Goal: Submit feedback/report problem: Submit feedback/report problem

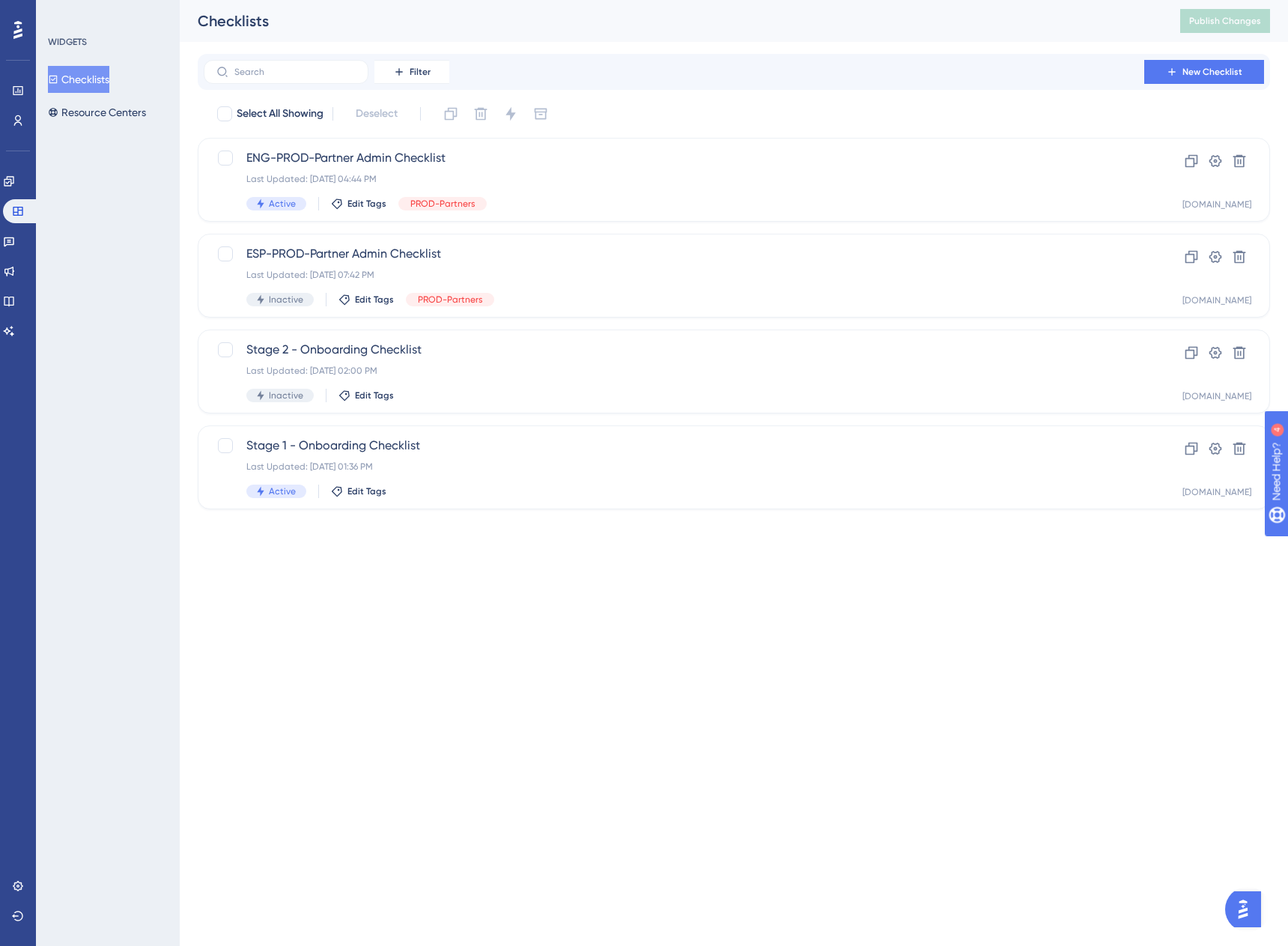
click at [534, 0] on html "Performance Users Engagement Widgets Feedback Product Updates Knowledge Base AI…" at bounding box center [644, 0] width 1288 height 0
click at [341, 445] on span "Stage 1 - Onboarding Checklist" at bounding box center [674, 445] width 855 height 18
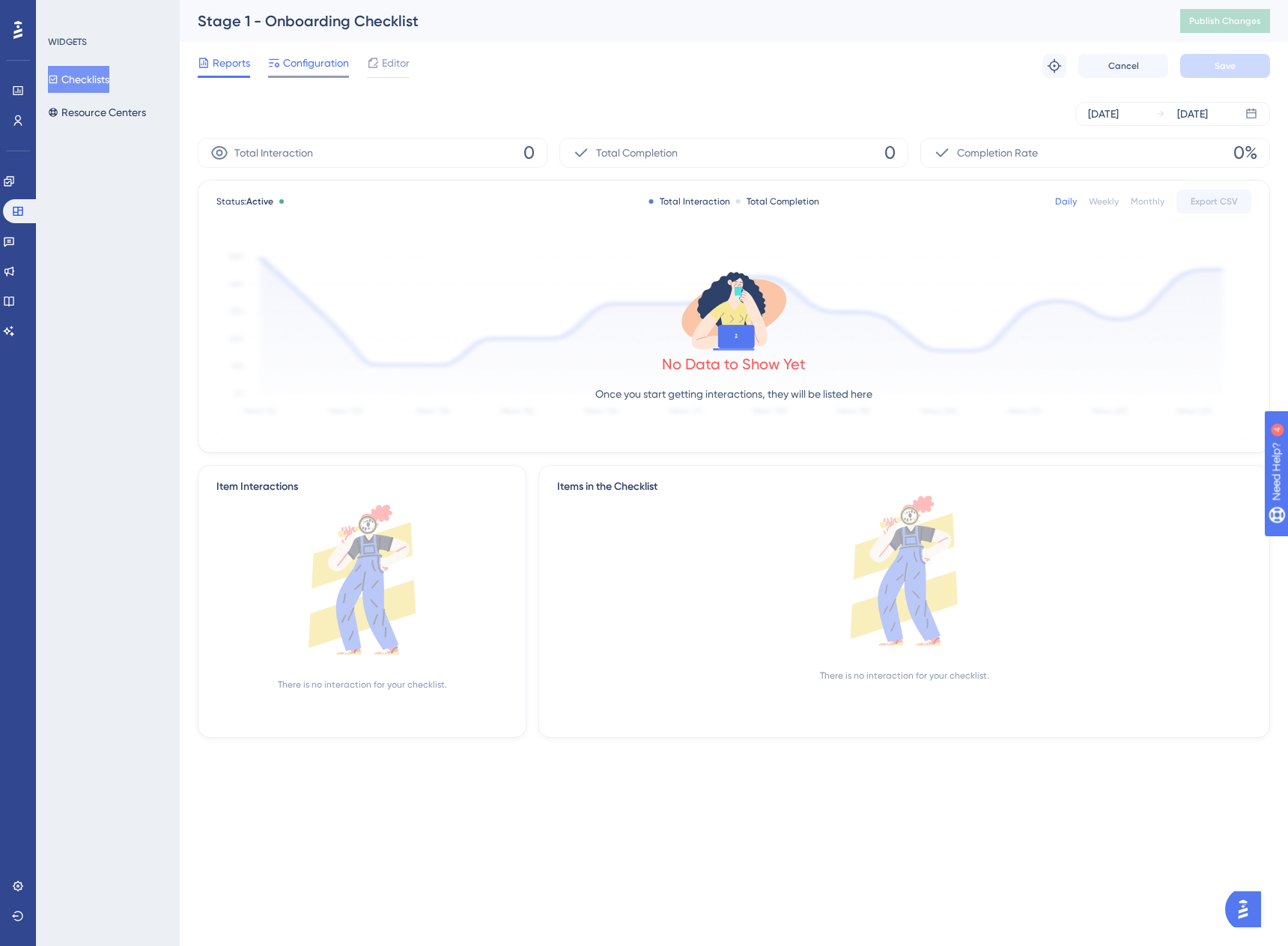
click at [302, 63] on span "Configuration" at bounding box center [316, 63] width 66 height 18
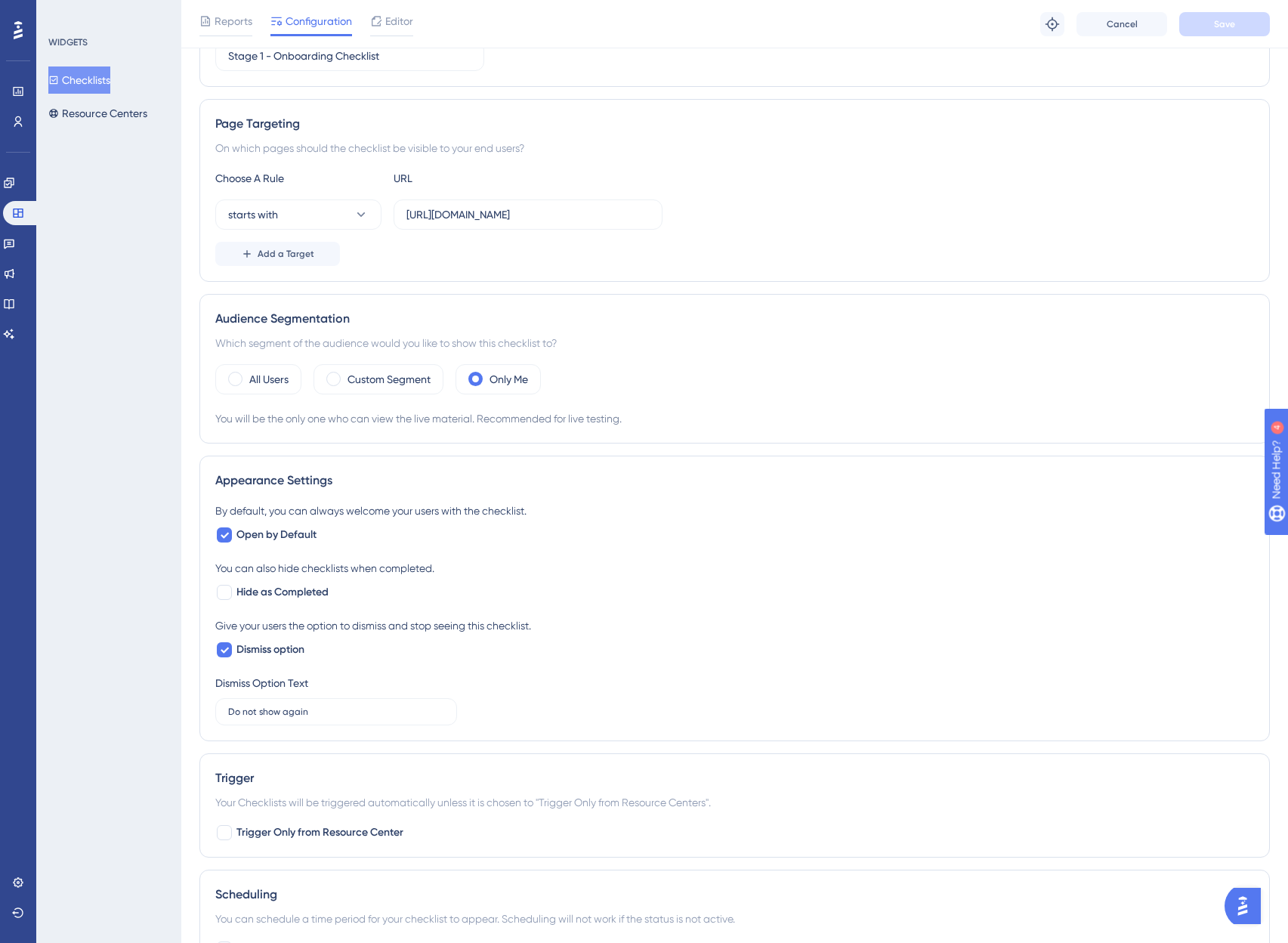
scroll to position [231, 0]
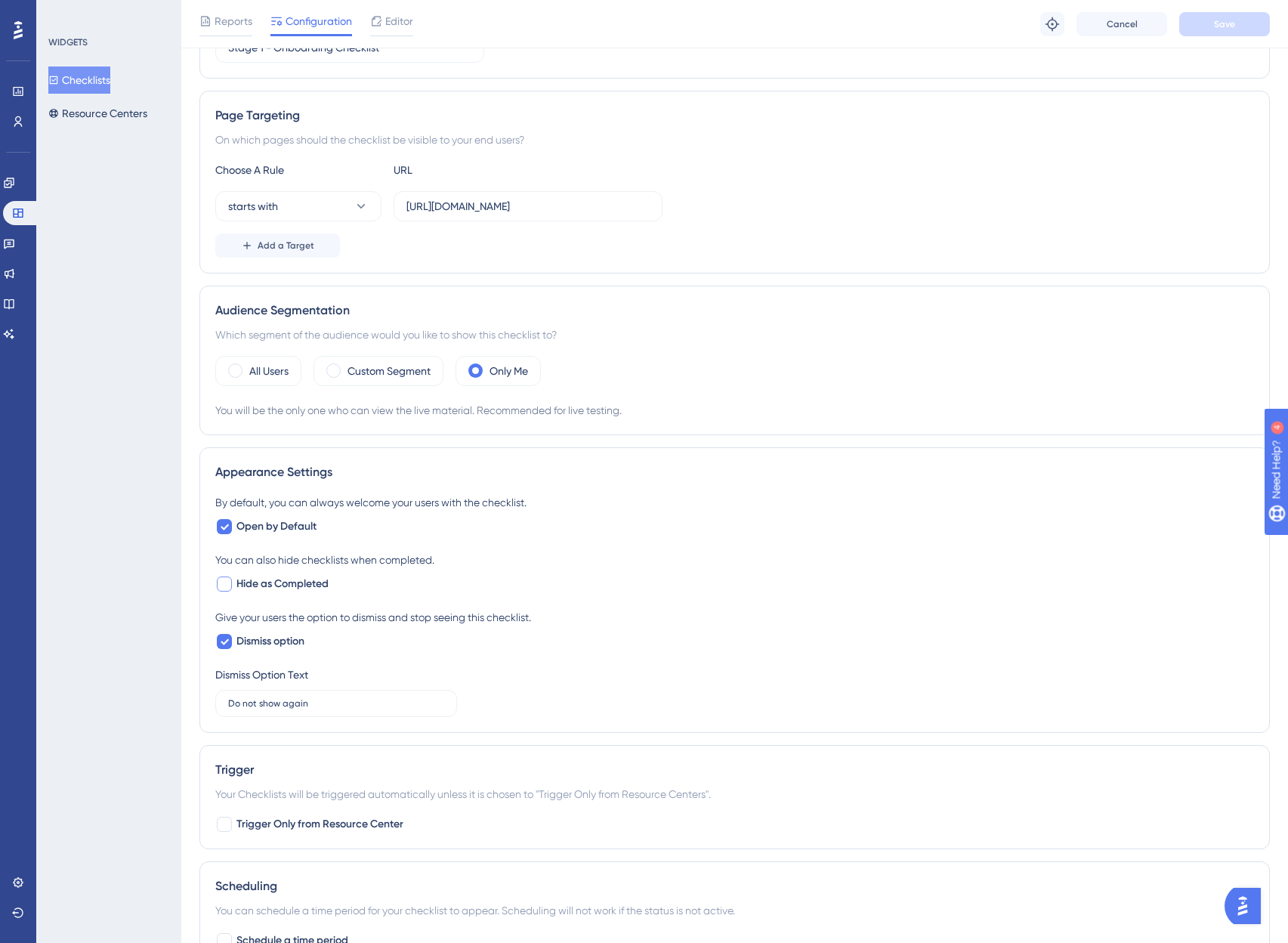
click at [302, 587] on span "Hide as Completed" at bounding box center [282, 584] width 93 height 18
checkbox input "true"
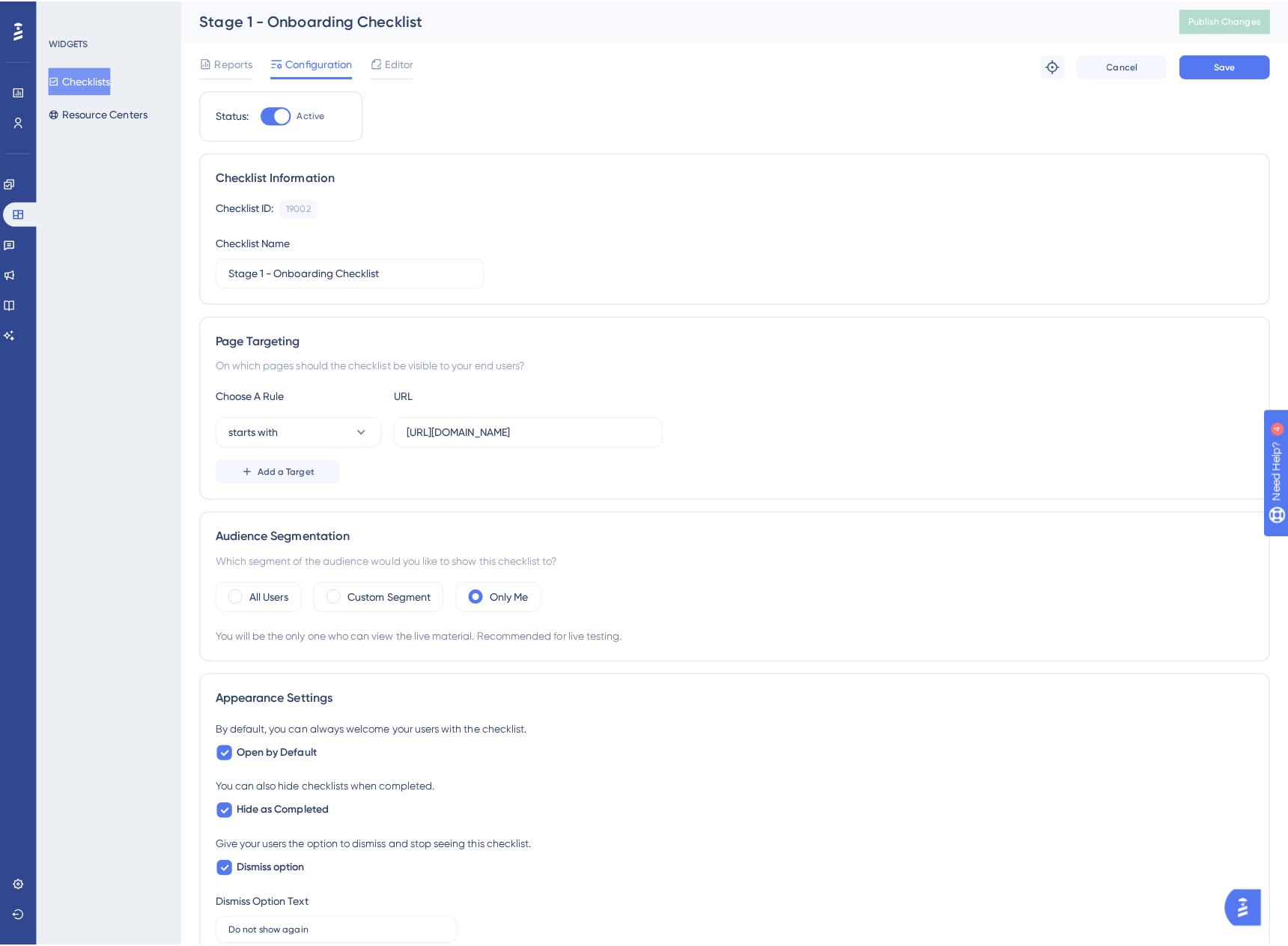
scroll to position [0, 0]
drag, startPoint x: 274, startPoint y: 275, endPoint x: 150, endPoint y: 276, distance: 124.0
click at [180, 276] on div "Performance Users Engagement Widgets Feedback Product Updates Knowledge Base AI…" at bounding box center [727, 683] width 1097 height 1368
type input "Onboarding Checklist 1"
click at [1239, 62] on button "Save" at bounding box center [1213, 66] width 90 height 24
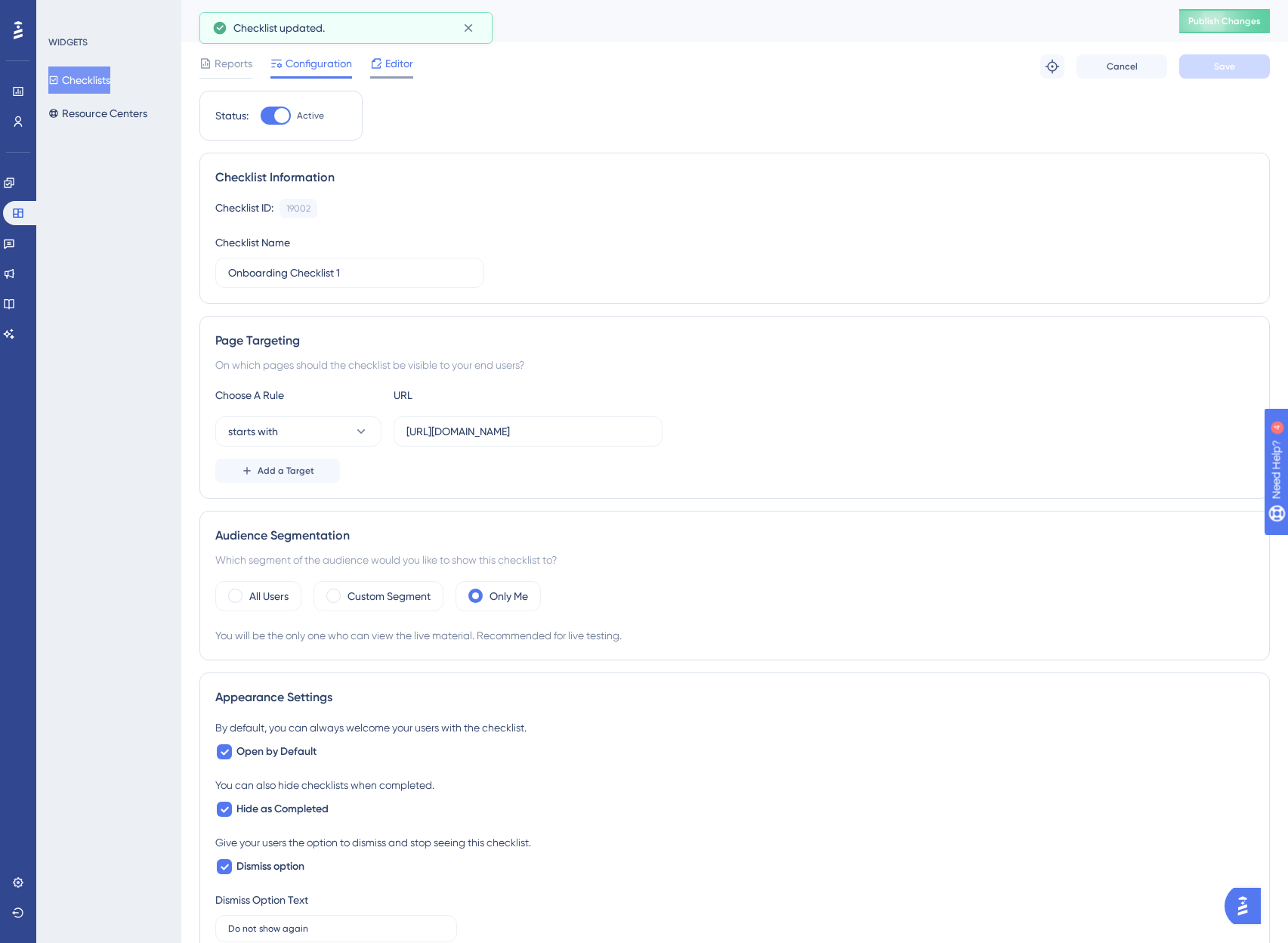
click at [397, 61] on span "Editor" at bounding box center [399, 64] width 28 height 18
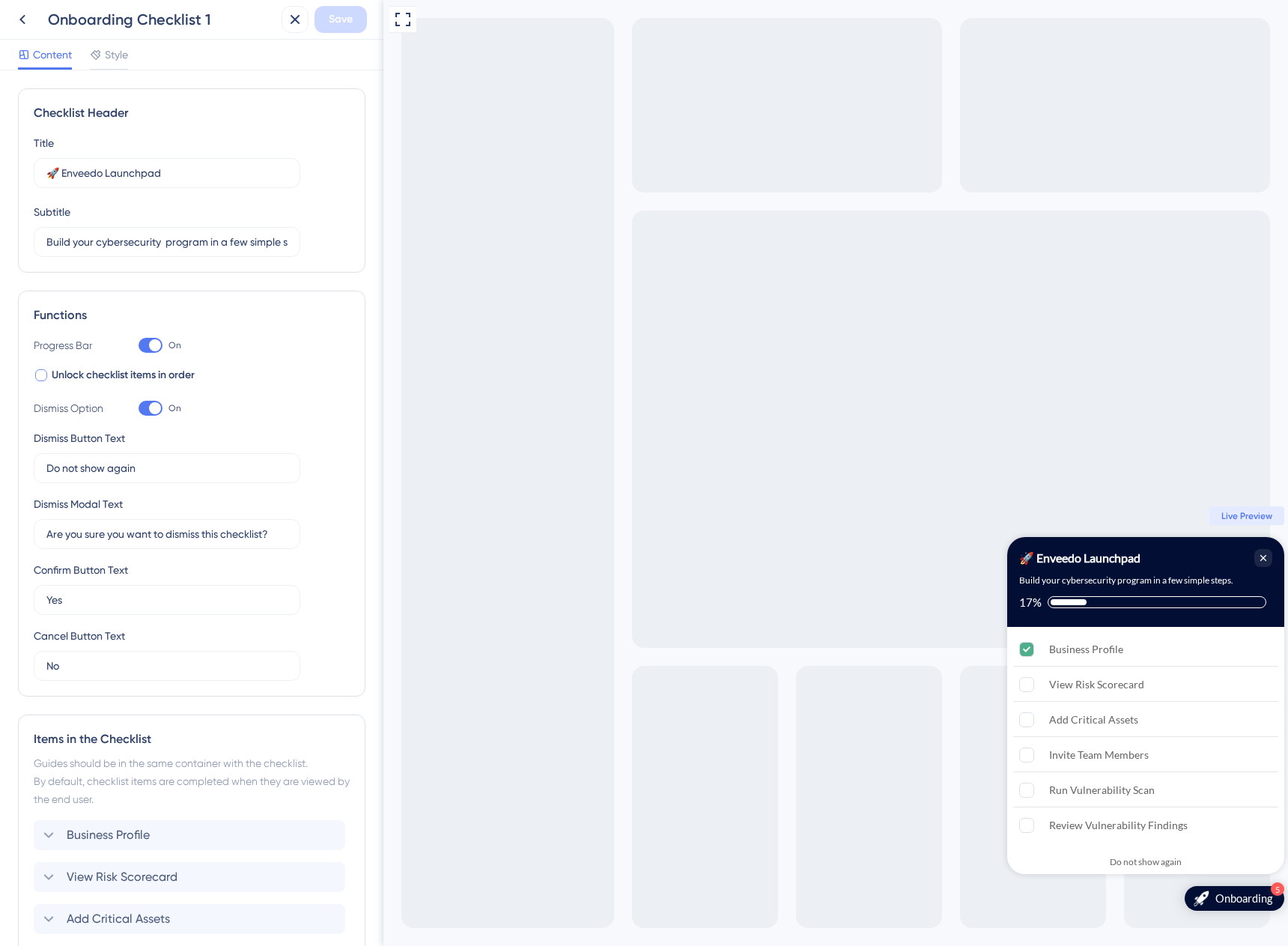
click at [169, 376] on span "Unlock checklist items in order" at bounding box center [122, 375] width 143 height 18
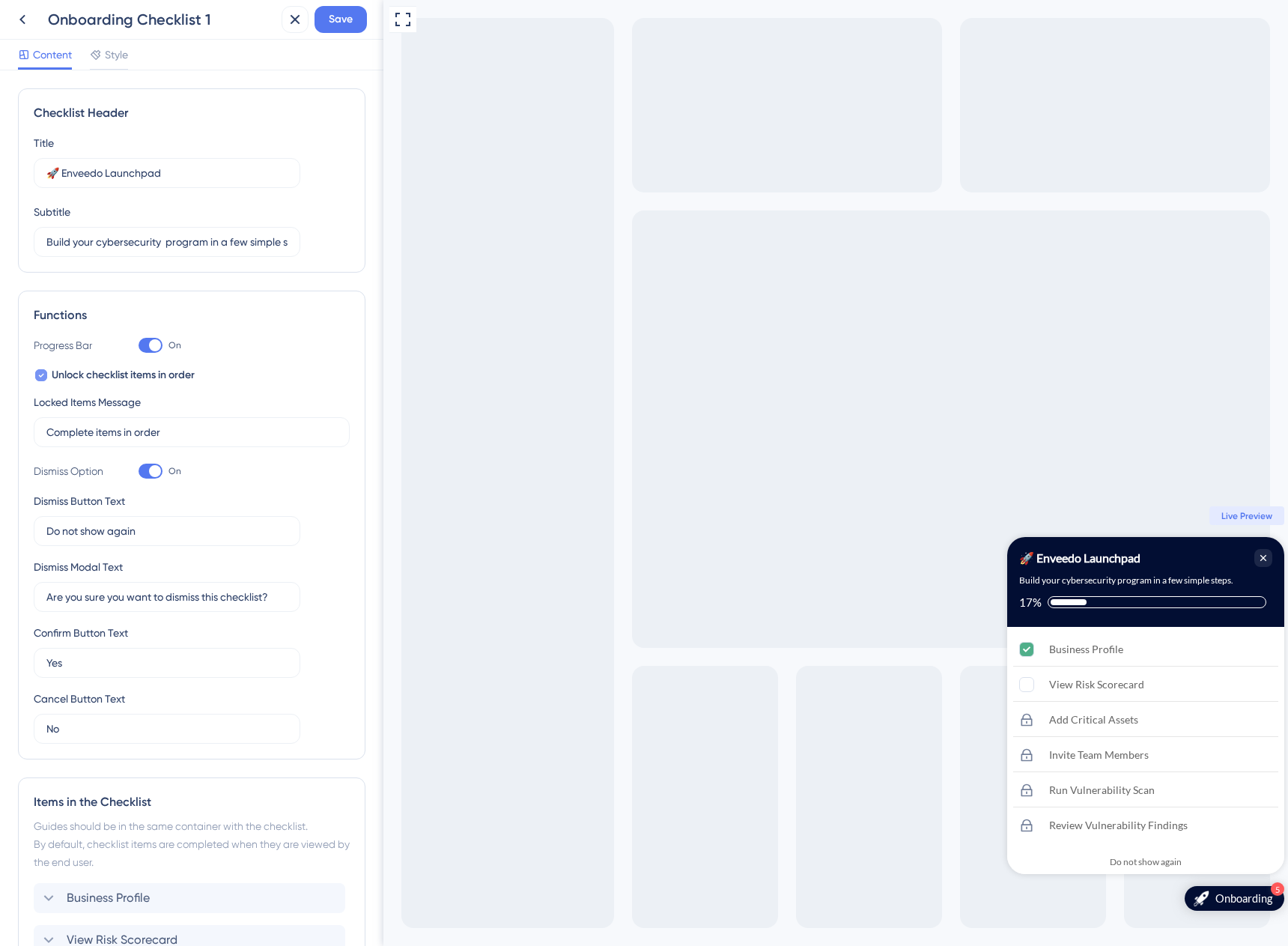
click at [169, 376] on span "Unlock checklist items in order" at bounding box center [122, 375] width 143 height 18
checkbox input "false"
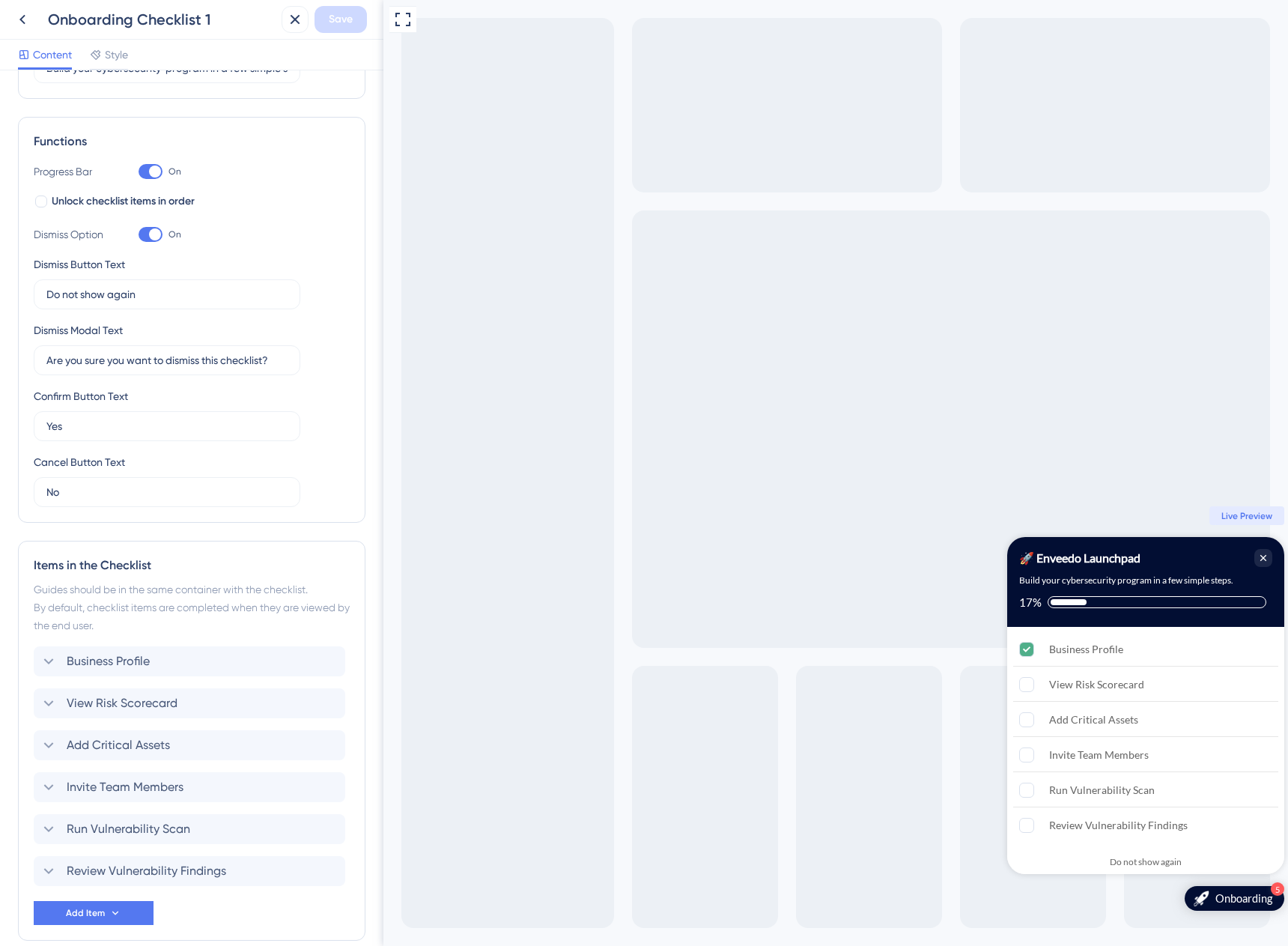
scroll to position [247, 0]
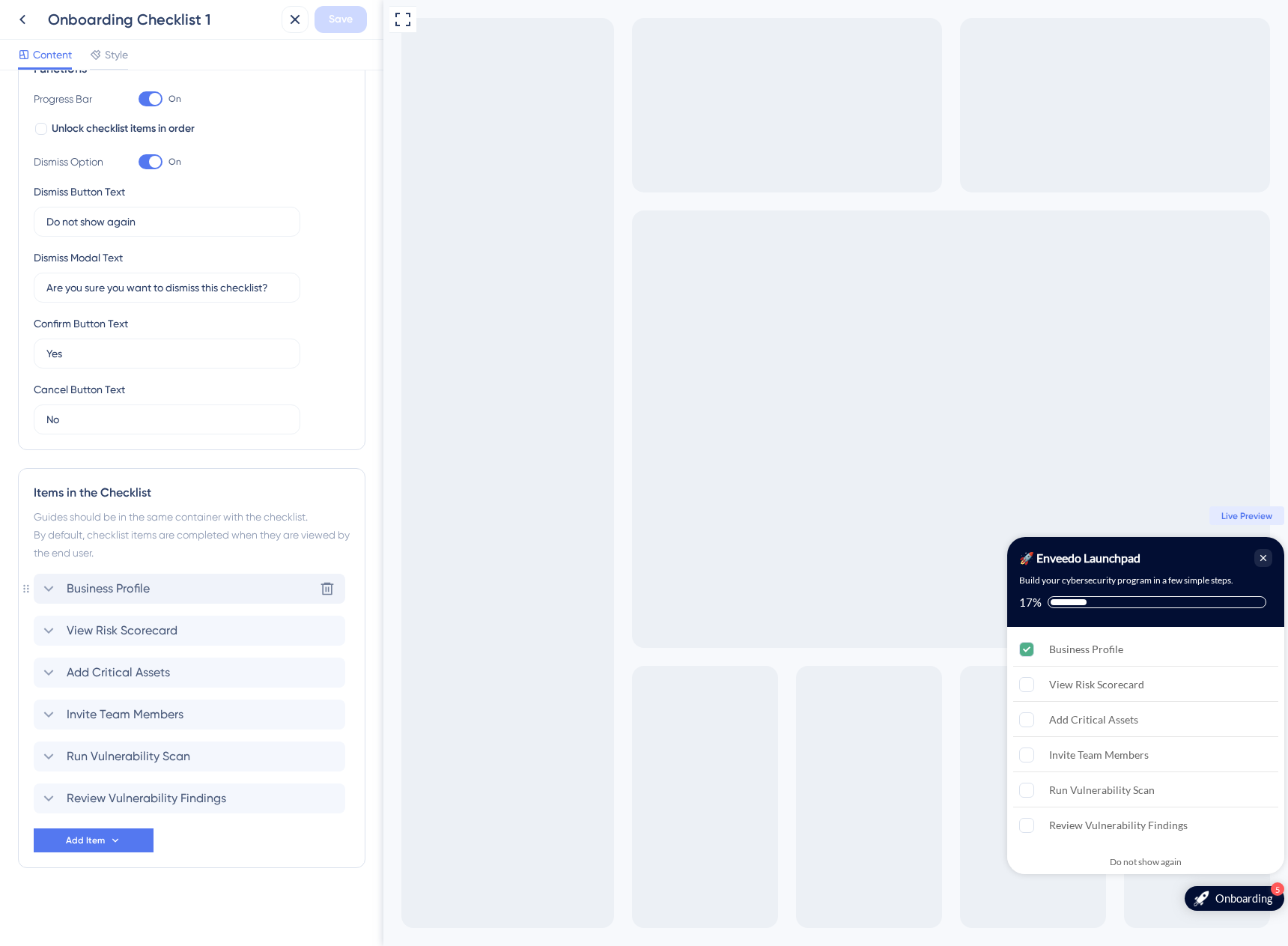
click at [155, 599] on div "Business Profile Delete" at bounding box center [189, 589] width 312 height 30
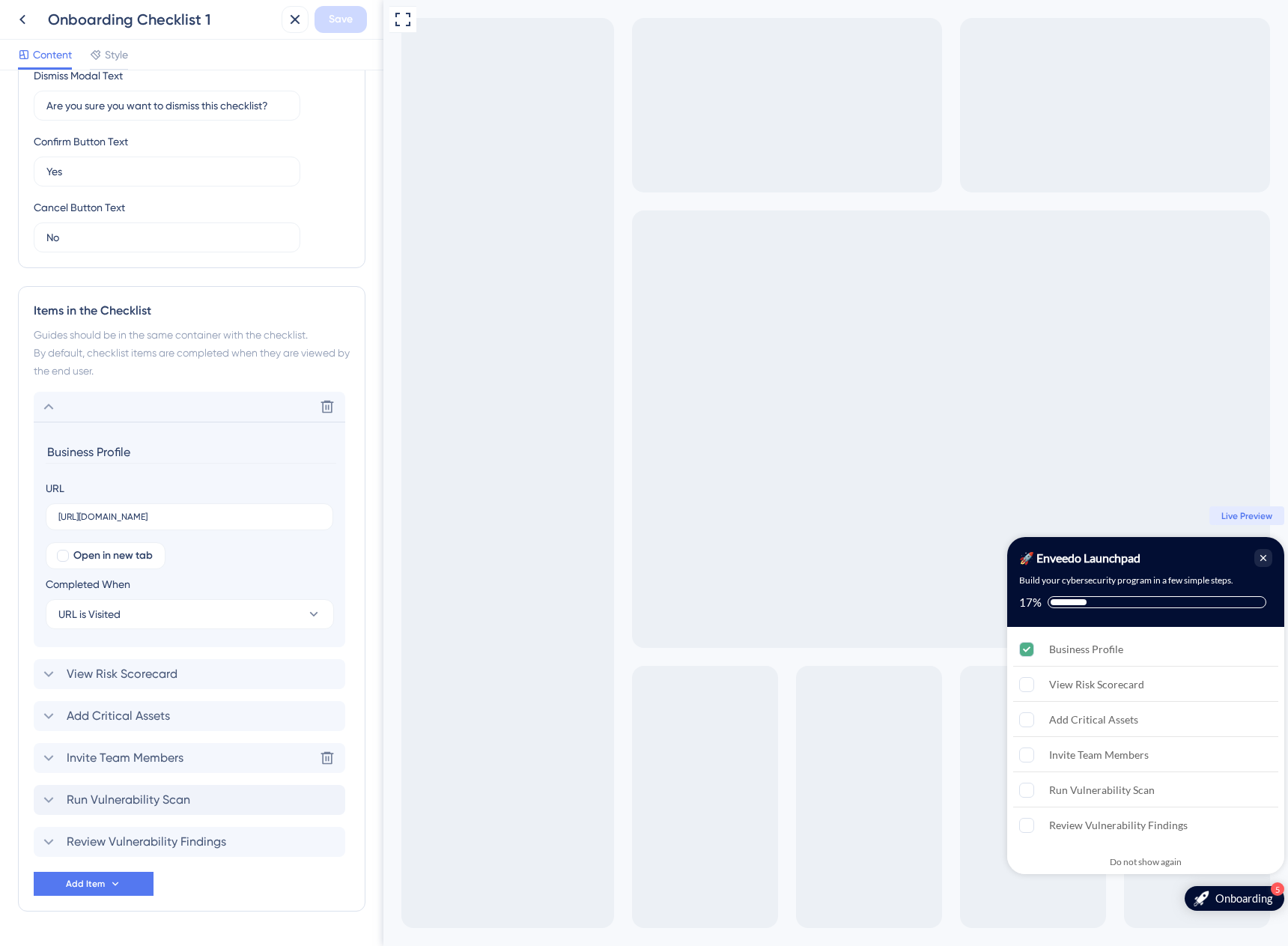
scroll to position [472, 0]
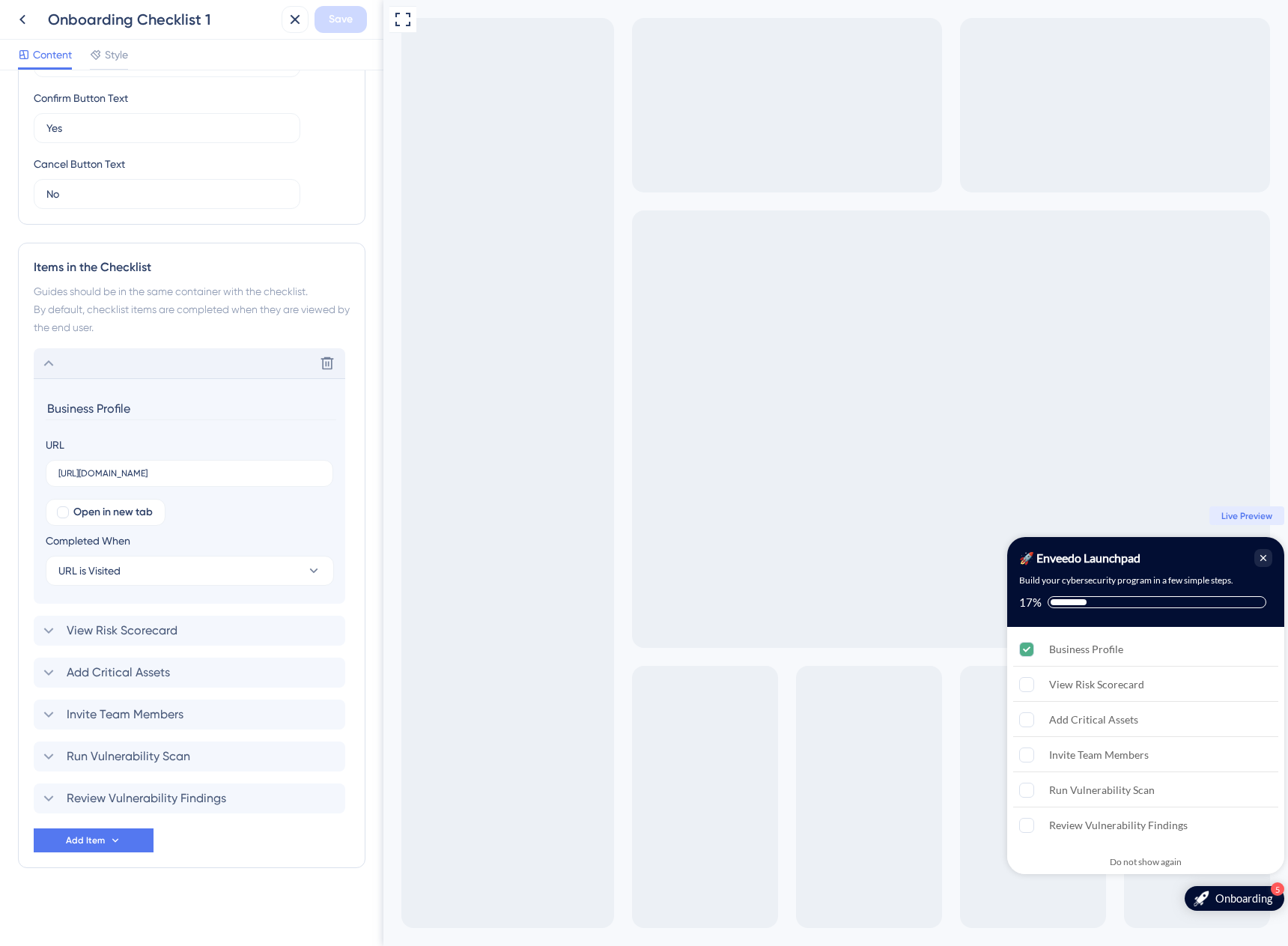
click at [113, 370] on div "Delete" at bounding box center [189, 363] width 312 height 30
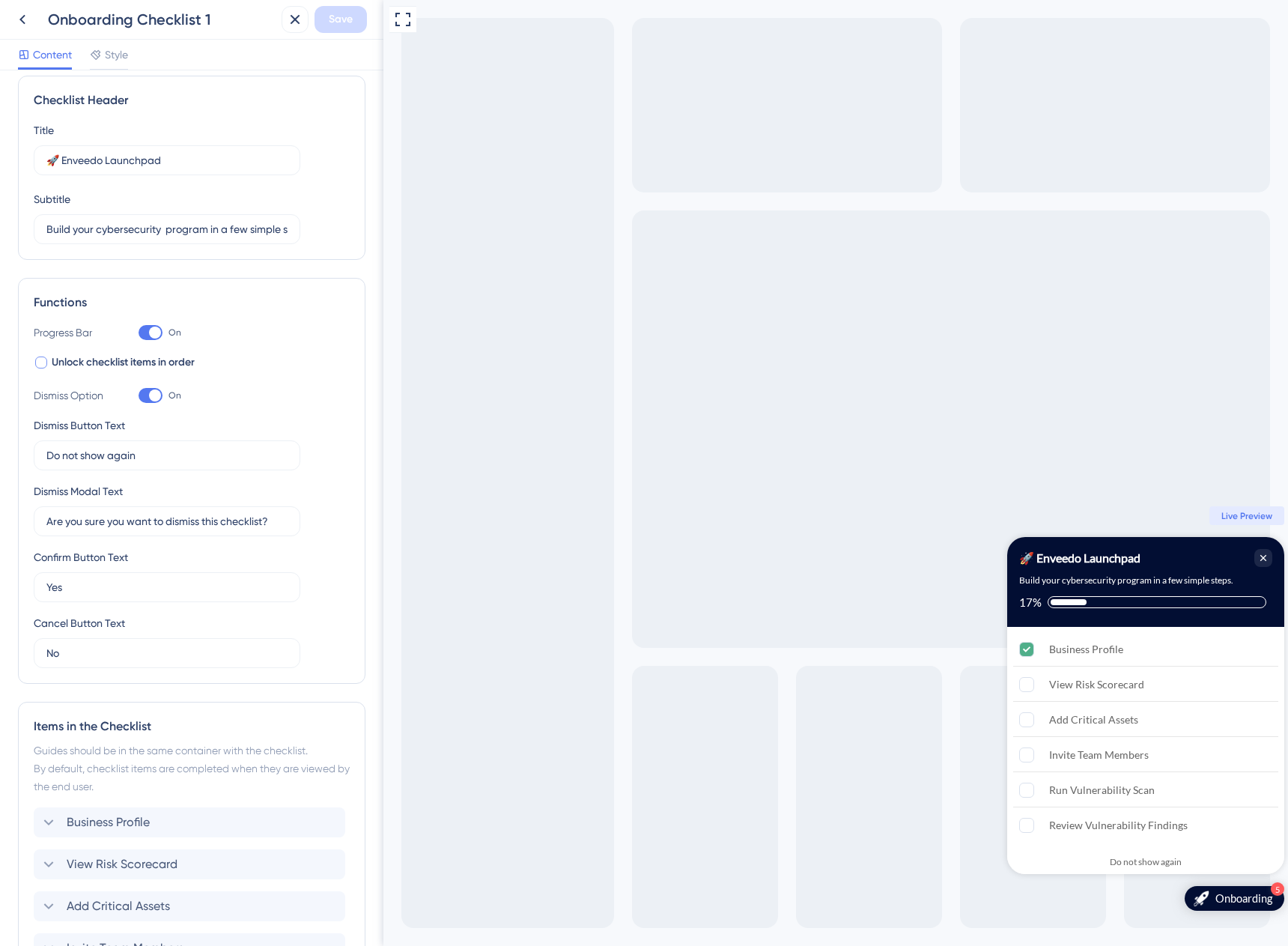
scroll to position [0, 0]
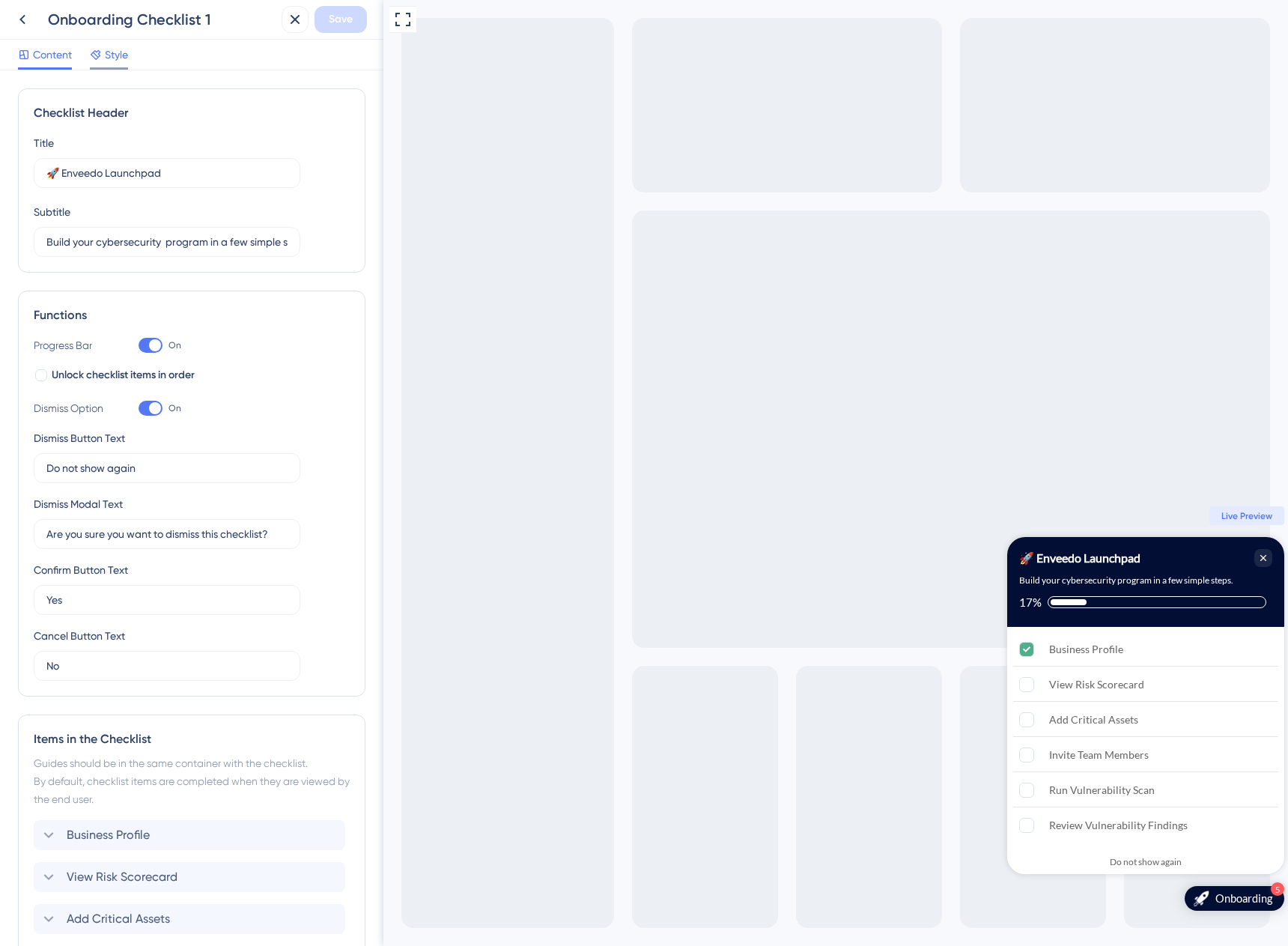
click at [104, 62] on div "Style" at bounding box center [109, 54] width 38 height 18
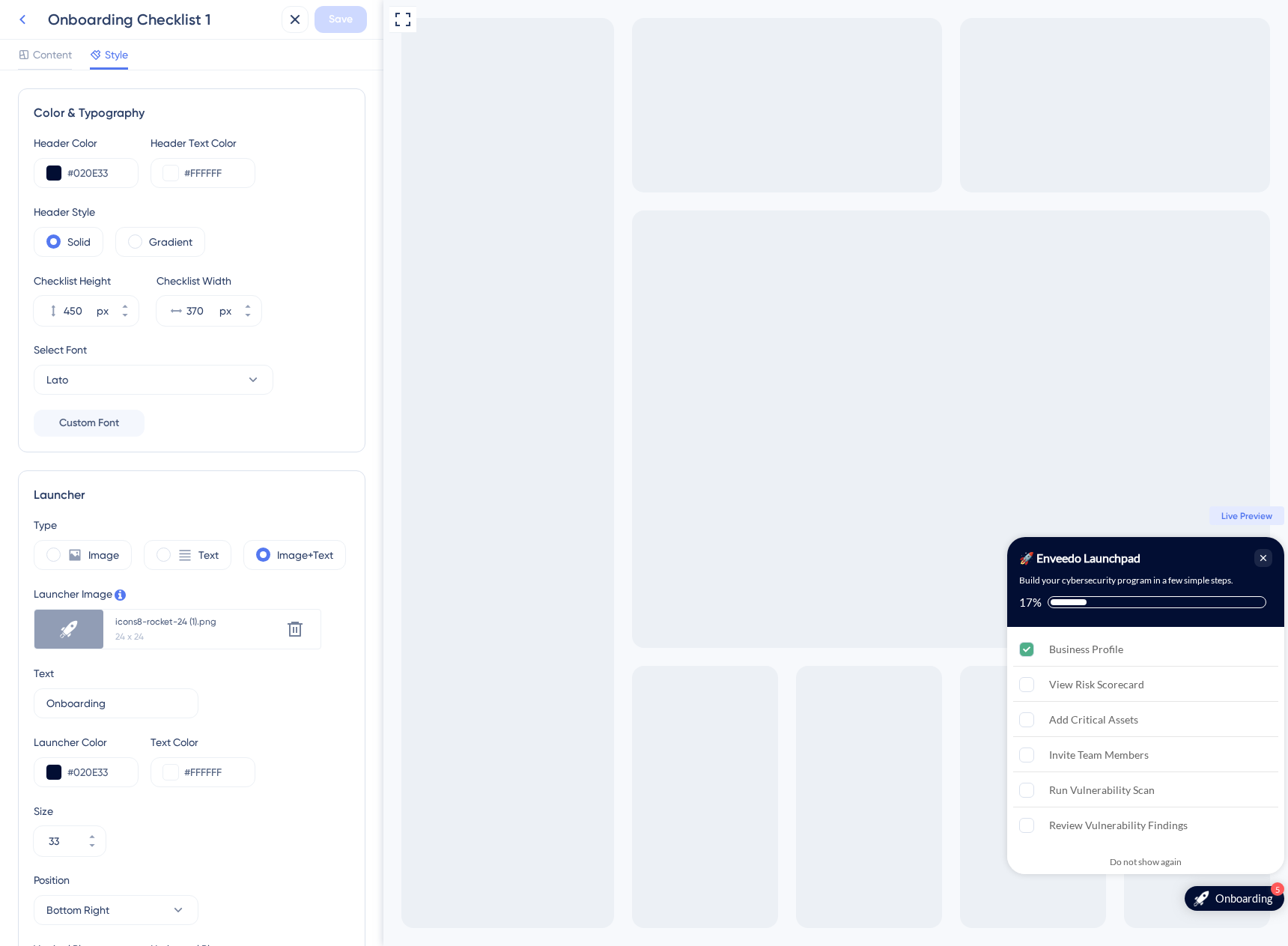
click at [29, 19] on icon at bounding box center [23, 20] width 18 height 18
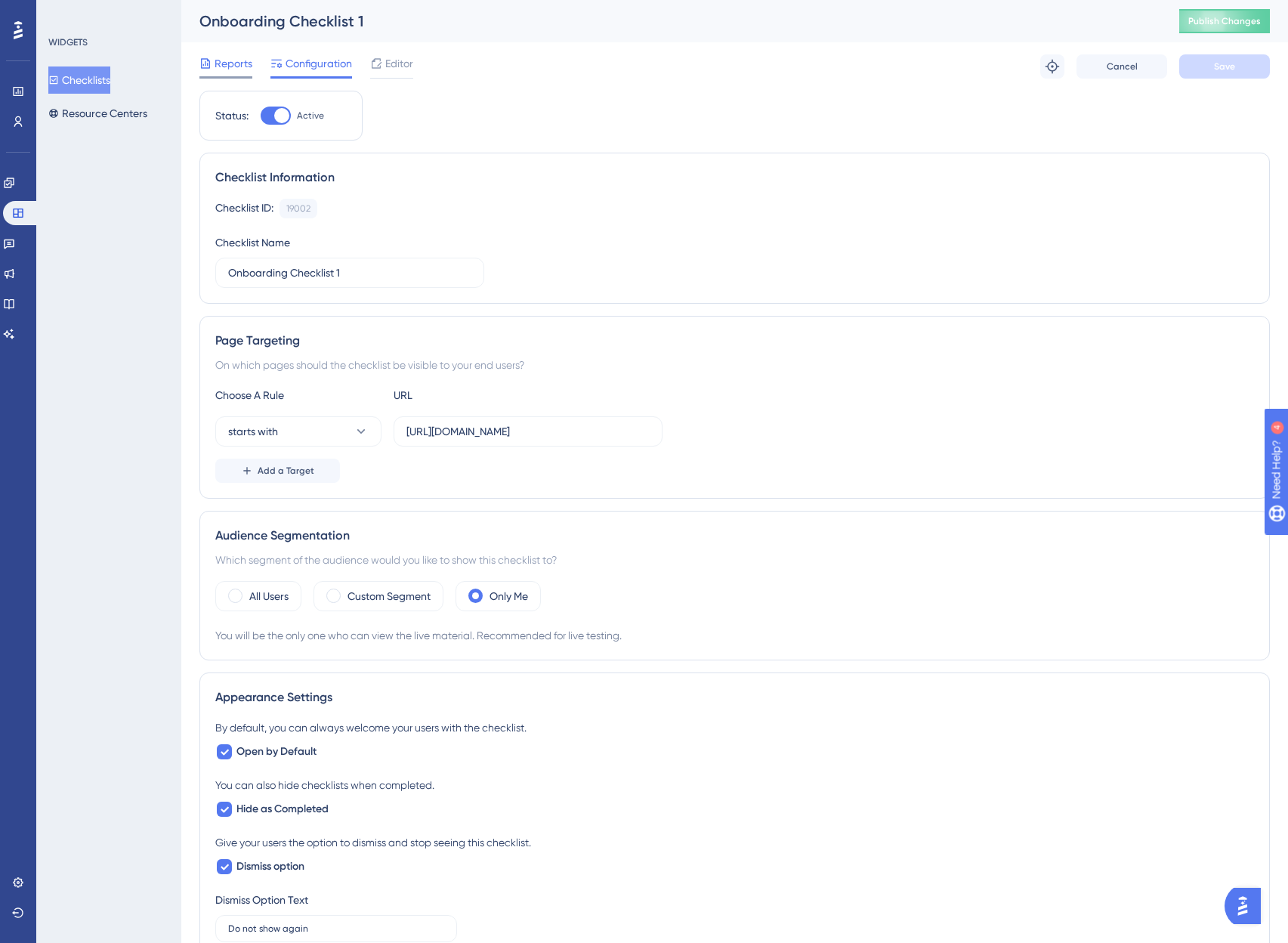
click at [225, 62] on span "Reports" at bounding box center [233, 64] width 38 height 18
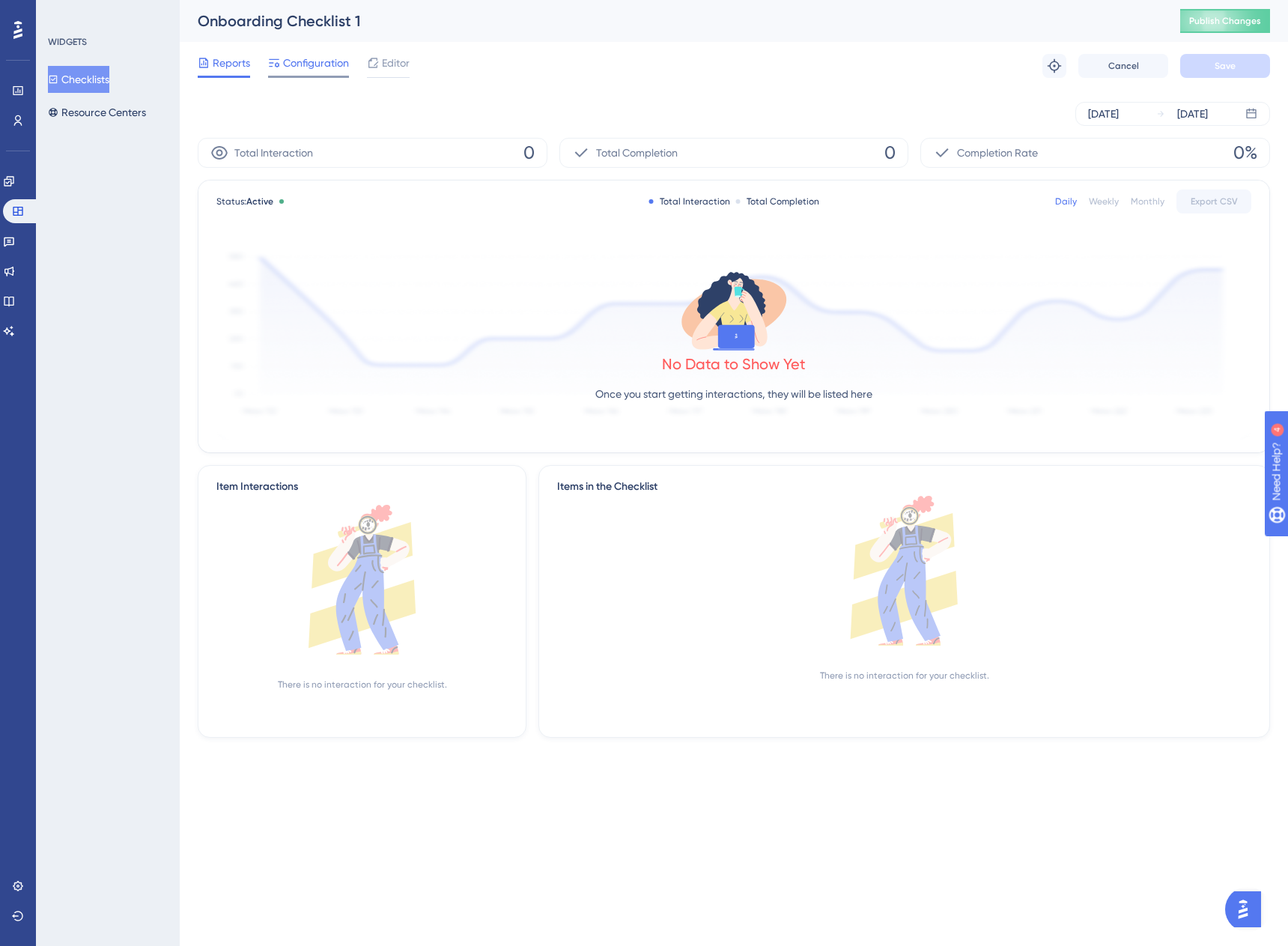
click at [315, 59] on span "Configuration" at bounding box center [316, 63] width 66 height 18
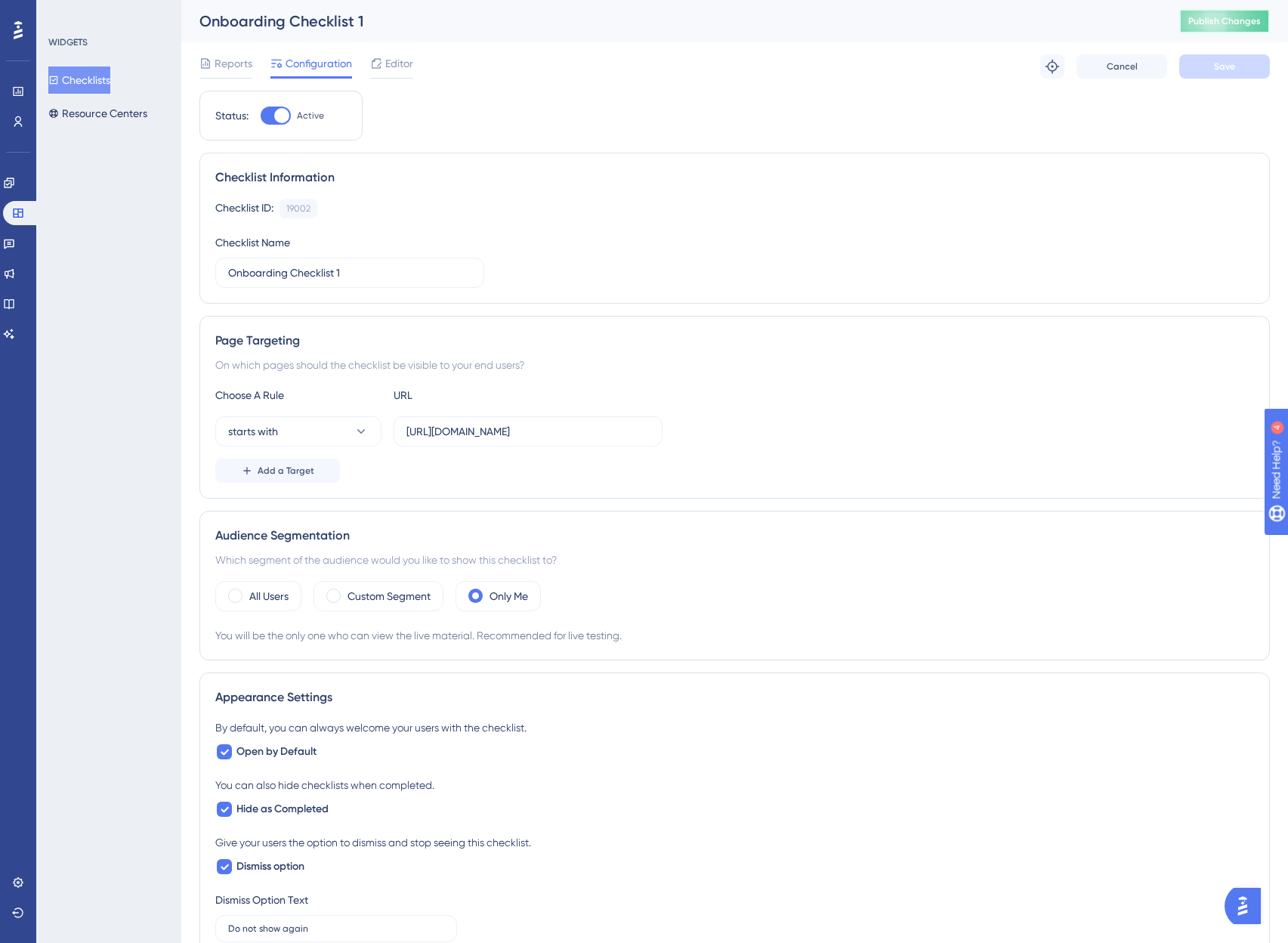
click at [1240, 23] on span "Publish Changes" at bounding box center [1224, 21] width 73 height 12
click at [77, 87] on button "Checklists" at bounding box center [80, 80] width 62 height 27
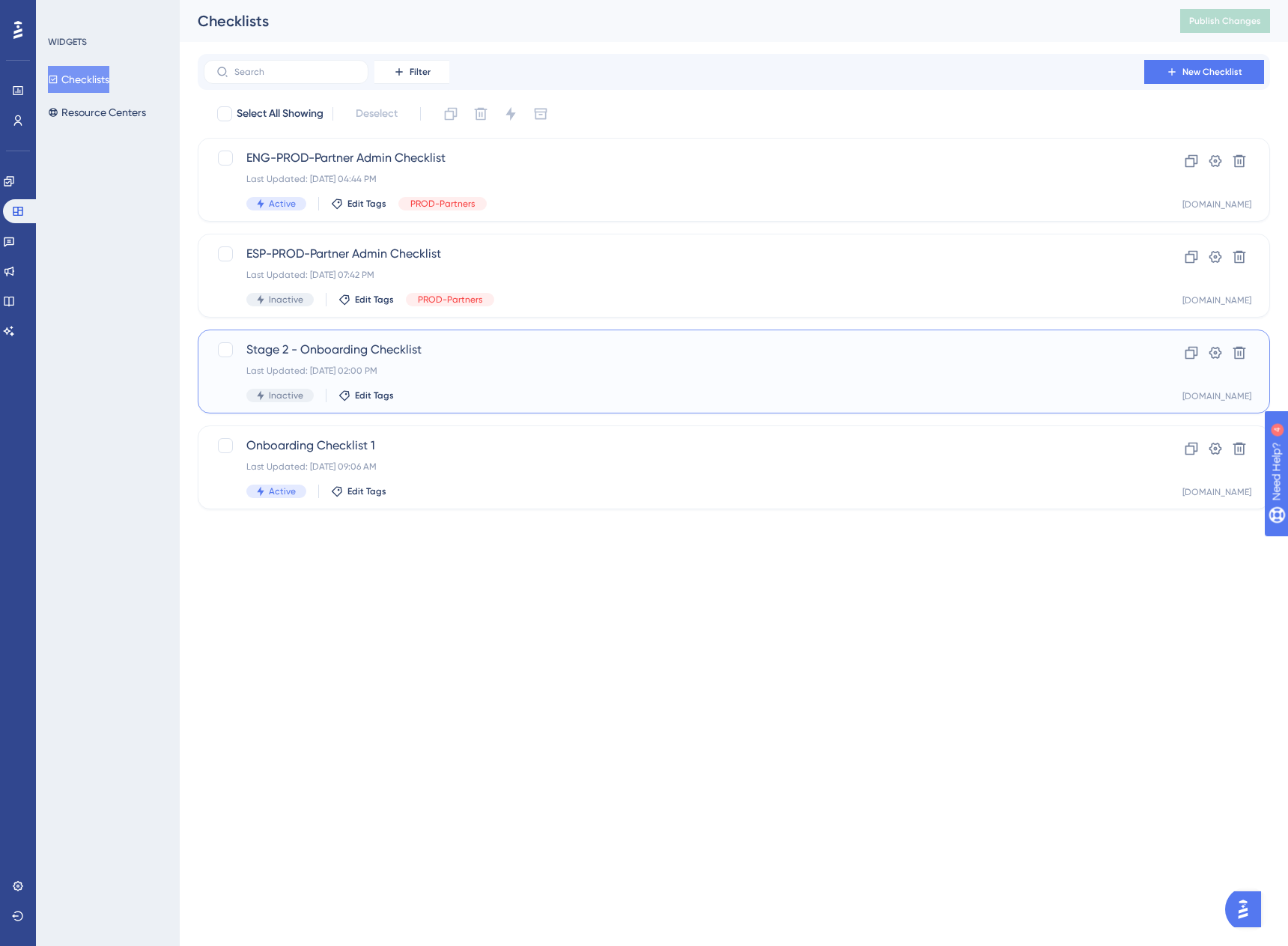
click at [343, 353] on span "Stage 2 - Onboarding Checklist" at bounding box center [674, 350] width 855 height 18
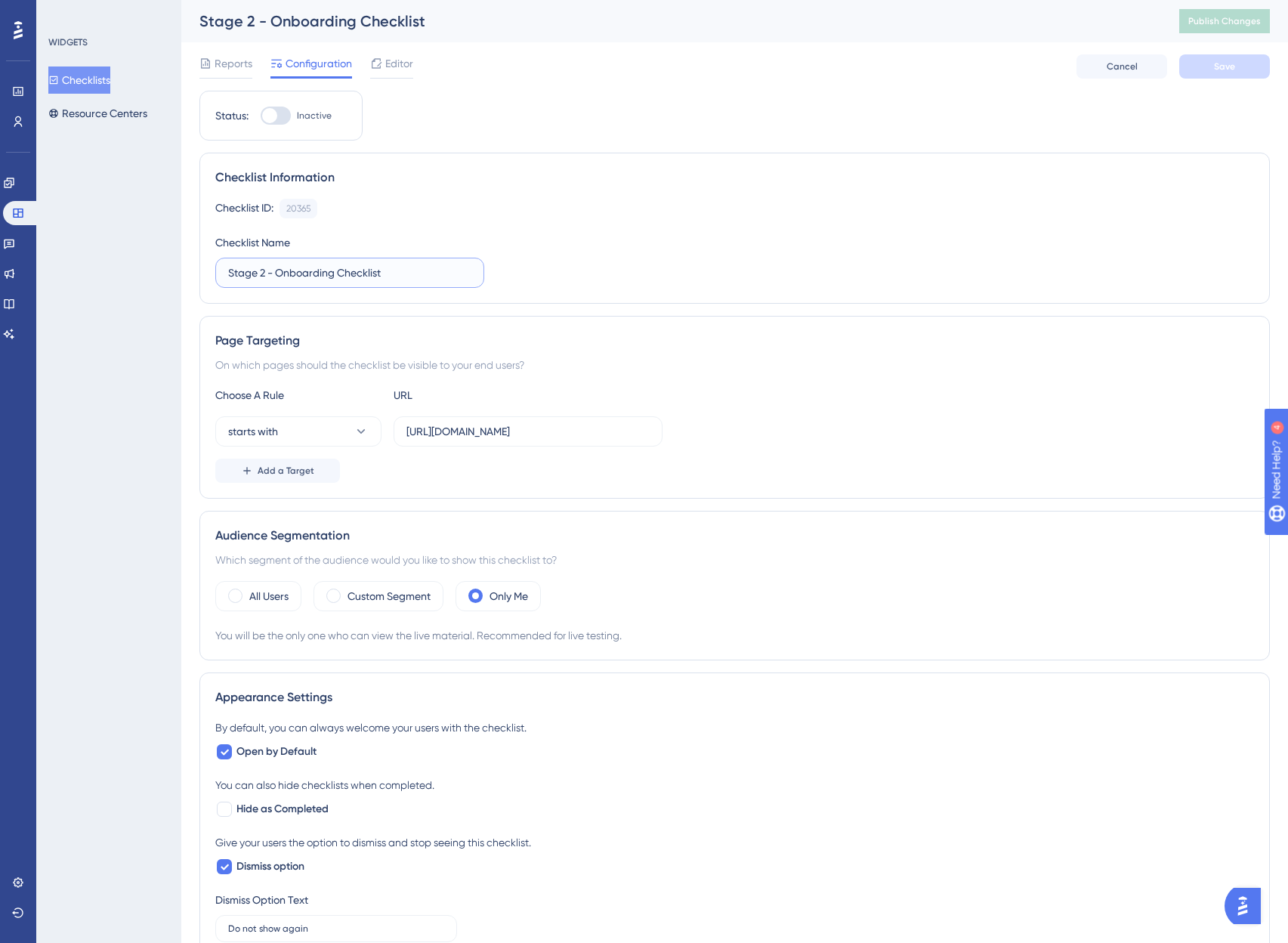
click at [396, 280] on input "Stage 2 - Onboarding Checklist" at bounding box center [350, 272] width 243 height 17
drag, startPoint x: 280, startPoint y: 274, endPoint x: 176, endPoint y: 260, distance: 104.9
click at [181, 260] on div "Performance Users Engagement Widgets Feedback Product Updates Knowledge Base AI…" at bounding box center [734, 689] width 1107 height 1379
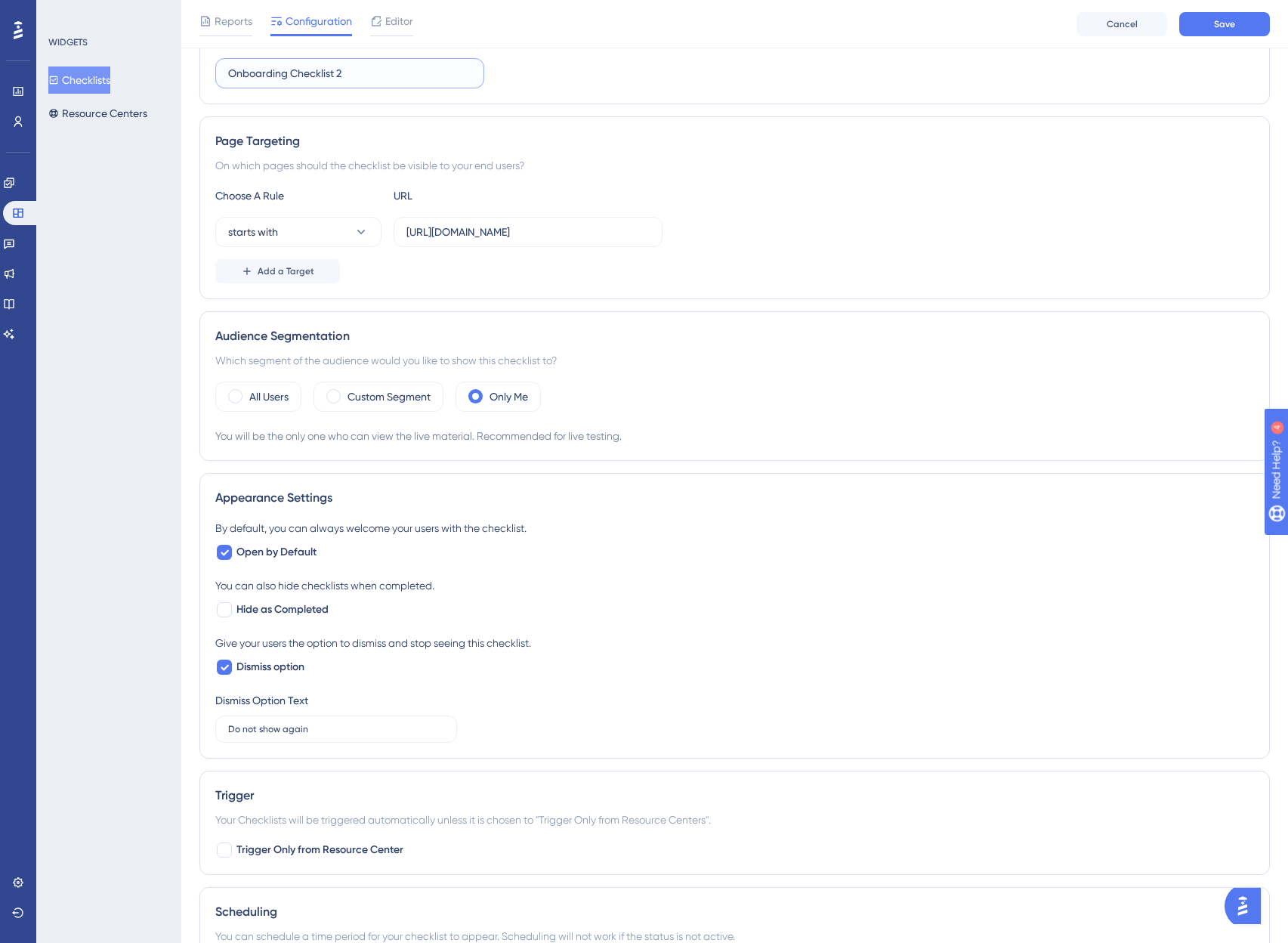
scroll to position [214, 0]
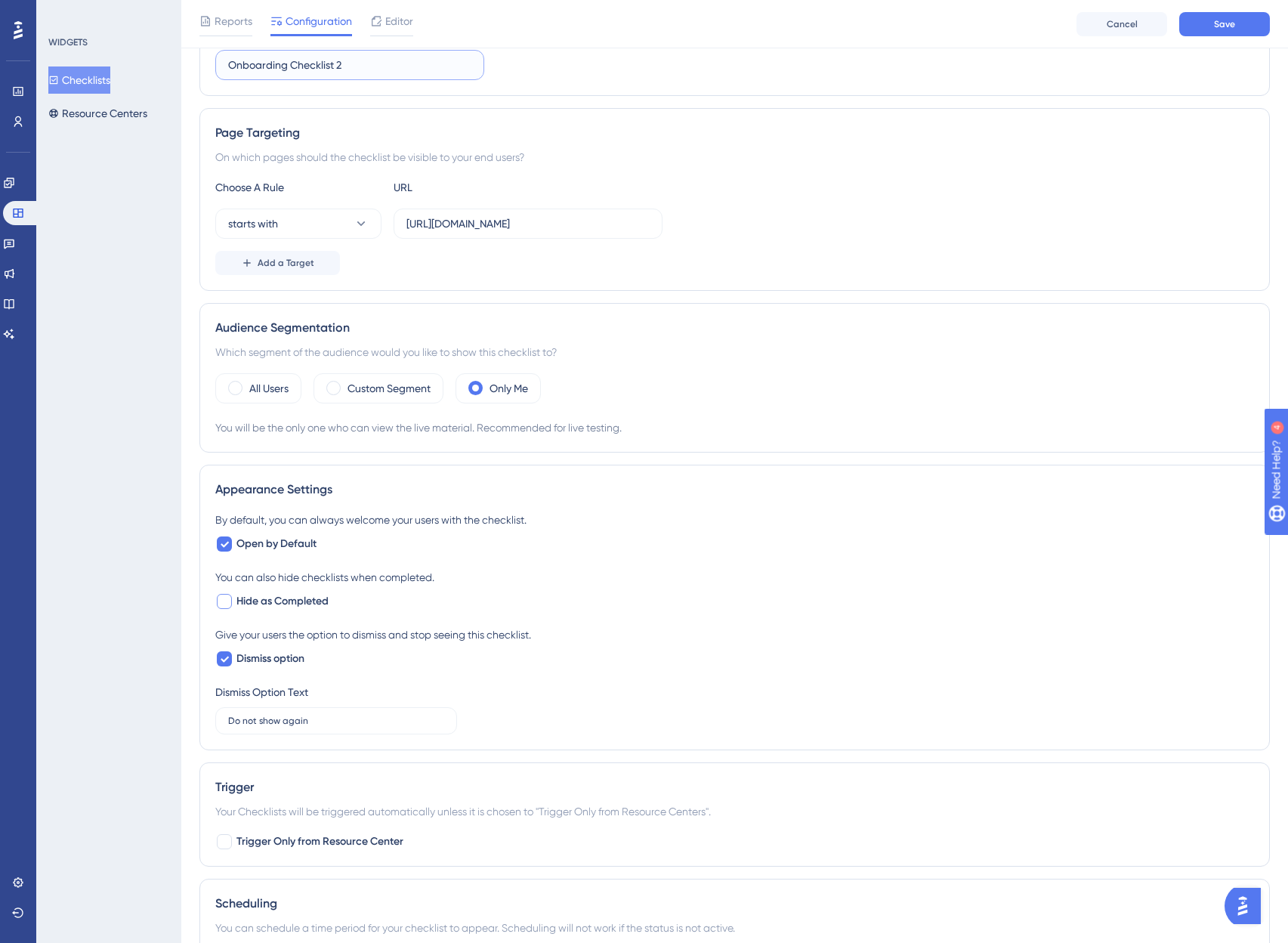
type input "Onboarding Checklist 2"
click at [285, 592] on span "Hide as Completed" at bounding box center [282, 601] width 93 height 18
checkbox input "true"
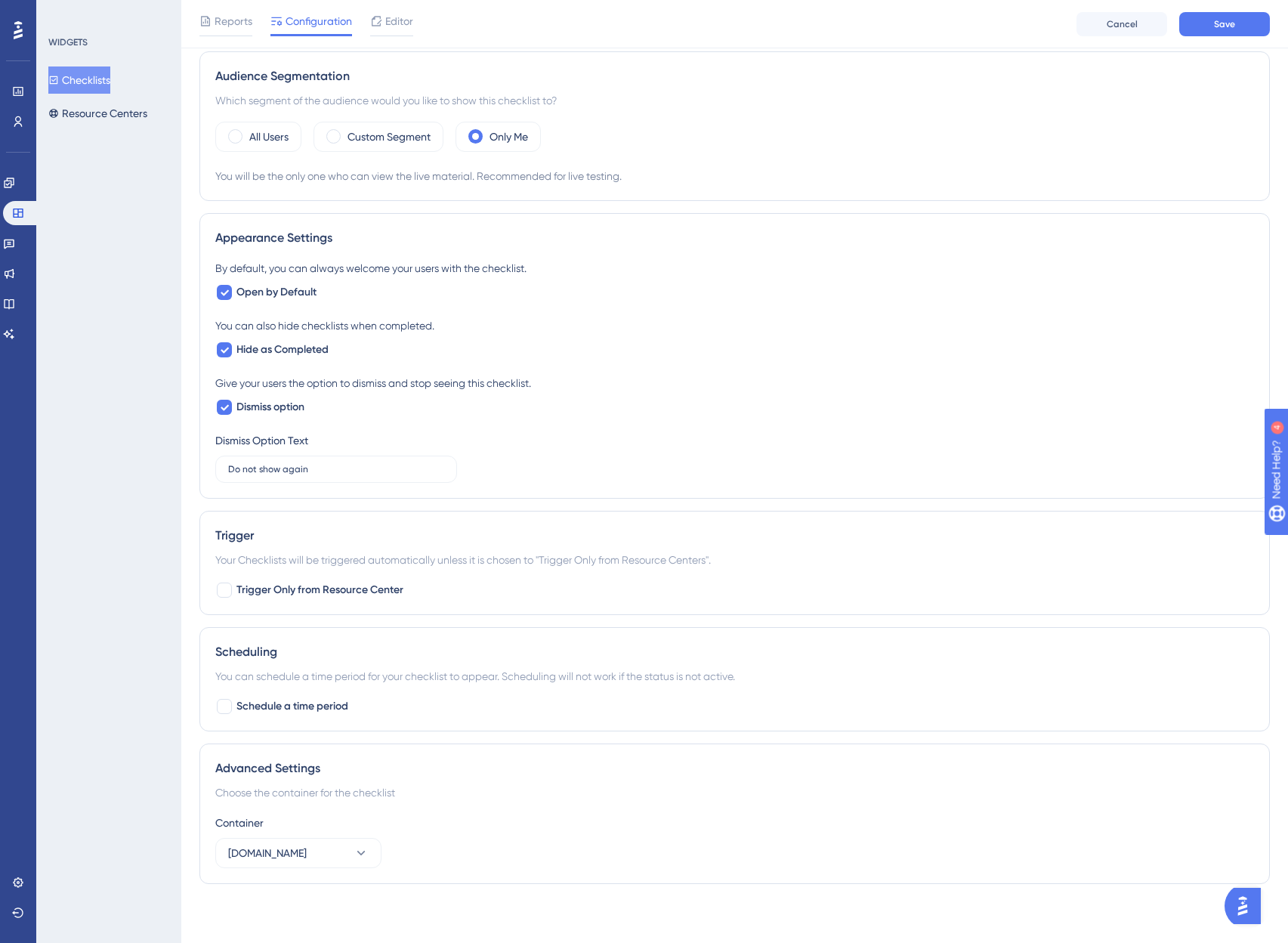
scroll to position [467, 0]
click at [1207, 29] on button "Save" at bounding box center [1224, 24] width 91 height 24
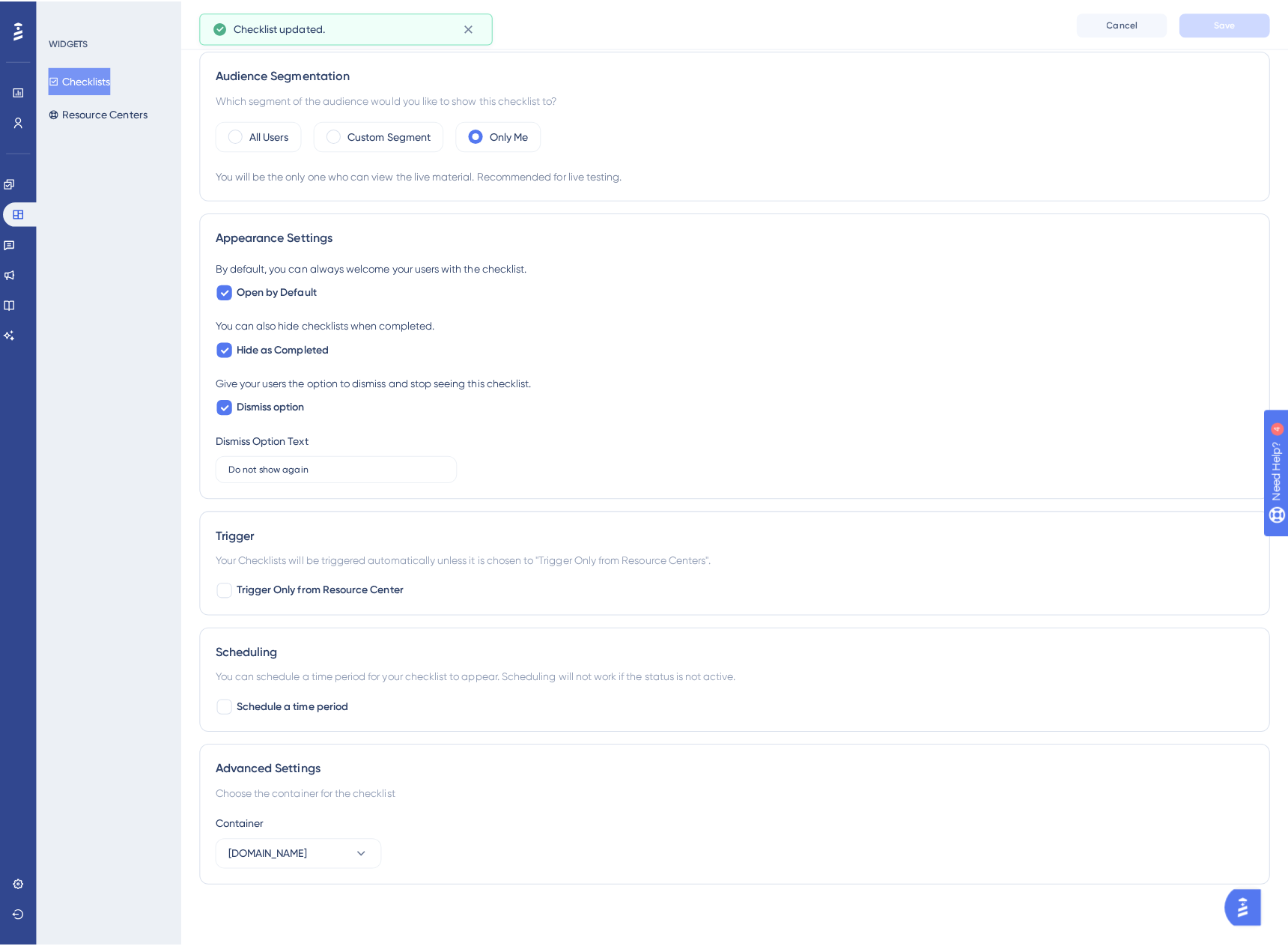
scroll to position [0, 0]
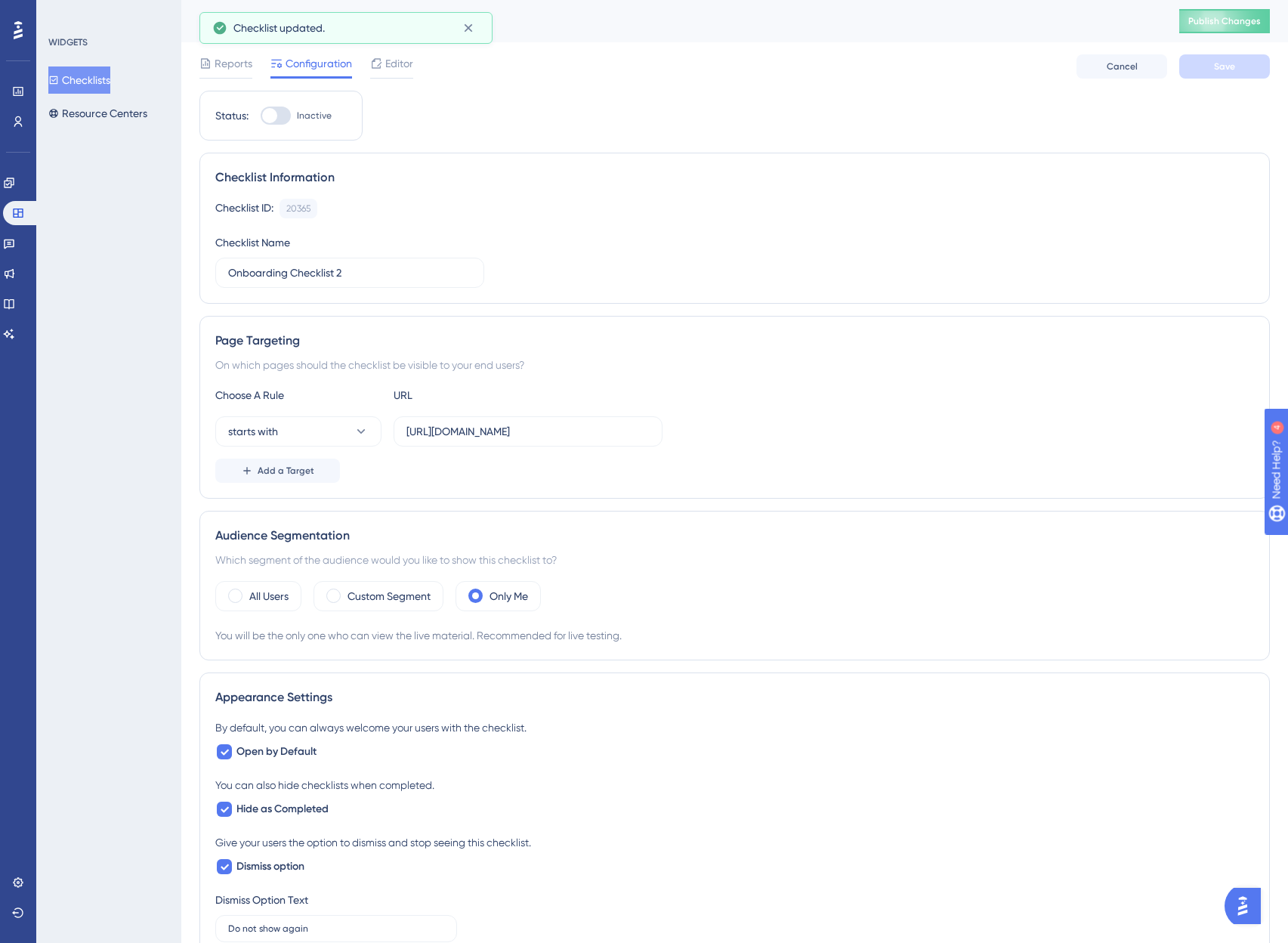
click at [263, 112] on div at bounding box center [269, 115] width 15 height 15
click at [261, 116] on input "Inactive" at bounding box center [260, 116] width 1 height 1
checkbox input "true"
click at [386, 71] on span "Editor" at bounding box center [399, 64] width 28 height 18
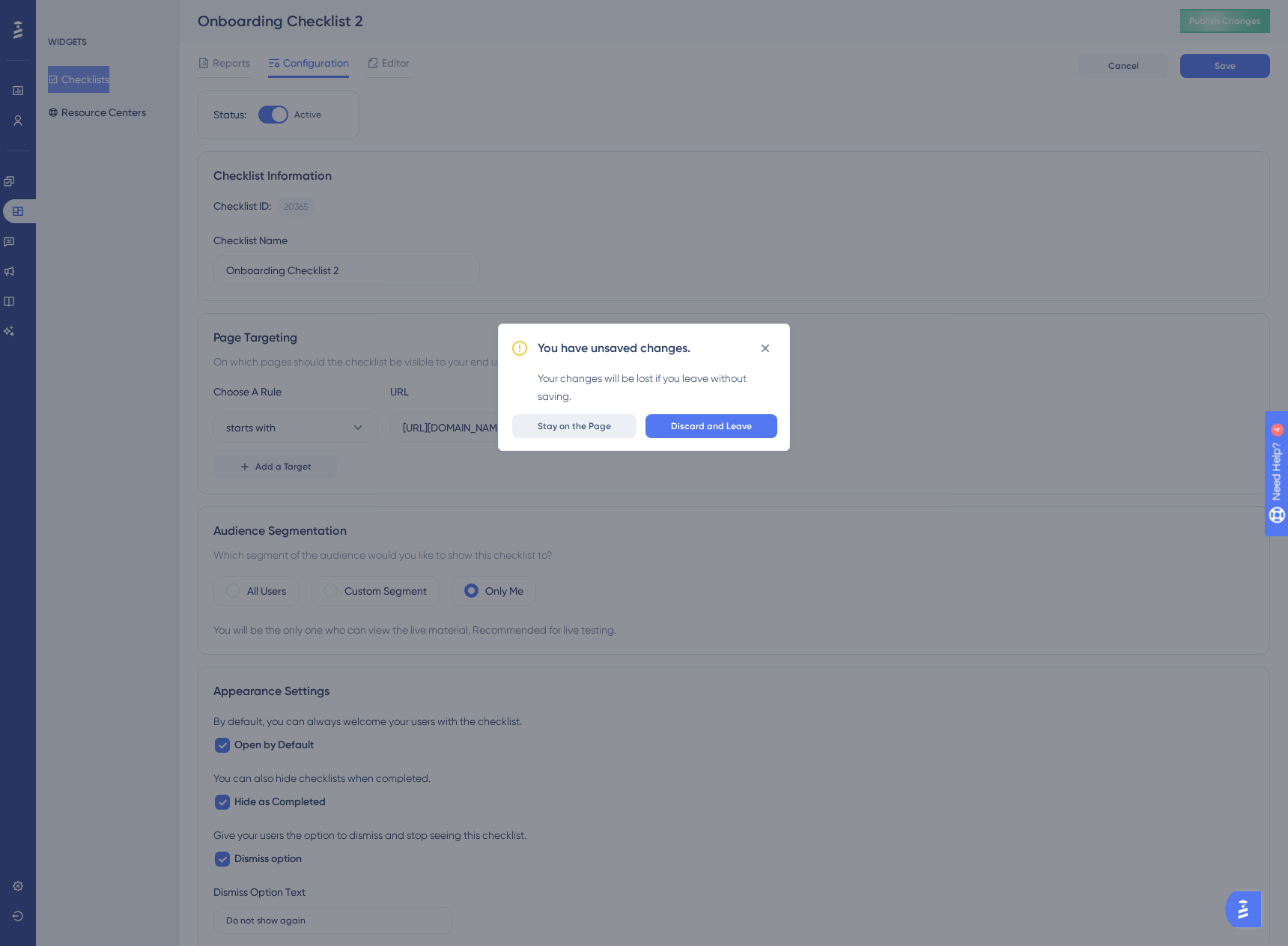
click at [597, 423] on span "Stay on the Page" at bounding box center [574, 427] width 73 height 12
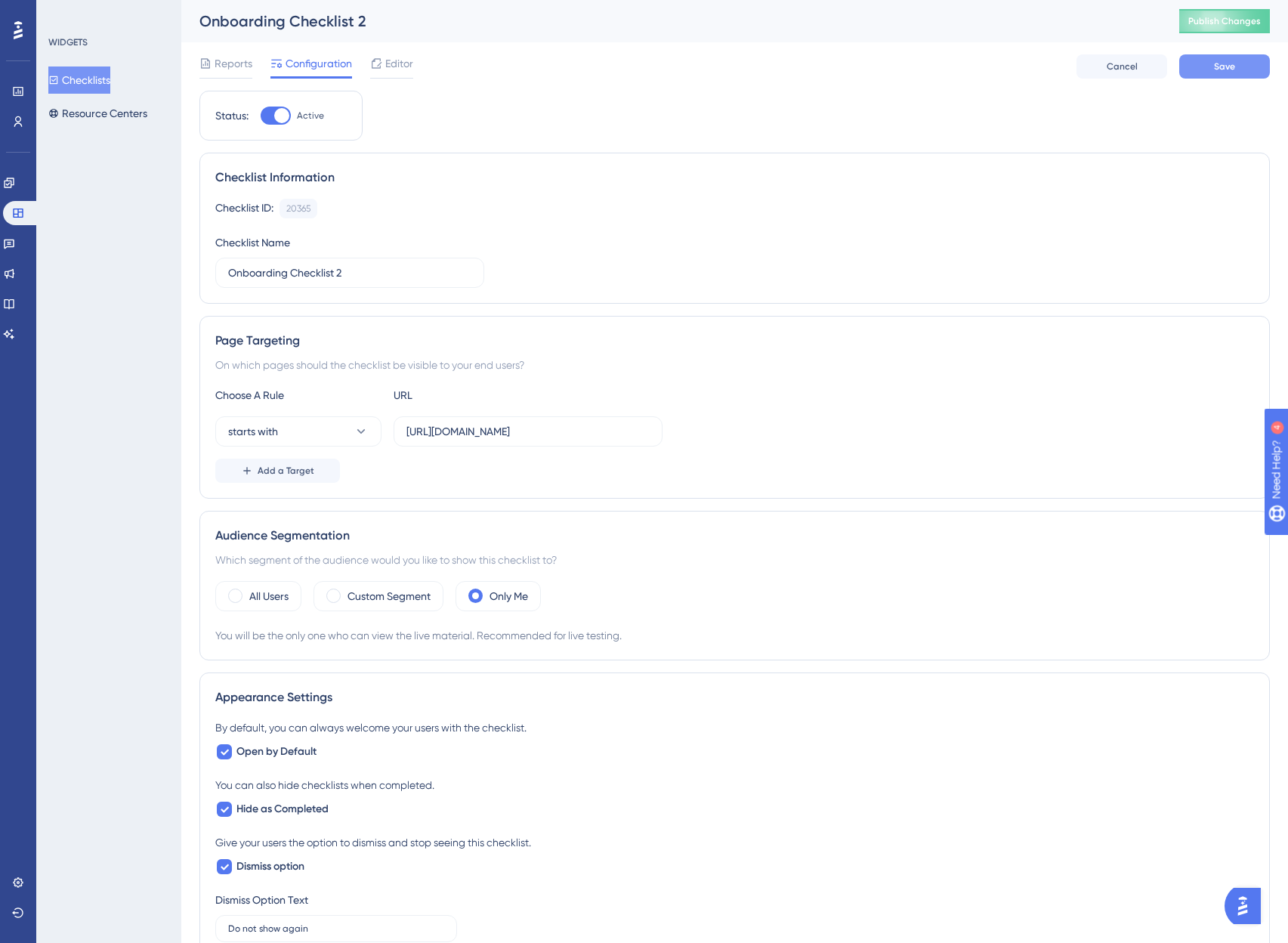
click at [1218, 64] on span "Save" at bounding box center [1224, 67] width 21 height 12
click at [395, 62] on span "Editor" at bounding box center [399, 64] width 28 height 18
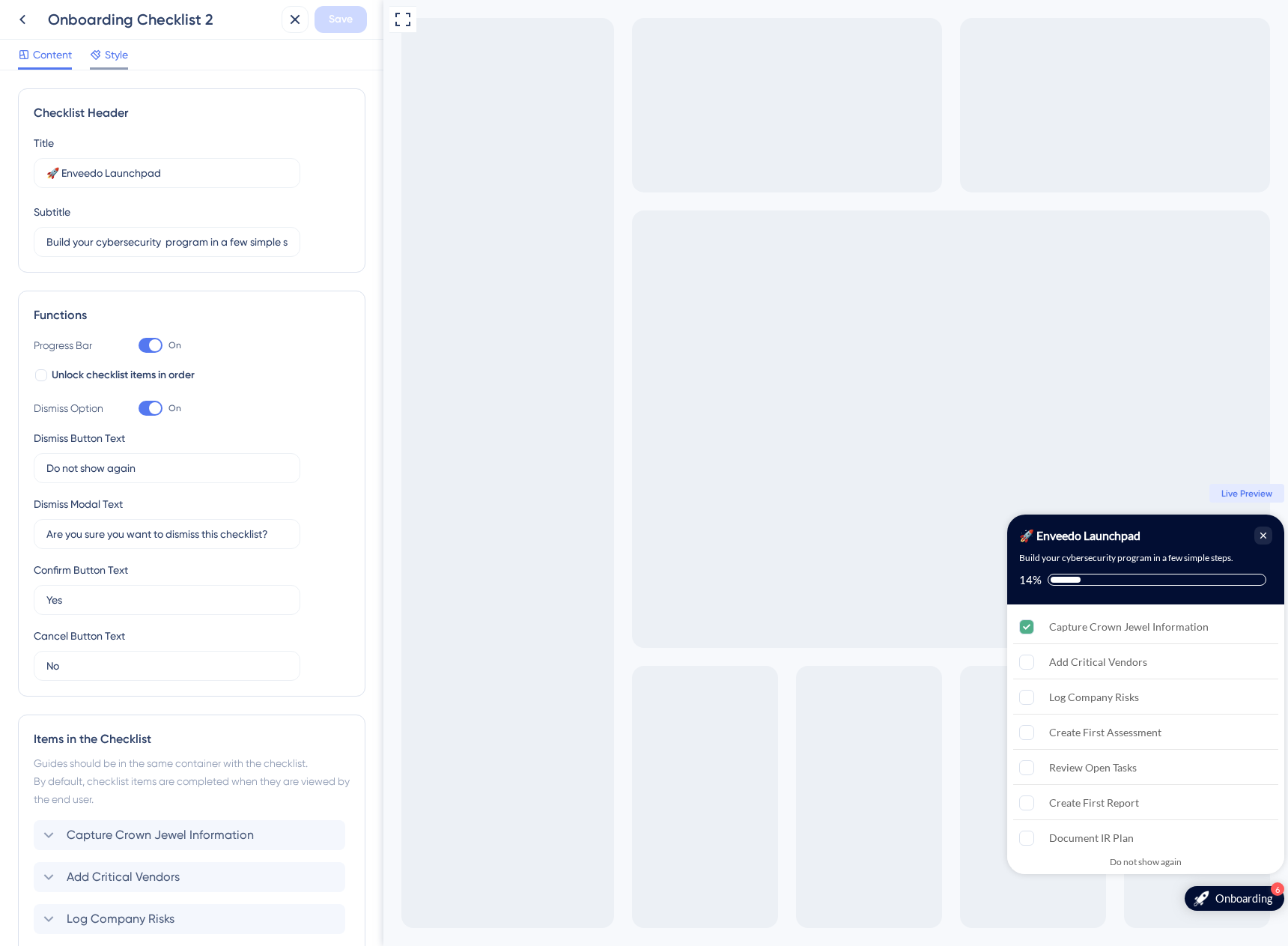
click at [104, 52] on div "Style" at bounding box center [109, 54] width 38 height 18
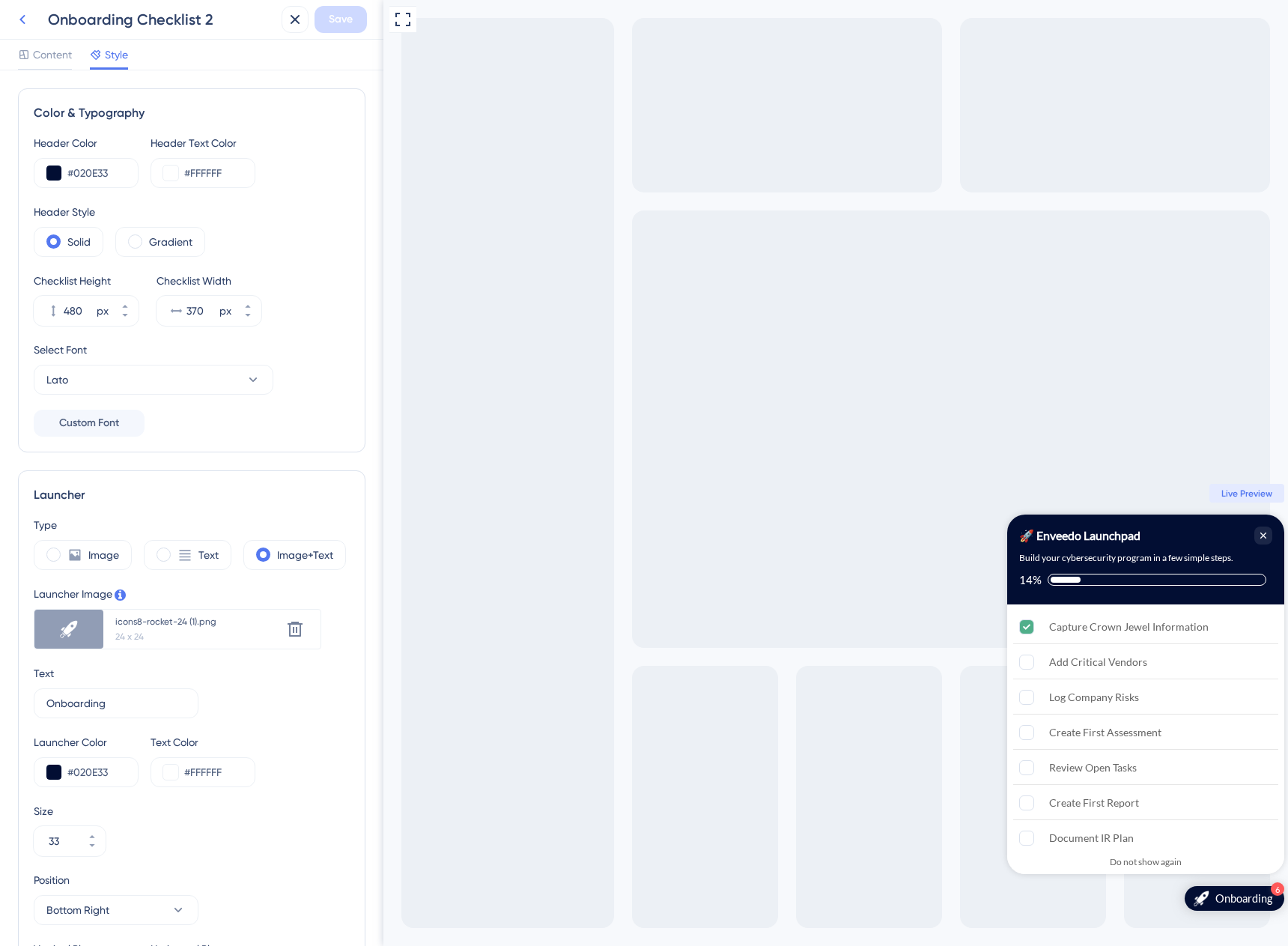
click at [30, 20] on icon at bounding box center [23, 20] width 18 height 18
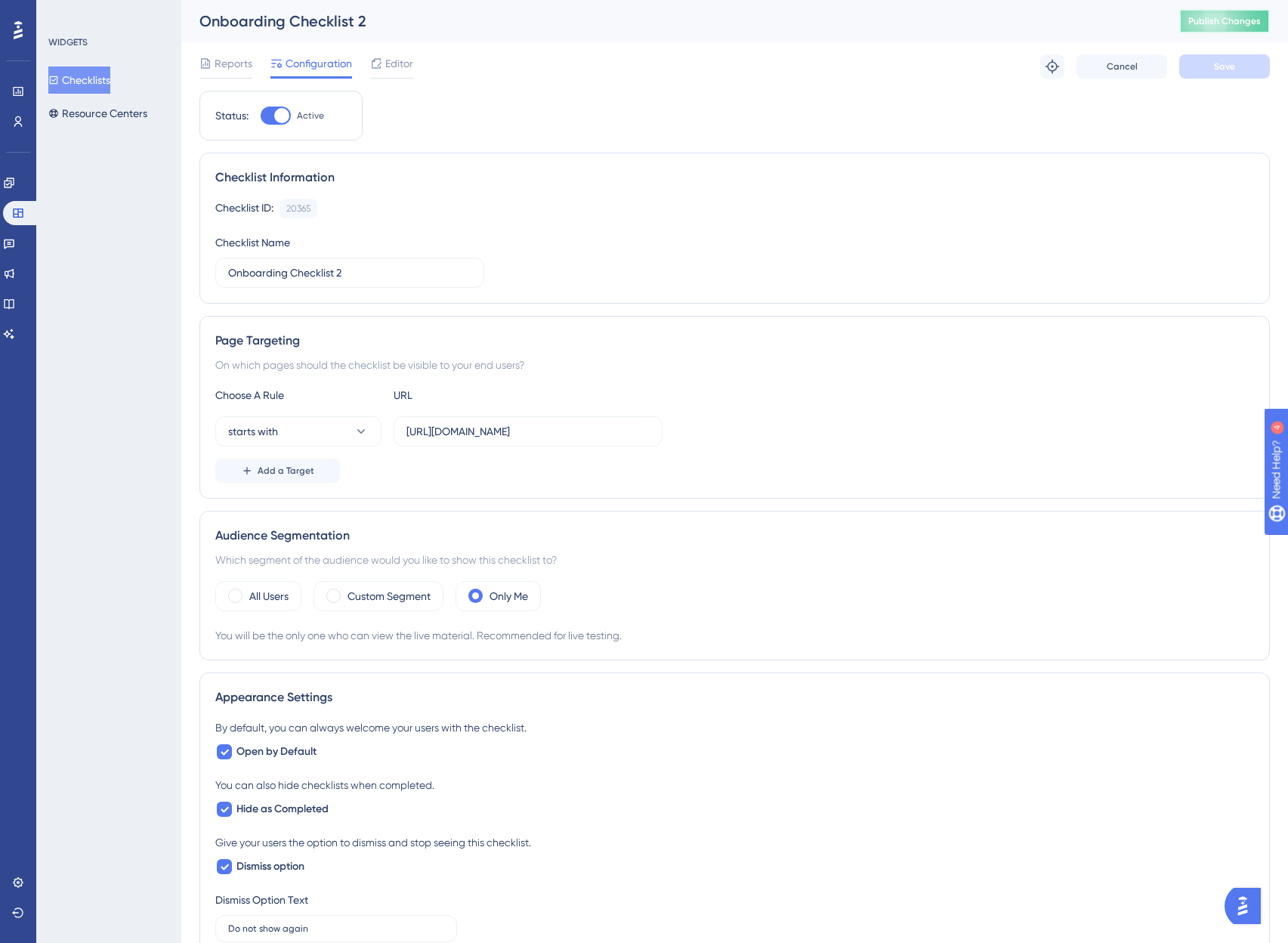
click at [1206, 18] on span "Publish Changes" at bounding box center [1224, 21] width 73 height 12
click at [15, 280] on link at bounding box center [9, 273] width 12 height 24
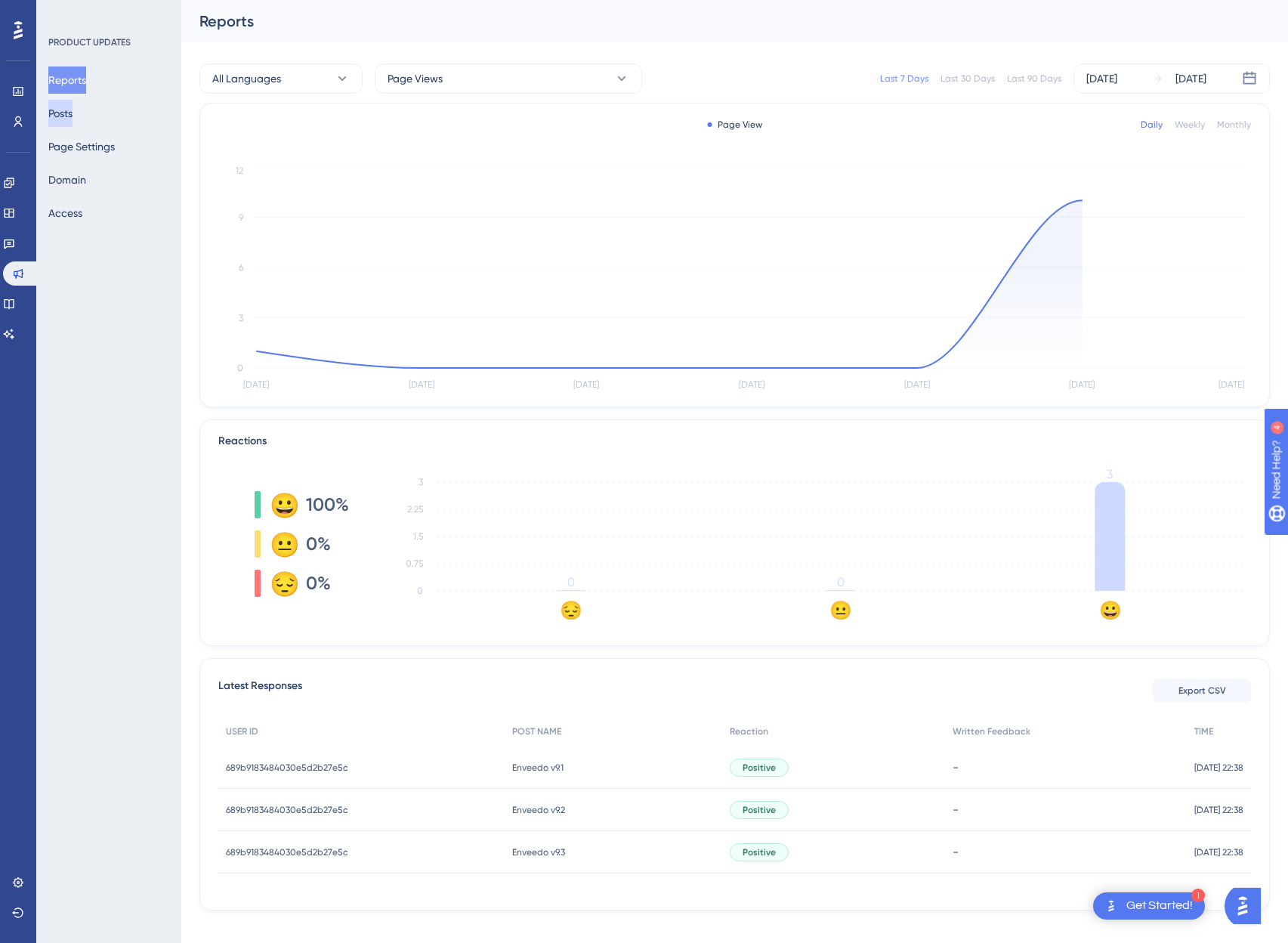
click at [73, 112] on button "Posts" at bounding box center [61, 113] width 24 height 27
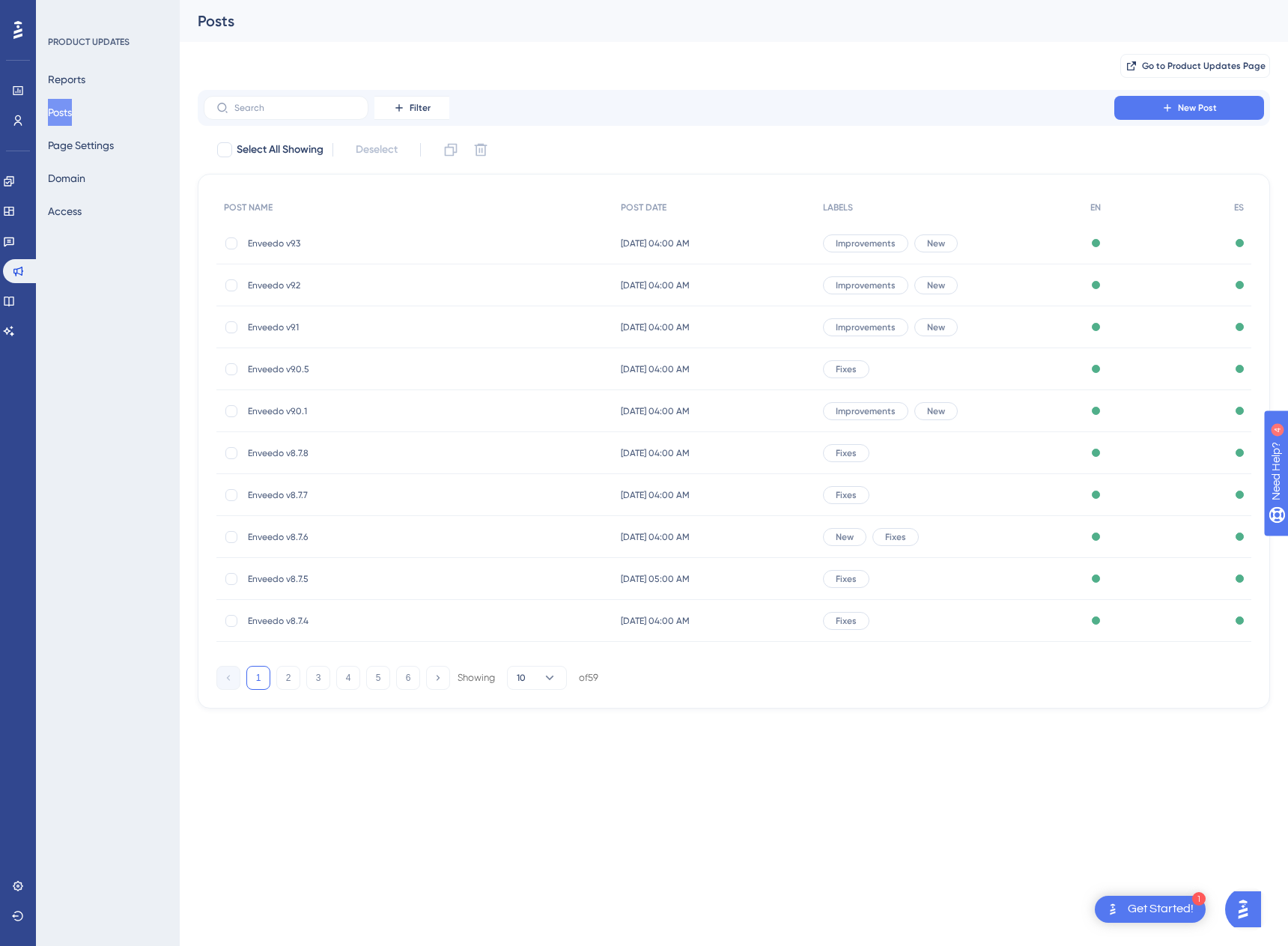
click at [282, 242] on span "Enveedo v9.3" at bounding box center [367, 243] width 240 height 12
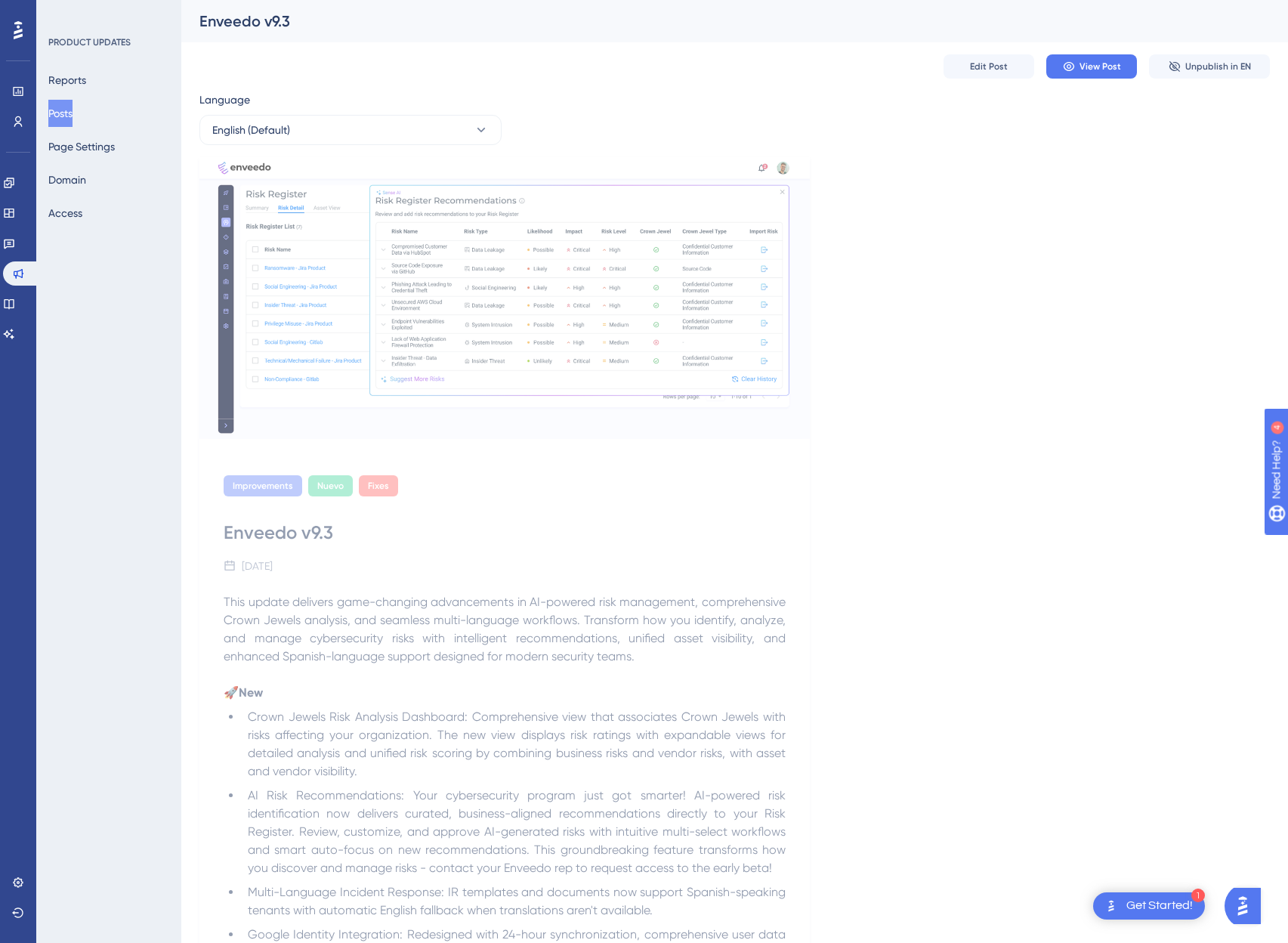
scroll to position [3, 0]
click at [962, 56] on button "Edit Post" at bounding box center [988, 64] width 91 height 24
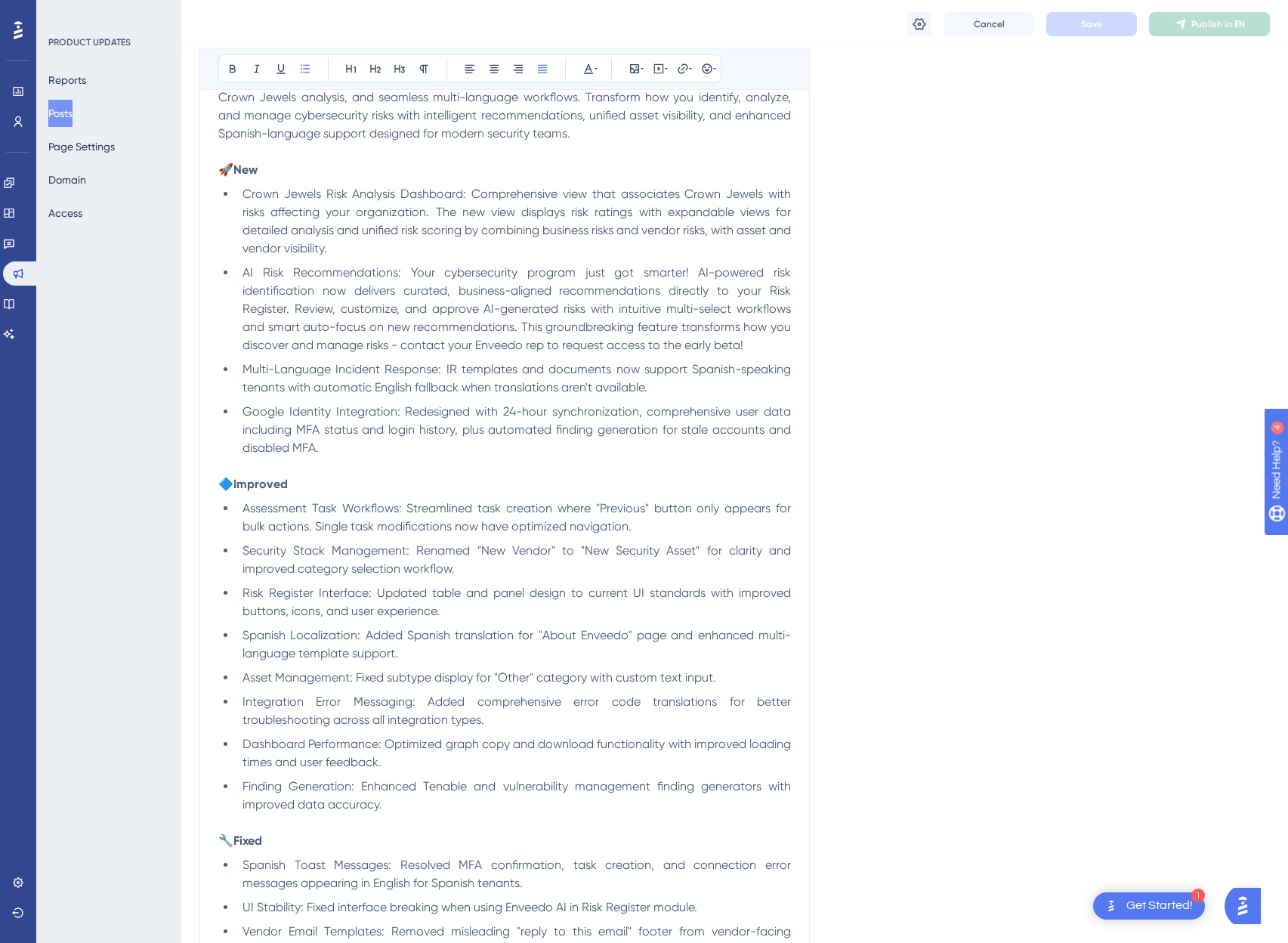
scroll to position [29, 0]
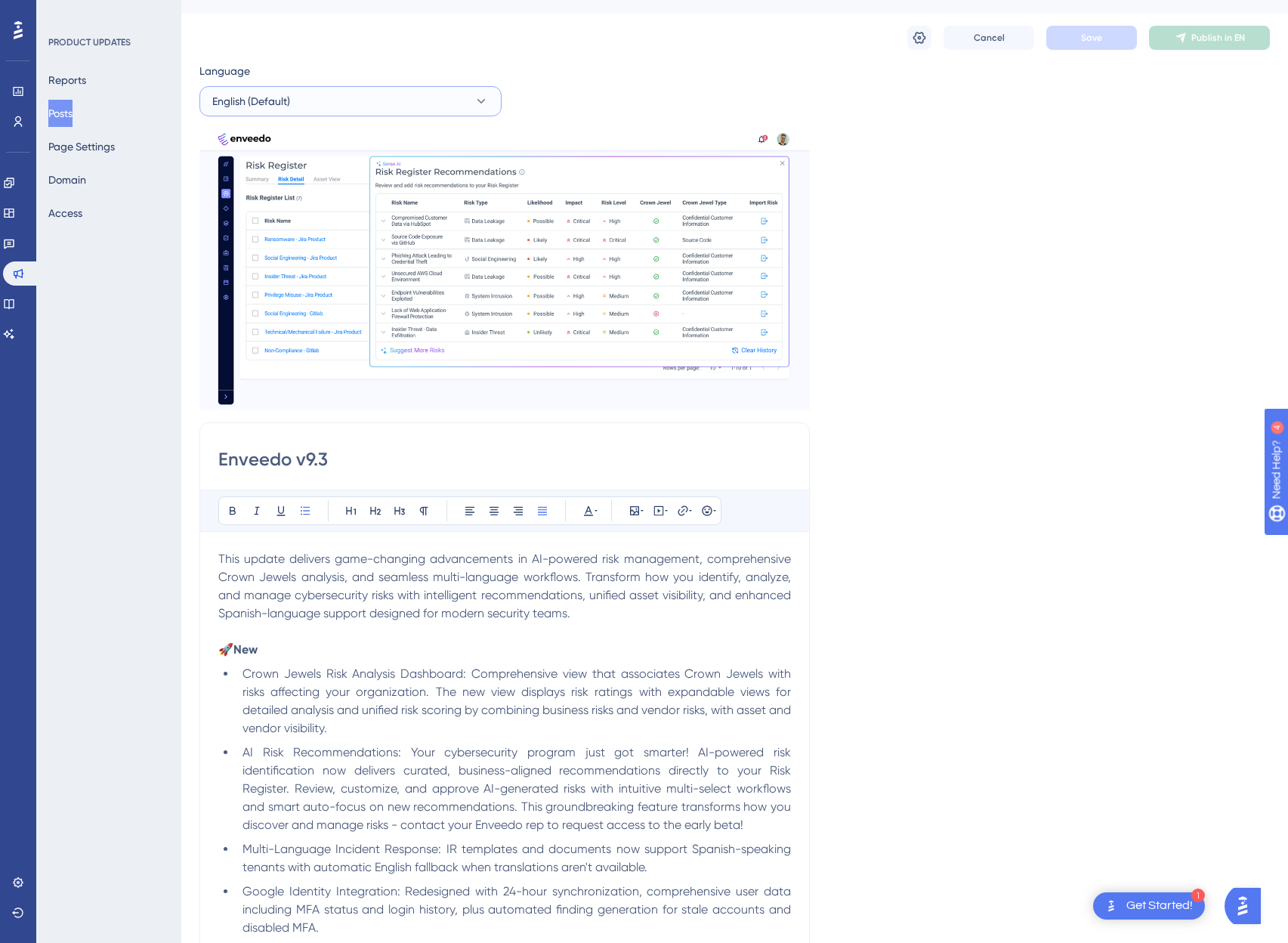
click at [283, 100] on span "English (Default)" at bounding box center [251, 102] width 78 height 18
click at [271, 170] on button "Spanish Spanish Published" at bounding box center [351, 177] width 283 height 30
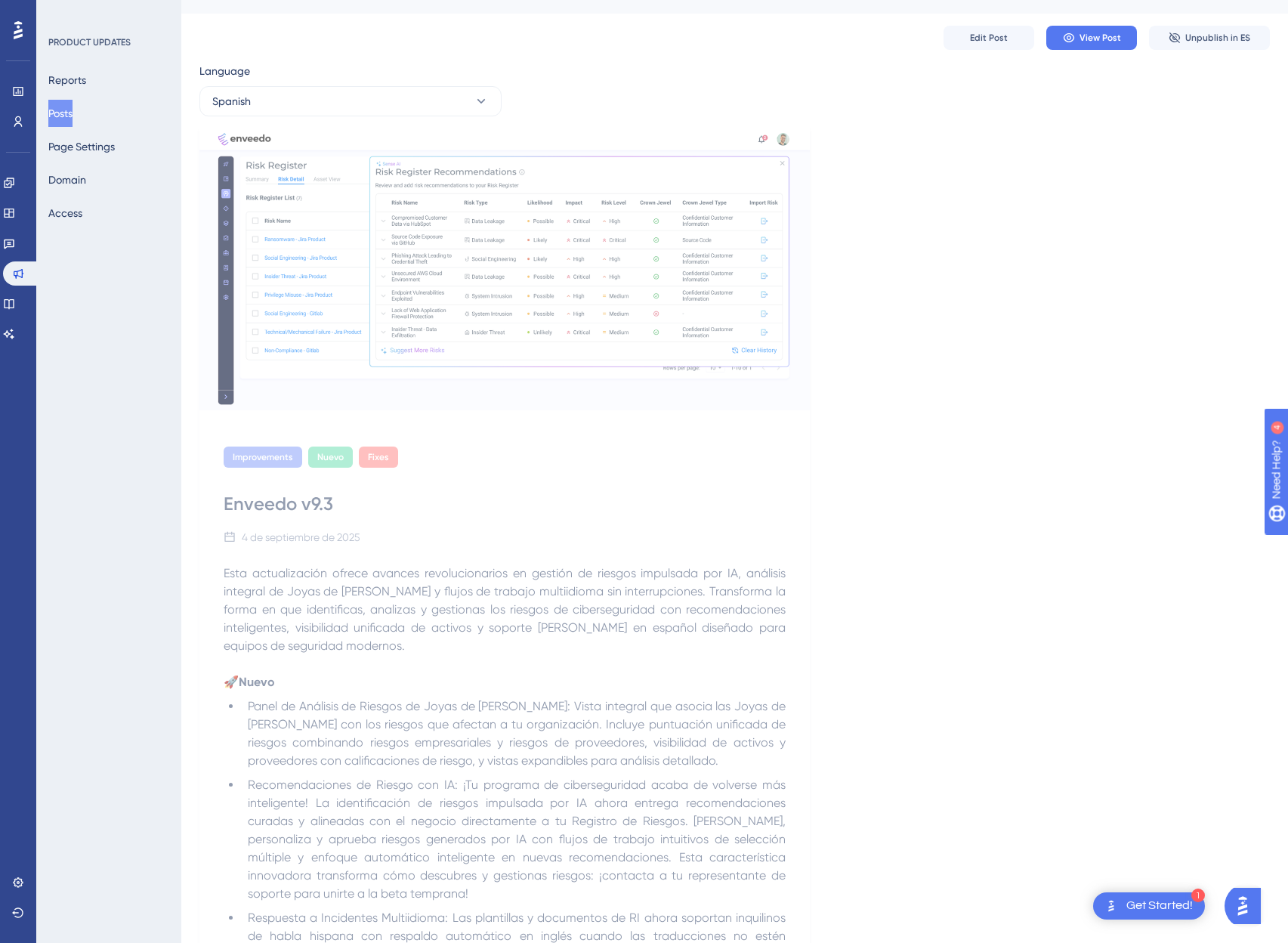
scroll to position [934, 0]
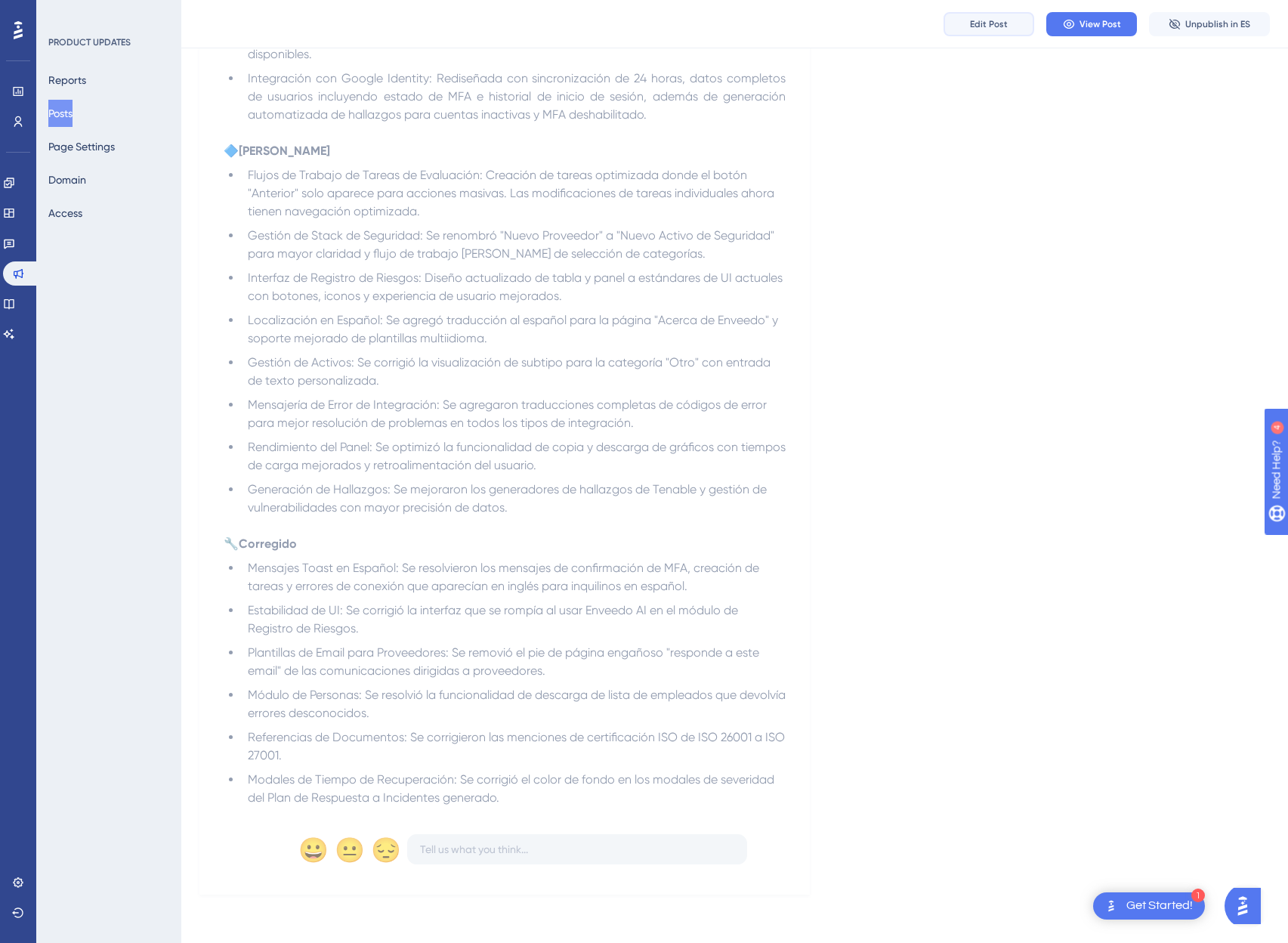
click at [975, 23] on span "Edit Post" at bounding box center [989, 24] width 38 height 12
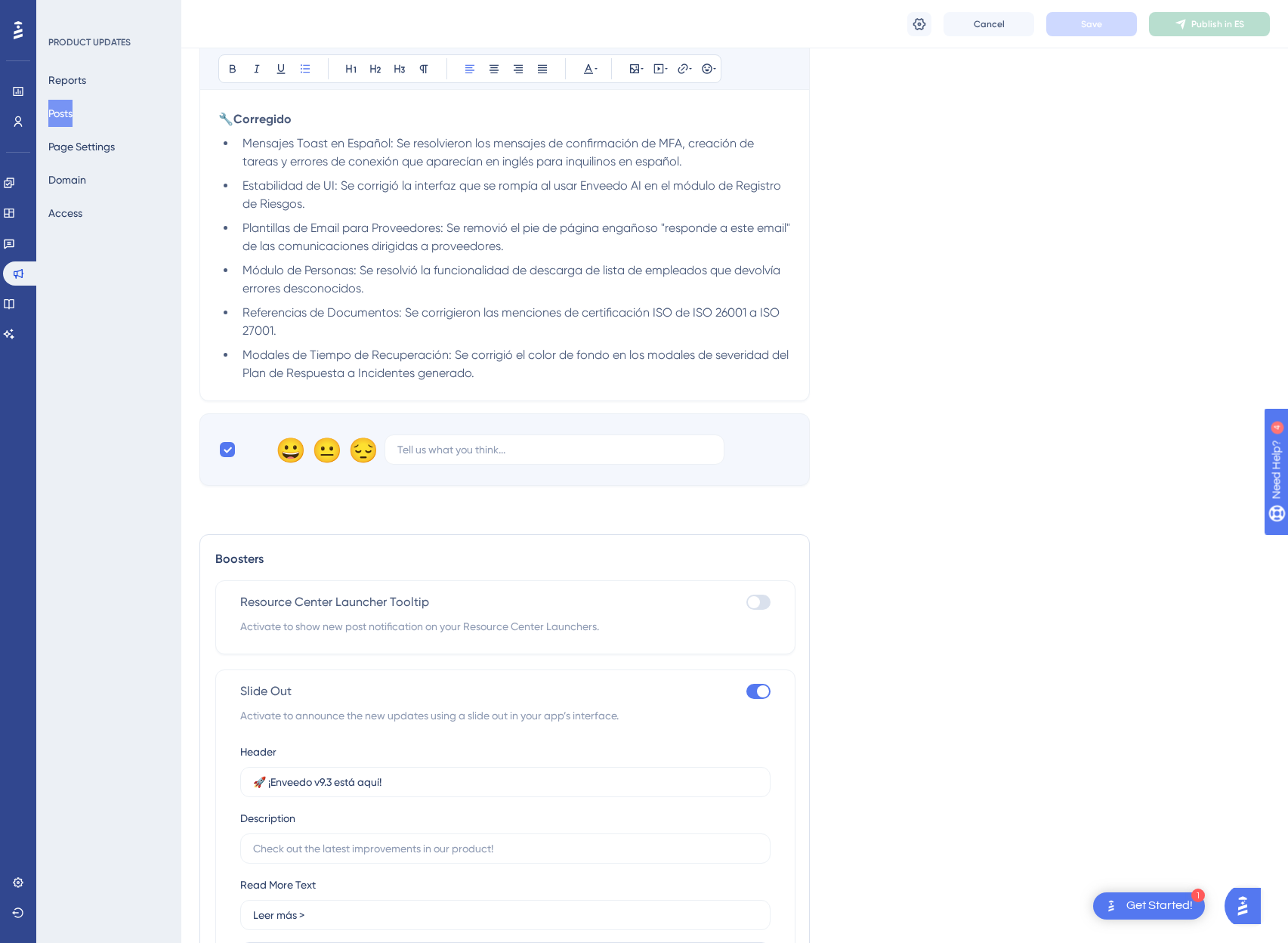
scroll to position [1658, 0]
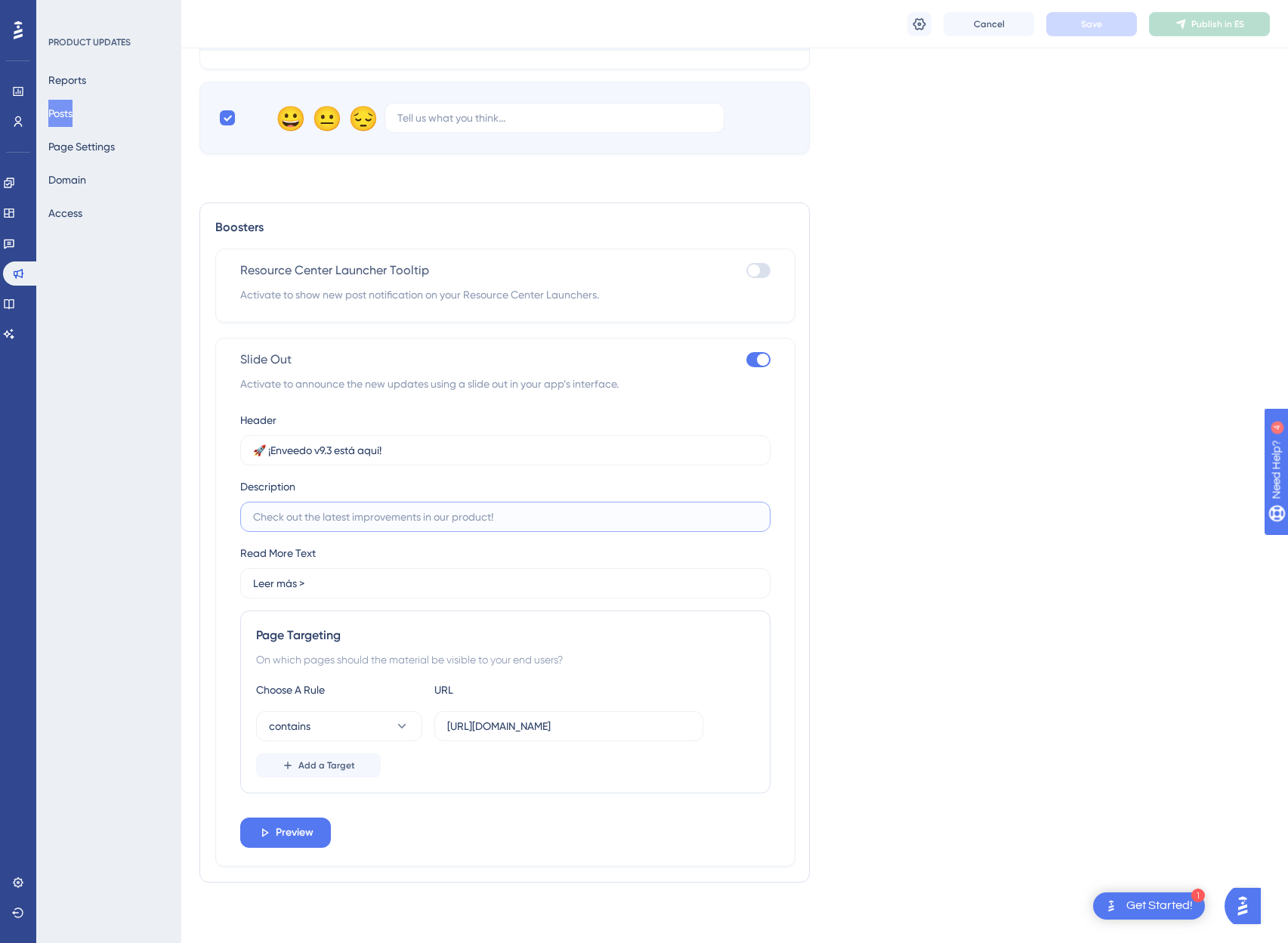
click at [534, 521] on input "text" at bounding box center [505, 516] width 505 height 17
type input "AI Risk Register is in Beta"
drag, startPoint x: 399, startPoint y: 518, endPoint x: 164, endPoint y: 518, distance: 235.0
click at [248, 827] on button "Preview" at bounding box center [285, 832] width 91 height 30
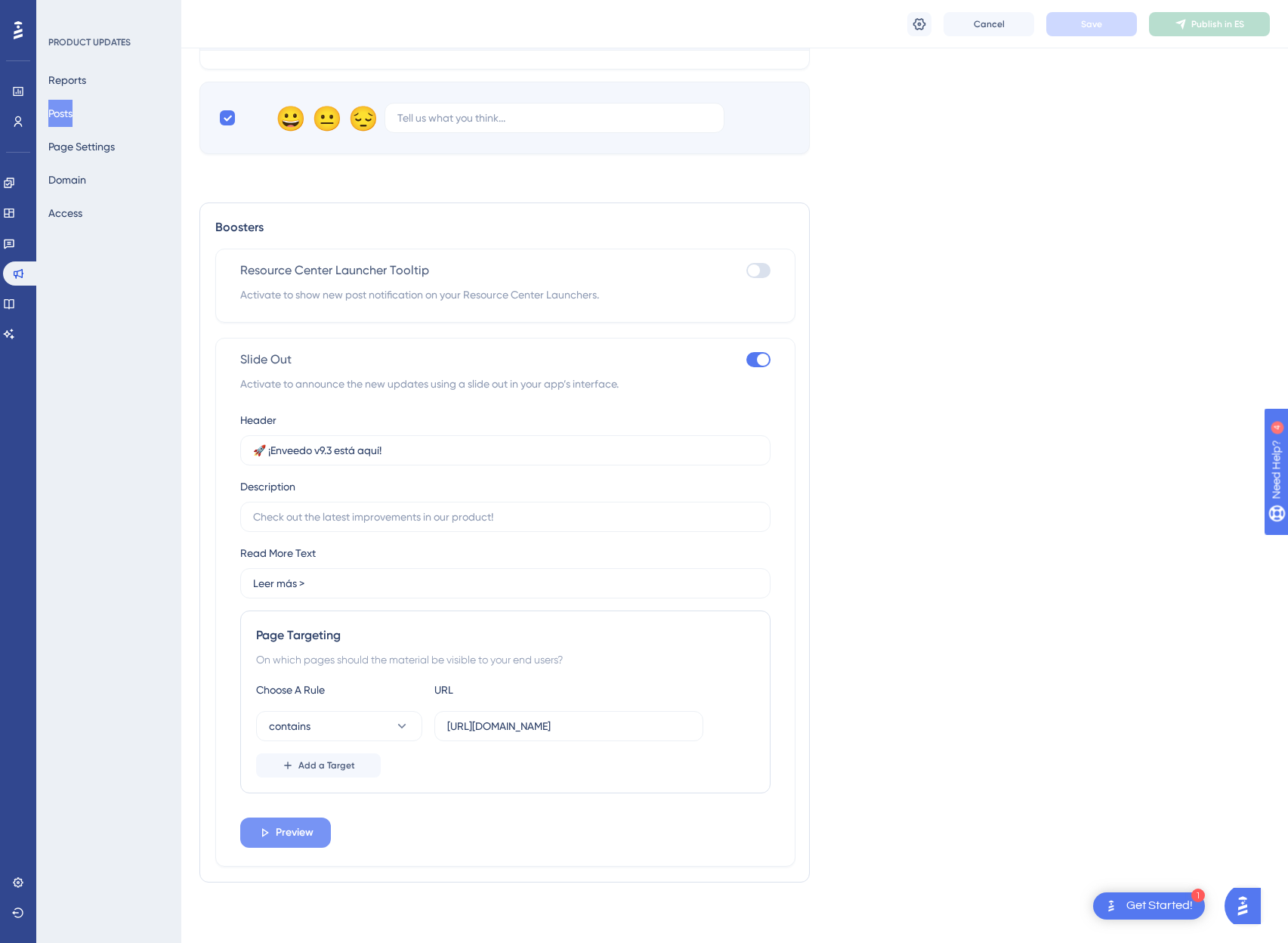
scroll to position [0, 0]
click at [281, 521] on input "text" at bounding box center [505, 516] width 505 height 17
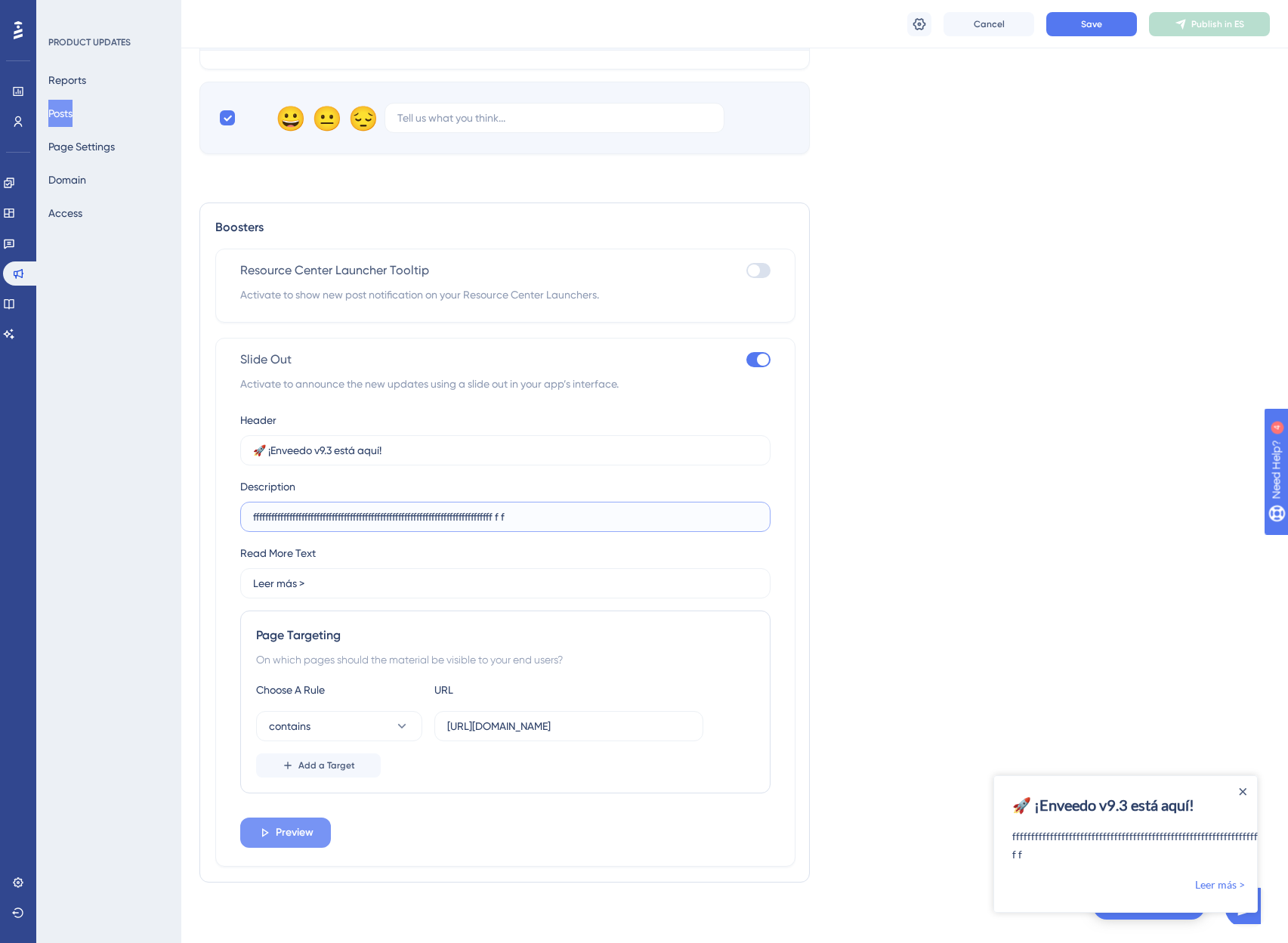
type input "fffffffffffffffffffffffffffffffffffffffffffffffffffffffffffffffffffffffffffffff…"
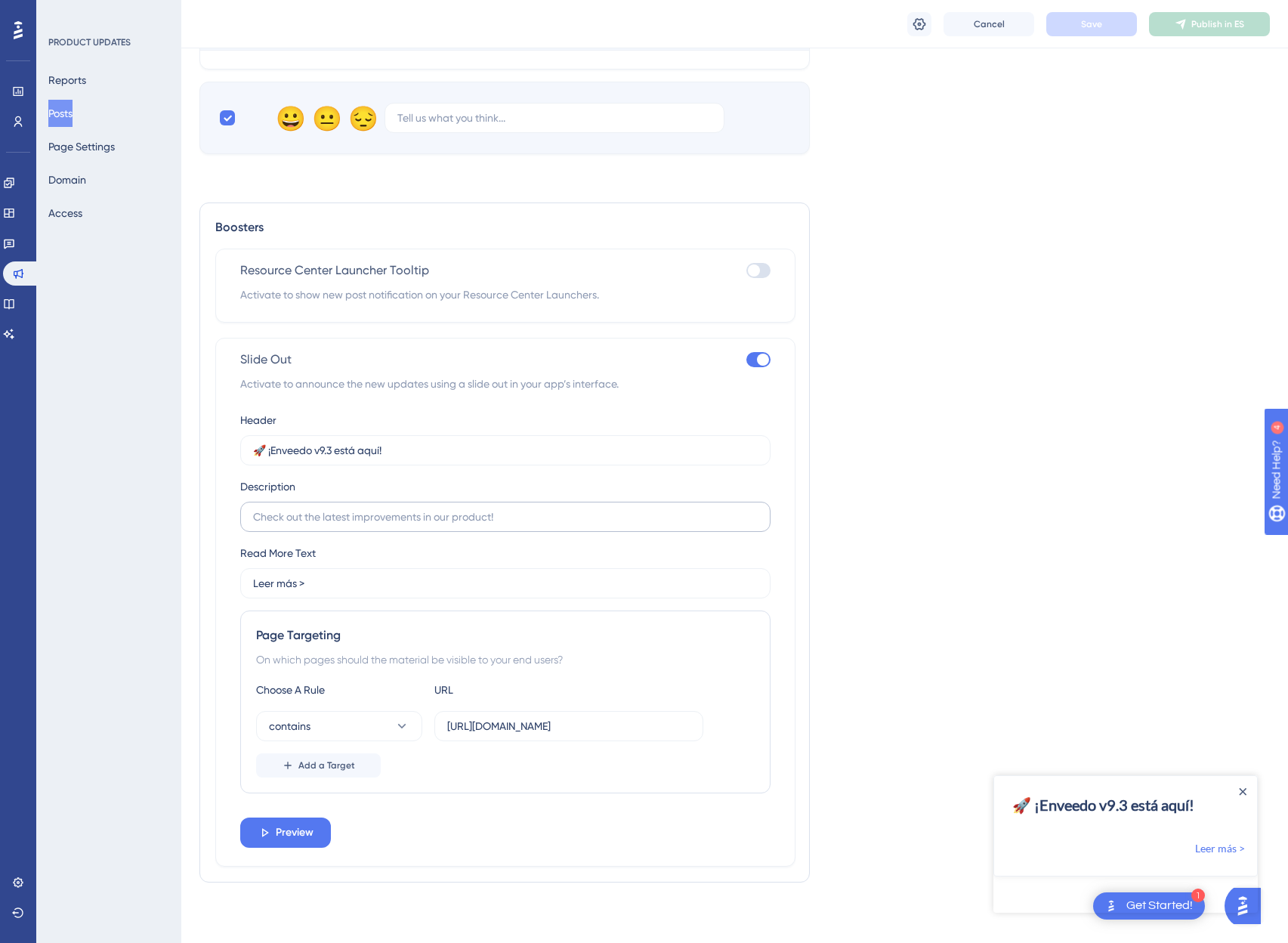
click at [266, 505] on label at bounding box center [505, 517] width 530 height 30
click at [266, 508] on input "text" at bounding box center [505, 516] width 505 height 17
paste input "Prueba nuestro Registro de Riesgos con IA (beta)—gestión automatizada lanzándos…"
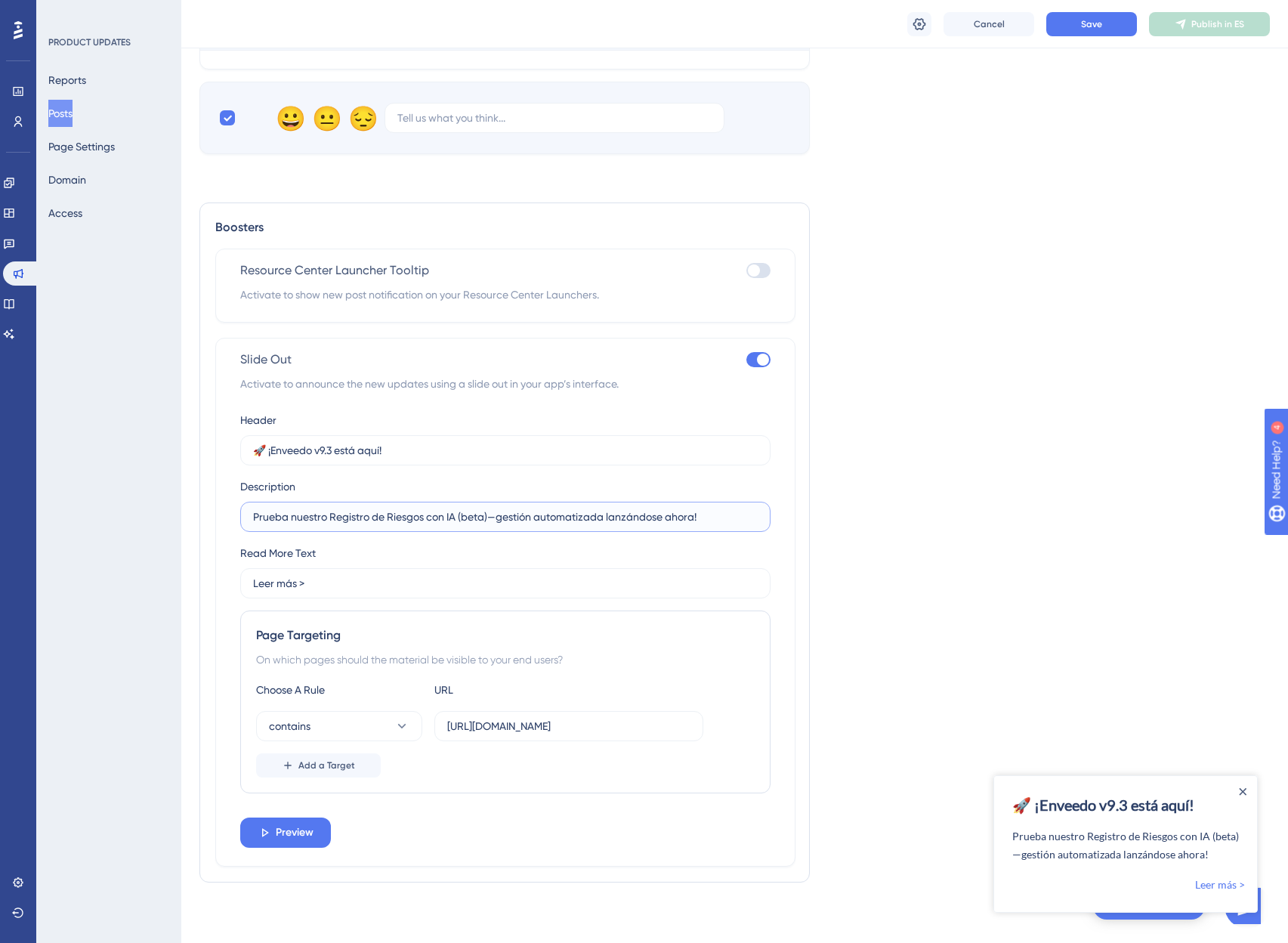
click at [499, 521] on input "Prueba nuestro Registro de Riesgos con IA (beta)—gestión automatizada lanzándos…" at bounding box center [505, 516] width 505 height 17
click at [393, 527] on label "Prueba nuestro Registro de Riesgos con IA (beta)— gestión automatizada lanzándo…" at bounding box center [505, 517] width 530 height 30
click at [393, 525] on input "Prueba nuestro Registro de Riesgos con IA (beta)— gestión automatizada lanzándo…" at bounding box center [505, 516] width 505 height 17
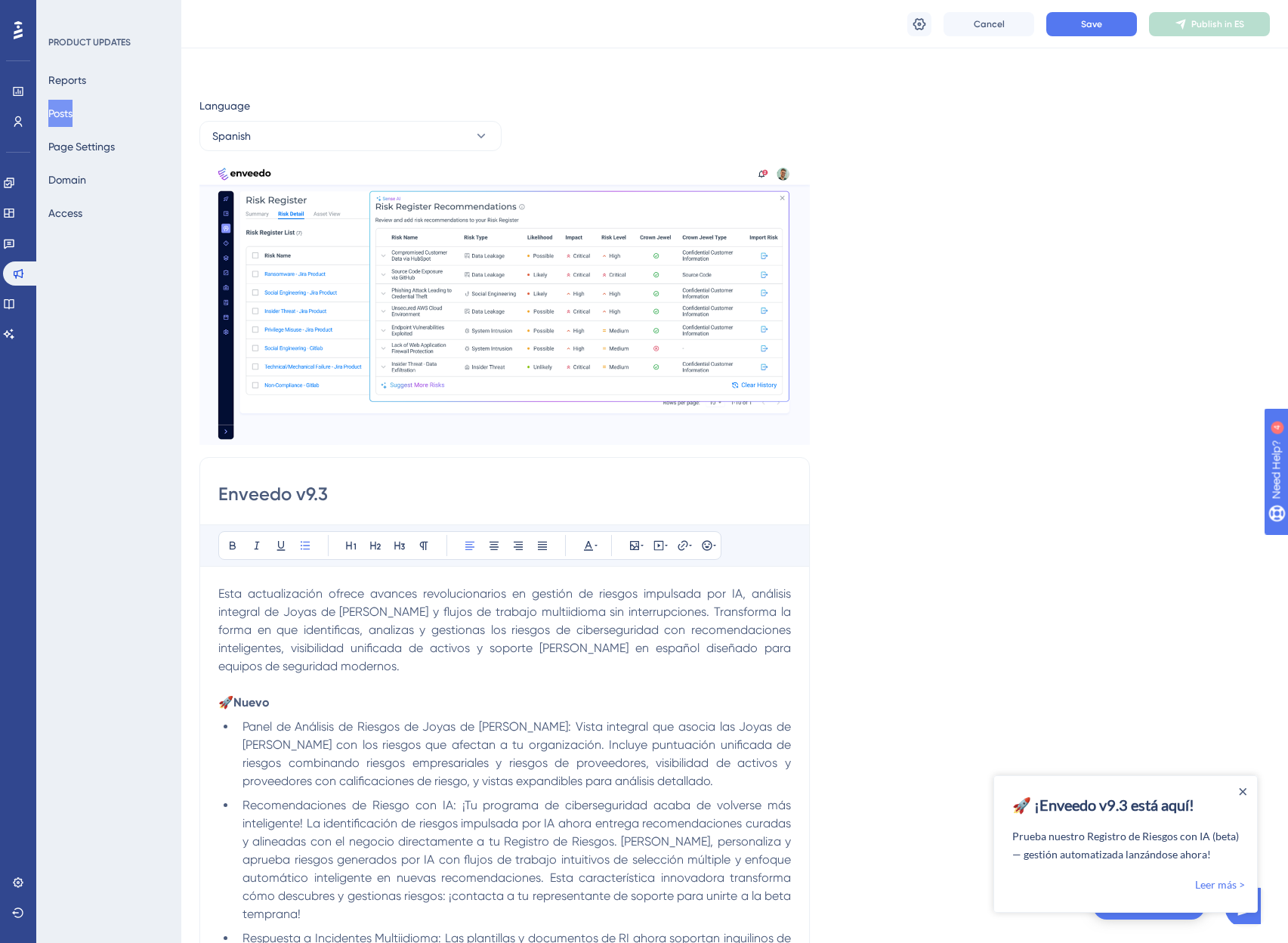
scroll to position [1658, 0]
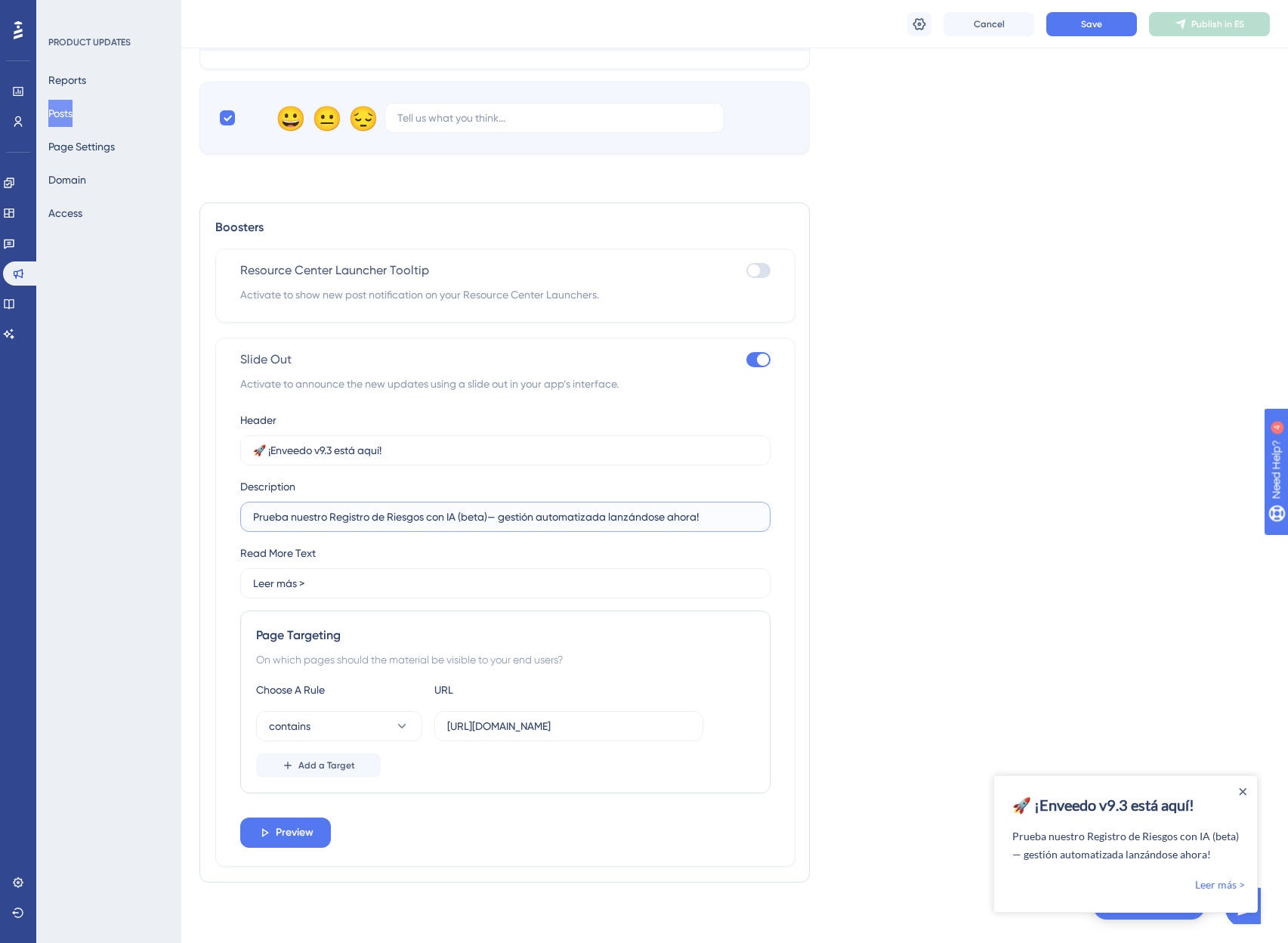
click at [314, 520] on input "Prueba nuestro Registro de Riesgos con IA (beta)— gestión automatizada lanzándo…" at bounding box center [505, 516] width 505 height 17
paste input "Nuestro nuevo Registro de Riesgos con IA (beta) se está implementando. ¡Obtén r…"
click at [394, 515] on input "Nuestro nuevo Registro de Riesgos con IA (beta) se está implementando. ¡Obtén r…" at bounding box center [505, 516] width 505 height 17
paste input "vo Registro de Riesgos con IA (beta) en camino. ¡Recomendacione"
click at [370, 520] on input "Nuevo Registro de Riesgos con IA (beta) en camino. ¡Recomendaciones automatizad…" at bounding box center [505, 516] width 505 height 17
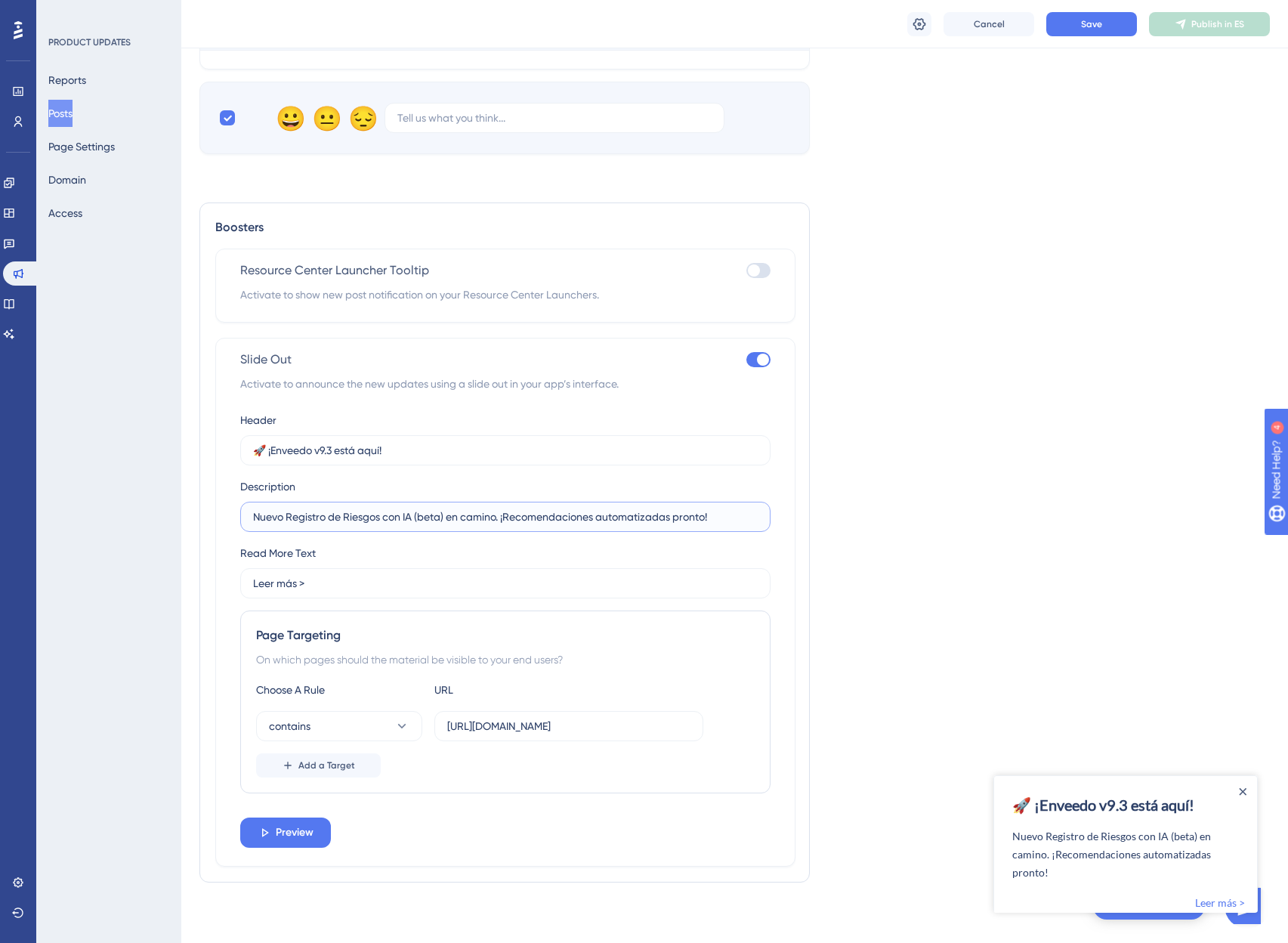
click at [370, 520] on input "Nuevo Registro de Riesgos con IA (beta) en camino. ¡Recomendaciones automatizad…" at bounding box center [505, 516] width 505 height 17
paste input "Registro de Riesgos con IA (beta) llegand"
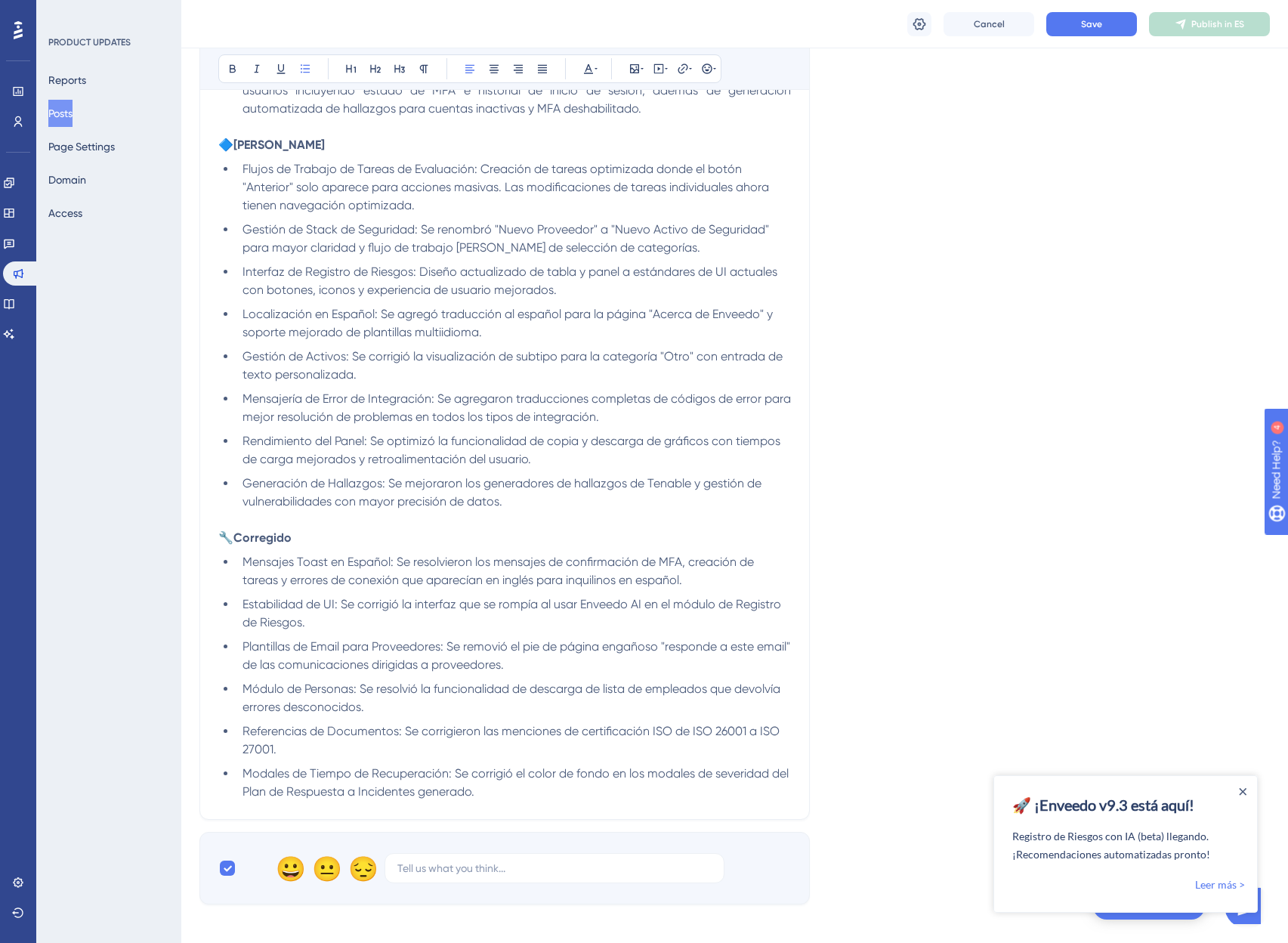
scroll to position [891, 0]
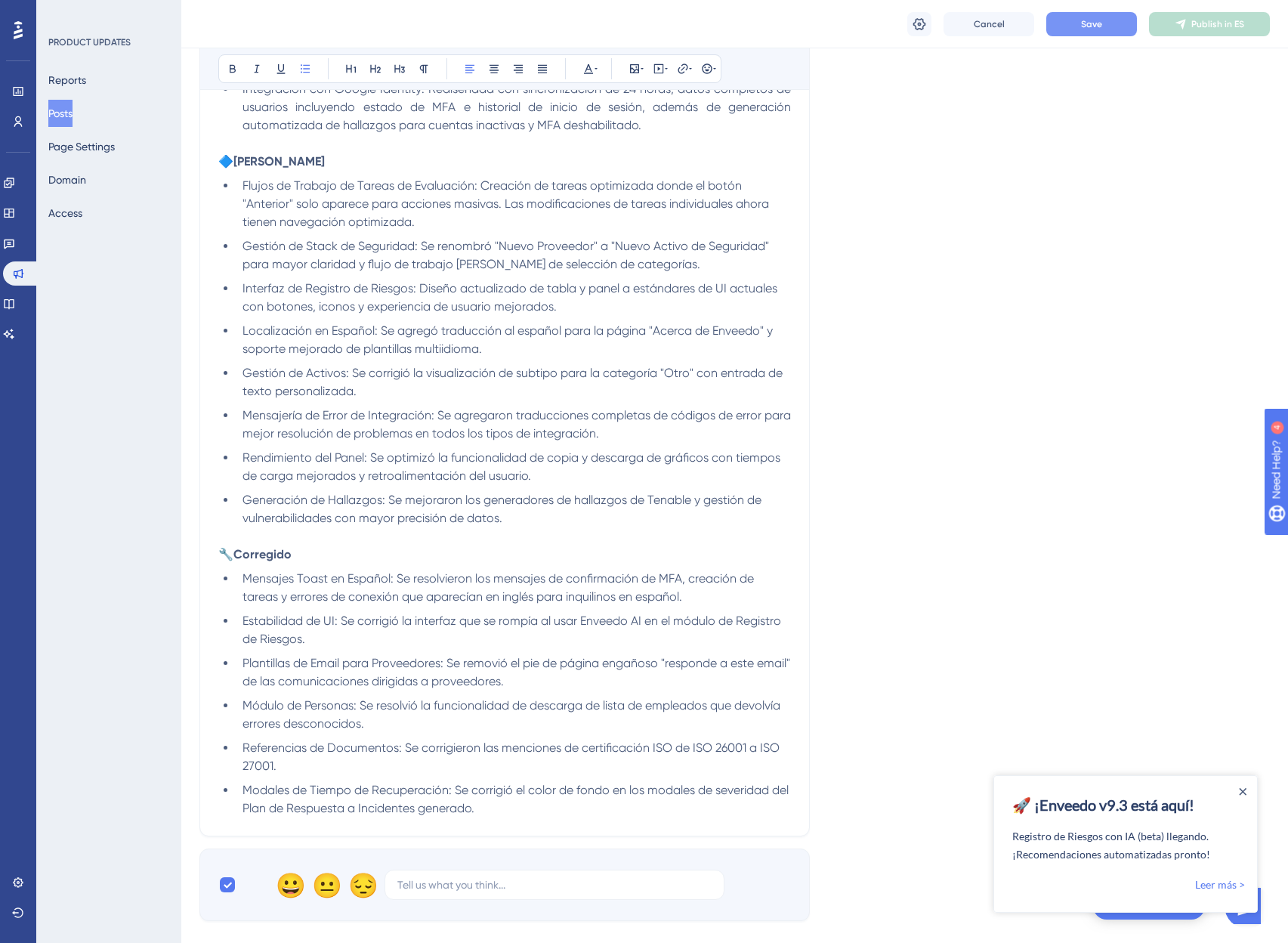
type input "Registro de Riesgos con IA (beta) llegando. ¡Recomendaciones automatizadas pron…"
click at [1102, 21] on button "Save" at bounding box center [1092, 24] width 91 height 24
click at [1204, 22] on span "Publish in ES" at bounding box center [1217, 24] width 53 height 12
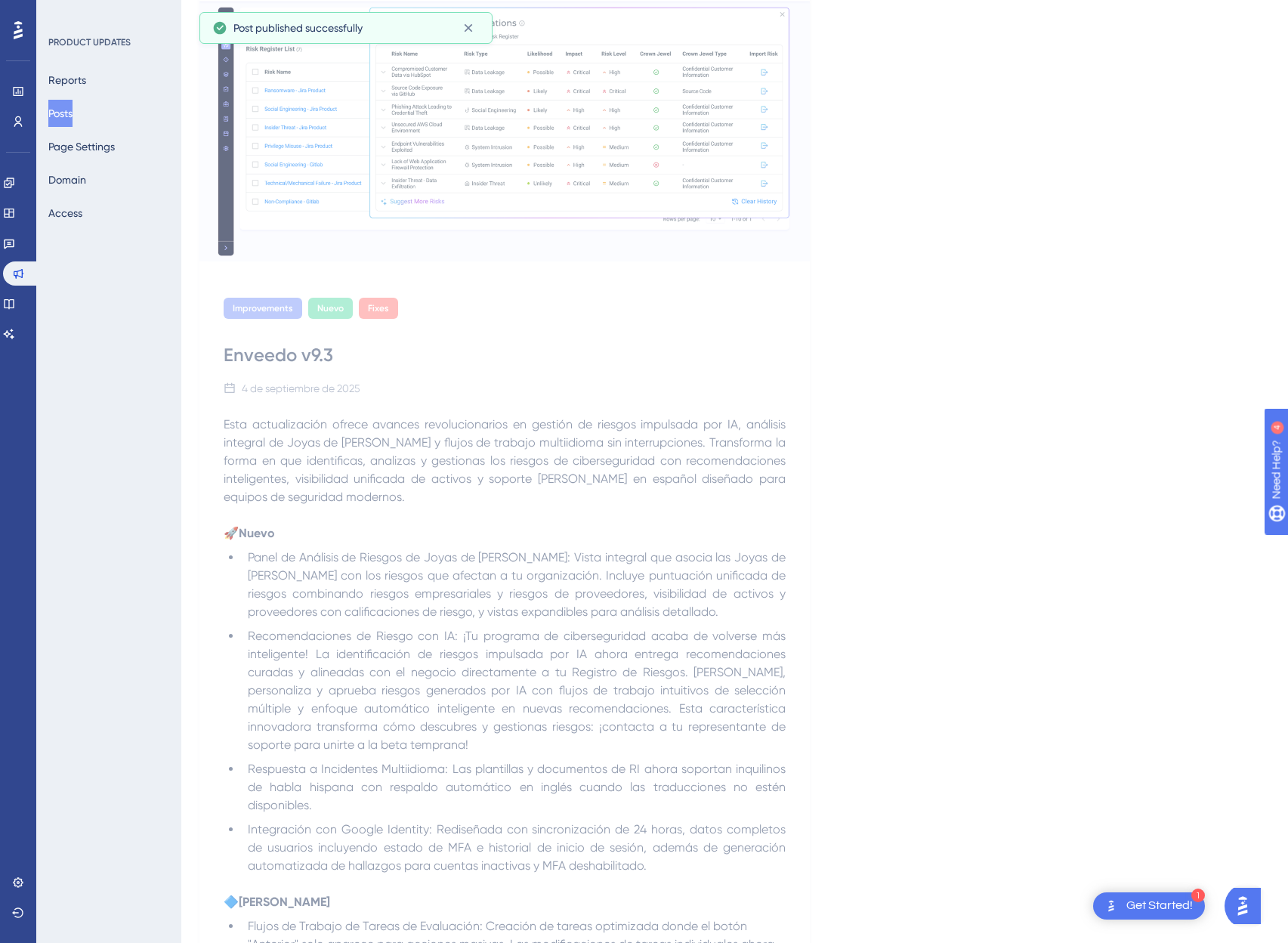
scroll to position [0, 0]
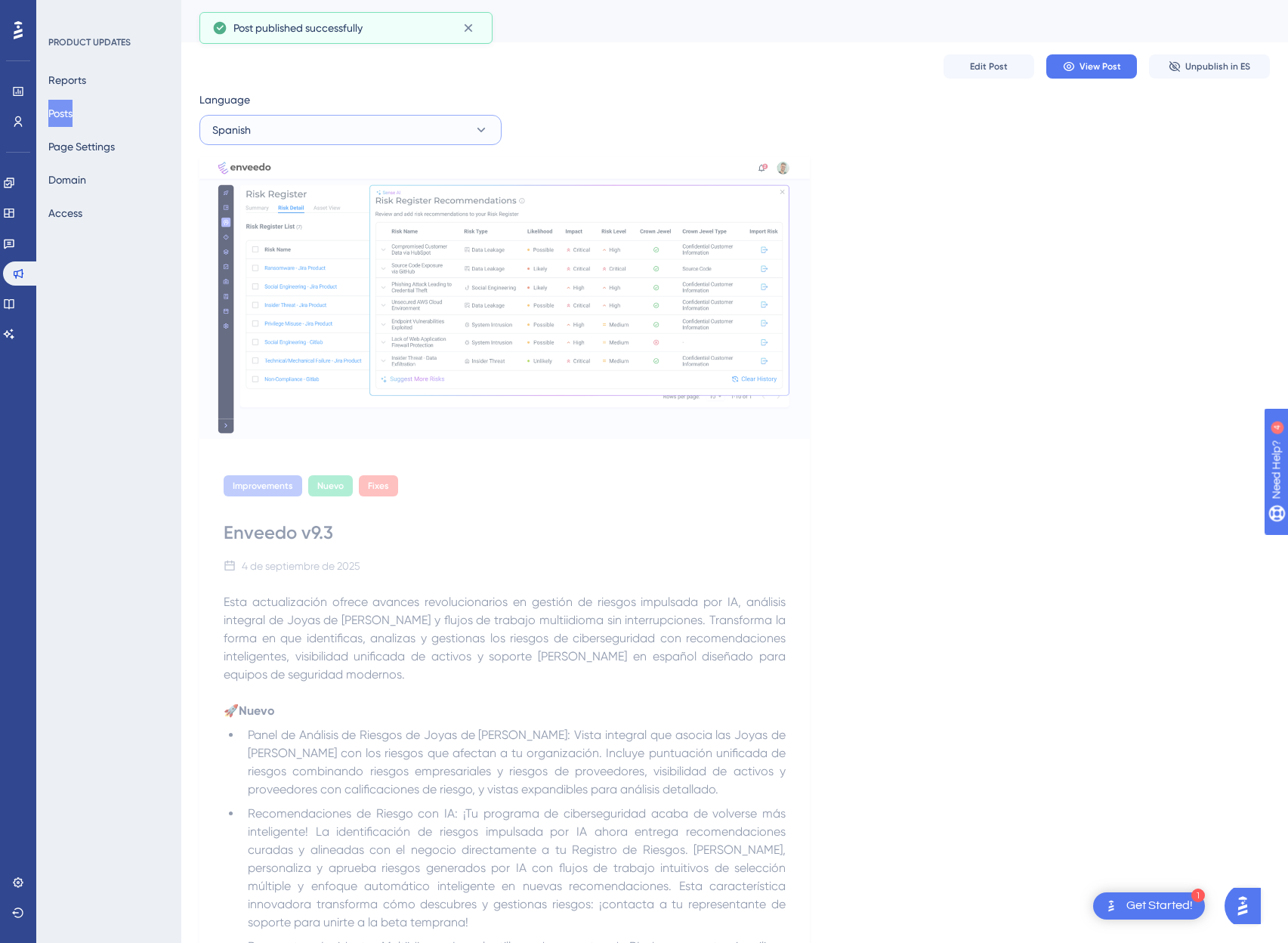
click at [271, 122] on button "Spanish" at bounding box center [350, 129] width 302 height 30
click at [262, 173] on span "English (Default)" at bounding box center [260, 176] width 78 height 18
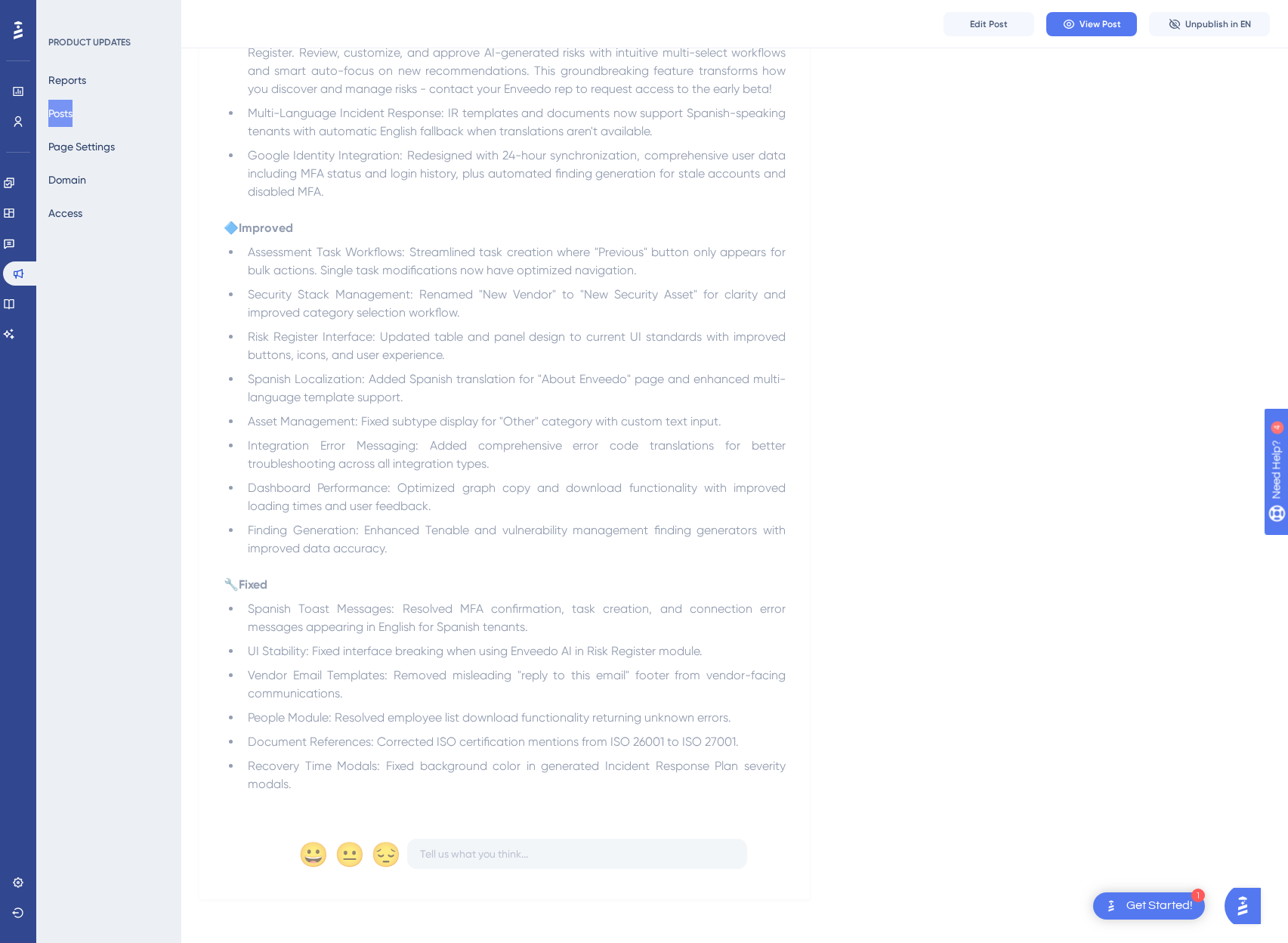
scroll to position [790, 0]
click at [995, 30] on button "Edit Post" at bounding box center [988, 24] width 91 height 24
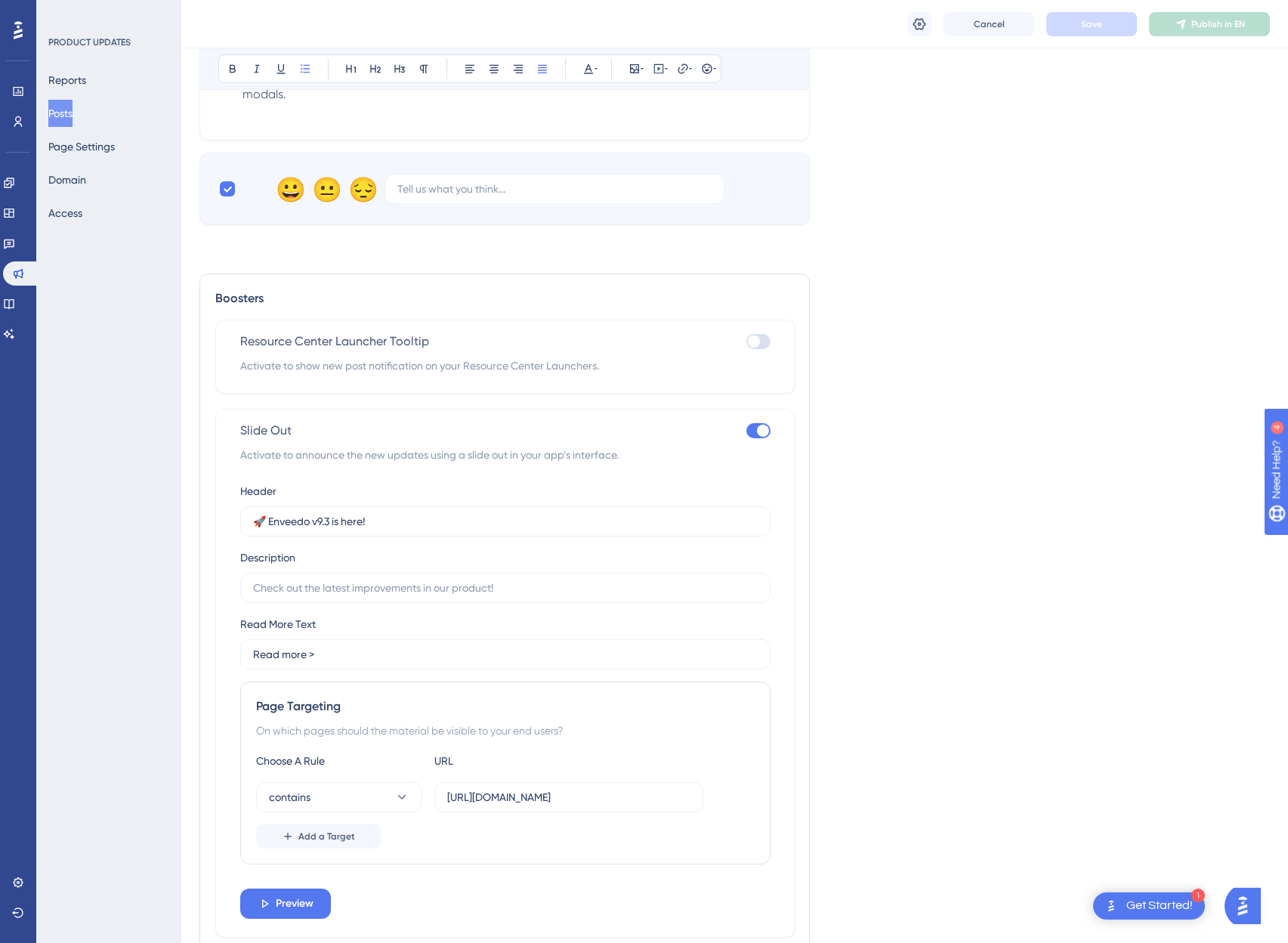
scroll to position [1532, 0]
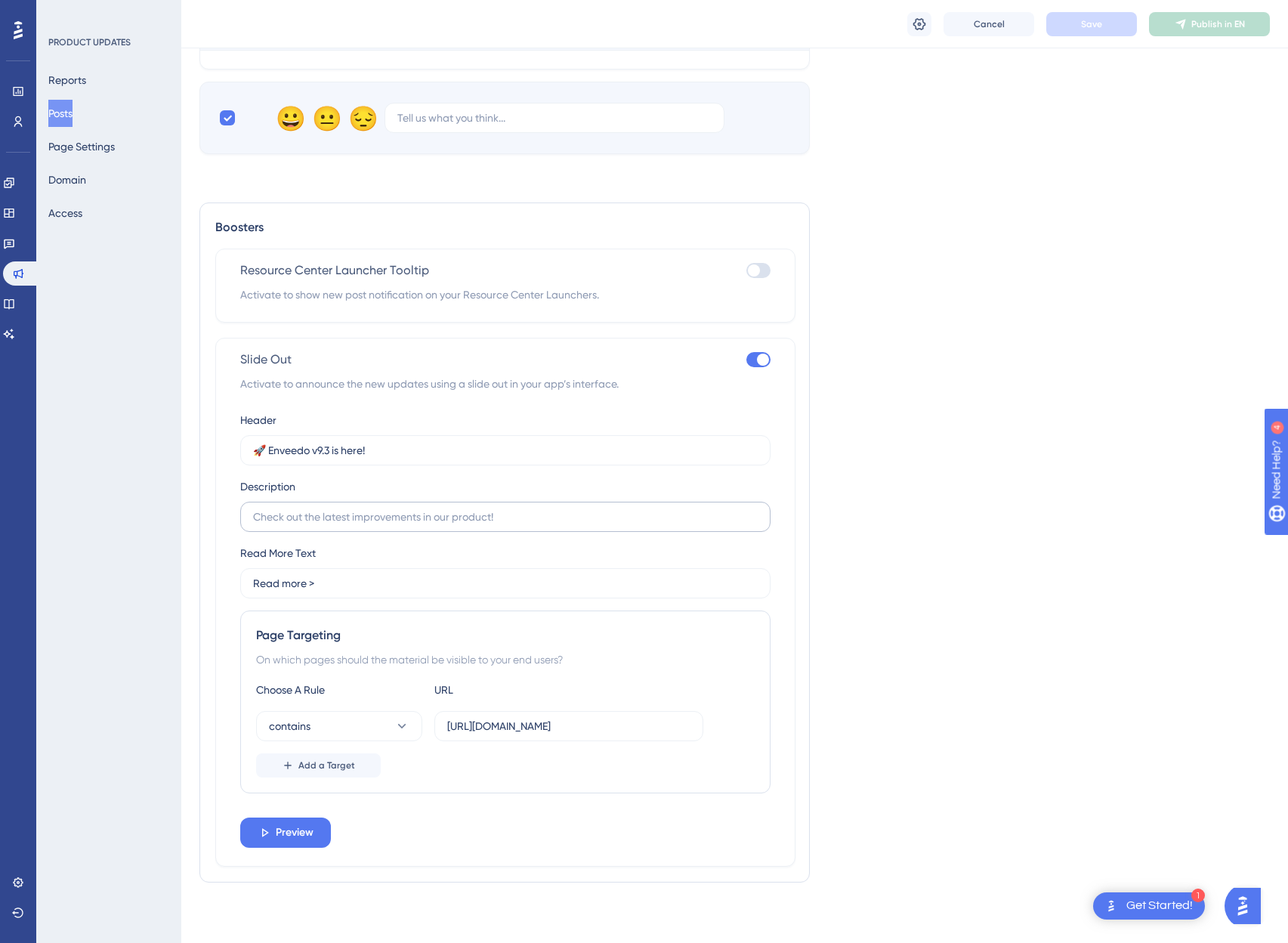
click at [356, 527] on label at bounding box center [505, 517] width 530 height 30
click at [356, 525] on input "text" at bounding box center [505, 516] width 505 height 17
paste input "Our new AI Risk Register (beta) is rolling out. Get automated risk recommendati…"
type input "Our new AI Risk Register (beta) is rolling out. Get automated risk recommendati…"
click at [285, 846] on button "Preview" at bounding box center [285, 832] width 91 height 30
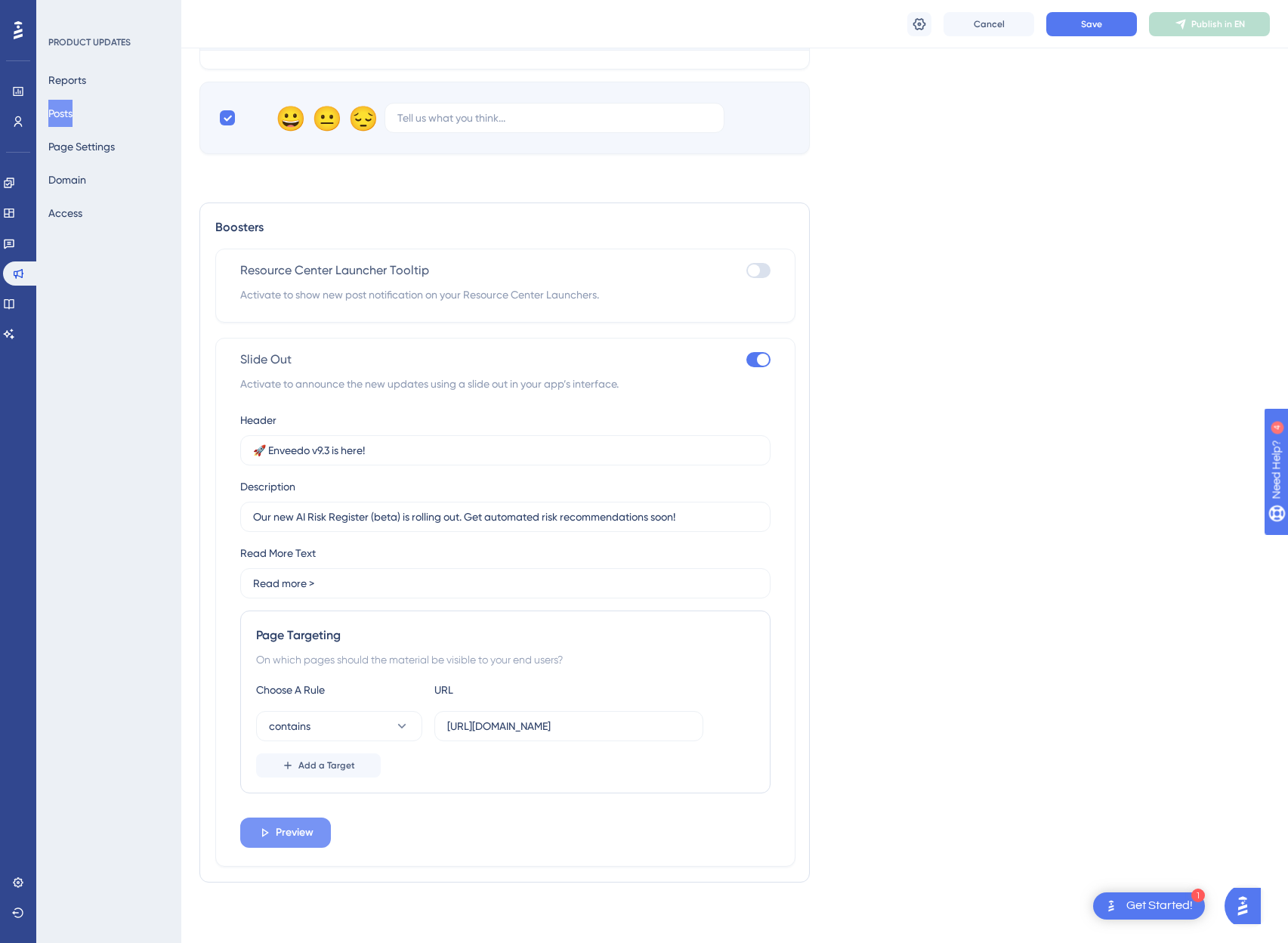
scroll to position [0, 0]
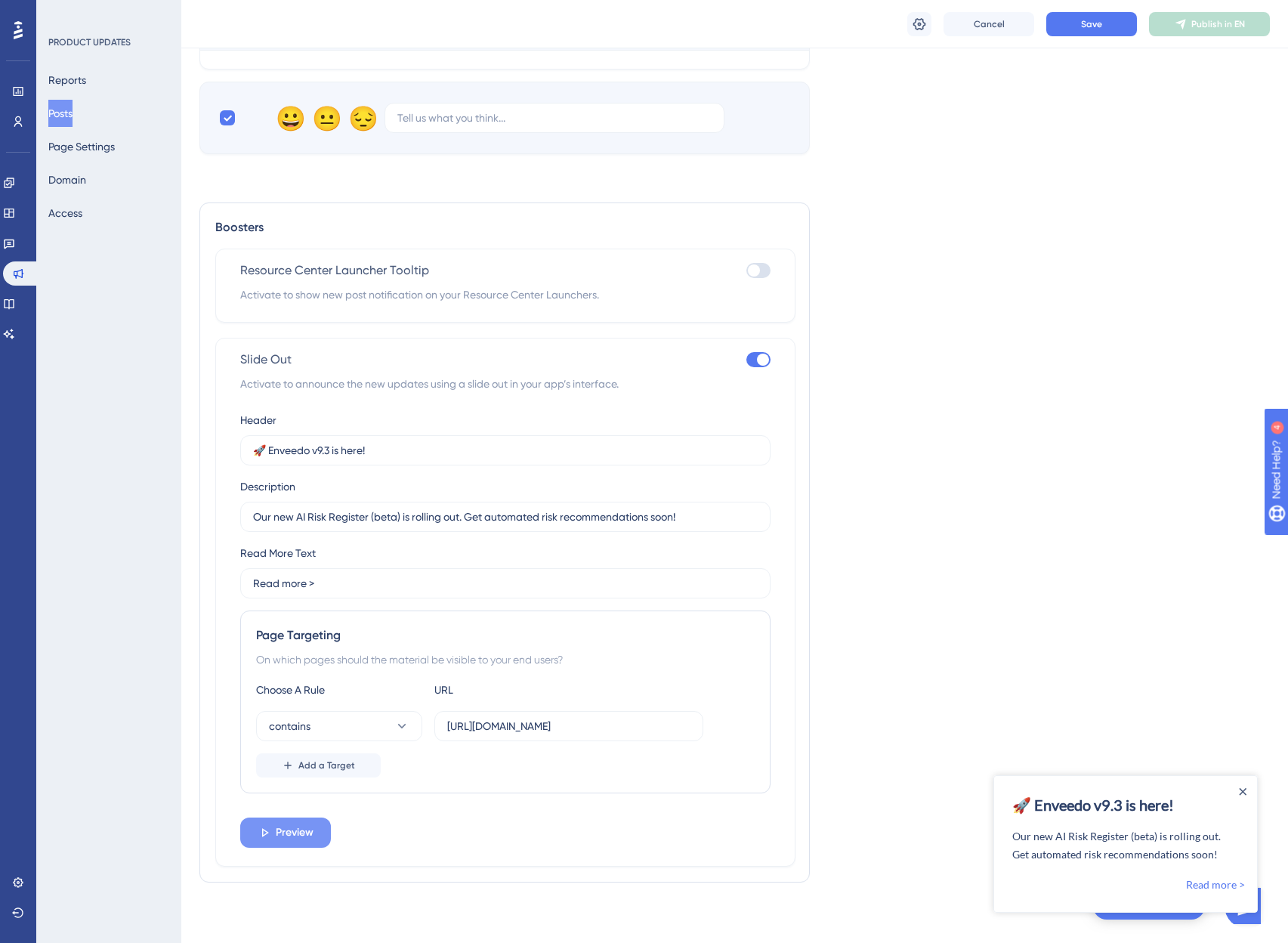
click at [280, 841] on button "Preview" at bounding box center [285, 832] width 91 height 30
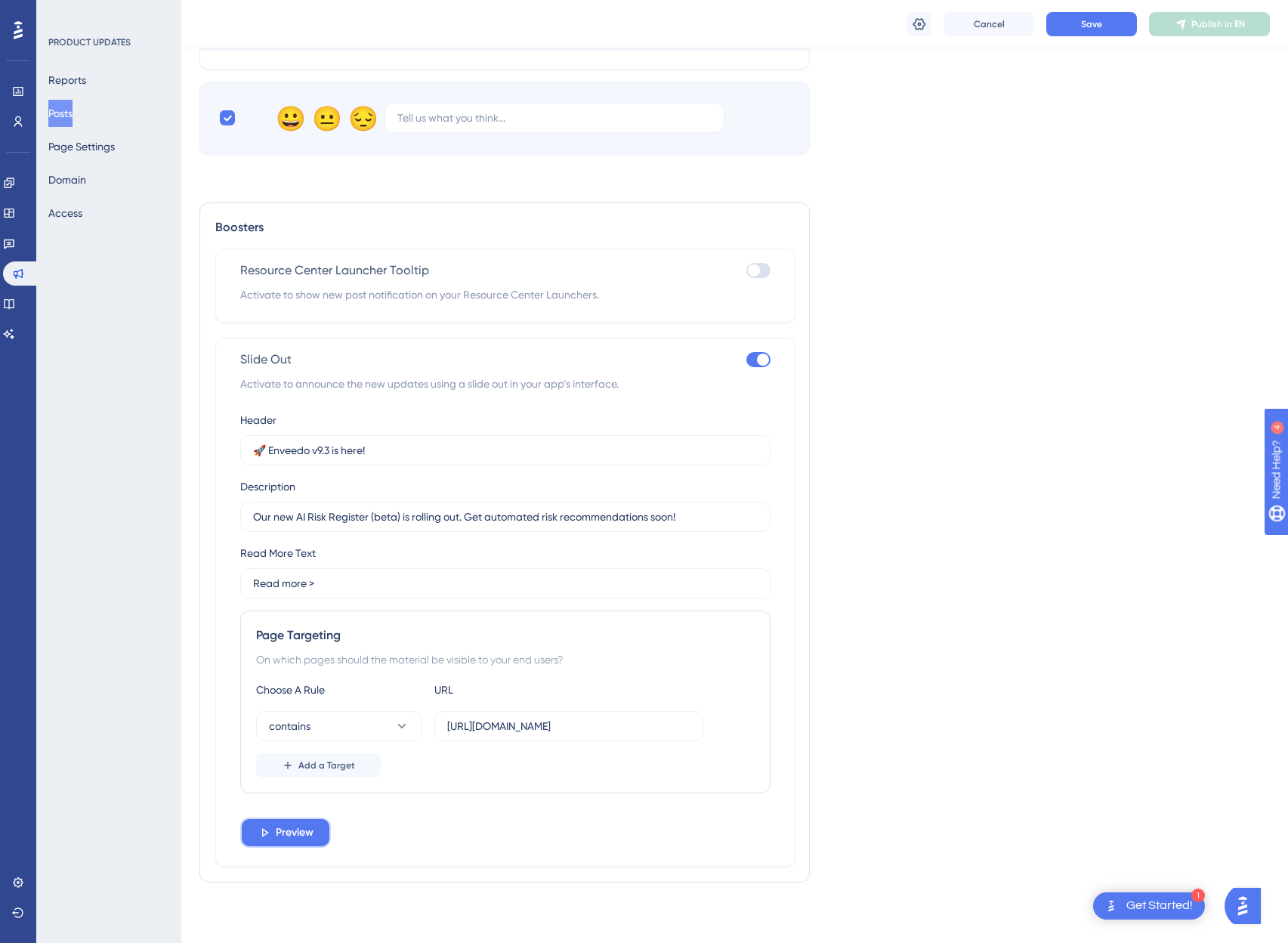
click at [280, 831] on span "Preview" at bounding box center [295, 832] width 38 height 18
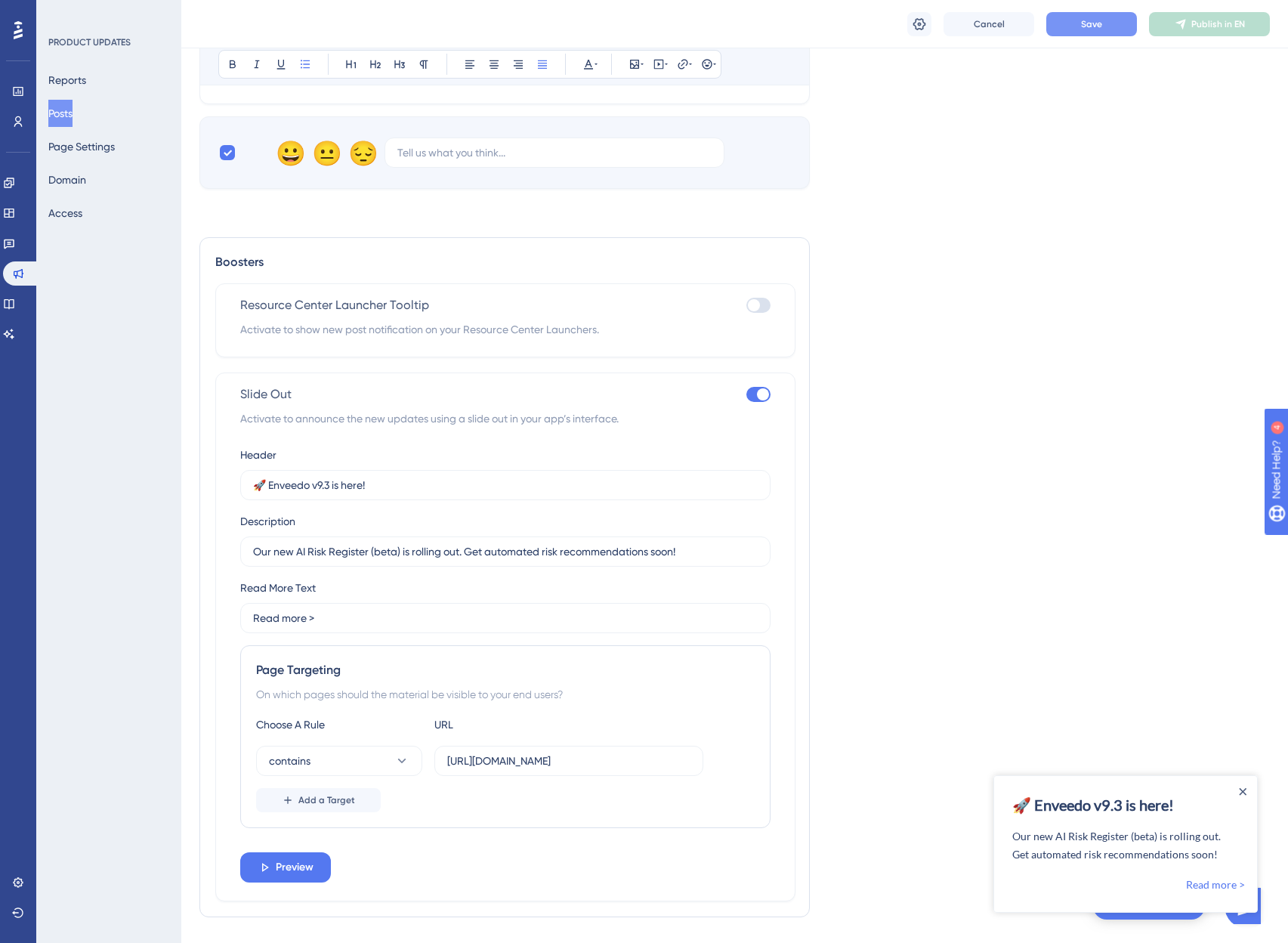
scroll to position [1475, 0]
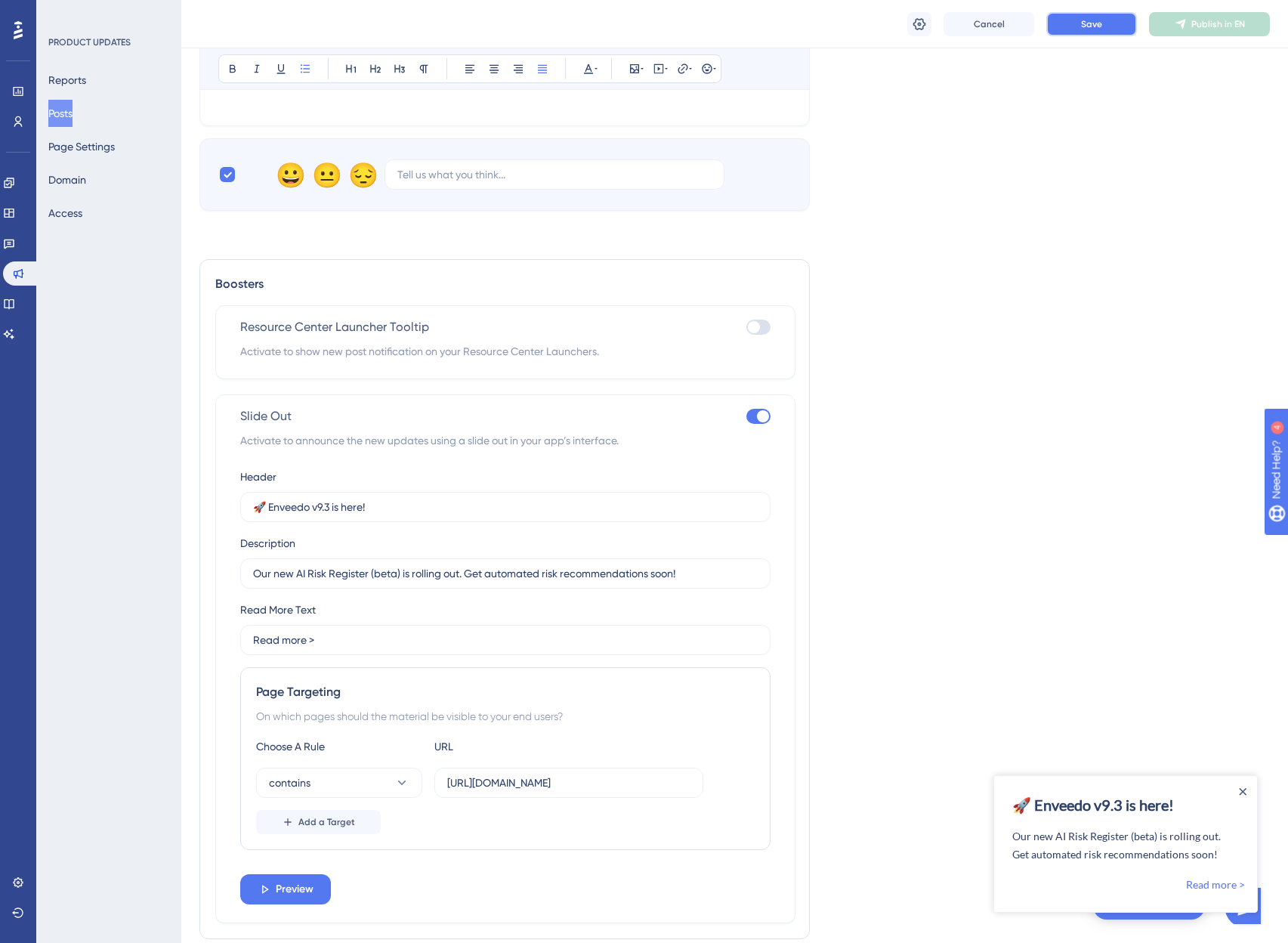
click at [1095, 30] on button "Save" at bounding box center [1092, 24] width 91 height 24
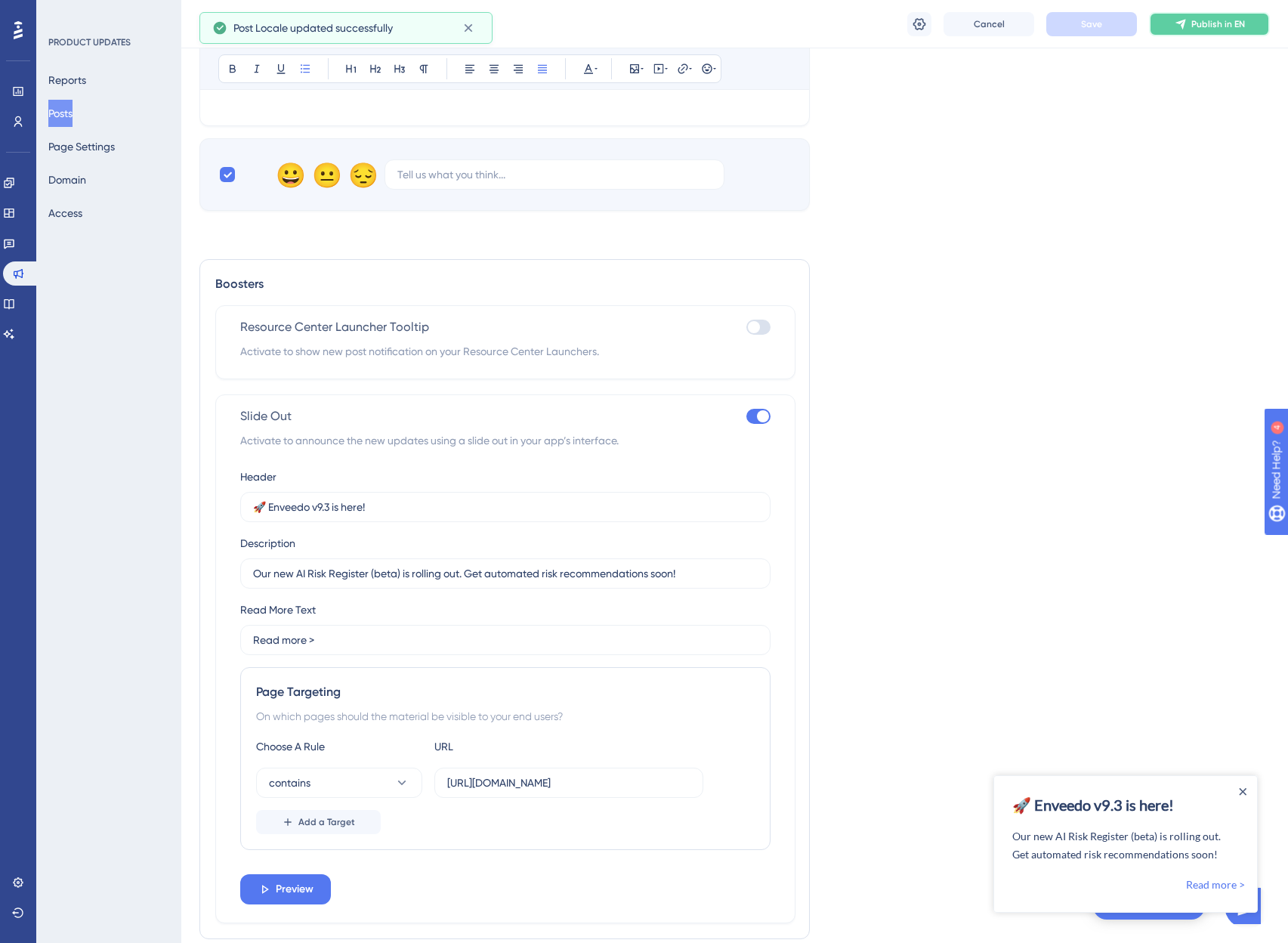
click at [1209, 24] on span "Publish in EN" at bounding box center [1218, 24] width 54 height 12
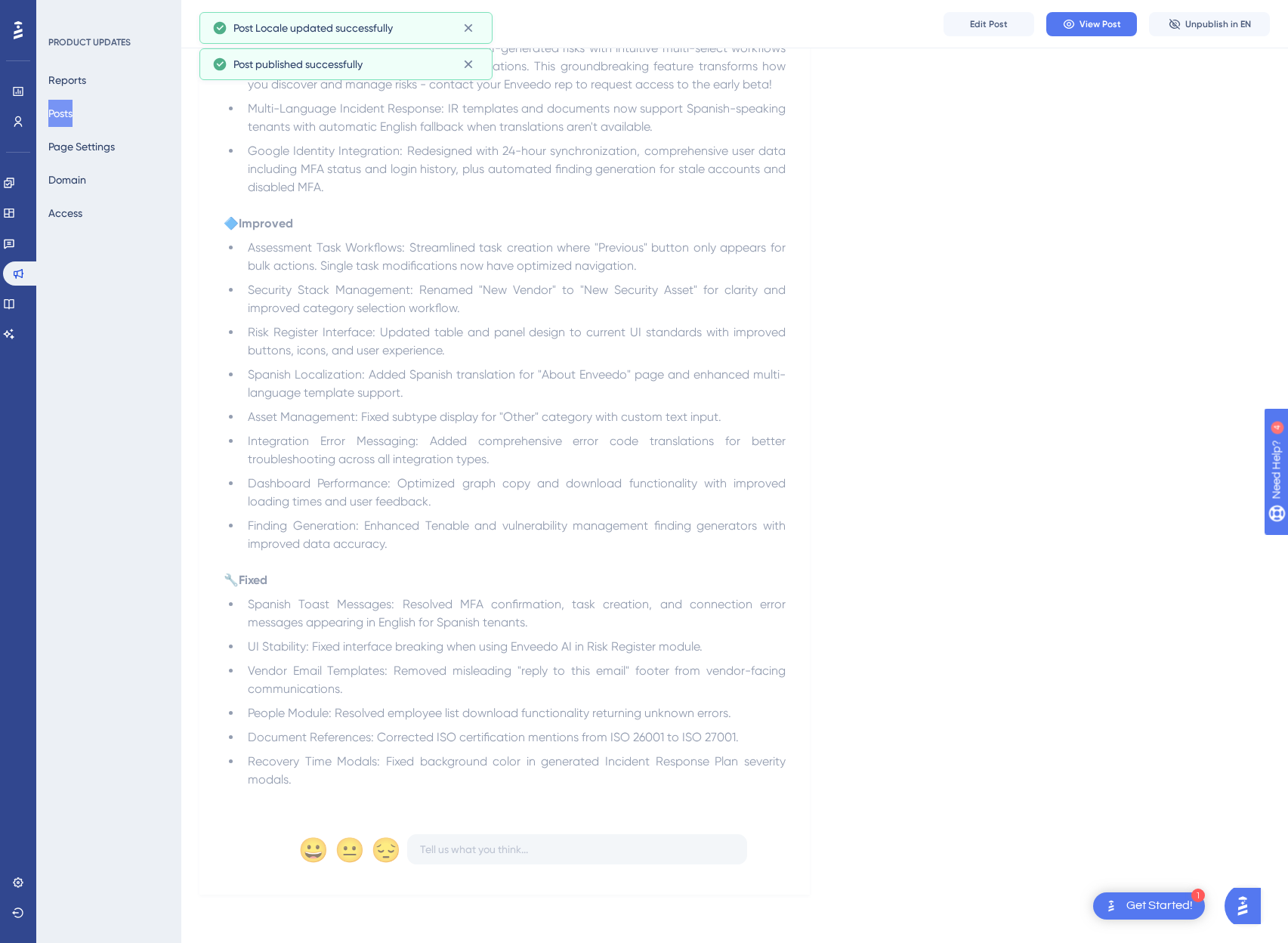
scroll to position [0, 0]
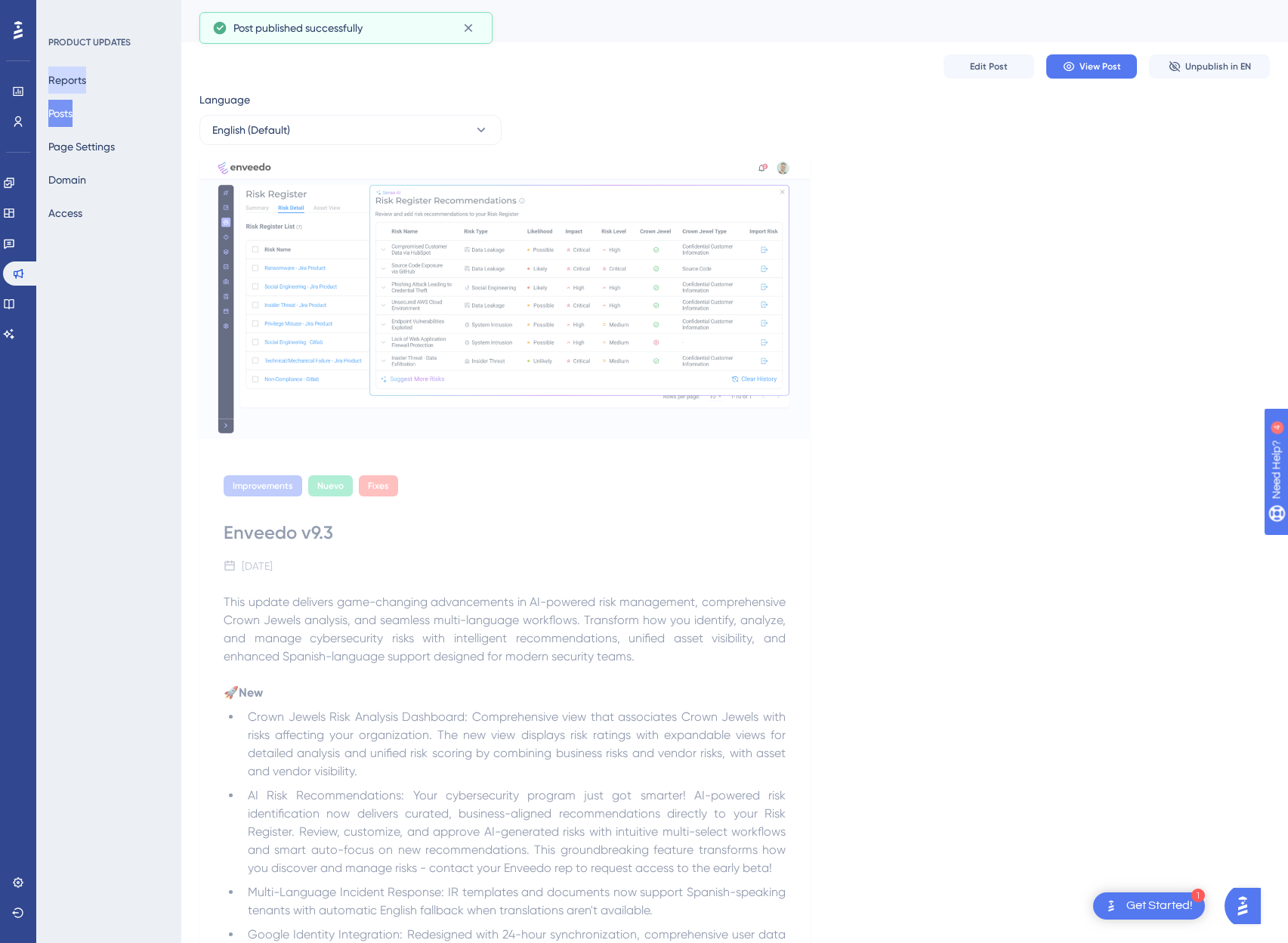
click at [86, 85] on button "Reports" at bounding box center [68, 80] width 38 height 27
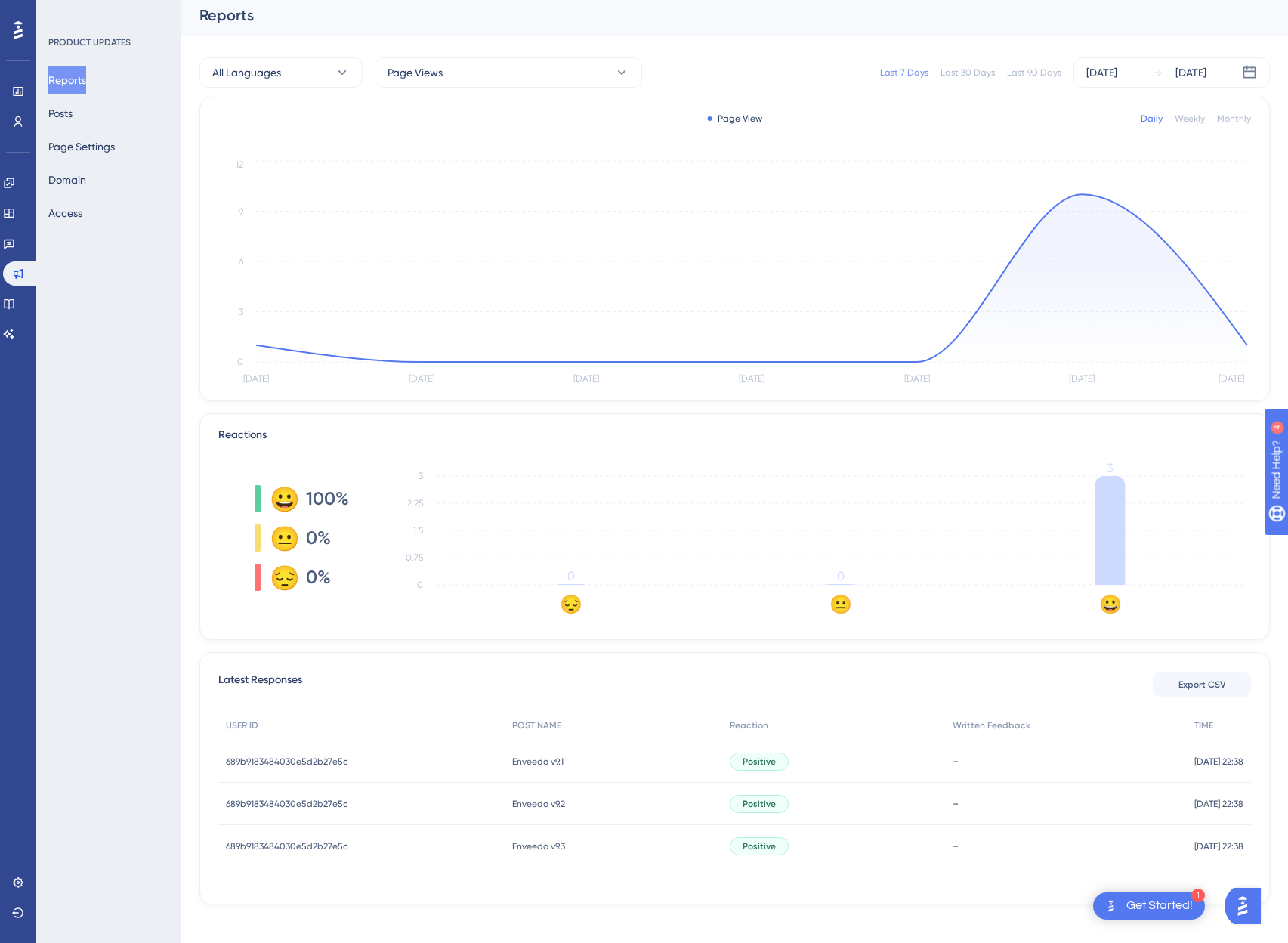
scroll to position [16, 0]
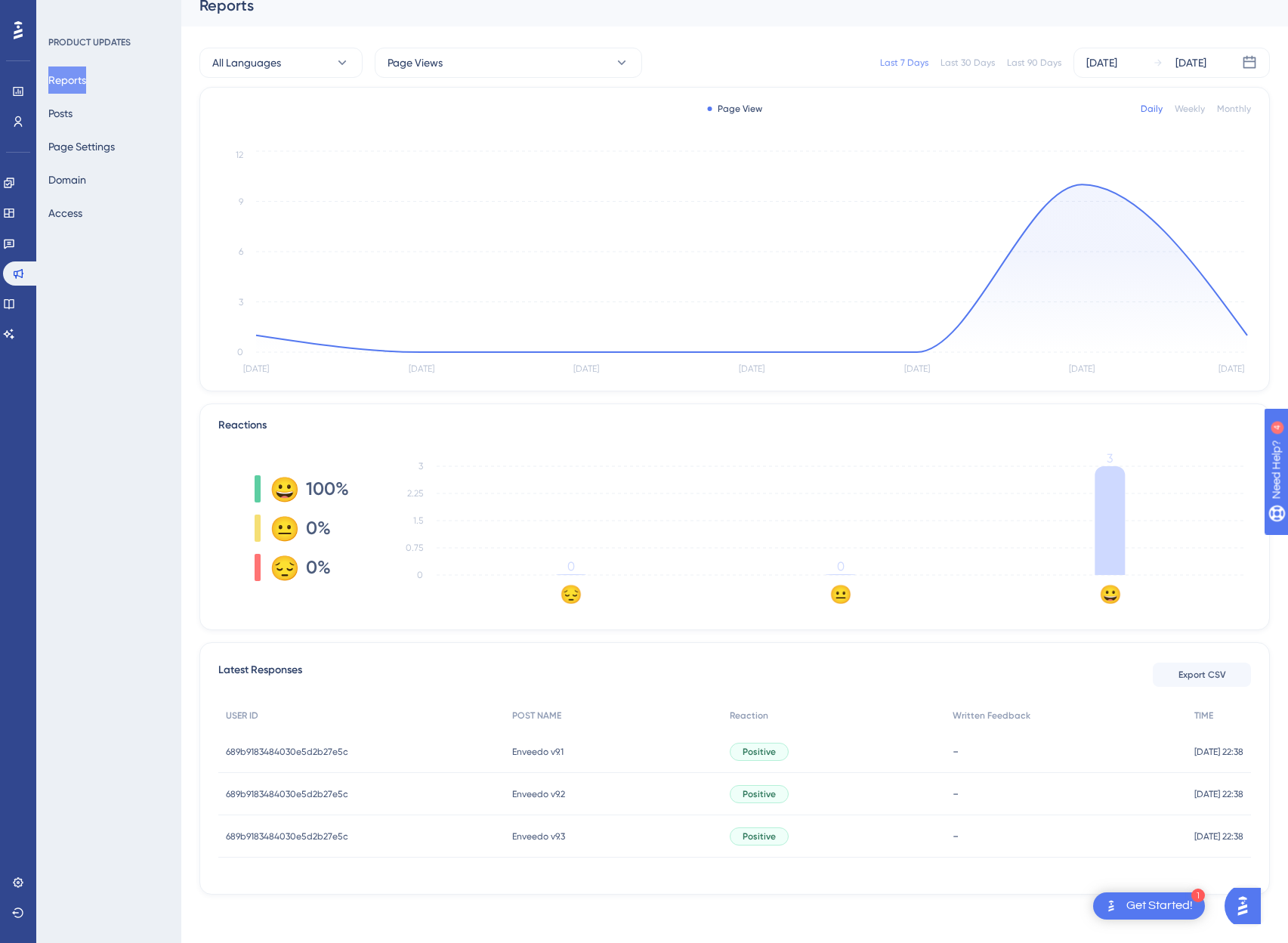
click at [561, 836] on div "Enveedo v9.3 Enveedo v9.3" at bounding box center [614, 835] width 217 height 42
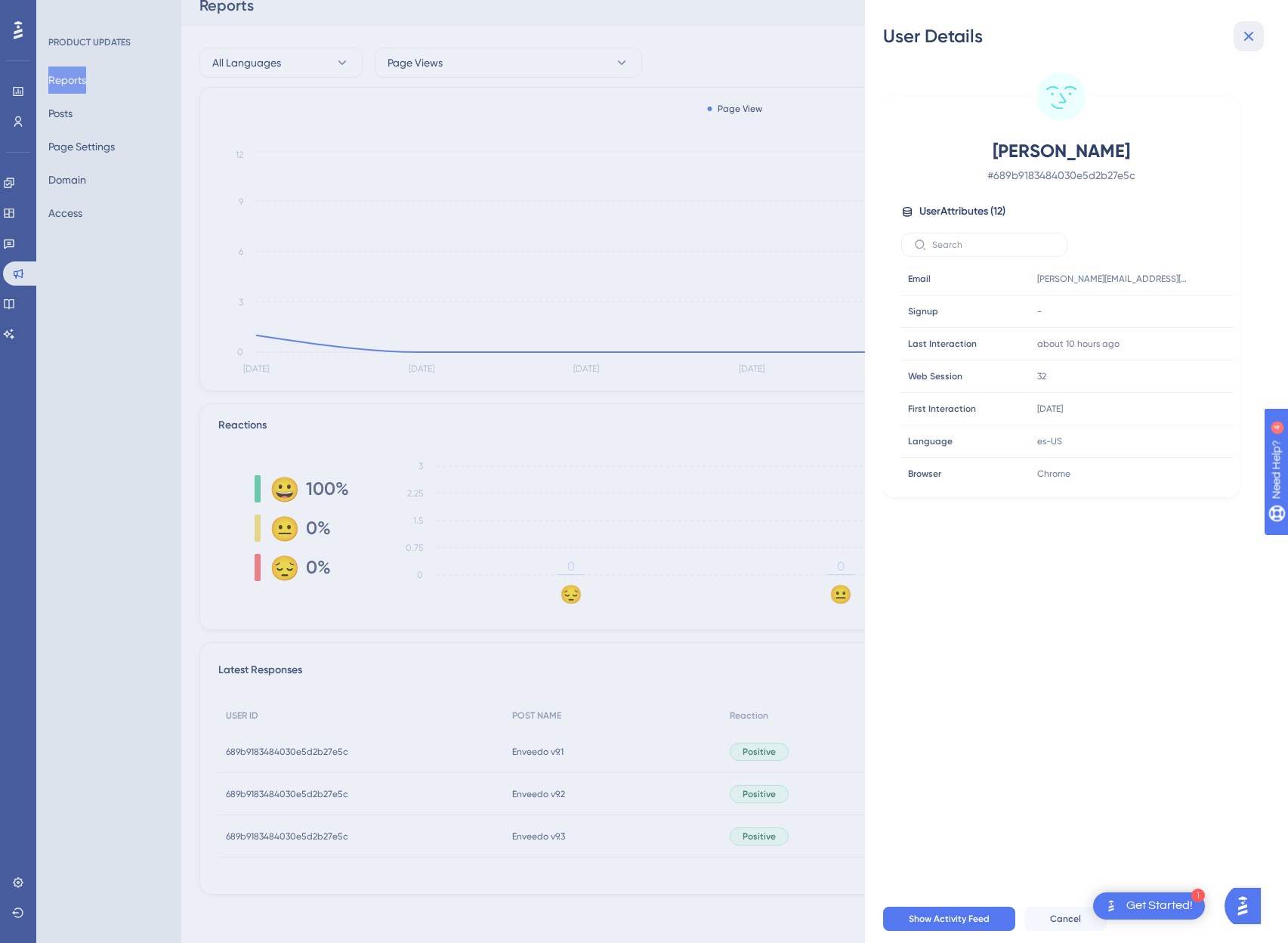
click at [1241, 38] on icon at bounding box center [1249, 36] width 18 height 18
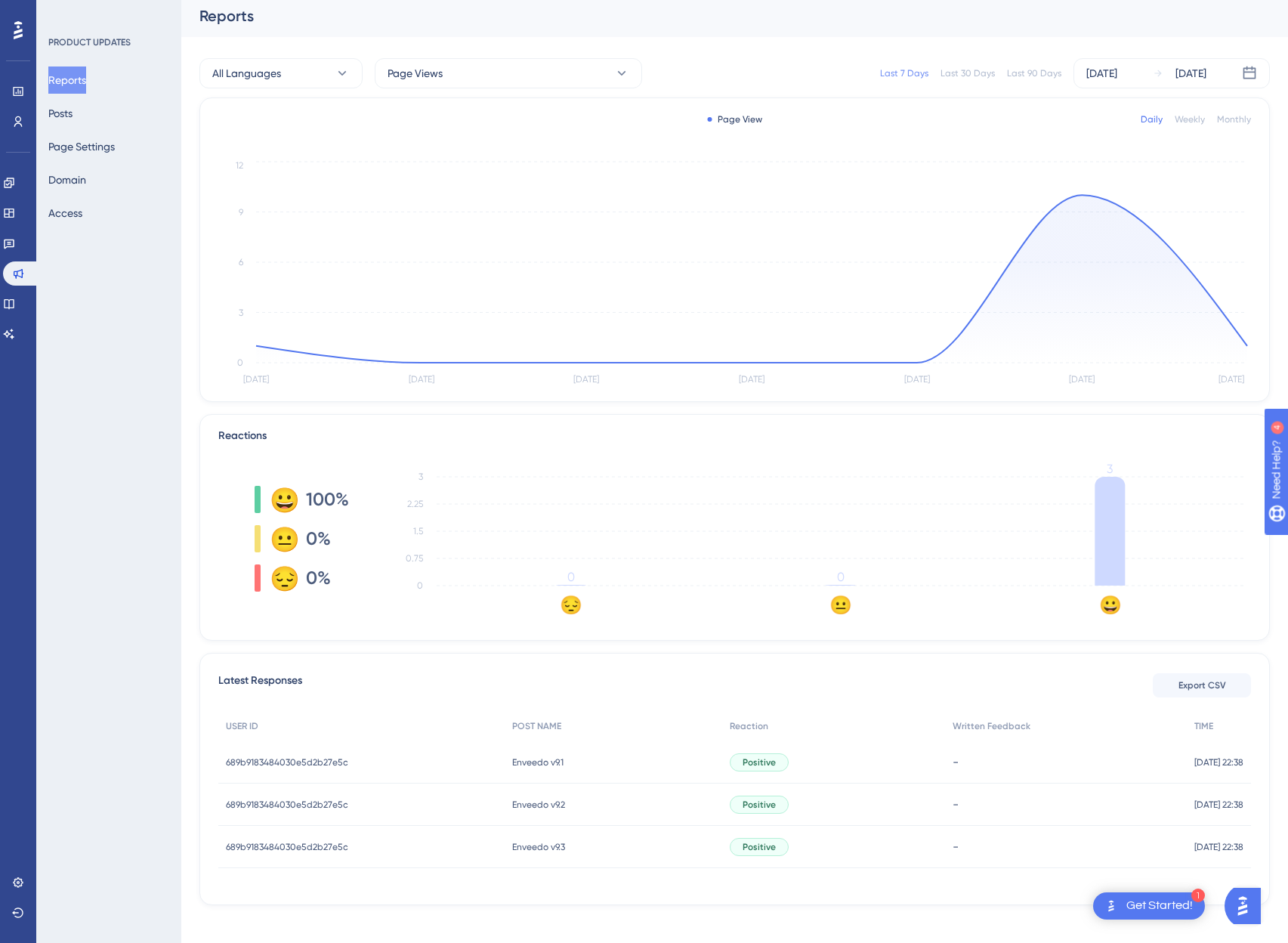
scroll to position [0, 0]
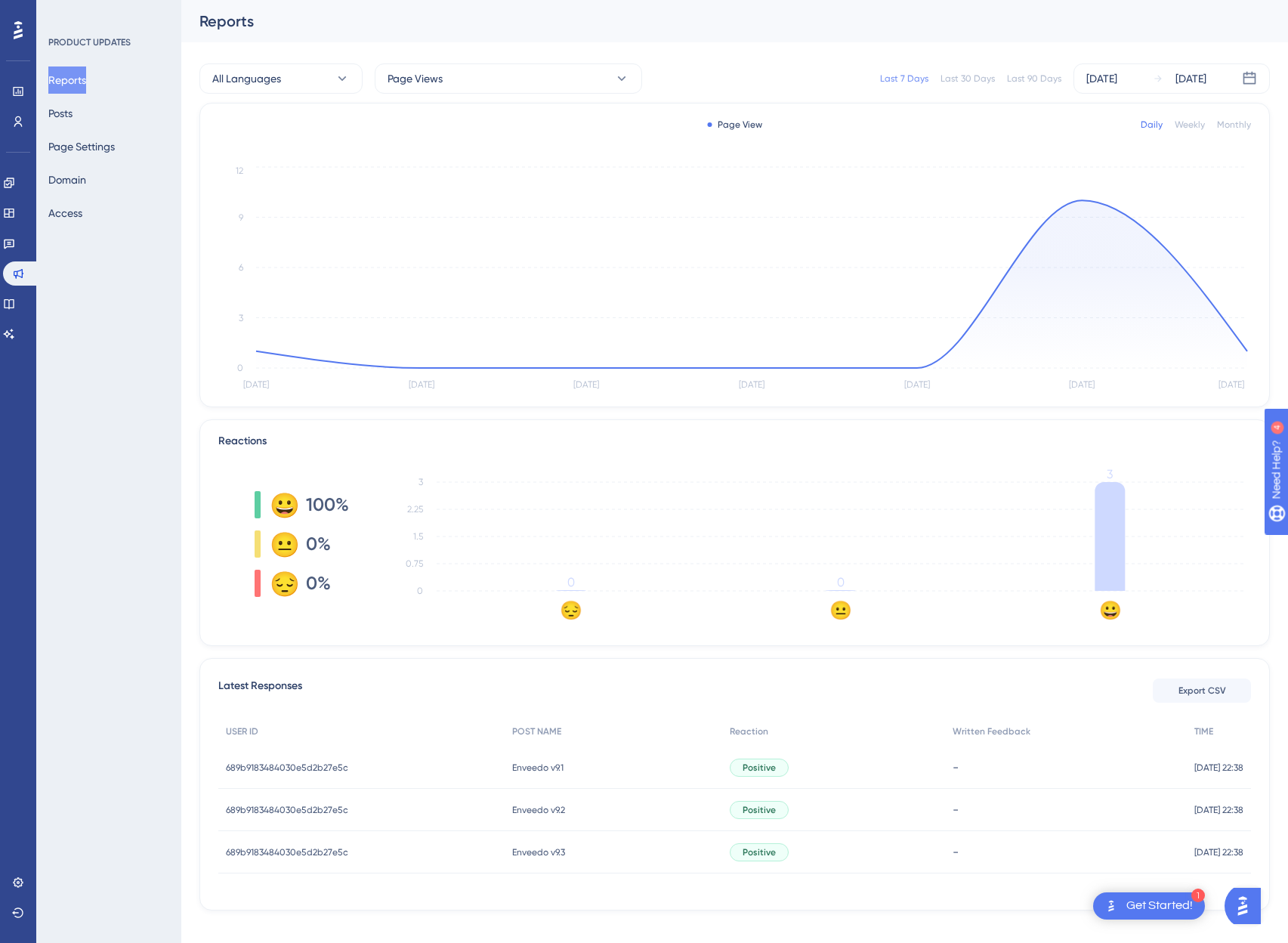
click at [961, 77] on div "Last 30 Days" at bounding box center [967, 79] width 55 height 12
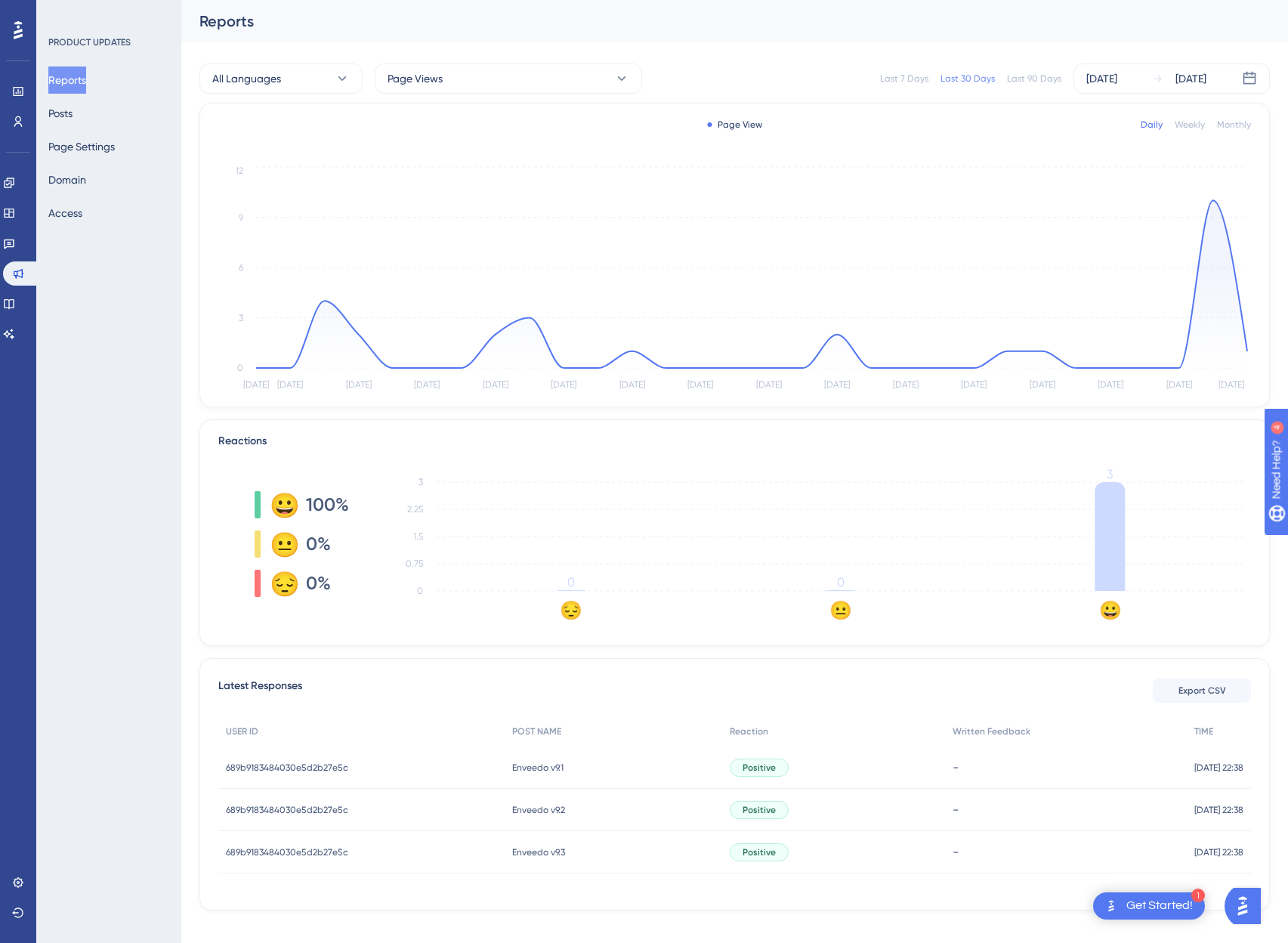
click at [917, 78] on div "Last 7 Days" at bounding box center [904, 79] width 49 height 12
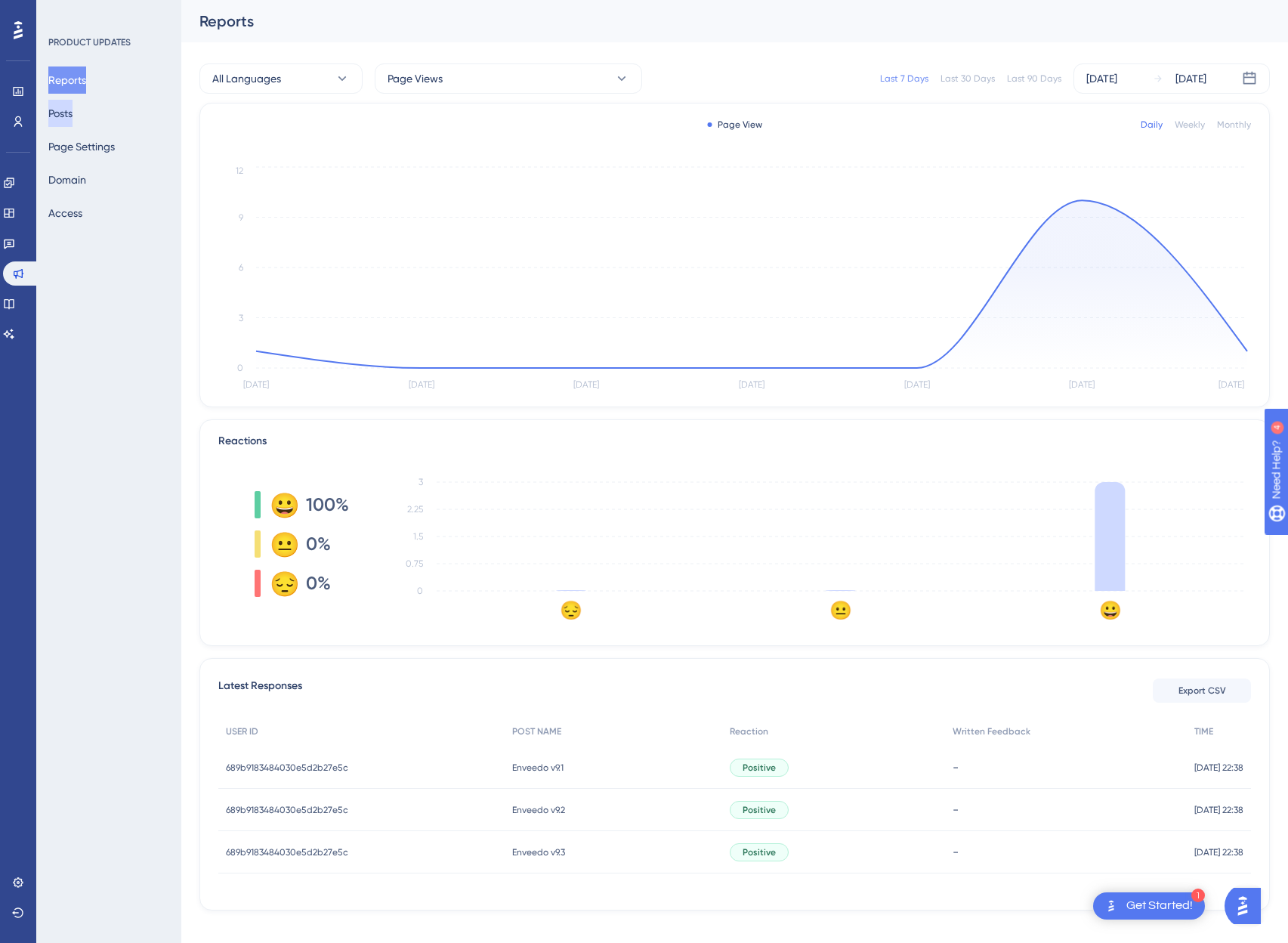
click at [73, 116] on button "Posts" at bounding box center [61, 113] width 24 height 27
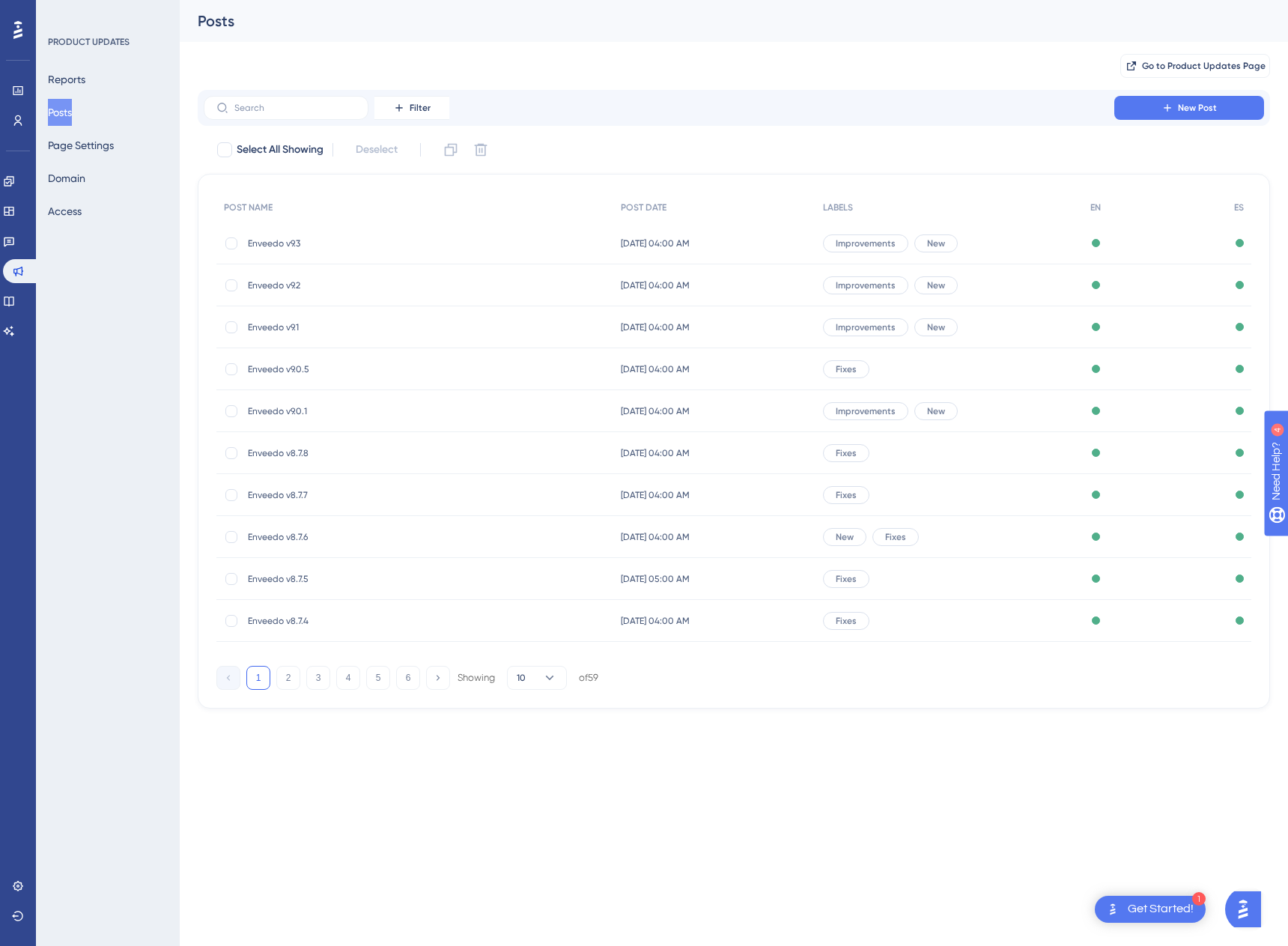
click at [272, 286] on span "Enveedo v9.2" at bounding box center [367, 285] width 240 height 12
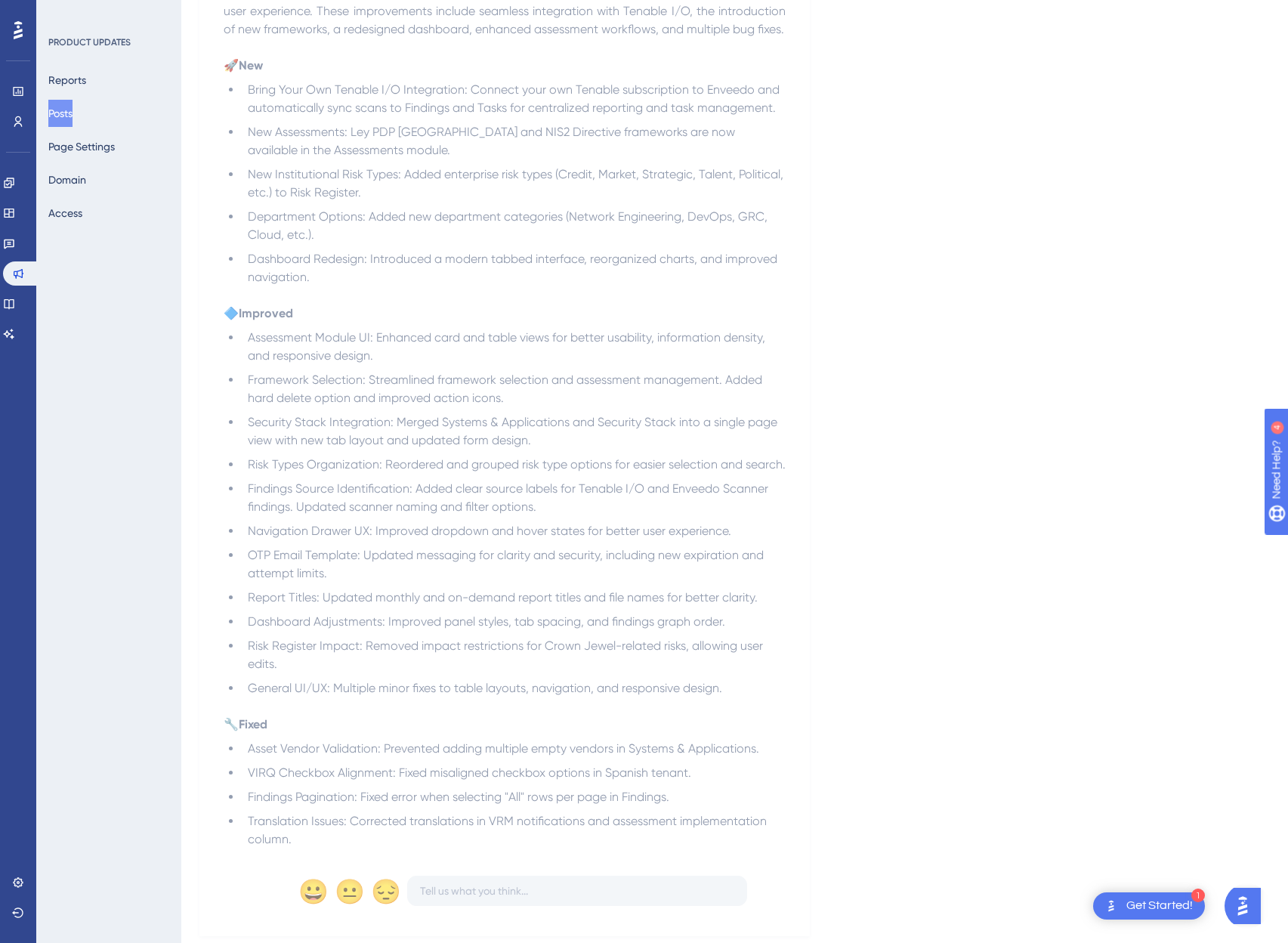
scroll to position [693, 0]
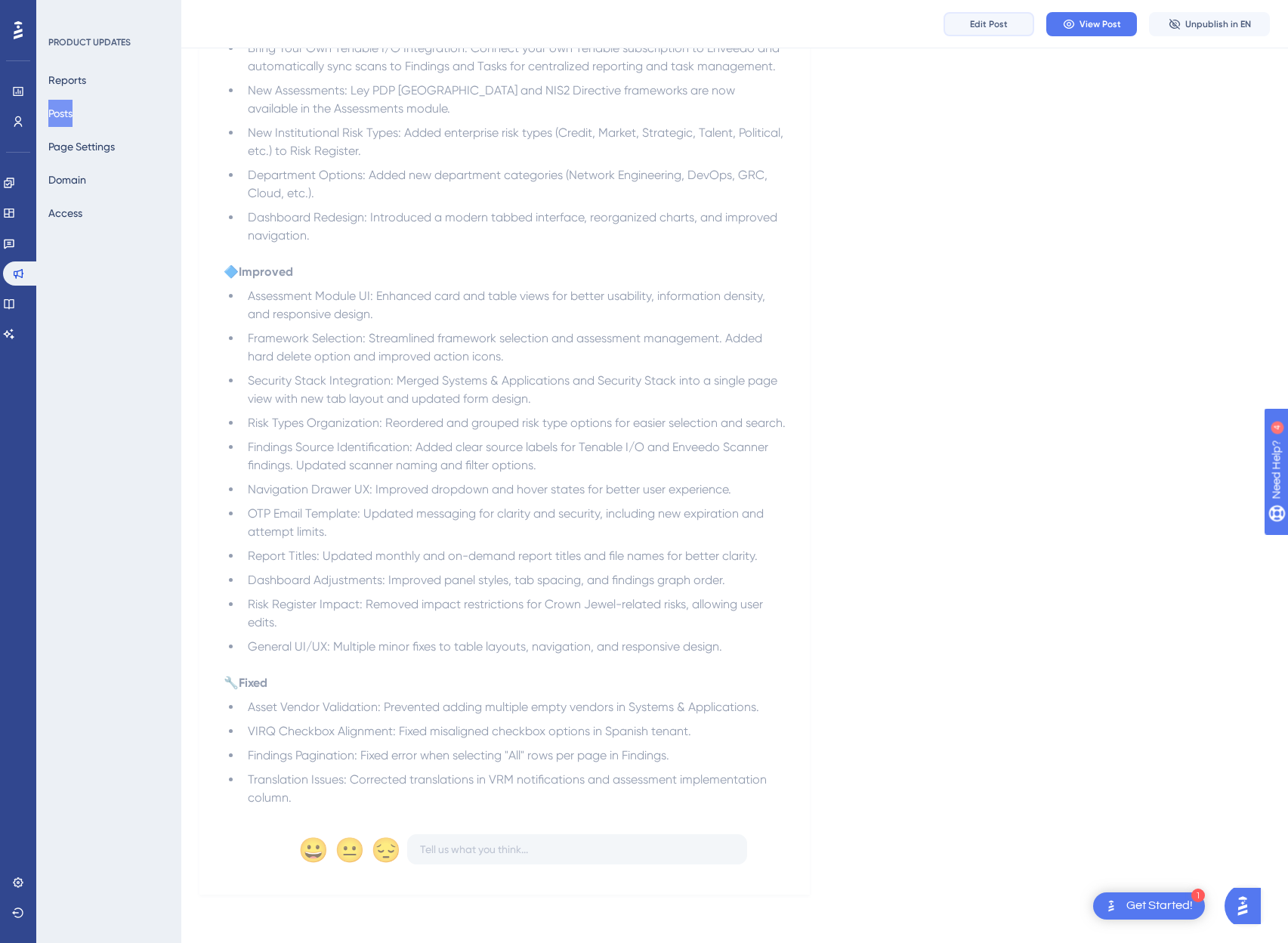
click at [980, 21] on span "Edit Post" at bounding box center [989, 24] width 38 height 12
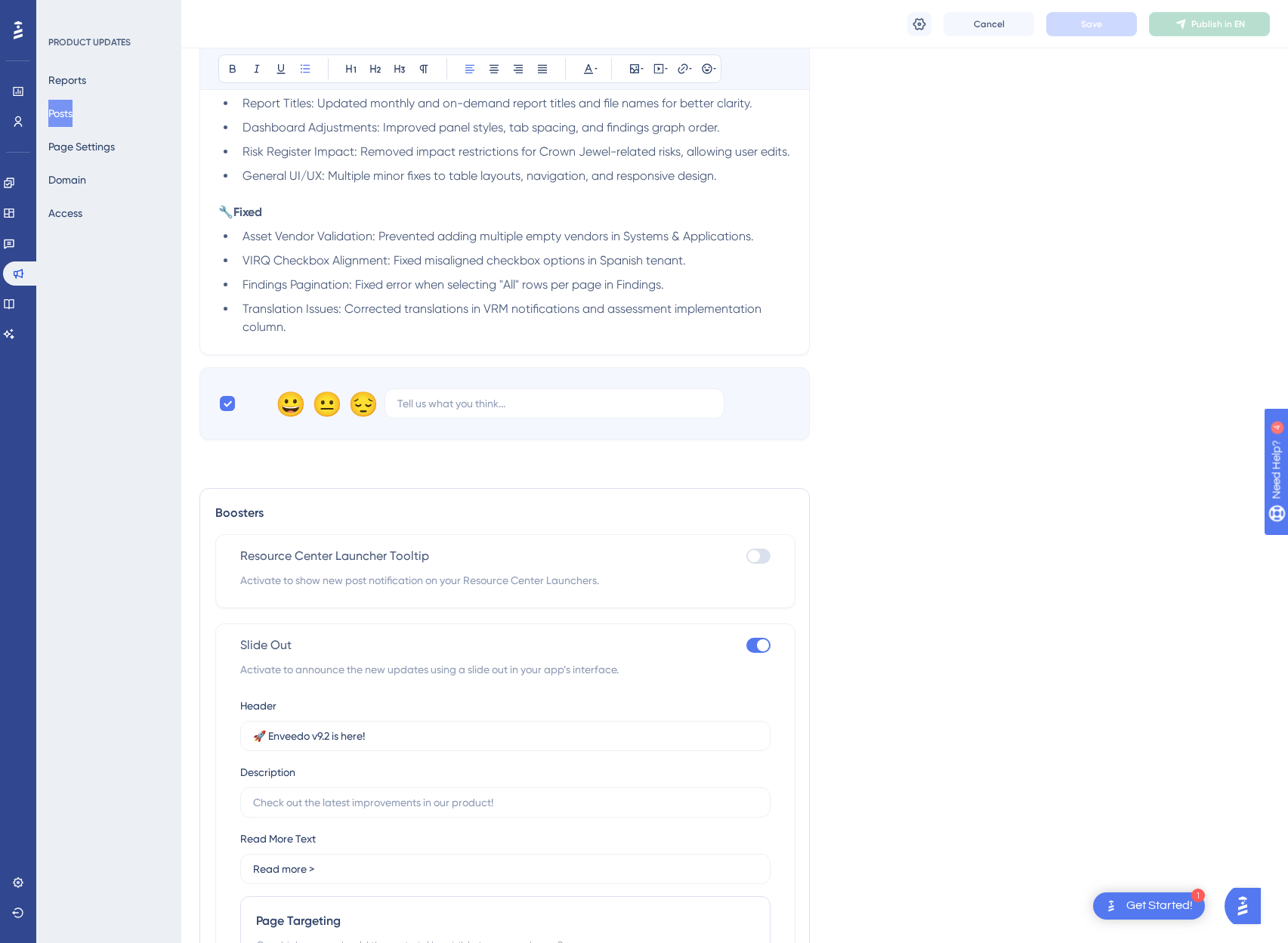
scroll to position [1380, 0]
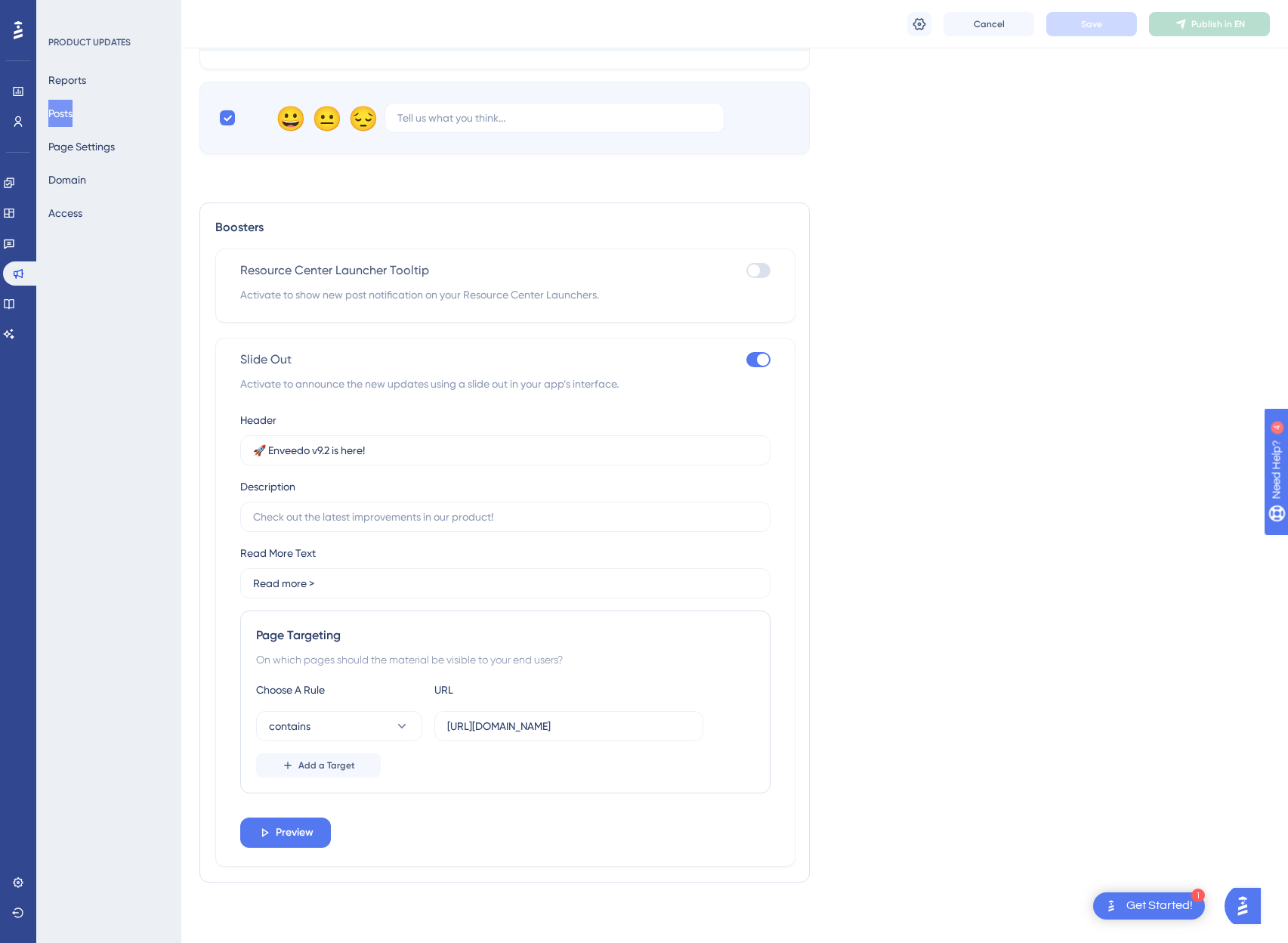
click at [765, 351] on label at bounding box center [758, 359] width 24 height 18
click at [746, 358] on input "checkbox" at bounding box center [746, 358] width 1 height 1
checkbox input "false"
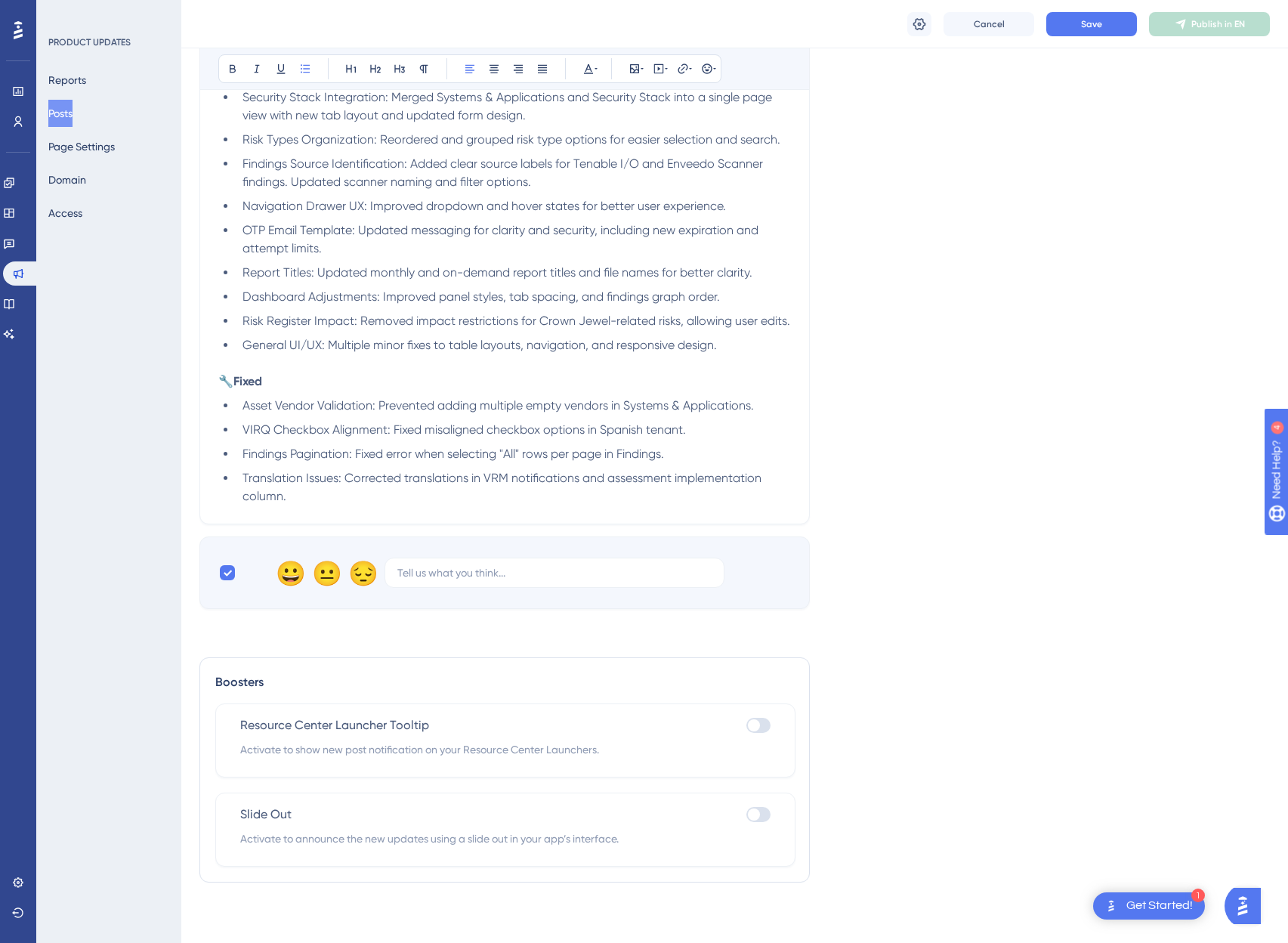
scroll to position [925, 0]
click at [1091, 25] on span "Save" at bounding box center [1091, 24] width 21 height 12
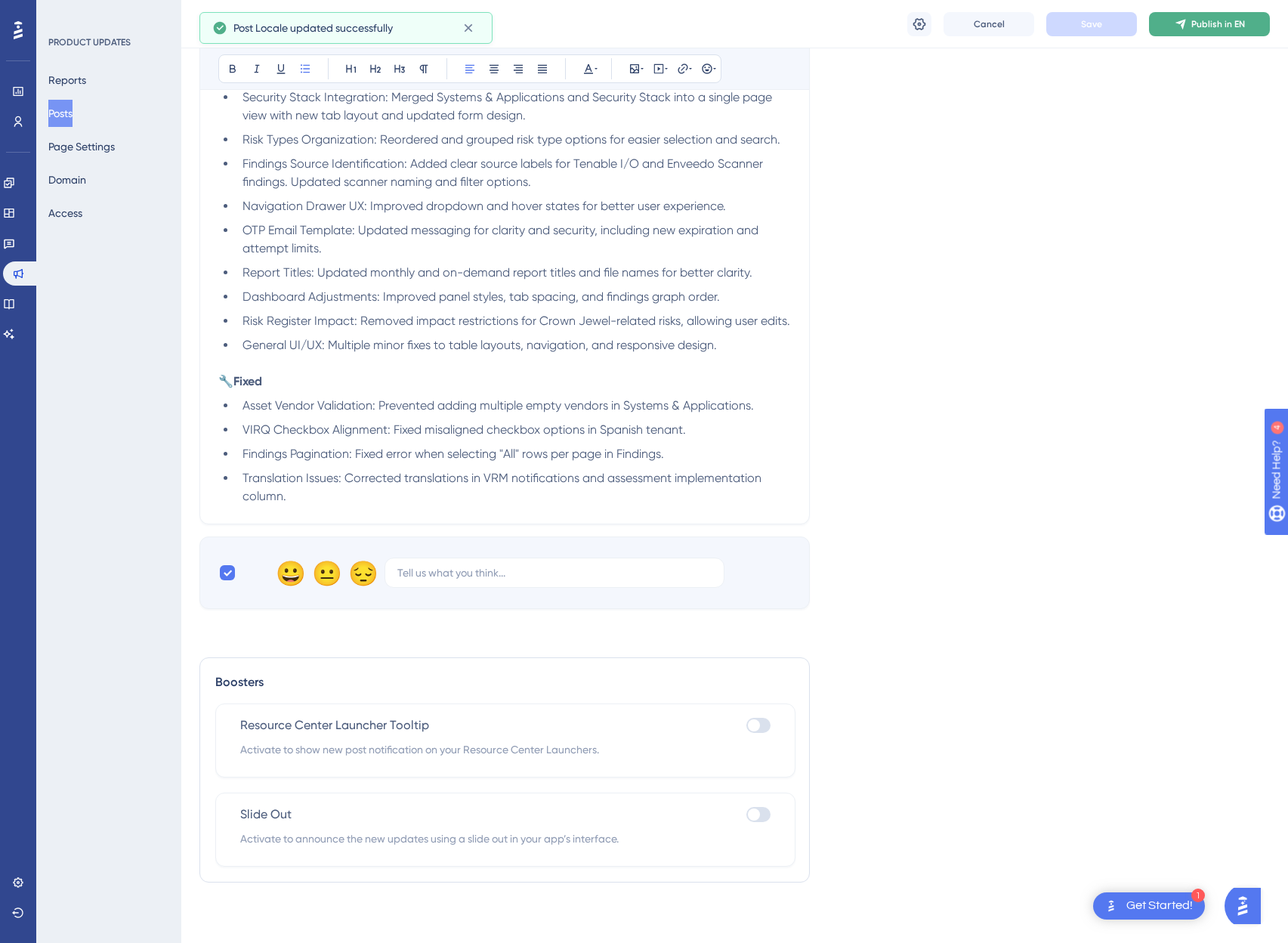
click at [1207, 27] on span "Publish in EN" at bounding box center [1218, 24] width 54 height 12
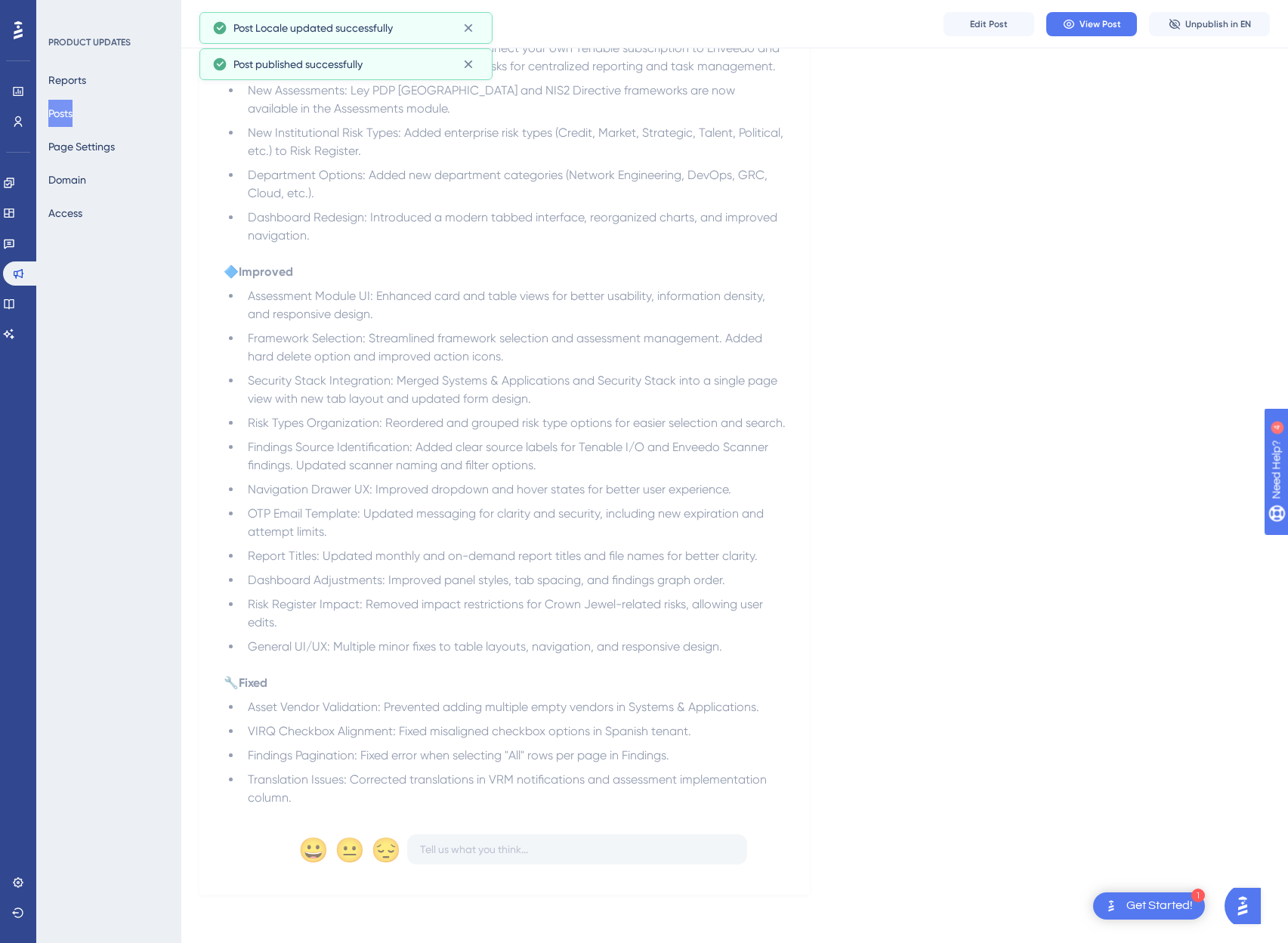
scroll to position [0, 0]
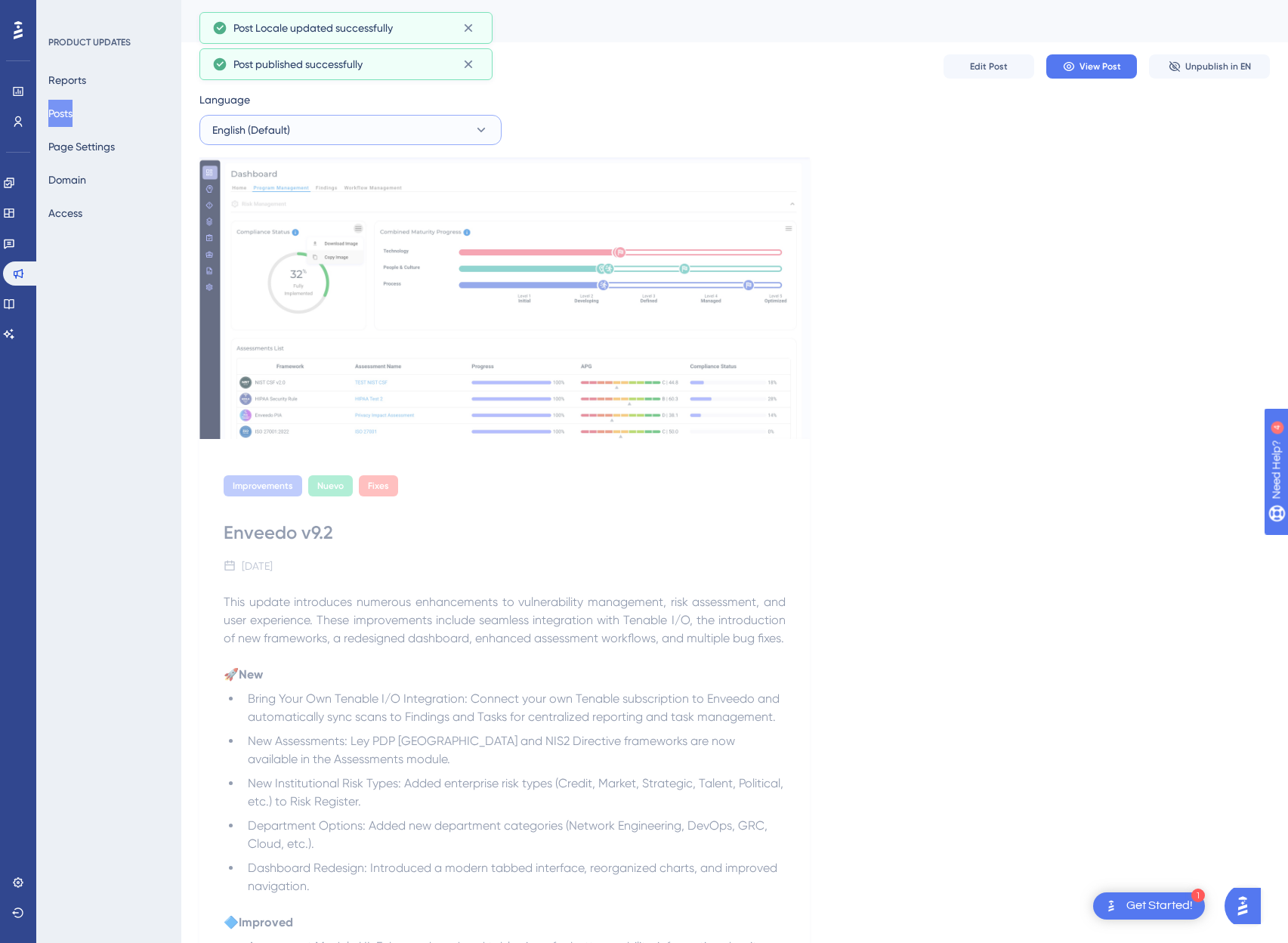
click at [242, 126] on span "English (Default)" at bounding box center [251, 129] width 78 height 18
click at [283, 214] on button "Spanish Spanish Published" at bounding box center [351, 206] width 283 height 30
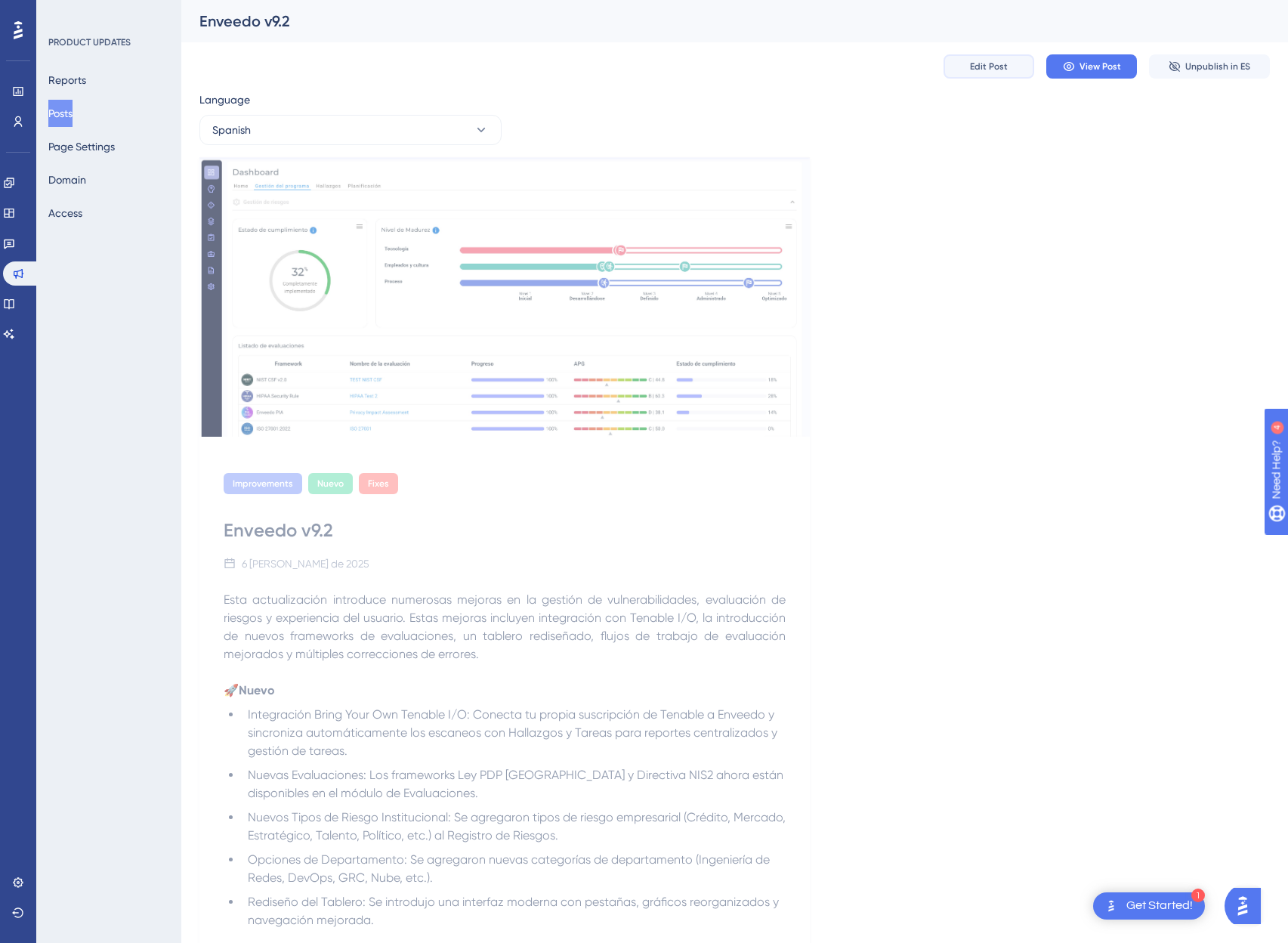
click at [987, 74] on button "Edit Post" at bounding box center [988, 67] width 91 height 24
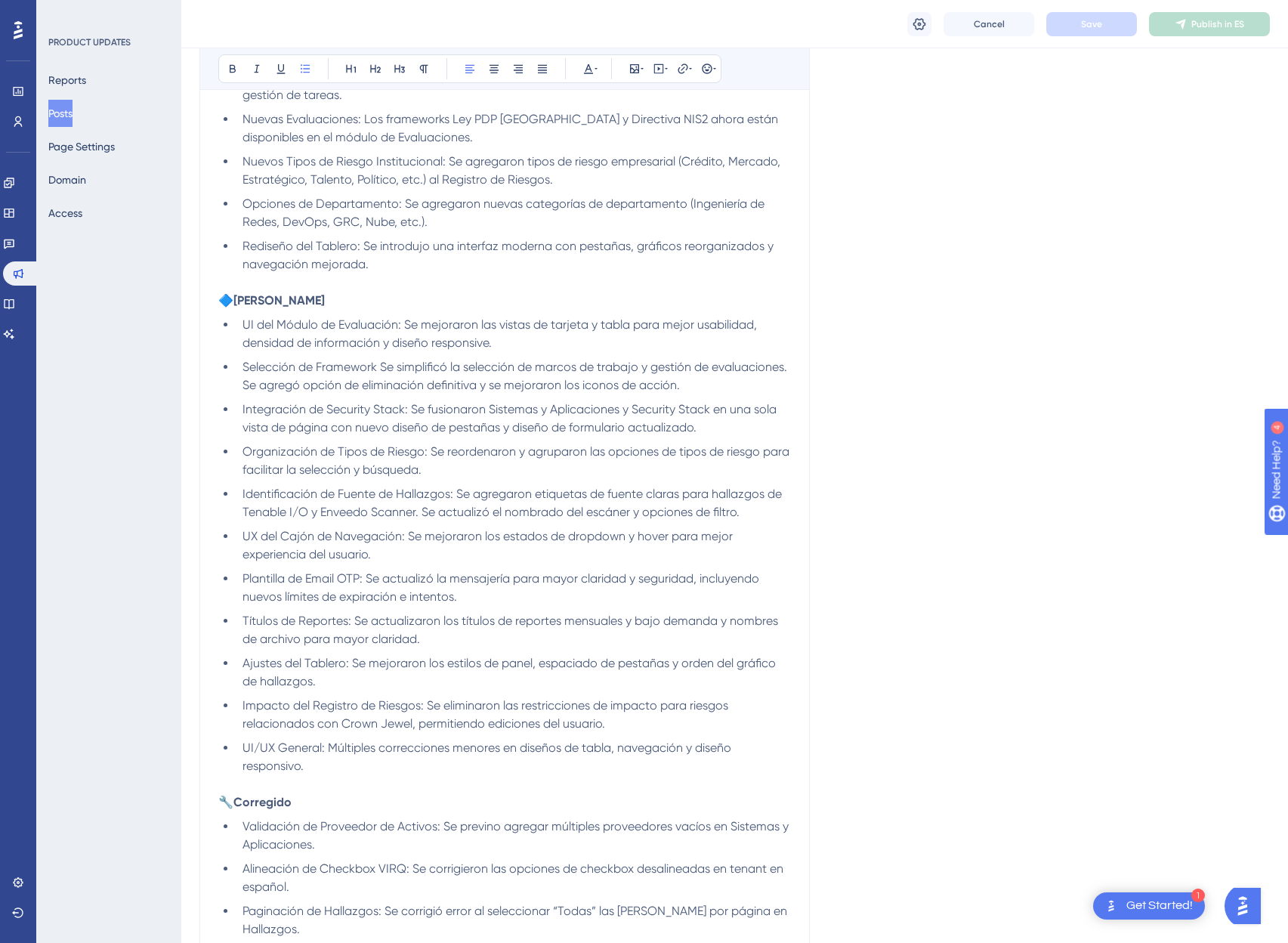
scroll to position [1559, 0]
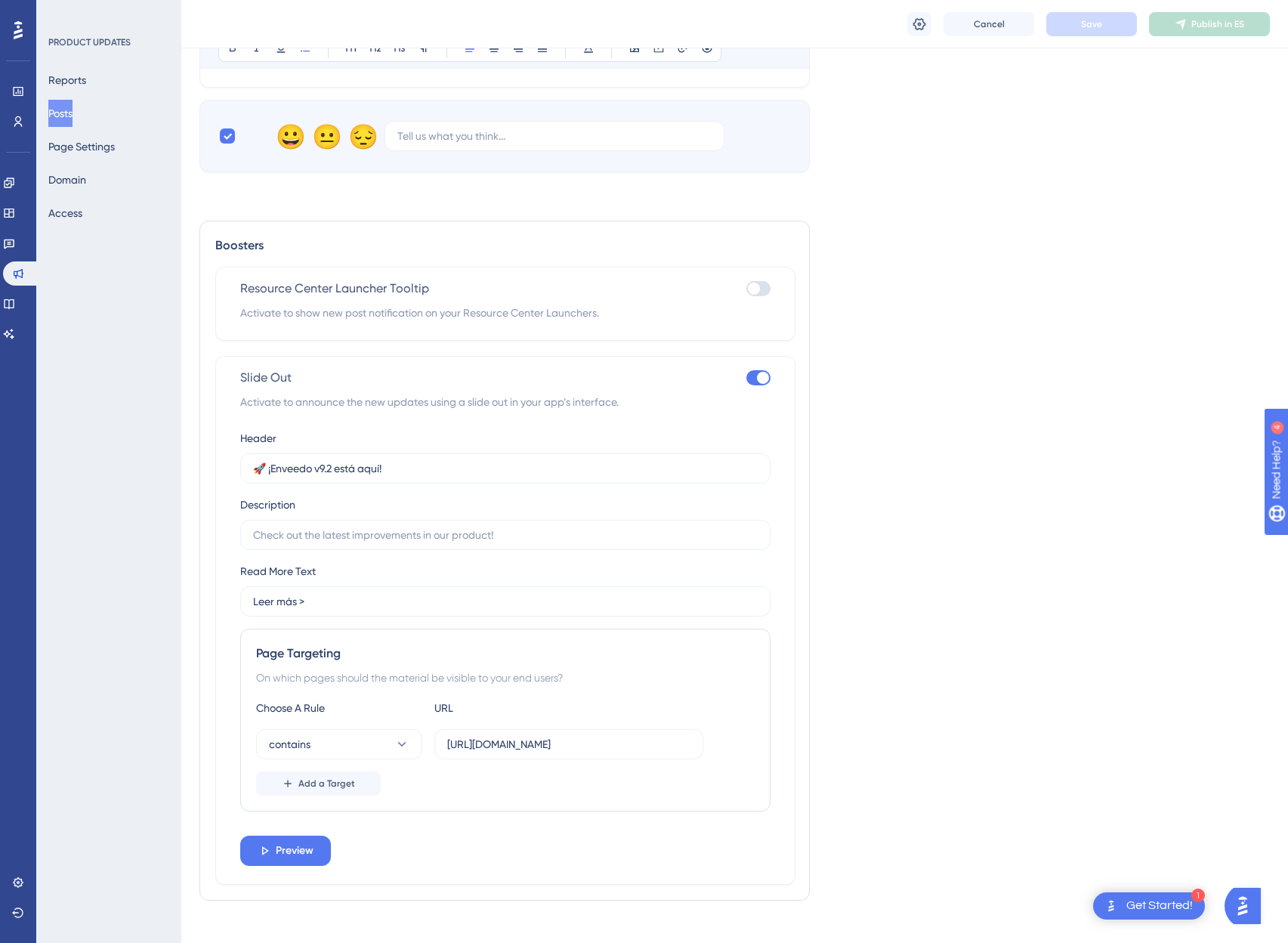
click at [757, 371] on div at bounding box center [763, 377] width 12 height 12
click at [746, 377] on input "checkbox" at bounding box center [746, 377] width 1 height 1
checkbox input "false"
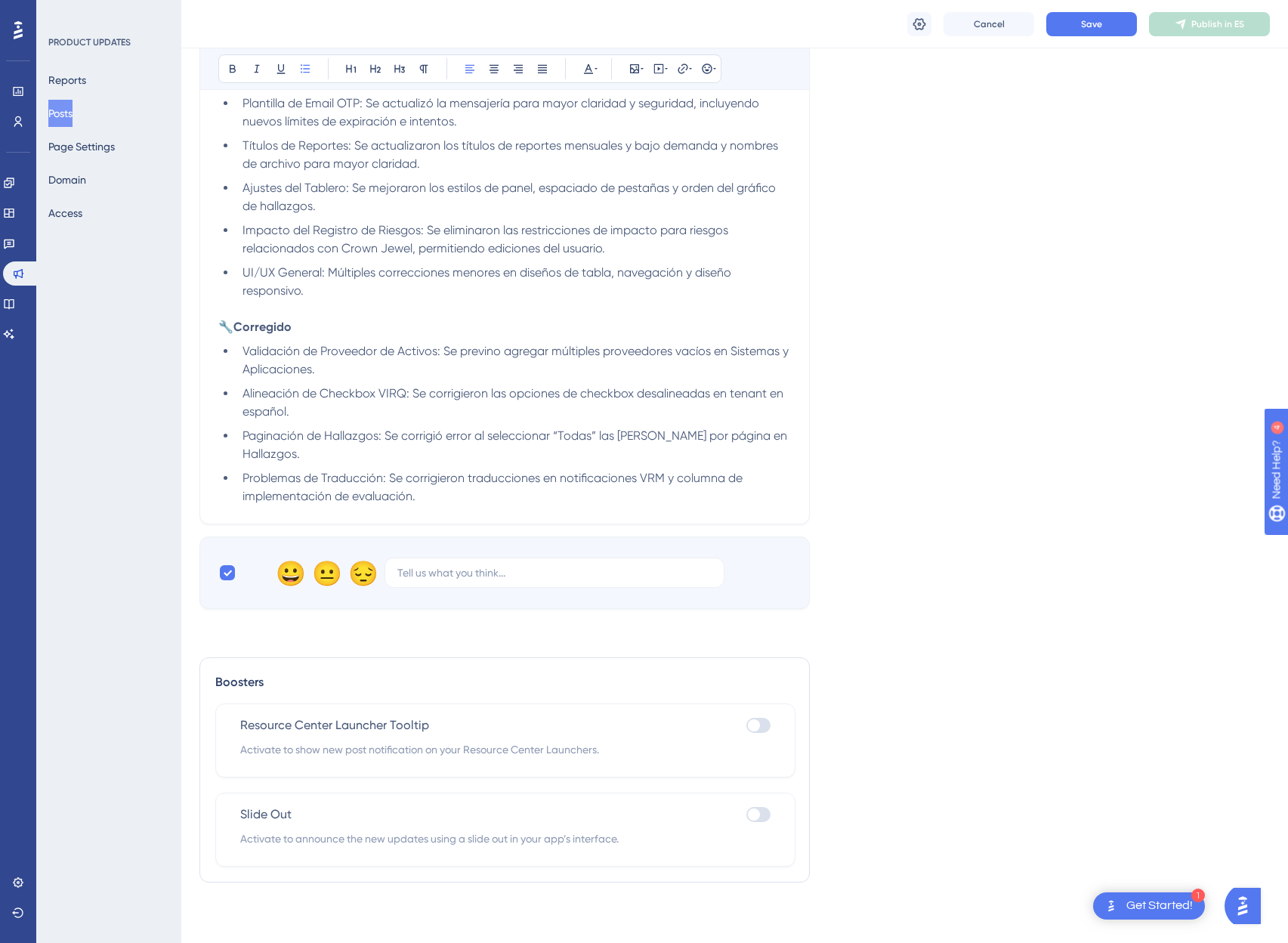
scroll to position [1104, 0]
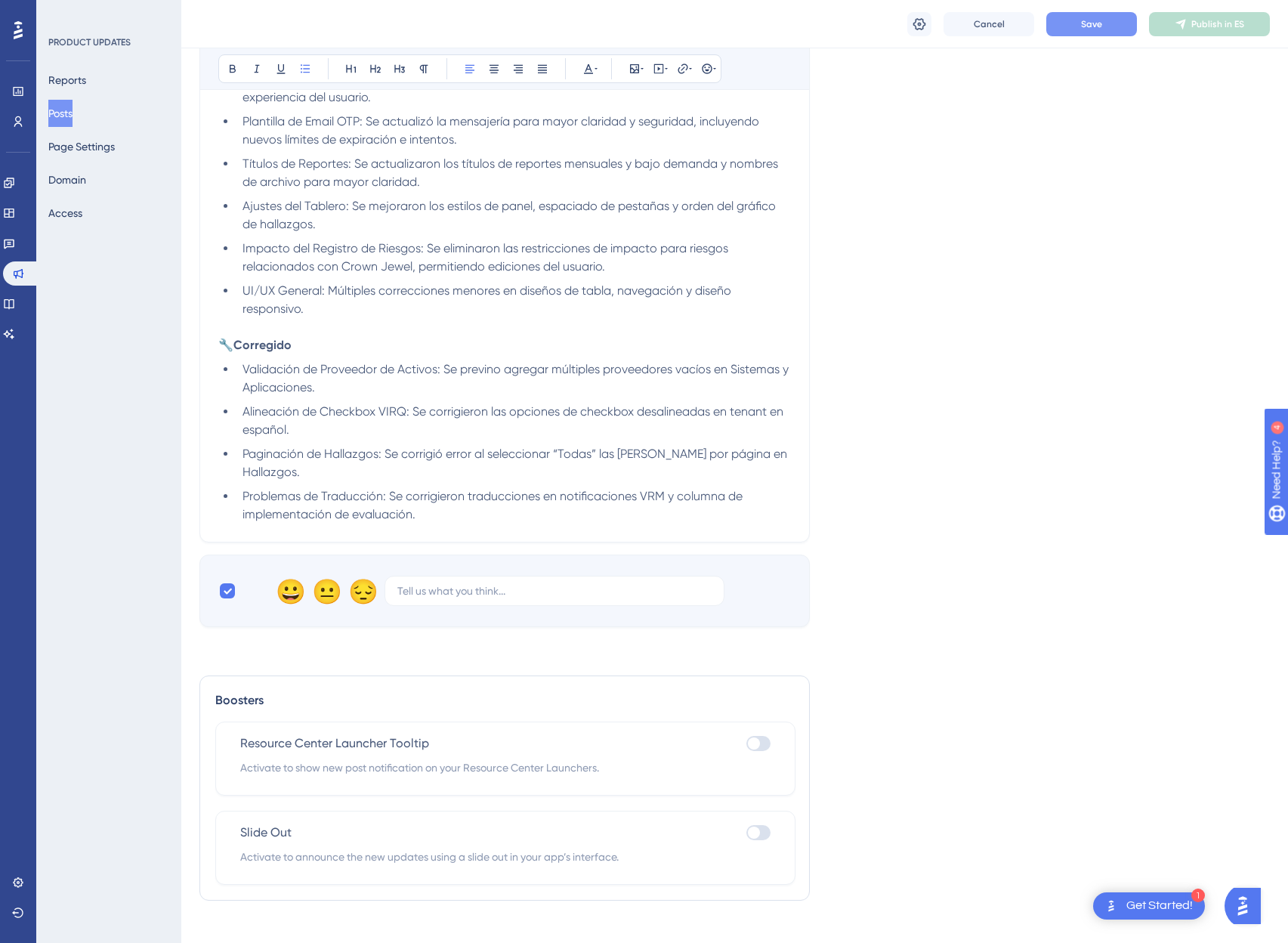
click at [1093, 35] on button "Save" at bounding box center [1092, 24] width 91 height 24
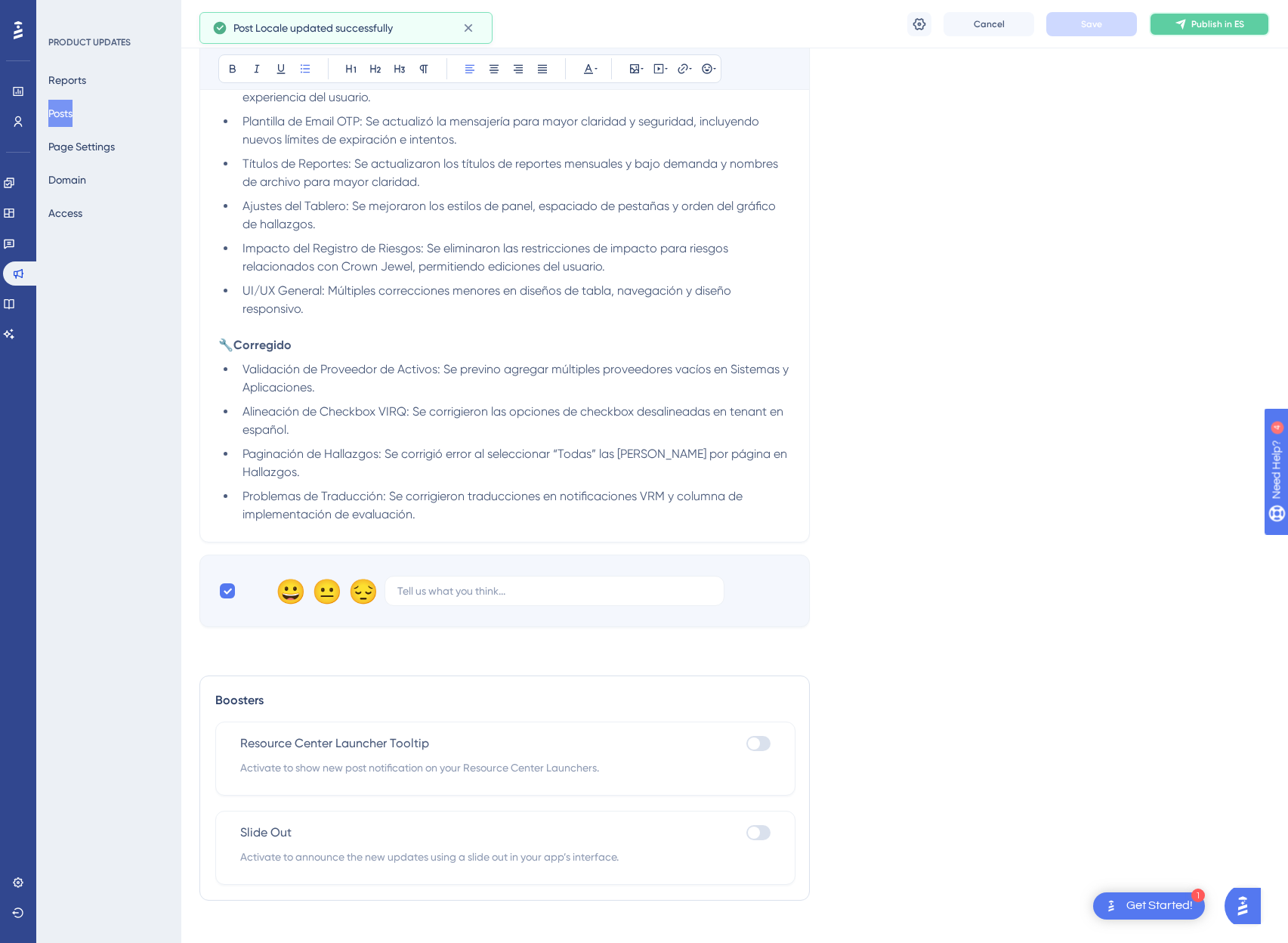
click at [1225, 24] on span "Publish in ES" at bounding box center [1217, 24] width 53 height 12
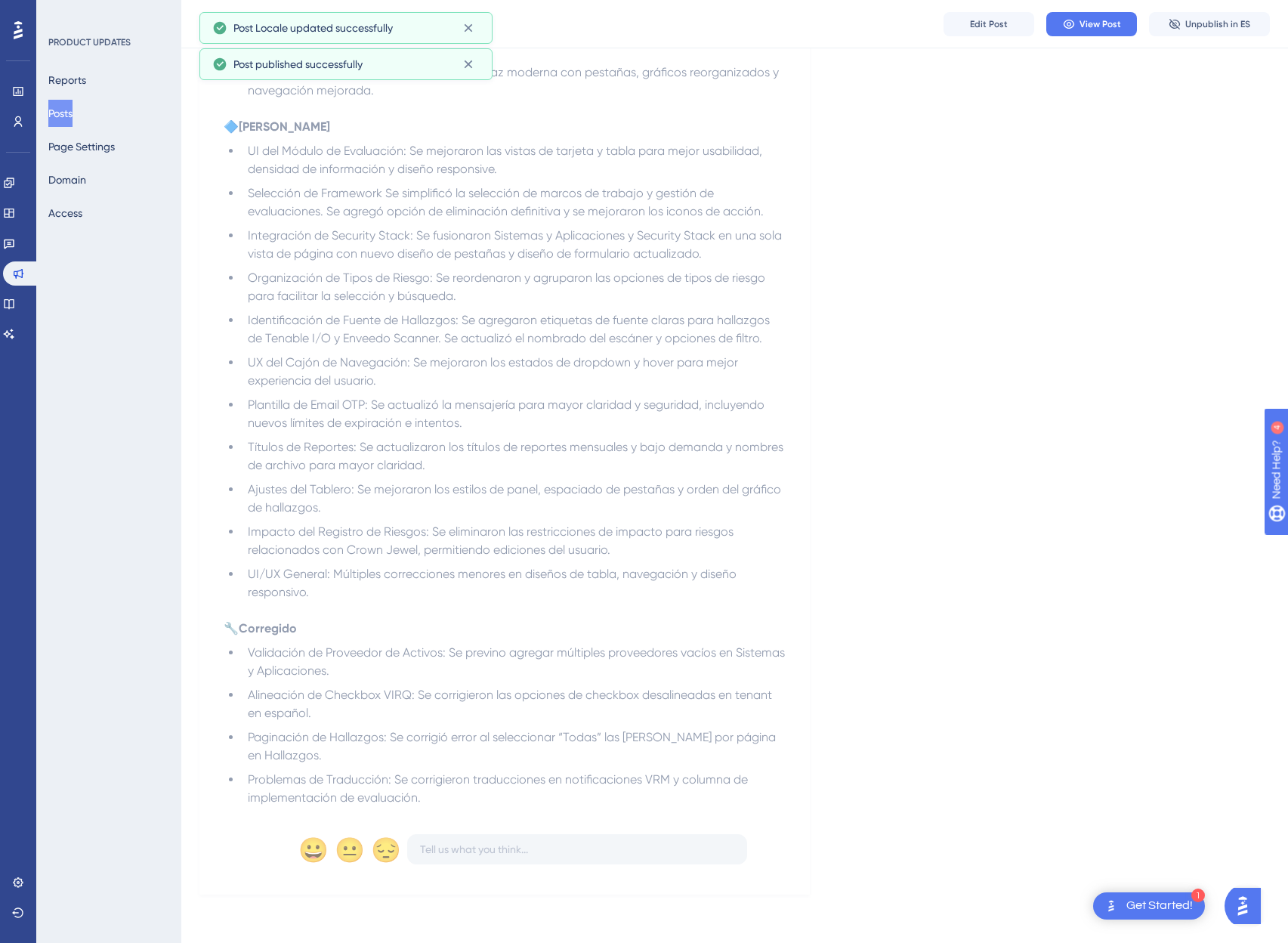
click at [73, 111] on button "Posts" at bounding box center [61, 113] width 24 height 27
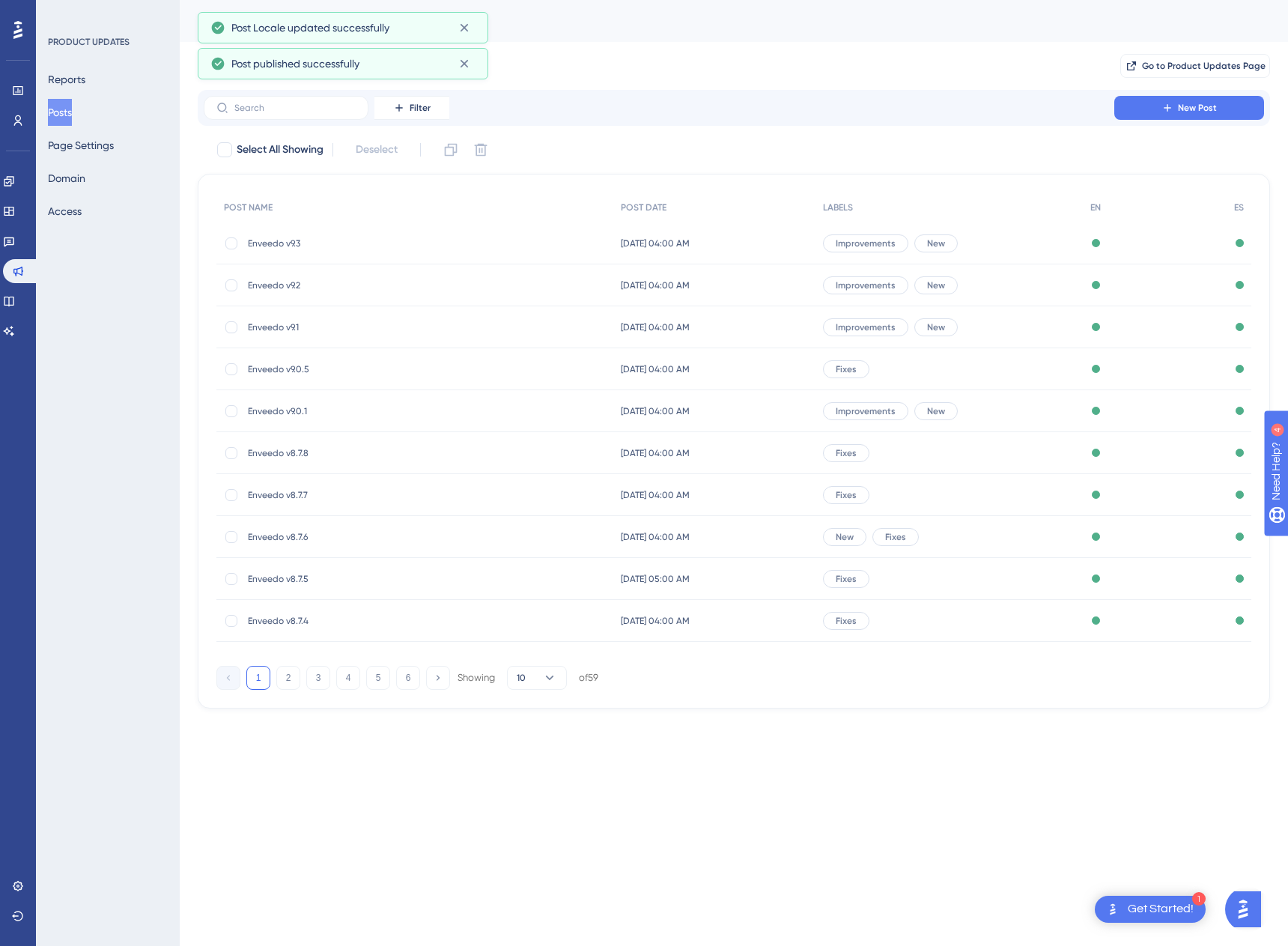
click at [272, 326] on span "Enveedo v9.1" at bounding box center [367, 327] width 240 height 12
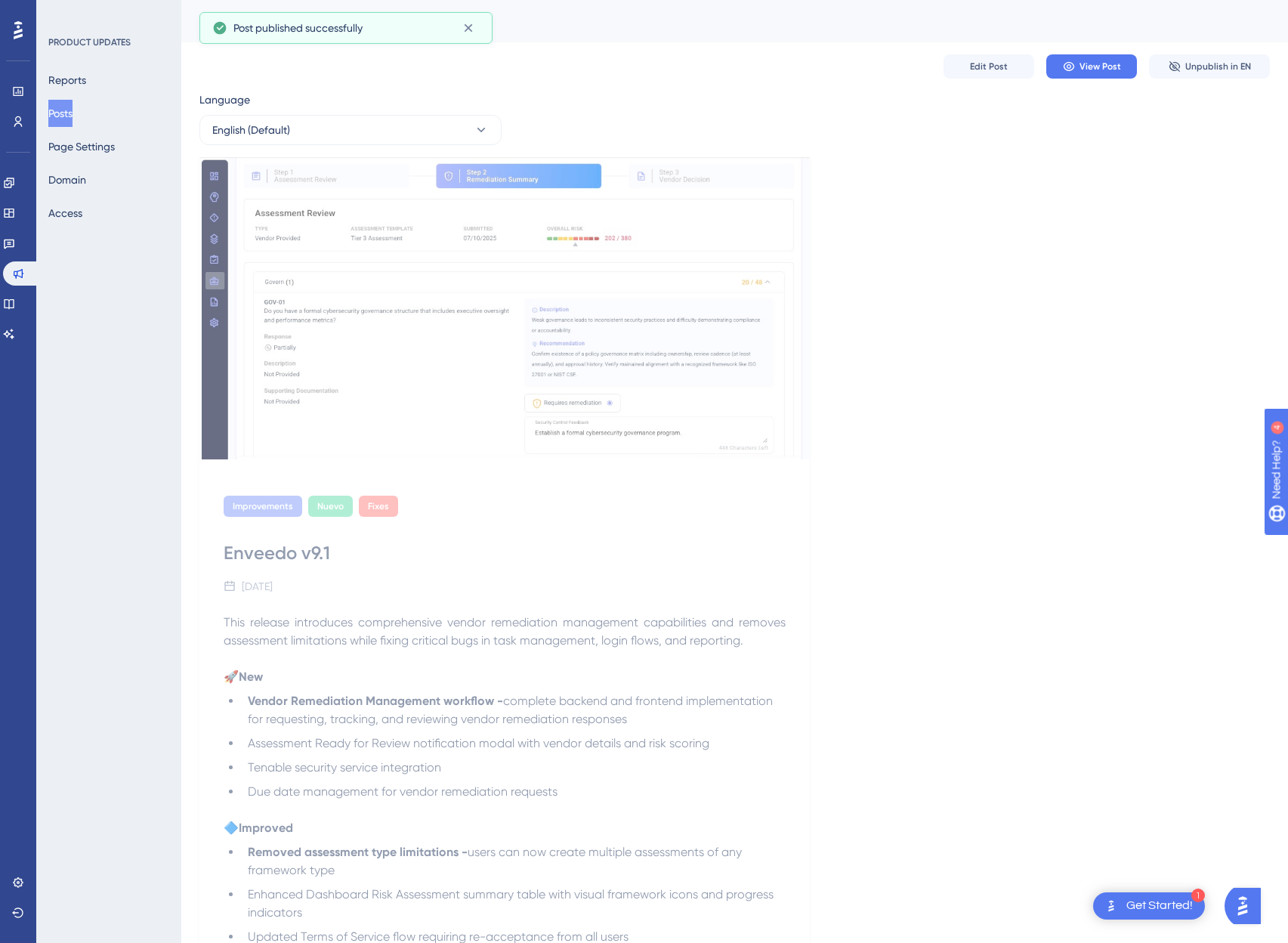
click at [994, 80] on div "Edit Post View Post Unpublish in EN" at bounding box center [734, 66] width 1071 height 49
click at [994, 77] on button "Edit Post" at bounding box center [988, 67] width 91 height 24
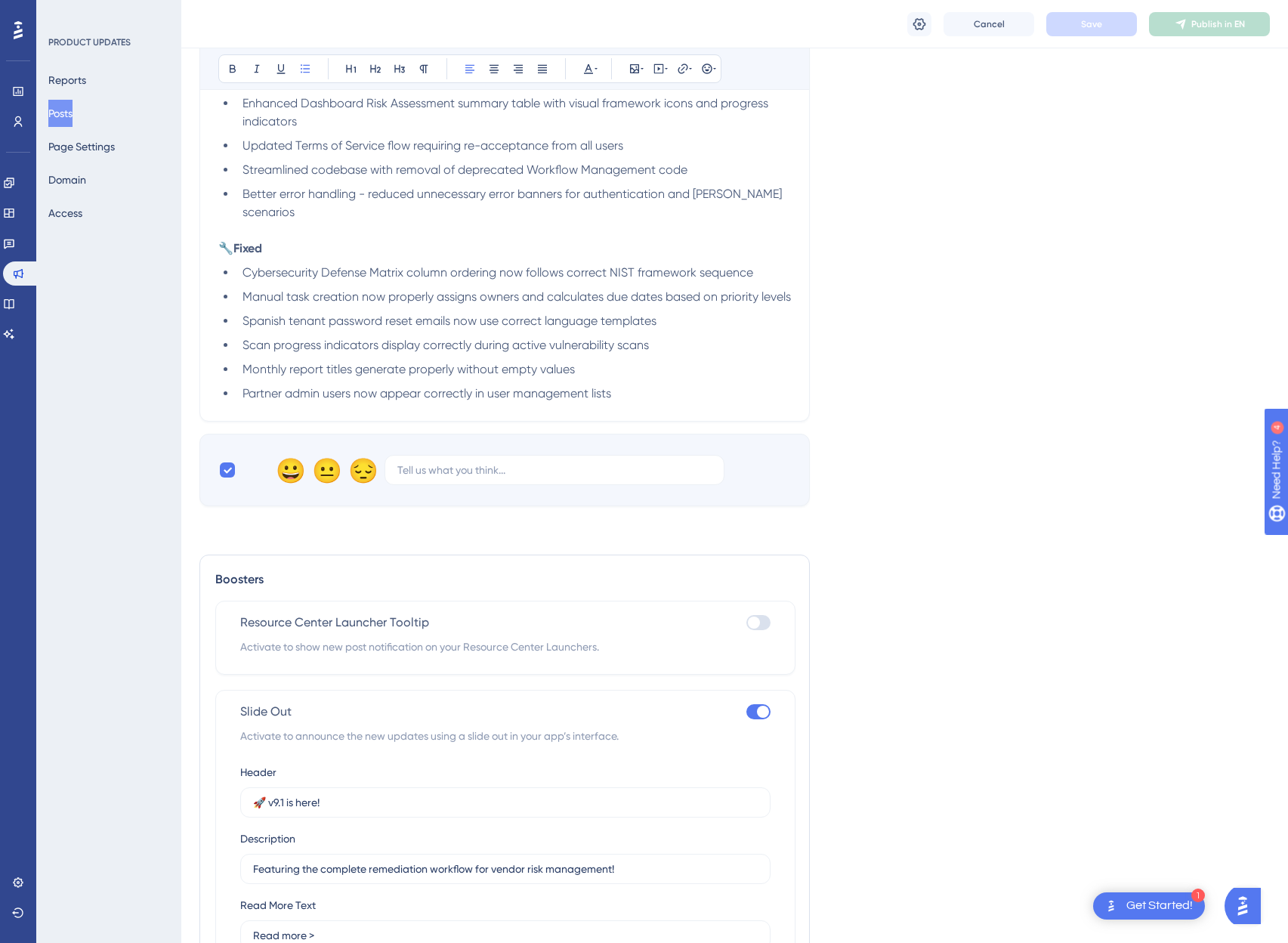
scroll to position [1134, 0]
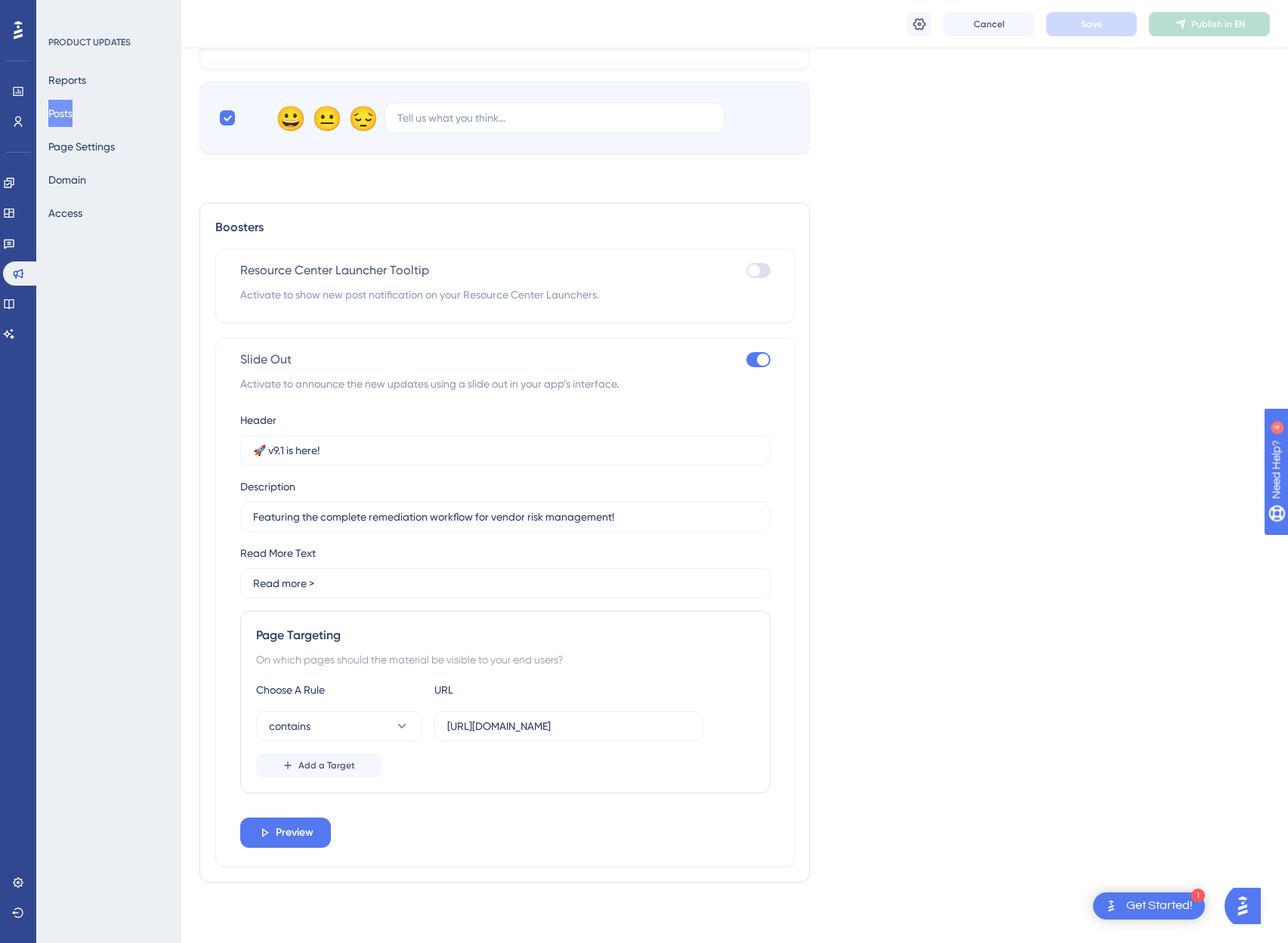
click at [751, 358] on div at bounding box center [758, 358] width 24 height 15
click at [746, 359] on input "checkbox" at bounding box center [746, 359] width 1 height 1
checkbox input "false"
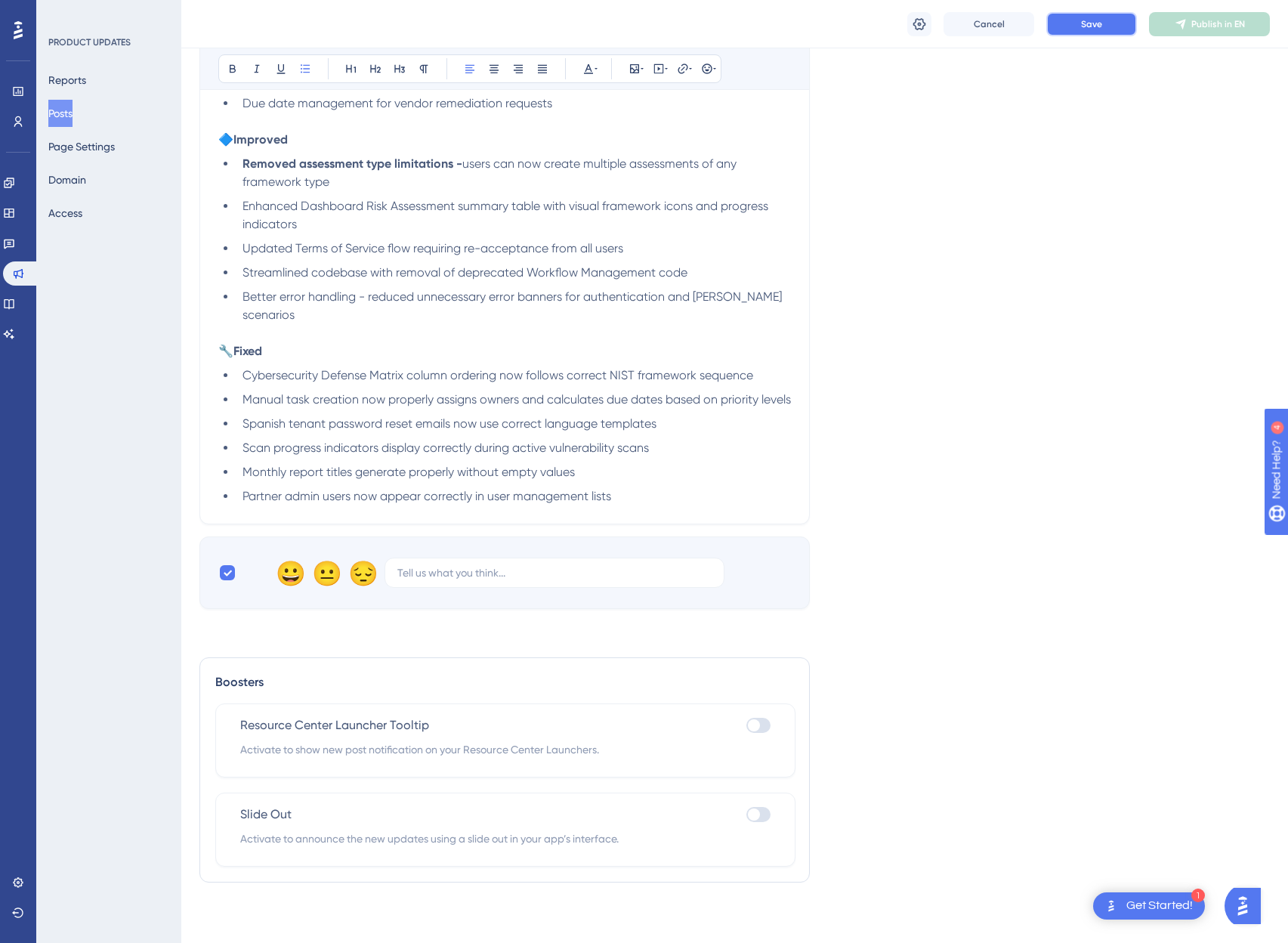
click at [1122, 24] on button "Save" at bounding box center [1092, 24] width 91 height 24
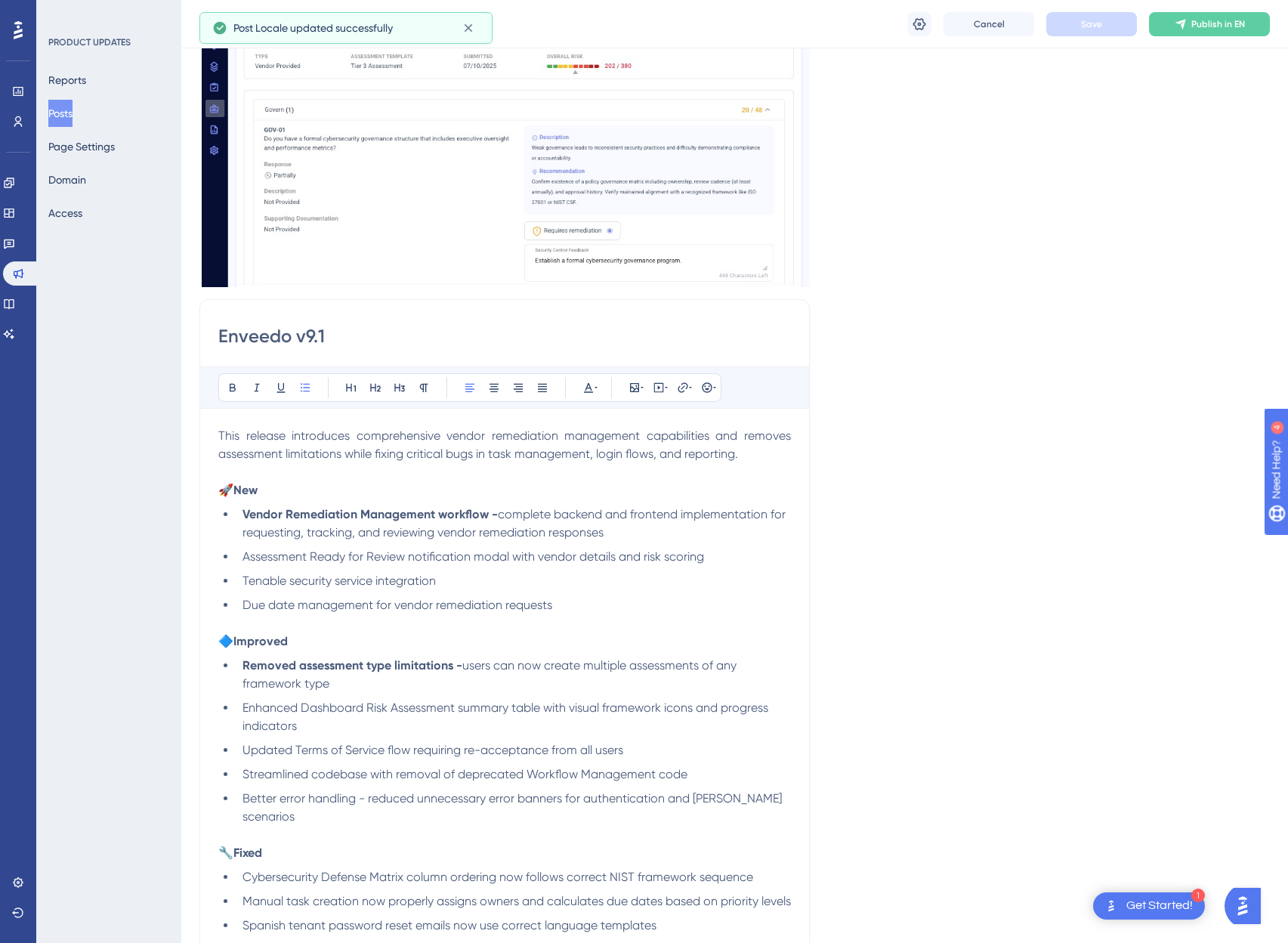
scroll to position [0, 0]
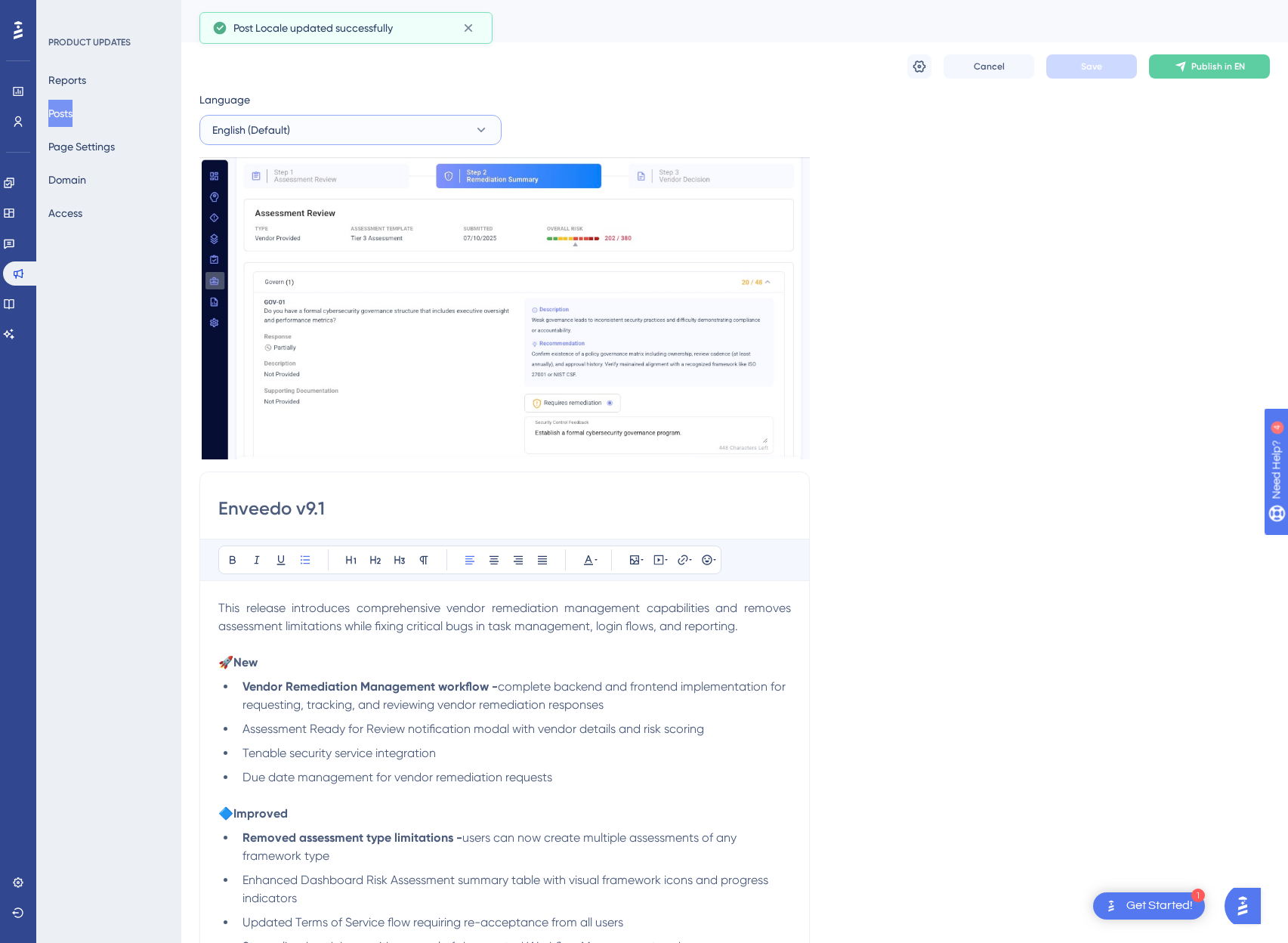
click at [337, 119] on button "English (Default)" at bounding box center [350, 129] width 302 height 30
click at [280, 208] on button "Spanish Spanish Published" at bounding box center [351, 206] width 283 height 30
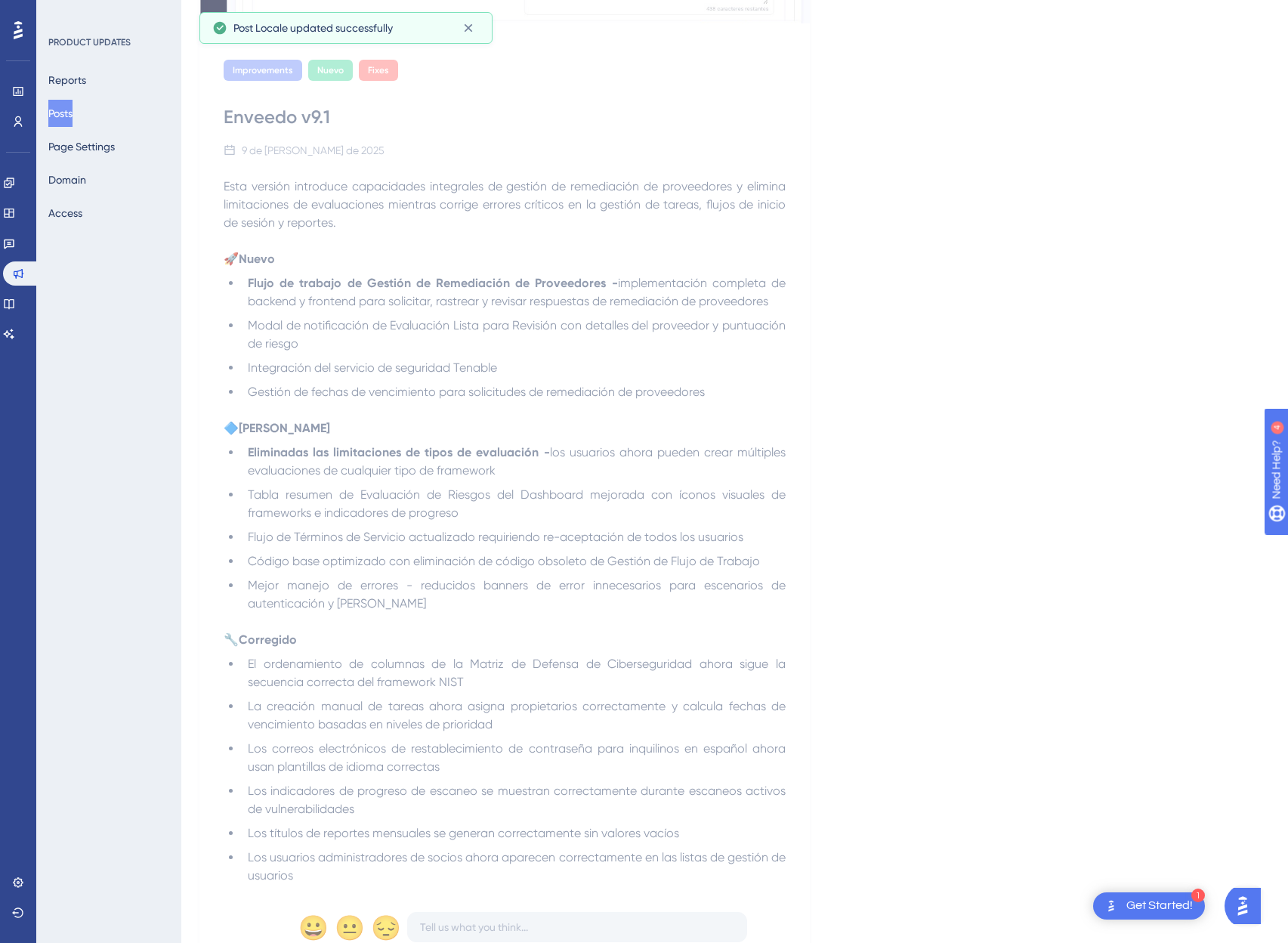
scroll to position [520, 0]
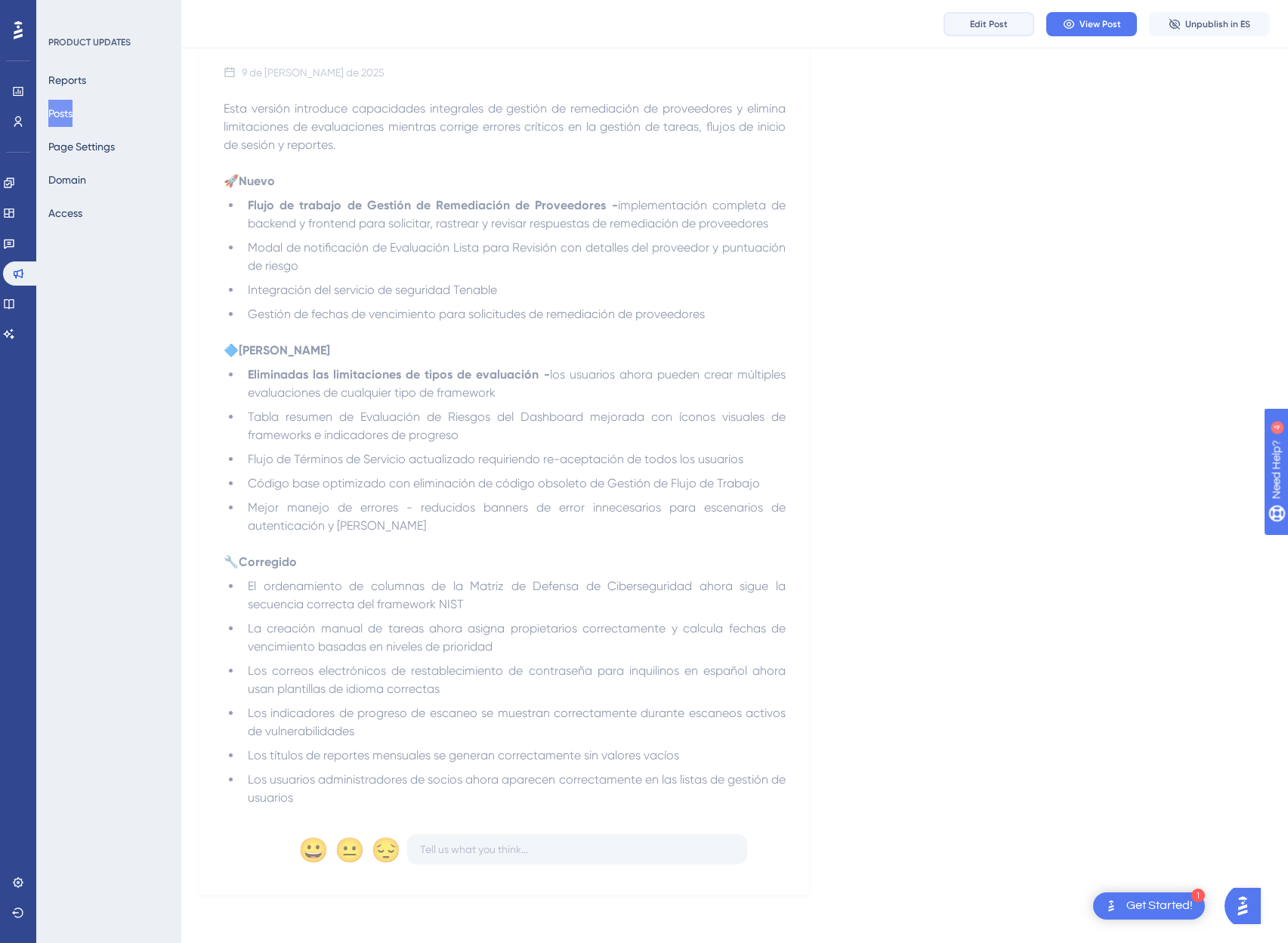
click at [998, 20] on span "Edit Post" at bounding box center [989, 24] width 38 height 12
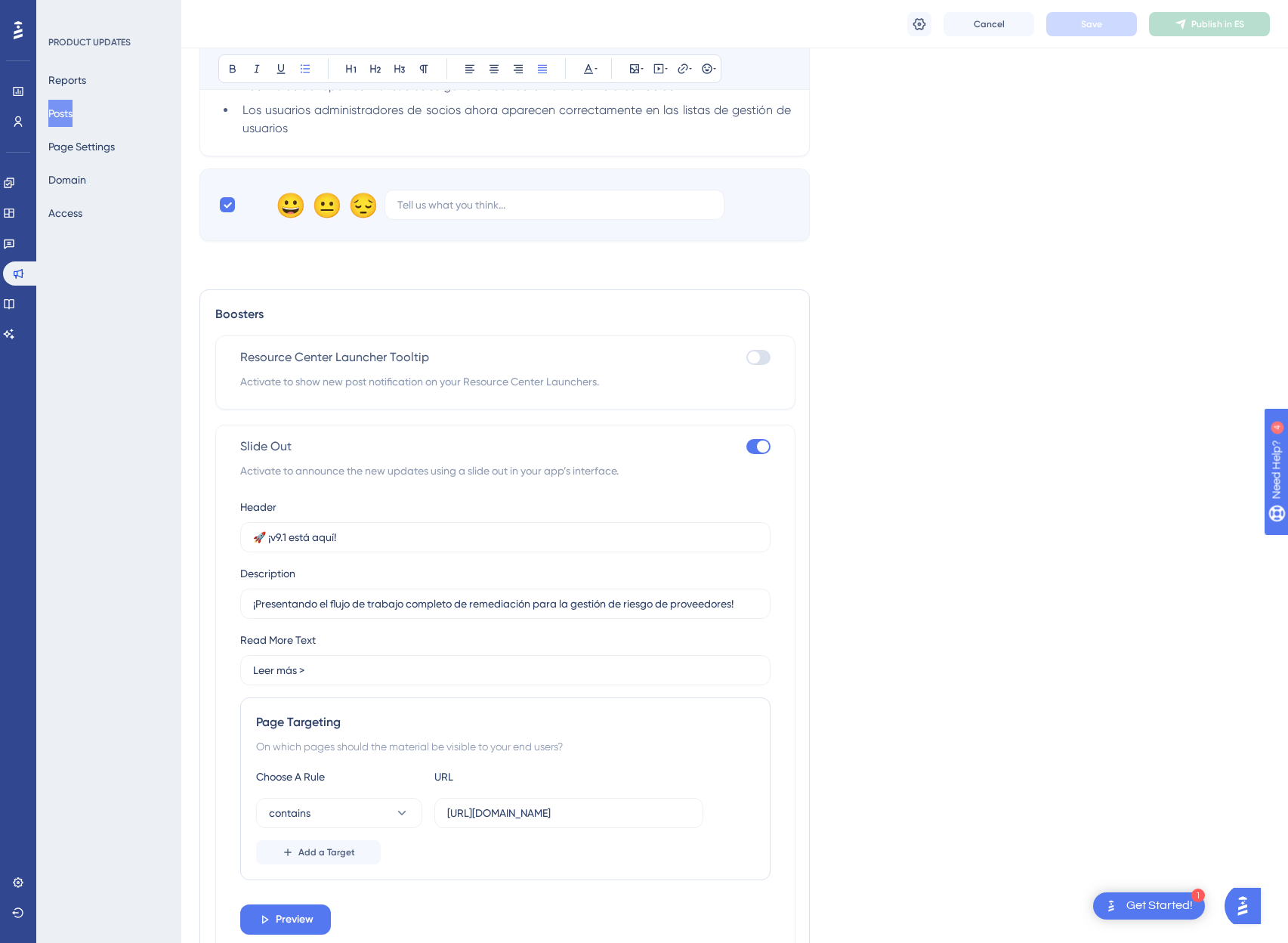
scroll to position [1262, 0]
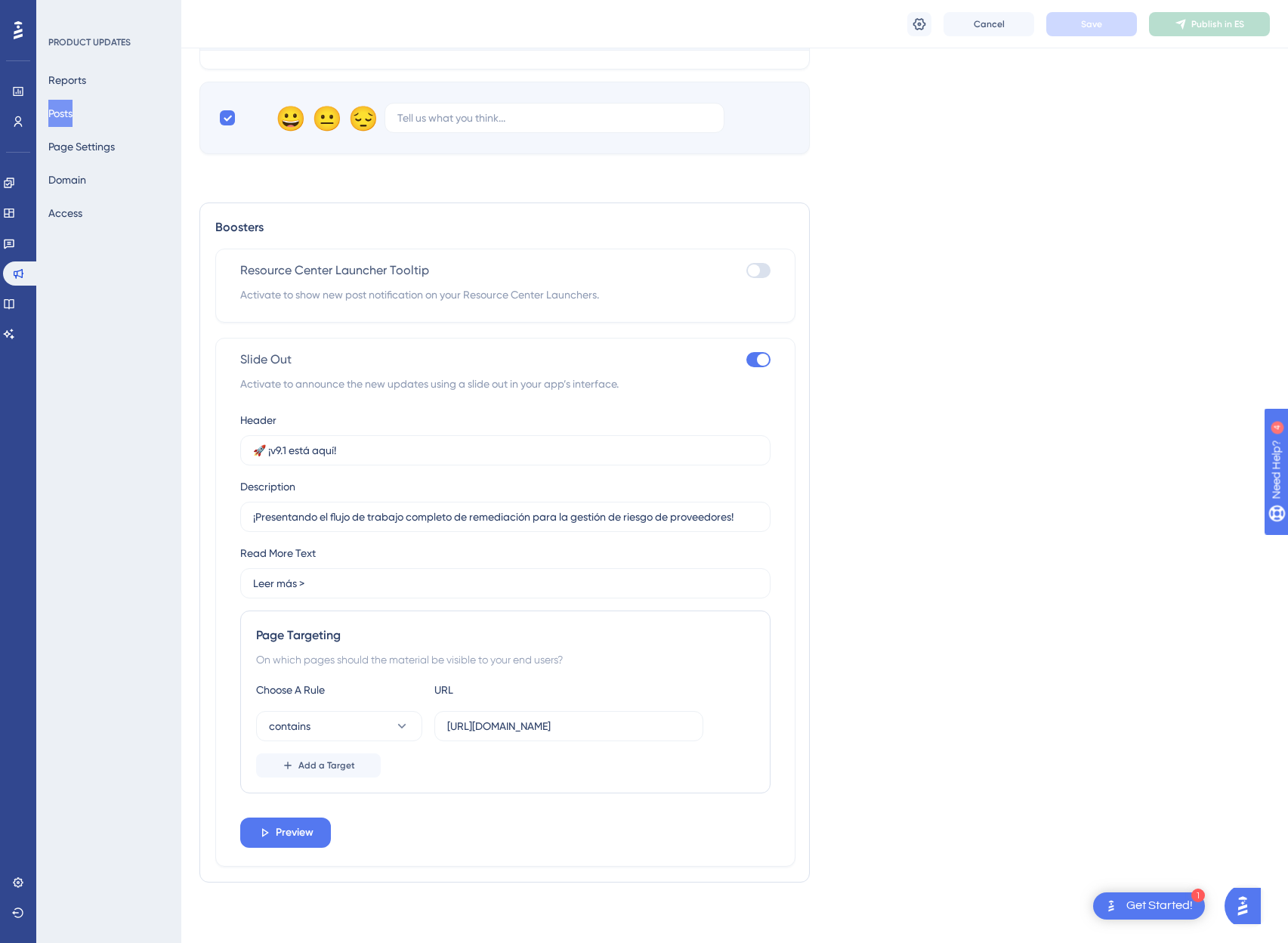
drag, startPoint x: 737, startPoint y: 350, endPoint x: 759, endPoint y: 352, distance: 22.1
click at [737, 351] on div "Slide Out" at bounding box center [505, 359] width 530 height 18
click at [761, 355] on div at bounding box center [763, 359] width 12 height 12
click at [746, 359] on input "checkbox" at bounding box center [746, 359] width 1 height 1
checkbox input "false"
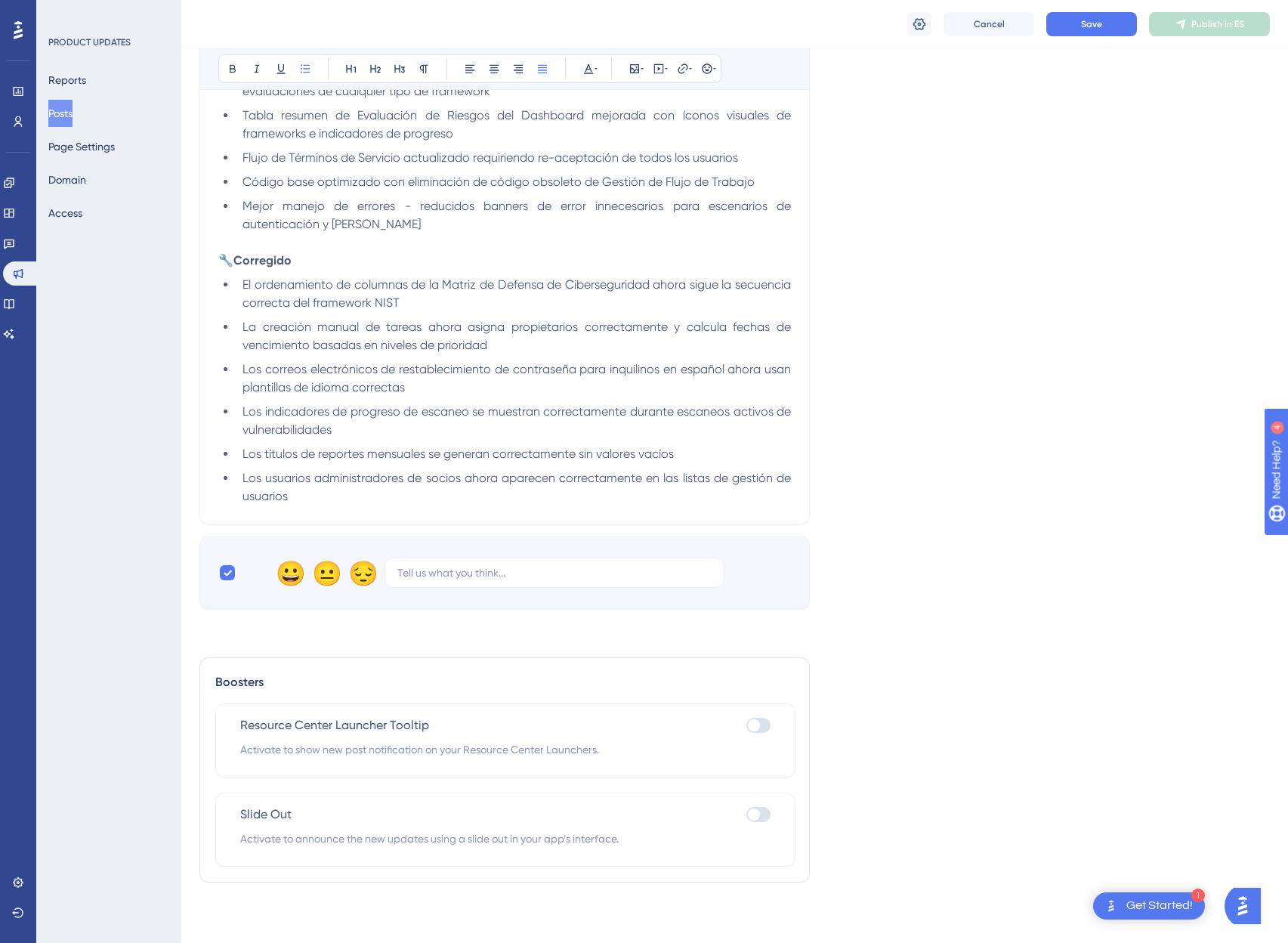
scroll to position [807, 0]
click at [1114, 20] on button "Save" at bounding box center [1092, 24] width 91 height 24
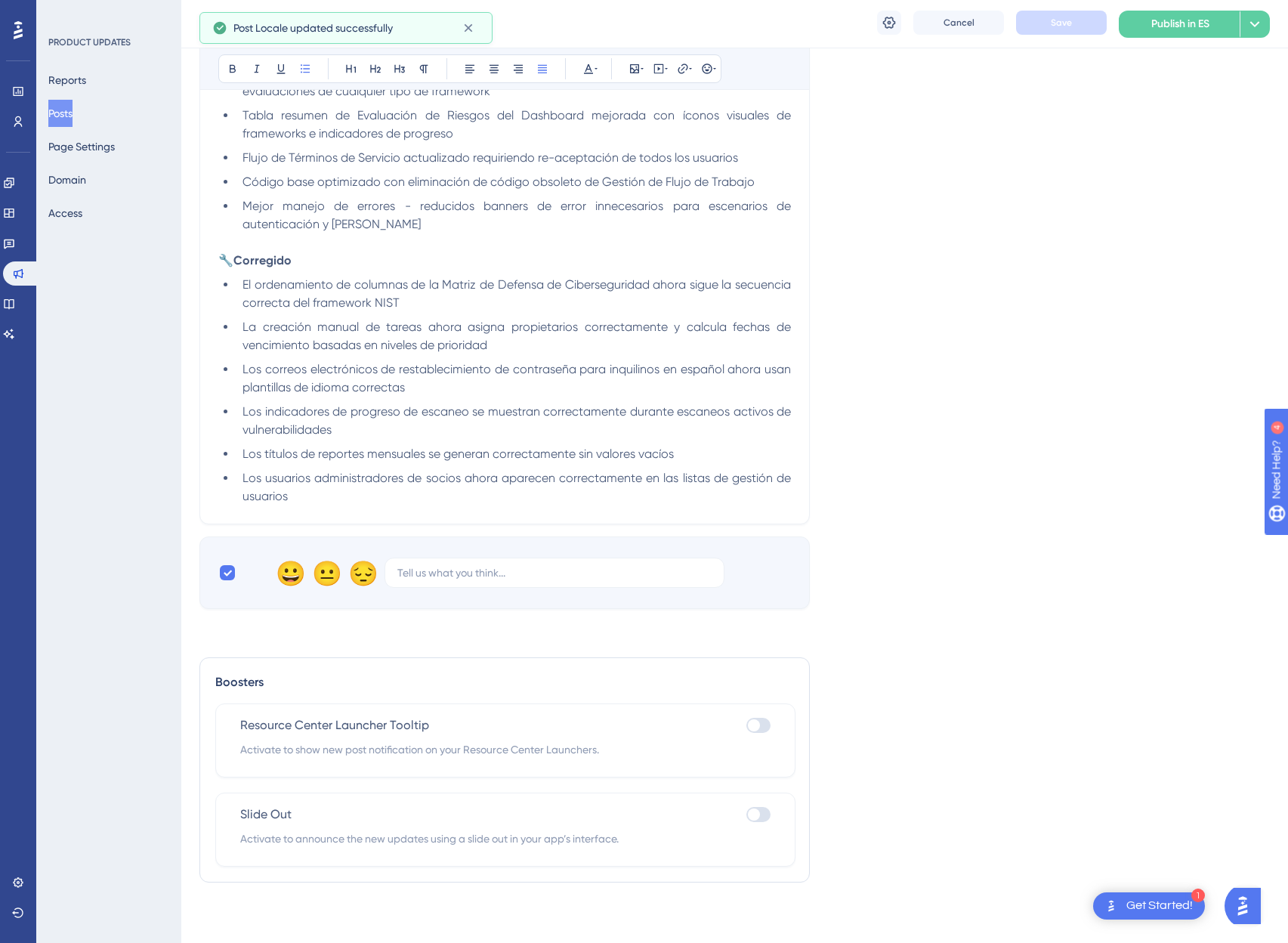
click at [1221, 24] on button "Publish in ES" at bounding box center [1178, 24] width 121 height 27
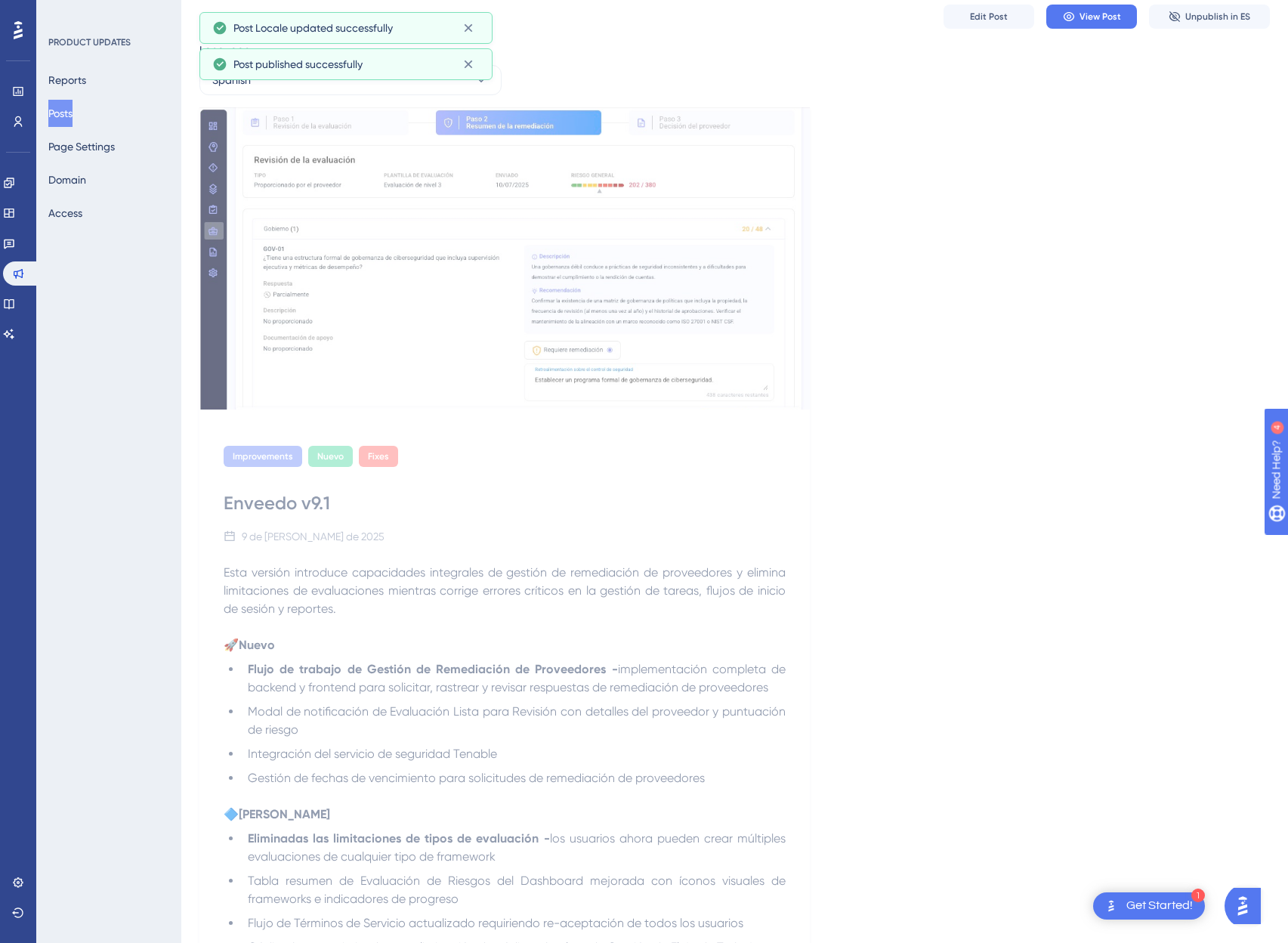
scroll to position [0, 0]
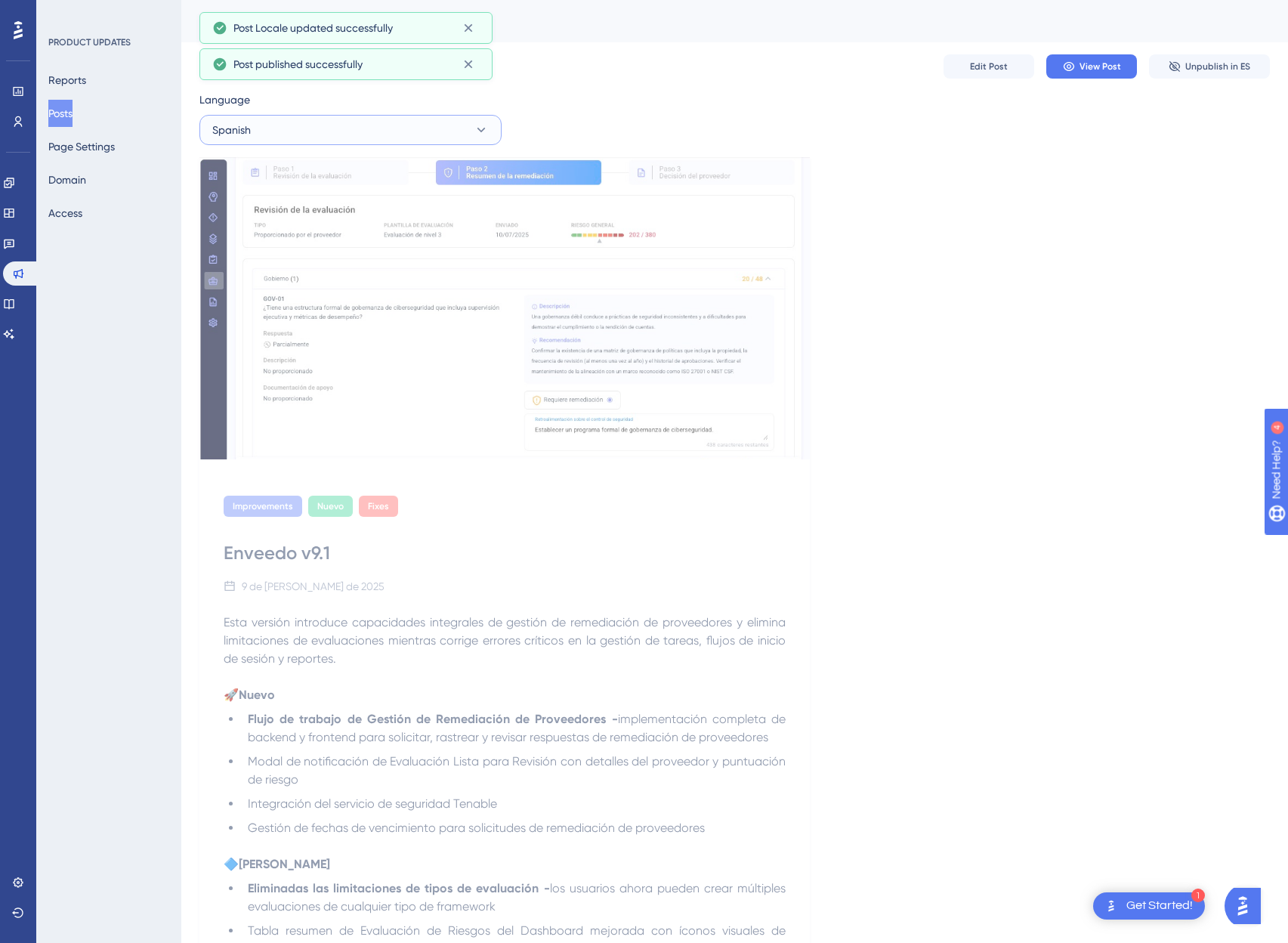
click at [391, 132] on button "Spanish" at bounding box center [350, 129] width 302 height 30
click at [310, 181] on button "English (Default) English (Default) Published with pending draft" at bounding box center [351, 176] width 283 height 30
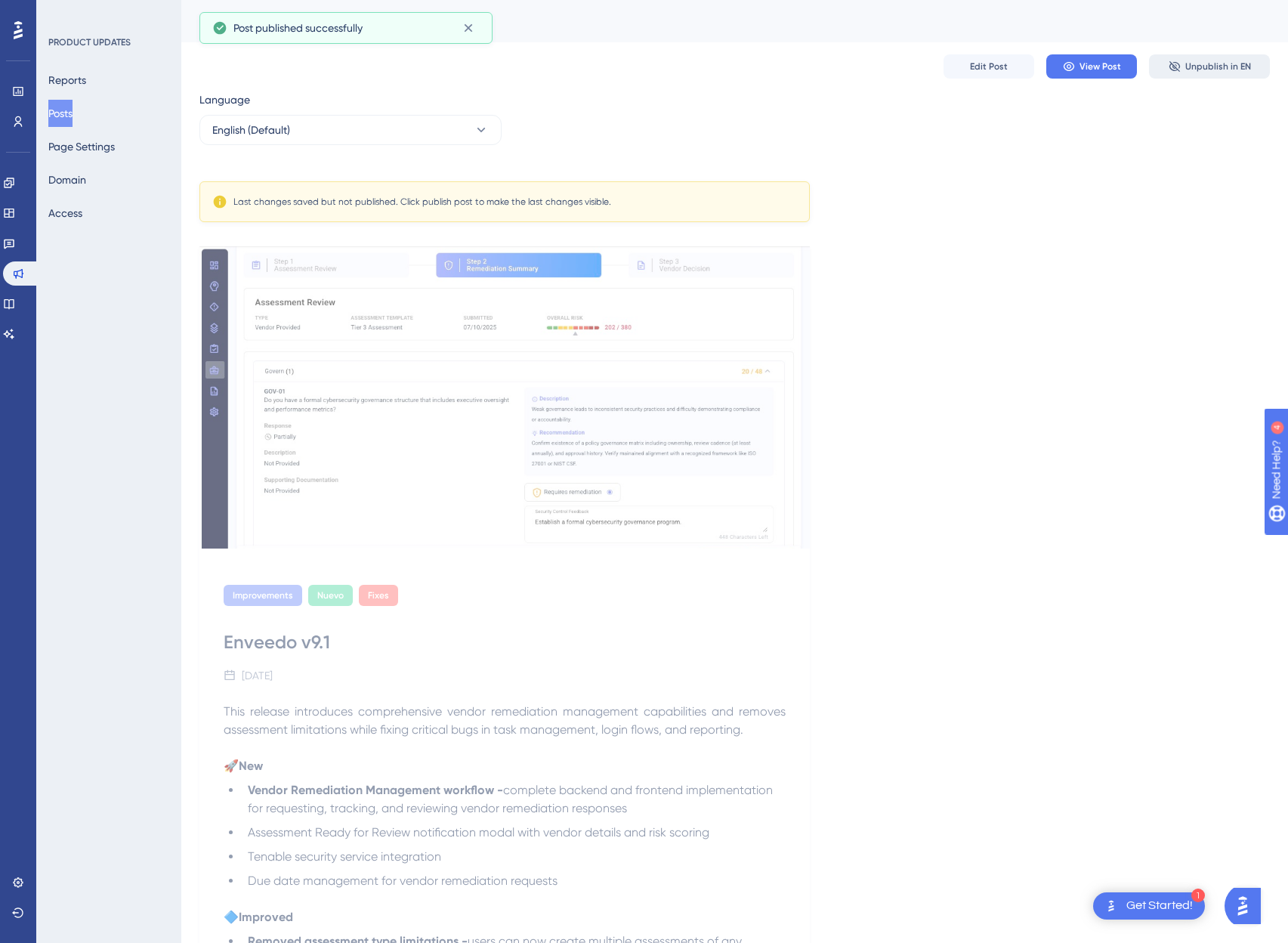
click at [1217, 70] on span "Unpublish in EN" at bounding box center [1218, 67] width 66 height 12
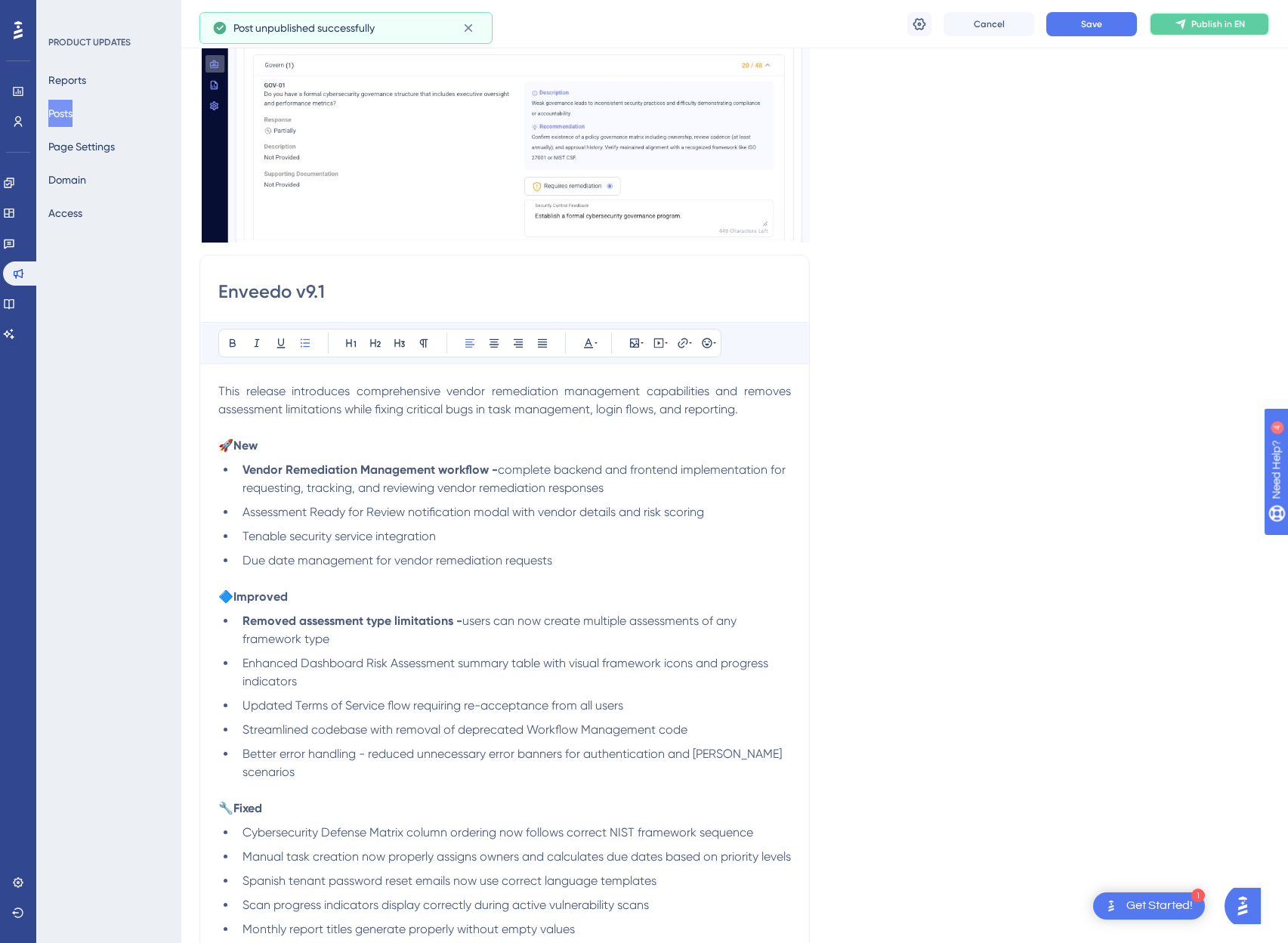
click at [1209, 33] on button "Publish in EN" at bounding box center [1209, 24] width 121 height 24
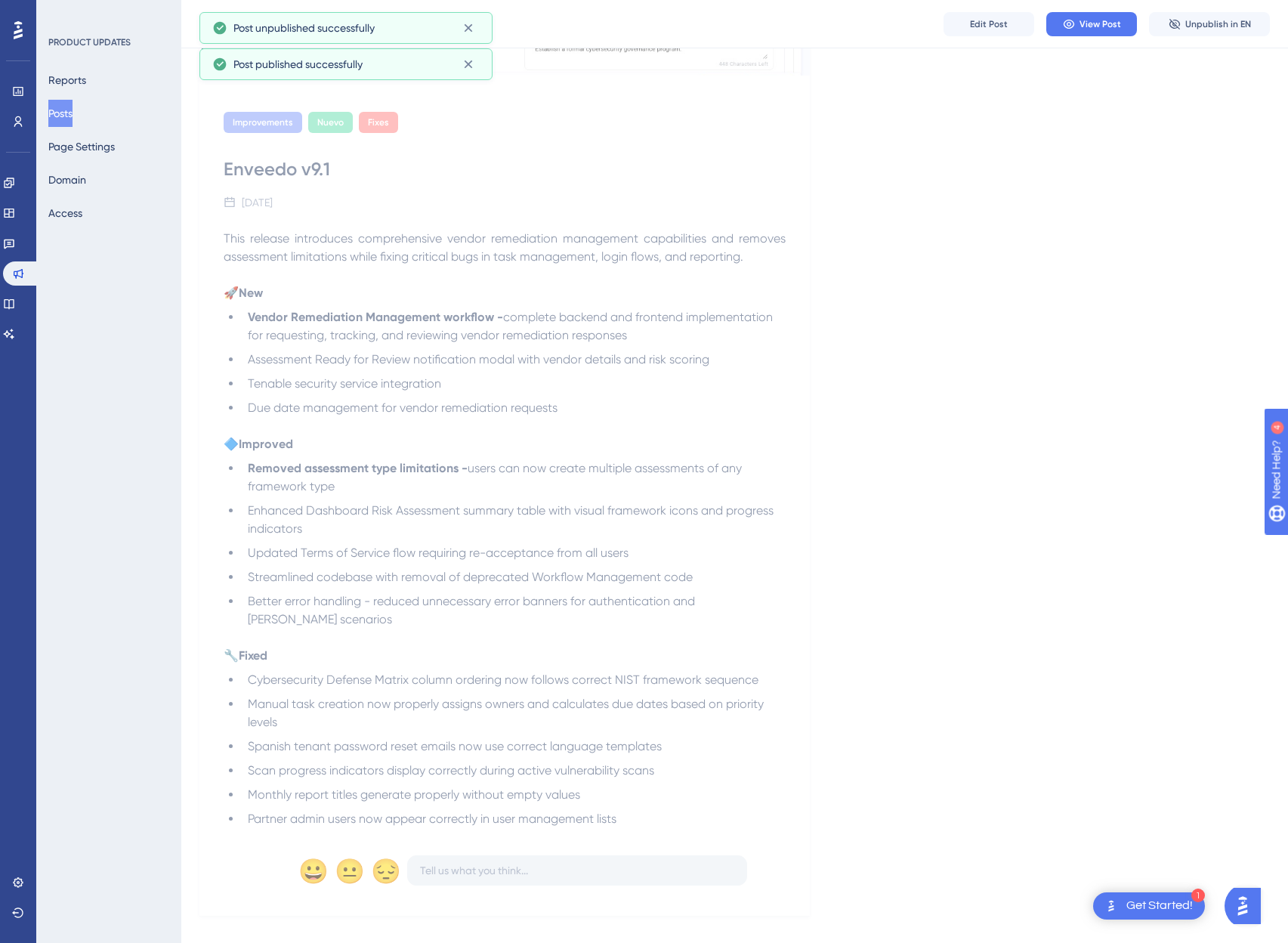
scroll to position [392, 0]
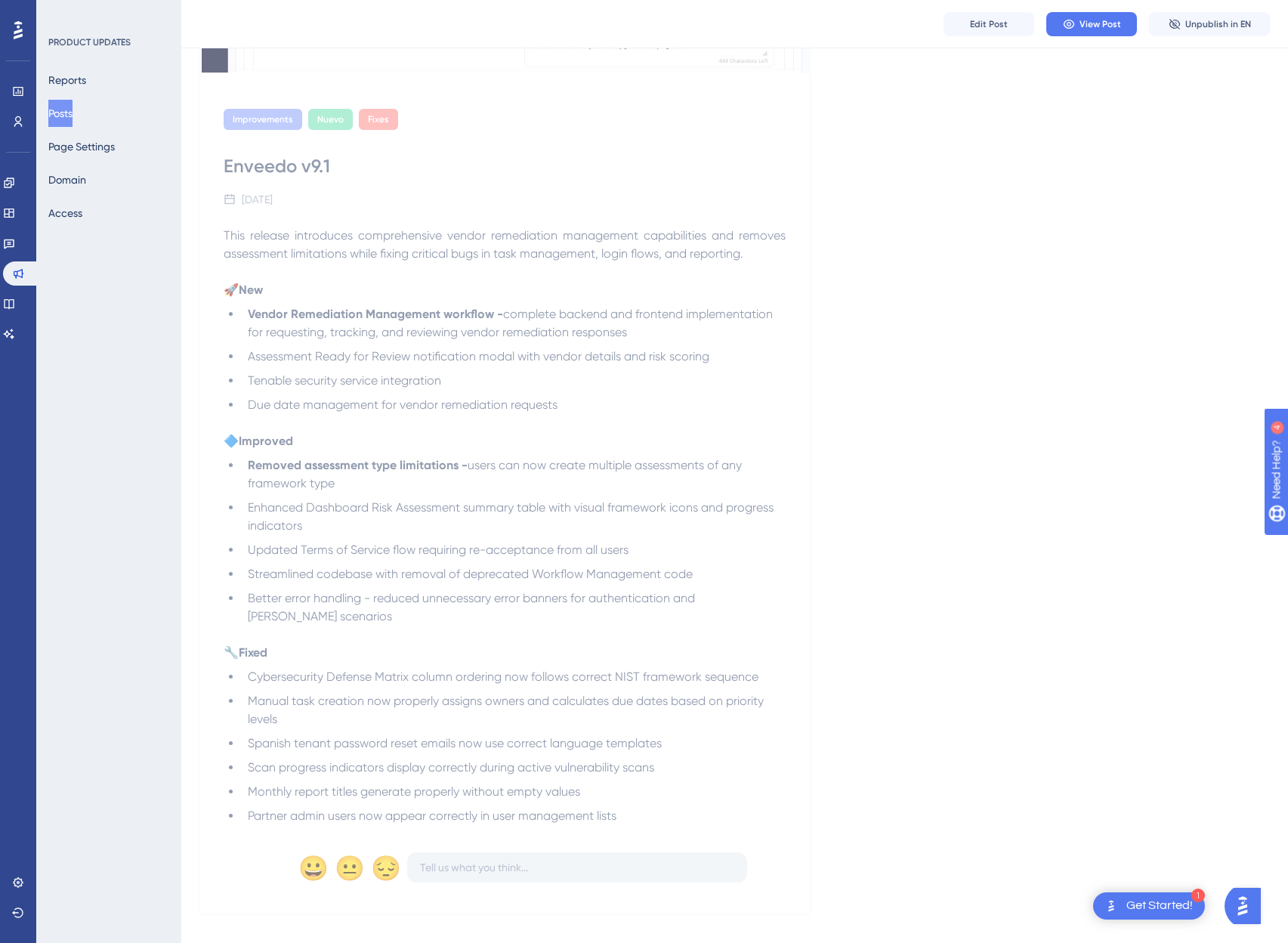
click at [58, 115] on button "Posts" at bounding box center [61, 113] width 24 height 27
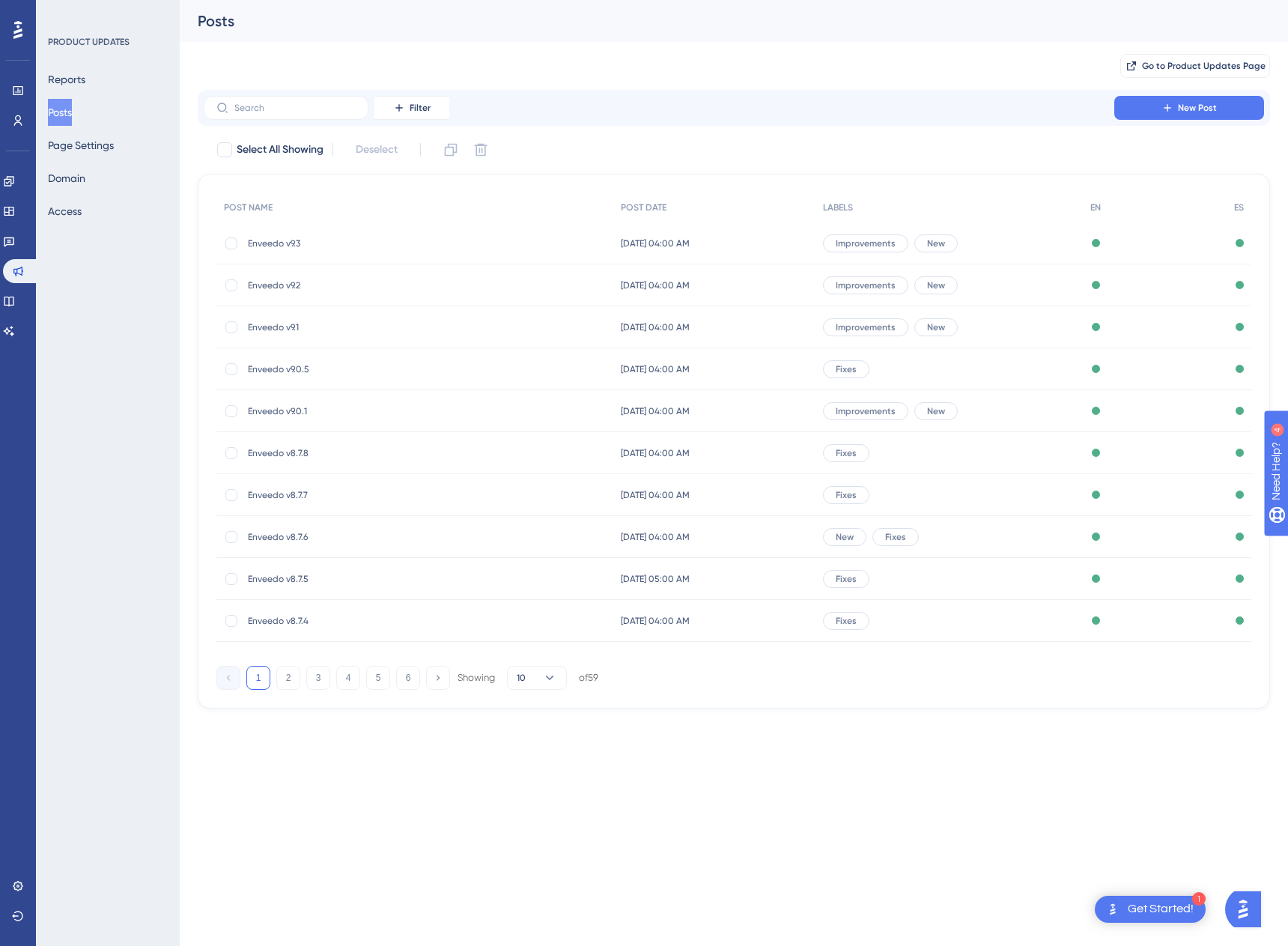
click at [268, 370] on span "Enveedo v9.0.5" at bounding box center [367, 369] width 240 height 12
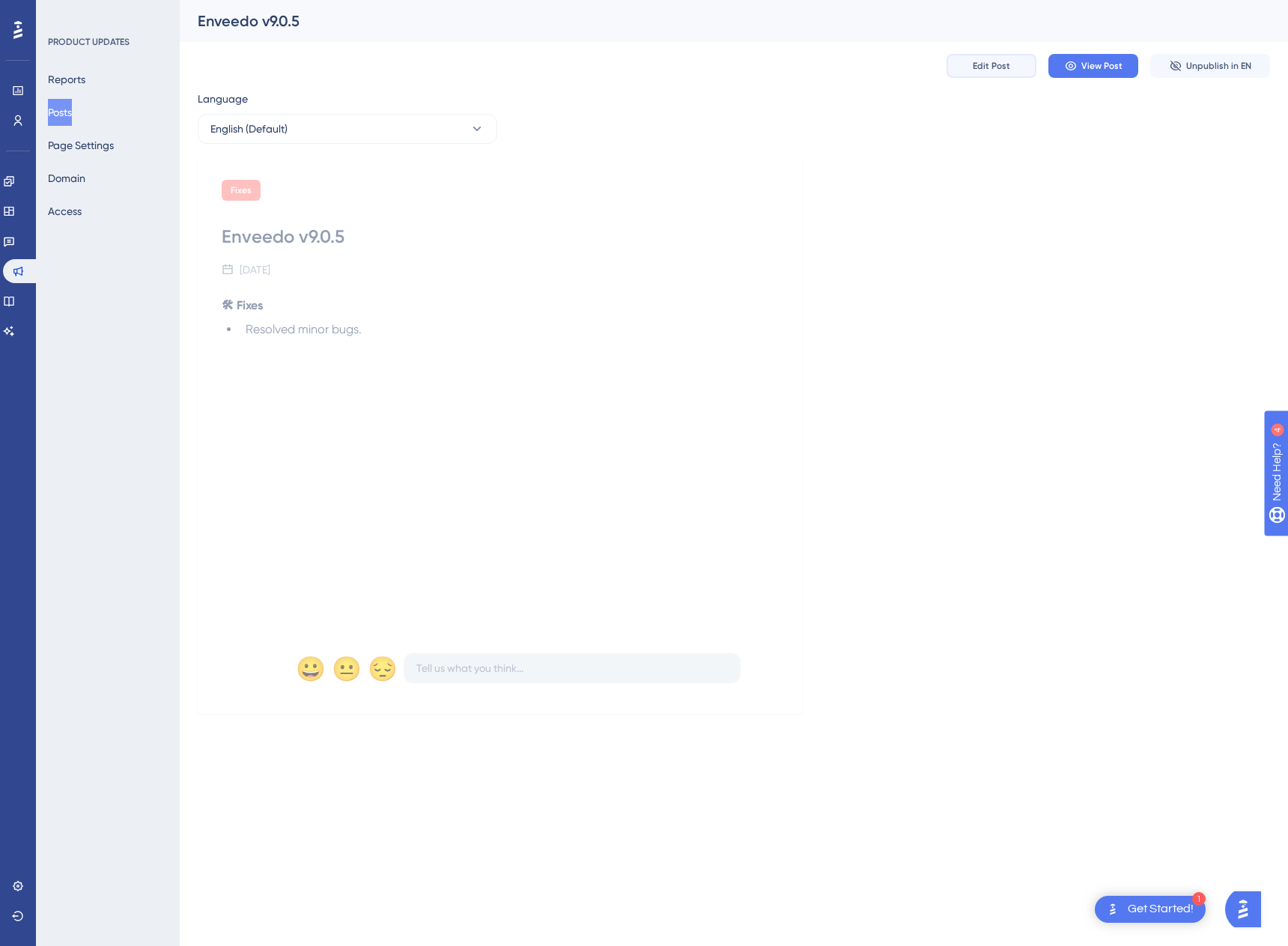
click at [1004, 73] on button "Edit Post" at bounding box center [991, 66] width 90 height 24
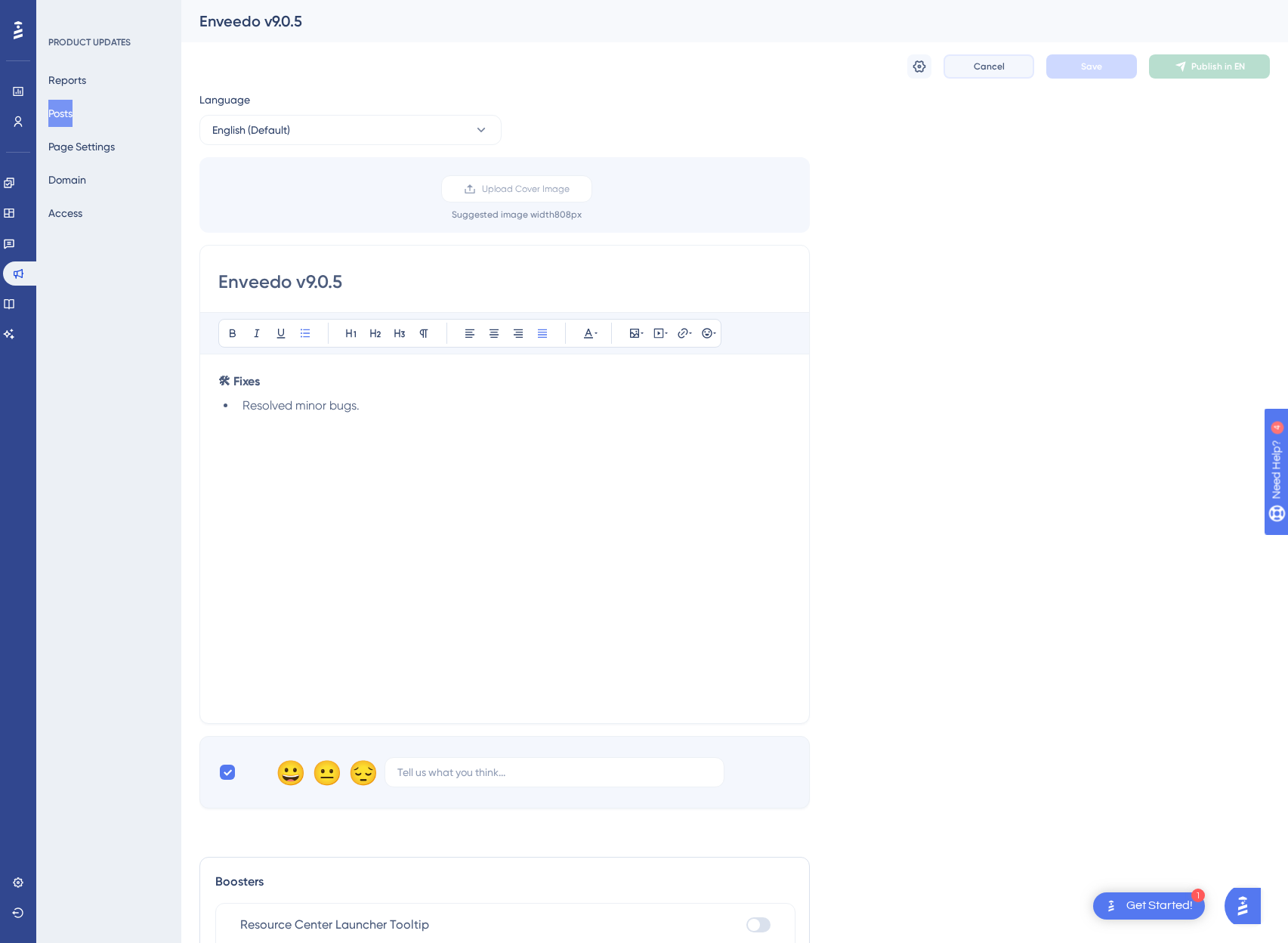
click at [972, 73] on button "Cancel" at bounding box center [988, 67] width 91 height 24
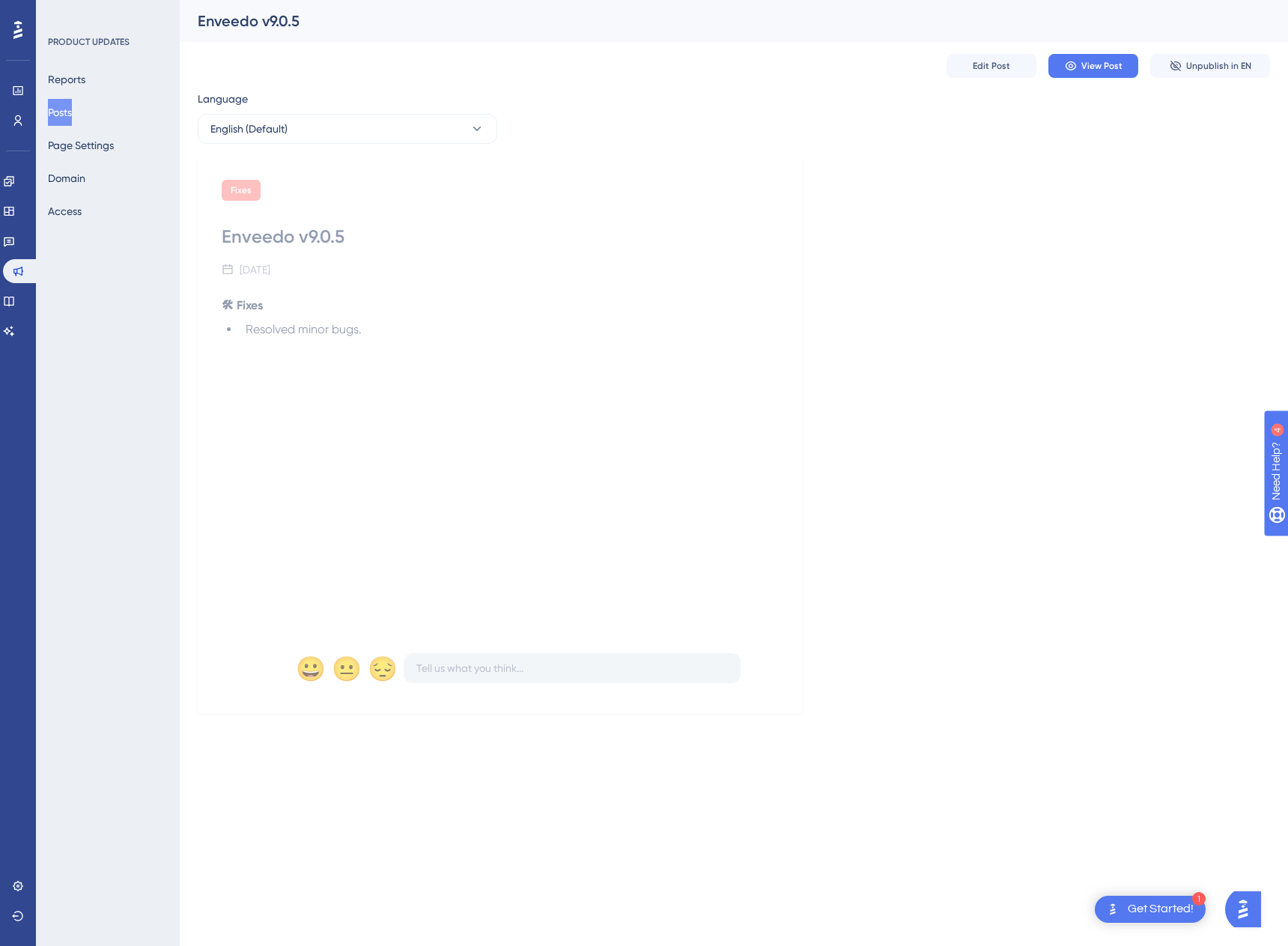
click at [72, 115] on button "Posts" at bounding box center [60, 112] width 24 height 27
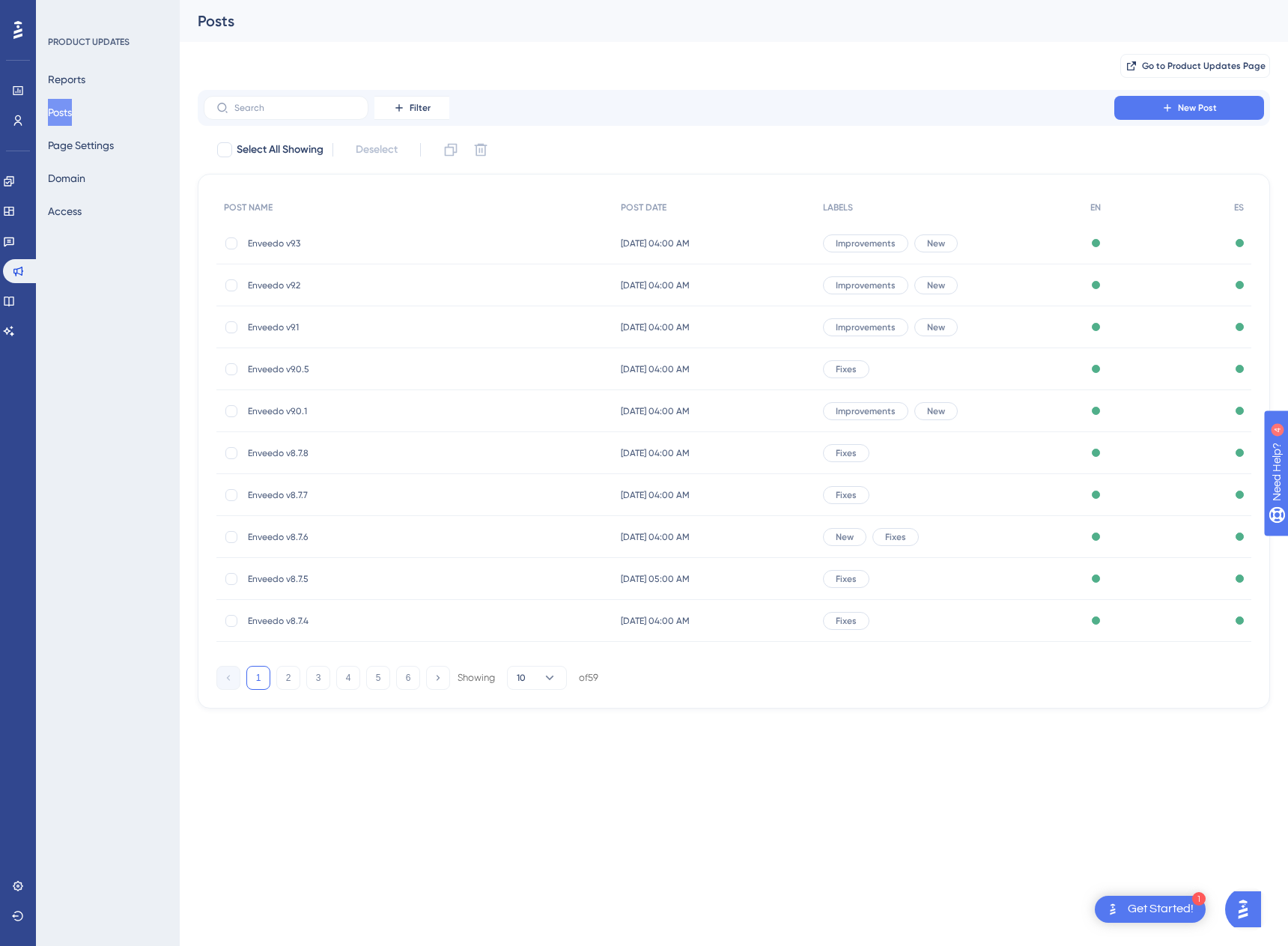
click at [253, 405] on span "Enveedo v9.0.1" at bounding box center [367, 411] width 240 height 12
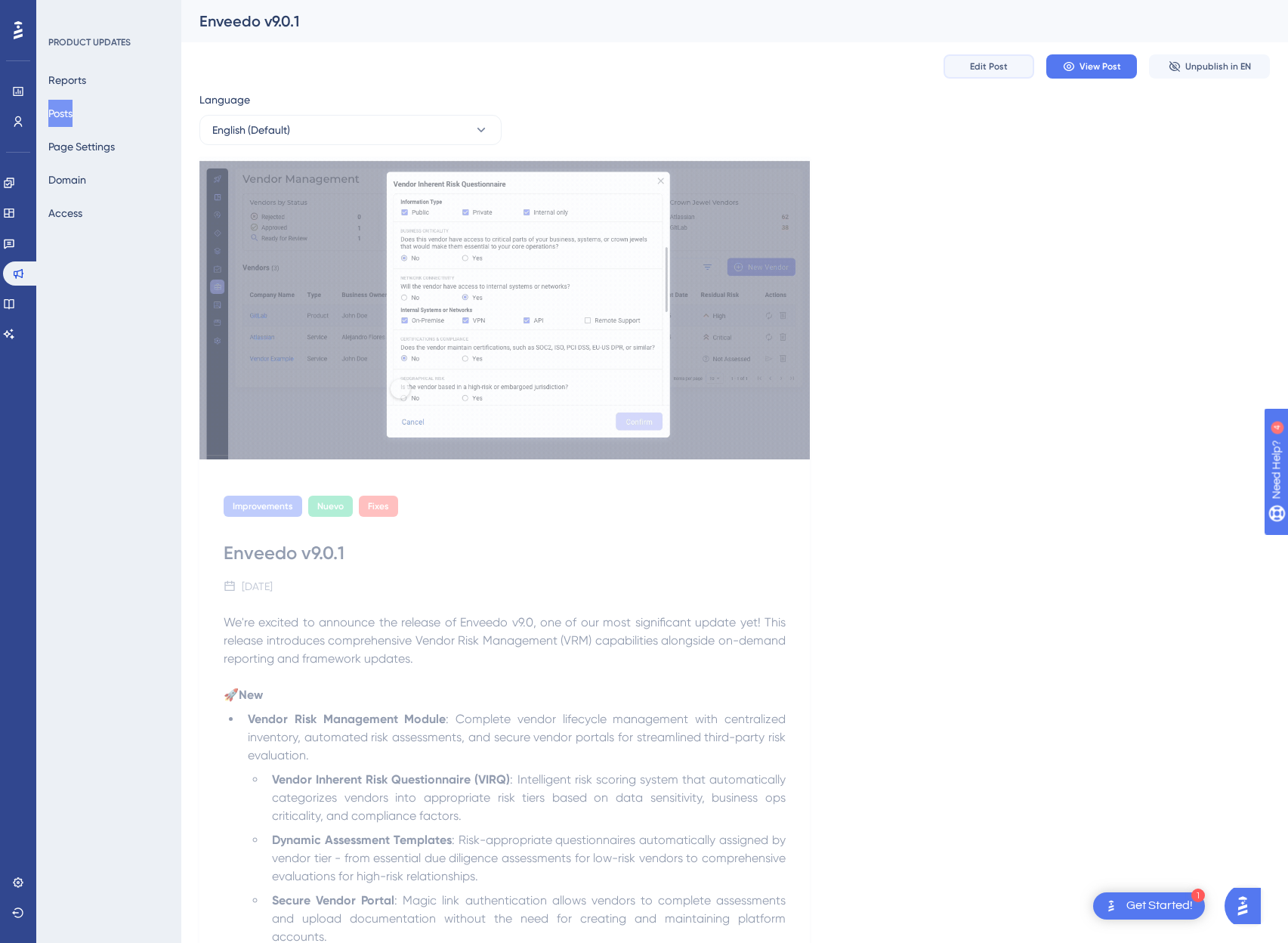
click at [984, 70] on span "Edit Post" at bounding box center [989, 67] width 38 height 12
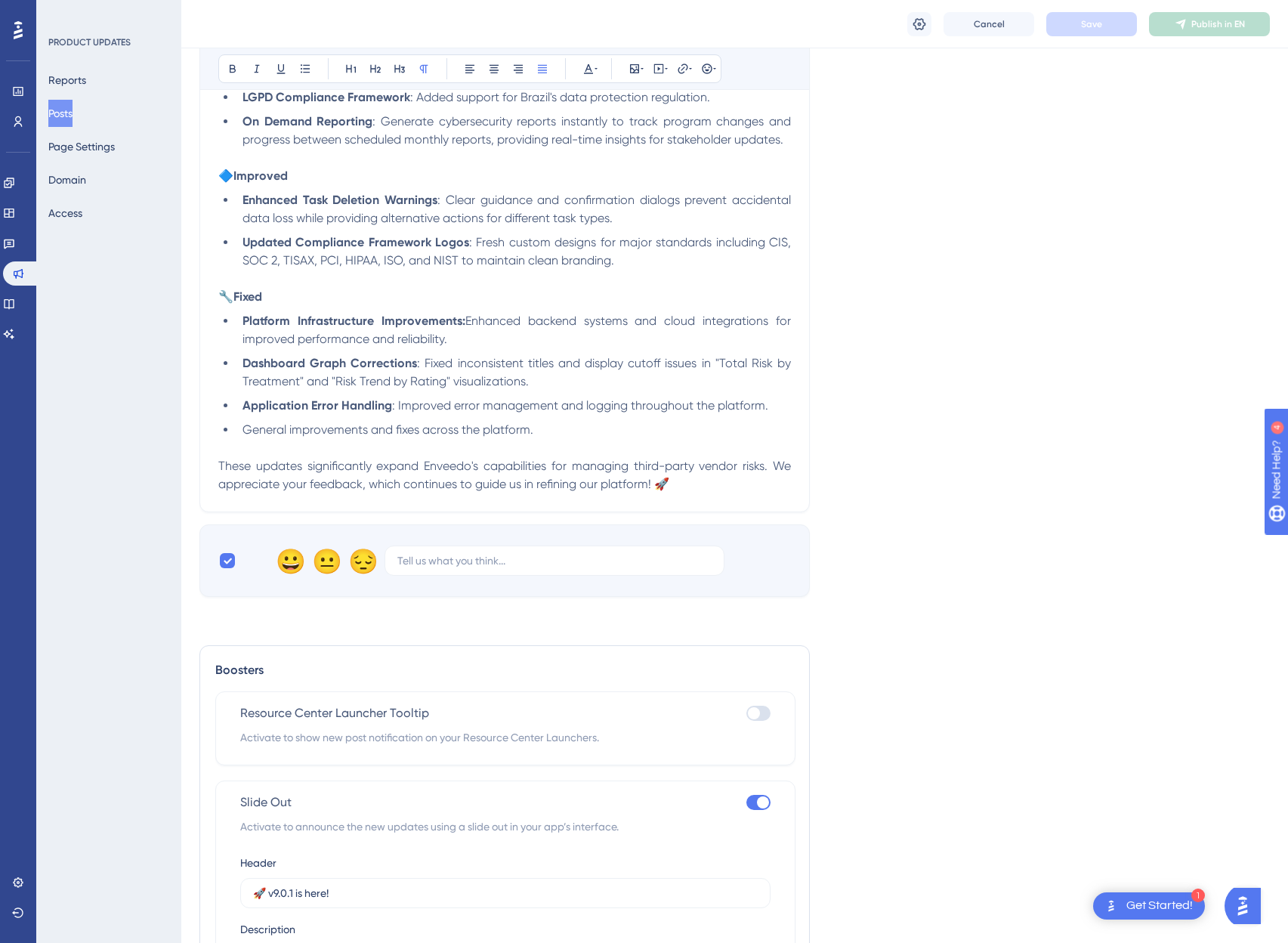
scroll to position [1280, 0]
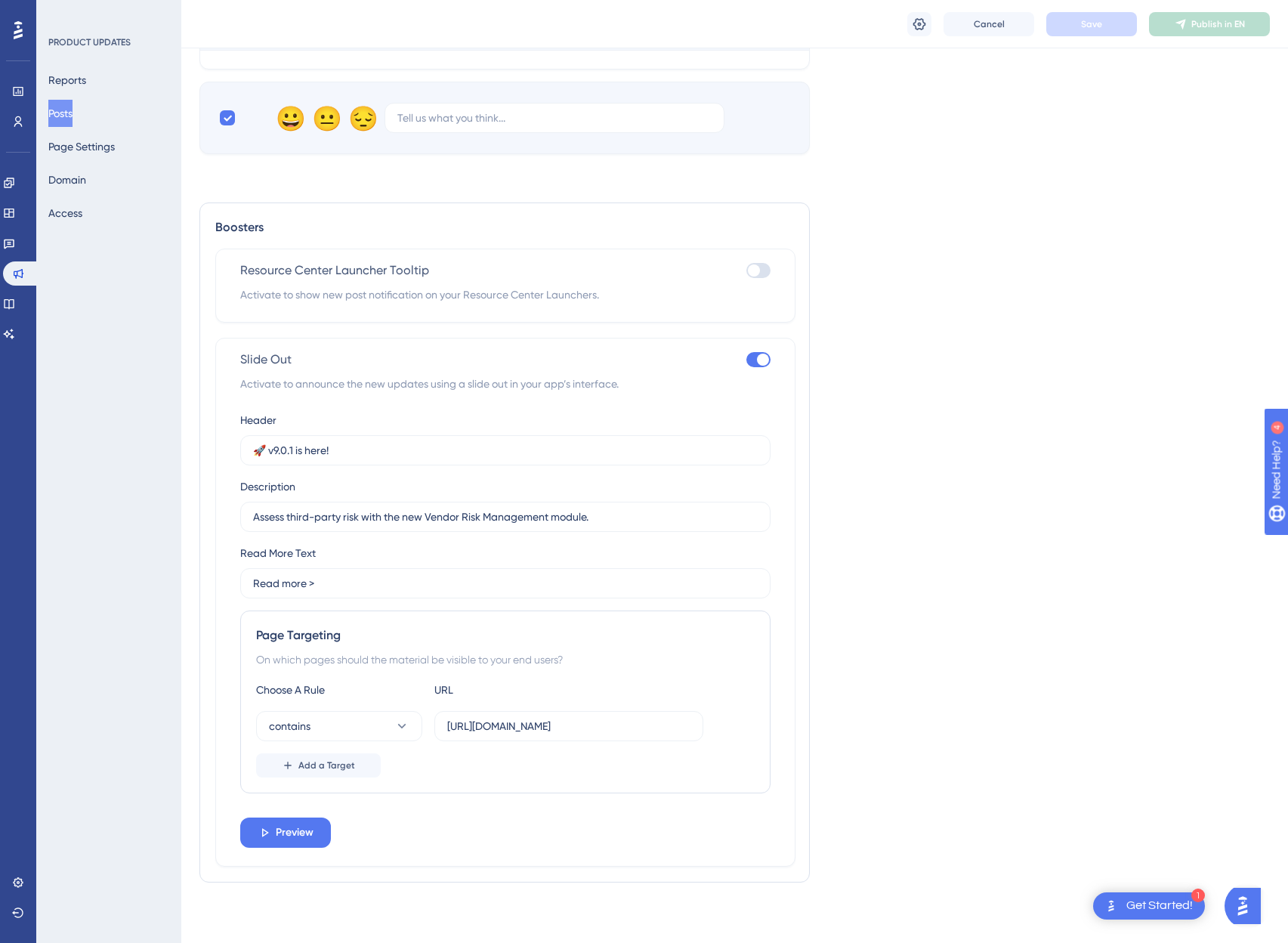
click at [754, 361] on div at bounding box center [758, 358] width 24 height 15
click at [746, 360] on input "checkbox" at bounding box center [746, 359] width 1 height 1
checkbox input "false"
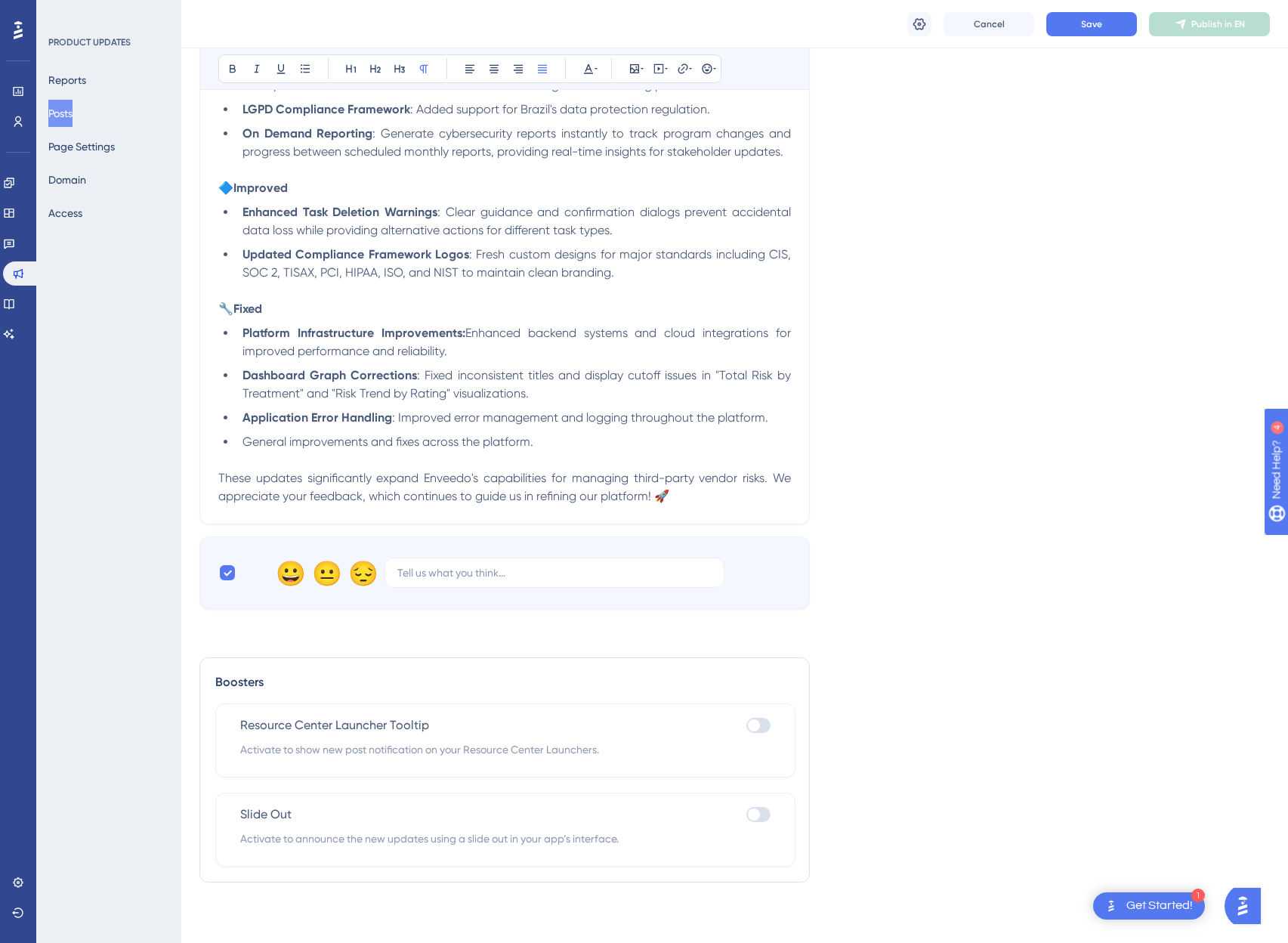
scroll to position [825, 0]
click at [1095, 30] on button "Save" at bounding box center [1092, 24] width 91 height 24
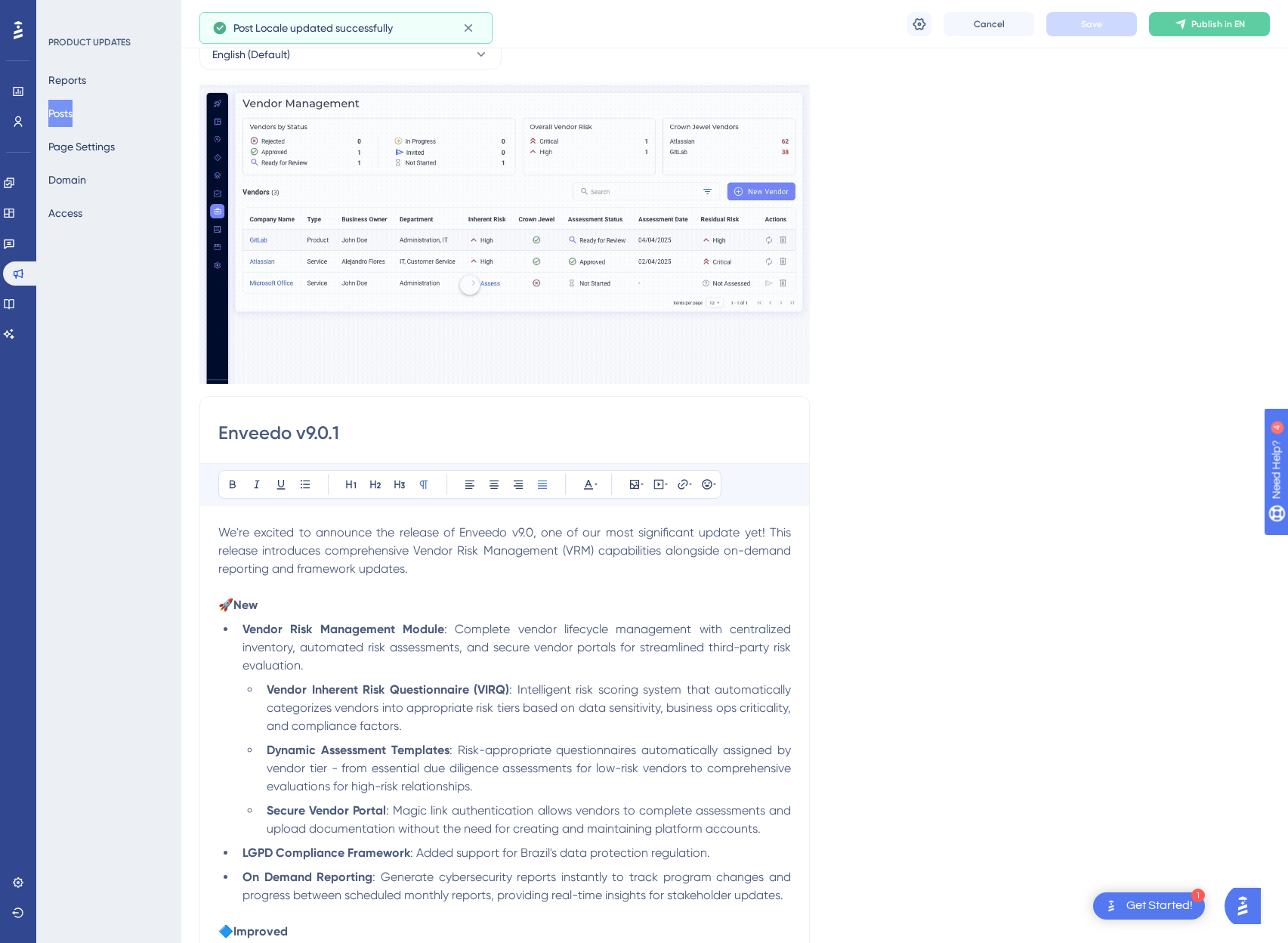
scroll to position [0, 0]
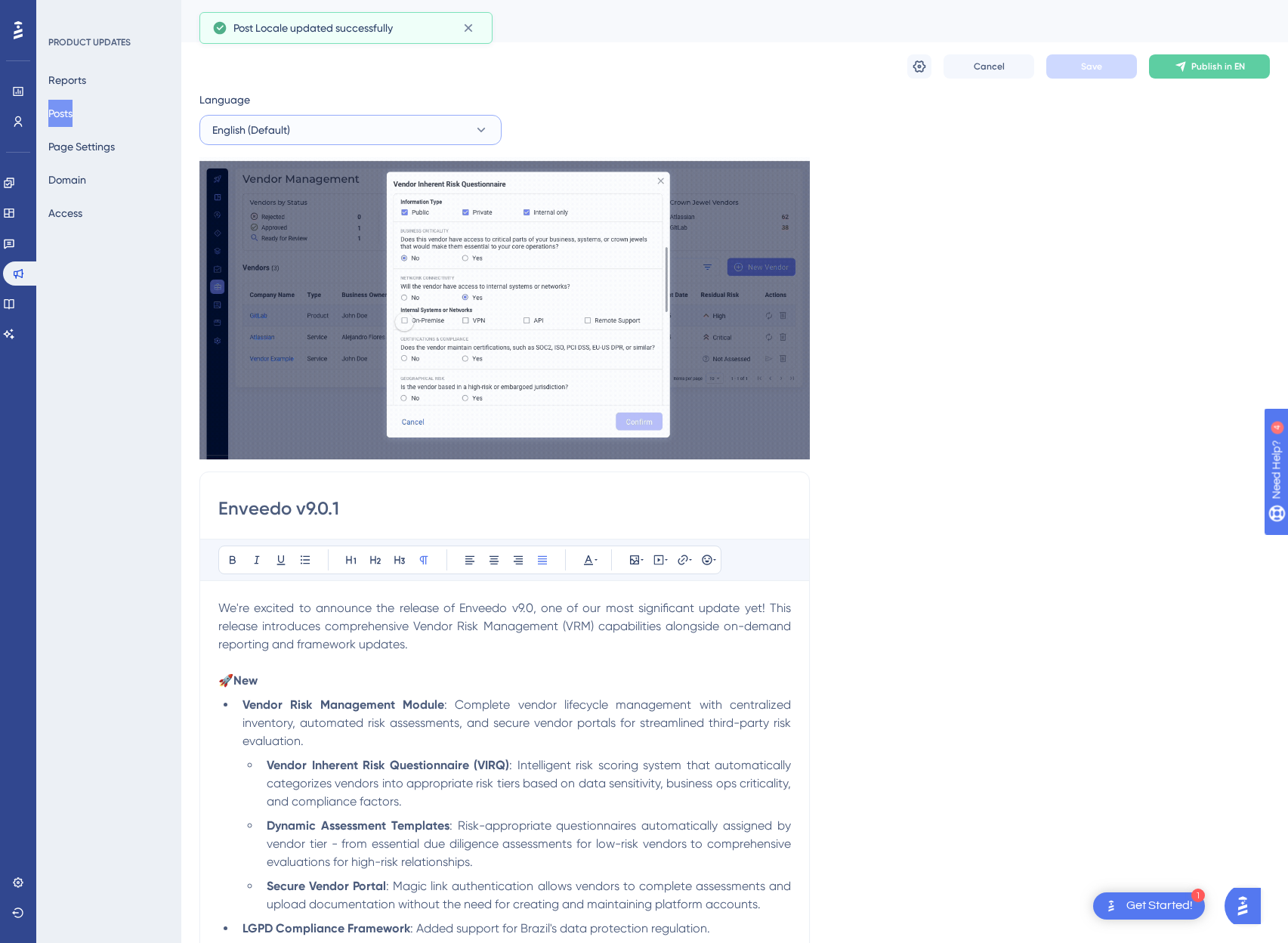
click at [299, 125] on button "English (Default)" at bounding box center [350, 129] width 302 height 30
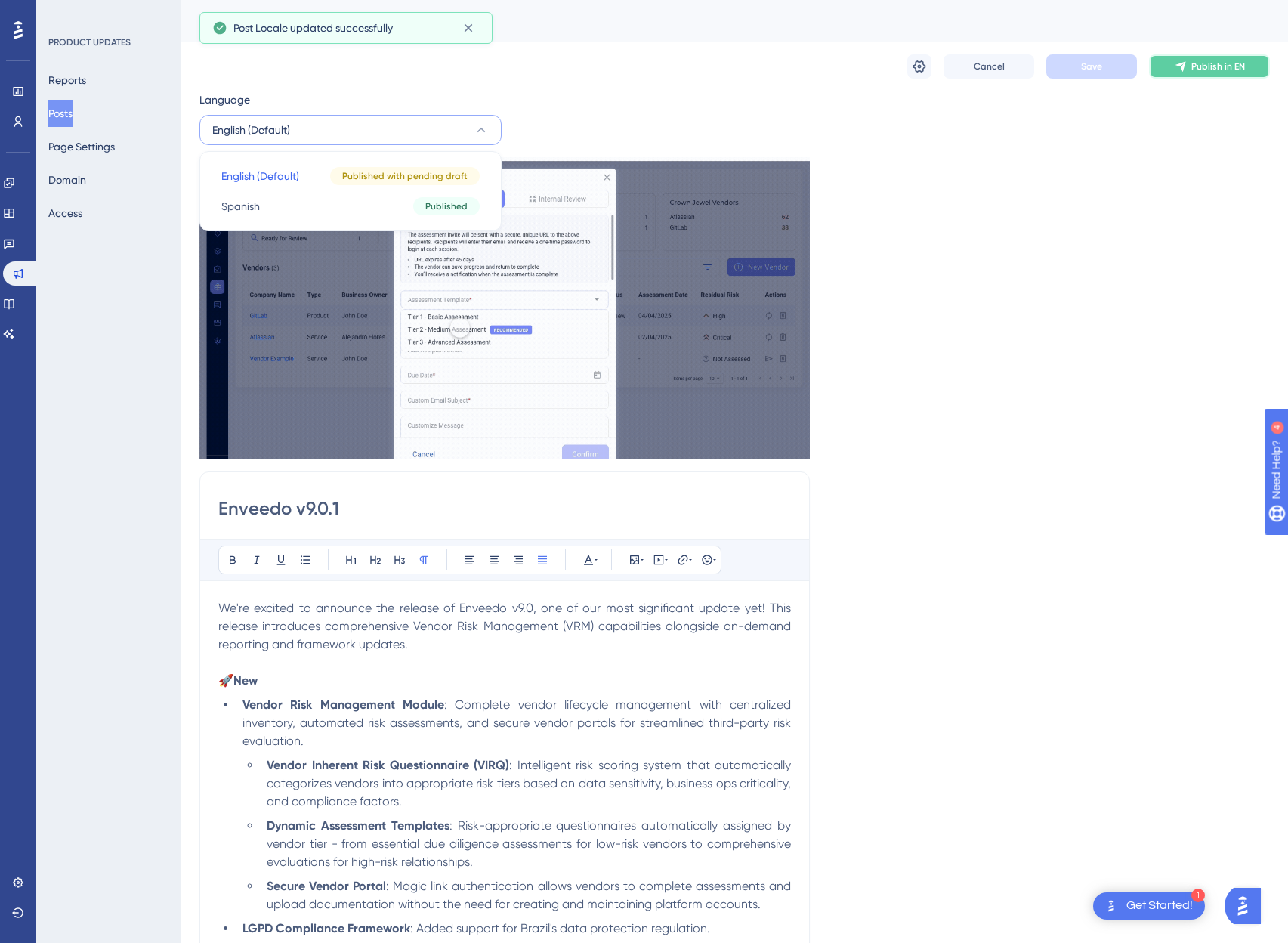
click at [1203, 61] on span "Publish in EN" at bounding box center [1218, 67] width 54 height 12
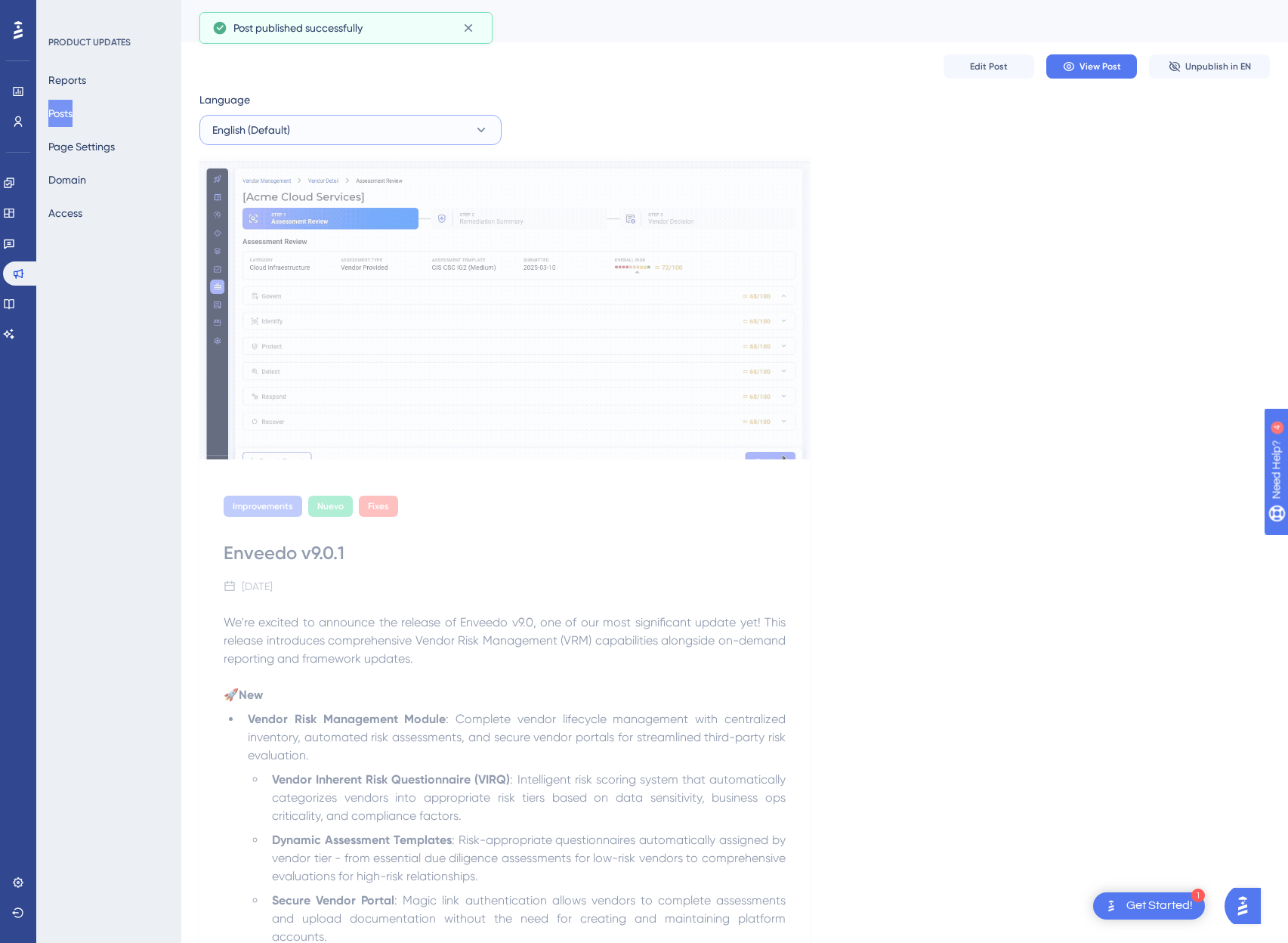
click at [386, 117] on button "English (Default)" at bounding box center [350, 129] width 302 height 30
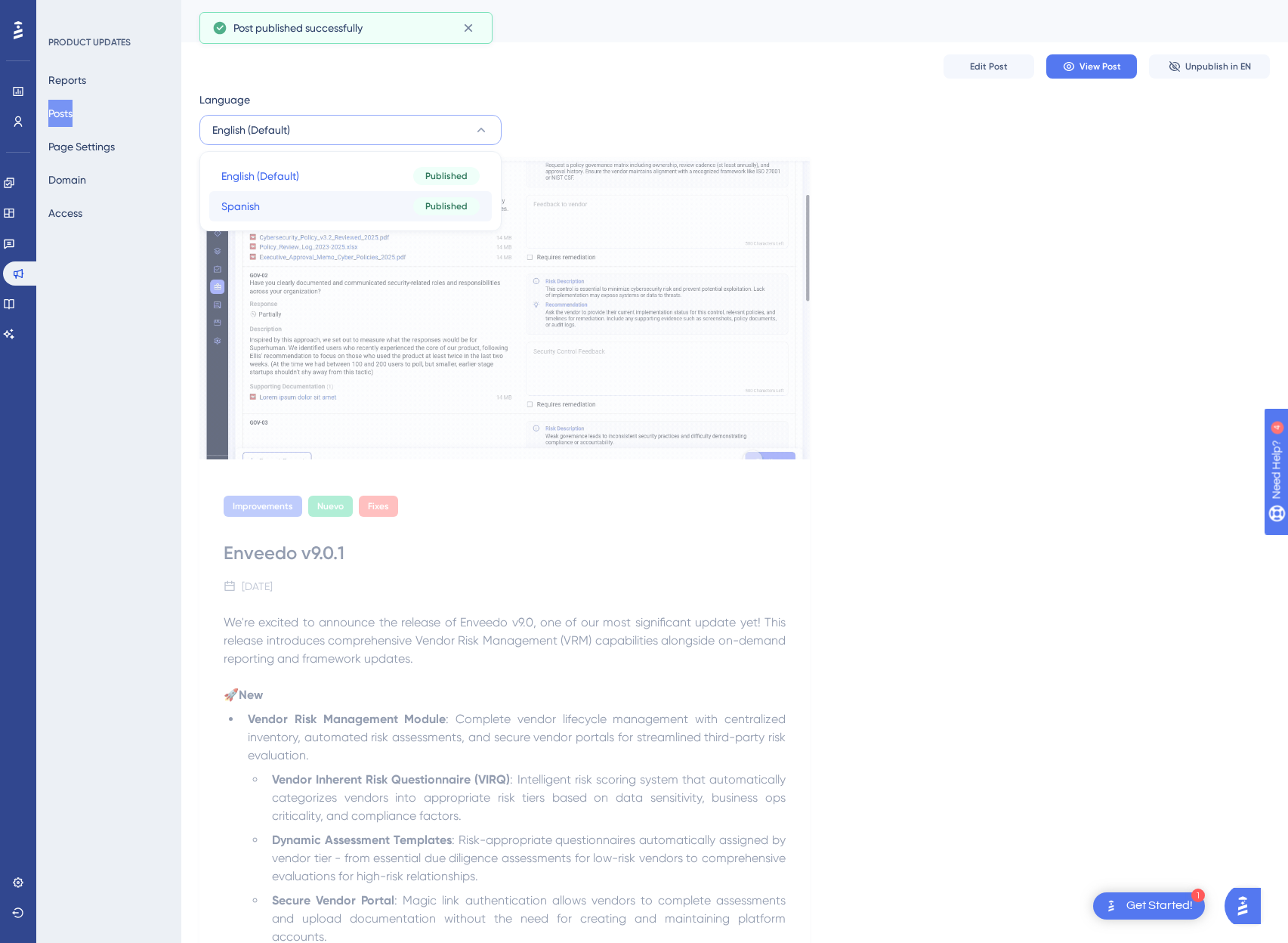
click at [376, 215] on button "Spanish Spanish Published" at bounding box center [351, 206] width 283 height 30
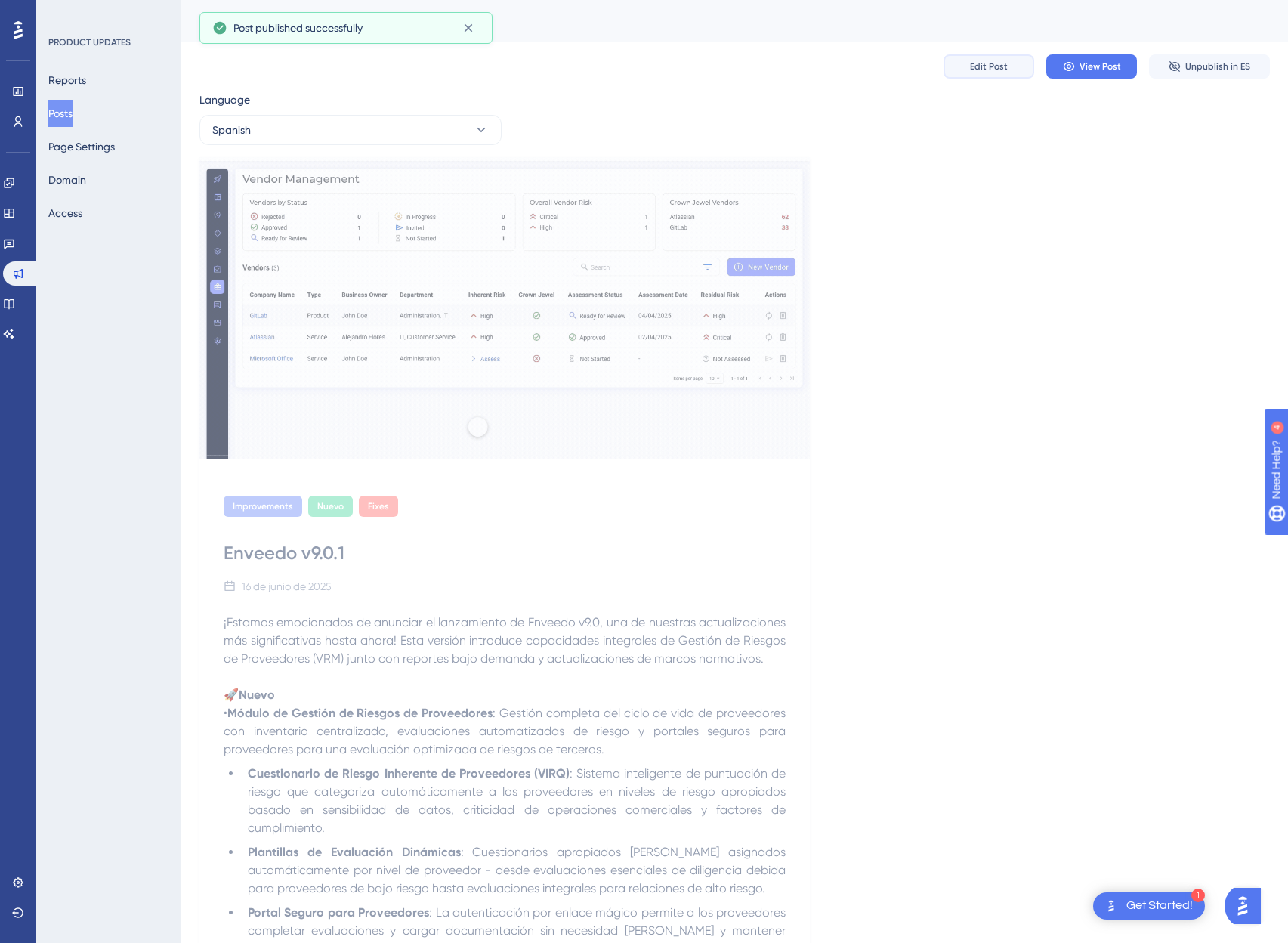
click at [983, 74] on button "Edit Post" at bounding box center [988, 67] width 91 height 24
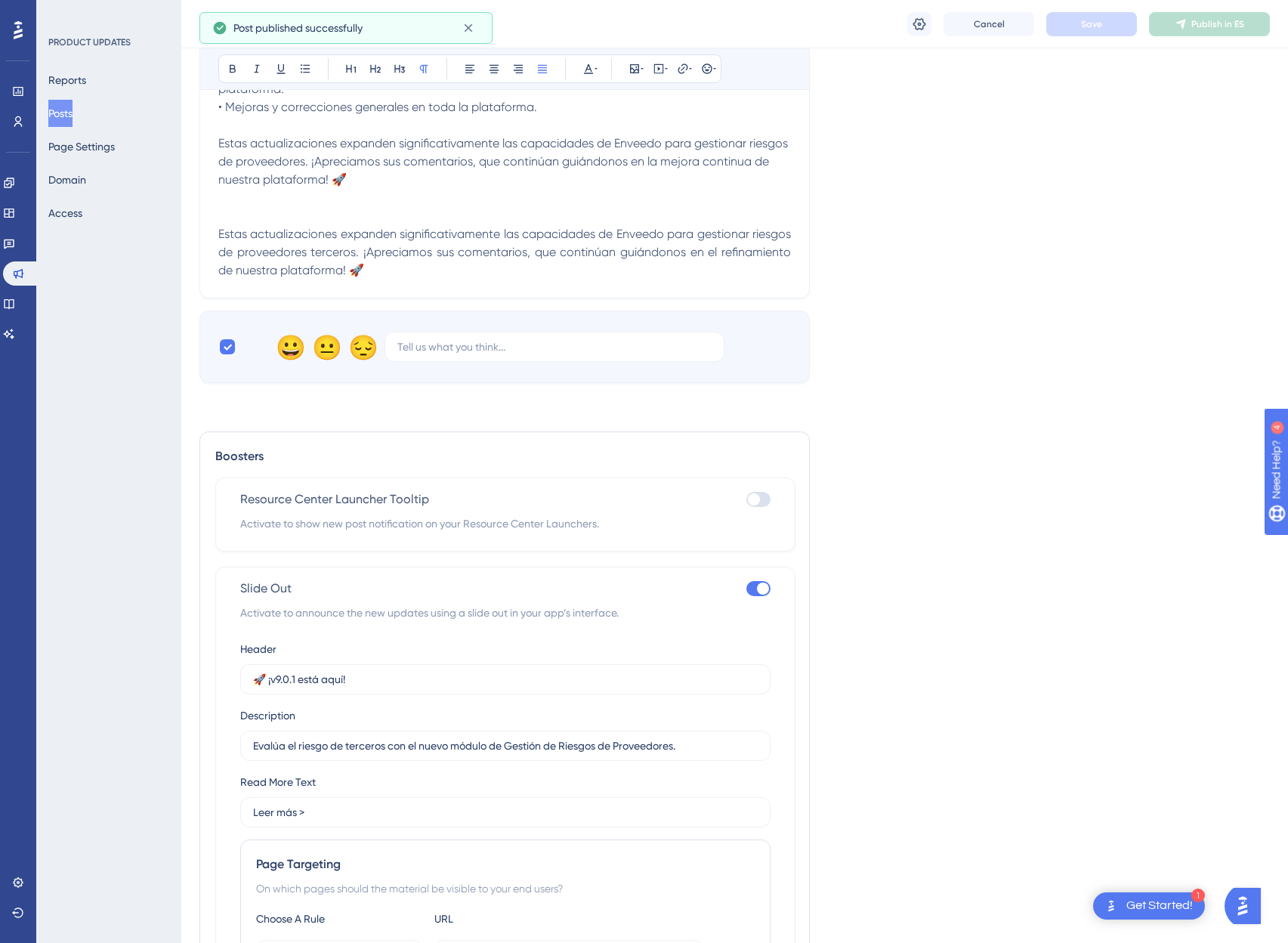
scroll to position [2223, 0]
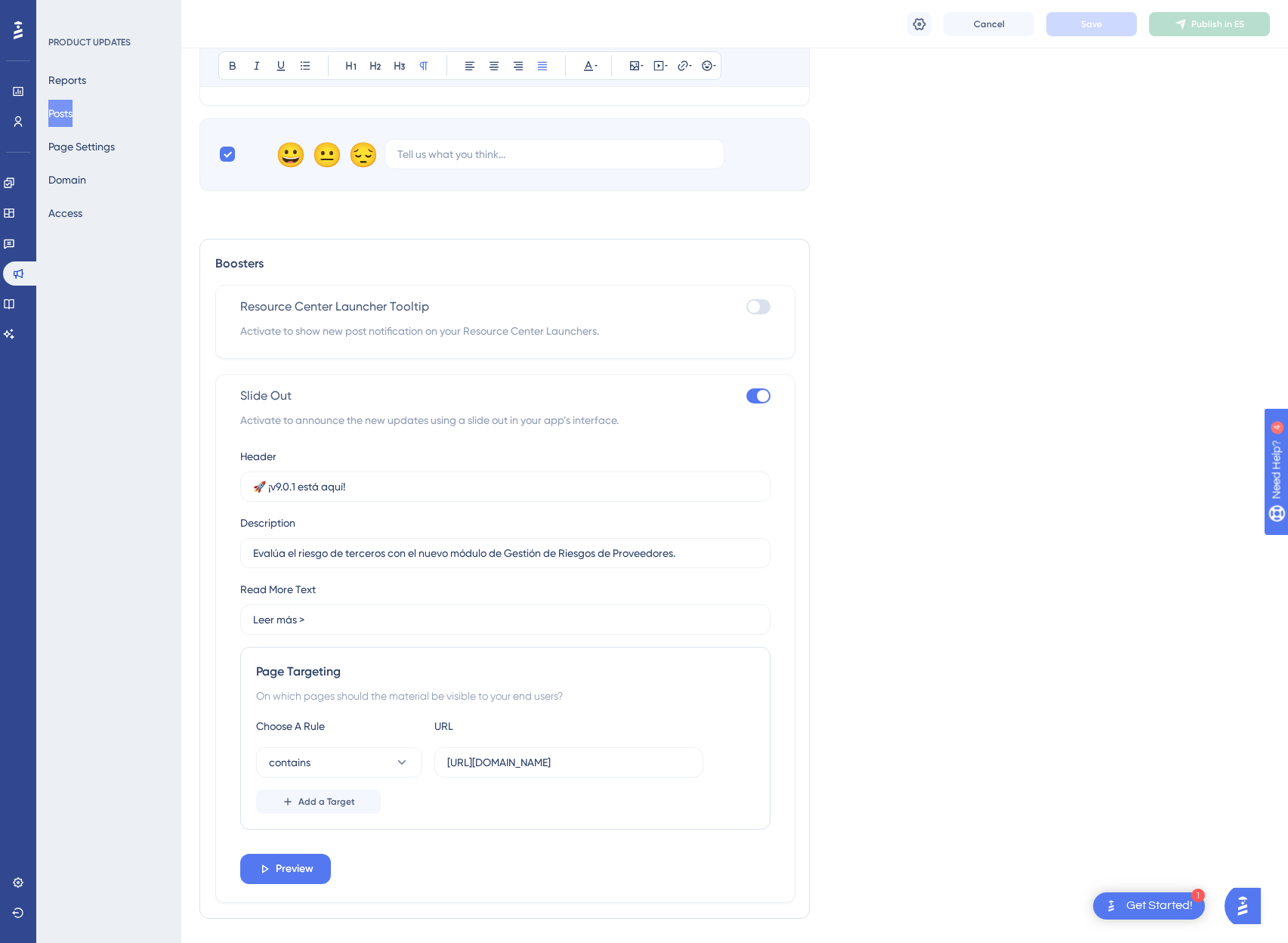
click at [759, 389] on div at bounding box center [763, 395] width 12 height 12
click at [746, 395] on input "checkbox" at bounding box center [746, 395] width 1 height 1
checkbox input "false"
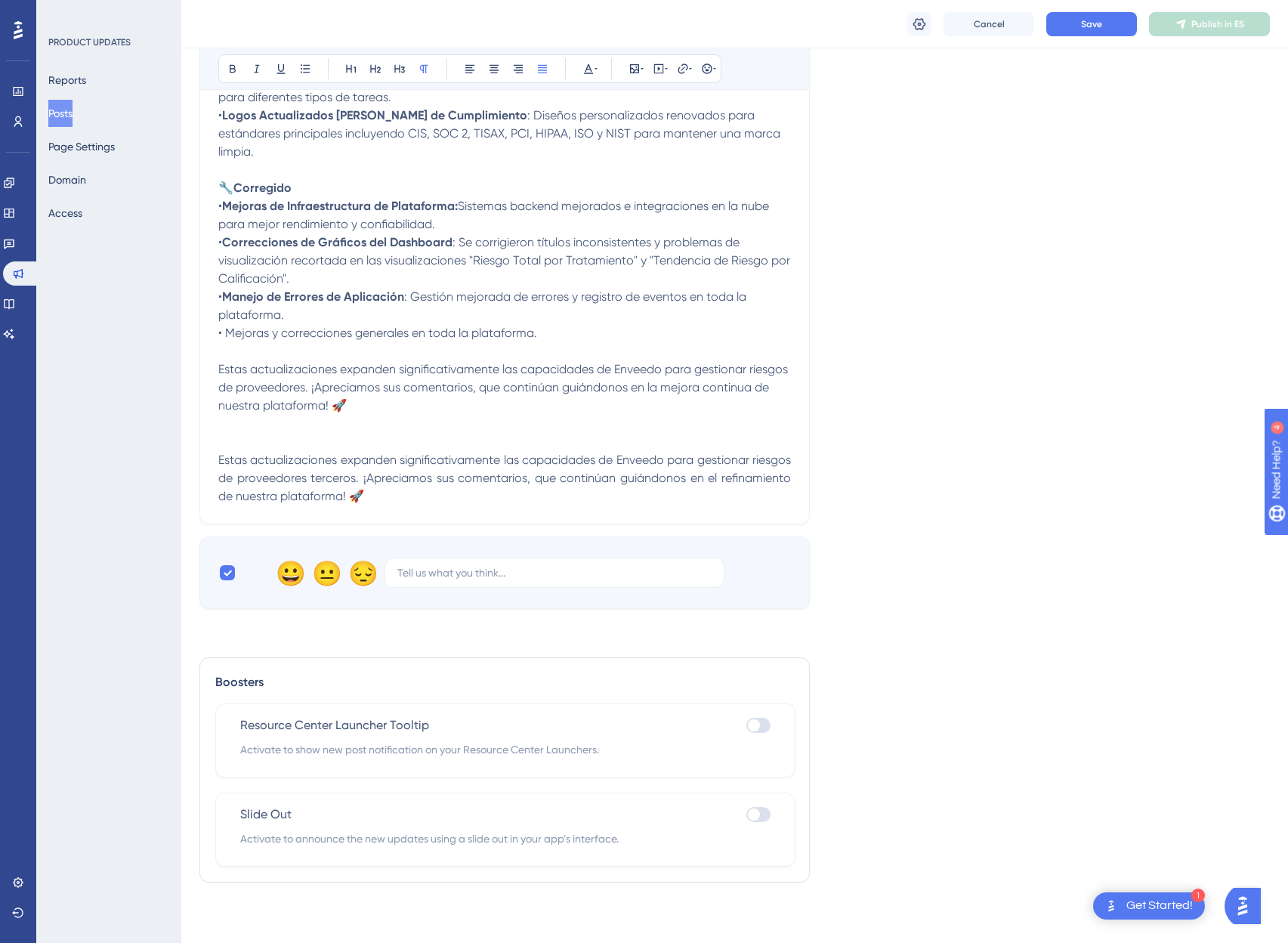
scroll to position [1768, 0]
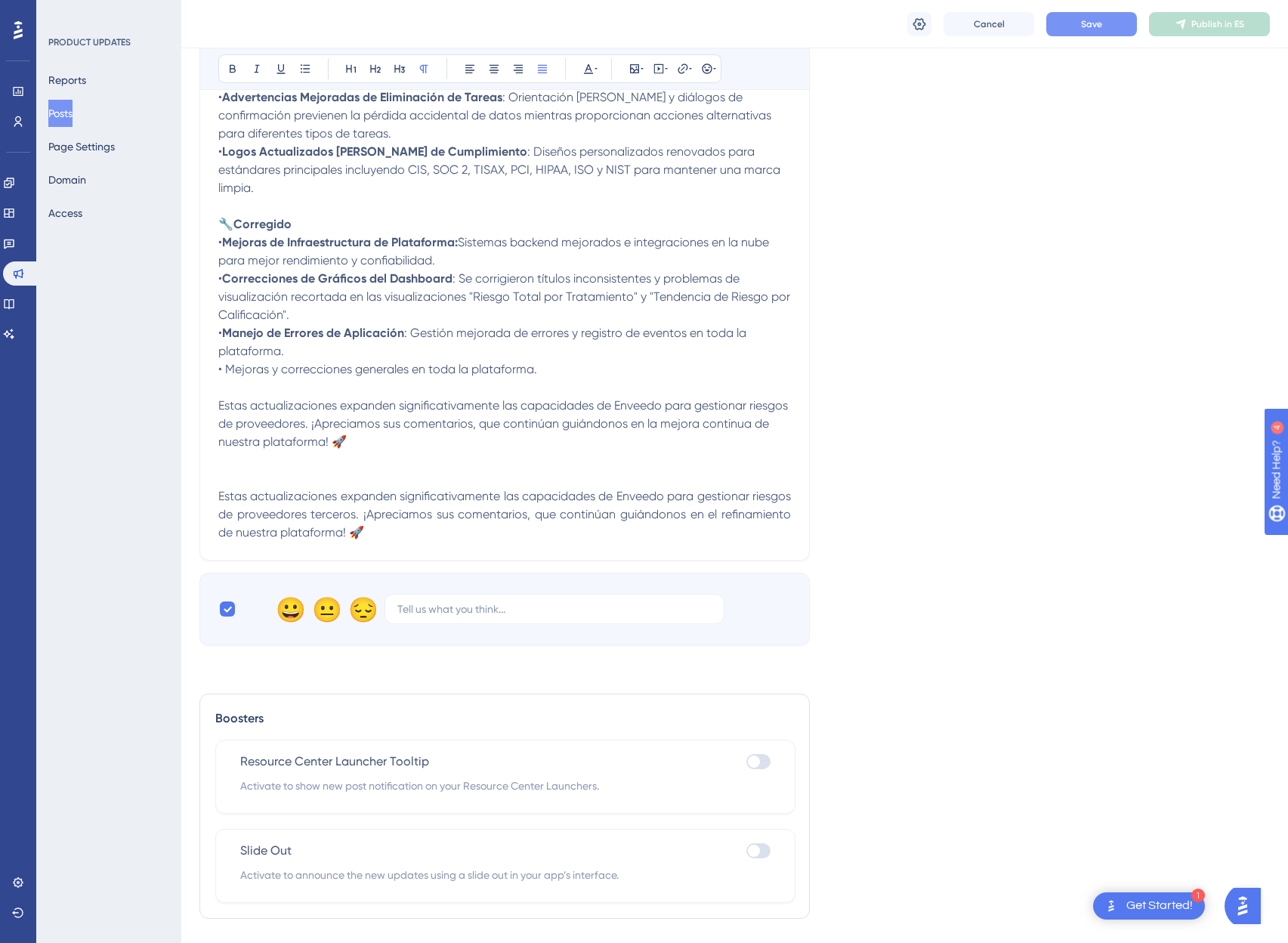
click at [1093, 17] on button "Save" at bounding box center [1092, 24] width 91 height 24
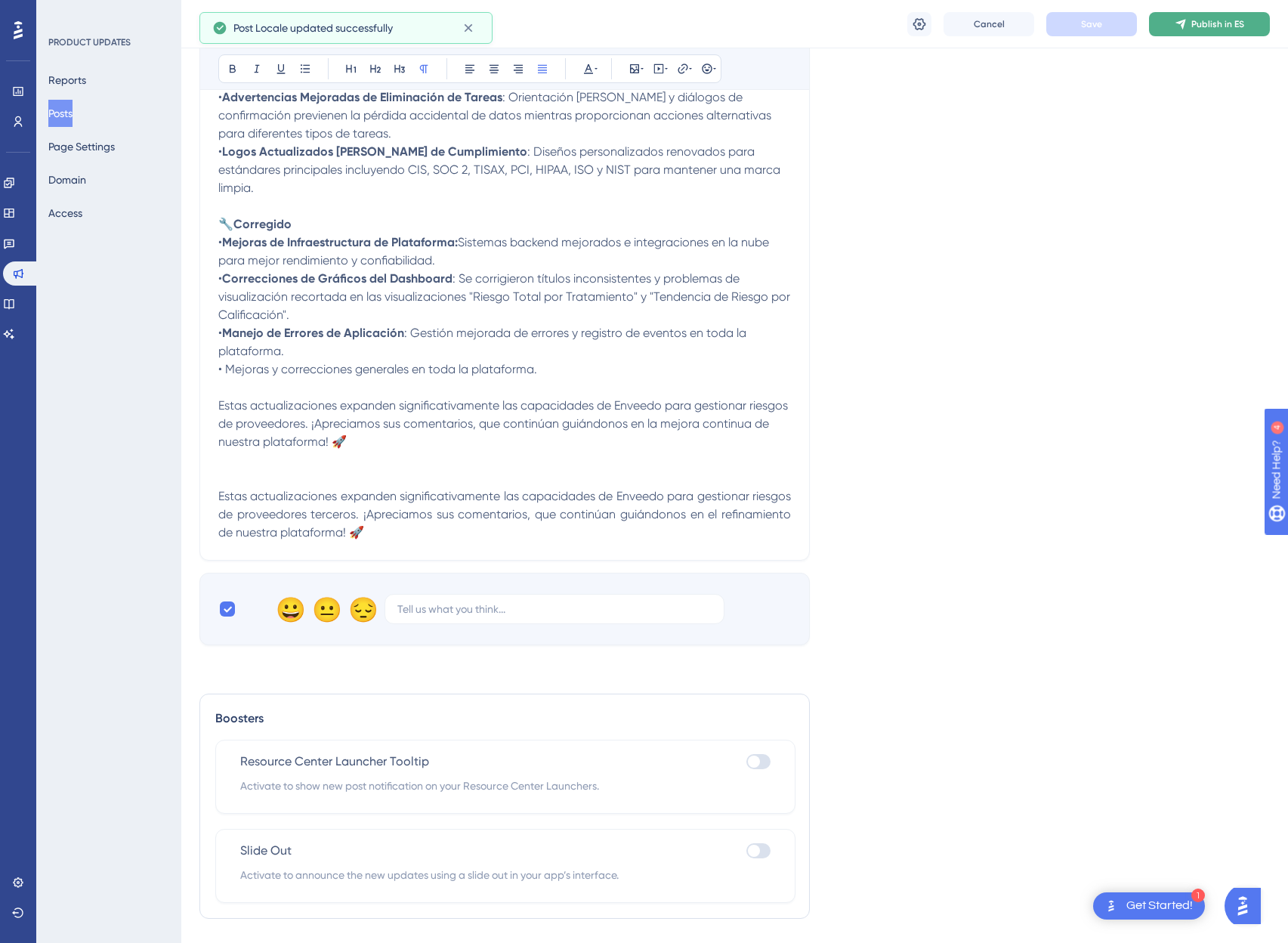
click at [1238, 24] on span "Publish in ES" at bounding box center [1217, 24] width 53 height 12
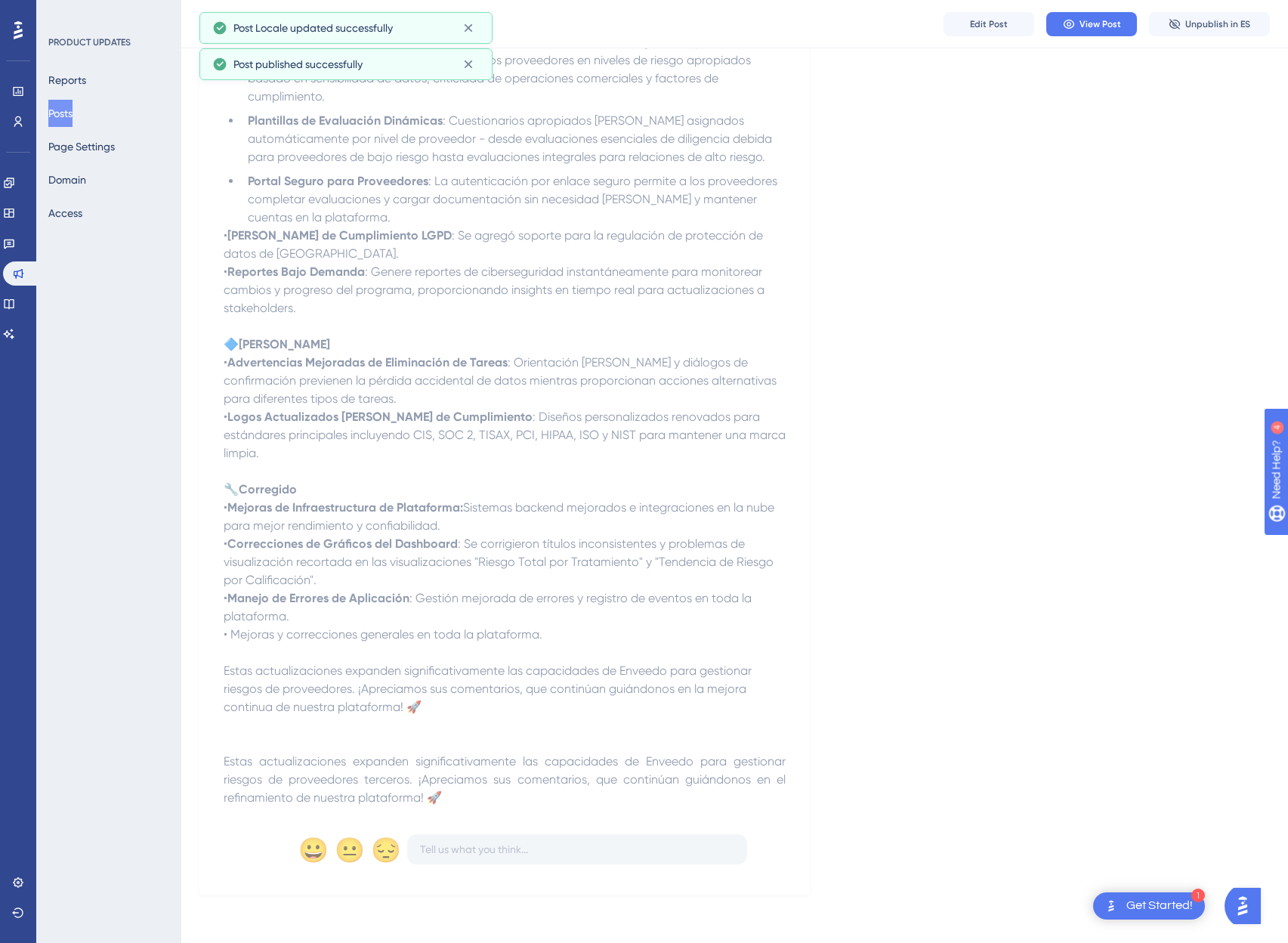
scroll to position [1517, 0]
click at [73, 118] on button "Posts" at bounding box center [61, 113] width 24 height 27
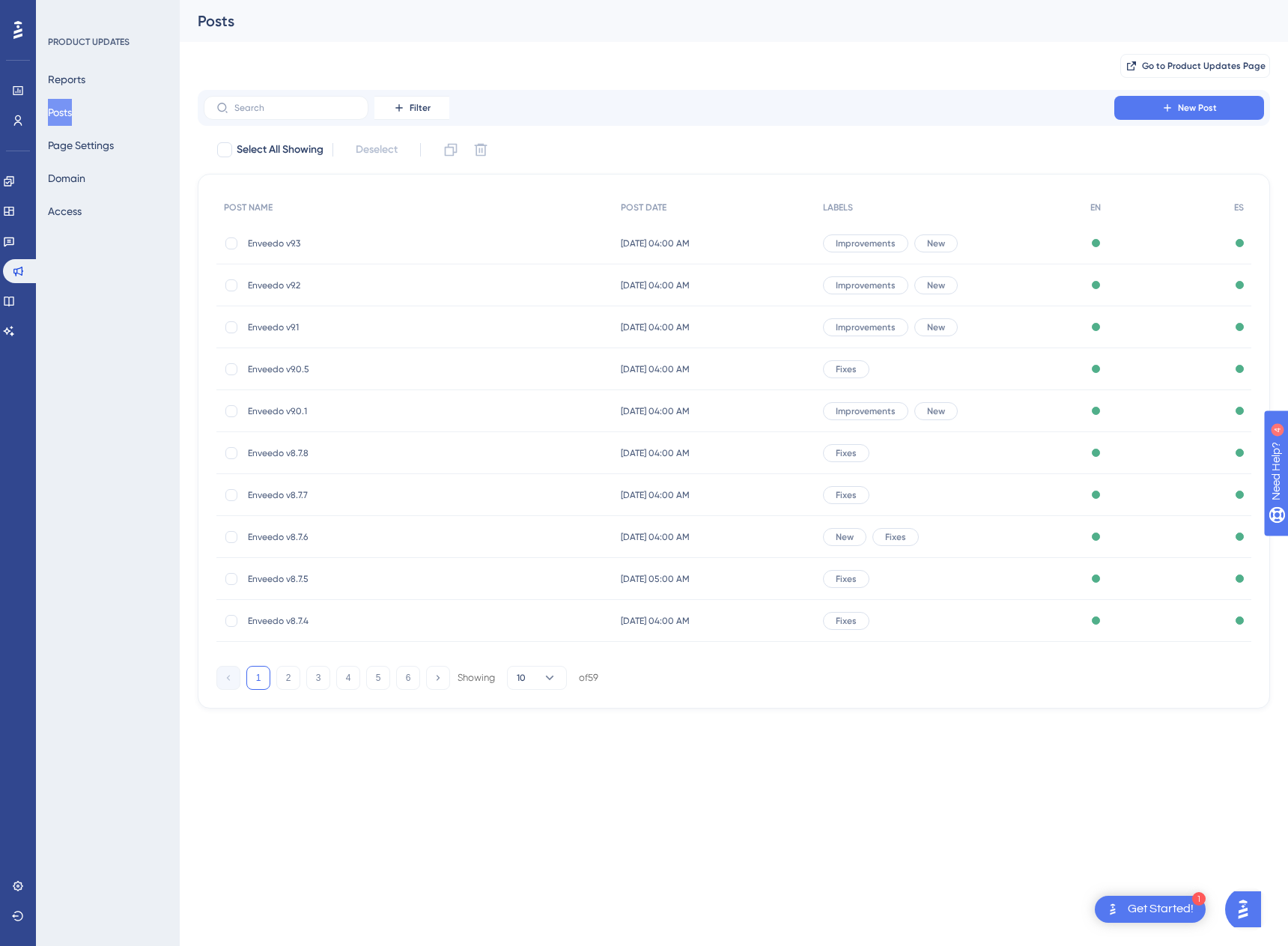
click at [265, 245] on span "Enveedo v9.3" at bounding box center [367, 243] width 240 height 12
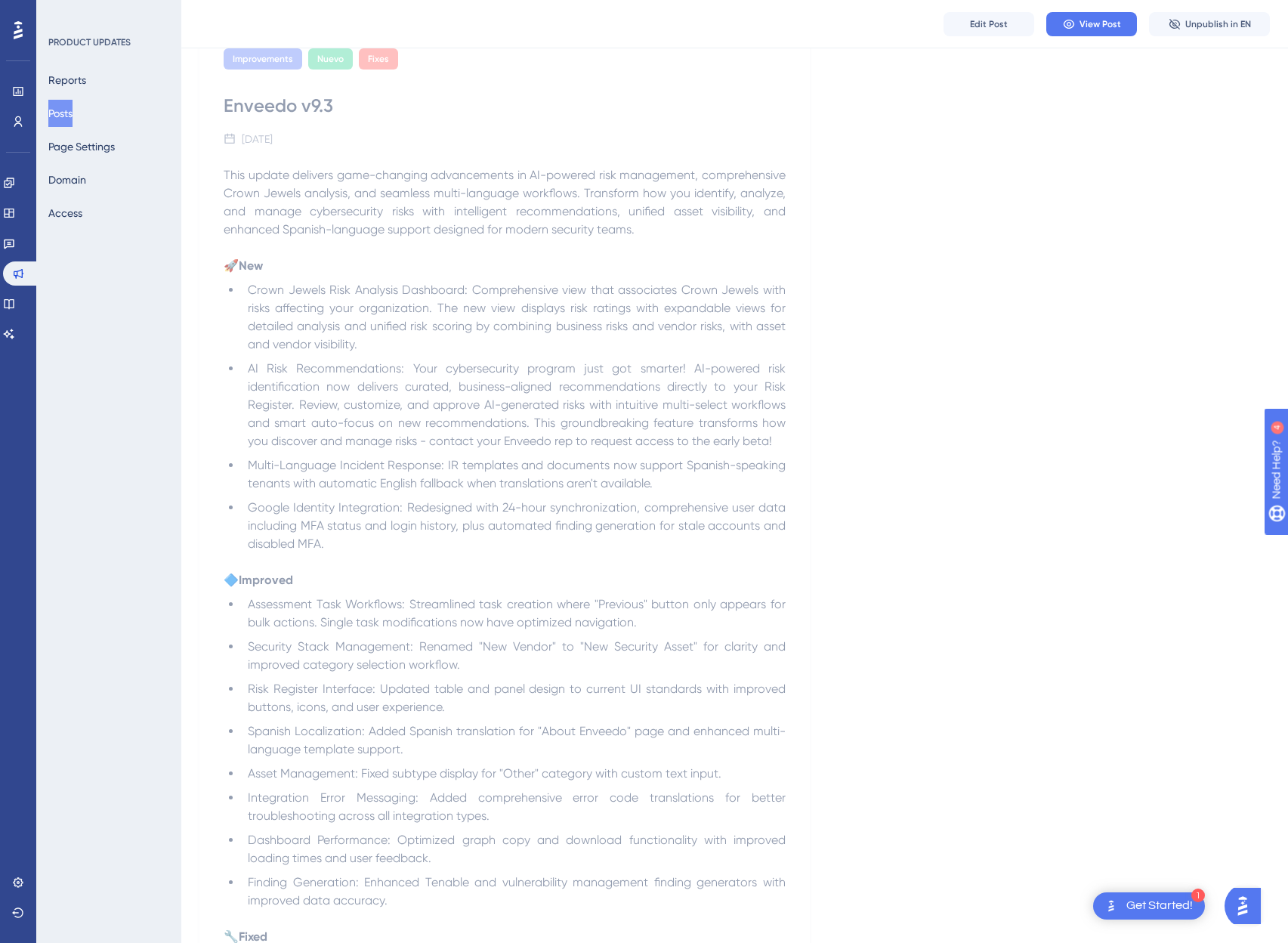
scroll to position [790, 0]
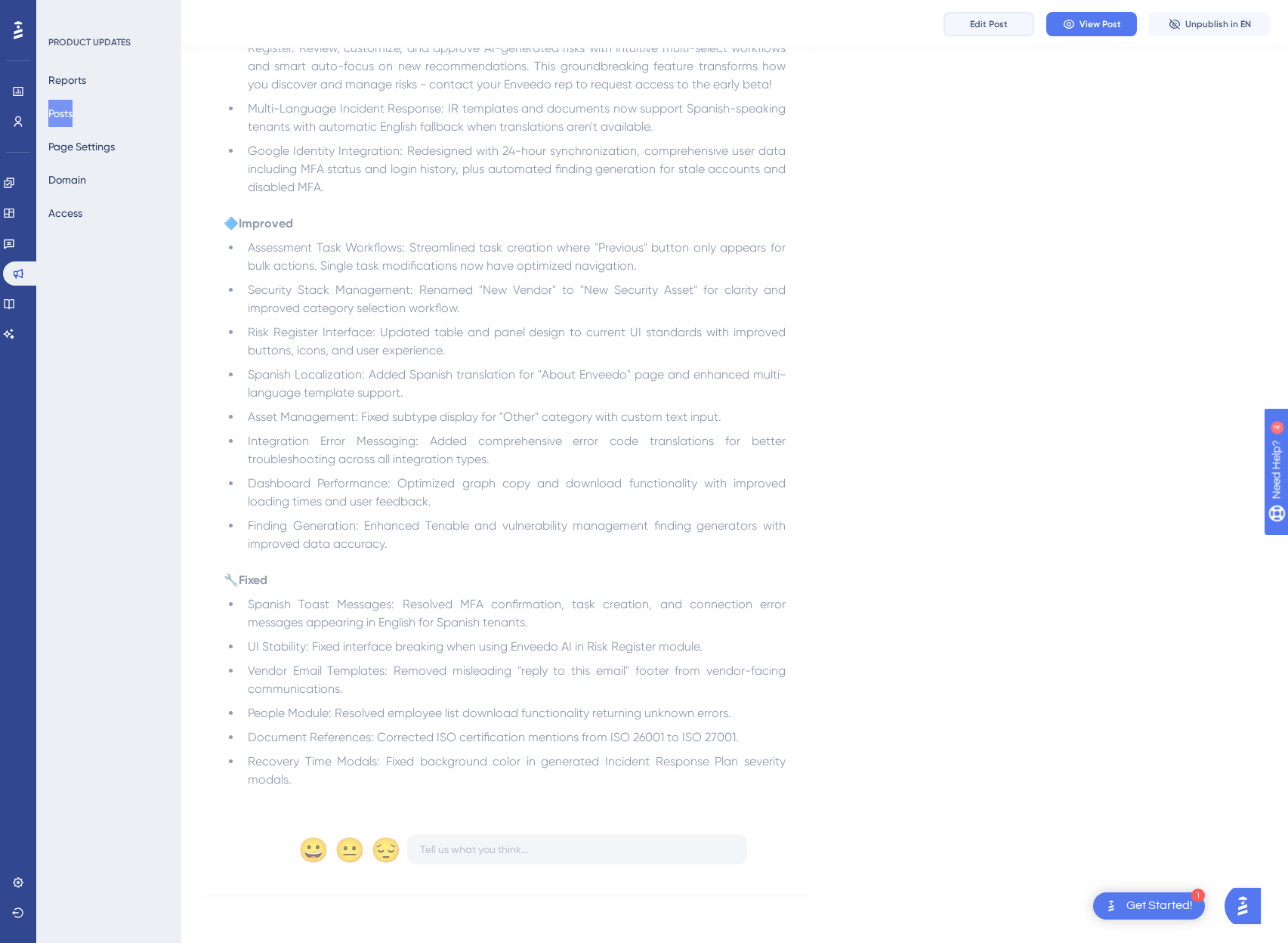
click at [986, 31] on button "Edit Post" at bounding box center [988, 24] width 91 height 24
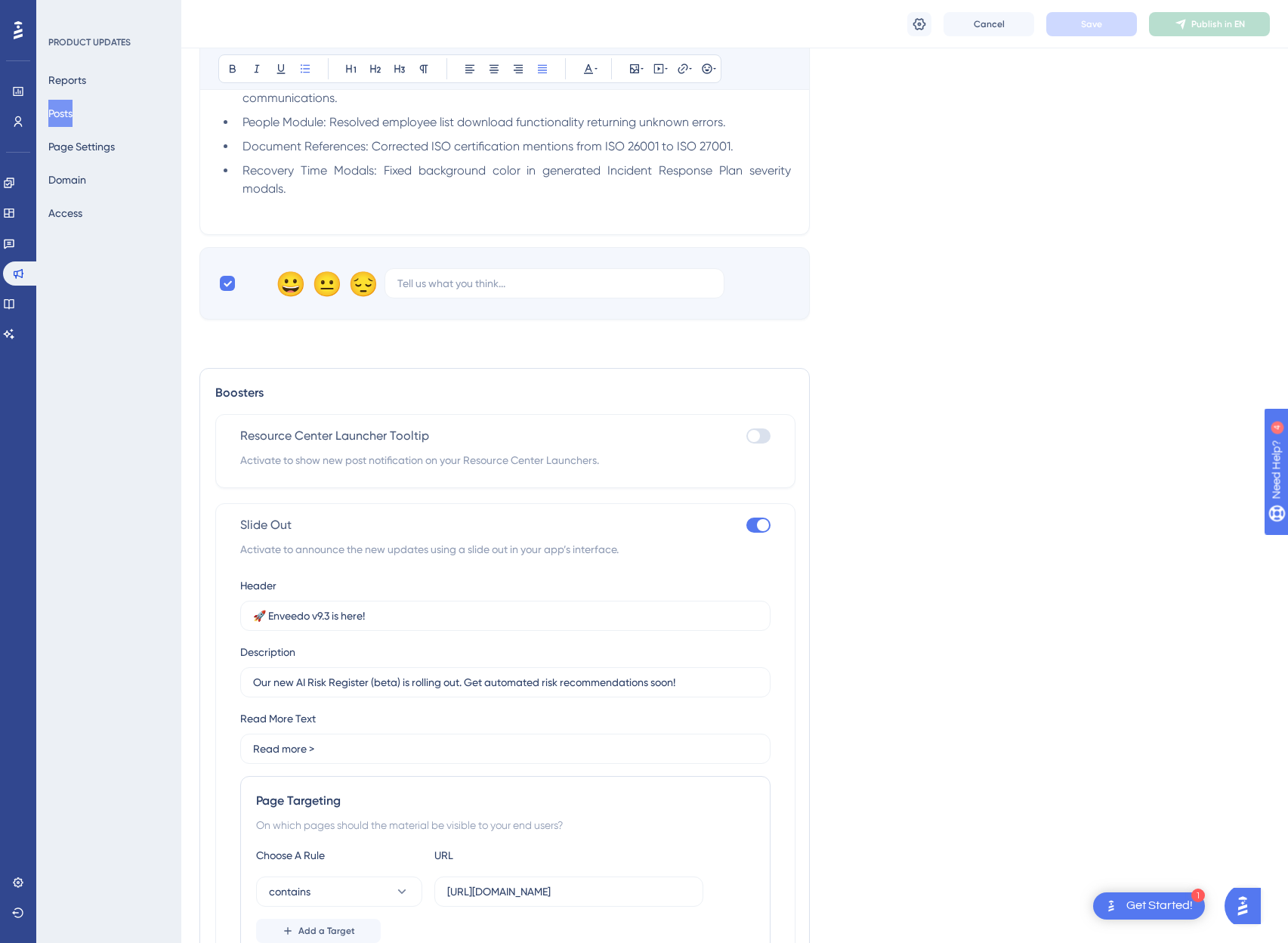
scroll to position [1532, 0]
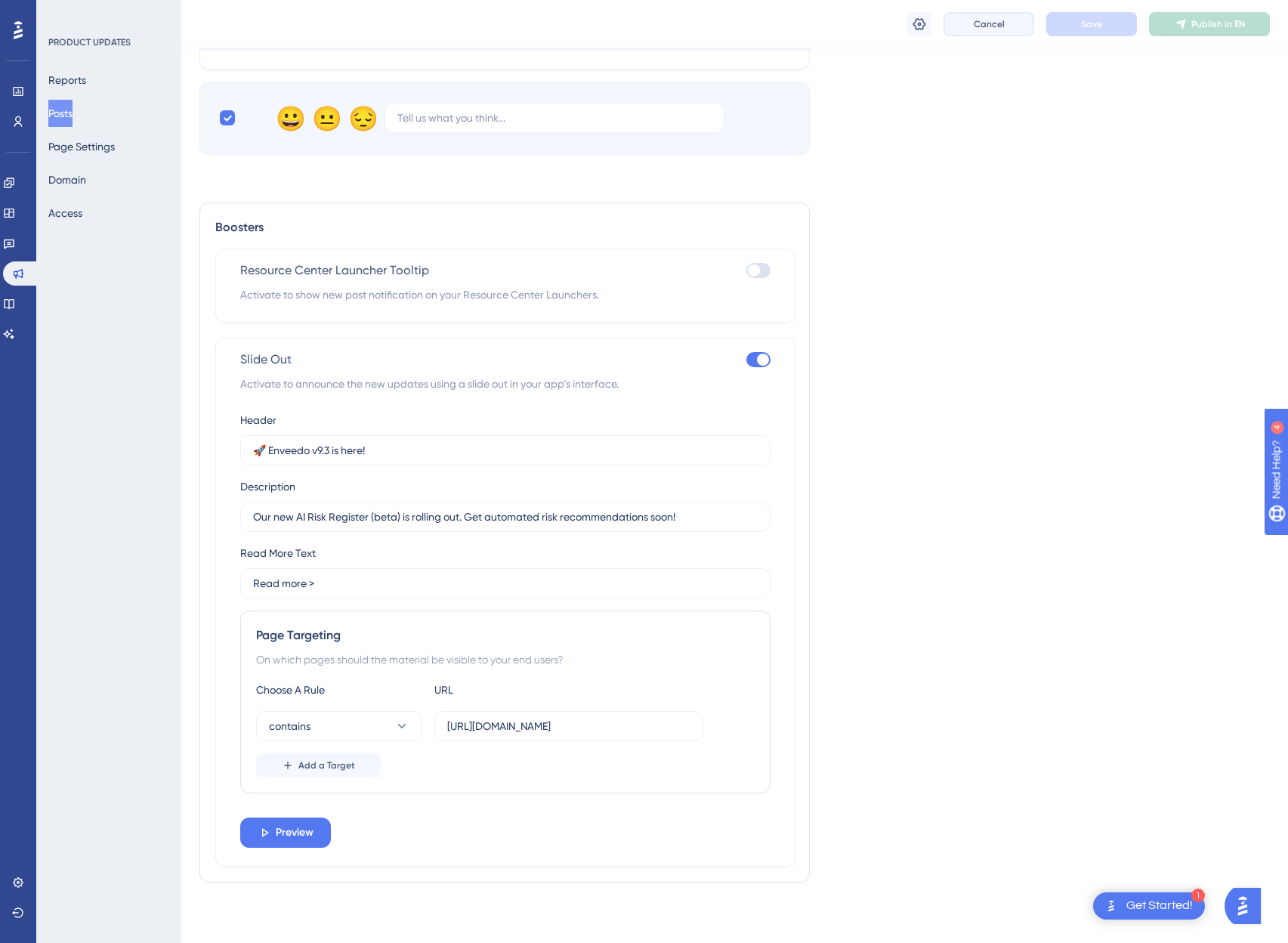
click at [965, 21] on button "Cancel" at bounding box center [988, 24] width 91 height 24
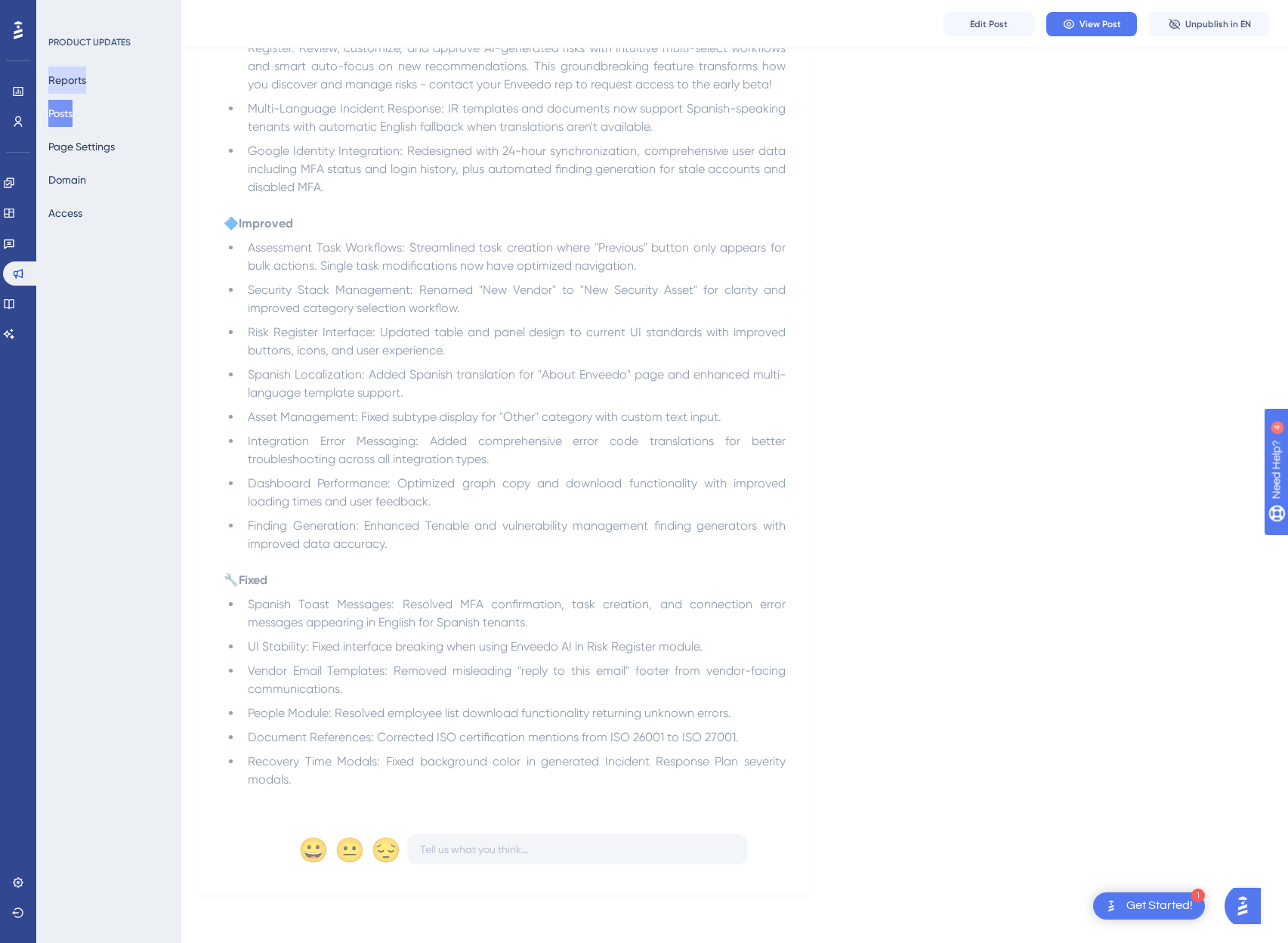
click at [86, 74] on button "Reports" at bounding box center [68, 80] width 38 height 27
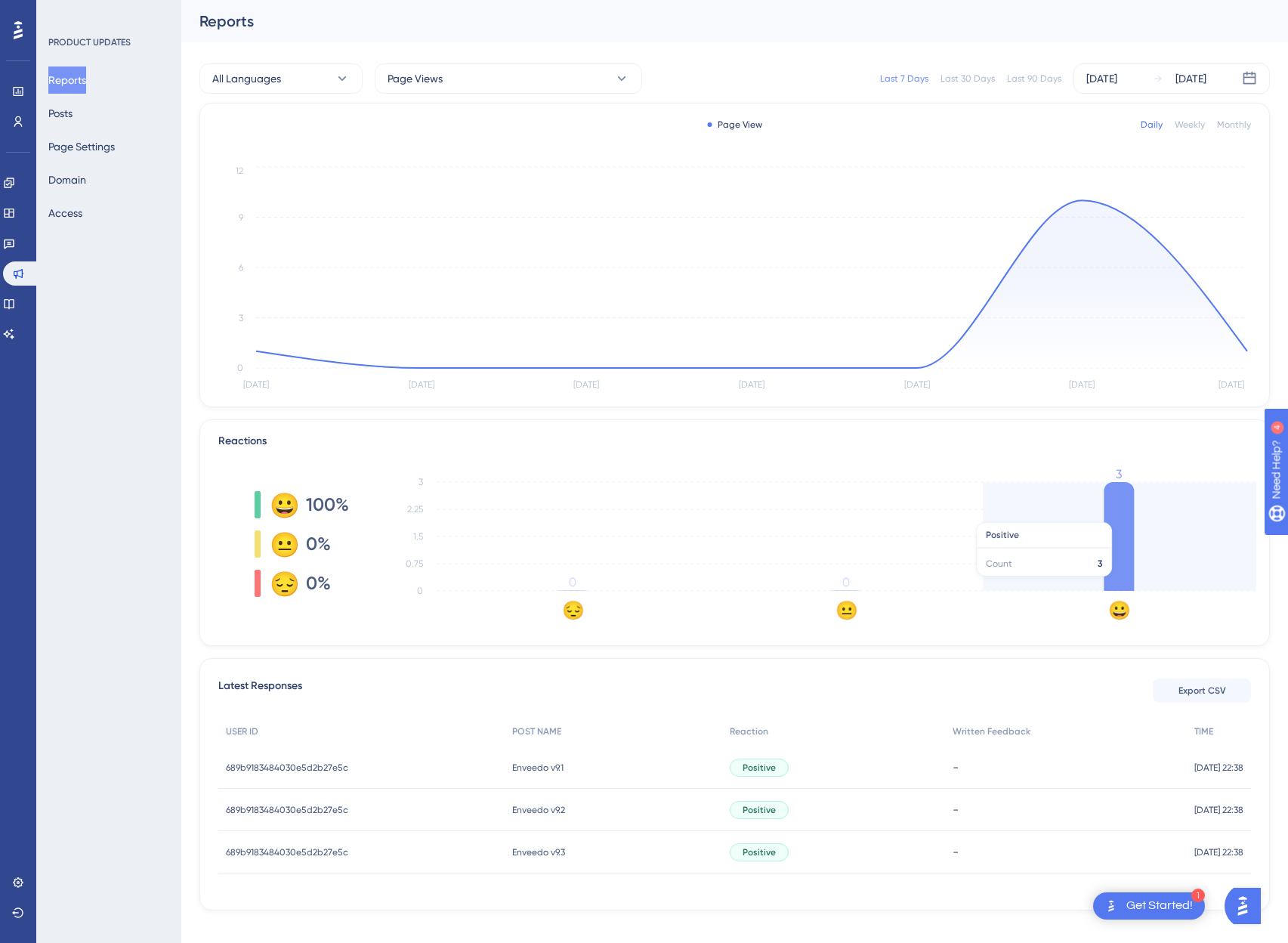
click at [1131, 515] on icon at bounding box center [1119, 536] width 30 height 109
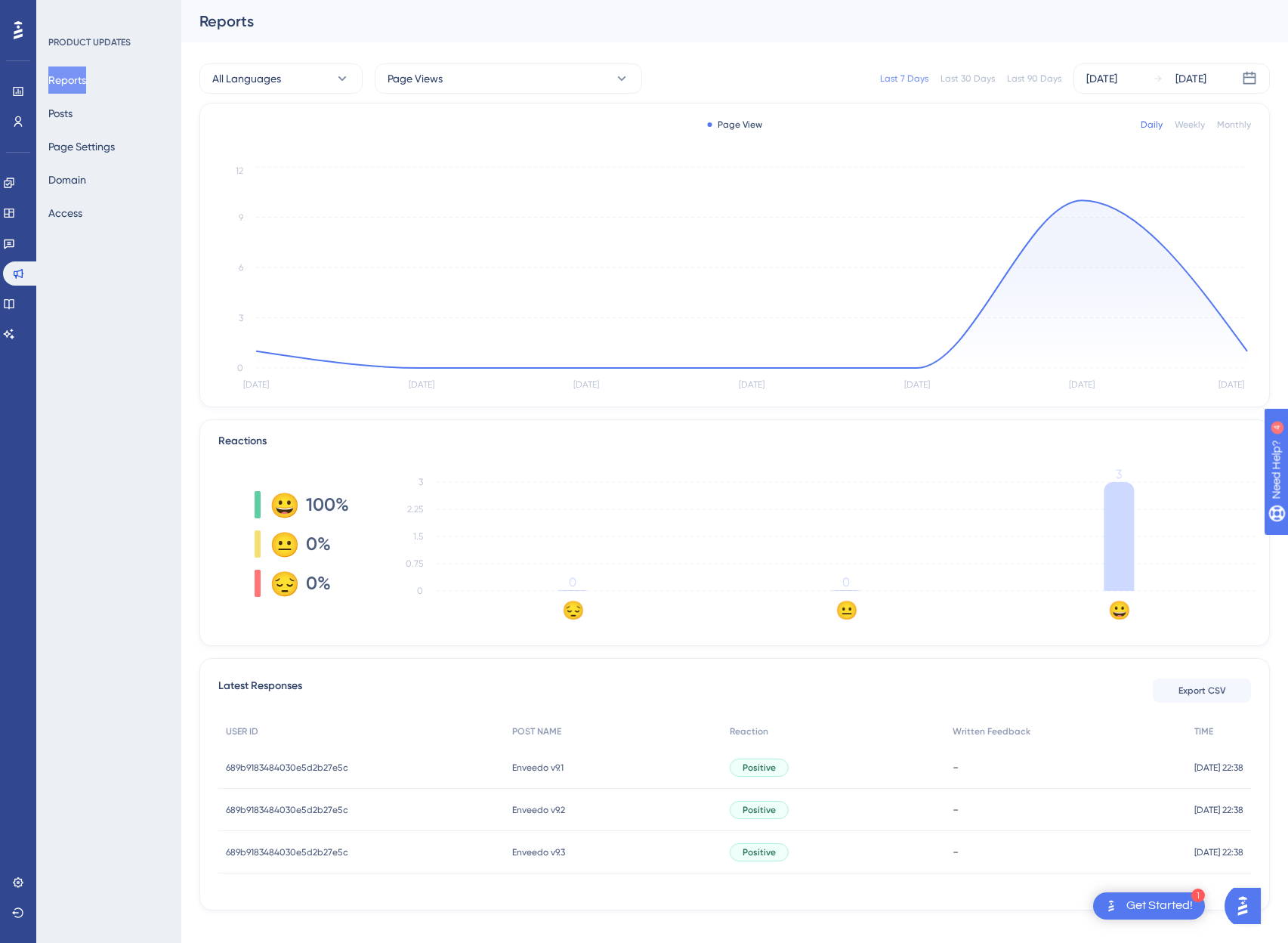
click at [341, 765] on span "689b9183484030e5d2b27e5c" at bounding box center [287, 768] width 123 height 12
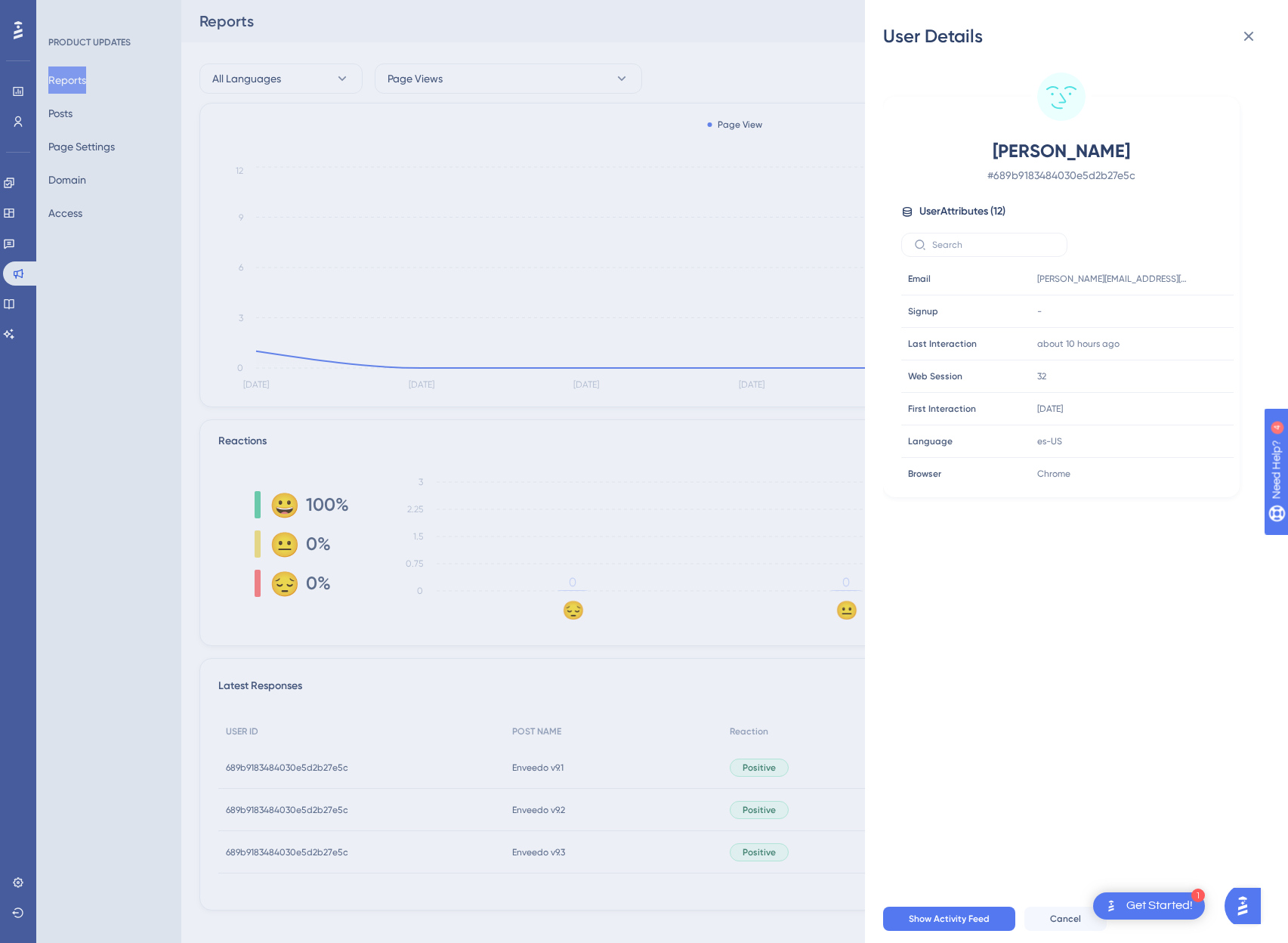
click at [332, 803] on div "User Details Luis Sosa # 689b9183484030e5d2b27e5c User Attributes ( 12 ) Email …" at bounding box center [644, 471] width 1288 height 943
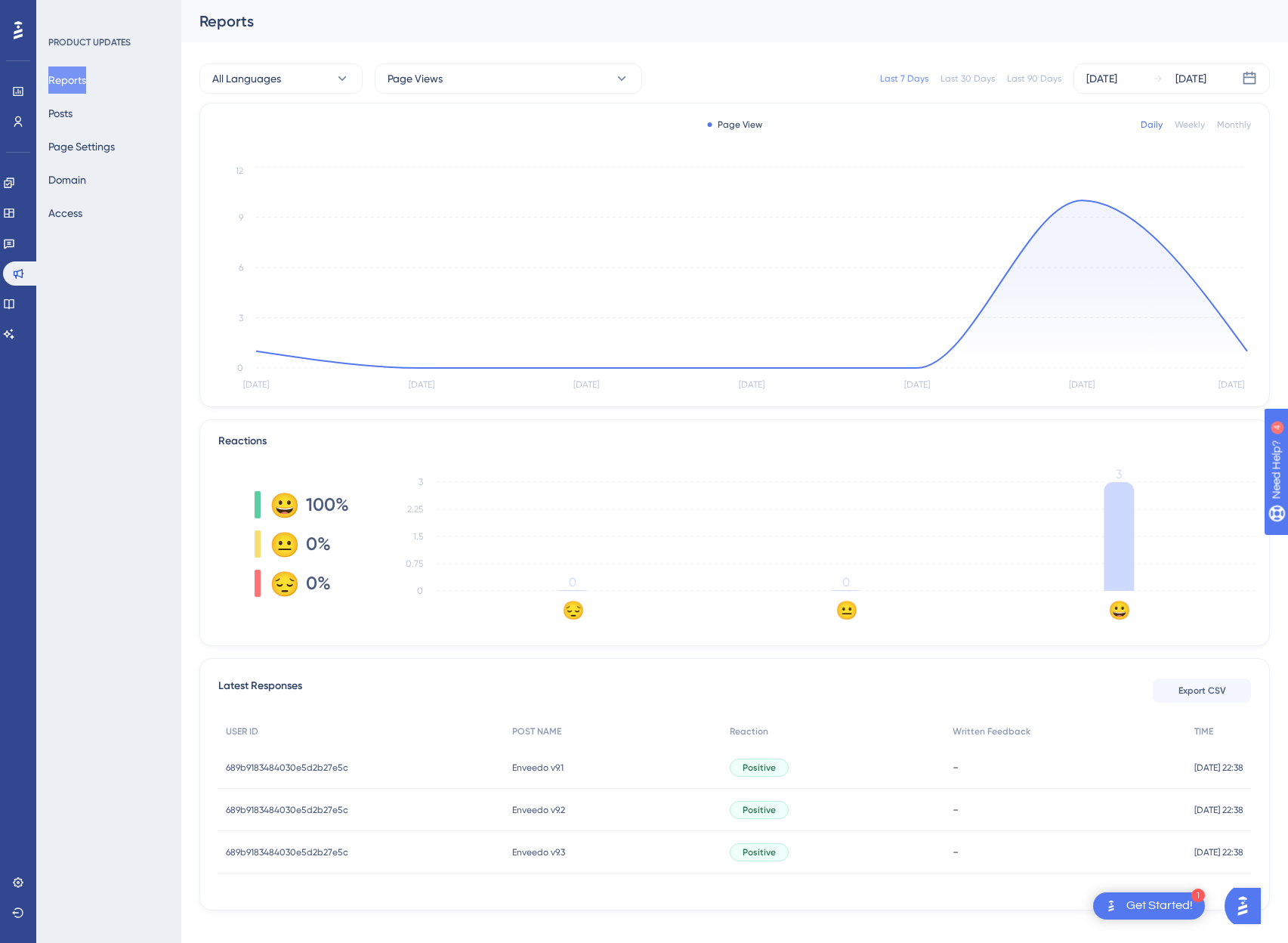
click at [331, 807] on span "689b9183484030e5d2b27e5c" at bounding box center [287, 810] width 123 height 12
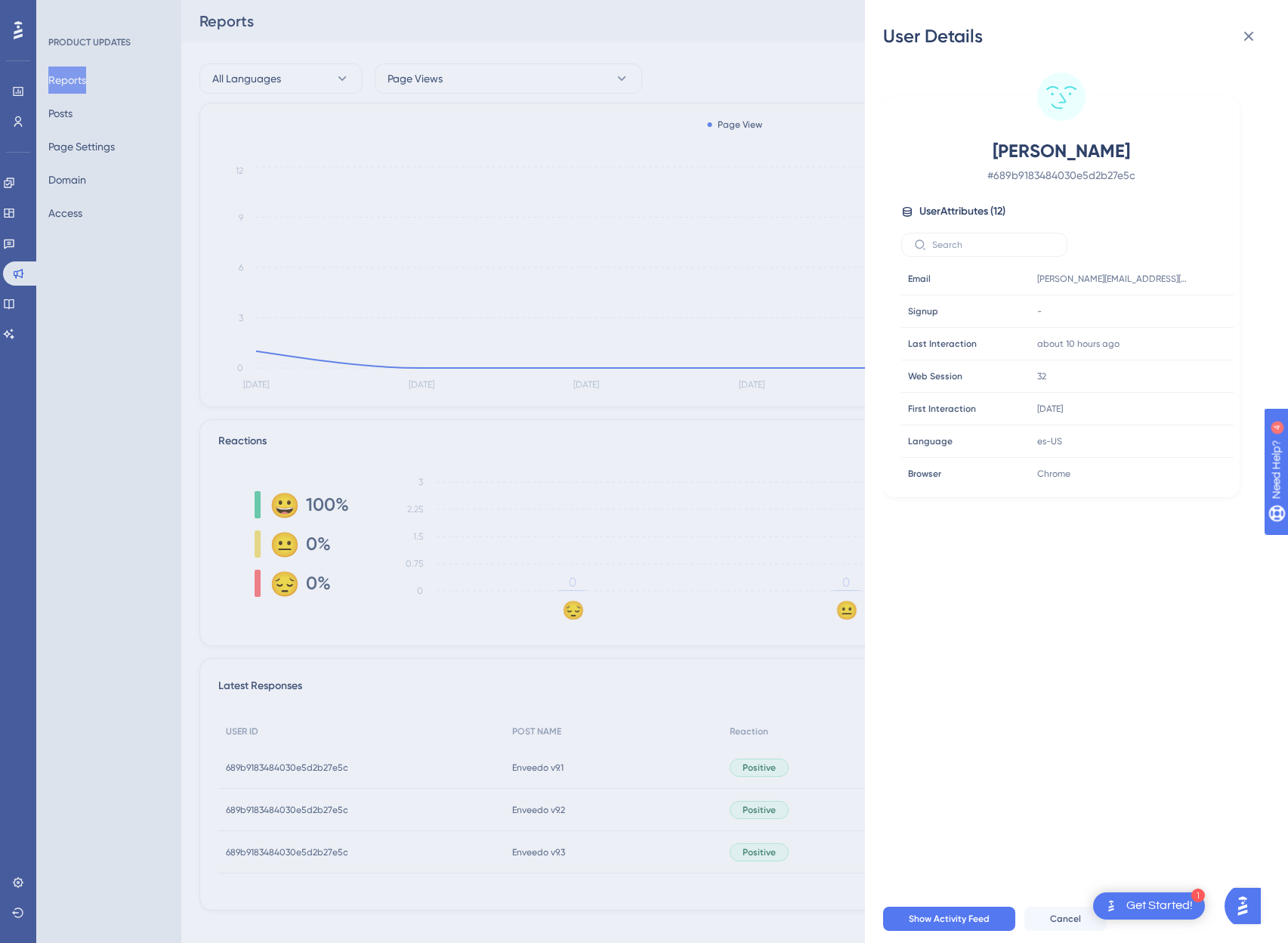
click at [303, 880] on div "User Details Luis Sosa # 689b9183484030e5d2b27e5c User Attributes ( 12 ) Email …" at bounding box center [644, 471] width 1288 height 943
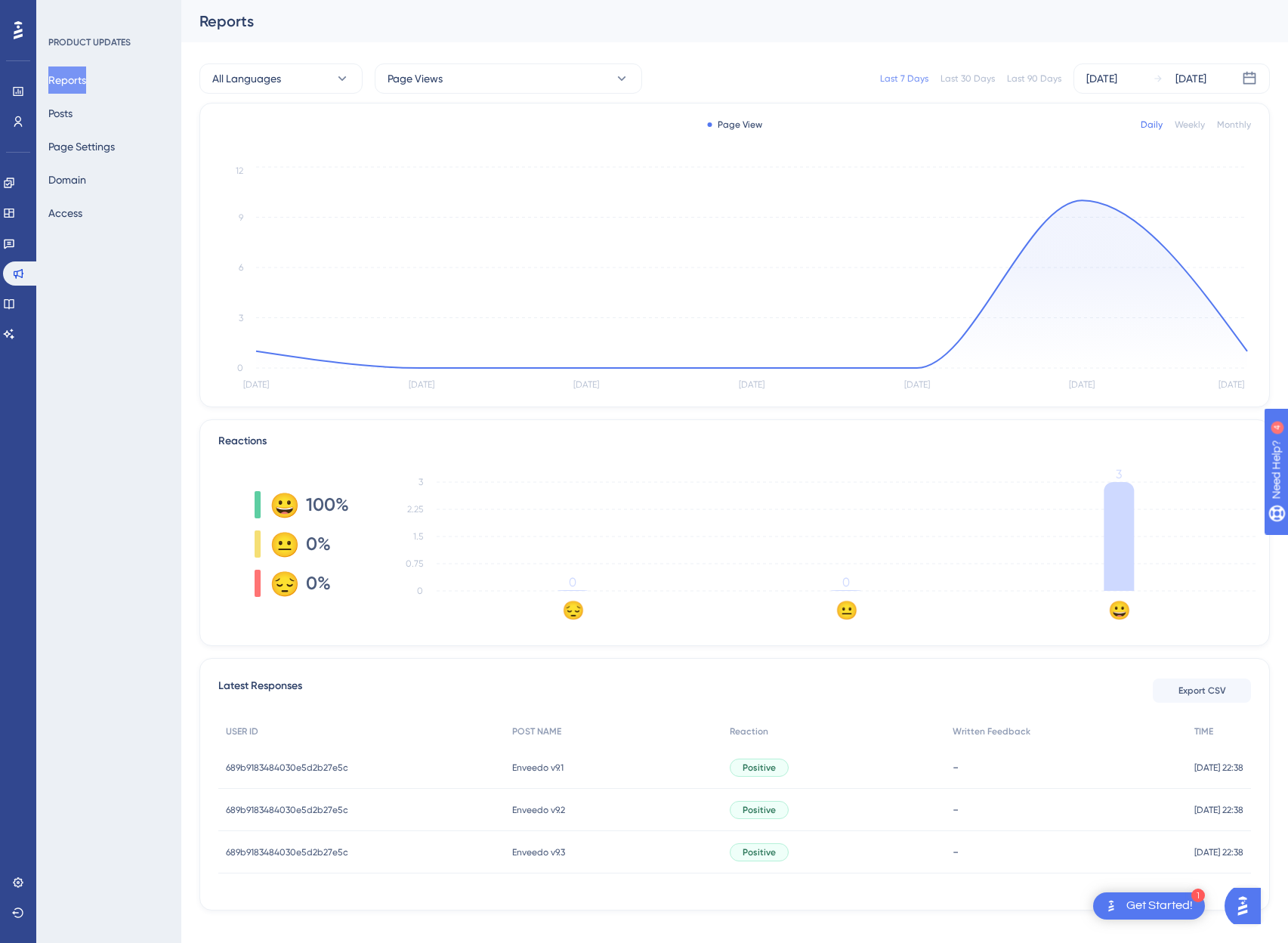
click at [56, 99] on div "Reports Posts Page Settings Domain Access" at bounding box center [110, 146] width 123 height 160
click at [65, 110] on button "Posts" at bounding box center [61, 113] width 24 height 27
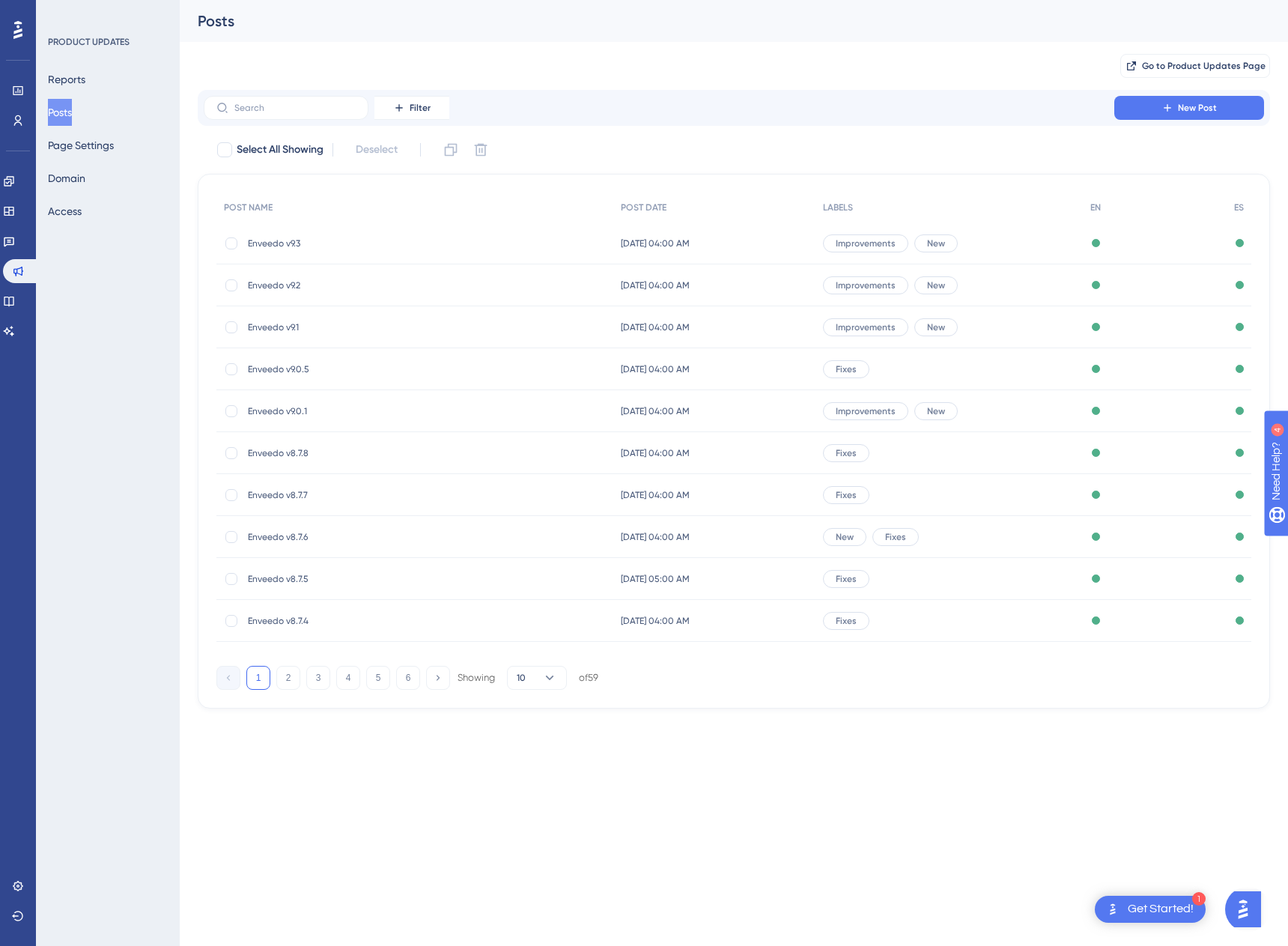
click at [265, 623] on span "Enveedo v8.7.4" at bounding box center [367, 621] width 240 height 12
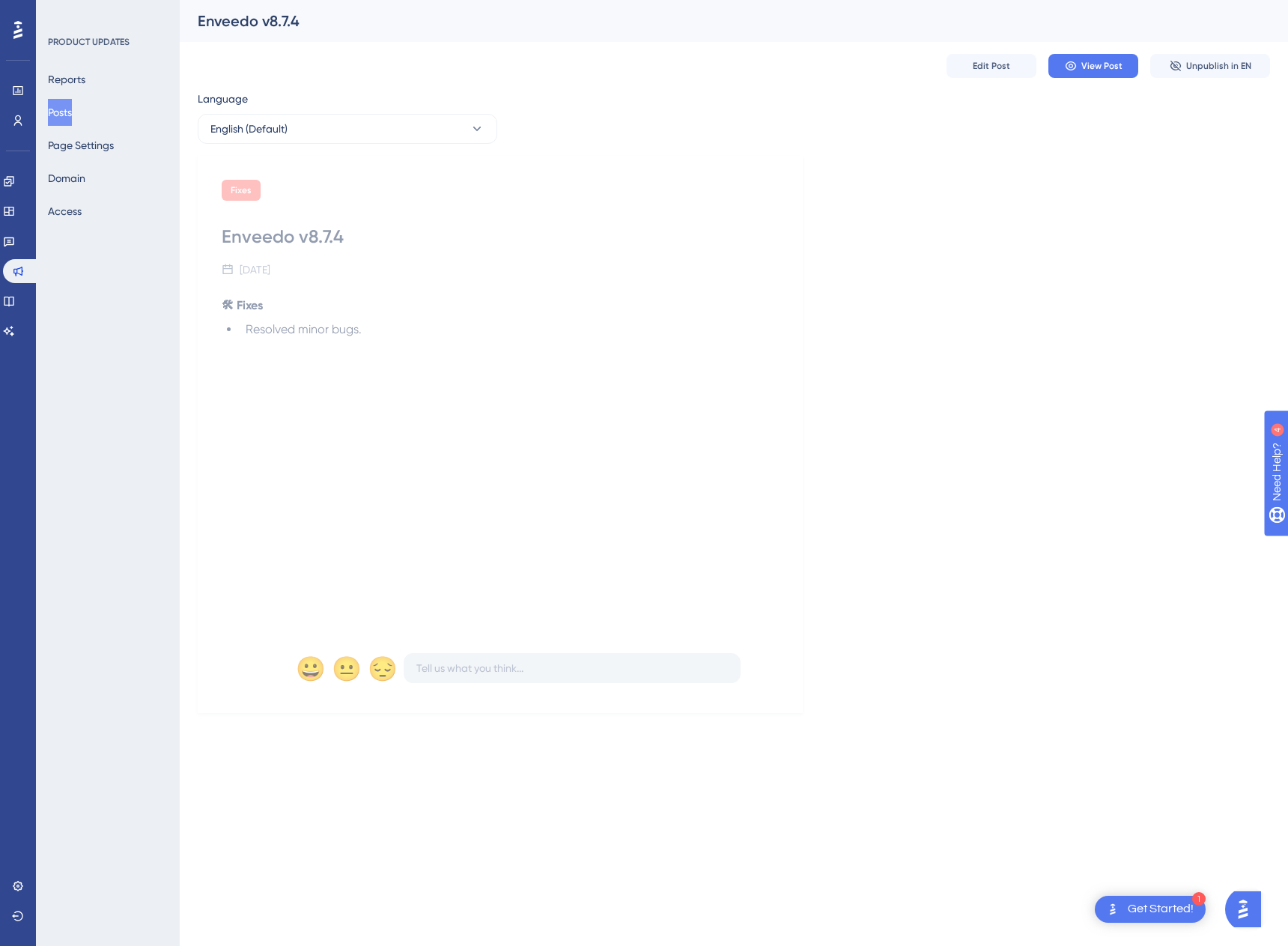
drag, startPoint x: 65, startPoint y: 108, endPoint x: 97, endPoint y: 114, distance: 32.6
click at [66, 108] on button "Posts" at bounding box center [60, 112] width 24 height 27
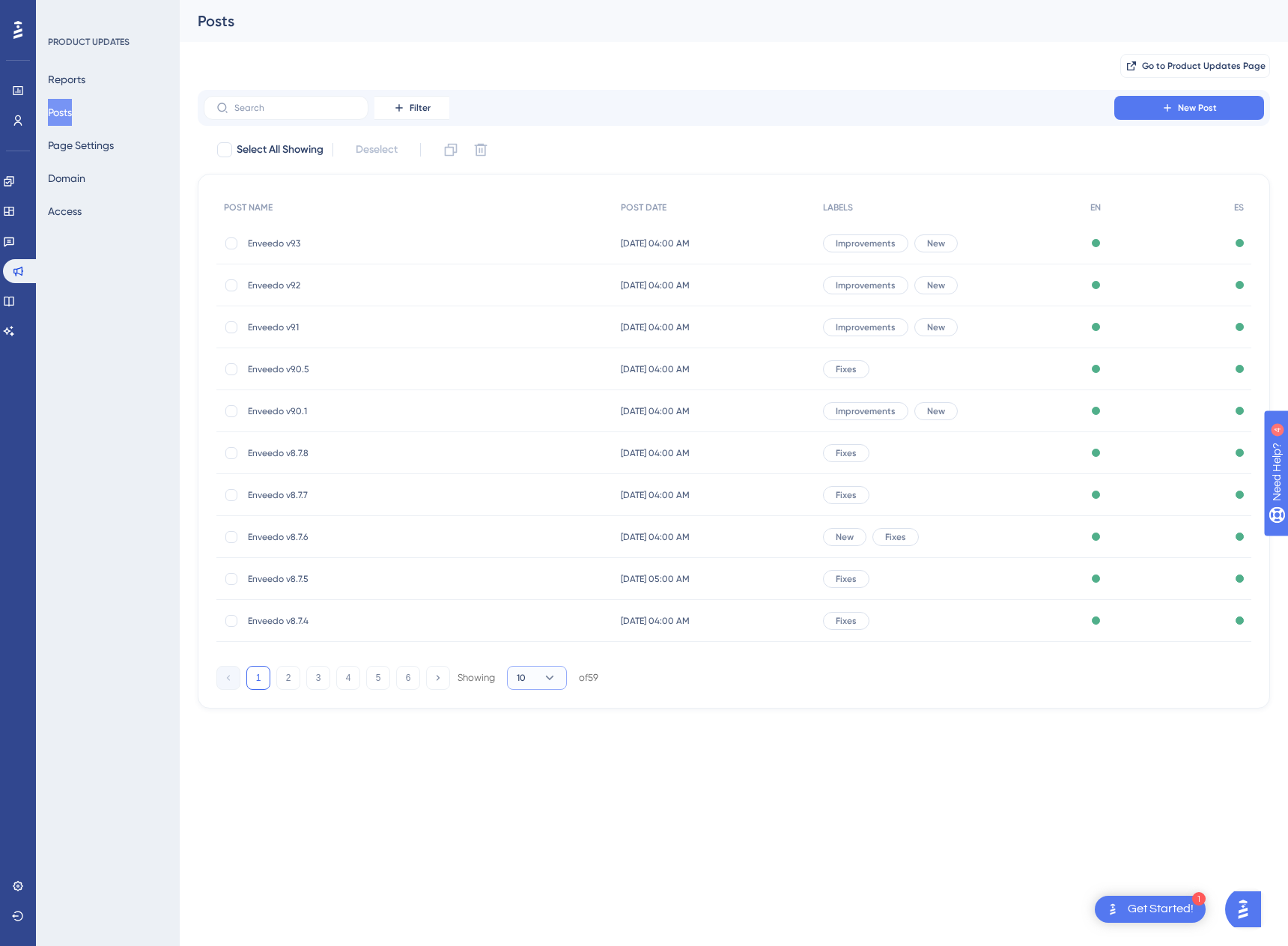
click at [535, 679] on button "10" at bounding box center [537, 677] width 60 height 24
click at [540, 786] on div "50 50" at bounding box center [536, 780] width 29 height 30
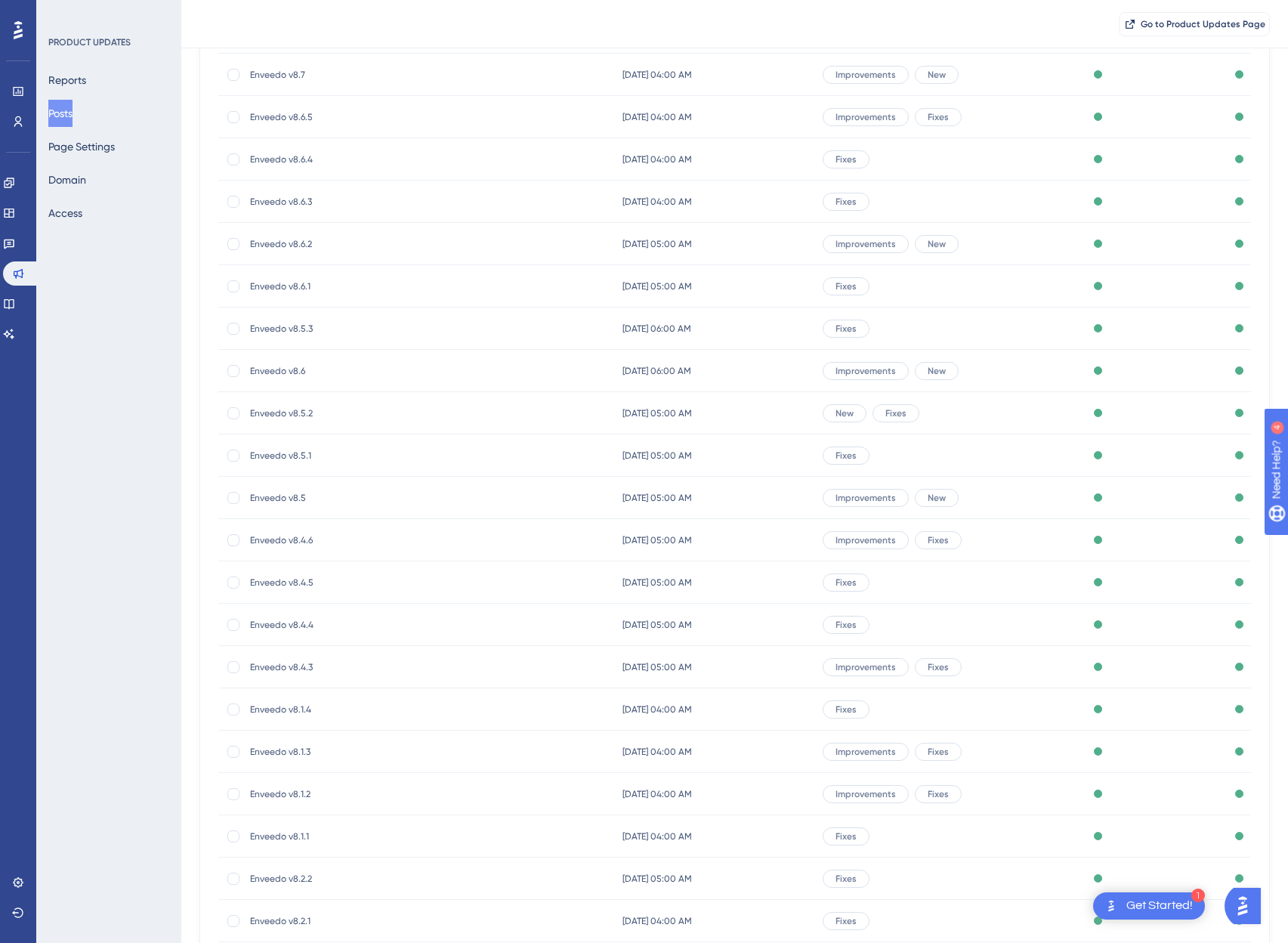
scroll to position [836, 0]
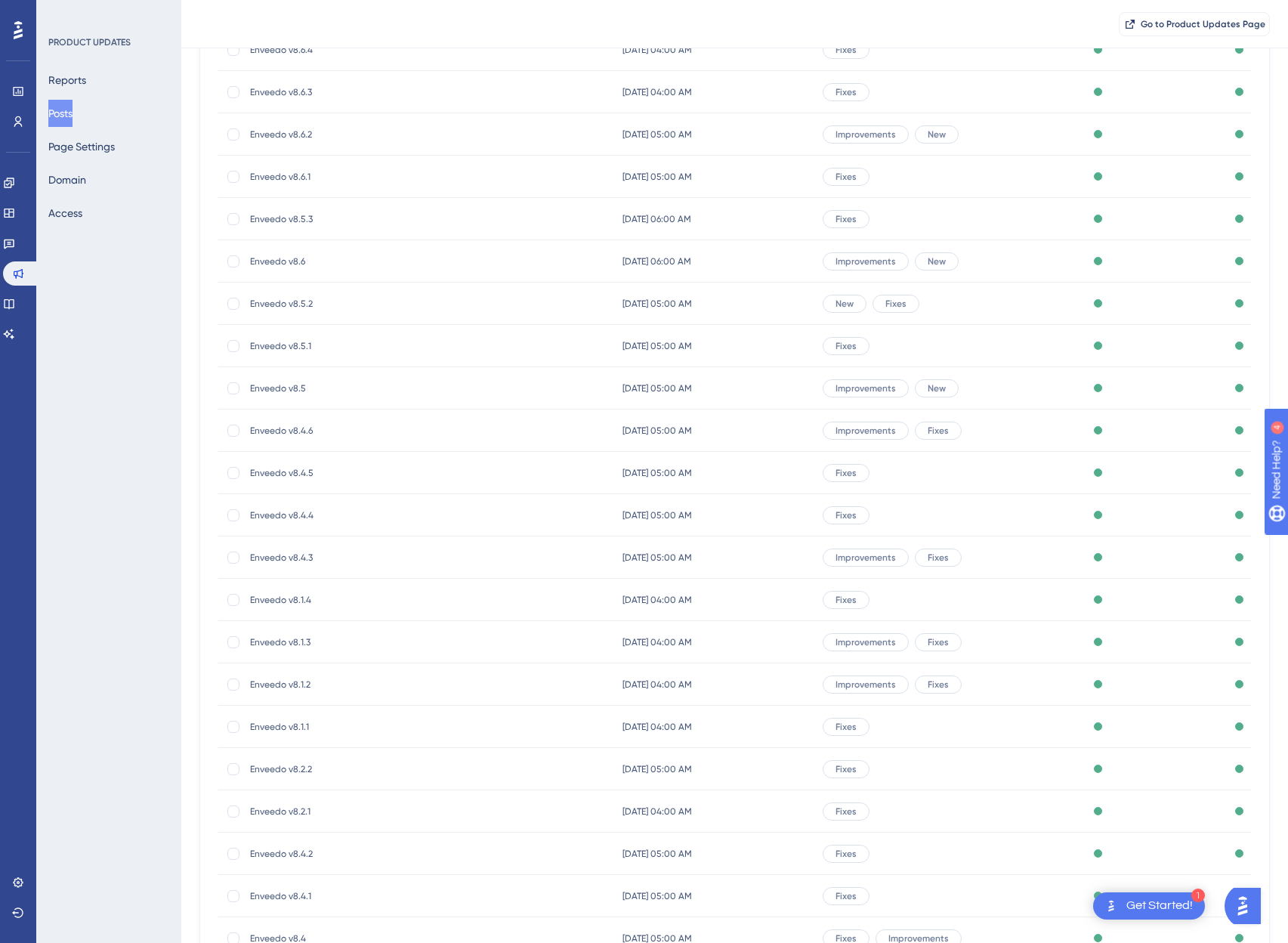
click at [255, 388] on span "Enveedo v8.5" at bounding box center [371, 388] width 242 height 12
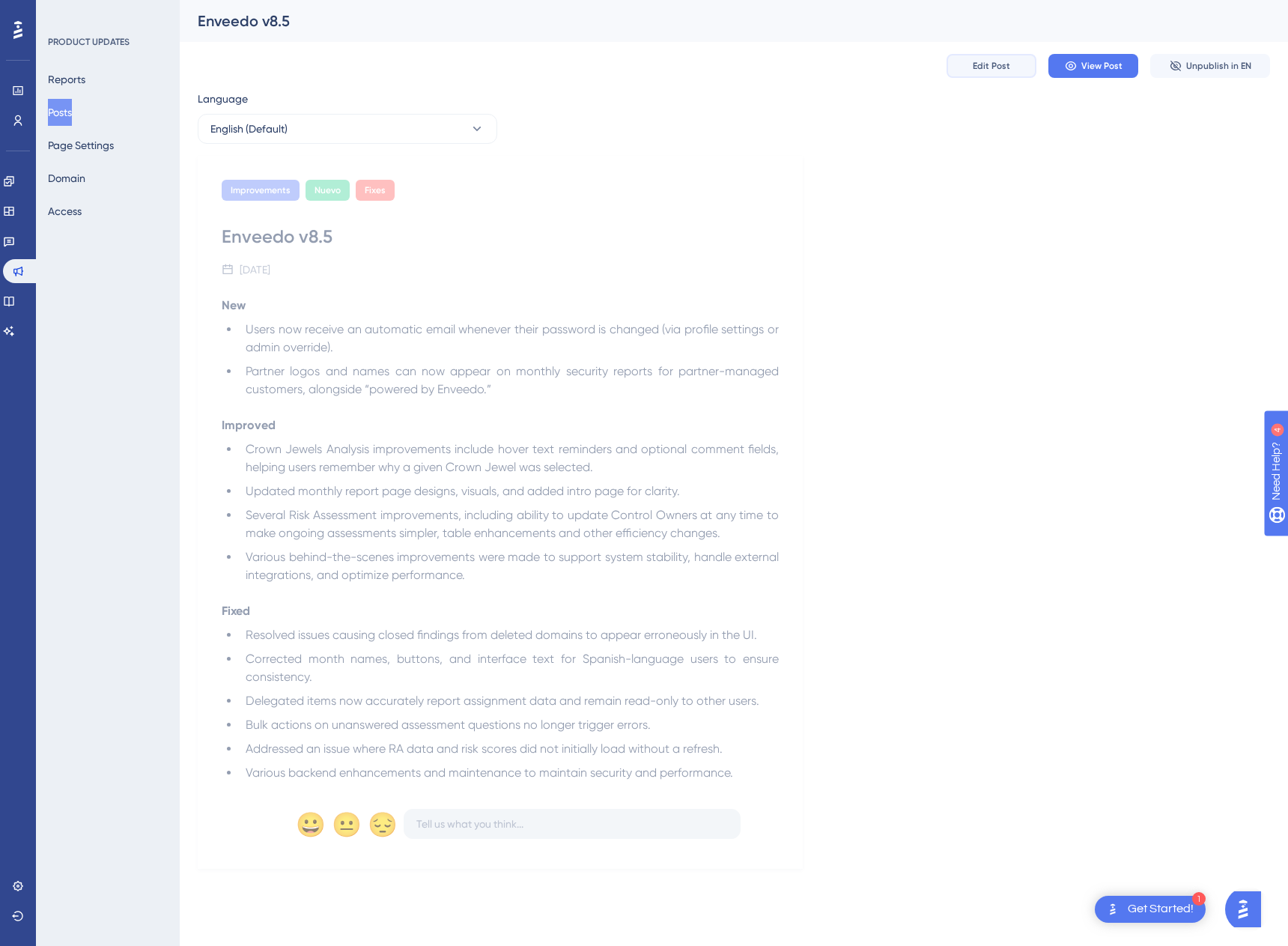
click at [983, 66] on span "Edit Post" at bounding box center [991, 66] width 38 height 12
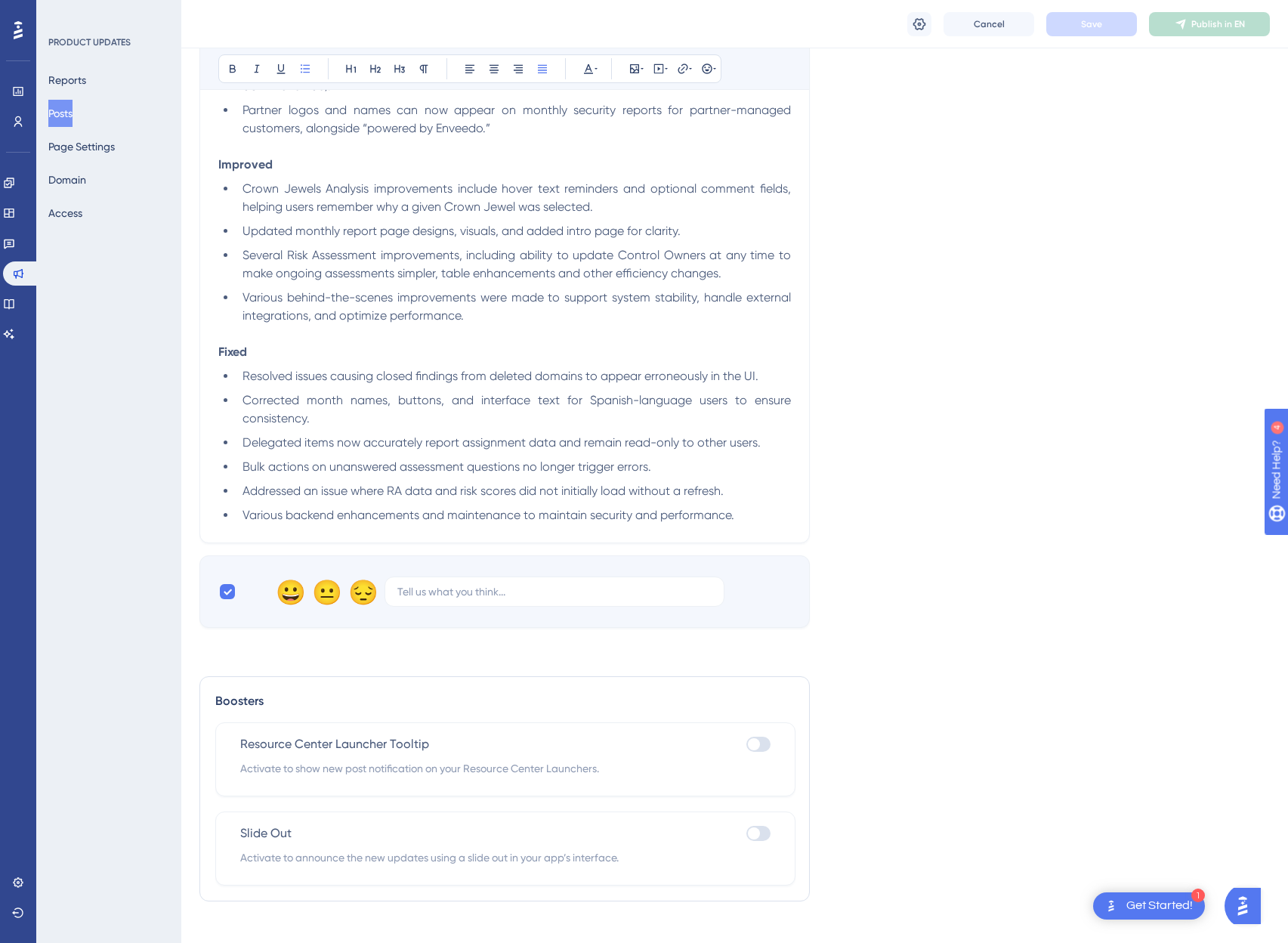
scroll to position [362, 0]
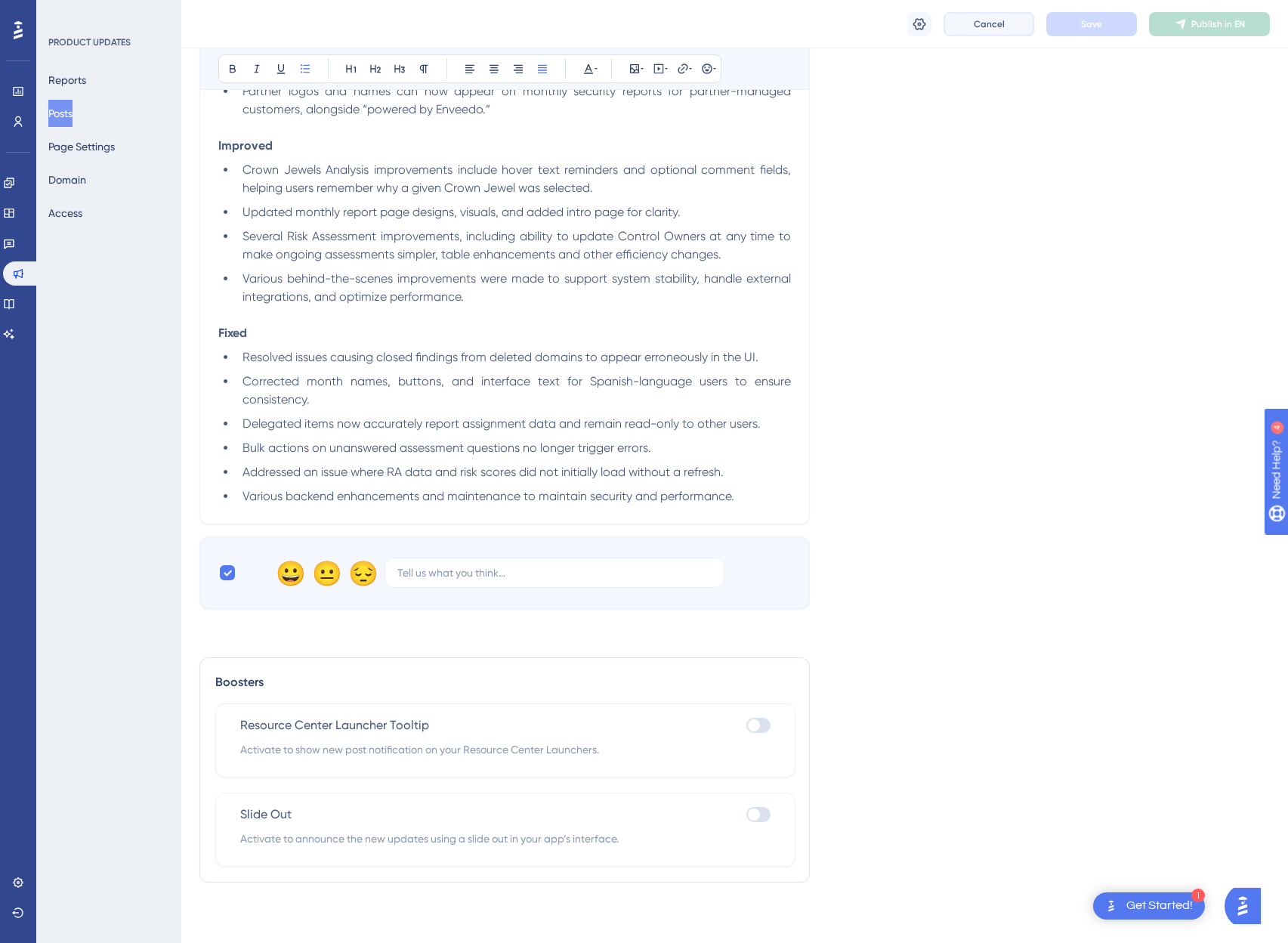
click at [988, 34] on button "Cancel" at bounding box center [988, 24] width 91 height 24
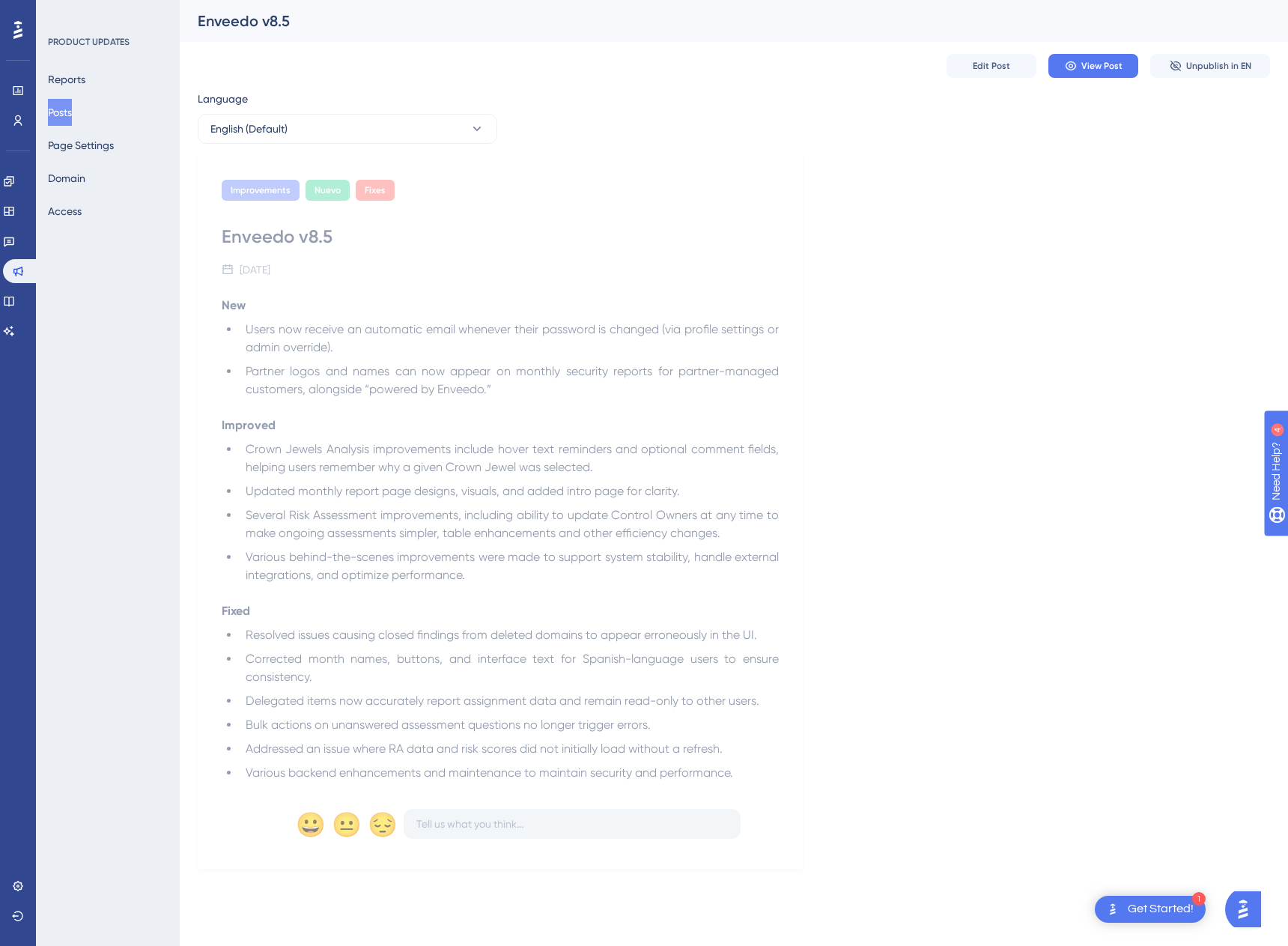
click at [72, 115] on button "Posts" at bounding box center [60, 112] width 24 height 27
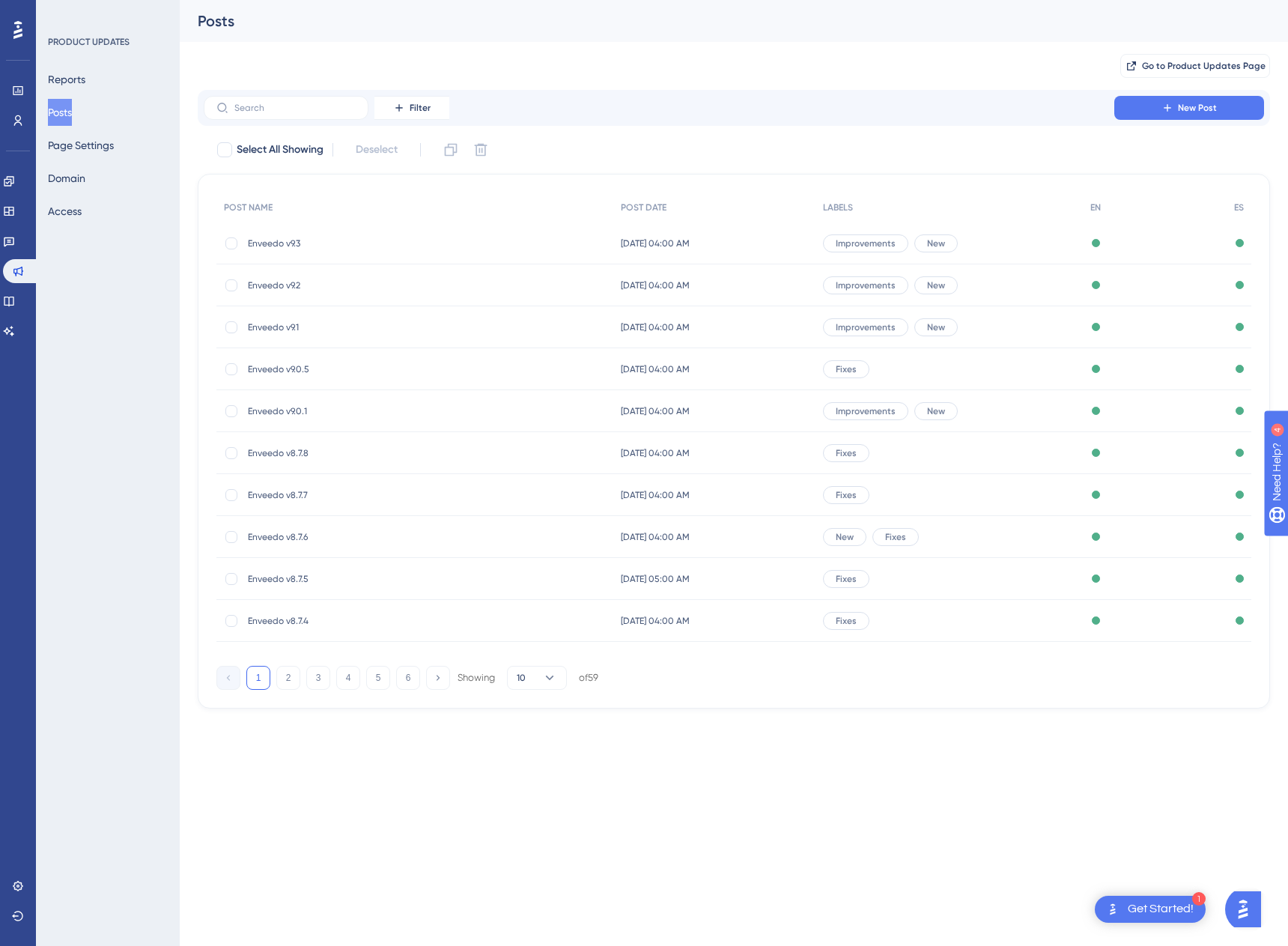
click at [263, 228] on div "Enveedo v9.3 Enveedo v9.3" at bounding box center [367, 243] width 240 height 41
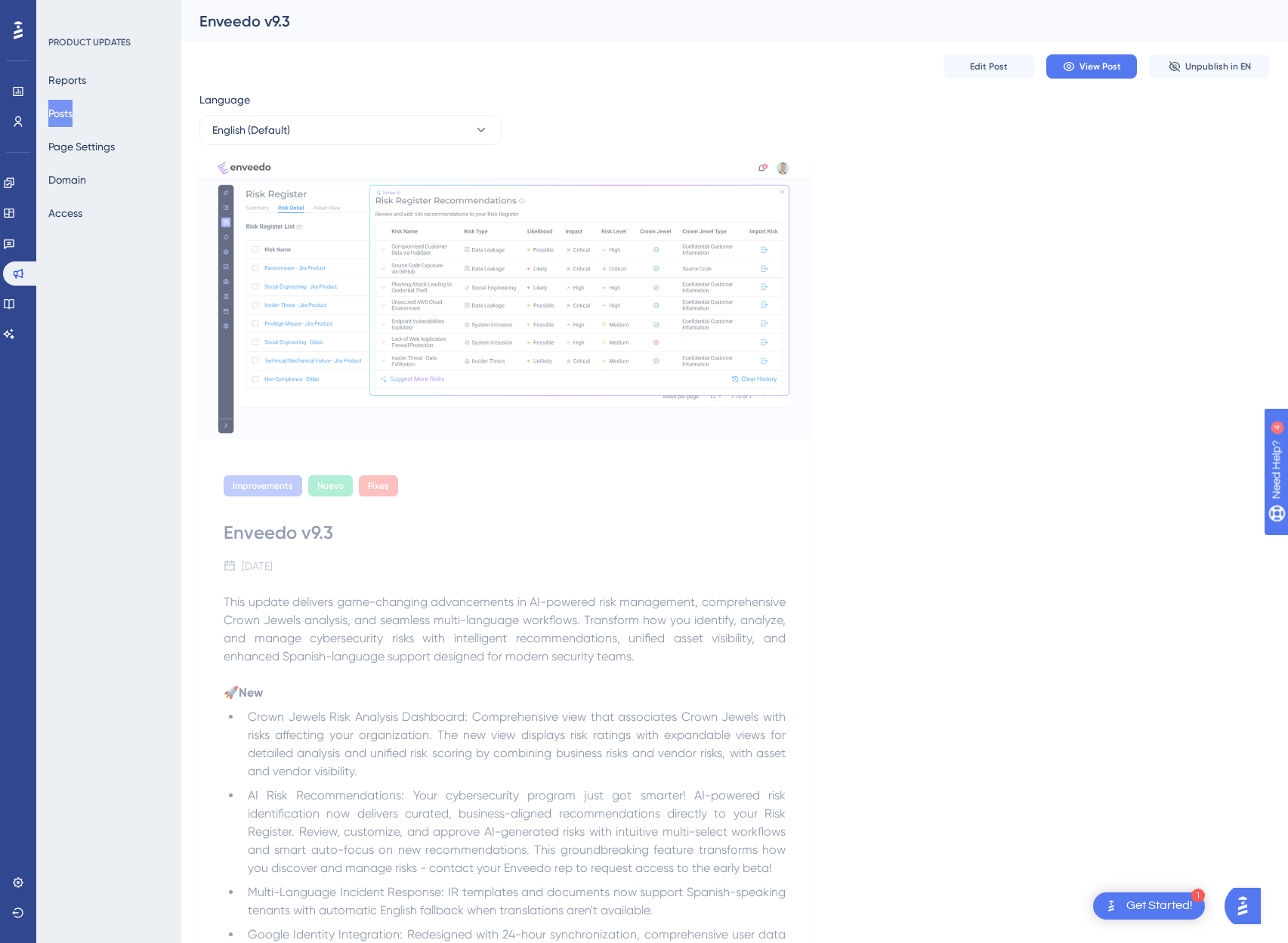
click at [267, 239] on img at bounding box center [504, 298] width 611 height 282
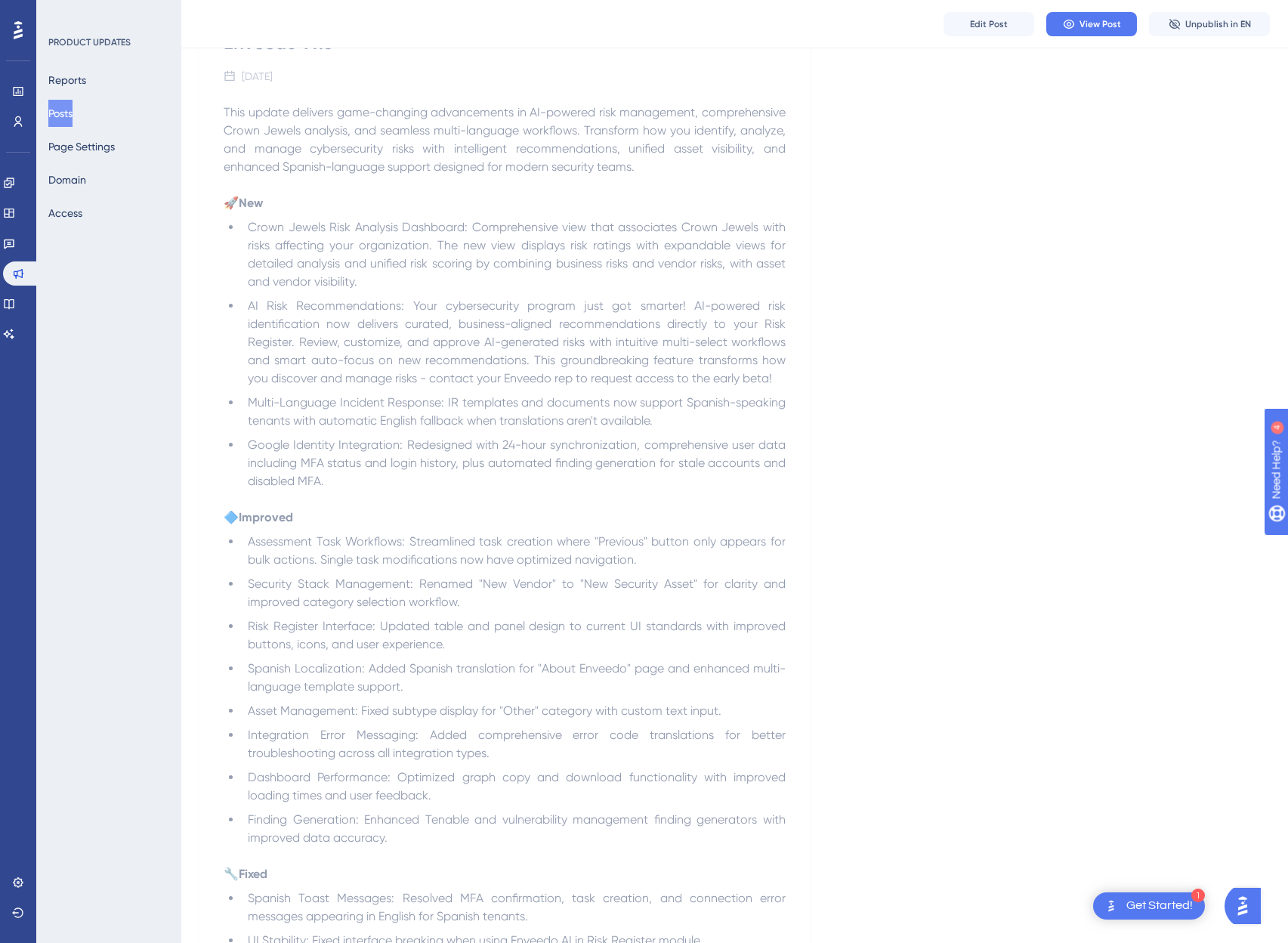
scroll to position [790, 0]
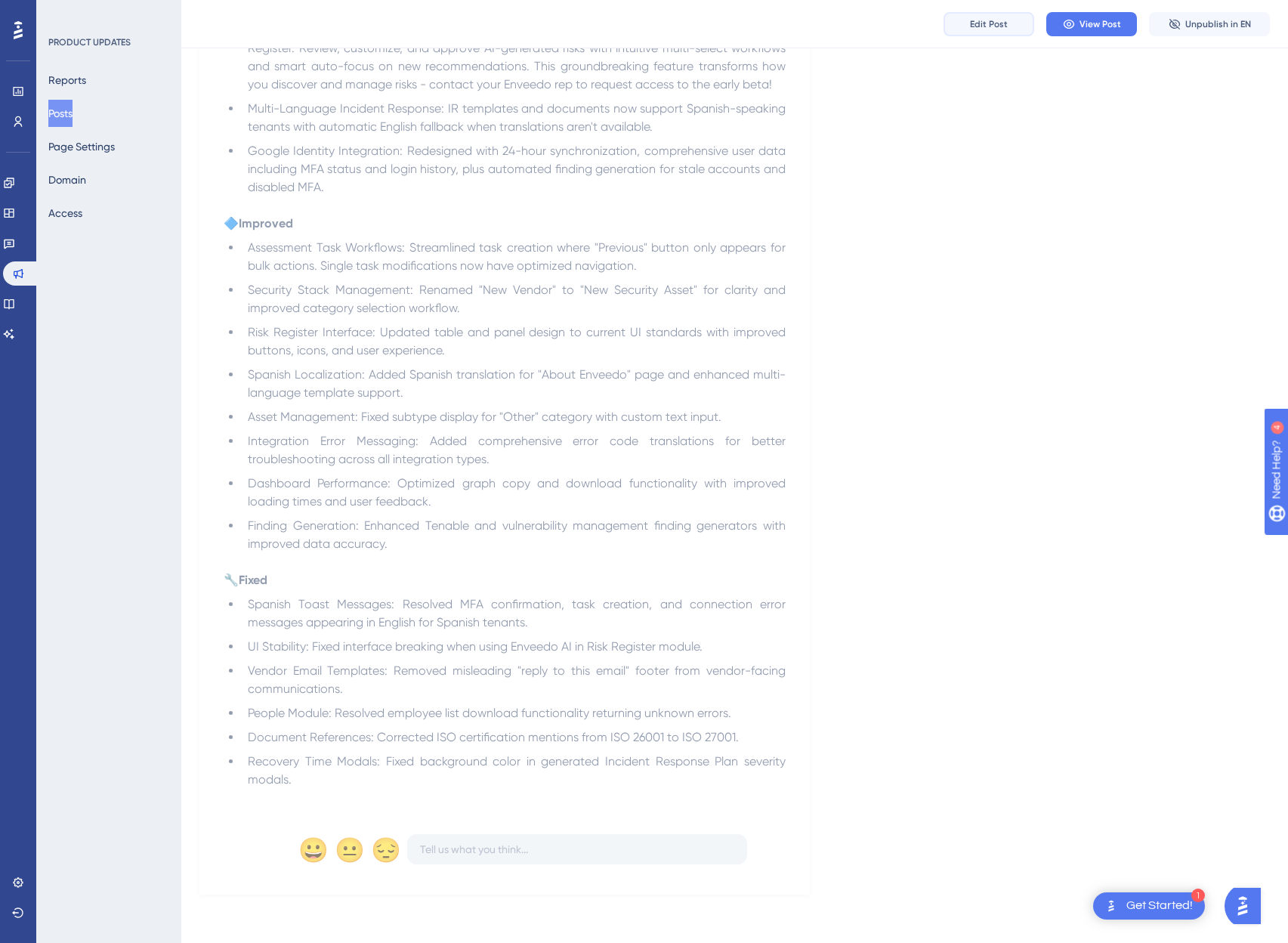
click at [993, 24] on span "Edit Post" at bounding box center [989, 24] width 38 height 12
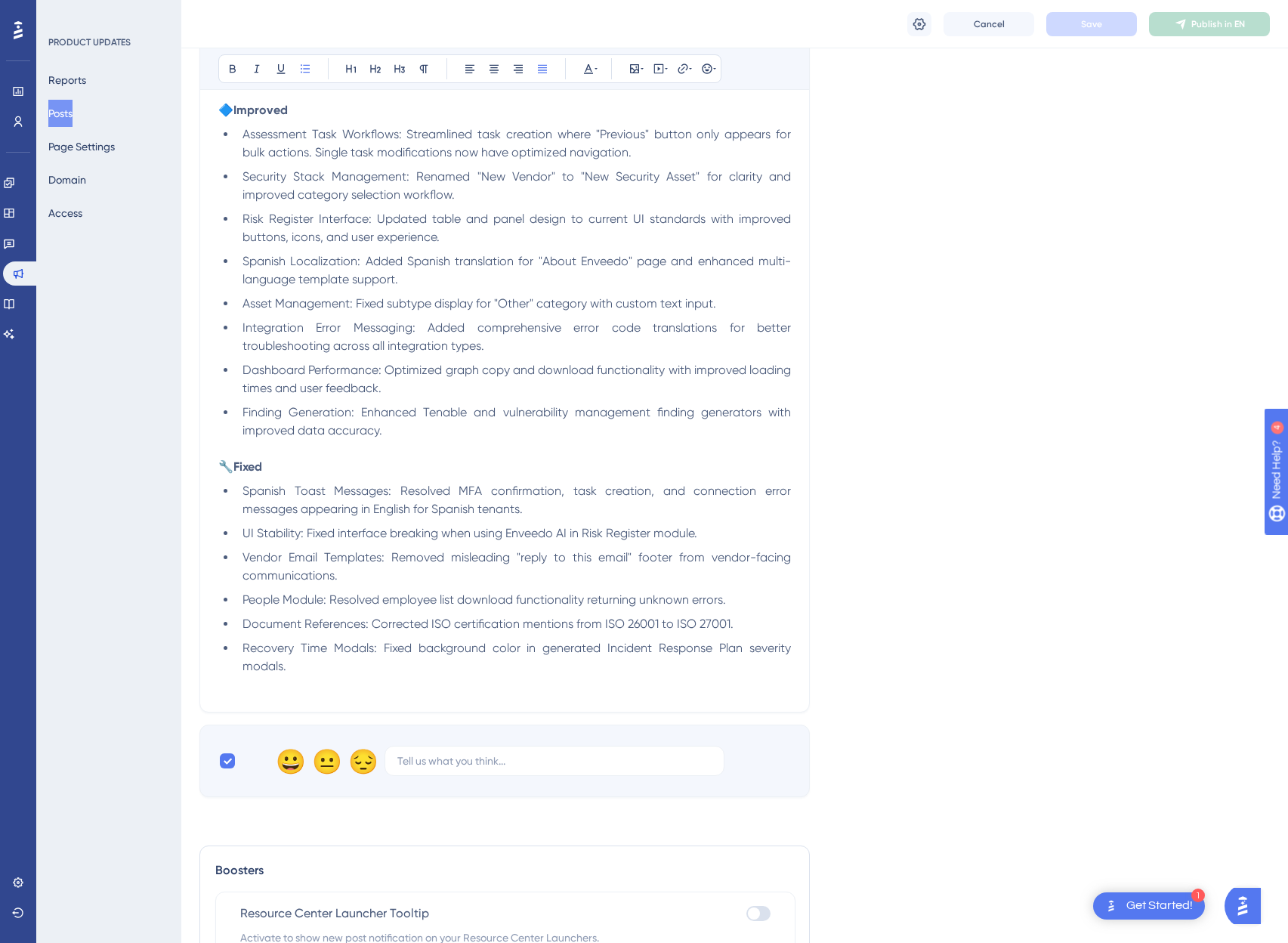
scroll to position [524, 0]
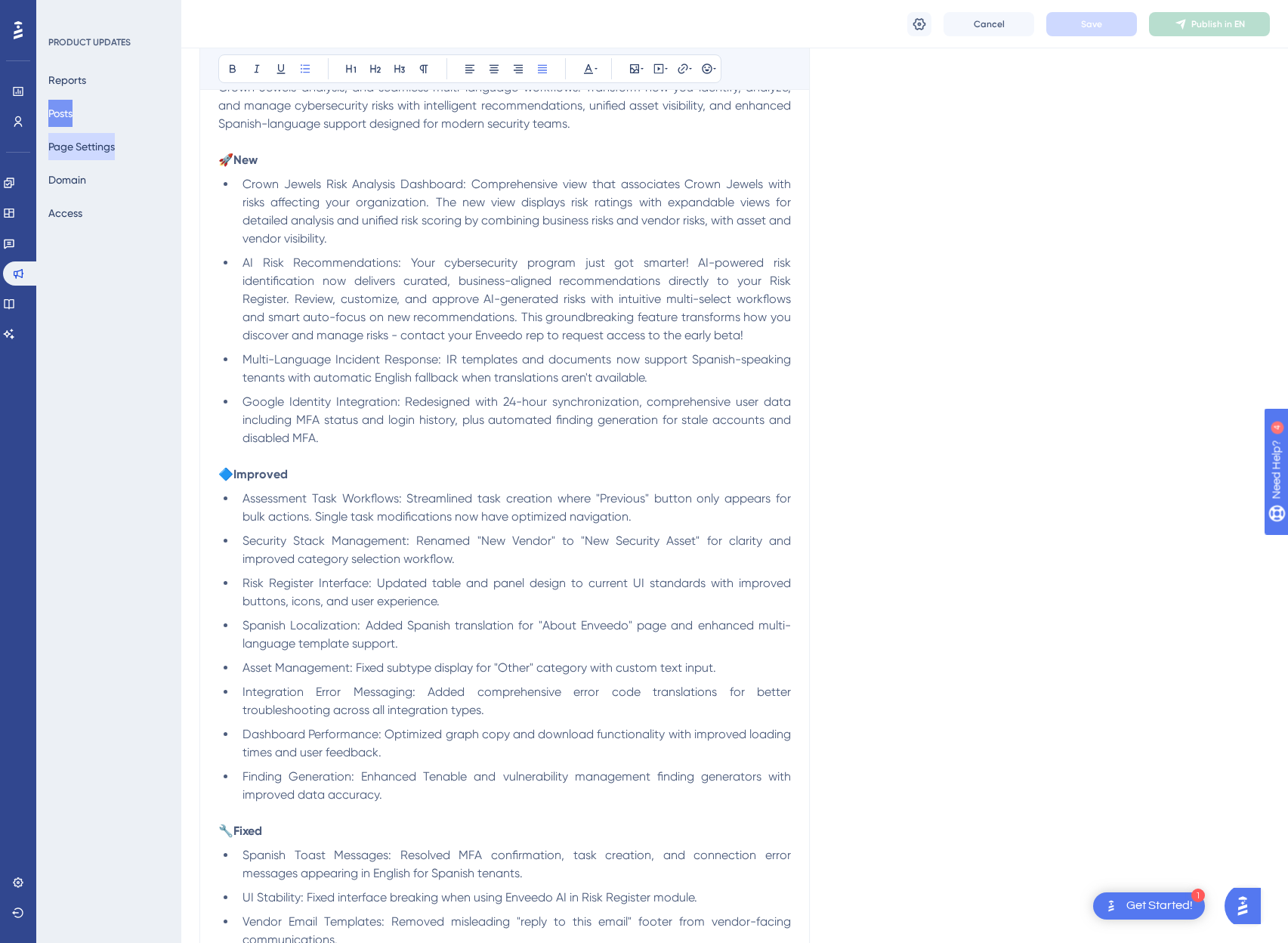
click at [109, 158] on button "Page Settings" at bounding box center [82, 146] width 67 height 27
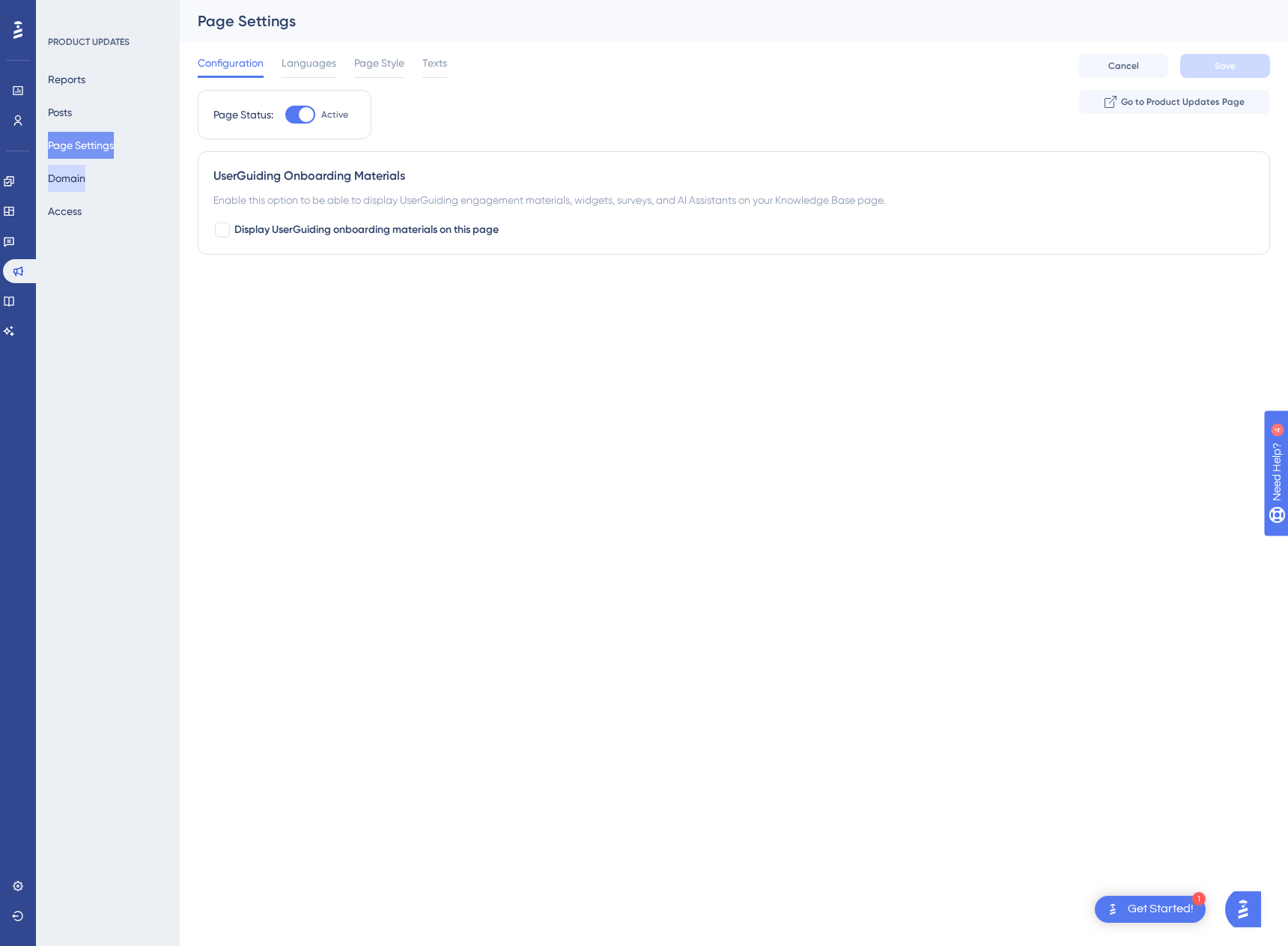
click at [83, 173] on button "Domain" at bounding box center [67, 178] width 38 height 27
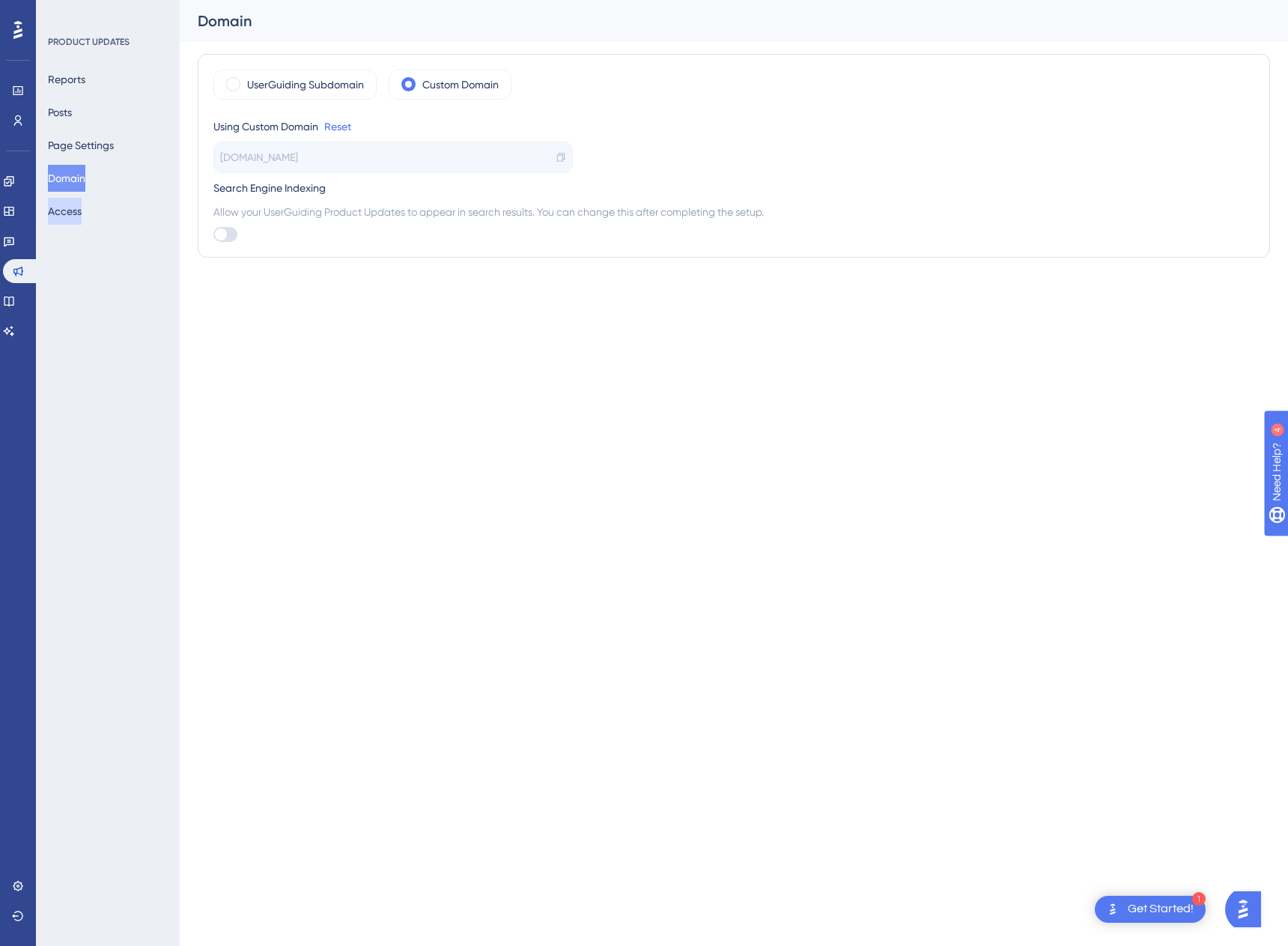
click at [76, 203] on button "Access" at bounding box center [65, 210] width 34 height 27
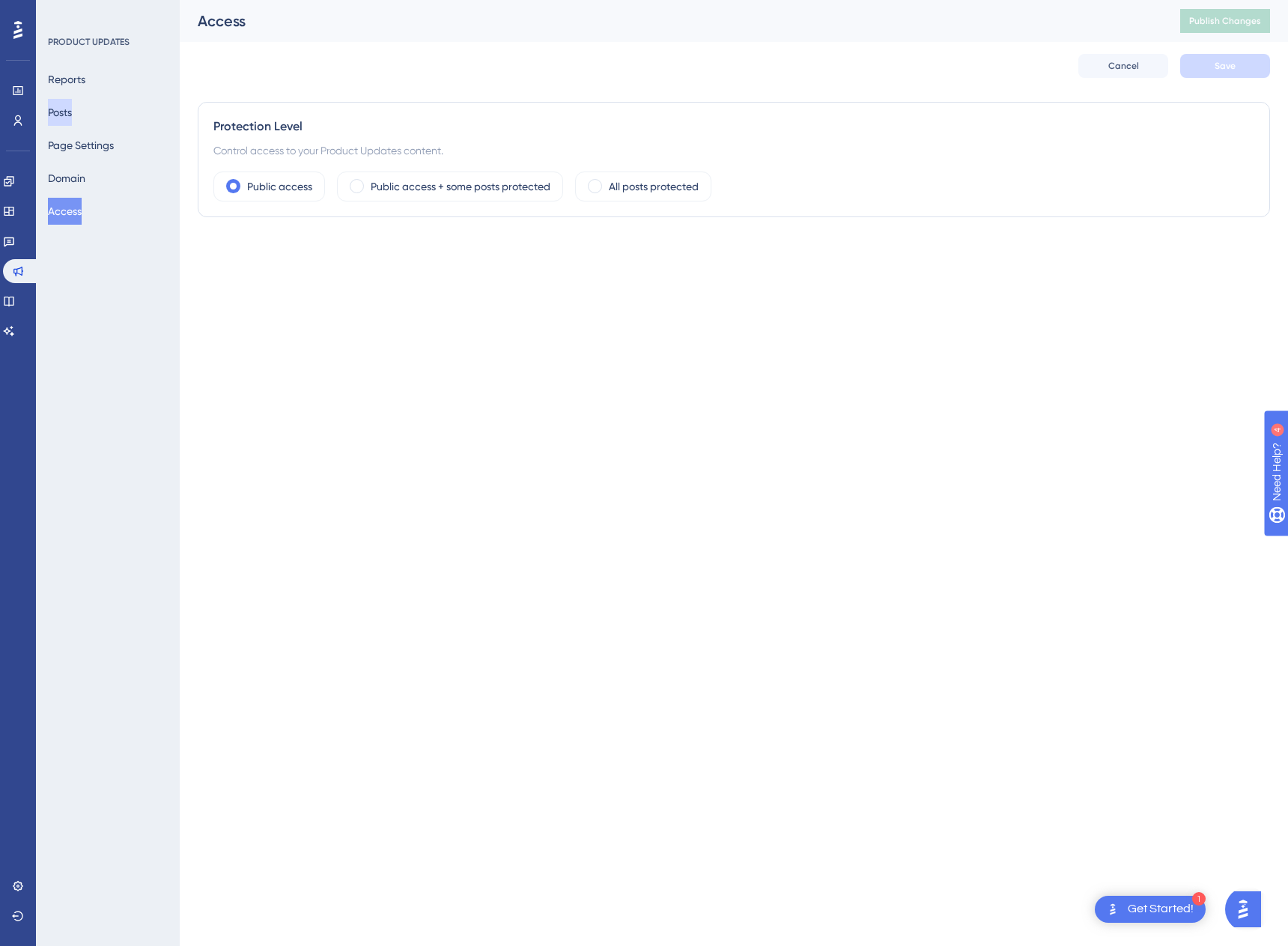
click at [69, 109] on button "Posts" at bounding box center [60, 112] width 24 height 27
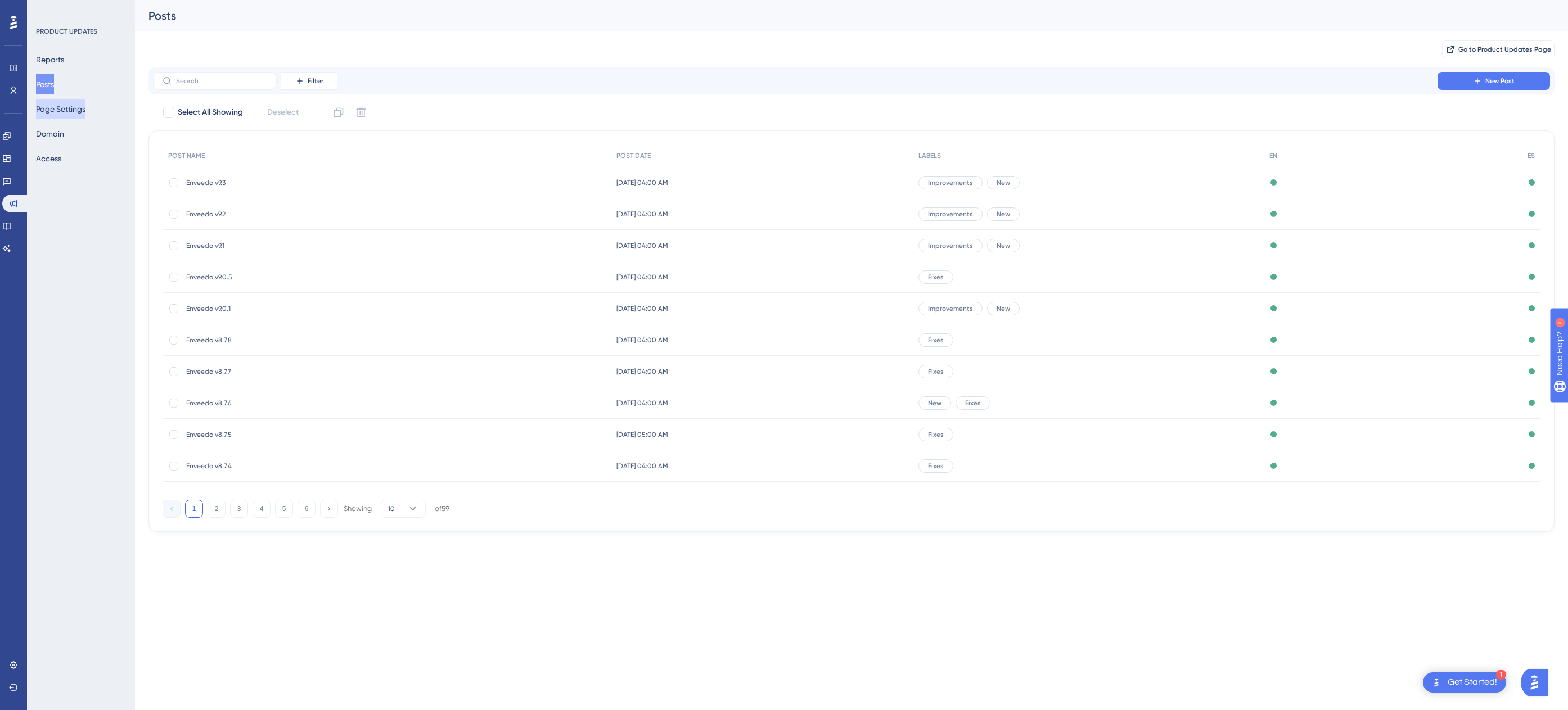
click at [53, 111] on button "Page Settings" at bounding box center [61, 109] width 50 height 20
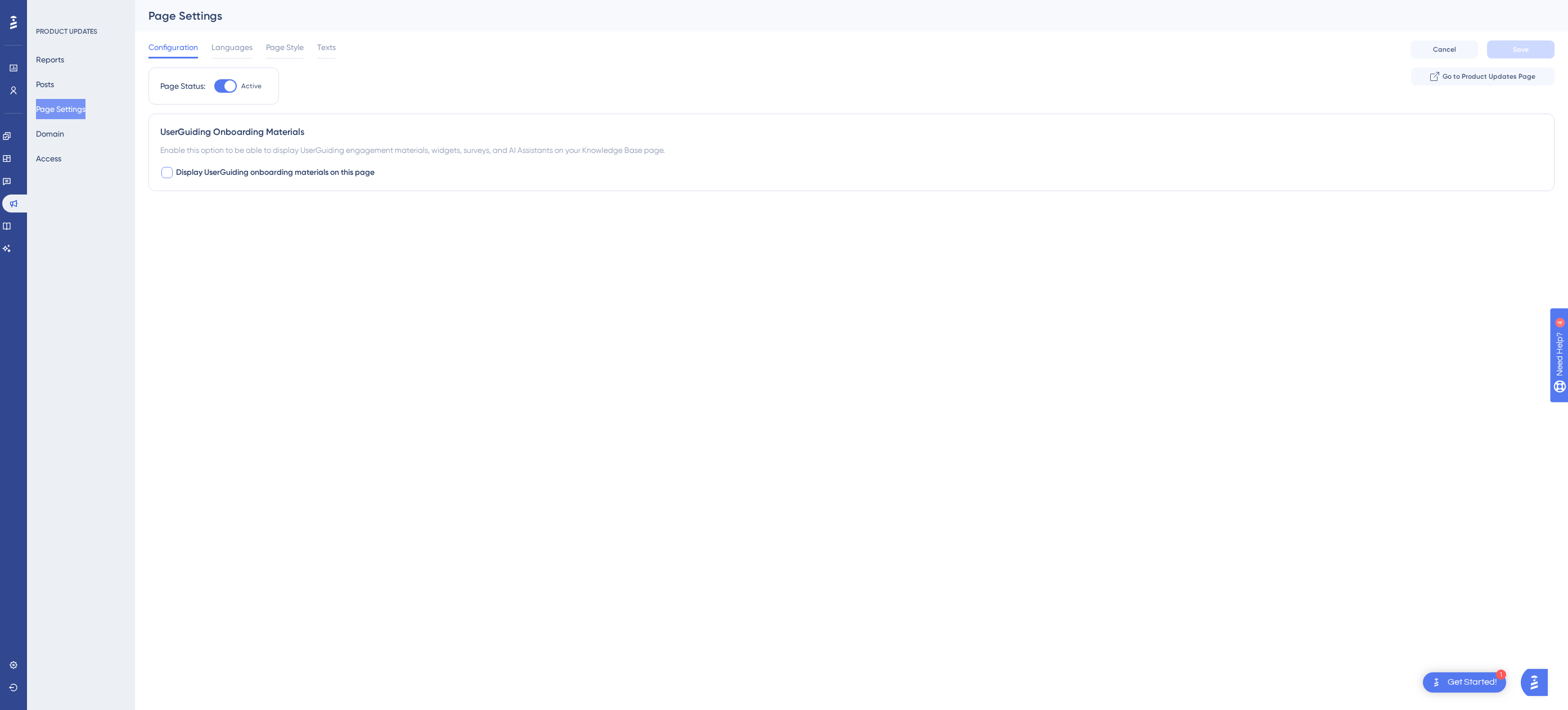
click at [263, 174] on span "Display UserGuiding onboarding materials on this page" at bounding box center [275, 173] width 199 height 13
checkbox input "true"
click at [236, 46] on span "Languages" at bounding box center [231, 47] width 41 height 13
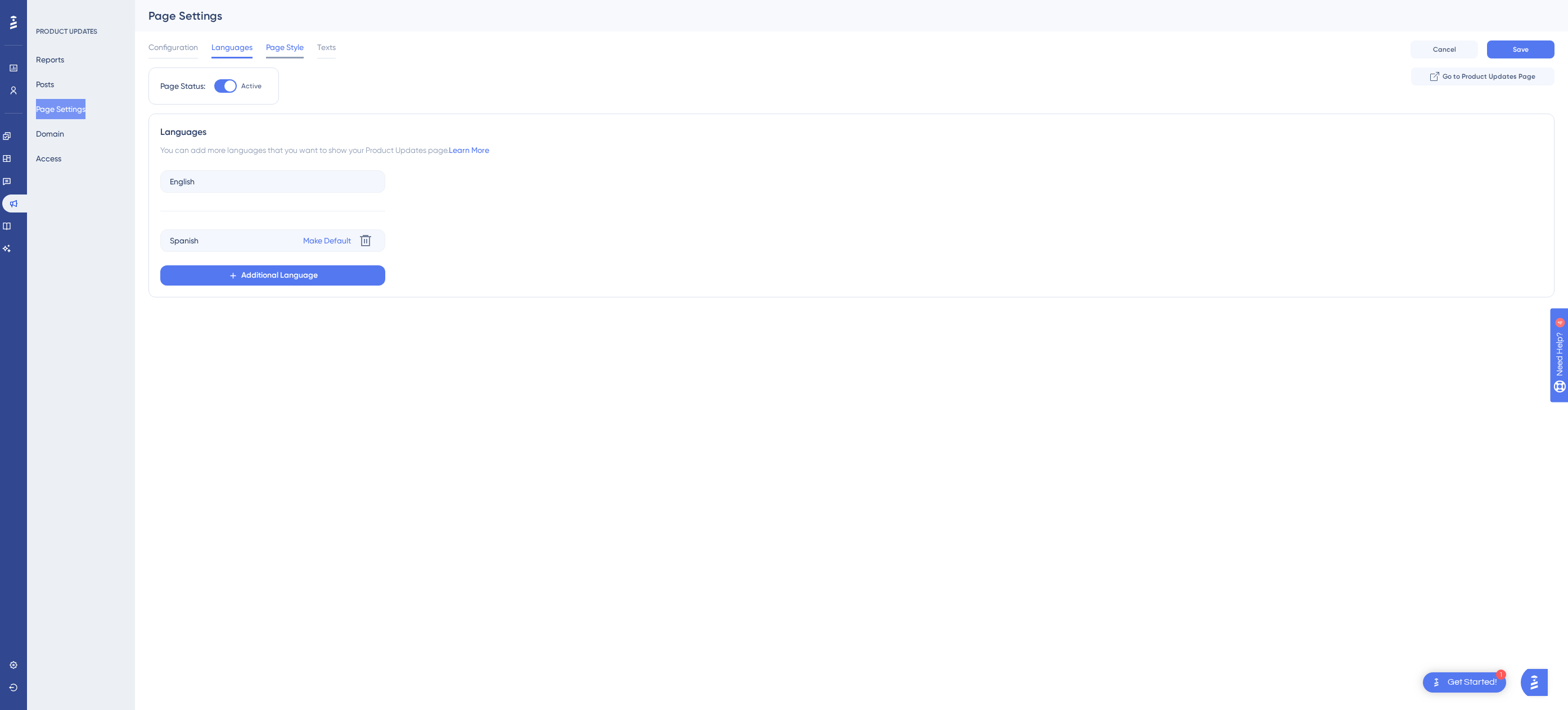
click at [292, 47] on span "Page Style" at bounding box center [285, 47] width 38 height 13
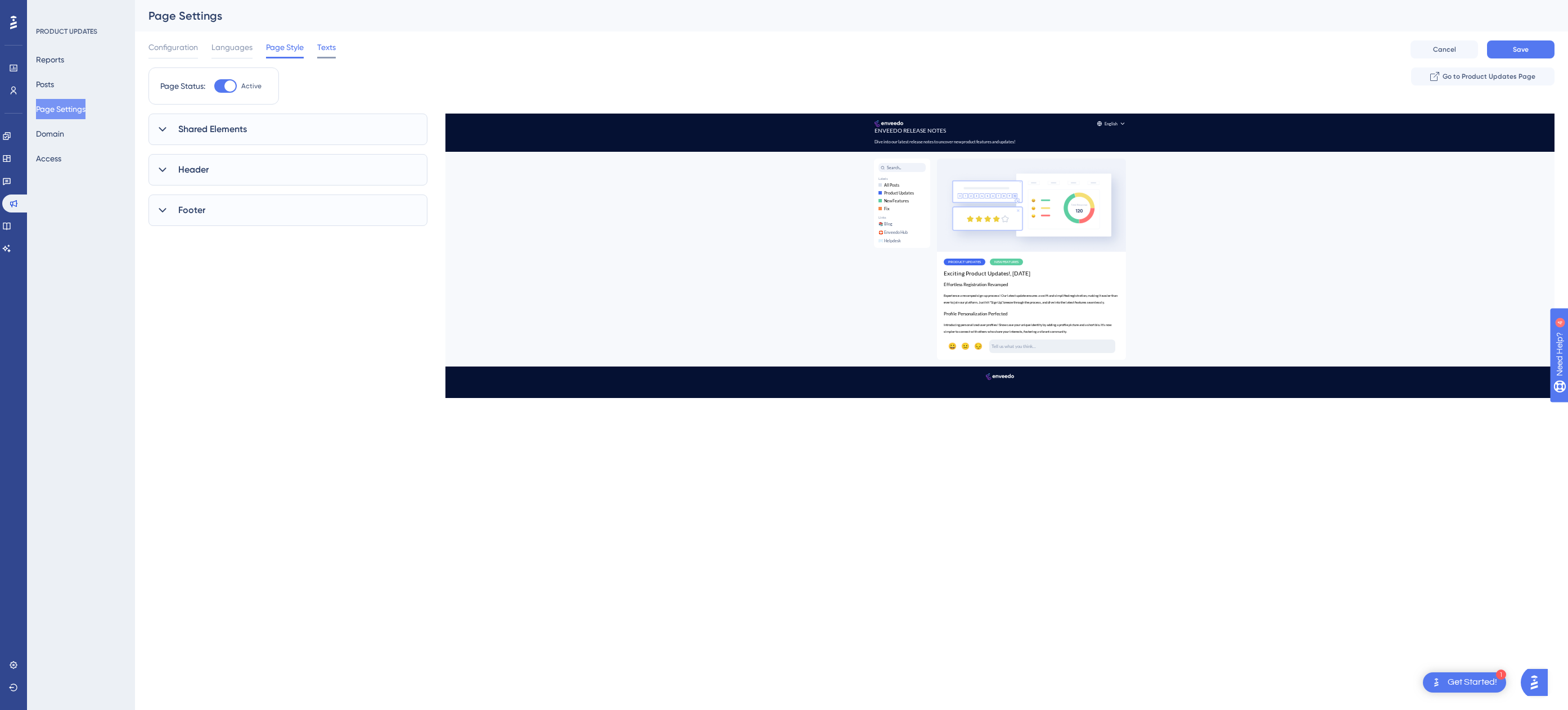
click at [325, 48] on span "Texts" at bounding box center [326, 47] width 19 height 13
click at [231, 48] on span "Languages" at bounding box center [231, 47] width 41 height 13
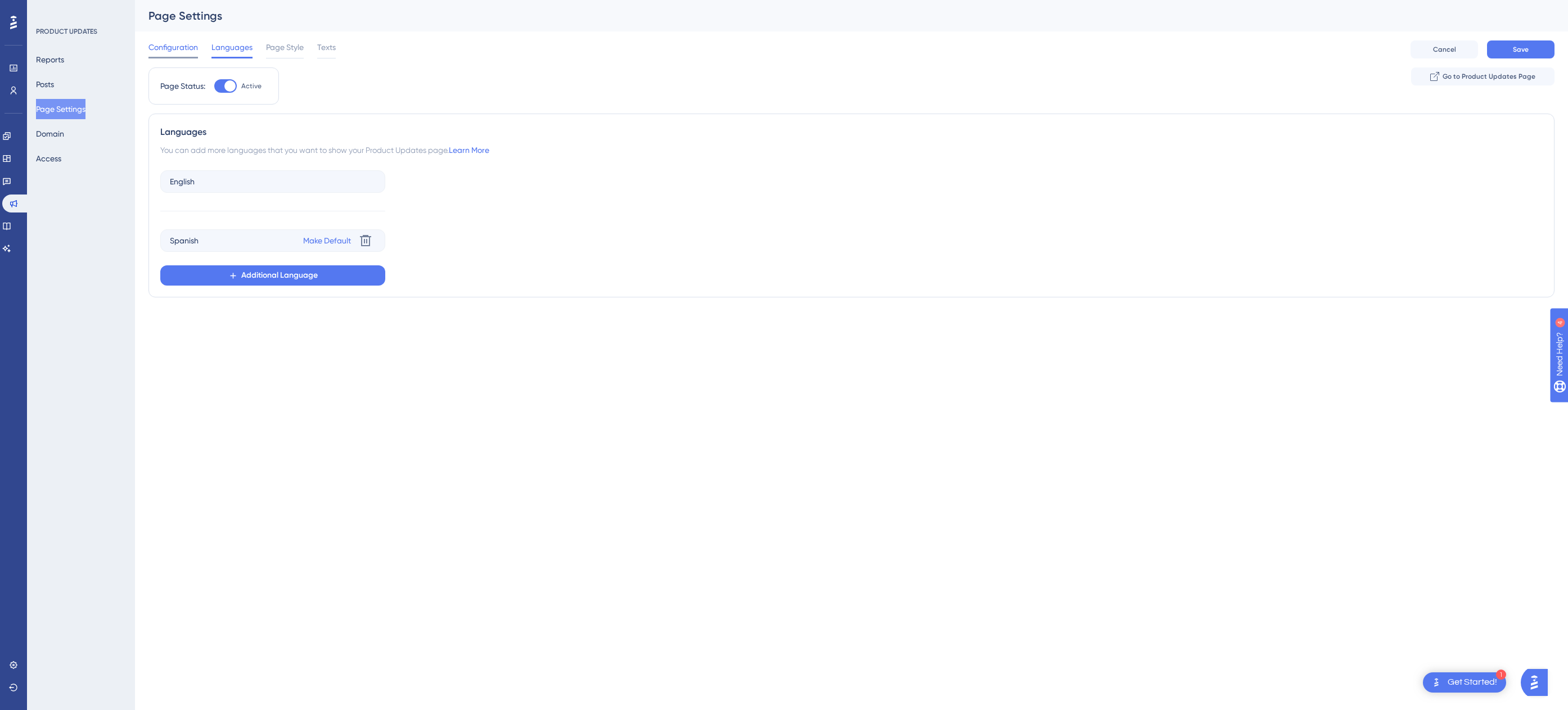
click at [183, 49] on span "Configuration" at bounding box center [173, 47] width 50 height 13
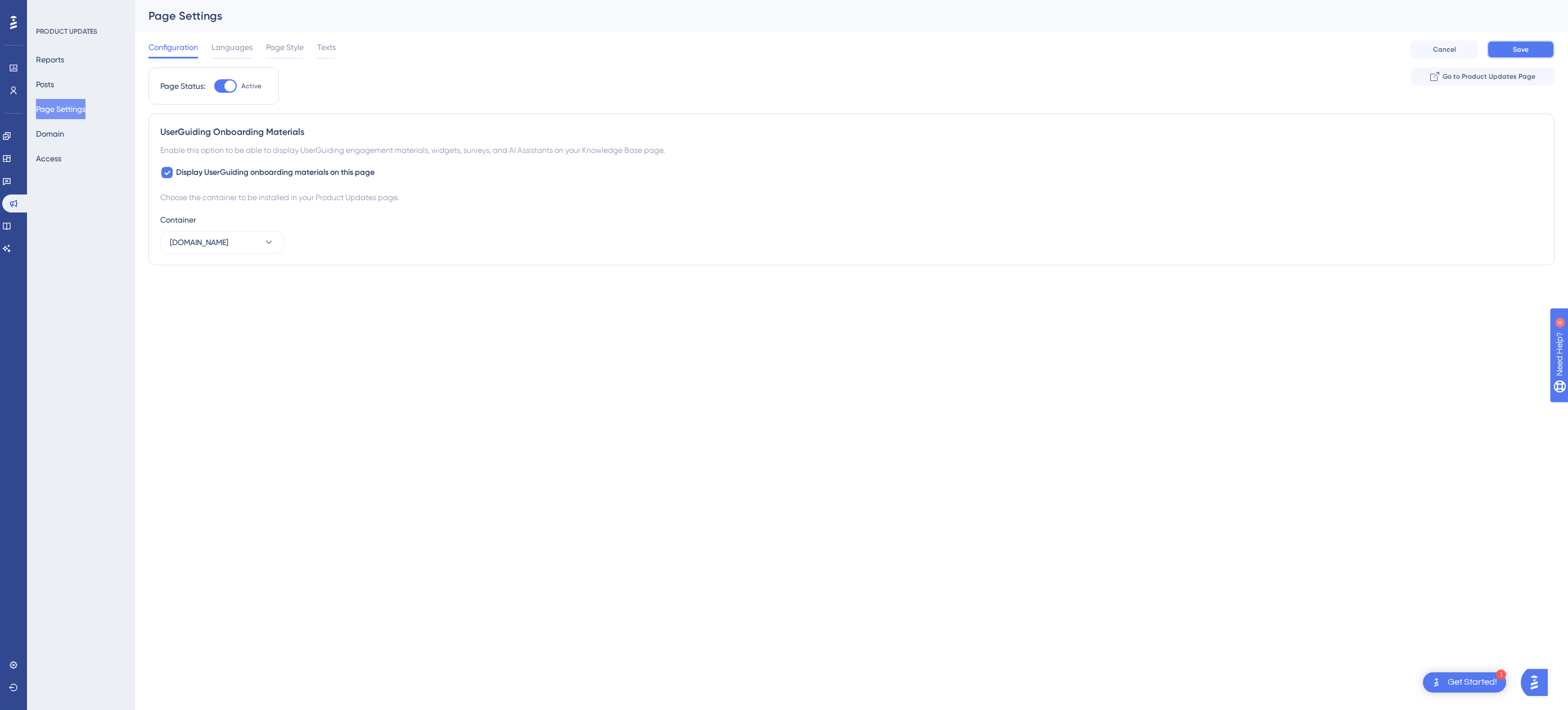
click at [967, 47] on span "Save" at bounding box center [1520, 50] width 16 height 9
click at [967, 80] on span "Go to Product Updates Page" at bounding box center [1489, 76] width 93 height 9
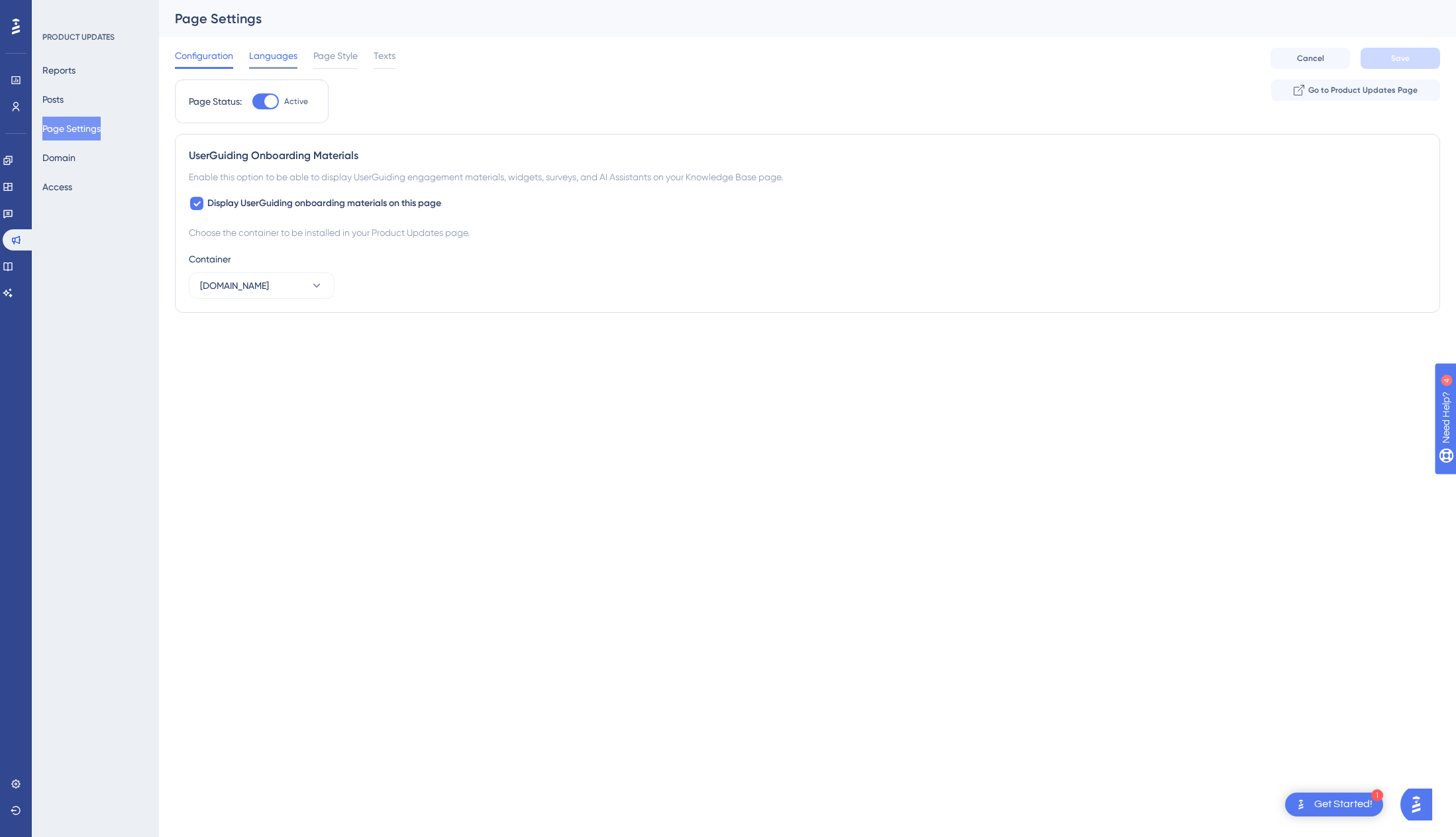
click at [278, 52] on span "Languages" at bounding box center [273, 56] width 48 height 16
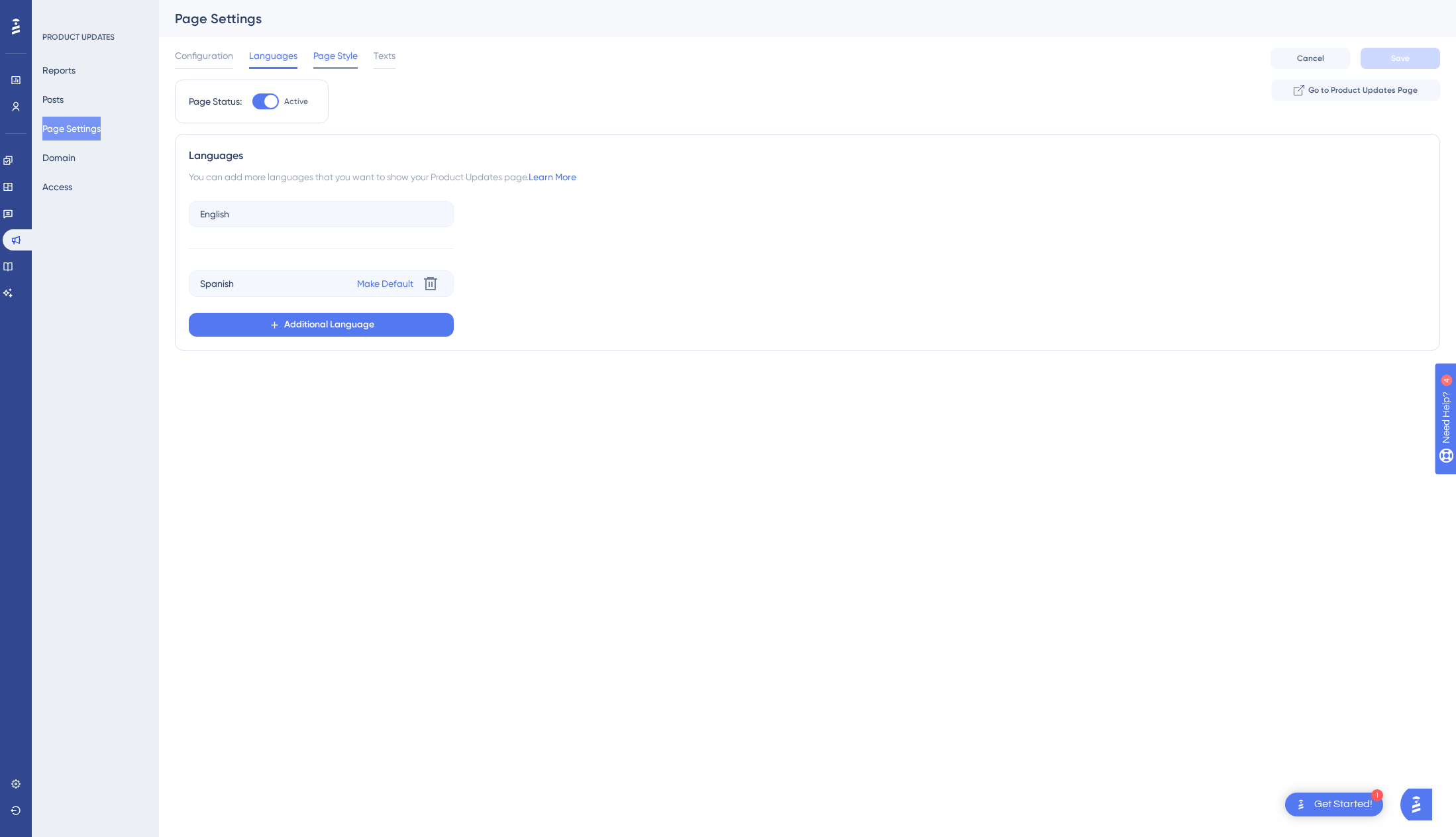
click at [352, 56] on span "Page Style" at bounding box center [335, 56] width 45 height 16
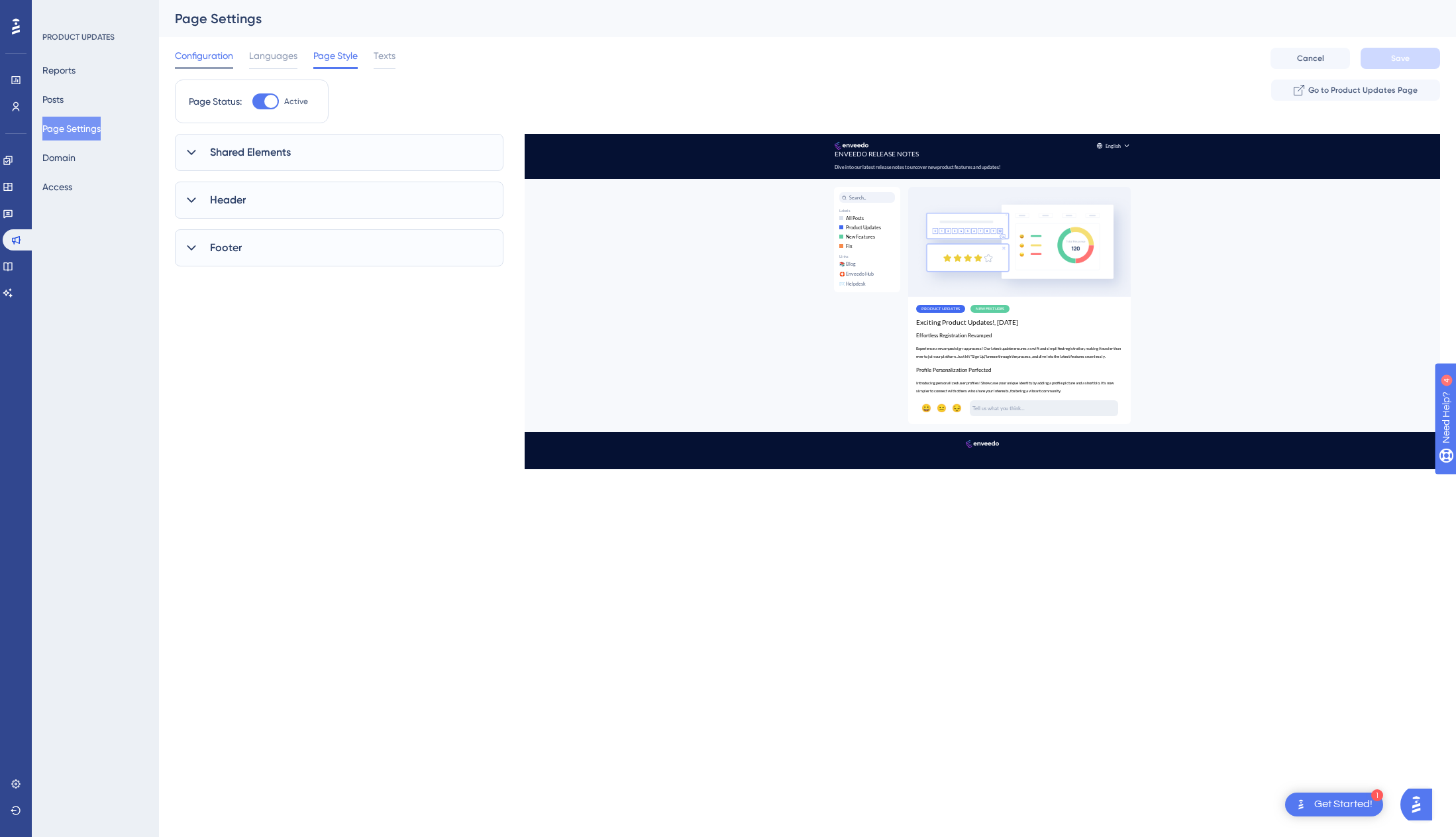
click at [219, 58] on span "Configuration" at bounding box center [204, 56] width 59 height 16
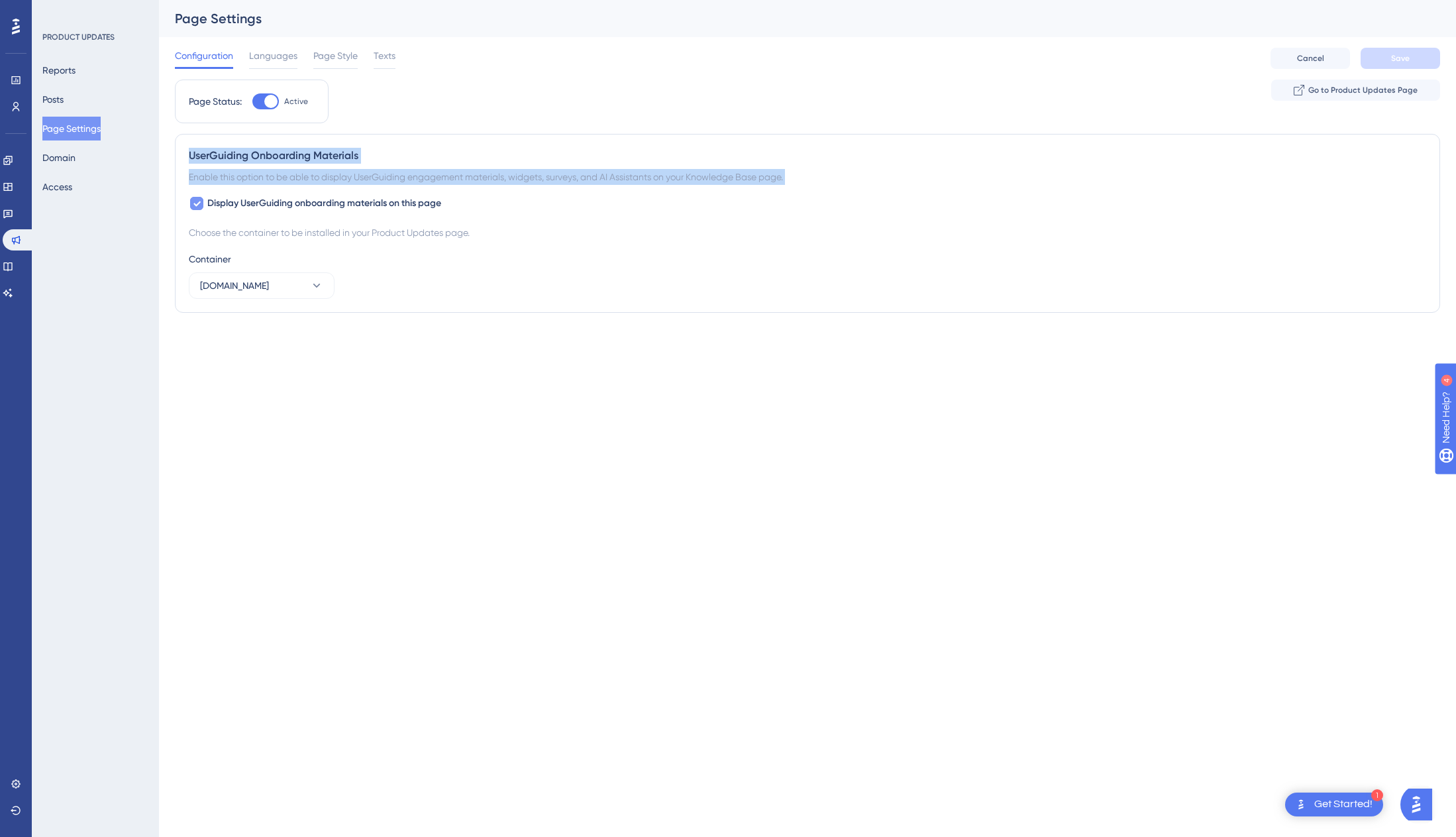
drag, startPoint x: 265, startPoint y: 100, endPoint x: 224, endPoint y: 203, distance: 110.9
click at [224, 202] on div "Page Status: Active Go to Product Updates Page UserGuiding Onboarding Materials…" at bounding box center [807, 201] width 1266 height 244
click at [212, 207] on span "Display UserGuiding onboarding materials on this page" at bounding box center [324, 204] width 234 height 16
checkbox input "false"
click at [1139, 59] on span "Save" at bounding box center [1400, 59] width 18 height 10
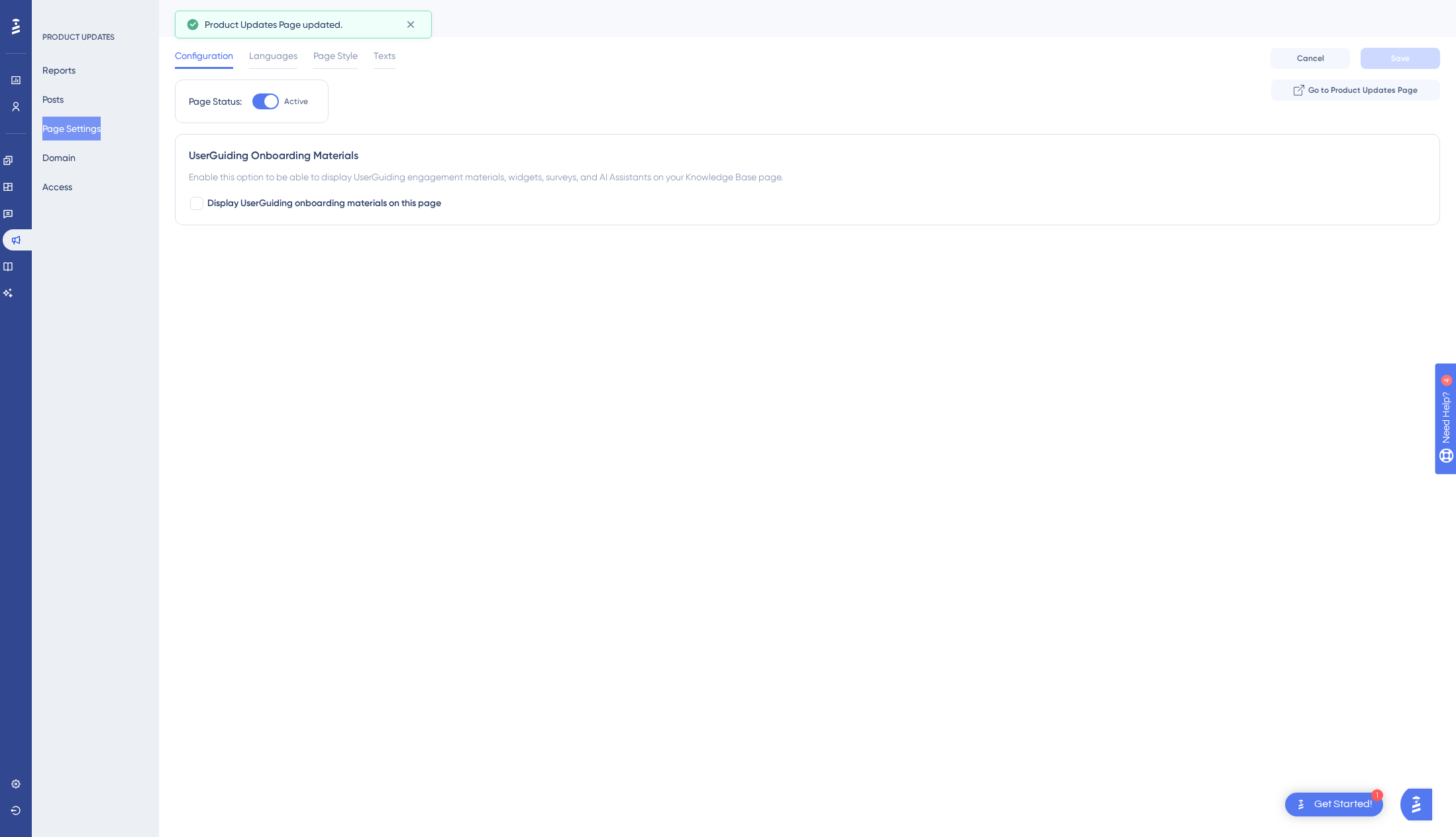
click at [654, 0] on html "1 Get Started! Performance Users Engagement Widgets Feedback Product Updates Kn…" at bounding box center [728, 0] width 1456 height 0
click at [262, 55] on span "Languages" at bounding box center [273, 56] width 48 height 16
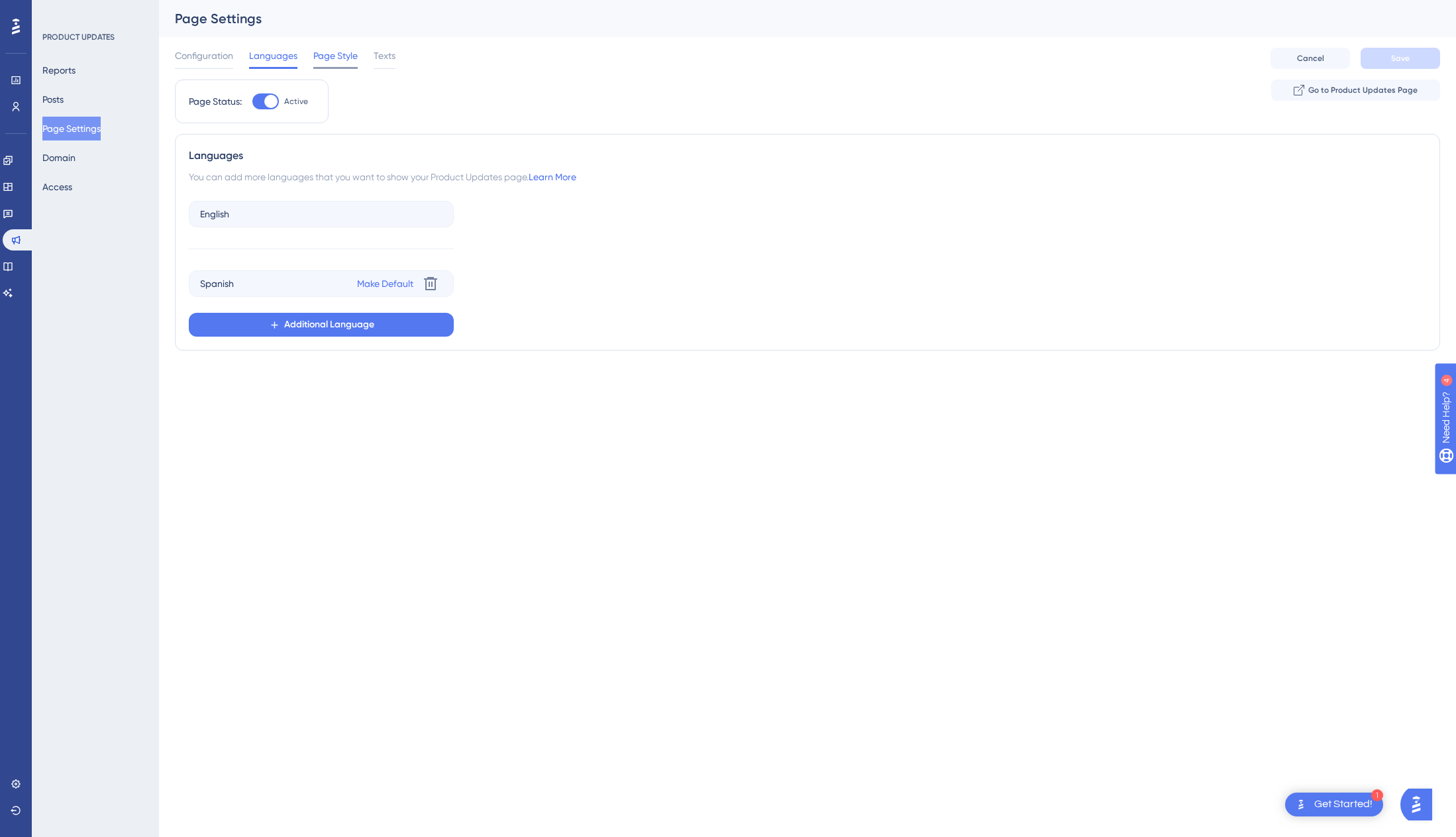
click at [335, 54] on span "Page Style" at bounding box center [335, 56] width 45 height 16
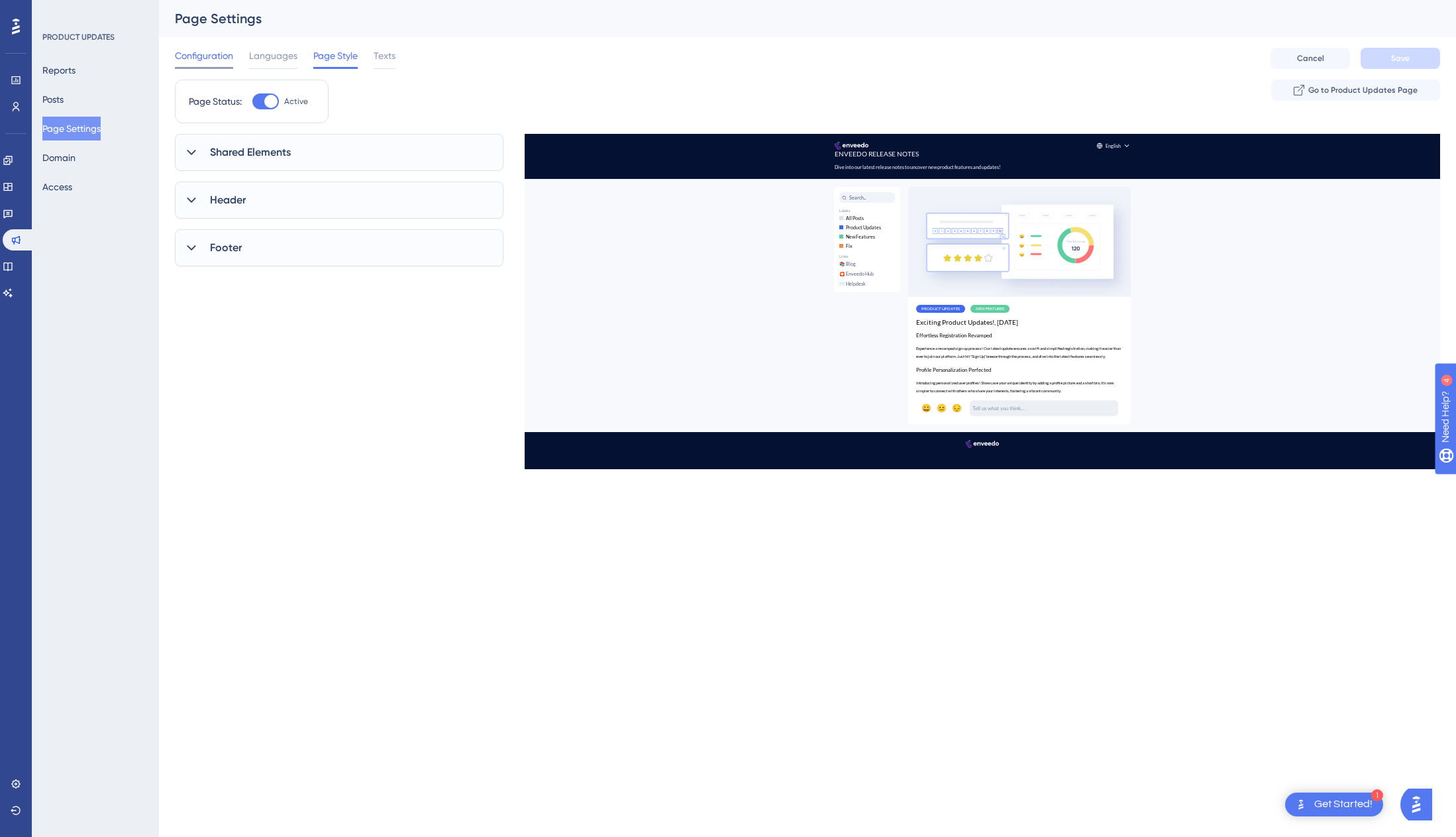
click at [190, 64] on div "Configuration" at bounding box center [204, 59] width 59 height 21
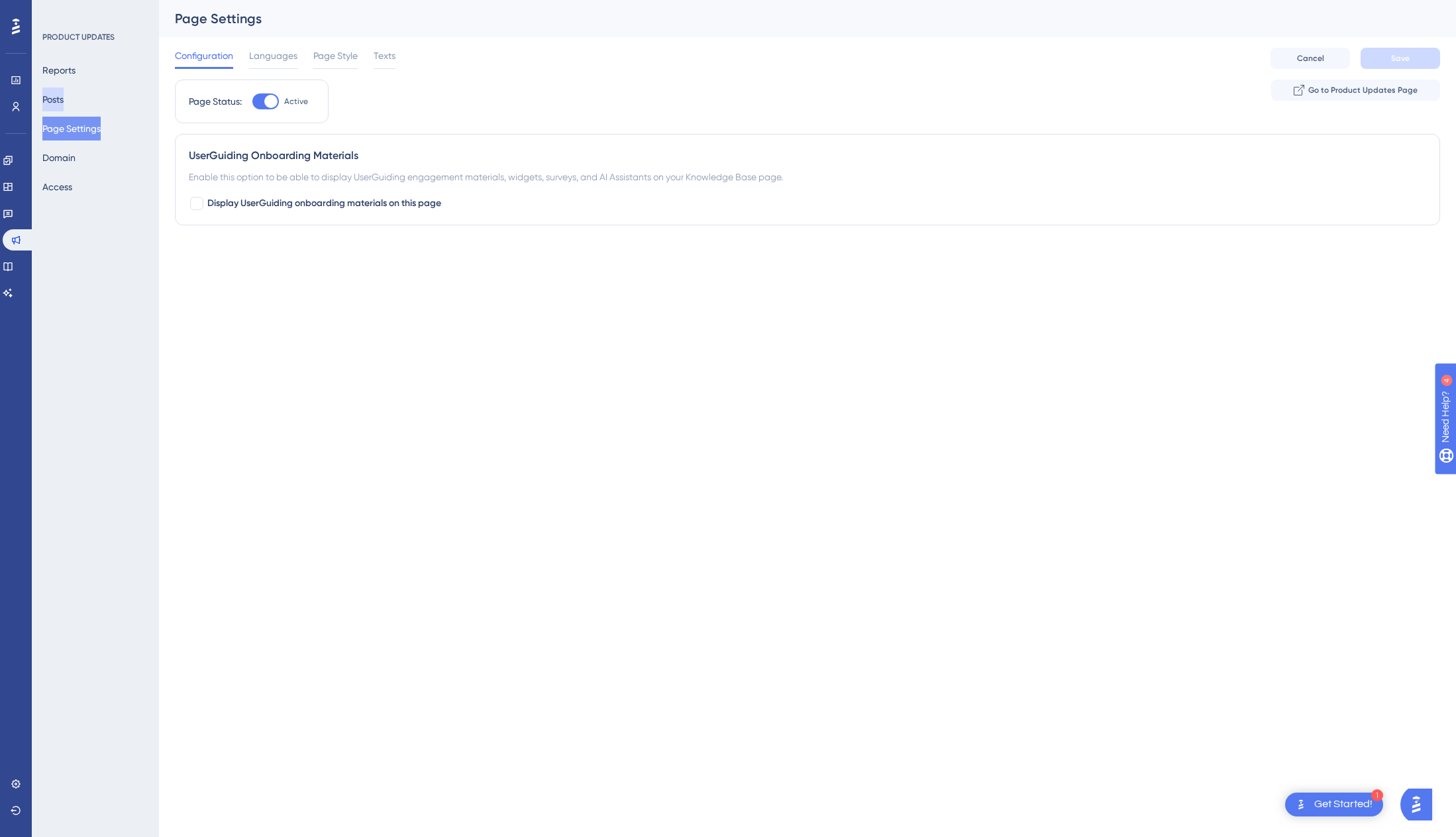
click at [64, 100] on button "Posts" at bounding box center [53, 99] width 21 height 24
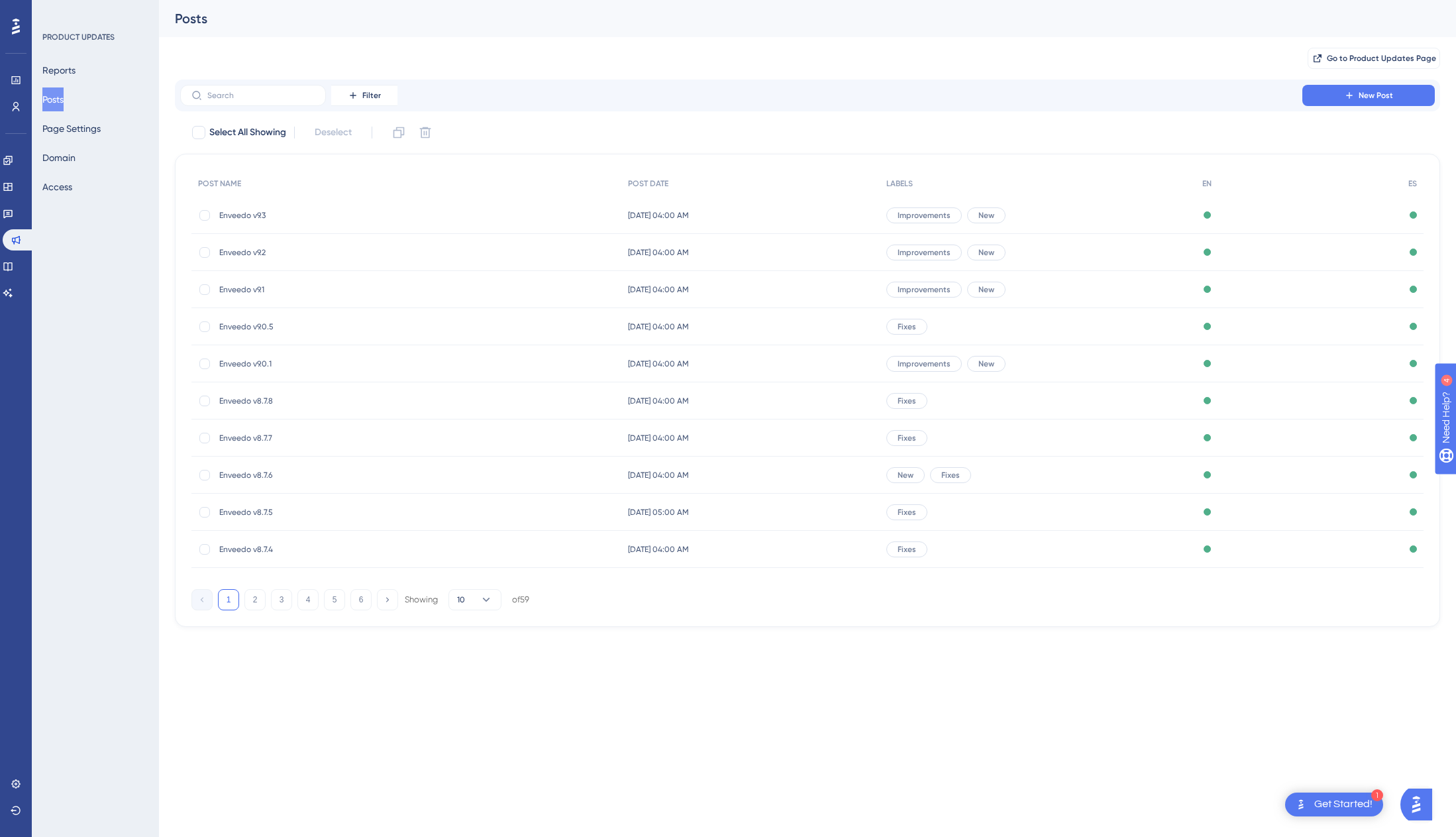
click at [237, 211] on span "Enveedo v9.3" at bounding box center [325, 215] width 212 height 10
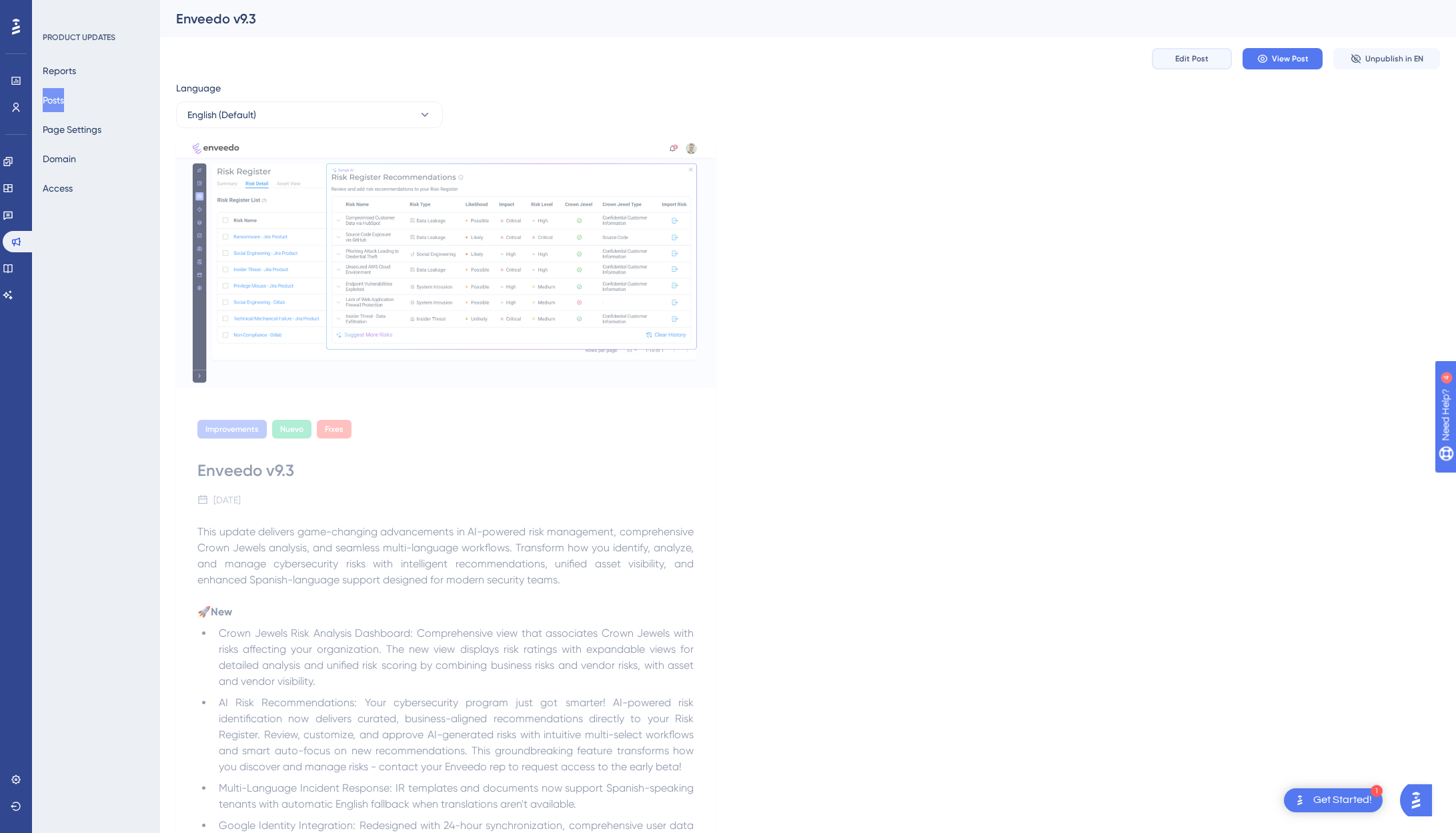
click at [1147, 58] on button "Edit Post" at bounding box center [1191, 59] width 80 height 21
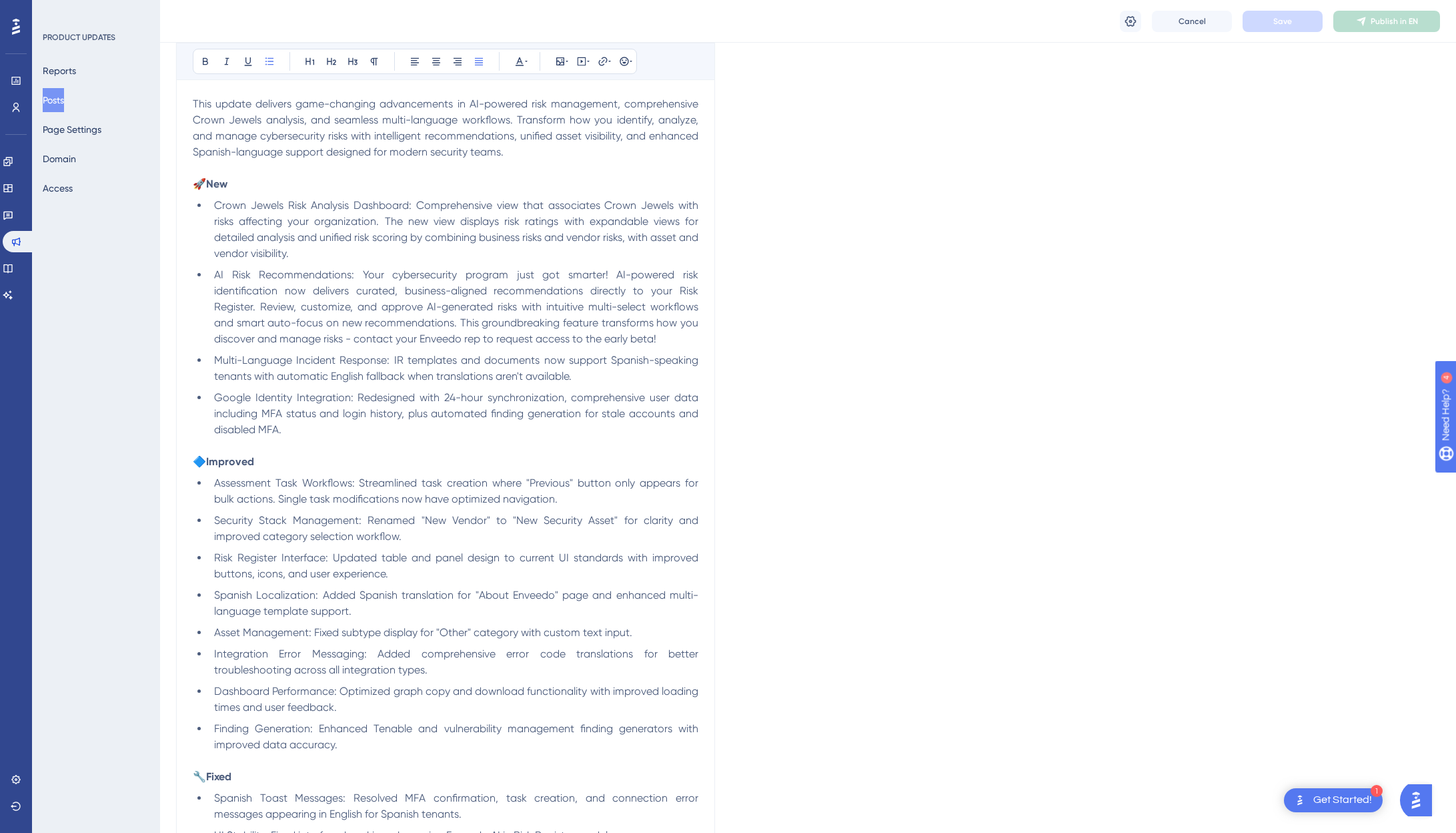
scroll to position [1353, 0]
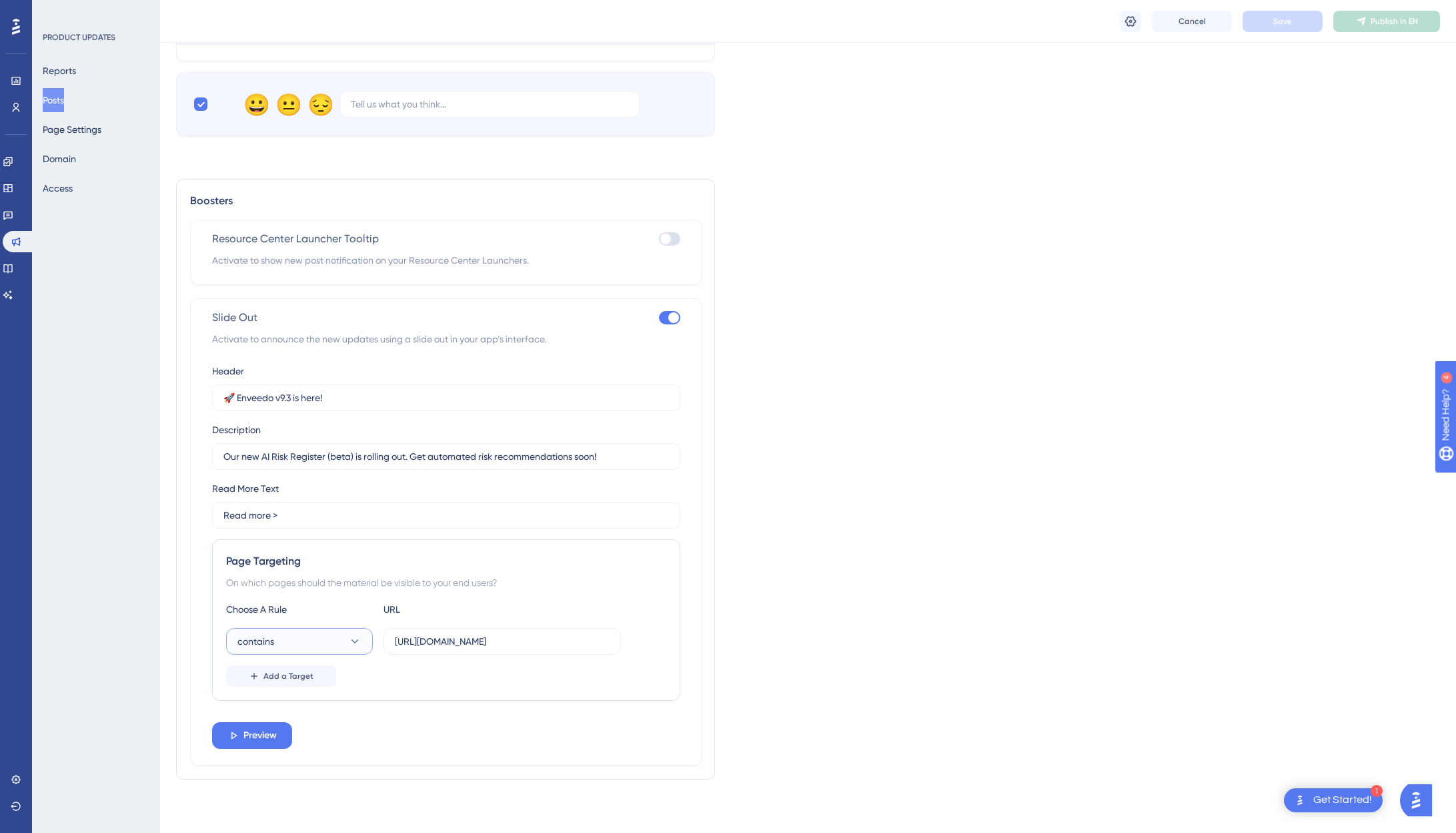
click at [317, 646] on button "contains" at bounding box center [299, 641] width 147 height 26
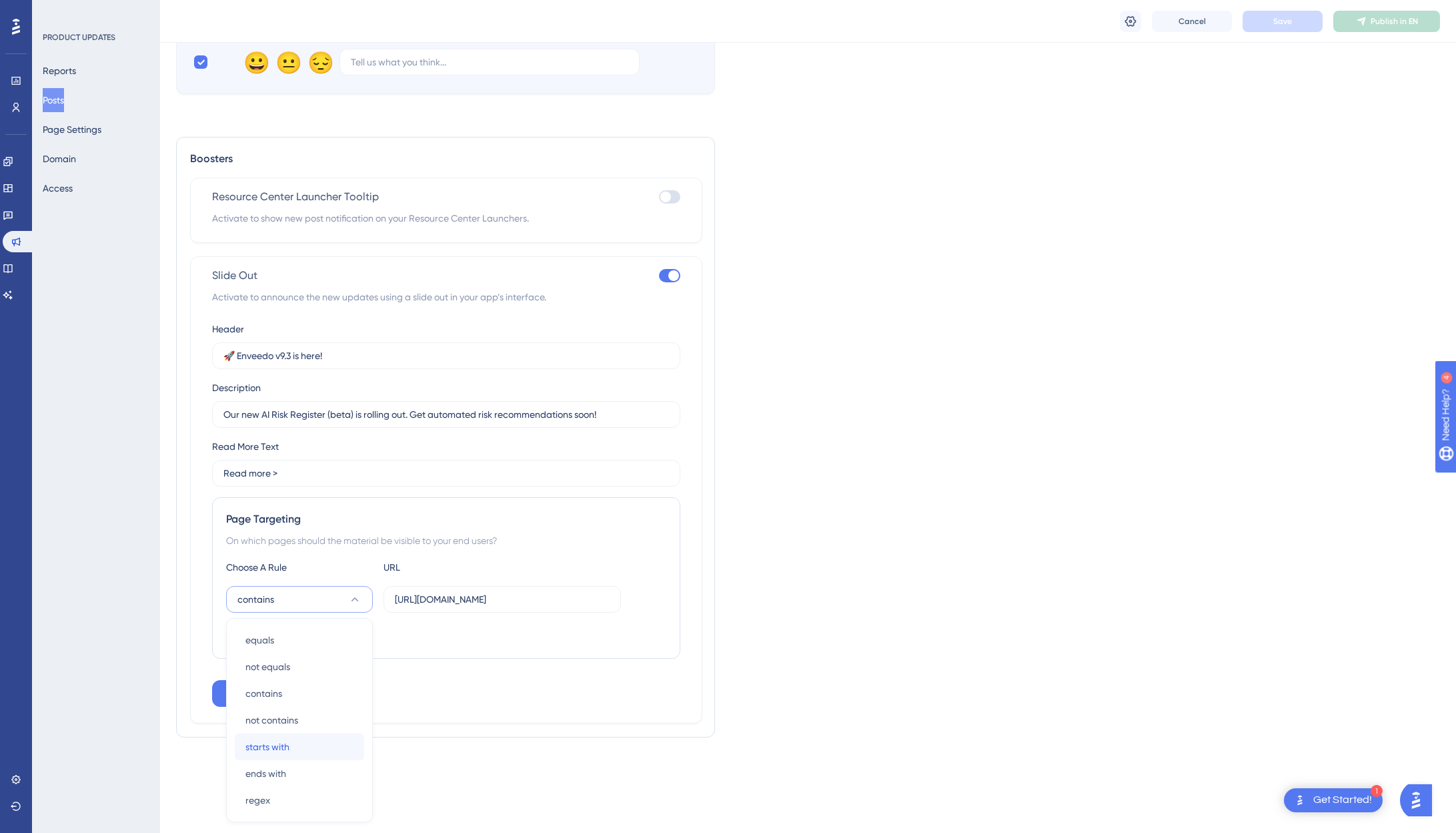
click at [295, 753] on div "starts with starts with" at bounding box center [299, 747] width 108 height 26
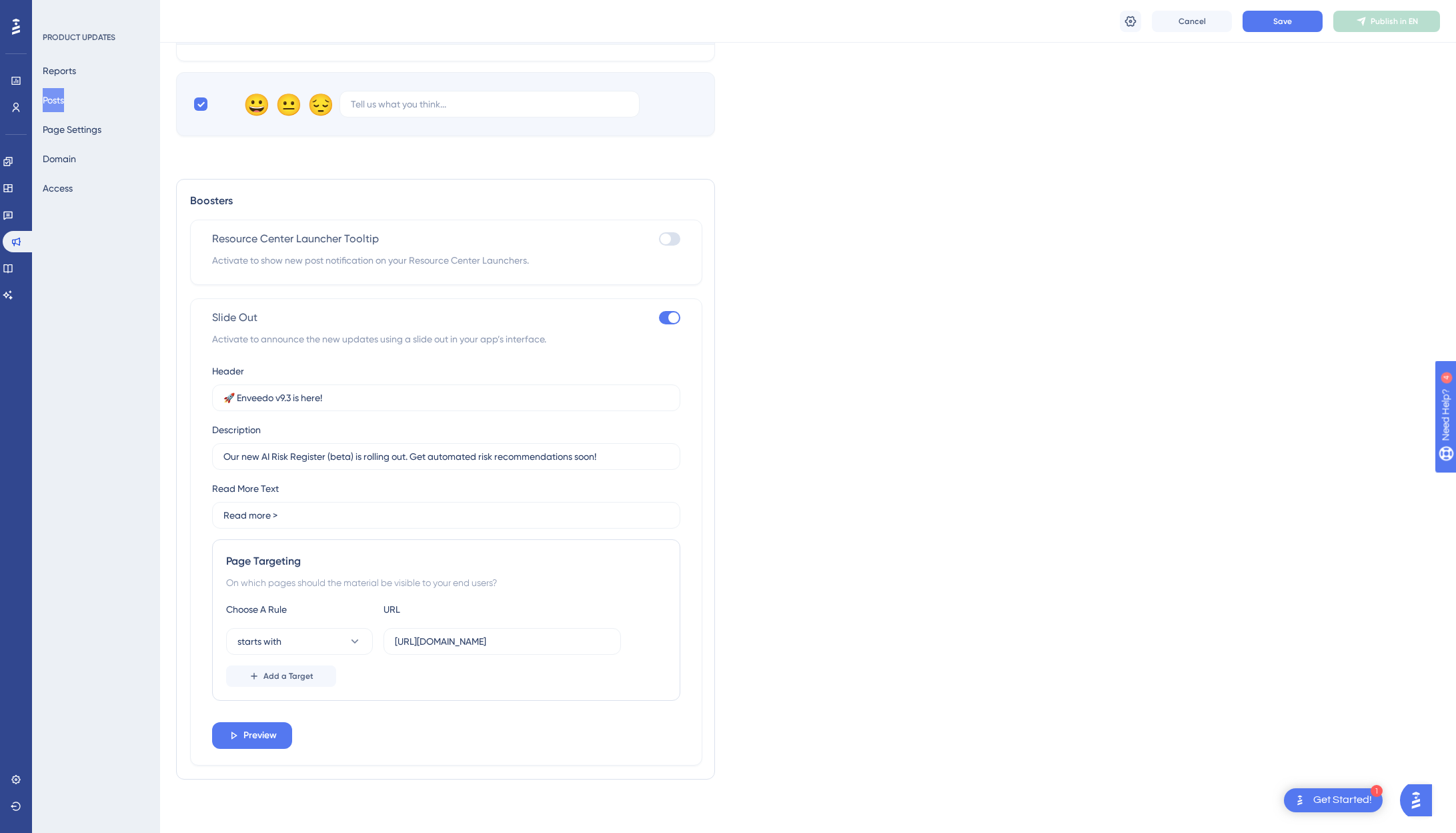
scroll to position [1353, 0]
drag, startPoint x: 470, startPoint y: 645, endPoint x: 619, endPoint y: 645, distance: 149.0
click at [619, 645] on label "https://app.enveedo.com/management/" at bounding box center [502, 641] width 237 height 26
click at [594, 651] on label "https://app.enveedo.com/management/" at bounding box center [502, 641] width 237 height 26
click at [594, 648] on input "https://app.enveedo.com/management/" at bounding box center [502, 641] width 215 height 15
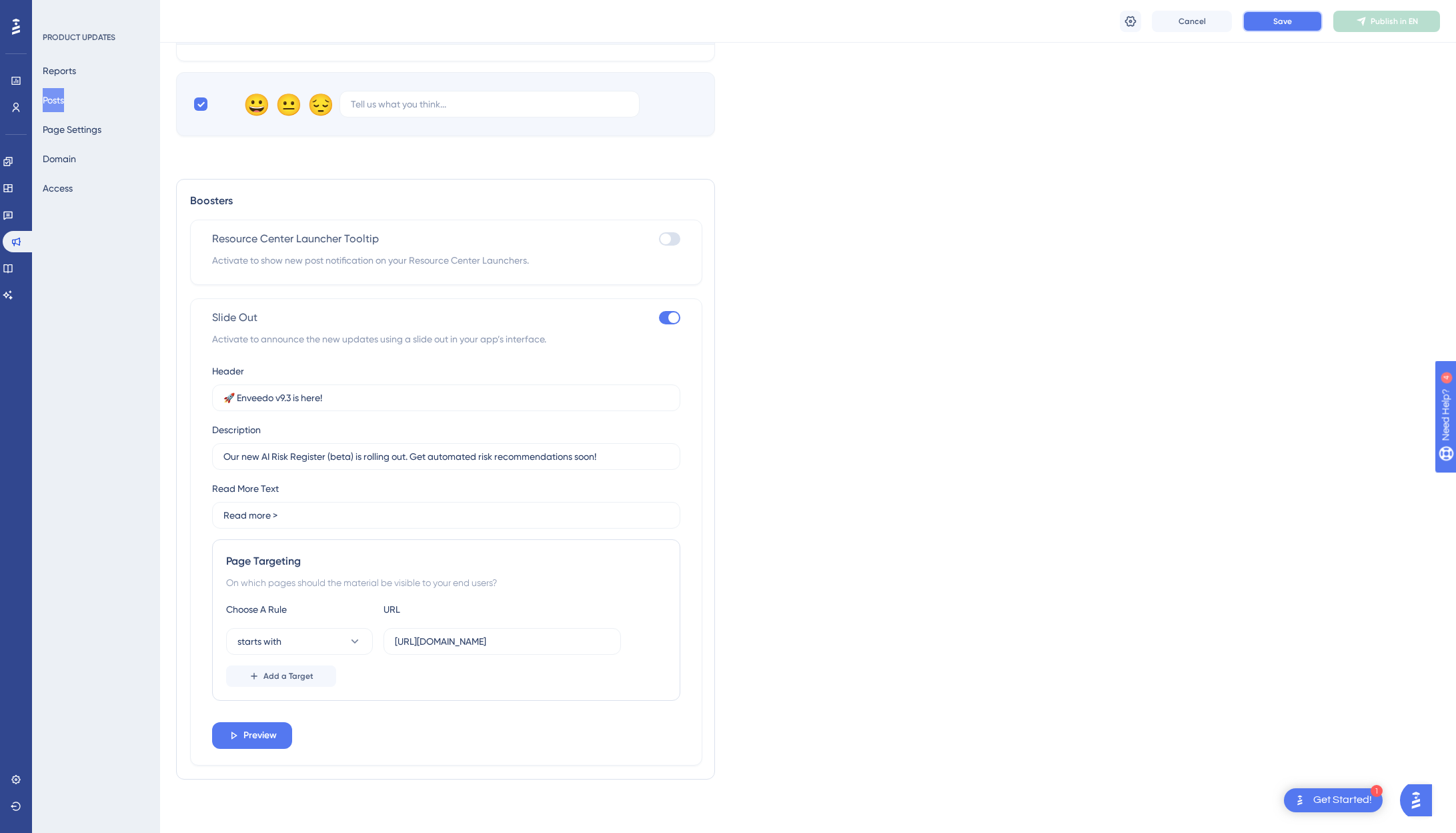
click at [1147, 18] on button "Save" at bounding box center [1282, 21] width 80 height 21
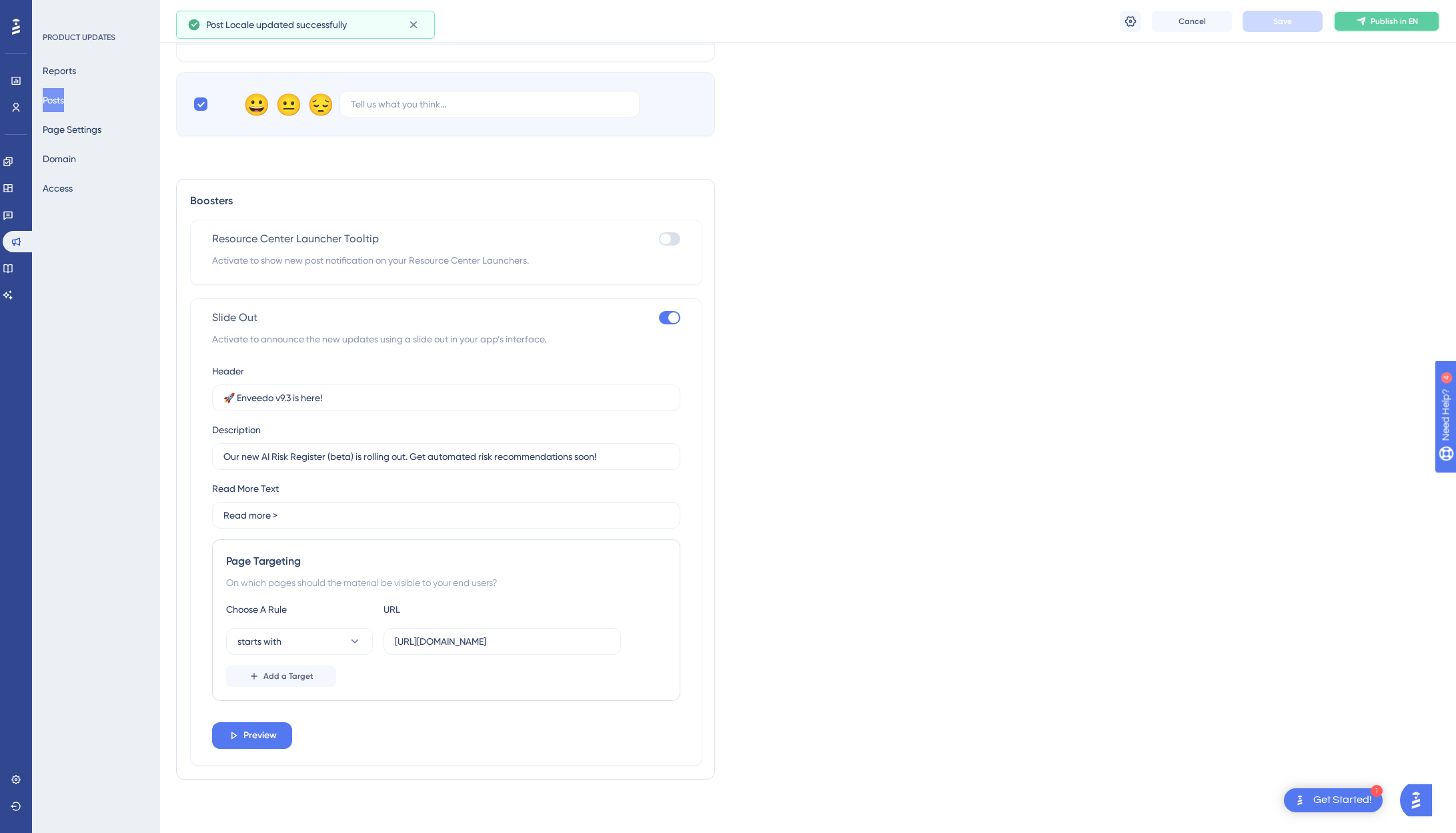
click at [1147, 19] on span "Publish in EN" at bounding box center [1394, 21] width 47 height 11
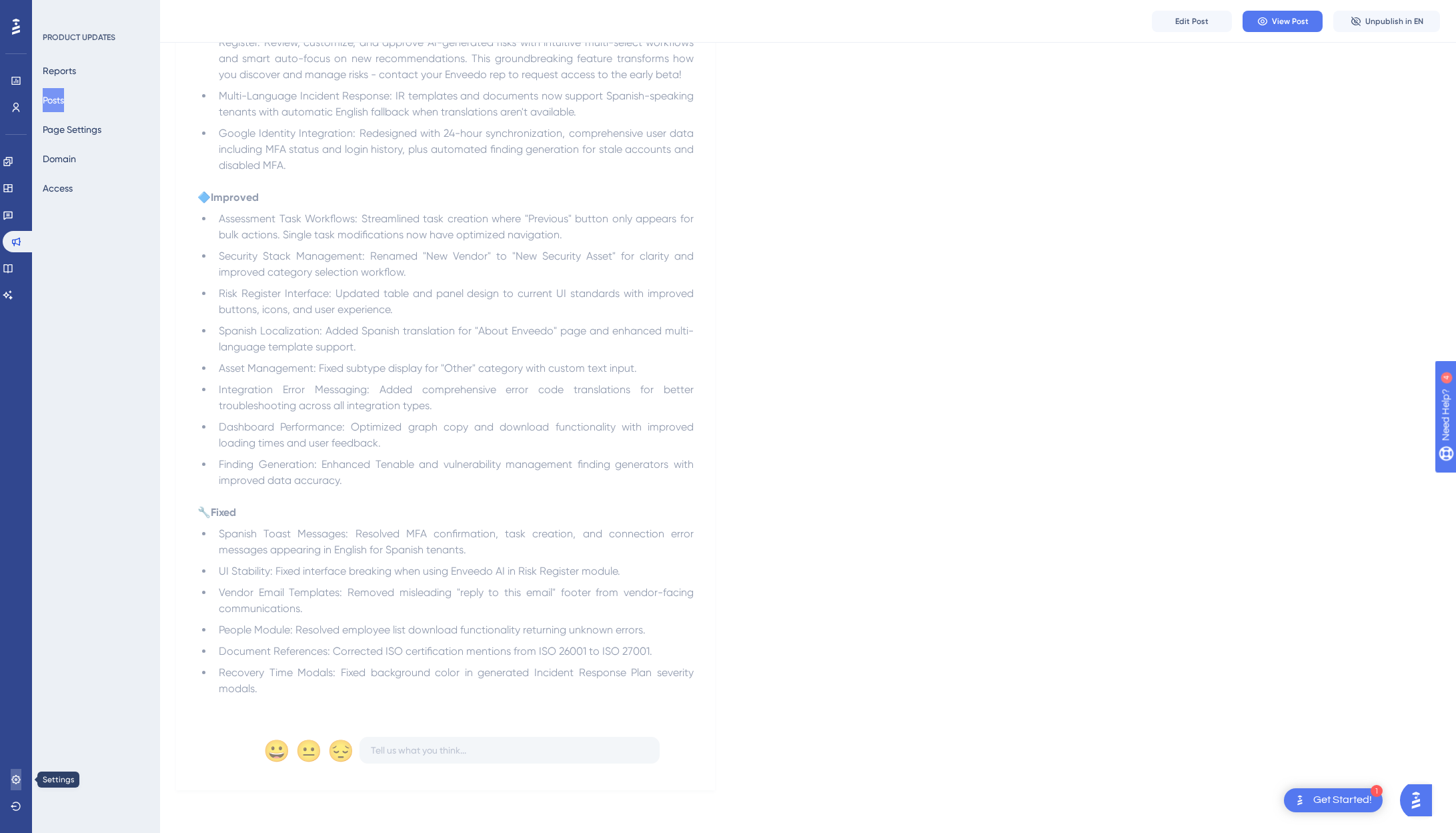
click at [17, 784] on icon at bounding box center [16, 779] width 11 height 11
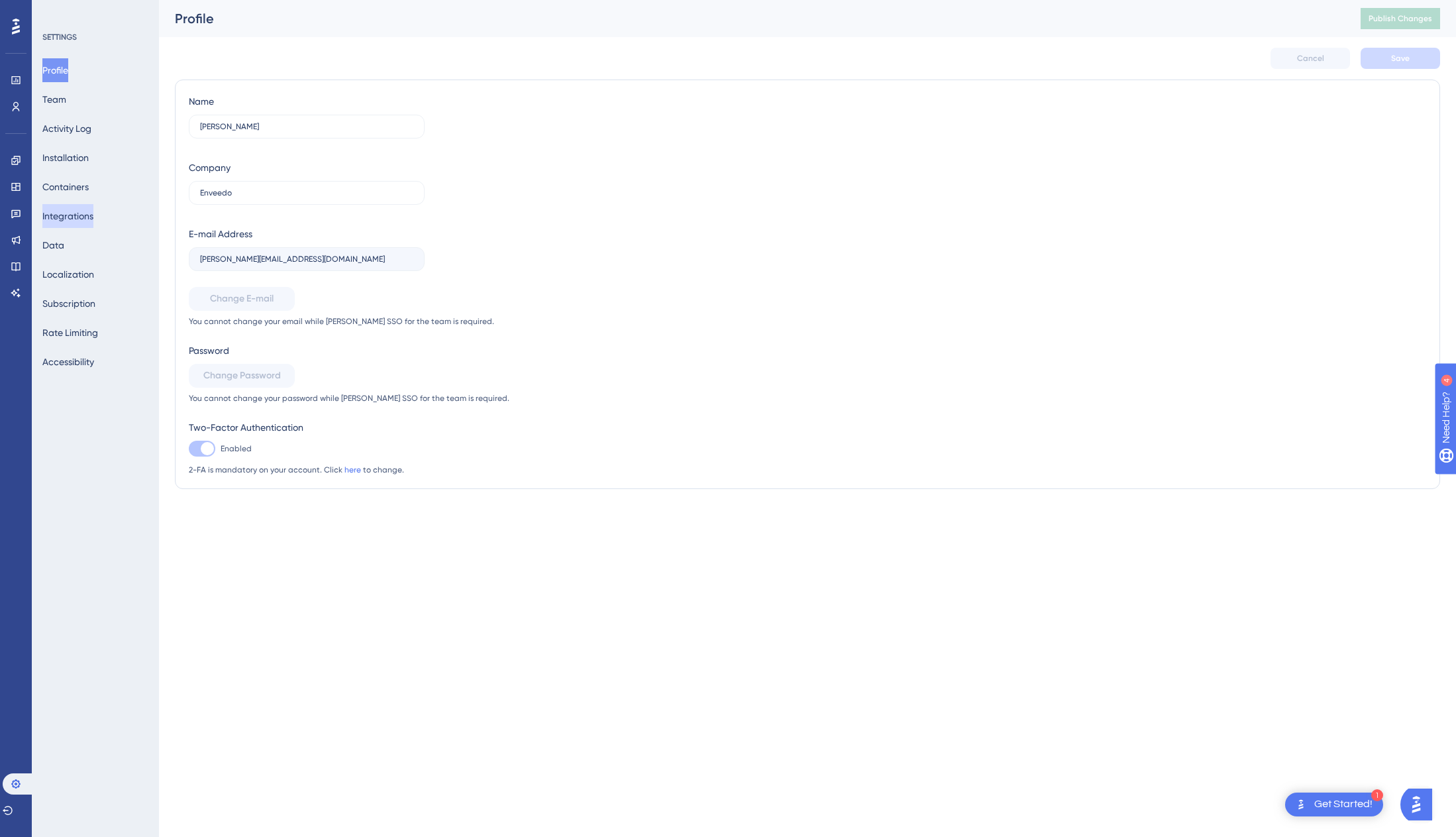
click at [72, 224] on button "Integrations" at bounding box center [68, 216] width 51 height 24
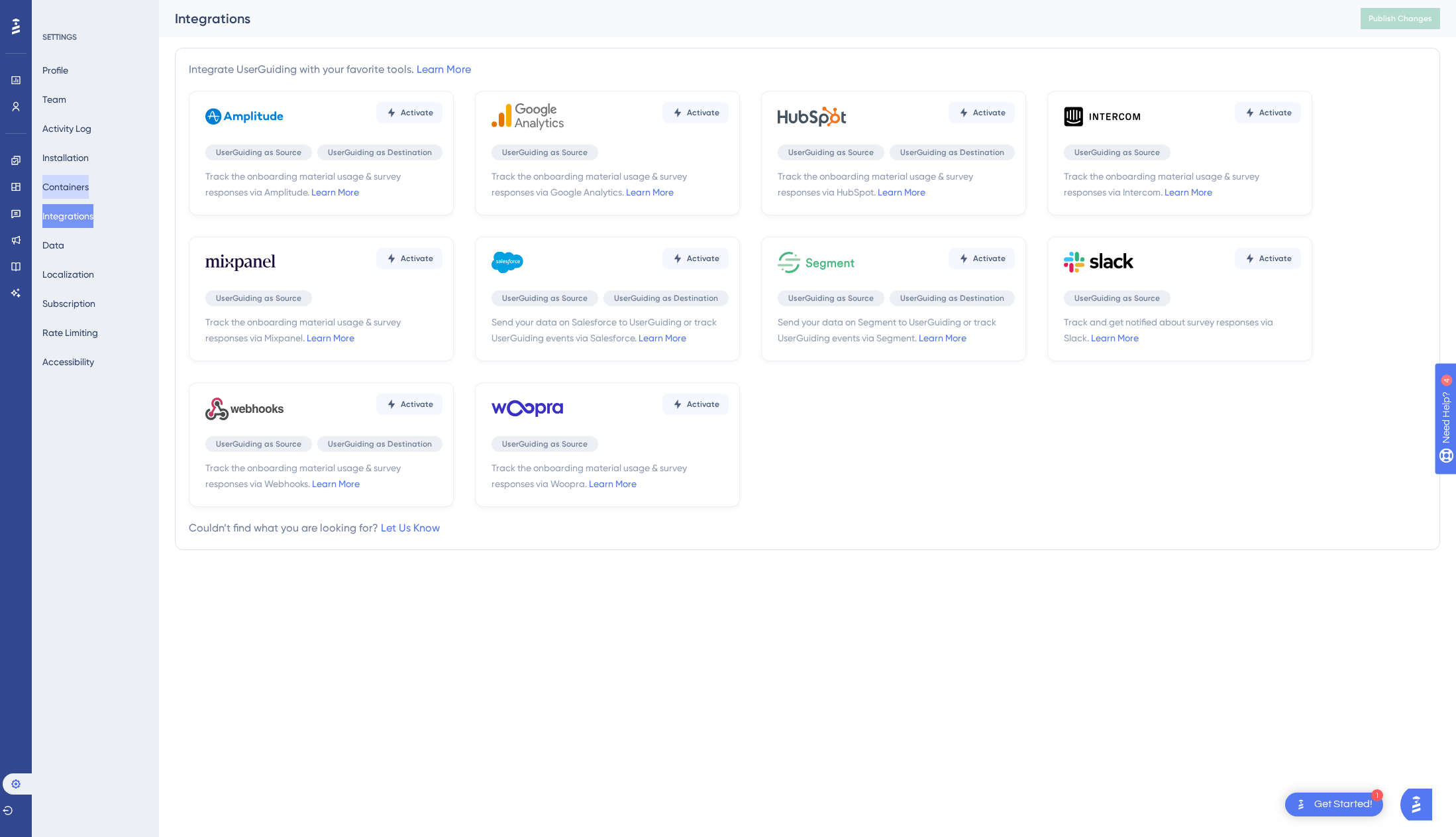
click at [81, 191] on button "Containers" at bounding box center [66, 186] width 46 height 24
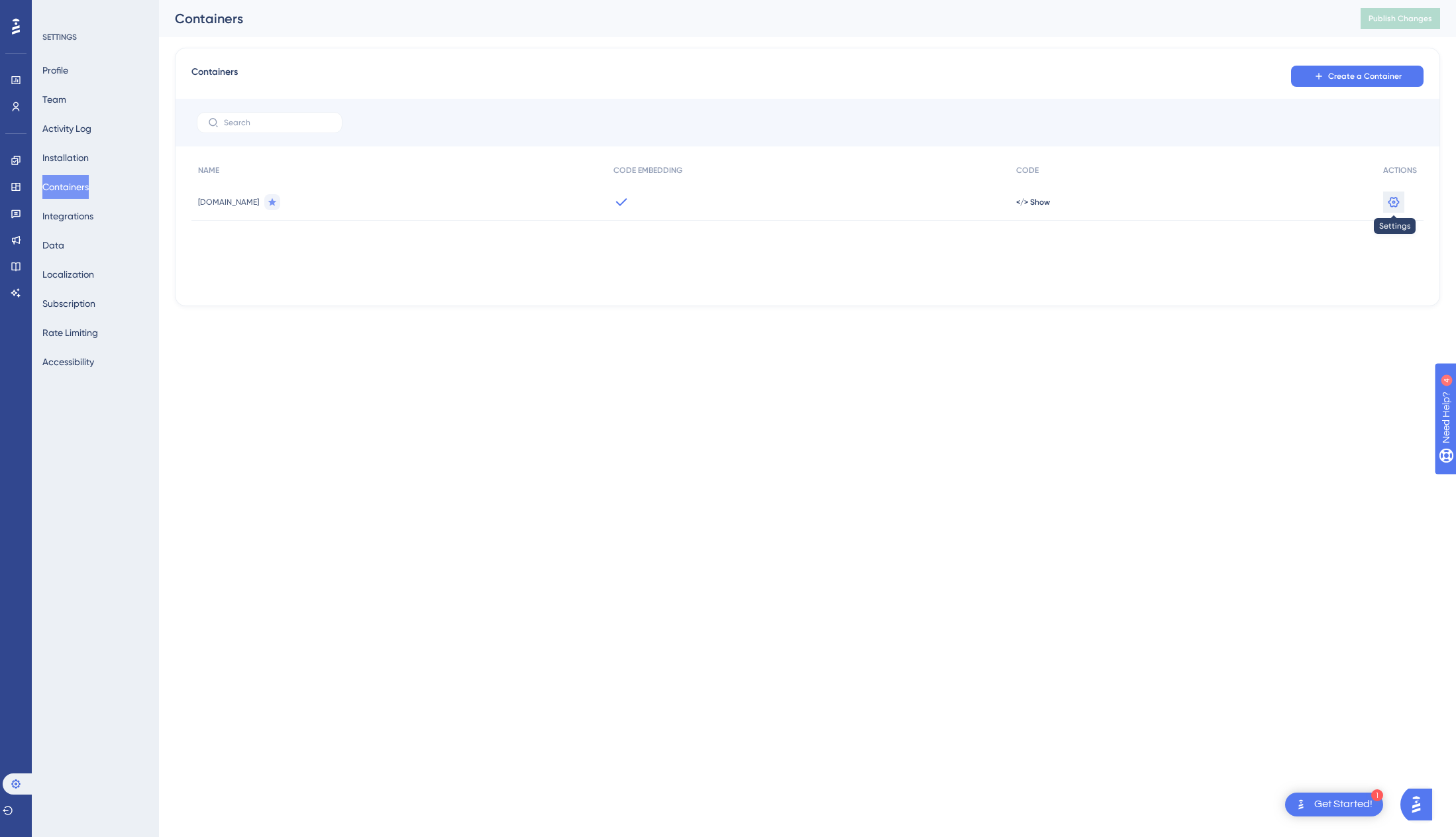
click at [1139, 201] on icon at bounding box center [1393, 202] width 13 height 13
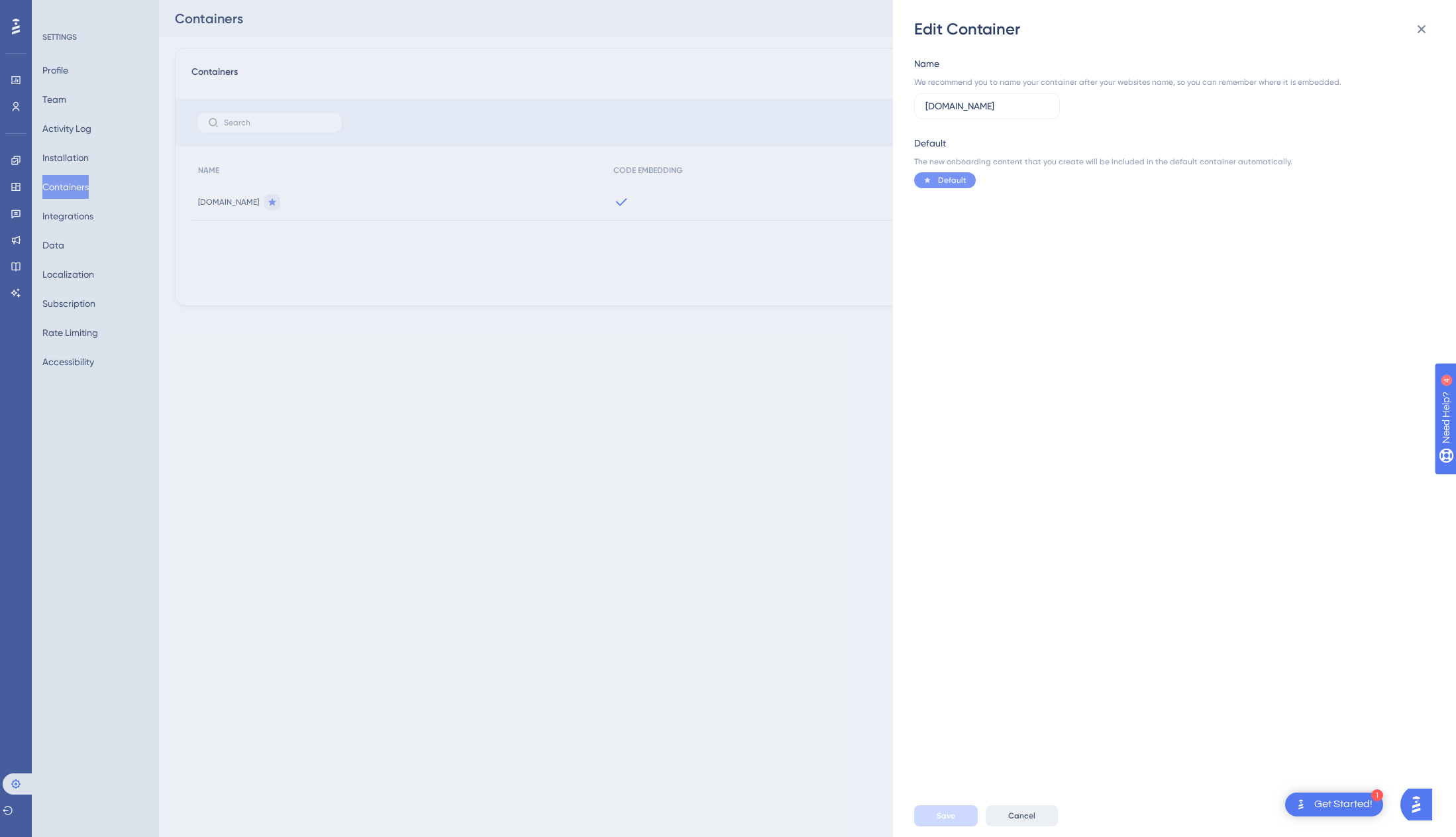
click at [1020, 813] on span "Cancel" at bounding box center [1021, 816] width 27 height 10
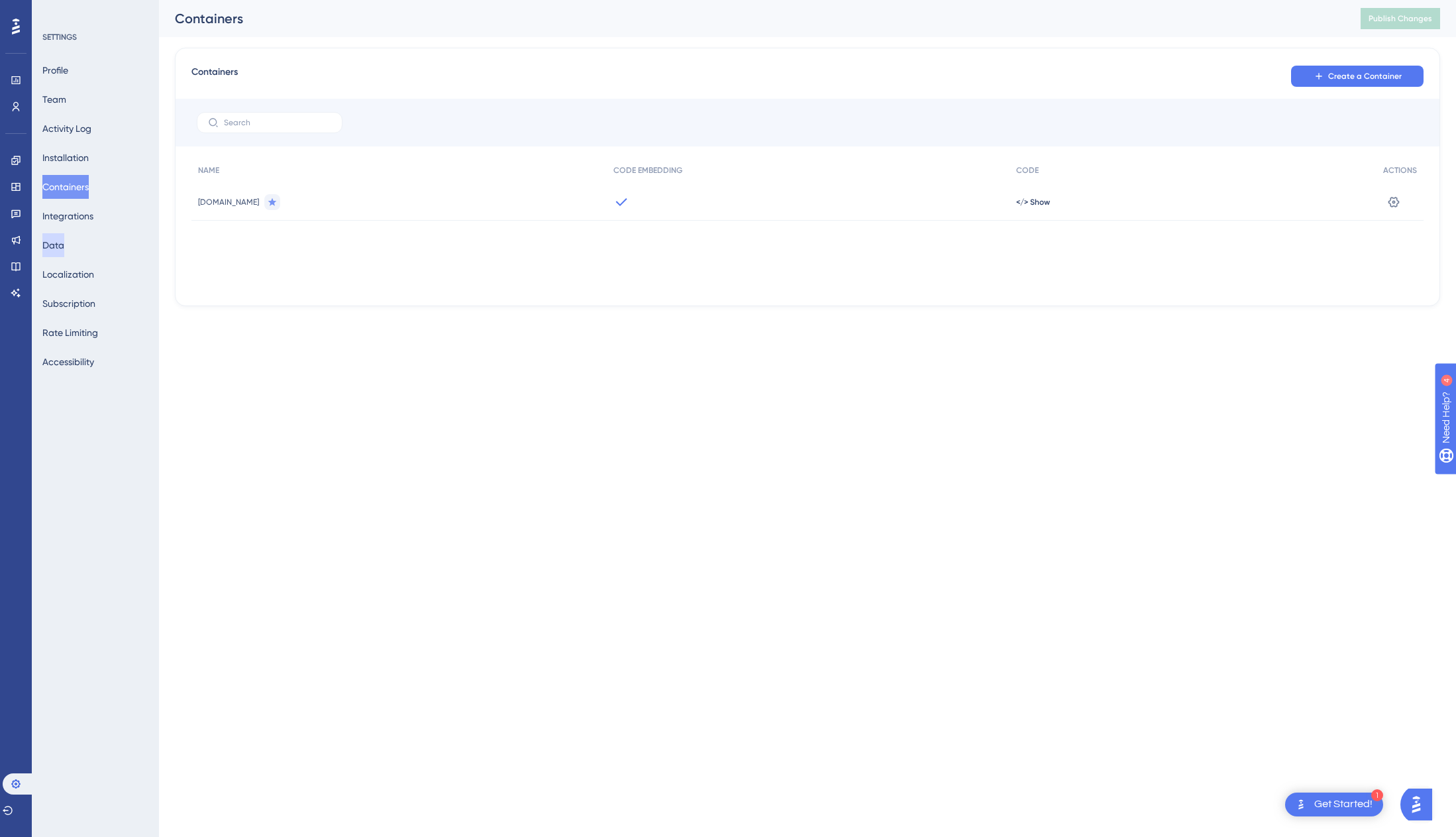
click at [65, 246] on button "Data" at bounding box center [53, 245] width 22 height 24
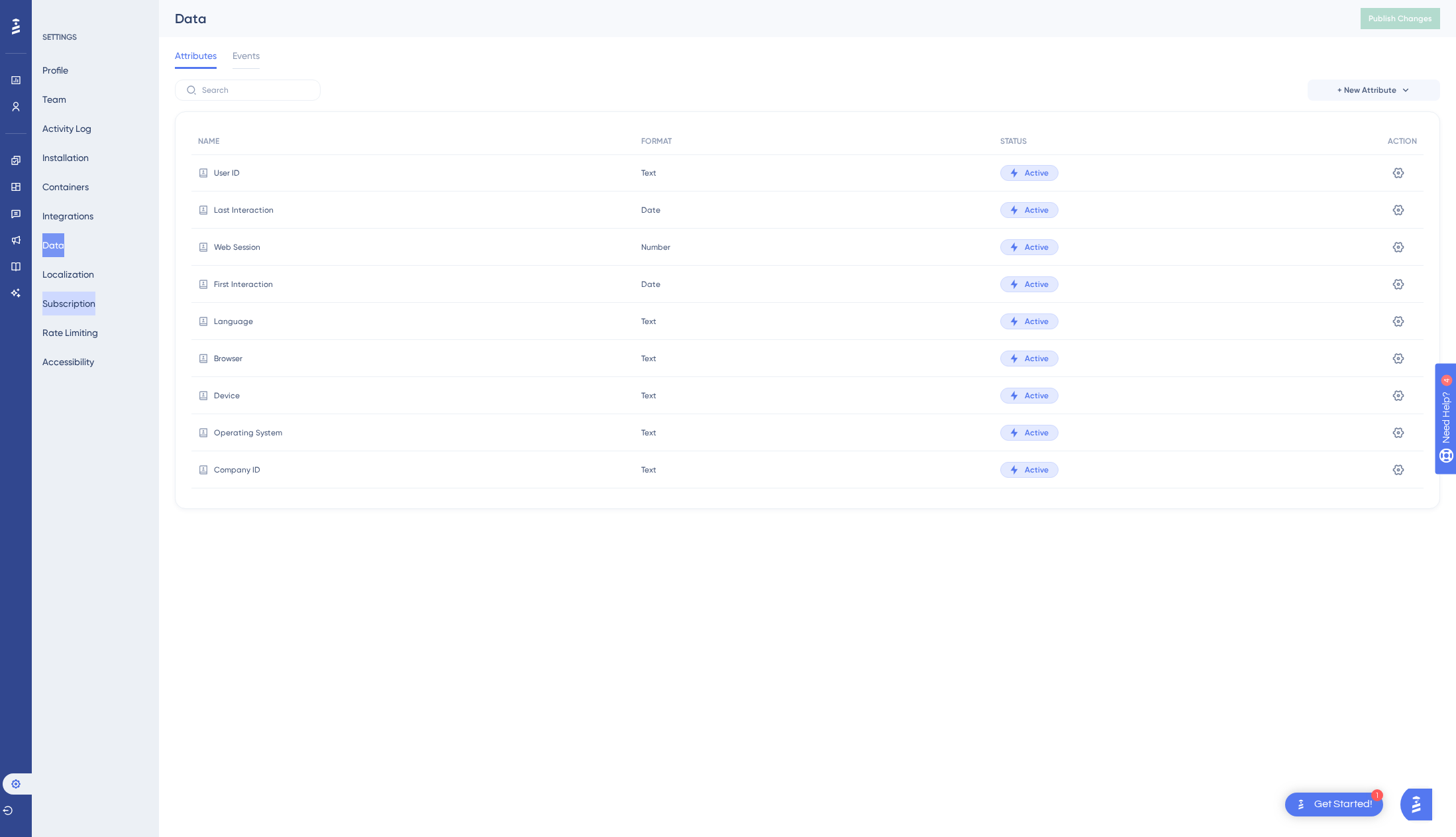
click at [78, 301] on button "Subscription" at bounding box center [69, 303] width 53 height 24
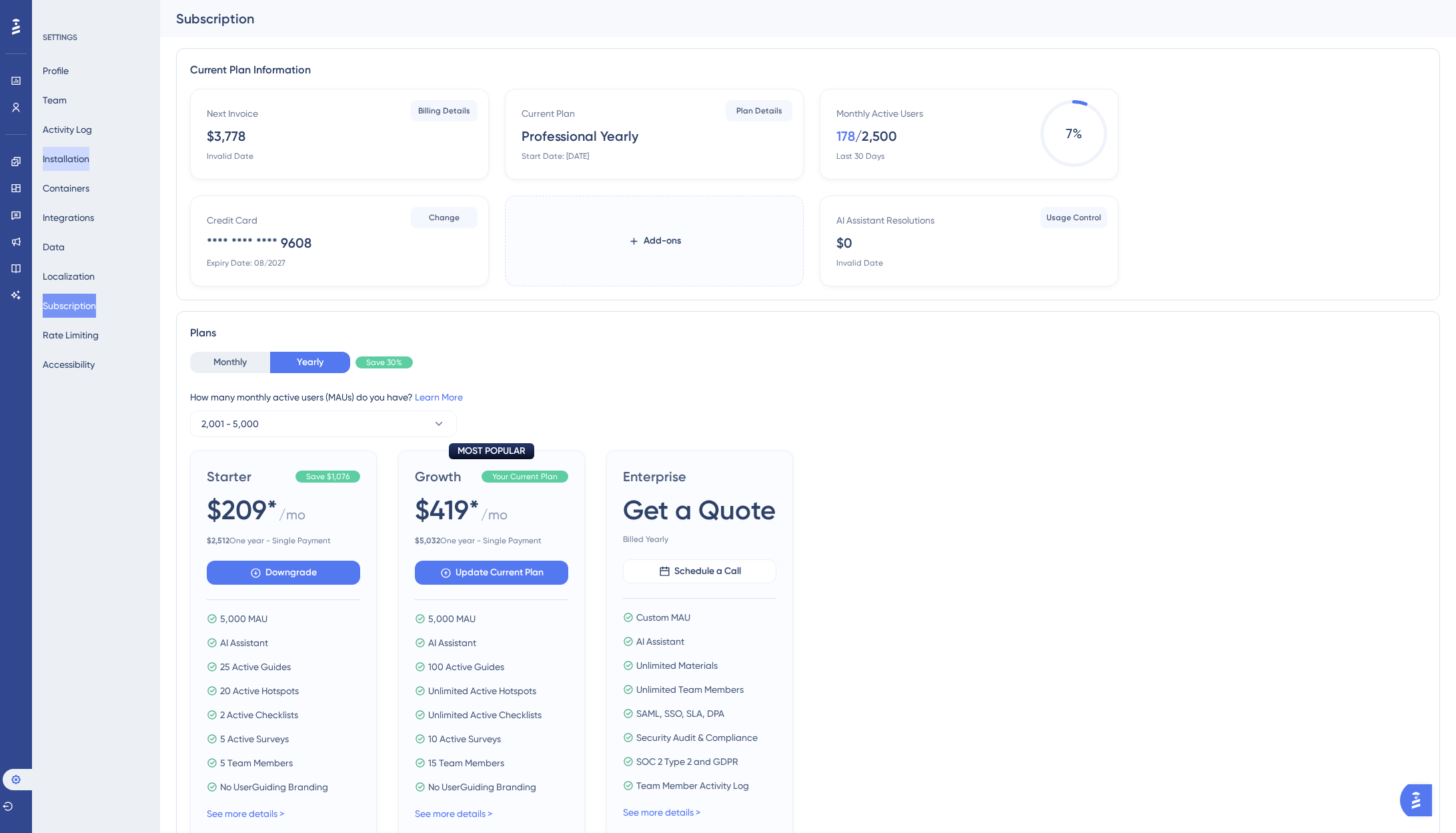
click at [60, 157] on button "Installation" at bounding box center [66, 158] width 47 height 24
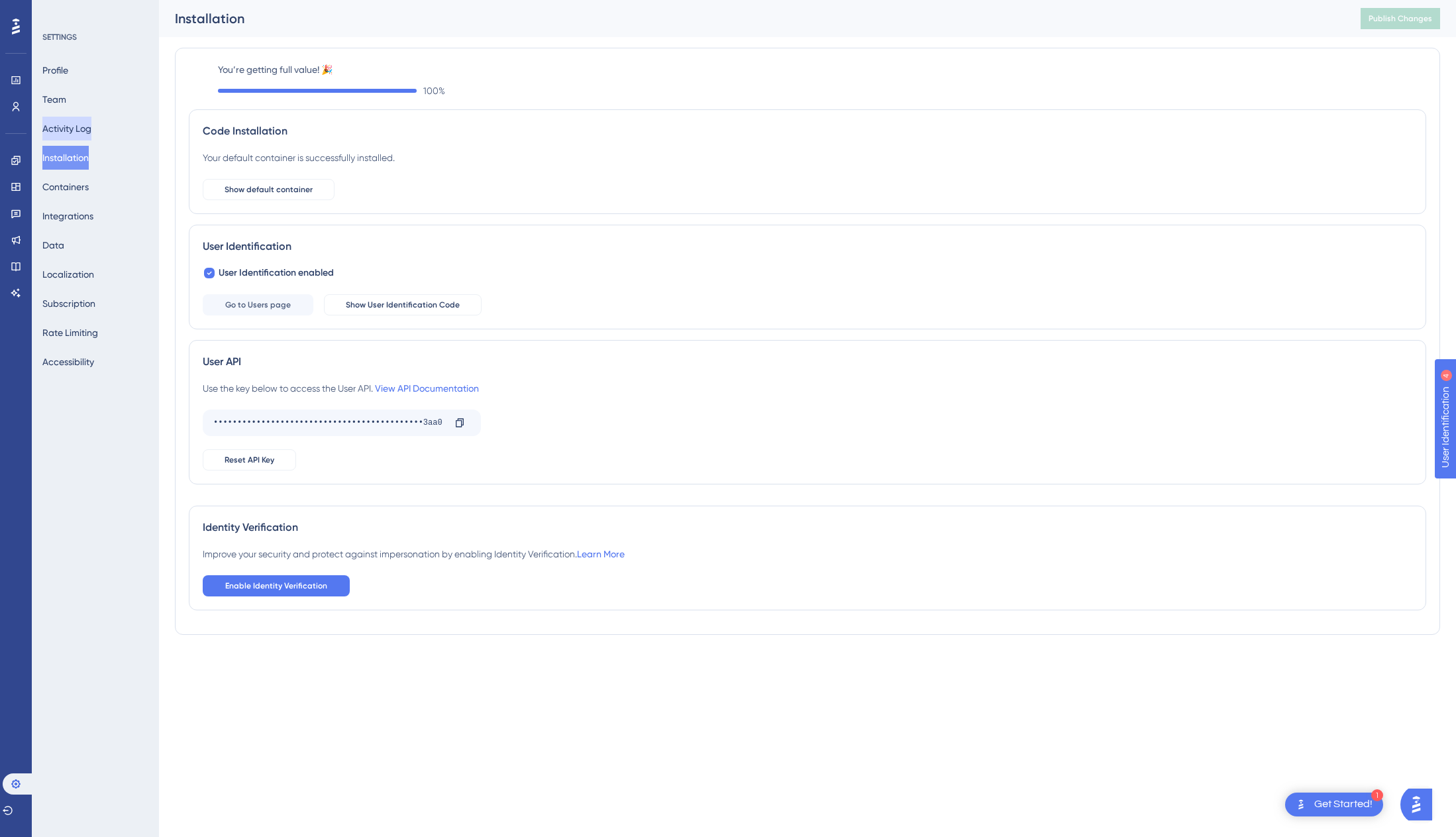
click at [70, 134] on button "Activity Log" at bounding box center [67, 128] width 49 height 24
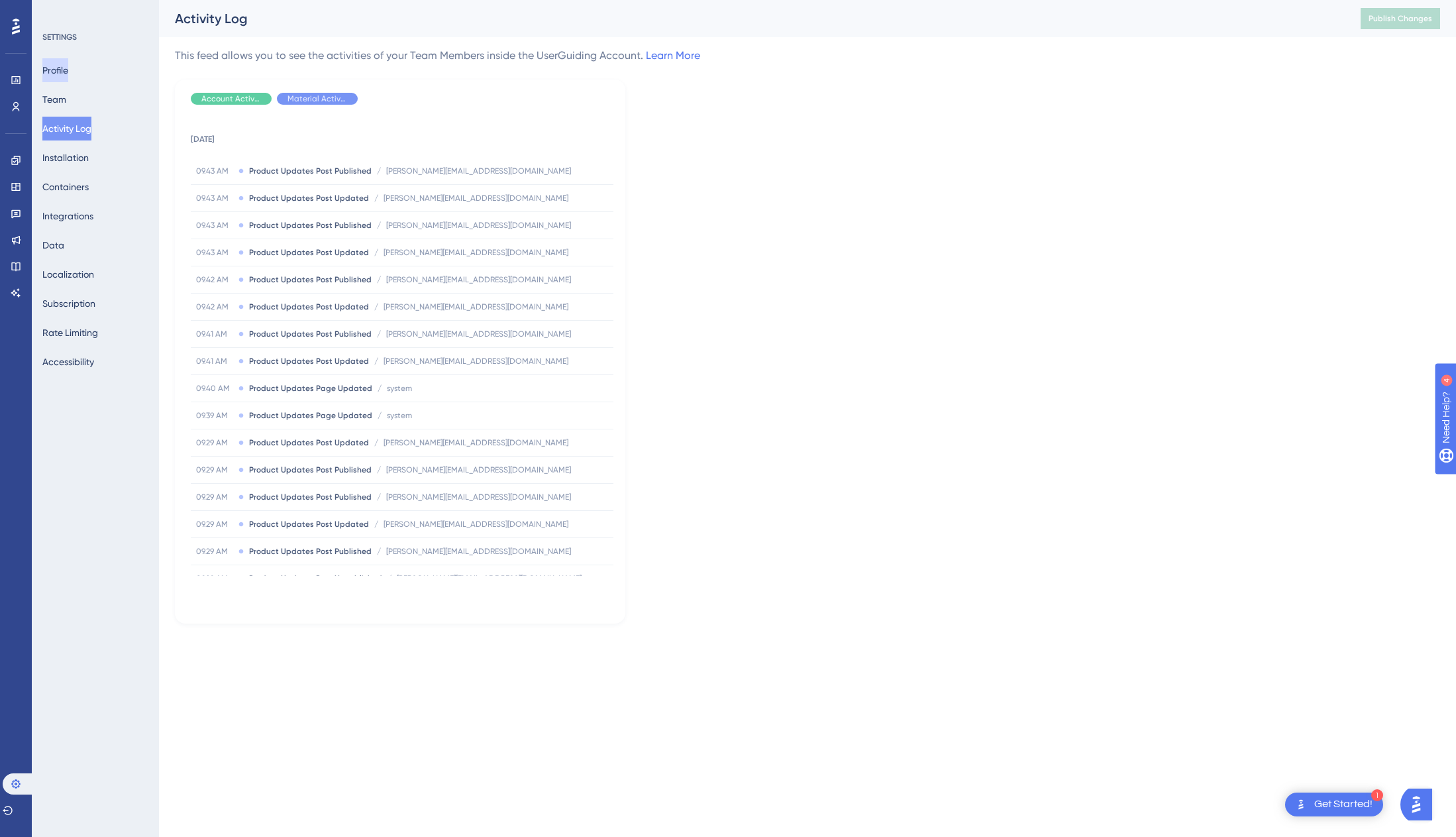
click at [68, 72] on button "Profile" at bounding box center [56, 70] width 26 height 24
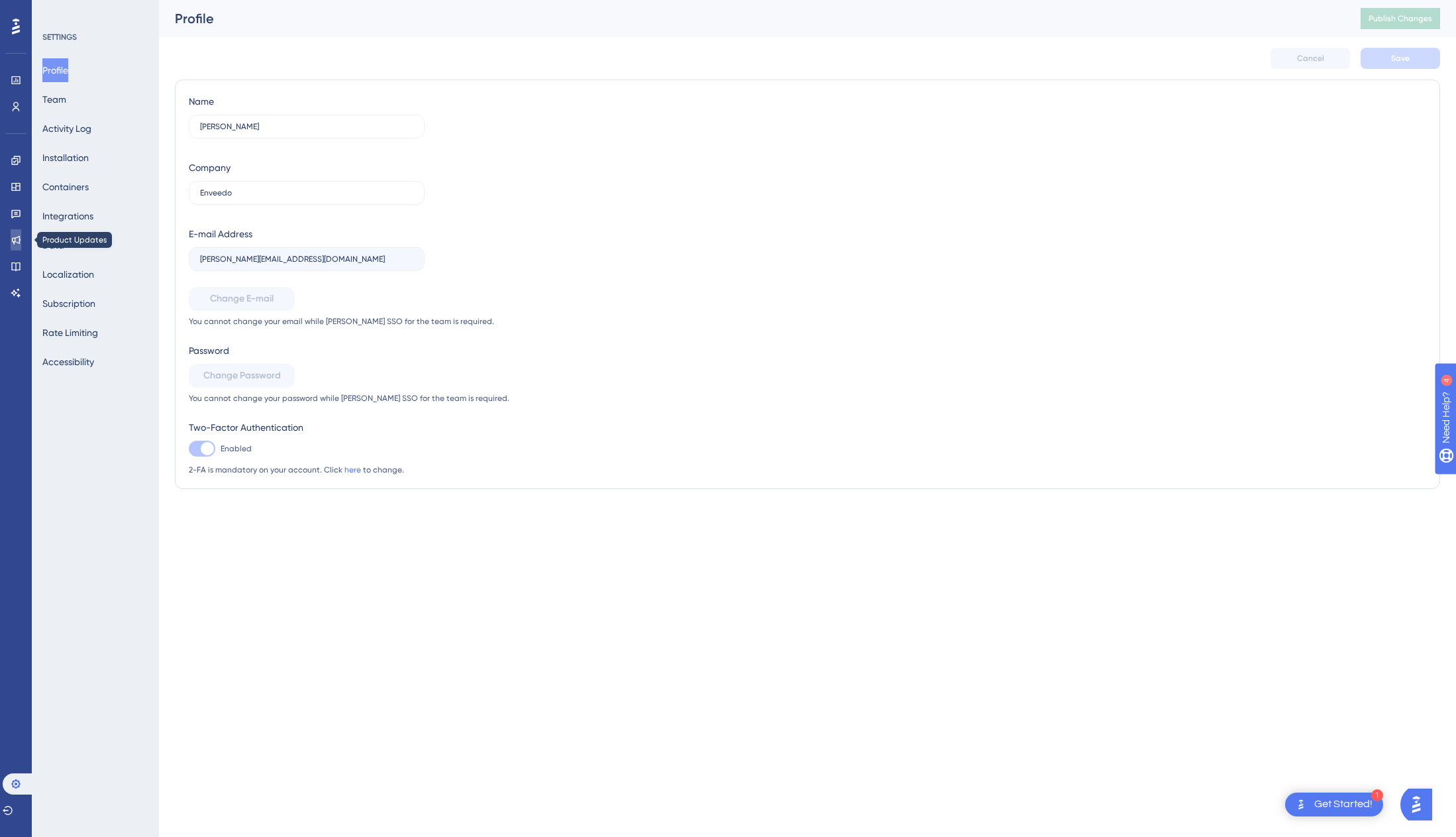
click at [12, 240] on icon at bounding box center [17, 240] width 9 height 9
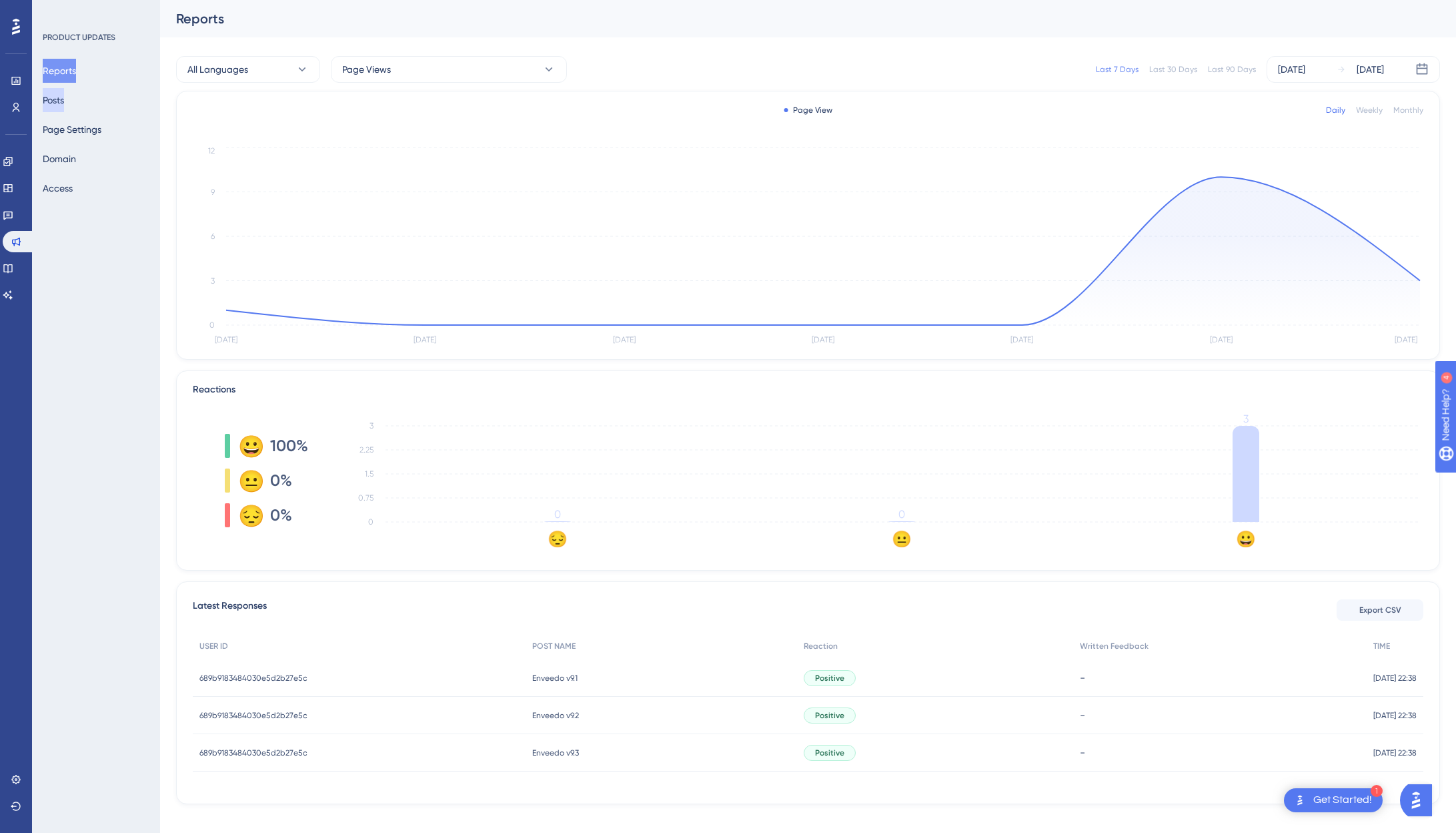
click at [62, 93] on button "Posts" at bounding box center [54, 99] width 21 height 24
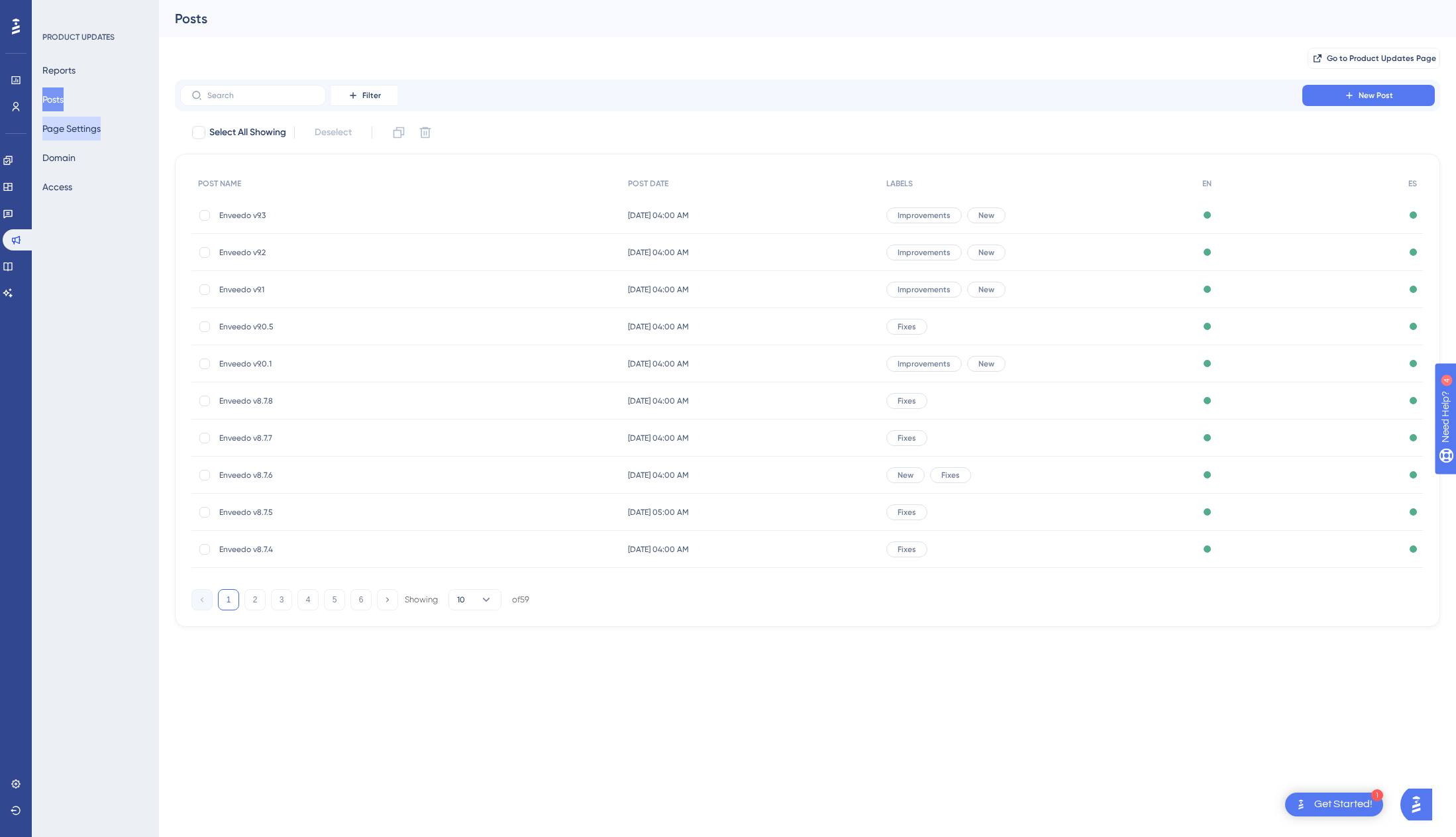
click at [64, 130] on button "Page Settings" at bounding box center [72, 128] width 59 height 24
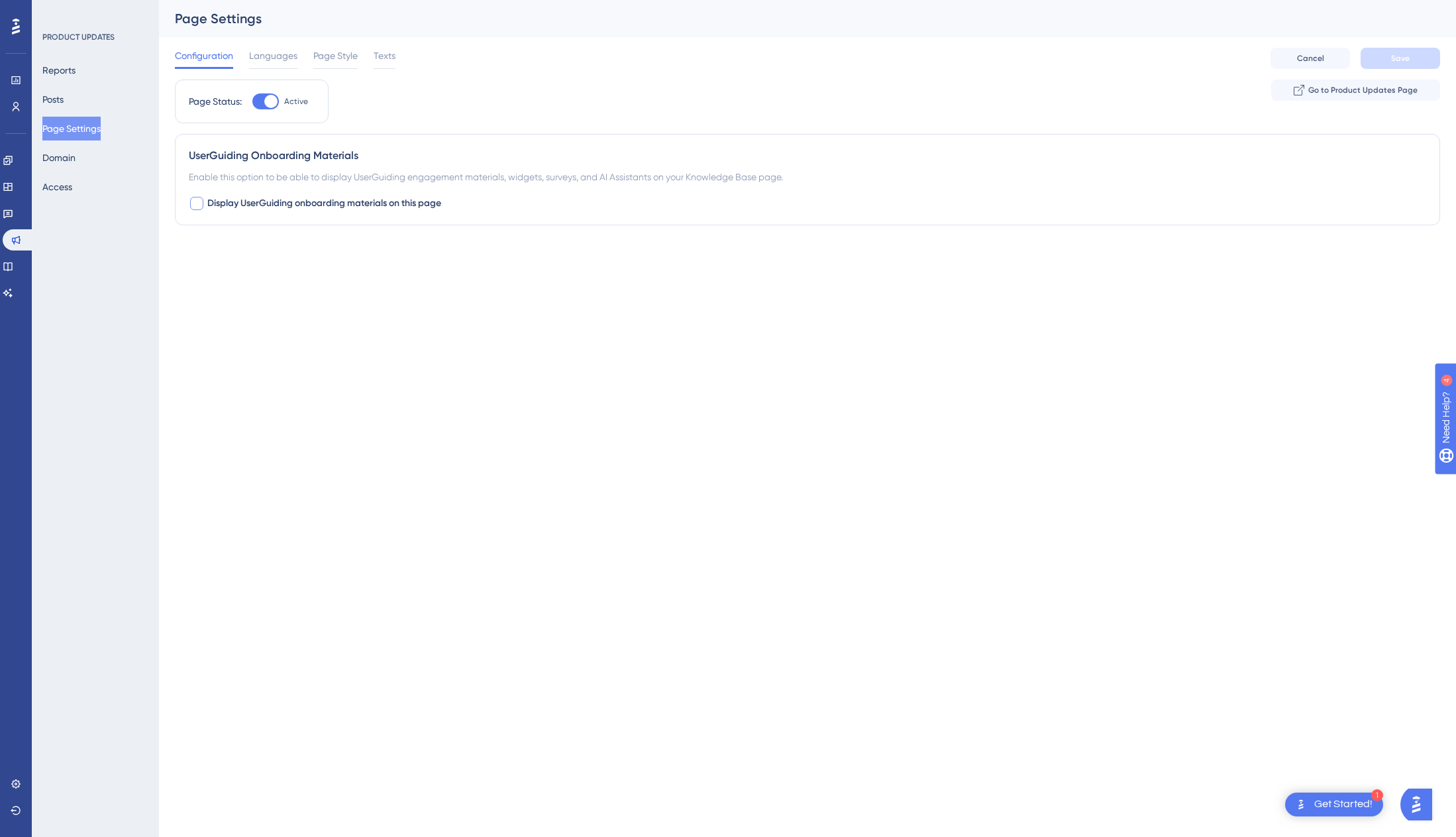
click at [196, 203] on div at bounding box center [197, 203] width 13 height 13
drag, startPoint x: 195, startPoint y: 200, endPoint x: 355, endPoint y: 202, distance: 160.0
click at [355, 202] on label "Display UserGuiding onboarding materials on this page" at bounding box center [314, 204] width 252 height 16
checkbox input "false"
click at [275, 59] on span "Languages" at bounding box center [273, 56] width 48 height 16
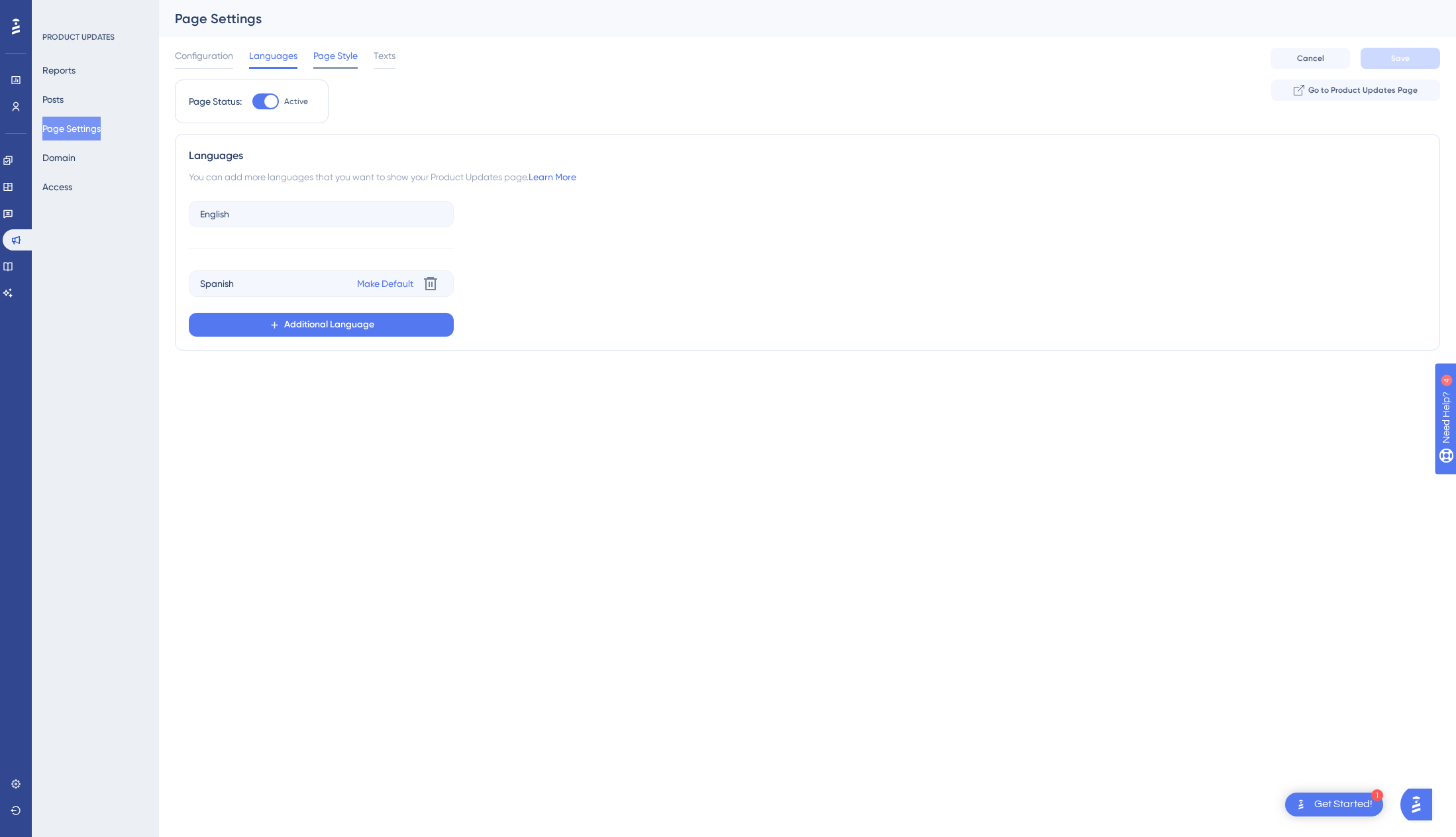
click at [353, 58] on span "Page Style" at bounding box center [335, 56] width 45 height 16
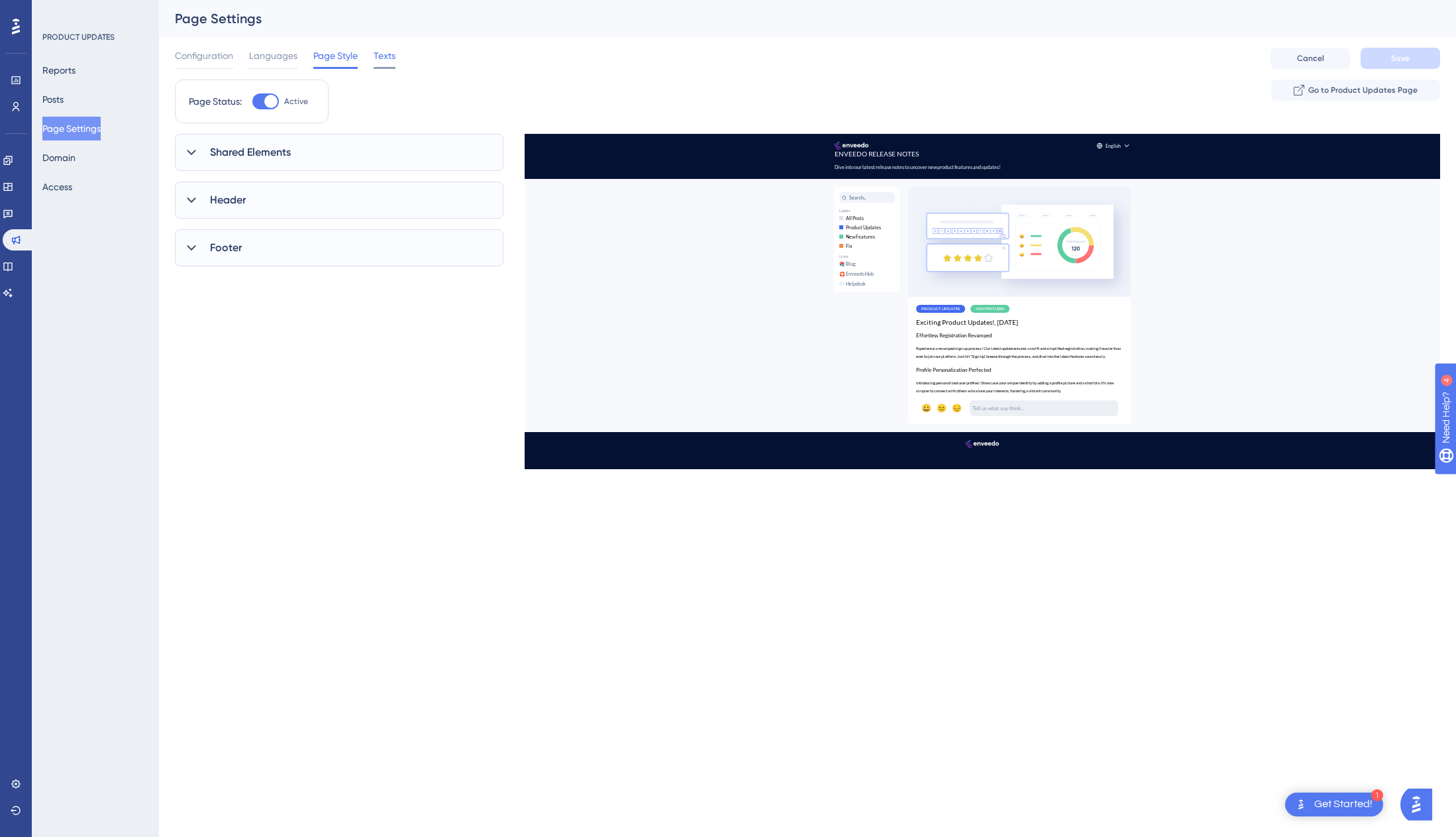
click at [394, 59] on span "Texts" at bounding box center [384, 56] width 22 height 16
click at [235, 212] on span "Header" at bounding box center [227, 211] width 36 height 16
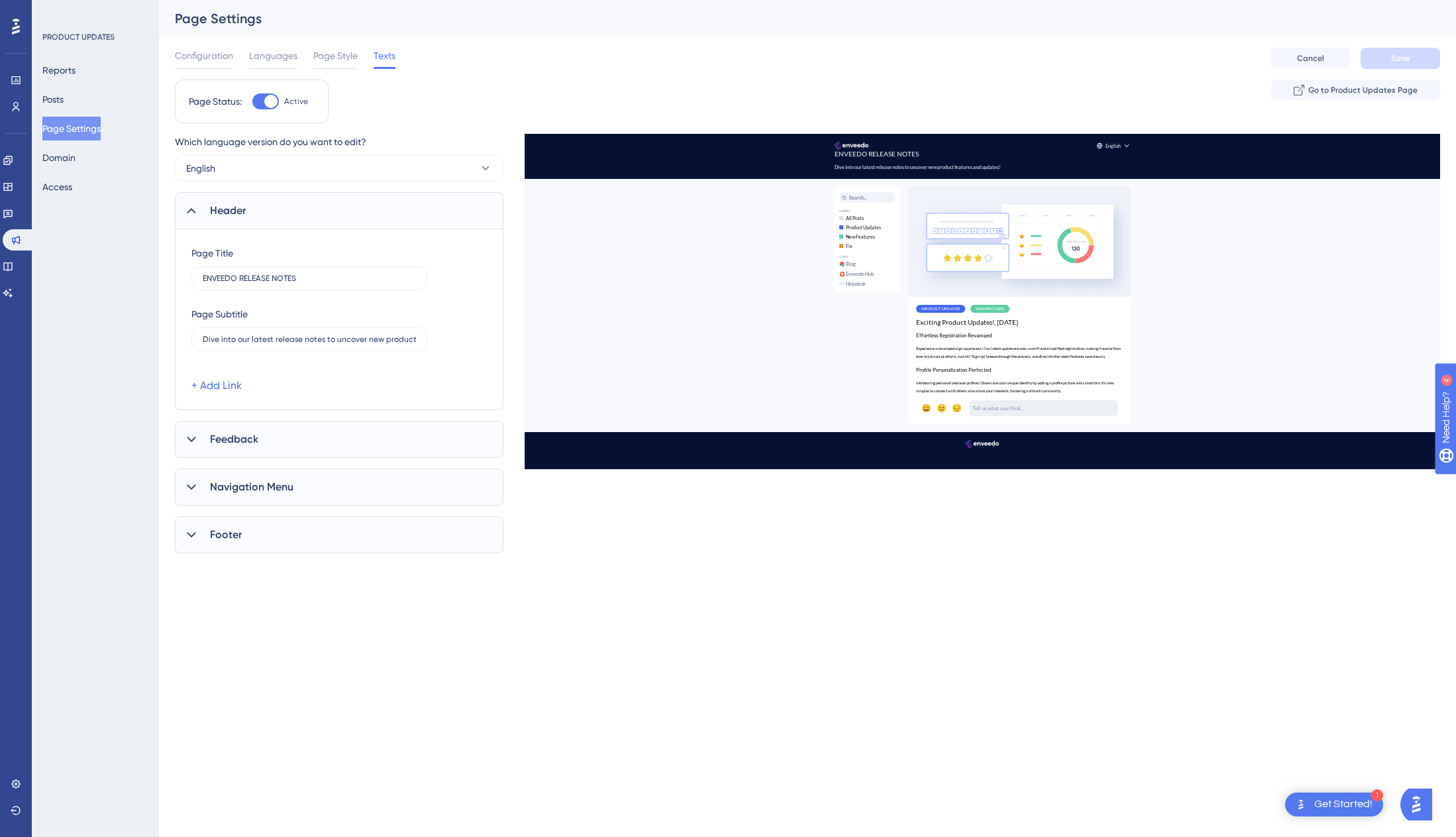
click at [259, 440] on div "Feedback" at bounding box center [339, 439] width 328 height 37
click at [210, 61] on span "Configuration" at bounding box center [204, 56] width 59 height 16
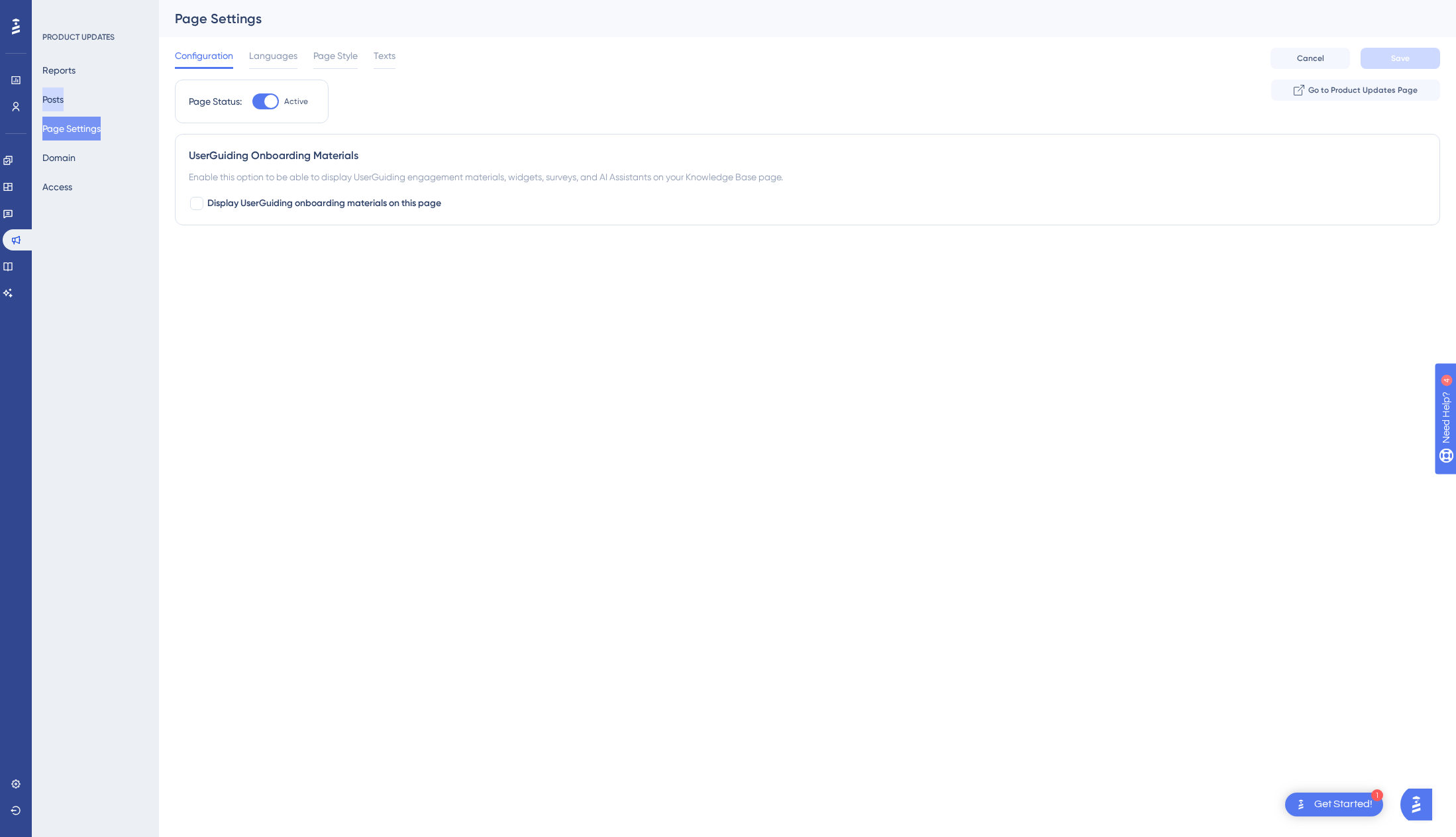
click at [62, 101] on button "Posts" at bounding box center [53, 99] width 21 height 24
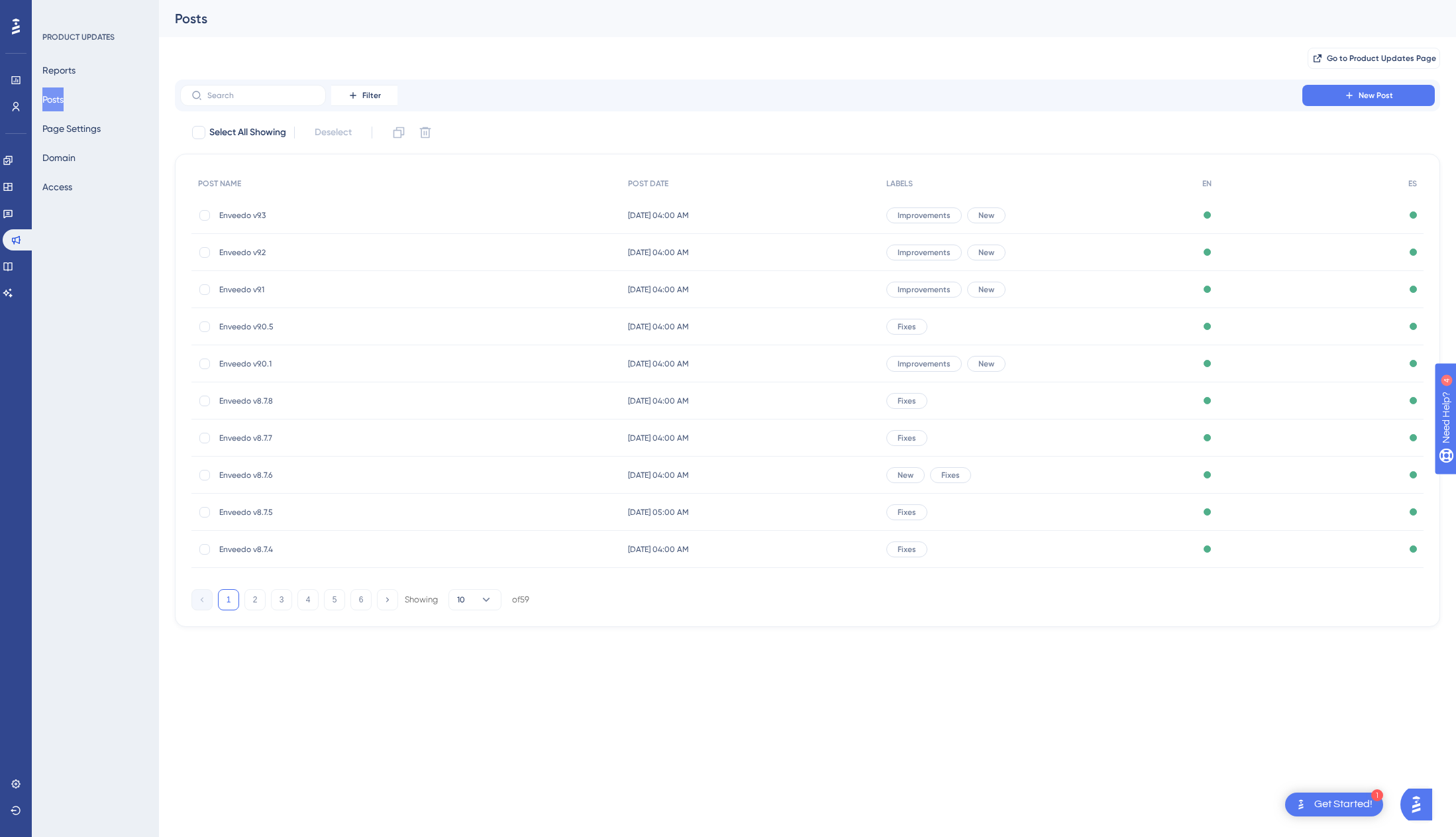
click at [240, 218] on span "Enveedo v9.3" at bounding box center [325, 215] width 212 height 10
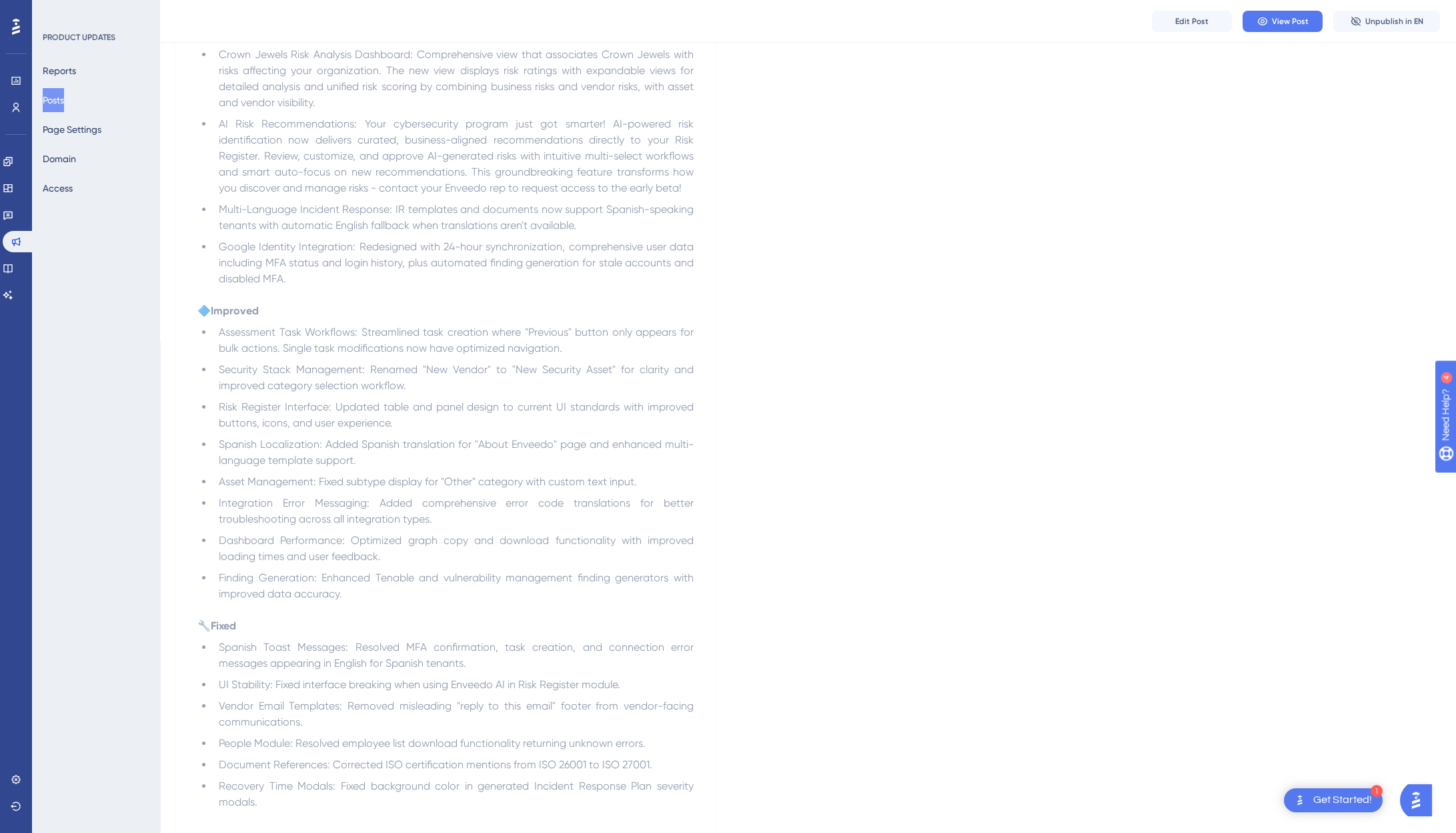
scroll to position [698, 0]
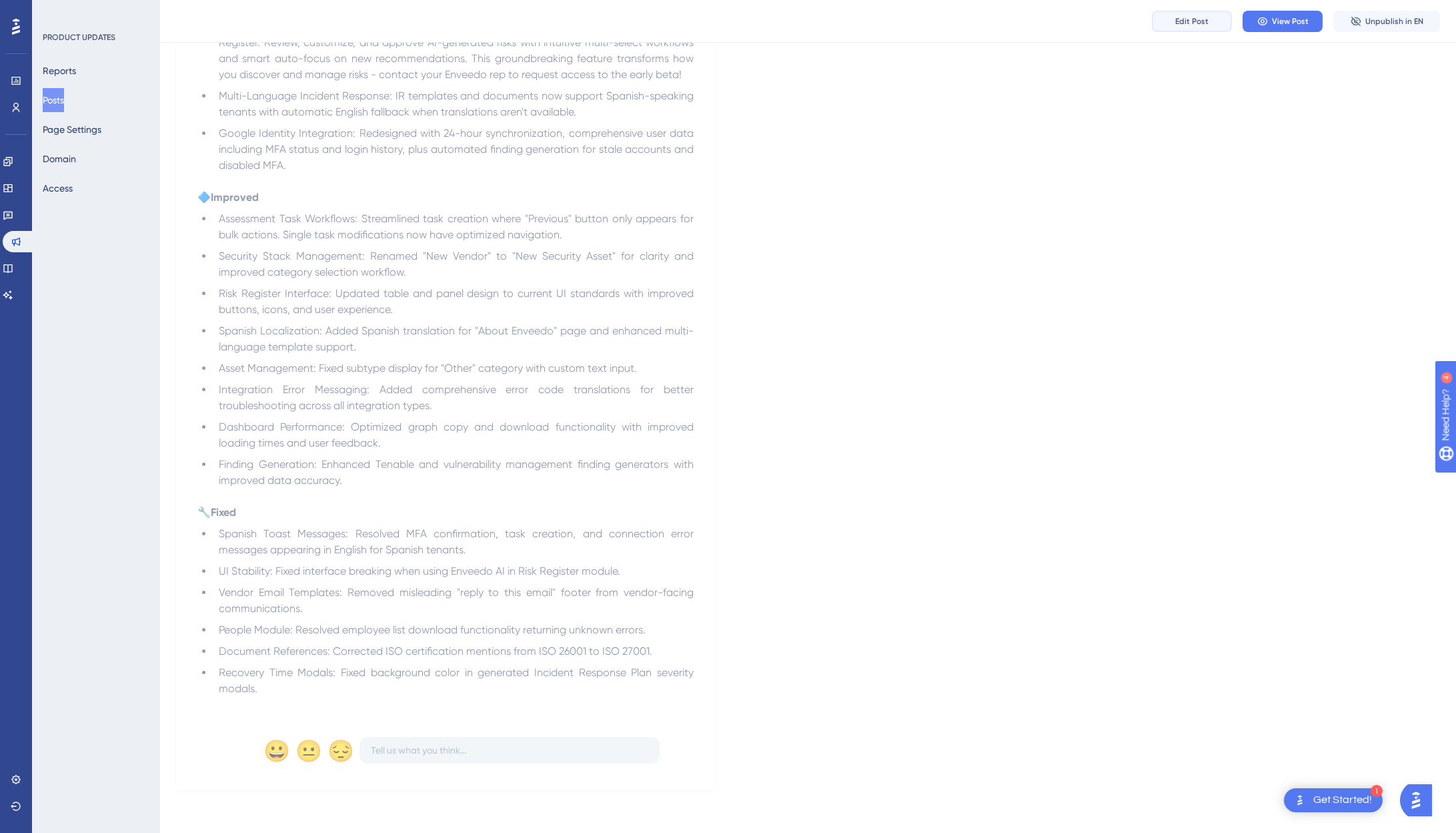
click at [1147, 29] on button "Edit Post" at bounding box center [1191, 21] width 80 height 21
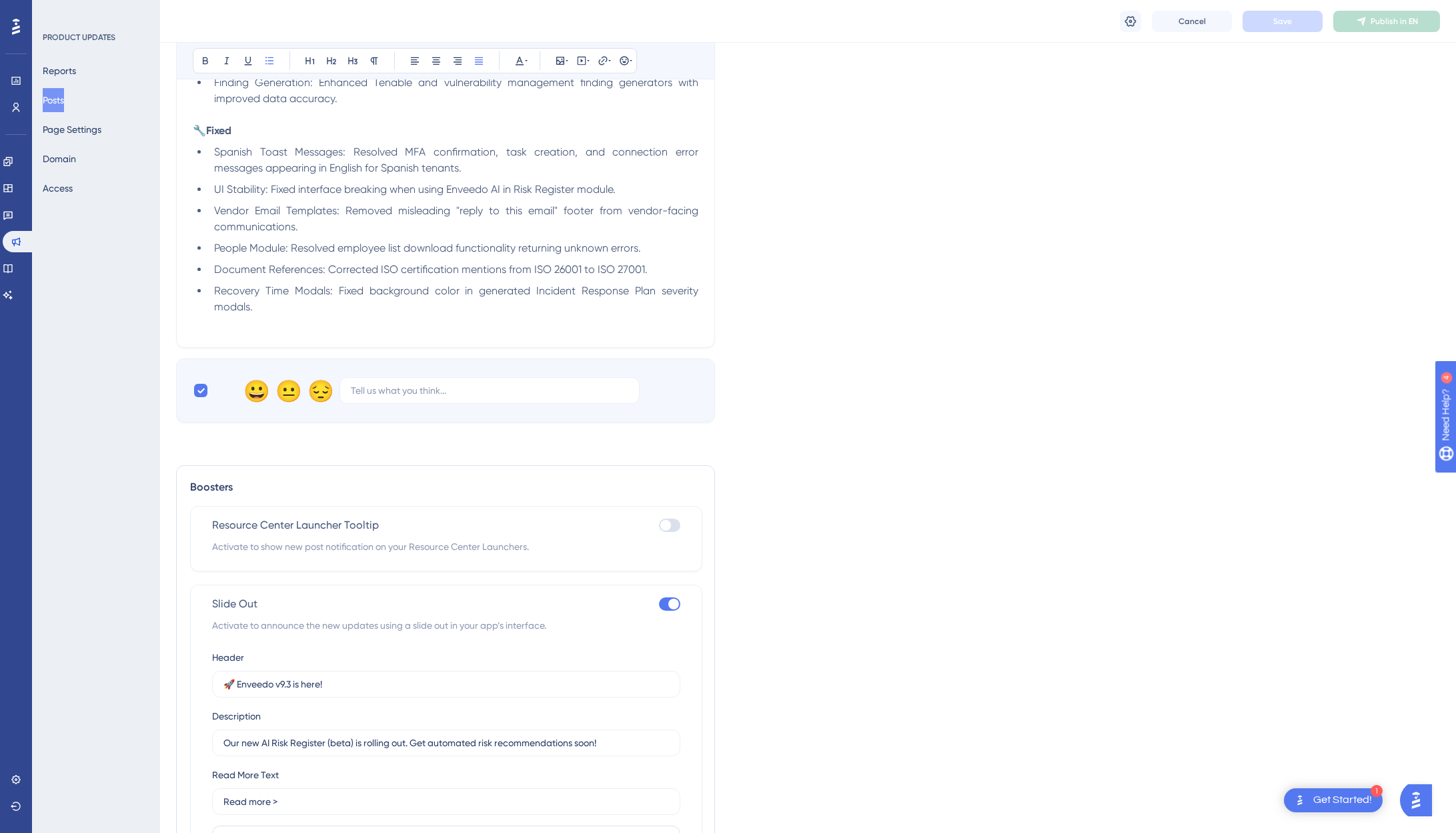
scroll to position [1353, 0]
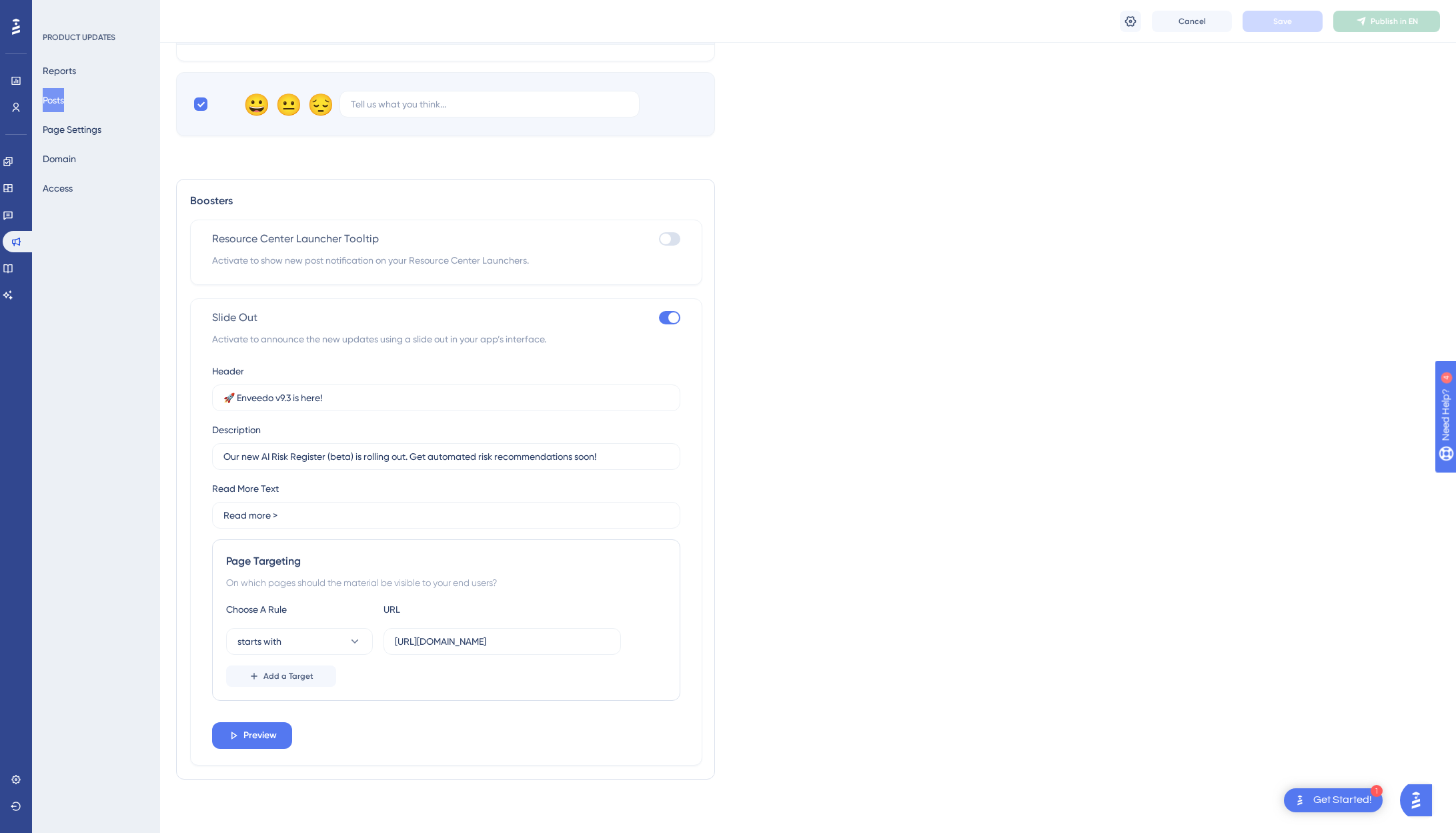
click at [666, 237] on div at bounding box center [666, 238] width 11 height 11
click at [659, 239] on input "checkbox" at bounding box center [659, 239] width 1 height 1
checkbox input "true"
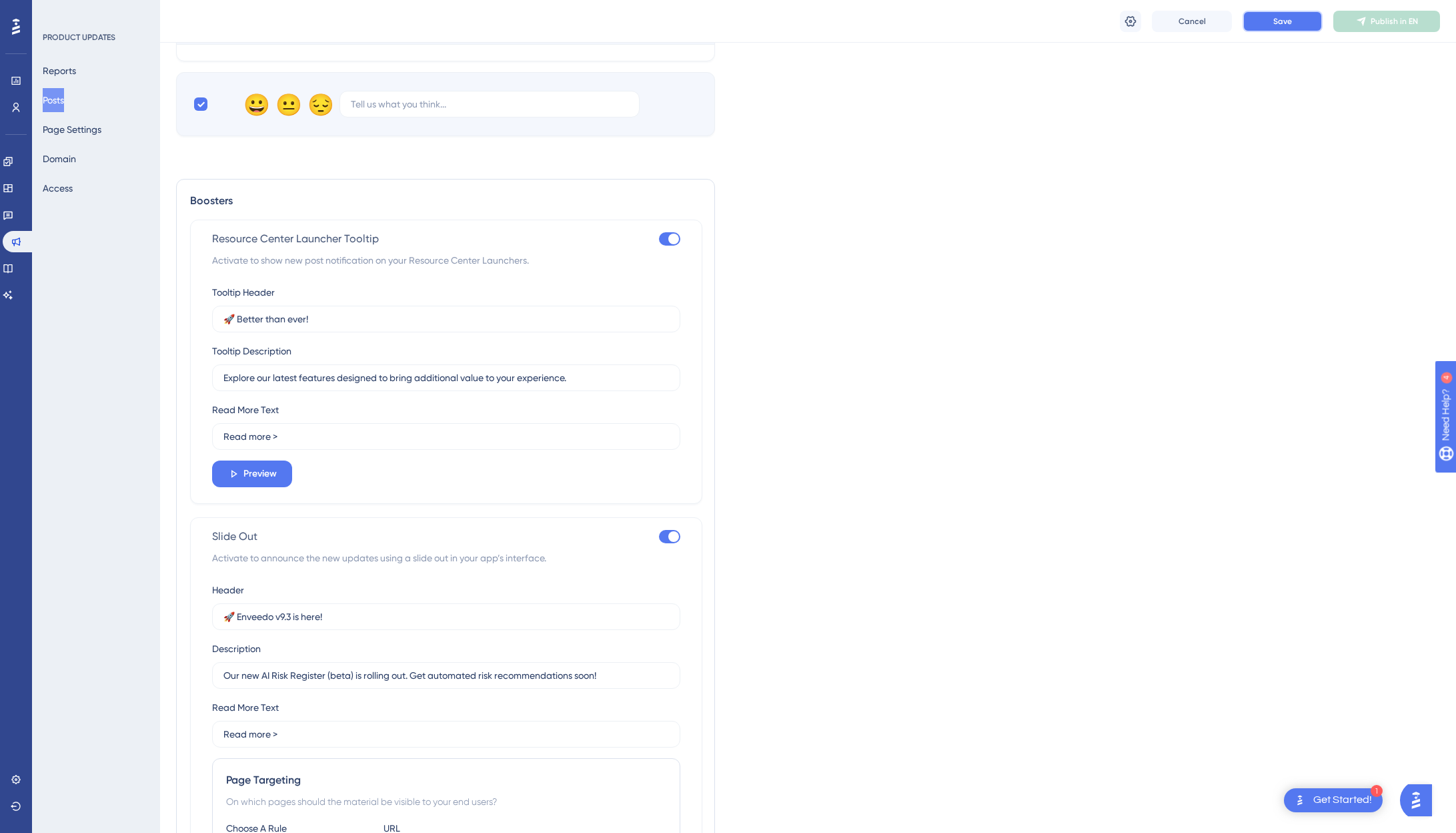
click at [1147, 28] on button "Save" at bounding box center [1282, 21] width 80 height 21
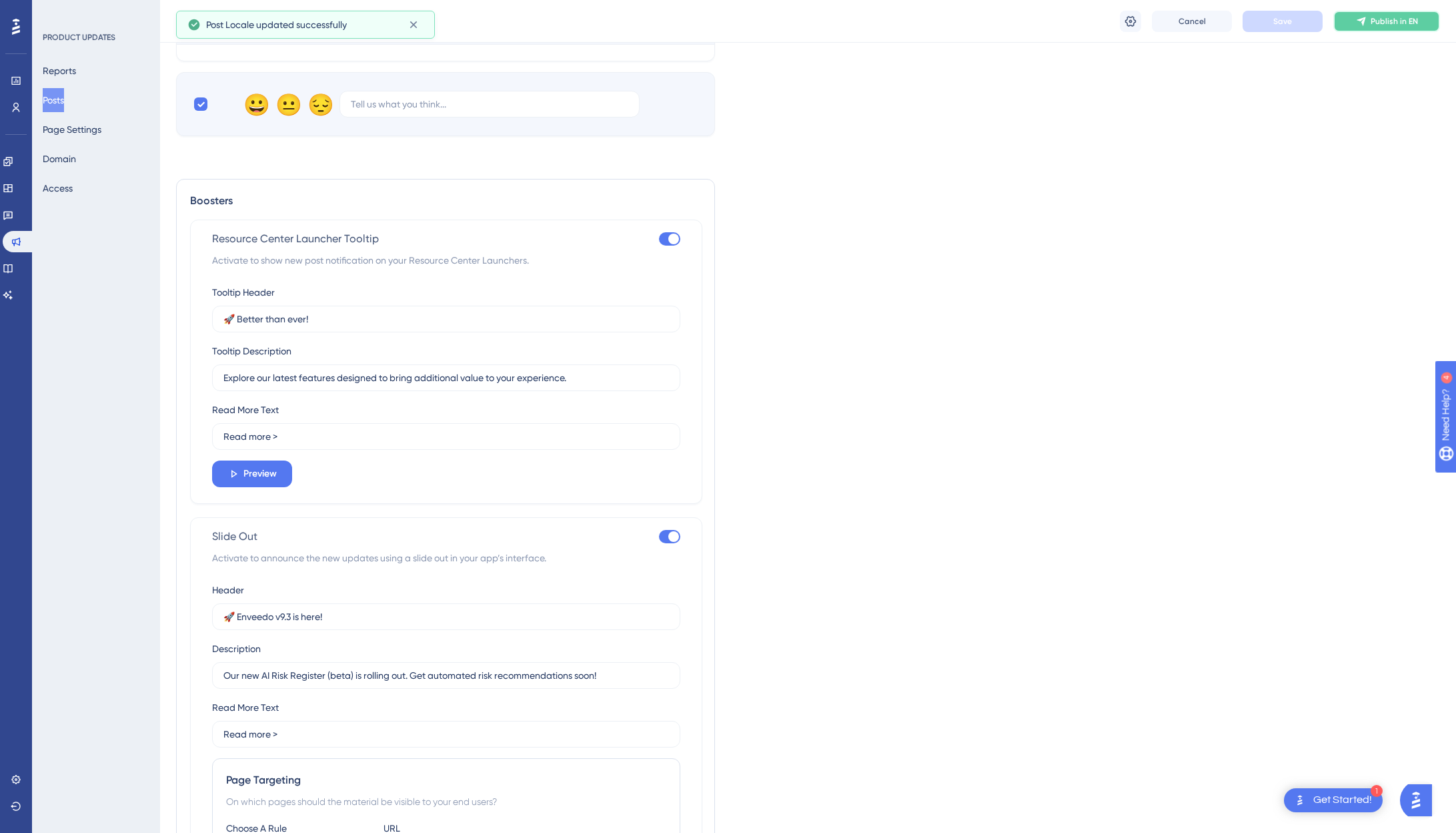
click at [1147, 20] on span "Publish in EN" at bounding box center [1394, 21] width 47 height 11
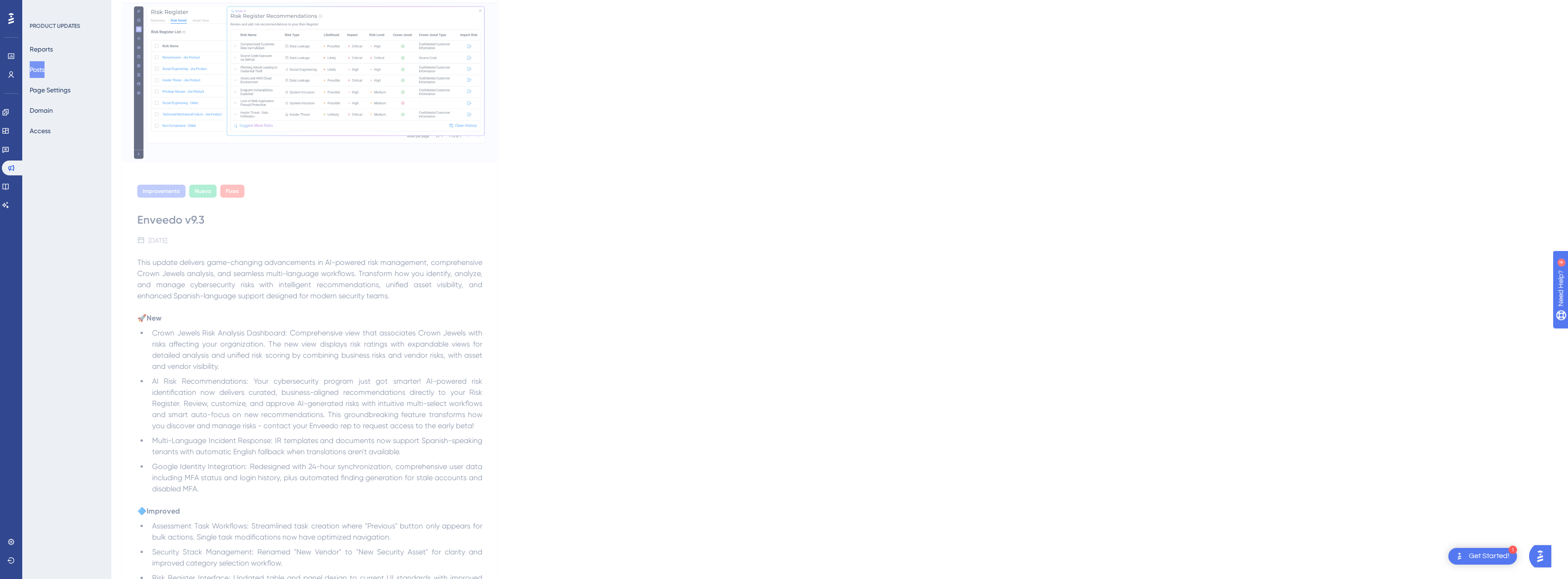
scroll to position [0, 0]
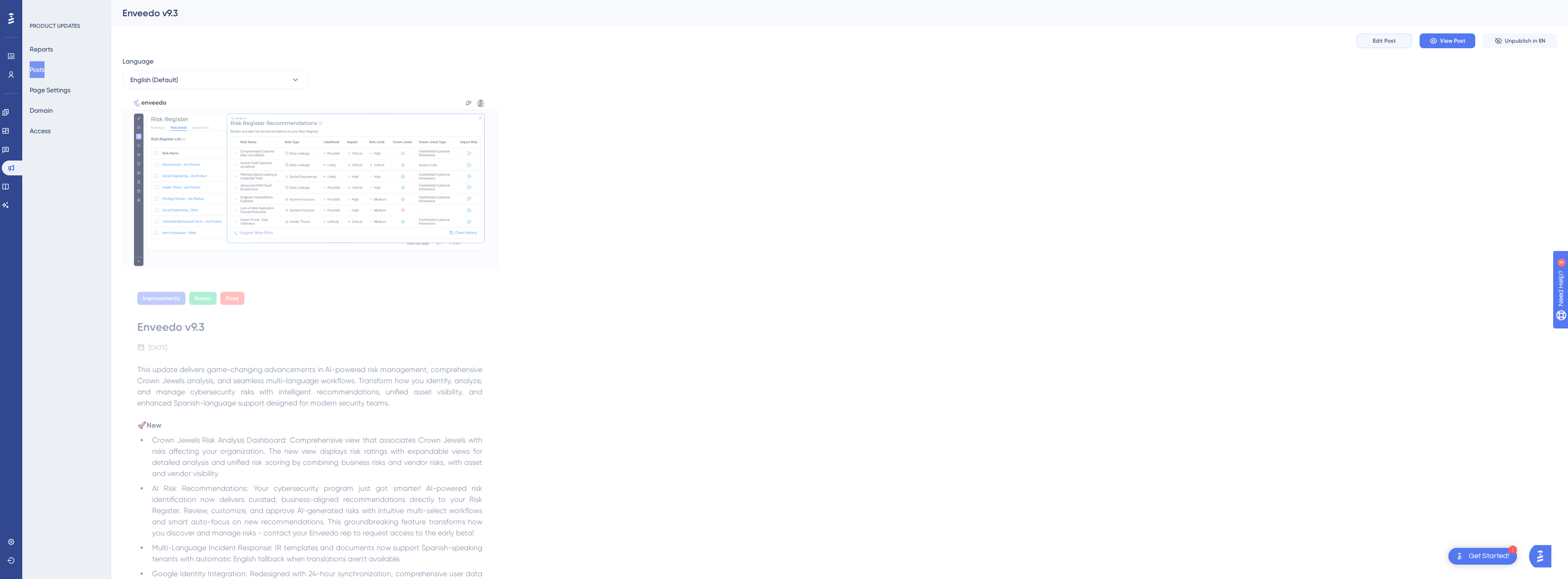
click at [797, 43] on span "Edit Post" at bounding box center [1384, 41] width 23 height 7
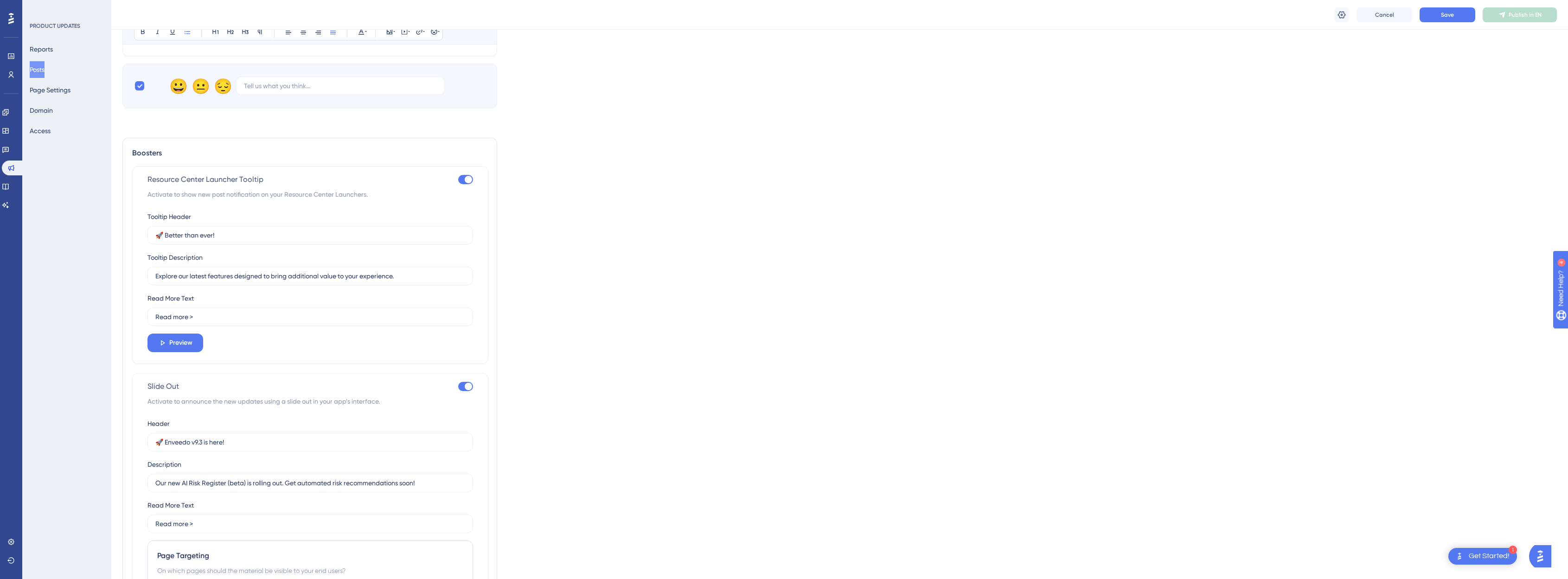
scroll to position [650, 0]
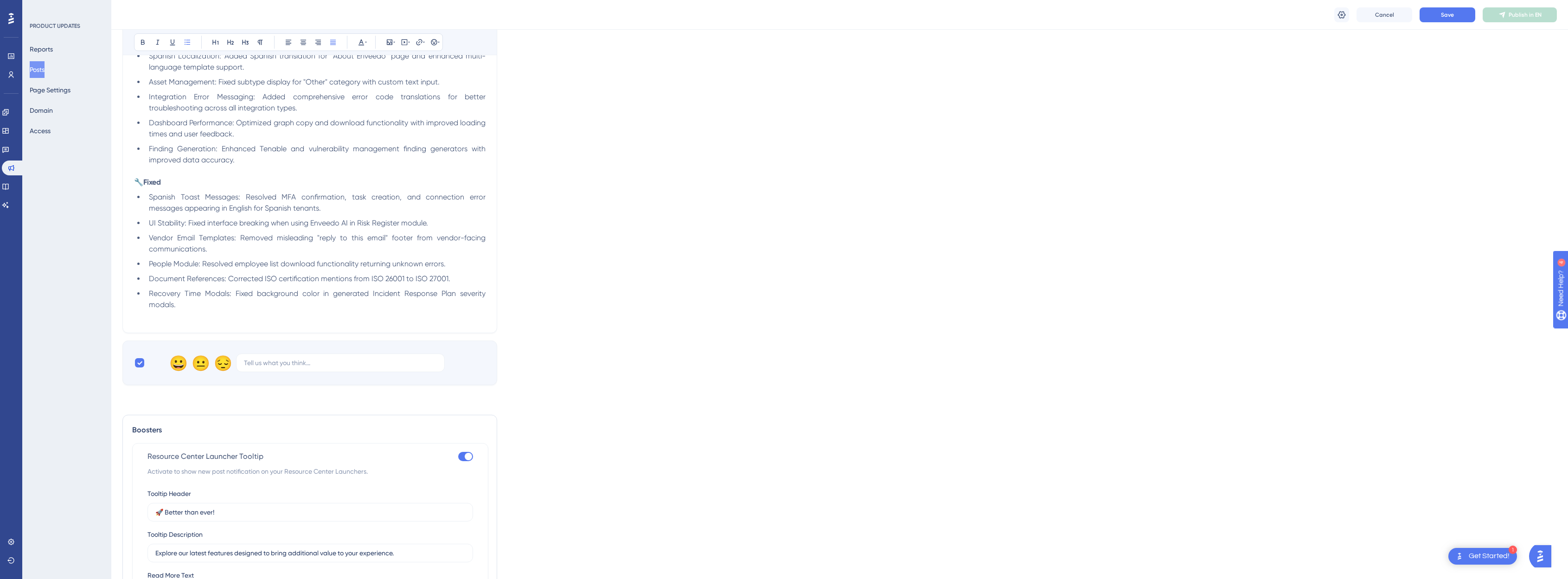
click at [471, 459] on div at bounding box center [465, 456] width 15 height 9
click at [458, 457] on input "checkbox" at bounding box center [458, 456] width 1 height 1
checkbox input "false"
click at [797, 17] on button "Save" at bounding box center [1447, 15] width 56 height 15
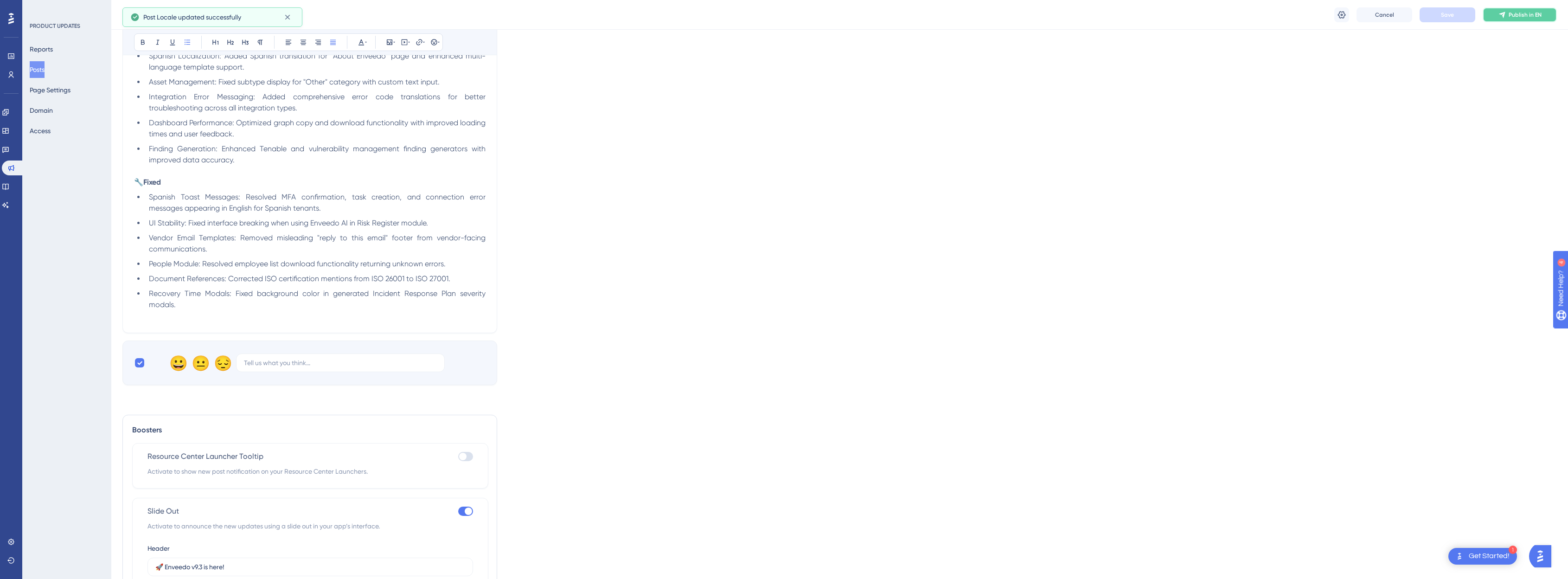
click at [797, 17] on span "Publish in EN" at bounding box center [1525, 15] width 33 height 7
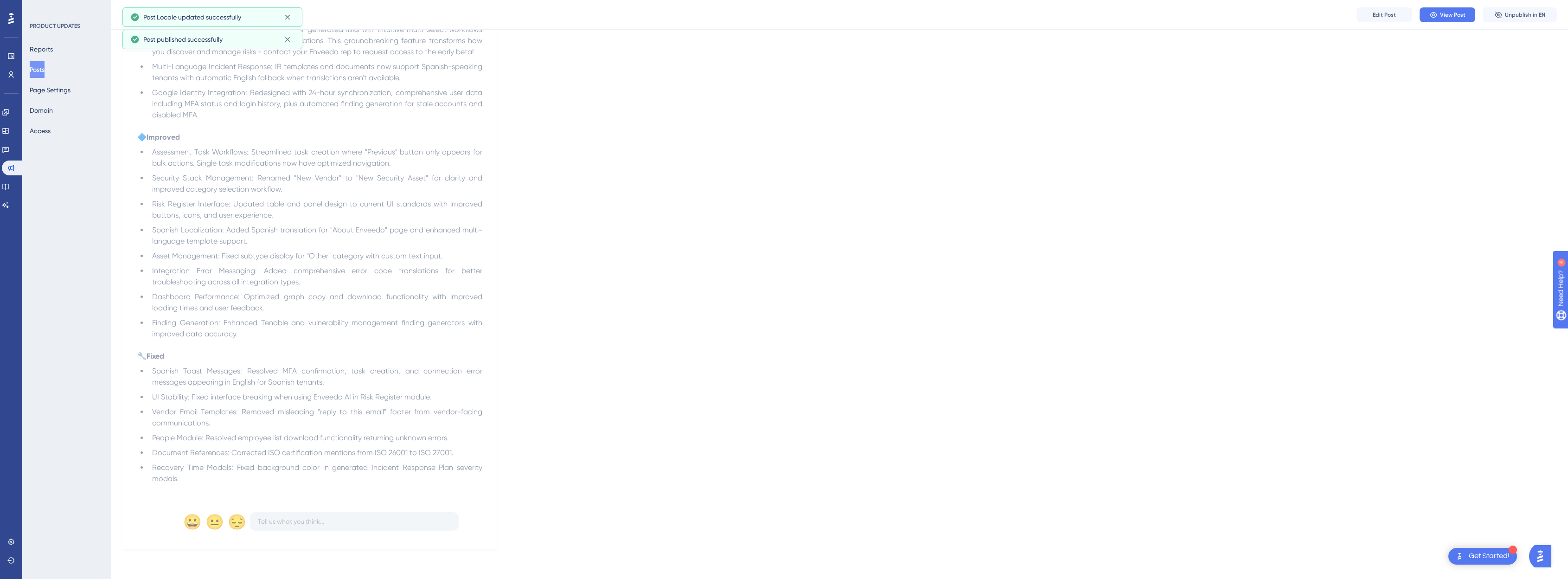
scroll to position [485, 0]
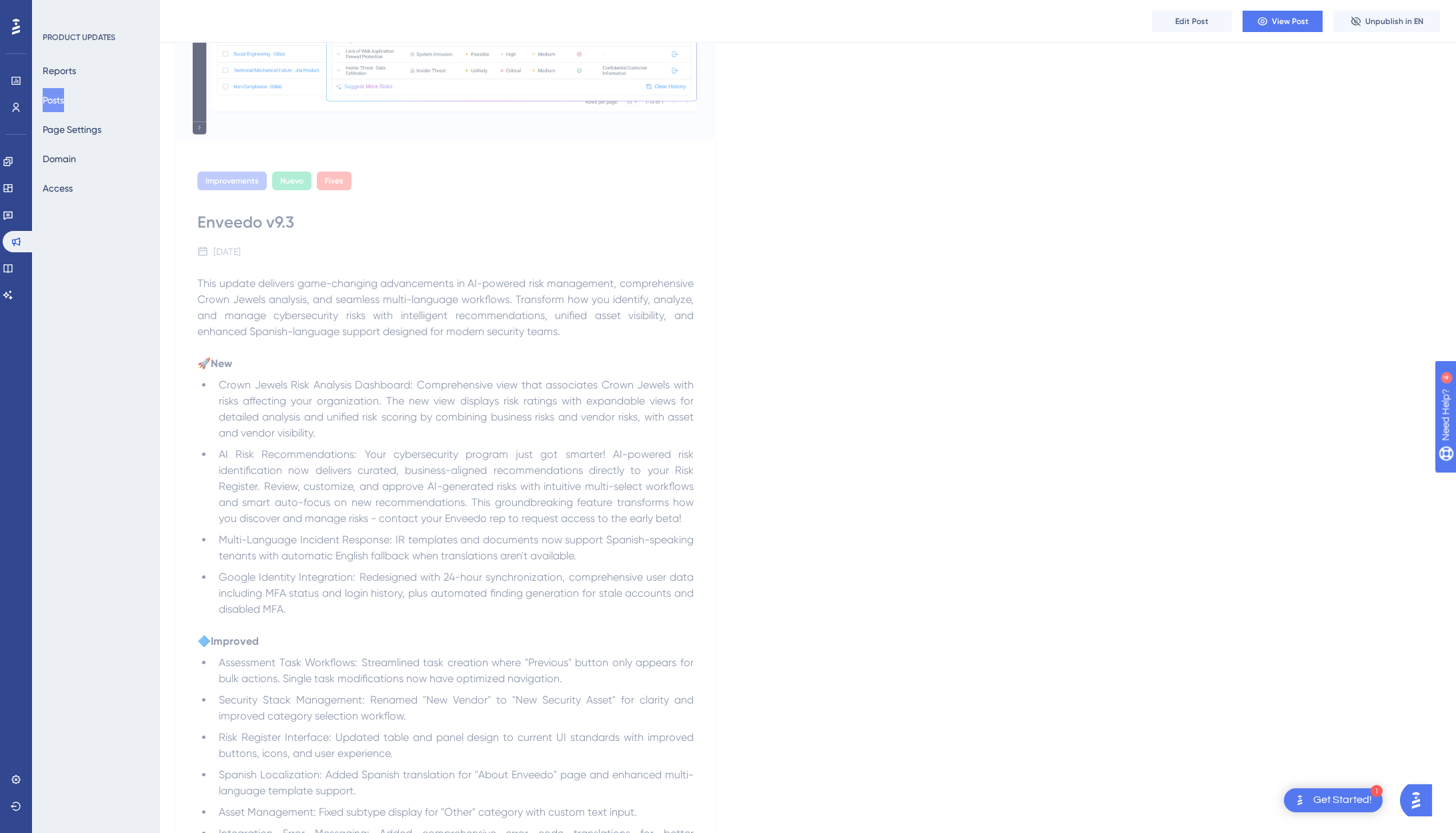
scroll to position [698, 0]
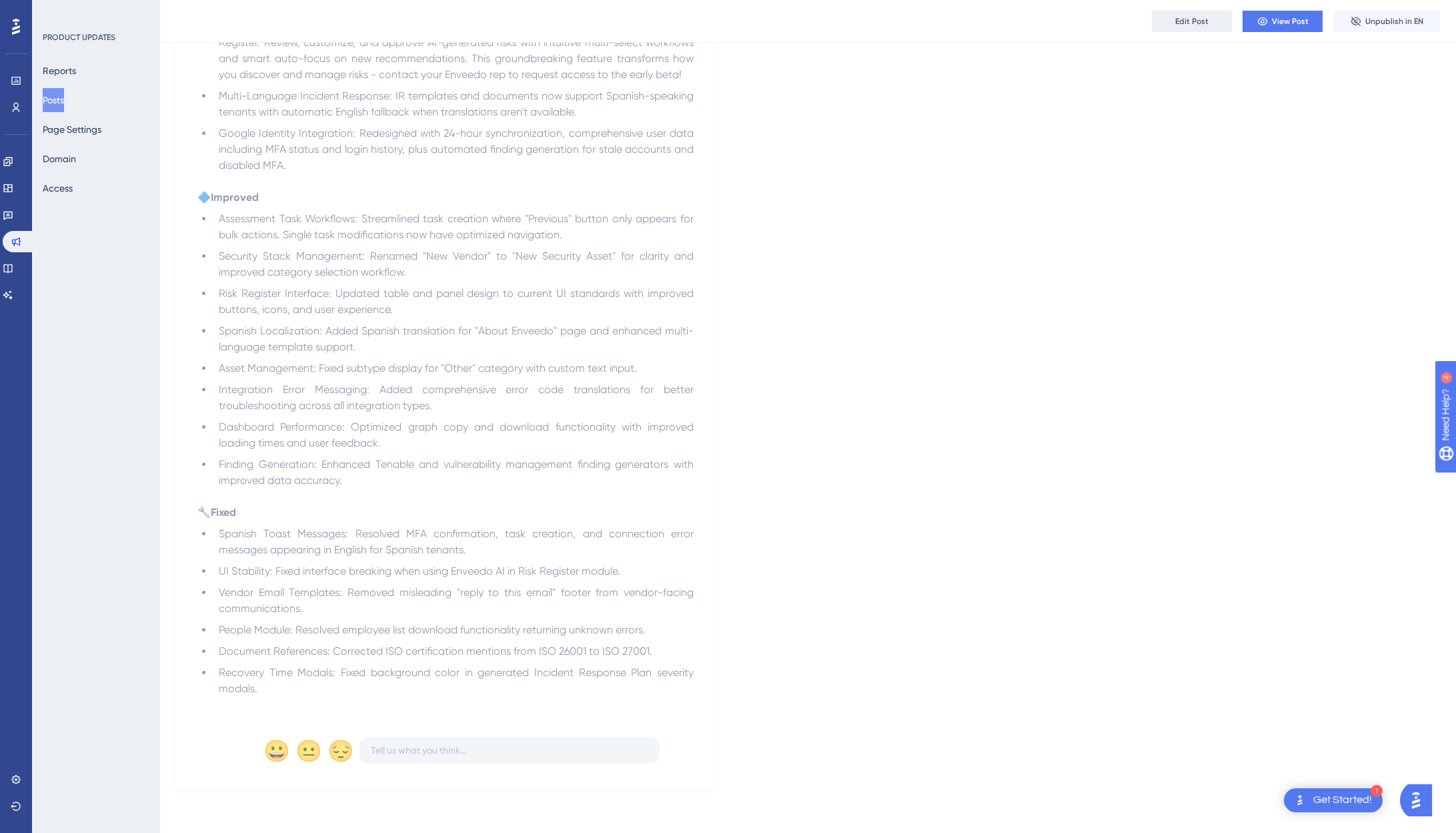
click at [1137, 22] on span "Edit Post" at bounding box center [1192, 21] width 33 height 11
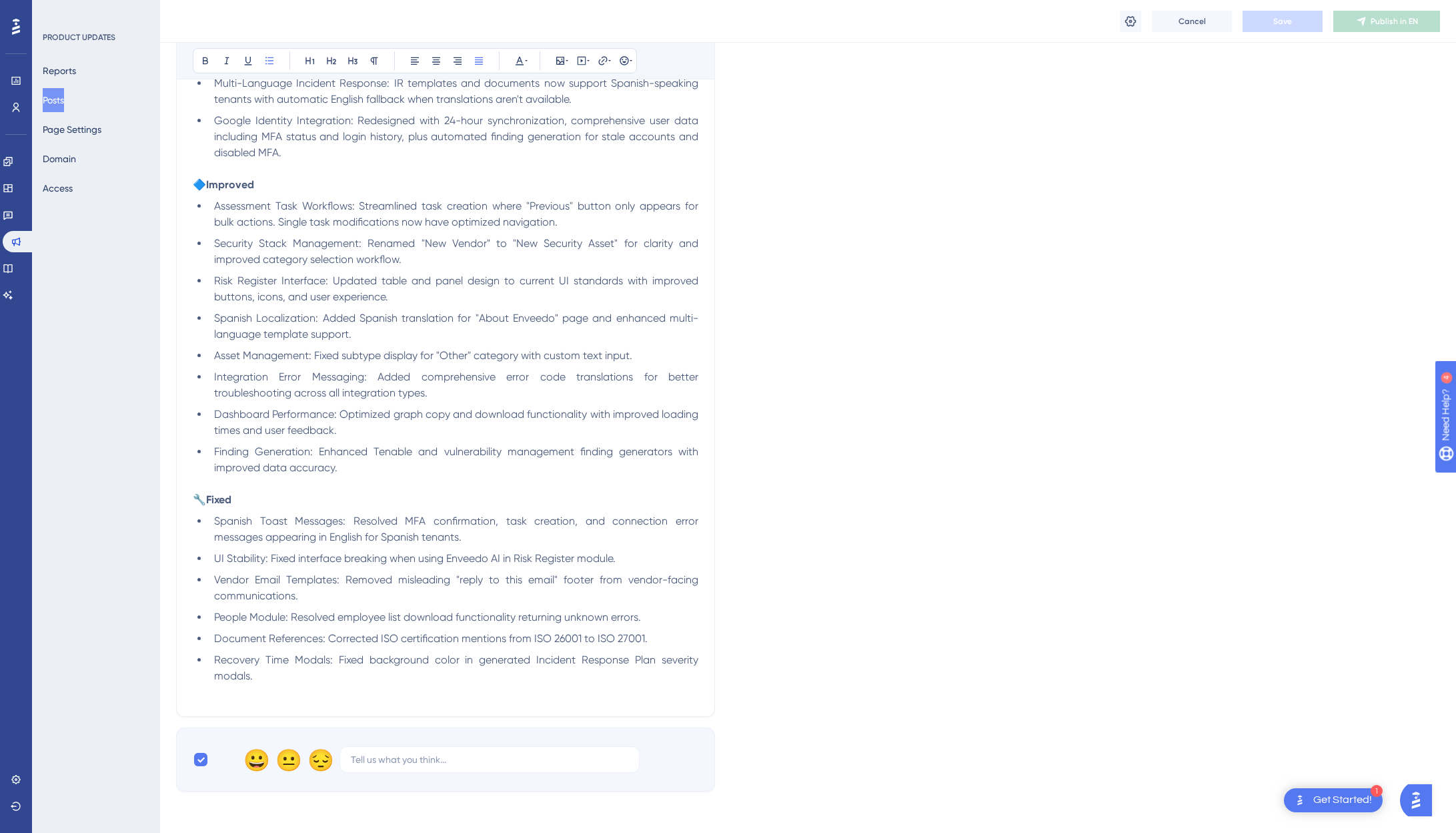
scroll to position [1353, 0]
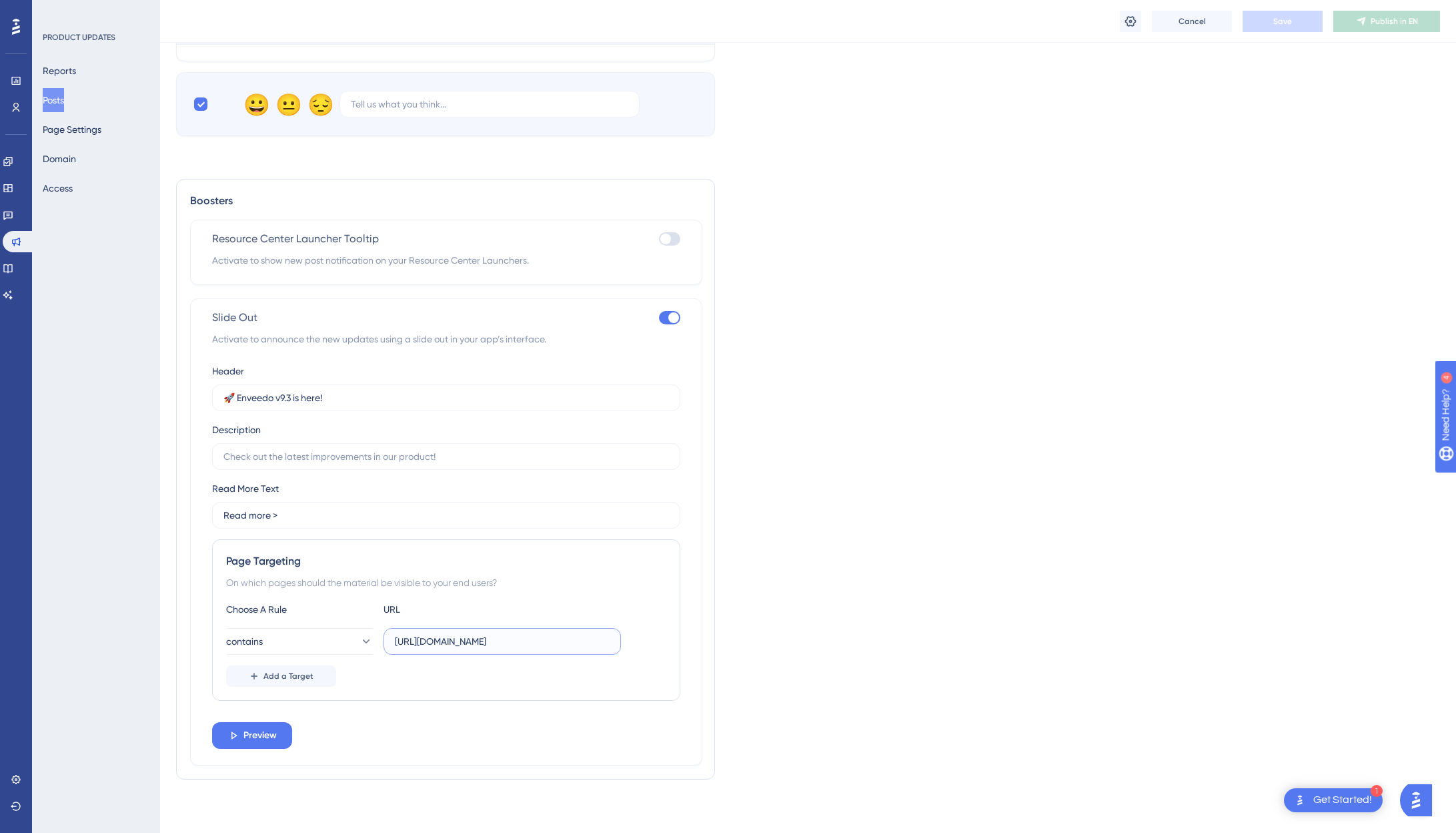
click at [596, 639] on input "[URL][DOMAIN_NAME]" at bounding box center [502, 641] width 215 height 15
click at [359, 647] on icon at bounding box center [365, 640] width 13 height 13
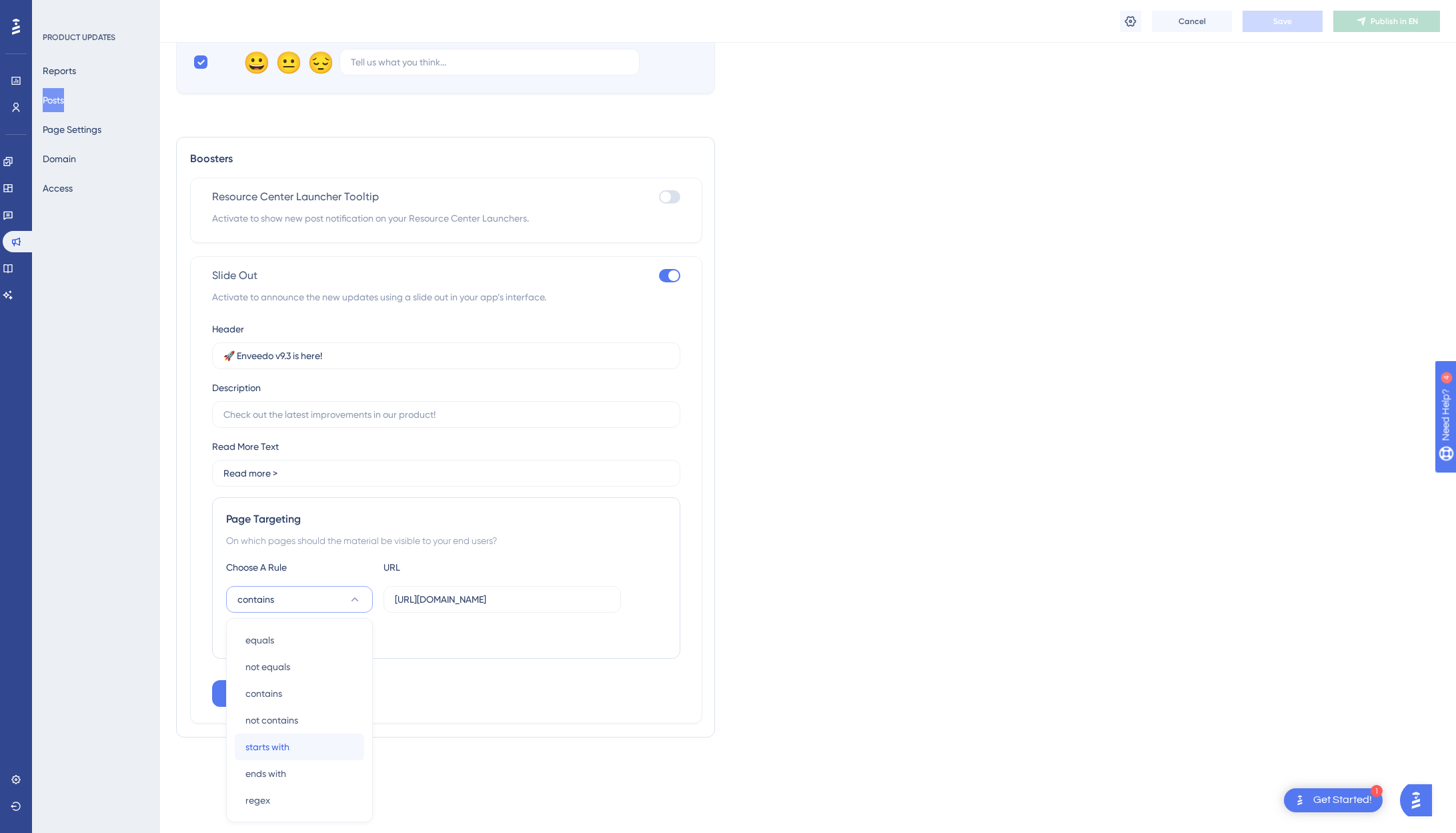
click at [284, 748] on span "starts with" at bounding box center [267, 747] width 44 height 16
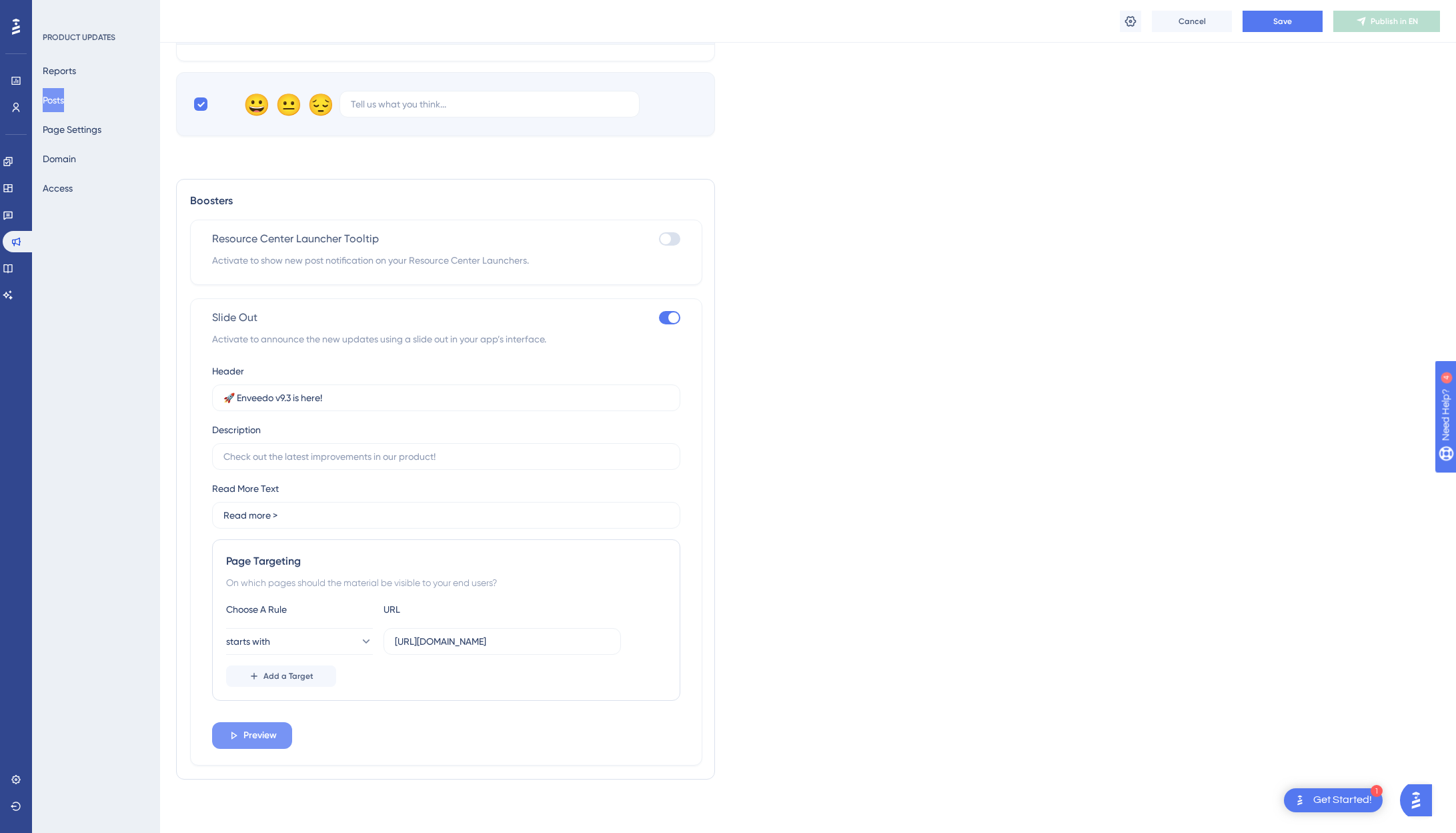
scroll to position [1353, 0]
click at [624, 644] on div "starts with [URL][DOMAIN_NAME]" at bounding box center [446, 641] width 440 height 26
click at [603, 648] on label "[URL][DOMAIN_NAME]" at bounding box center [502, 641] width 237 height 26
click at [603, 648] on input "[URL][DOMAIN_NAME]" at bounding box center [502, 641] width 215 height 15
click at [1137, 23] on button "Save" at bounding box center [1282, 21] width 80 height 21
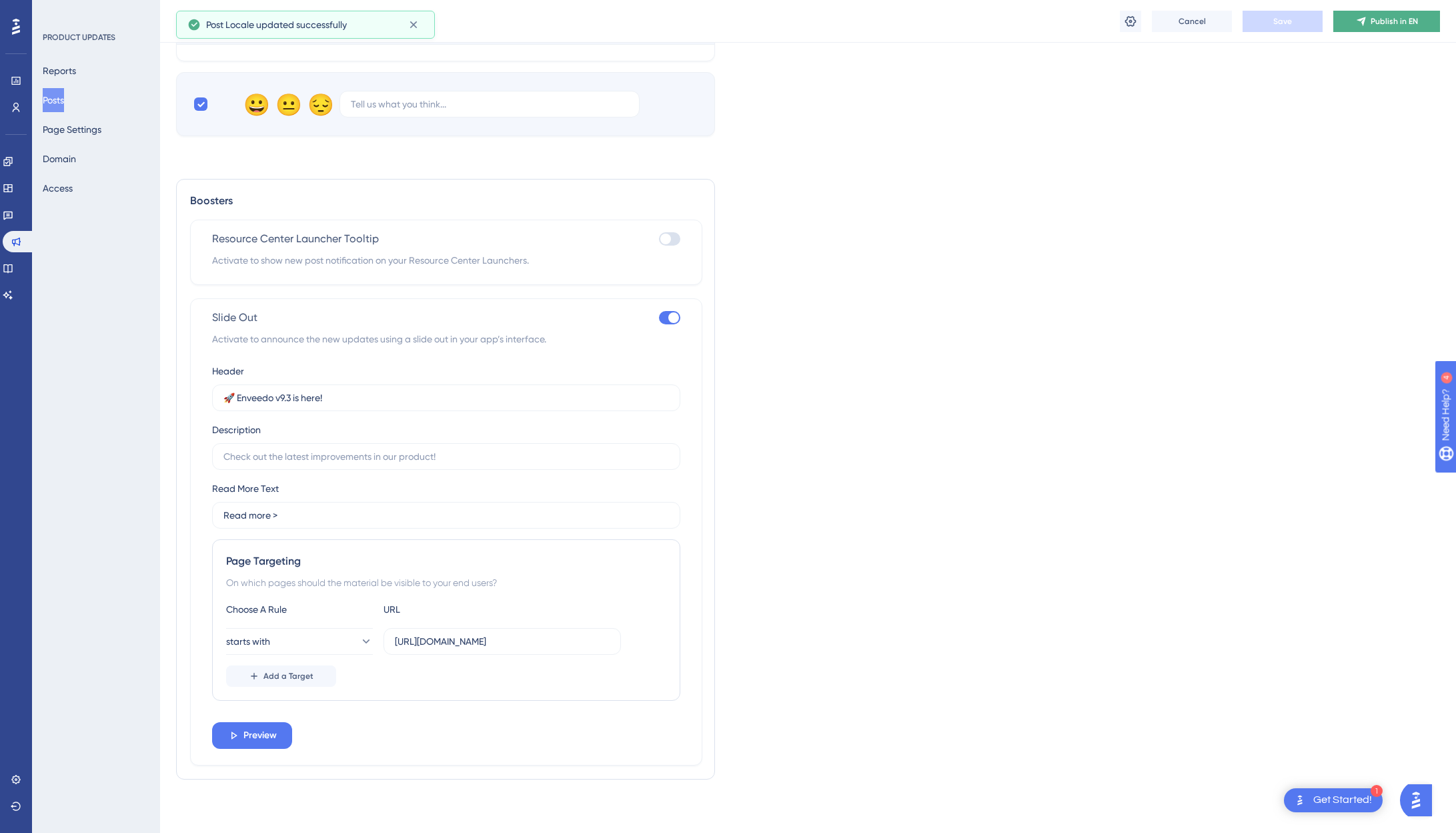
click at [1137, 25] on span "Publish in EN" at bounding box center [1394, 21] width 47 height 11
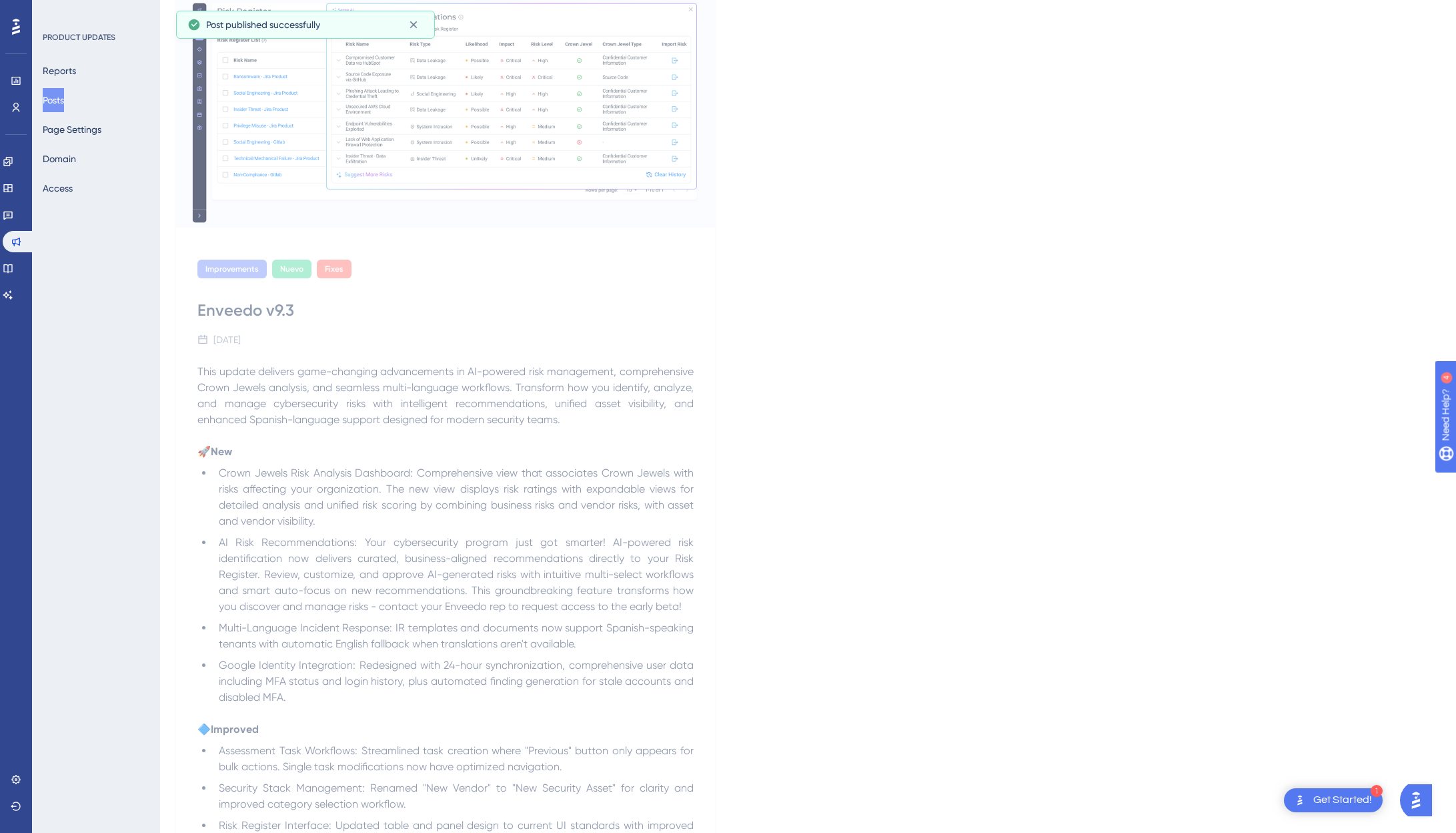
scroll to position [0, 0]
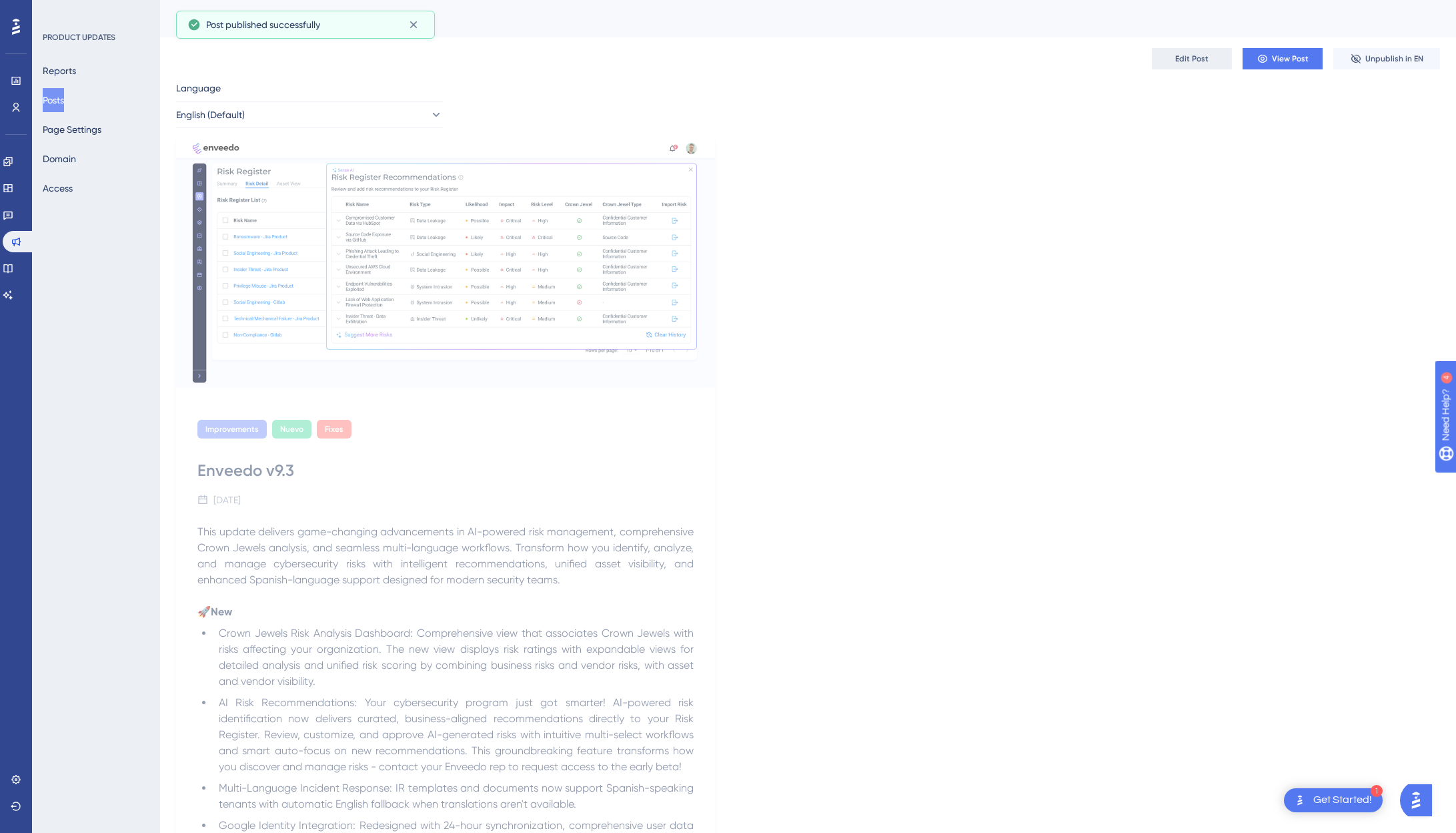
click at [1137, 55] on span "Edit Post" at bounding box center [1192, 59] width 33 height 11
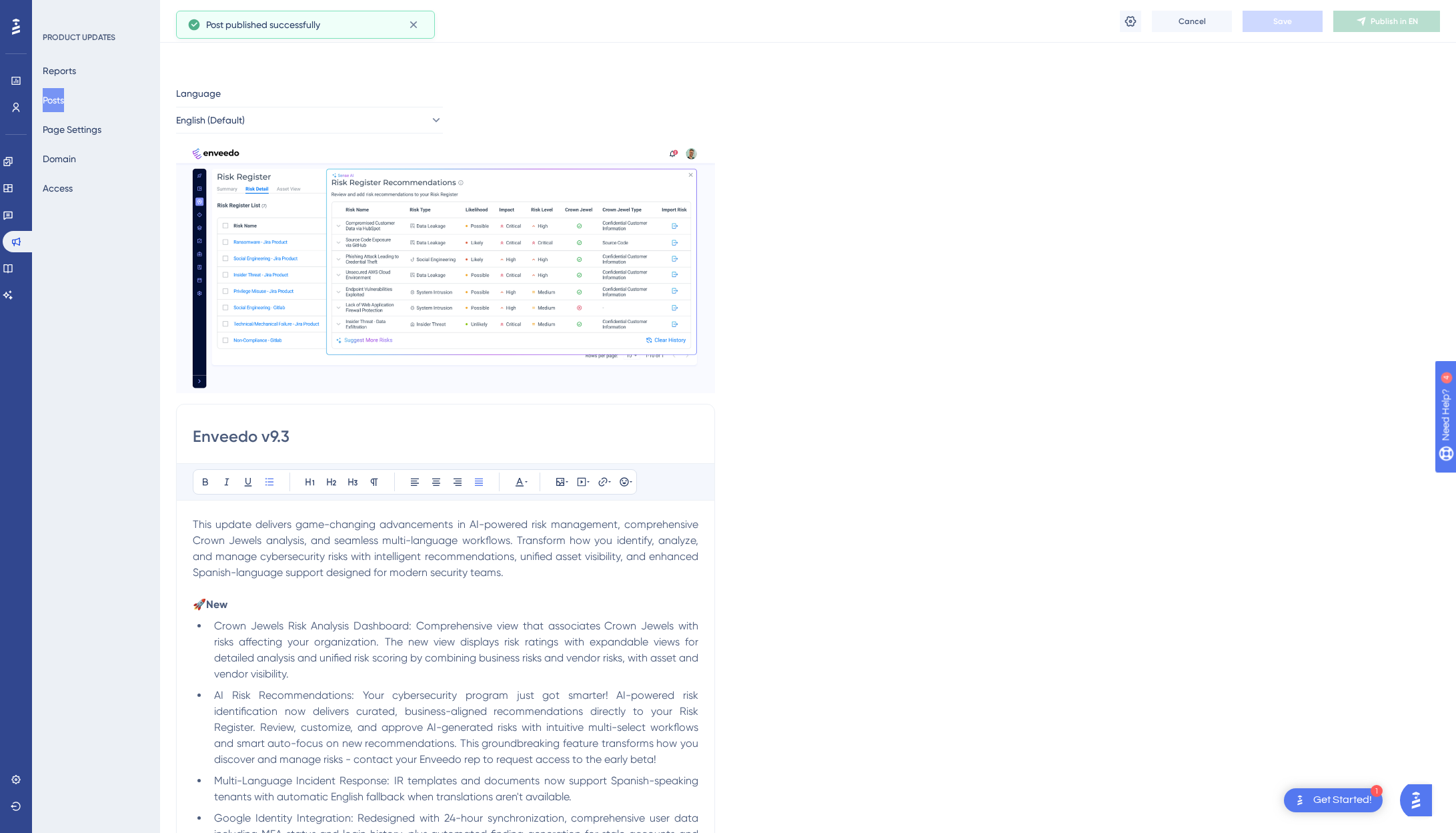
scroll to position [547, 0]
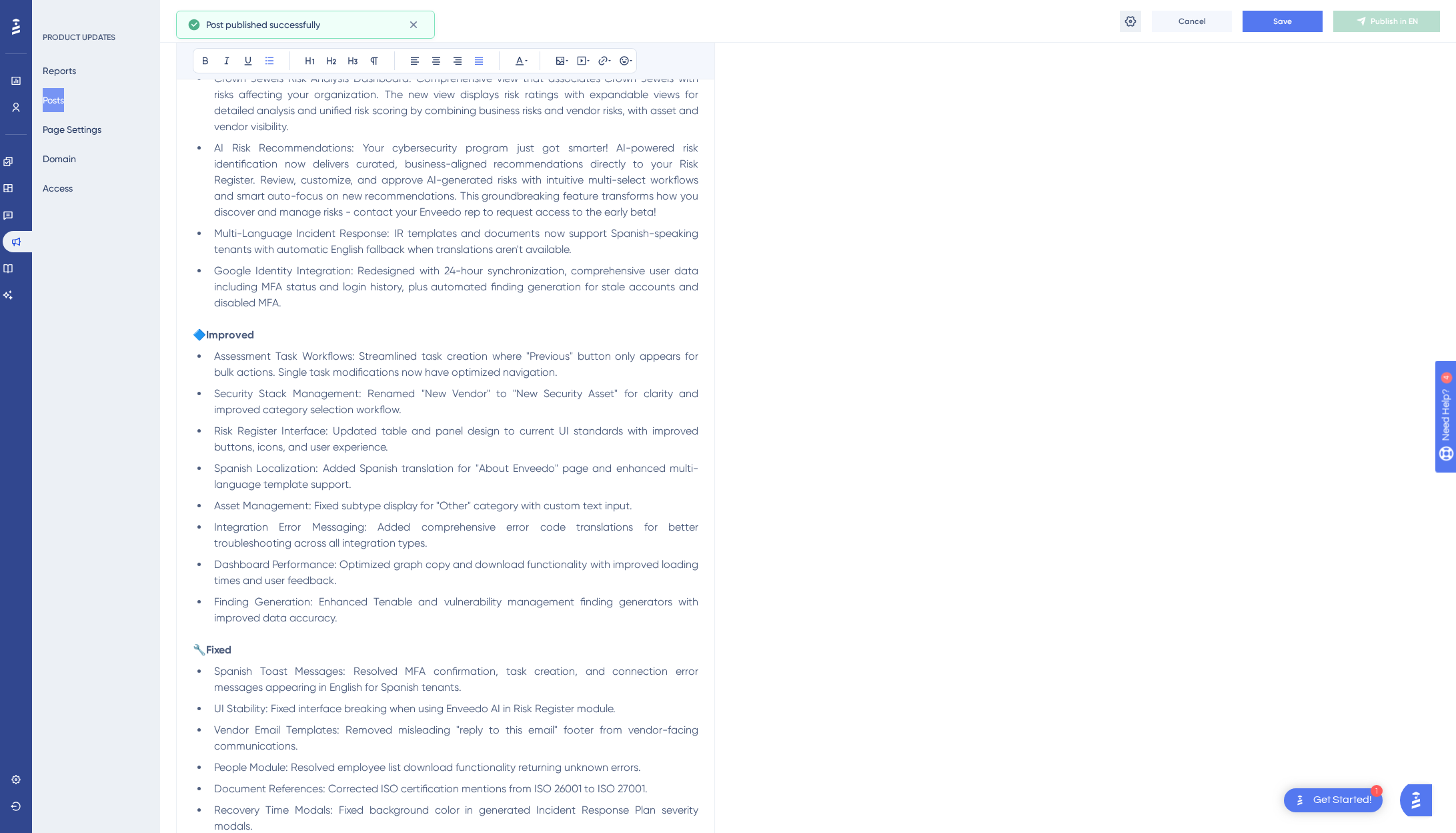
click at [1137, 25] on button at bounding box center [1131, 21] width 21 height 21
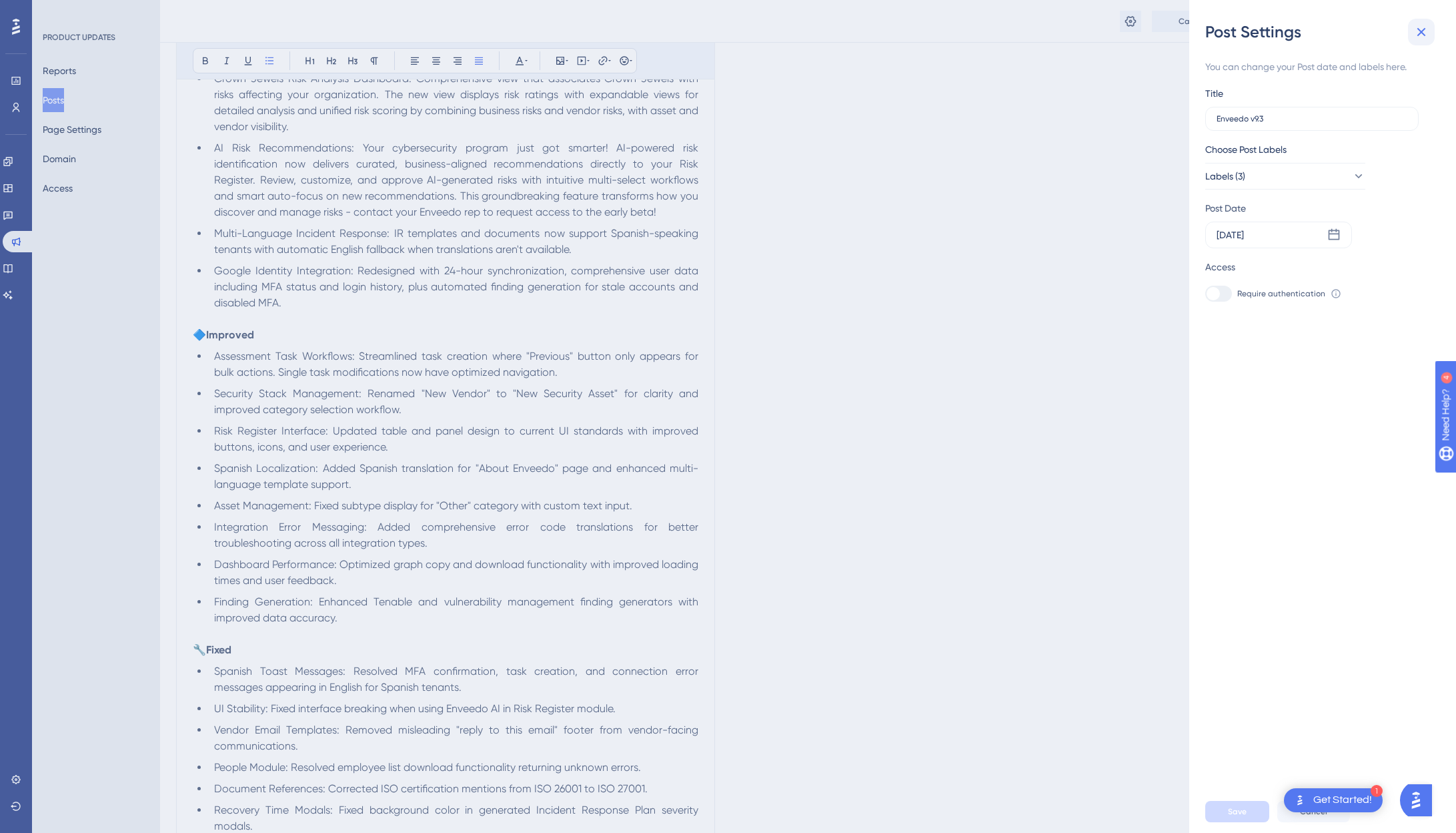
click at [1137, 32] on icon at bounding box center [1421, 32] width 16 height 16
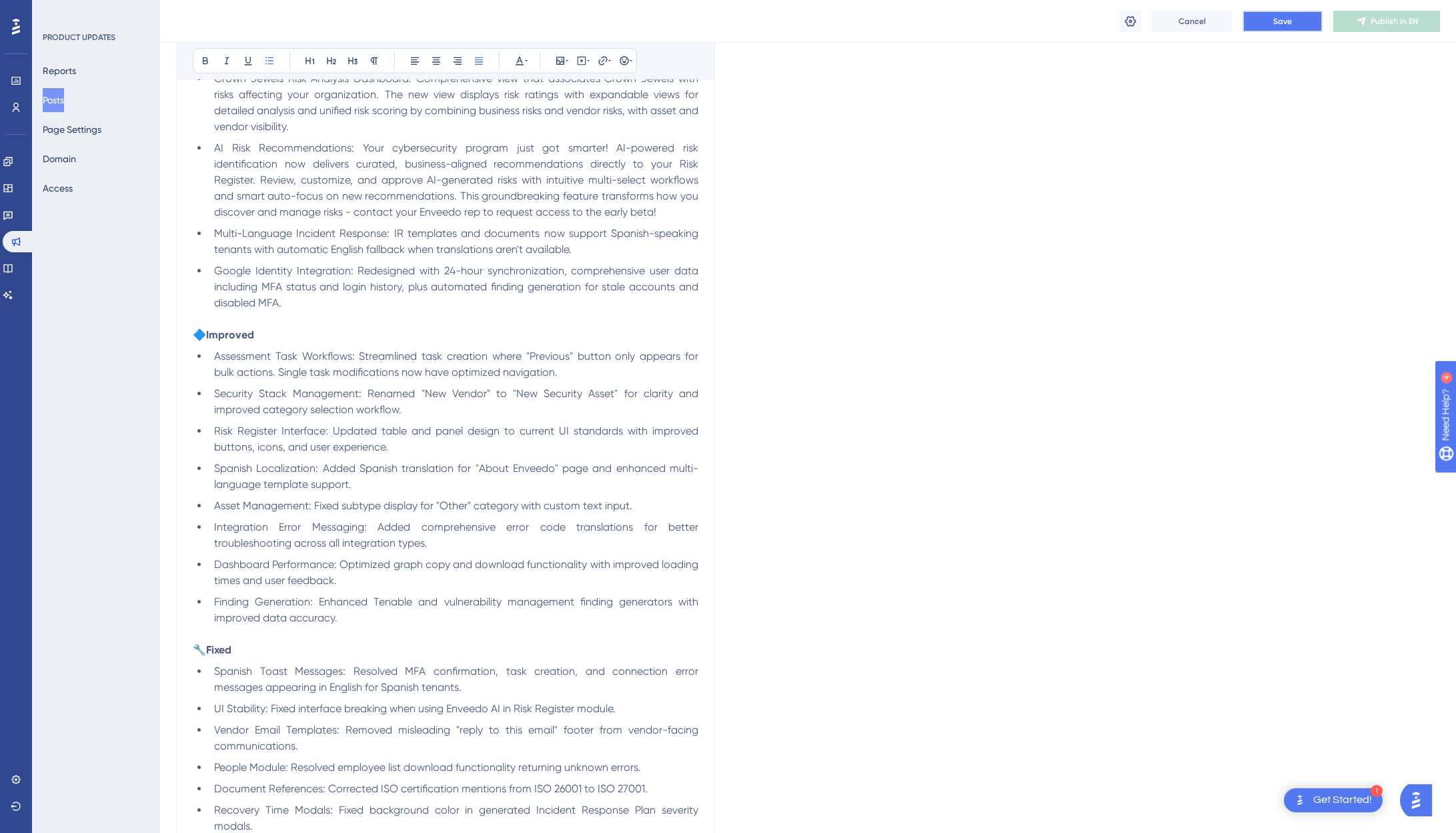
click at [1137, 20] on button "Save" at bounding box center [1282, 21] width 80 height 21
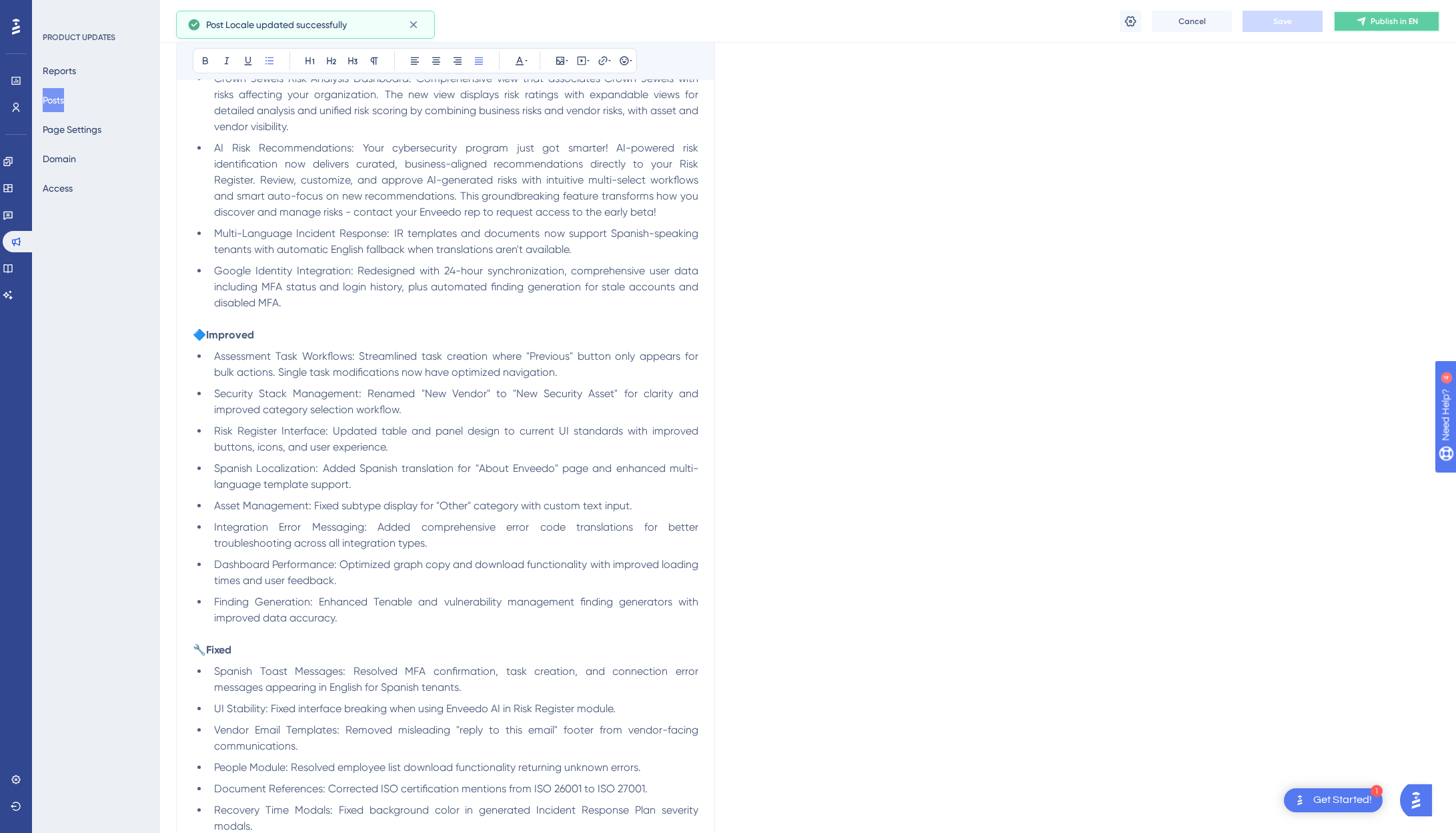
click at [1137, 22] on icon at bounding box center [1361, 21] width 9 height 9
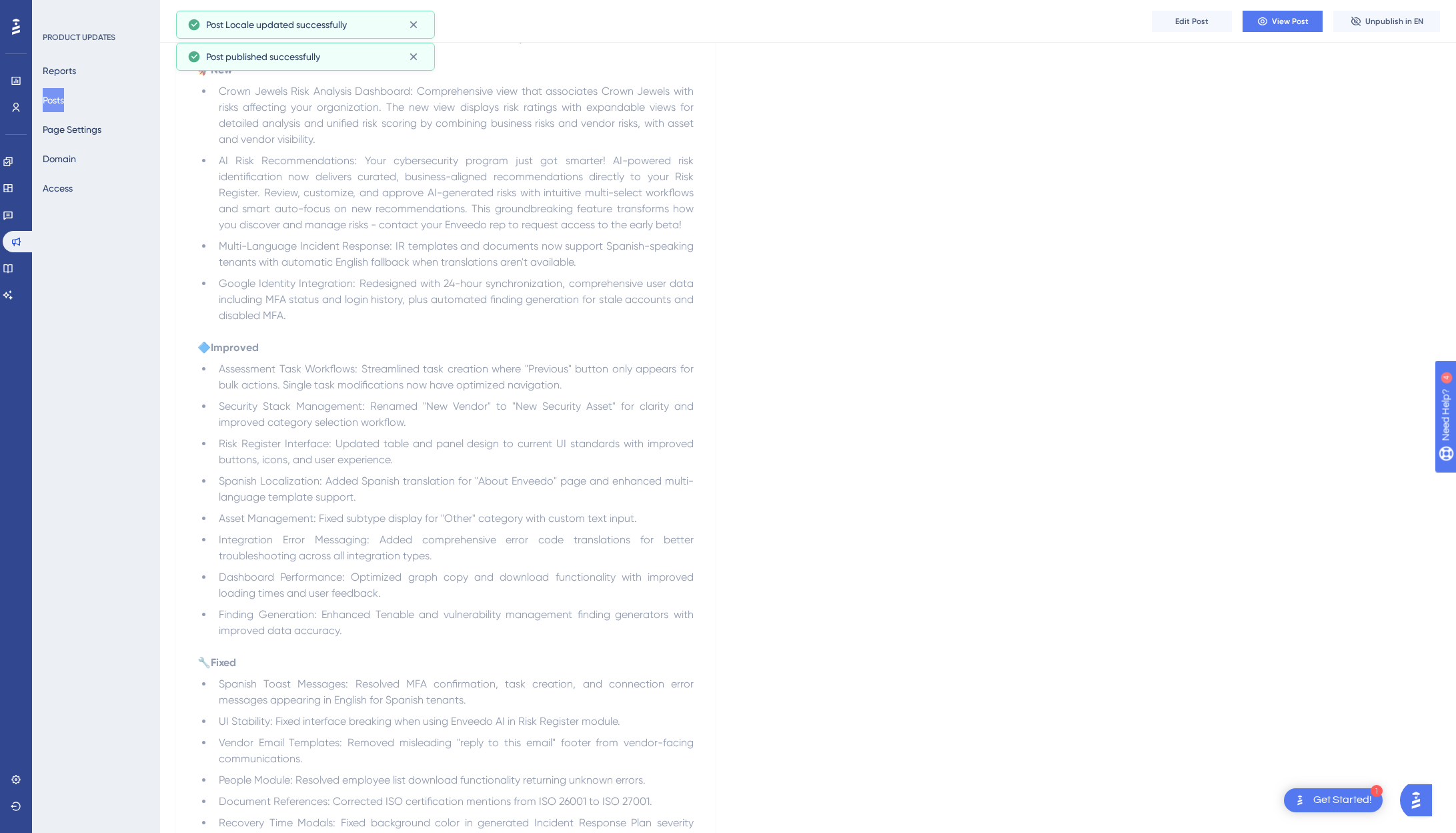
scroll to position [0, 0]
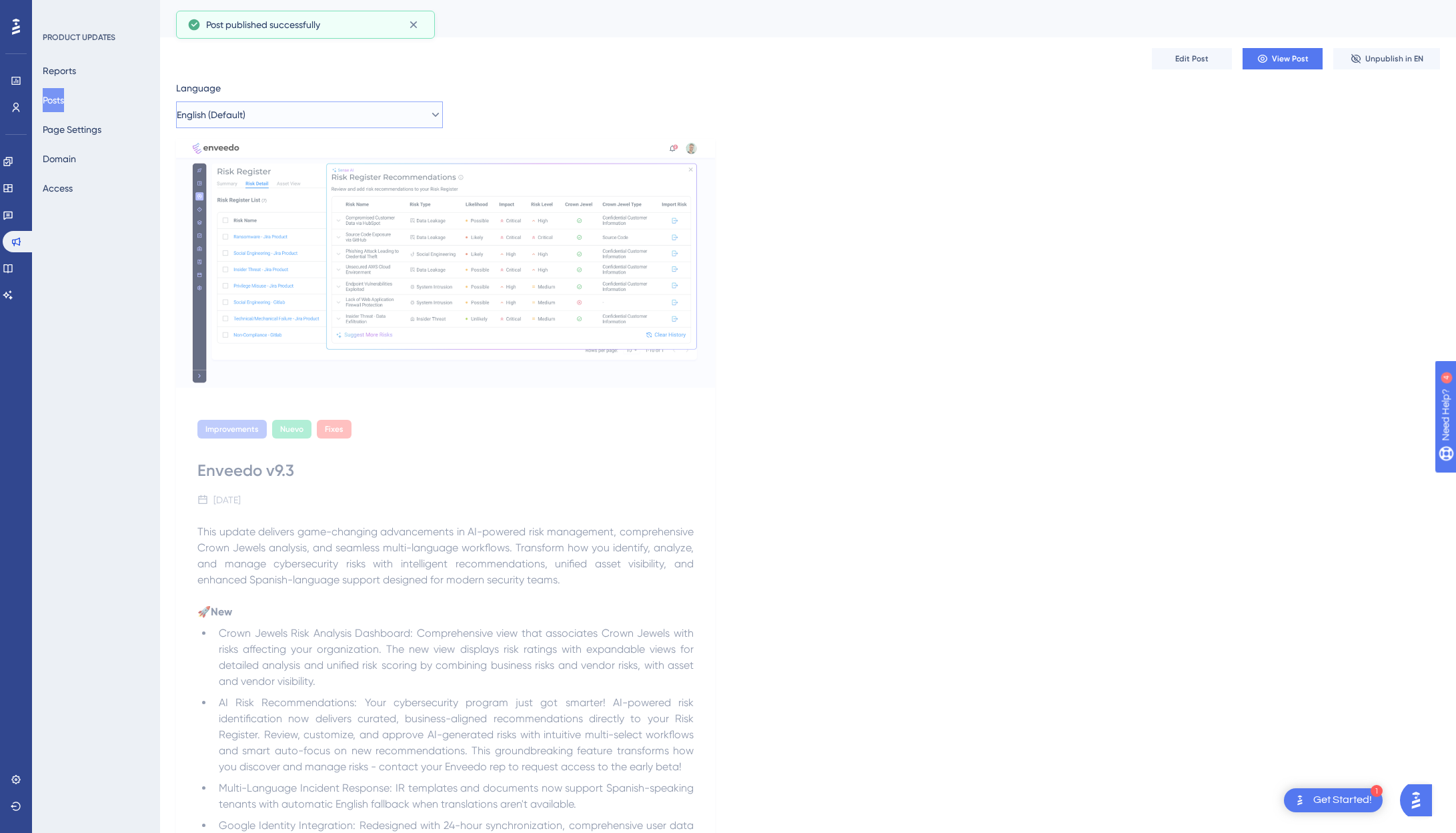
click at [314, 114] on button "English (Default)" at bounding box center [309, 114] width 266 height 26
click at [244, 186] on button "Spanish Spanish Published" at bounding box center [309, 182] width 250 height 26
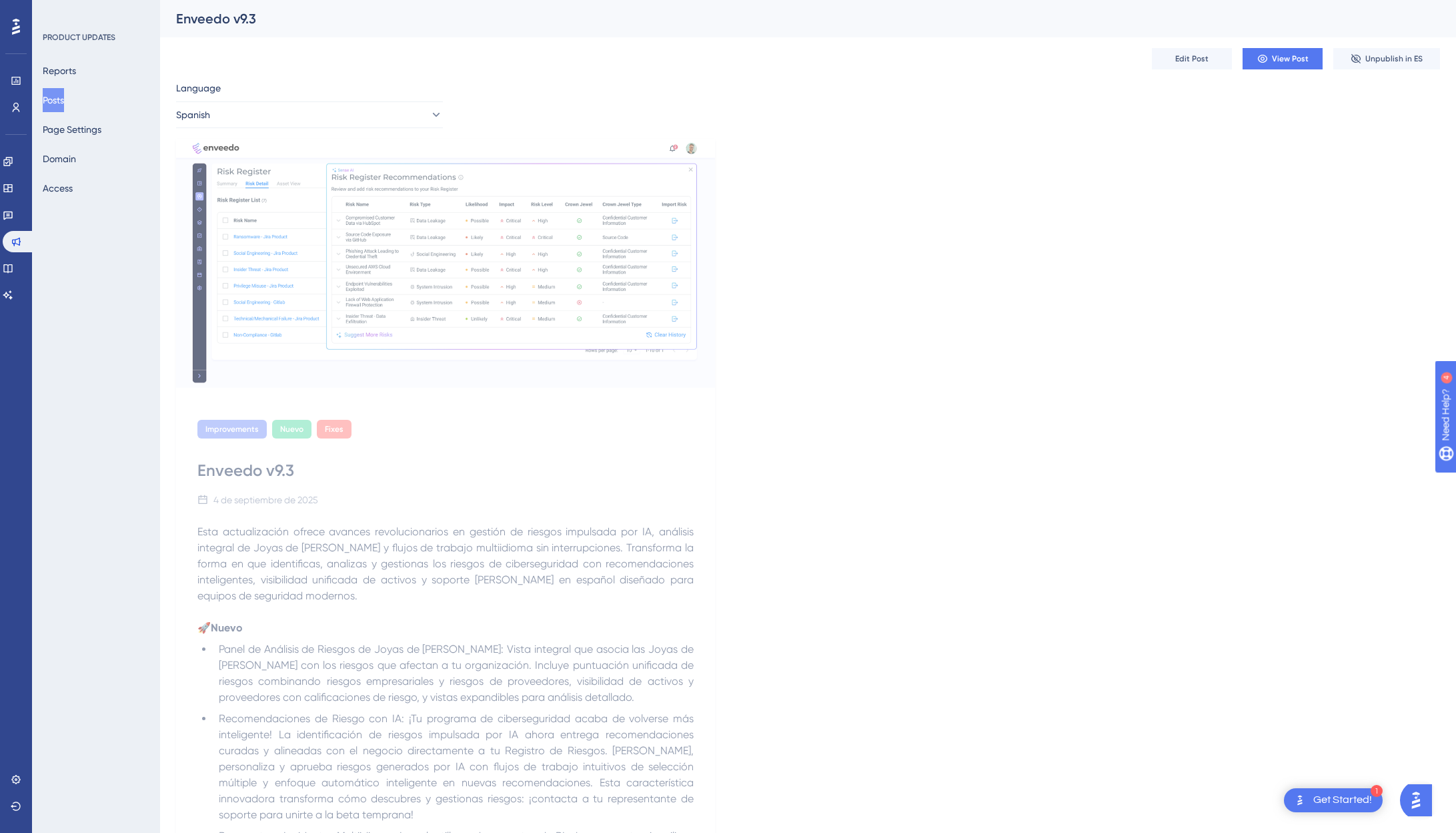
scroll to position [825, 0]
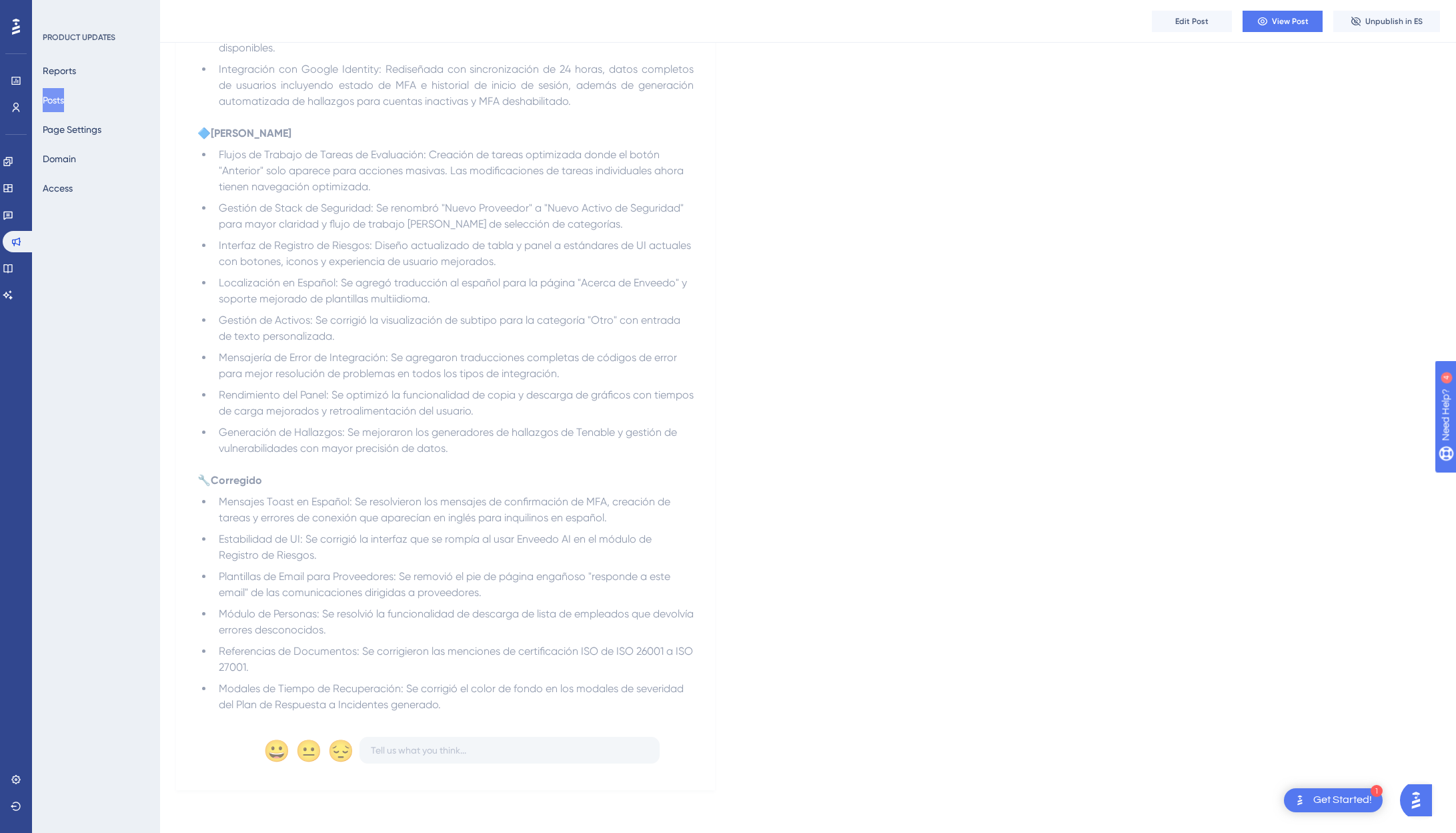
click at [1137, 34] on div "Edit Post View Post Unpublish in ES" at bounding box center [808, 21] width 1296 height 43
click at [1137, 19] on span "Edit Post" at bounding box center [1192, 21] width 33 height 11
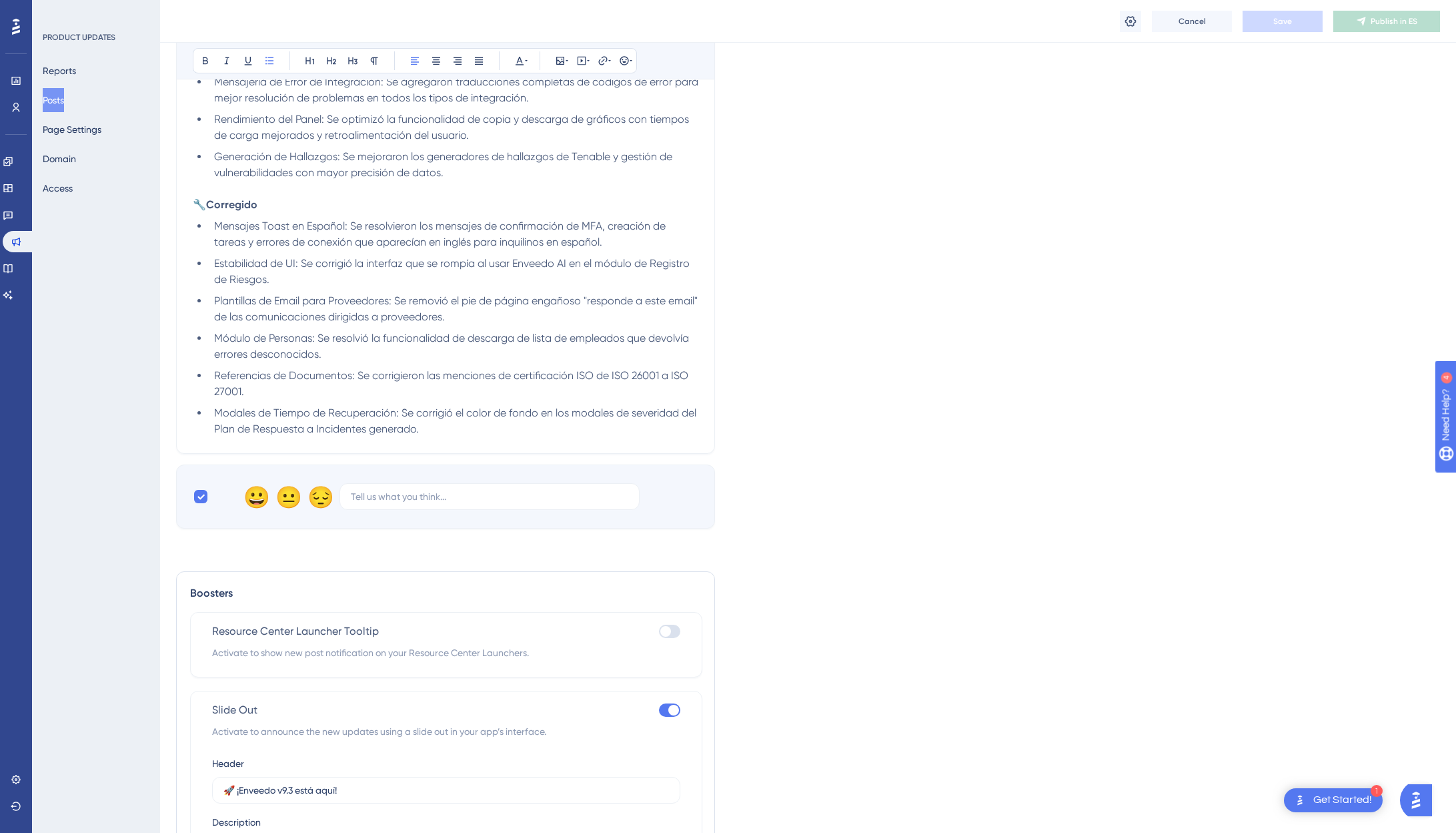
scroll to position [1465, 0]
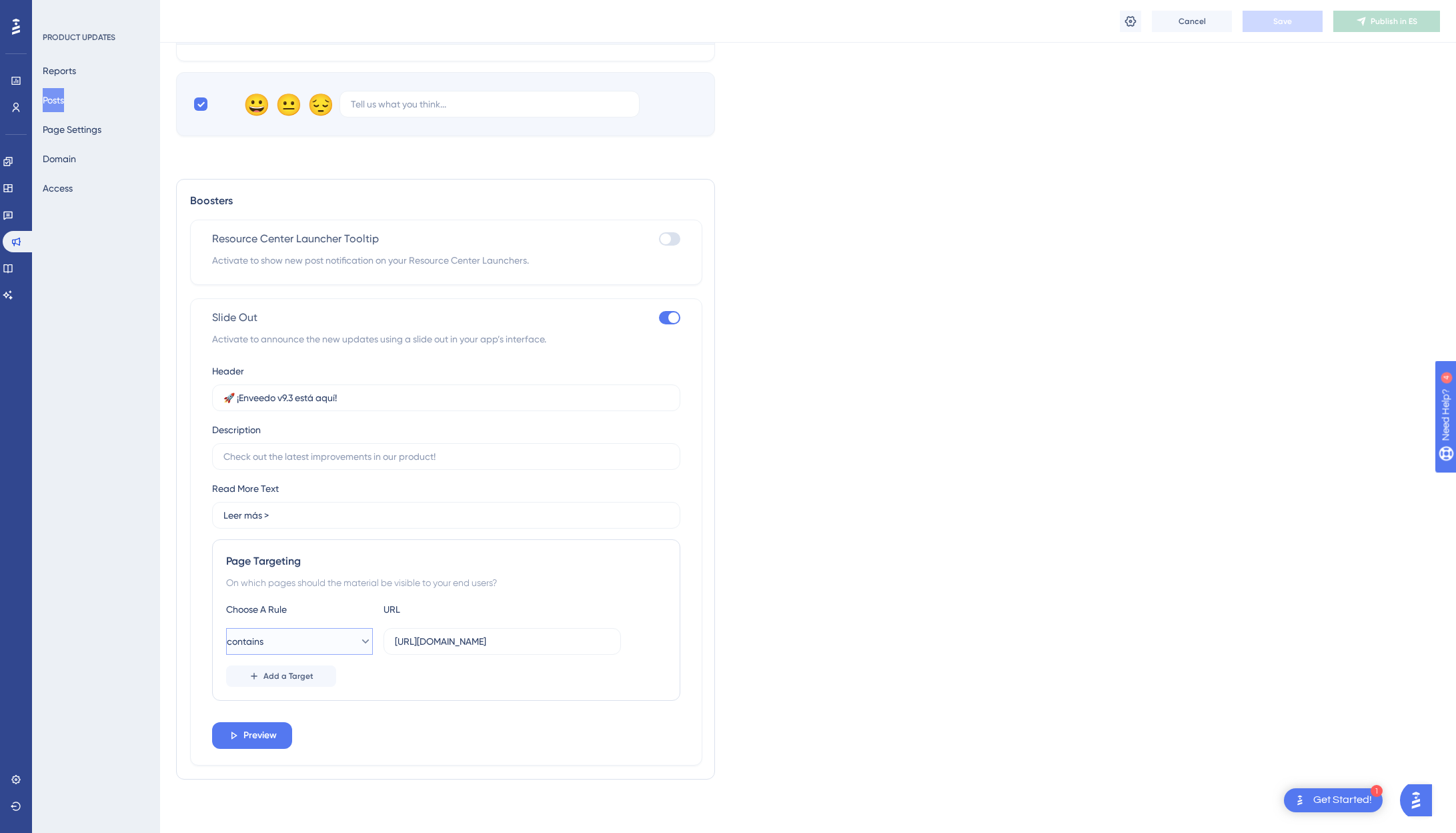
click at [325, 652] on button "contains" at bounding box center [299, 641] width 147 height 26
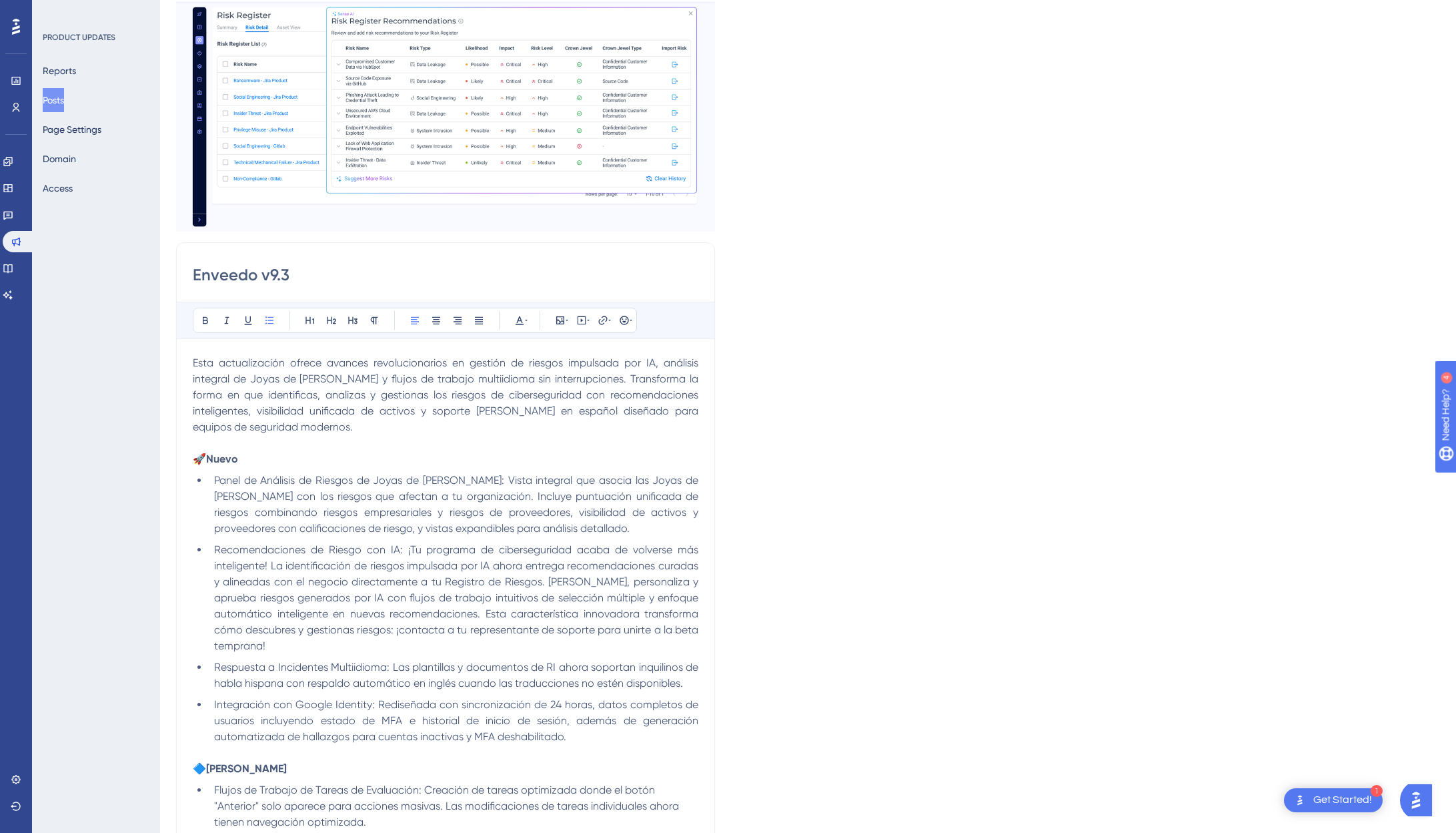
scroll to position [0, 0]
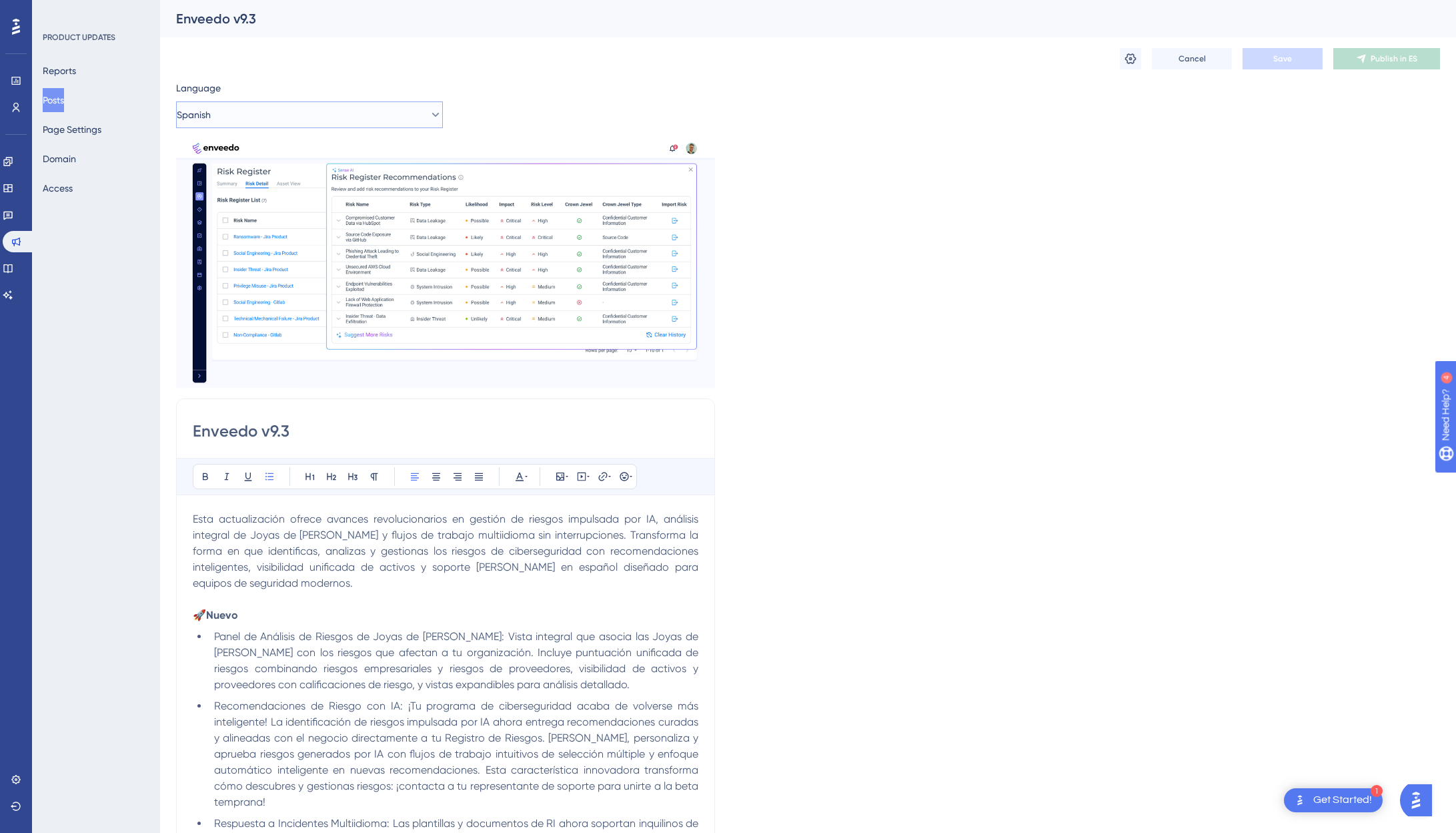
click at [270, 114] on button "Spanish" at bounding box center [309, 114] width 266 height 26
click at [258, 154] on span "English (Default)" at bounding box center [229, 156] width 69 height 16
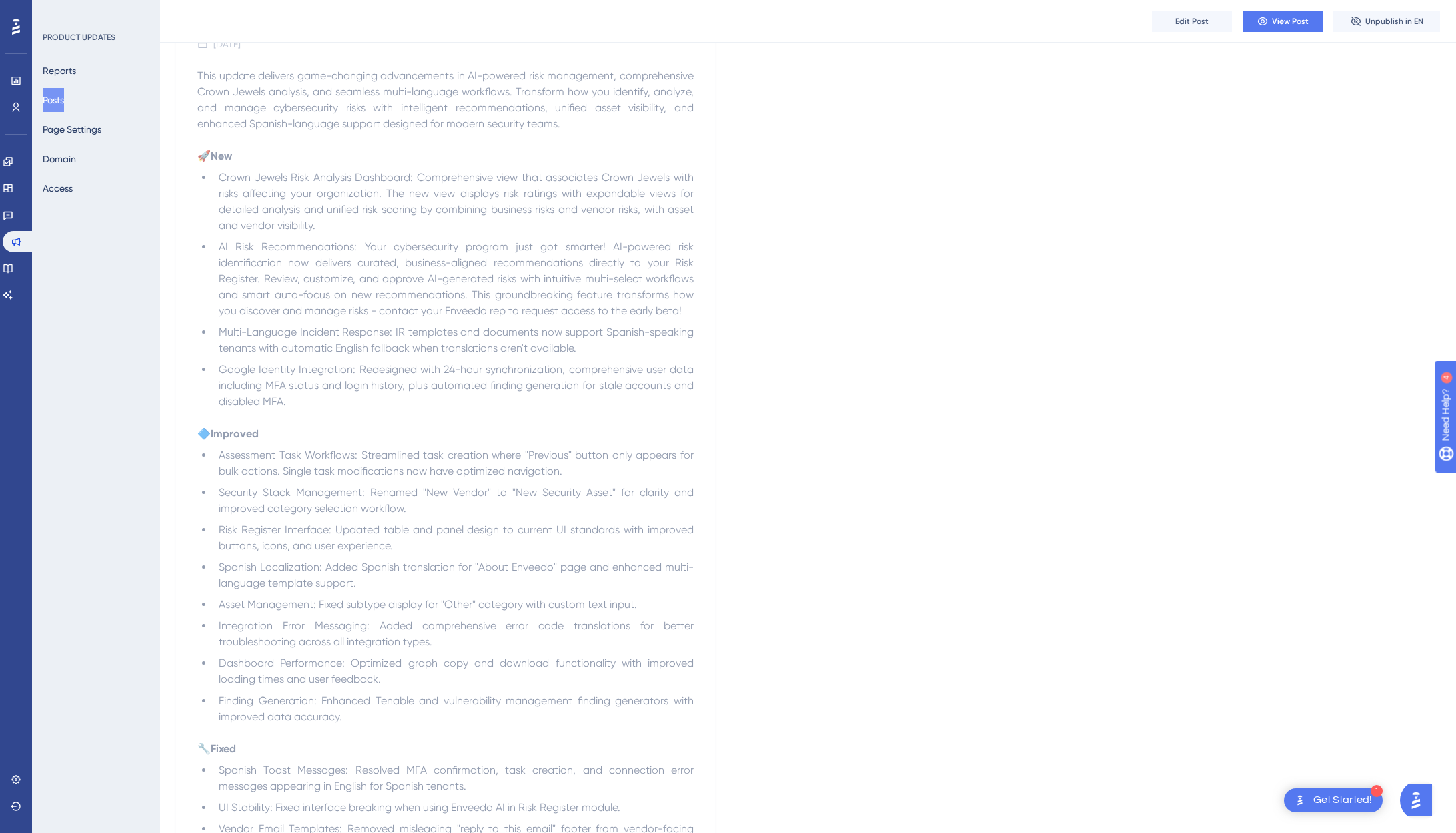
scroll to position [698, 0]
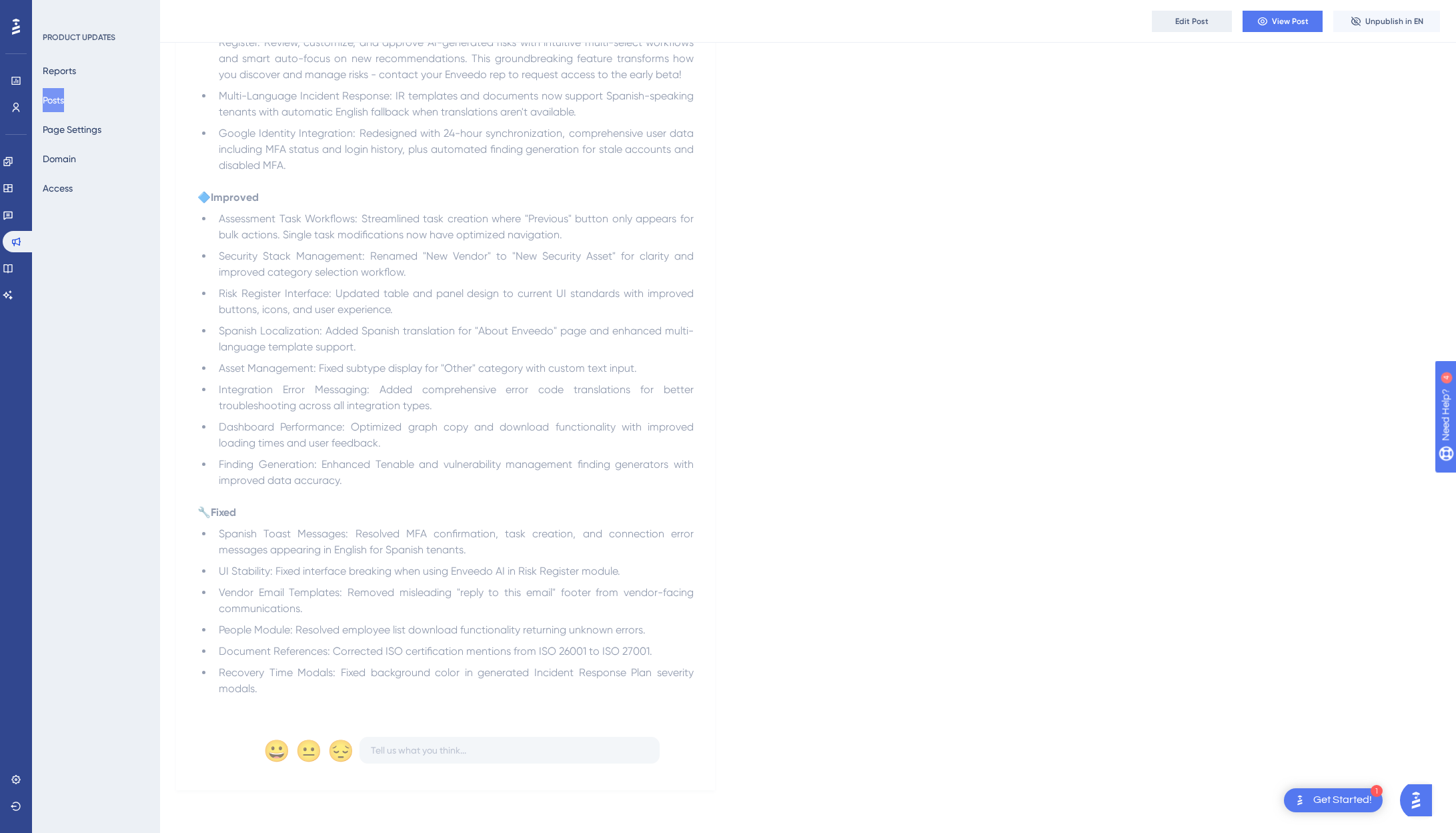
click at [1137, 14] on button "Edit Post" at bounding box center [1191, 21] width 80 height 21
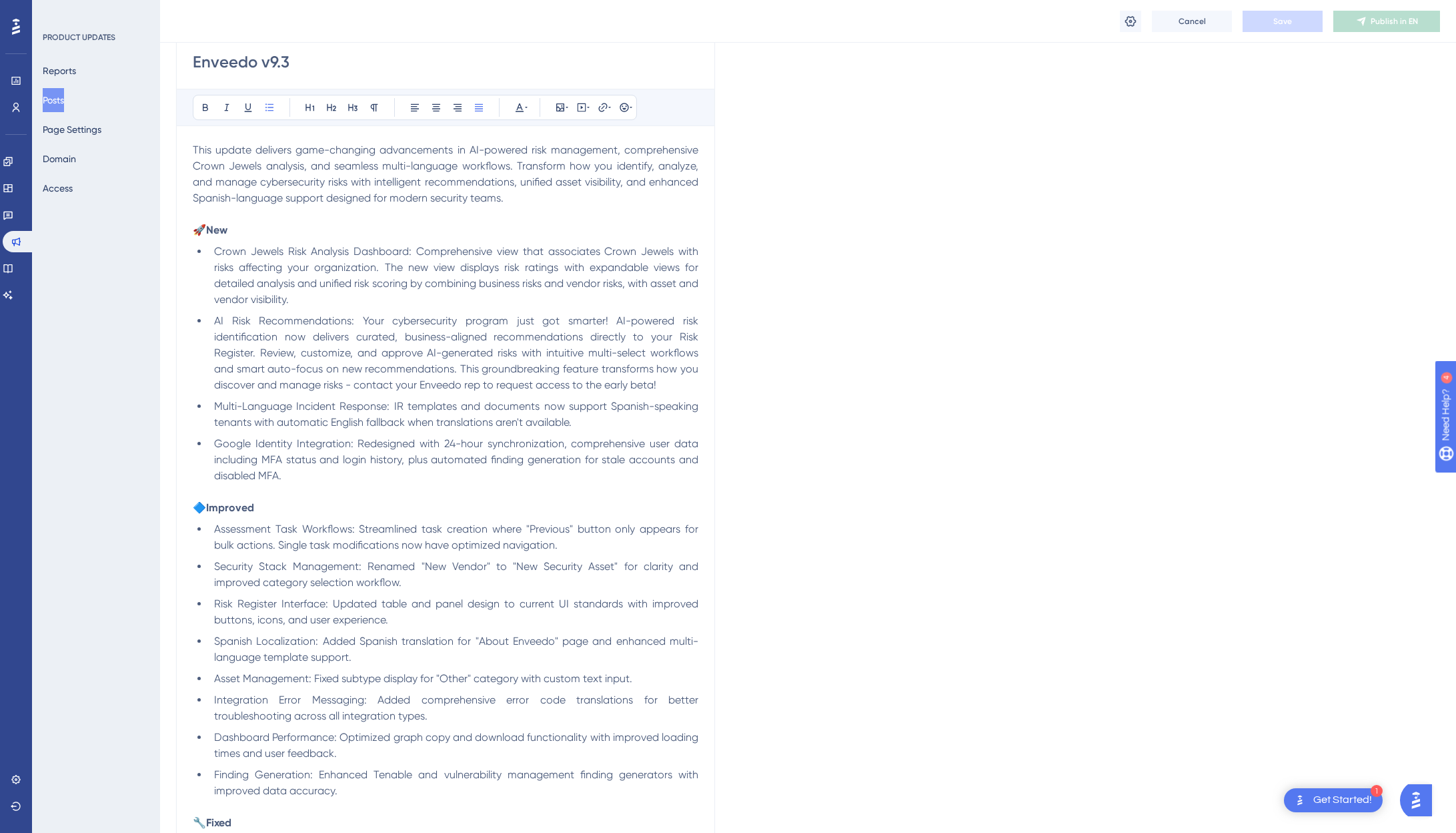
scroll to position [0, 0]
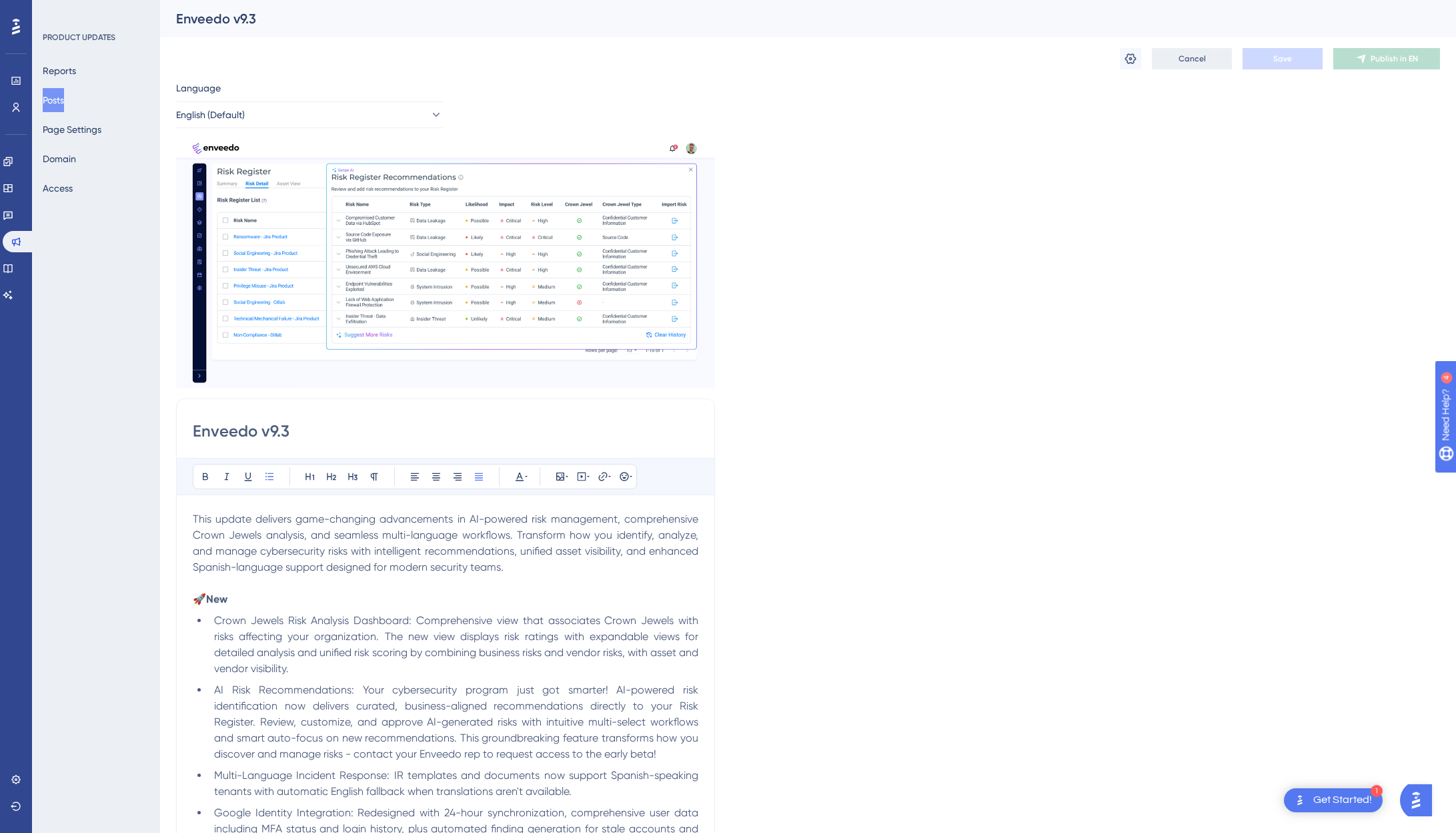
click at [1137, 65] on button "Cancel" at bounding box center [1191, 59] width 80 height 21
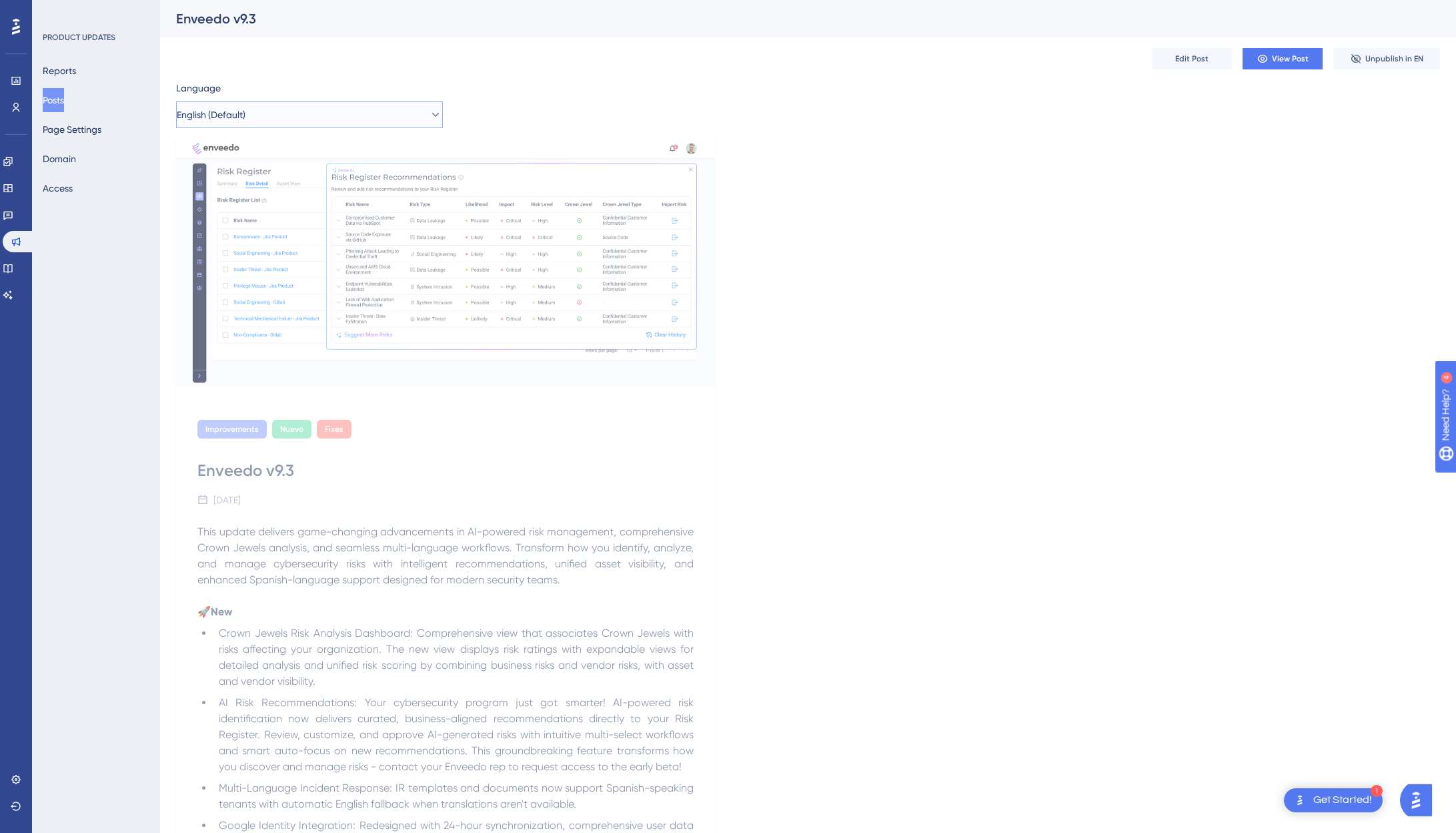
click at [383, 123] on button "English (Default)" at bounding box center [309, 114] width 266 height 26
click at [294, 179] on button "Spanish Spanish Published" at bounding box center [309, 182] width 250 height 26
click at [1137, 65] on button "Edit Post" at bounding box center [1191, 59] width 80 height 21
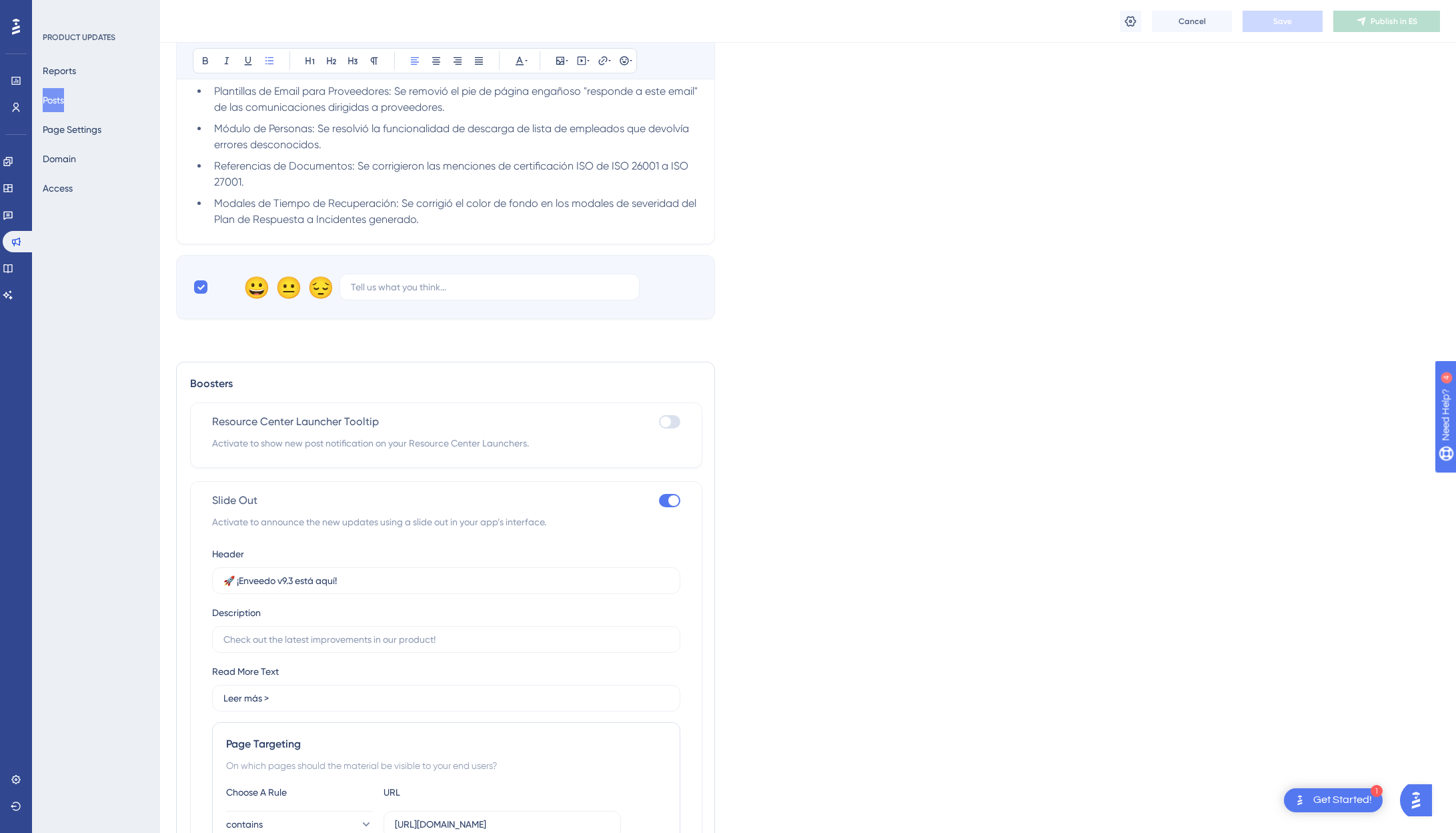
scroll to position [1465, 0]
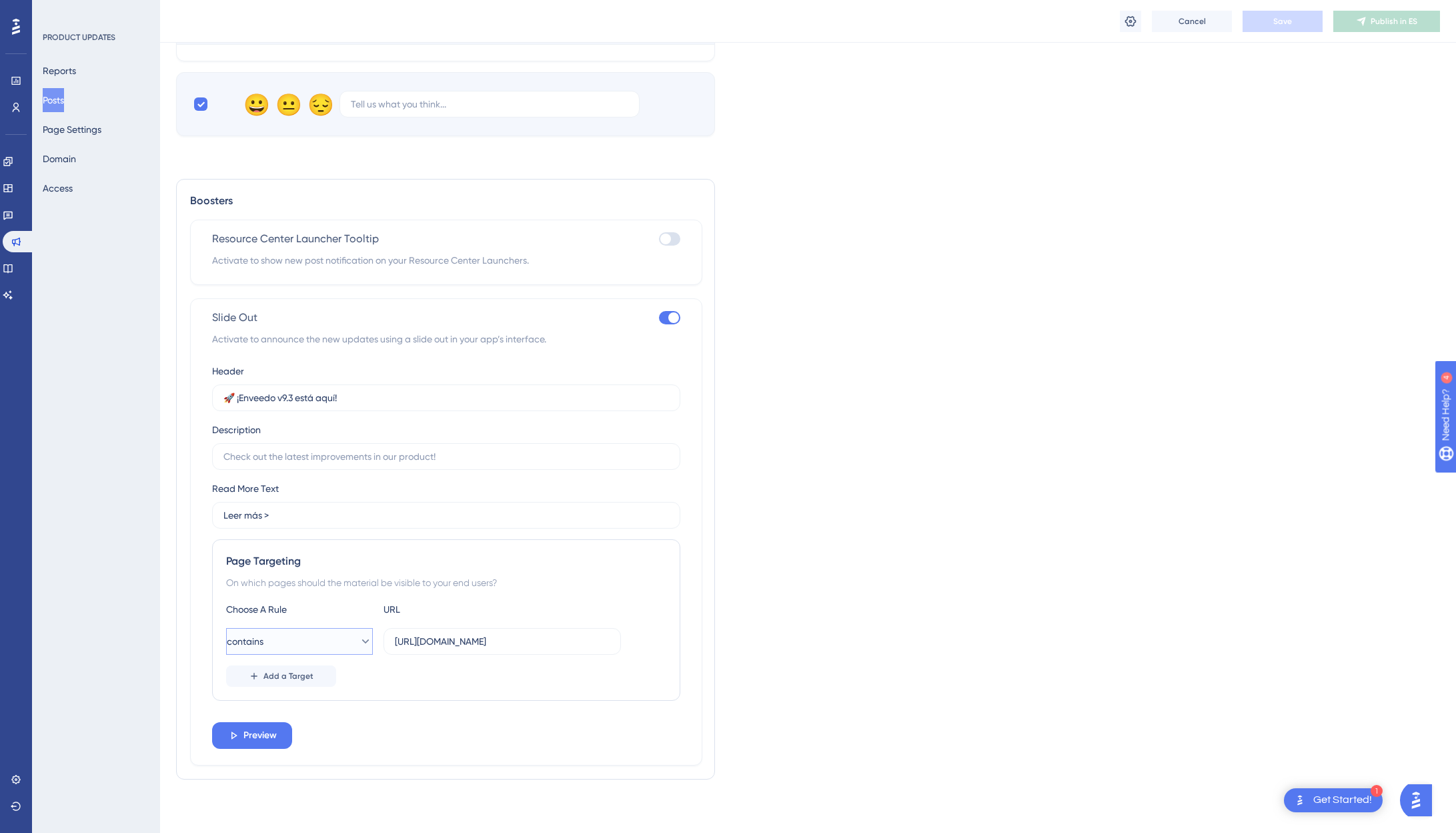
click at [347, 630] on button "contains" at bounding box center [299, 641] width 147 height 26
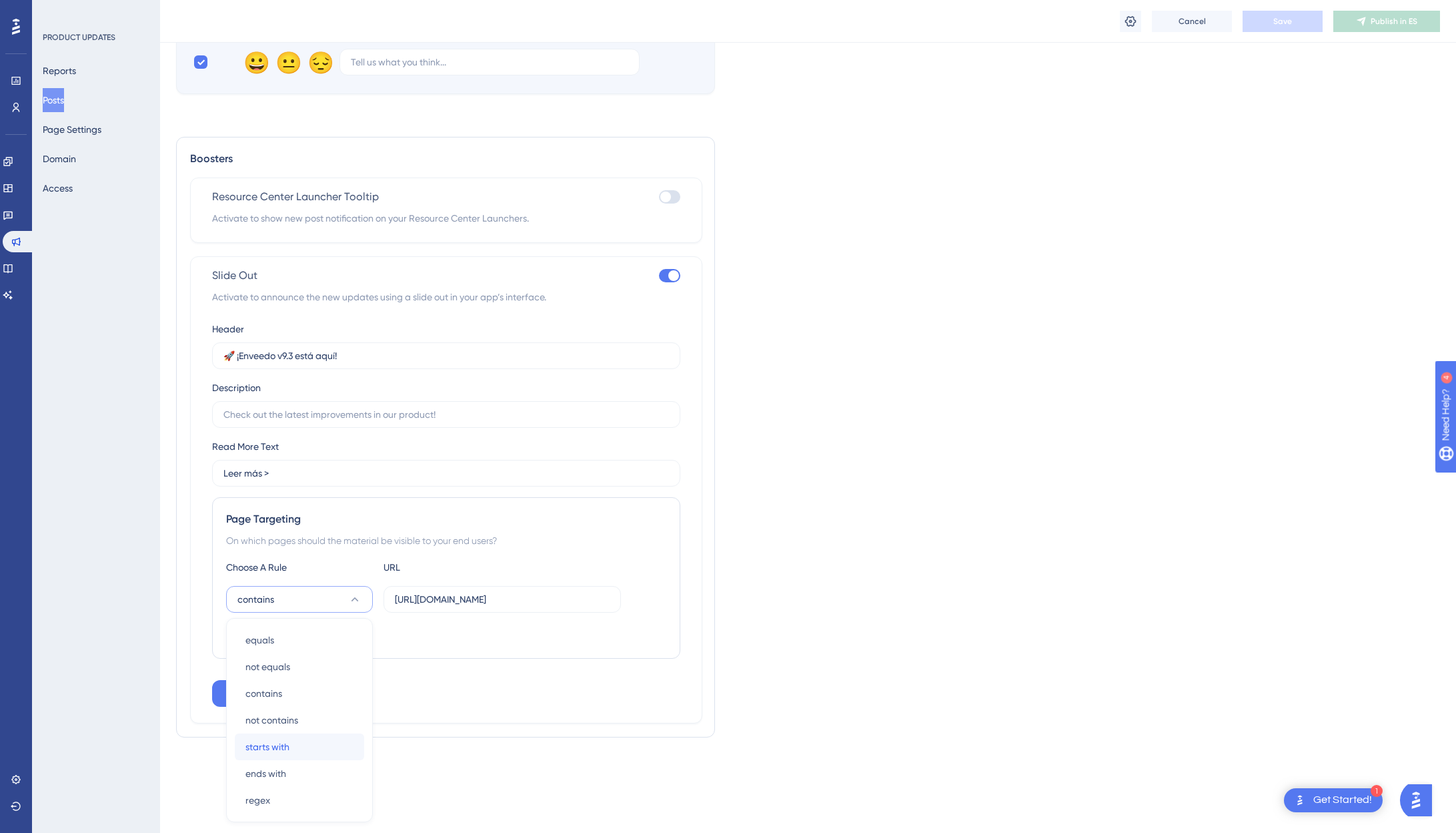
click at [266, 748] on span "starts with" at bounding box center [267, 747] width 44 height 16
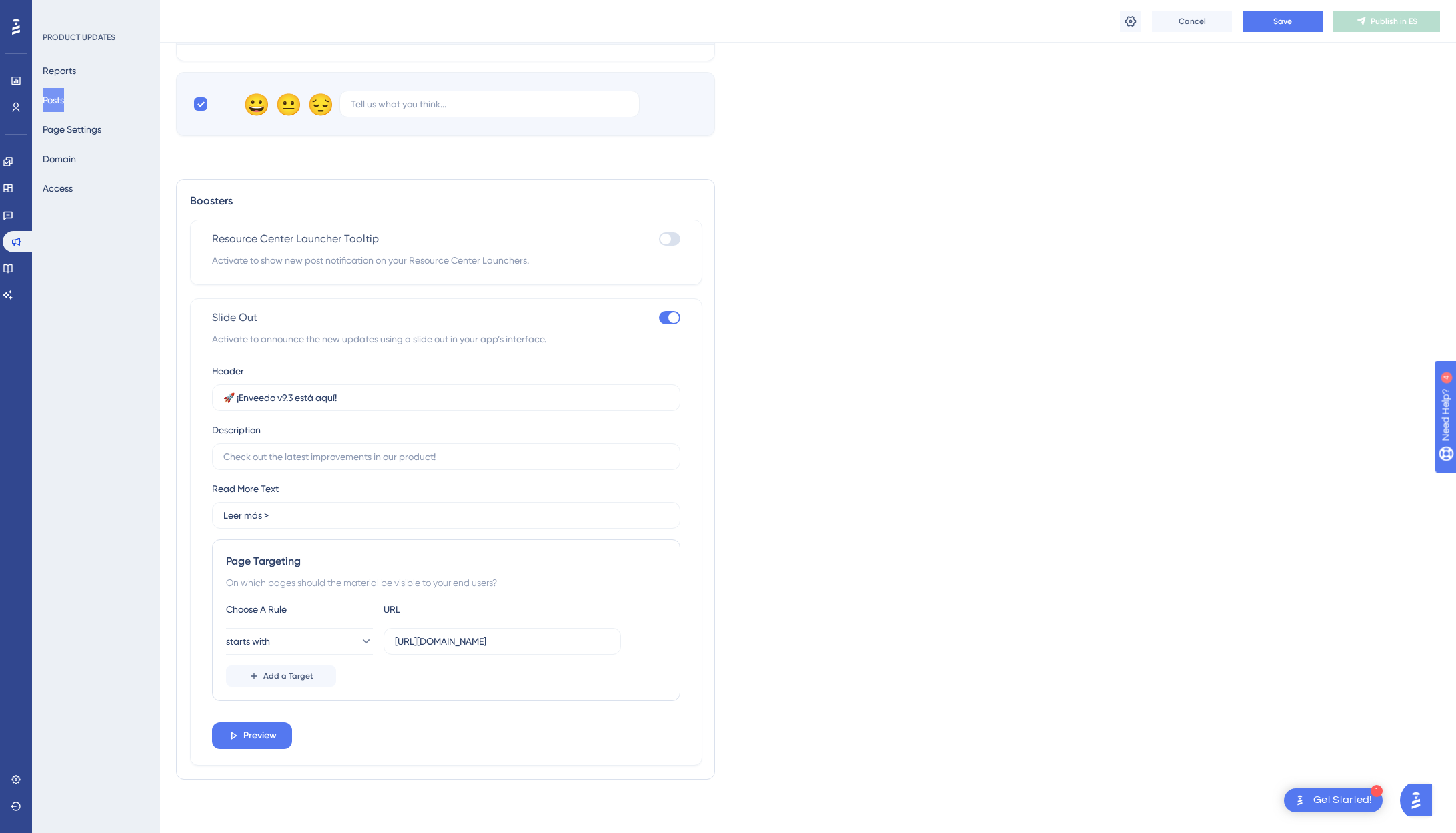
scroll to position [1465, 0]
click at [1137, 26] on button "Save" at bounding box center [1282, 21] width 80 height 21
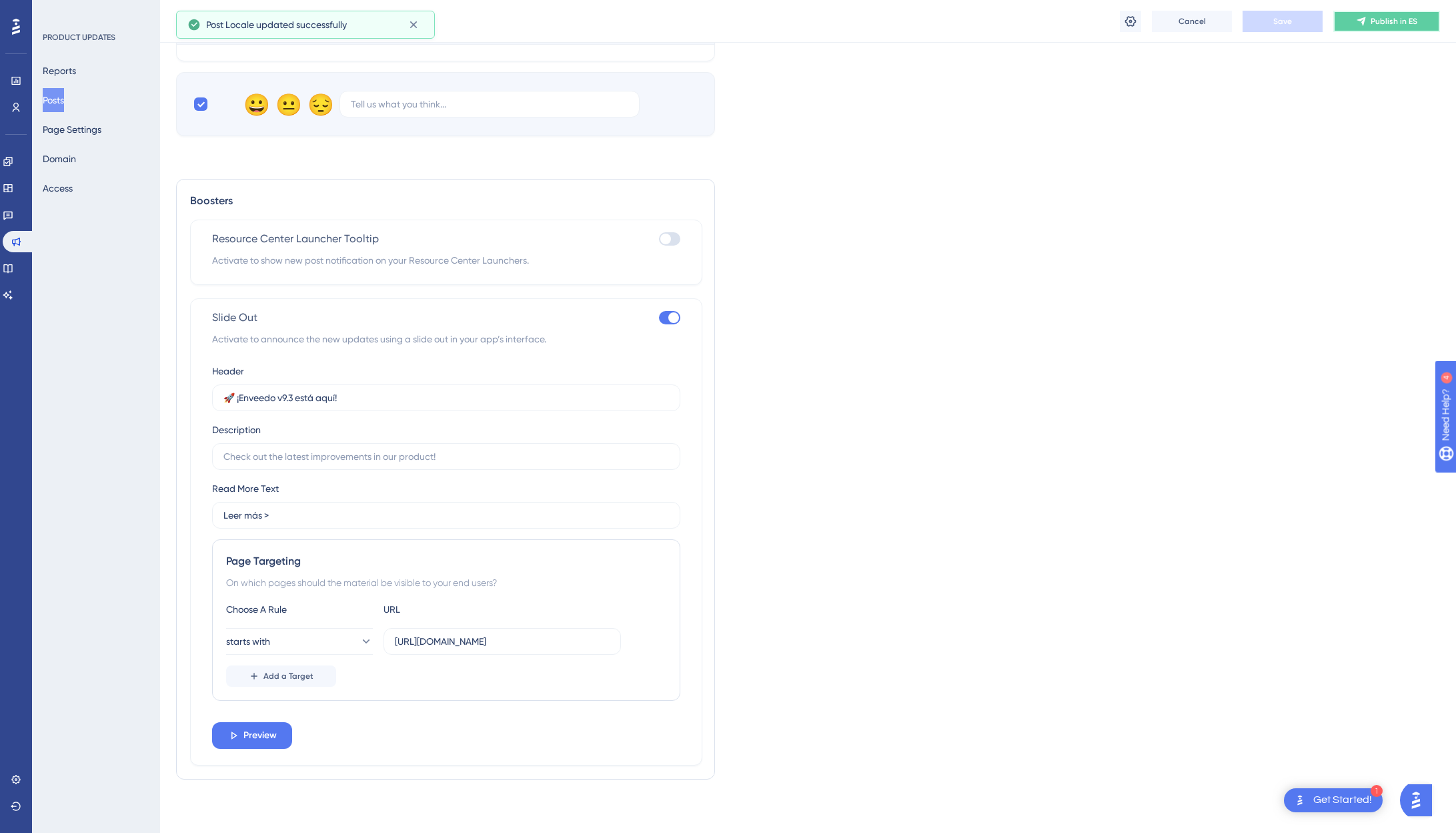
click at [1137, 22] on span "Publish in ES" at bounding box center [1394, 21] width 47 height 11
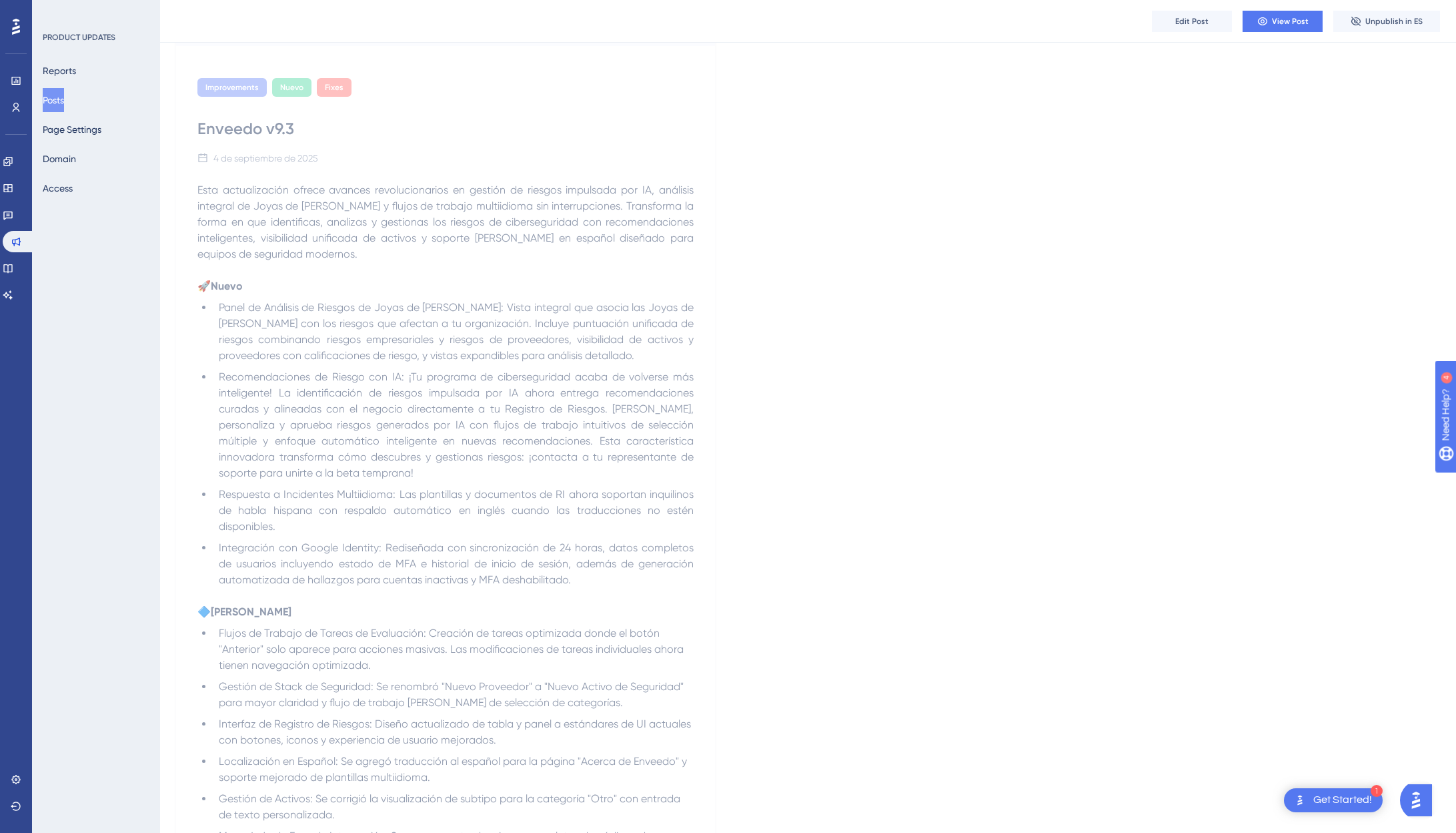
scroll to position [0, 0]
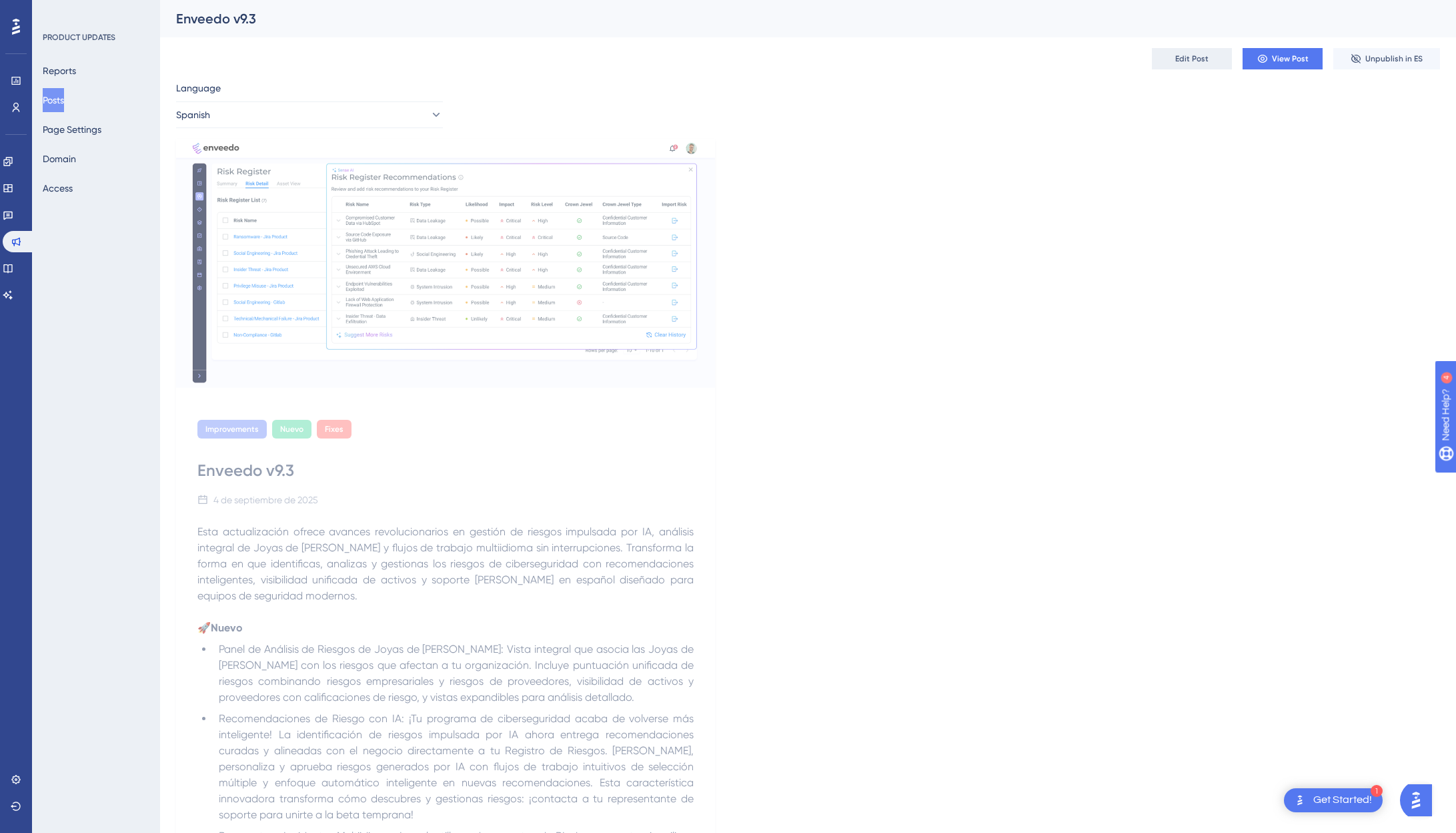
click at [1137, 60] on button "Edit Post" at bounding box center [1191, 59] width 80 height 21
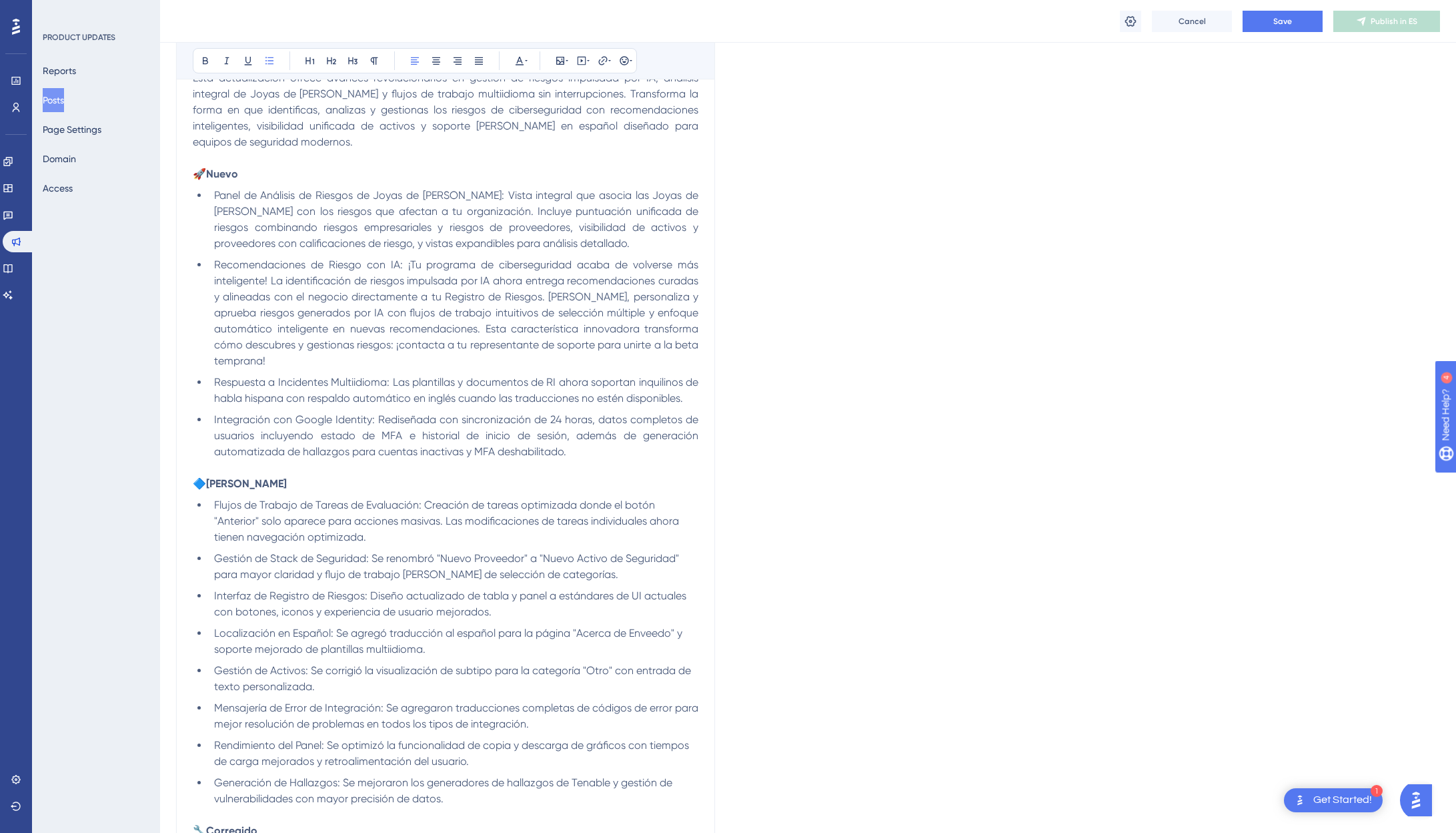
scroll to position [419, 0]
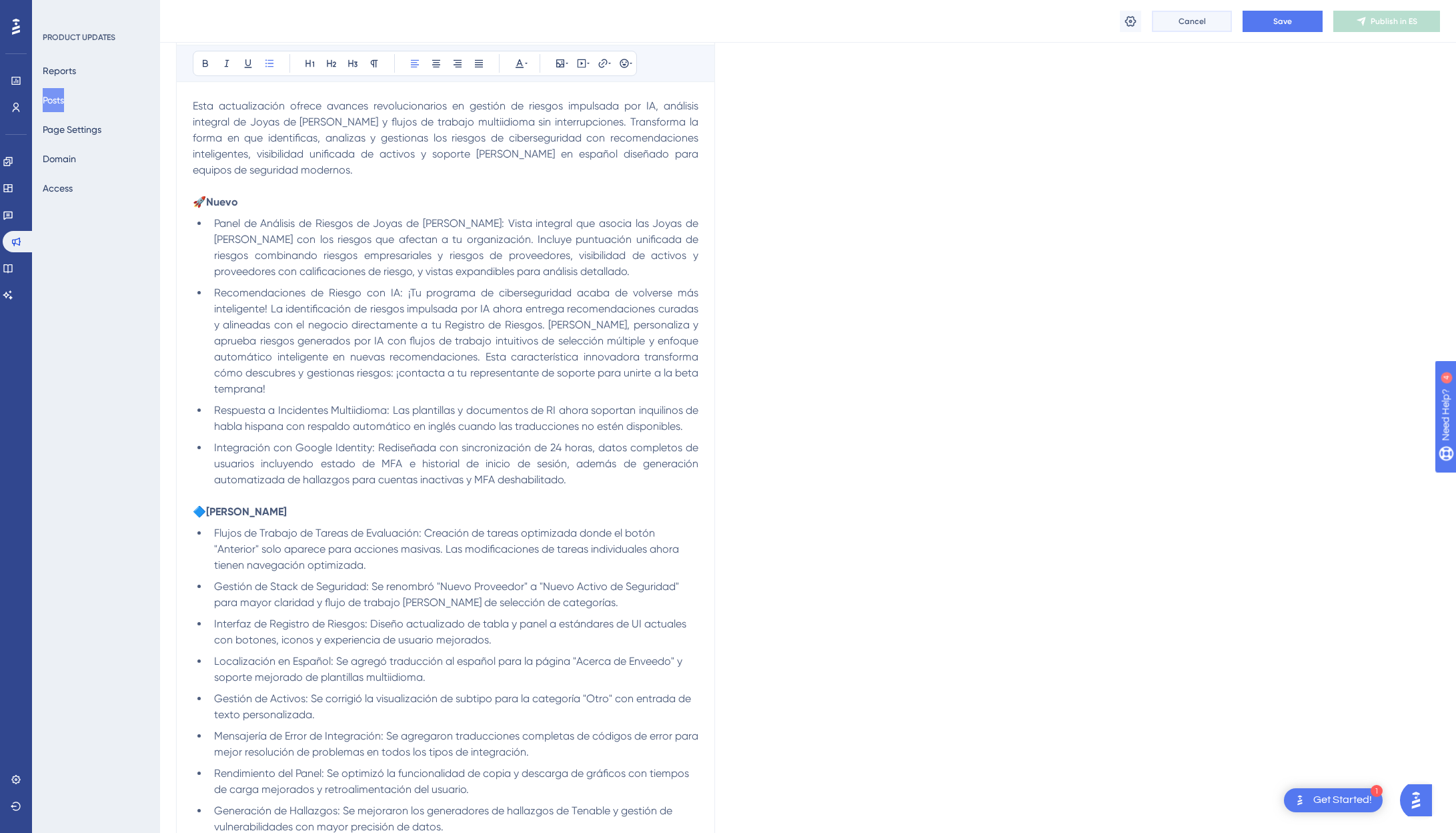
click at [1137, 18] on span "Cancel" at bounding box center [1191, 21] width 27 height 11
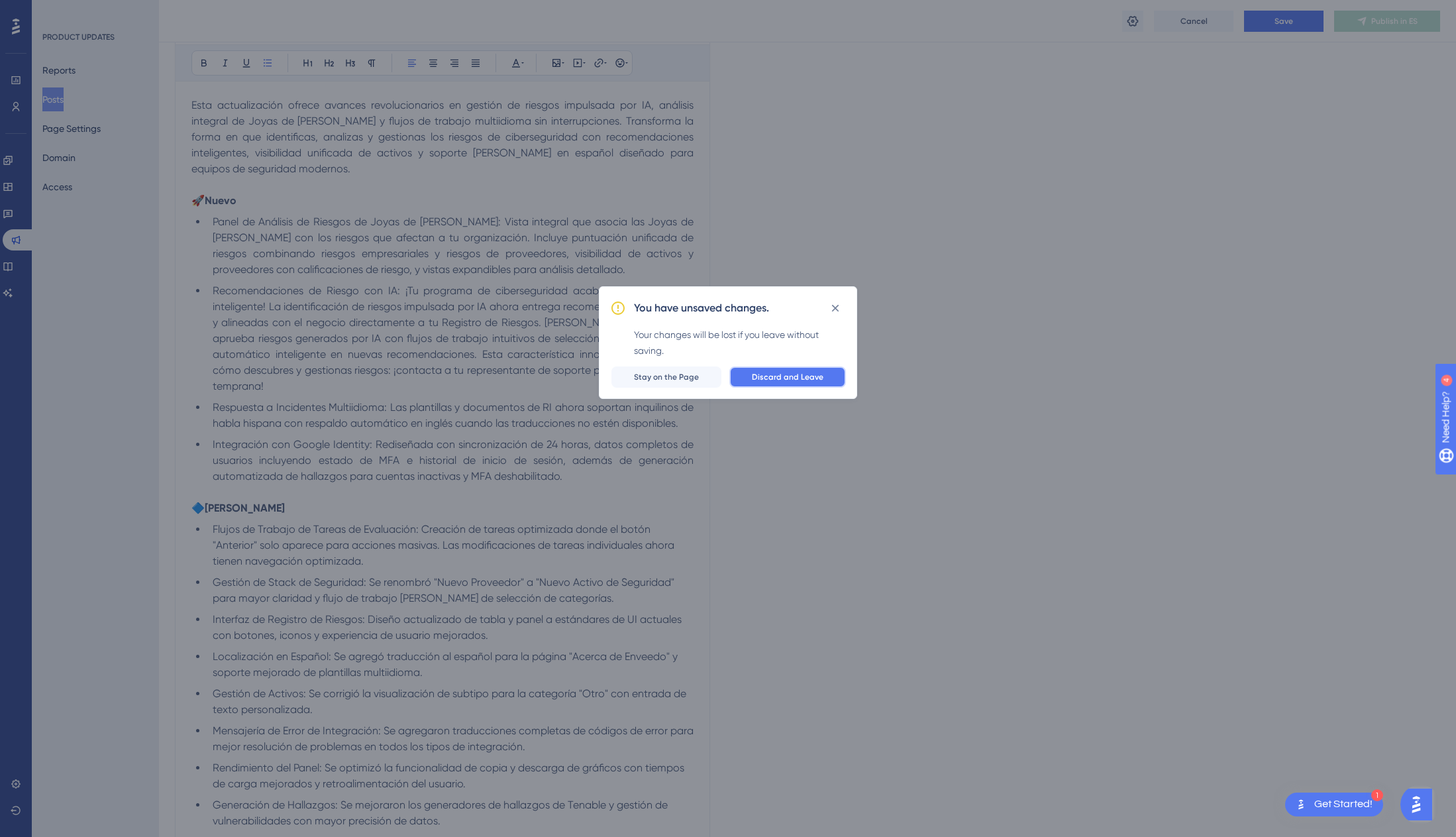
click at [783, 382] on button "Discard and Leave" at bounding box center [788, 377] width 117 height 21
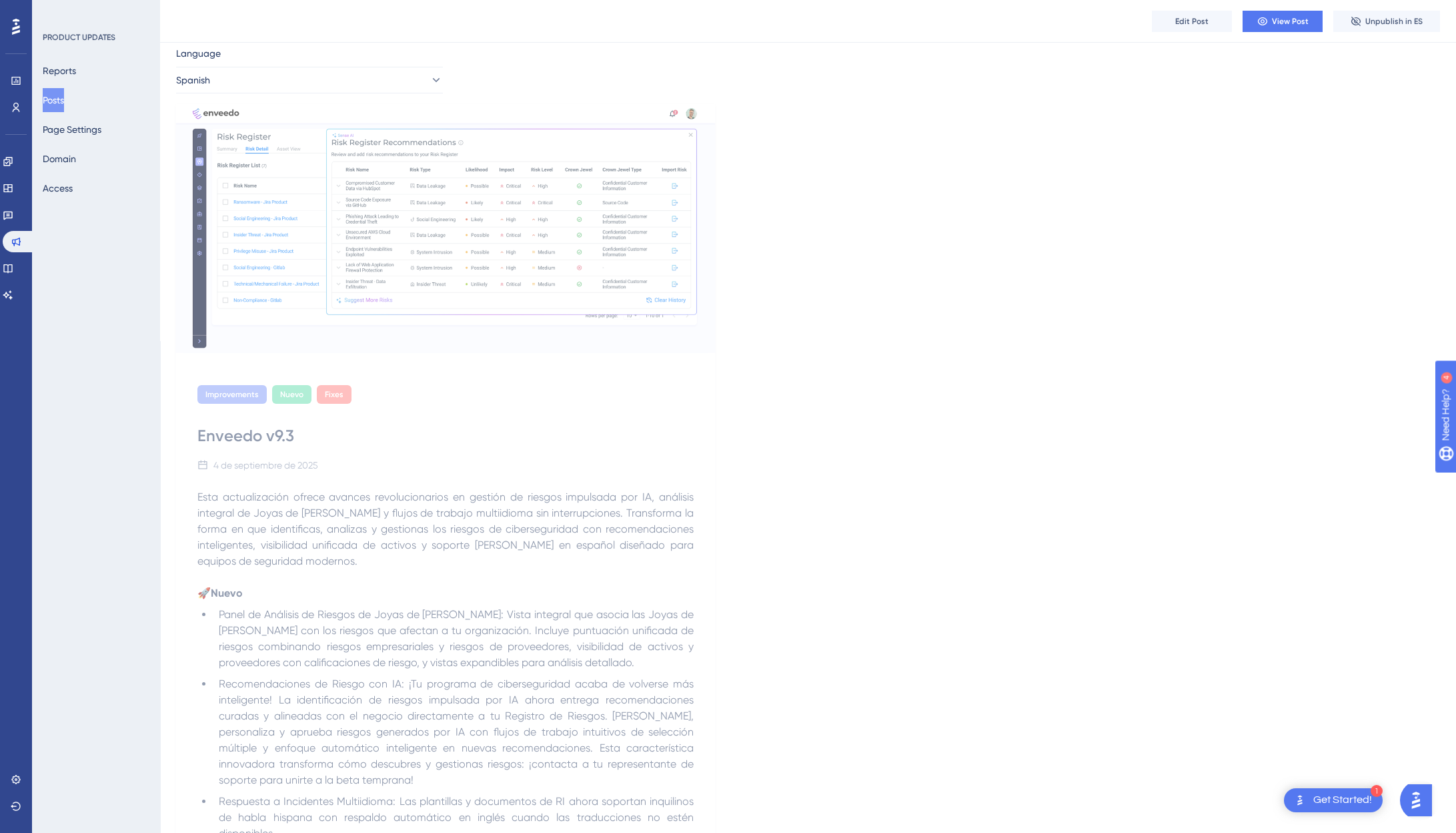
scroll to position [0, 0]
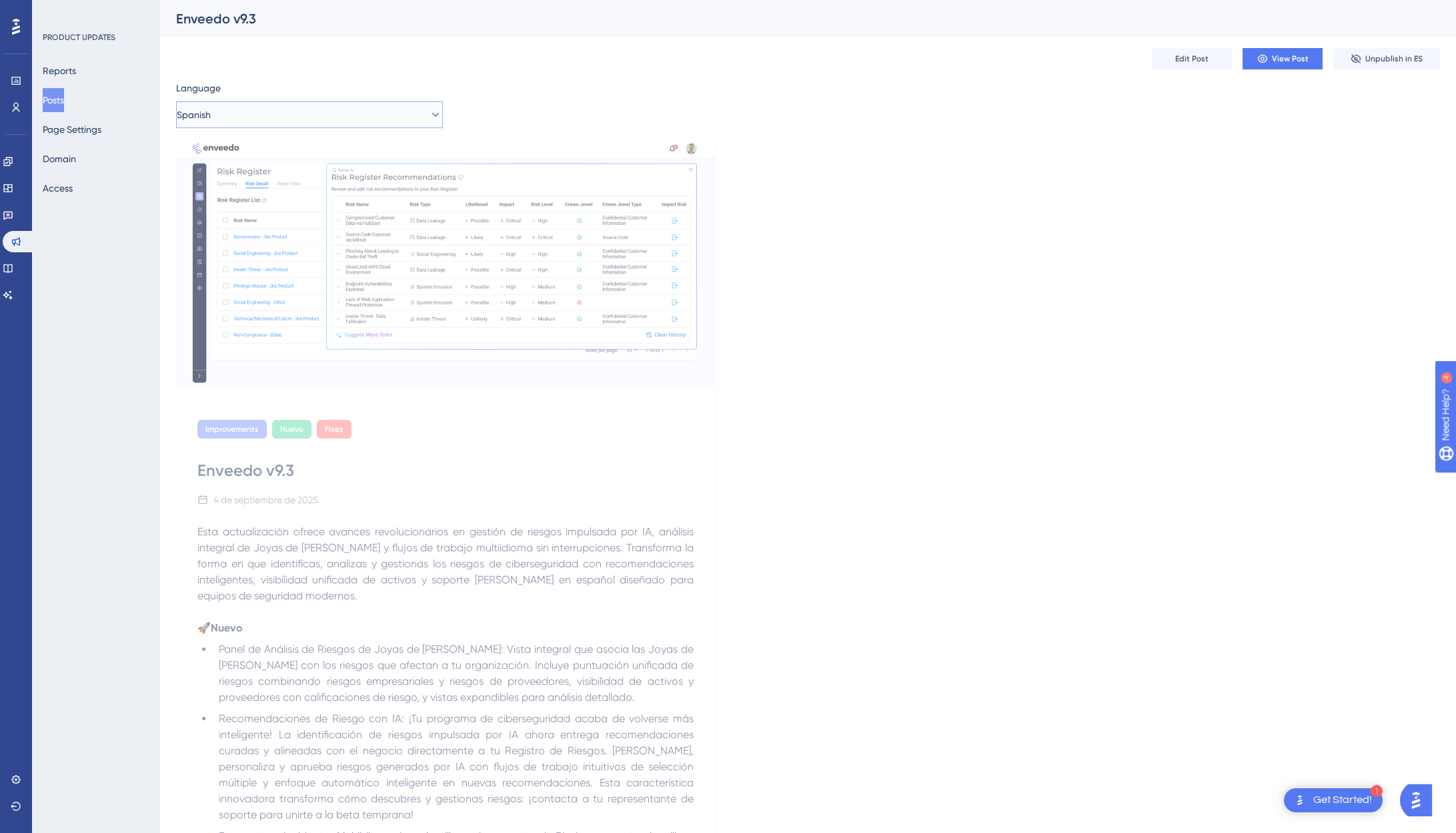
click at [263, 108] on button "Spanish" at bounding box center [309, 114] width 266 height 26
click at [258, 156] on span "English (Default)" at bounding box center [229, 156] width 69 height 16
click at [1137, 63] on span "Edit Post" at bounding box center [1192, 59] width 33 height 11
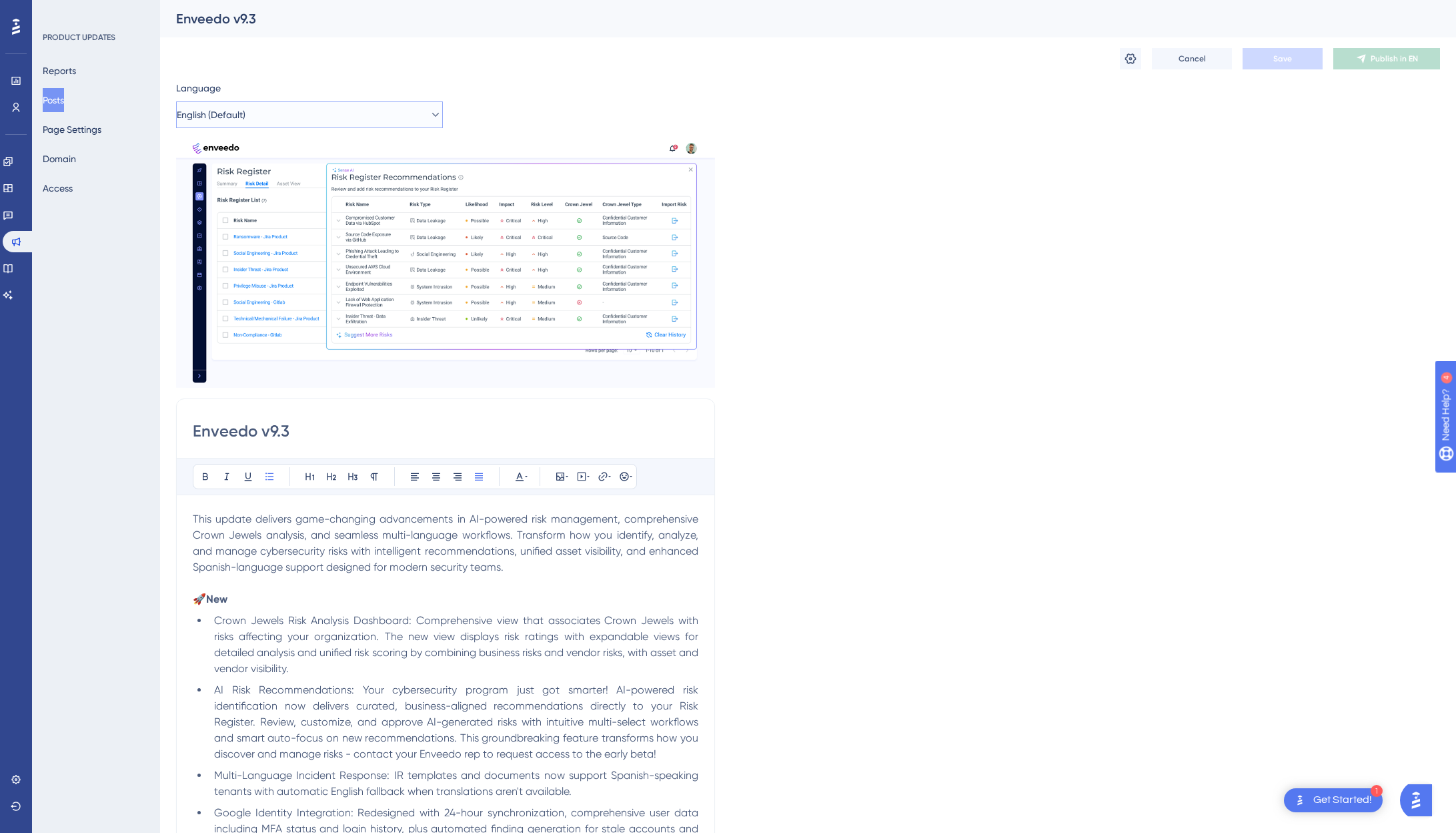
click at [256, 123] on button "English (Default)" at bounding box center [309, 114] width 266 height 26
click at [229, 186] on button "Spanish Spanish Published" at bounding box center [309, 182] width 250 height 26
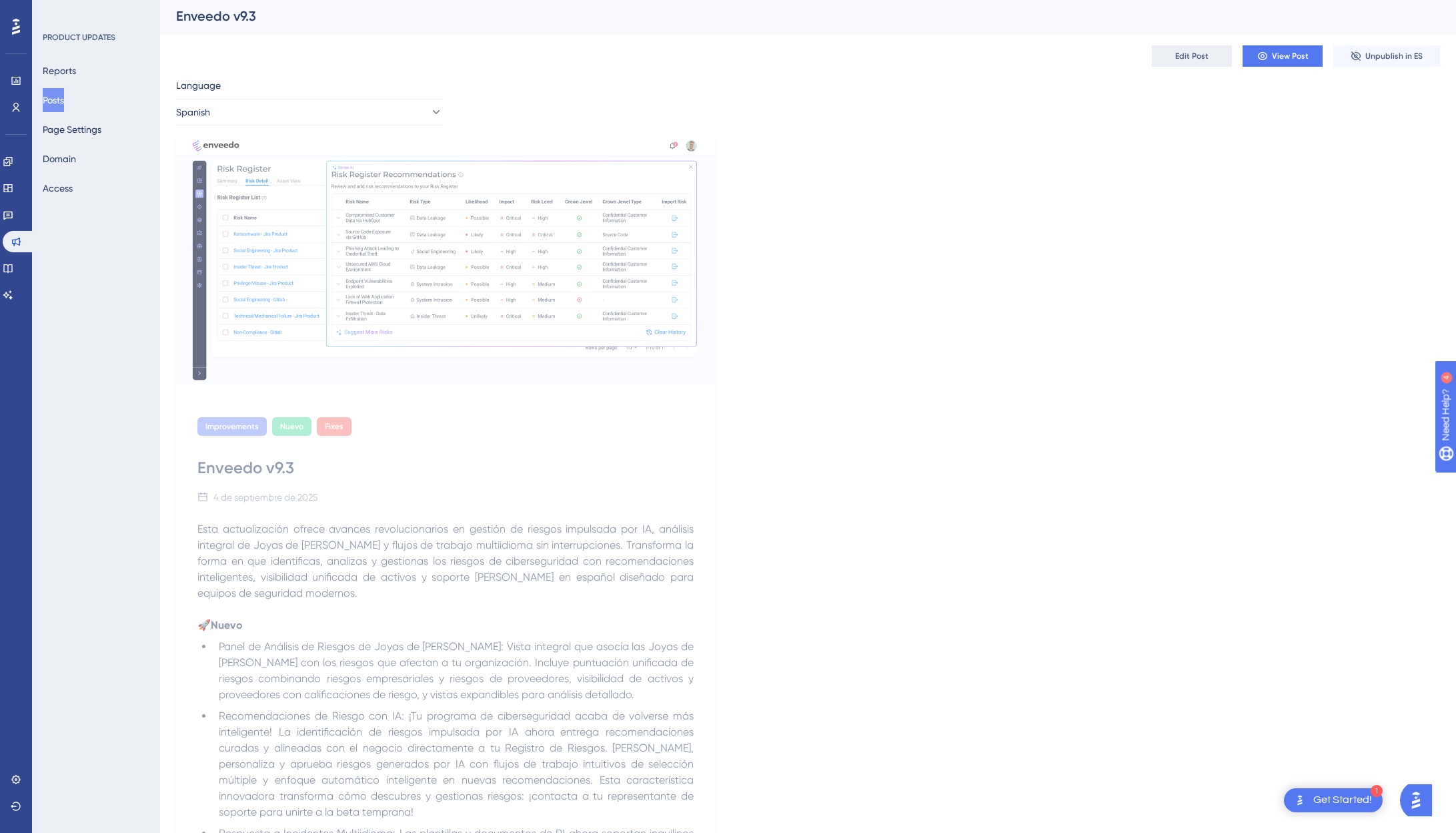
click at [1137, 55] on button "Edit Post" at bounding box center [1191, 56] width 80 height 21
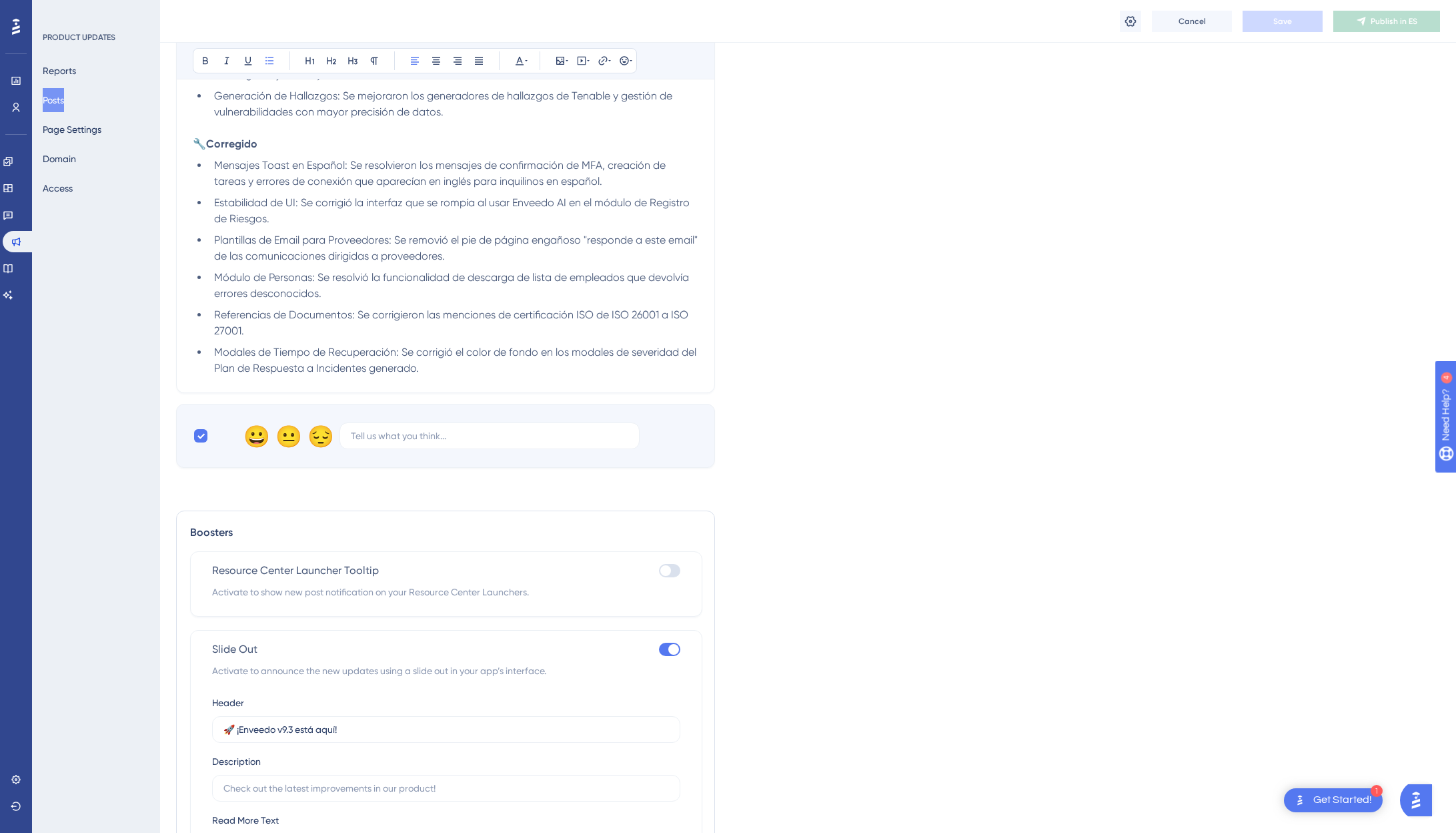
scroll to position [687, 0]
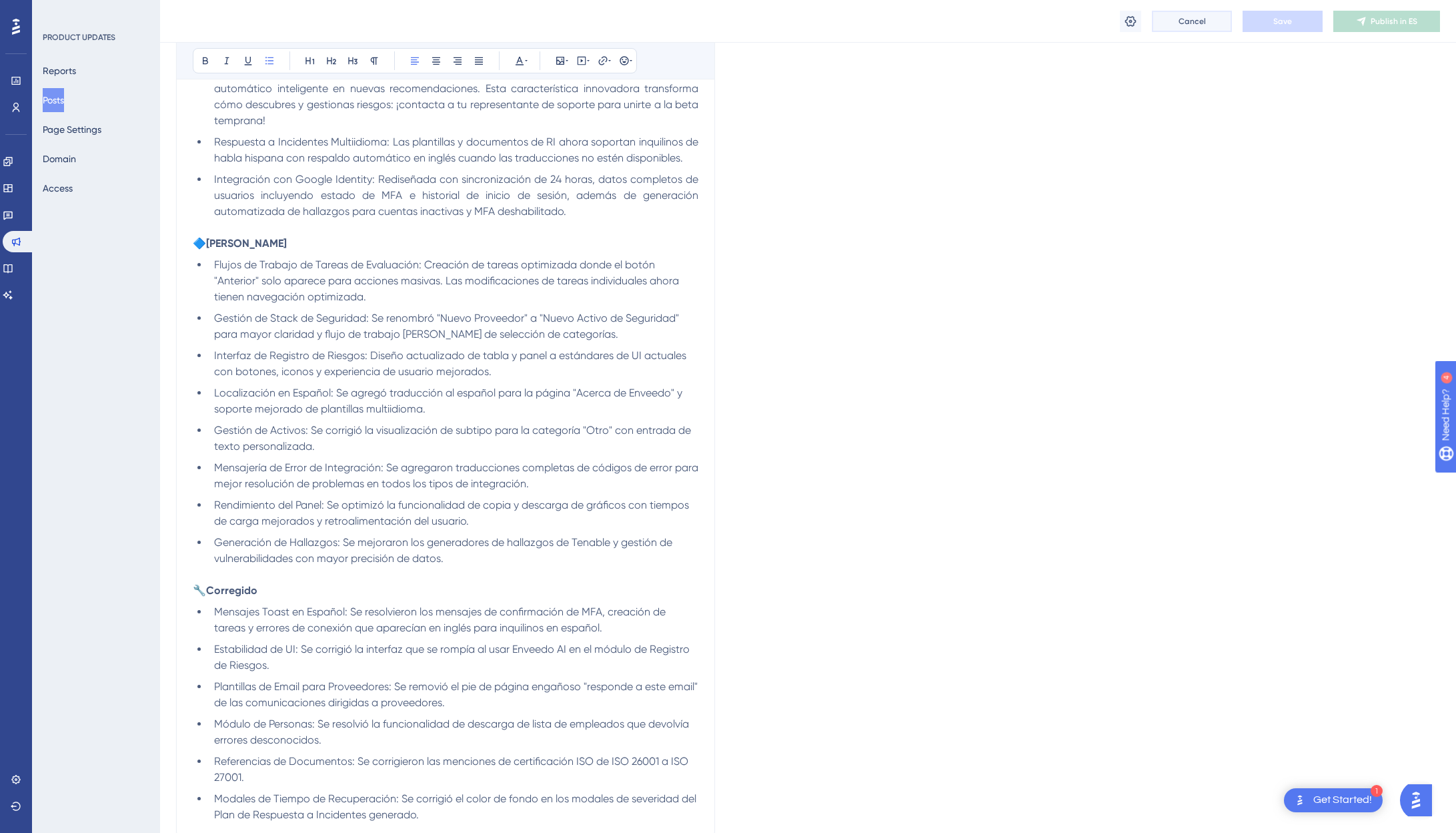
click at [1137, 28] on button "Cancel" at bounding box center [1191, 21] width 80 height 21
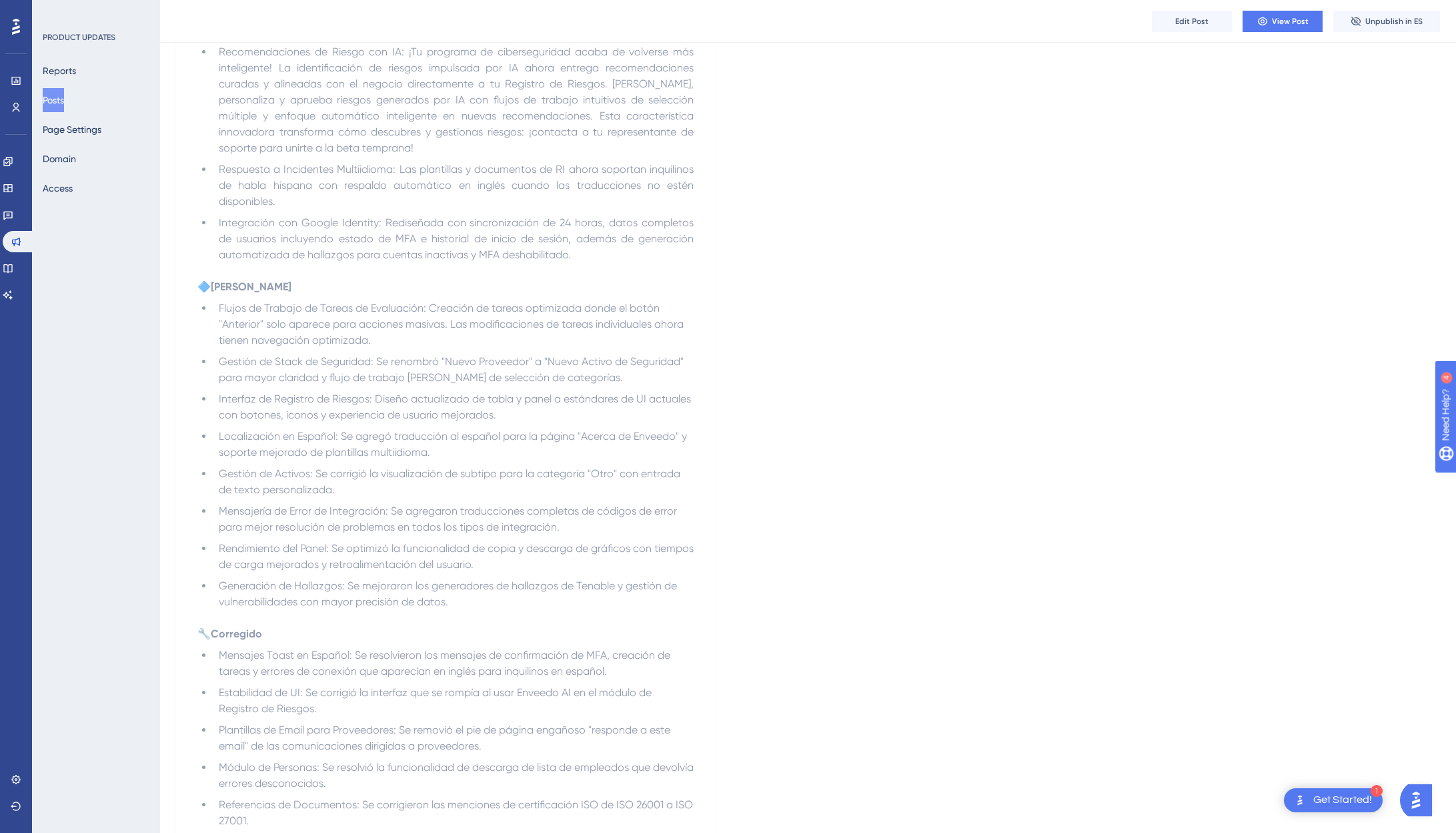
scroll to position [47, 0]
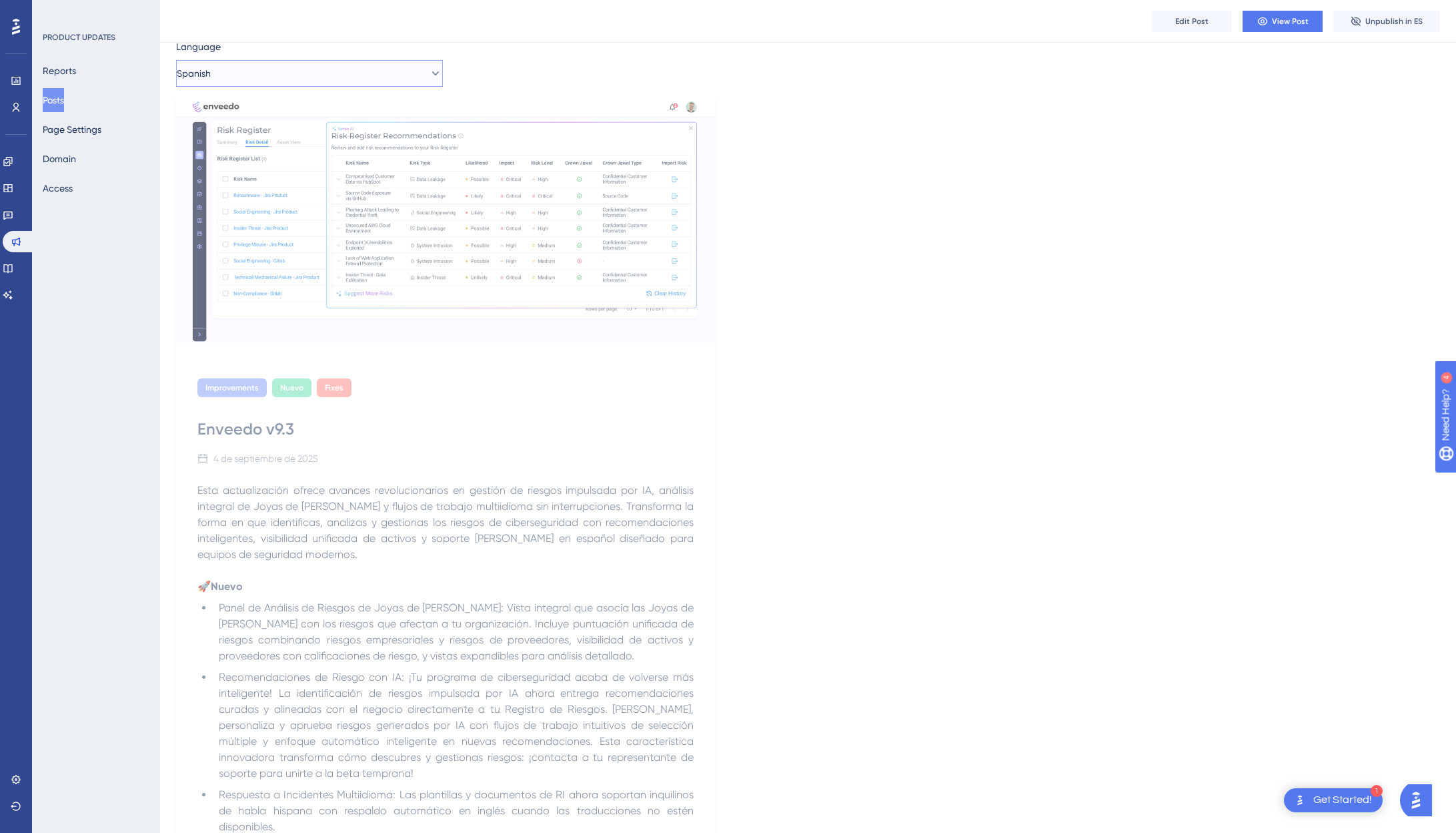
click at [204, 84] on button "Spanish" at bounding box center [309, 73] width 266 height 26
click at [215, 120] on span "English (Default)" at bounding box center [229, 114] width 69 height 16
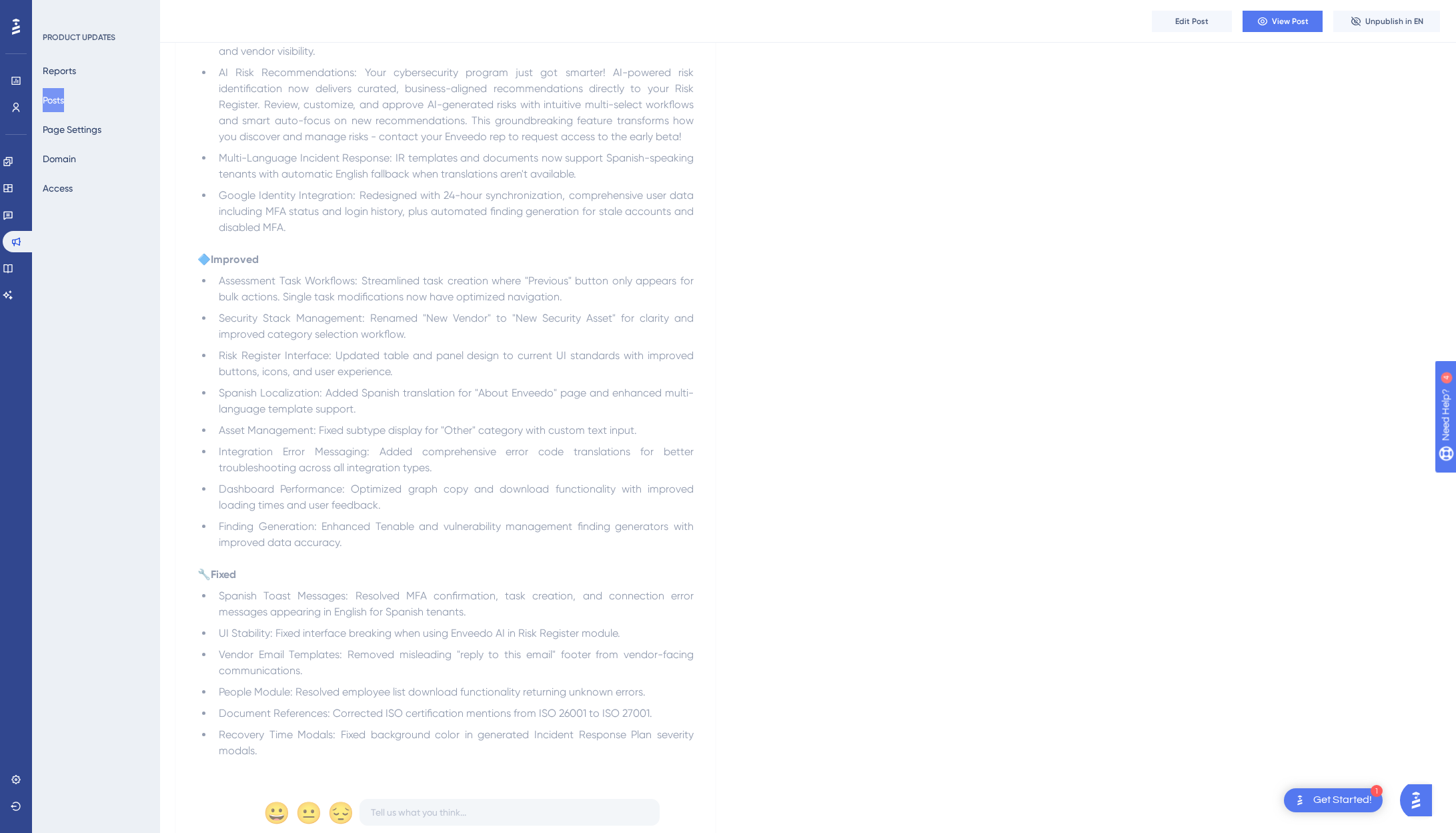
scroll to position [698, 0]
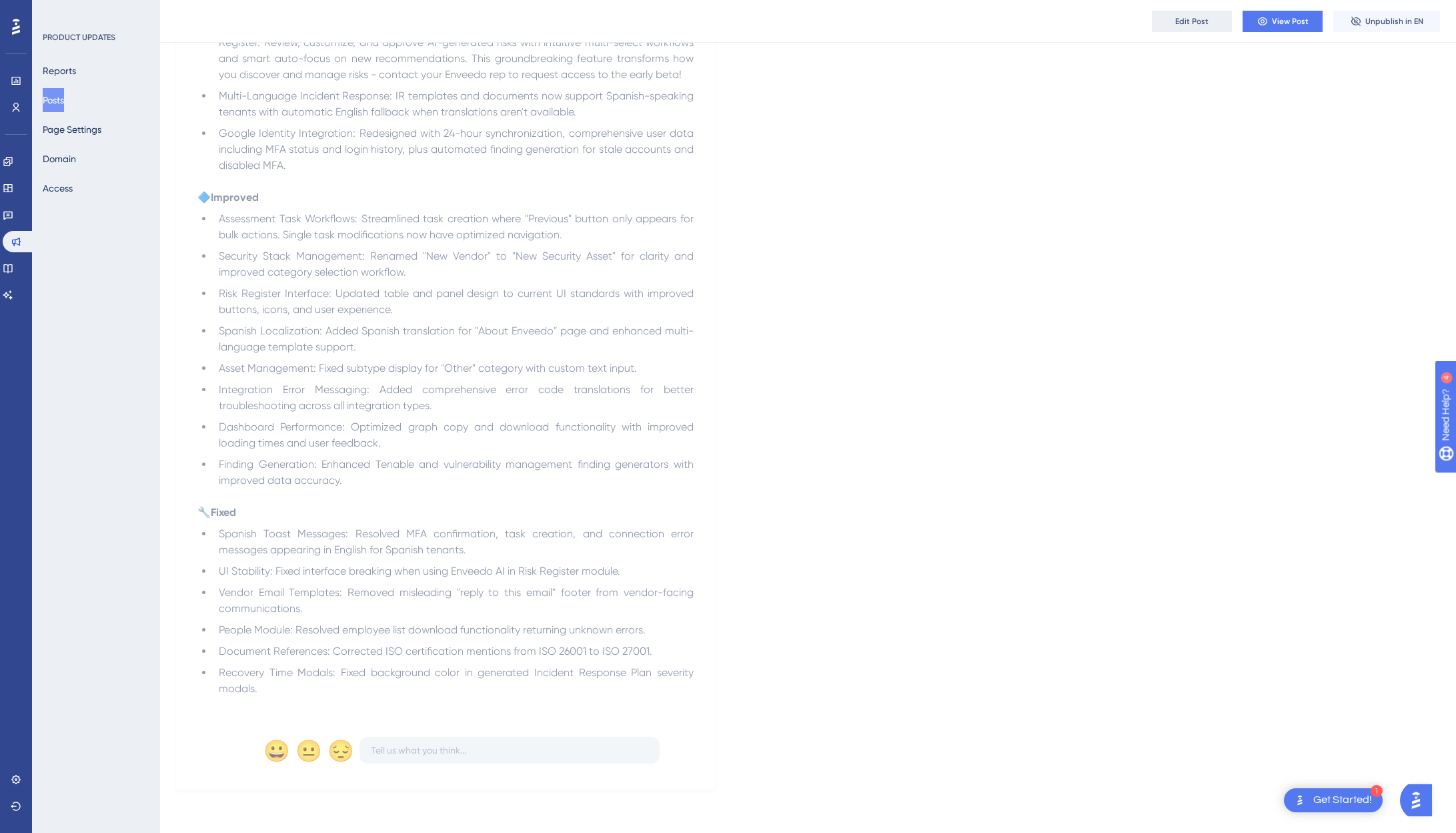
click at [1137, 24] on span "Edit Post" at bounding box center [1192, 21] width 33 height 11
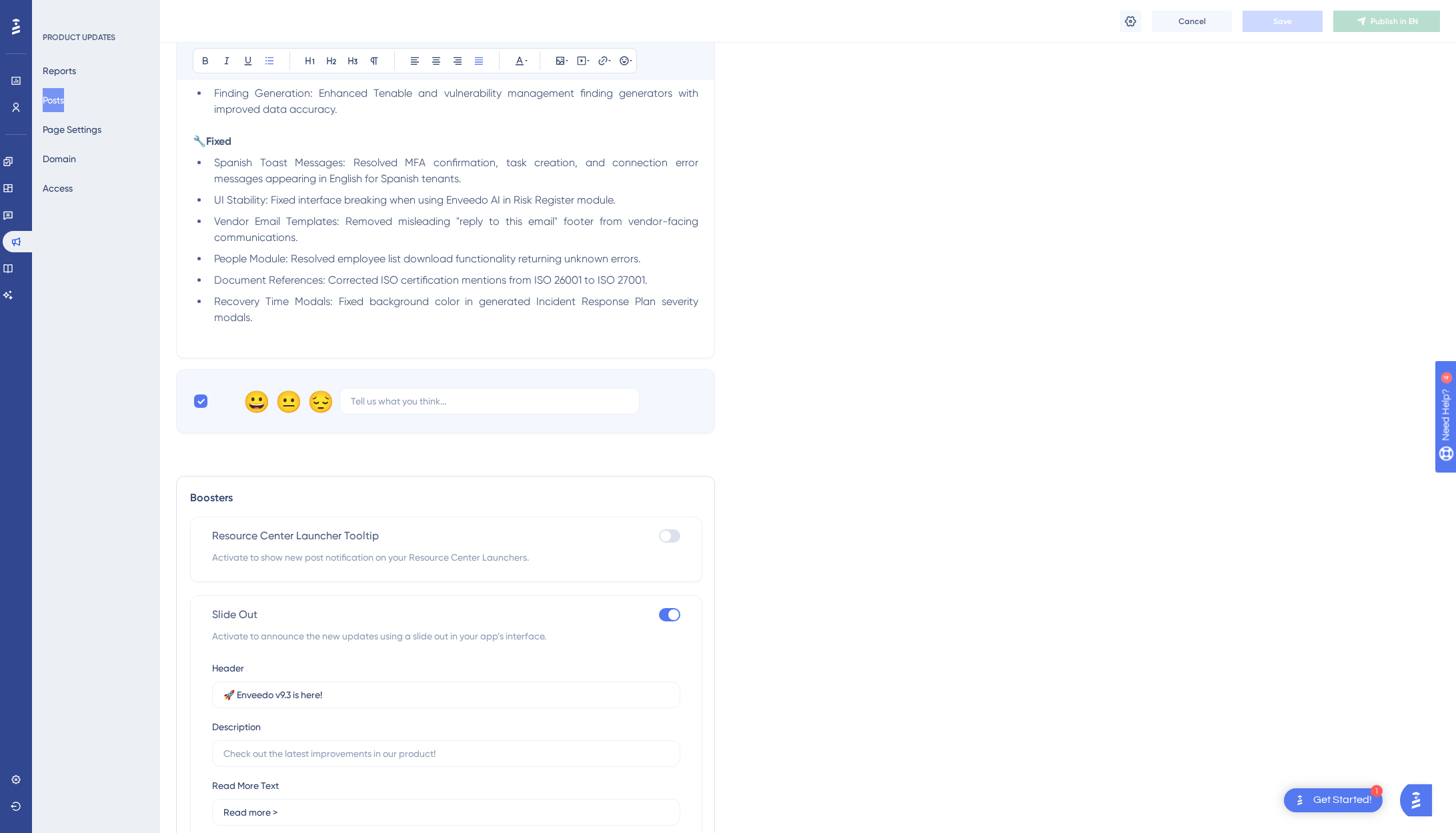
scroll to position [1353, 0]
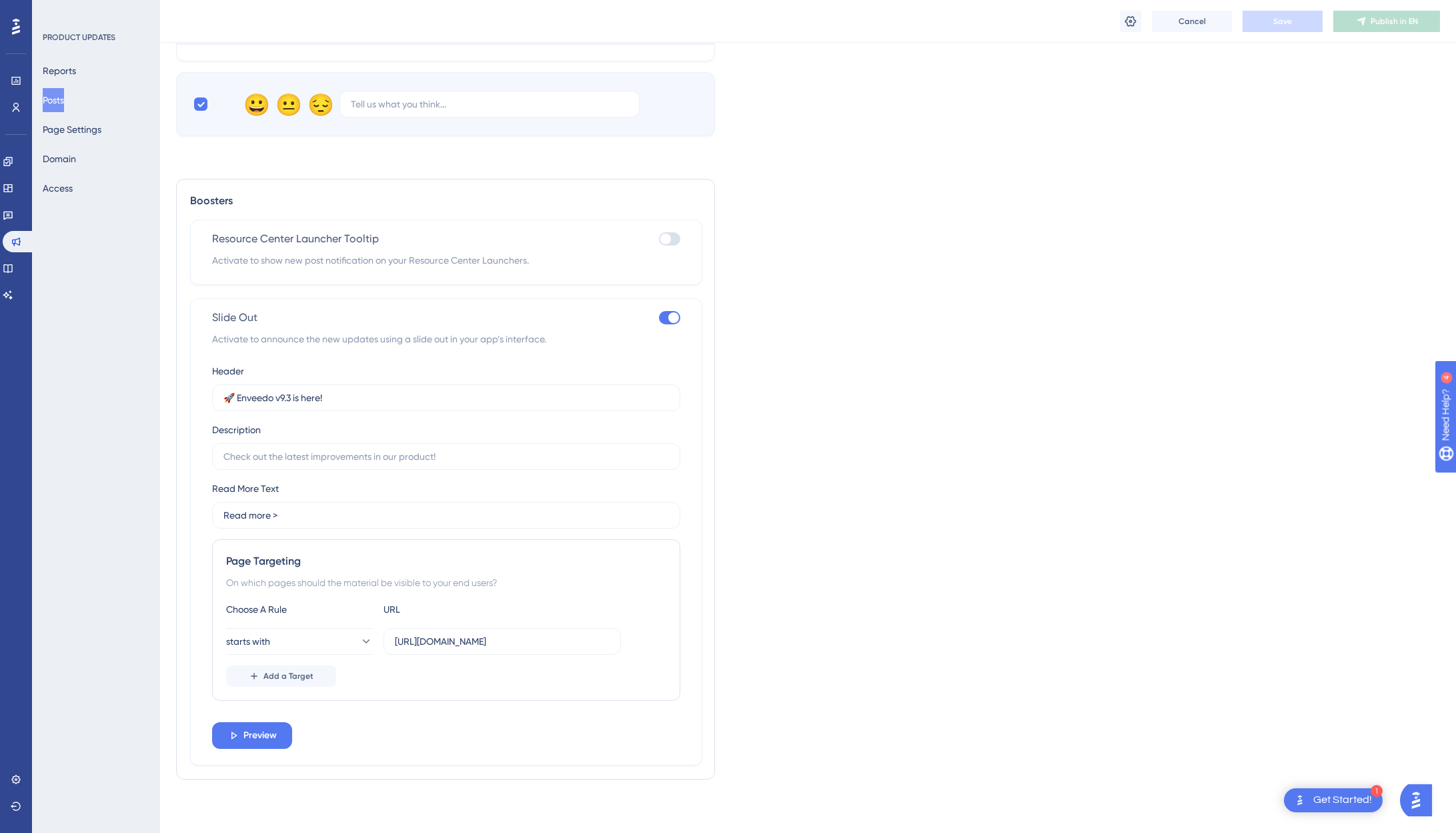
click at [674, 246] on label at bounding box center [669, 238] width 21 height 16
click at [659, 239] on input "checkbox" at bounding box center [659, 239] width 1 height 1
checkbox input "true"
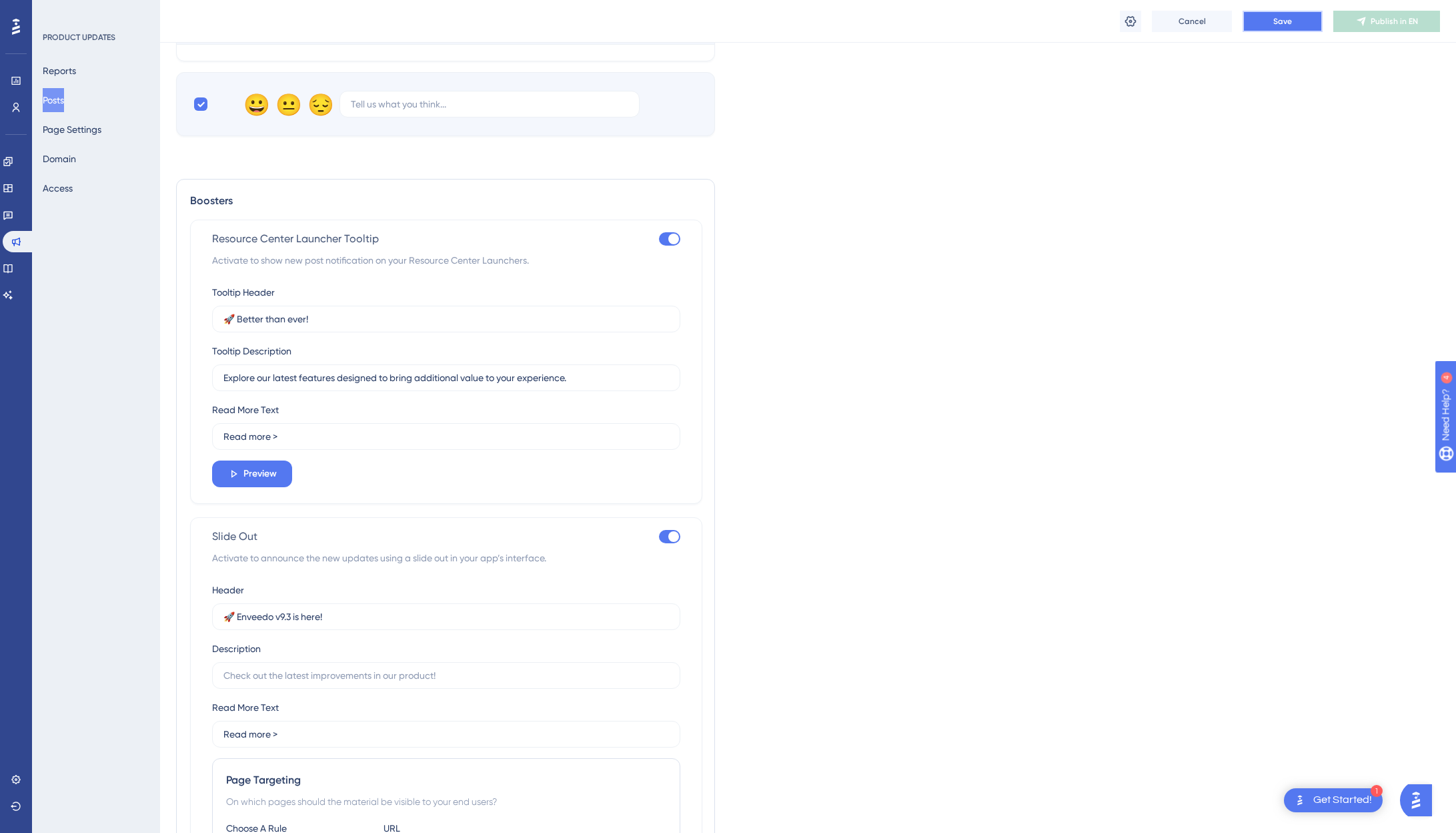
click at [1137, 24] on span "Save" at bounding box center [1282, 21] width 18 height 11
click at [260, 479] on span "Preview" at bounding box center [260, 473] width 33 height 16
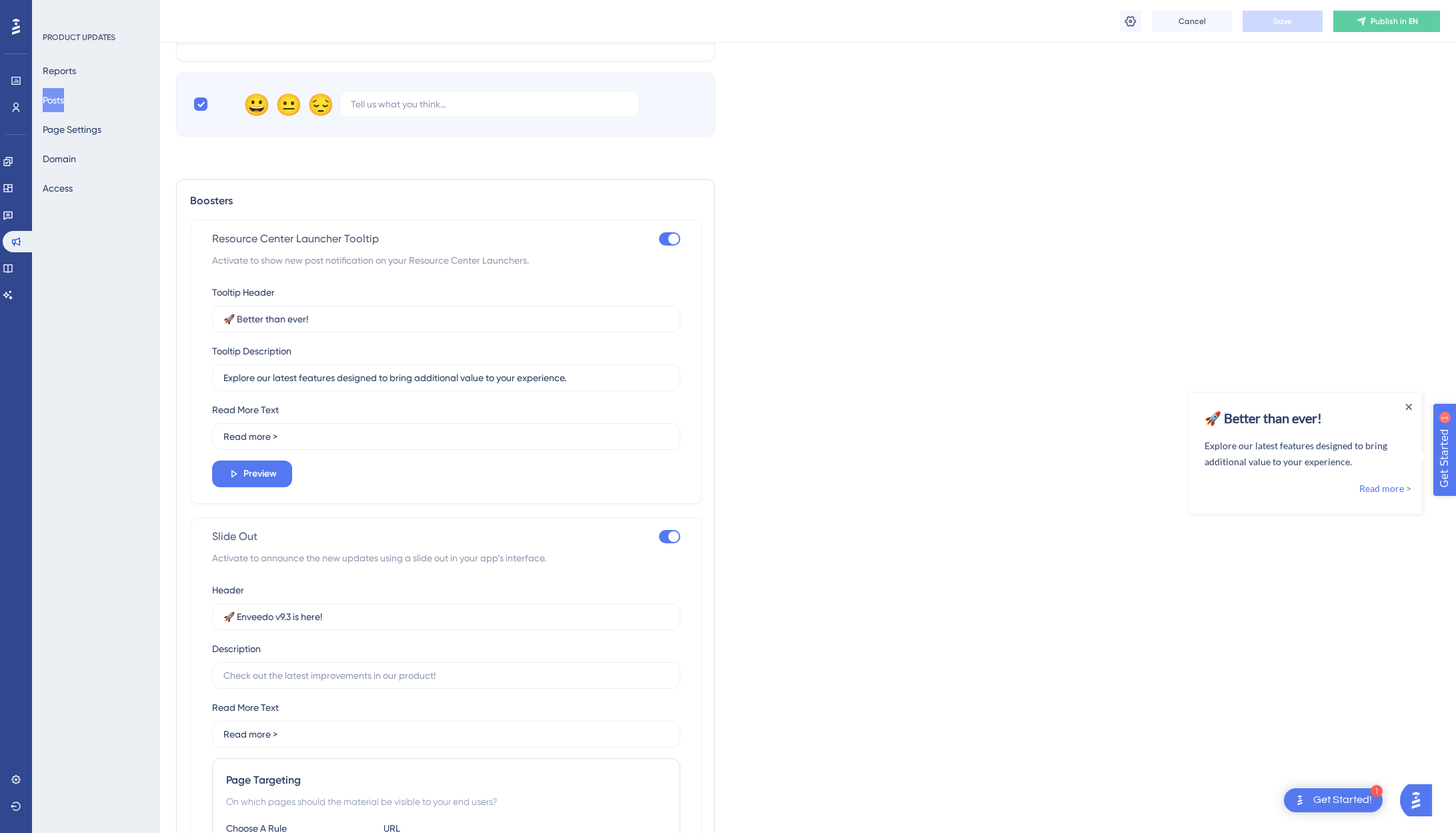
click at [1137, 514] on span "Get Started" at bounding box center [1471, 507] width 59 height 16
click at [1137, 486] on link "Read more >" at bounding box center [1385, 487] width 52 height 16
click at [1137, 12] on button "Publish in EN" at bounding box center [1386, 21] width 106 height 21
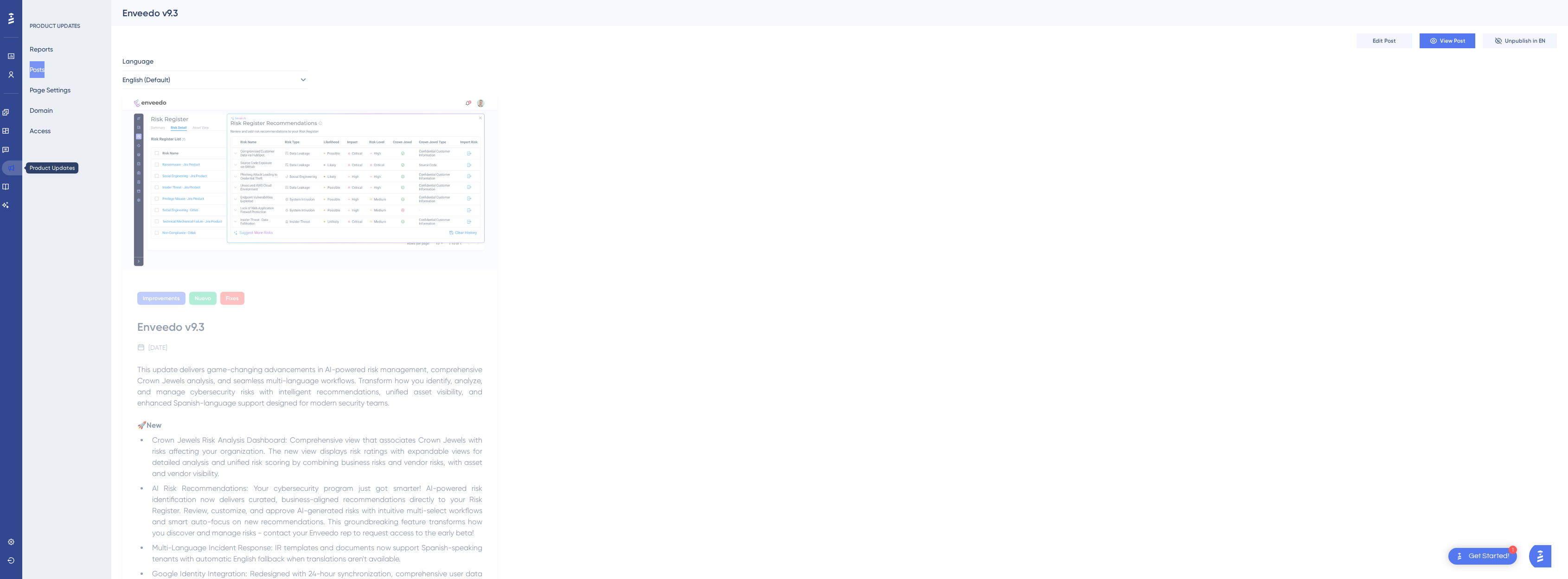
click at [15, 171] on link at bounding box center [13, 168] width 22 height 15
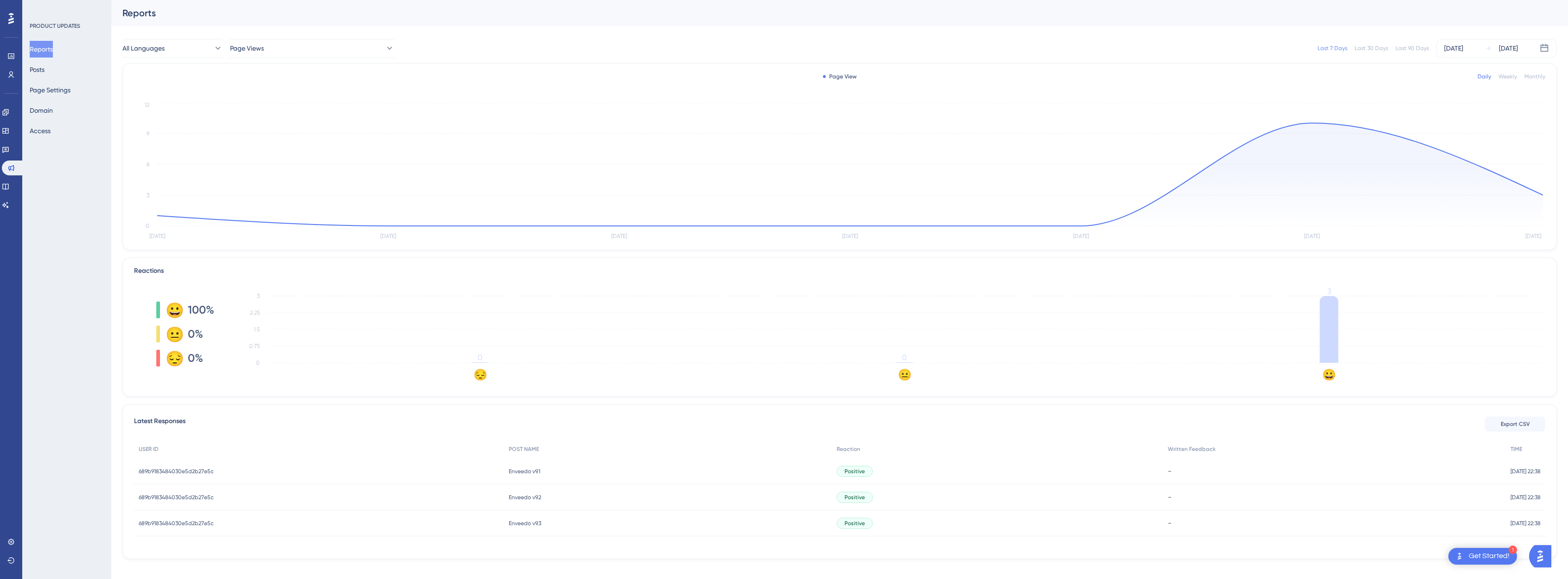
click at [790, 558] on img "Open AI Assistant Launcher" at bounding box center [1539, 556] width 17 height 17
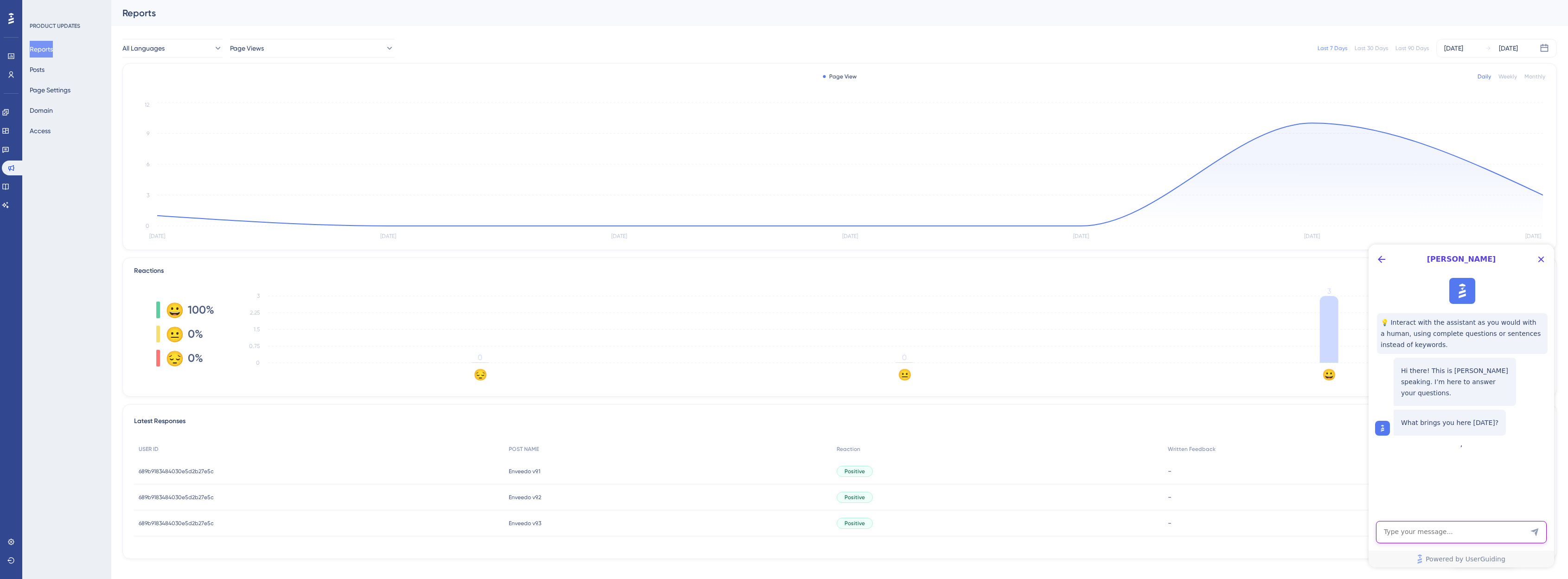
click at [790, 535] on textarea "AI Assistant Text Input" at bounding box center [1461, 532] width 171 height 22
type textarea "targeting product update posts"
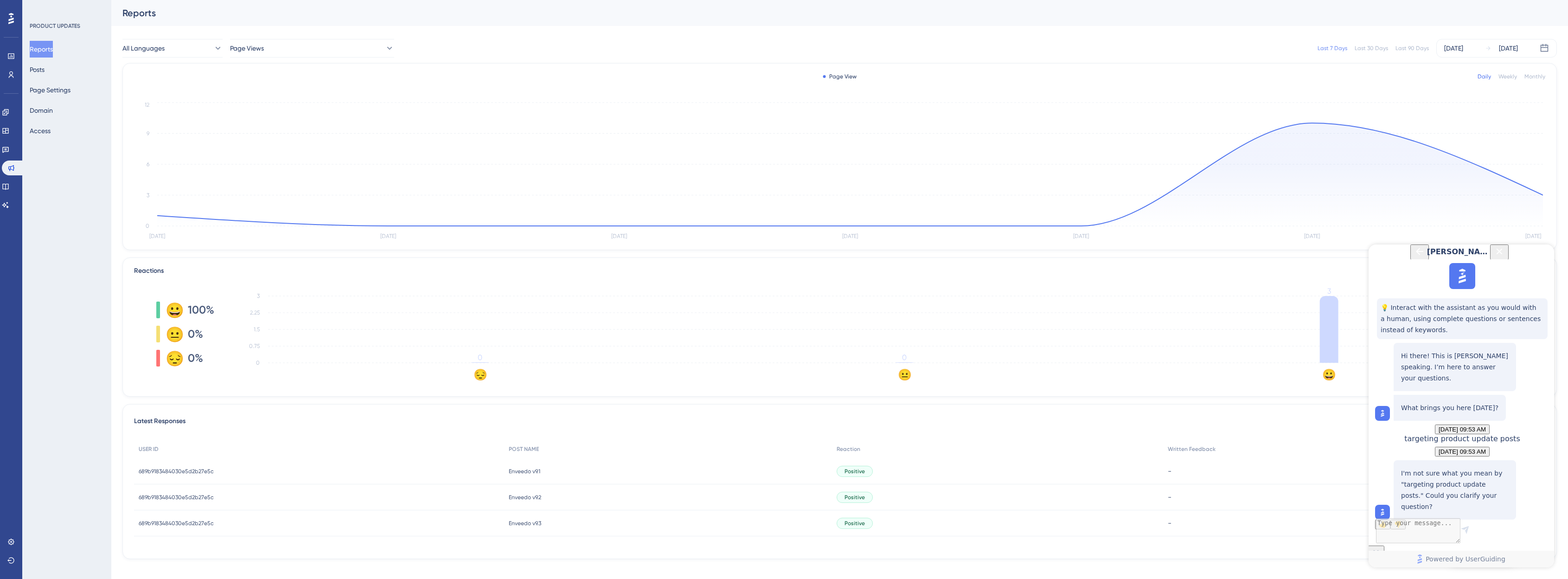
scroll to position [59, 0]
click at [790, 528] on textarea "AI Assistant Text Input" at bounding box center [1461, 532] width 171 height 22
type textarea "can I target product update posts to a user segment?"
click at [790, 534] on textarea "AI Assistant Text Input" at bounding box center [1461, 532] width 171 height 22
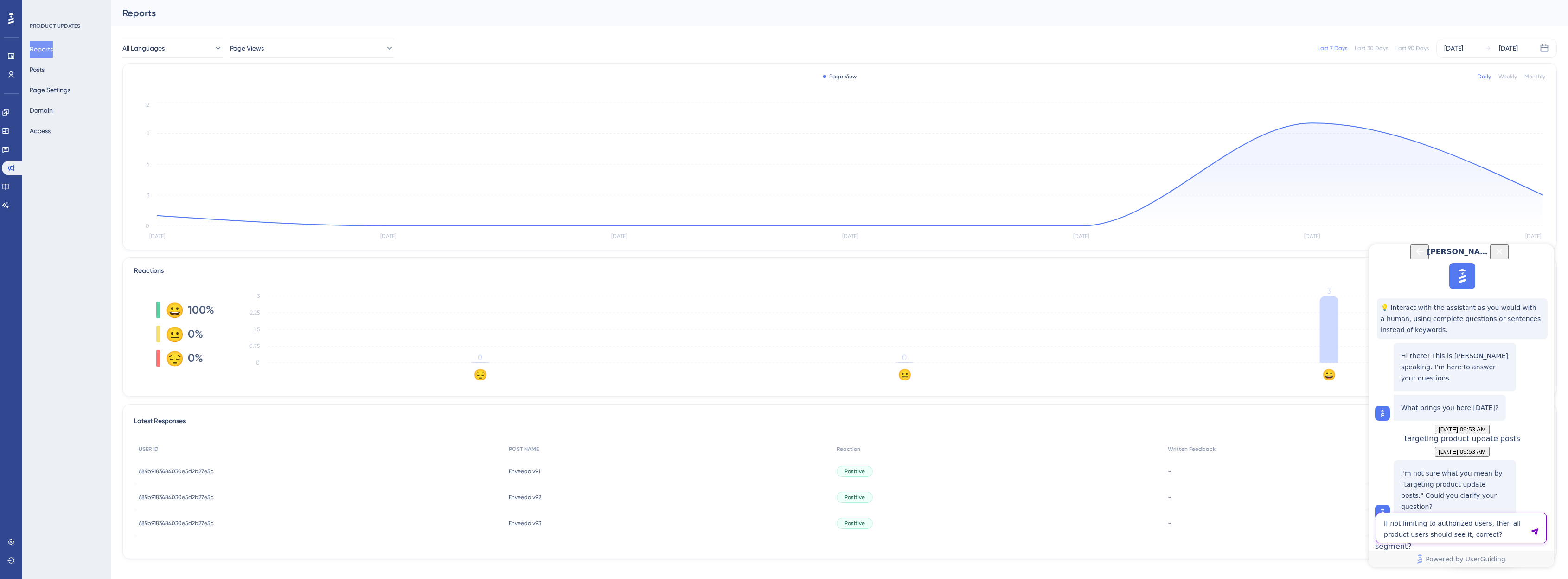
type textarea "If not limiting to authorized users, then all product users should see it, corr…"
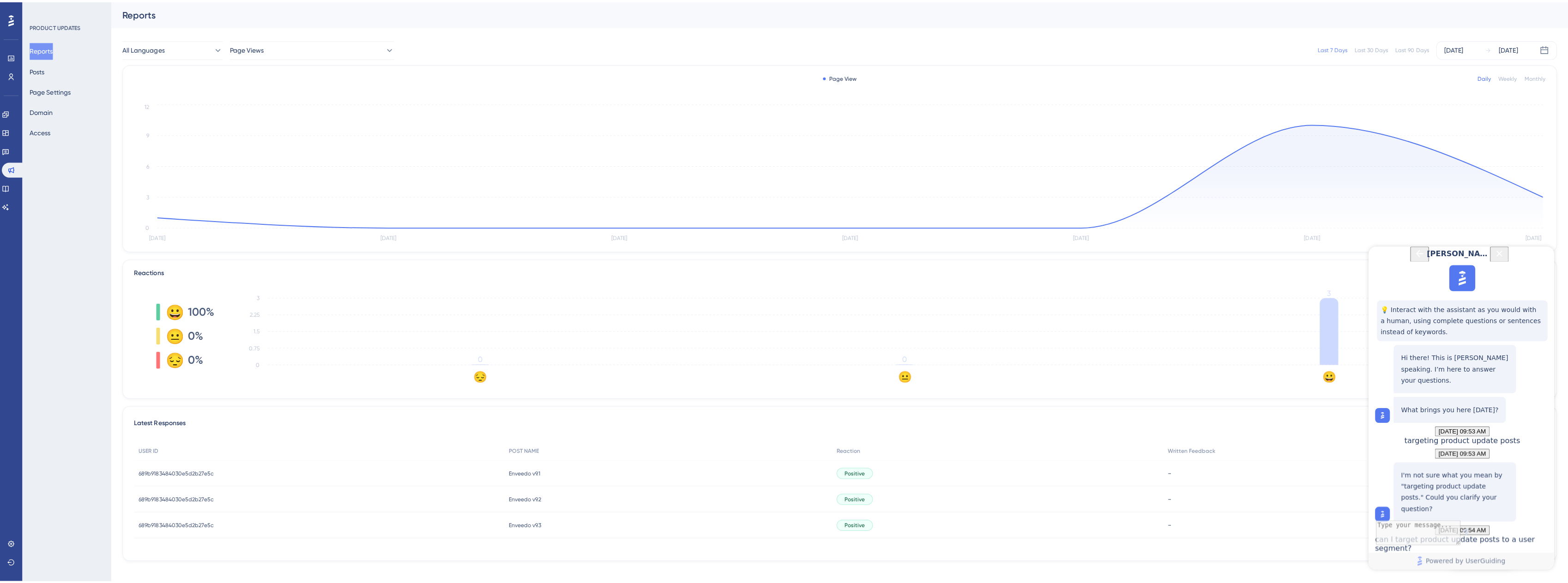
scroll to position [375, 0]
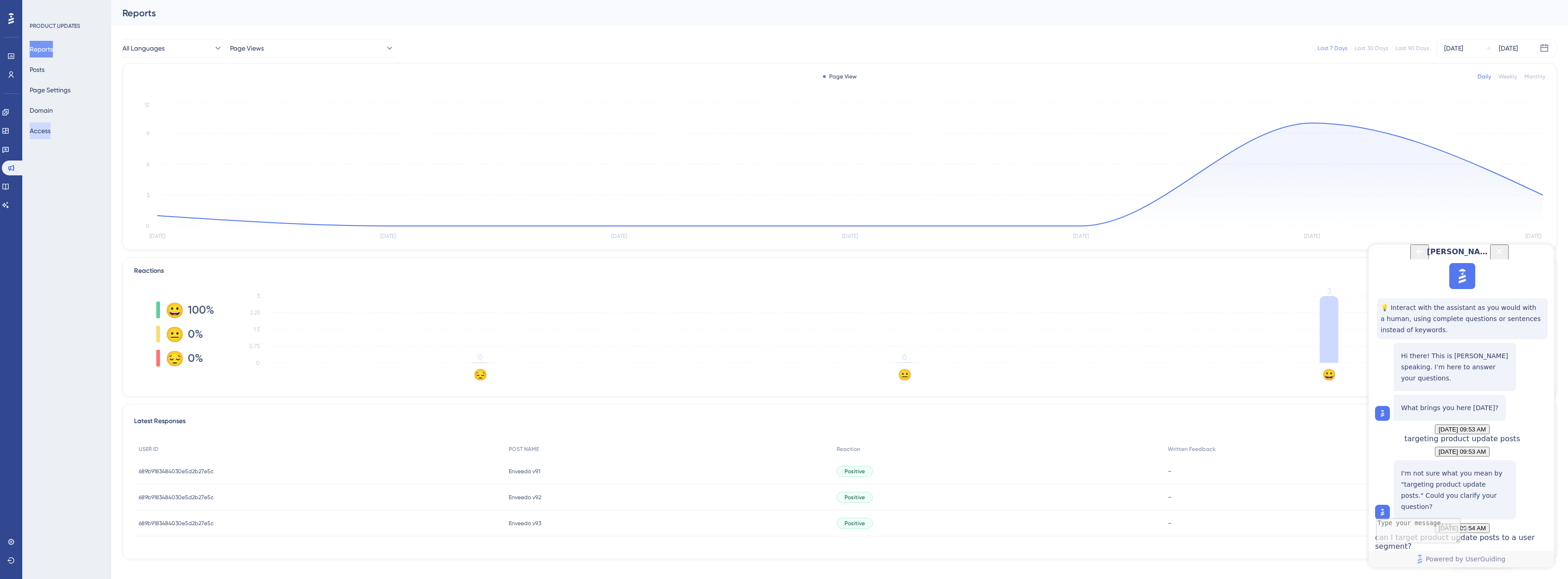
click at [51, 133] on button "Access" at bounding box center [40, 130] width 21 height 17
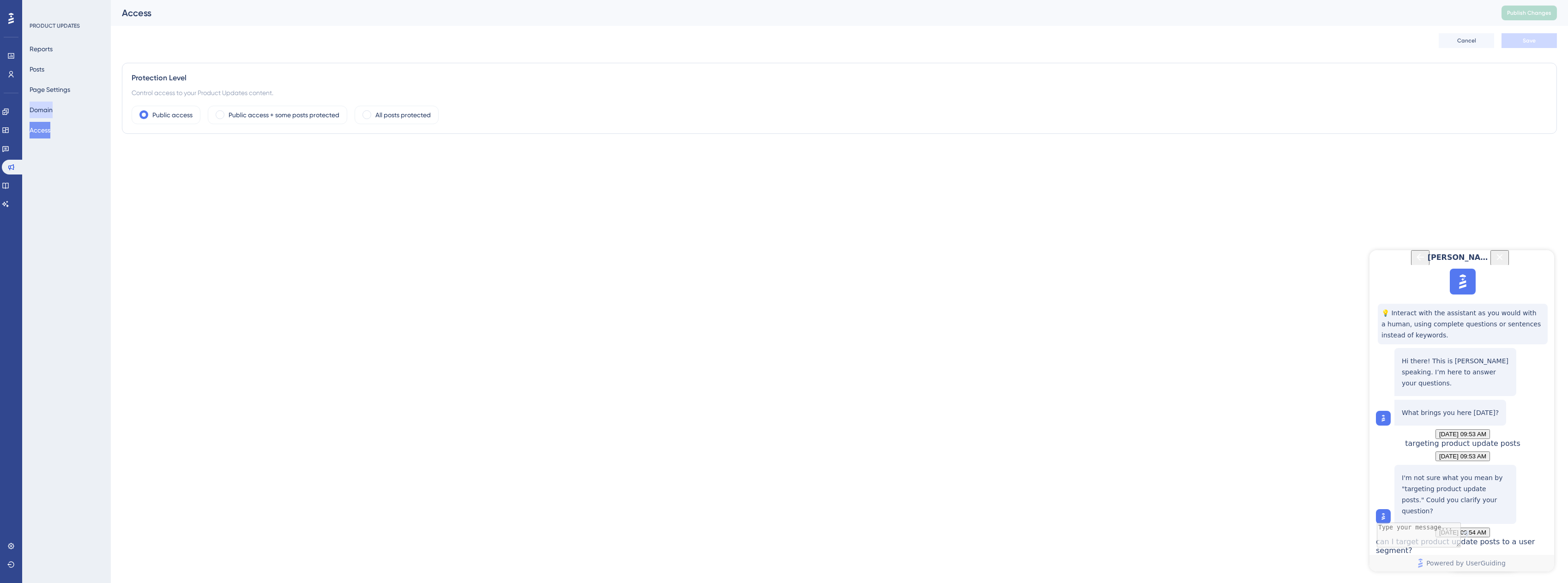
click at [45, 108] on button "Domain" at bounding box center [41, 110] width 23 height 16
click at [60, 93] on button "Page Settings" at bounding box center [50, 89] width 41 height 16
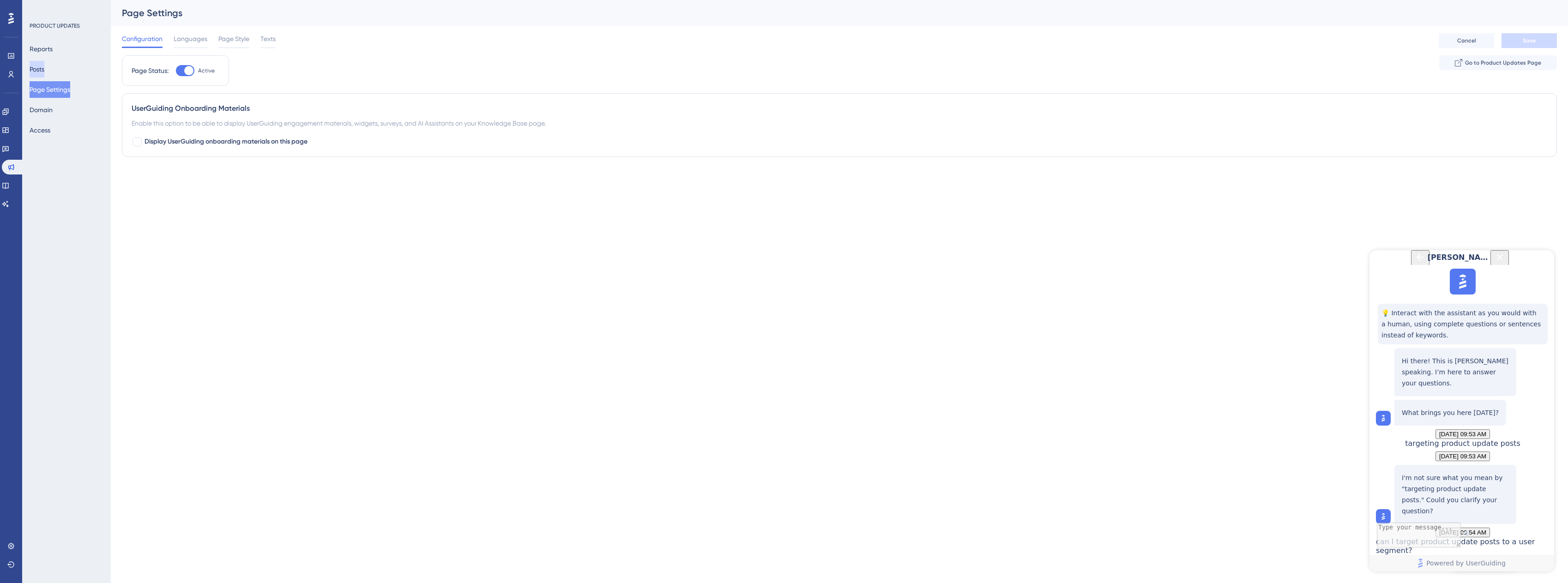
click at [44, 72] on button "Posts" at bounding box center [37, 69] width 15 height 16
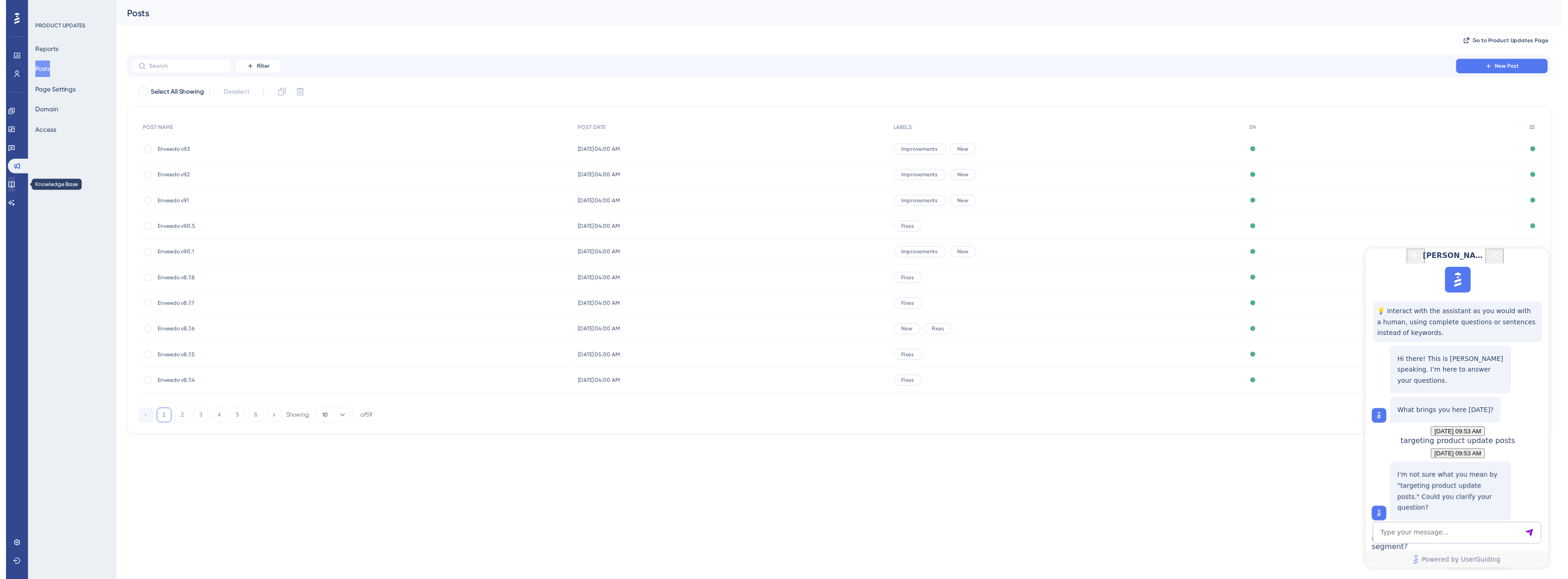
scroll to position [484, 0]
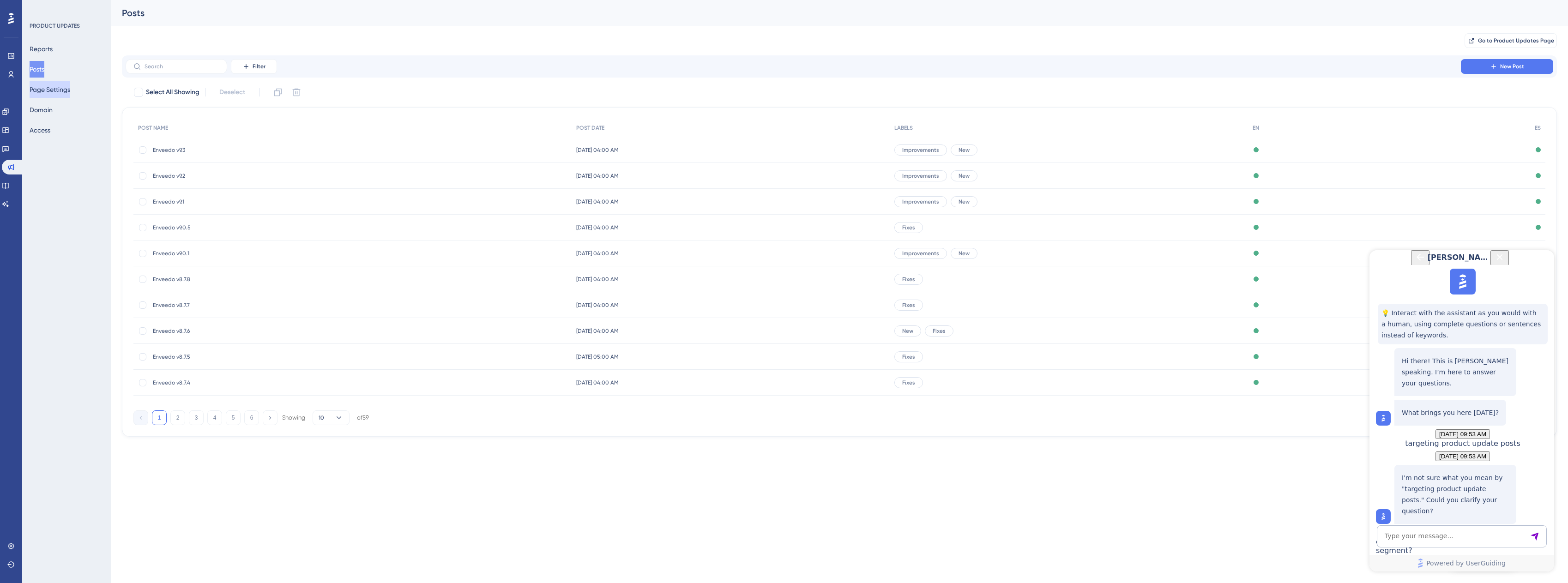
click at [61, 92] on button "Page Settings" at bounding box center [50, 89] width 41 height 16
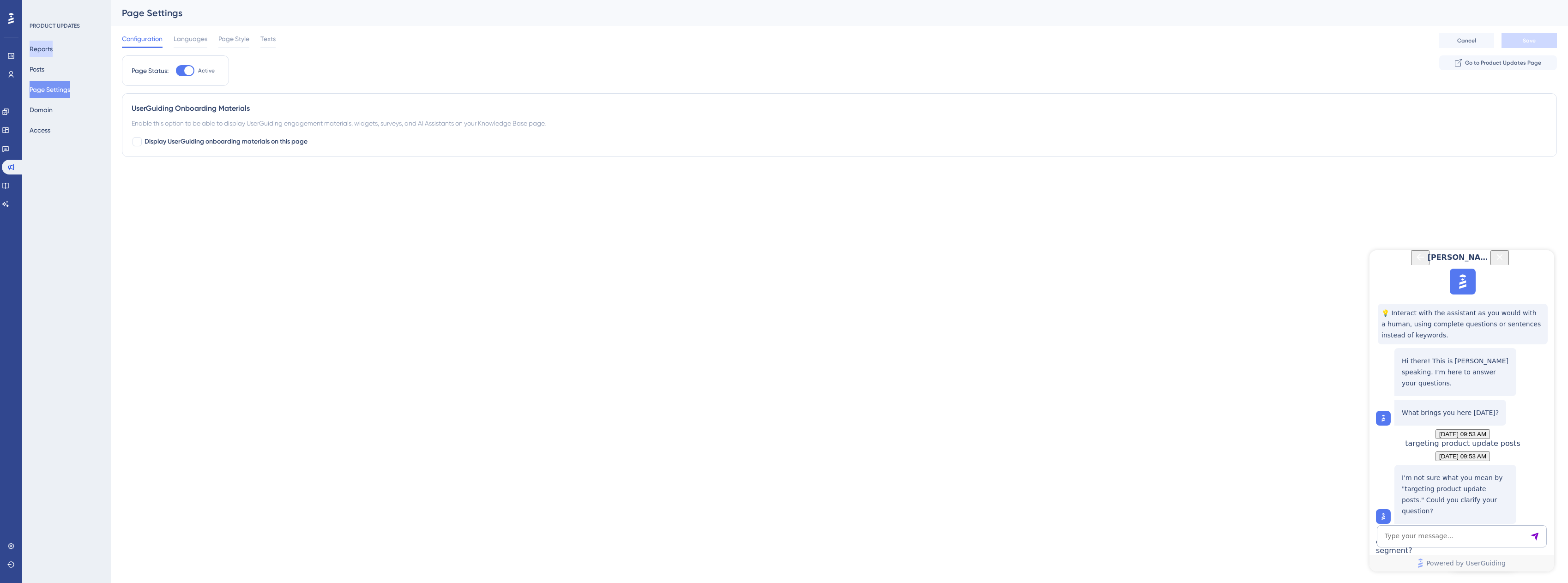
click at [39, 54] on button "Reports" at bounding box center [41, 49] width 23 height 16
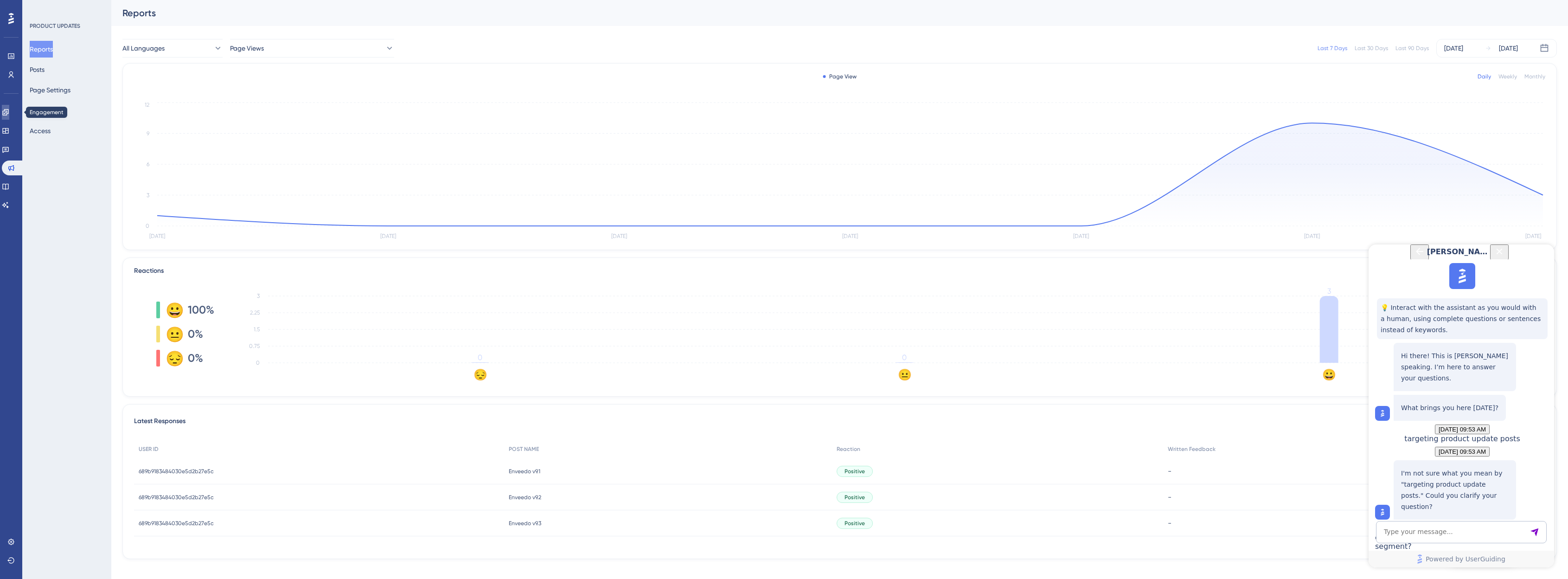
click at [9, 117] on link at bounding box center [6, 112] width 7 height 15
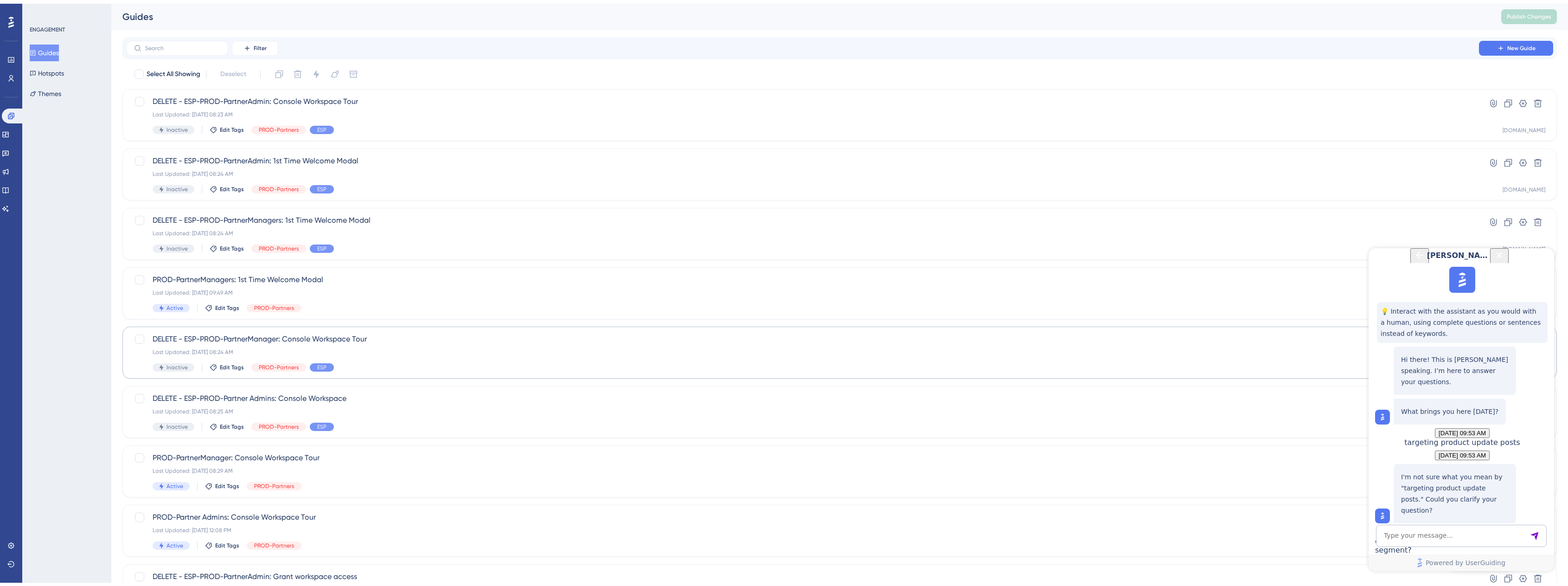
scroll to position [134, 0]
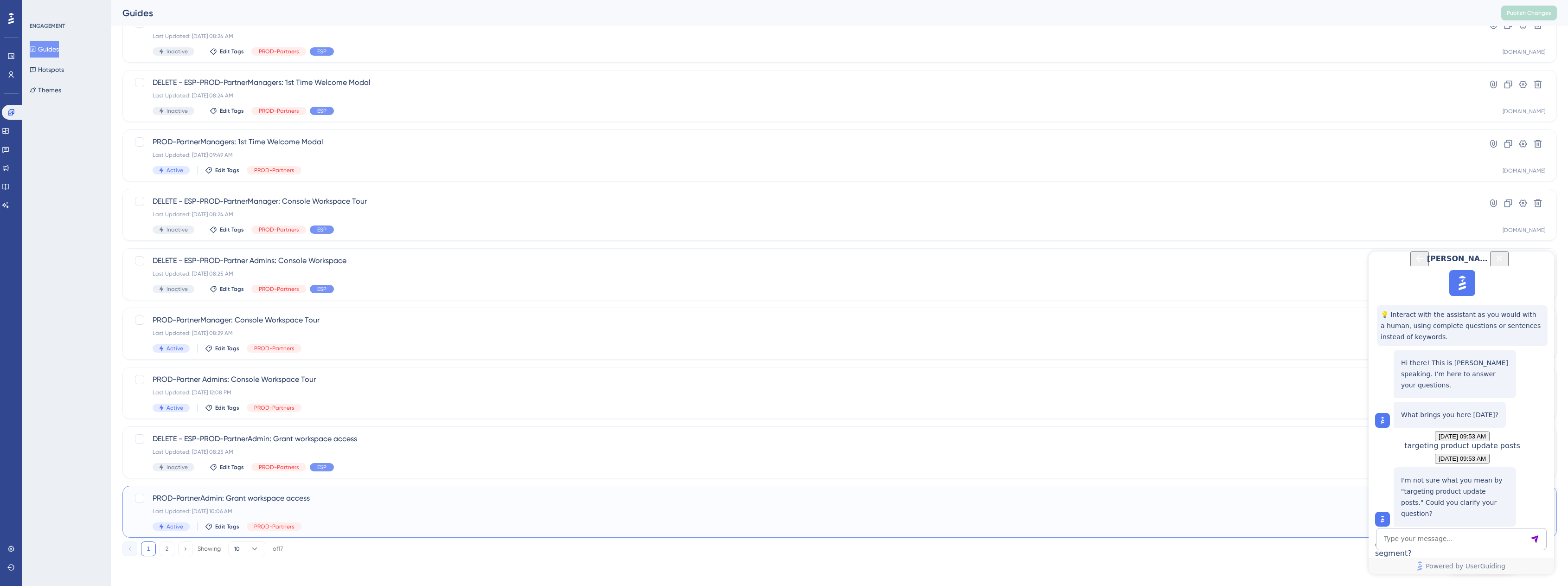
click at [180, 511] on div "Last Updated: Jul 22 2025, 10:06 AM" at bounding box center [803, 511] width 1300 height 7
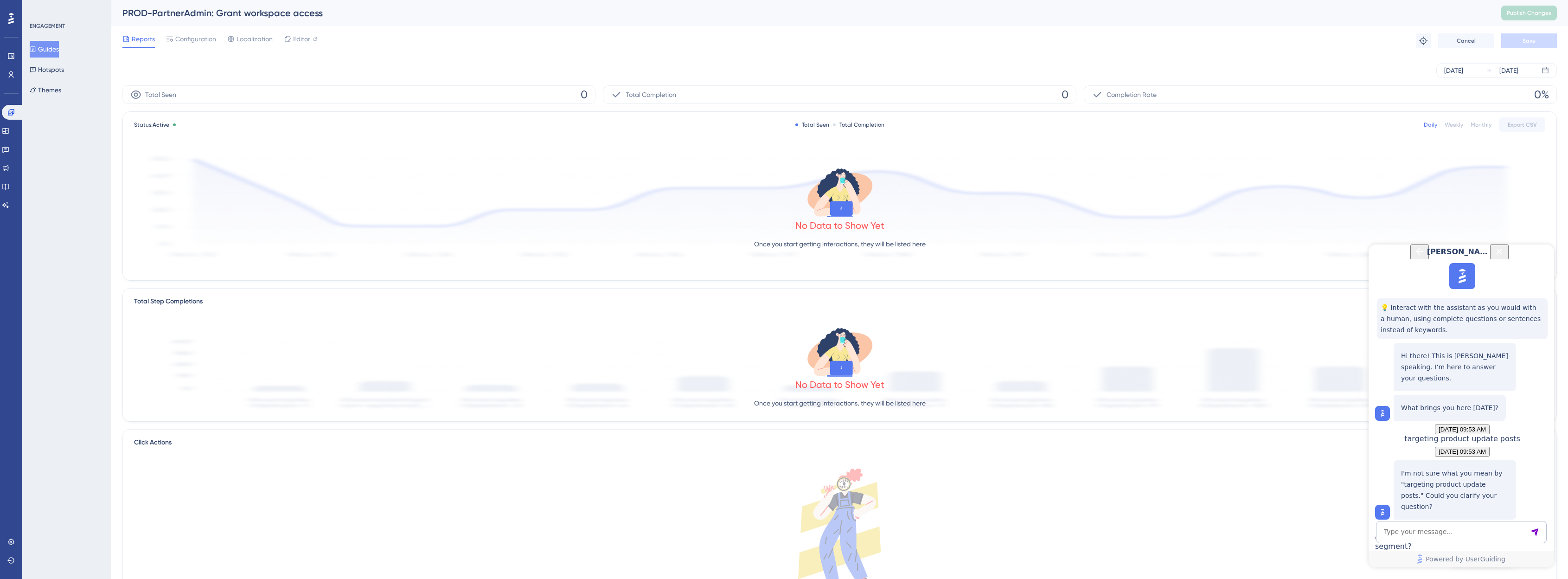
click at [45, 49] on button "Guides" at bounding box center [45, 49] width 29 height 17
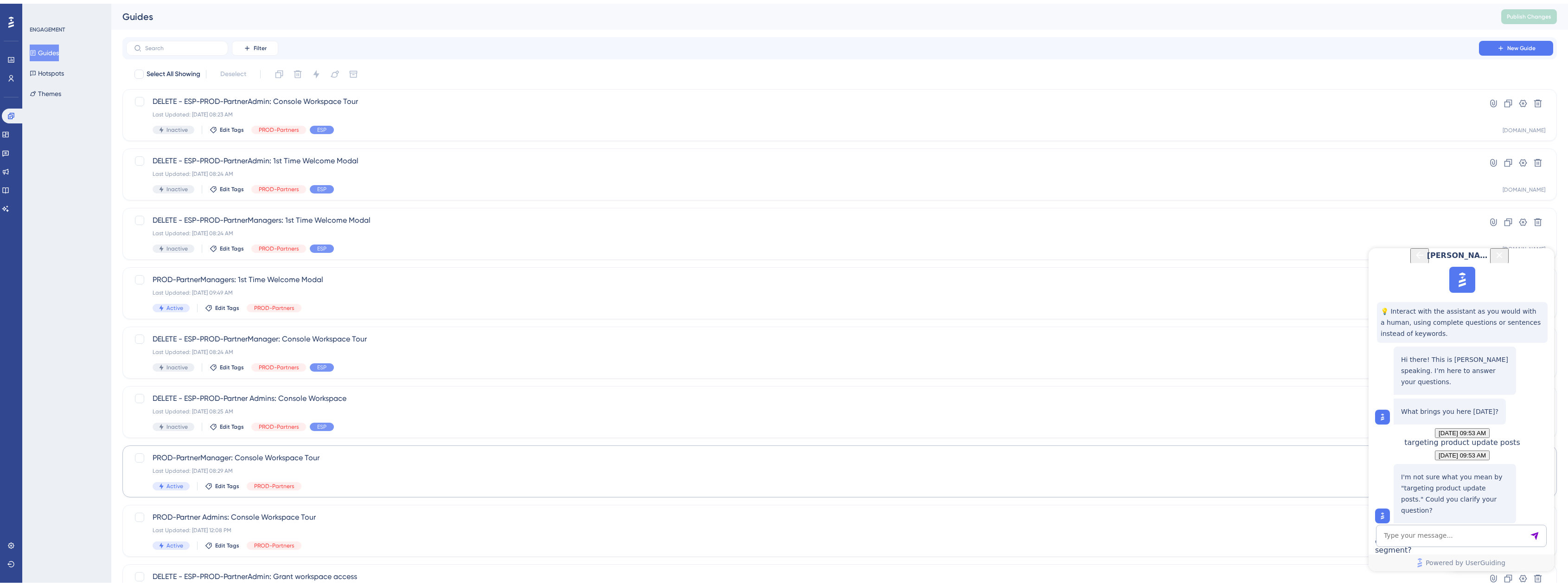
scroll to position [134, 0]
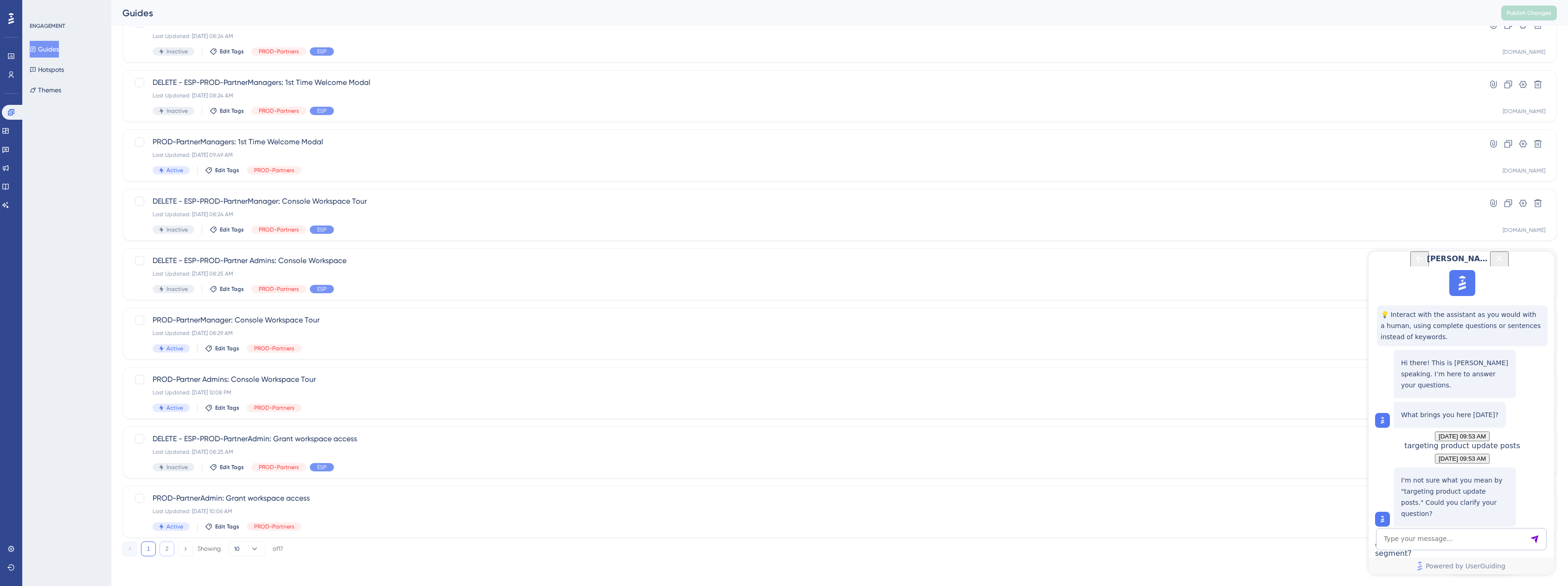
click at [168, 551] on button "2" at bounding box center [167, 549] width 15 height 15
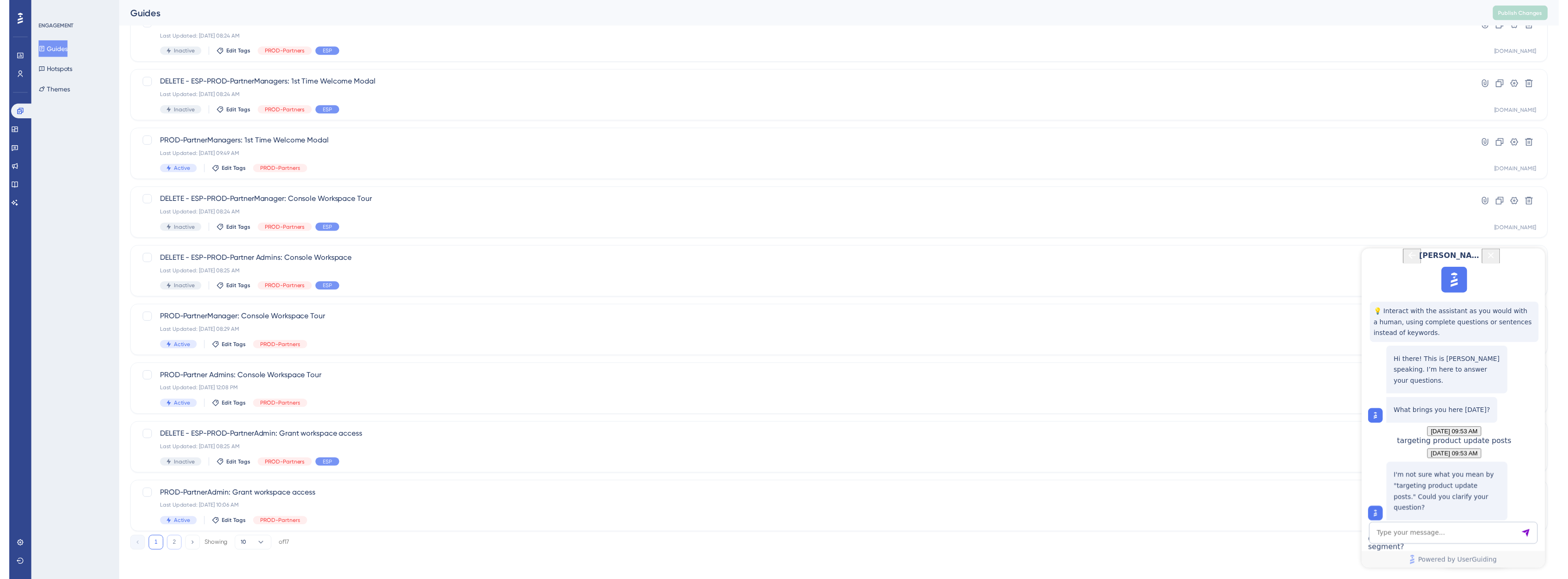
scroll to position [0, 0]
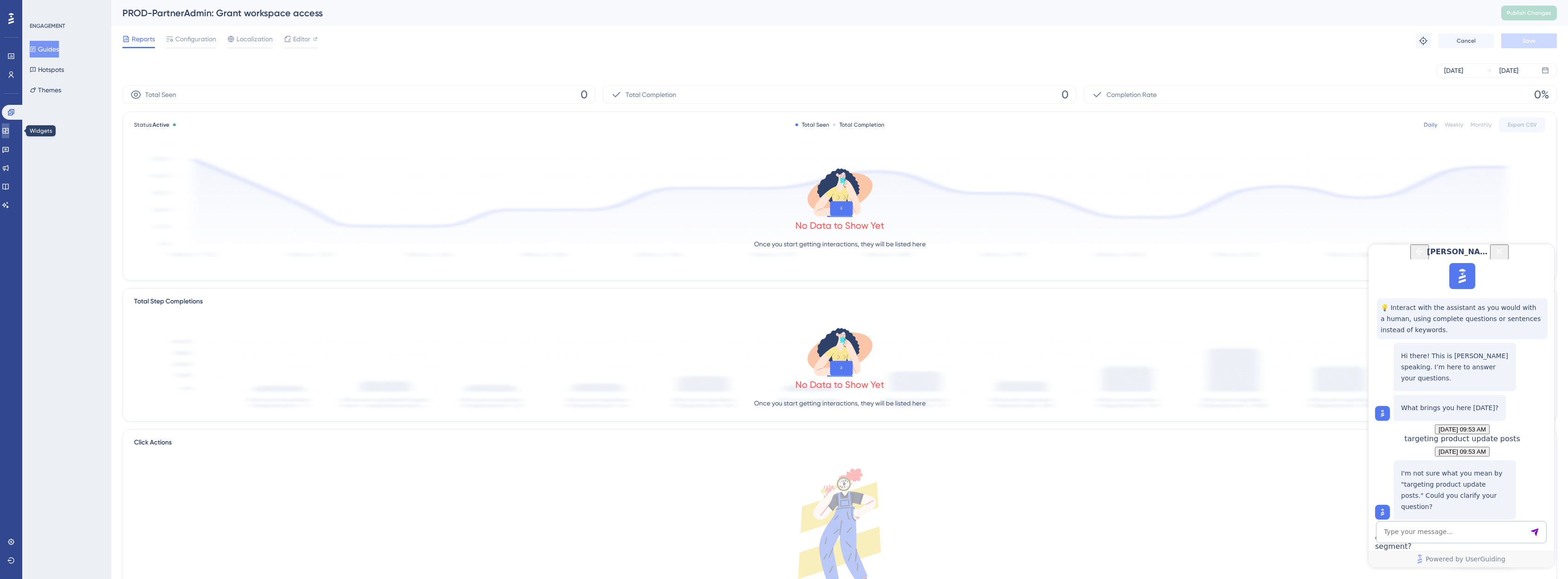
click at [9, 131] on icon at bounding box center [6, 131] width 7 height 7
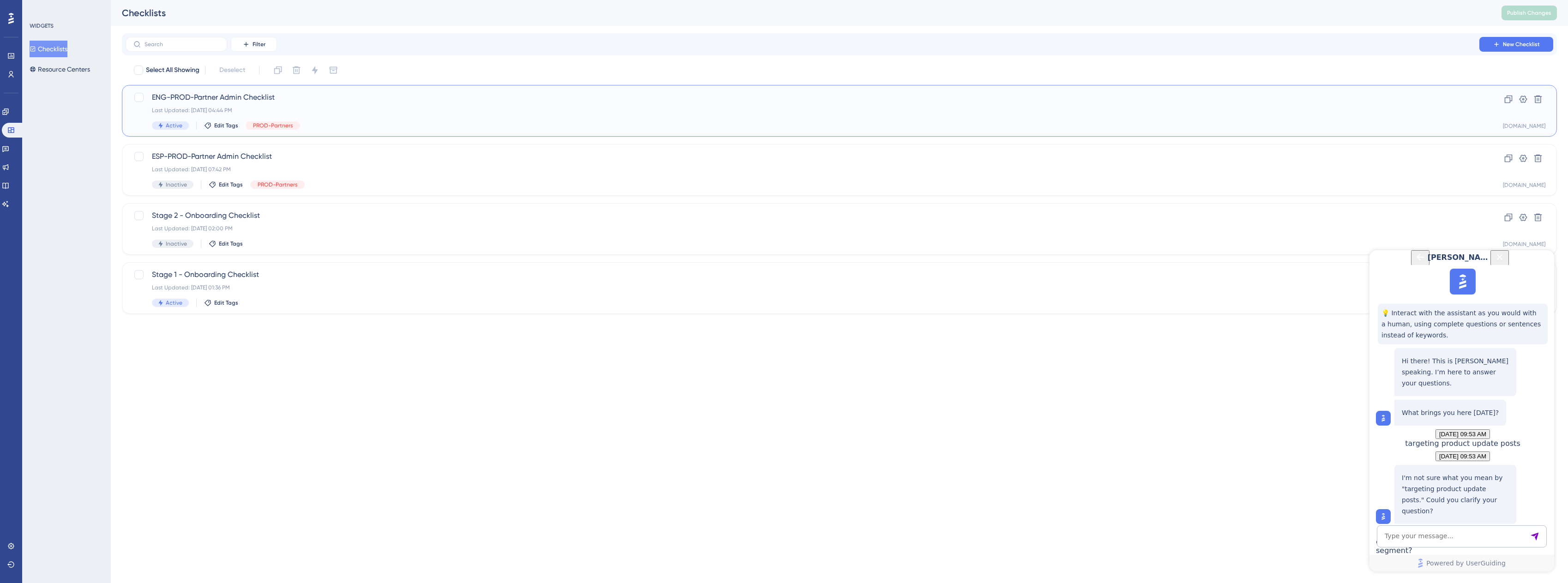
click at [324, 100] on span "ENG-PROD-Partner Admin Checklist" at bounding box center [803, 97] width 1301 height 11
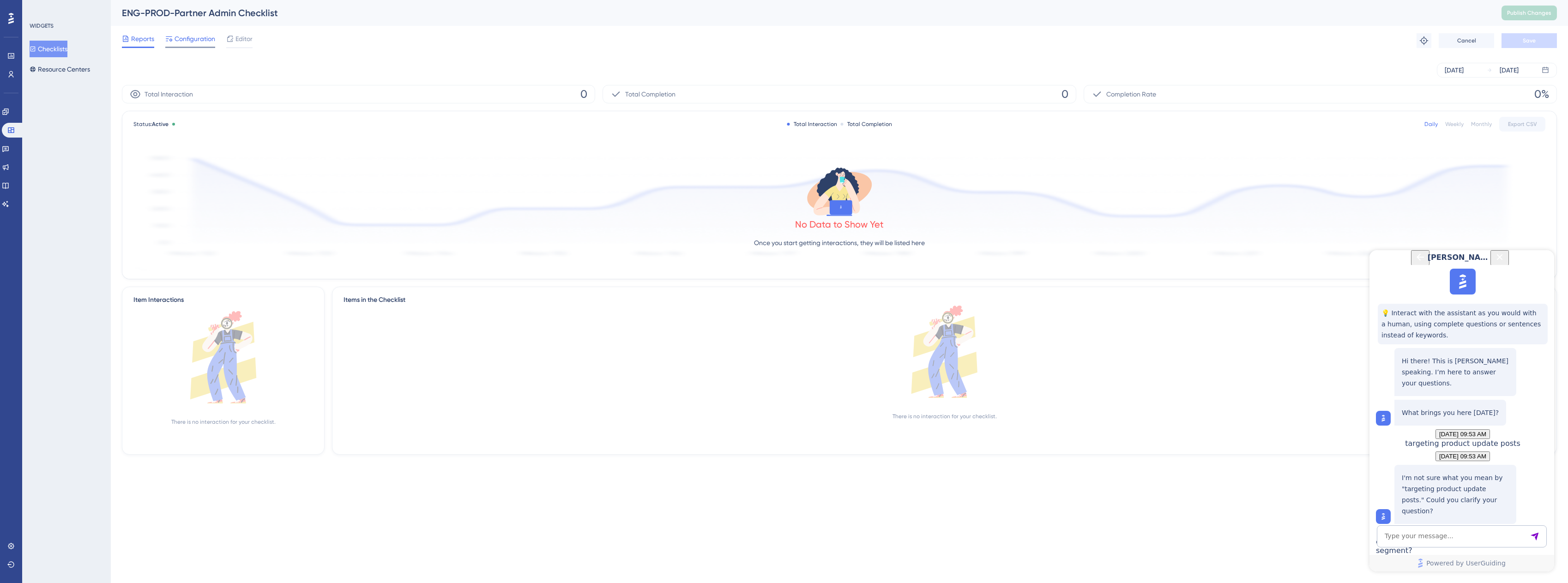
click at [186, 38] on span "Configuration" at bounding box center [195, 39] width 41 height 11
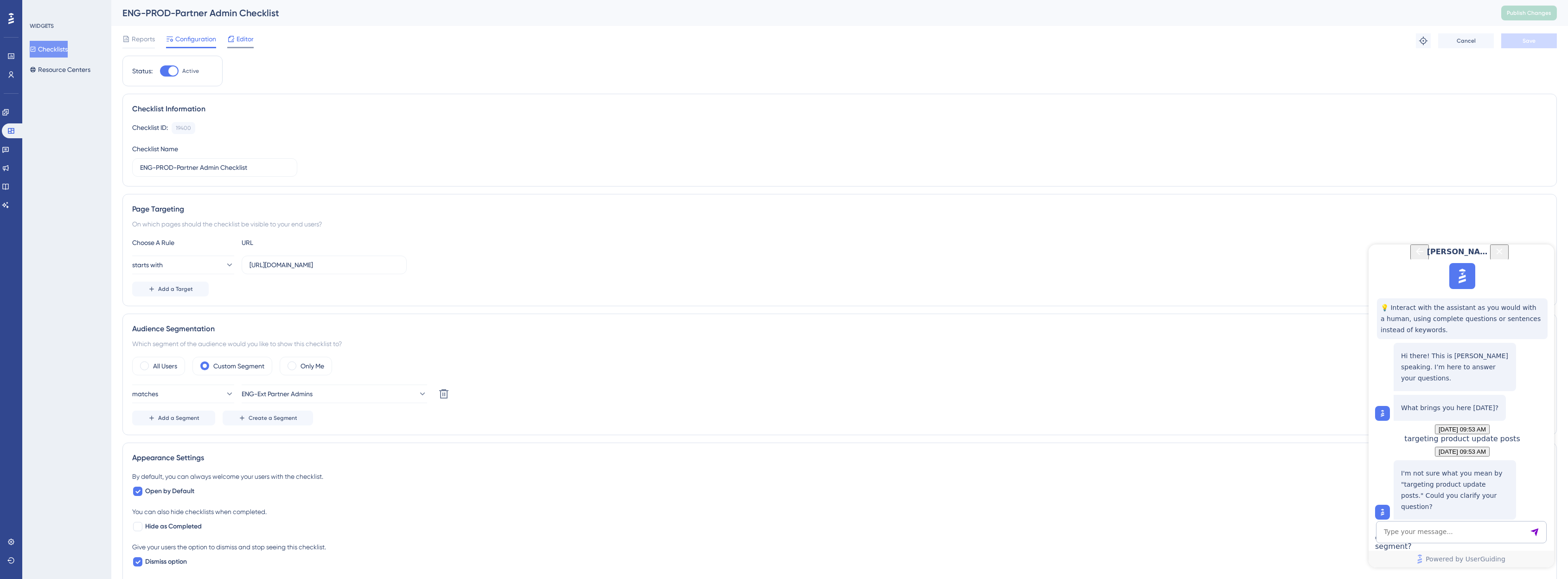
click at [240, 39] on span "Editor" at bounding box center [245, 39] width 17 height 11
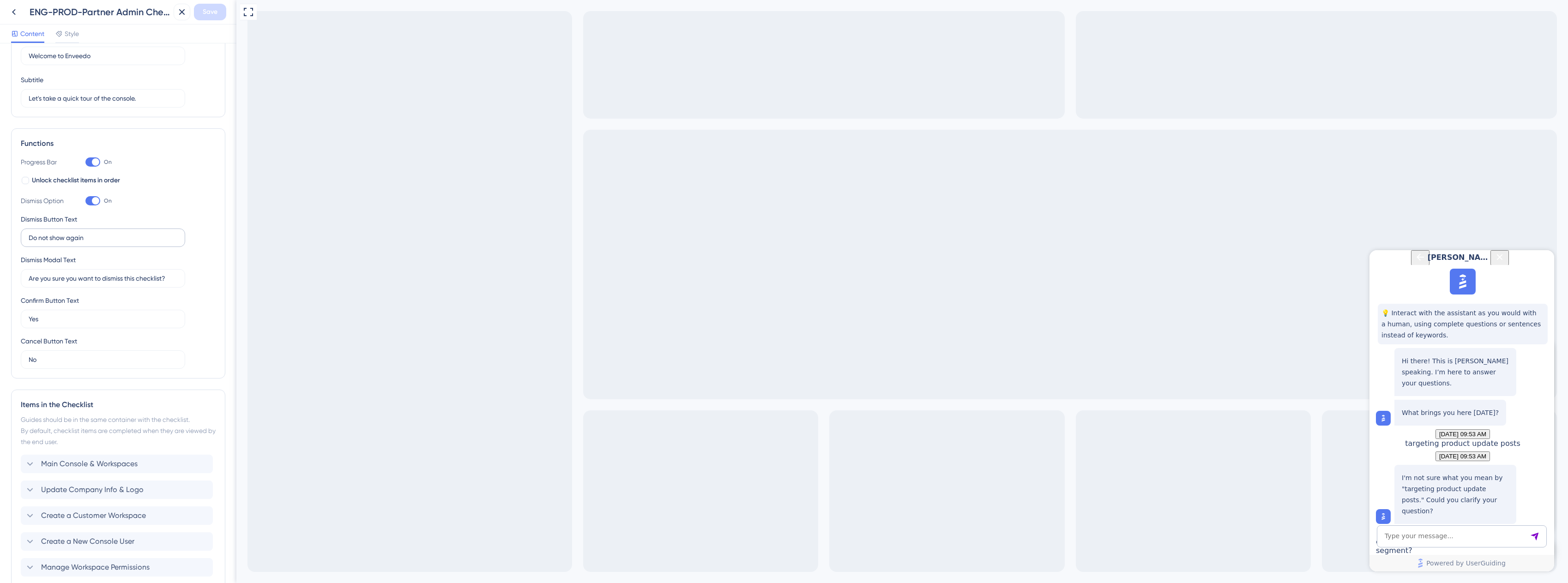
scroll to position [126, 0]
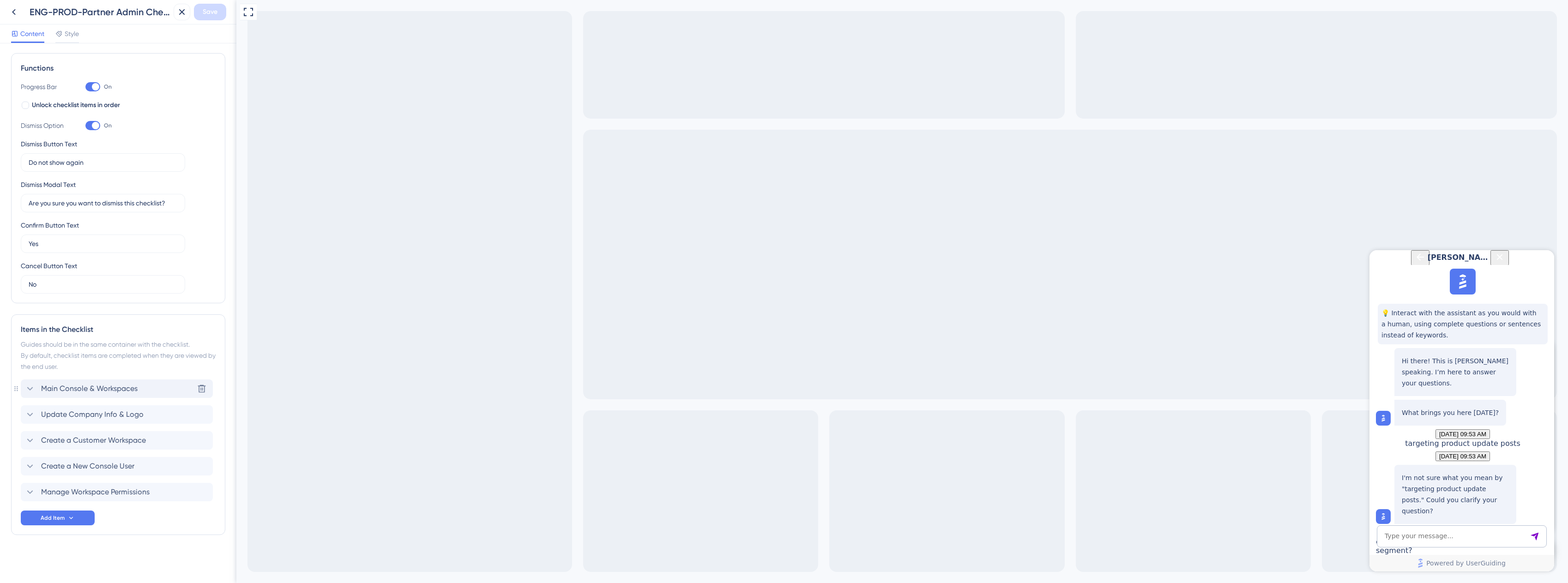
click at [32, 388] on icon at bounding box center [30, 389] width 6 height 4
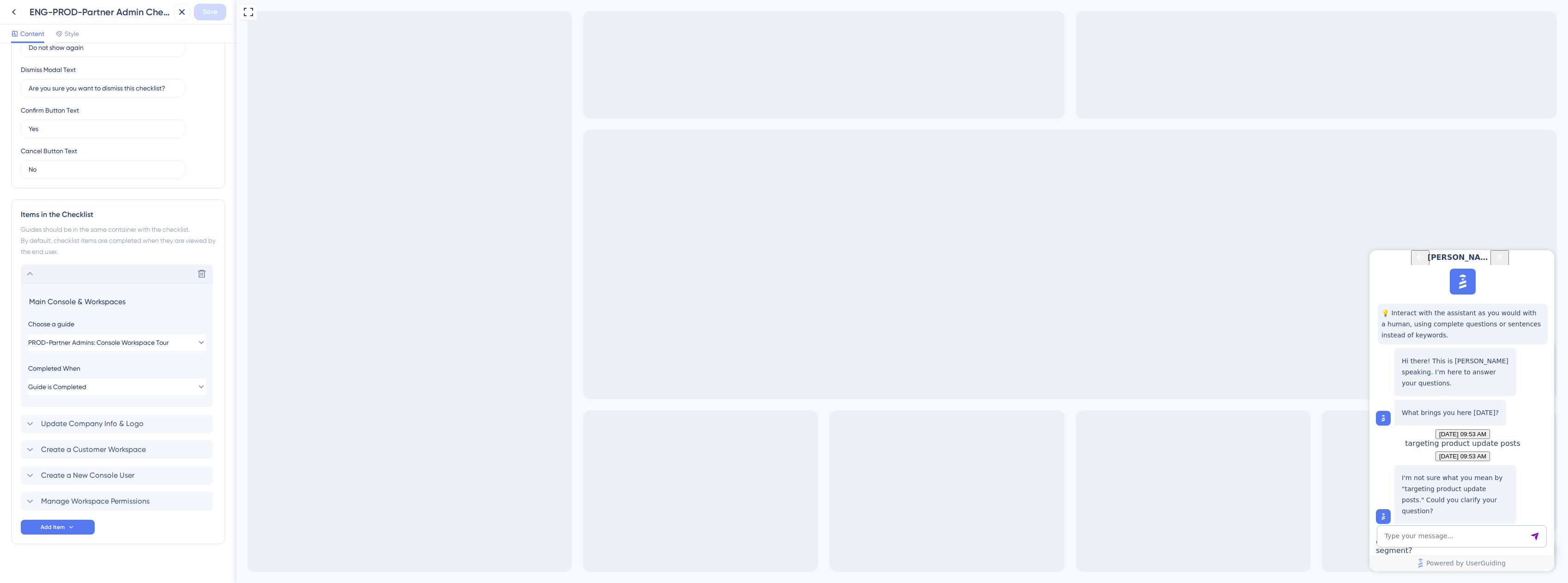
scroll to position [250, 0]
click at [64, 415] on span "Update Company Info & Logo" at bounding box center [93, 414] width 102 height 11
click at [55, 438] on span "Create a Customer Workspace" at bounding box center [94, 441] width 105 height 11
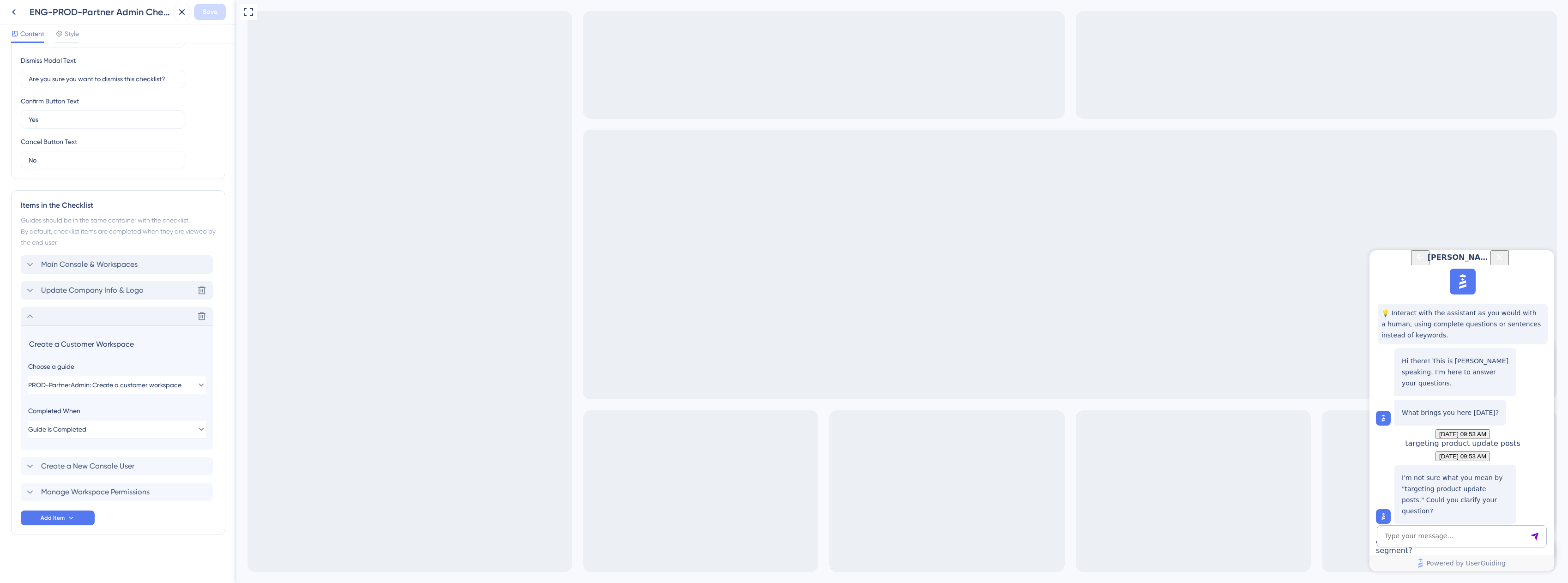
click at [87, 345] on input "Create a Customer Workspace" at bounding box center [117, 344] width 179 height 15
type input "Create a New Workspace"
click at [95, 466] on span "Create a New Console User" at bounding box center [88, 466] width 93 height 11
click at [100, 492] on span "Manage Workspace Permissions" at bounding box center [96, 492] width 108 height 11
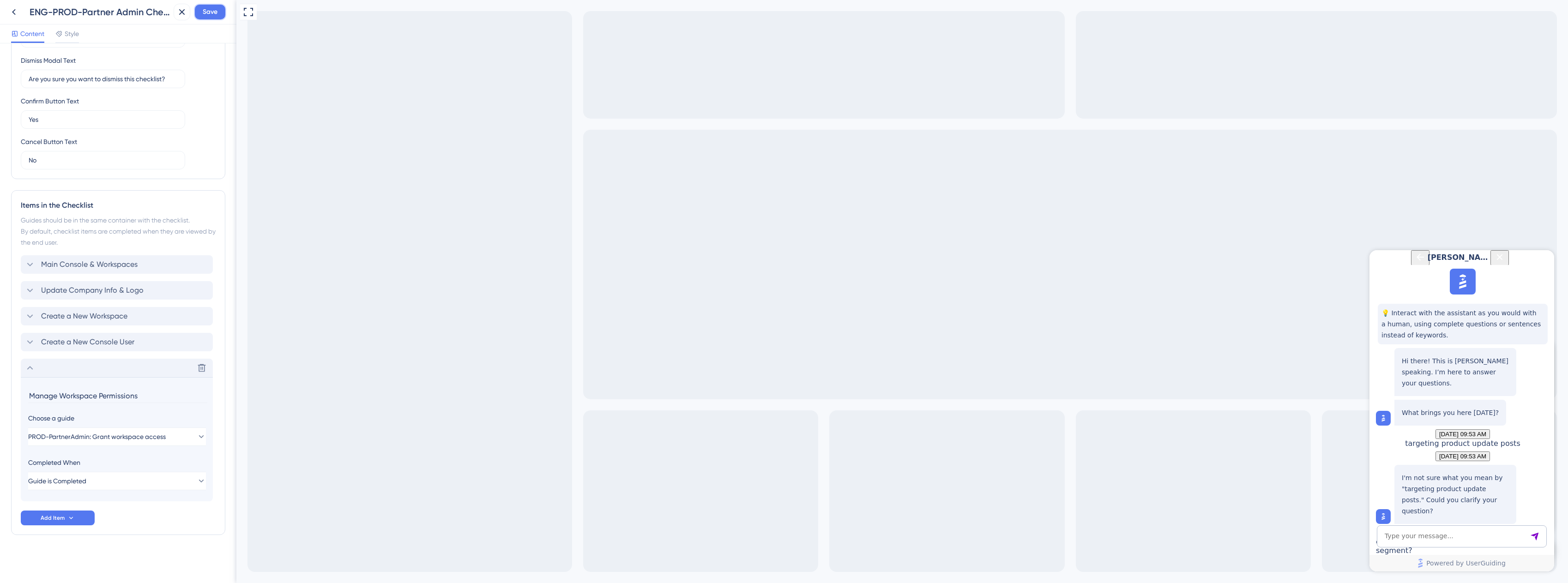
click at [216, 15] on span "Save" at bounding box center [210, 12] width 15 height 11
click at [787, 260] on icon "Close Button" at bounding box center [1500, 257] width 6 height 6
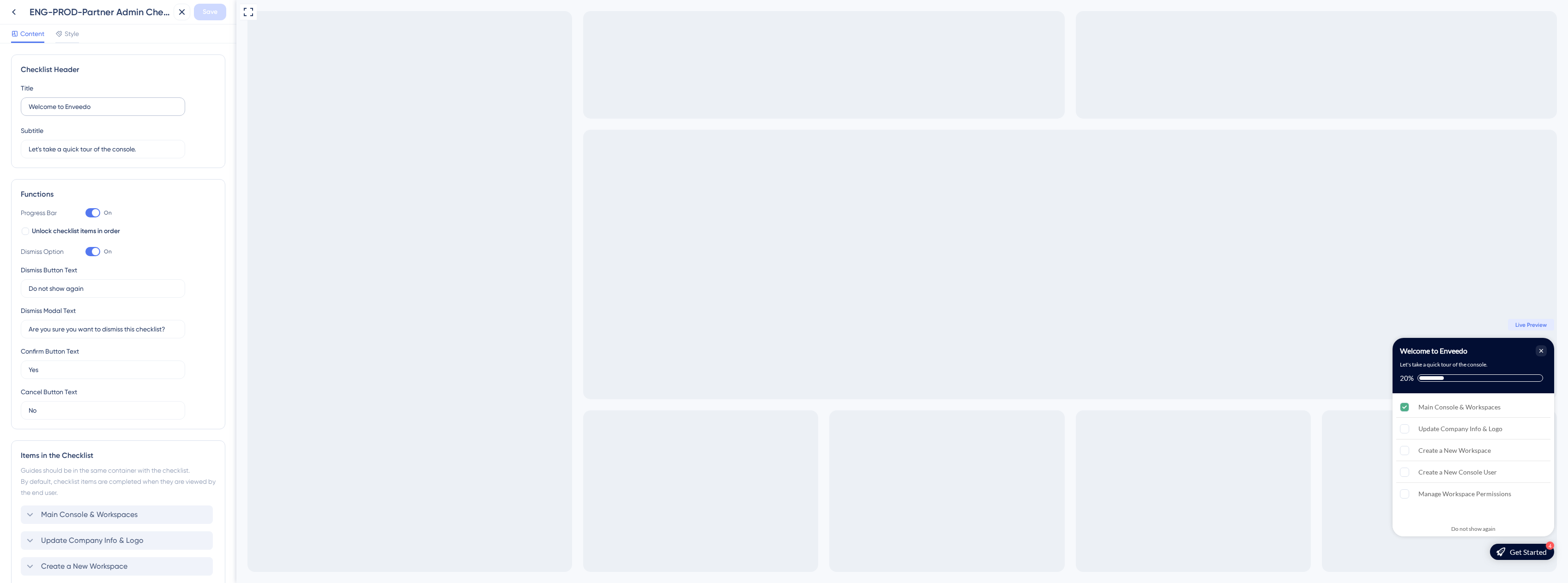
scroll to position [0, 0]
click at [74, 29] on span "Style" at bounding box center [72, 33] width 15 height 11
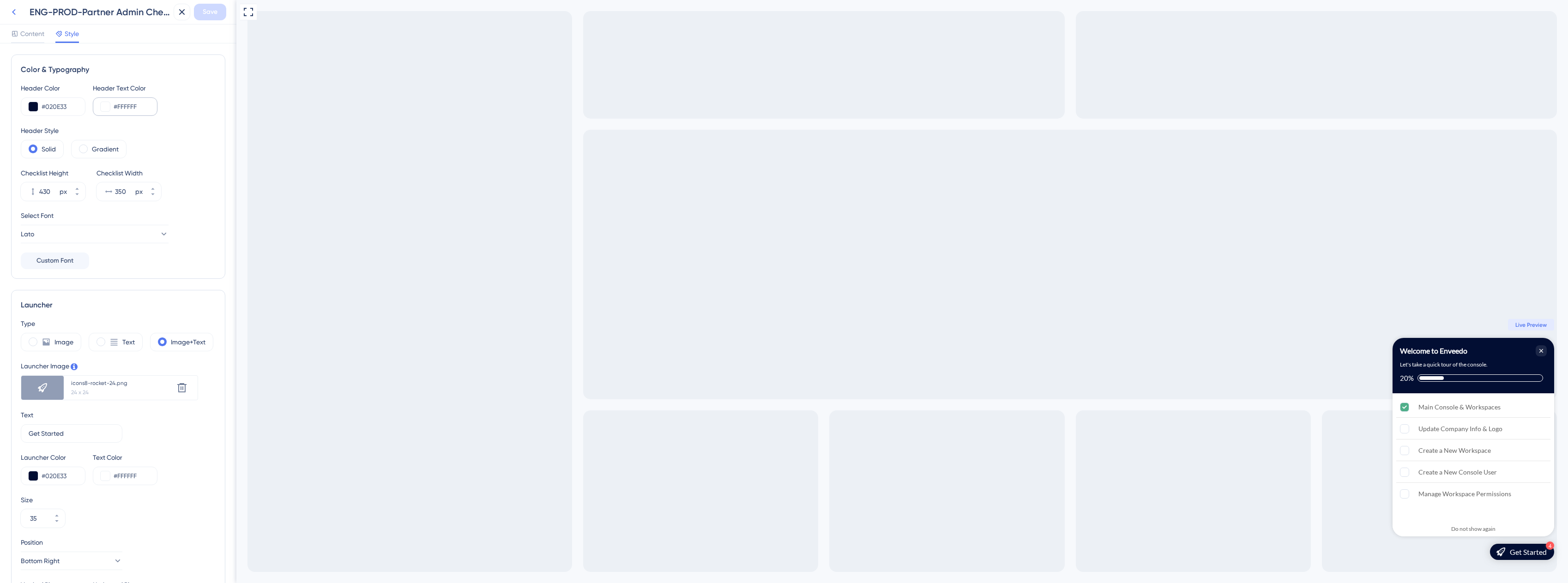
drag, startPoint x: 14, startPoint y: 10, endPoint x: 101, endPoint y: 116, distance: 137.1
click at [100, 115] on div "ENG-PROD-Partner Admin Checklist Save Content Style Color & Typography Header C…" at bounding box center [118, 292] width 236 height 583
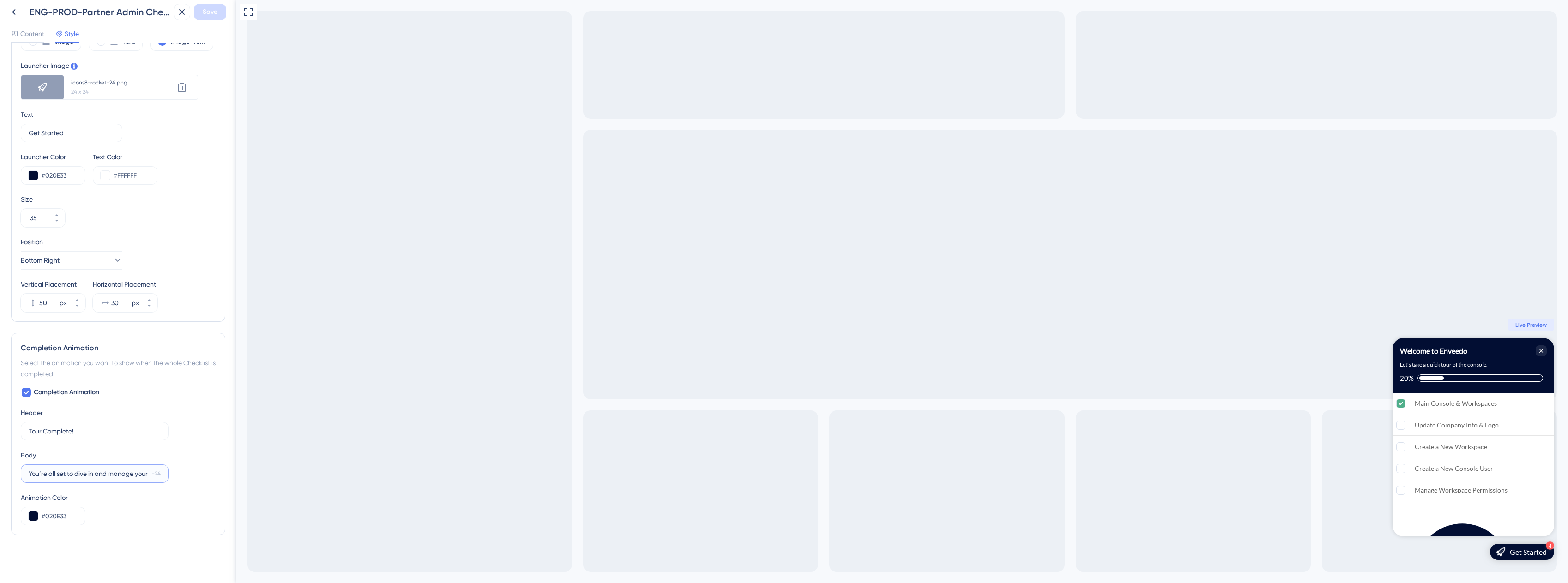
scroll to position [0, 64]
drag, startPoint x: 122, startPoint y: 475, endPoint x: 194, endPoint y: 484, distance: 72.6
click at [194, 484] on div "Completion Animation Header Tour Complete! 16 Body You’re all set to dive in an…" at bounding box center [118, 456] width 195 height 139
click at [100, 477] on input "You’re all set to dive in and manage your customers like a pro." at bounding box center [88, 473] width 119 height 10
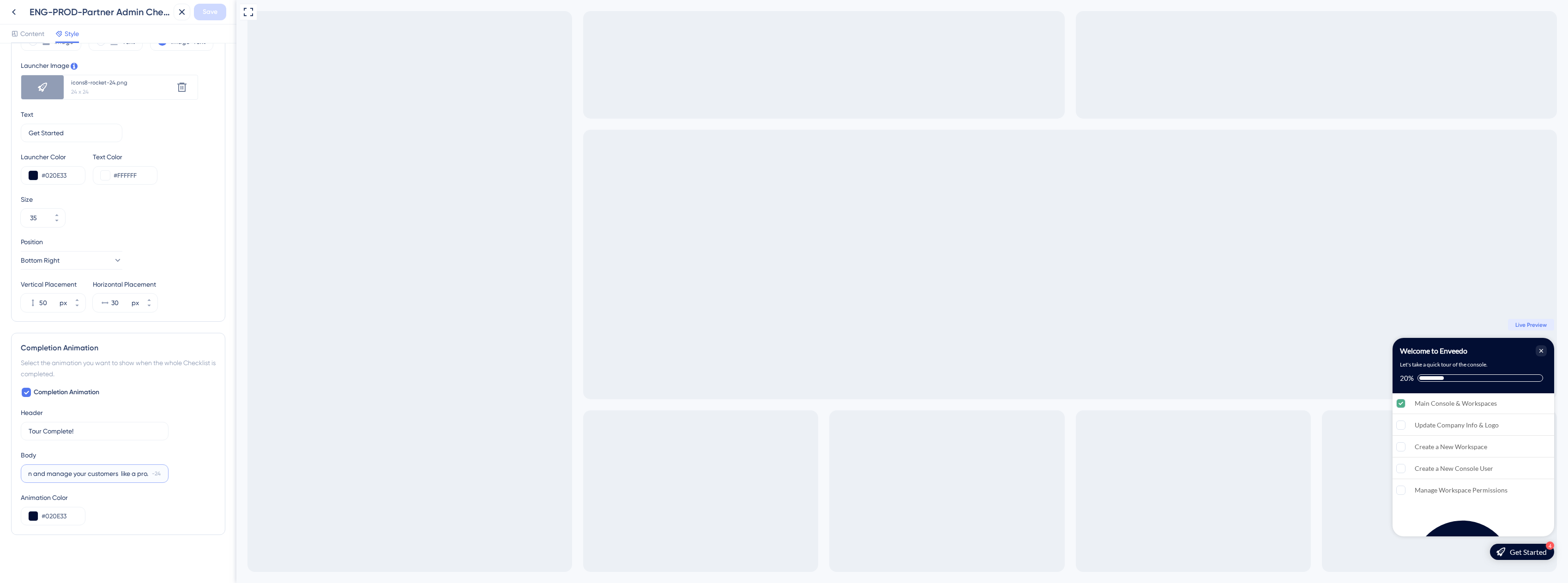
click at [100, 477] on input "You’re all set to dive in and manage your customers like a pro." at bounding box center [88, 473] width 119 height 10
click at [101, 473] on input "You’re all set to dive in and manage your customers like a pro." at bounding box center [88, 473] width 119 height 10
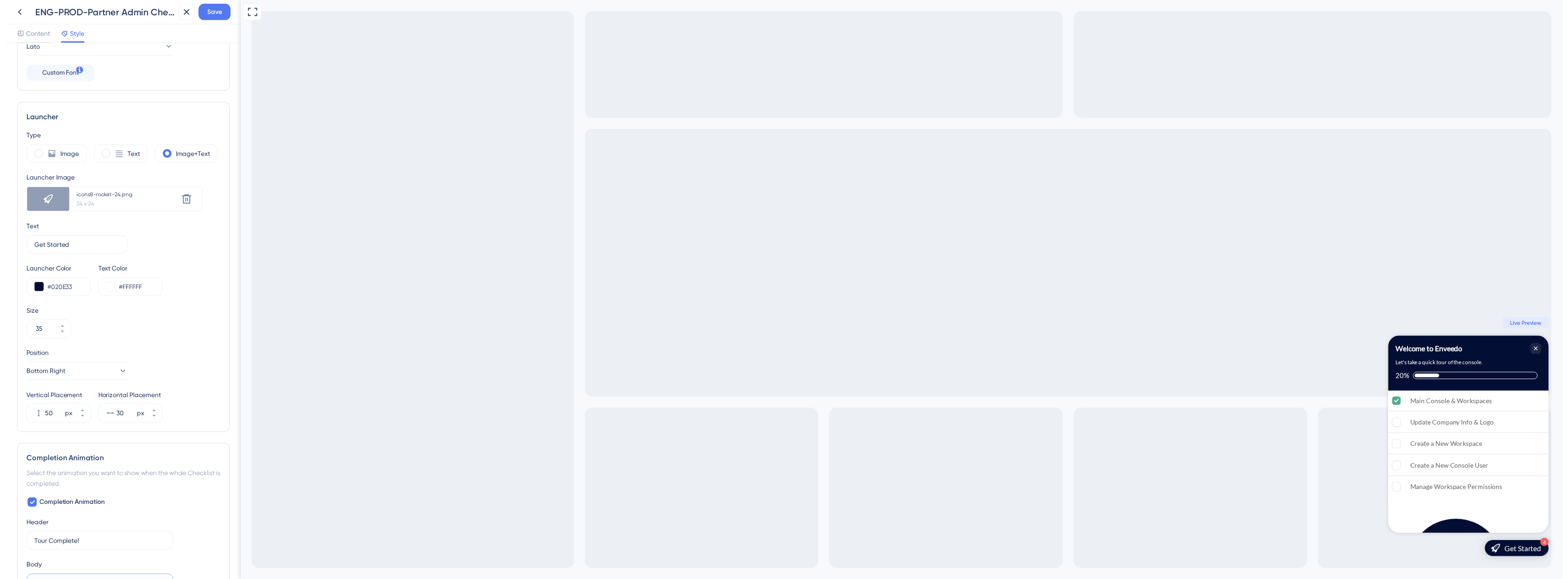
scroll to position [0, 0]
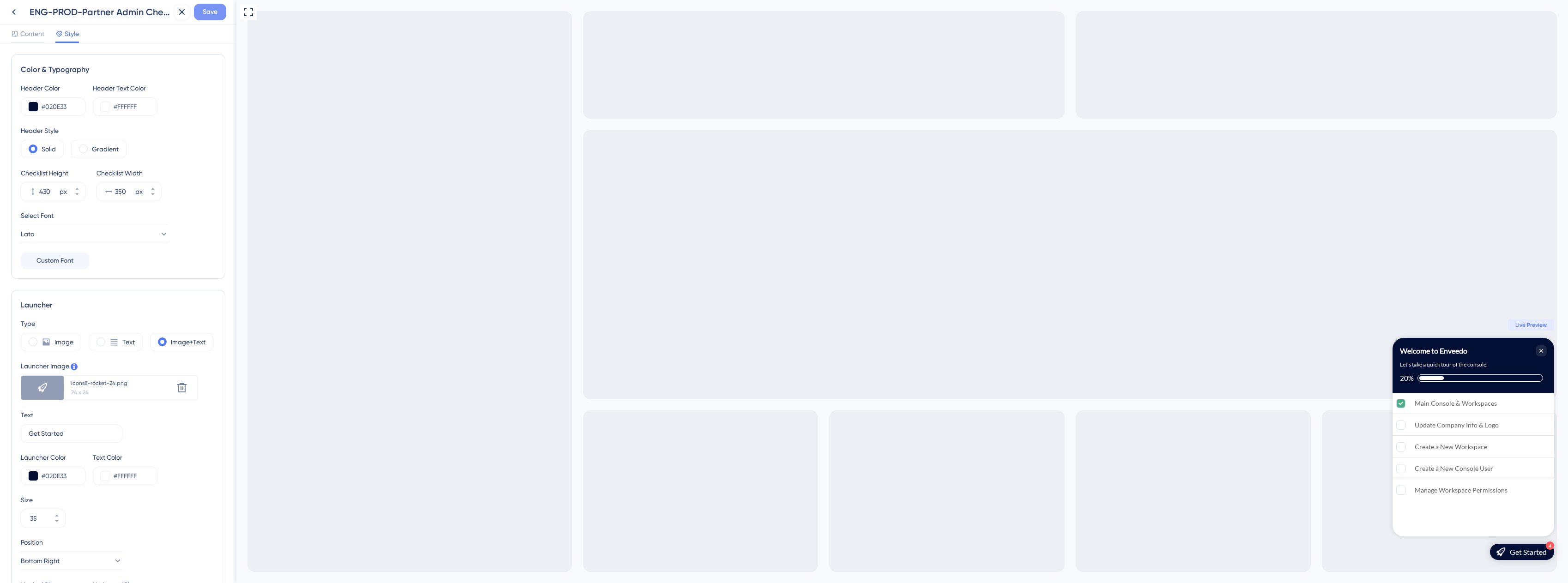
type input "You’re all set to dive in like a pro."
click at [213, 15] on span "Save" at bounding box center [210, 12] width 15 height 11
click at [175, 15] on icon at bounding box center [175, 16] width 9 height 9
click at [15, 13] on icon at bounding box center [14, 12] width 11 height 11
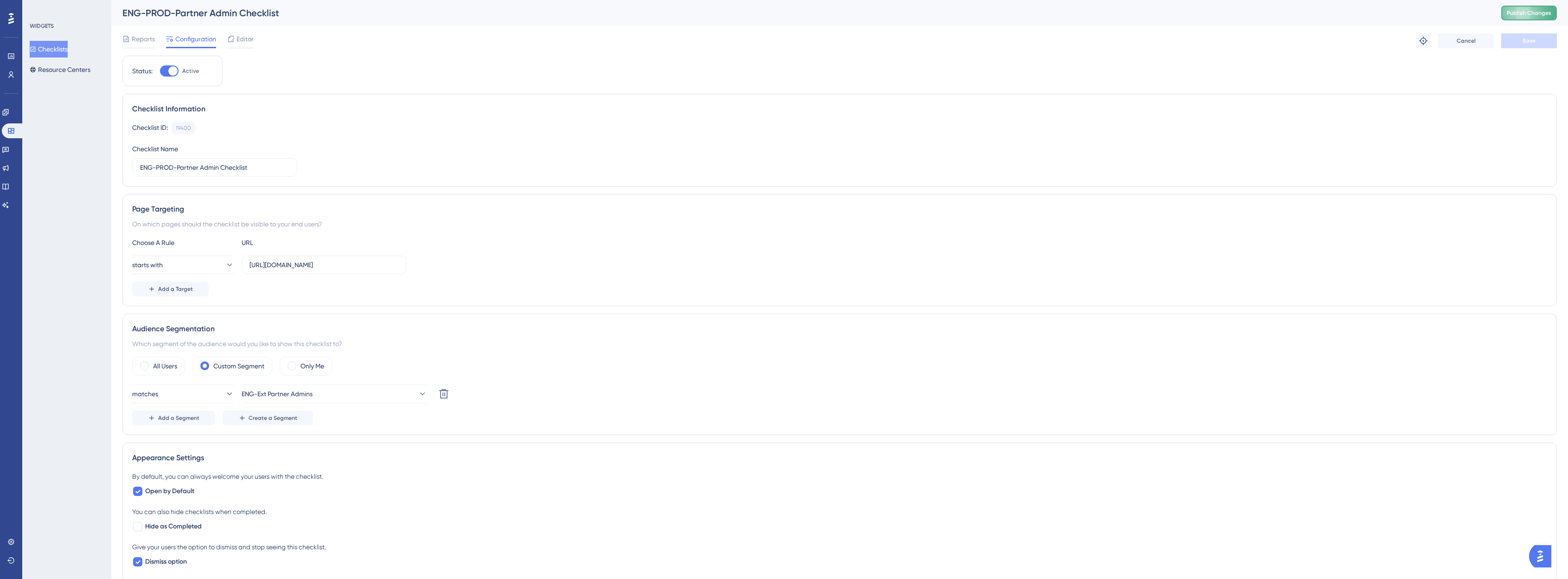
click at [790, 10] on span "Publish Changes" at bounding box center [1528, 13] width 45 height 7
click at [49, 44] on button "Checklists" at bounding box center [49, 49] width 38 height 17
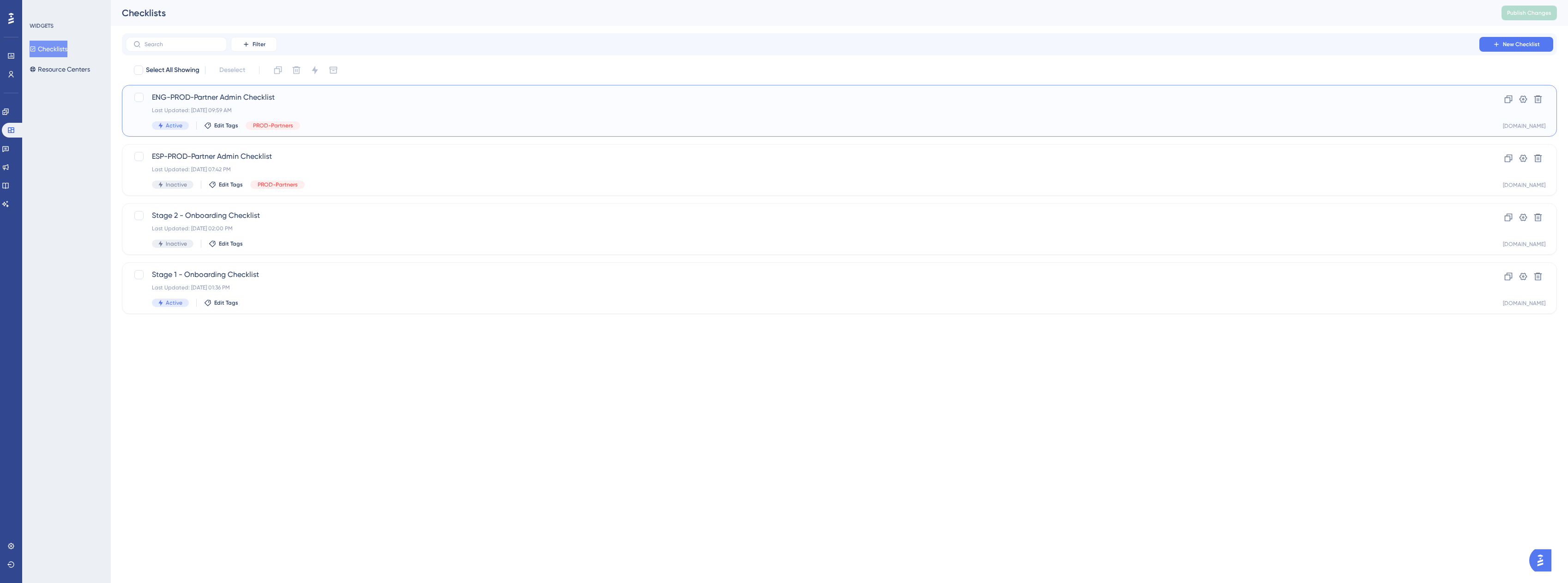
click at [181, 107] on div "Last Updated: Sep 30 2025, 09:59 AM" at bounding box center [803, 110] width 1301 height 7
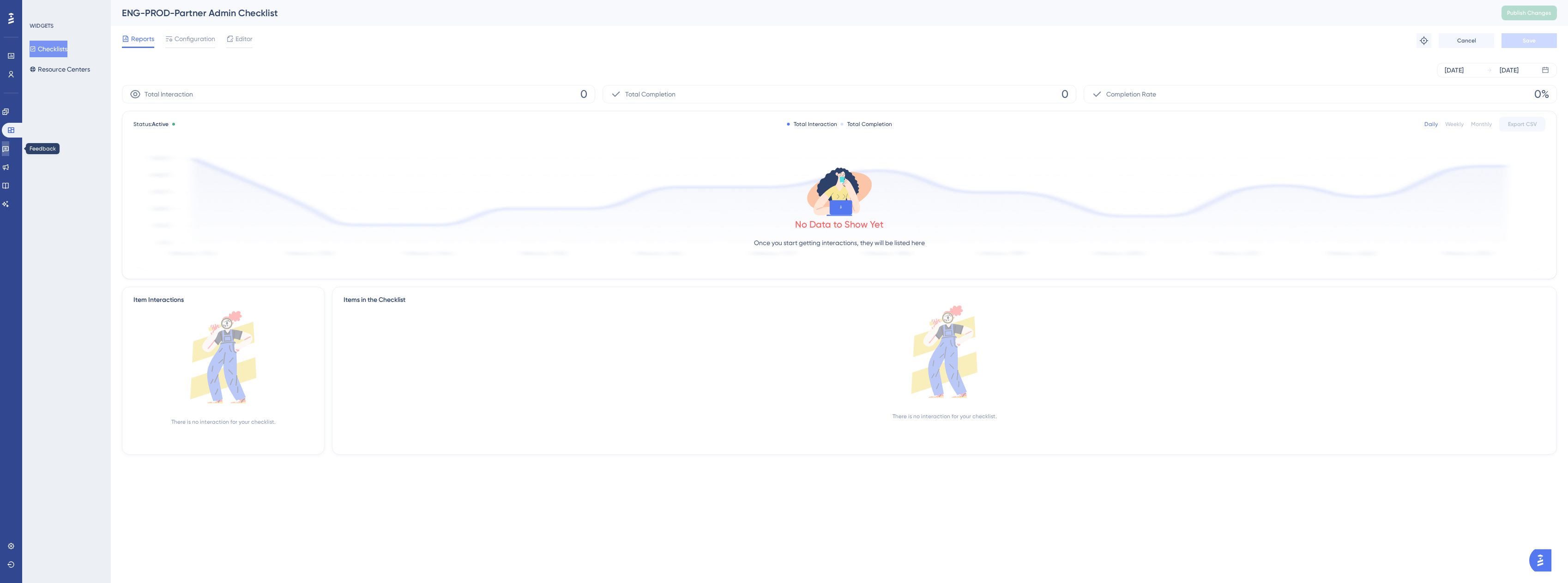
click at [9, 146] on icon at bounding box center [5, 149] width 7 height 6
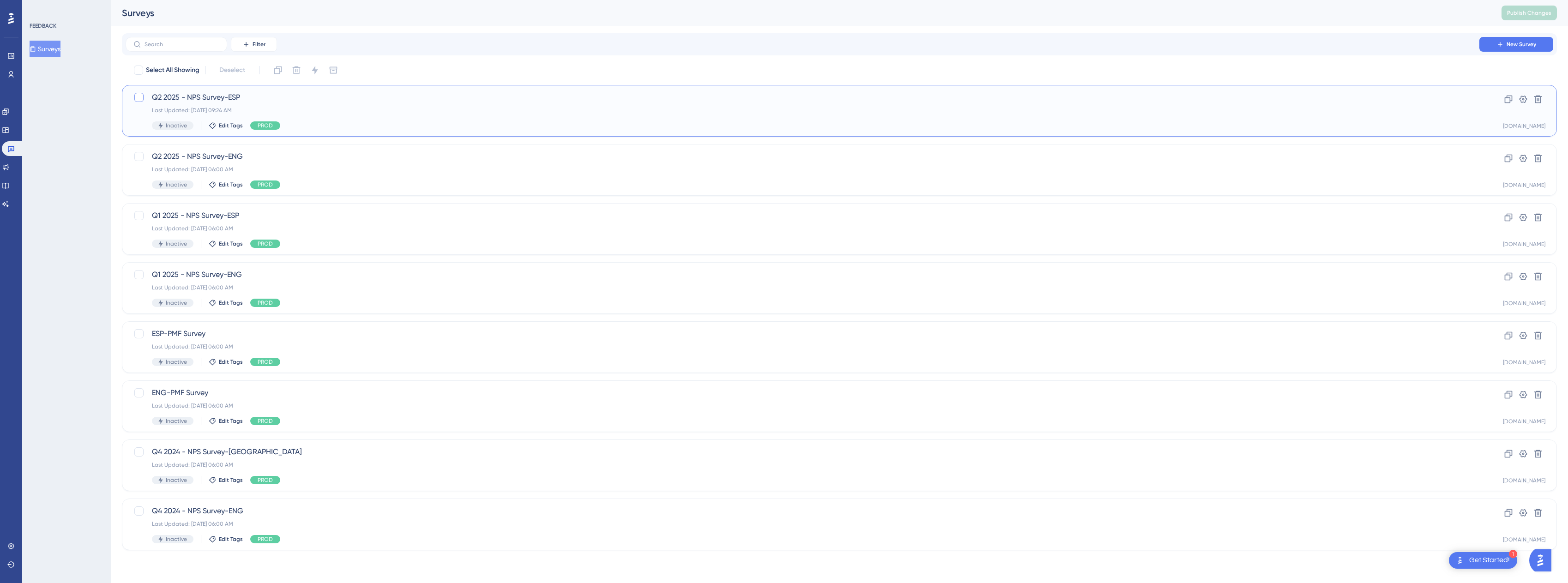
click at [144, 96] on div at bounding box center [139, 97] width 11 height 11
checkbox input "true"
click at [276, 69] on icon at bounding box center [278, 70] width 9 height 9
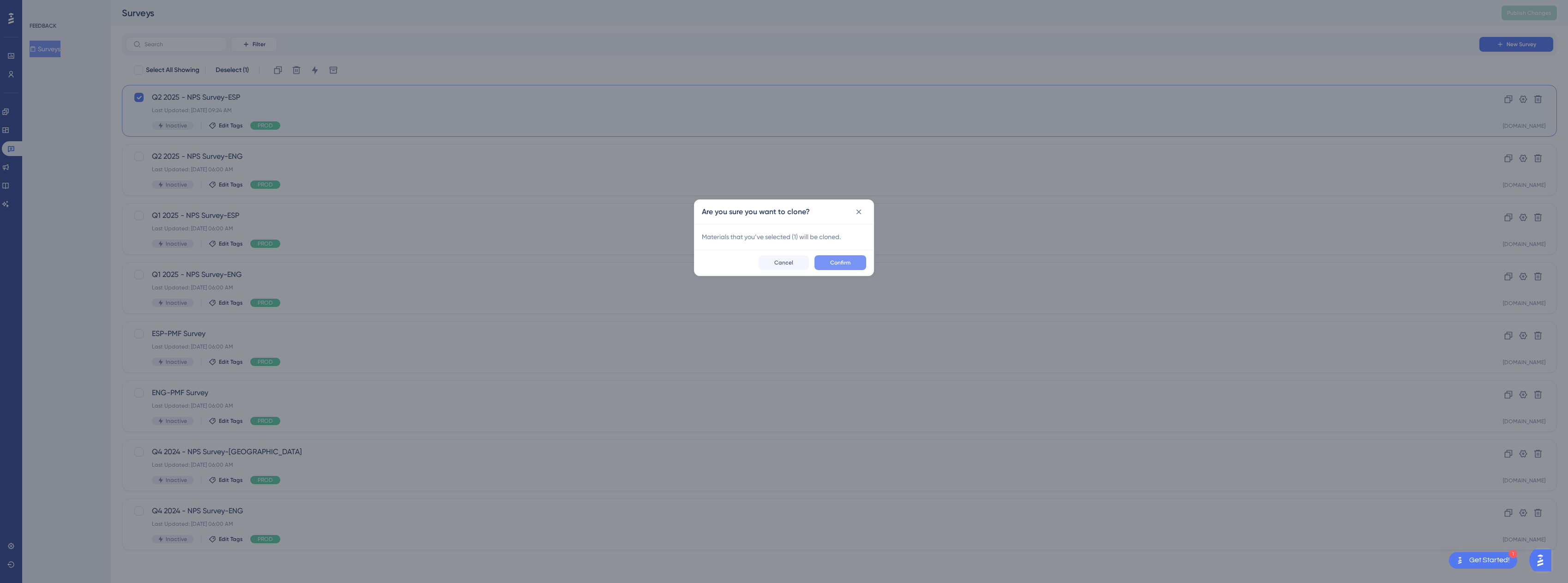
click at [787, 267] on button "Confirm" at bounding box center [840, 262] width 52 height 15
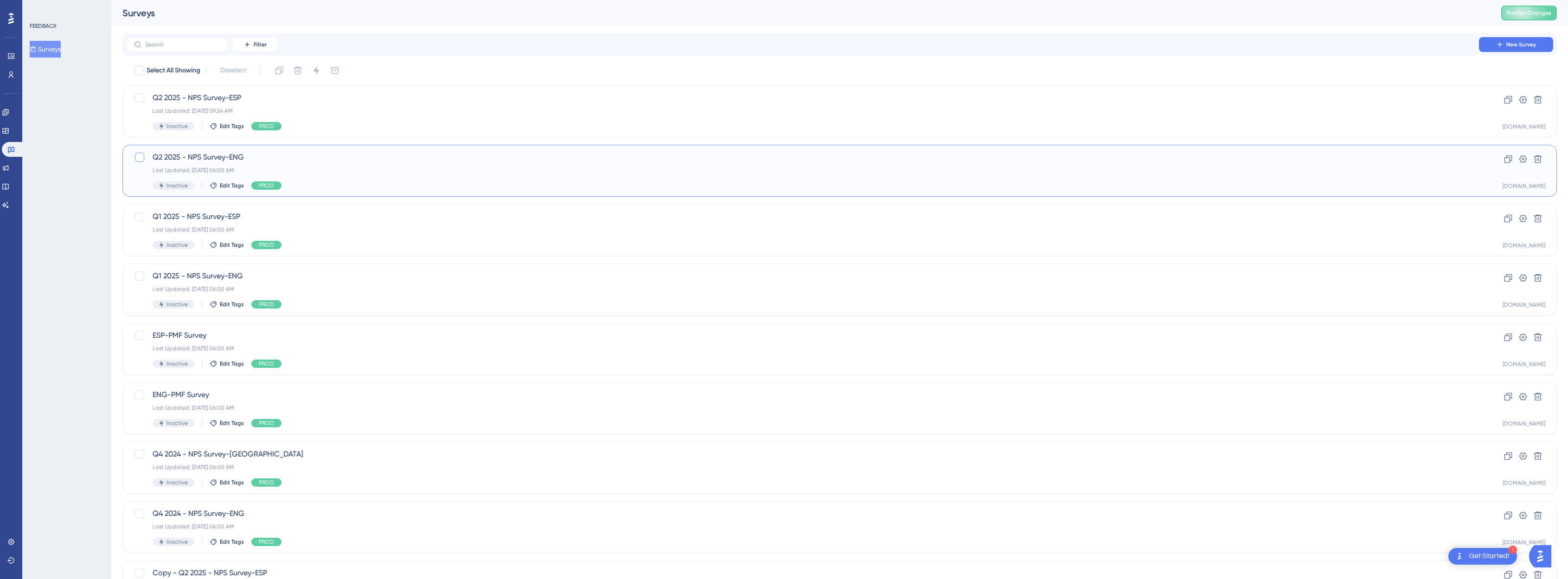
click at [137, 157] on div at bounding box center [139, 157] width 9 height 9
checkbox input "true"
click at [277, 70] on icon at bounding box center [279, 70] width 8 height 8
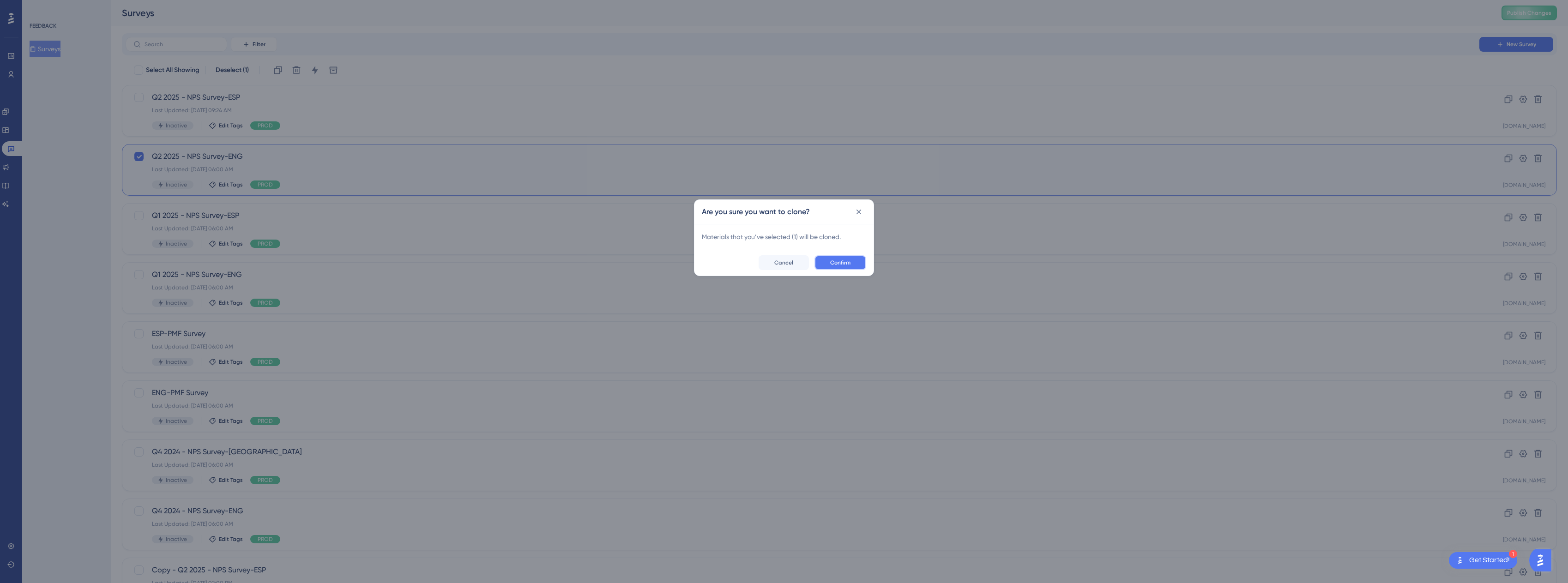
click at [787, 261] on span "Confirm" at bounding box center [840, 263] width 20 height 7
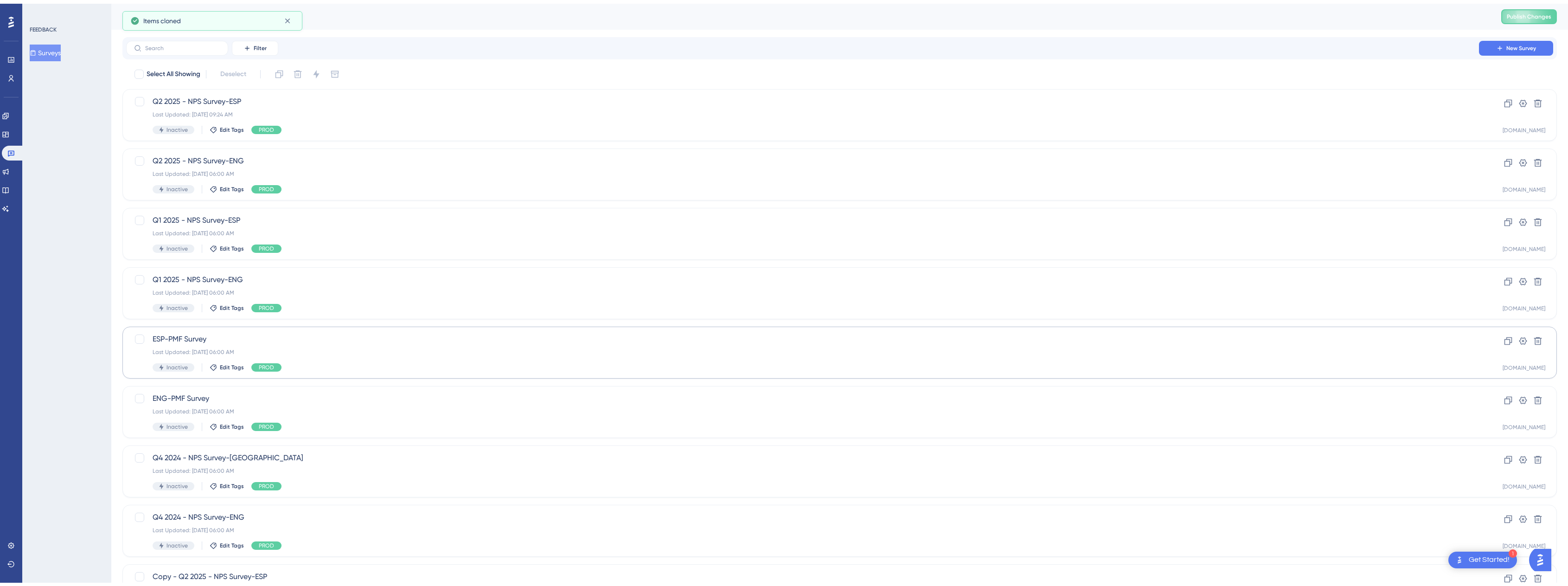
scroll to position [116, 0]
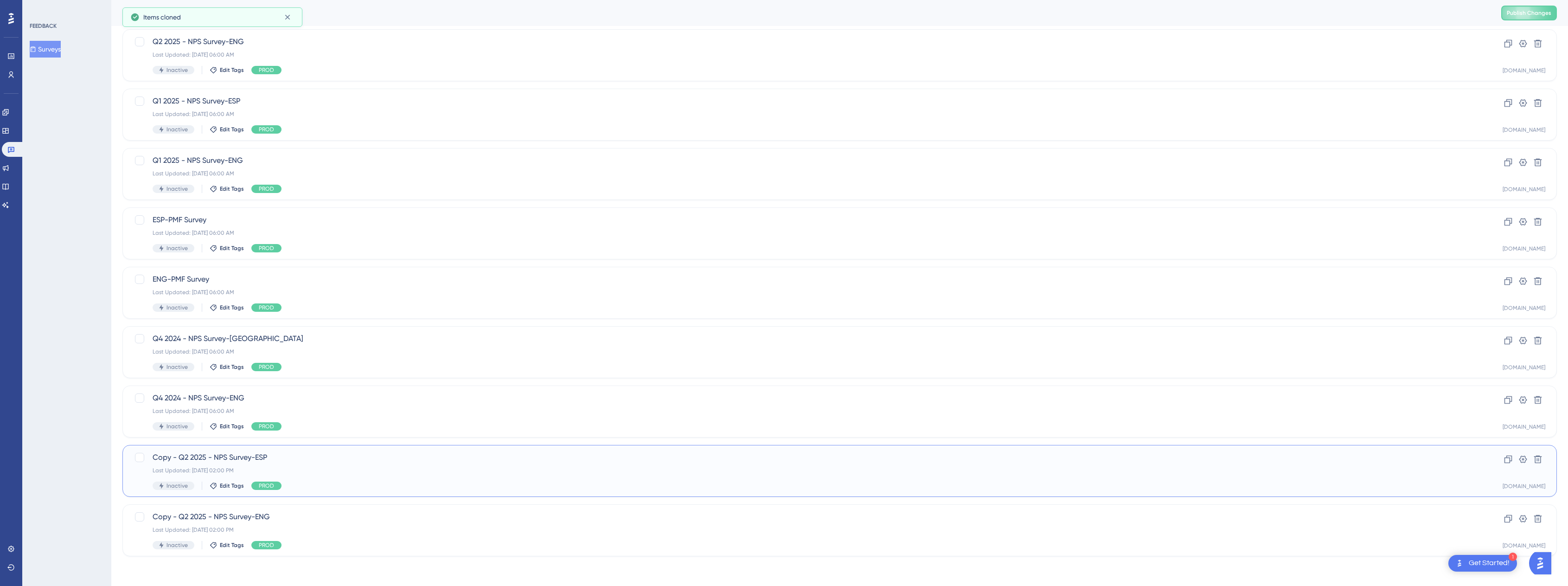
click at [298, 462] on span "Copy - Q2 2025 - NPS Survey-ESP" at bounding box center [803, 458] width 1300 height 11
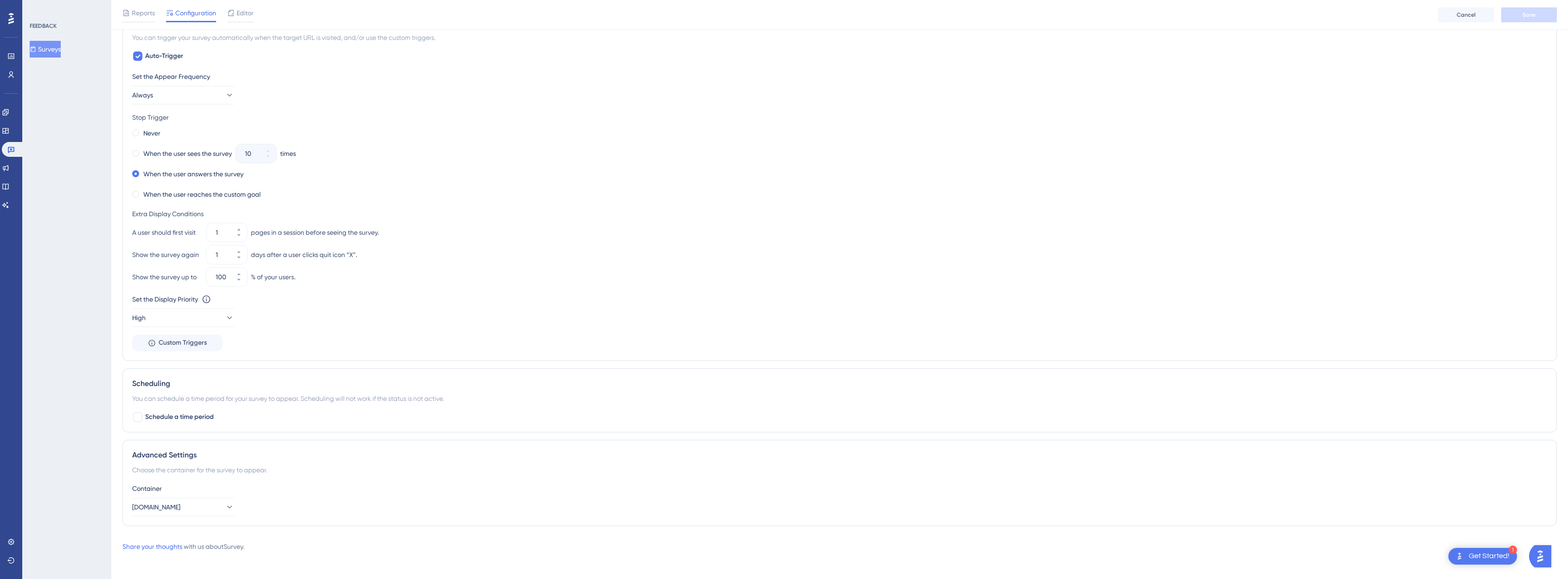
scroll to position [441, 0]
click at [158, 410] on span "Schedule a time period" at bounding box center [179, 414] width 68 height 11
click at [179, 411] on span "Schedule a time period" at bounding box center [179, 414] width 68 height 11
checkbox input "false"
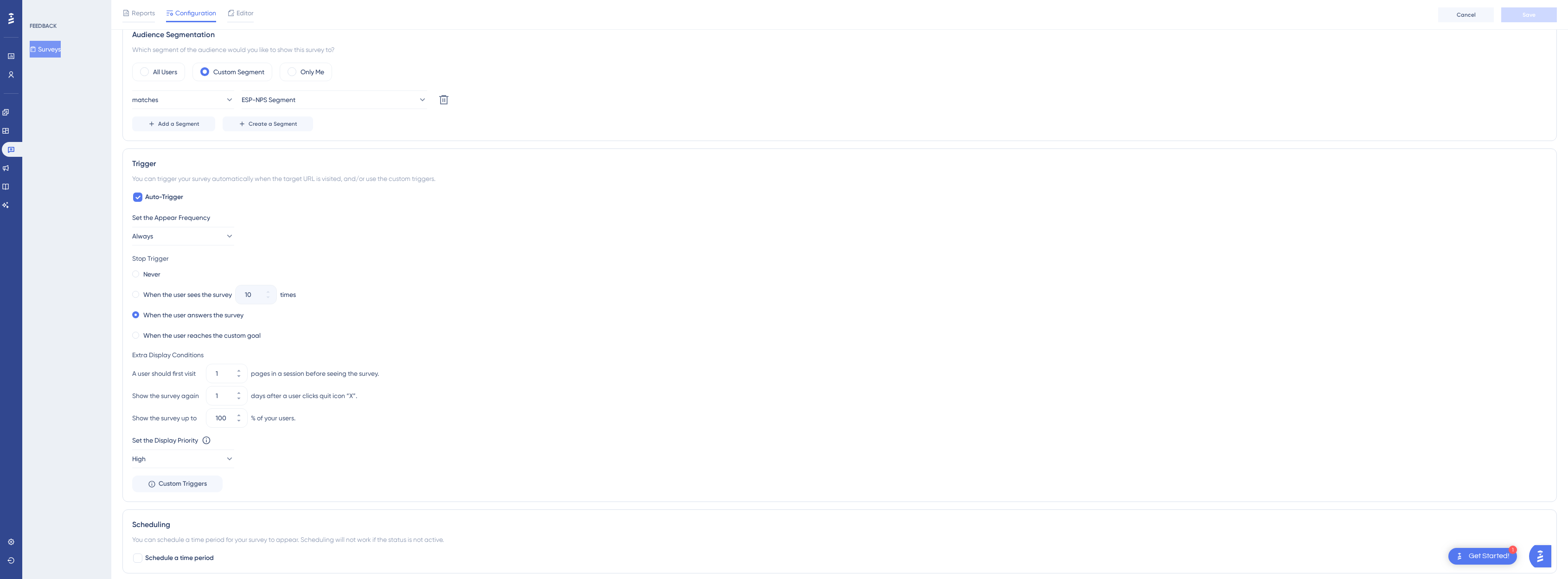
scroll to position [0, 0]
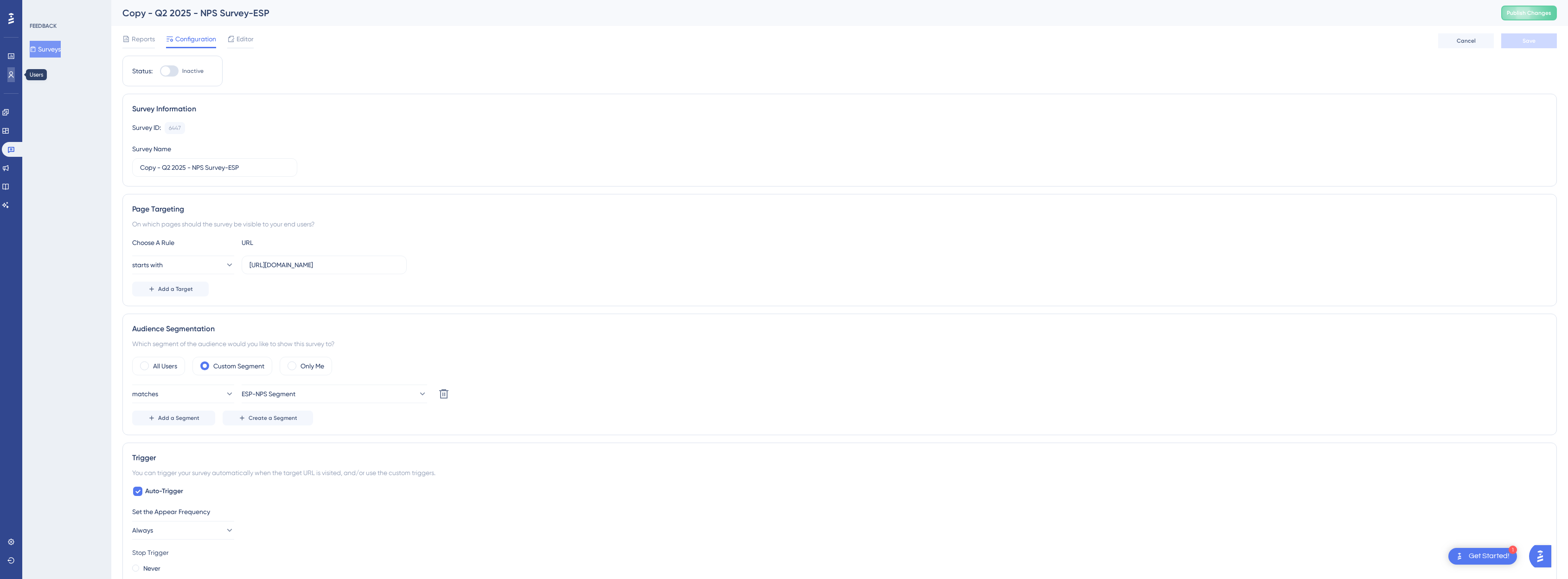
click at [9, 76] on icon at bounding box center [11, 75] width 7 height 7
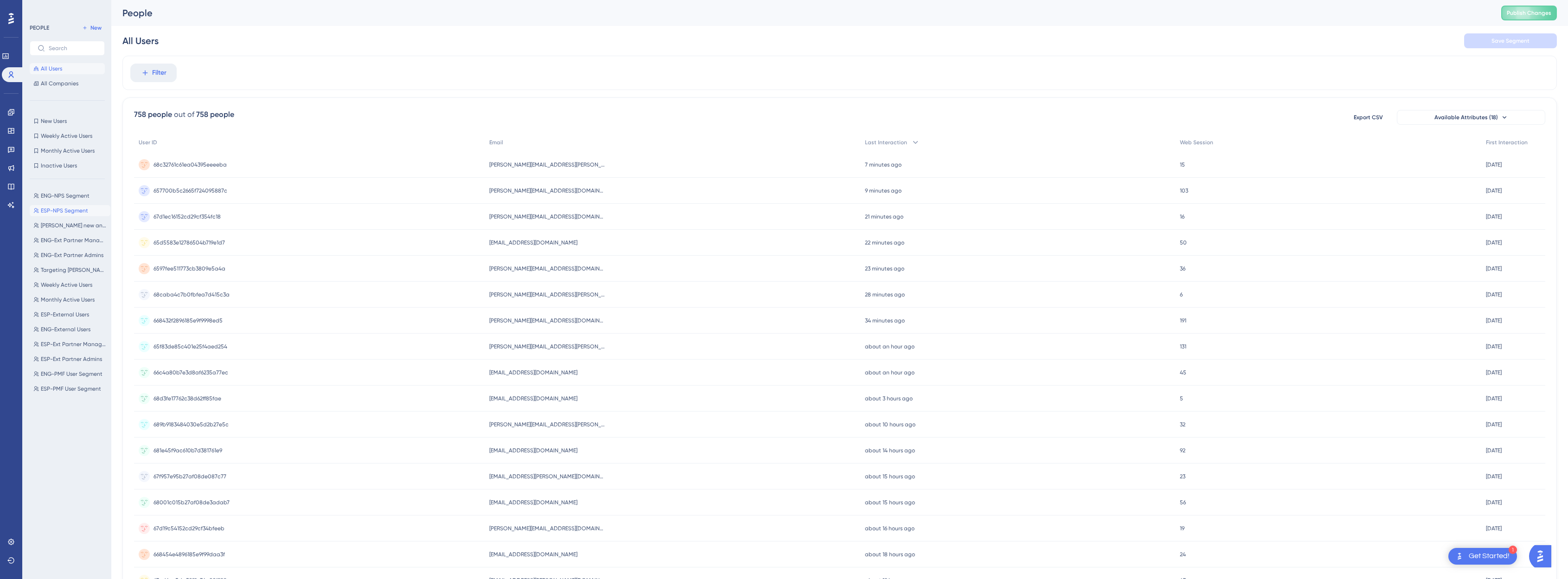
click at [72, 210] on span "ESP-NPS Segment" at bounding box center [64, 210] width 47 height 7
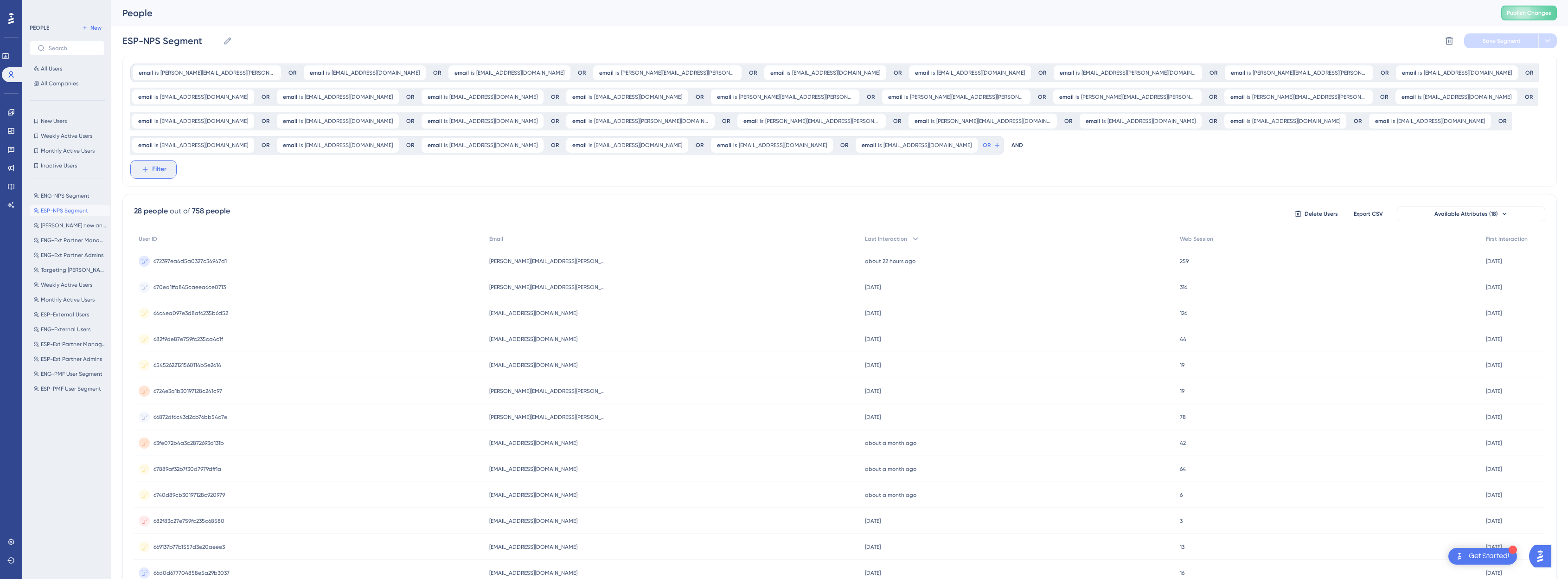
click at [149, 166] on button "Filter" at bounding box center [153, 169] width 46 height 18
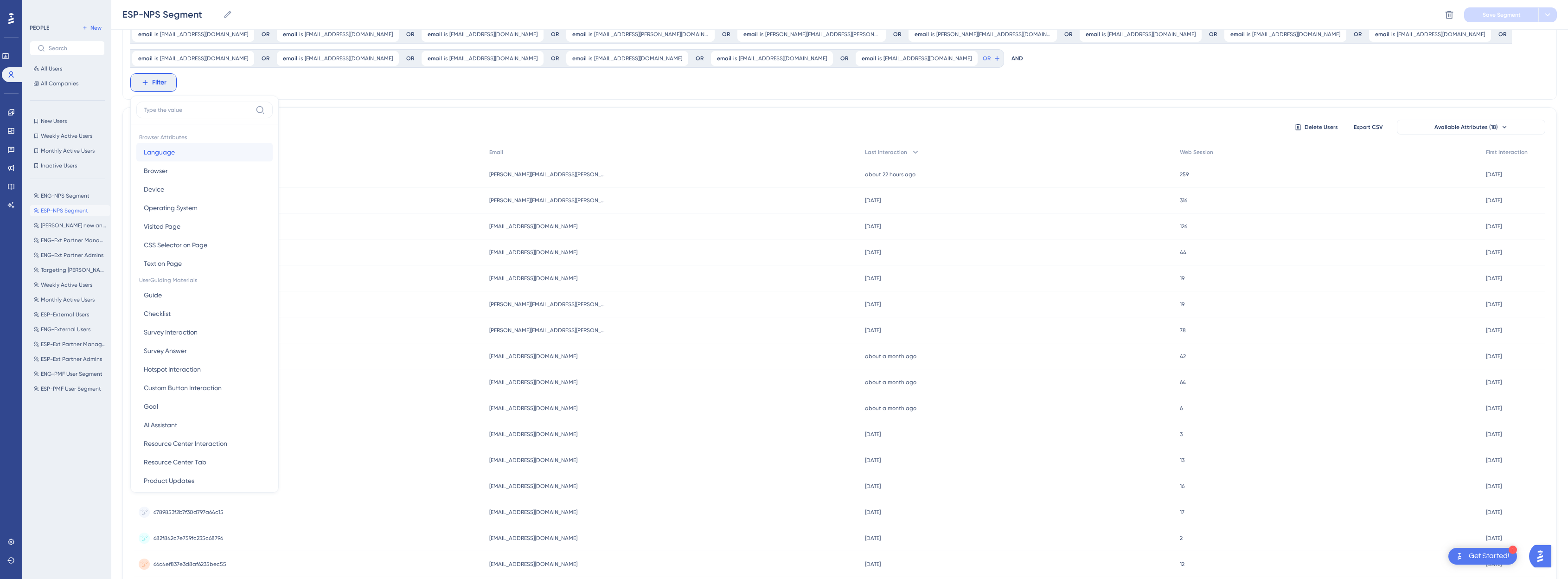
click at [167, 157] on span "Language" at bounding box center [159, 152] width 31 height 11
click at [174, 129] on input "text" at bounding box center [191, 127] width 86 height 7
click at [790, 116] on div "28 people out of 758 people Delete Users Export CSV Available Attributes (18) U…" at bounding box center [839, 415] width 1434 height 615
click at [790, 124] on span "Available Attributes (18)" at bounding box center [1466, 127] width 64 height 7
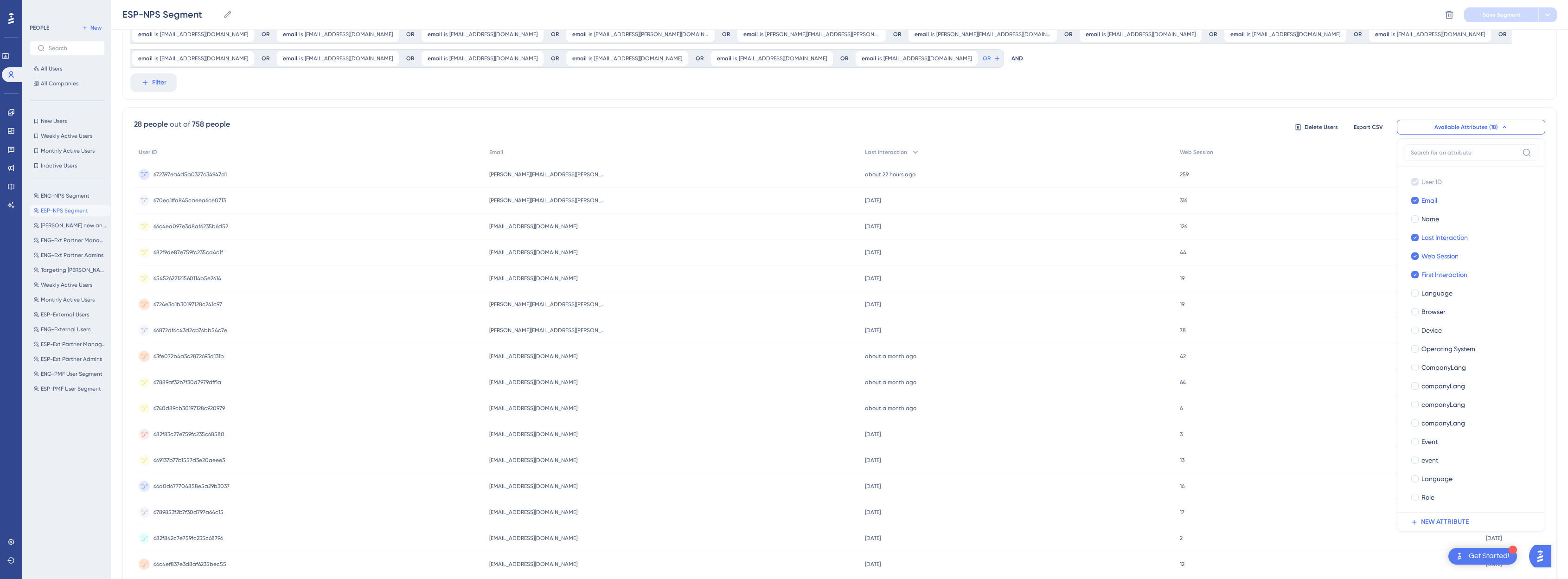
scroll to position [136, 0]
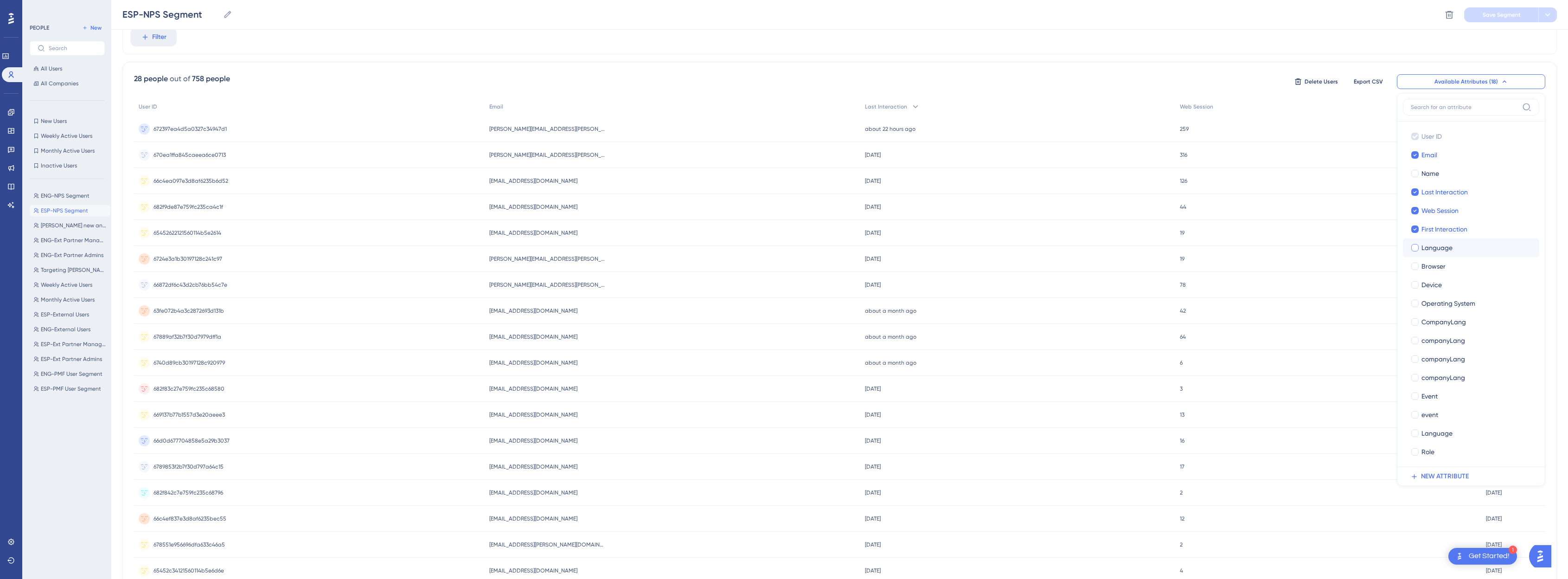
click at [790, 247] on div at bounding box center [1415, 248] width 7 height 7
checkbox input "true"
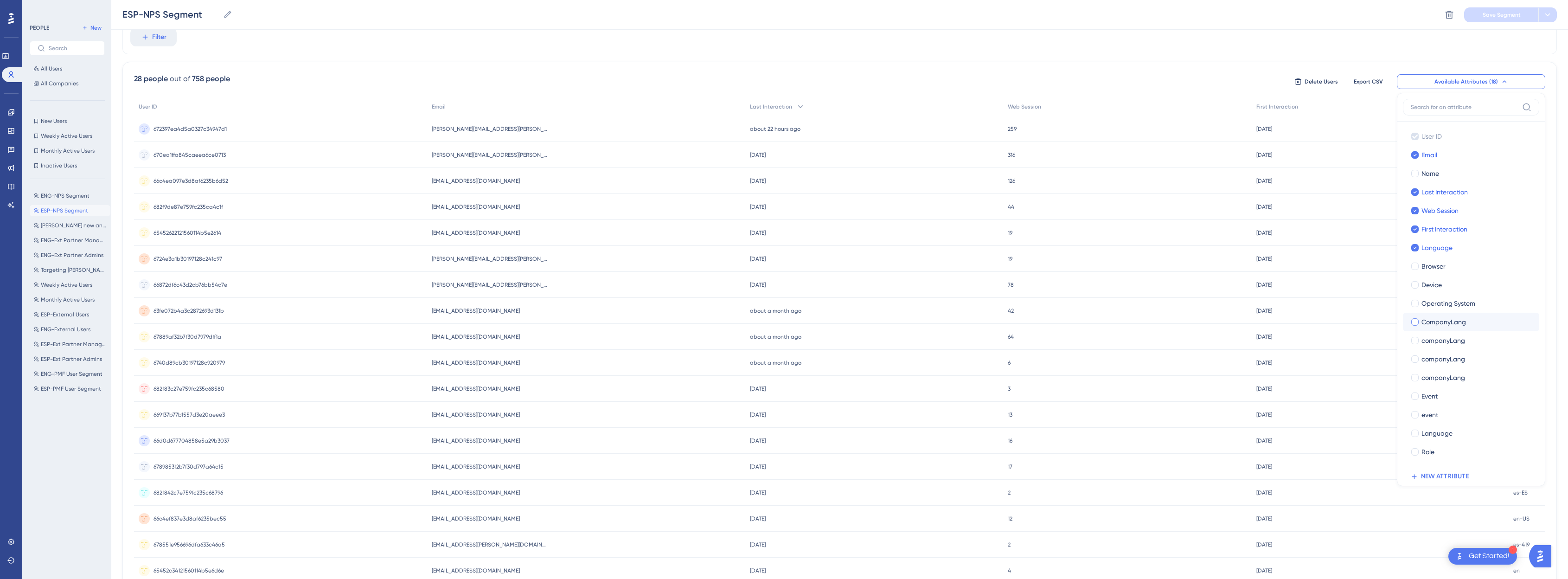
click at [790, 323] on div at bounding box center [1415, 322] width 7 height 7
checkbox input "true"
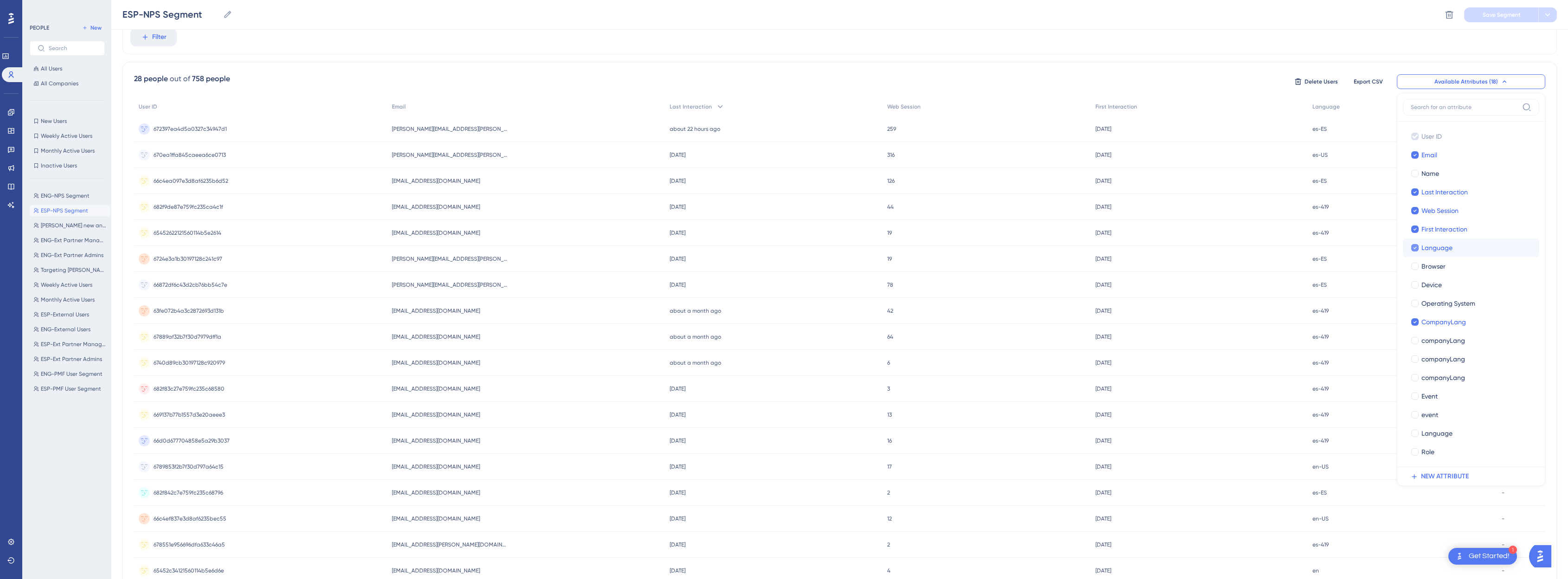
click at [790, 245] on div at bounding box center [1415, 248] width 7 height 7
checkbox input "false"
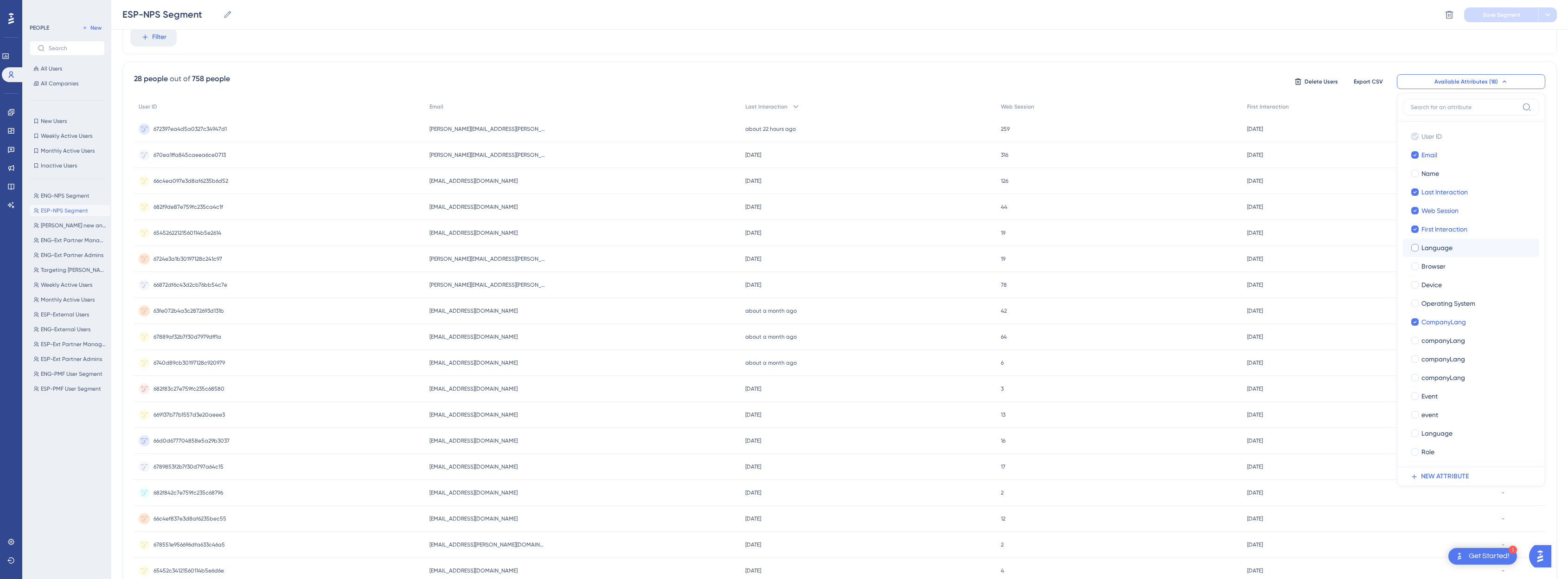
click at [790, 59] on div "email is federico.guercio@aseguratuviaje.com federico.guercio@aseguratuviaje.co…" at bounding box center [839, 300] width 1434 height 753
click at [790, 79] on span "Available Attributes (18)" at bounding box center [1466, 81] width 64 height 7
click at [790, 320] on div at bounding box center [1415, 322] width 7 height 7
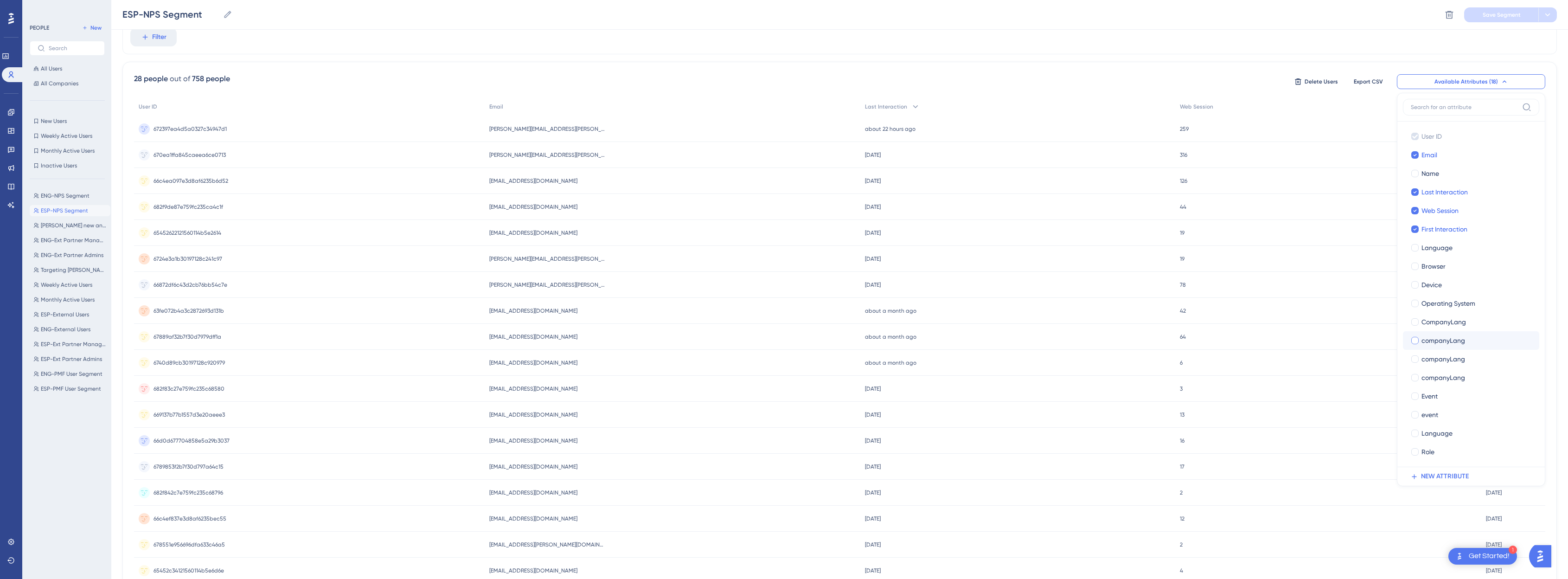
checkbox input "false"
click at [790, 339] on div at bounding box center [1415, 341] width 7 height 7
checkbox input "true"
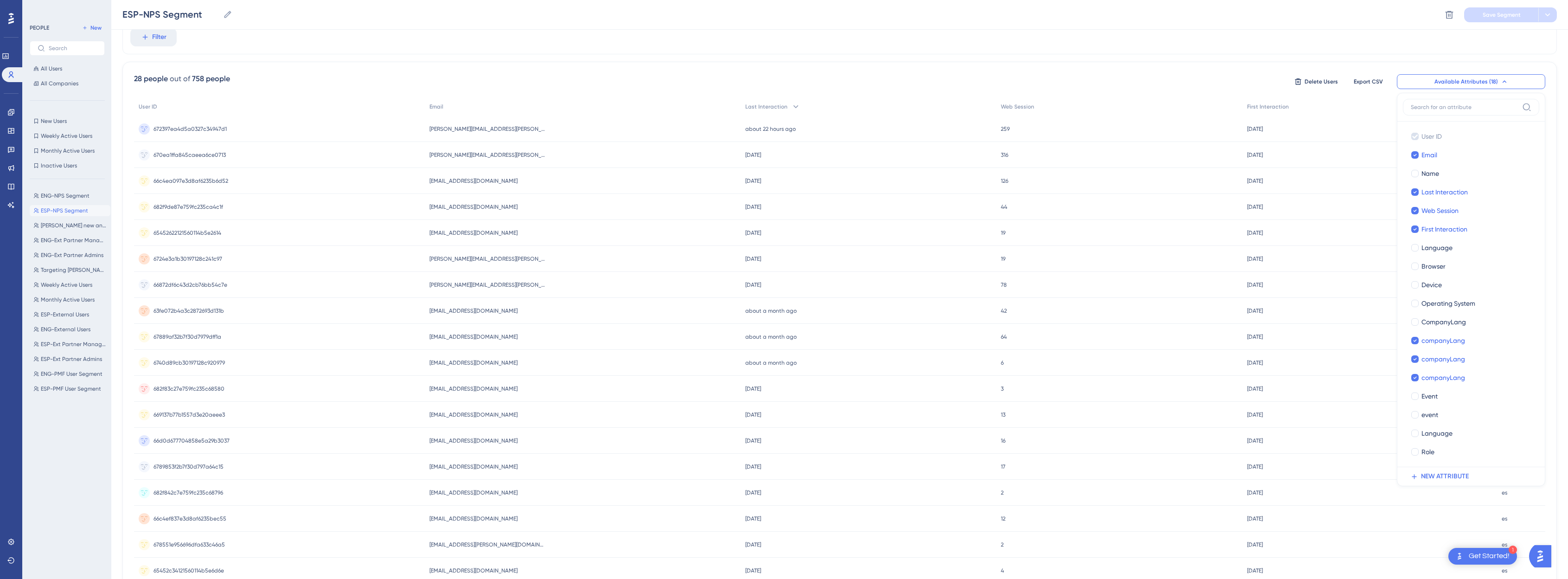
click at [157, 37] on span "Filter" at bounding box center [160, 37] width 15 height 11
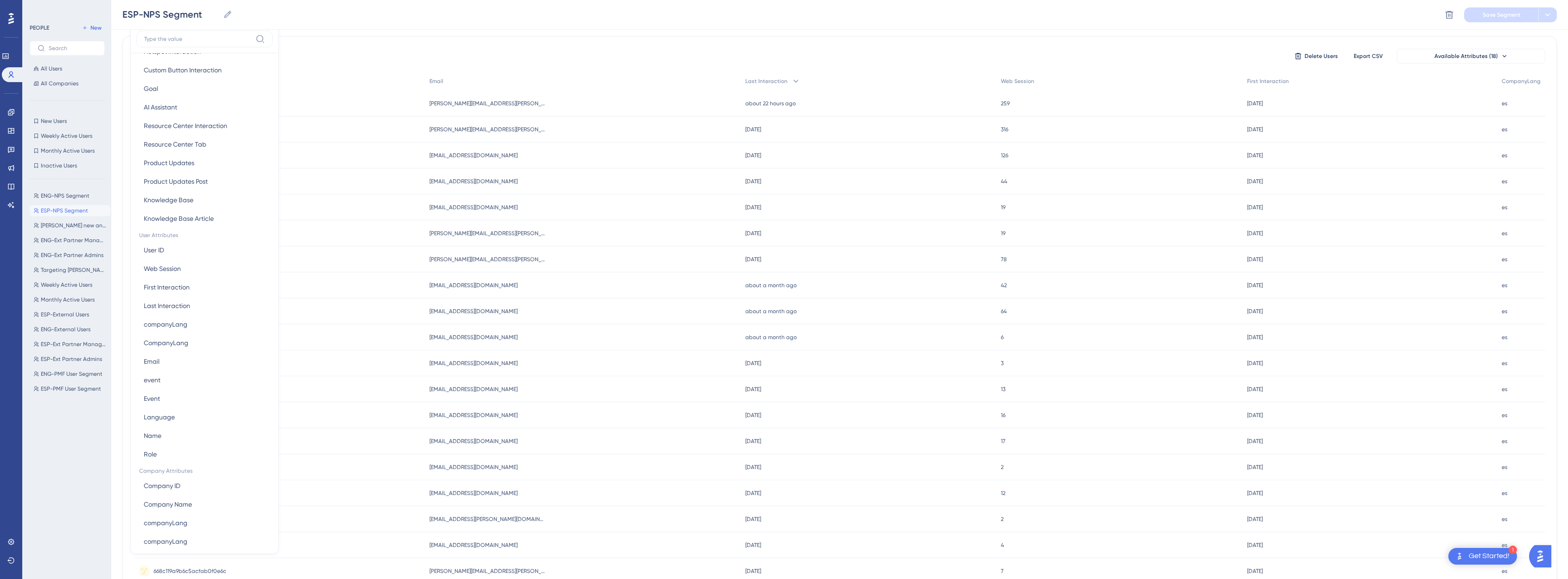
scroll to position [251, 0]
click at [197, 337] on button "CompanyLang CompanyLang" at bounding box center [204, 338] width 136 height 18
click at [169, 58] on input "text" at bounding box center [191, 56] width 86 height 7
type input "es"
click at [227, 178] on span "Done" at bounding box center [232, 180] width 16 height 11
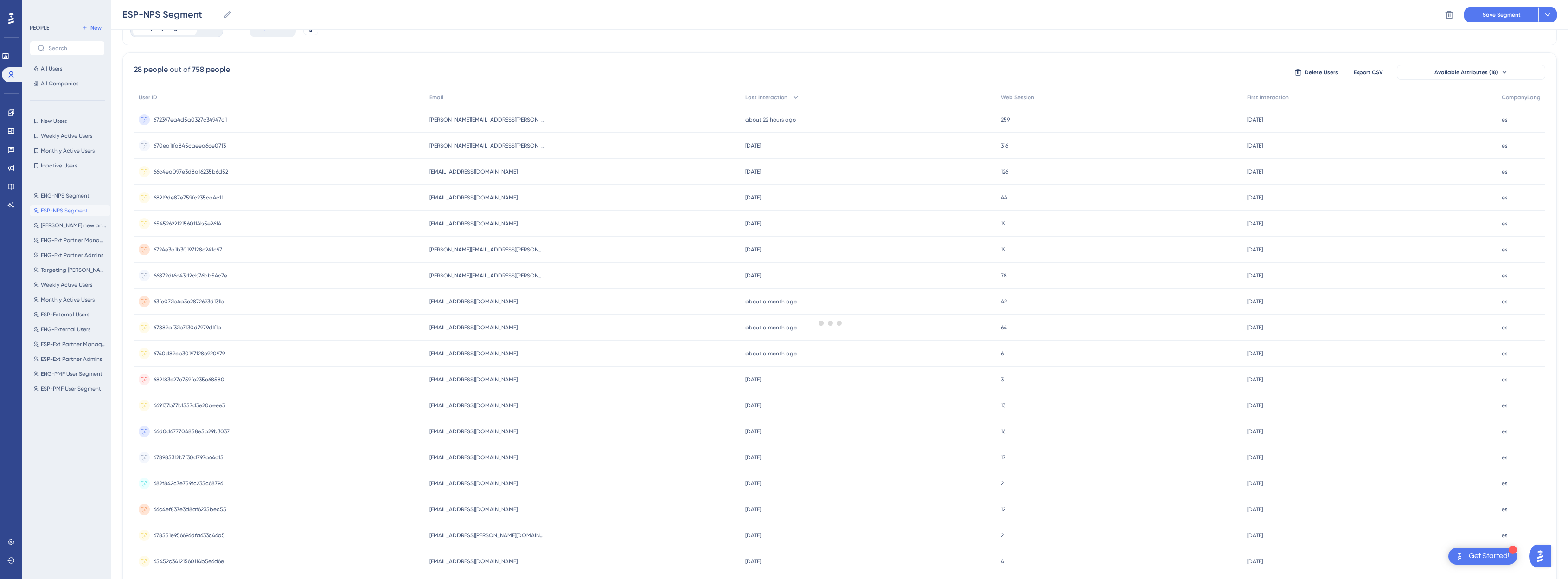
scroll to position [0, 0]
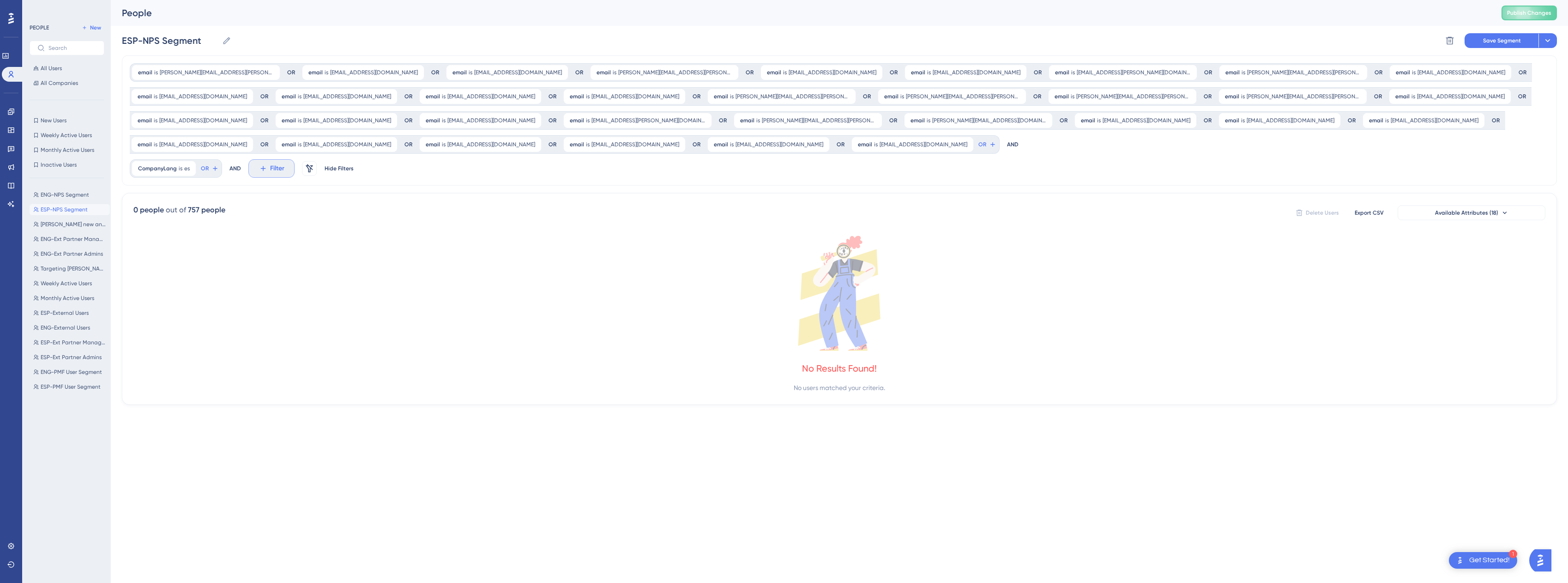
click at [267, 170] on button "Filter" at bounding box center [271, 169] width 46 height 18
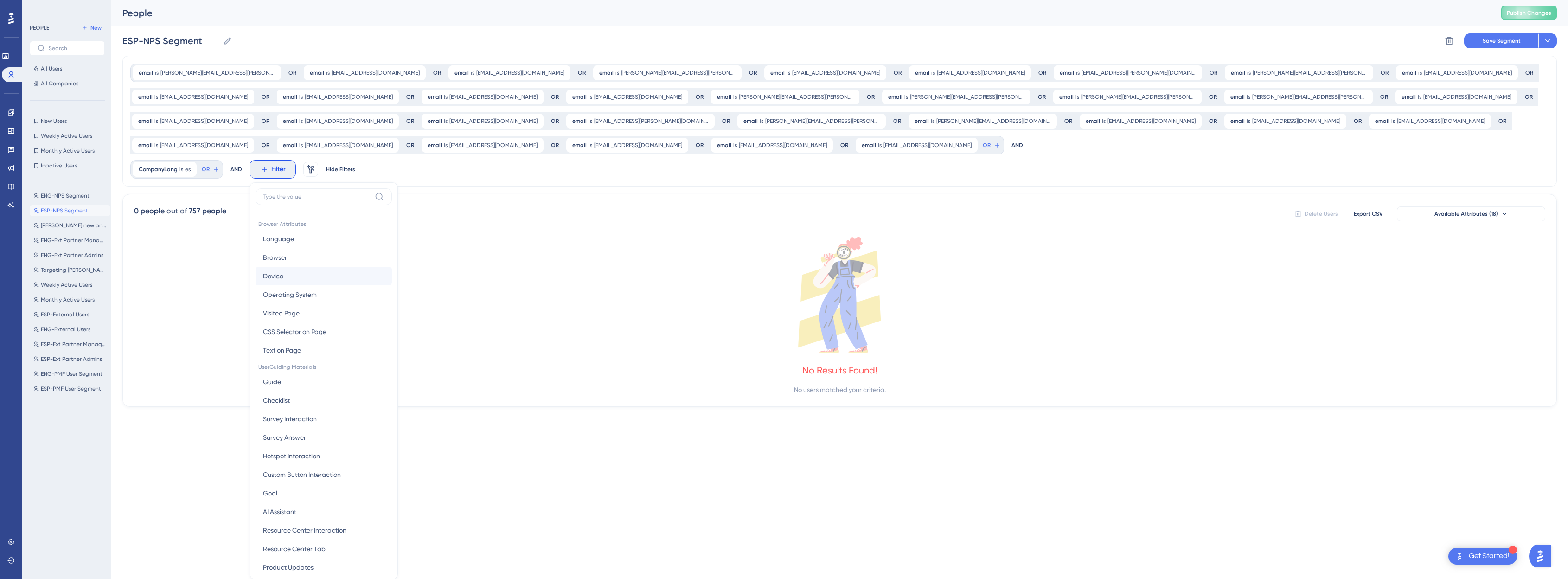
scroll to position [91, 0]
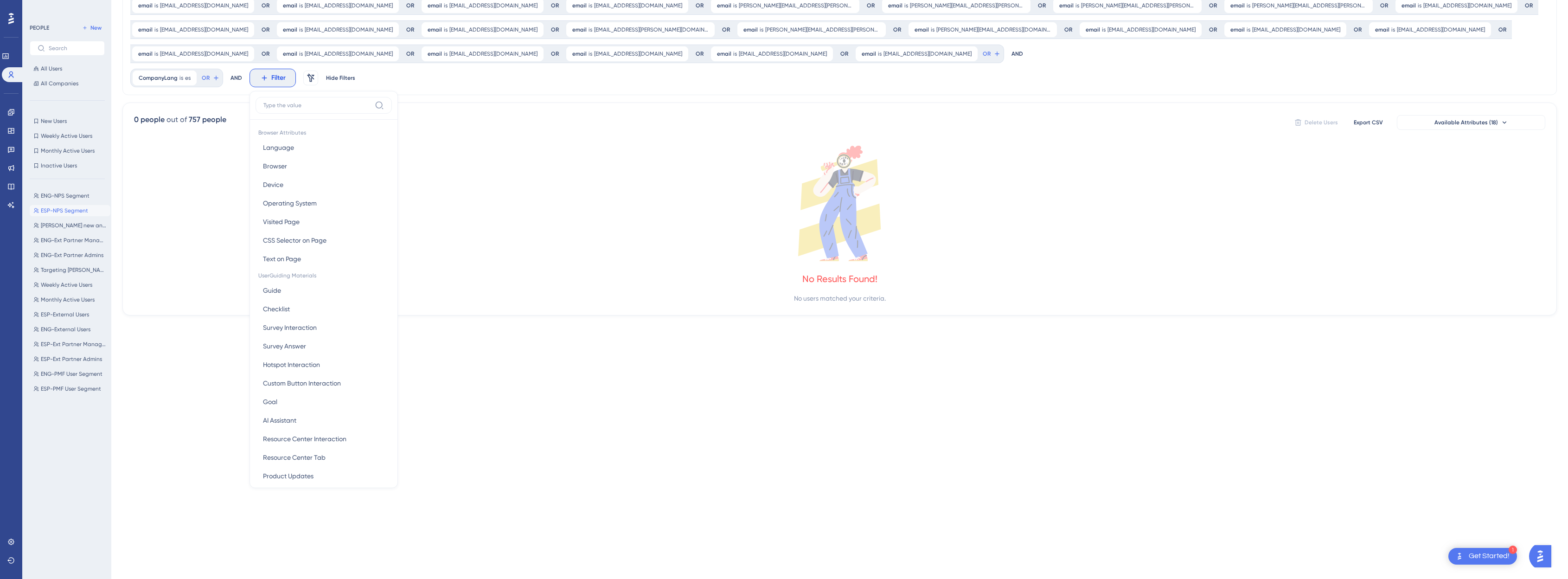
click at [386, 49] on div "email is federico.guercio@aseguratuviaje.com federico.guercio@aseguratuviaje.co…" at bounding box center [836, 17] width 1411 height 91
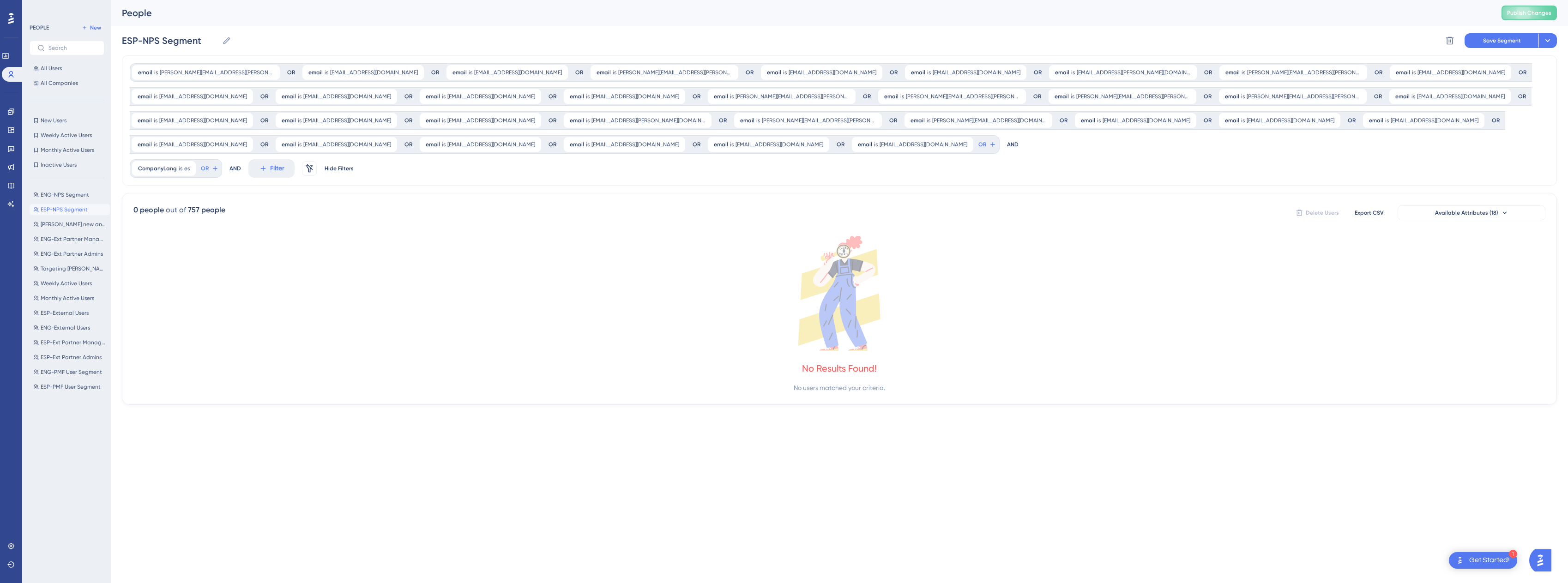
click at [53, 210] on span "ESP-NPS Segment" at bounding box center [64, 209] width 47 height 7
click at [58, 193] on span "ENG-NPS Segment" at bounding box center [65, 195] width 49 height 7
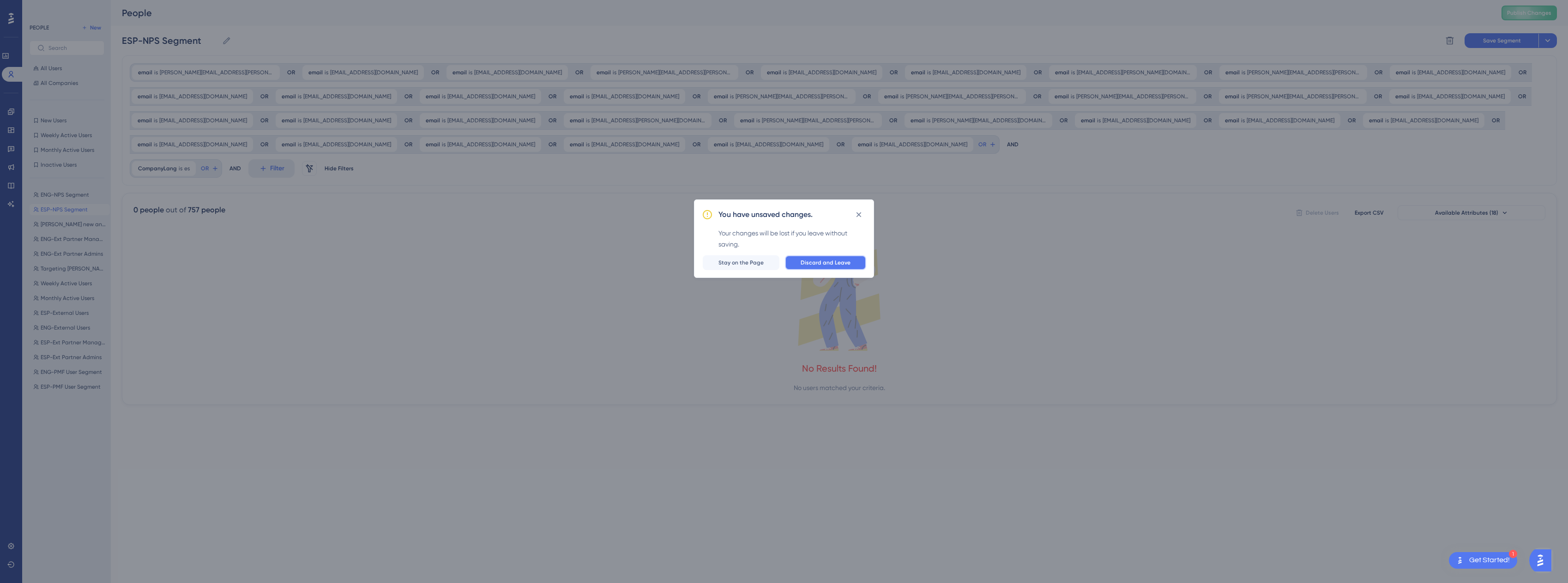
click at [787, 267] on button "Discard and Leave" at bounding box center [826, 262] width 82 height 15
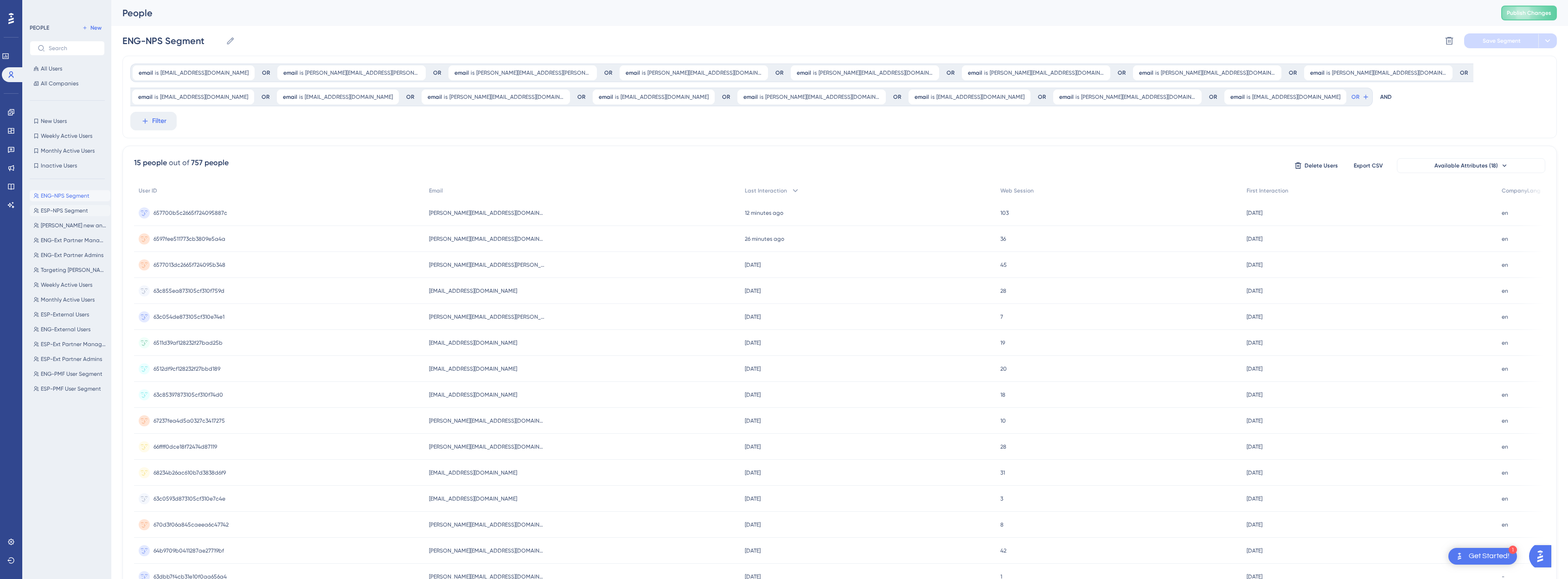
click at [57, 212] on span "ESP-NPS Segment" at bounding box center [64, 210] width 47 height 7
type input "ESP-NPS Segment"
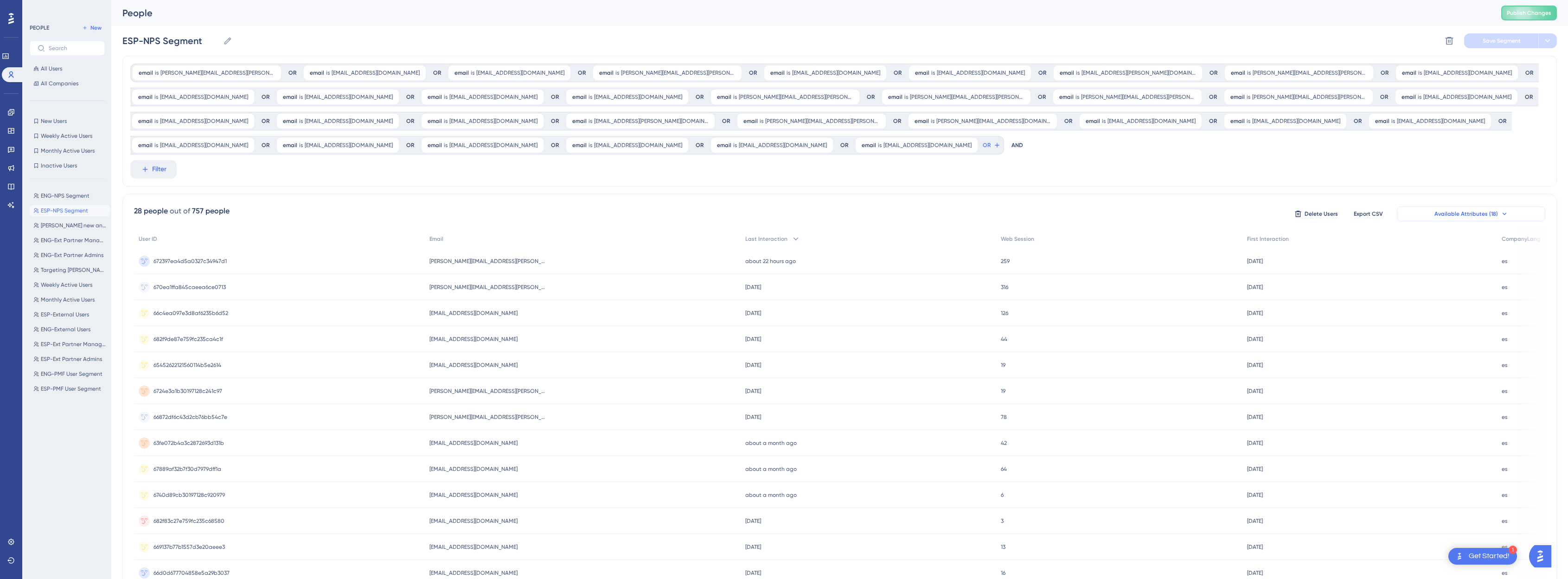
click at [790, 216] on span "Available Attributes (18)" at bounding box center [1466, 214] width 64 height 7
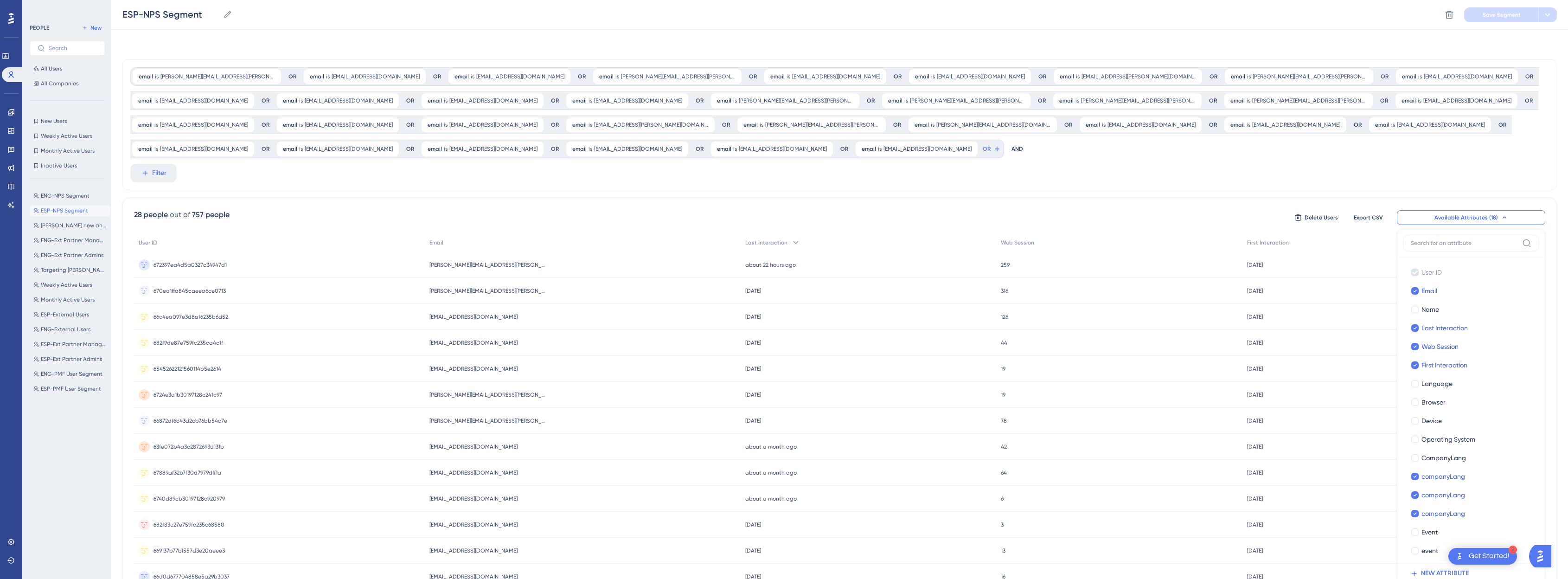
scroll to position [112, 0]
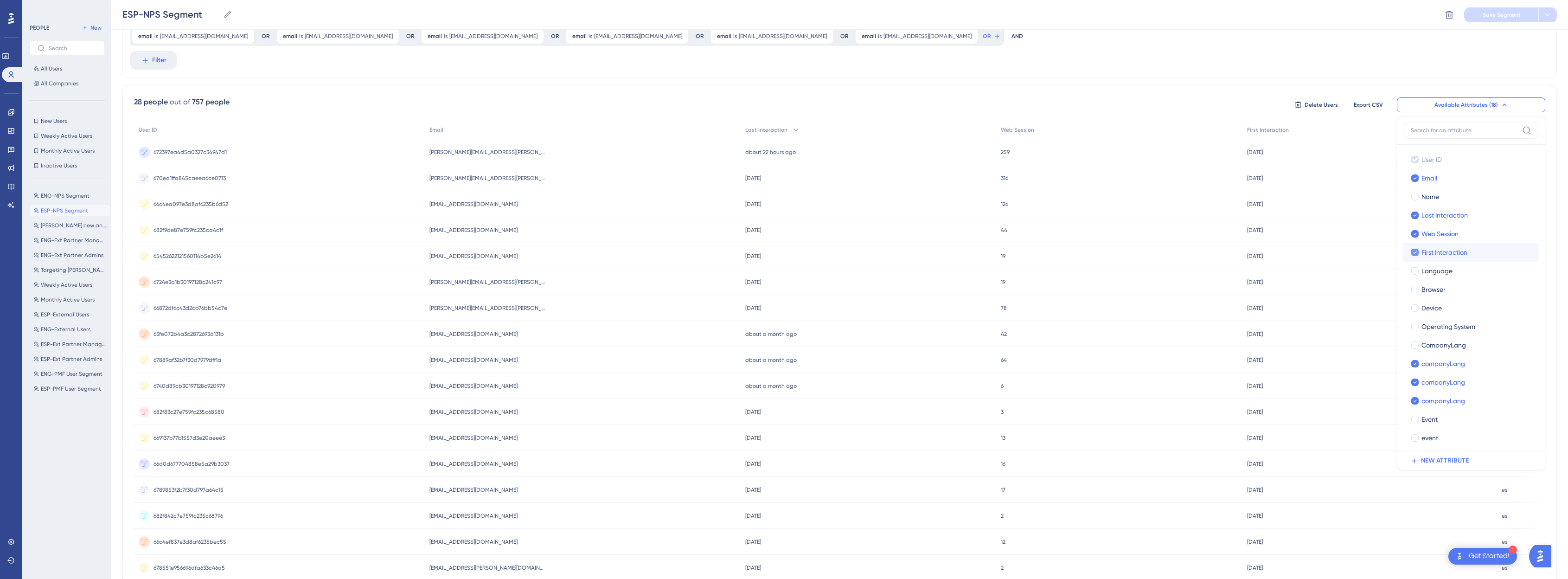
click at [790, 254] on span "First Interaction" at bounding box center [1444, 253] width 46 height 11
checkbox input "false"
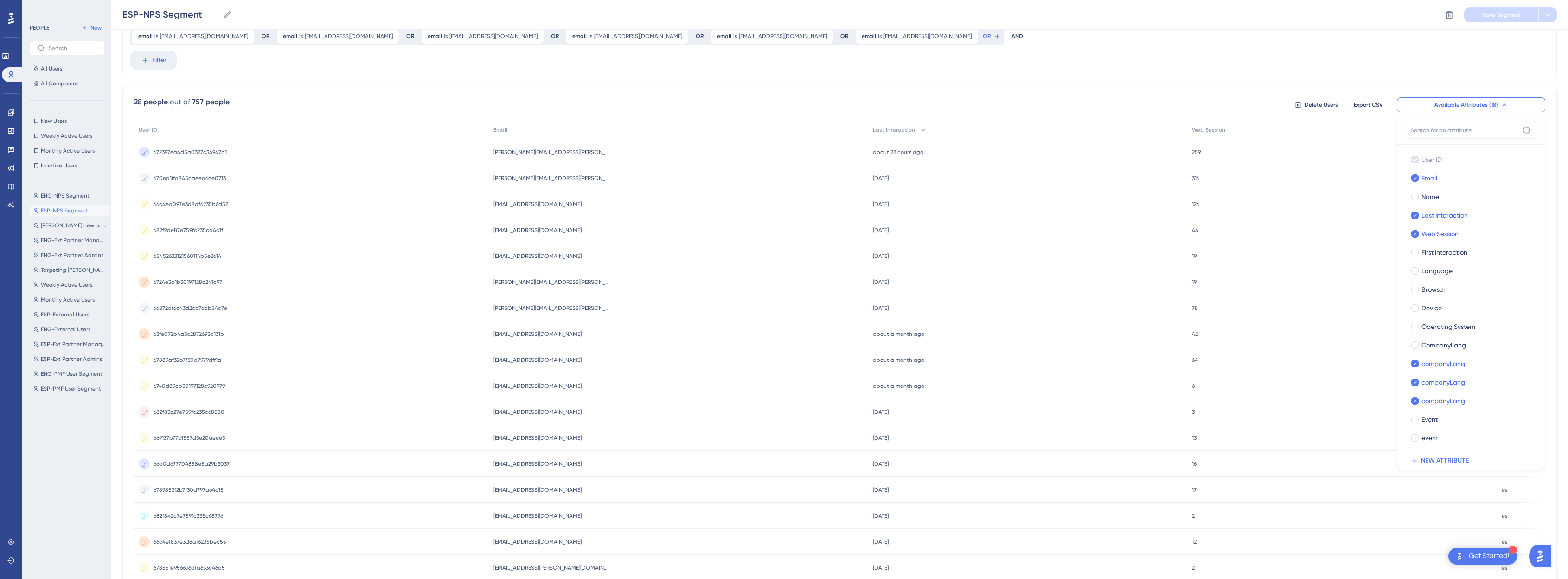
click at [790, 82] on div "email is federico.guercio@aseguratuviaje.com federico.guercio@aseguratuviaje.co…" at bounding box center [839, 323] width 1434 height 753
click at [790, 107] on span "Available Attributes (18)" at bounding box center [1466, 105] width 64 height 7
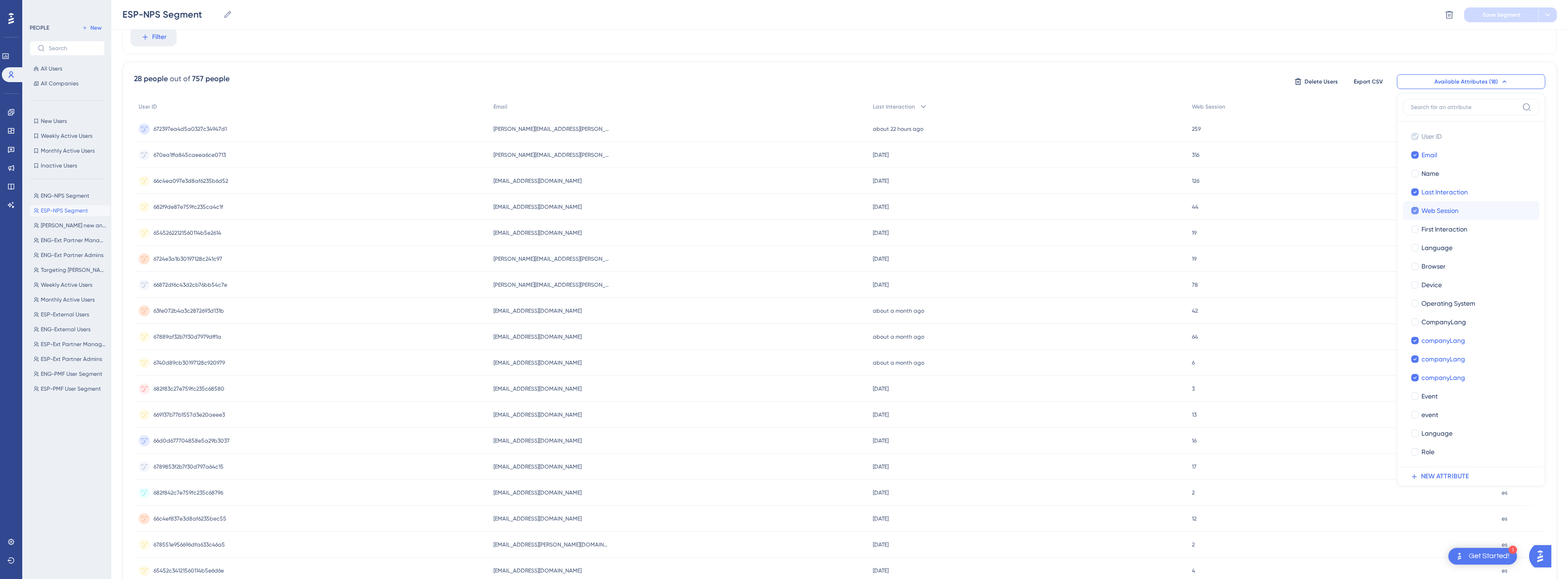
click at [790, 209] on div at bounding box center [1415, 210] width 7 height 7
checkbox input "false"
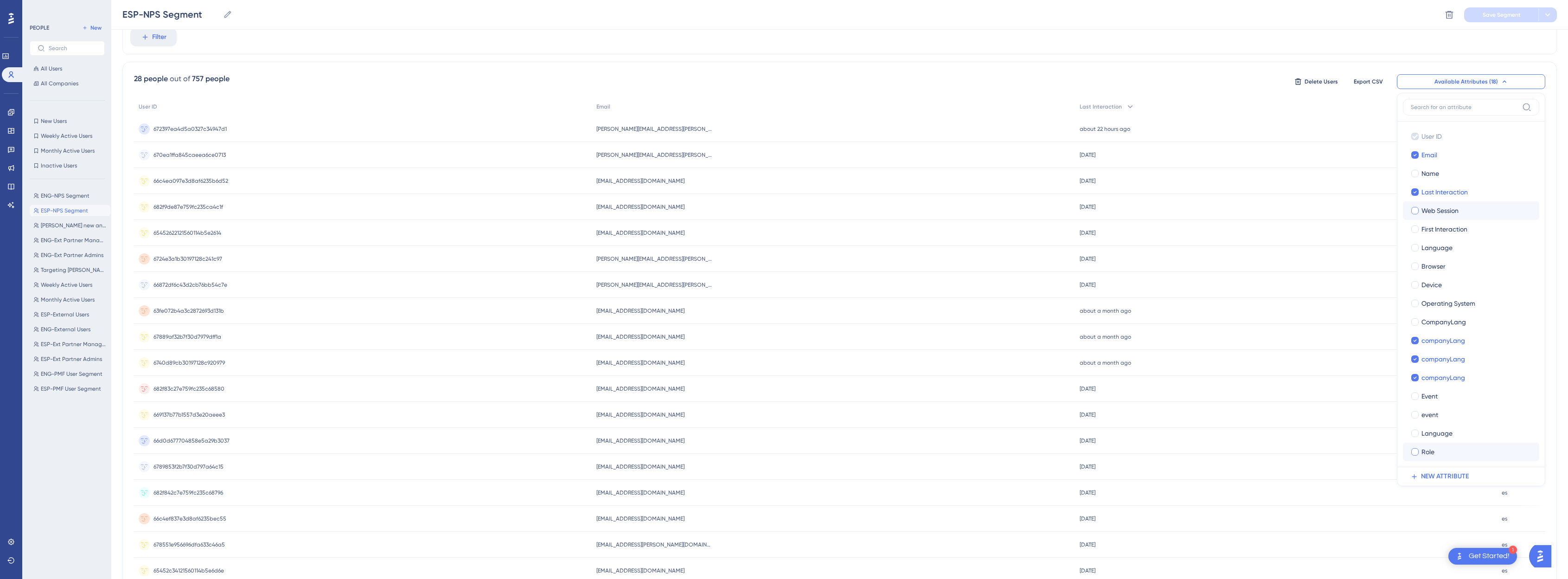
click at [790, 452] on span "Role" at bounding box center [1427, 452] width 13 height 11
checkbox input "true"
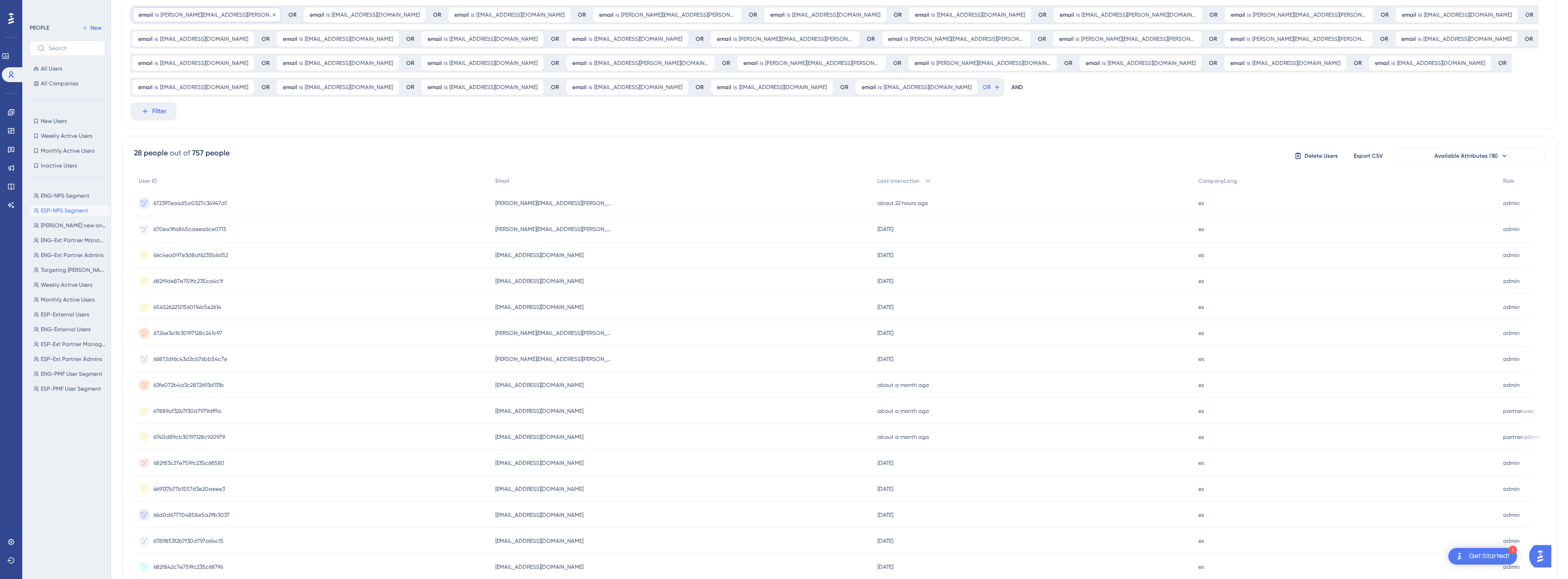
scroll to position [0, 0]
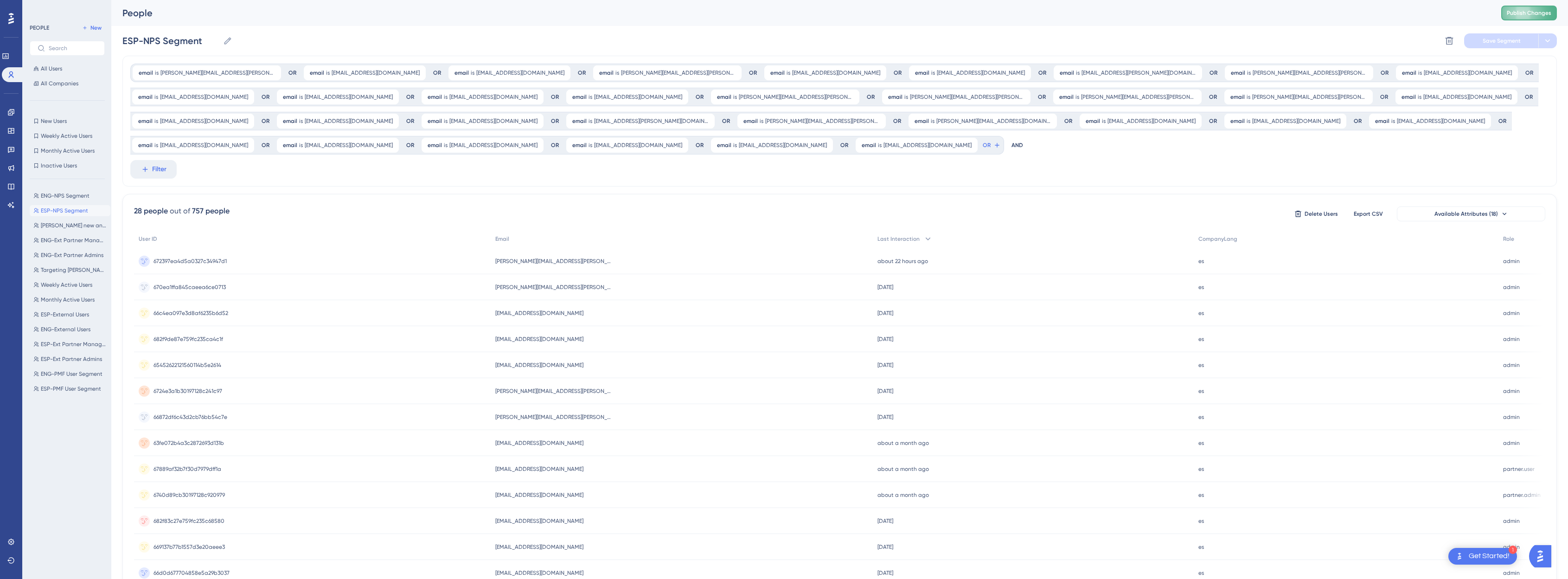
click at [790, 9] on button "Publish Changes" at bounding box center [1528, 13] width 56 height 15
click at [271, 73] on icon at bounding box center [274, 73] width 6 height 6
click at [246, 73] on icon at bounding box center [248, 72] width 3 height 3
click at [790, 43] on icon at bounding box center [1547, 40] width 9 height 9
click at [790, 24] on div "People Publish Changes" at bounding box center [839, 13] width 1457 height 26
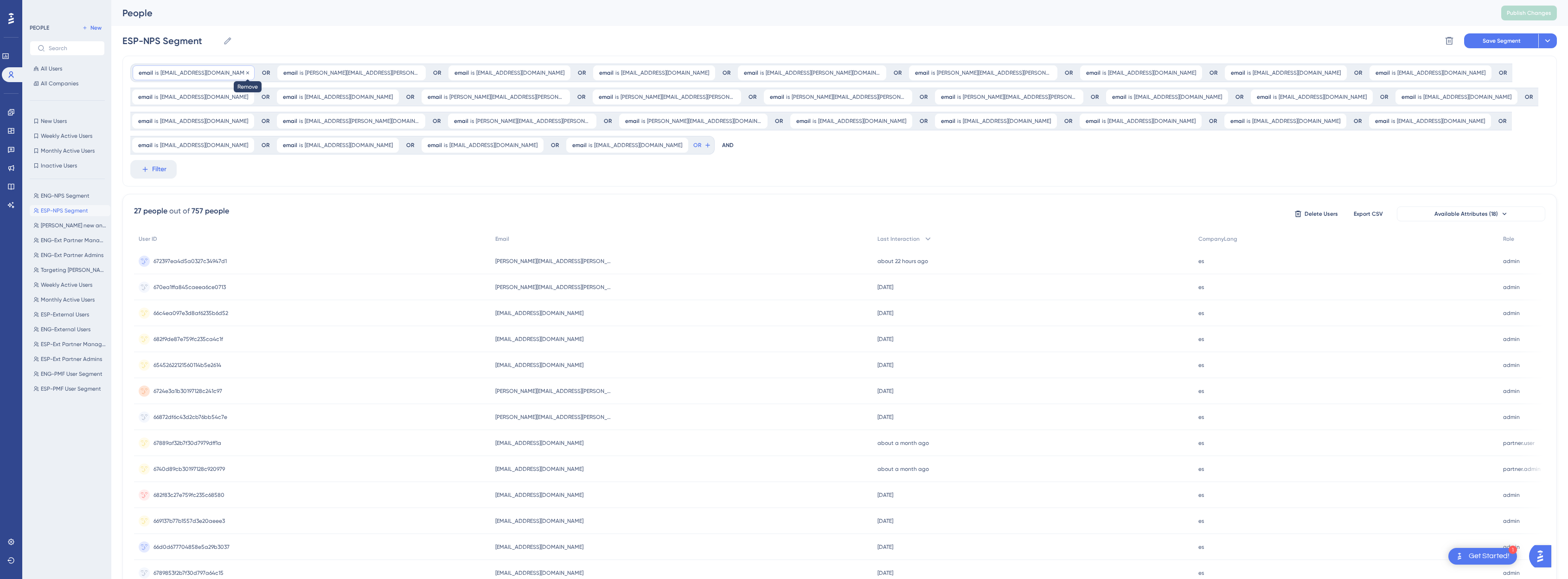
click at [245, 72] on icon at bounding box center [248, 73] width 6 height 6
click at [271, 72] on icon at bounding box center [274, 73] width 6 height 6
click at [249, 72] on icon at bounding box center [248, 72] width 3 height 3
click at [245, 72] on icon at bounding box center [248, 73] width 6 height 6
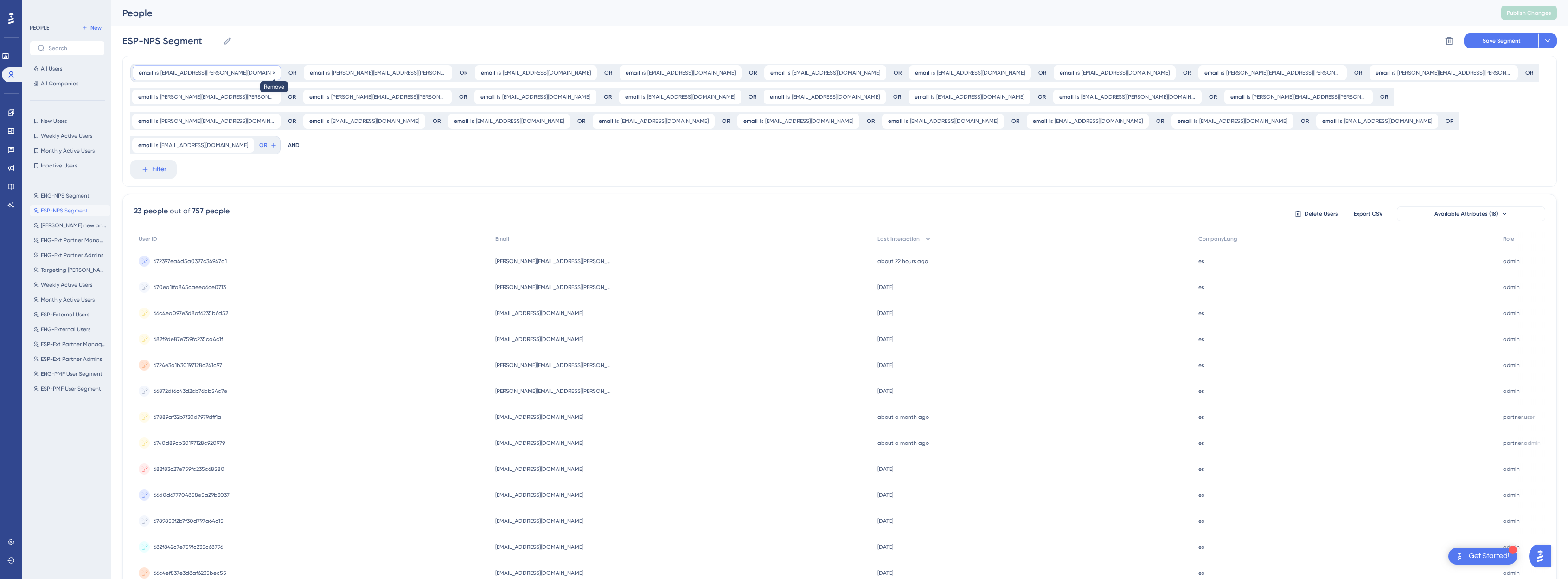
click at [273, 72] on icon at bounding box center [274, 72] width 3 height 3
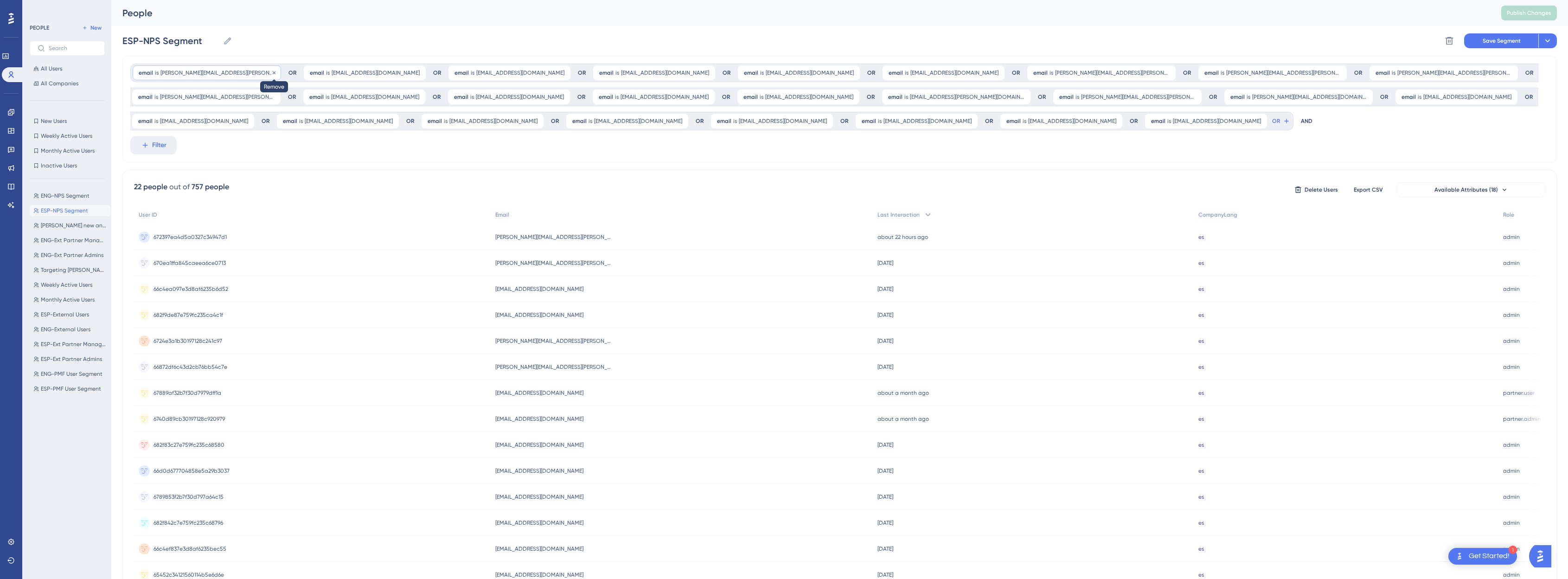
click at [271, 72] on icon at bounding box center [274, 73] width 6 height 6
click at [246, 72] on icon at bounding box center [248, 72] width 3 height 3
click at [227, 72] on div "email is dvester@directvla.com.ar dvester@directvla.com.ar Remove" at bounding box center [193, 73] width 122 height 15
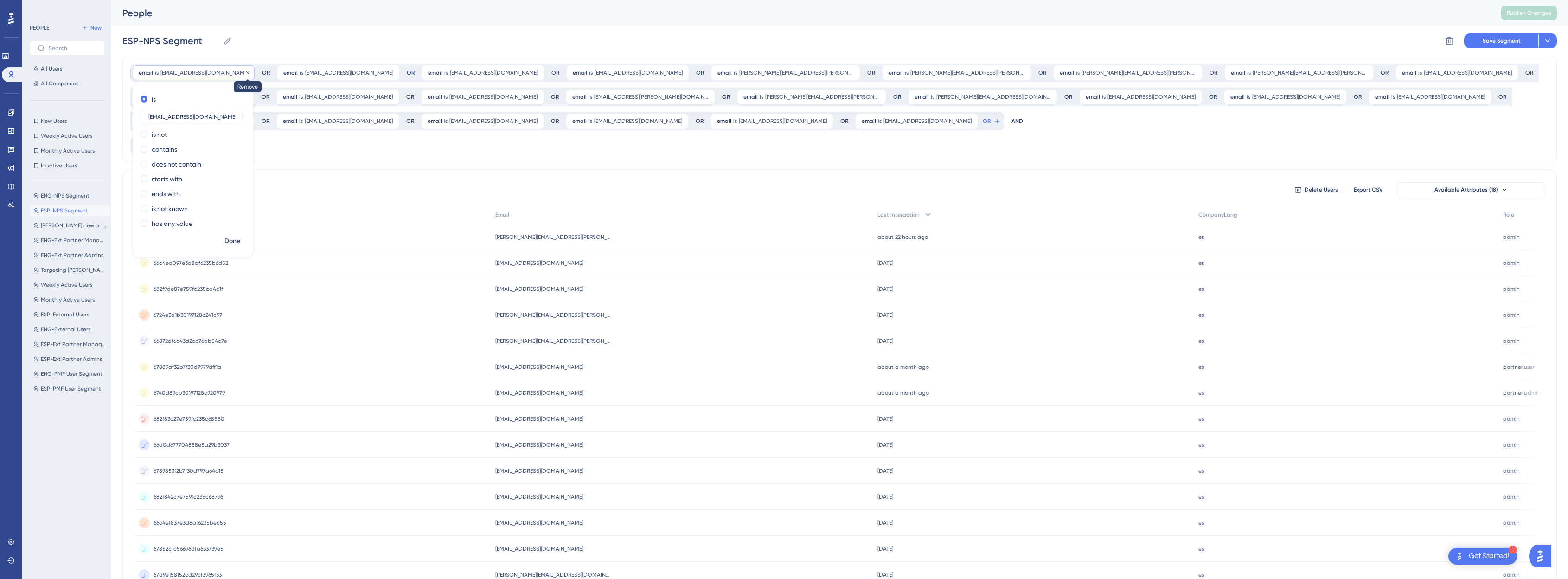
click at [245, 72] on icon at bounding box center [248, 73] width 6 height 6
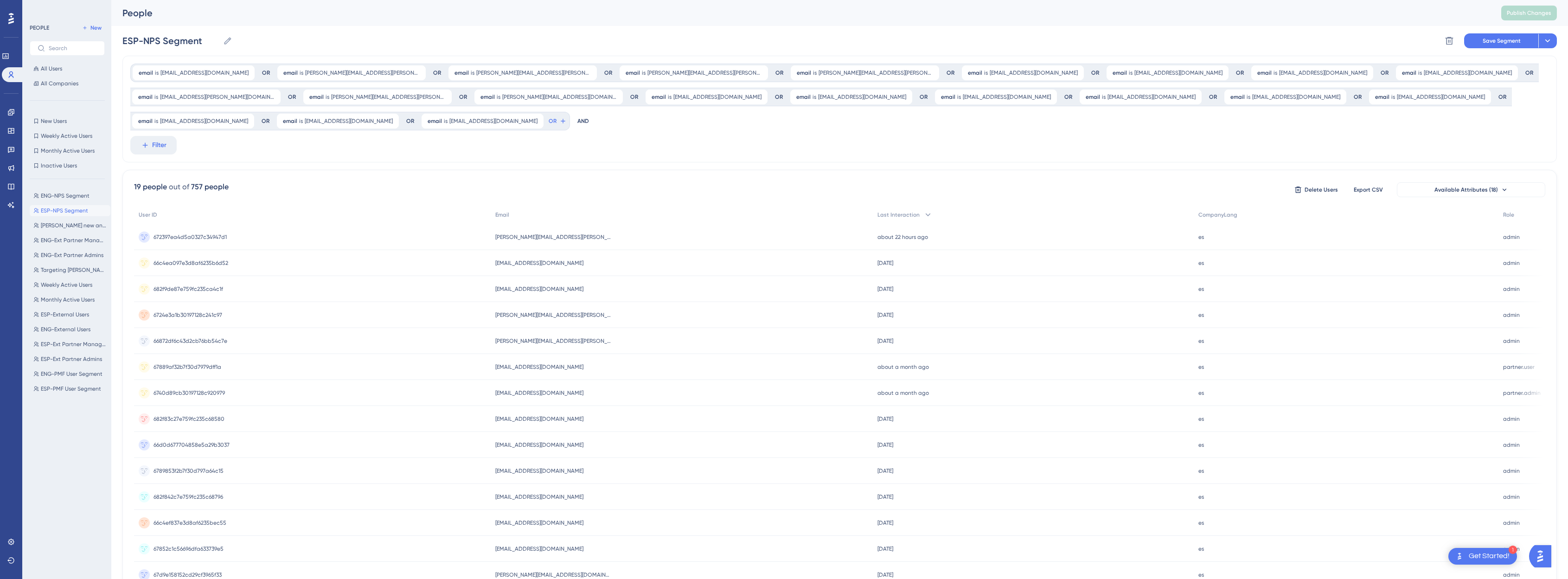
click at [245, 72] on icon at bounding box center [248, 73] width 6 height 6
click at [271, 74] on icon at bounding box center [274, 73] width 6 height 6
click at [271, 72] on icon at bounding box center [274, 73] width 6 height 6
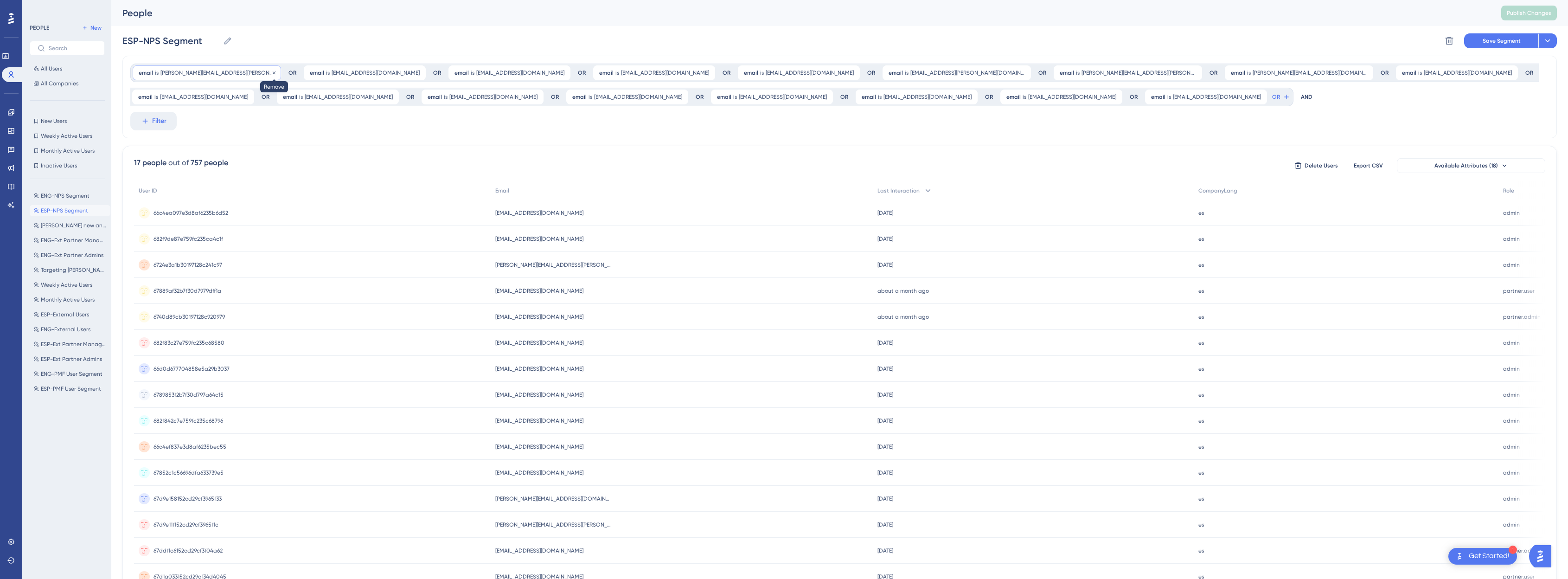
click at [273, 73] on icon at bounding box center [274, 73] width 6 height 6
click at [245, 73] on icon at bounding box center [248, 73] width 6 height 6
click at [212, 73] on div "email is dleon@ifxcorp.com dleon@ifxcorp.com Remove" at bounding box center [193, 73] width 122 height 15
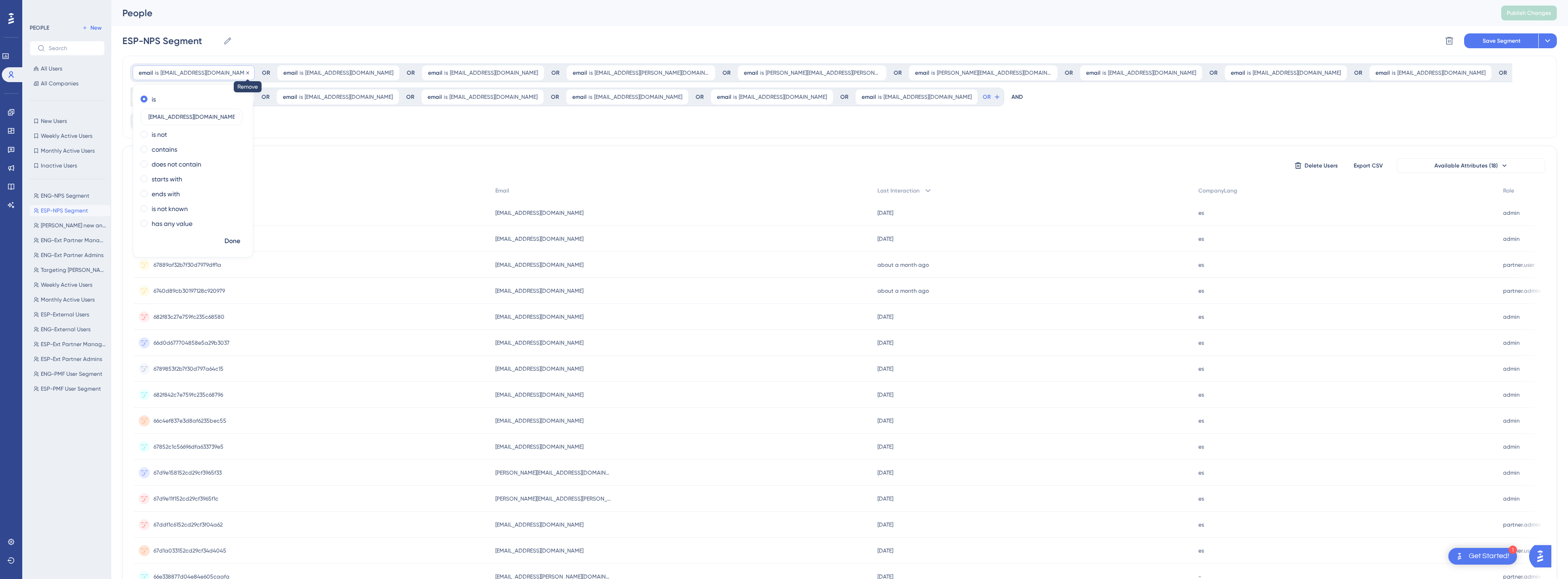
click at [245, 73] on icon at bounding box center [248, 73] width 6 height 6
click at [246, 72] on icon at bounding box center [248, 72] width 3 height 3
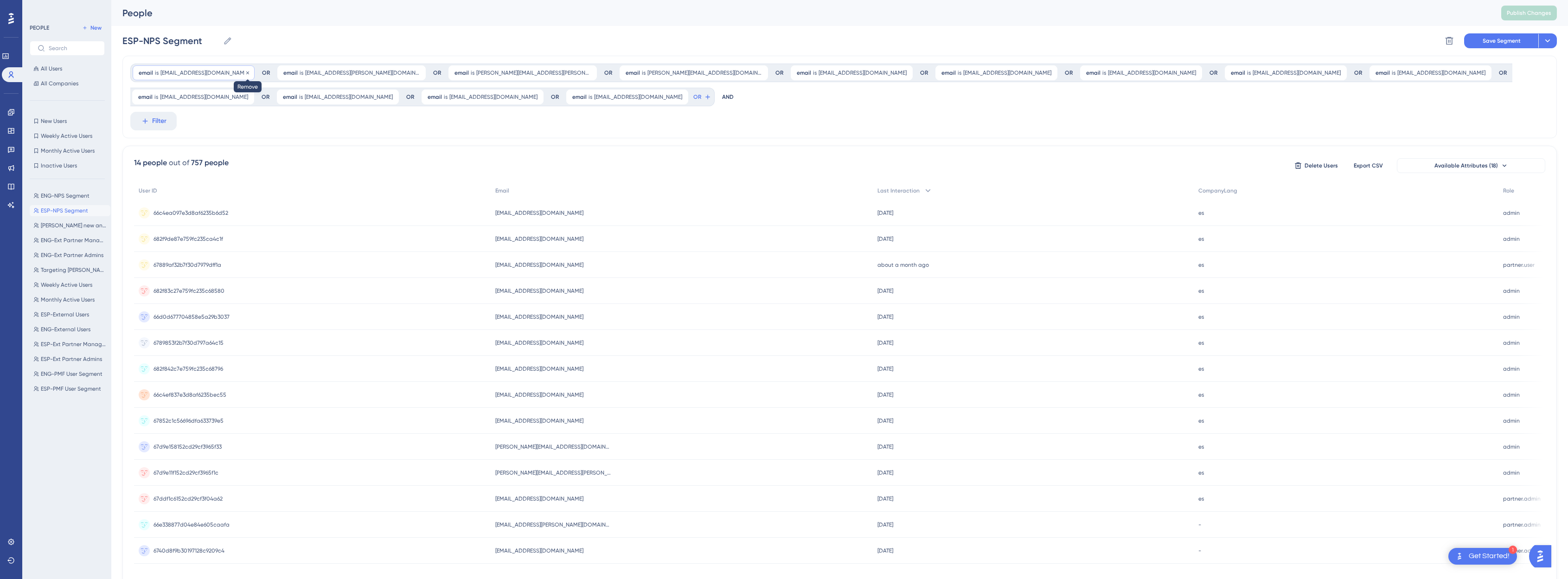
click at [245, 72] on icon at bounding box center [248, 73] width 6 height 6
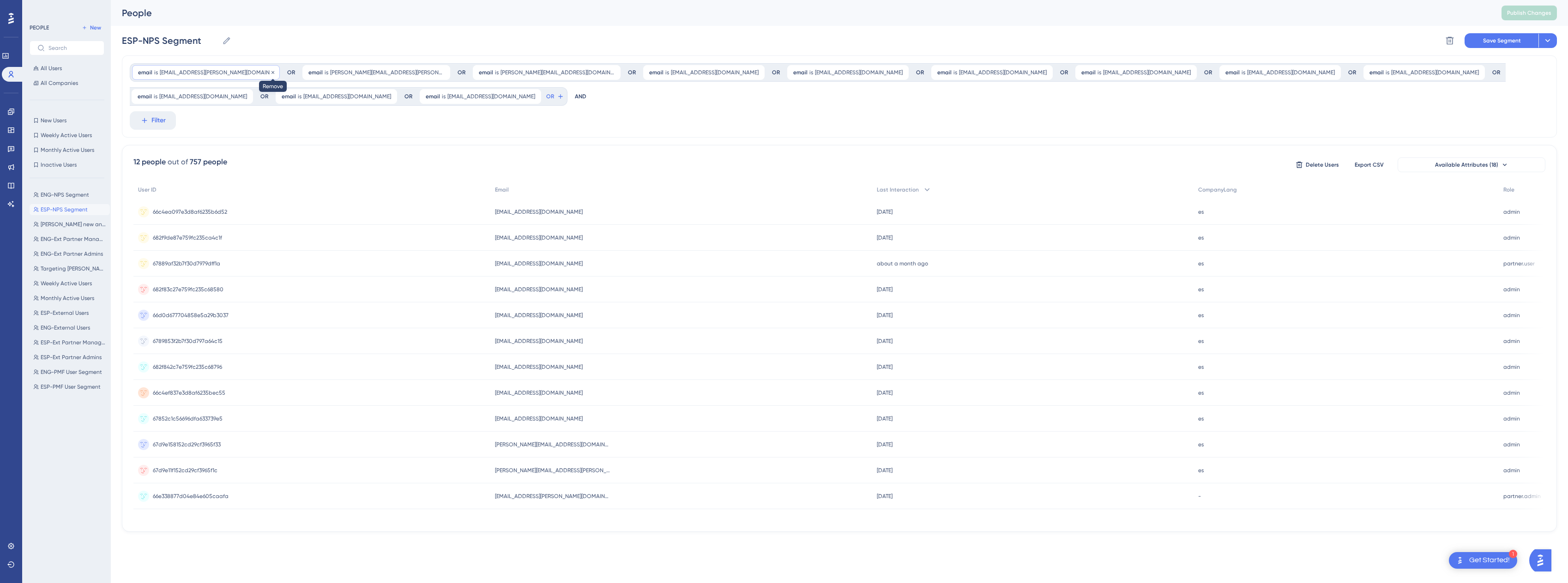
click at [270, 72] on icon at bounding box center [273, 72] width 5 height 5
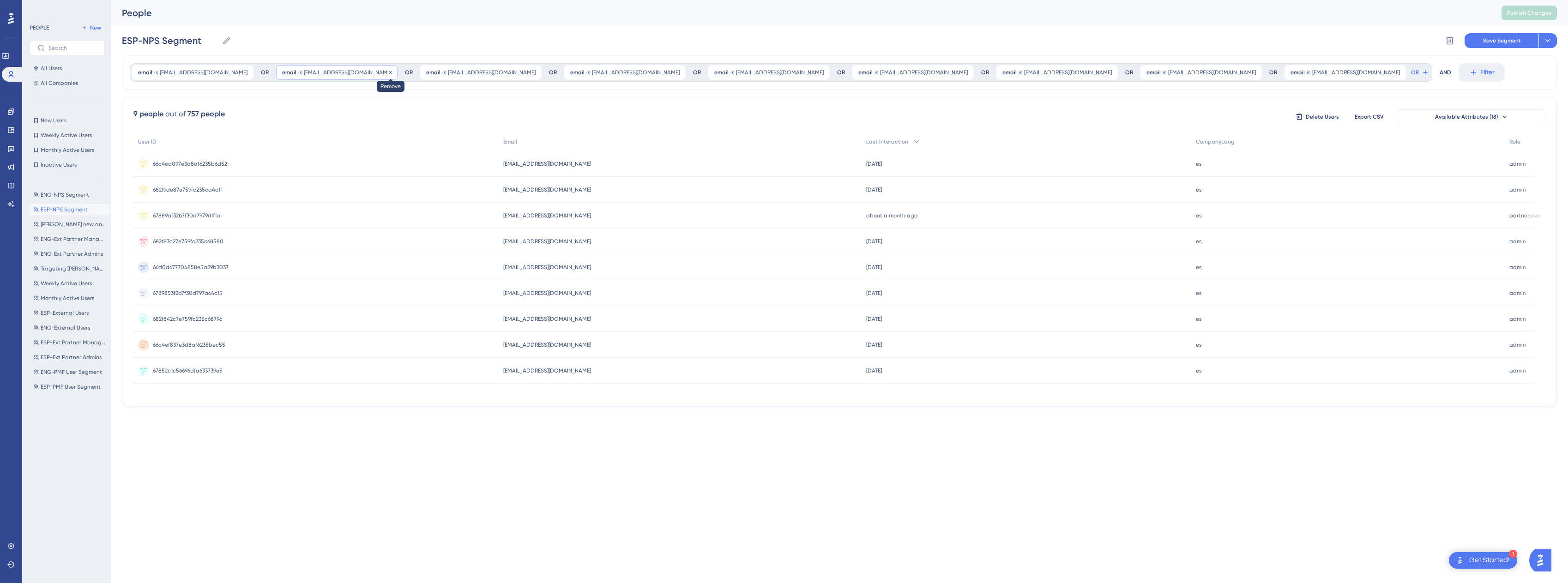
click at [388, 74] on icon at bounding box center [390, 72] width 5 height 5
click at [244, 74] on icon at bounding box center [247, 72] width 5 height 5
click at [389, 72] on icon at bounding box center [390, 72] width 3 height 3
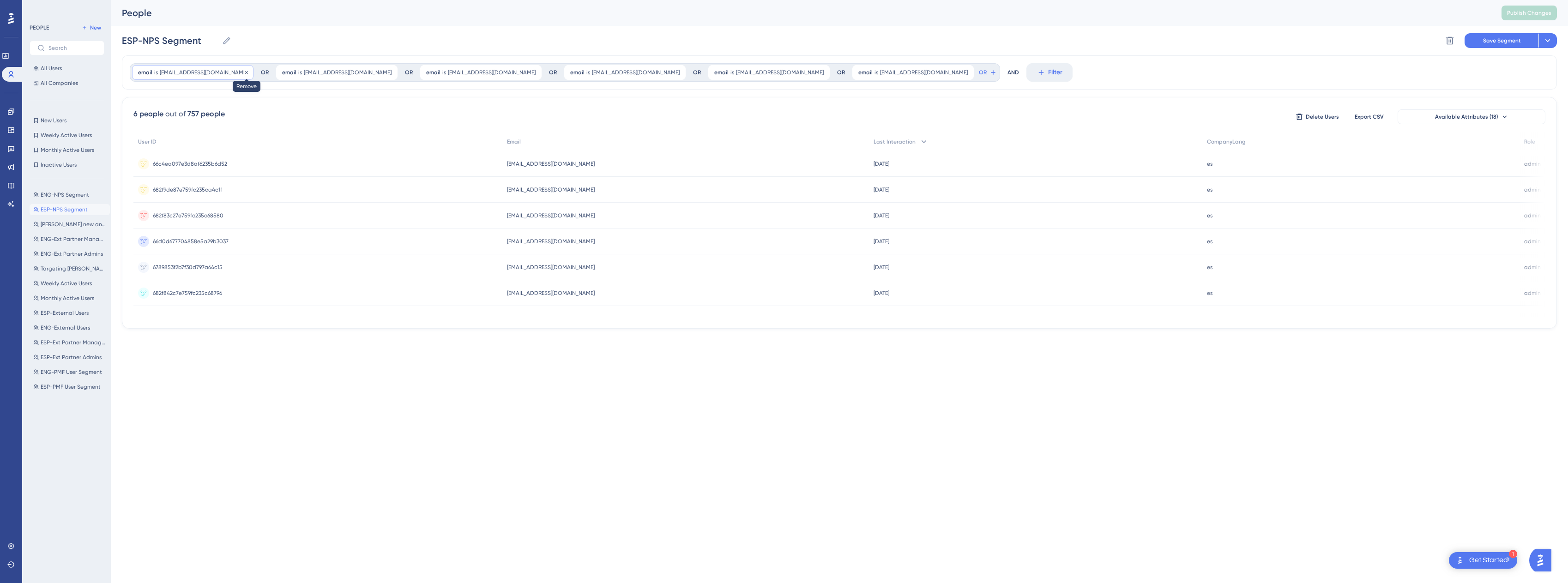
click at [244, 72] on icon at bounding box center [247, 72] width 5 height 5
click at [244, 73] on icon at bounding box center [247, 72] width 5 height 5
click at [244, 74] on icon at bounding box center [247, 72] width 5 height 5
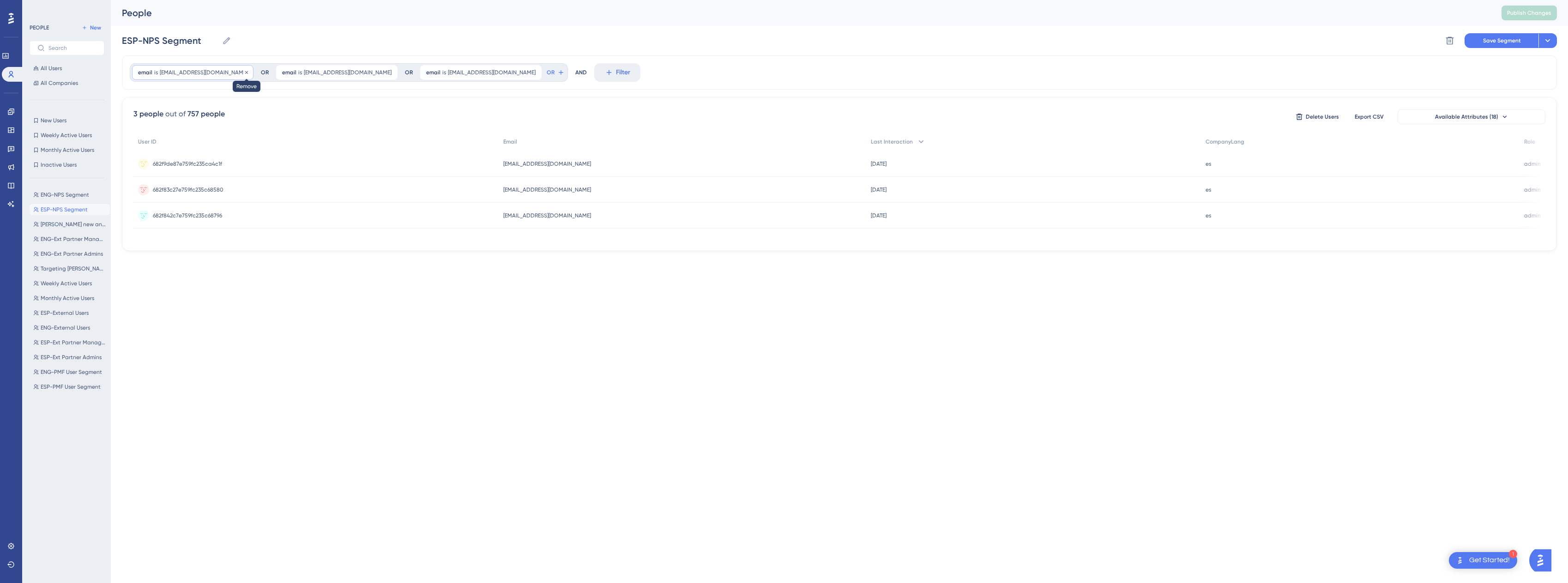
click at [244, 74] on icon at bounding box center [247, 72] width 5 height 5
click at [244, 72] on icon at bounding box center [247, 72] width 5 height 5
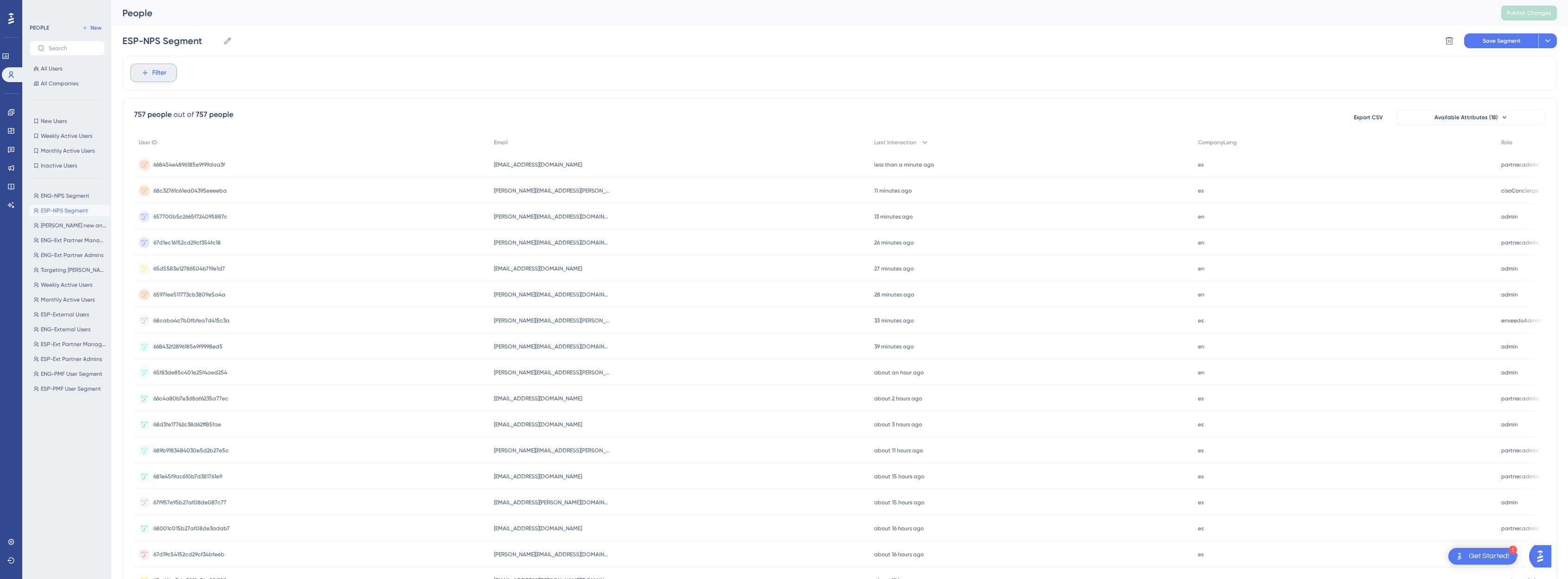
click at [157, 67] on span "Filter" at bounding box center [160, 73] width 15 height 11
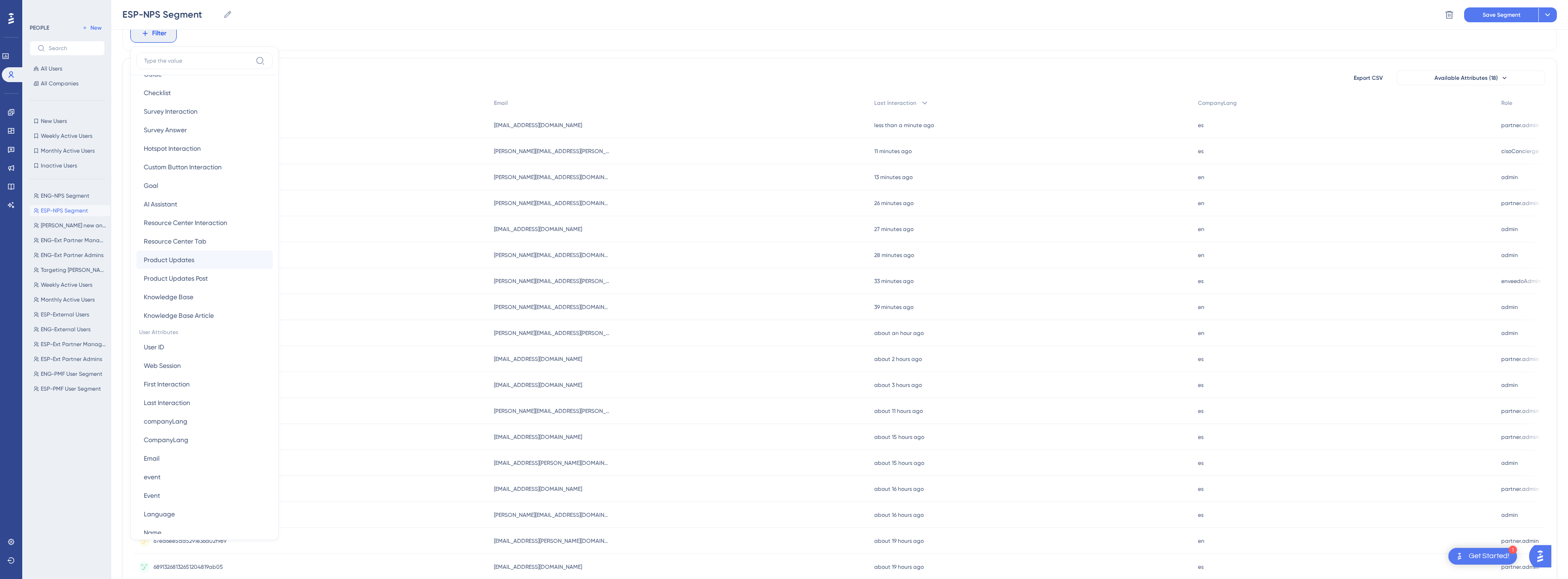
scroll to position [175, 0]
click at [207, 434] on button "CompanyLang CompanyLang" at bounding box center [204, 437] width 136 height 18
type input "es"
click at [234, 205] on span "Done" at bounding box center [232, 202] width 16 height 11
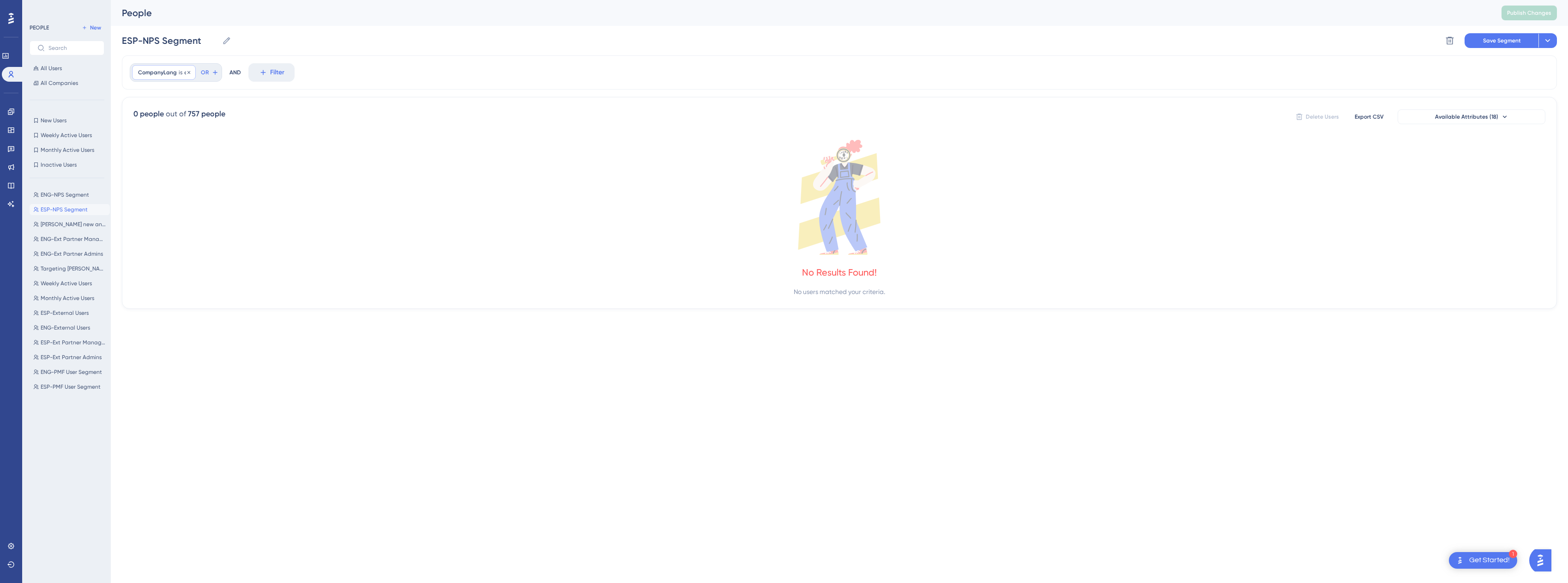
click at [167, 70] on span "CompanyLang" at bounding box center [158, 72] width 39 height 7
click at [153, 72] on span "CompanyLang" at bounding box center [158, 72] width 39 height 7
click at [184, 70] on span "es" at bounding box center [187, 72] width 5 height 7
click at [152, 144] on label "contains" at bounding box center [164, 148] width 26 height 11
click at [232, 237] on span "Done" at bounding box center [231, 240] width 16 height 11
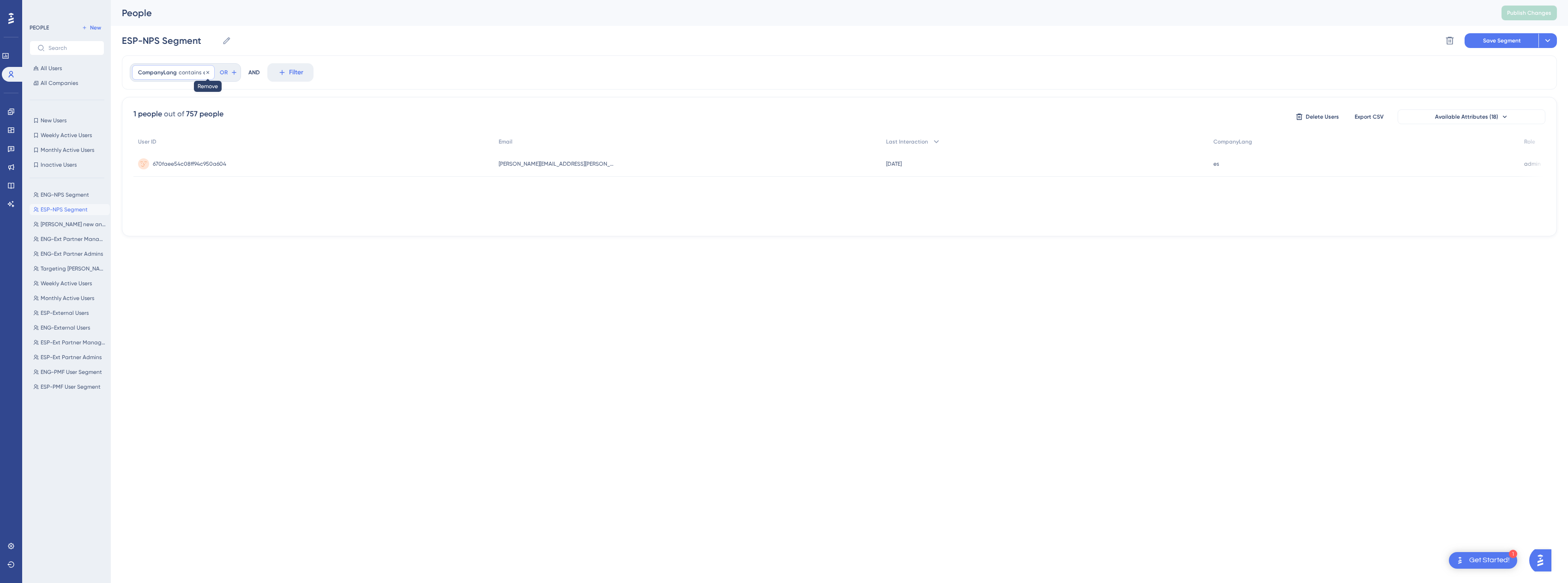
click at [206, 71] on icon at bounding box center [208, 72] width 3 height 3
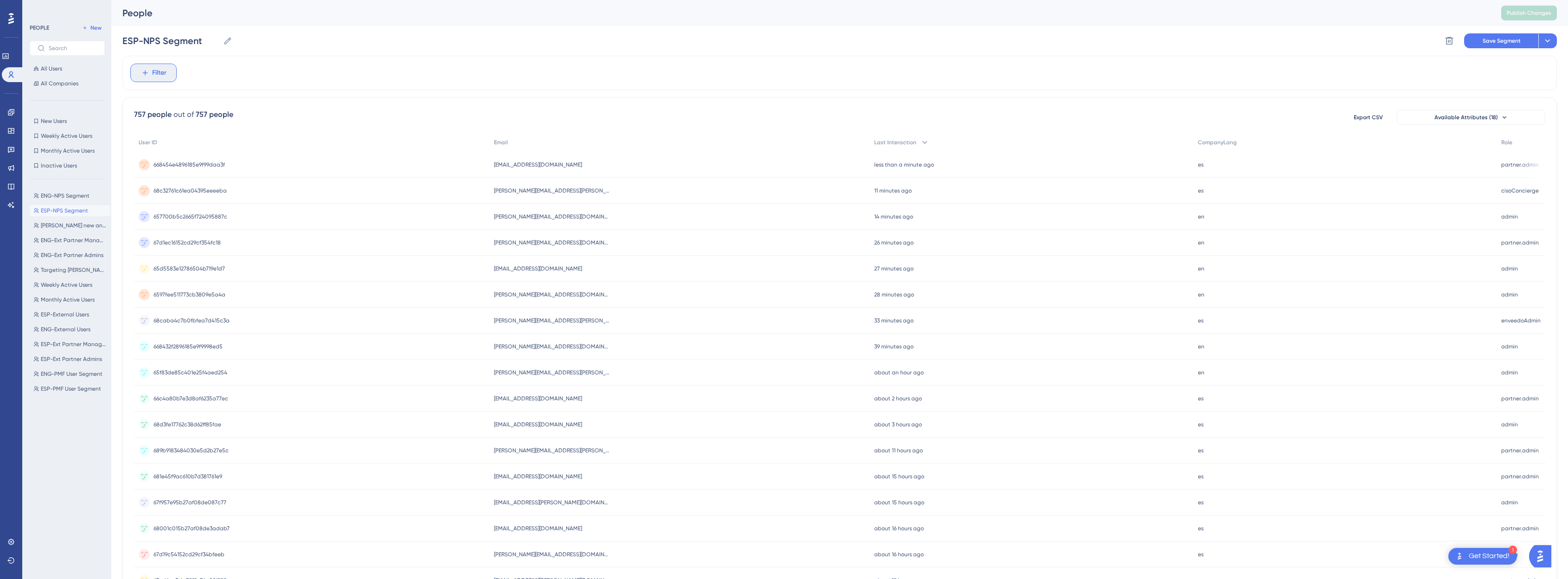
click at [150, 77] on button "Filter" at bounding box center [153, 73] width 46 height 18
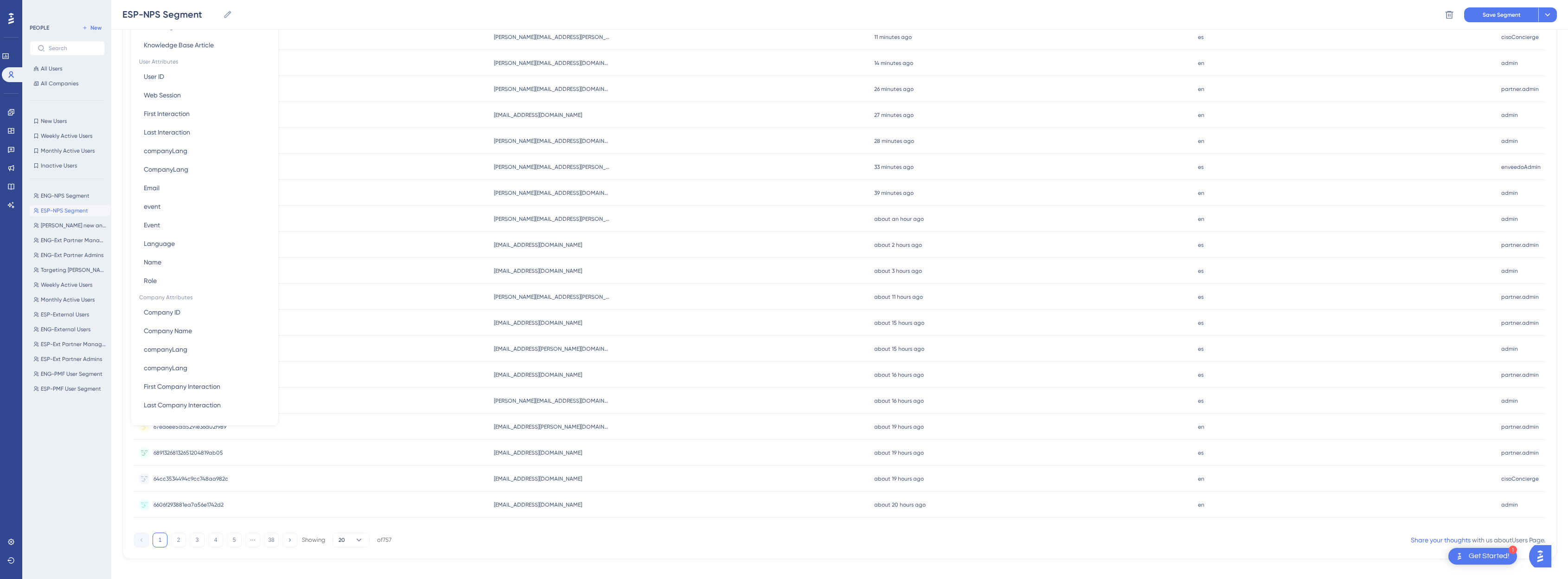
scroll to position [166, 0]
click at [198, 159] on button "CompanyLang CompanyLang" at bounding box center [204, 160] width 136 height 18
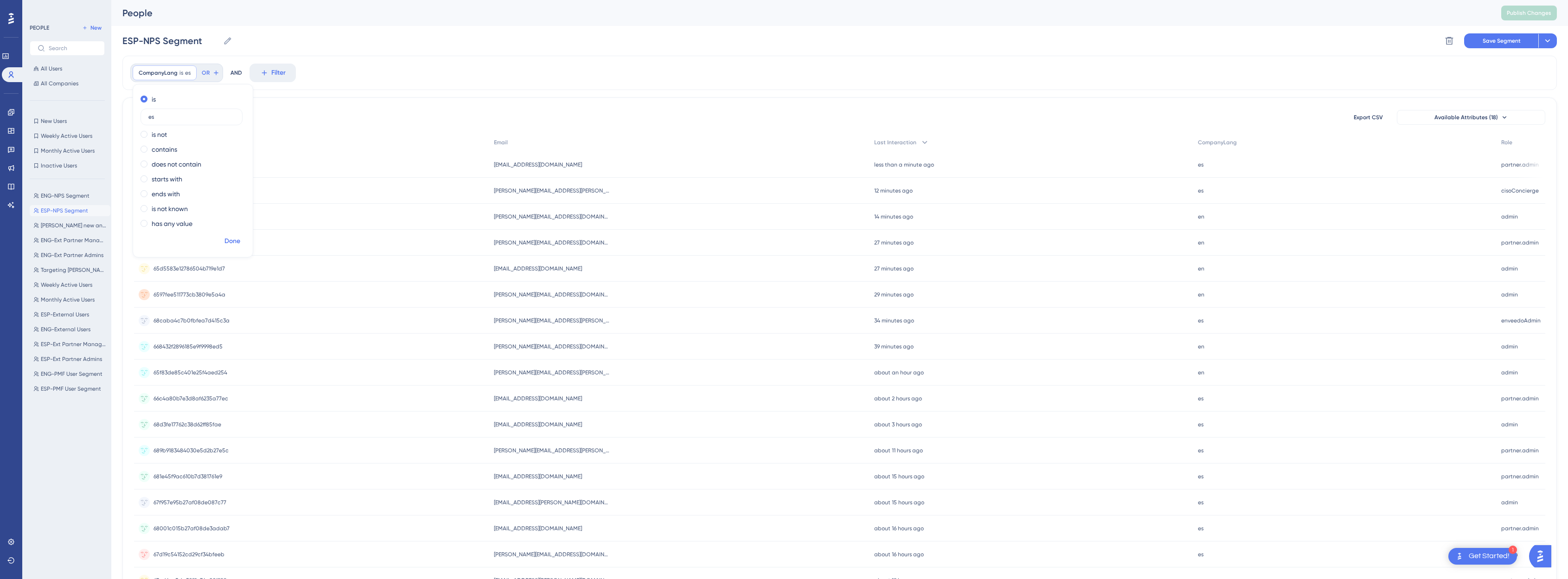
type input "es"
click at [229, 235] on button "Done" at bounding box center [232, 241] width 26 height 17
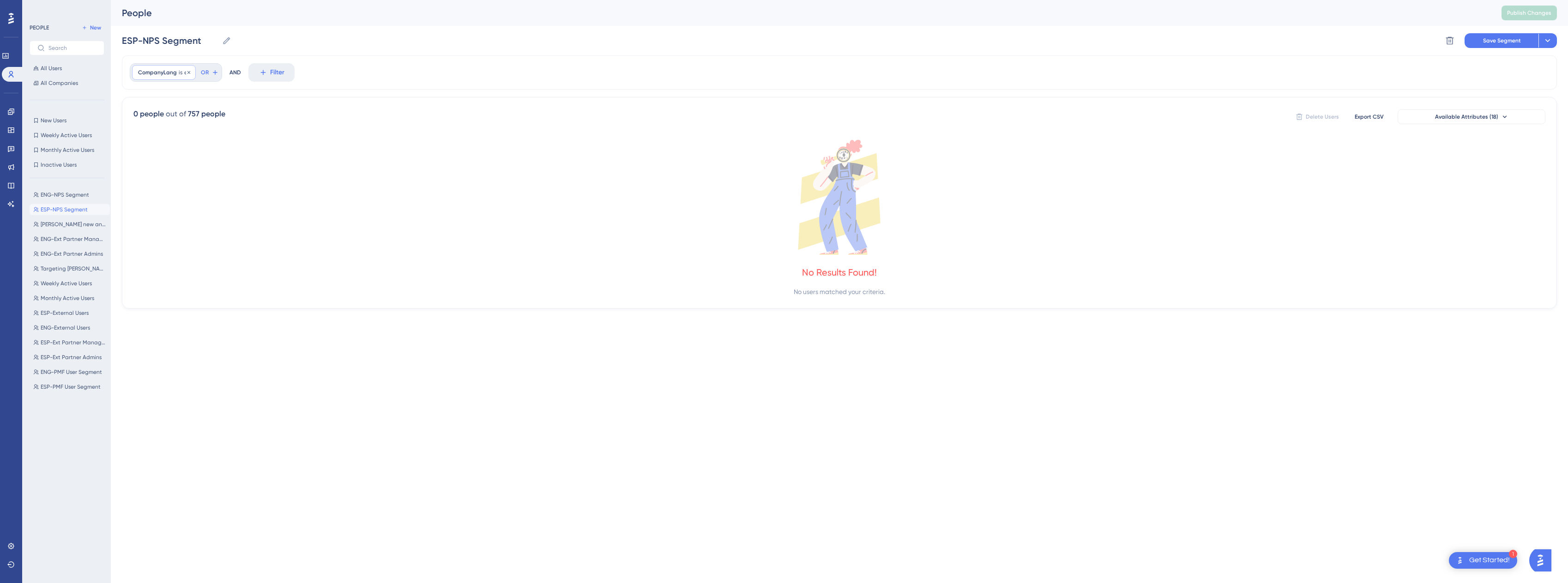
click at [192, 74] on div "CompanyLang is es es Remove" at bounding box center [164, 72] width 64 height 15
click at [187, 71] on icon at bounding box center [189, 72] width 3 height 3
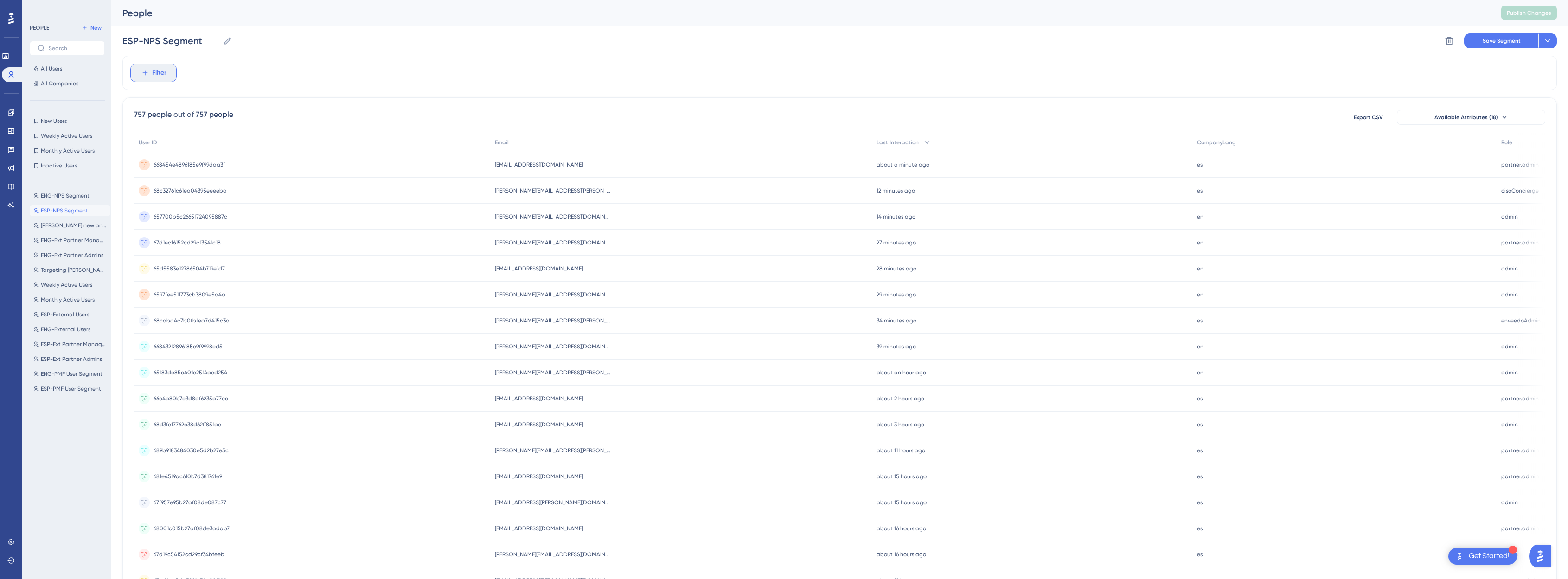
click at [138, 73] on button "Filter" at bounding box center [153, 73] width 46 height 18
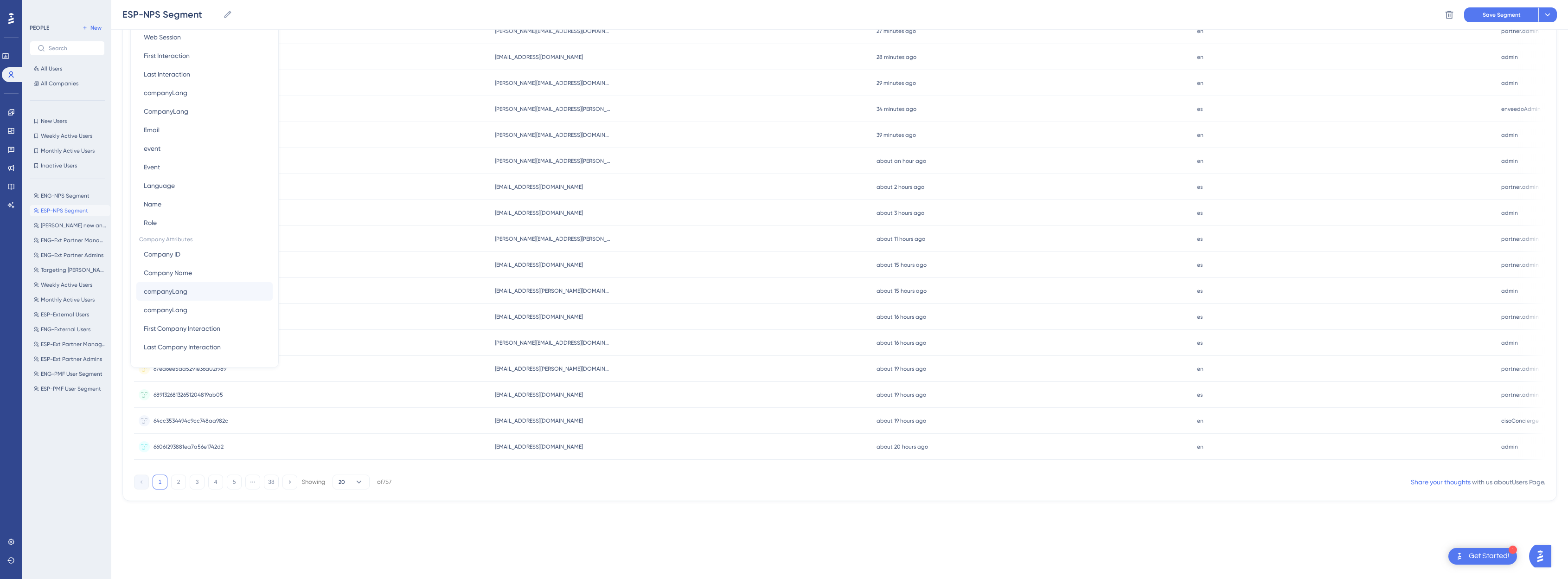
scroll to position [268, 0]
click at [193, 239] on button "companyLang companyLang" at bounding box center [204, 238] width 136 height 18
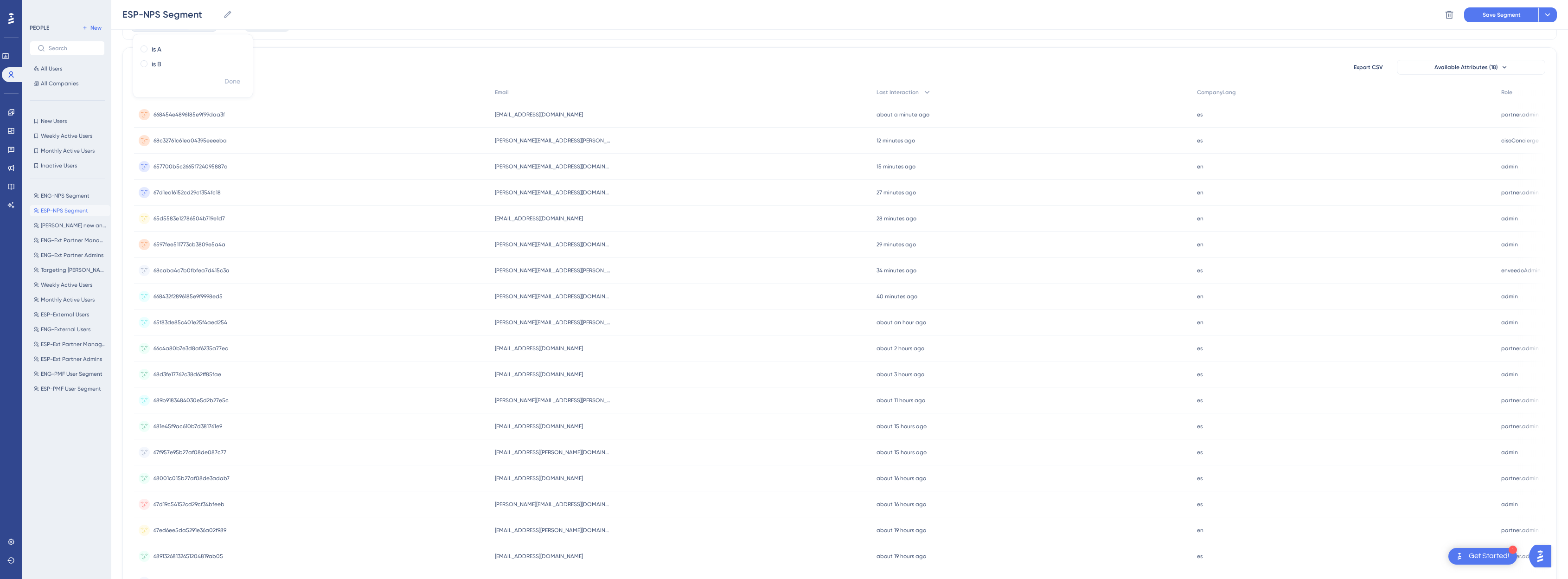
scroll to position [0, 0]
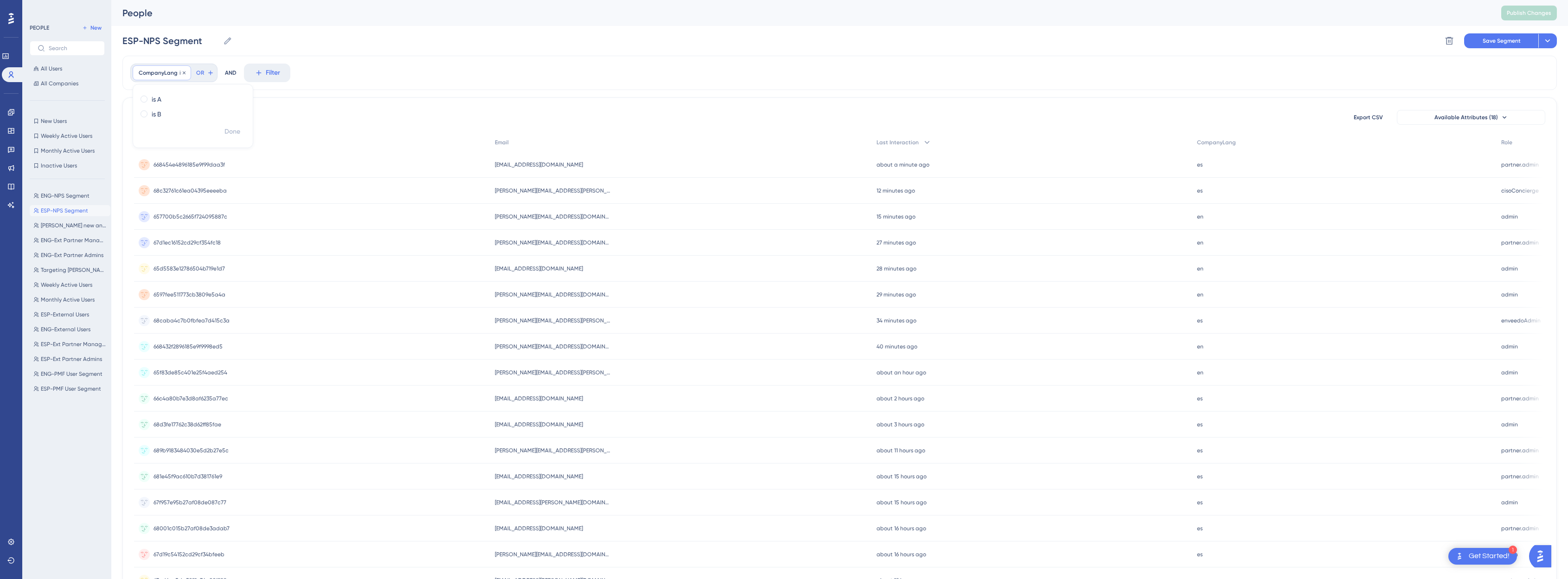
click at [164, 70] on span "CompanyLang" at bounding box center [158, 73] width 39 height 7
click at [164, 70] on span "Filter" at bounding box center [160, 73] width 15 height 11
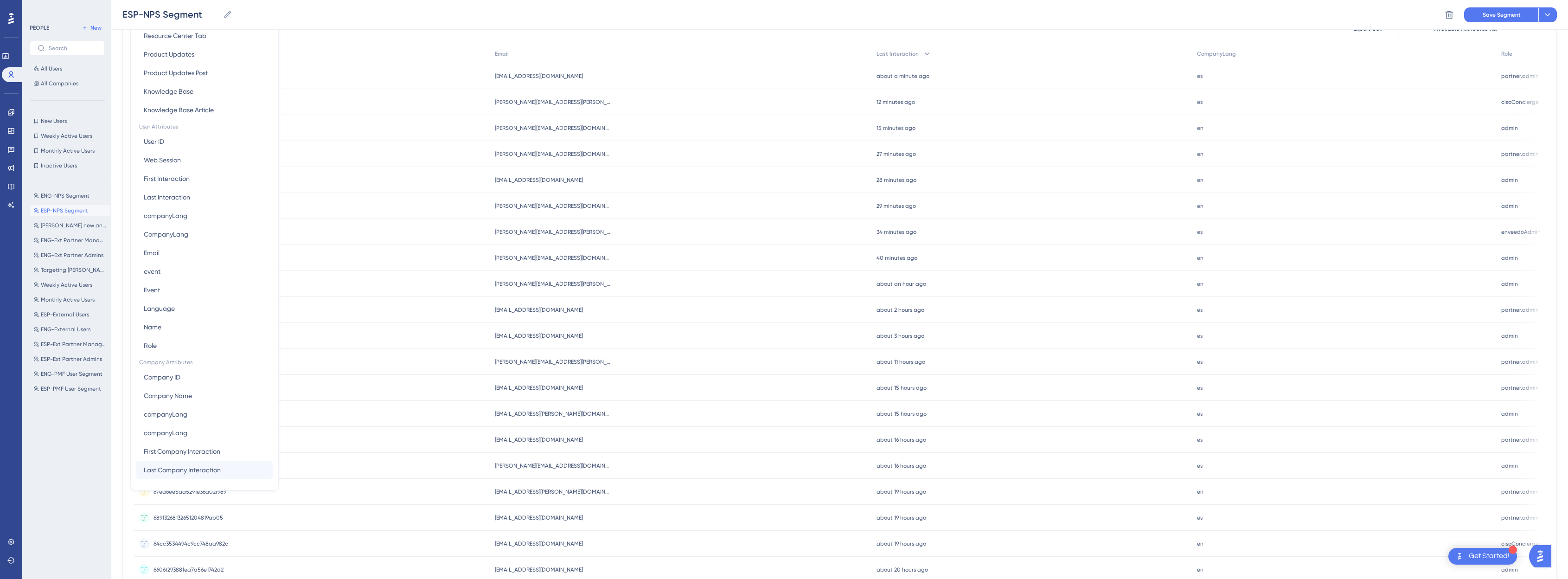
scroll to position [101, 0]
click at [187, 418] on button "companyLang companyLang" at bounding box center [204, 424] width 136 height 18
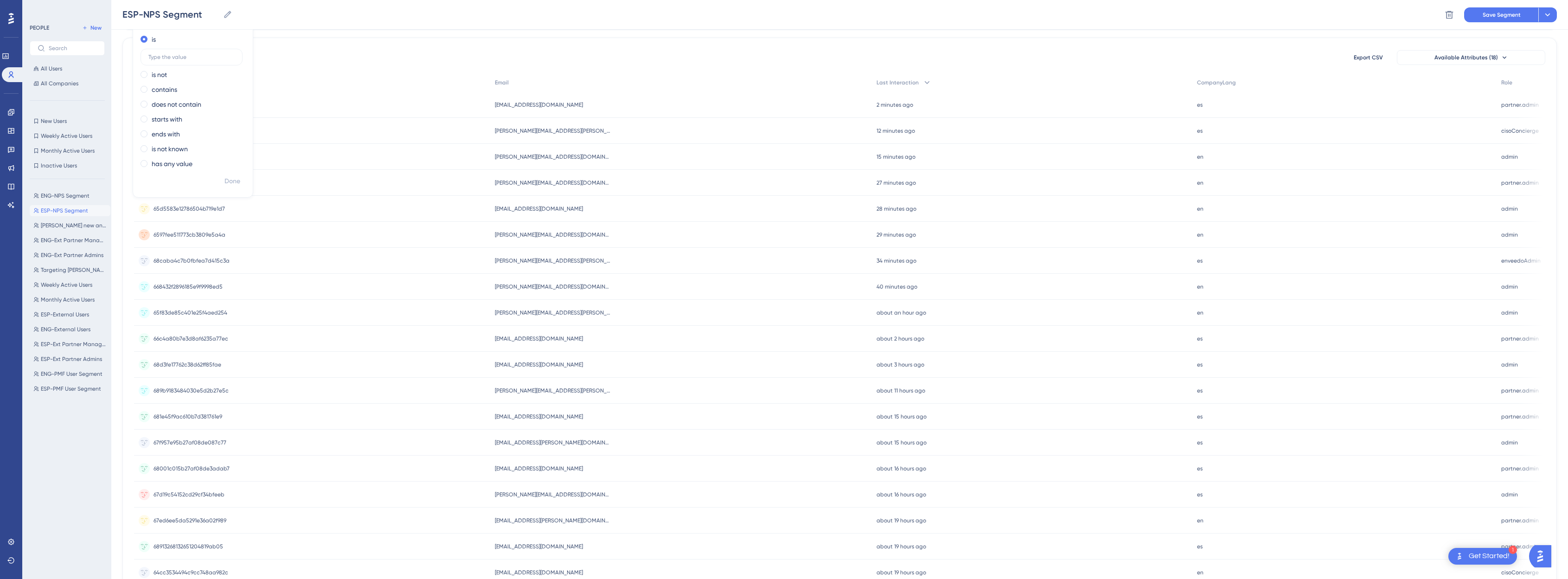
scroll to position [0, 0]
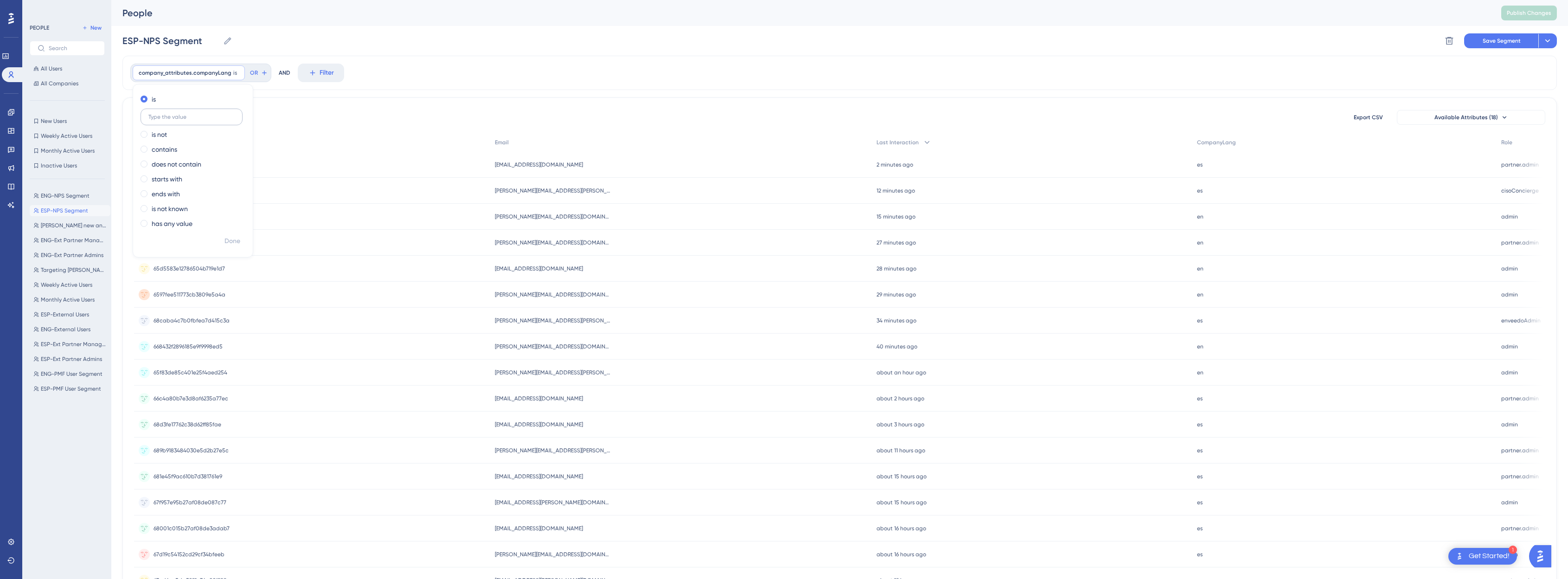
click at [182, 116] on input "text" at bounding box center [191, 117] width 86 height 7
type input "es"
click at [238, 242] on span "Done" at bounding box center [232, 241] width 16 height 11
click at [790, 119] on div at bounding box center [830, 319] width 1475 height 512
click at [790, 115] on div at bounding box center [830, 319] width 1475 height 512
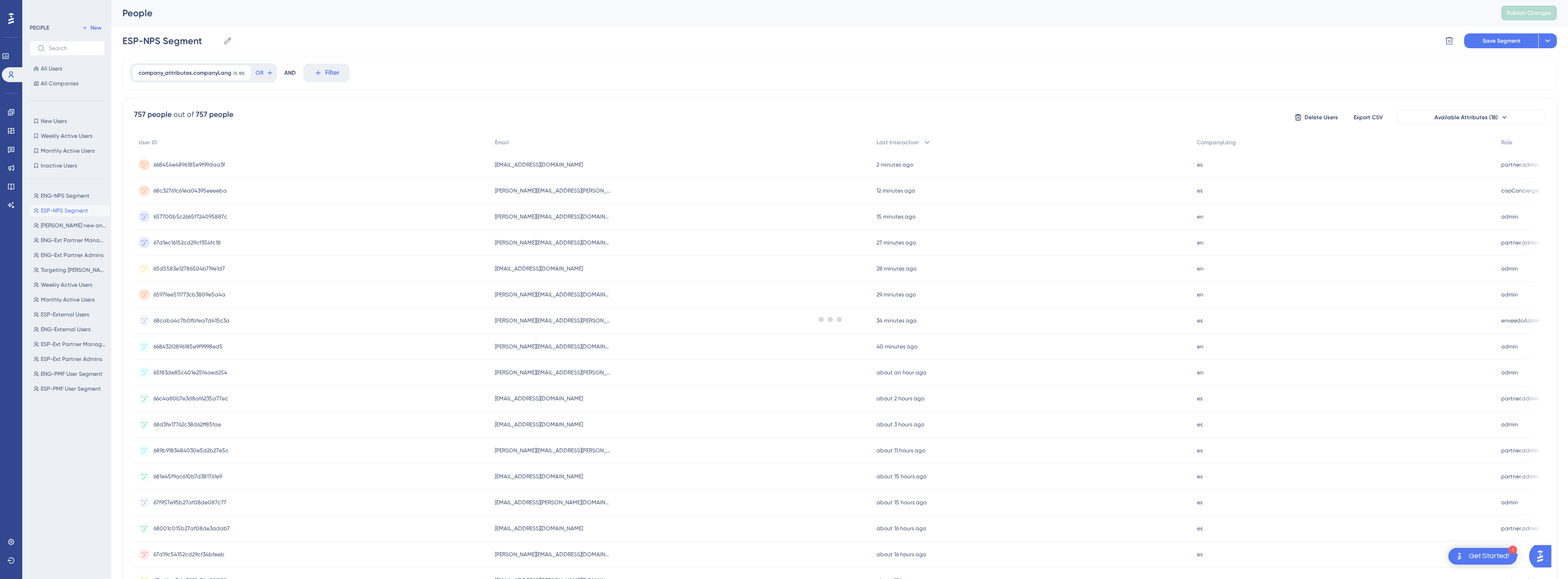
click at [790, 111] on div at bounding box center [830, 319] width 1475 height 512
click at [790, 114] on div at bounding box center [830, 319] width 1475 height 512
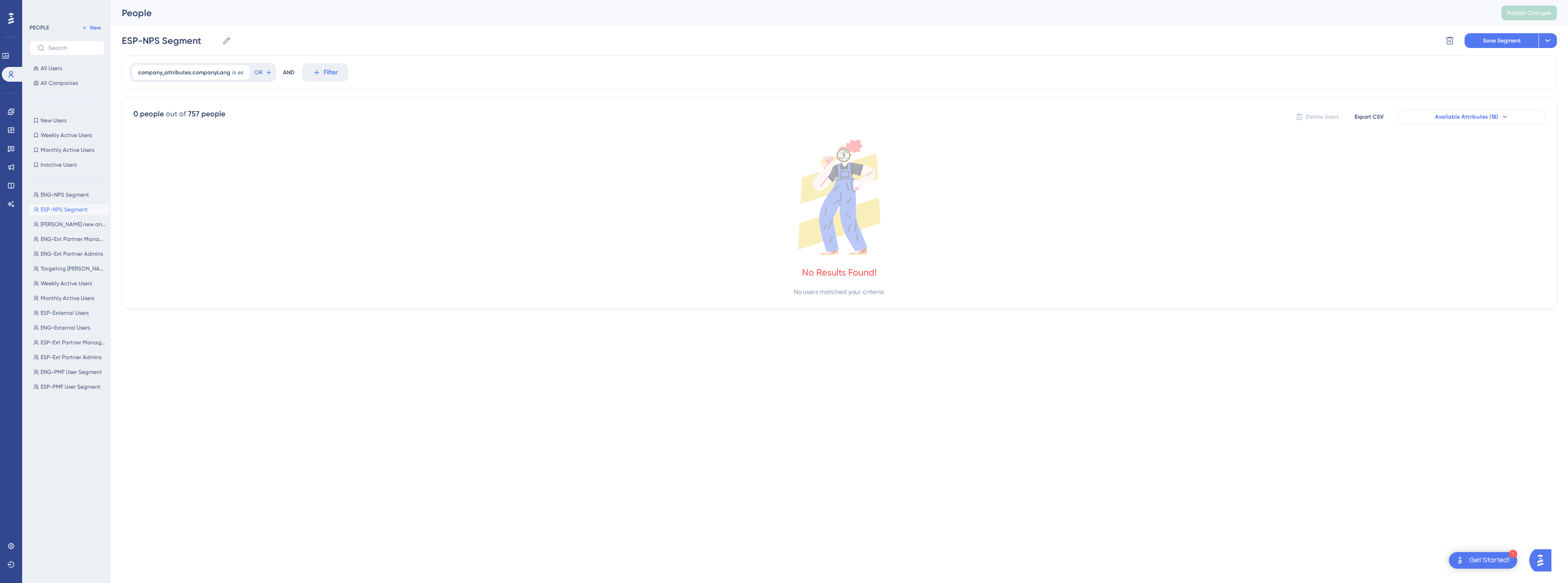
click at [787, 113] on span "Available Attributes (18)" at bounding box center [1467, 117] width 63 height 7
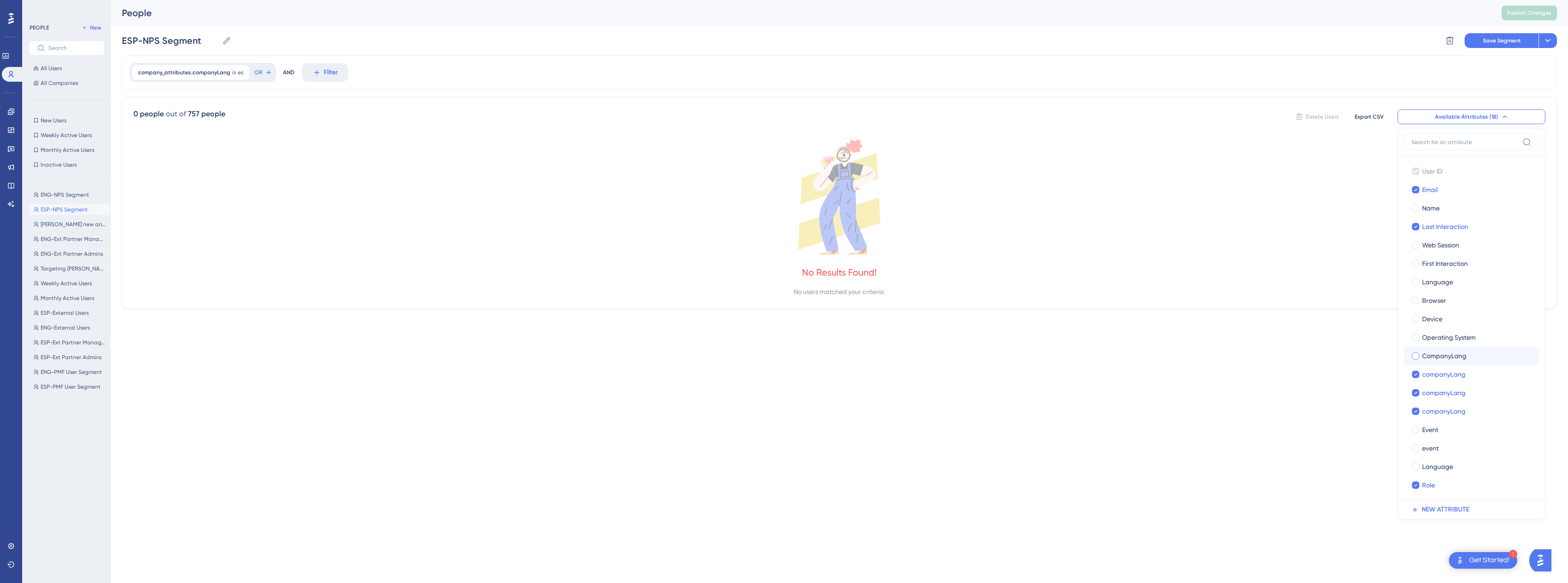
click at [787, 360] on div at bounding box center [1415, 355] width 9 height 9
checkbox input "true"
click at [787, 0] on html "1 Get Started! Performance Users Engagement Widgets Feedback Product Updates Kn…" at bounding box center [784, 0] width 1568 height 0
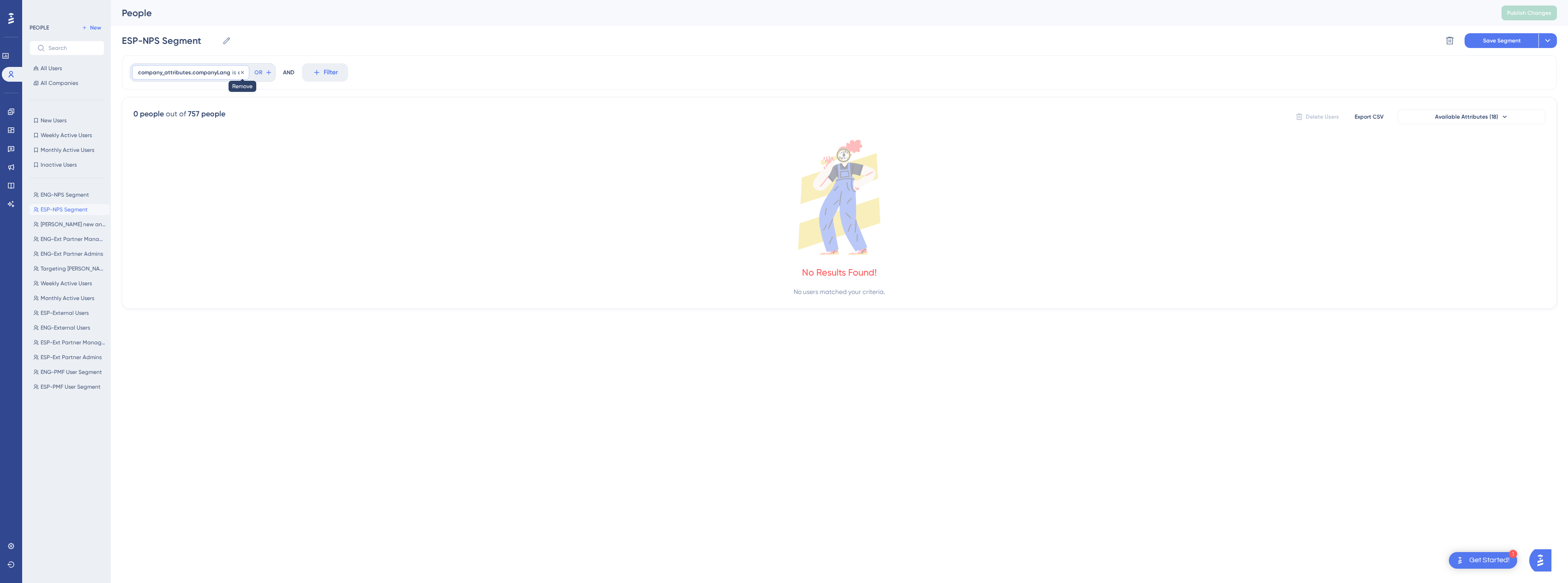
click at [240, 70] on icon at bounding box center [242, 72] width 5 height 5
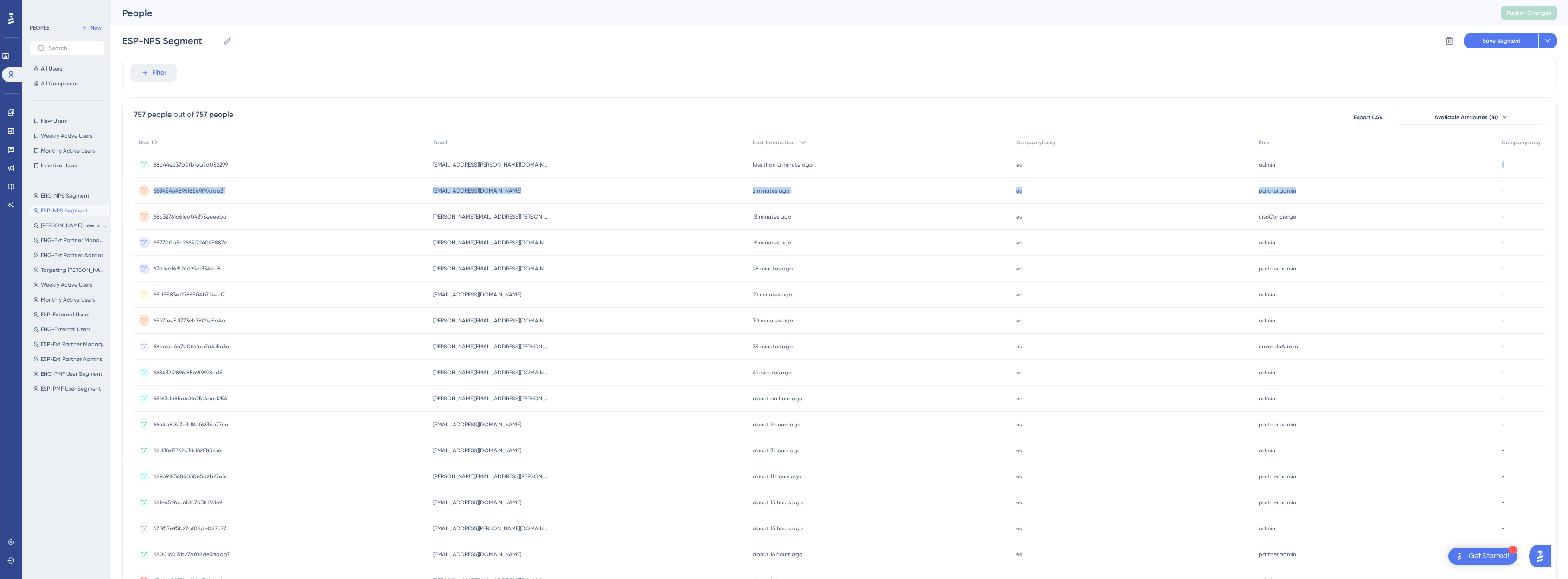
scroll to position [0, 7]
drag, startPoint x: 1455, startPoint y: 172, endPoint x: 1121, endPoint y: 162, distance: 334.1
click at [0, 0] on div "68c44ec37b0fbfea7d052299 68c44ec37b0fbfea7d052299 mariana.flores@ccontrol.com.m…" at bounding box center [0, 0] width 0 height 0
click at [790, 59] on div "Filter" at bounding box center [839, 73] width 1434 height 34
click at [130, 71] on button "Filter" at bounding box center [153, 73] width 46 height 18
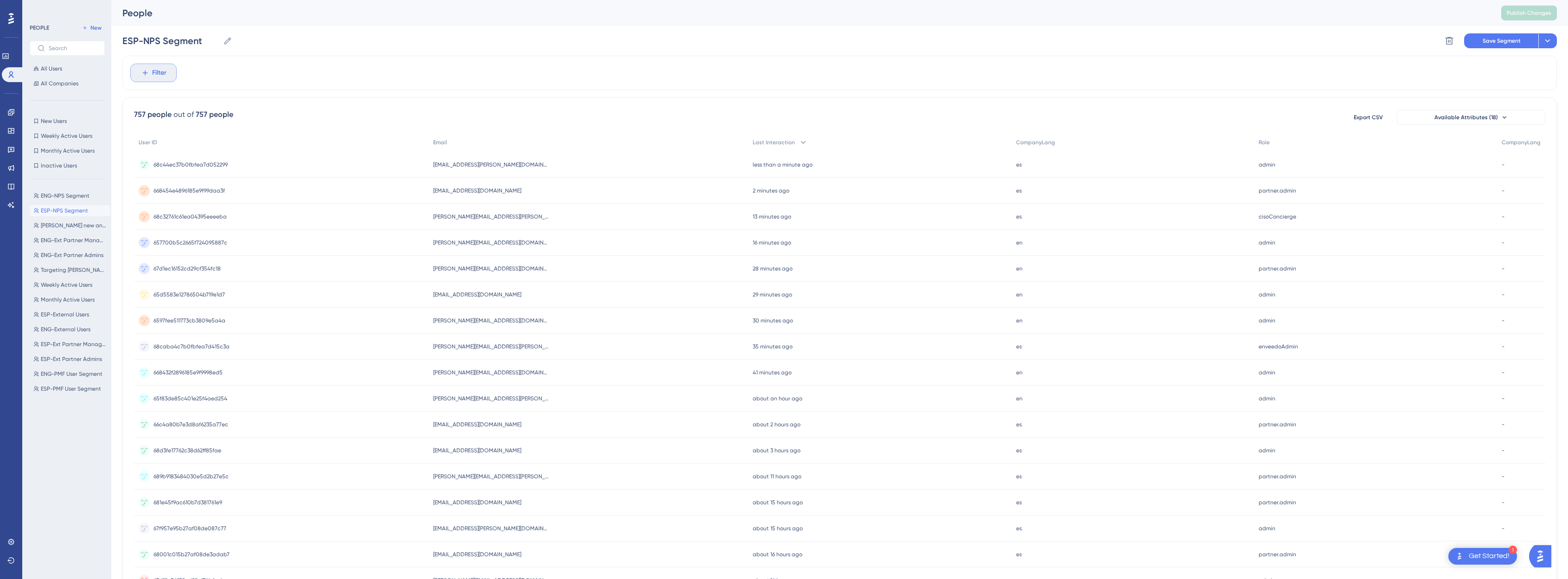
click at [141, 72] on icon at bounding box center [145, 73] width 9 height 9
click at [141, 76] on icon at bounding box center [145, 73] width 9 height 9
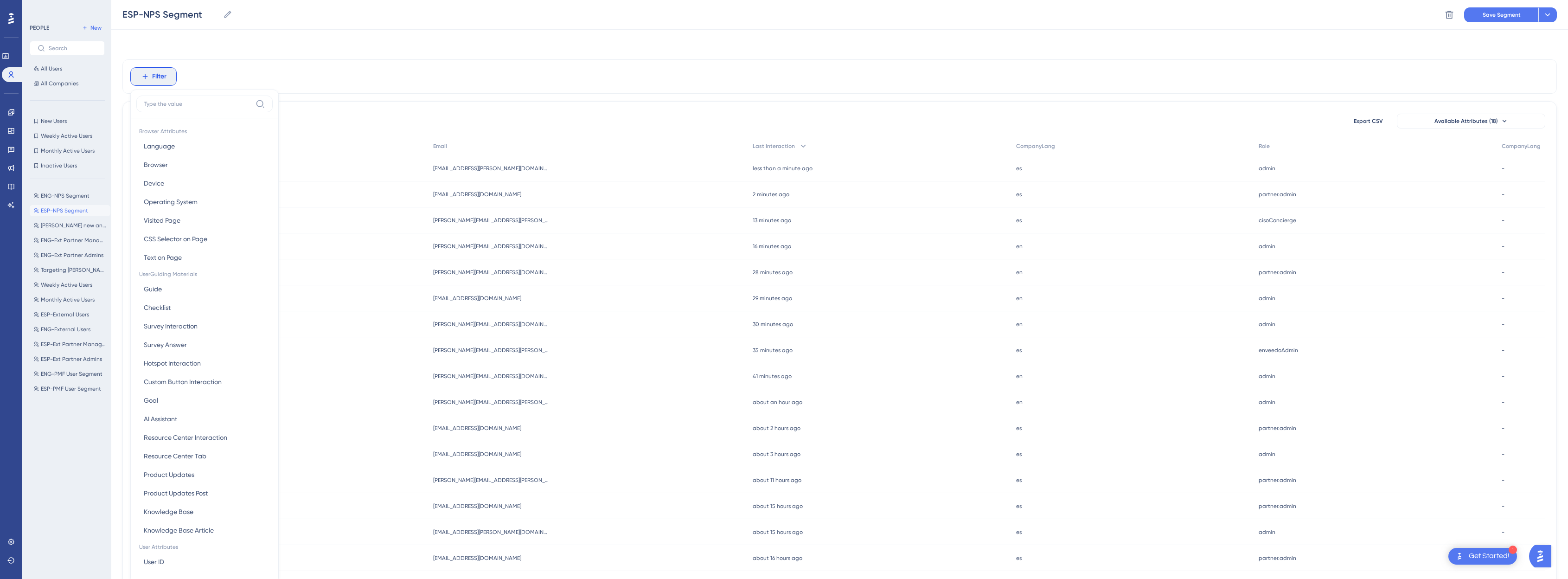
scroll to position [43, 7]
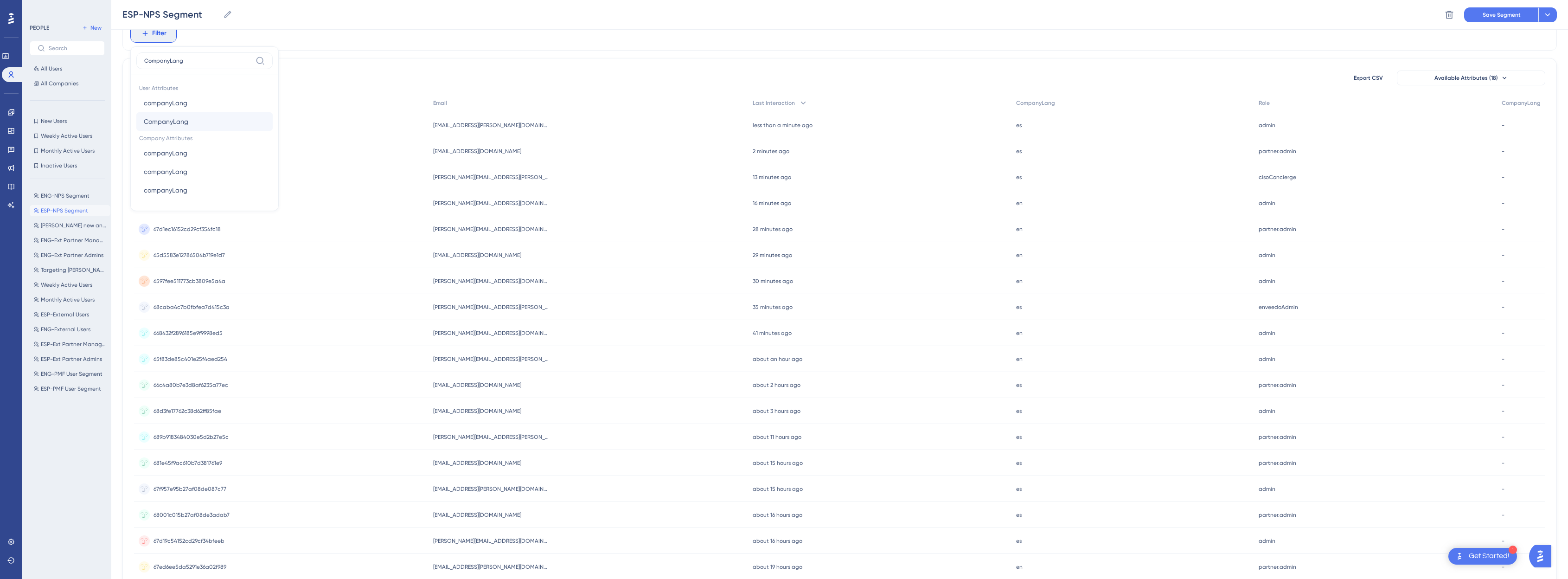
type input "CompanyLang"
click at [172, 122] on span "CompanyLang" at bounding box center [166, 122] width 45 height 11
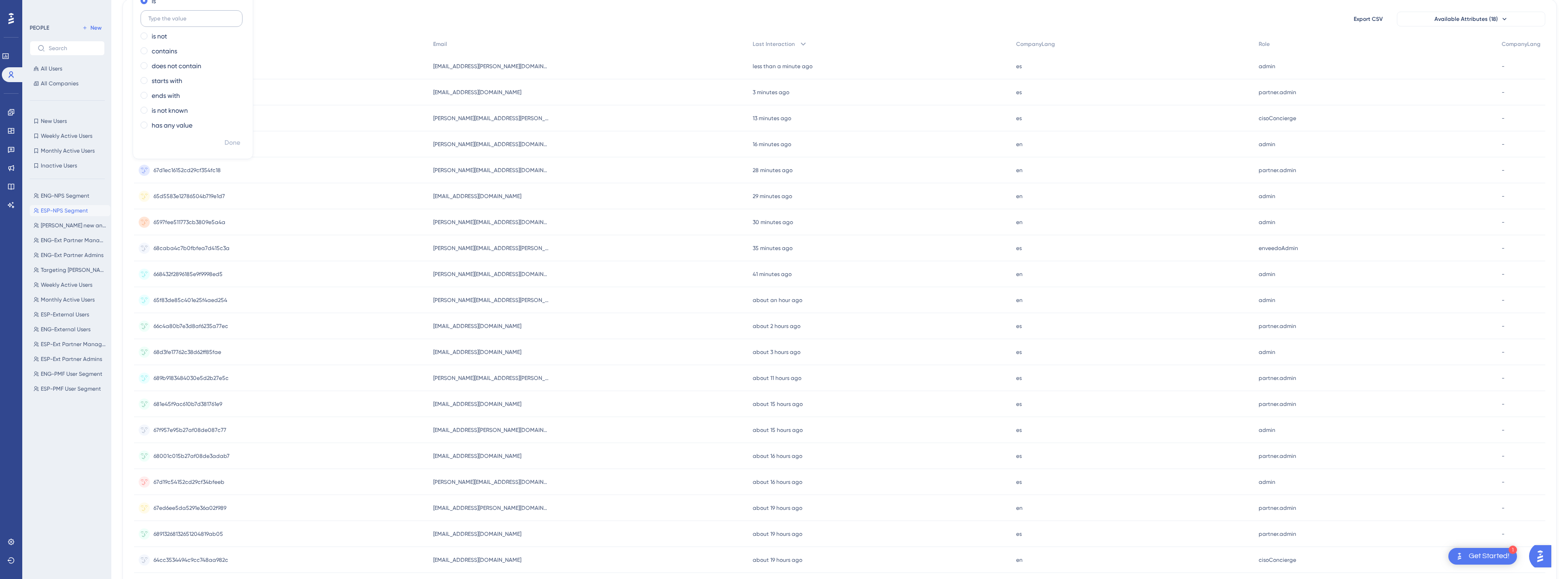
scroll to position [18, 7]
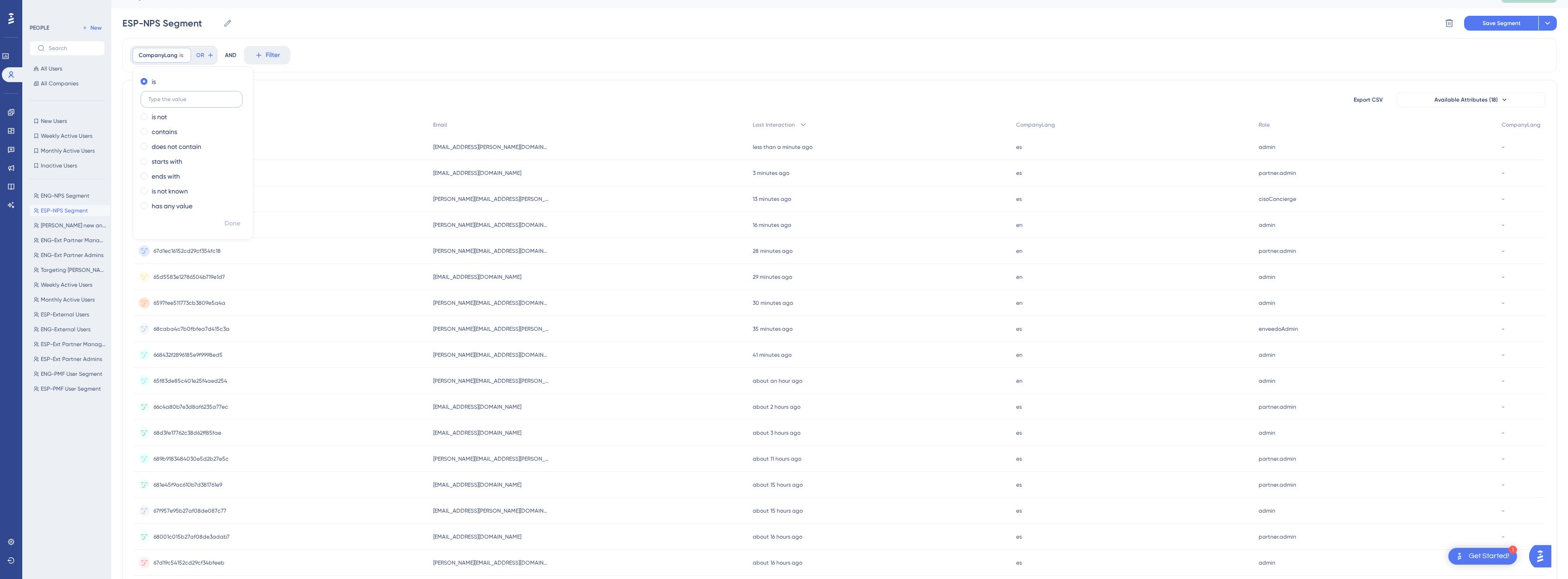
click at [158, 103] on label at bounding box center [191, 99] width 102 height 17
click at [158, 103] on input "text" at bounding box center [191, 99] width 86 height 7
type input "es"
click at [224, 221] on span "Done" at bounding box center [232, 224] width 16 height 11
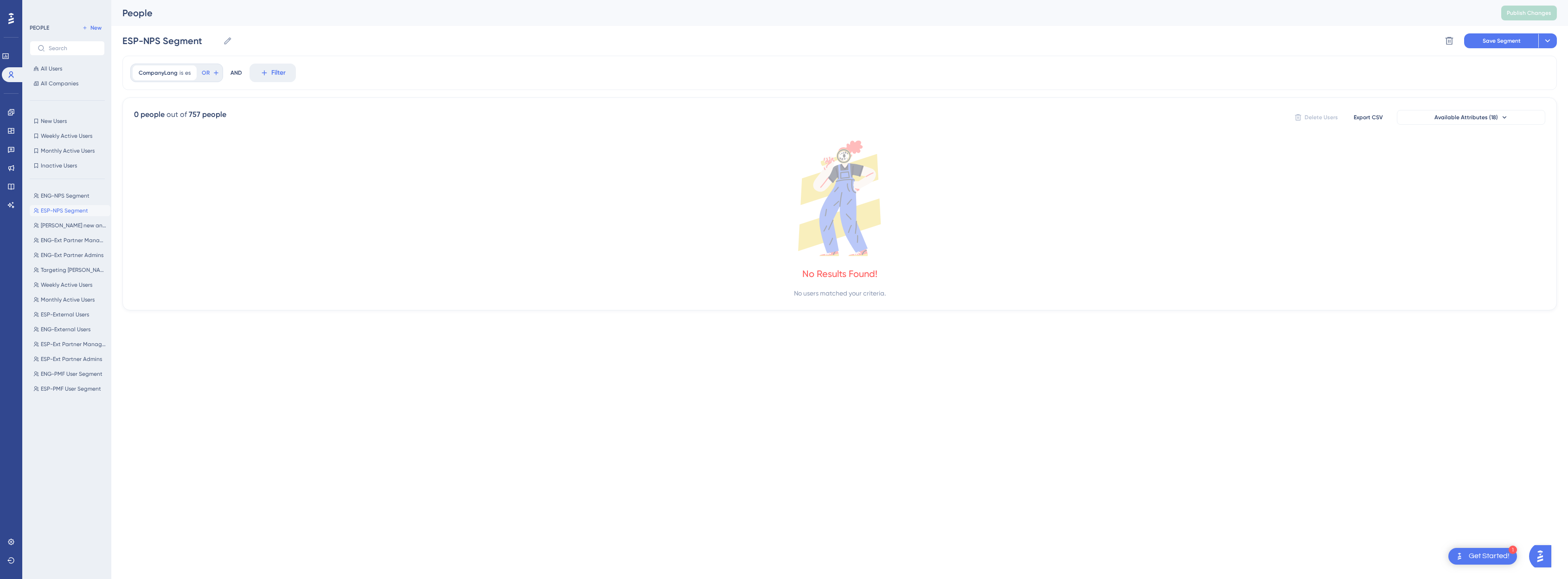
scroll to position [0, 0]
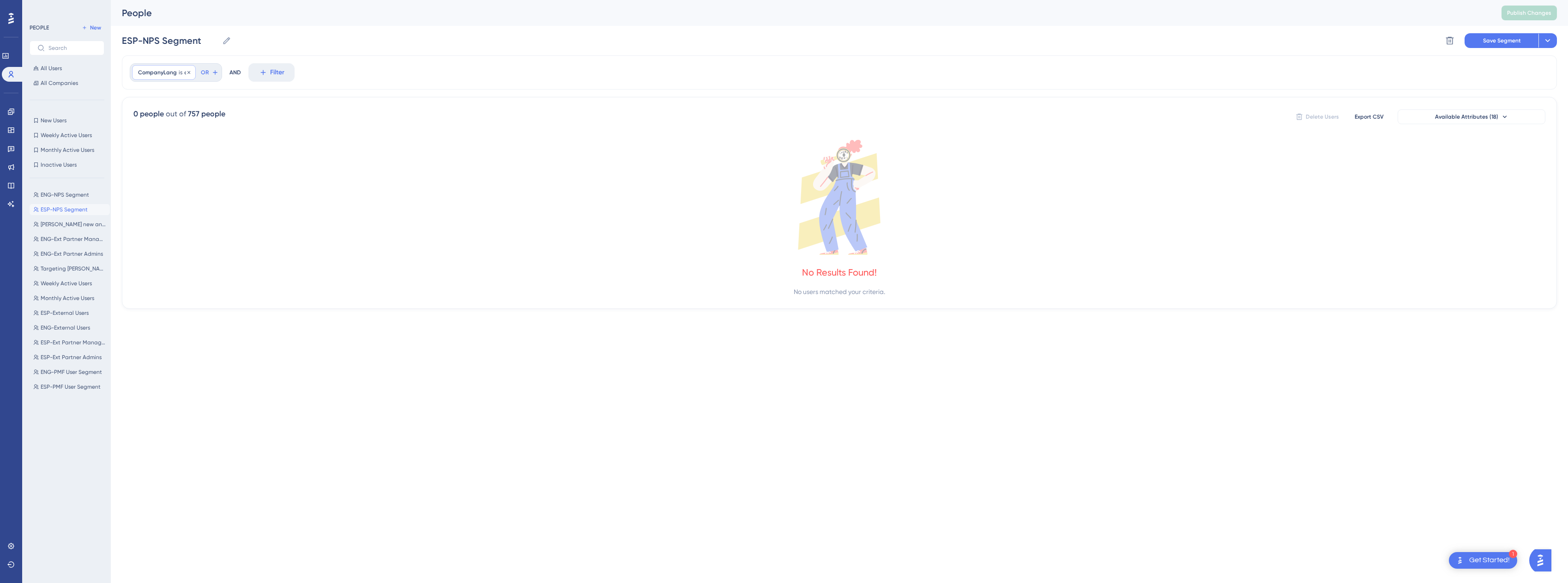
click at [170, 75] on span "CompanyLang" at bounding box center [158, 72] width 39 height 7
click at [166, 147] on label "contains" at bounding box center [164, 148] width 26 height 11
click at [234, 243] on span "Done" at bounding box center [231, 240] width 16 height 11
click at [172, 76] on div "CompanyLang contains es es Remove" at bounding box center [173, 72] width 83 height 15
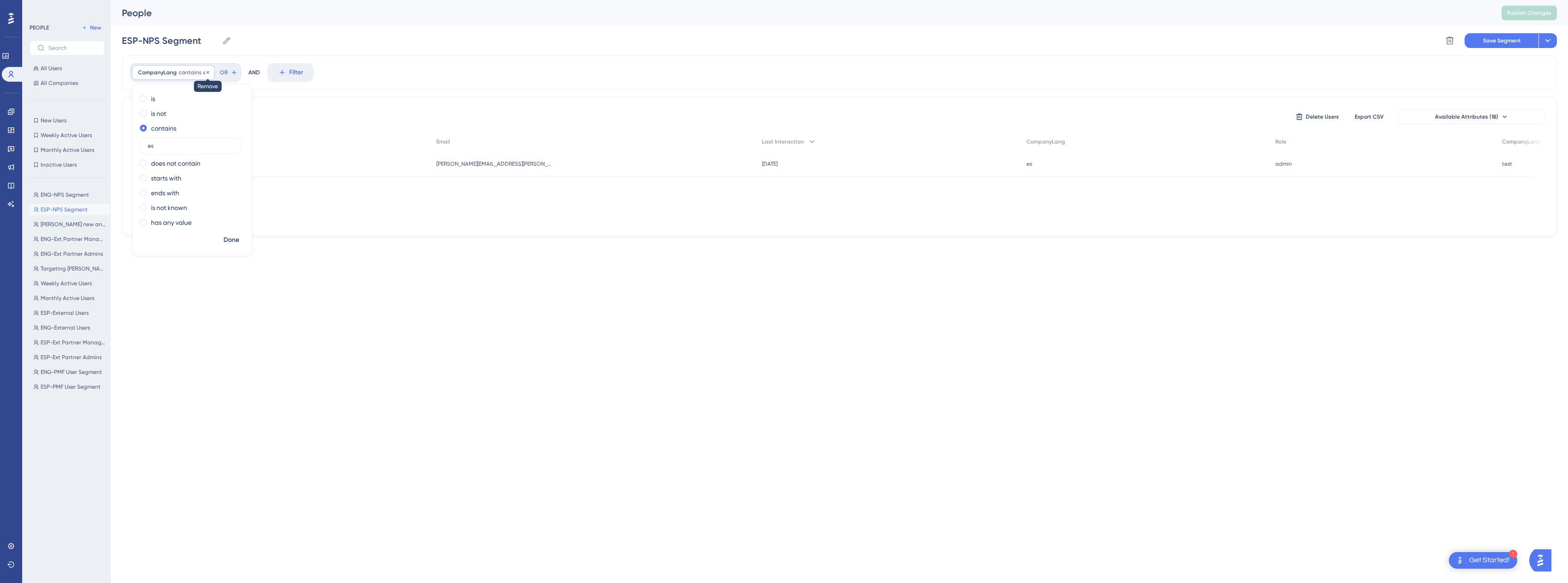
click at [205, 72] on icon at bounding box center [208, 72] width 5 height 5
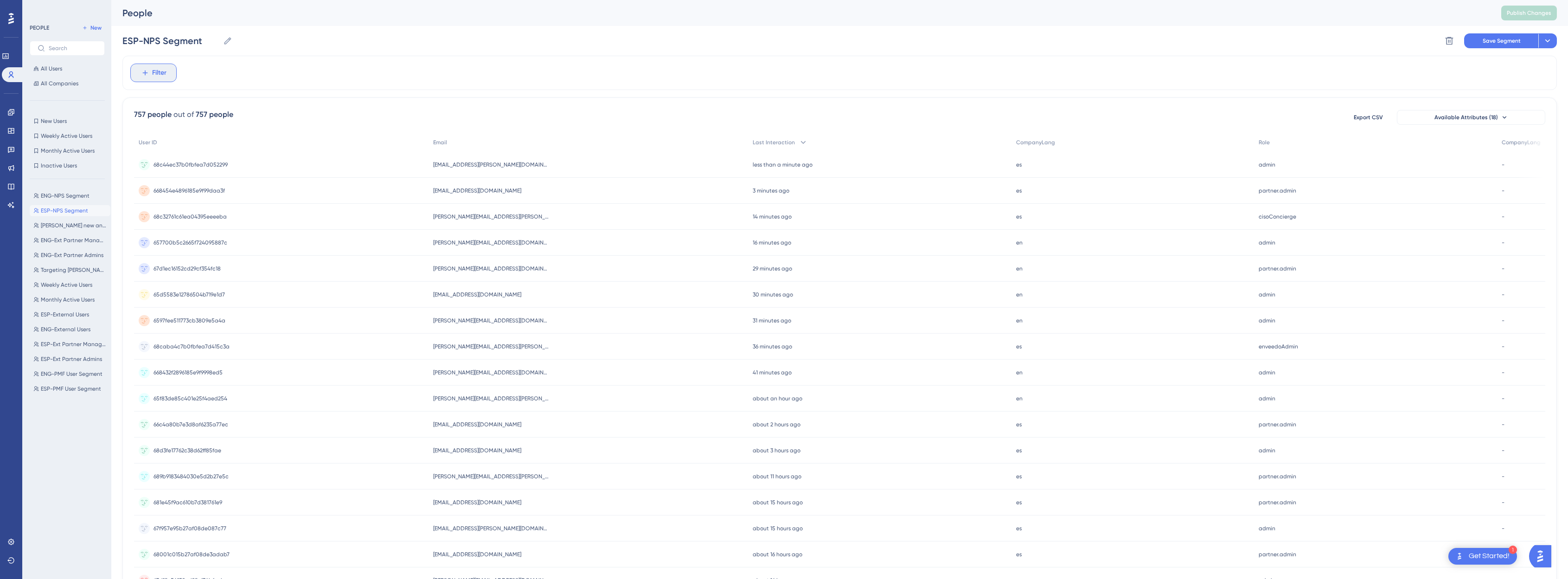
drag, startPoint x: 148, startPoint y: 73, endPoint x: 414, endPoint y: 72, distance: 266.0
click at [414, 72] on div "Filter" at bounding box center [839, 73] width 1434 height 34
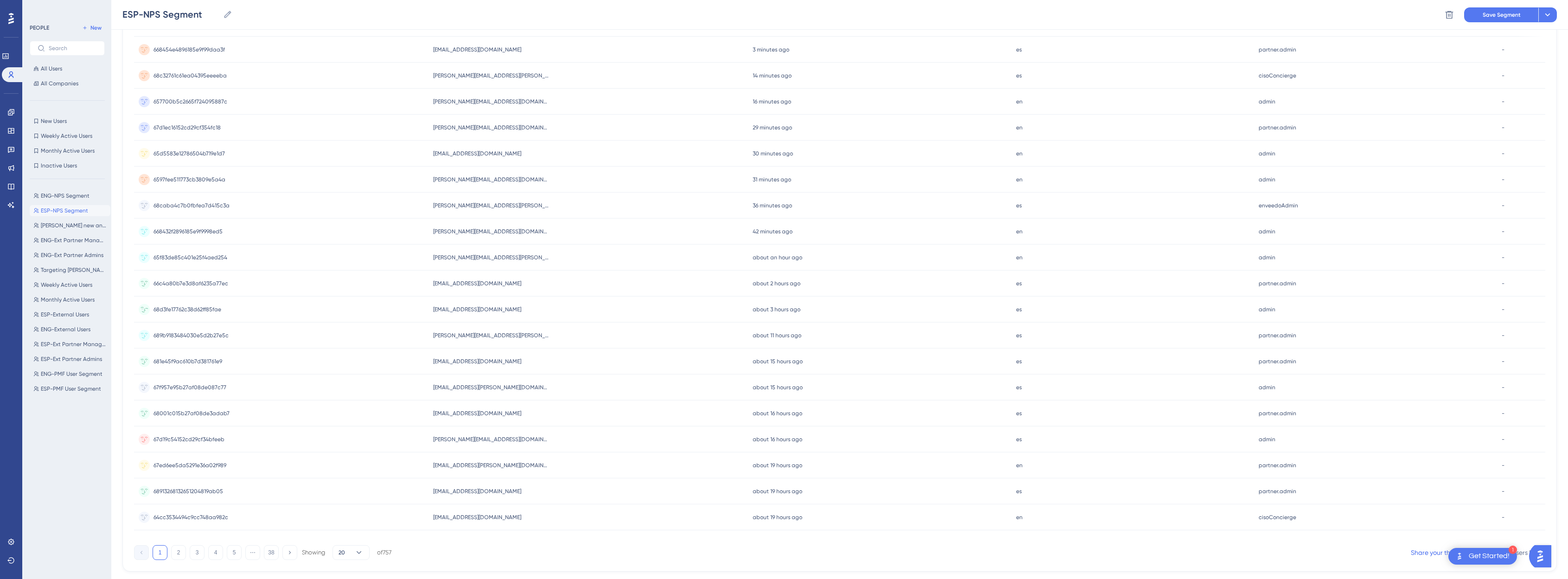
scroll to position [170, 0]
click at [224, 537] on div "757 people out of 757 people Export CSV Available Attributes (18) User ID Email…" at bounding box center [839, 242] width 1434 height 615
click at [230, 534] on button "5" at bounding box center [234, 530] width 15 height 15
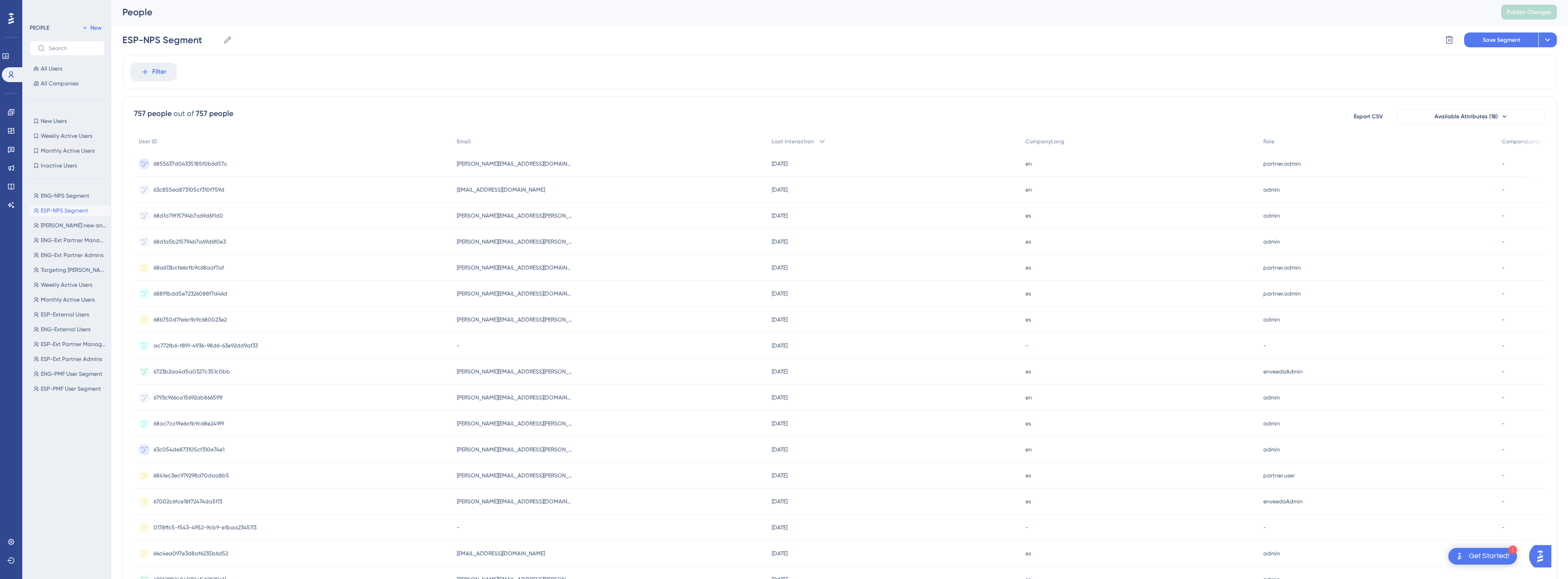
scroll to position [0, 0]
click at [161, 75] on span "Filter" at bounding box center [160, 73] width 15 height 11
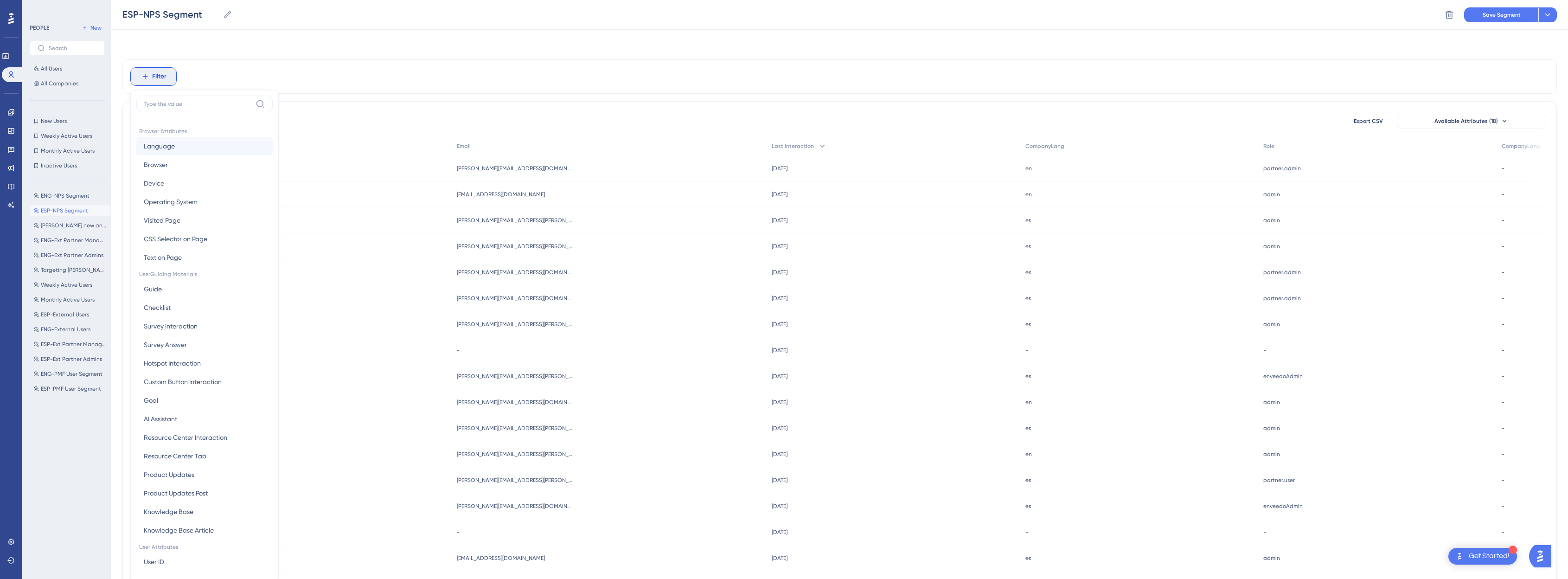
scroll to position [43, 0]
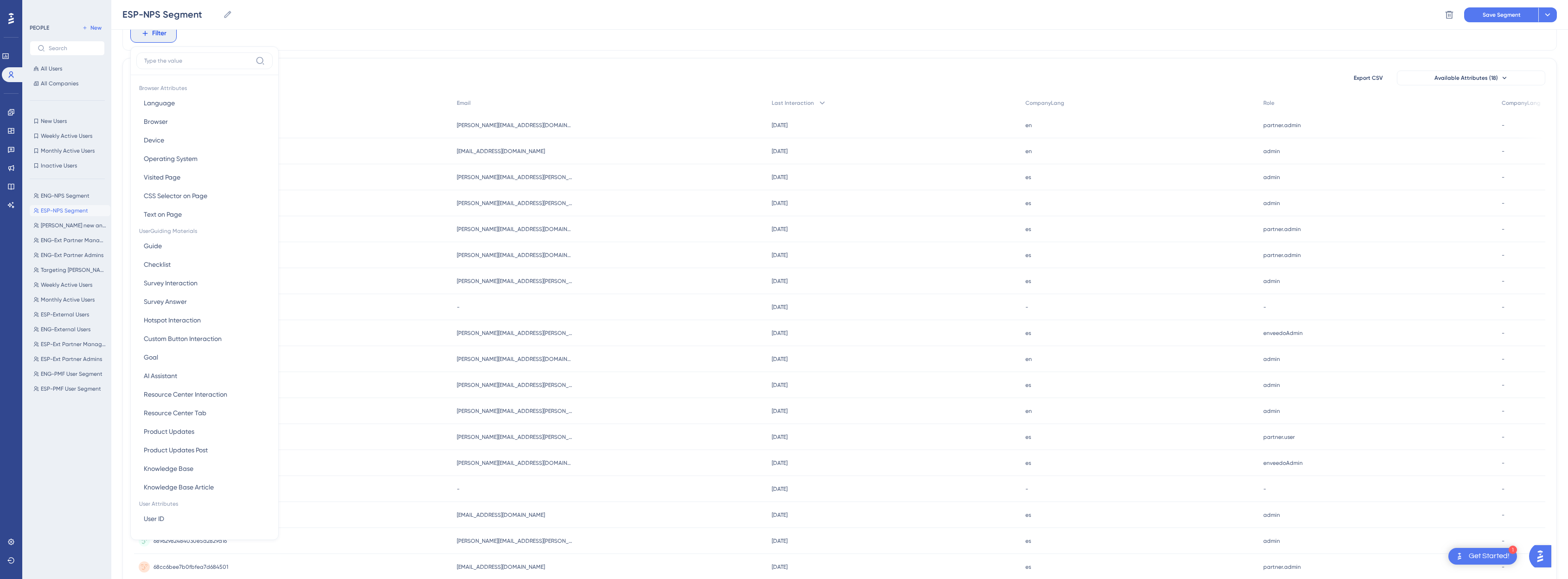
click at [436, 50] on div "Filter Browser Attributes Language Language Browser Browser Device Device Opera…" at bounding box center [839, 34] width 1434 height 34
click at [158, 37] on span "Filter" at bounding box center [160, 34] width 15 height 11
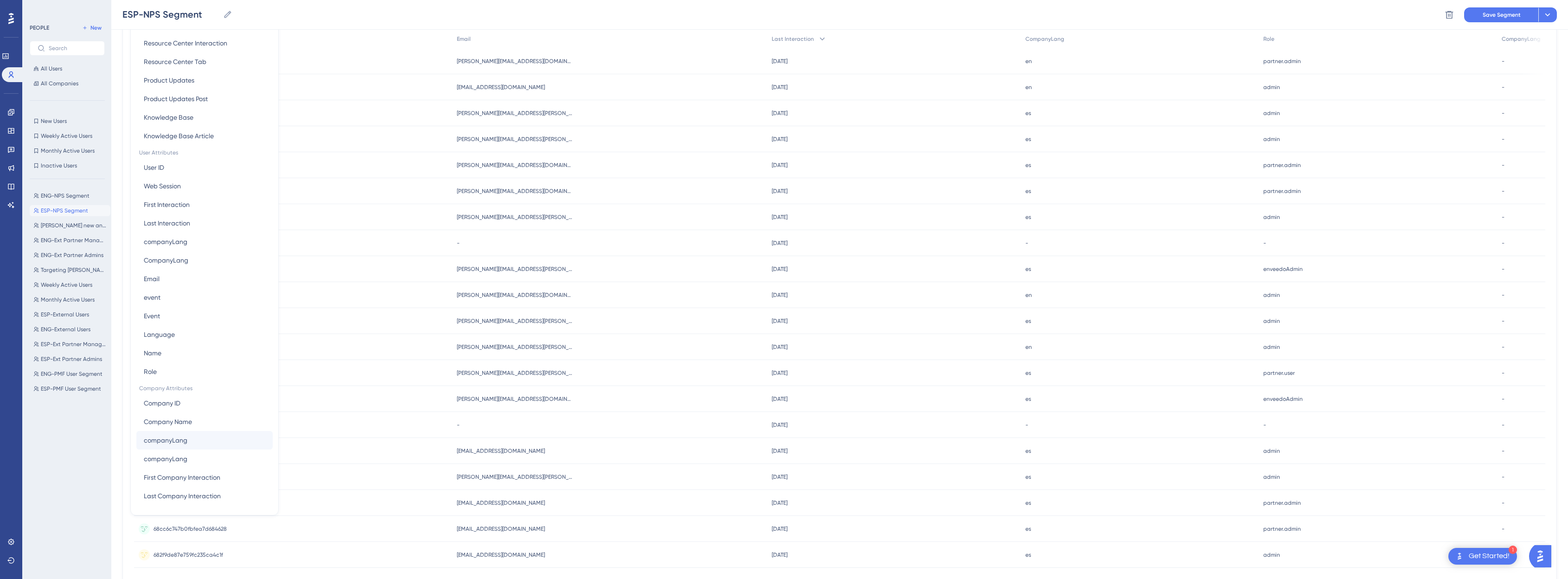
scroll to position [289, 0]
click at [790, 30] on div "Role" at bounding box center [1378, 39] width 238 height 19
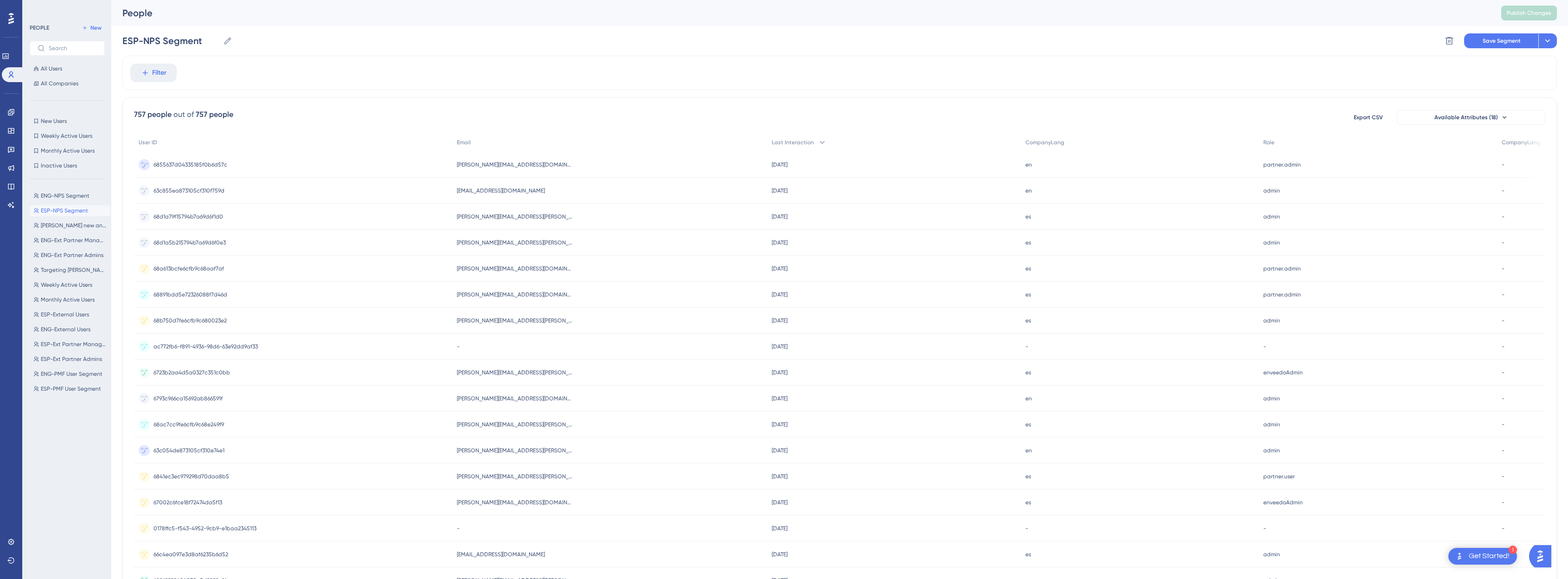
scroll to position [0, 7]
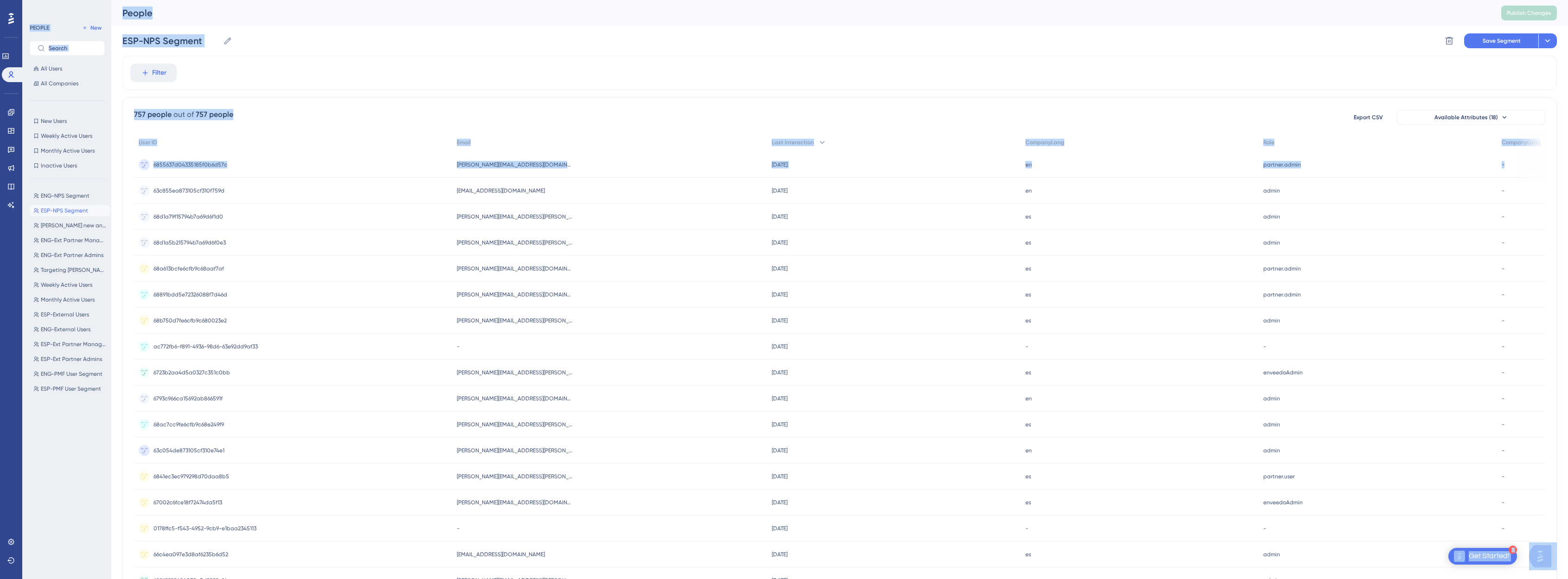
drag, startPoint x: 1512, startPoint y: 172, endPoint x: 1574, endPoint y: 180, distance: 62.5
click at [790, 0] on html "1 Get Started! Performance Users Engagement Widgets Feedback Product Updates Kn…" at bounding box center [784, 0] width 1568 height 0
click at [790, 150] on div "Role" at bounding box center [1378, 142] width 238 height 19
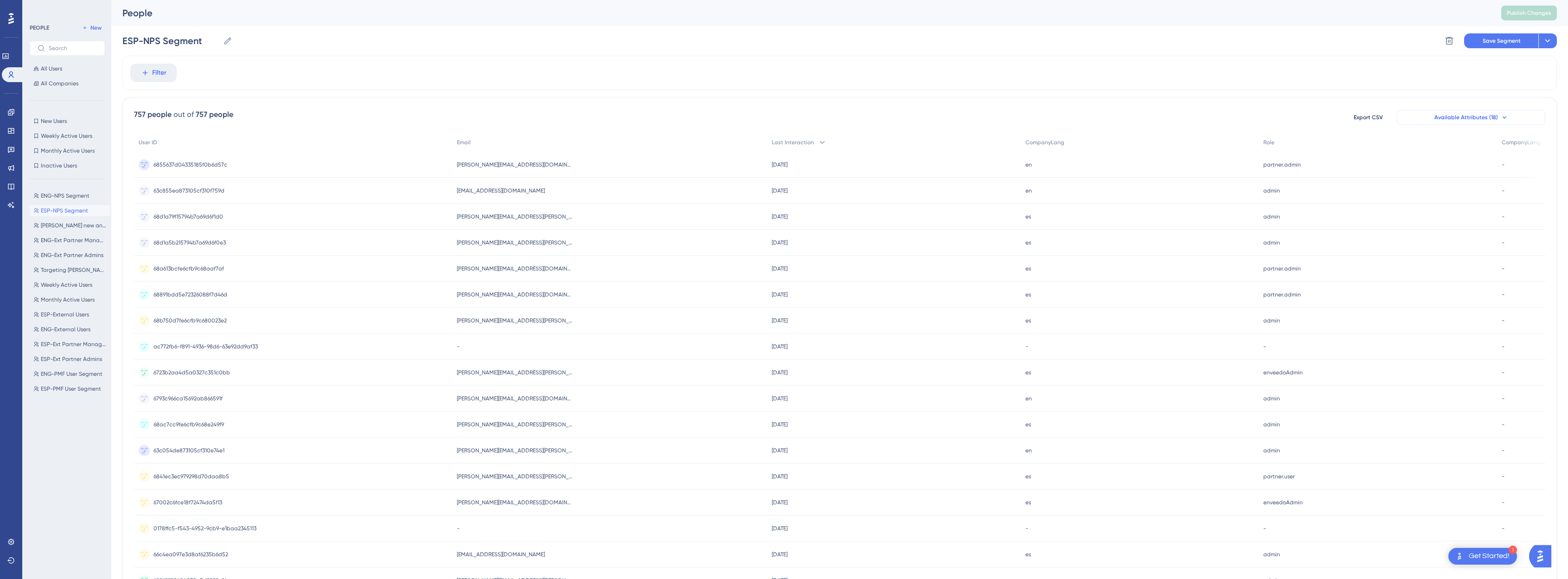
click at [790, 114] on span "Available Attributes (18)" at bounding box center [1466, 117] width 64 height 7
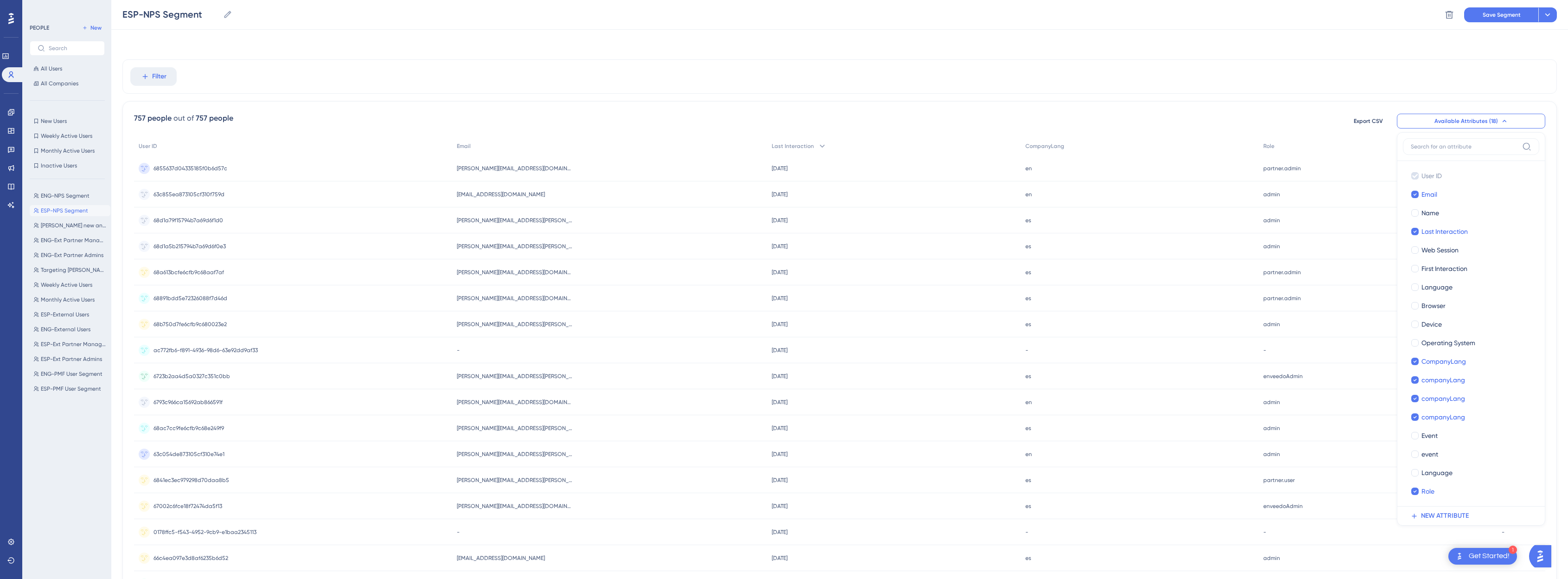
scroll to position [35, 7]
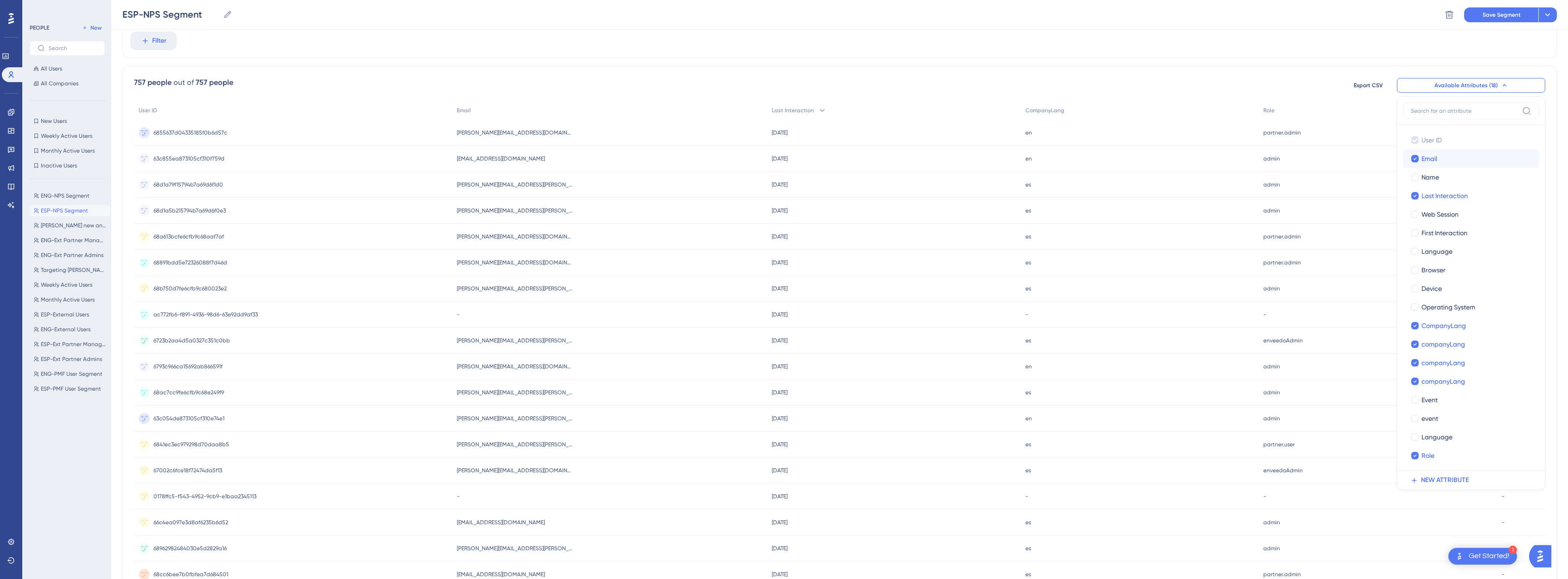
drag, startPoint x: 1412, startPoint y: 155, endPoint x: 1474, endPoint y: 152, distance: 62.1
click at [790, 152] on label "Email Email" at bounding box center [1471, 158] width 136 height 18
click at [790, 158] on input "Email" at bounding box center [1415, 158] width 1 height 1
checkbox input "true"
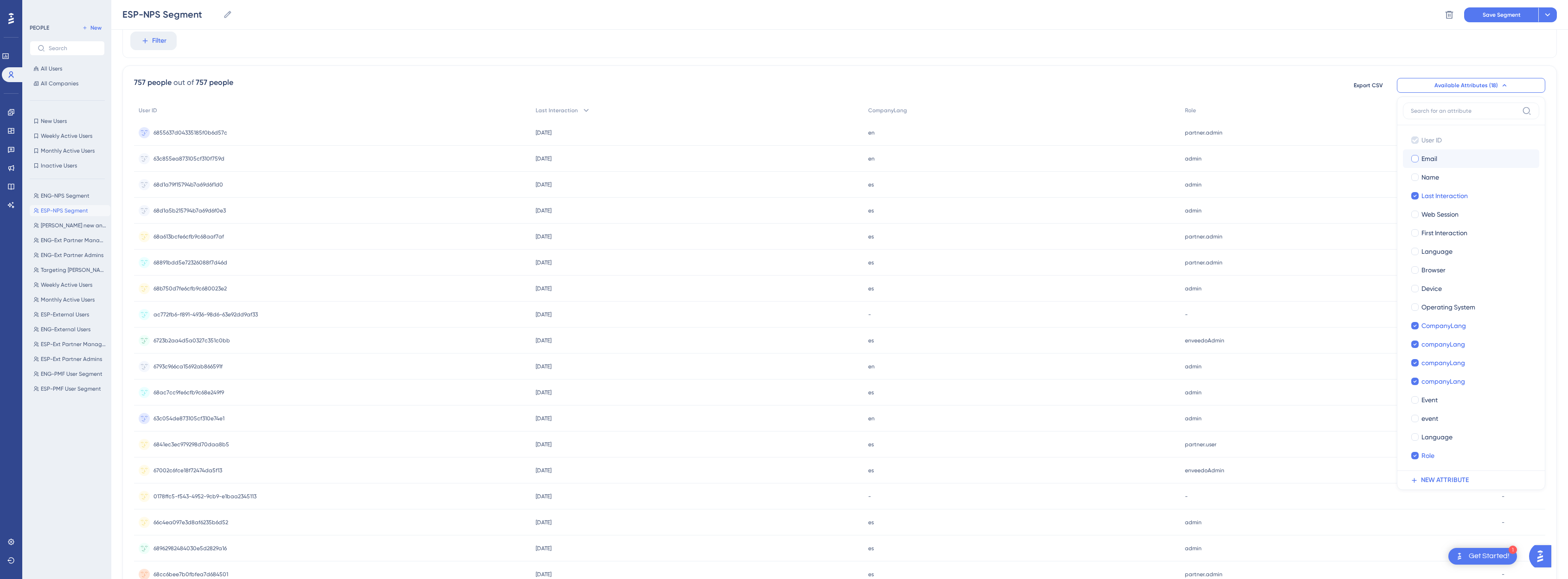
click at [790, 161] on div at bounding box center [1415, 158] width 7 height 7
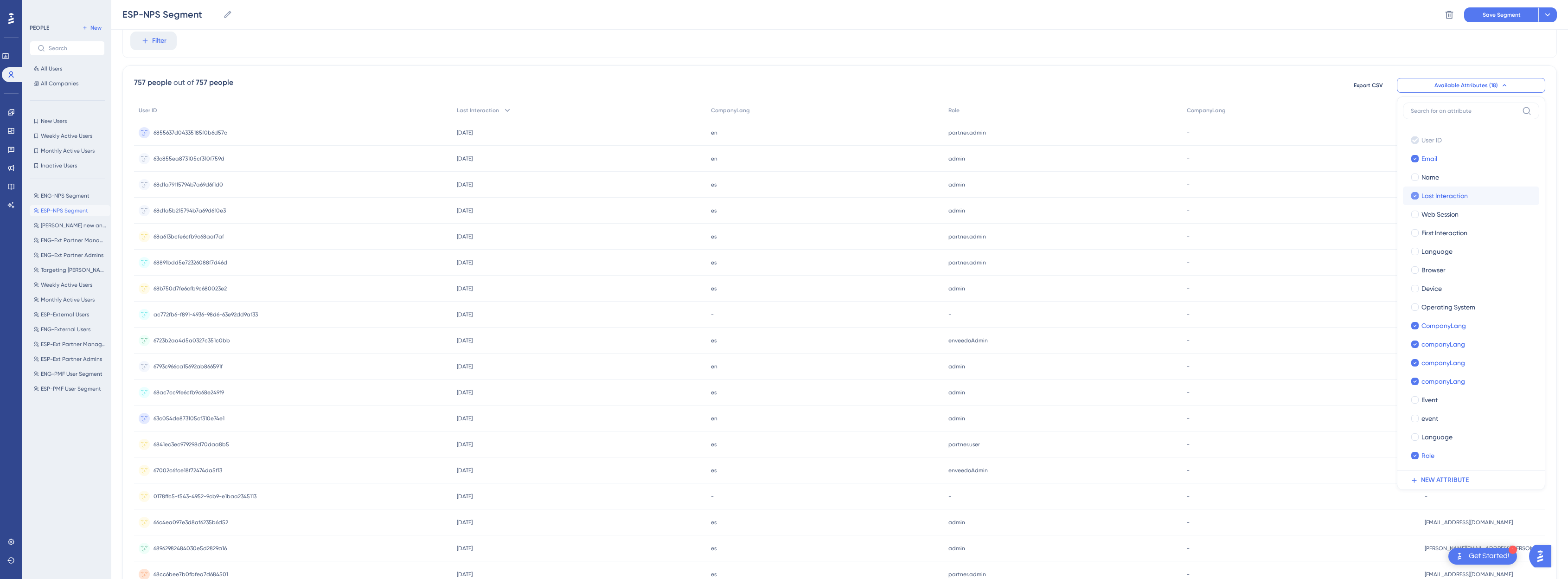
click at [790, 198] on icon at bounding box center [1415, 196] width 4 height 7
checkbox input "false"
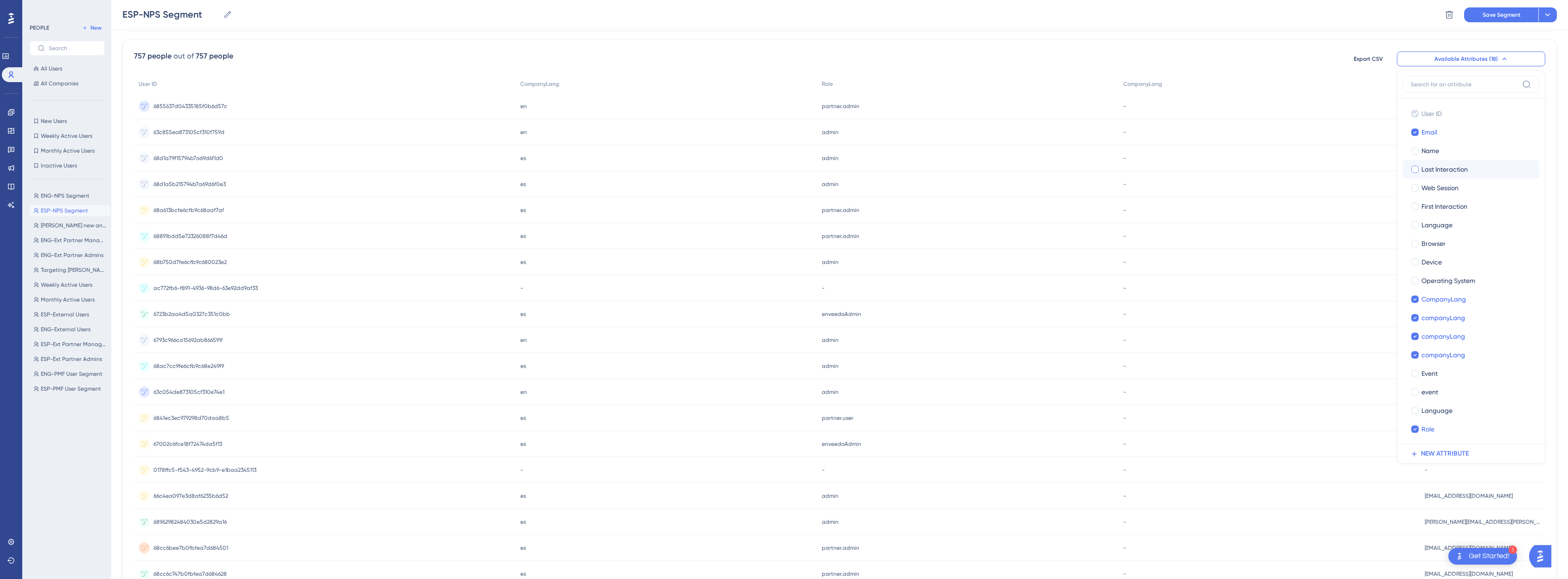
scroll to position [0, 7]
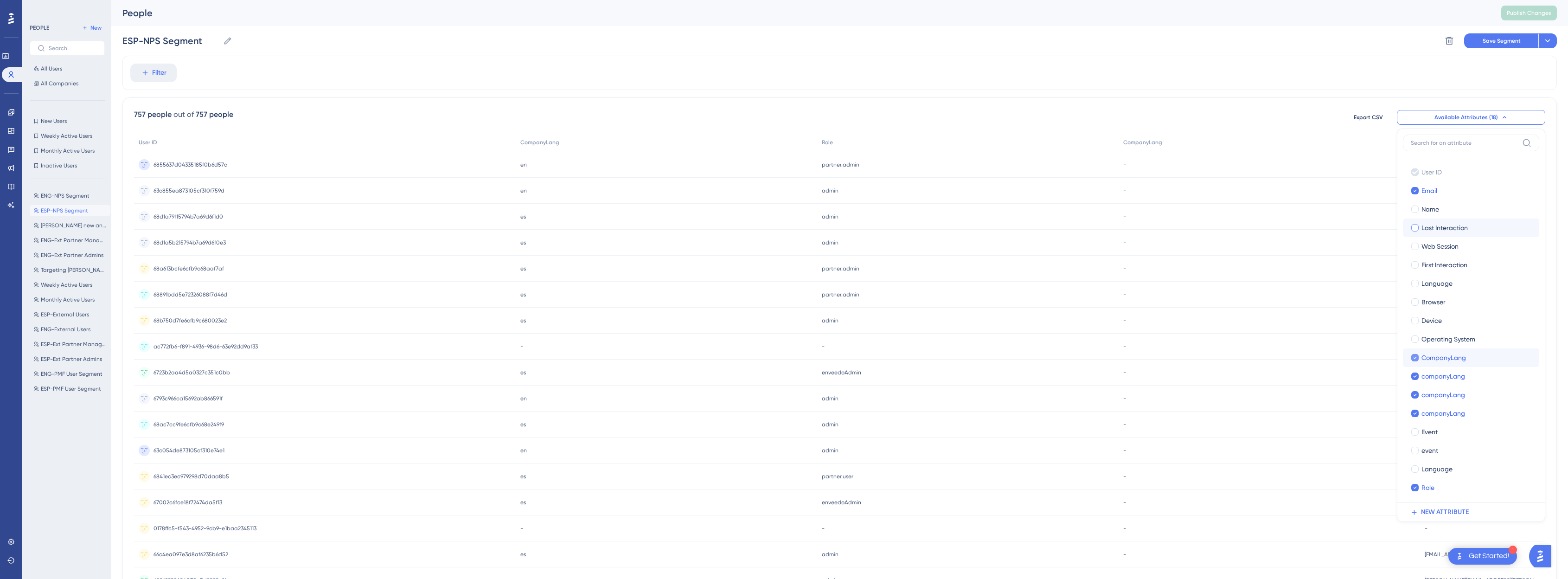
click at [790, 357] on icon at bounding box center [1415, 358] width 4 height 7
checkbox input "false"
click at [790, 396] on icon at bounding box center [1415, 394] width 4 height 7
checkbox input "false"
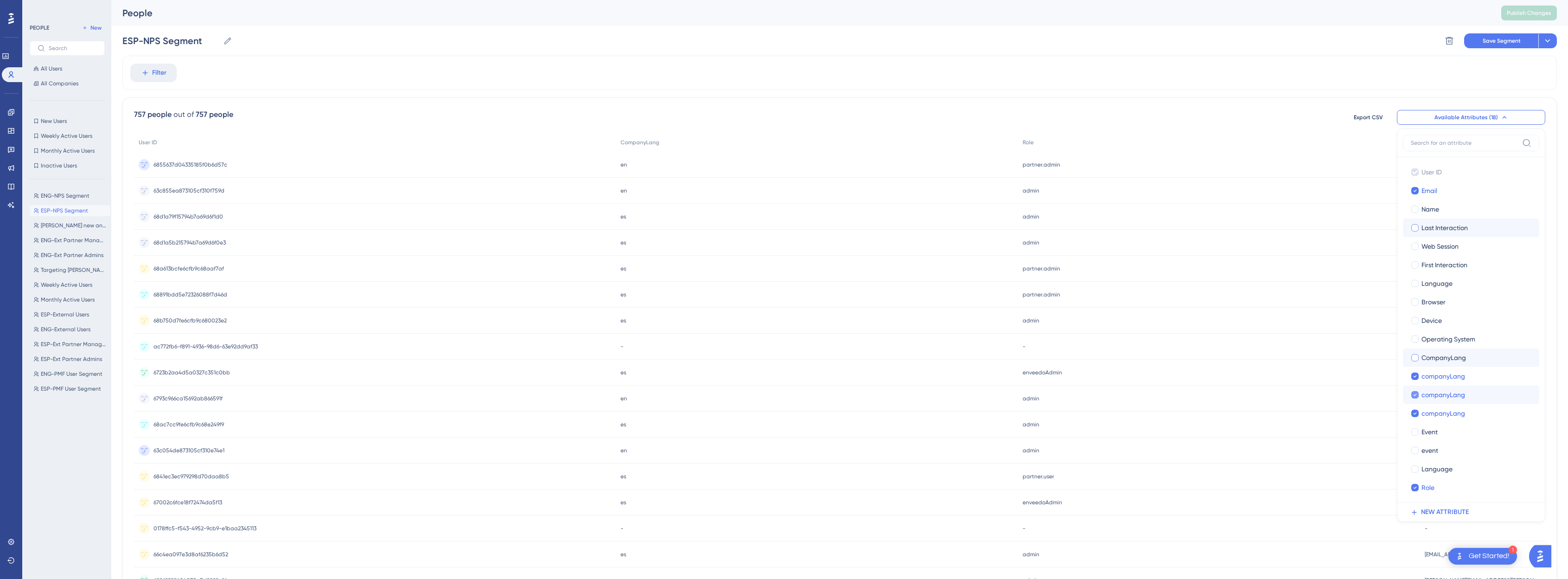
checkbox input "false"
click at [790, 394] on div at bounding box center [1415, 394] width 7 height 7
checkbox input "true"
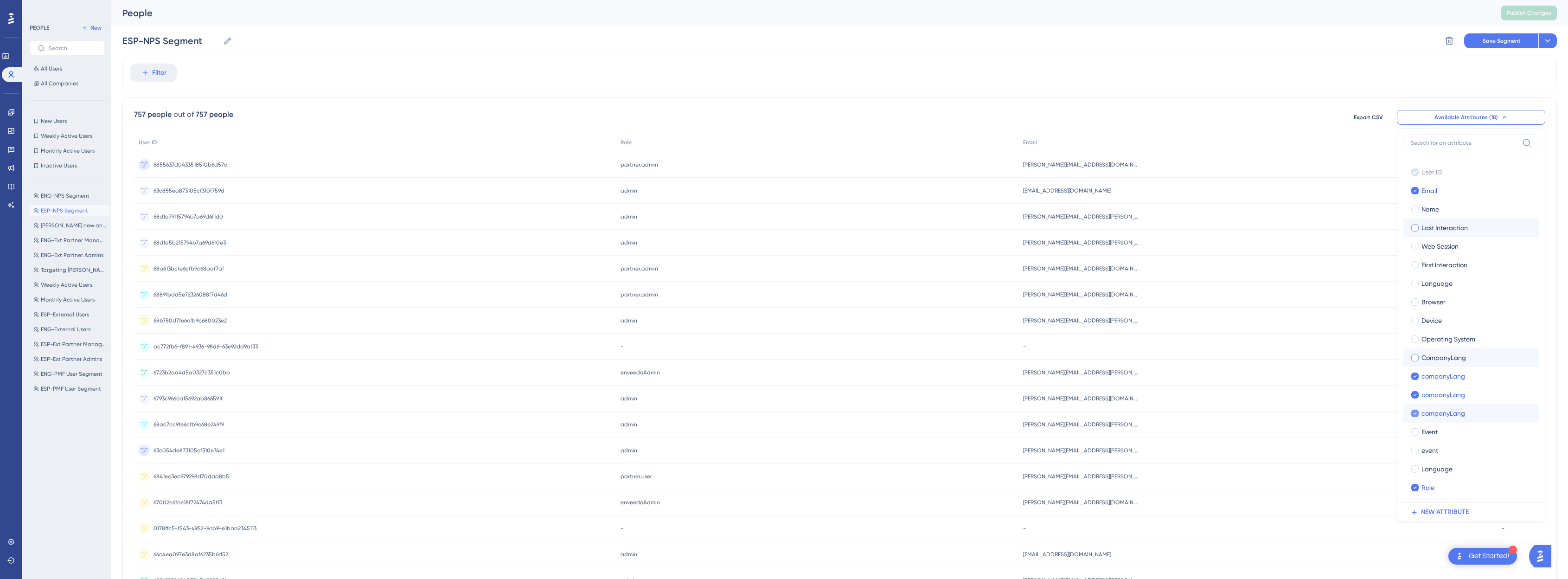
click at [790, 413] on icon at bounding box center [1415, 413] width 3 height 2
checkbox input "false"
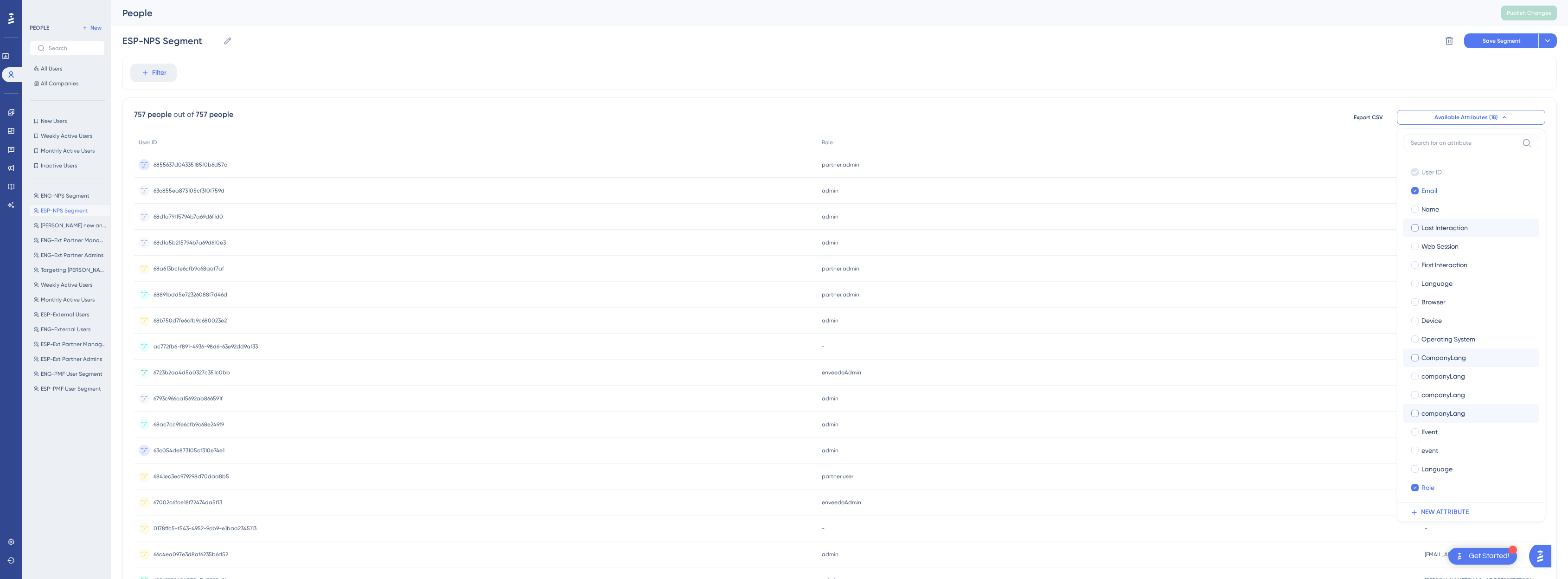
click at [790, 413] on div at bounding box center [1415, 413] width 7 height 7
checkbox input "true"
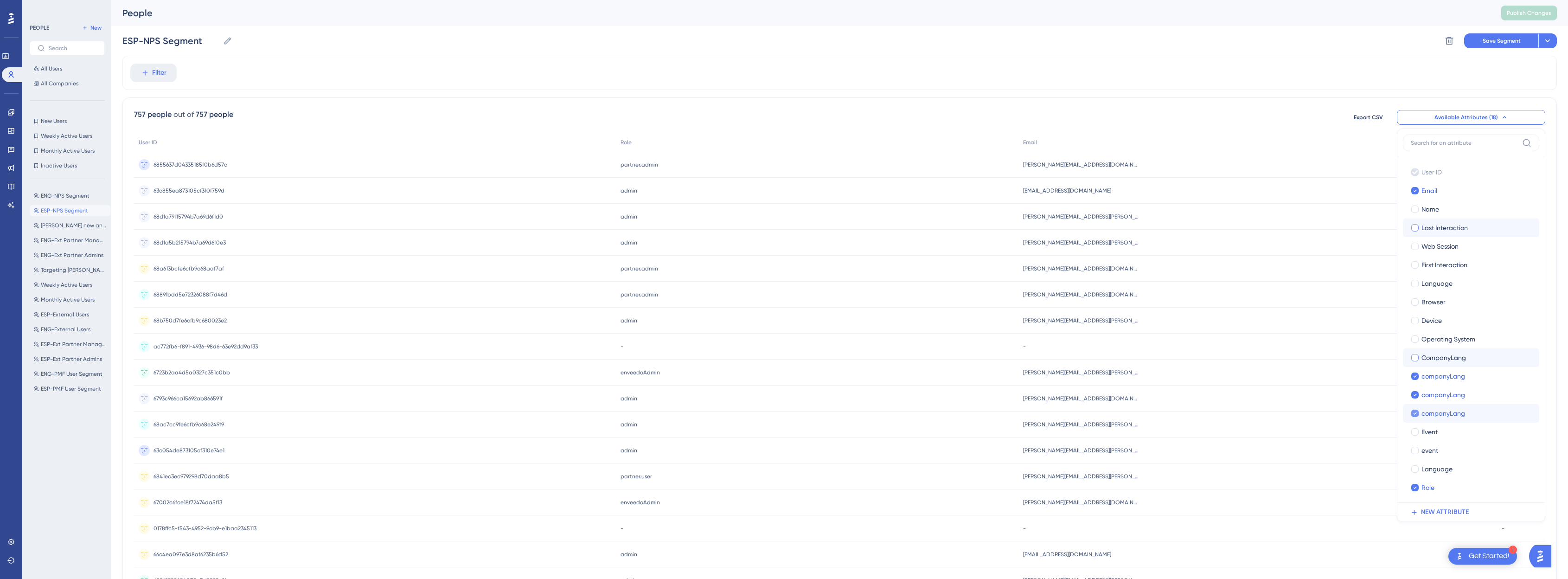
click at [790, 114] on div "757 people out of 757 people Export CSV Available Attributes (18) User ID User …" at bounding box center [839, 117] width 1411 height 17
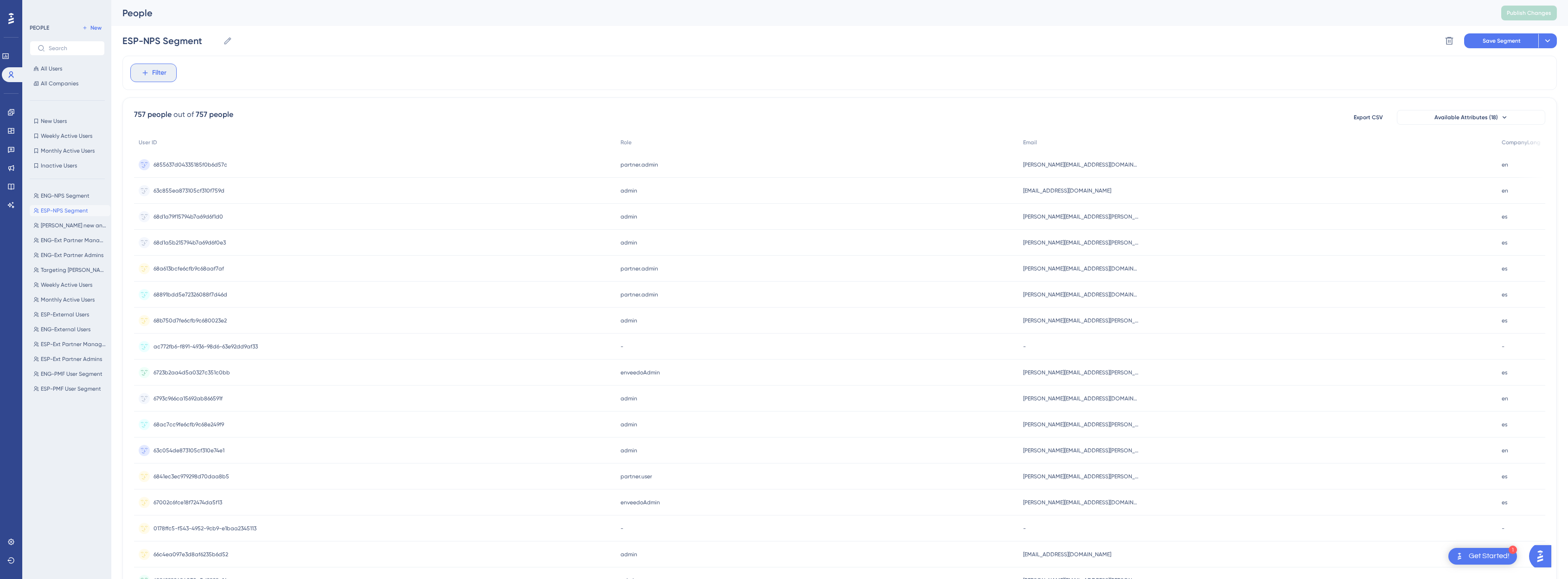
click at [158, 70] on span "Filter" at bounding box center [160, 73] width 15 height 11
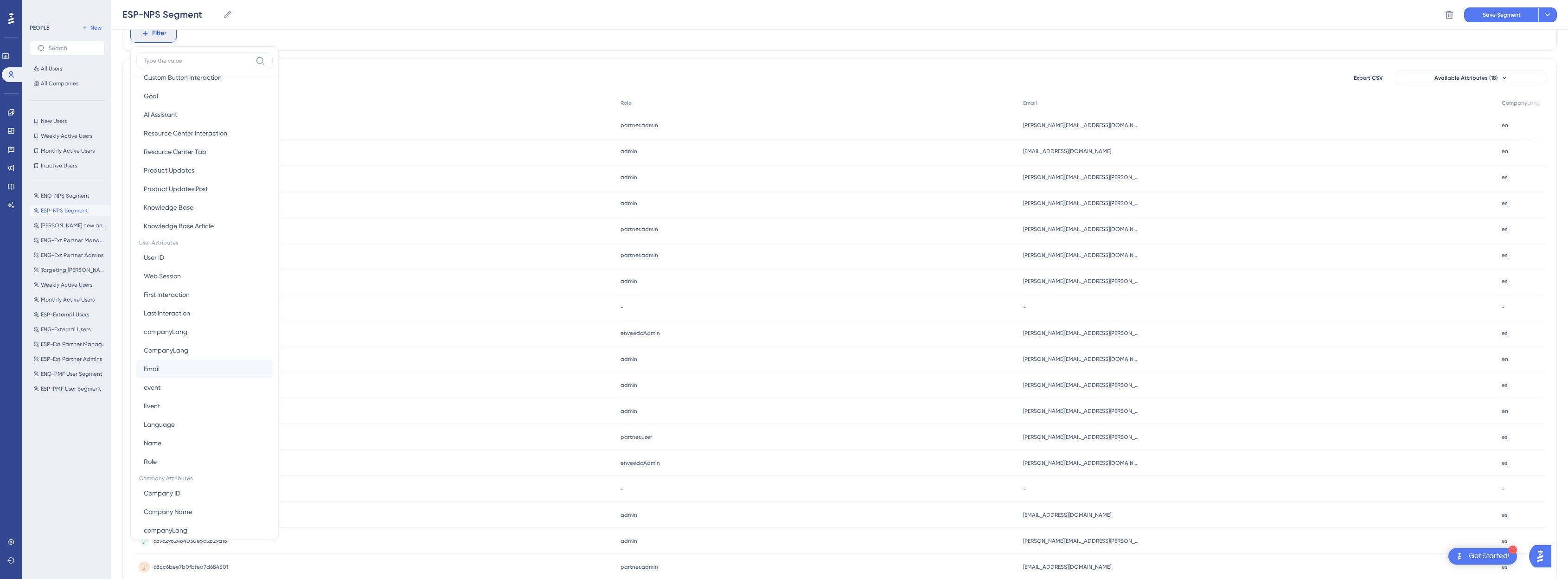
scroll to position [328, 0]
click at [175, 464] on span "companyLang" at bounding box center [165, 463] width 43 height 11
click at [152, 62] on label "is A" at bounding box center [156, 60] width 10 height 11
click at [232, 92] on span "Done" at bounding box center [232, 92] width 16 height 11
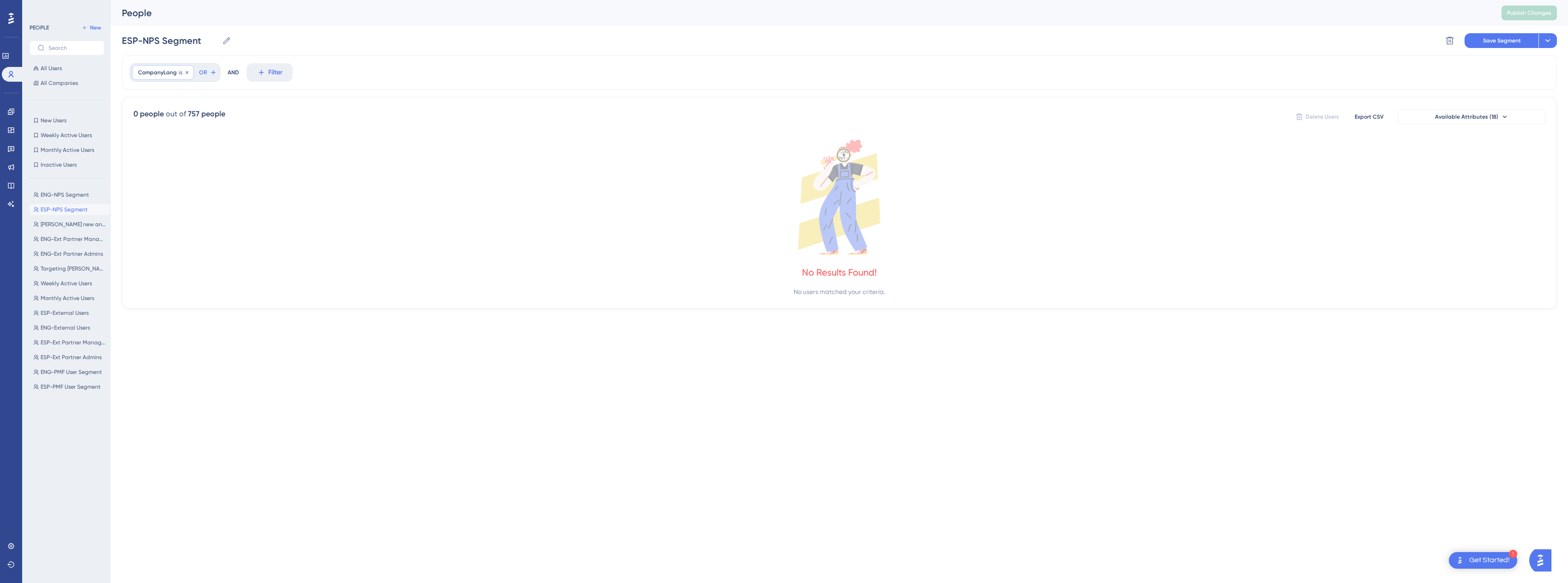
click at [164, 74] on span "CompanyLang" at bounding box center [158, 72] width 39 height 7
click at [231, 135] on span "Done" at bounding box center [231, 131] width 16 height 11
click at [166, 74] on span "CompanyLang" at bounding box center [158, 72] width 39 height 7
click at [184, 70] on icon at bounding box center [187, 72] width 5 height 5
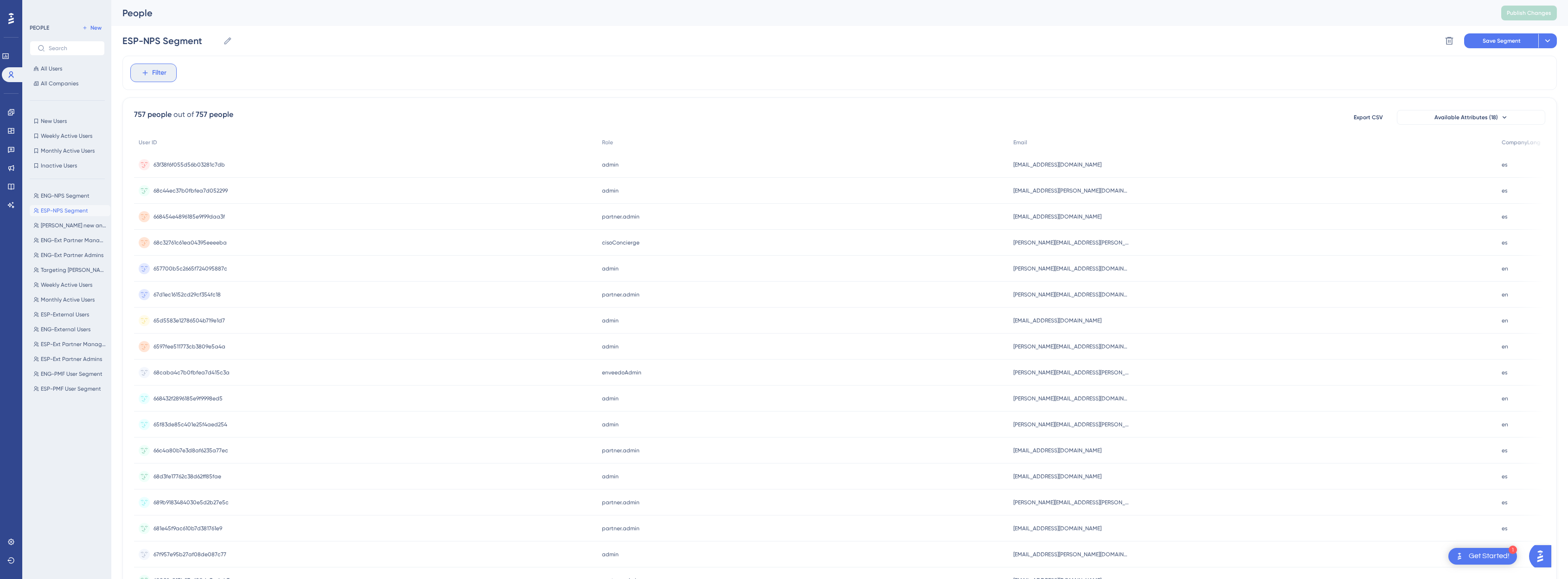
click at [146, 71] on icon at bounding box center [145, 73] width 9 height 9
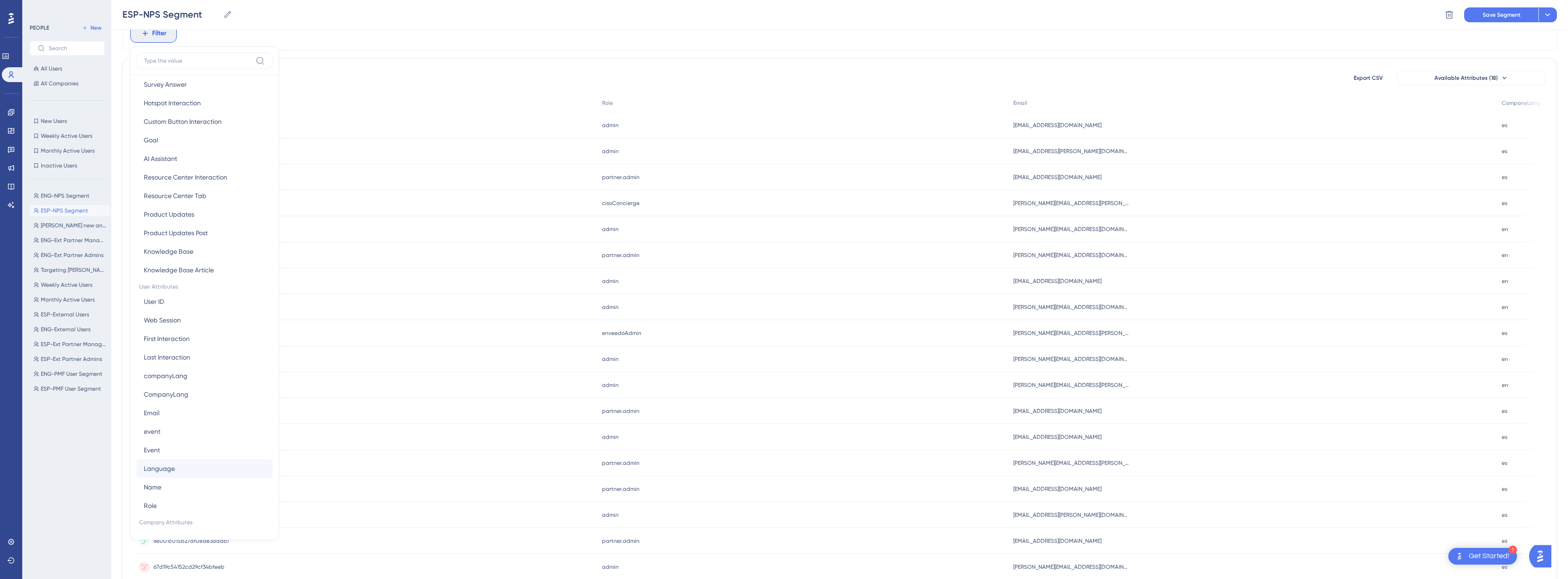
scroll to position [328, 0]
click at [177, 455] on button "companyLang companyLang" at bounding box center [204, 463] width 136 height 18
click at [153, 78] on label "is B" at bounding box center [156, 75] width 10 height 11
click at [232, 94] on span "Done" at bounding box center [232, 92] width 16 height 11
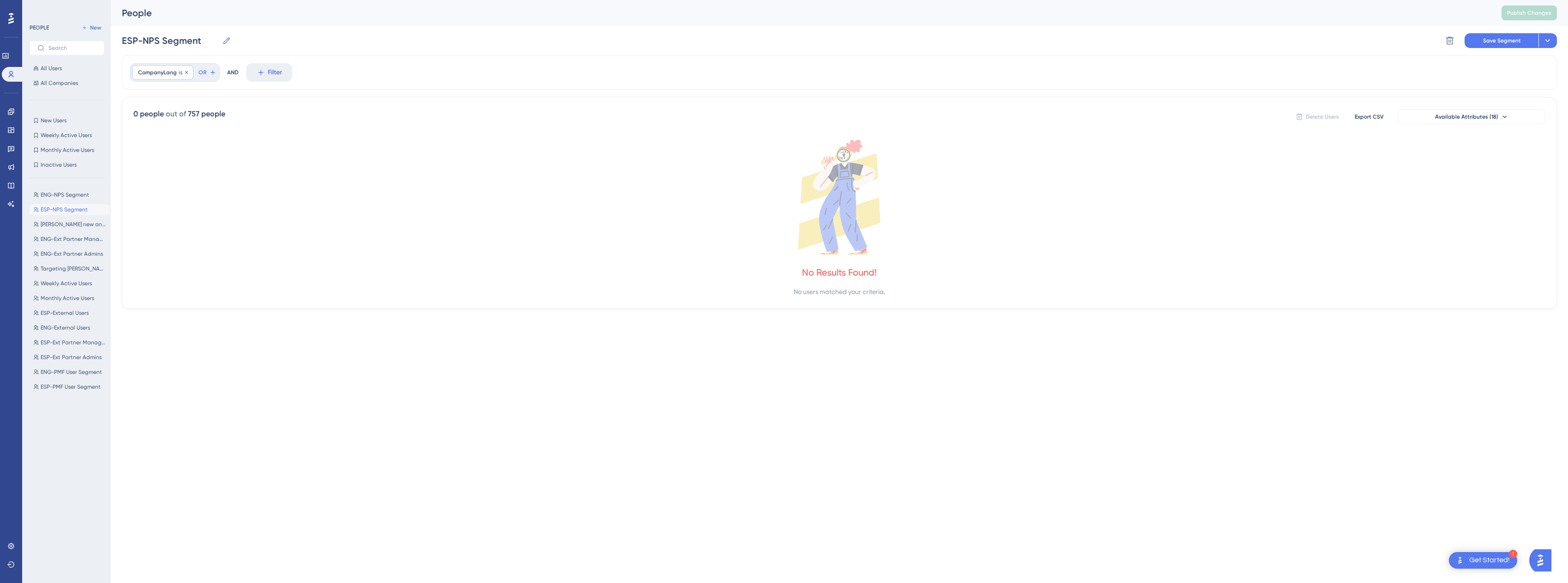
click at [179, 72] on span "is" at bounding box center [181, 72] width 4 height 7
click at [150, 99] on div "is A" at bounding box center [190, 99] width 100 height 11
click at [230, 127] on span "Done" at bounding box center [231, 131] width 16 height 11
click at [184, 74] on icon at bounding box center [187, 72] width 5 height 5
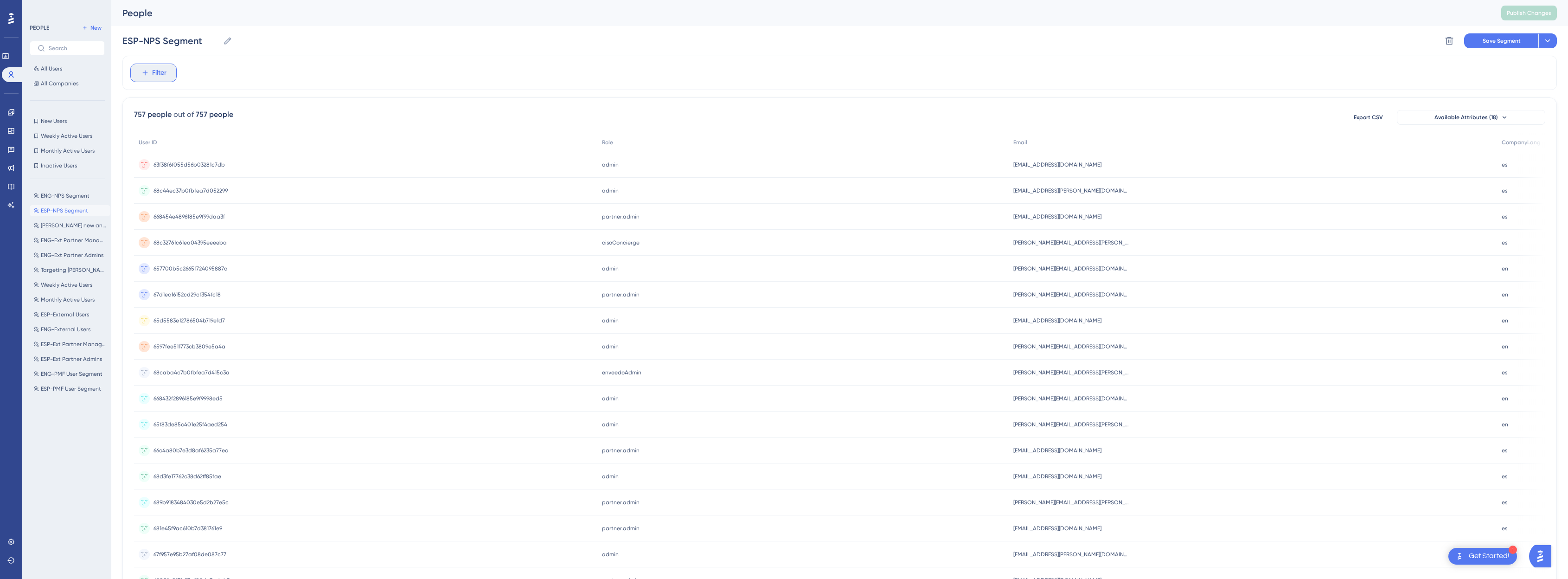
click at [142, 70] on icon at bounding box center [145, 73] width 9 height 9
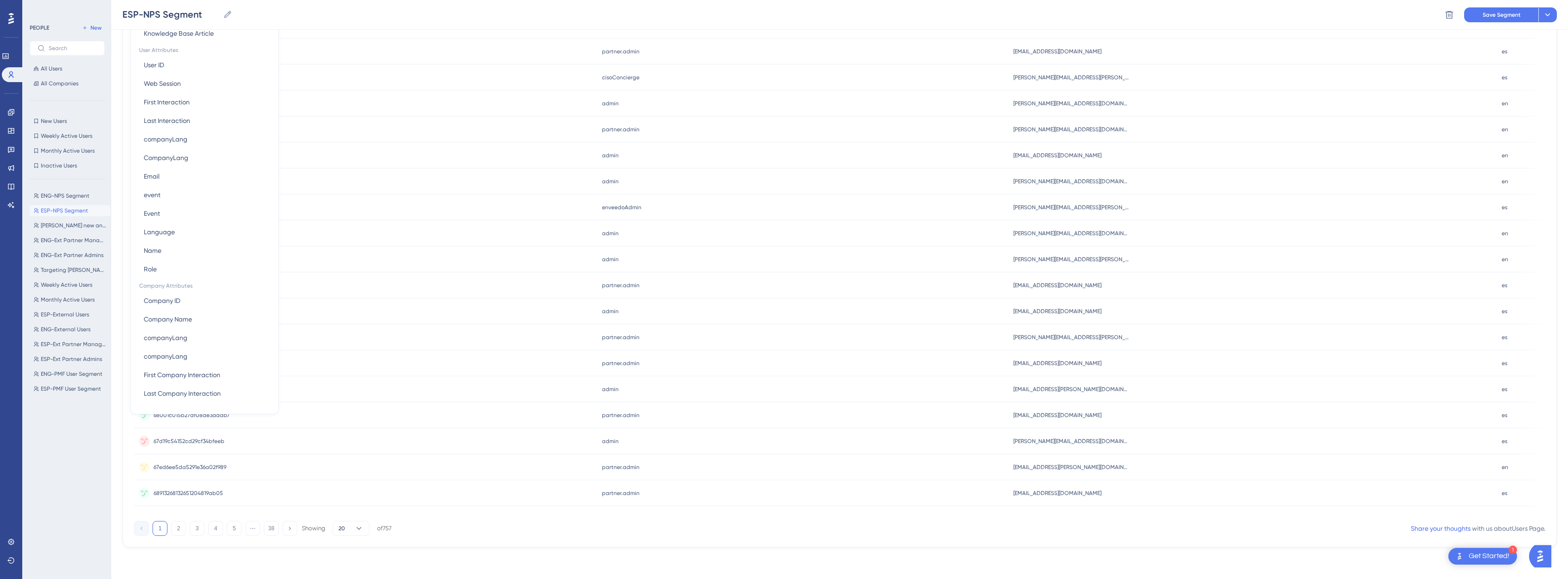
scroll to position [126, 0]
click at [186, 187] on span "companyLang" at bounding box center [165, 182] width 43 height 11
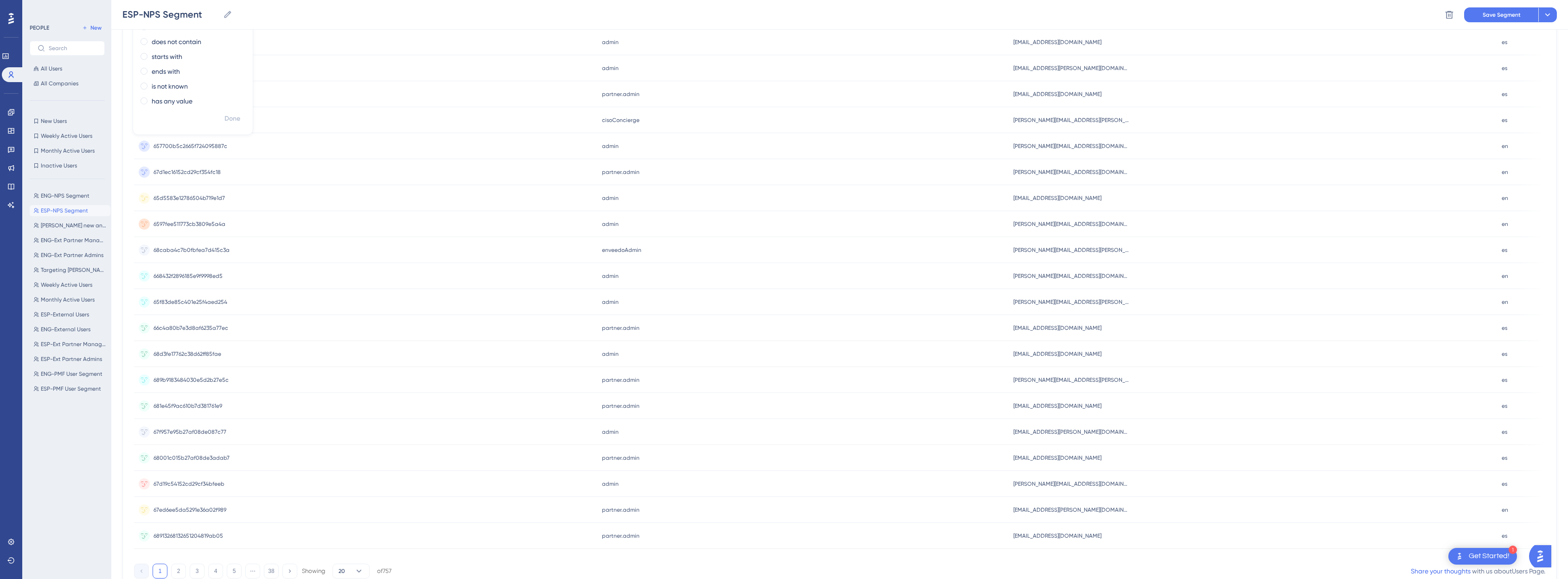
scroll to position [0, 0]
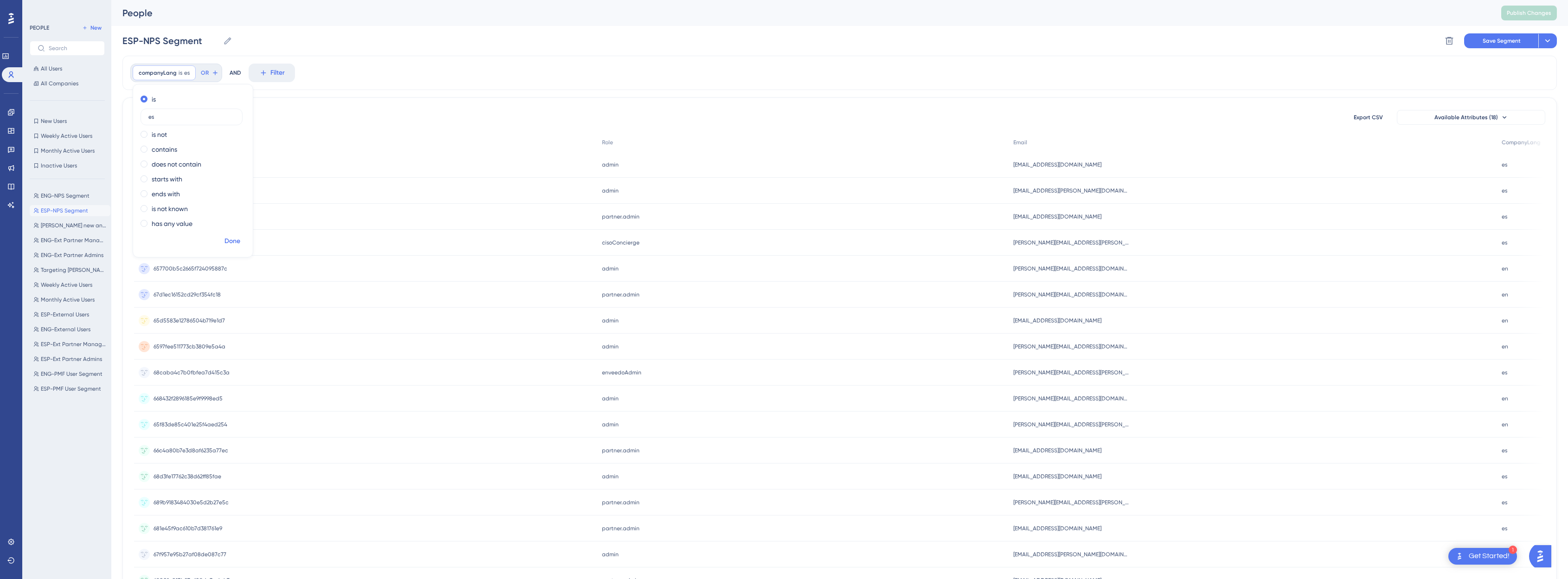
type input "es"
click at [228, 243] on span "Done" at bounding box center [232, 241] width 16 height 11
click at [270, 70] on span "Filter" at bounding box center [278, 73] width 15 height 11
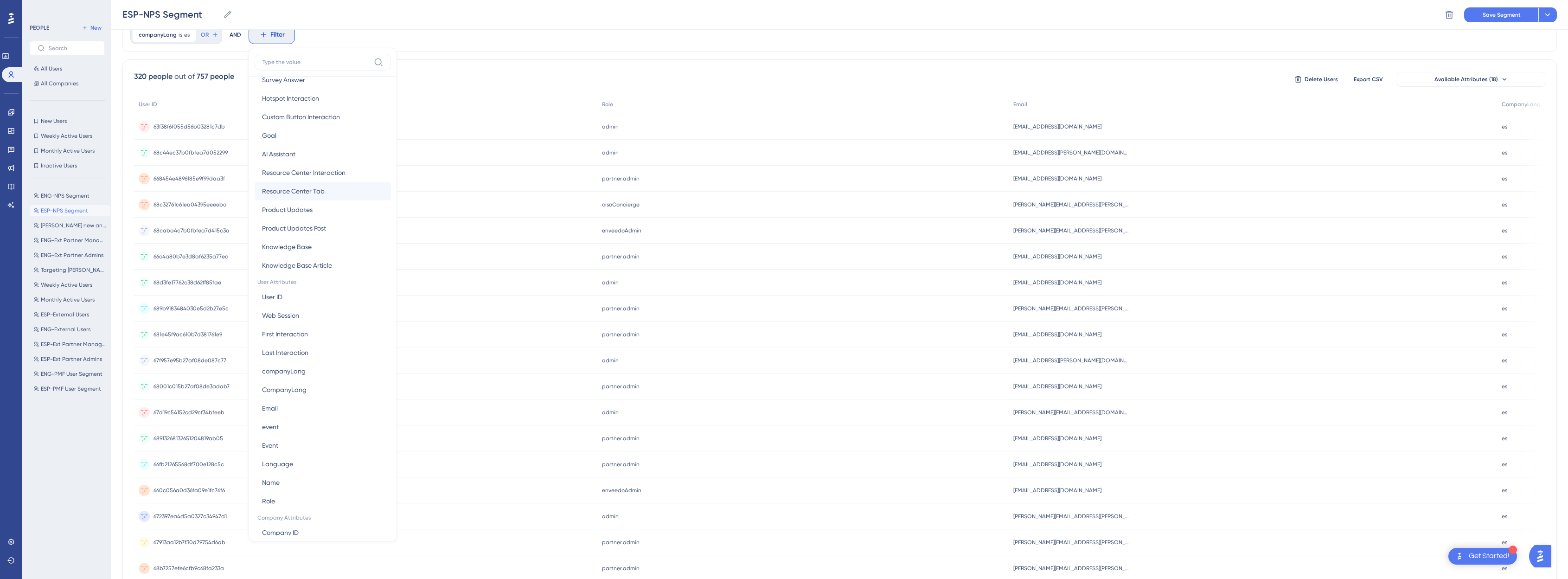
scroll to position [328, 0]
click at [285, 399] on button "Role Role" at bounding box center [322, 396] width 136 height 18
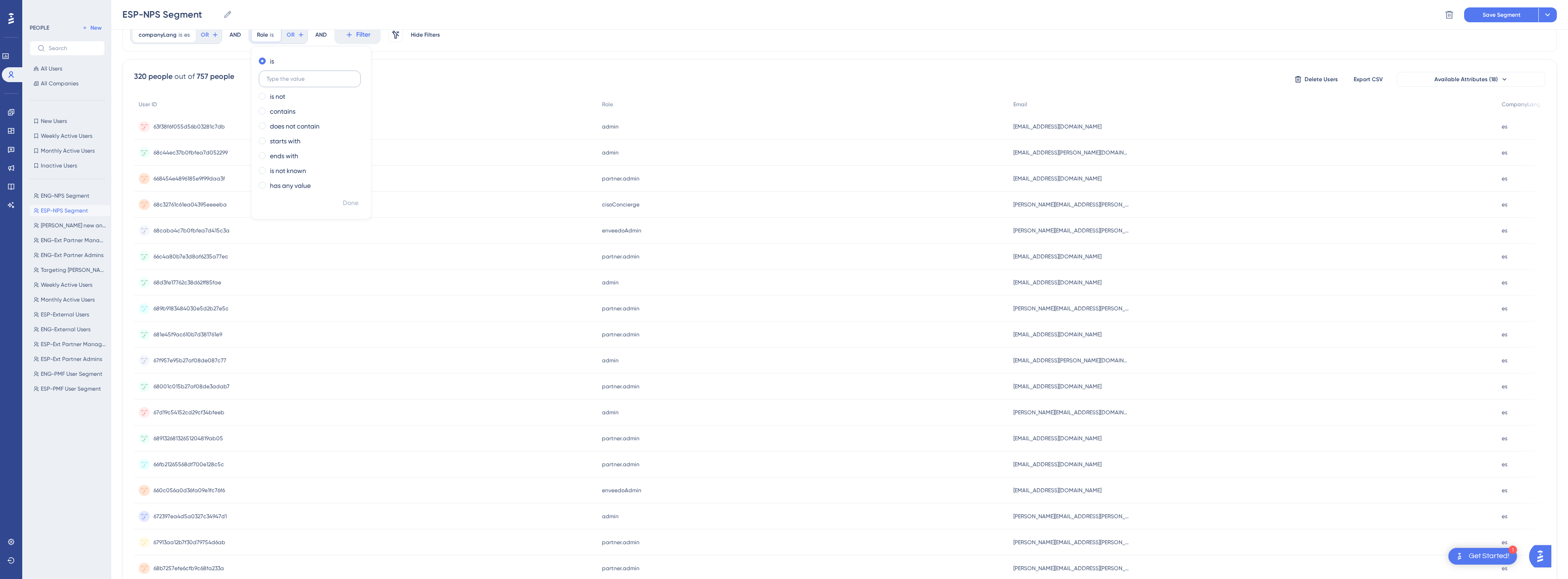
click at [298, 82] on input "text" at bounding box center [309, 79] width 86 height 7
click at [286, 111] on label "contains" at bounding box center [282, 111] width 26 height 11
click at [300, 109] on input "text" at bounding box center [309, 108] width 86 height 7
type input "admin"
click at [353, 201] on span "Done" at bounding box center [351, 203] width 16 height 11
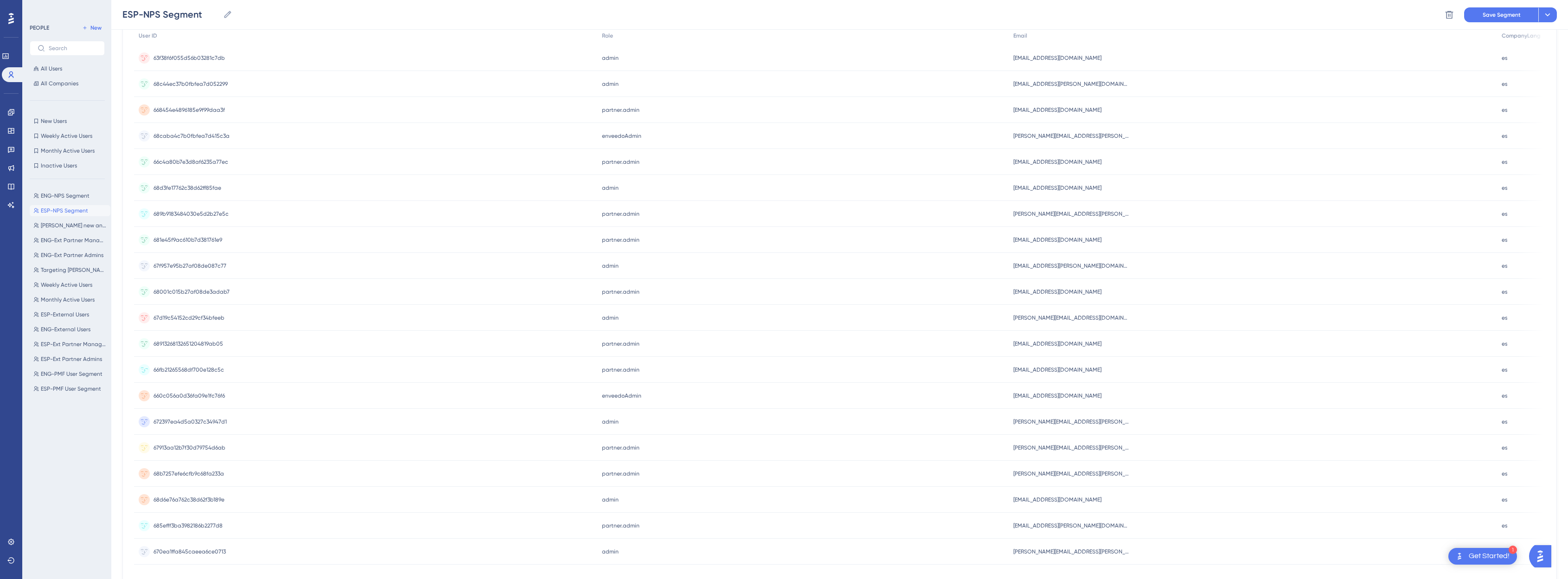
scroll to position [0, 0]
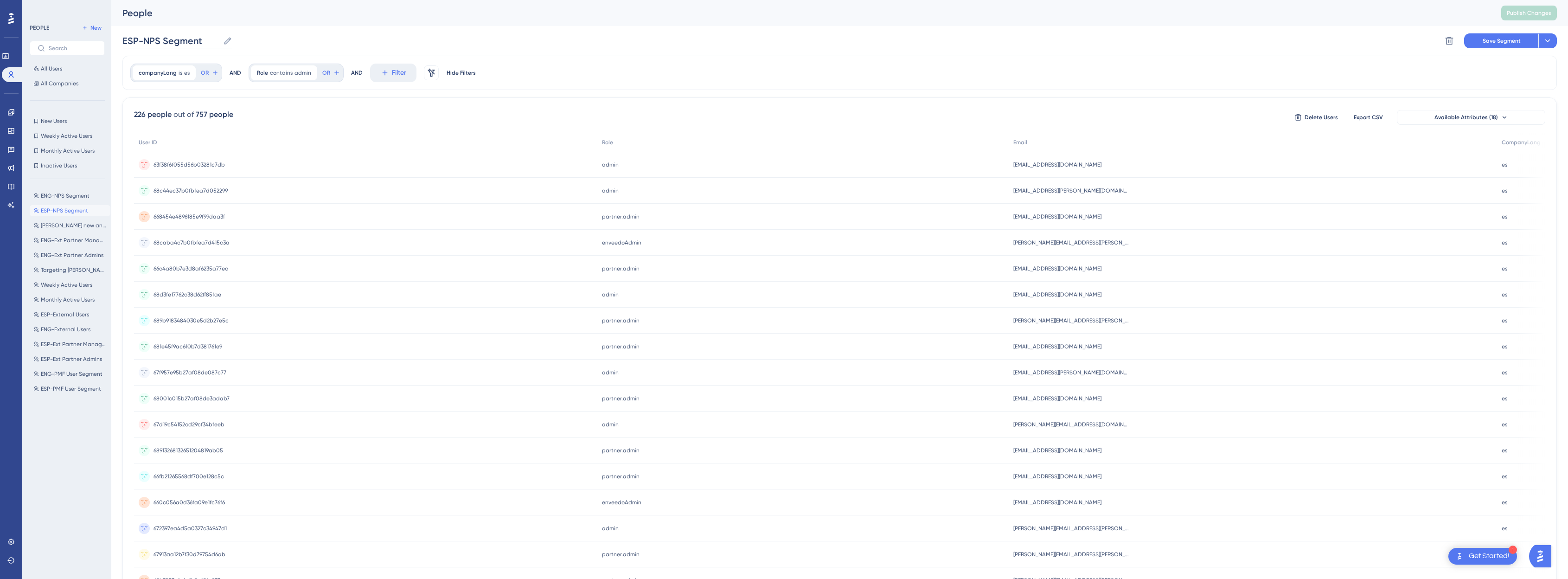
click at [155, 43] on input "ESP-NPS Segment" at bounding box center [171, 40] width 97 height 13
type input "ESP-NPS Admin Segment"
click at [387, 76] on button "Filter" at bounding box center [393, 73] width 46 height 18
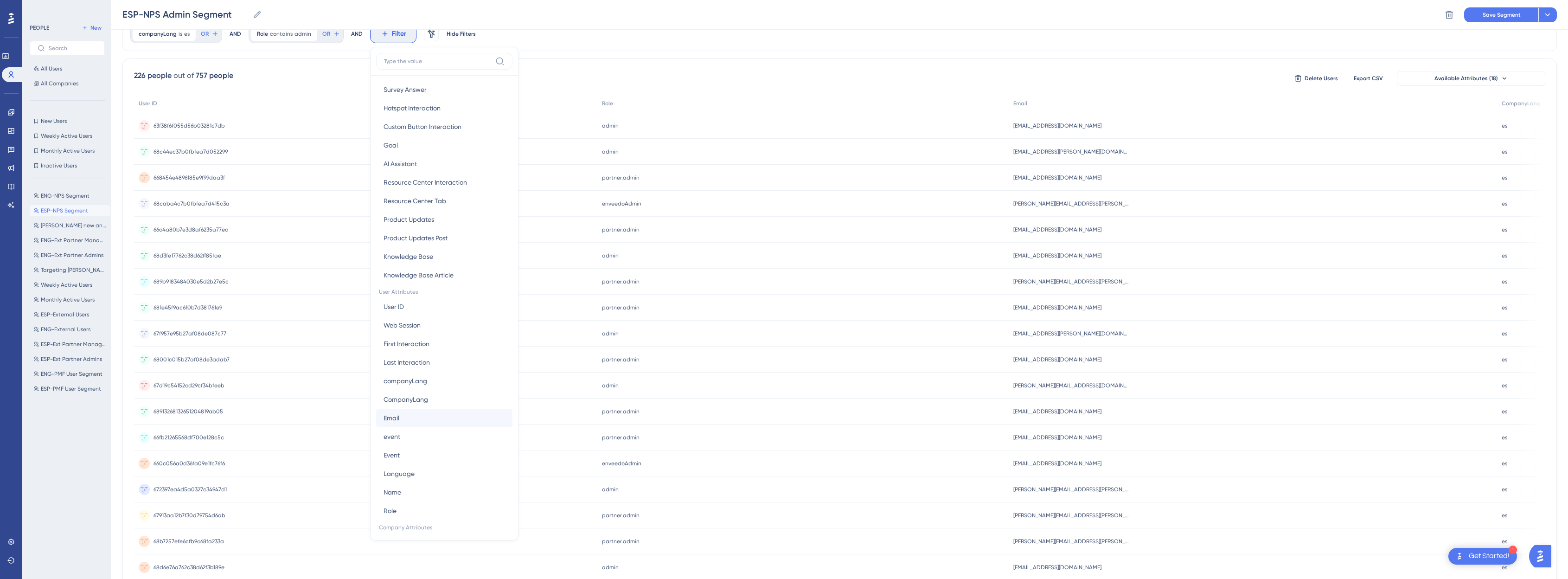
scroll to position [213, 0]
click at [392, 426] on button "Email Email" at bounding box center [444, 418] width 136 height 18
click at [400, 126] on label "does not contain" at bounding box center [416, 125] width 50 height 11
click at [414, 131] on div "is is not contains does not contain starts with ends with is not known has any …" at bounding box center [433, 123] width 120 height 141
click at [416, 120] on input "text" at bounding box center [431, 122] width 86 height 7
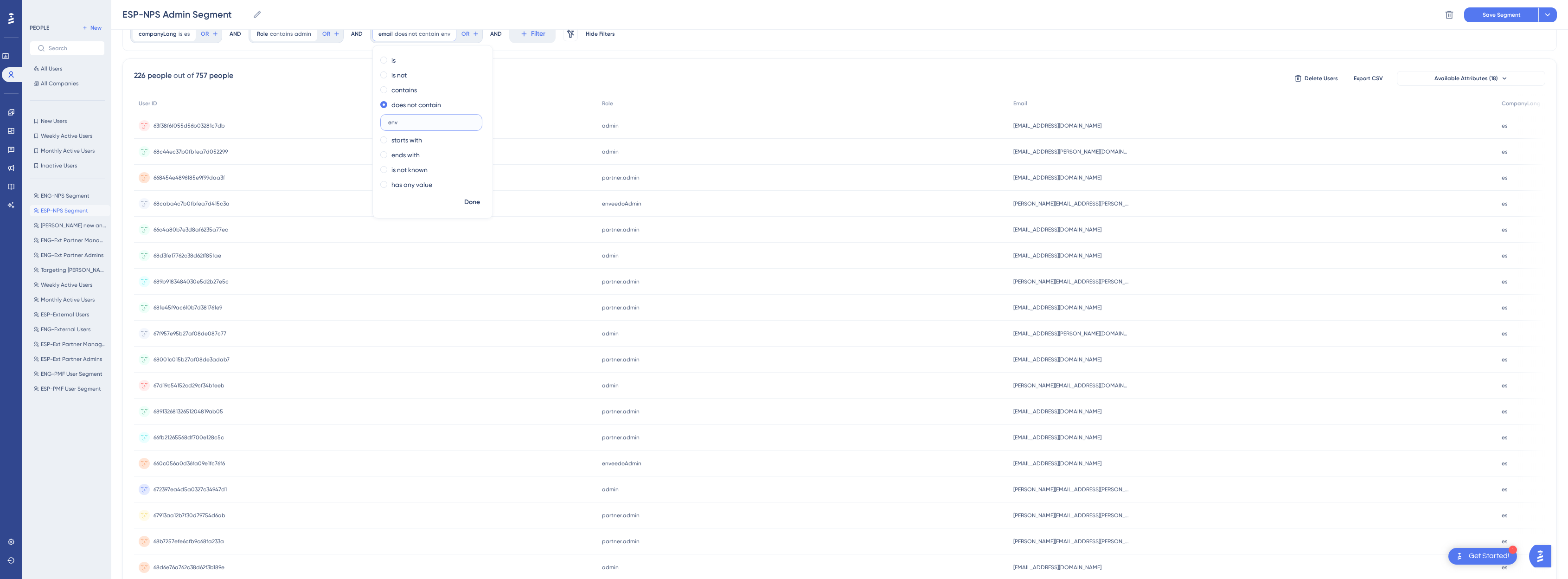
scroll to position [41, 0]
type input "enveedo.com"
click at [469, 207] on span "Done" at bounding box center [472, 204] width 16 height 11
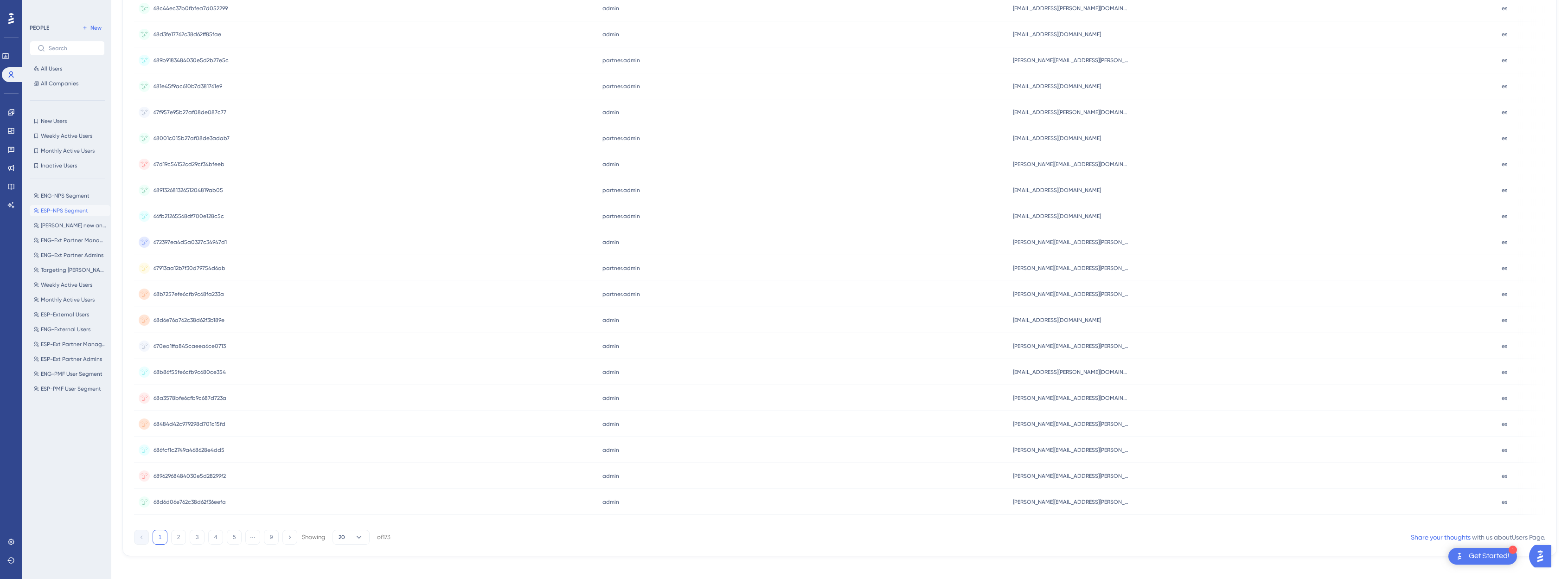
scroll to position [0, 0]
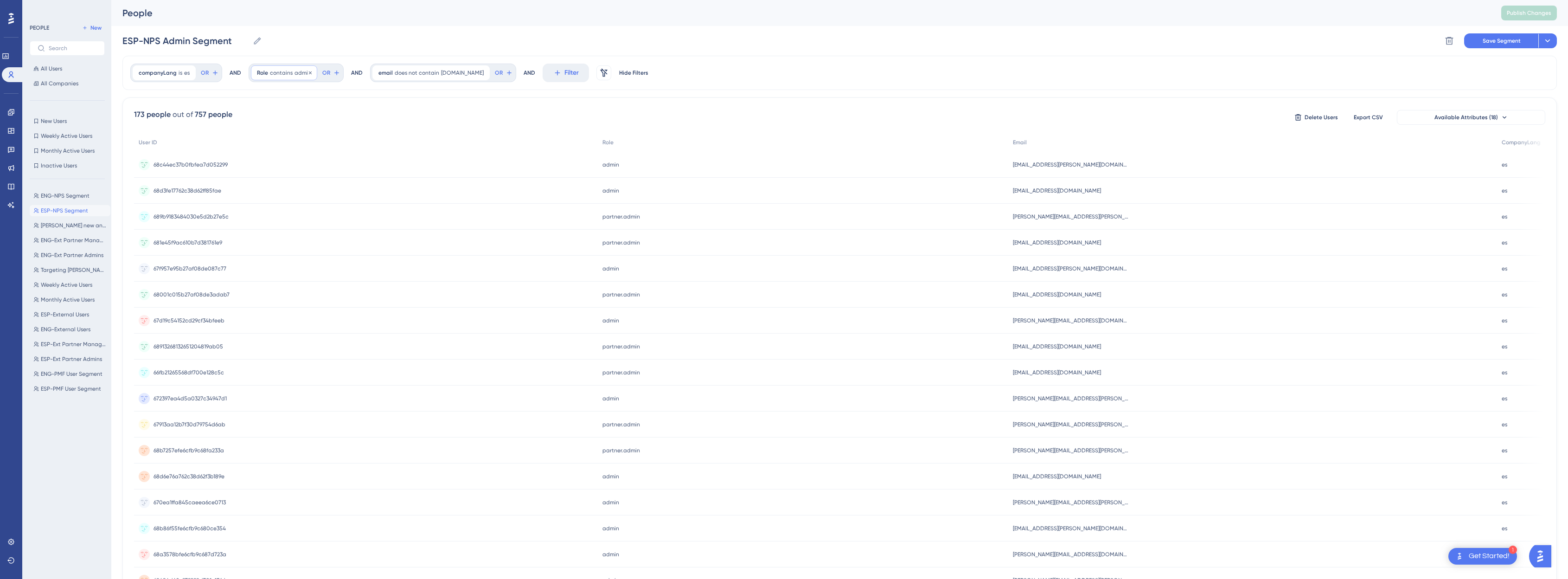
click at [281, 75] on span "contains" at bounding box center [281, 73] width 23 height 7
click at [266, 101] on div "is" at bounding box center [309, 99] width 101 height 11
click at [348, 245] on span "Done" at bounding box center [351, 241] width 16 height 11
drag, startPoint x: 1503, startPoint y: 39, endPoint x: 1564, endPoint y: 39, distance: 61.0
click at [790, 39] on div "Performance Users Engagement Widgets Feedback Product Updates Knowledge Base AI…" at bounding box center [839, 363] width 1457 height 727
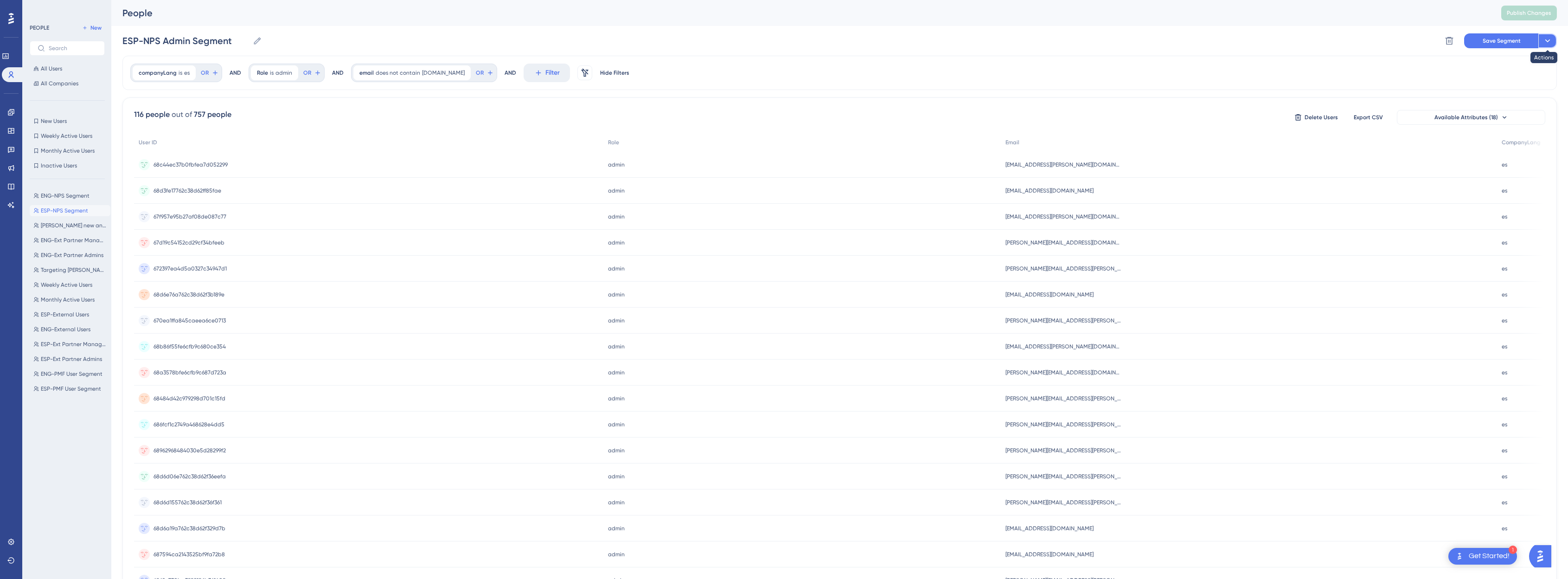
click at [790, 41] on button at bounding box center [1547, 41] width 18 height 15
click at [790, 66] on span "Save as a New Segment" at bounding box center [1504, 67] width 72 height 11
click at [75, 212] on span "ENG-NPS Segment" at bounding box center [65, 210] width 49 height 7
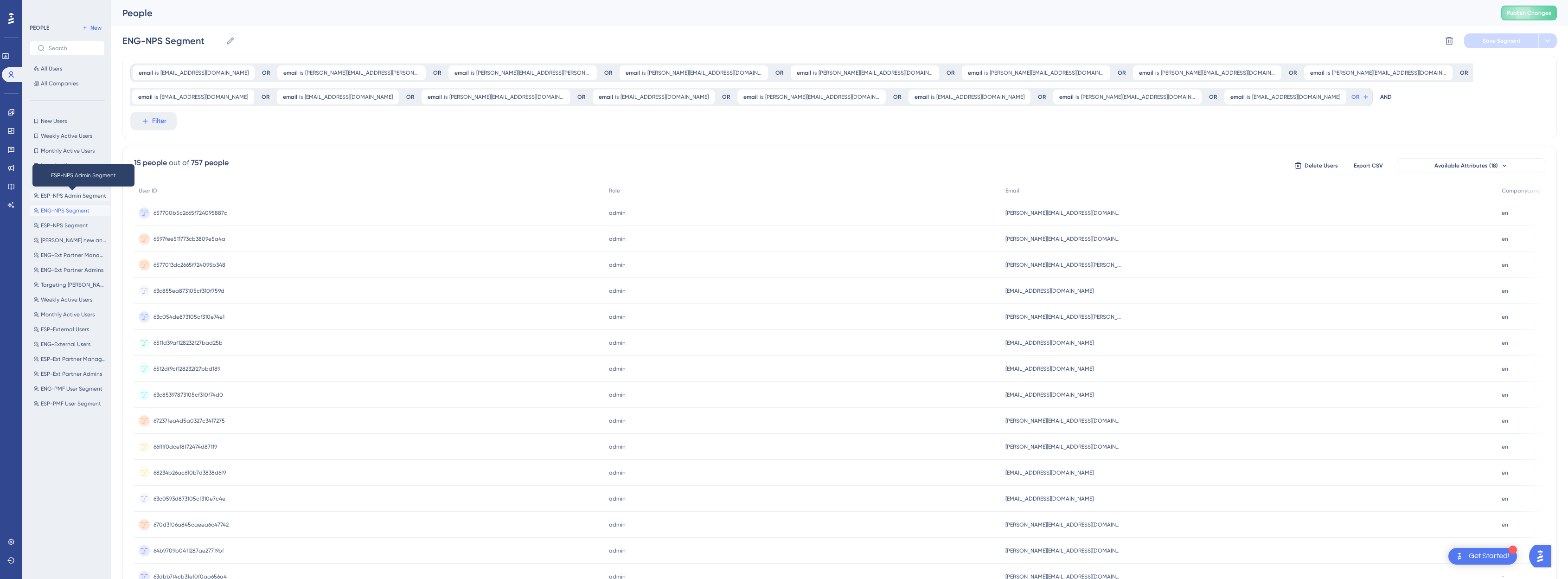
click at [62, 193] on span "ESP-NPS Admin Segment" at bounding box center [73, 196] width 65 height 7
type input "ESP-NPS Admin Segment"
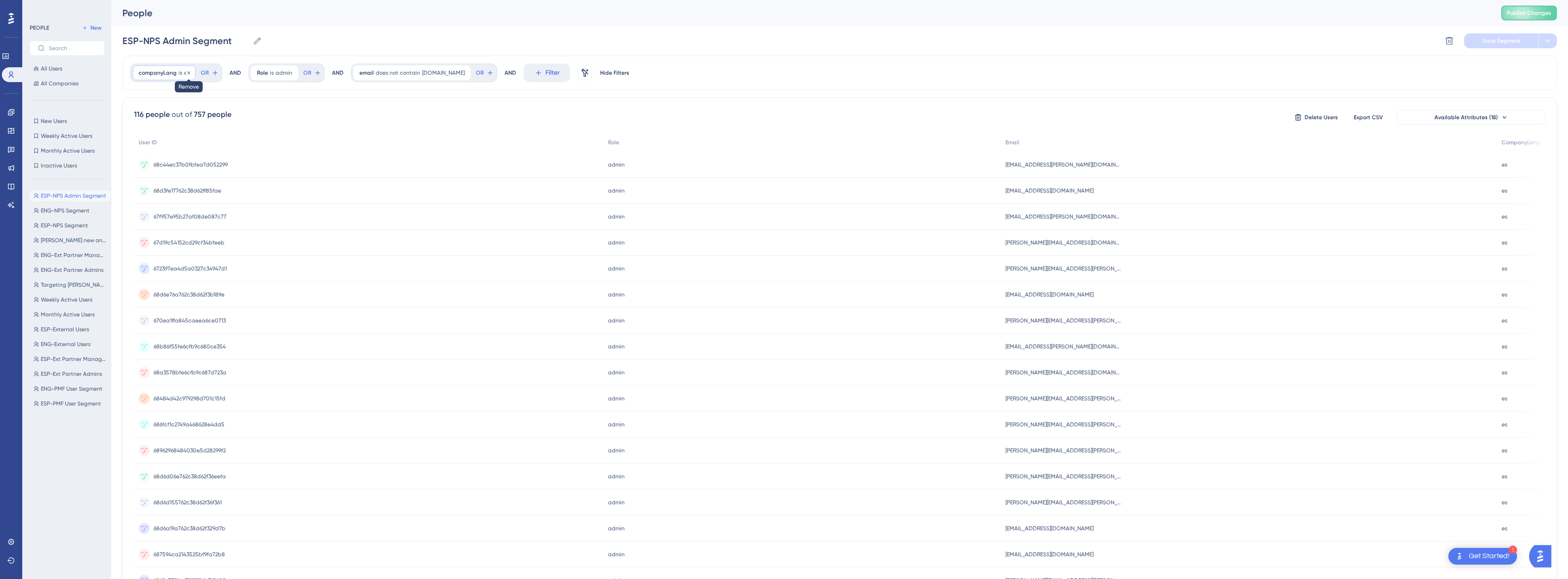
click at [186, 76] on div at bounding box center [188, 73] width 6 height 9
type input "en"
click at [224, 239] on span "Done" at bounding box center [232, 241] width 16 height 11
click at [162, 42] on input "ESP-NPS Admin Segment" at bounding box center [185, 40] width 127 height 13
click at [130, 43] on input "ESP-NPS Admin Segment" at bounding box center [185, 40] width 127 height 13
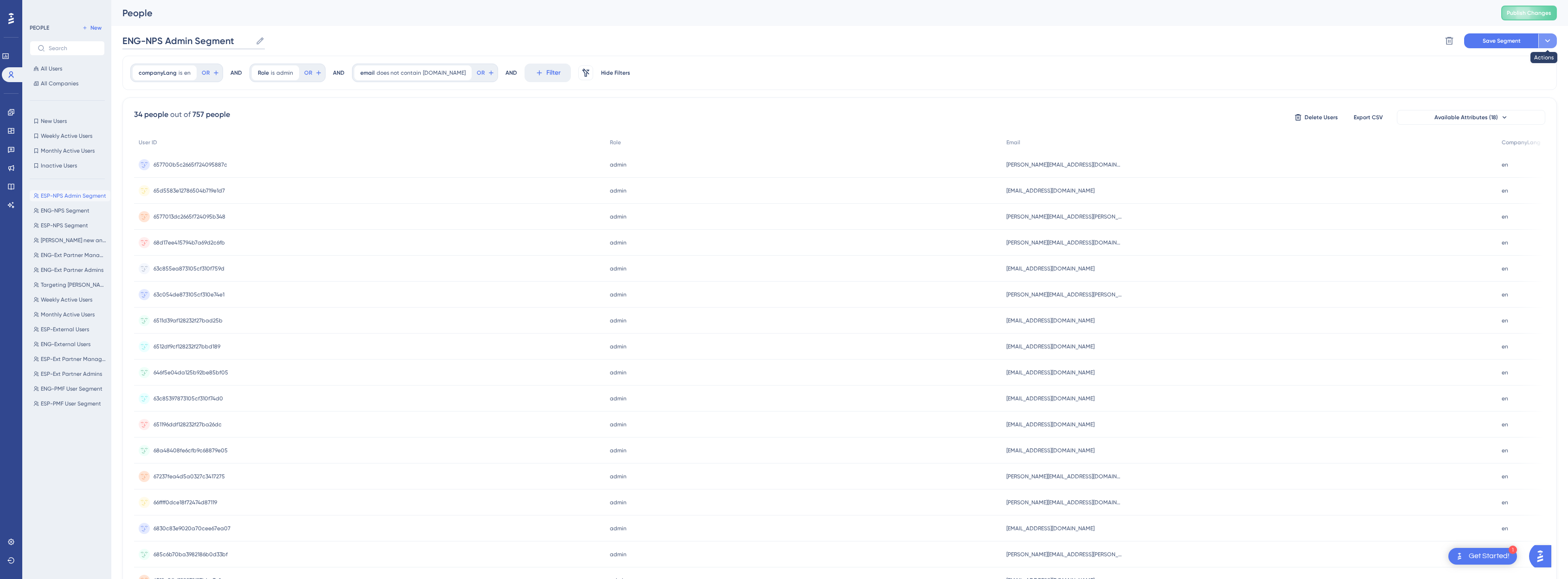
type input "ENG-NPS Admin Segment"
click at [790, 39] on button at bounding box center [1547, 41] width 18 height 15
click at [790, 66] on span "Save as a New Segment" at bounding box center [1504, 67] width 72 height 11
click at [790, 13] on span "Publish Changes" at bounding box center [1528, 13] width 45 height 7
click at [10, 147] on icon at bounding box center [11, 149] width 7 height 7
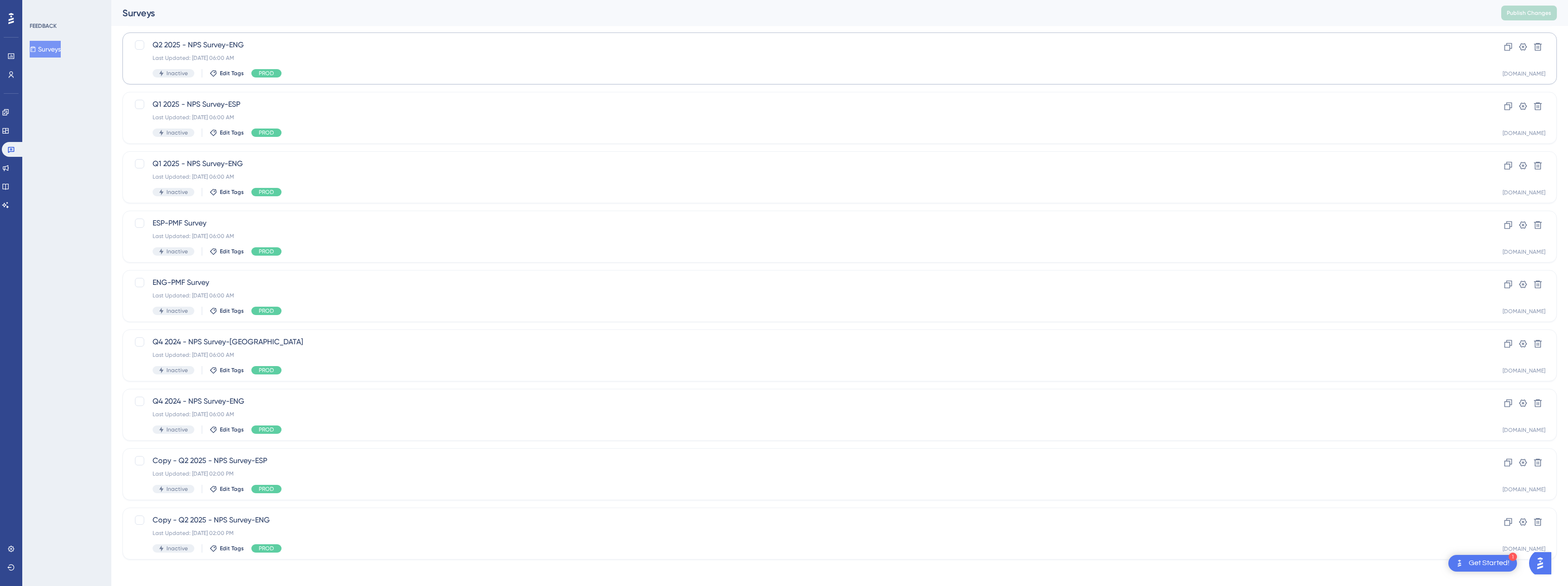
scroll to position [116, 0]
click at [315, 453] on span "Copy - Q2 2025 - NPS Survey-ESP" at bounding box center [803, 458] width 1300 height 11
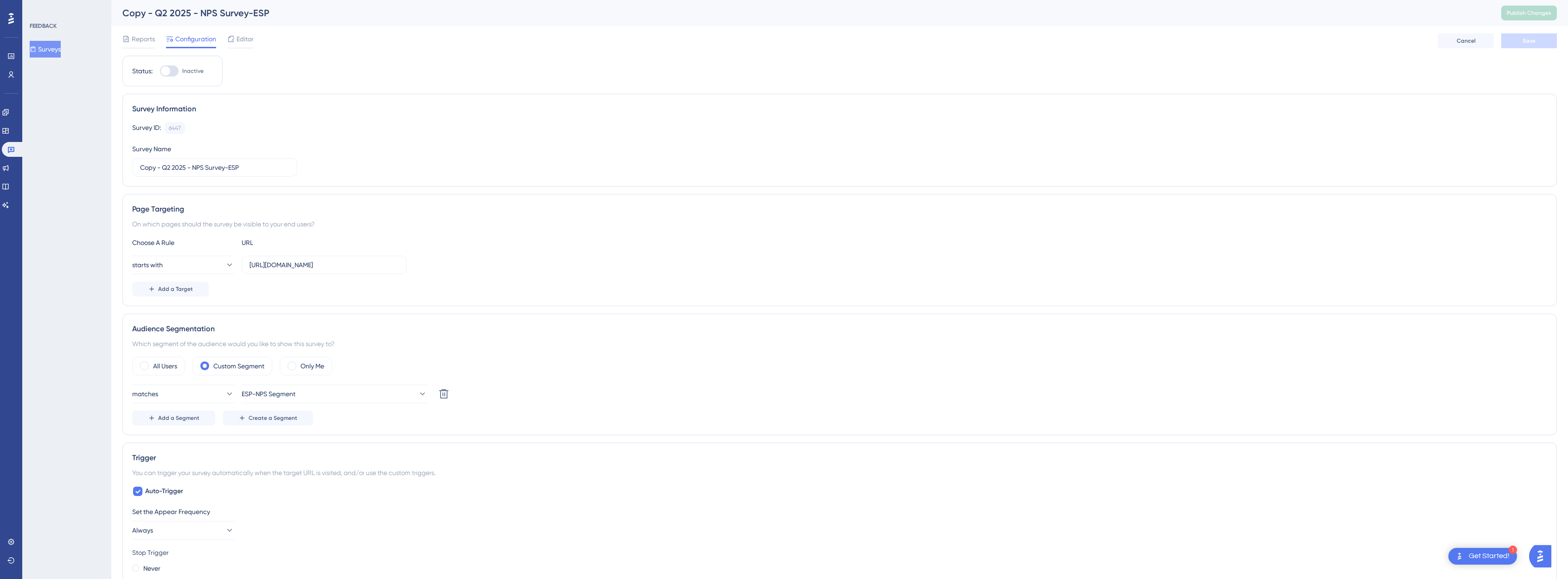
click at [182, 12] on div "Copy - Q2 2025 - NPS Survey-ESP" at bounding box center [800, 13] width 1355 height 13
click at [163, 164] on input "Copy - Q2 2025 - NPS Survey-ESP" at bounding box center [215, 167] width 149 height 10
type input "Q3 2025 - NPS Survey-ESP"
click at [268, 395] on span "ESP-NPS Segment" at bounding box center [269, 394] width 54 height 11
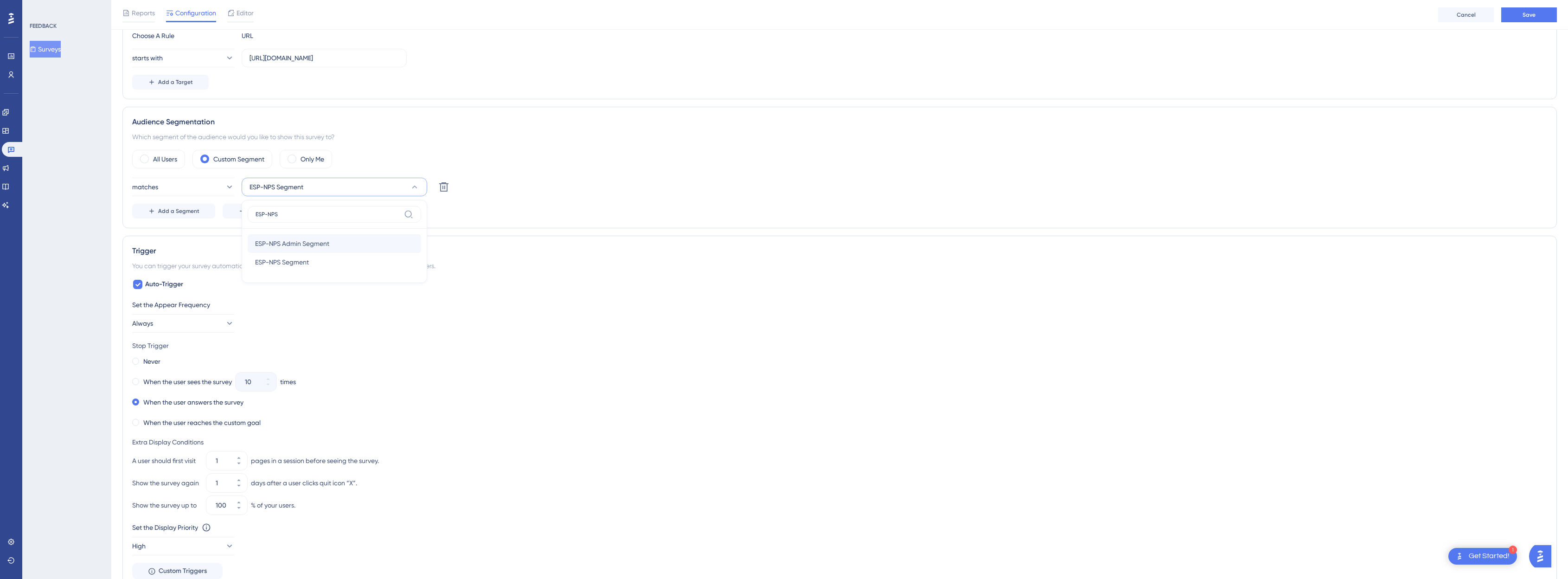
type input "ESP-NPS"
click at [316, 242] on span "ESP-NPS Admin Segment" at bounding box center [292, 243] width 74 height 11
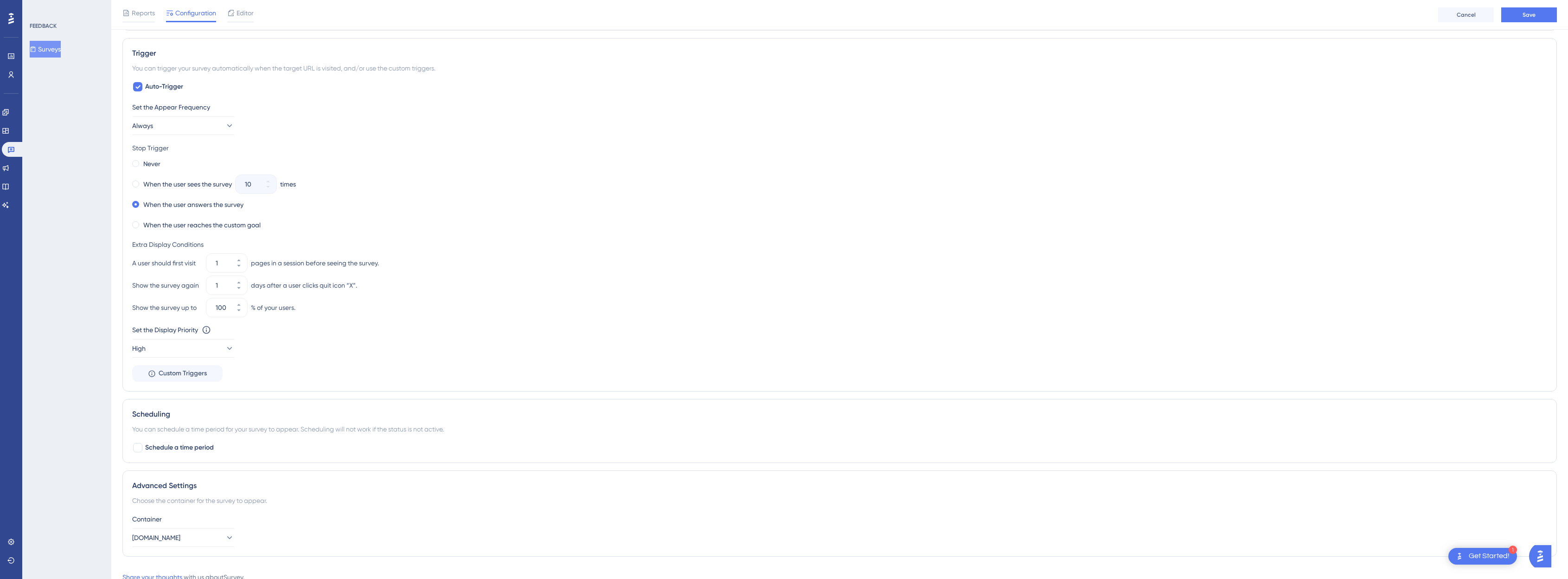
scroll to position [441, 0]
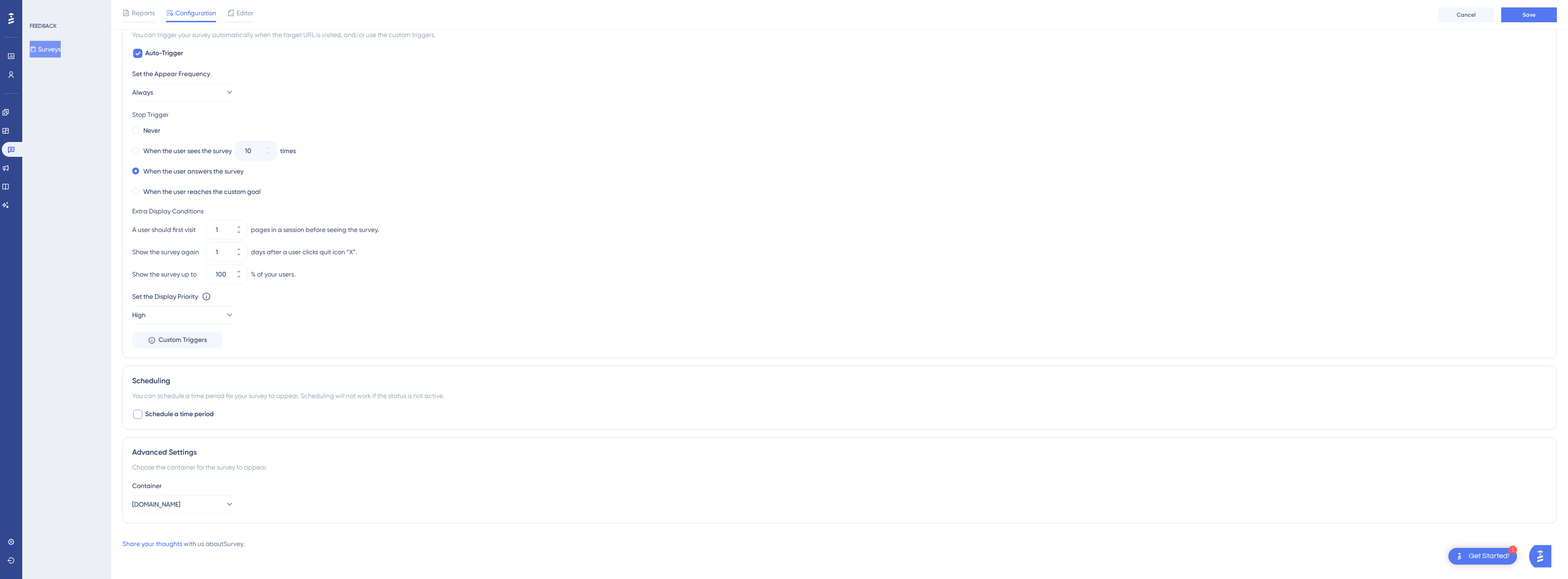
click at [178, 418] on span "Schedule a time period" at bounding box center [179, 414] width 68 height 11
checkbox input "true"
click at [174, 456] on div "Select Date" at bounding box center [157, 453] width 35 height 11
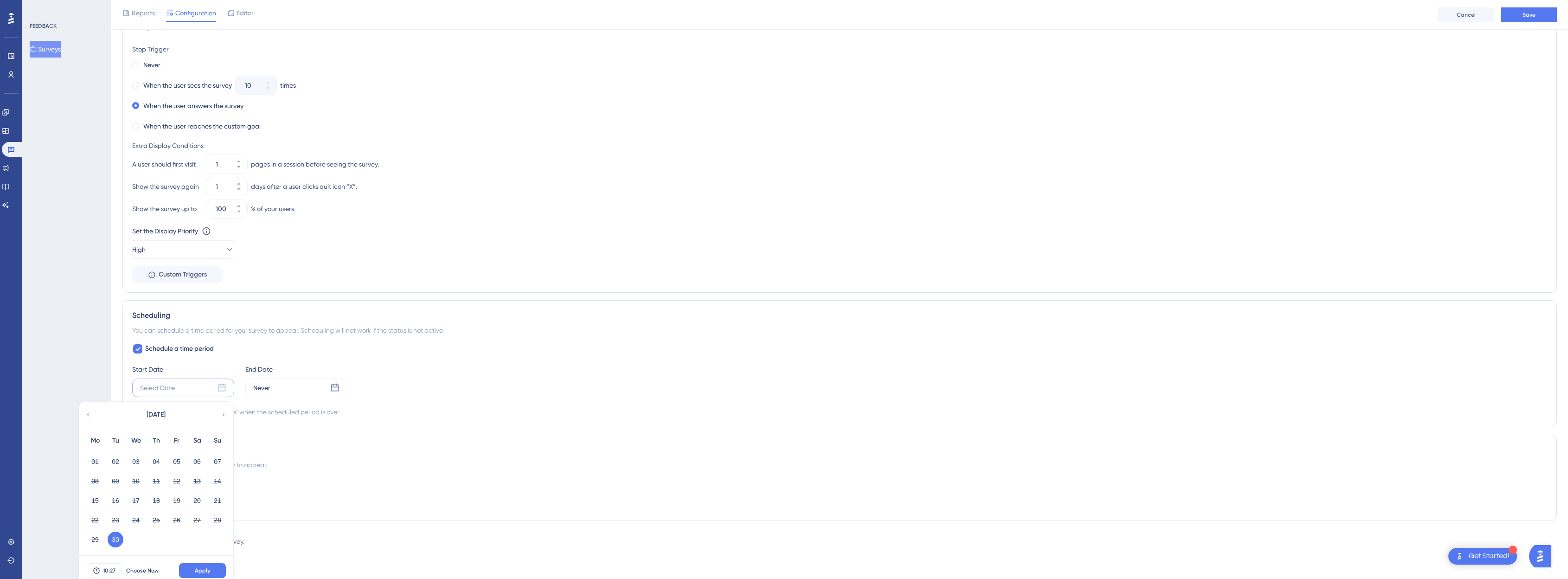
scroll to position [514, 0]
click at [116, 535] on button "30" at bounding box center [116, 533] width 16 height 16
click at [205, 562] on span "Apply" at bounding box center [202, 564] width 15 height 7
click at [292, 395] on div "Never" at bounding box center [296, 390] width 102 height 18
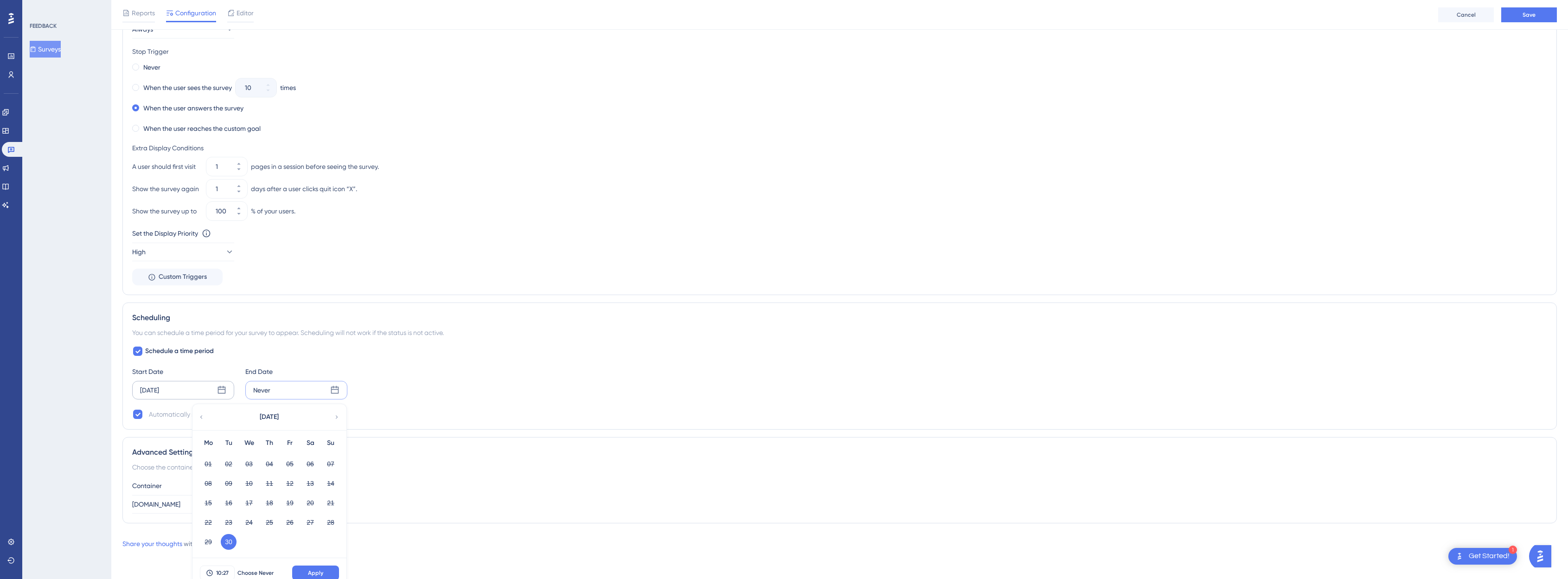
click at [334, 412] on div "September 2025" at bounding box center [269, 417] width 153 height 26
click at [339, 415] on icon at bounding box center [336, 417] width 7 height 9
click at [202, 408] on icon at bounding box center [201, 408] width 7 height 9
click at [226, 495] on button "14" at bounding box center [229, 493] width 16 height 16
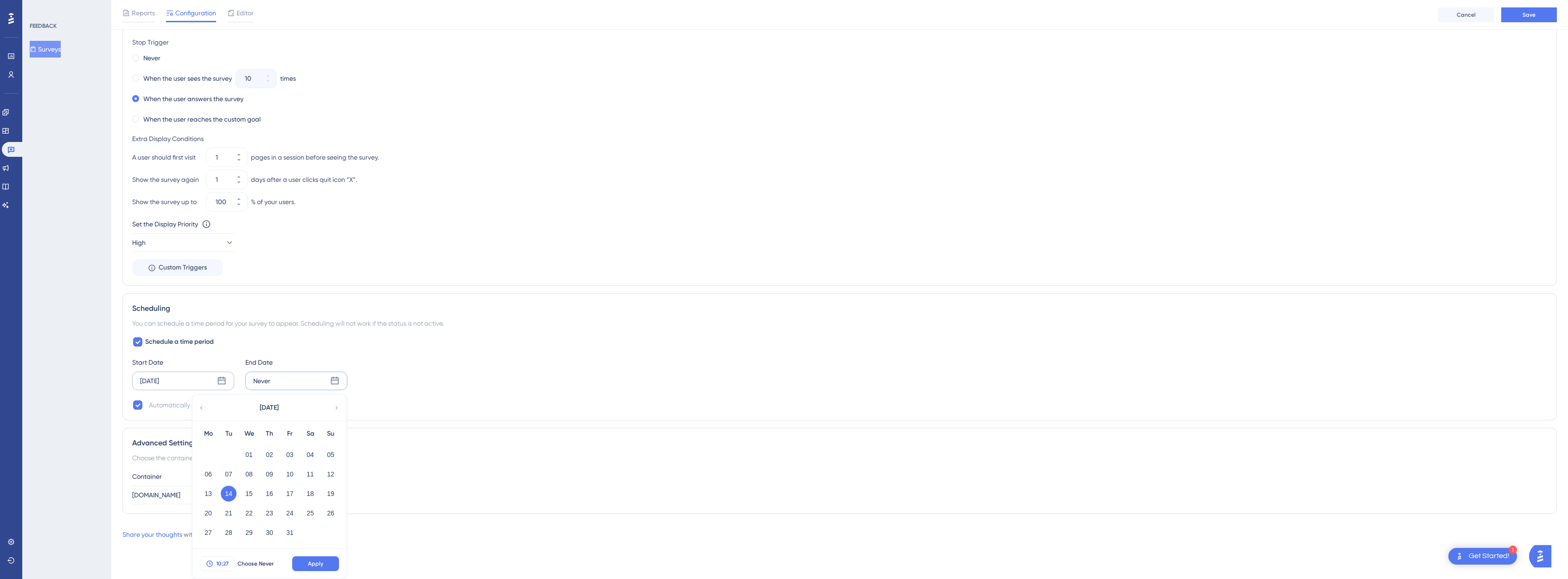
click at [224, 564] on span "10:27" at bounding box center [222, 564] width 12 height 7
click at [235, 533] on div "18" at bounding box center [226, 540] width 76 height 20
click at [231, 526] on div "23" at bounding box center [226, 531] width 76 height 20
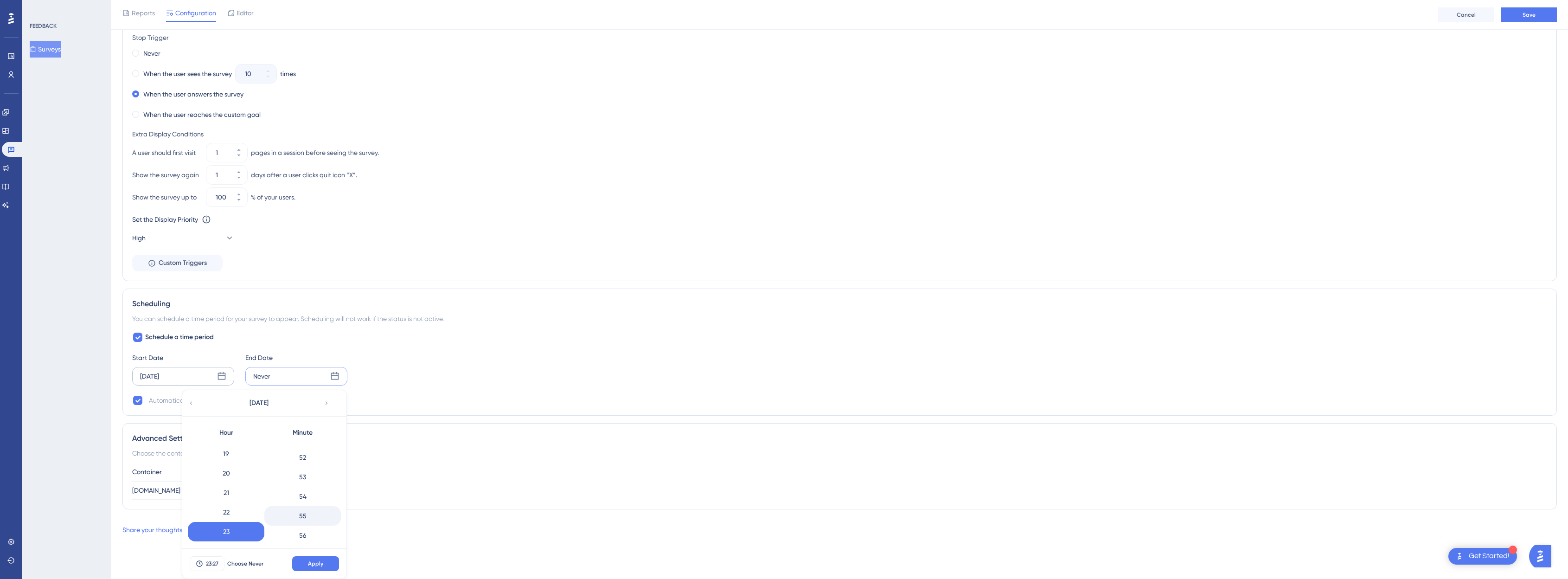
scroll to position [1069, 0]
click at [305, 527] on div "59" at bounding box center [302, 531] width 76 height 20
click at [318, 562] on span "Apply" at bounding box center [315, 564] width 15 height 7
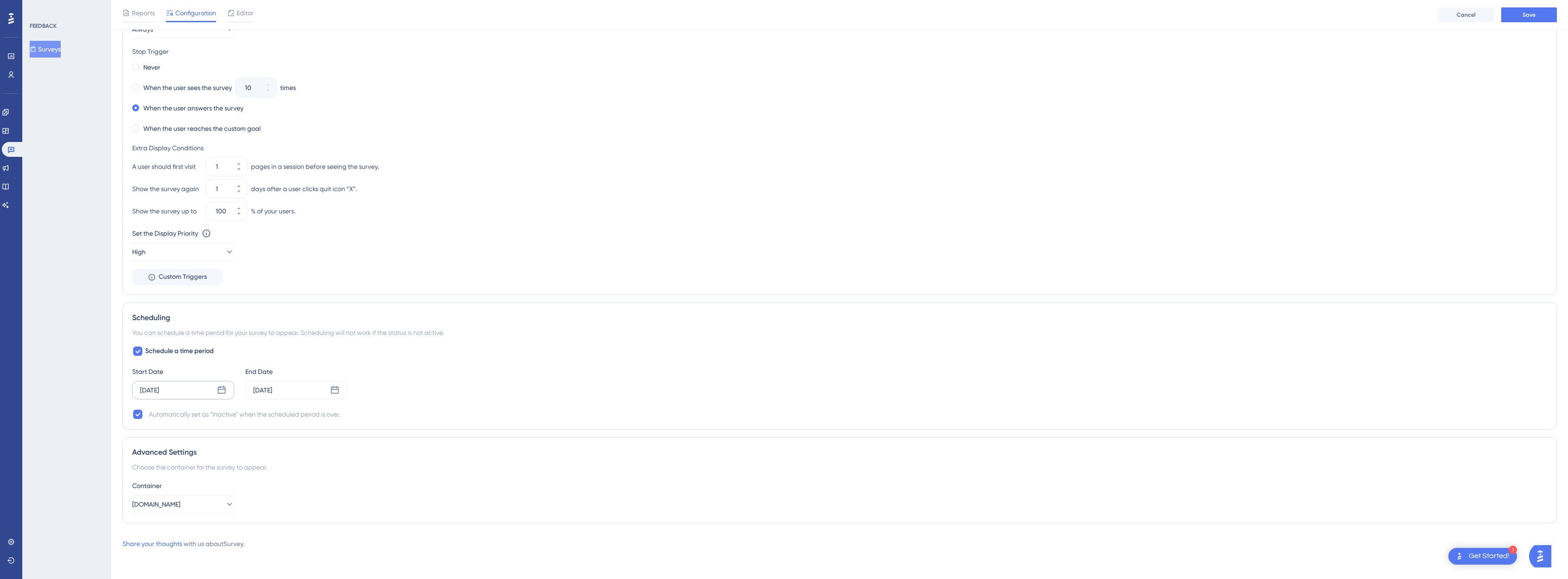
scroll to position [504, 0]
click at [159, 391] on div "[DATE]" at bounding box center [149, 390] width 19 height 11
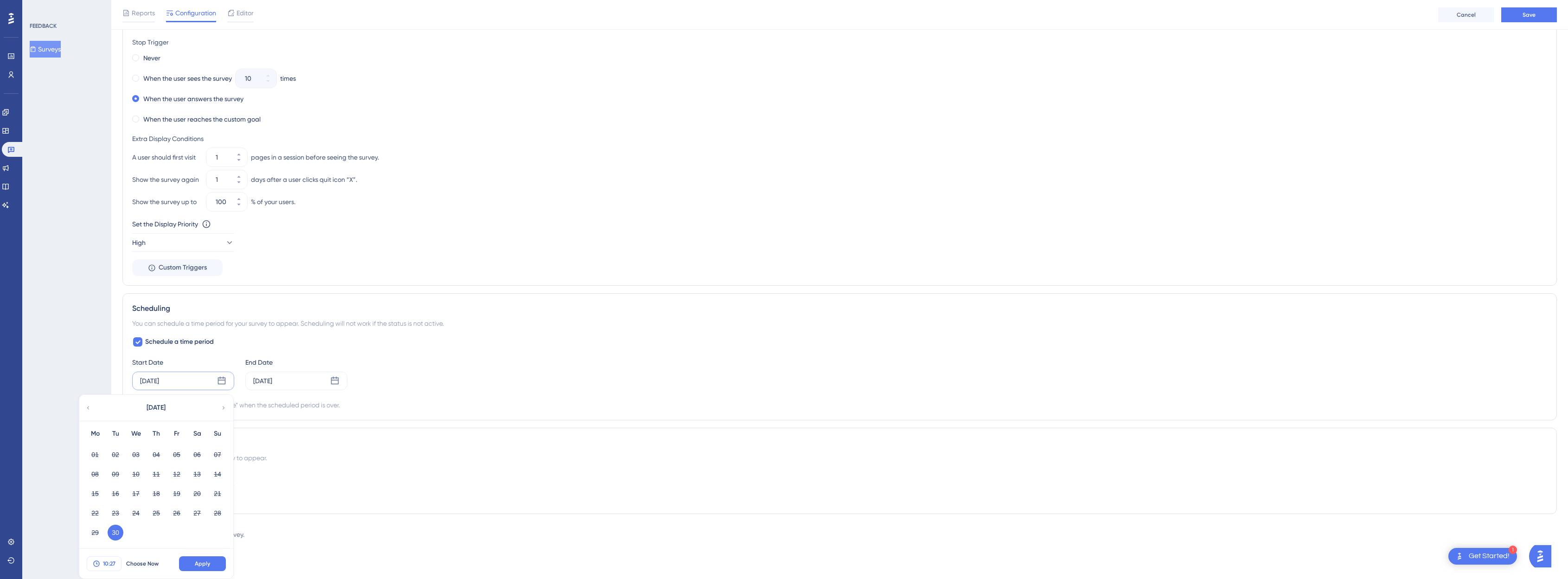
click at [103, 566] on span "10:27" at bounding box center [109, 564] width 12 height 7
click at [202, 559] on button "Apply" at bounding box center [202, 563] width 47 height 15
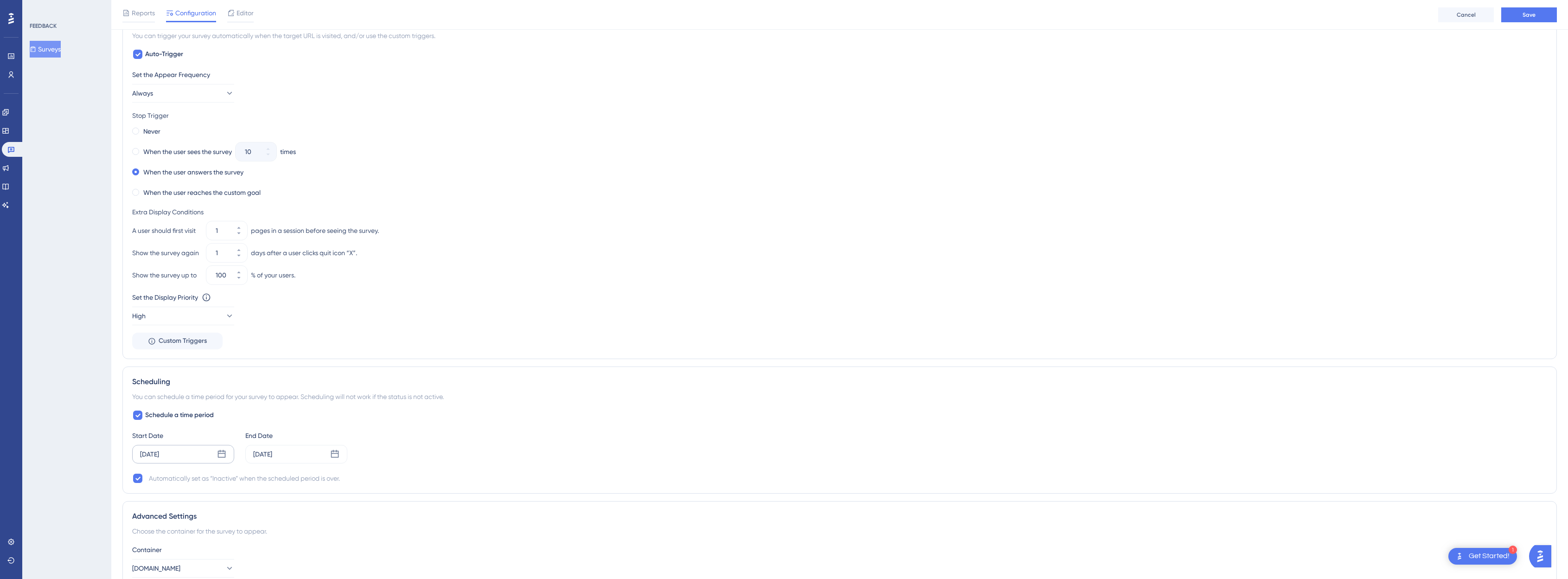
scroll to position [0, 0]
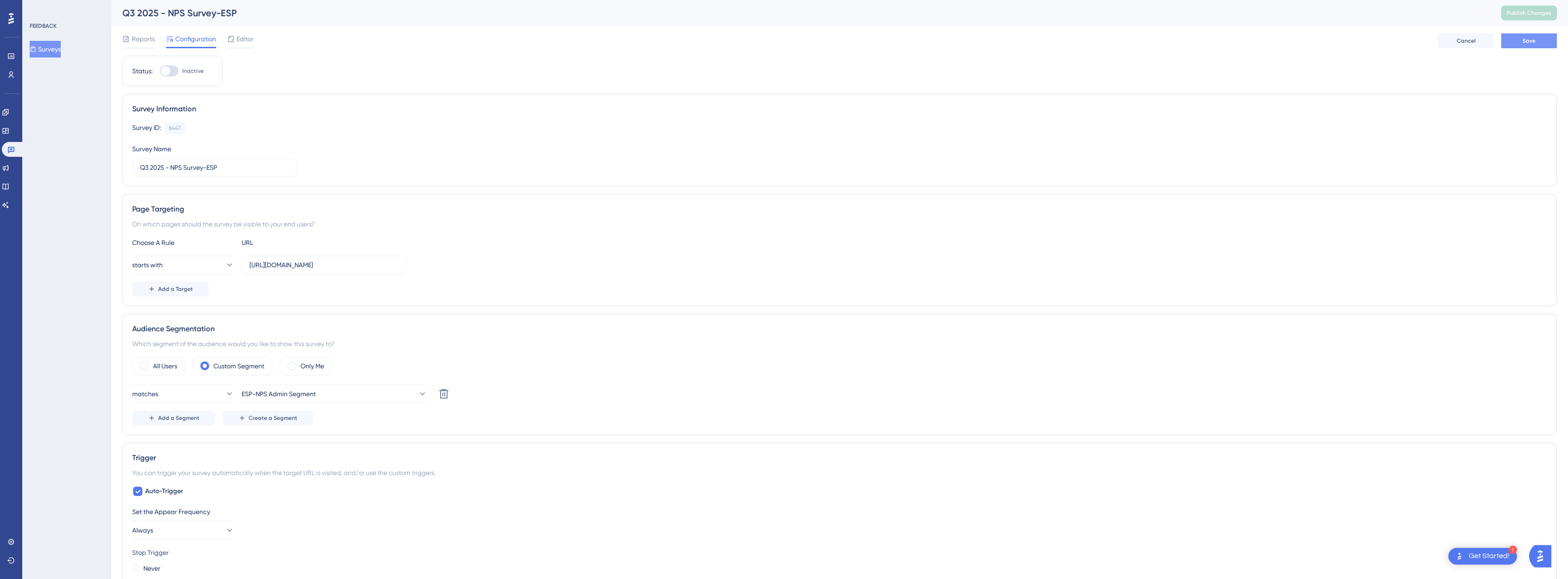
click at [790, 35] on button "Save" at bounding box center [1528, 41] width 56 height 15
click at [790, 12] on span "Publish Changes" at bounding box center [1528, 13] width 45 height 7
click at [170, 70] on div at bounding box center [169, 71] width 18 height 11
click at [160, 71] on input "Inactive" at bounding box center [160, 71] width 1 height 1
checkbox input "true"
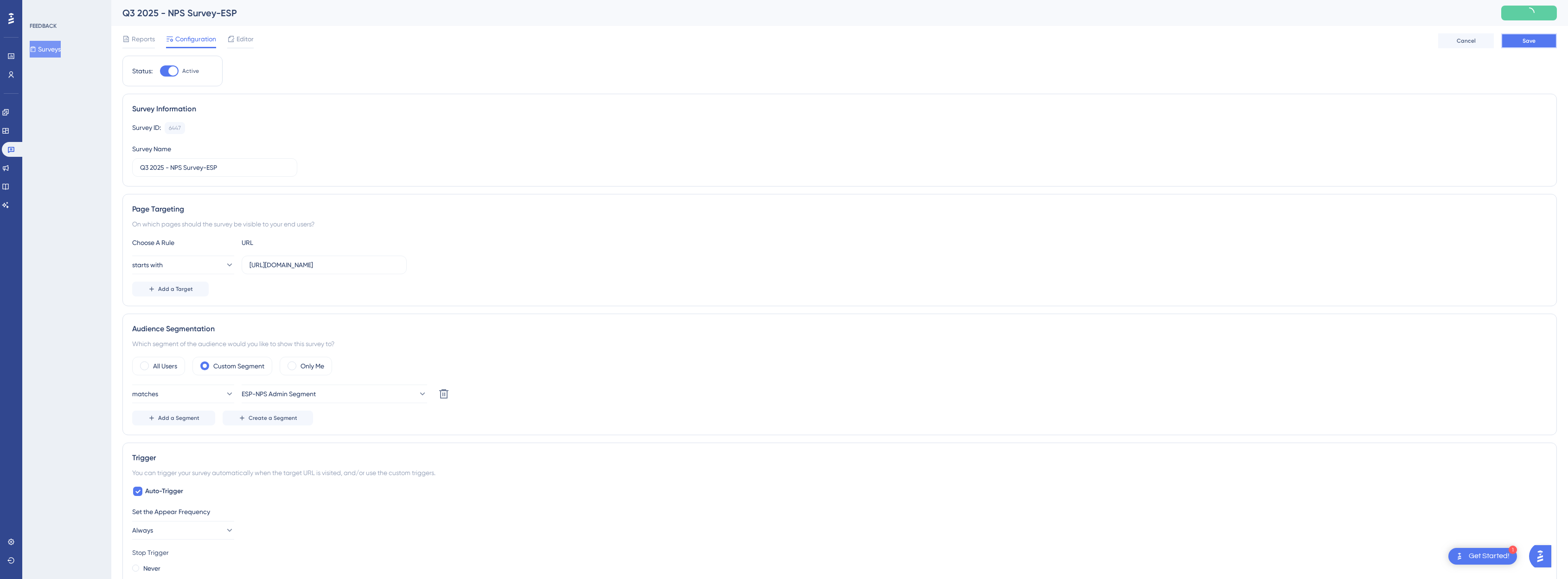
click at [790, 39] on button "Save" at bounding box center [1528, 41] width 56 height 15
click at [790, 11] on span "Publish Changes" at bounding box center [1528, 13] width 45 height 7
drag, startPoint x: 55, startPoint y: 52, endPoint x: 336, endPoint y: 76, distance: 282.0
click at [336, 76] on div "Performance Users Engagement Widgets Feedback Product Updates Knowledge Base AI…" at bounding box center [839, 533] width 1457 height 1065
click at [43, 46] on button "Surveys" at bounding box center [45, 49] width 31 height 17
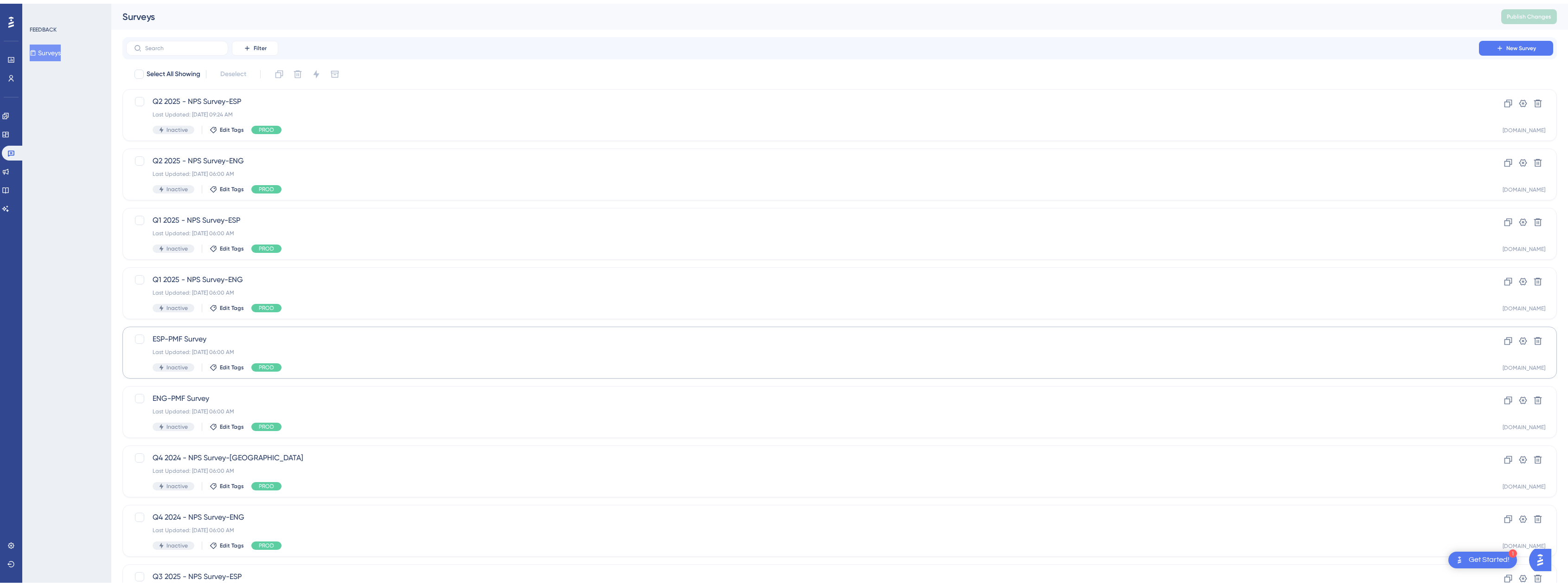
scroll to position [116, 0]
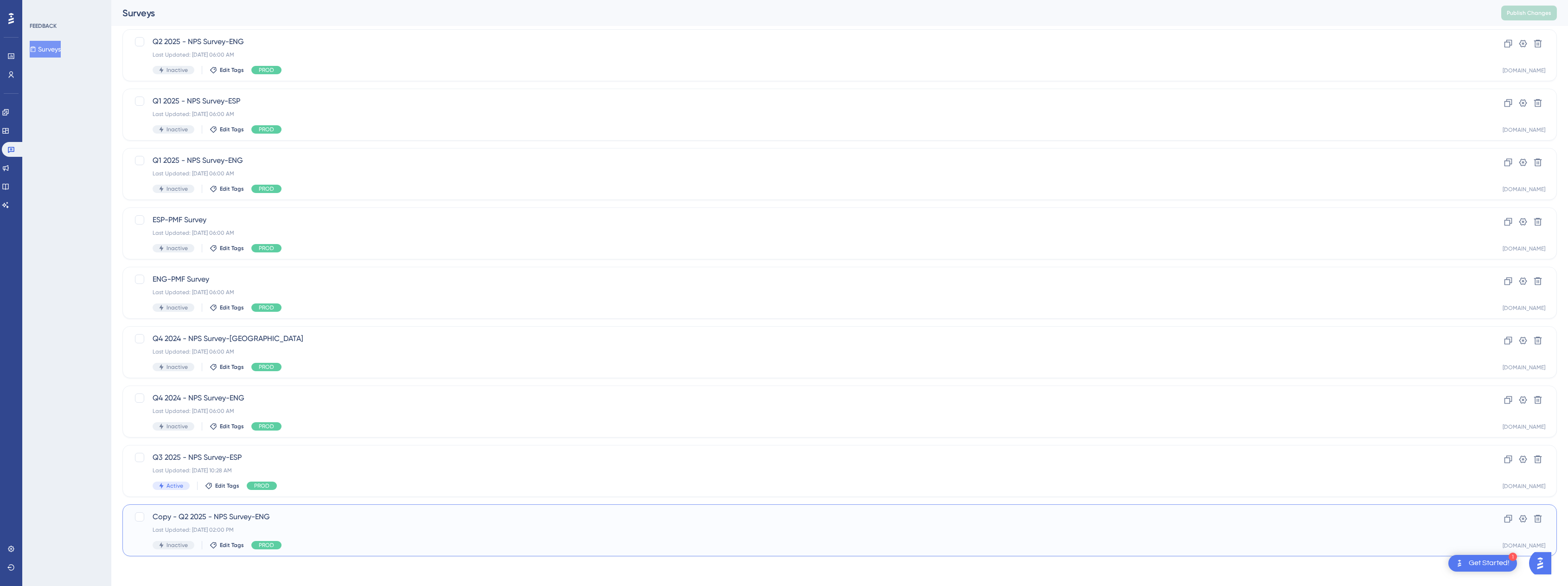
click at [199, 523] on div "Copy - Q2 2025 - NPS Survey-ENG Last Updated: Dec 31 1969, 02:00 PM Inactive Ed…" at bounding box center [803, 530] width 1300 height 38
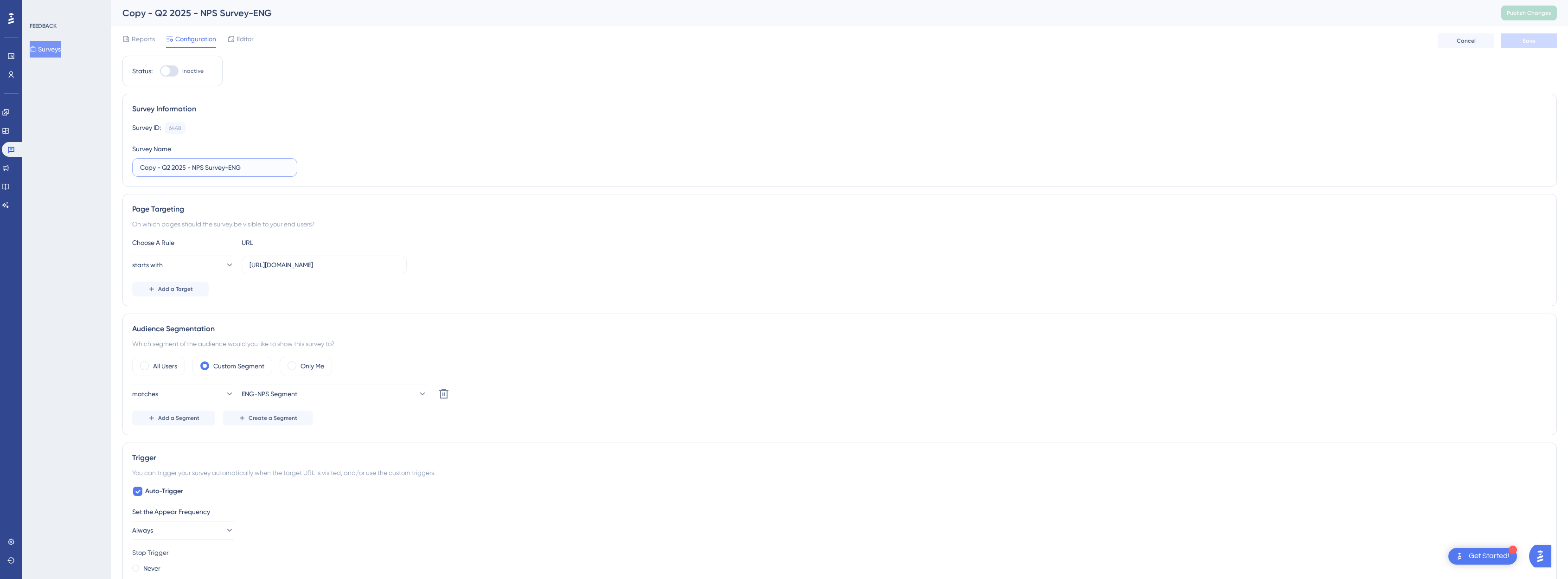
drag, startPoint x: 163, startPoint y: 169, endPoint x: 97, endPoint y: 160, distance: 66.6
click at [111, 160] on div "Performance Users Engagement Widgets Feedback Product Updates Knowledge Base AI…" at bounding box center [839, 501] width 1457 height 1001
type input "Q3 2025 - NPS Survey-ENG"
click at [298, 391] on span "ENG-NPS Segment" at bounding box center [270, 394] width 56 height 11
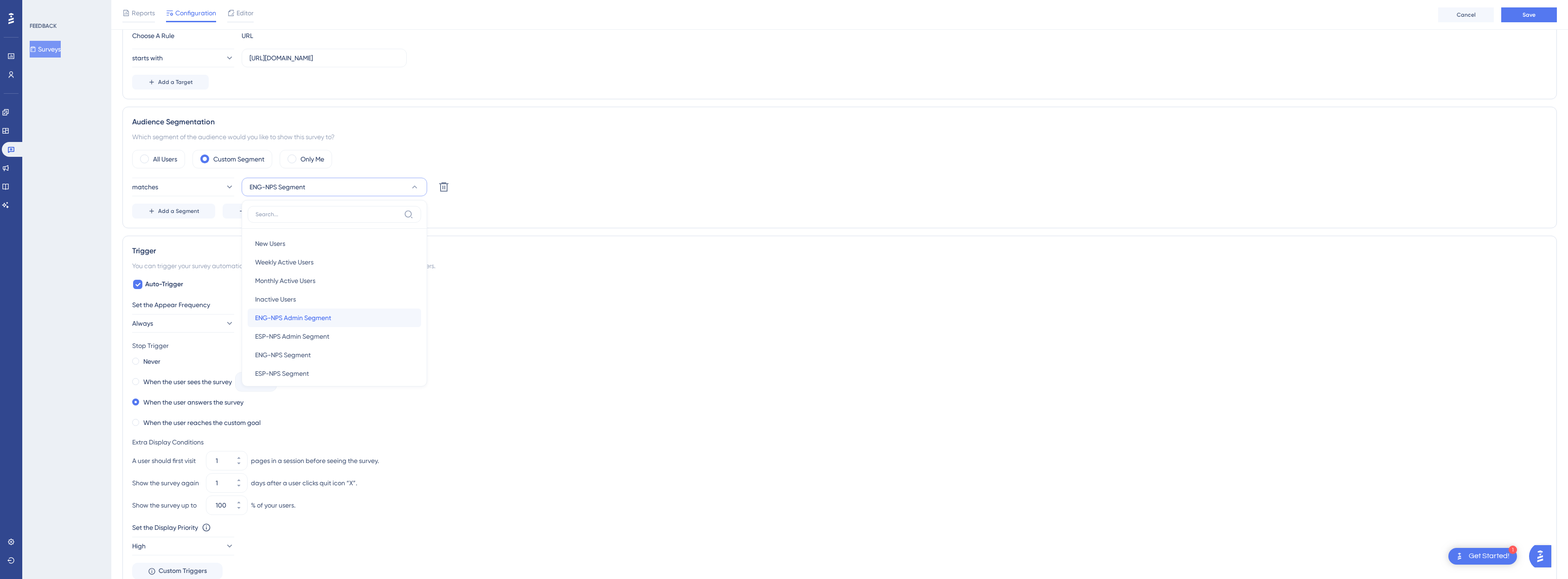
click at [324, 318] on span "ENG-NPS Admin Segment" at bounding box center [293, 317] width 76 height 11
click at [766, 301] on div "Set the Appear Frequency" at bounding box center [839, 304] width 1415 height 11
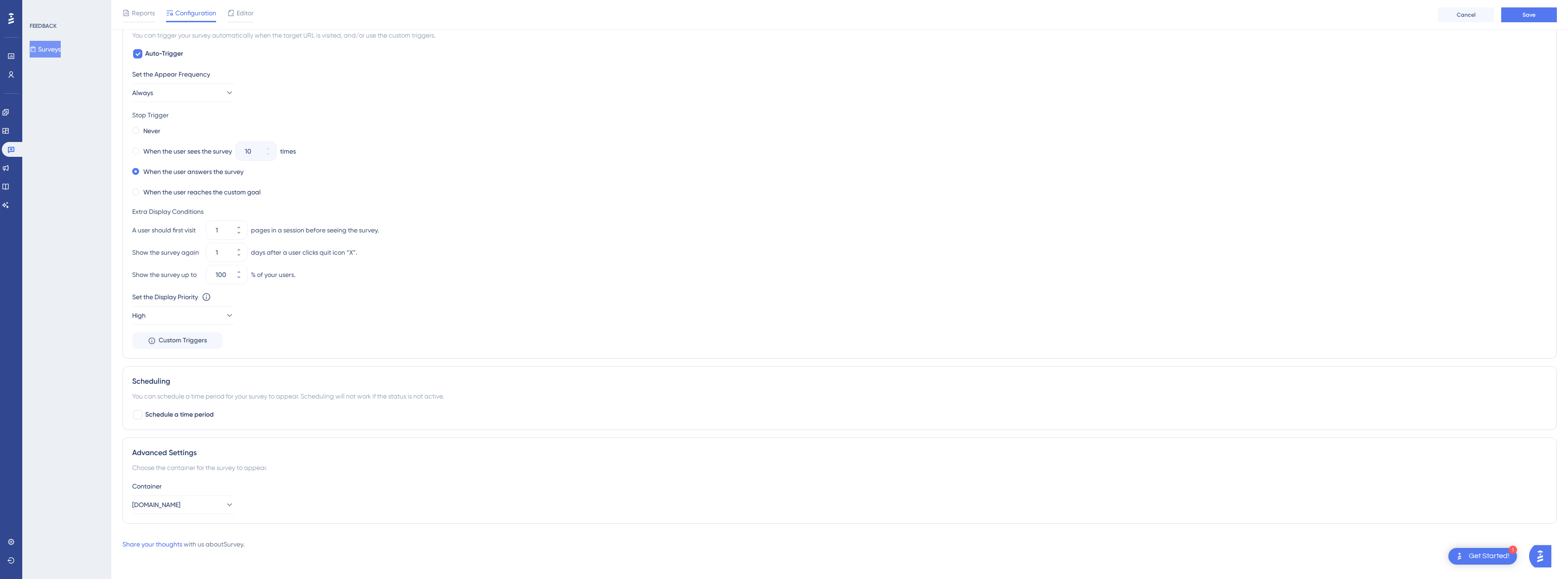
scroll to position [441, 0]
click at [162, 411] on span "Schedule a time period" at bounding box center [179, 414] width 68 height 11
checkbox input "true"
click at [153, 450] on div "Select Date" at bounding box center [157, 453] width 35 height 11
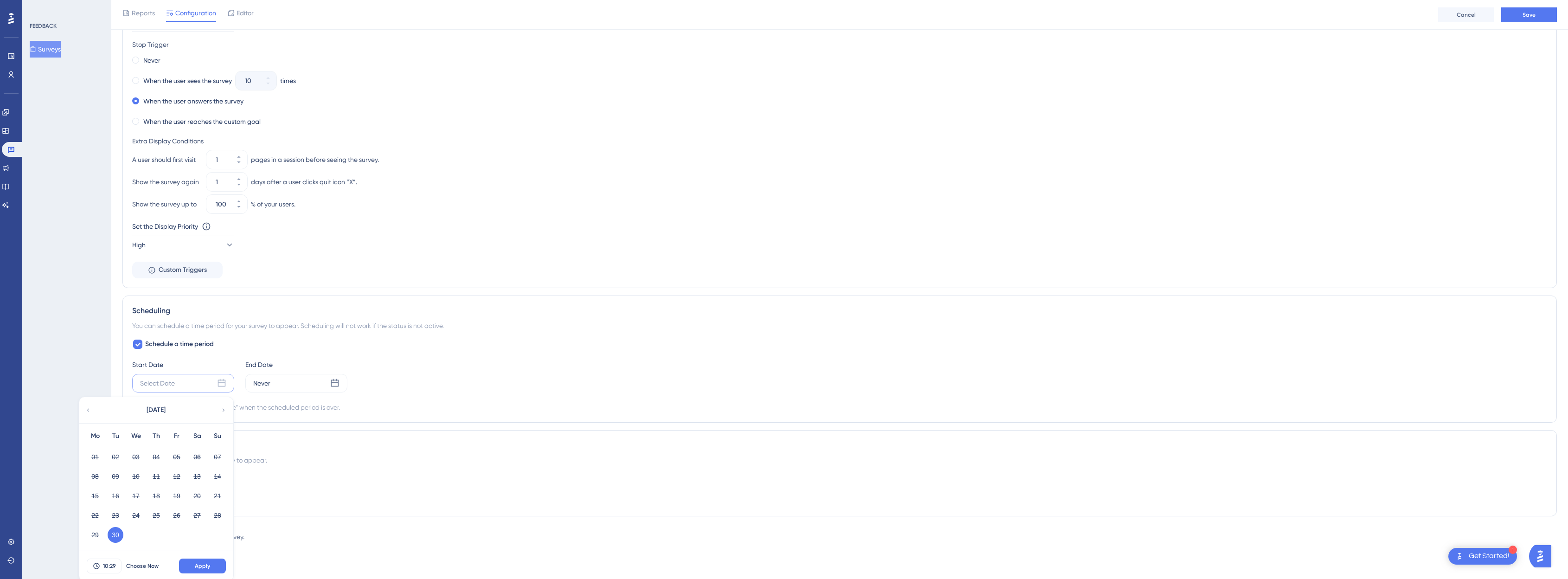
scroll to position [514, 0]
click at [114, 533] on button "30" at bounding box center [116, 533] width 16 height 16
drag, startPoint x: 195, startPoint y: 567, endPoint x: 156, endPoint y: 566, distance: 39.0
click at [156, 566] on div "10:29 Choose Now Apply" at bounding box center [156, 563] width 154 height 30
drag, startPoint x: 150, startPoint y: 562, endPoint x: 168, endPoint y: 564, distance: 18.1
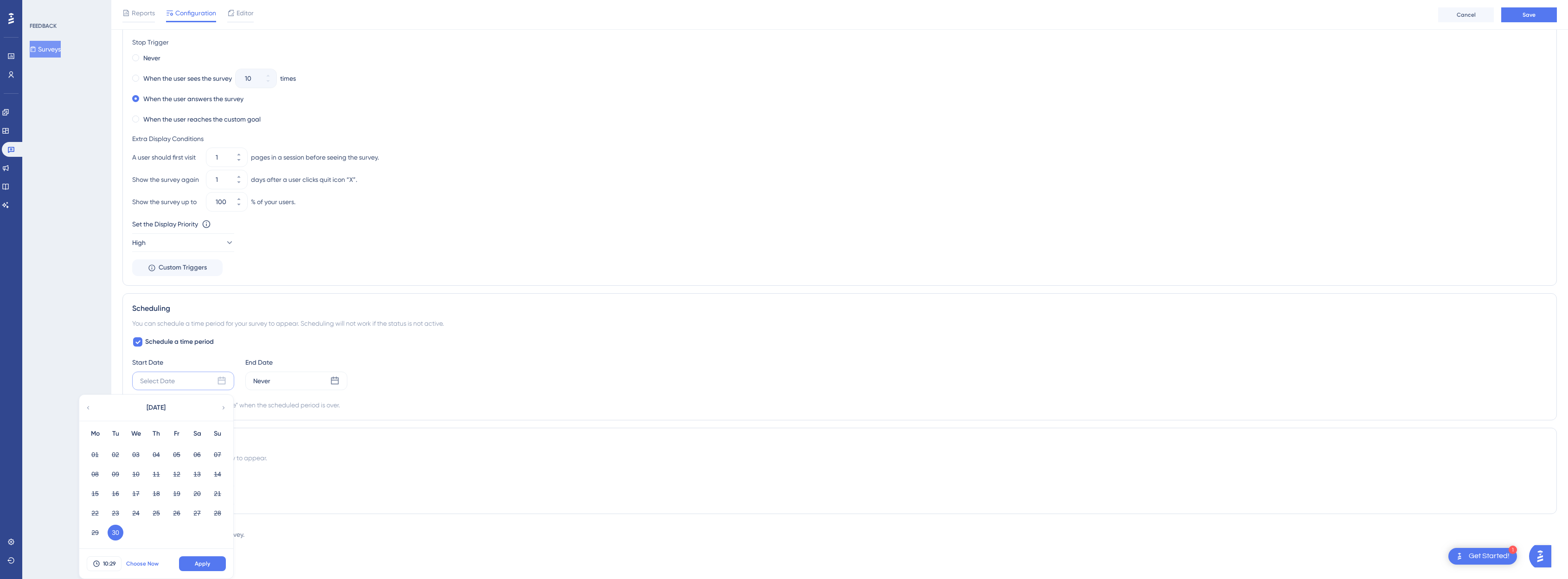
click at [150, 562] on span "Choose Now" at bounding box center [142, 564] width 32 height 7
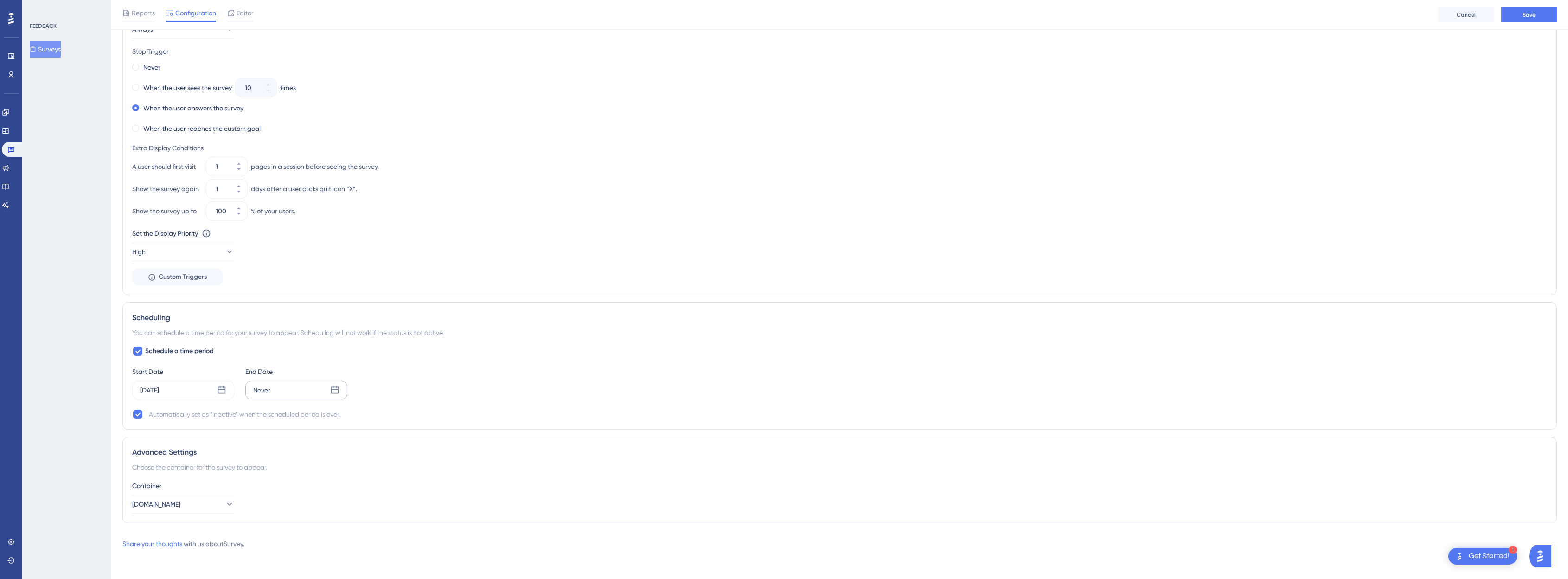
click at [298, 394] on div "Never" at bounding box center [296, 390] width 102 height 18
click at [335, 419] on icon at bounding box center [336, 417] width 7 height 9
click at [226, 502] on button "14" at bounding box center [229, 503] width 16 height 16
click at [254, 564] on span "Choose Never" at bounding box center [255, 564] width 36 height 7
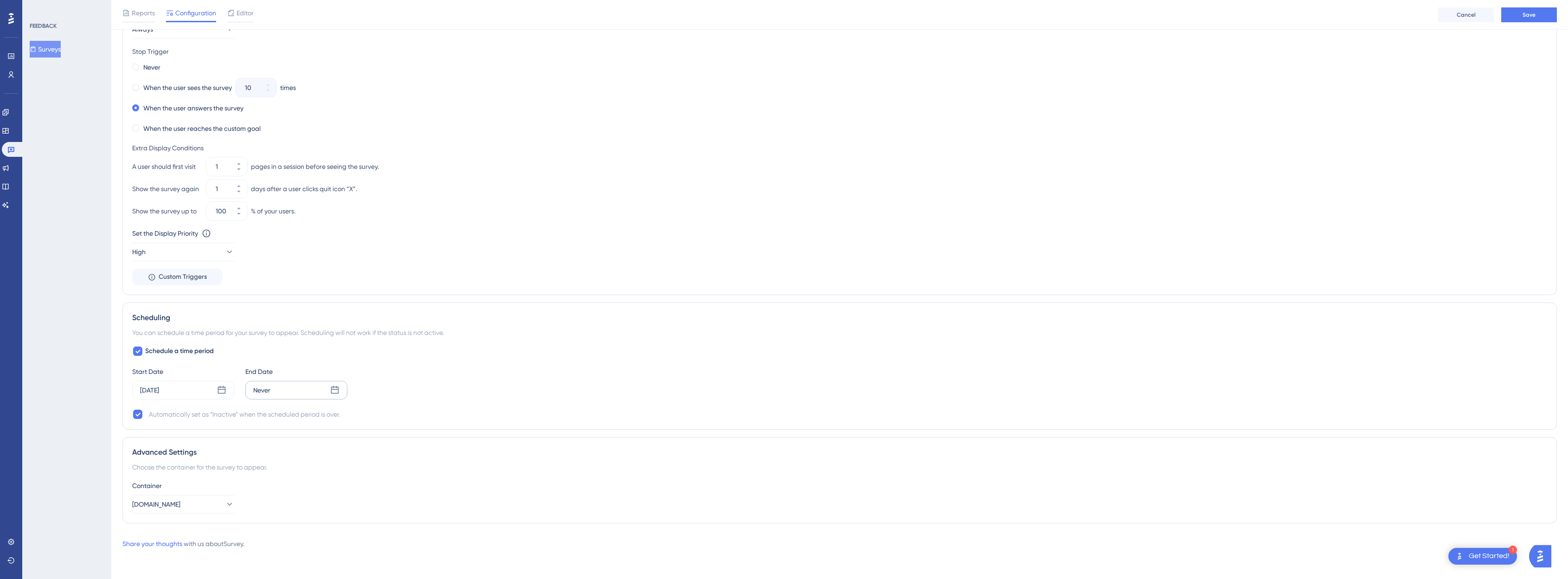
scroll to position [504, 0]
click at [287, 390] on div "Never" at bounding box center [296, 390] width 102 height 18
click at [335, 418] on icon at bounding box center [336, 417] width 7 height 9
click at [229, 500] on button "14" at bounding box center [229, 503] width 16 height 16
click at [229, 573] on span "10:29" at bounding box center [222, 573] width 13 height 7
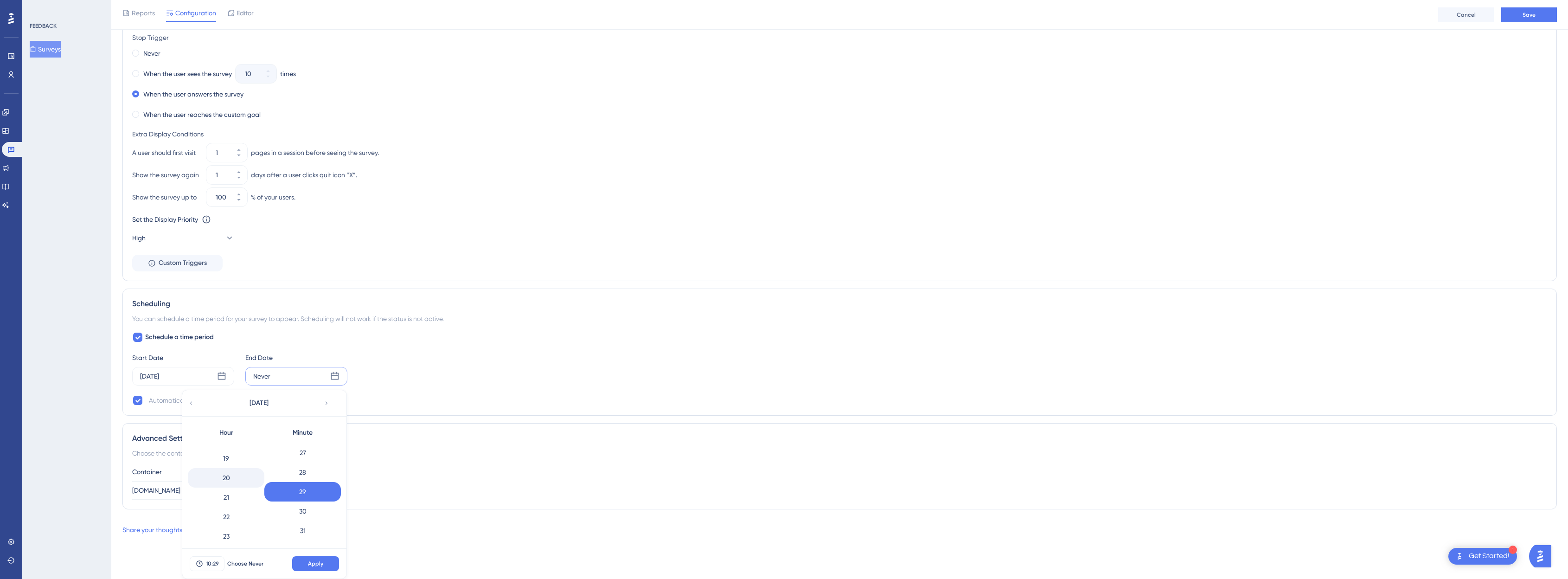
scroll to position [368, 0]
click at [247, 531] on div "23" at bounding box center [226, 531] width 76 height 20
click at [312, 528] on div "59" at bounding box center [302, 531] width 76 height 20
click at [314, 562] on span "Apply" at bounding box center [315, 564] width 15 height 7
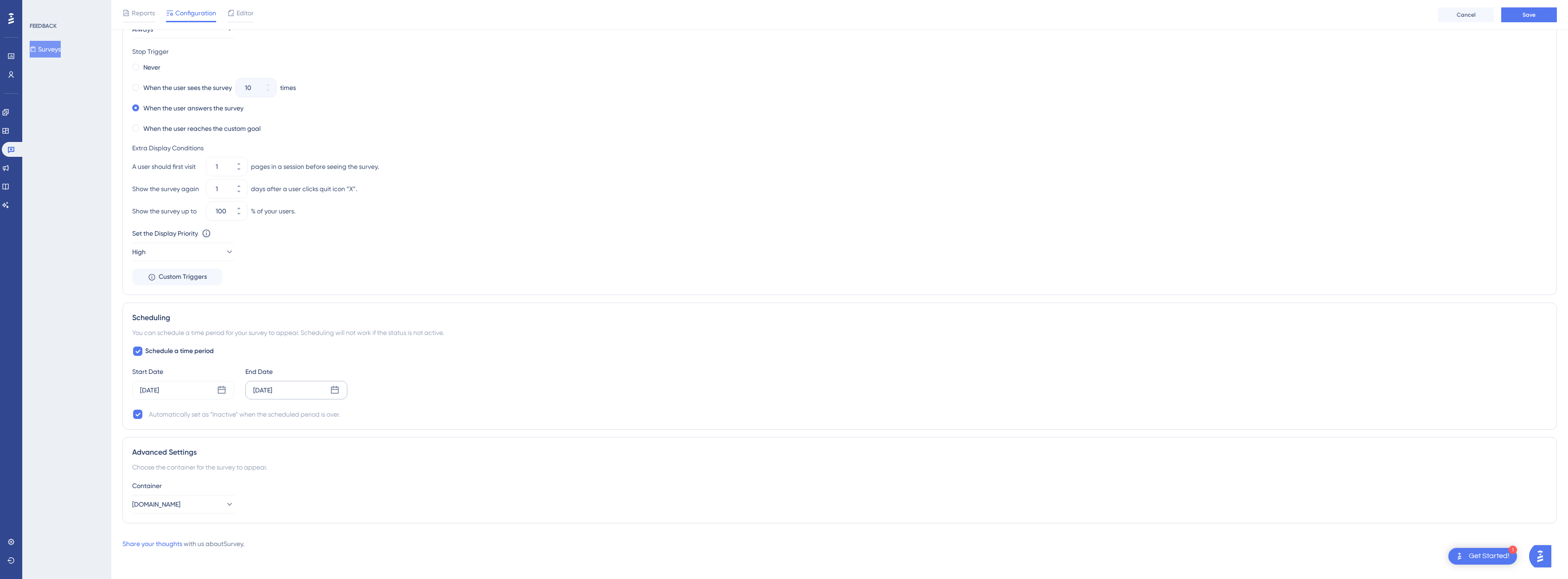
scroll to position [504, 0]
click at [790, 17] on span "Save" at bounding box center [1528, 15] width 13 height 7
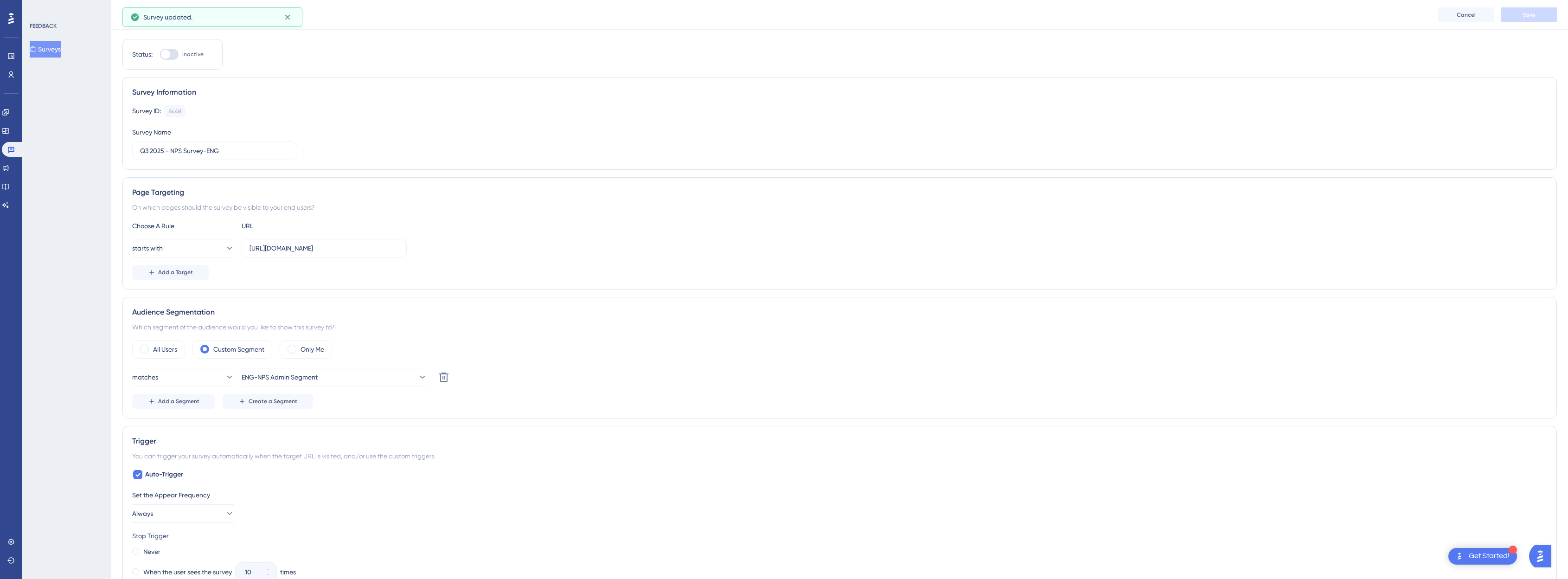
scroll to position [0, 0]
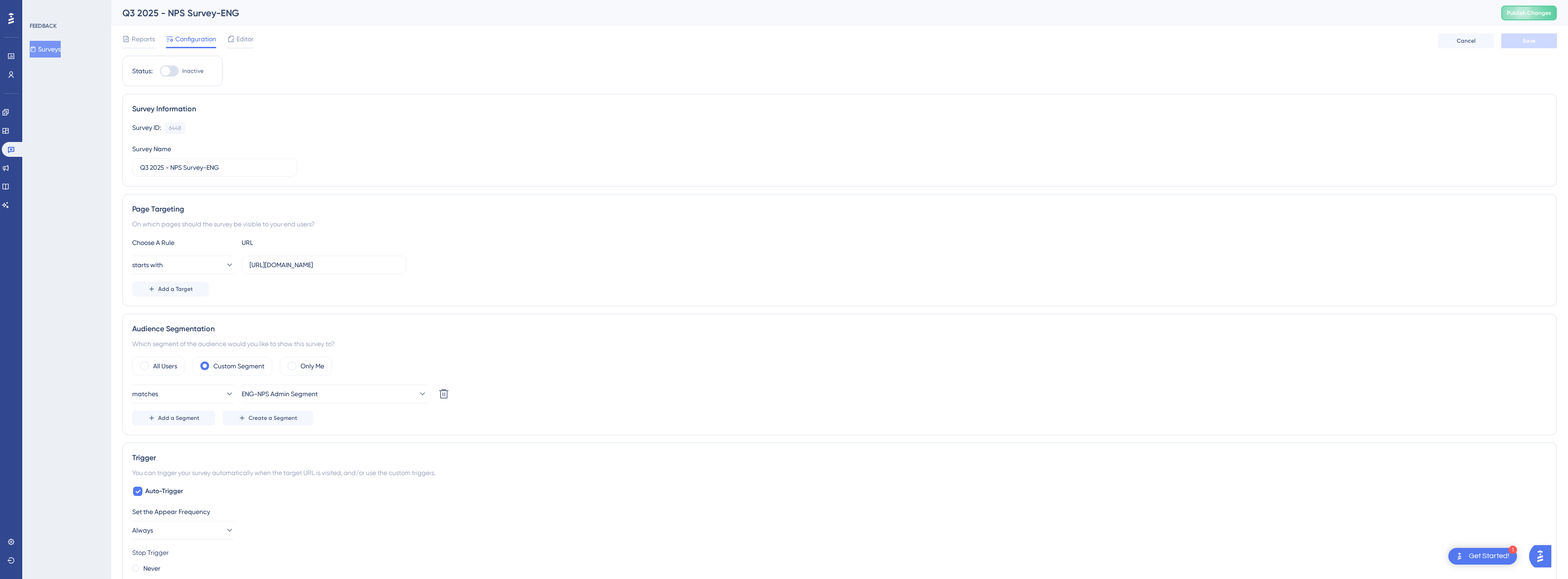
drag, startPoint x: 171, startPoint y: 72, endPoint x: 204, endPoint y: 69, distance: 33.1
click at [172, 72] on div at bounding box center [169, 71] width 18 height 11
click at [160, 72] on input "Inactive" at bounding box center [160, 71] width 1 height 1
checkbox input "true"
click at [790, 45] on button "Save" at bounding box center [1528, 41] width 56 height 15
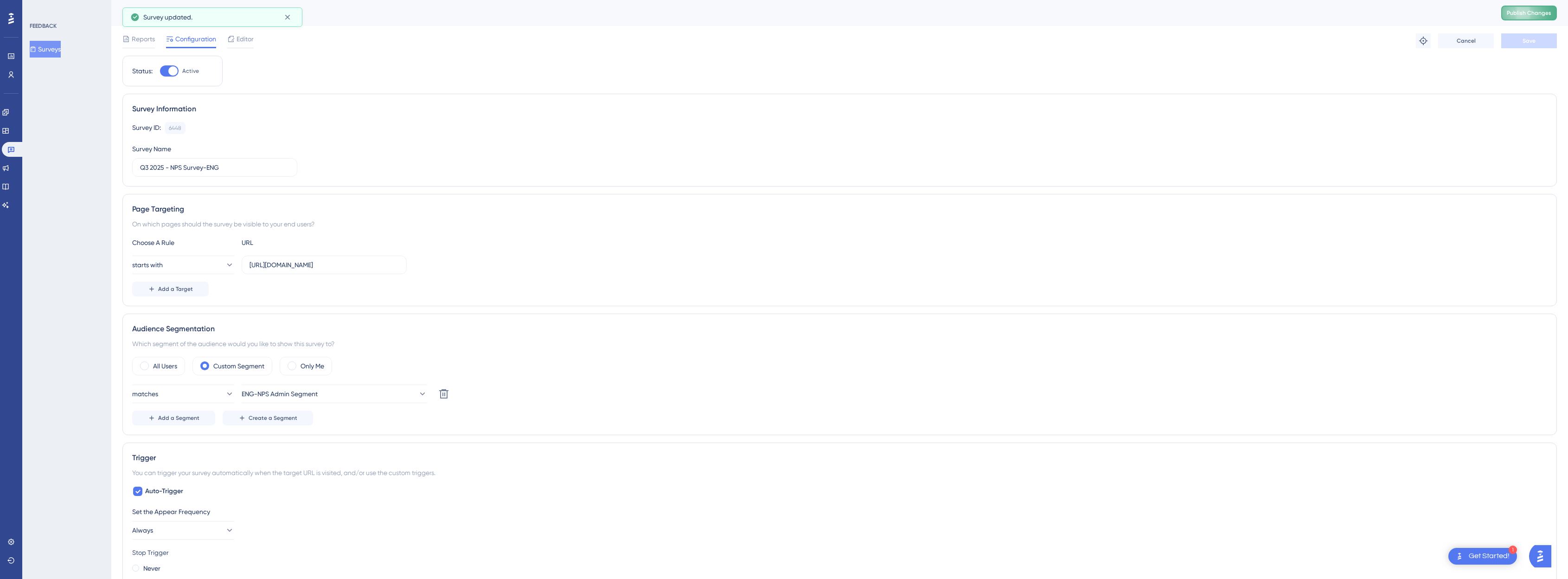
click at [790, 10] on span "Publish Changes" at bounding box center [1528, 13] width 45 height 7
click at [790, 556] on div "Get Started!" at bounding box center [1489, 556] width 41 height 10
click at [790, 558] on button "Open AI Assistant Launcher" at bounding box center [1540, 556] width 22 height 22
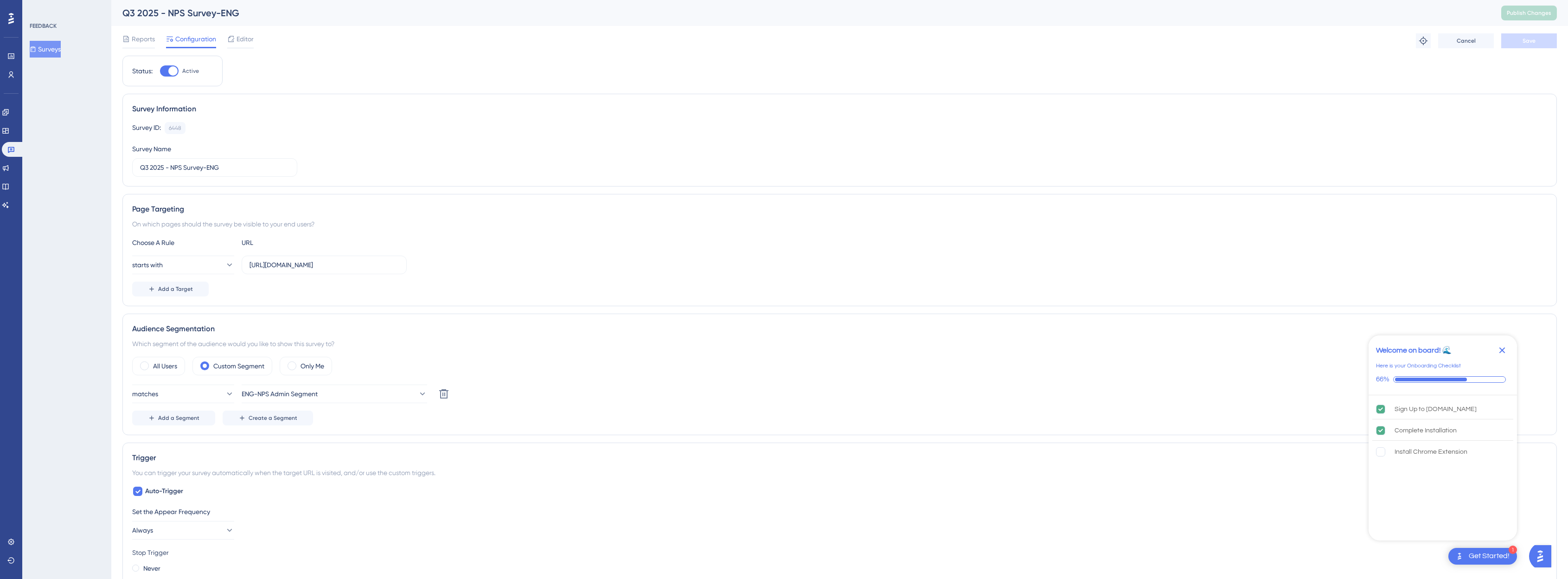
click at [790, 435] on div "Performance Users Engagement Widgets Feedback Product Updates Knowledge Base AI…" at bounding box center [839, 533] width 1457 height 1065
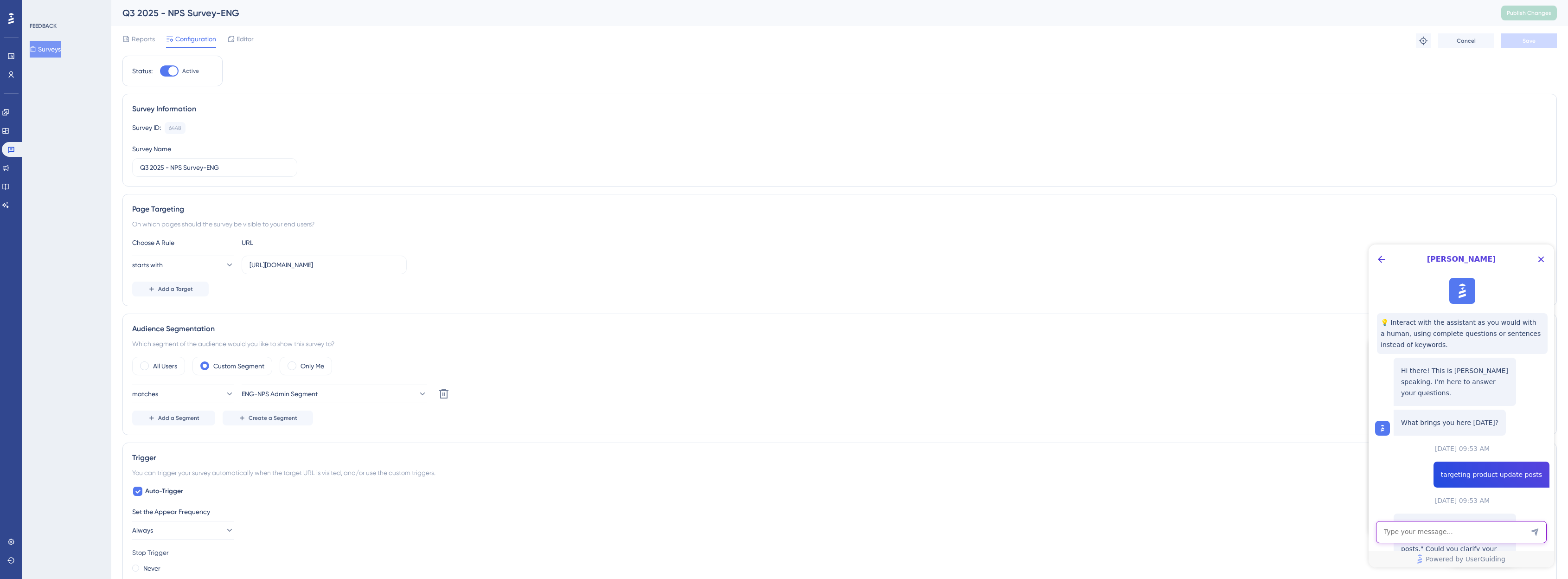
click at [790, 530] on textarea "AI Assistant Text Input" at bounding box center [1461, 532] width 171 height 22
type textarea "I'm unable to view product update announcements in our platform. I don't see an…"
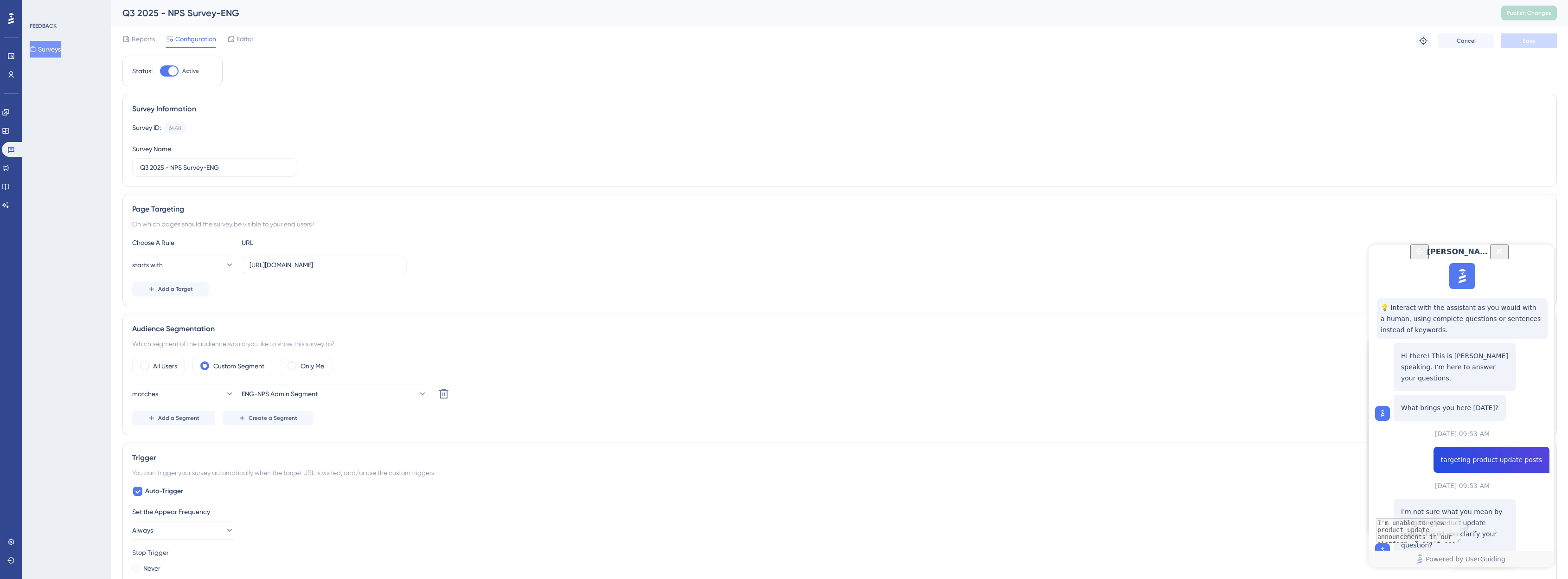
scroll to position [567, 0]
click at [9, 167] on icon at bounding box center [6, 168] width 7 height 7
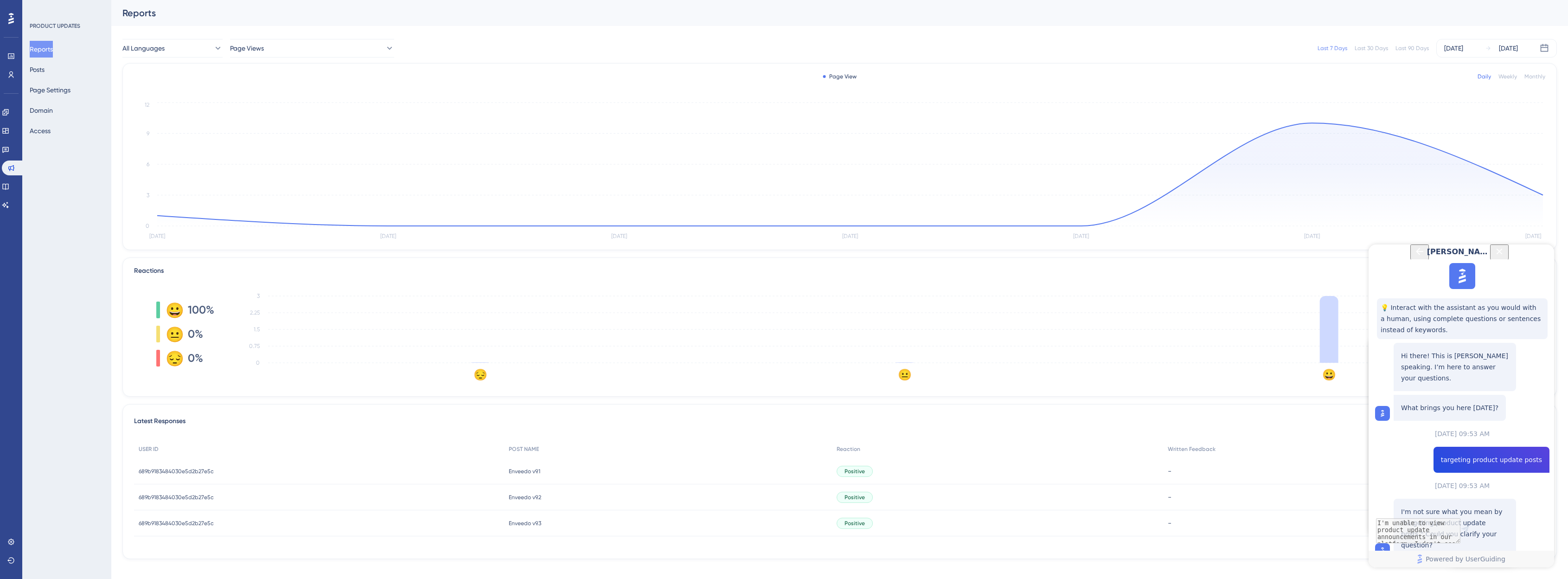
click at [491, 524] on div "689b9183484030e5d2b27e5c 689b9183484030e5d2b27e5c" at bounding box center [318, 523] width 370 height 26
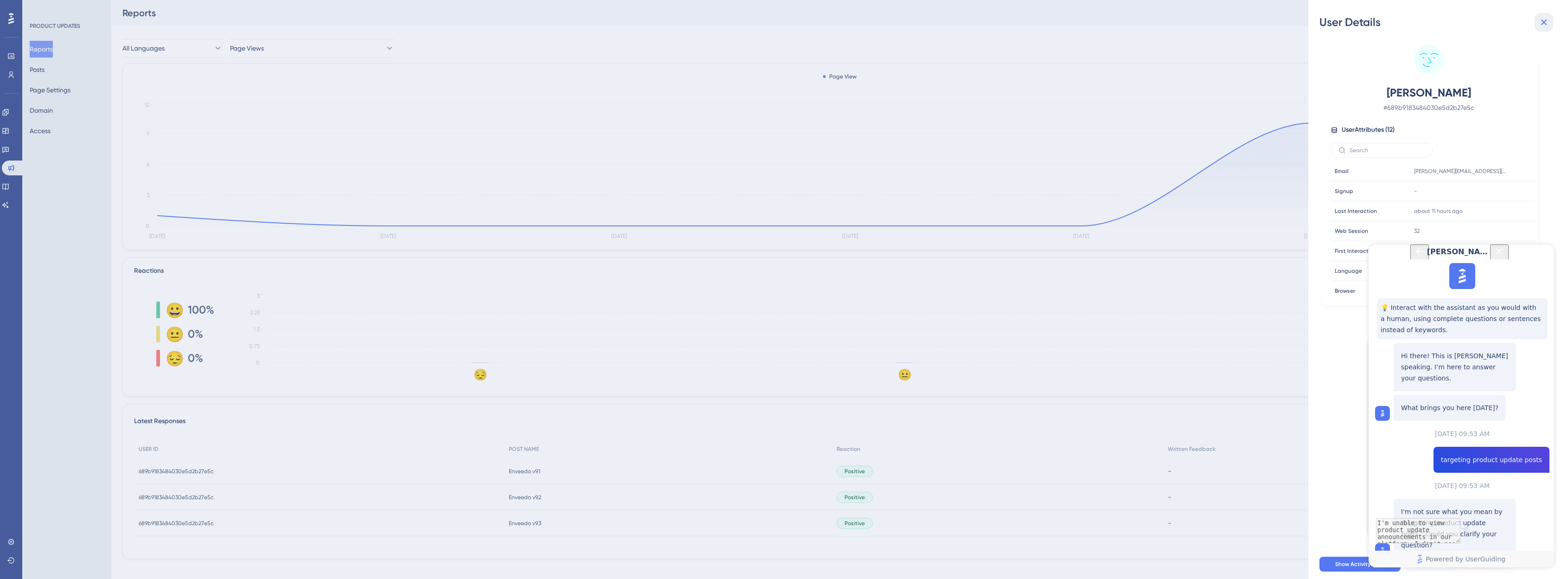
click at [790, 24] on icon at bounding box center [1544, 22] width 11 height 11
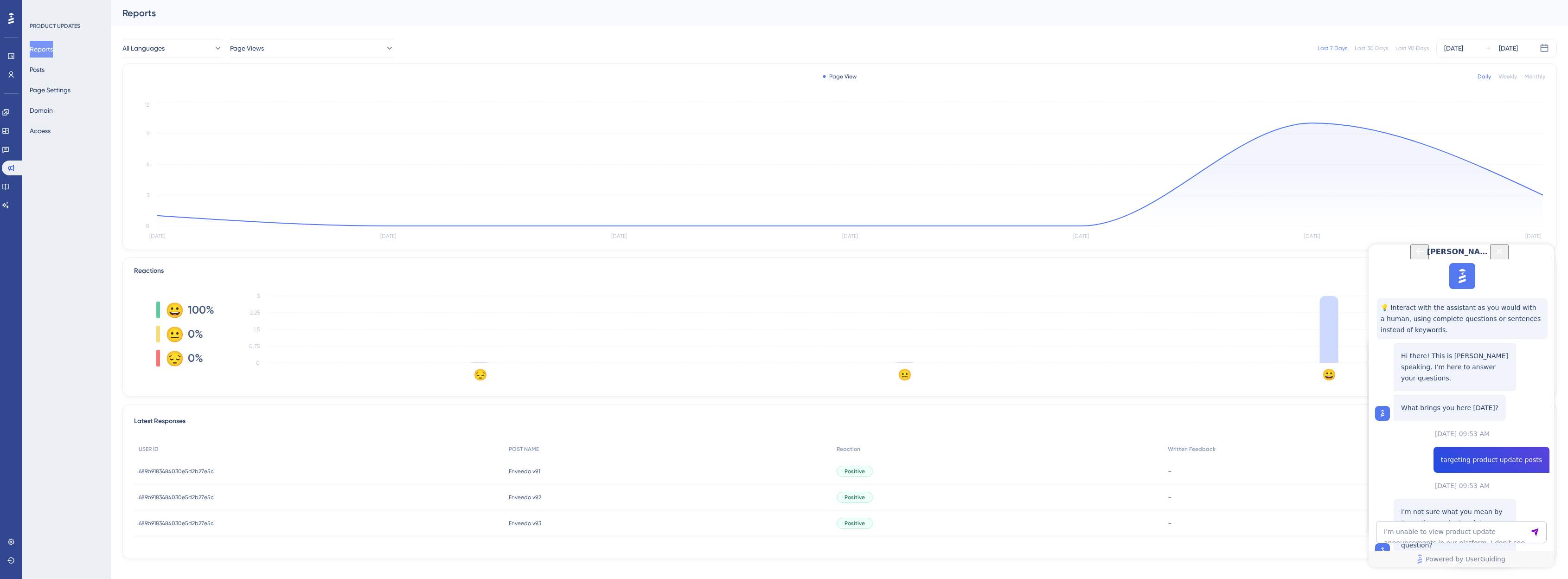
scroll to position [730, 0]
click at [790, 533] on textarea "I'm unable to view product update announcements in our platform. I don't see an…" at bounding box center [1461, 532] width 171 height 22
type textarea "We aren't restricting access"
click at [40, 93] on button "Page Settings" at bounding box center [50, 90] width 41 height 17
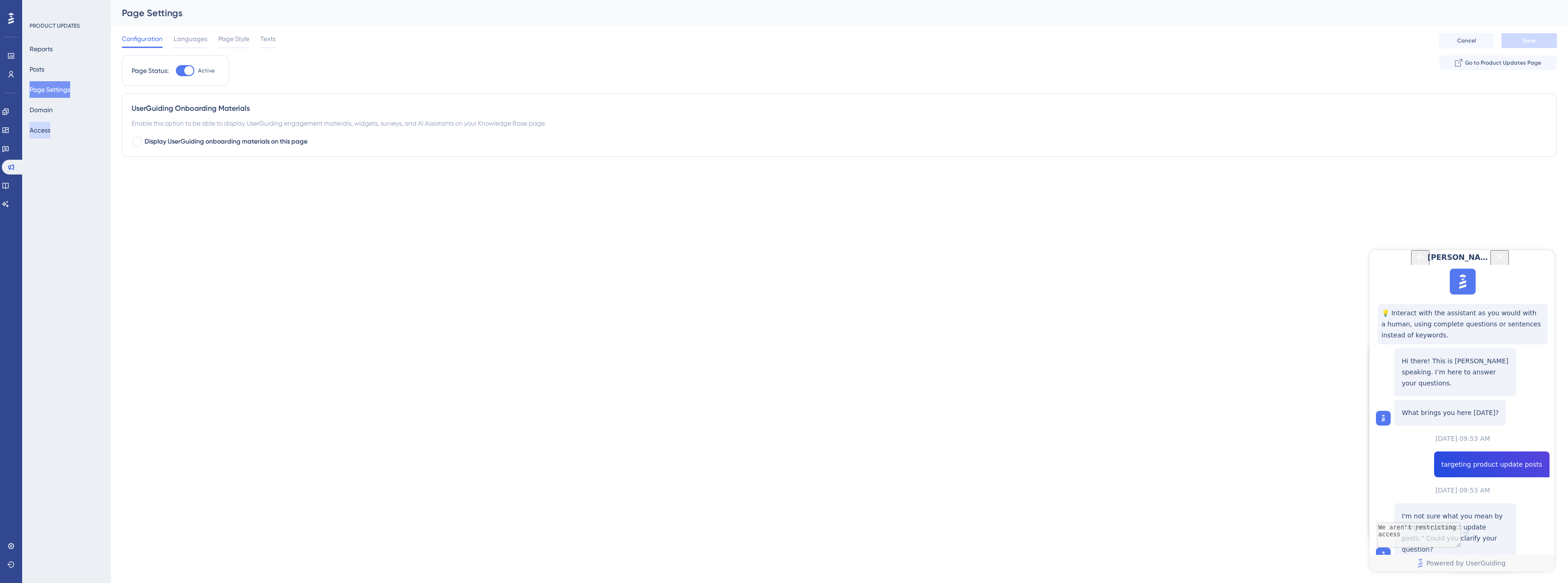
click at [45, 134] on button "Access" at bounding box center [40, 130] width 21 height 16
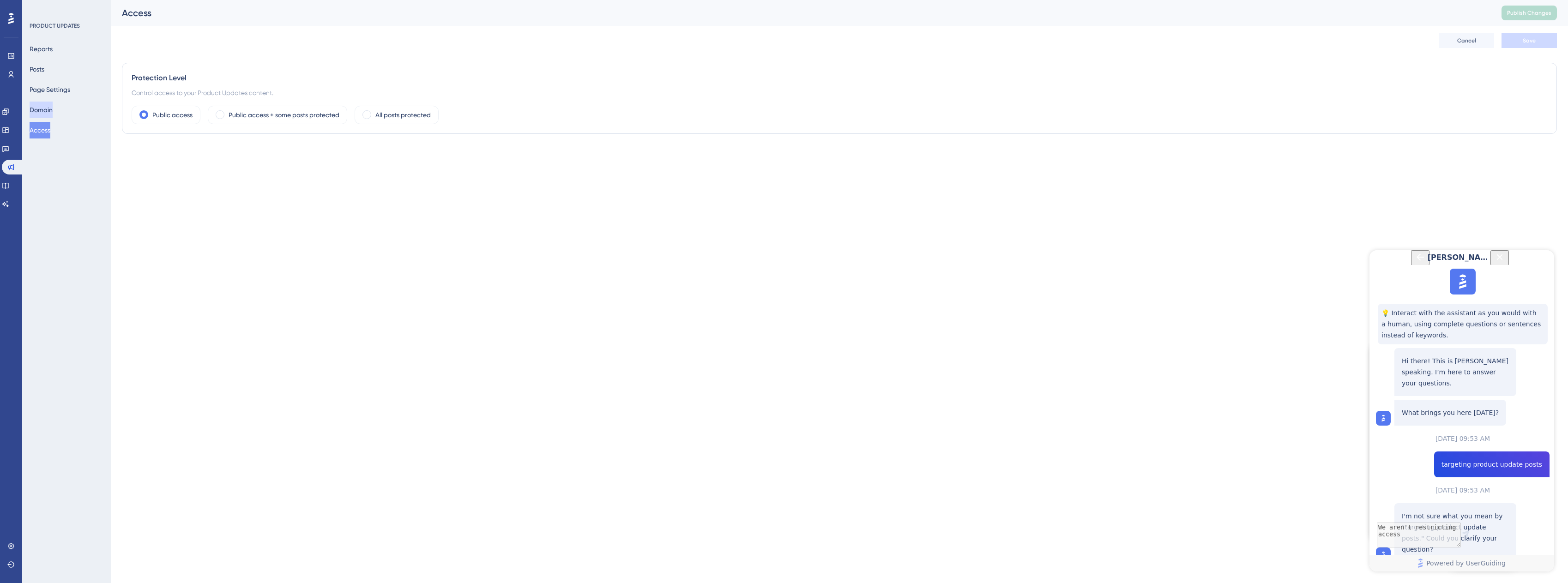
click at [43, 106] on button "Domain" at bounding box center [41, 110] width 23 height 16
click at [48, 93] on button "Page Settings" at bounding box center [50, 89] width 41 height 16
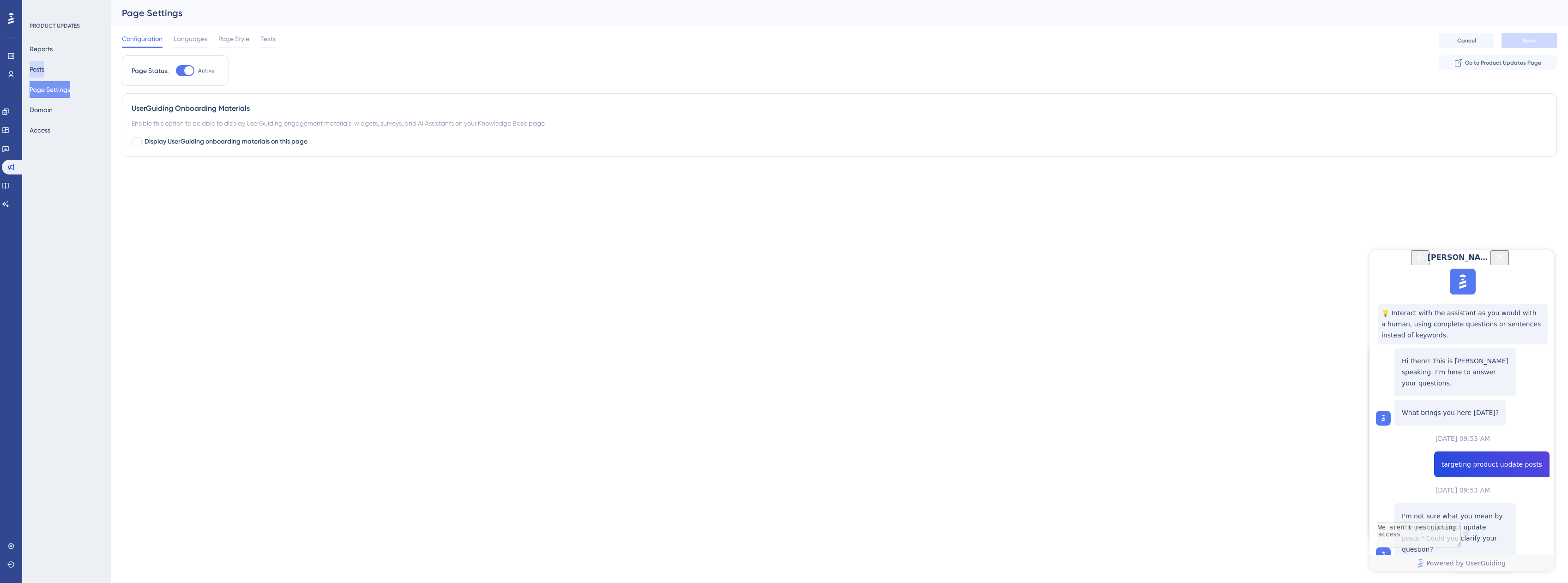
click at [44, 73] on button "Posts" at bounding box center [37, 69] width 15 height 16
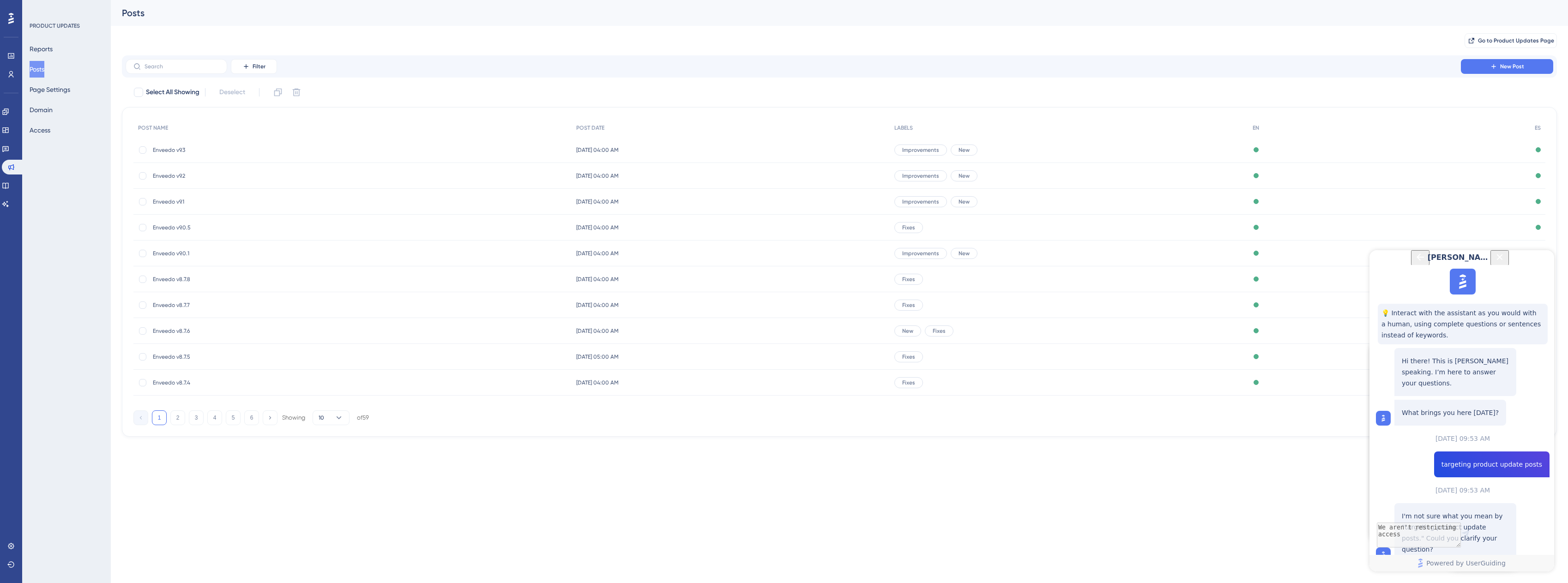
click at [161, 150] on span "Enveedo v9.3" at bounding box center [226, 150] width 148 height 7
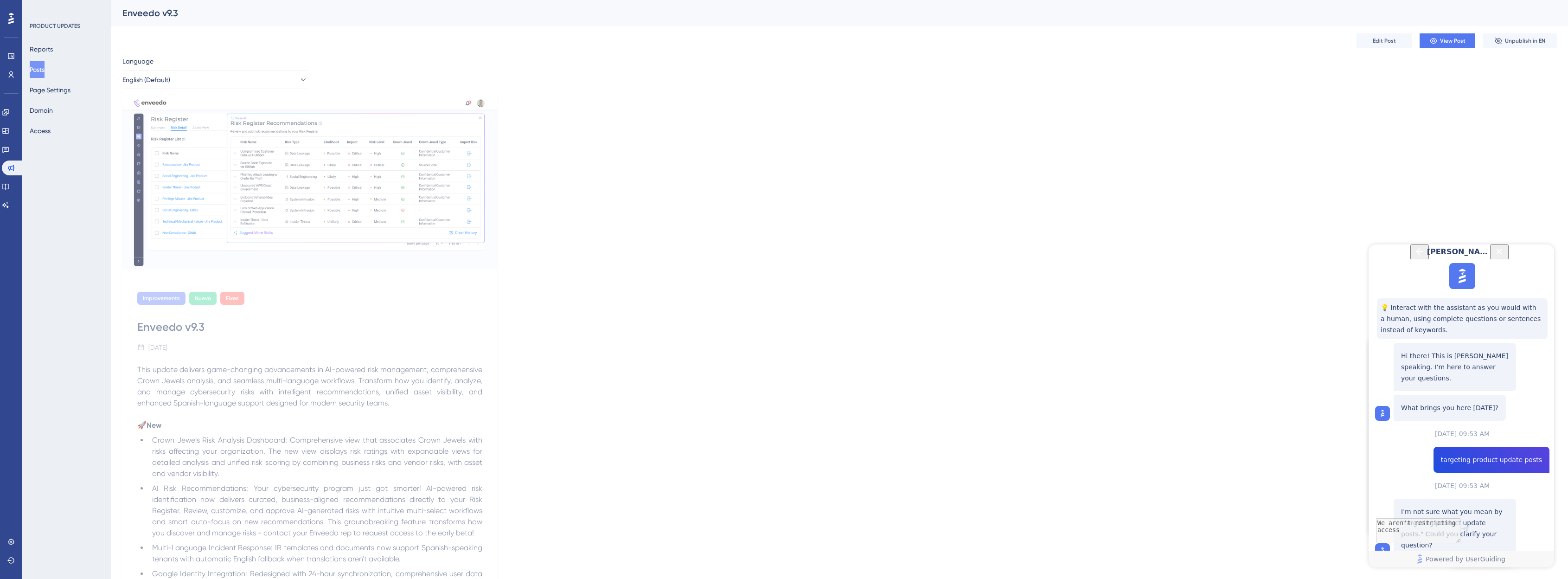
click at [790, 164] on div "Improvements Nuevo Fixes Enveedo v9.3 September 4, 2025 This update delivers ga…" at bounding box center [839, 563] width 1434 height 934
click at [790, 38] on span "Edit Post" at bounding box center [1384, 41] width 23 height 7
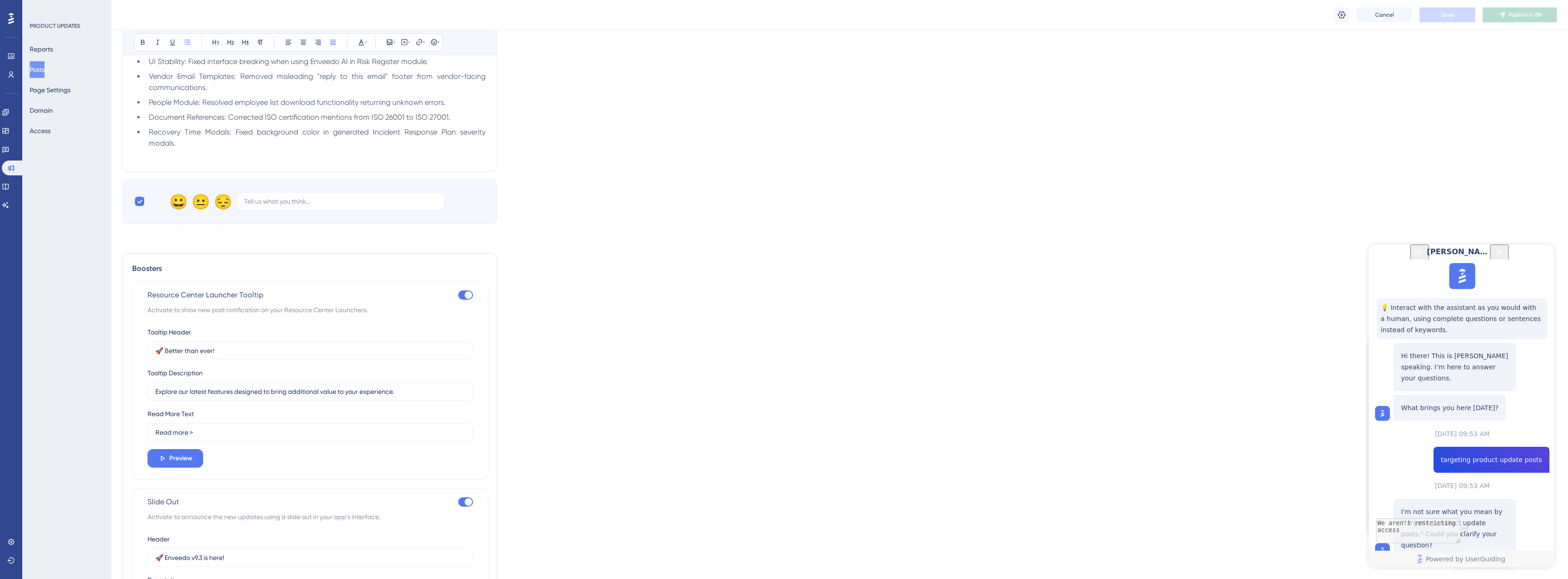
scroll to position [1092, 0]
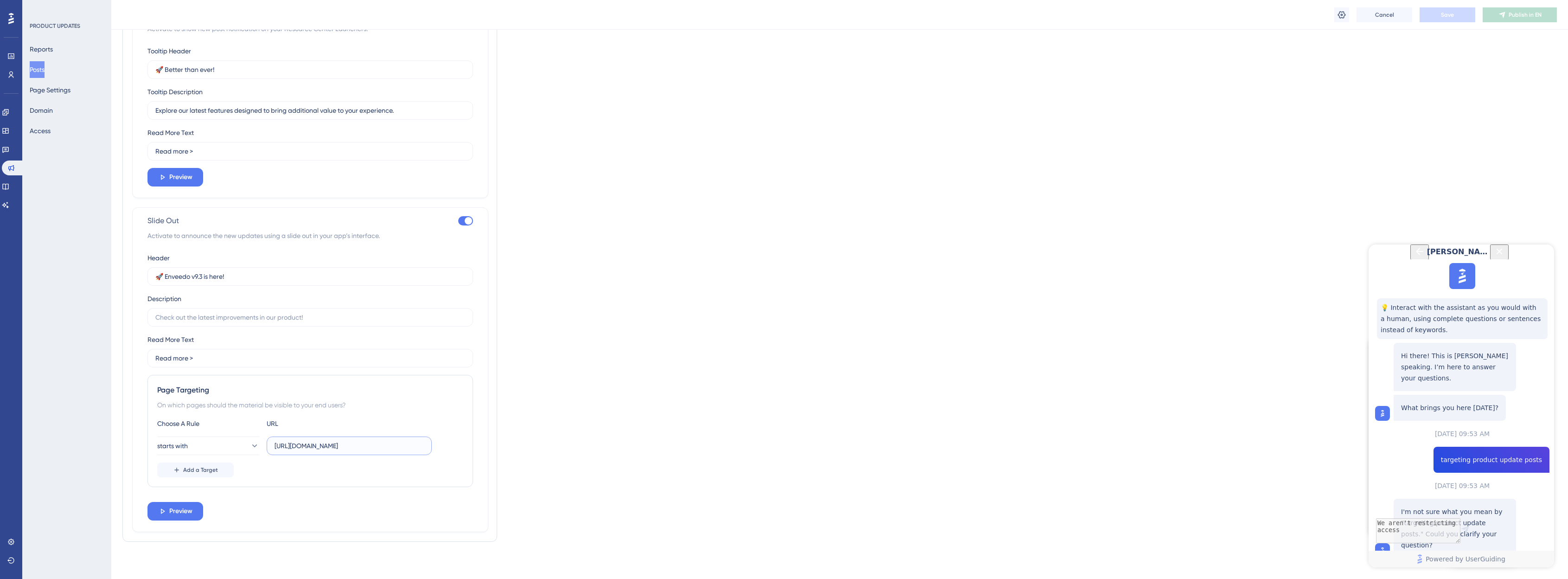
click at [404, 446] on input "https://app.enveedo.com/management/" at bounding box center [349, 446] width 149 height 10
click at [198, 449] on button "starts with" at bounding box center [208, 446] width 102 height 18
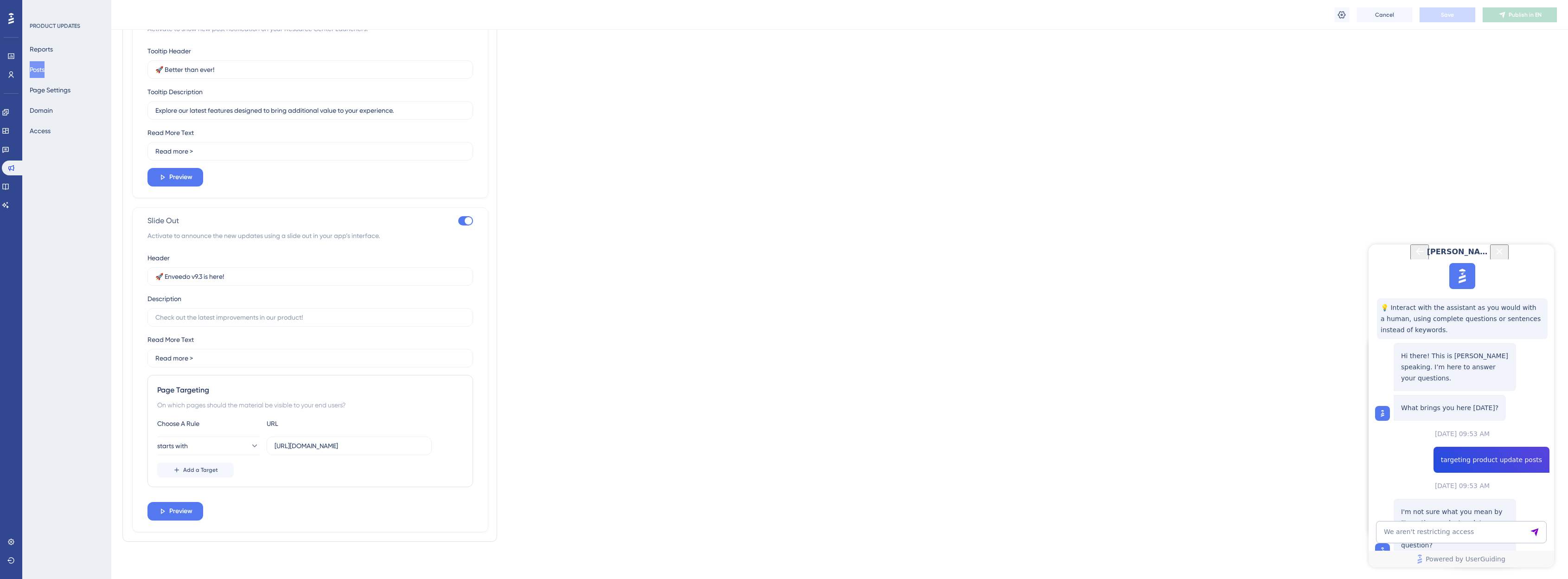
scroll to position [1044, 0]
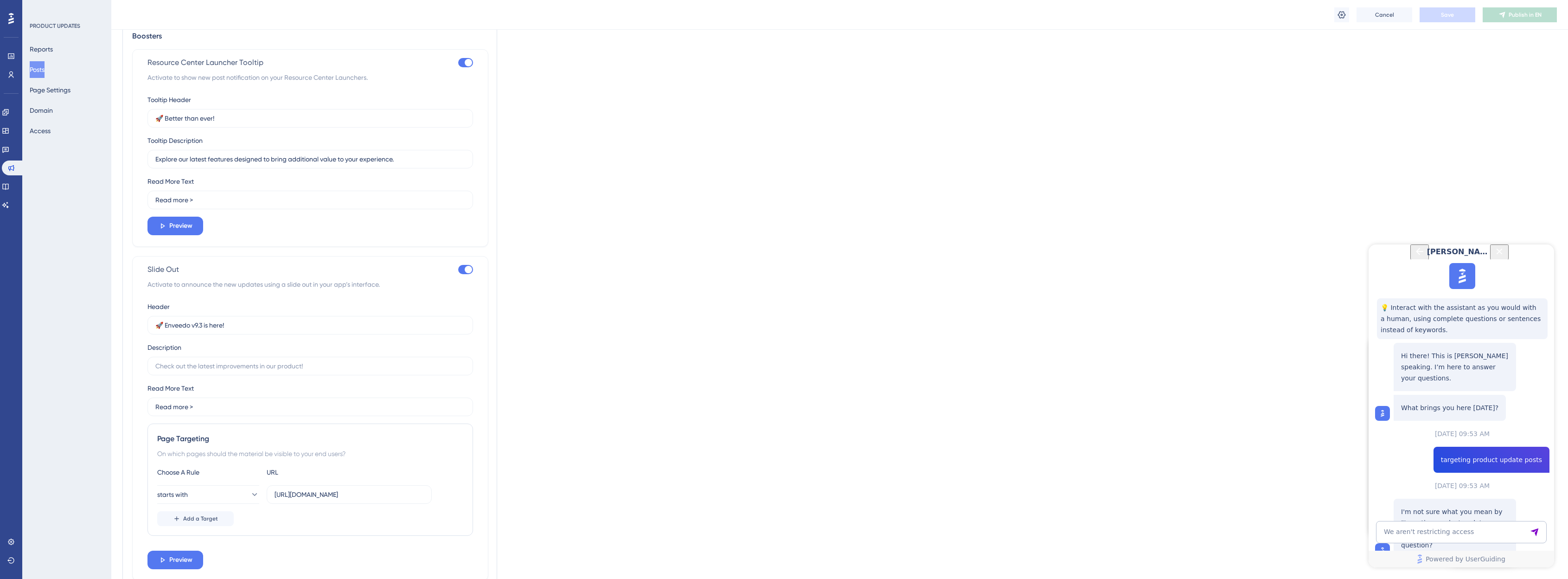
click at [465, 64] on div at bounding box center [468, 62] width 7 height 7
click at [458, 63] on input "checkbox" at bounding box center [458, 62] width 1 height 1
checkbox input "false"
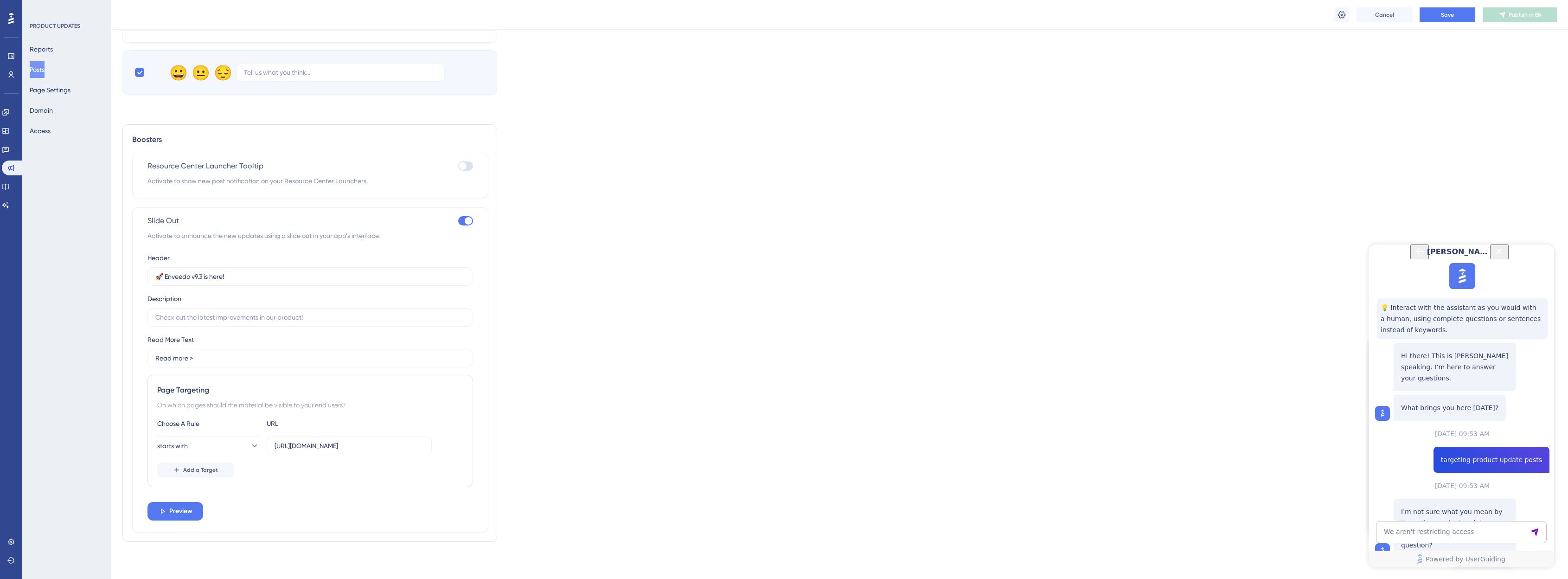
scroll to position [940, 0]
click at [790, 15] on button "Save" at bounding box center [1447, 15] width 56 height 15
click at [790, 12] on span "Publish in EN" at bounding box center [1525, 15] width 33 height 7
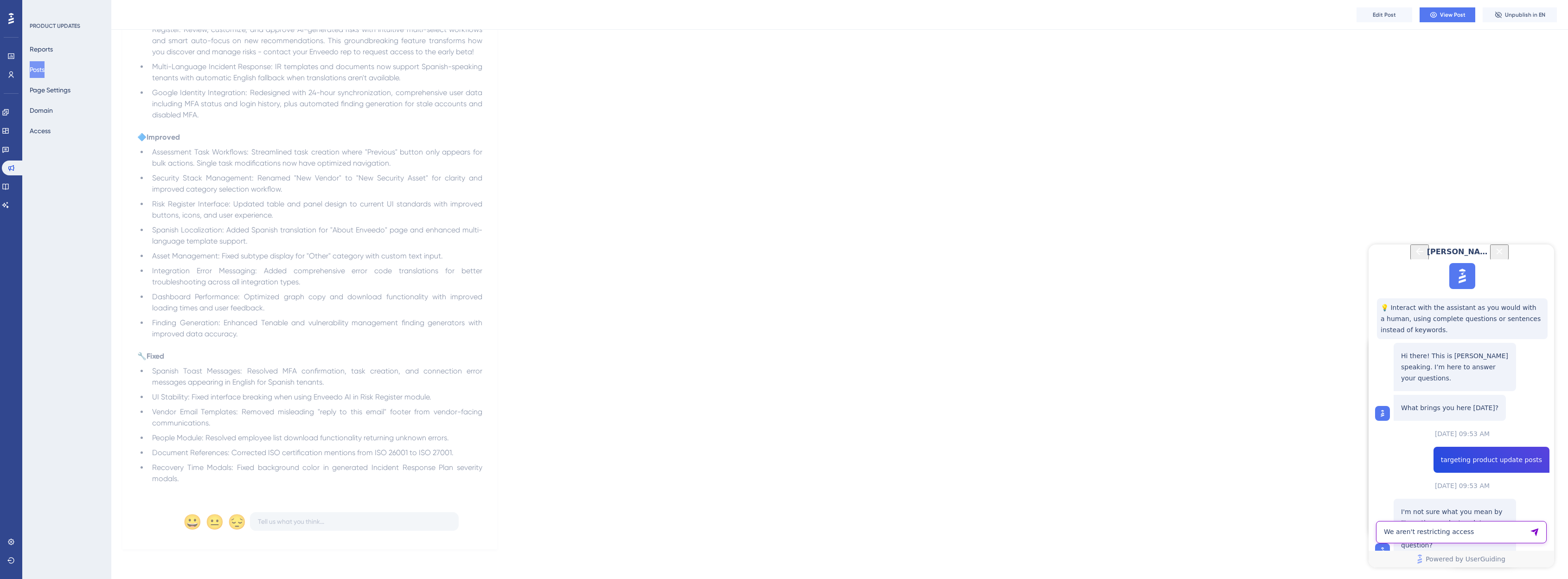
click at [790, 529] on textarea "We aren't restricting access" at bounding box center [1461, 532] width 171 height 22
click at [790, 535] on textarea "It is. But I'm referring to the" at bounding box center [1461, 532] width 171 height 22
click at [790, 11] on span "Edit Post" at bounding box center [1384, 15] width 23 height 7
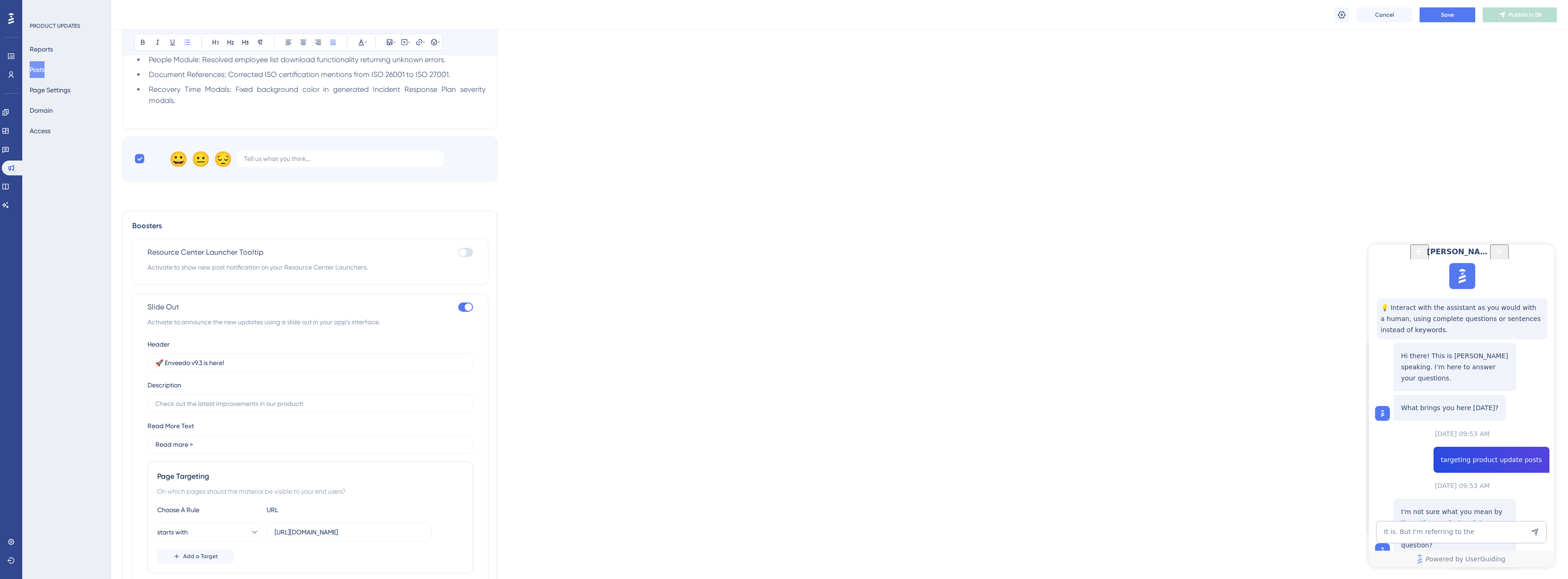
scroll to position [940, 0]
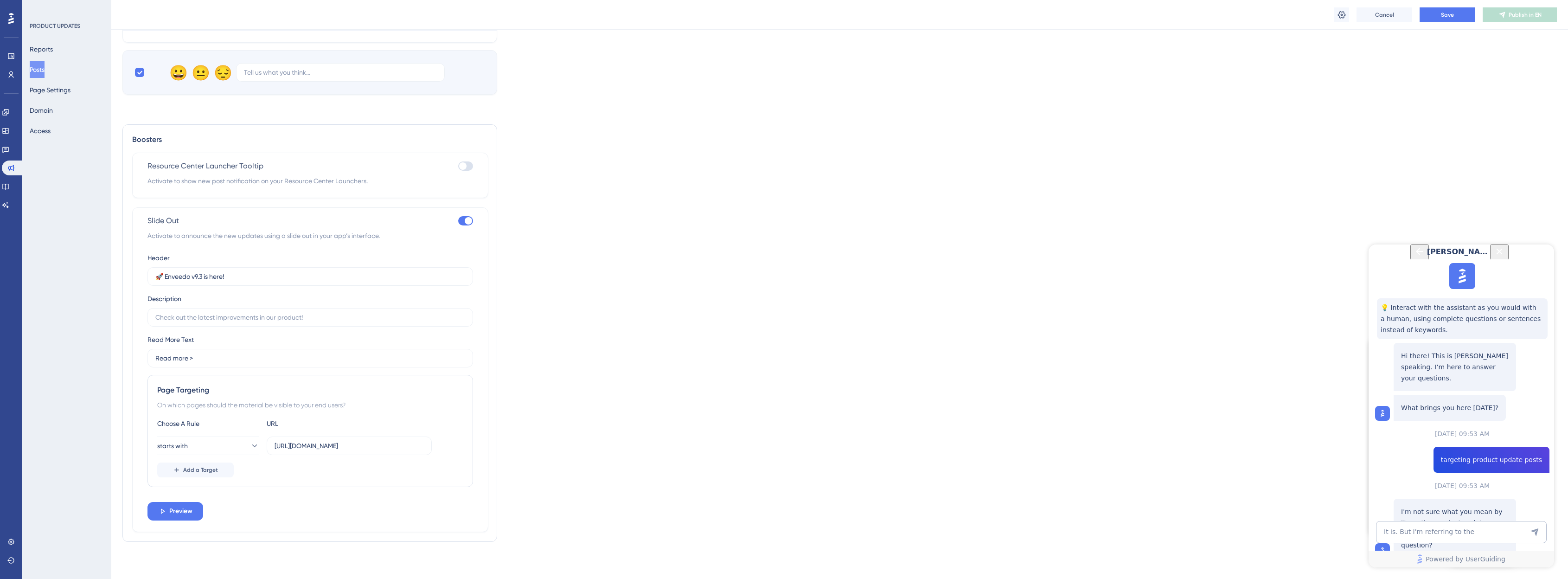
click at [790, 533] on textarea "It is. But I'm referring to the" at bounding box center [1461, 532] width 171 height 22
type textarea "It is. But I'm referring to the slide out component."
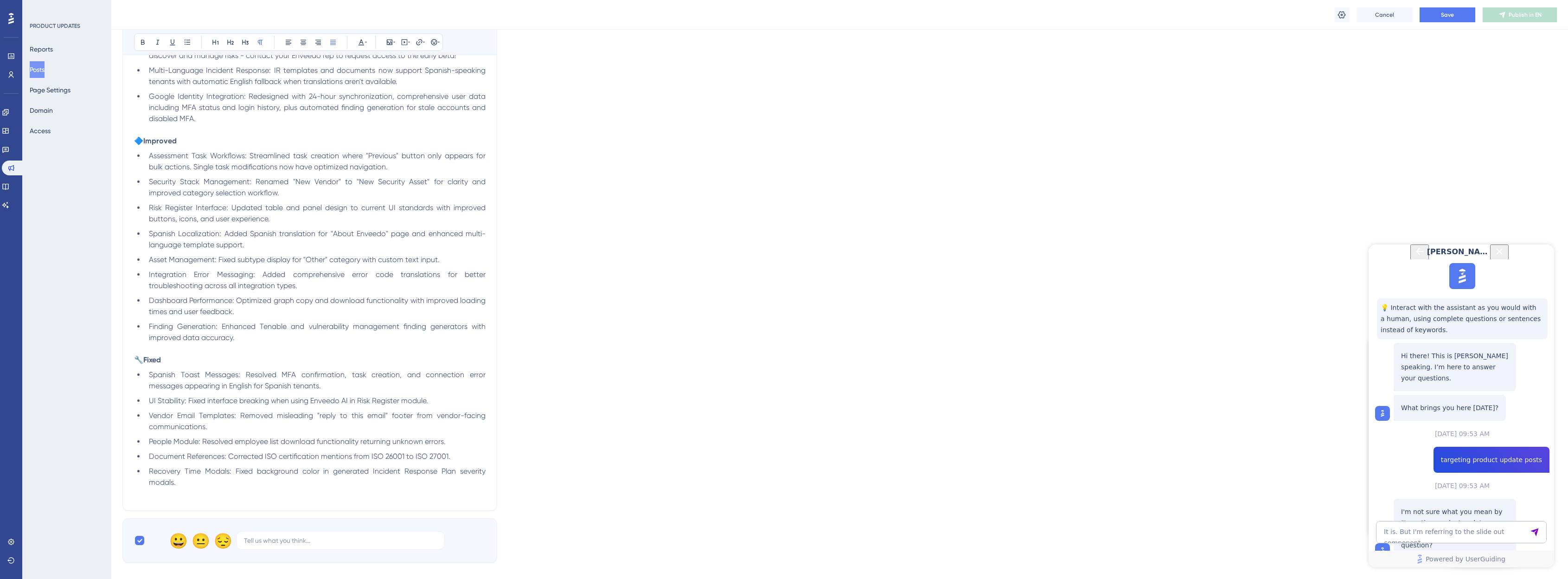
scroll to position [940, 0]
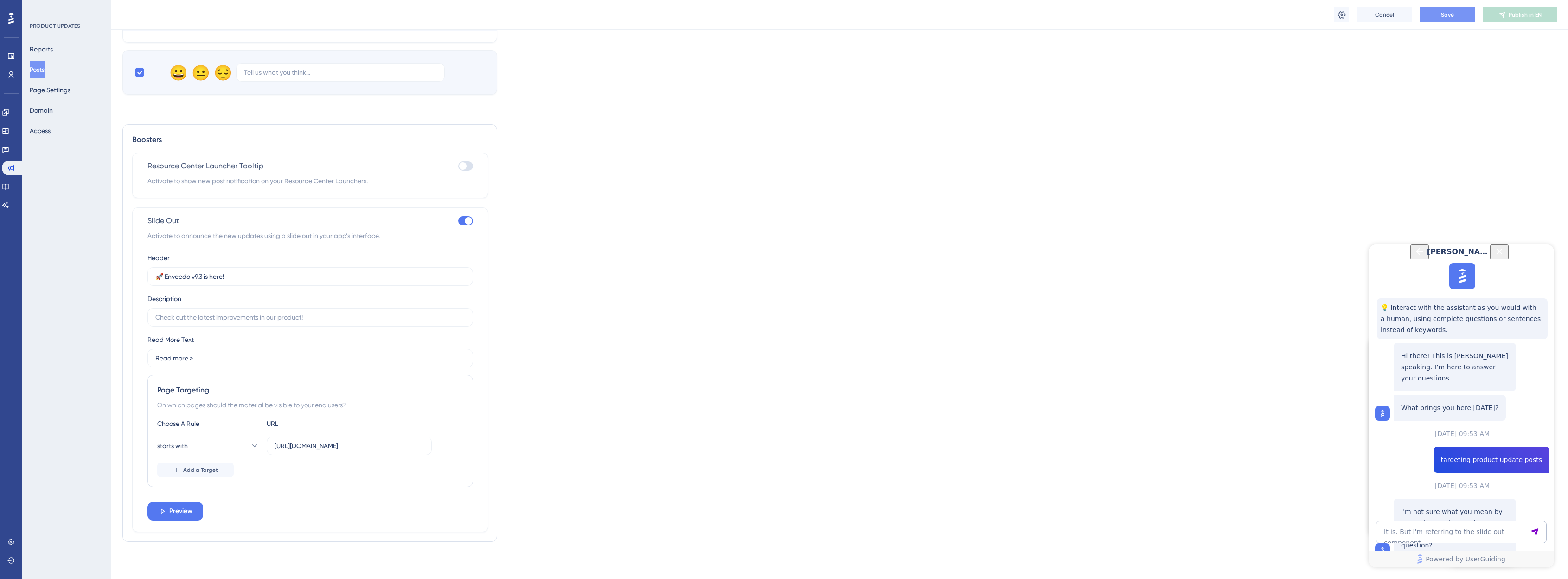
click at [790, 18] on button "Save" at bounding box center [1447, 15] width 56 height 15
click at [790, 15] on span "Publish in EN" at bounding box center [1525, 15] width 33 height 7
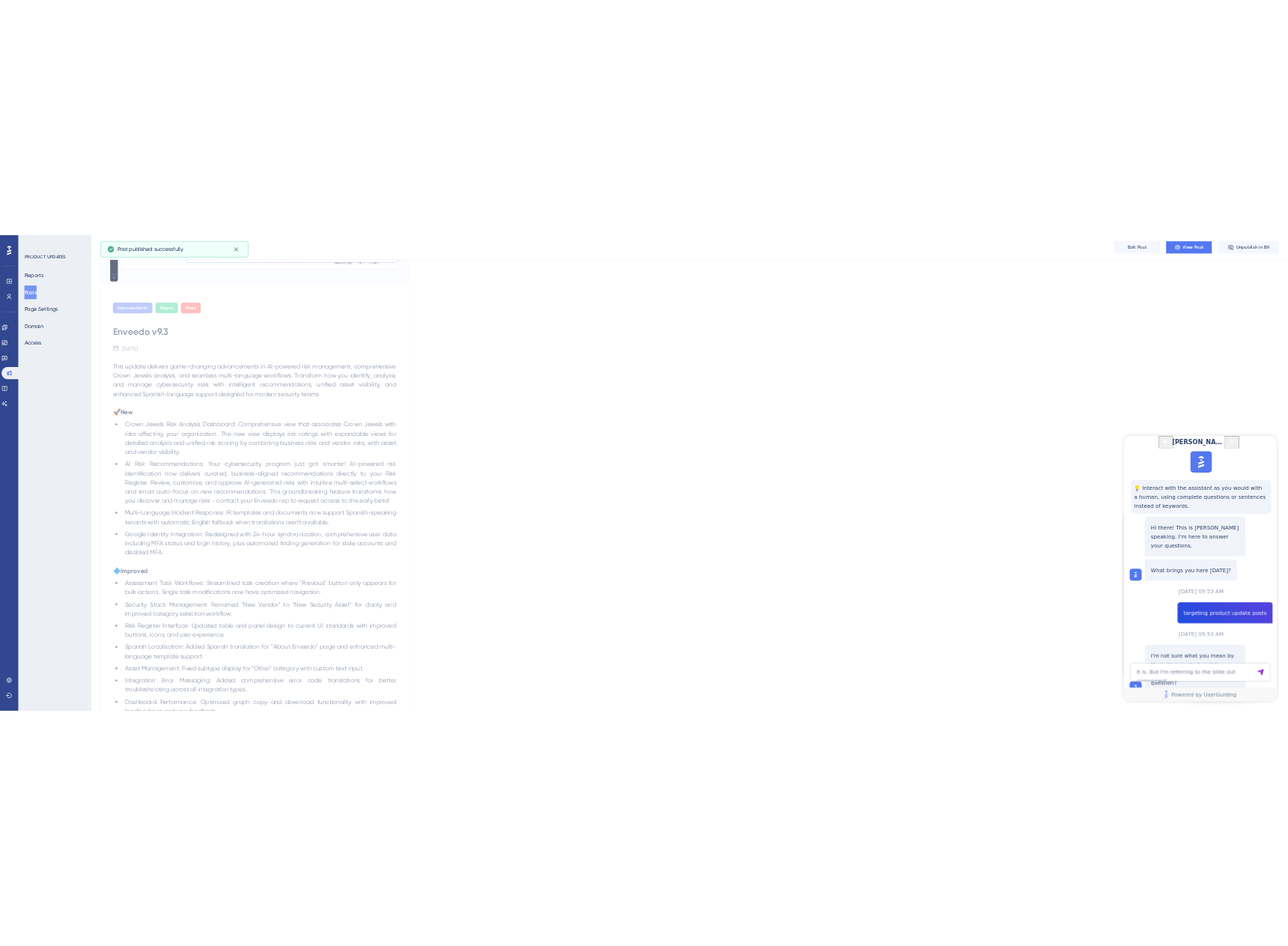
scroll to position [0, 0]
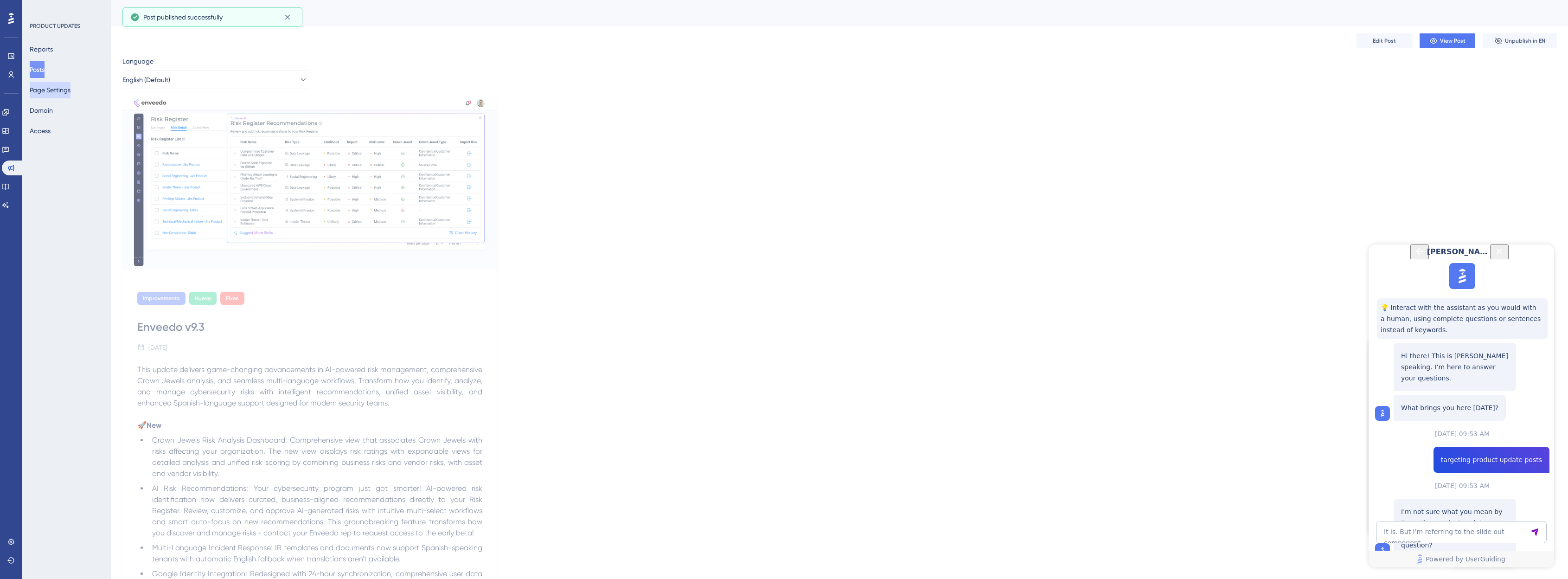
click at [45, 84] on button "Page Settings" at bounding box center [50, 90] width 41 height 17
click at [36, 71] on button "Posts" at bounding box center [37, 69] width 15 height 17
click at [50, 91] on button "Page Settings" at bounding box center [50, 90] width 41 height 17
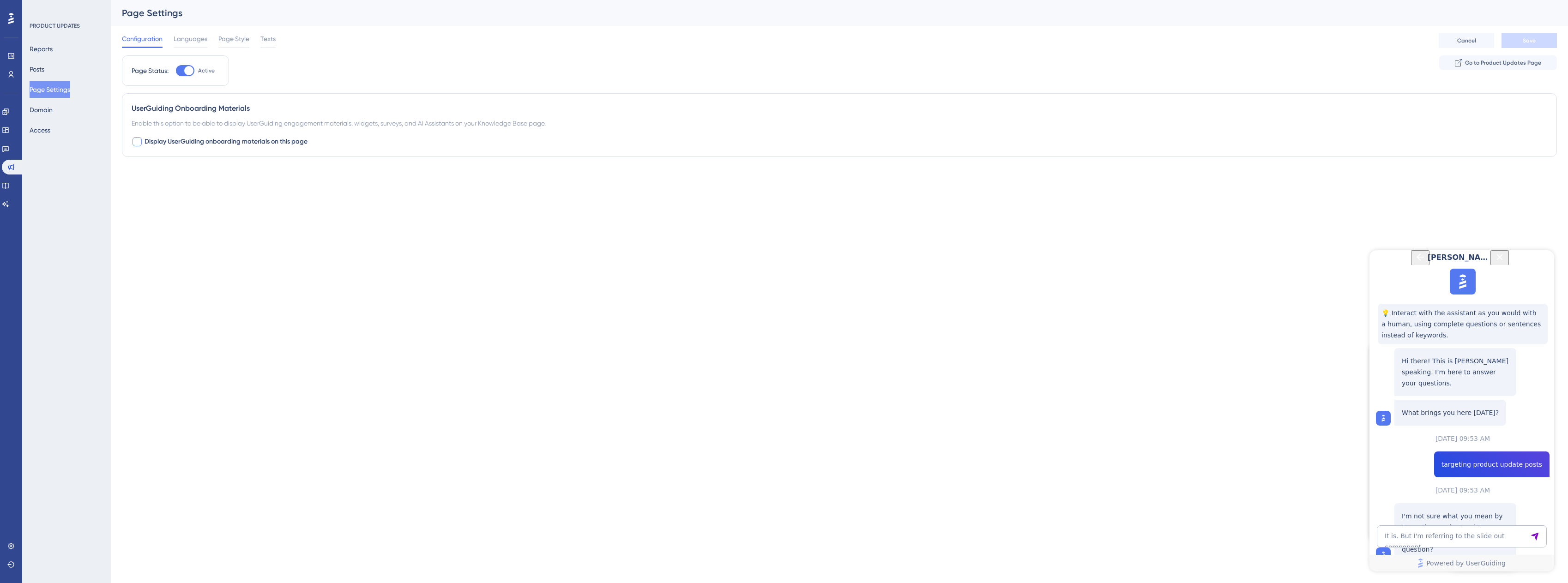
click at [176, 142] on span "Display UserGuiding onboarding materials on this page" at bounding box center [226, 142] width 163 height 11
checkbox input "true"
click at [787, 37] on span "Save" at bounding box center [1529, 41] width 13 height 7
click at [787, 65] on span "Go to Product Updates Page" at bounding box center [1503, 63] width 76 height 7
click at [787, 532] on textarea "It is. But I'm referring to the slide out component." at bounding box center [1461, 536] width 170 height 22
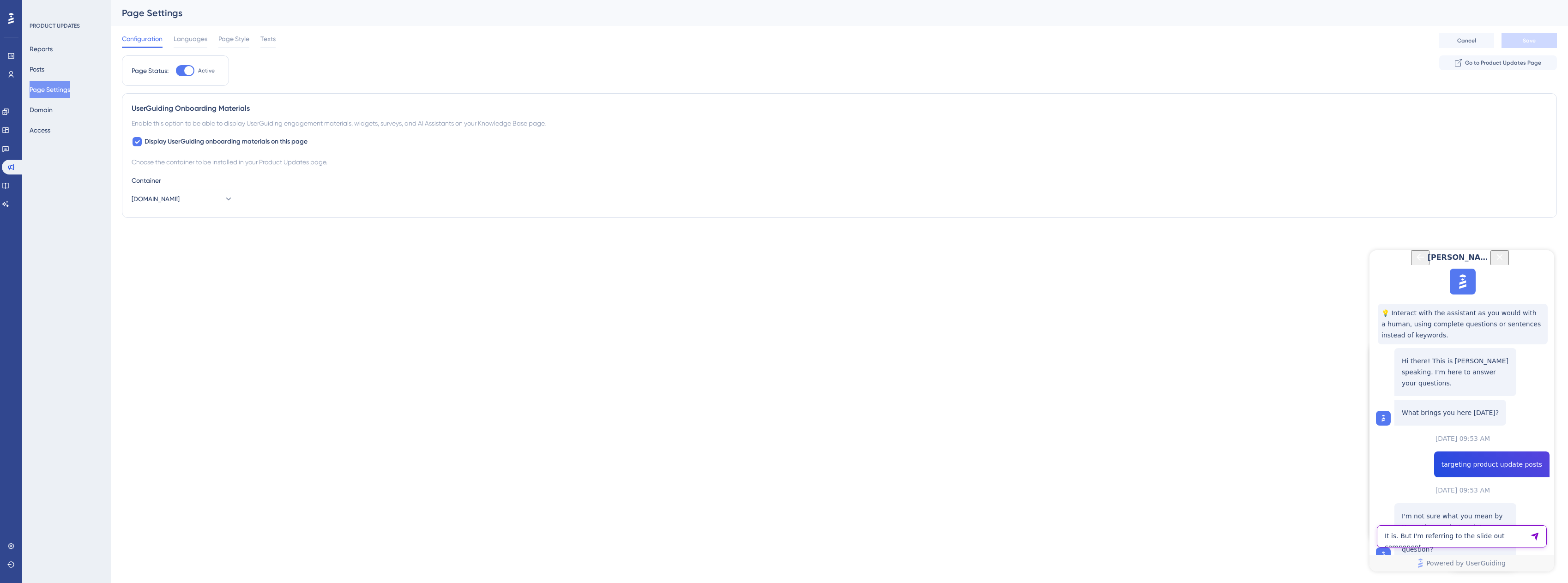
click at [787, 537] on textarea "It is. But I'm referring to the slide out component." at bounding box center [1461, 536] width 170 height 22
click at [787, 539] on textarea "It is. But I'm referring to the slide out component." at bounding box center [1461, 536] width 170 height 22
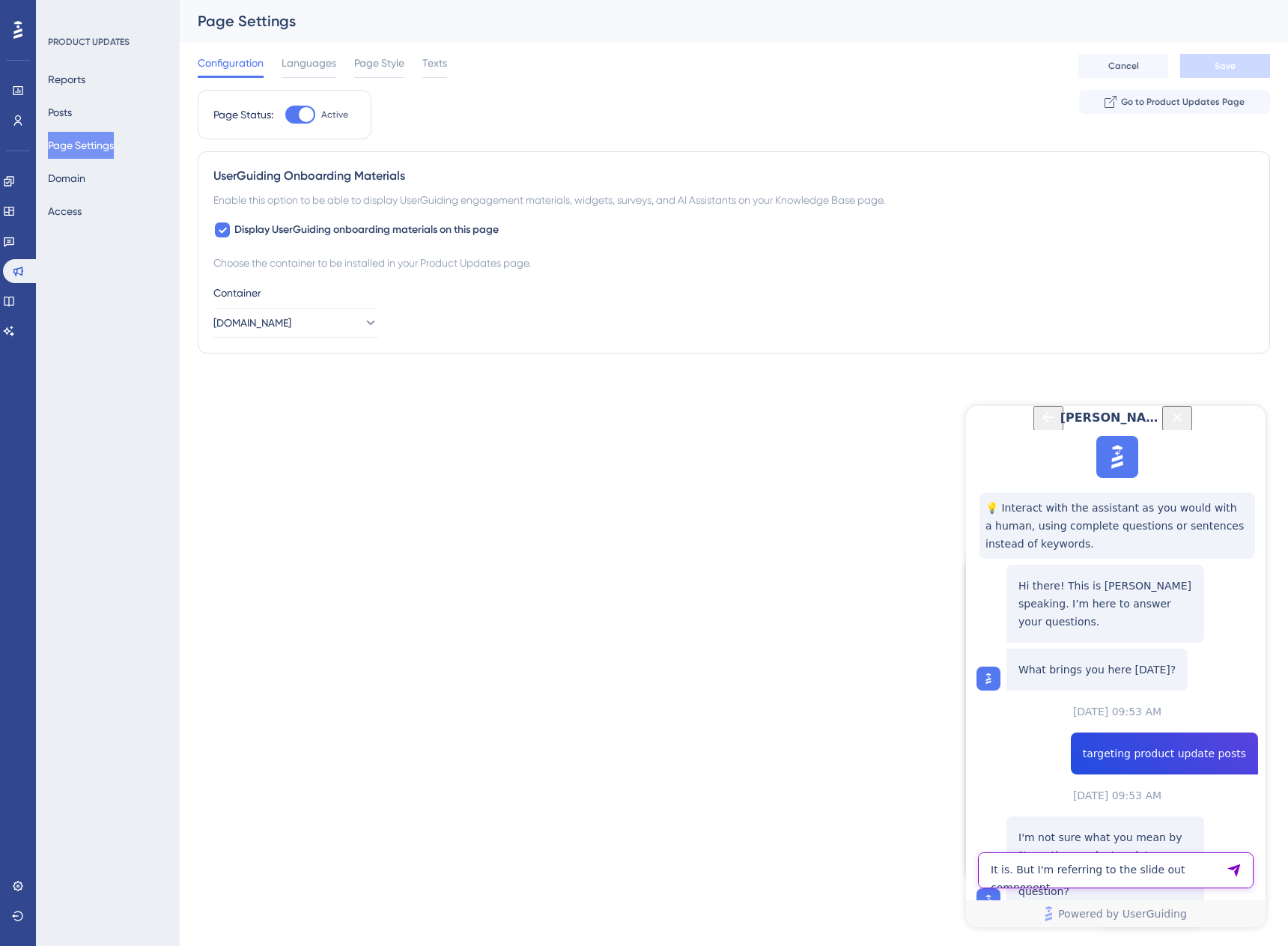
click at [1114, 866] on textarea "It is. But I'm referring to the slide out component." at bounding box center [1115, 870] width 275 height 36
click at [1075, 862] on textarea "It is. But I'm referring to the slide out component." at bounding box center [1115, 870] width 275 height 36
type textarea "Yes, I confirmed all of that. Not fixed."
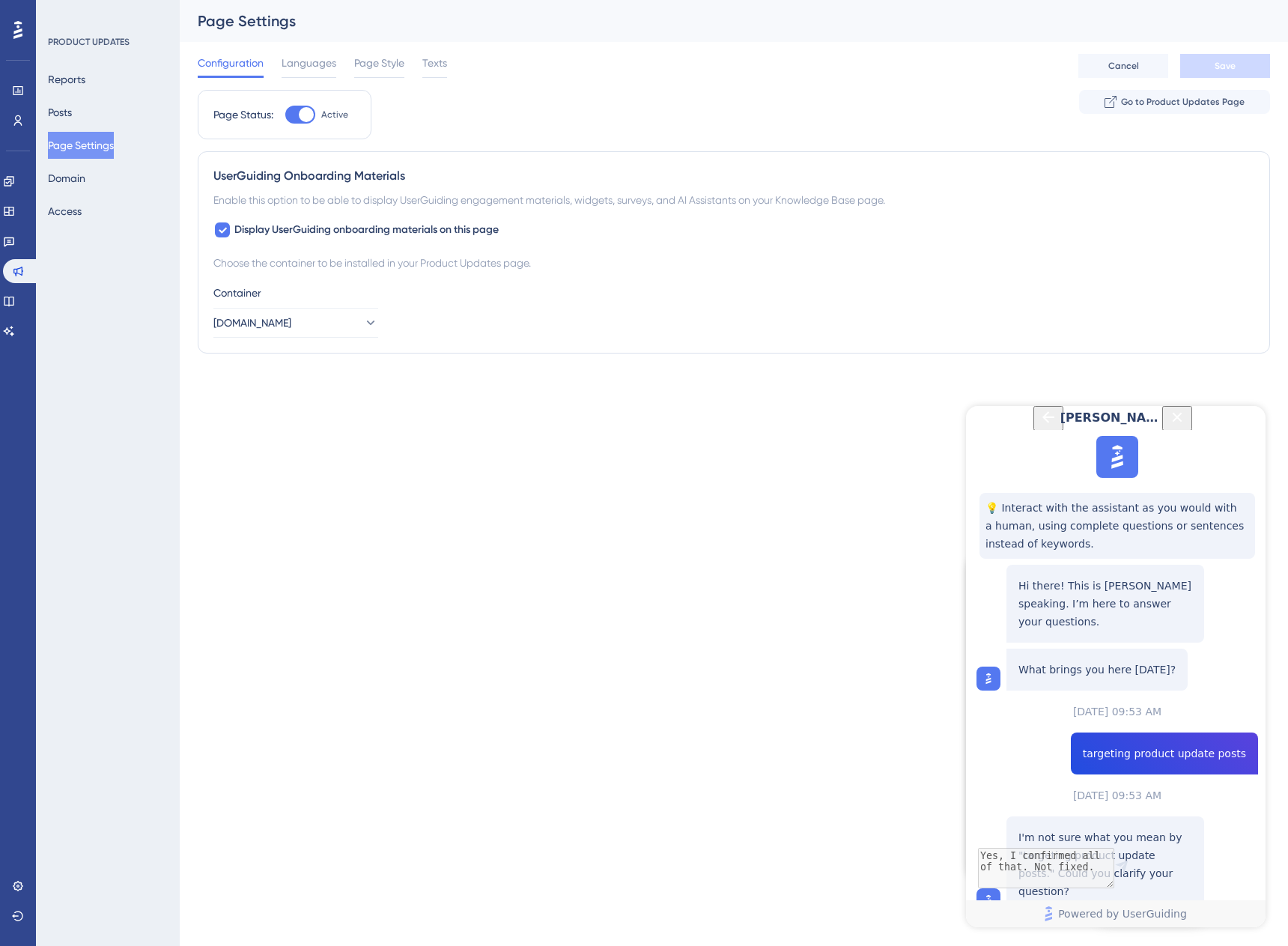
click at [397, 0] on html "1 Get Started! Welcome on board! 🌊 Here is your Onboarding Checklist 66% Sign U…" at bounding box center [644, 0] width 1288 height 0
click at [53, 85] on button "Reports" at bounding box center [67, 79] width 38 height 27
click at [63, 78] on button "Reports" at bounding box center [67, 79] width 38 height 27
click at [72, 77] on button "Reports" at bounding box center [67, 79] width 38 height 27
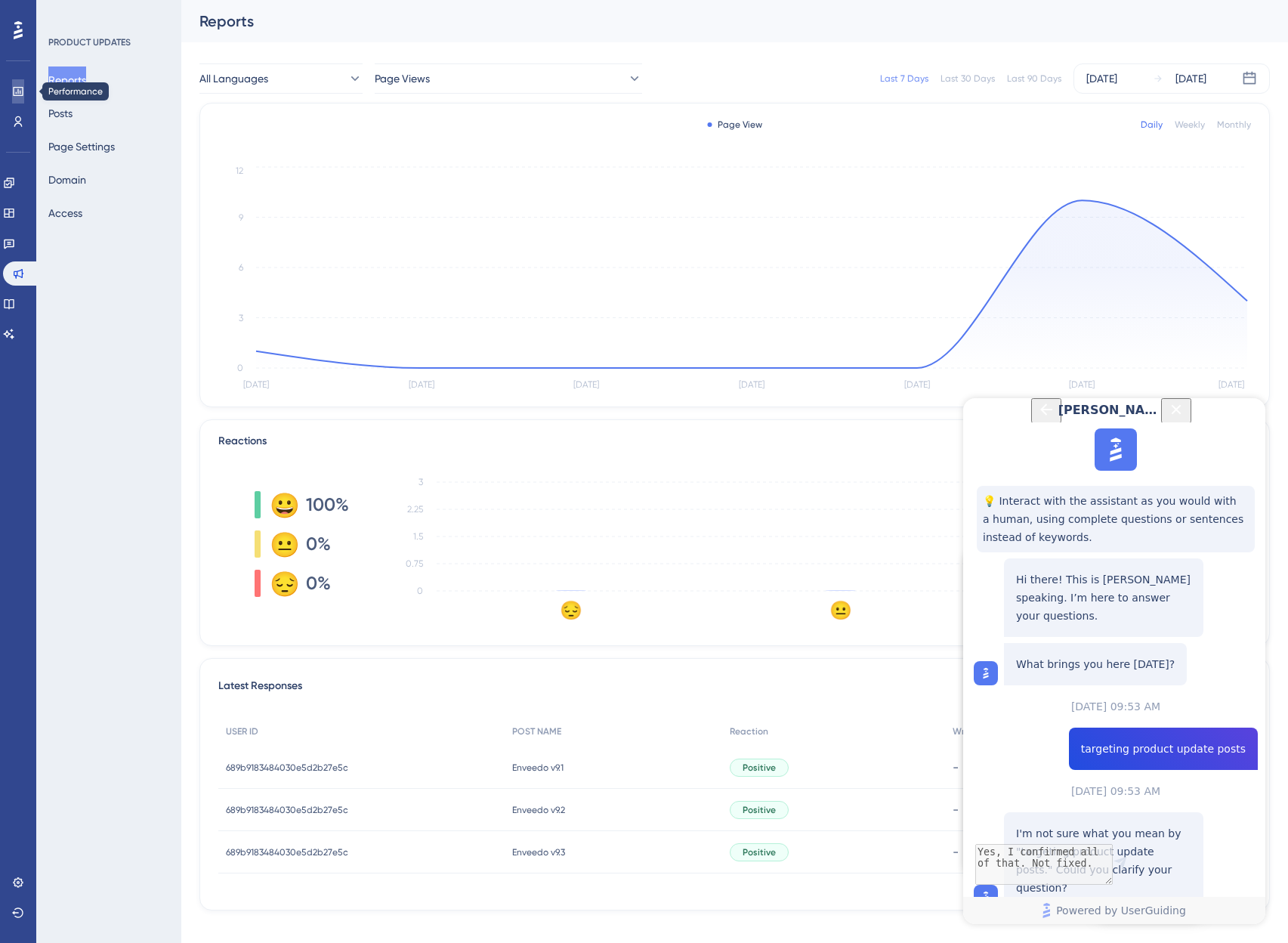
click at [12, 90] on icon at bounding box center [18, 92] width 12 height 12
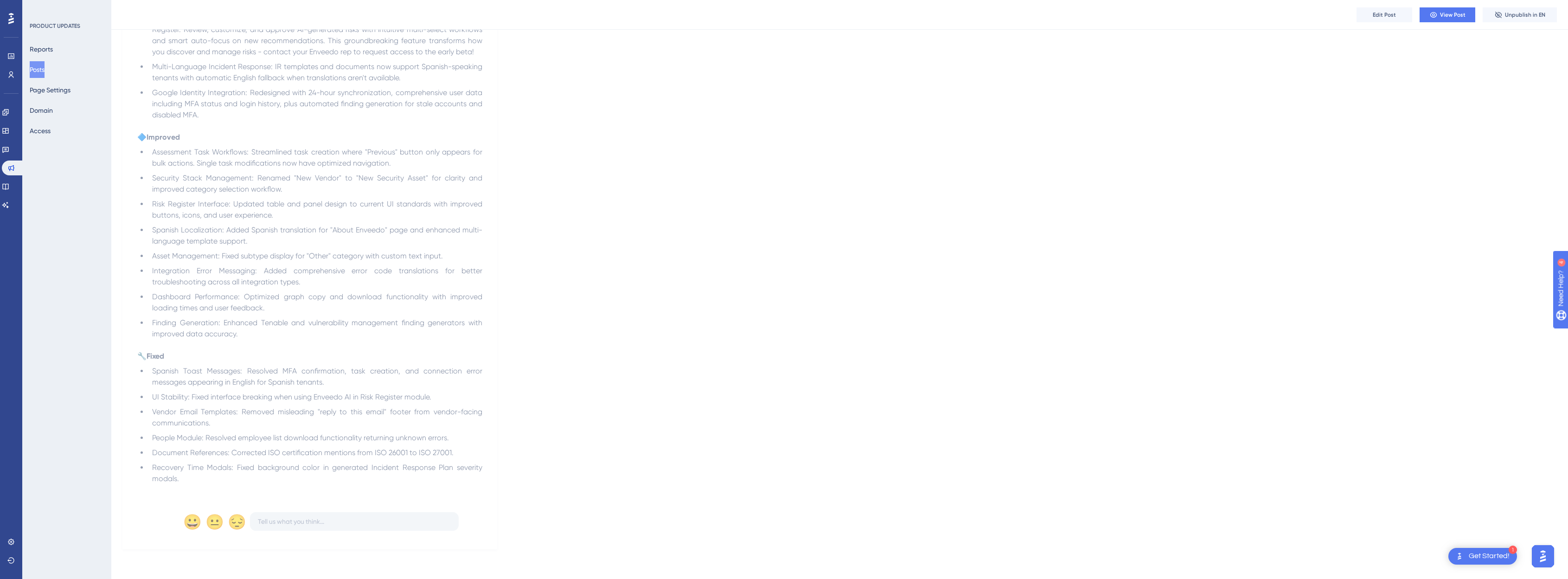
click at [511, 181] on div "Improvements Nuevo Fixes Enveedo v9.3 September 4, 2025 This update delivers ga…" at bounding box center [839, 82] width 1434 height 934
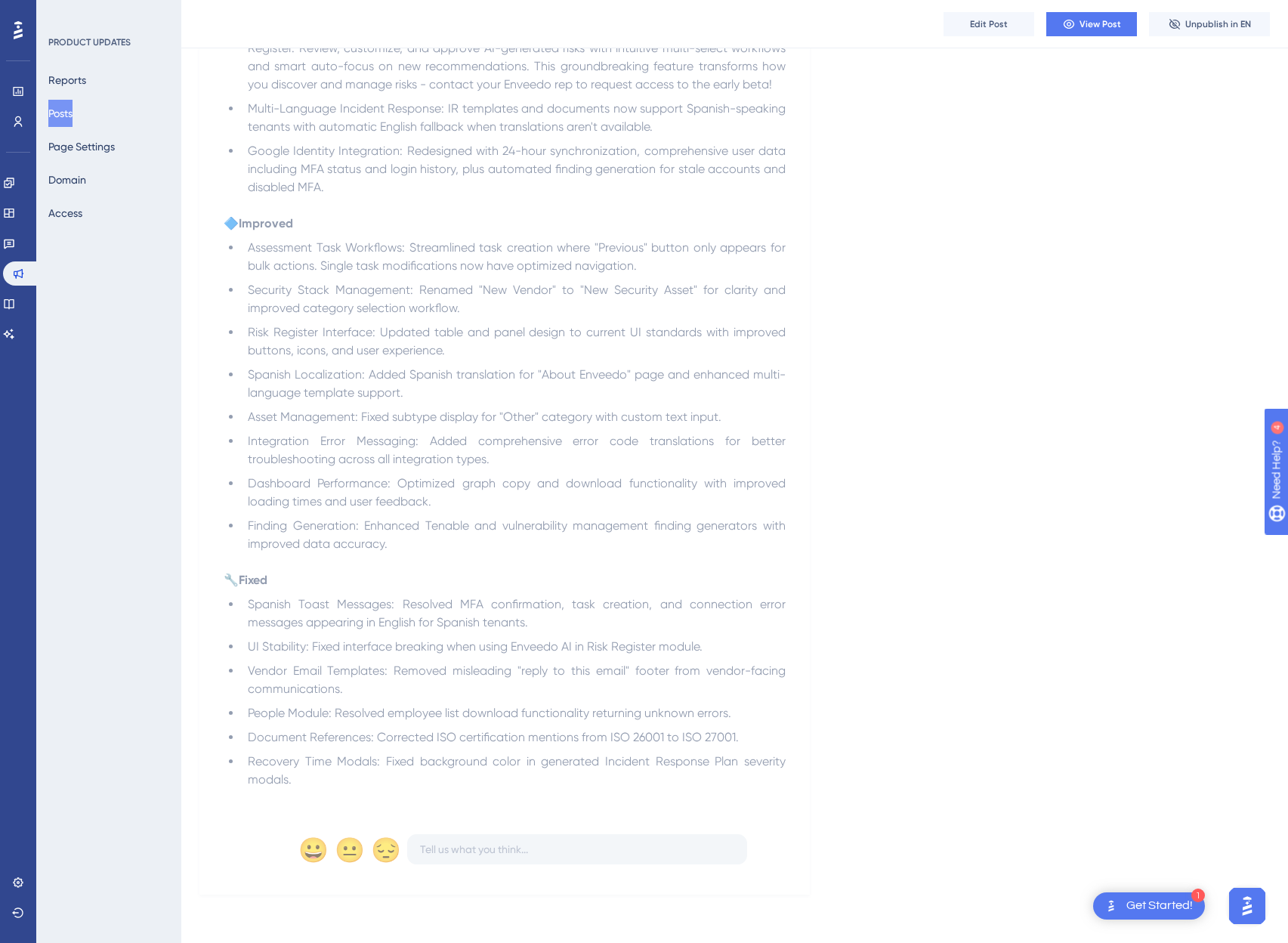
click at [1247, 912] on img "Open AI Assistant Launcher" at bounding box center [1247, 905] width 27 height 27
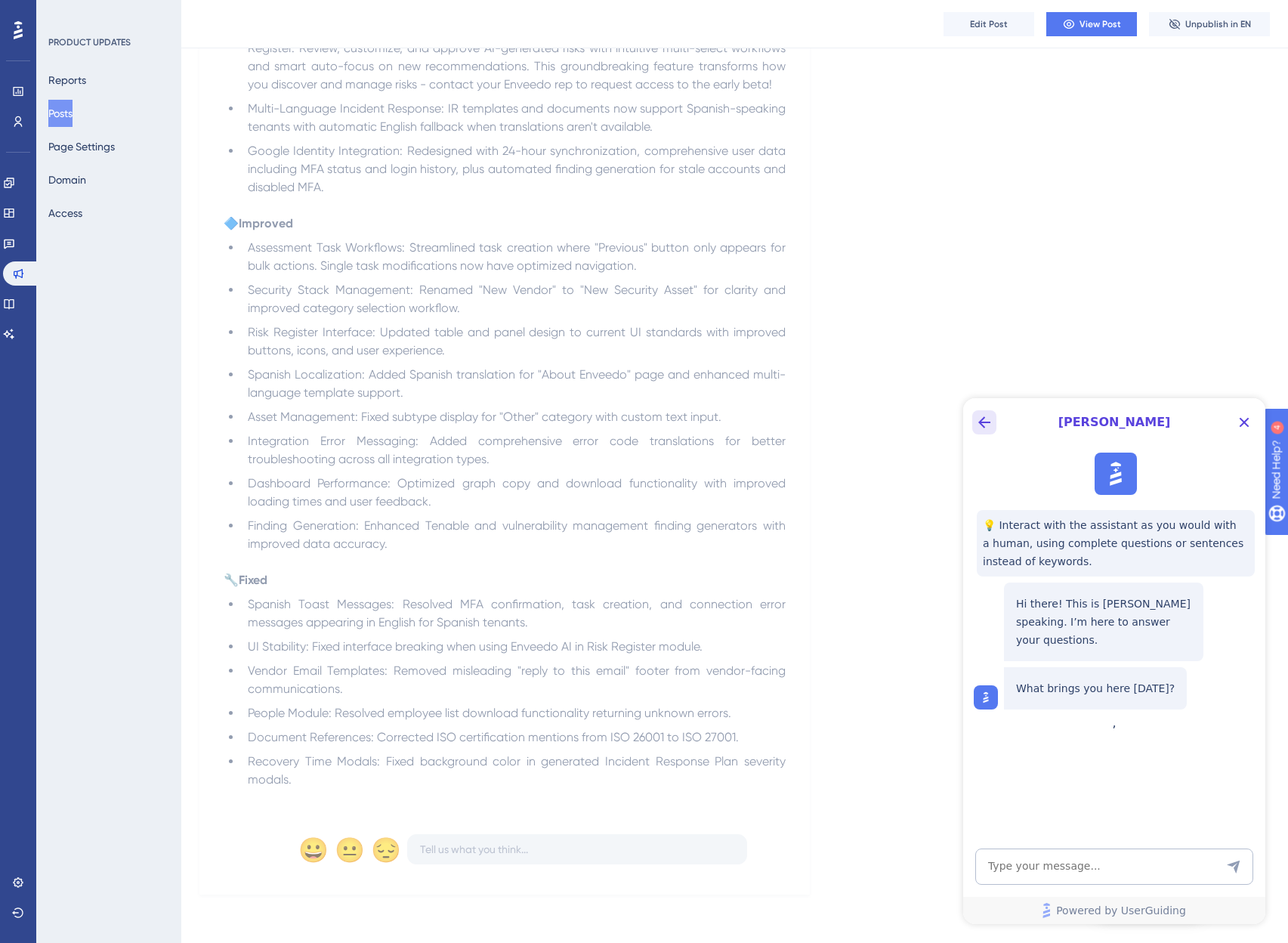
click at [985, 413] on icon "Back Button" at bounding box center [984, 422] width 18 height 18
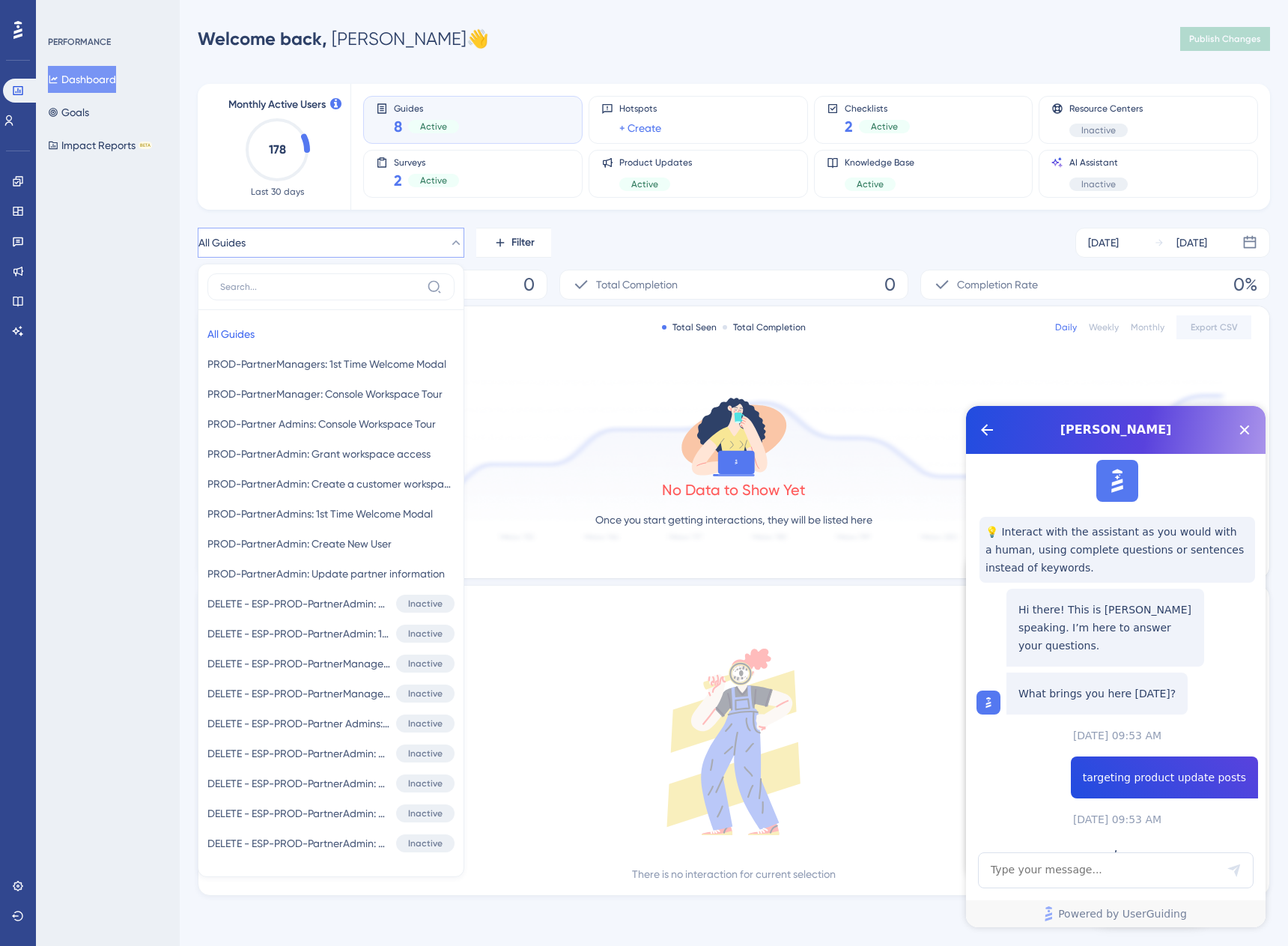
scroll to position [2036, 0]
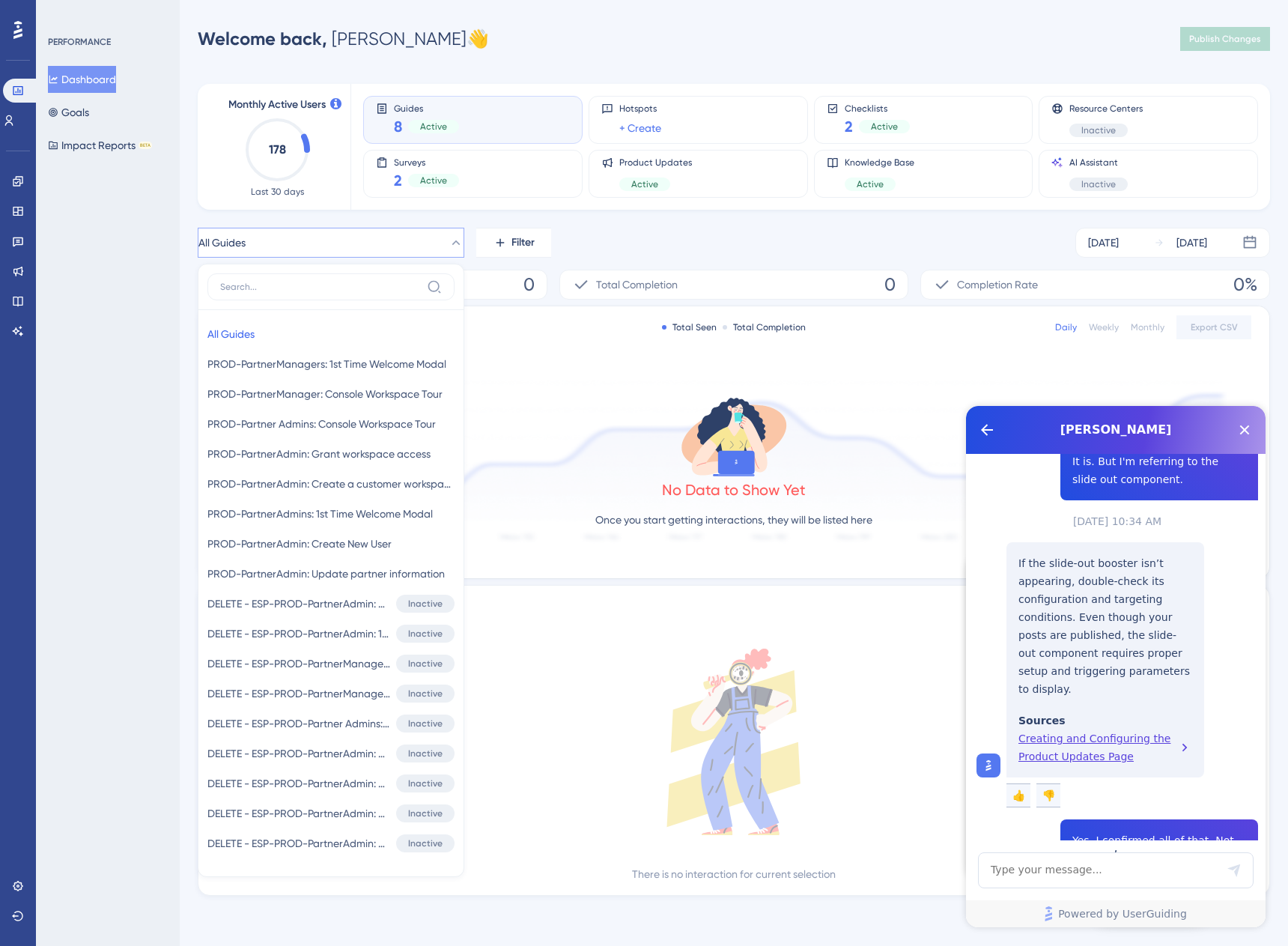
click at [277, 237] on button "All Guides" at bounding box center [331, 243] width 266 height 30
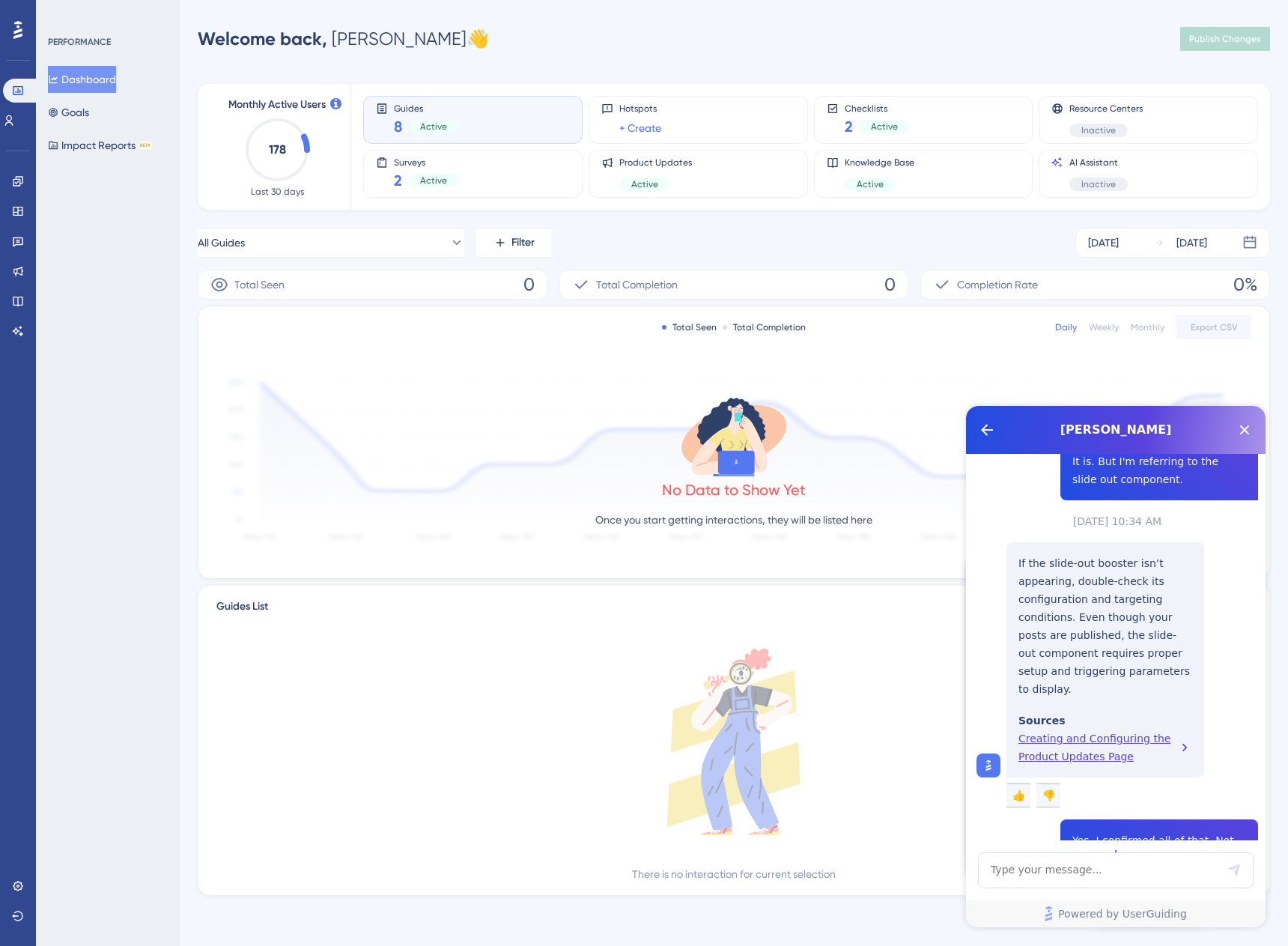
click at [187, 262] on div "Performance Users Engagement Widgets Feedback Product Updates Knowledge Base AI…" at bounding box center [733, 471] width 1108 height 896
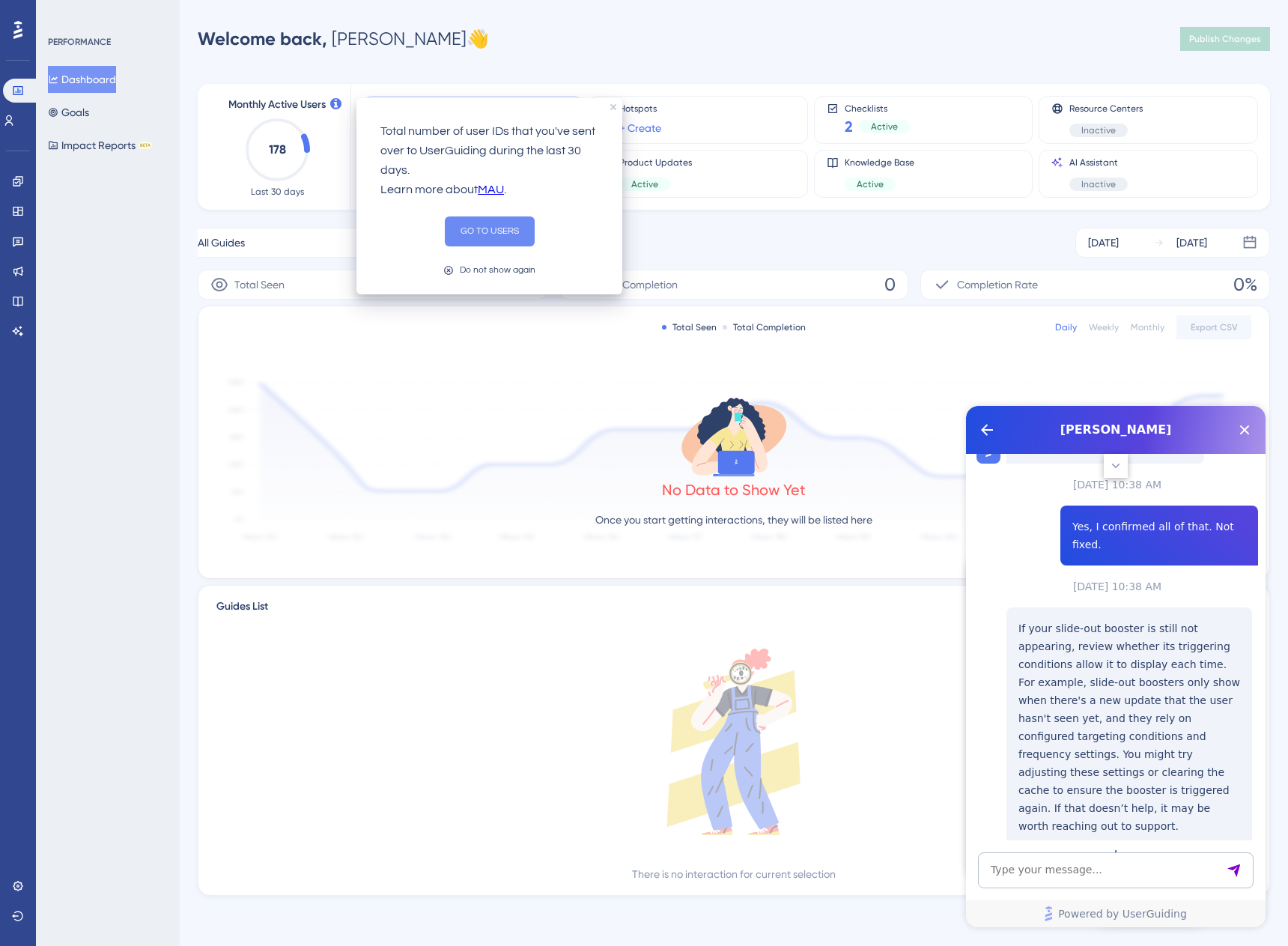
scroll to position [2352, 0]
click at [494, 231] on button "GO TO USERS" at bounding box center [490, 231] width 90 height 30
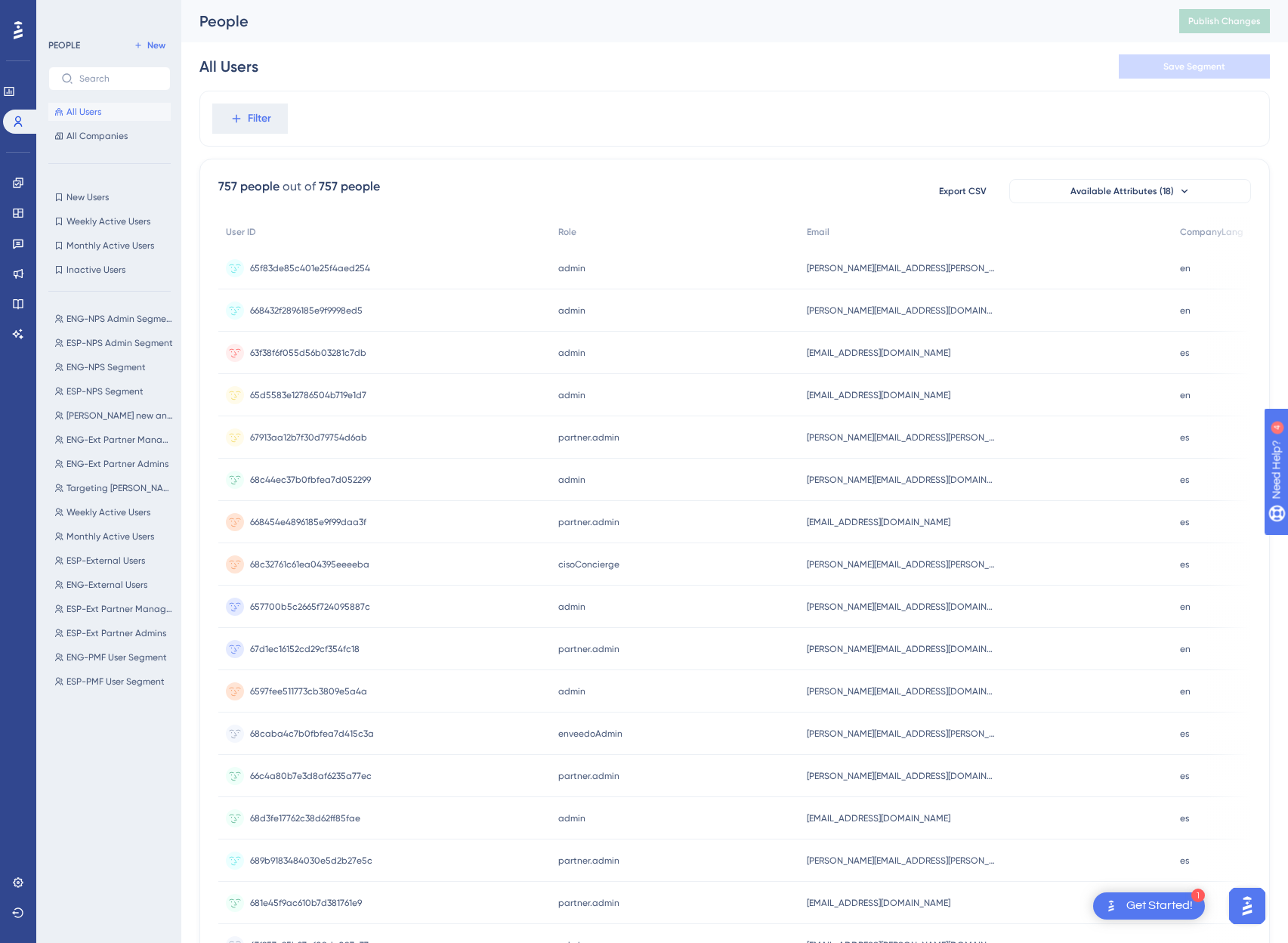
click at [1250, 906] on img "Open AI Assistant Launcher" at bounding box center [1247, 905] width 27 height 27
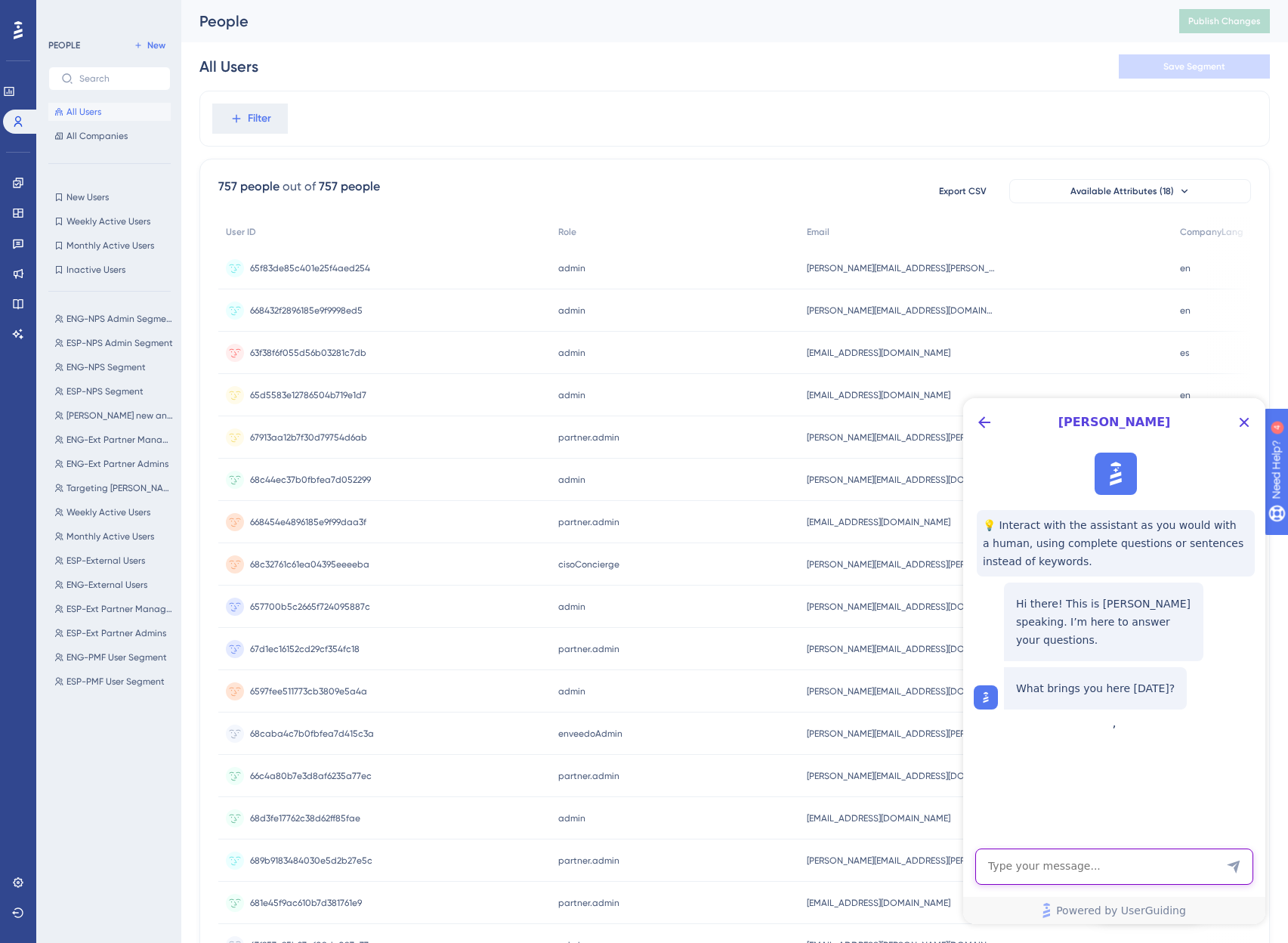
click at [1068, 871] on textarea "AI Assistant Text Input" at bounding box center [1114, 866] width 278 height 36
click at [1096, 862] on textarea "AI Assistant Text Input" at bounding box center [1114, 866] width 278 height 36
type textarea "You lost the chat history"
click at [452, 134] on div "Filter" at bounding box center [734, 118] width 1071 height 56
click at [260, 115] on span "Filter" at bounding box center [260, 118] width 24 height 18
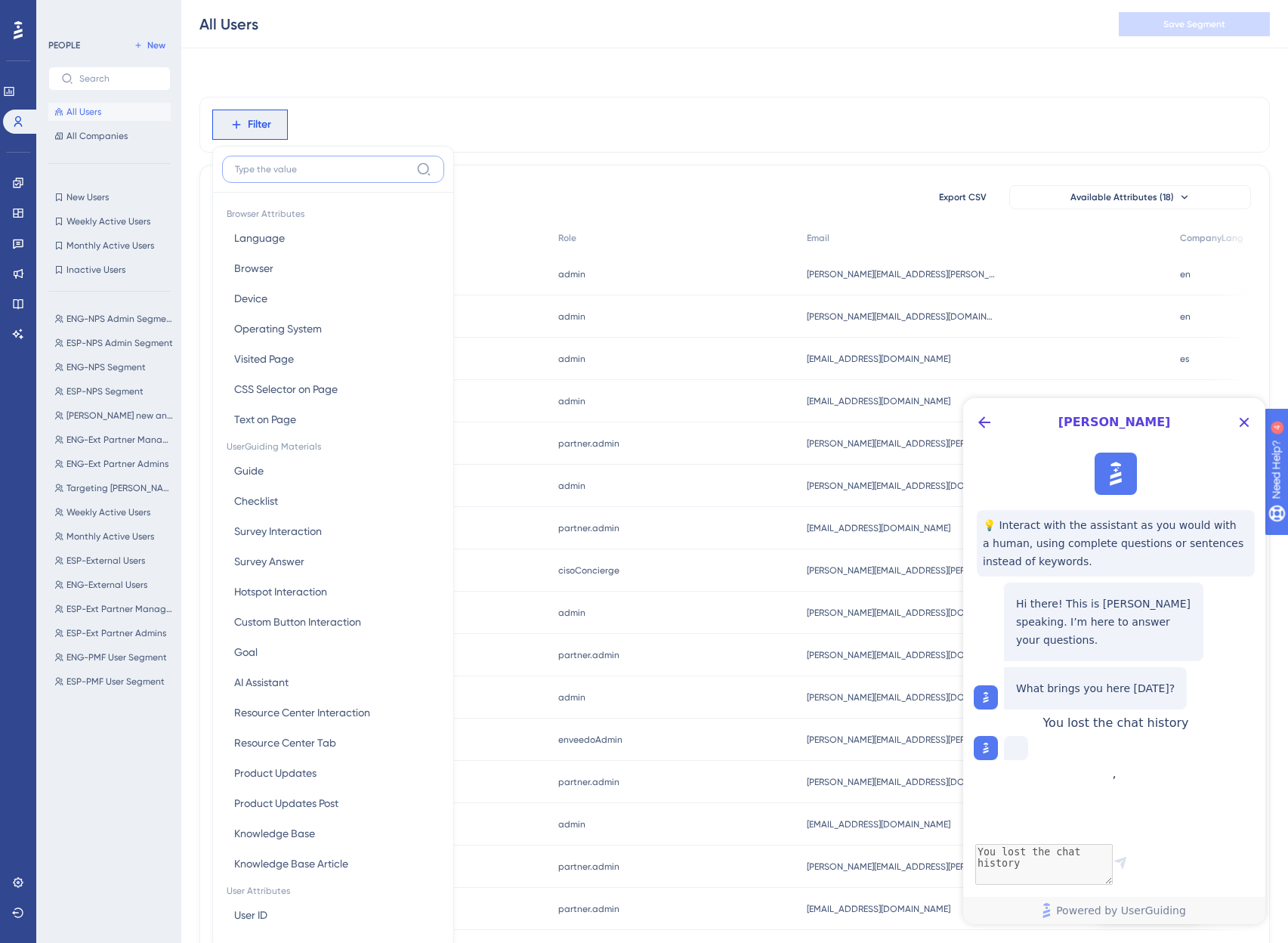
scroll to position [71, 0]
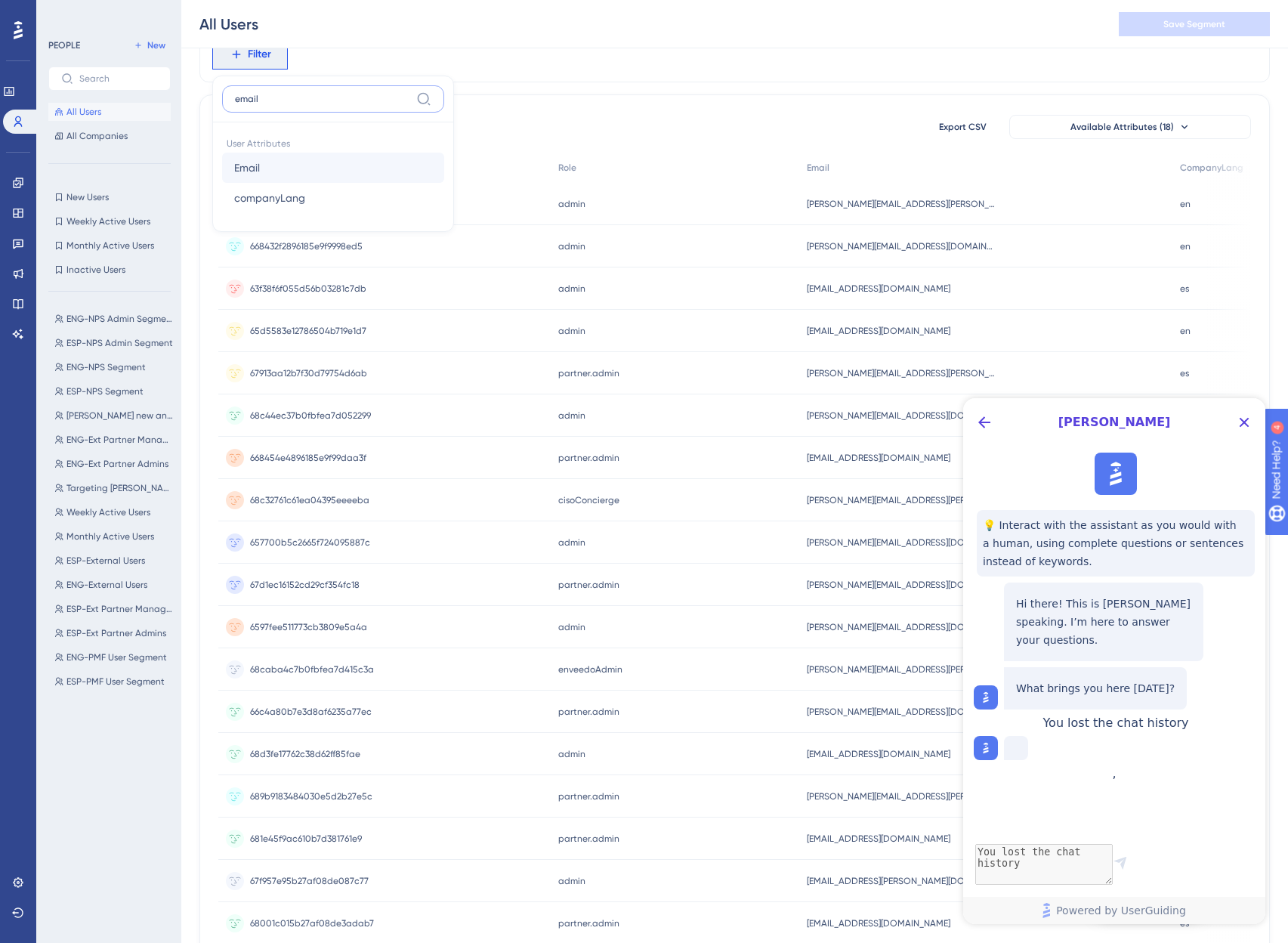
type input "email"
click at [275, 172] on button "Email Email" at bounding box center [333, 167] width 222 height 30
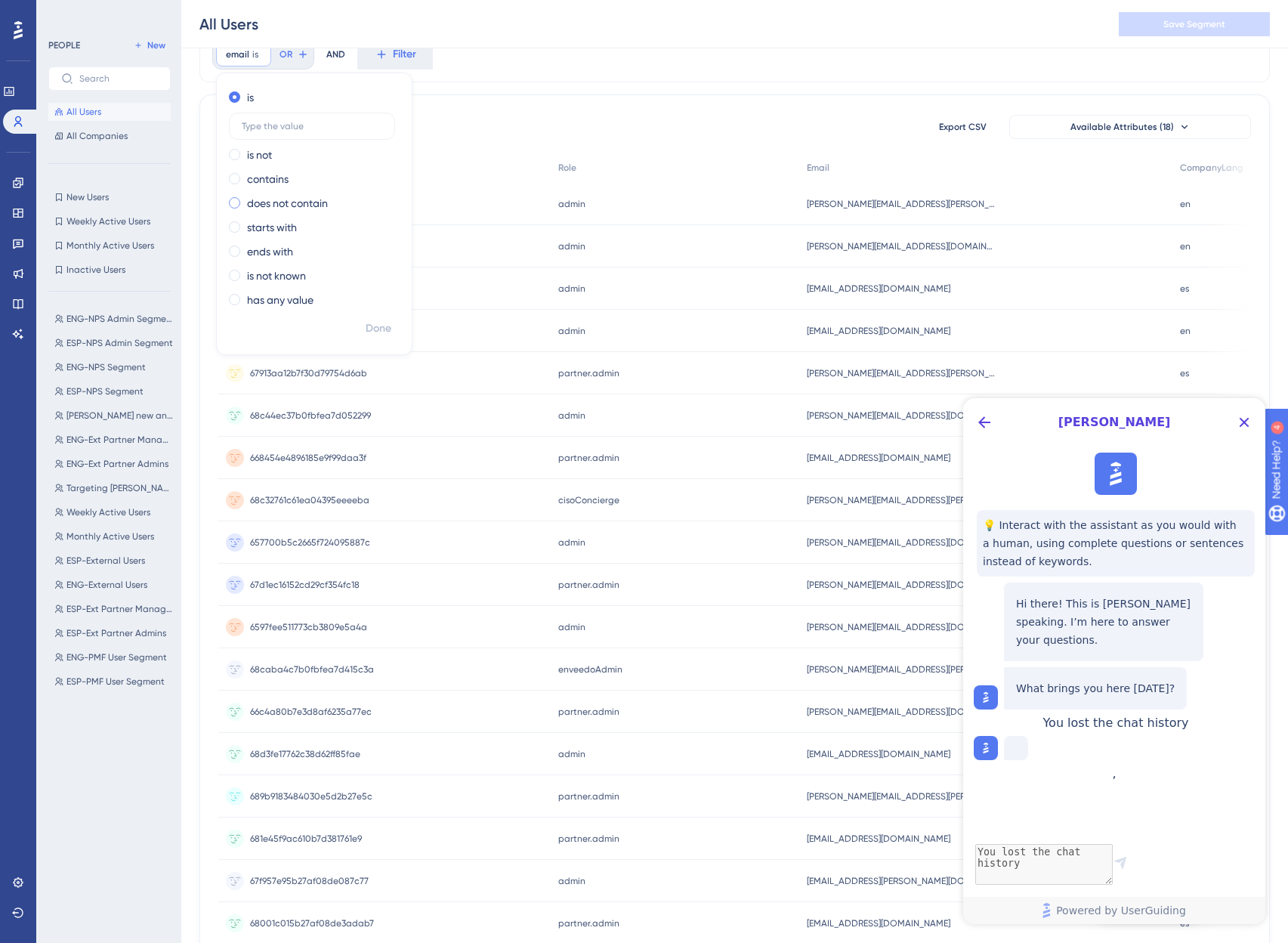
drag, startPoint x: 260, startPoint y: 155, endPoint x: 269, endPoint y: 200, distance: 45.9
click at [269, 200] on div "is is not contains does not contain starts with ends with is not known has any …" at bounding box center [315, 200] width 195 height 230
click at [269, 201] on label "does not contain" at bounding box center [287, 203] width 81 height 18
click at [279, 193] on input "text" at bounding box center [312, 198] width 140 height 11
type input "[DOMAIN_NAME]"
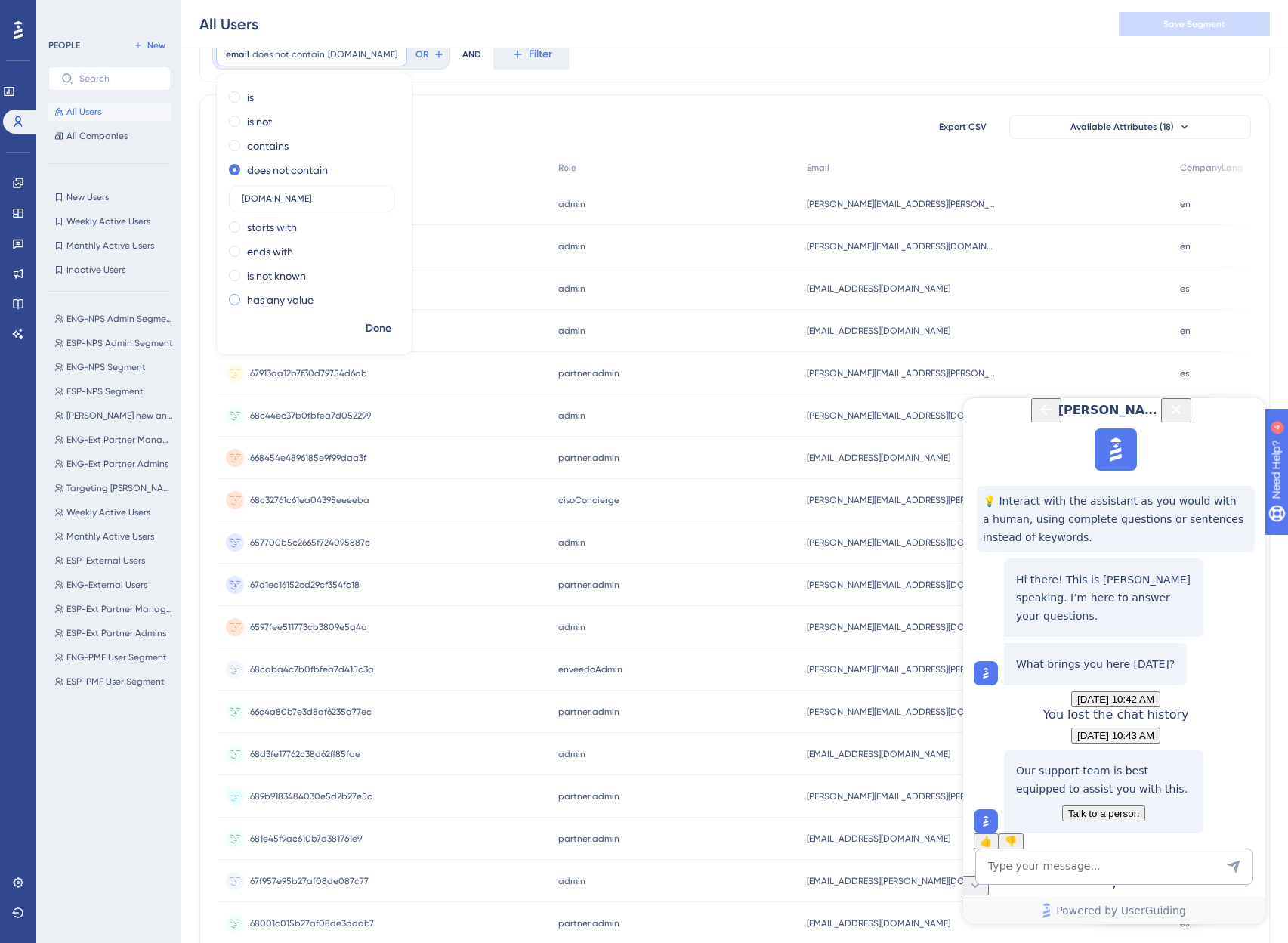
scroll to position [117, 0]
click at [387, 334] on span "Done" at bounding box center [379, 329] width 26 height 18
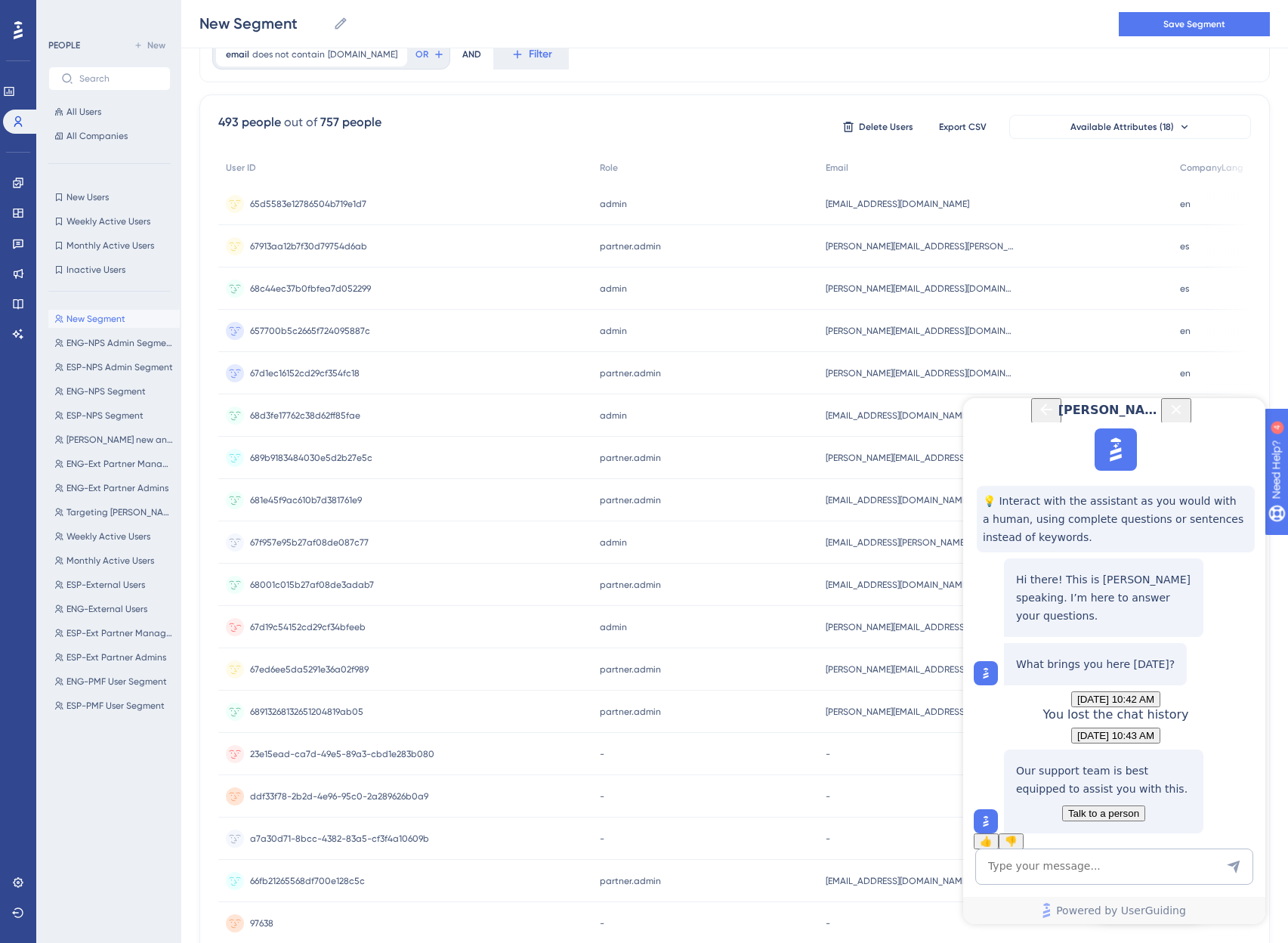
click at [1075, 808] on span "Talk to a person" at bounding box center [1104, 813] width 71 height 11
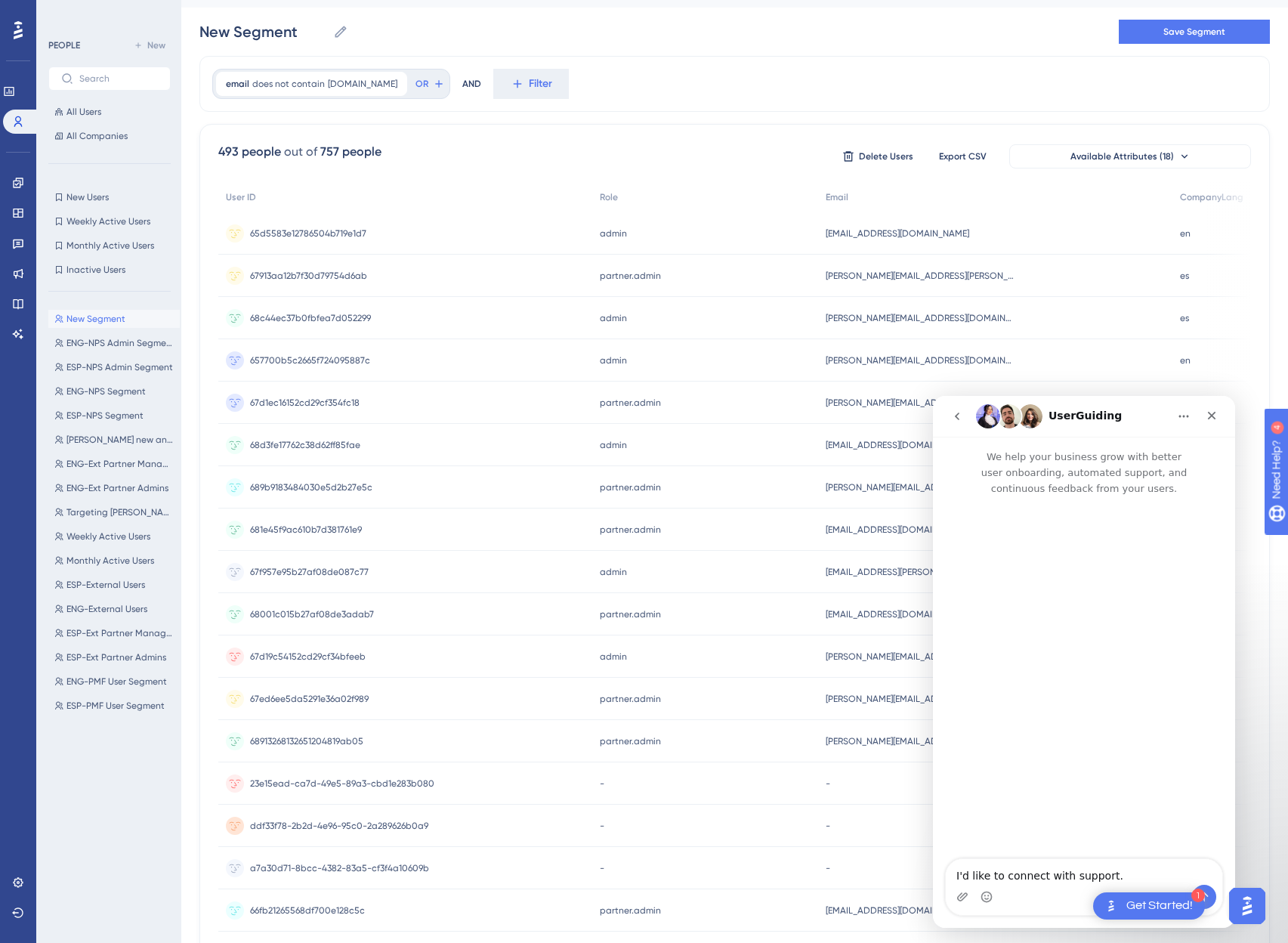
scroll to position [0, 0]
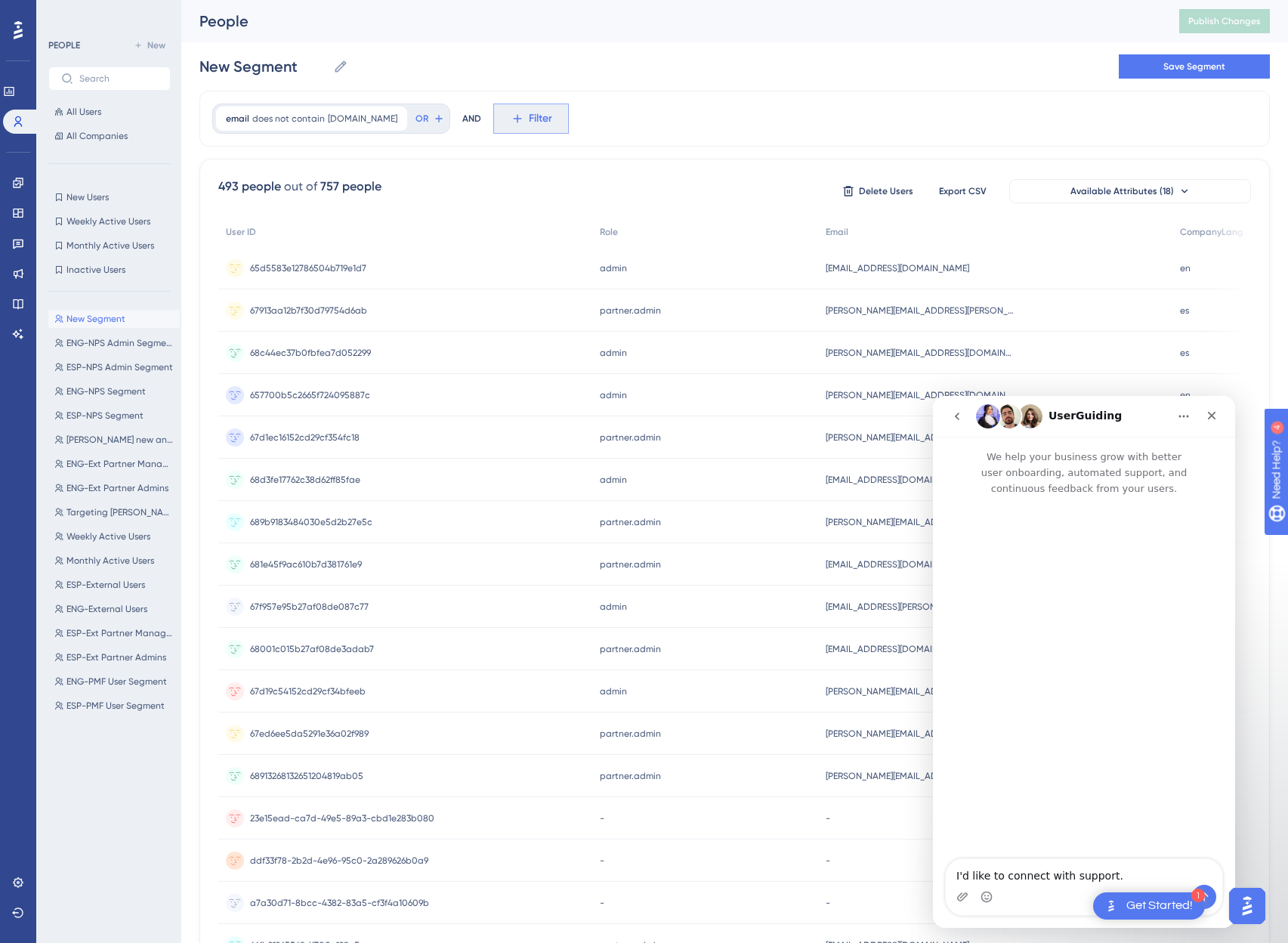
click at [529, 115] on span "Filter" at bounding box center [541, 118] width 24 height 18
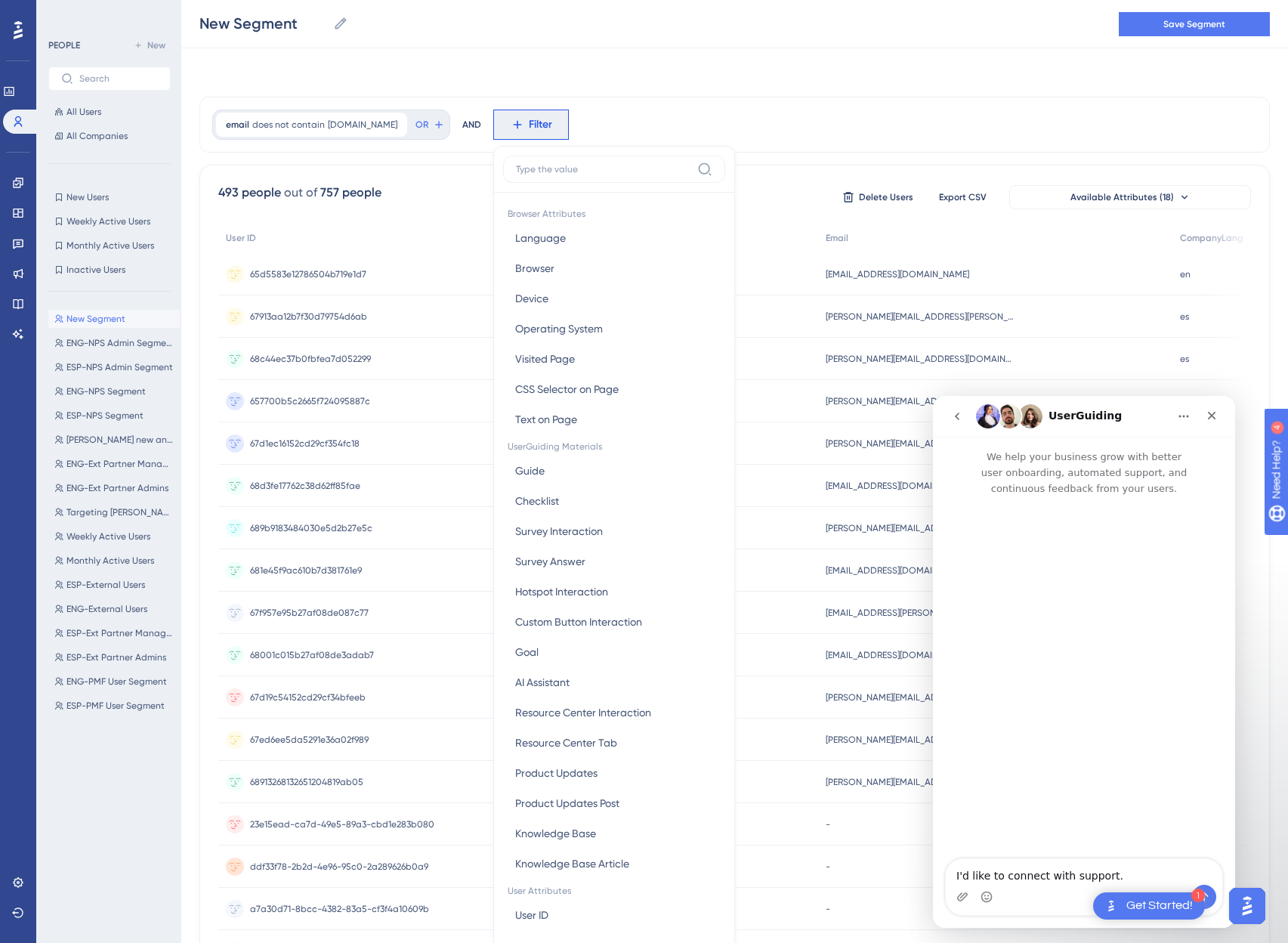
scroll to position [71, 0]
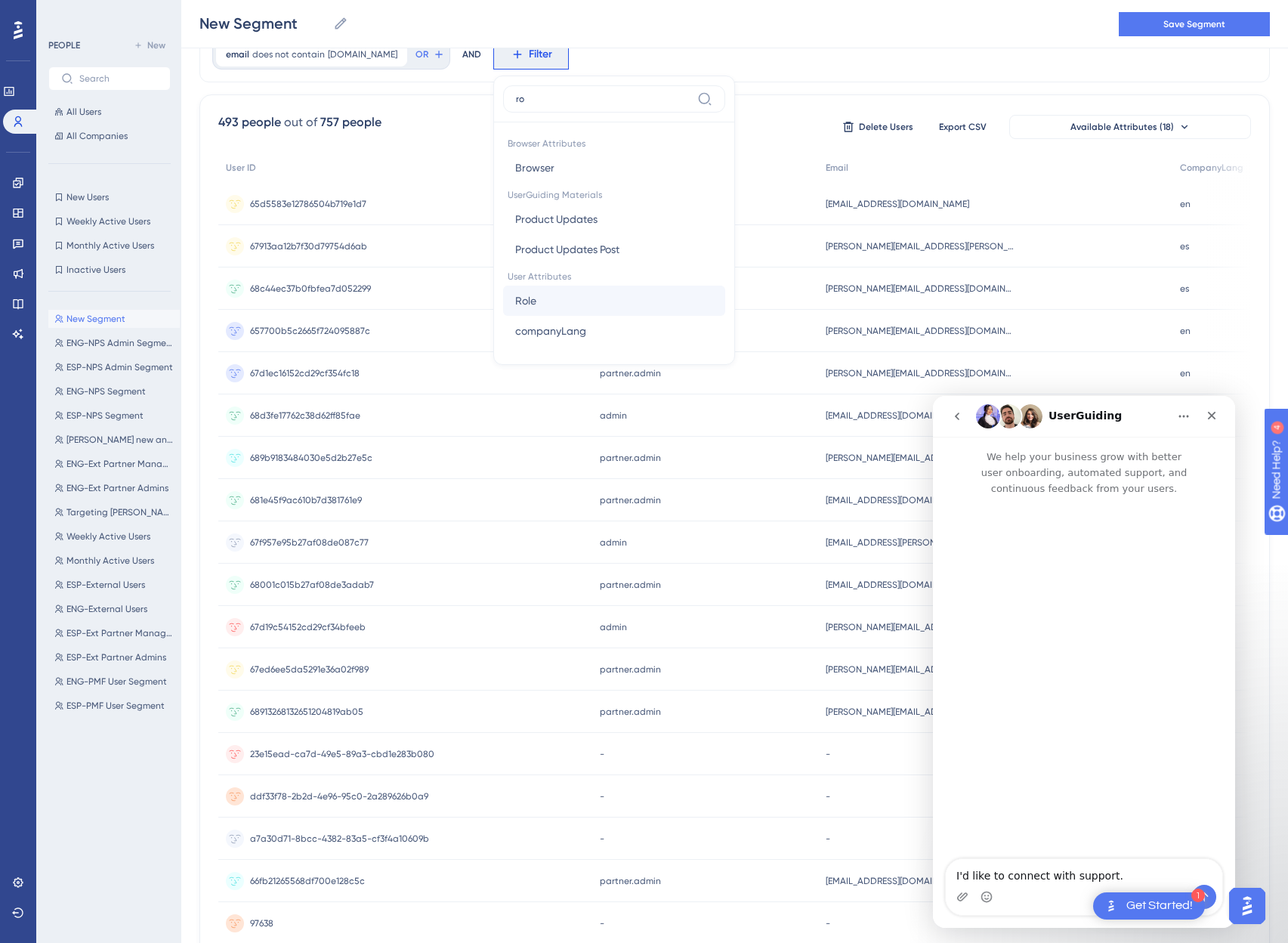
type input "ro"
click at [515, 308] on span "Role" at bounding box center [525, 301] width 21 height 18
click at [527, 129] on input "text" at bounding box center [593, 125] width 140 height 11
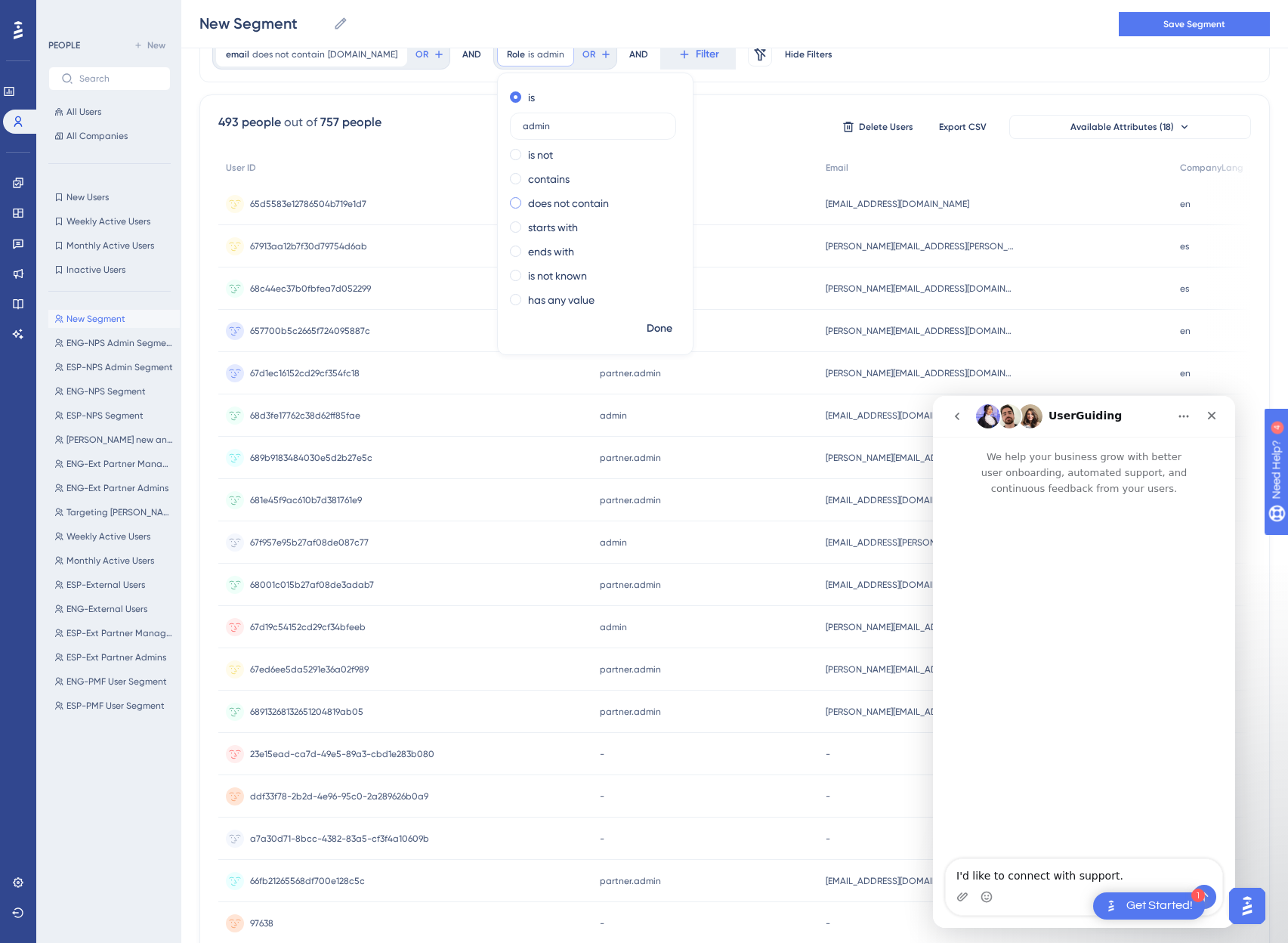
type input "admin"
click at [532, 203] on label "does not contain" at bounding box center [568, 203] width 81 height 18
drag, startPoint x: 556, startPoint y: 192, endPoint x: 441, endPoint y: 196, distance: 115.1
click at [441, 196] on div "email does not contain enveedo.com enveedo.com Remove OR AND Role does not cont…" at bounding box center [734, 562] width 1071 height 1069
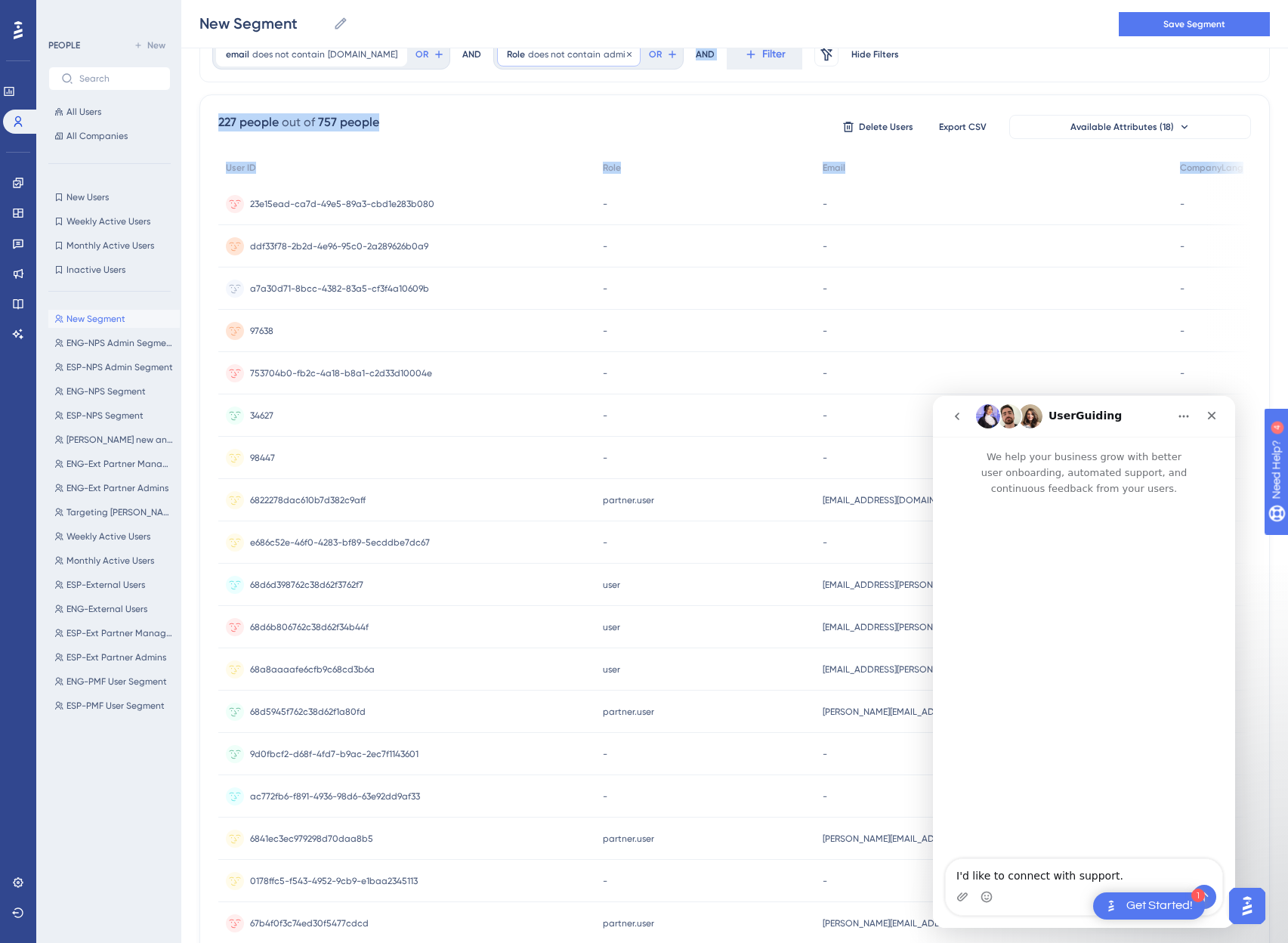
click at [604, 60] on span "admin" at bounding box center [617, 55] width 27 height 12
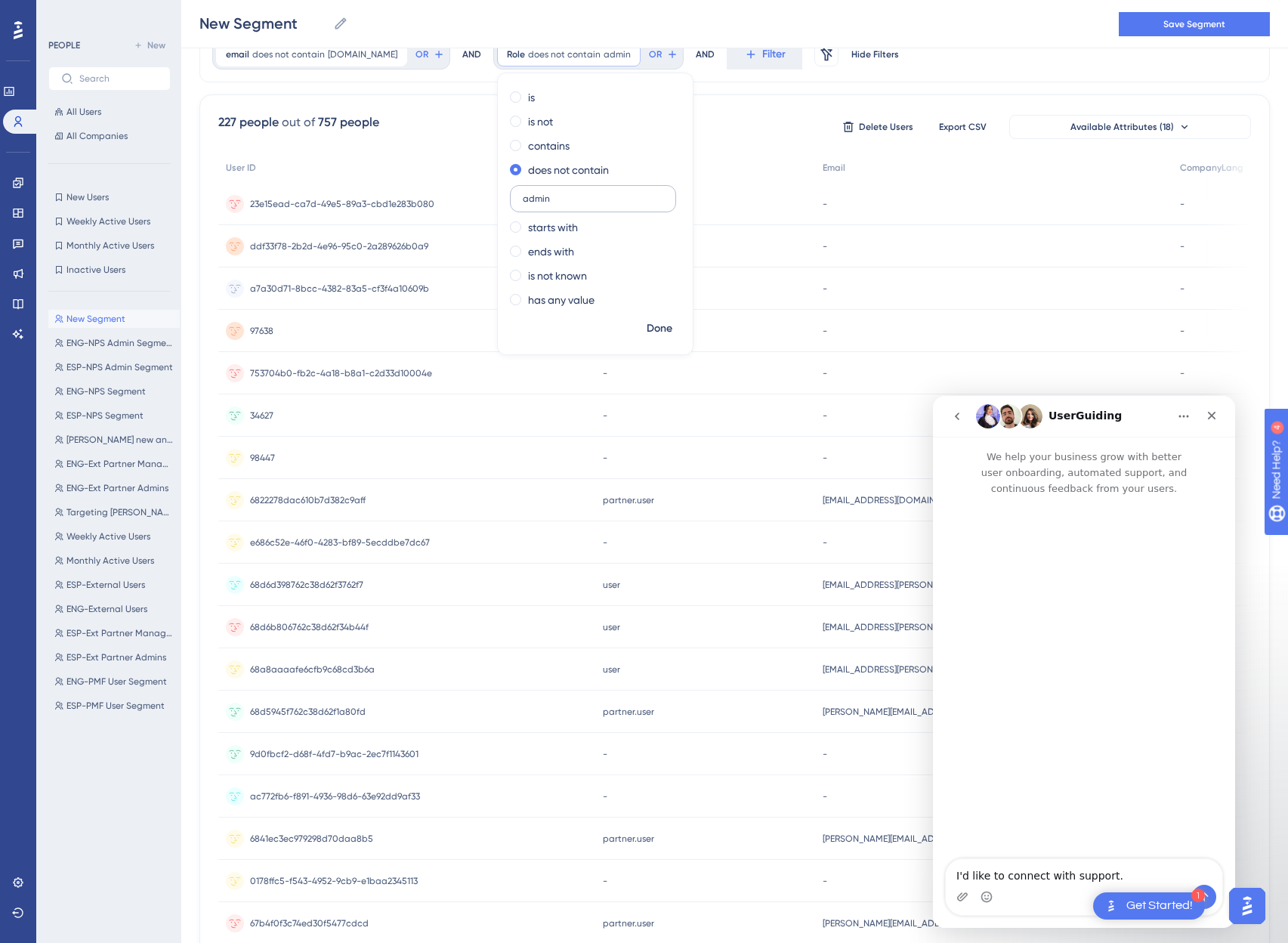
click at [552, 199] on input "admin" at bounding box center [593, 198] width 140 height 11
type input "partner"
click at [646, 329] on span "Done" at bounding box center [659, 329] width 26 height 18
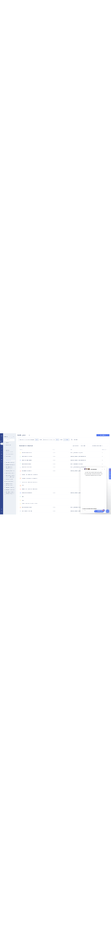
scroll to position [0, 0]
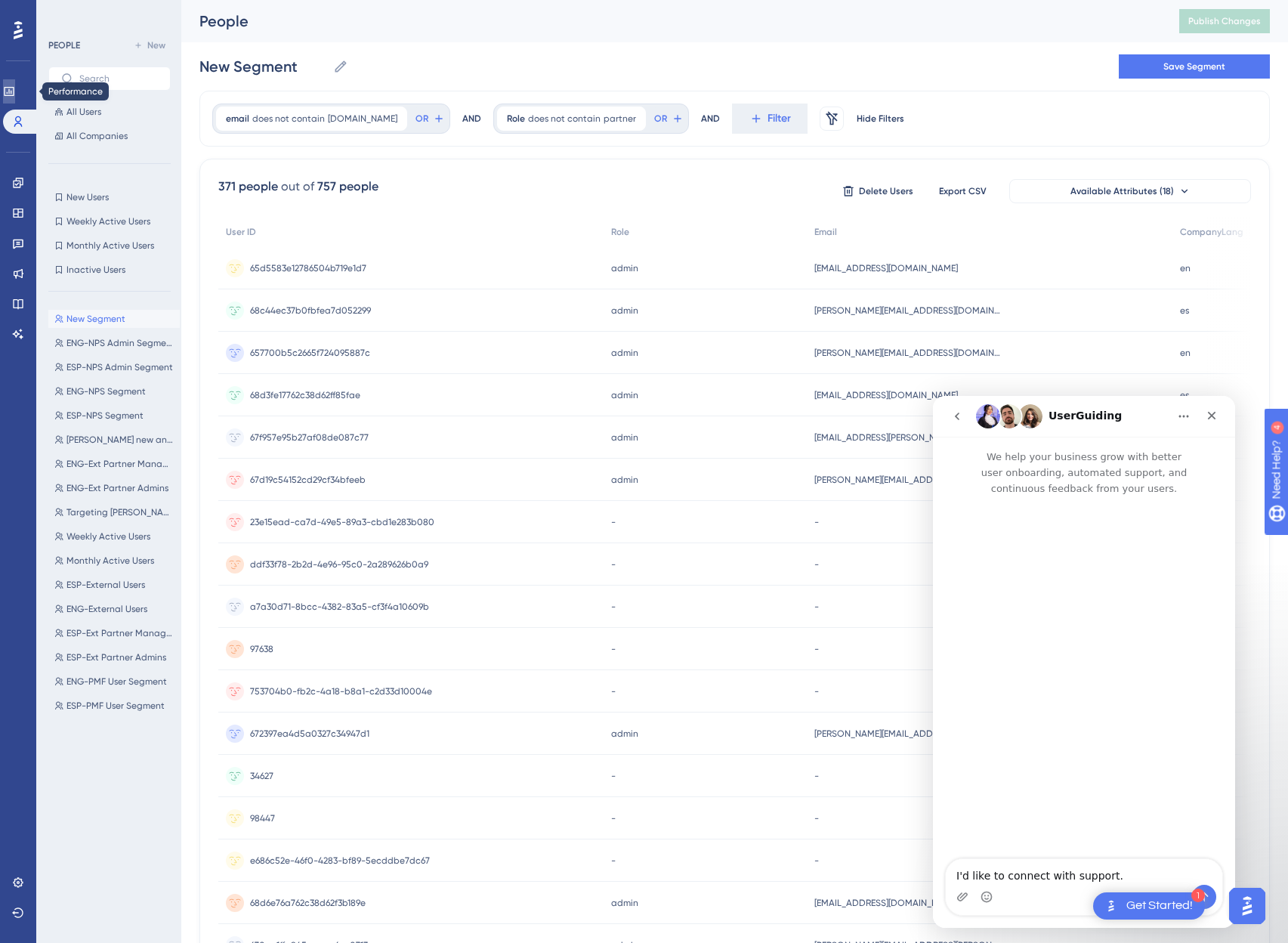
click at [15, 90] on icon at bounding box center [9, 92] width 12 height 12
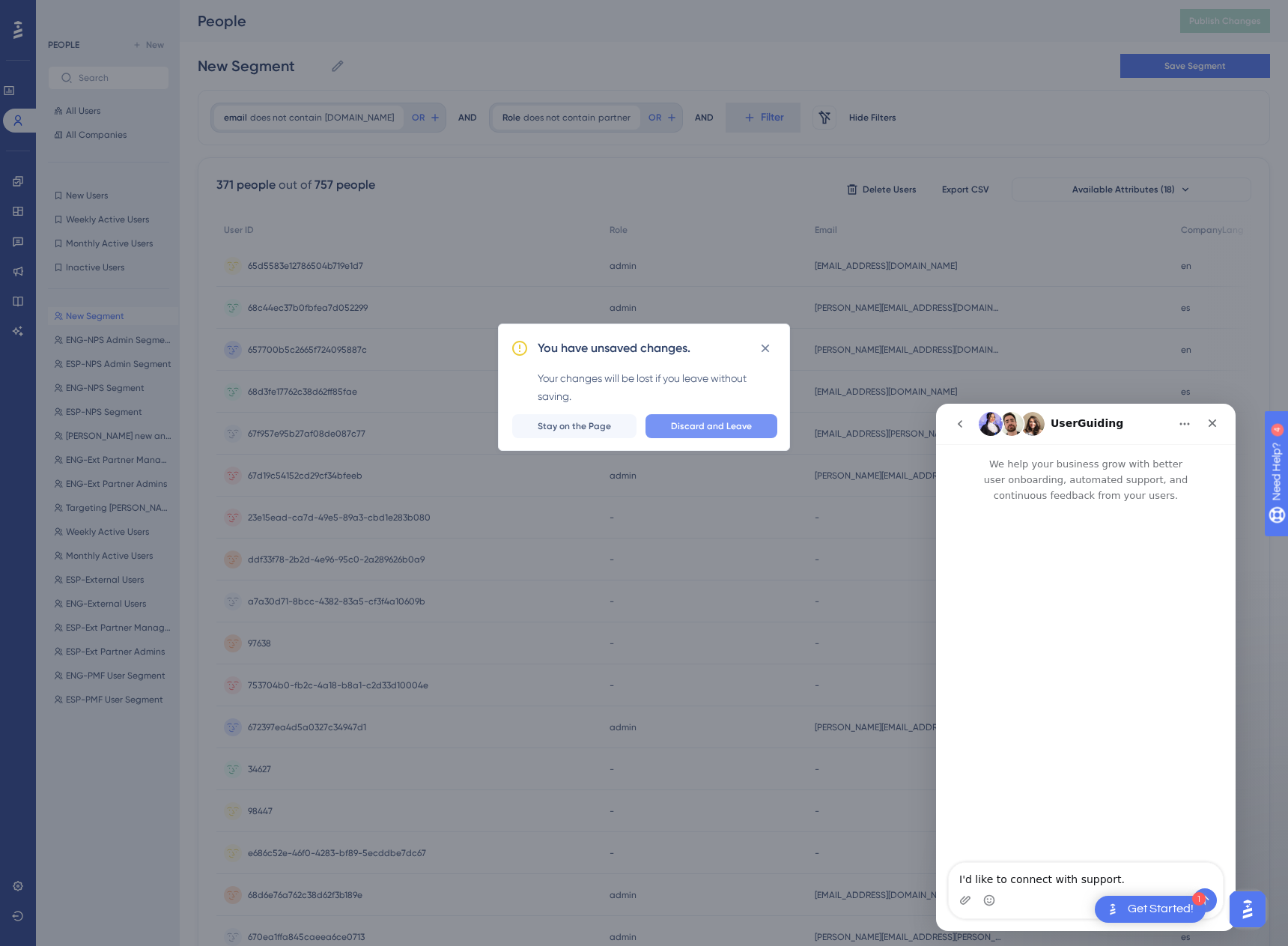
click at [712, 434] on button "Discard and Leave" at bounding box center [712, 426] width 132 height 24
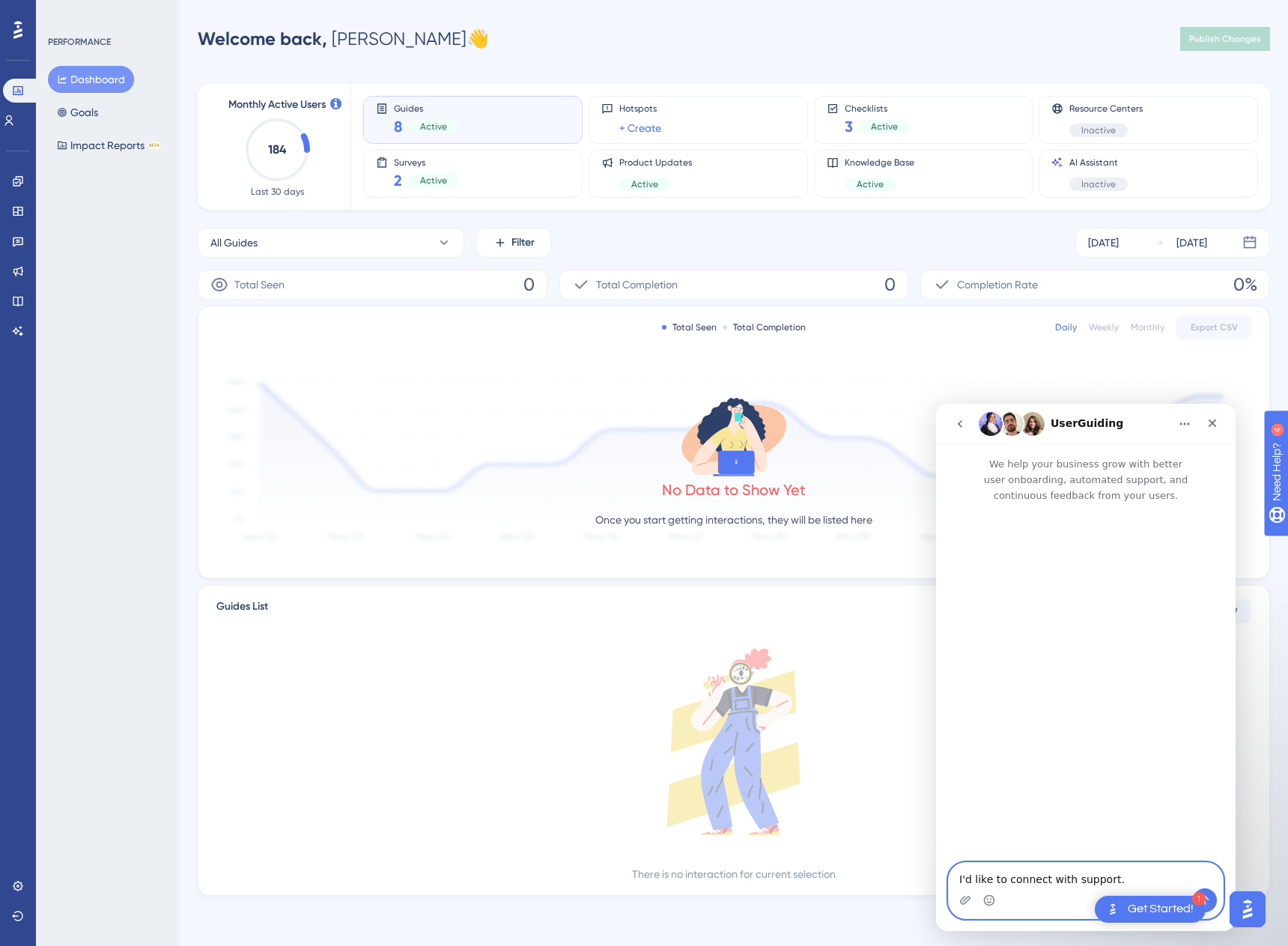
click at [1130, 880] on textarea "I'd like to connect with support." at bounding box center [1086, 876] width 274 height 26
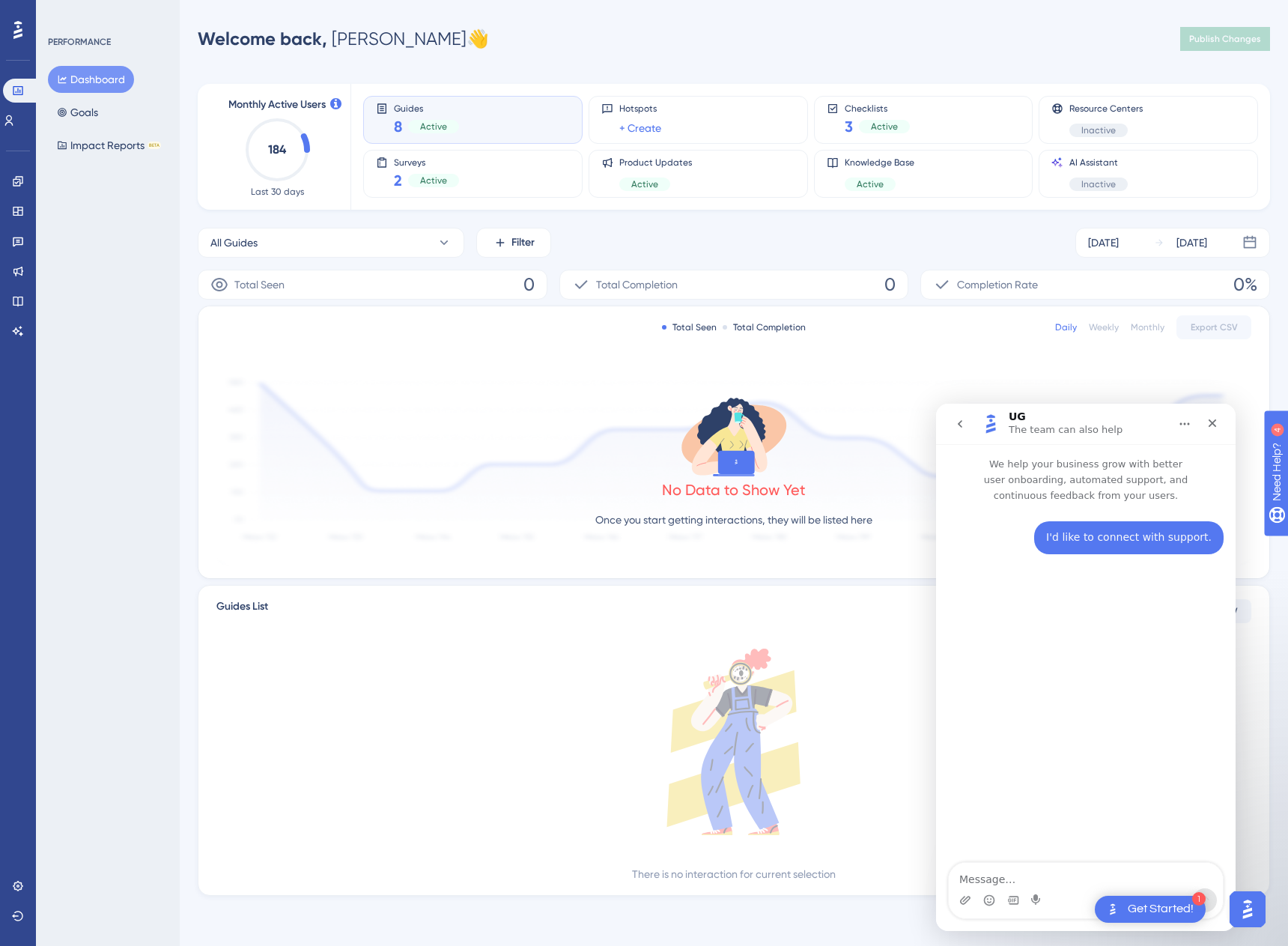
click at [1037, 882] on textarea "Message…" at bounding box center [1086, 876] width 274 height 26
click at [1039, 431] on p "The team can also help" at bounding box center [1065, 430] width 114 height 15
click at [954, 424] on icon "go back" at bounding box center [959, 424] width 12 height 12
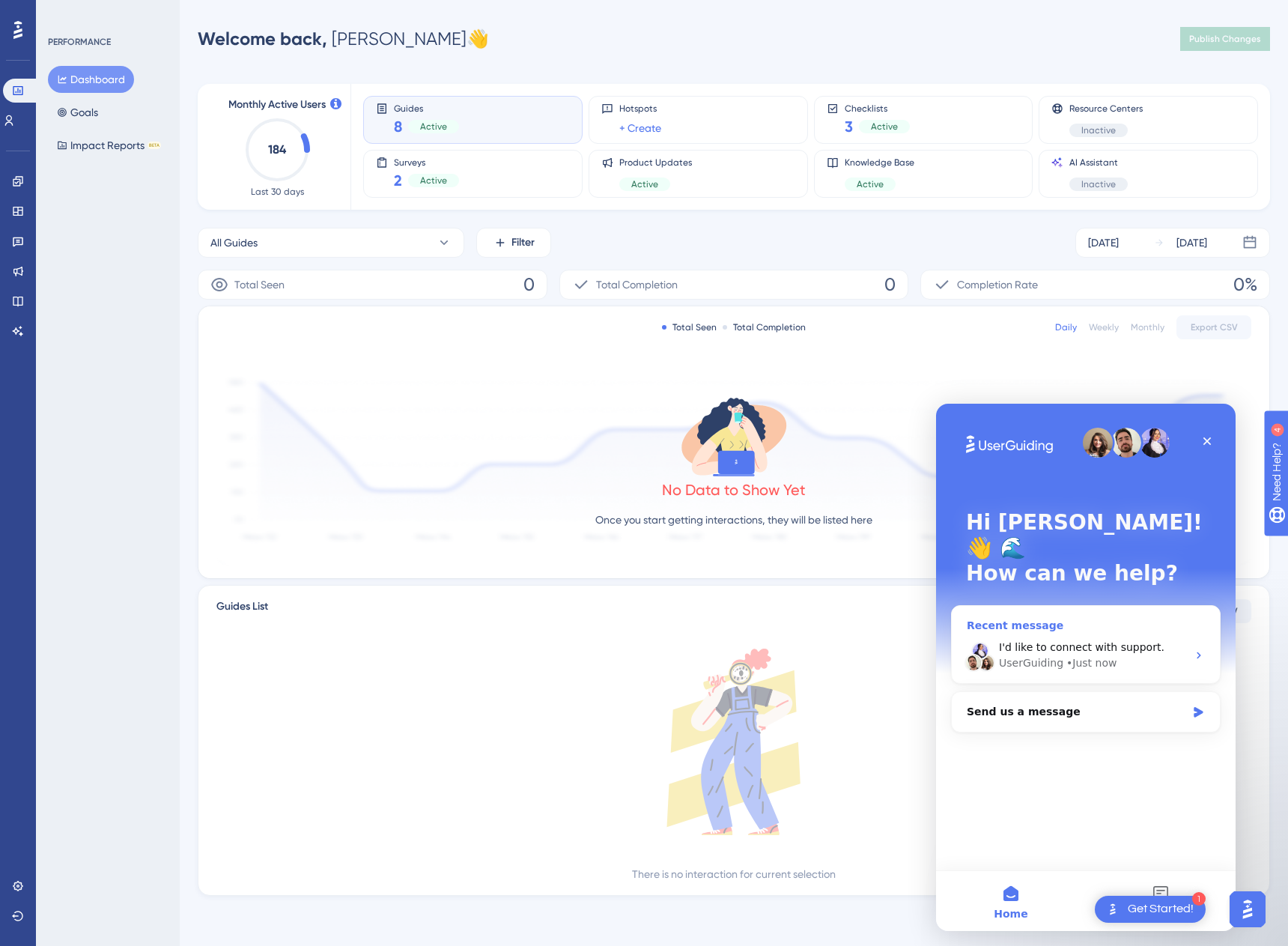
click at [1091, 656] on div "• Just now" at bounding box center [1091, 664] width 50 height 16
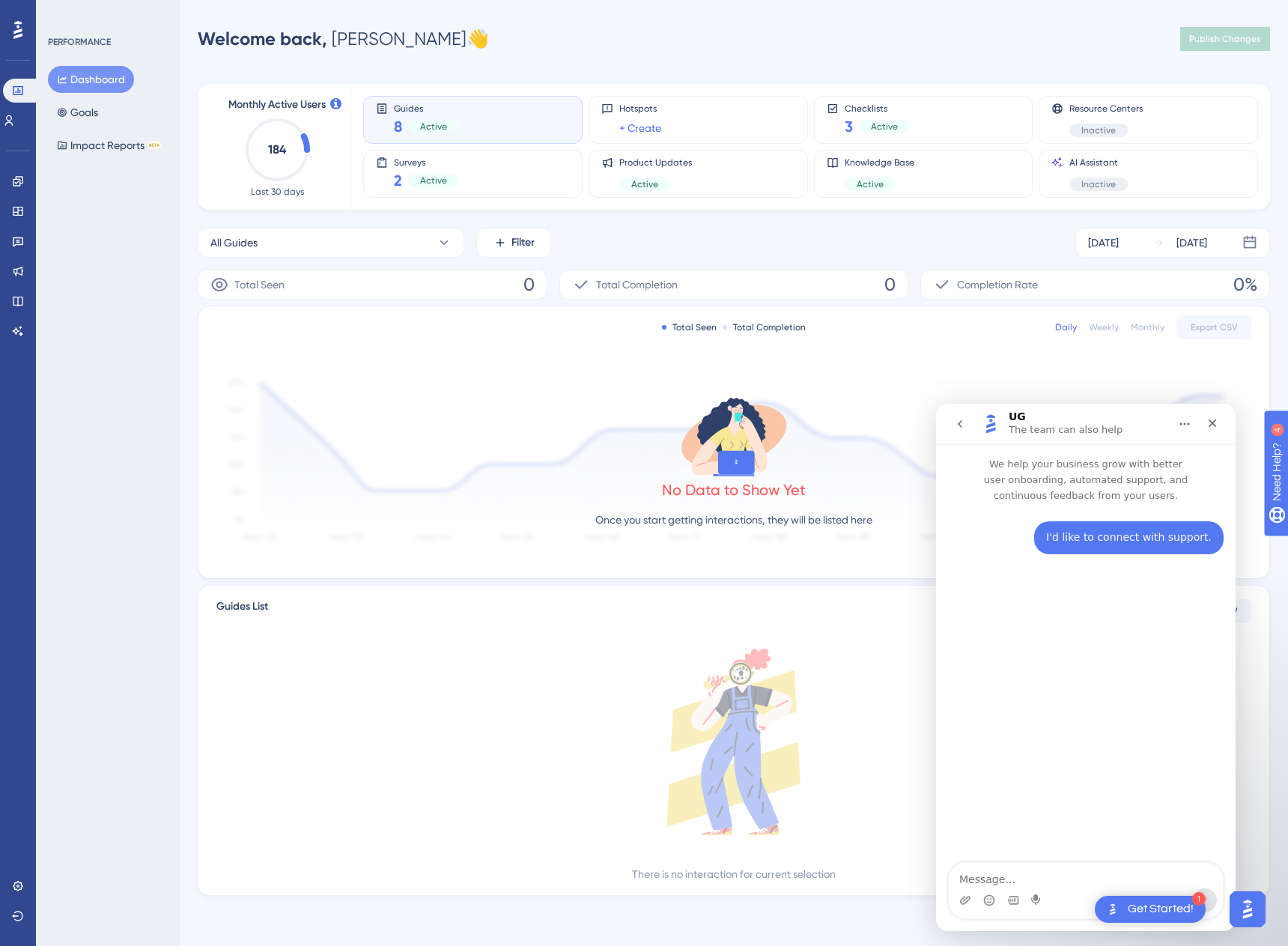
click at [1031, 874] on textarea "Message…" at bounding box center [1086, 876] width 274 height 26
click at [21, 250] on link at bounding box center [18, 241] width 12 height 24
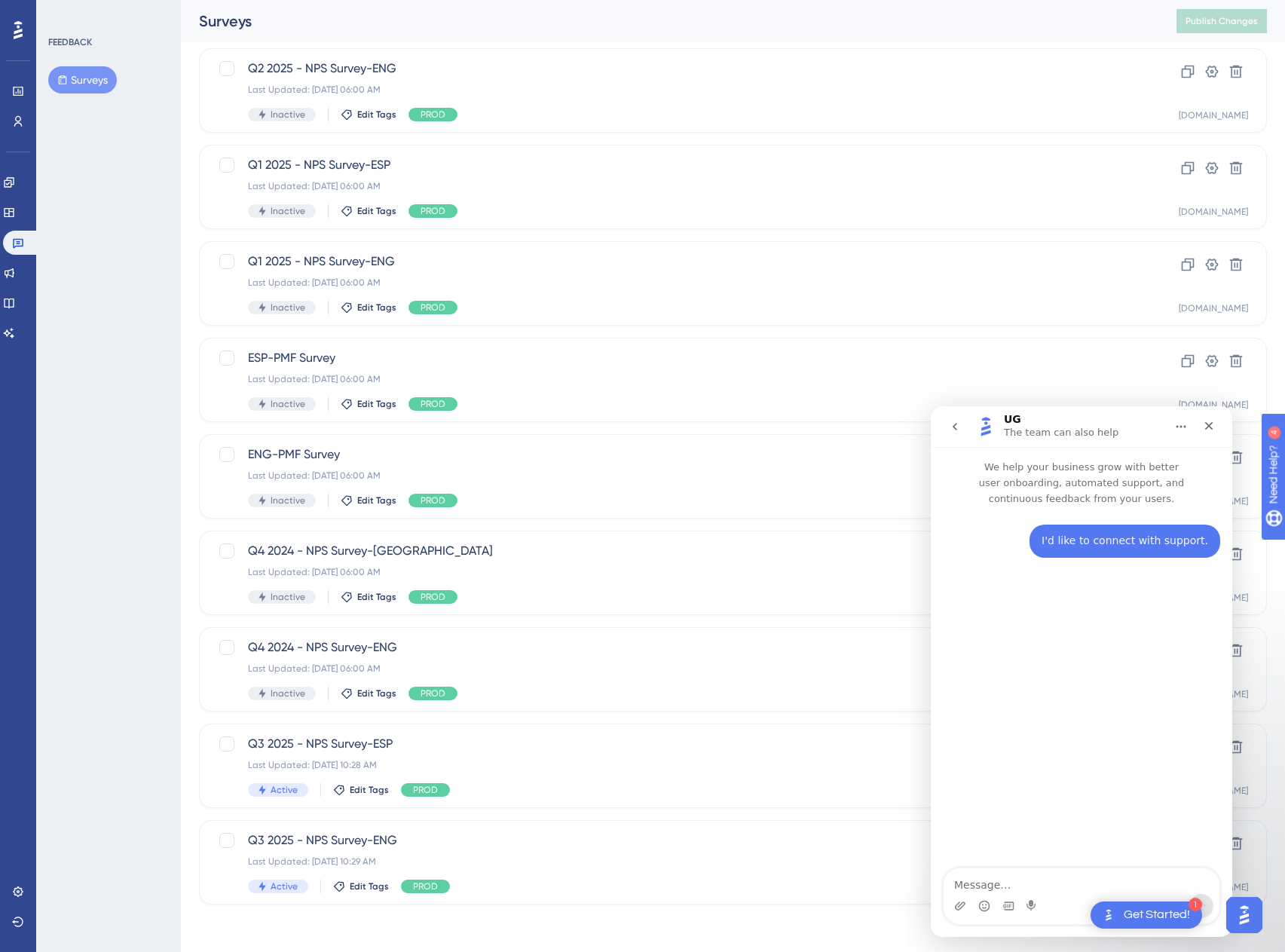
scroll to position [188, 0]
click at [588, 766] on div "Last Updated: [DATE] 10:28 AM" at bounding box center [673, 764] width 850 height 12
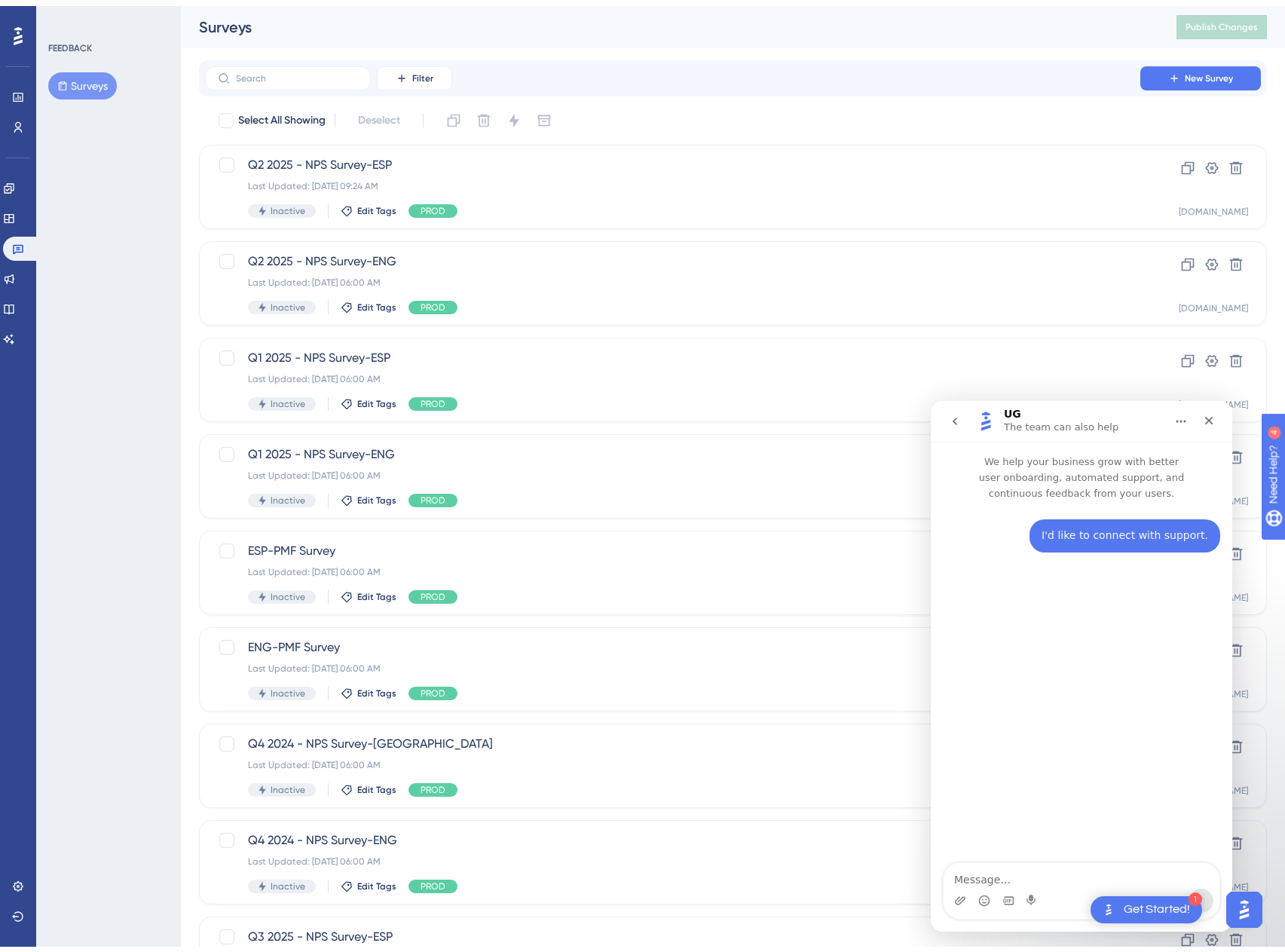
scroll to position [188, 0]
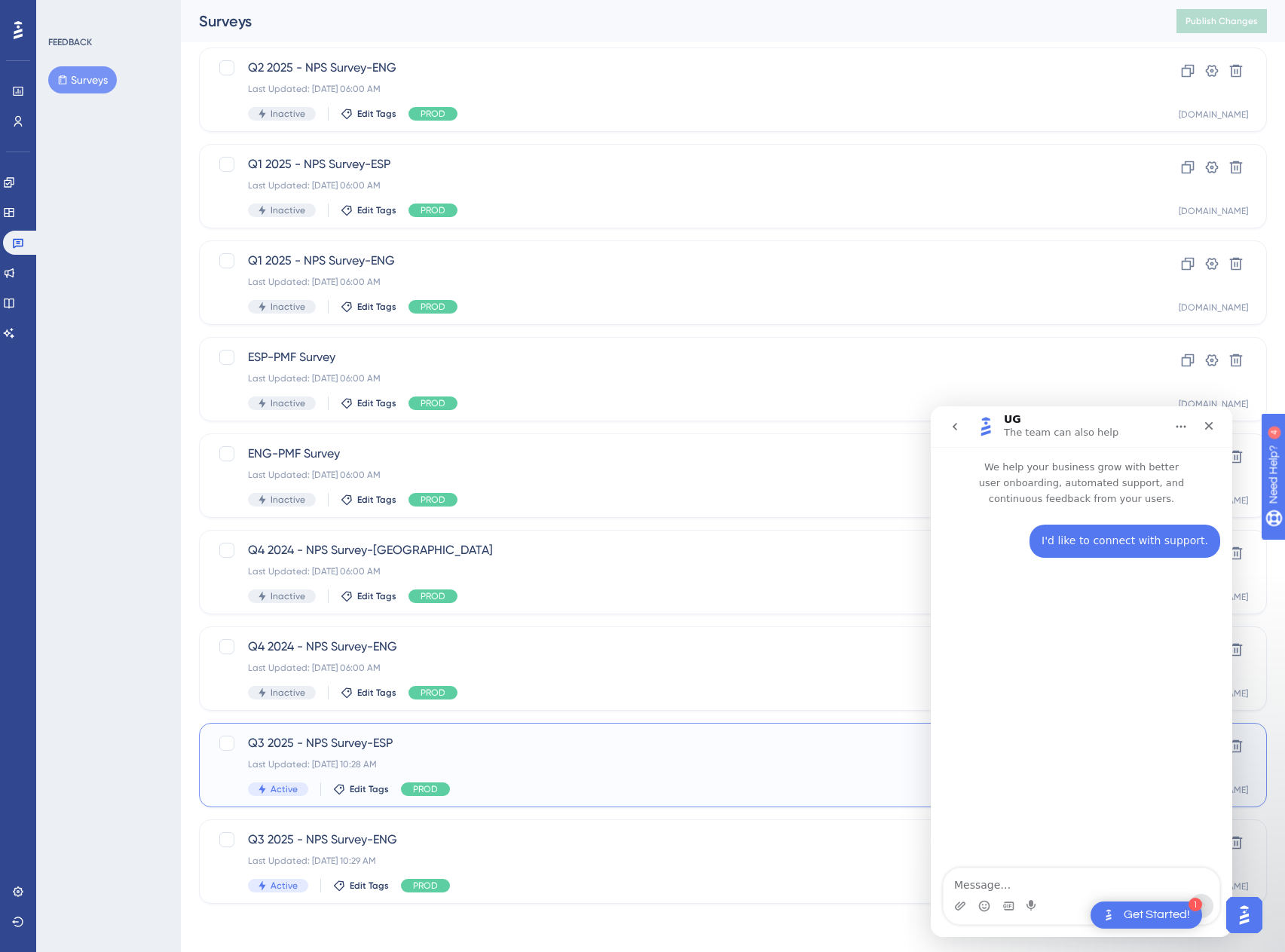
click at [512, 769] on div "Last Updated: [DATE] 10:28 AM" at bounding box center [673, 764] width 850 height 12
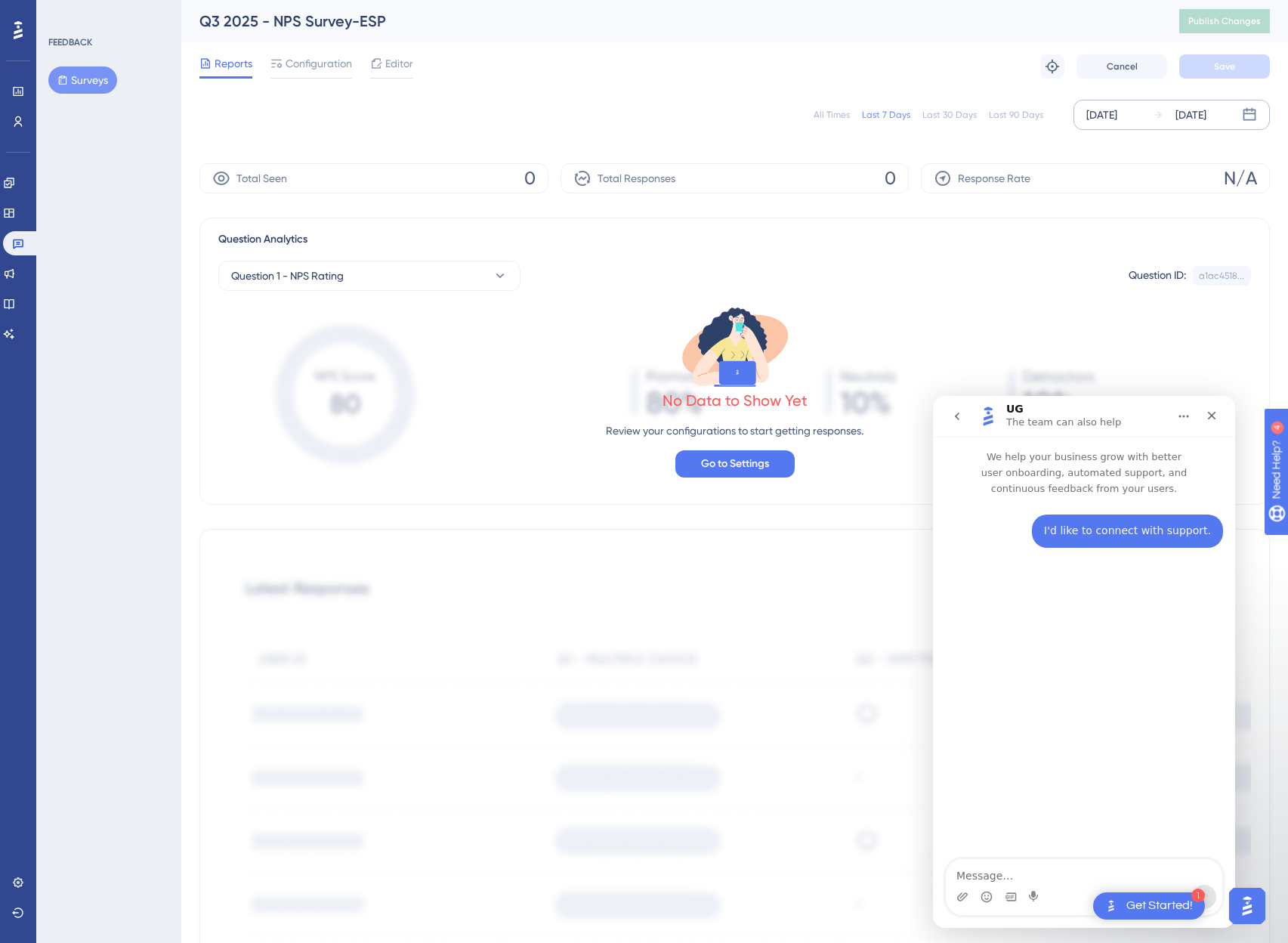
click at [1199, 118] on div "[DATE]" at bounding box center [1190, 115] width 31 height 18
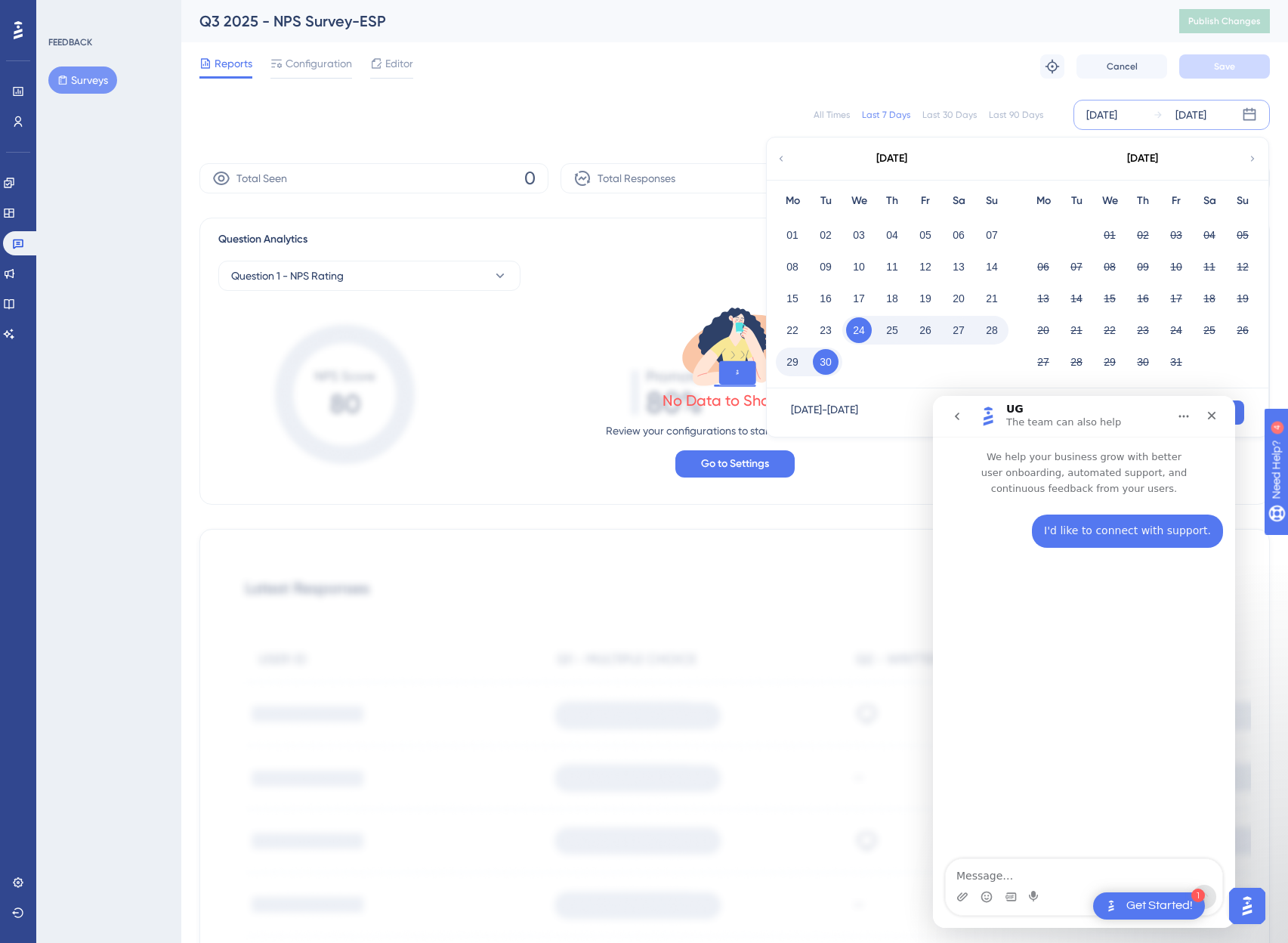
click at [840, 122] on div "All Times Last 7 Days Last 30 Days Last 90 Days Sep 24 2025 Sep 30 2025 Septemb…" at bounding box center [734, 115] width 1071 height 30
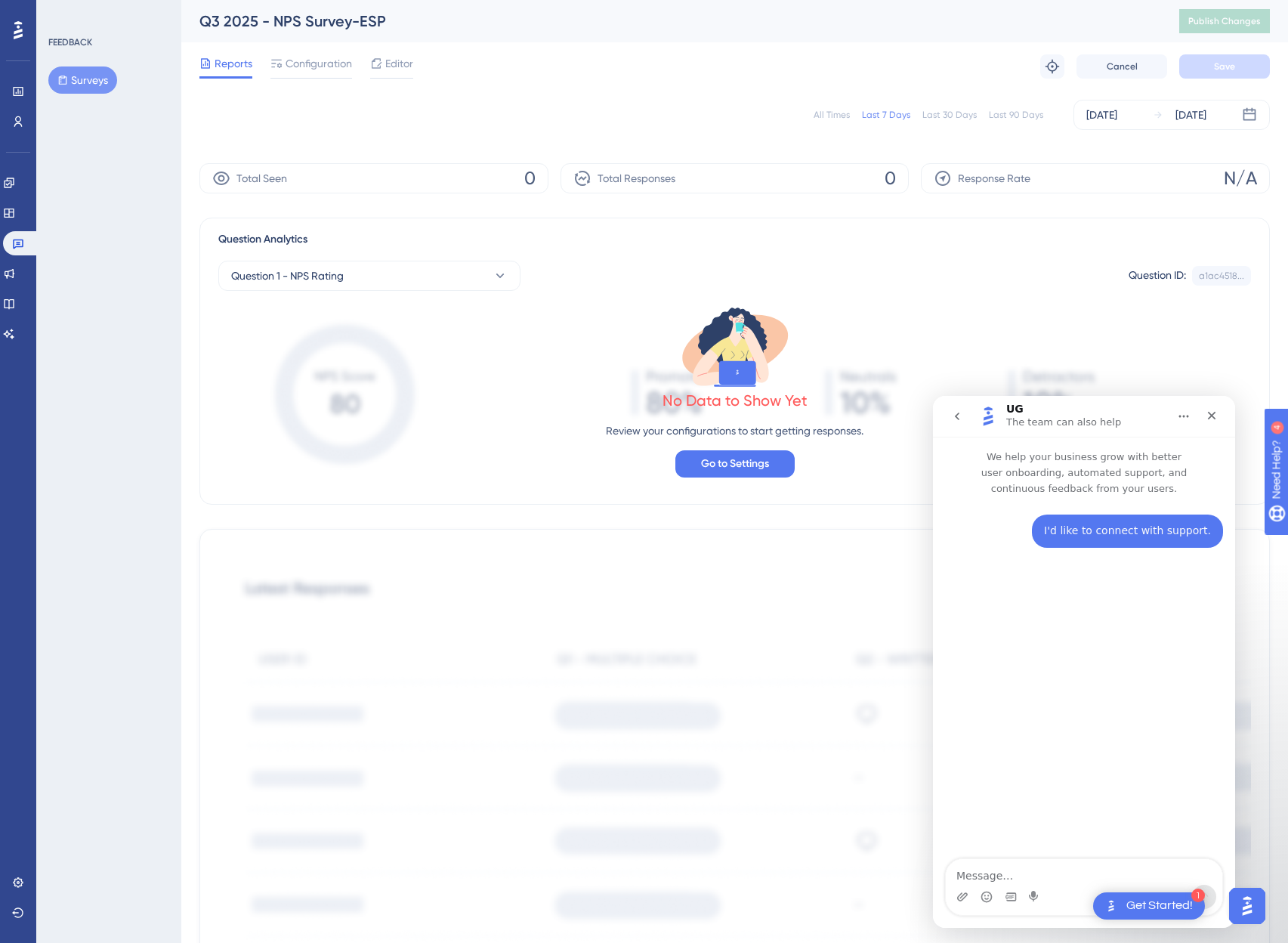
click at [839, 118] on div "All Times" at bounding box center [832, 115] width 36 height 12
click at [1118, 117] on div "Dec 31 1969" at bounding box center [1102, 115] width 31 height 18
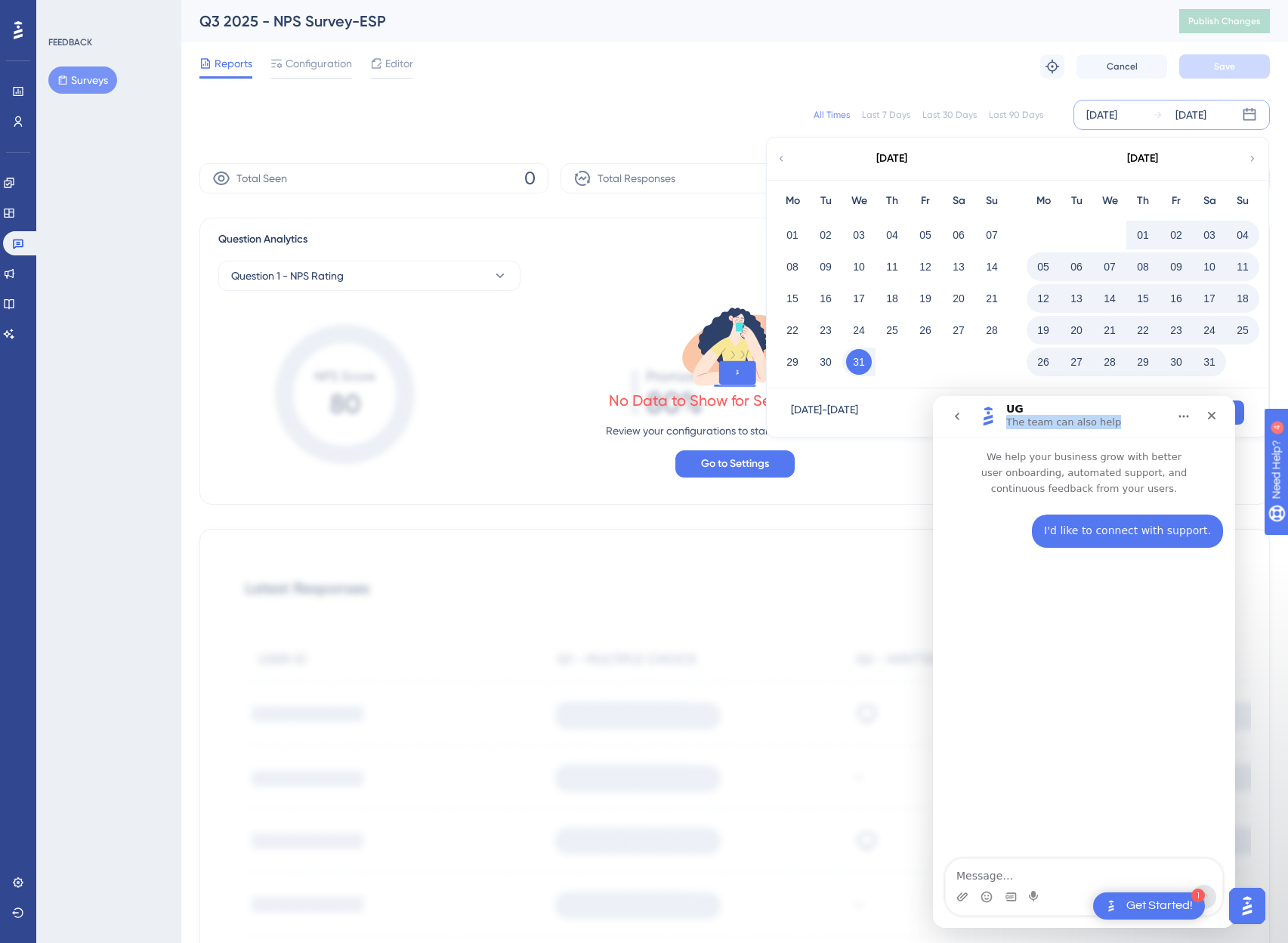
drag, startPoint x: 1113, startPoint y: 411, endPoint x: 1113, endPoint y: 430, distance: 19.0
click at [1113, 430] on div "UG The team can also help" at bounding box center [1085, 416] width 283 height 29
click at [1211, 413] on icon "Close" at bounding box center [1212, 415] width 12 height 12
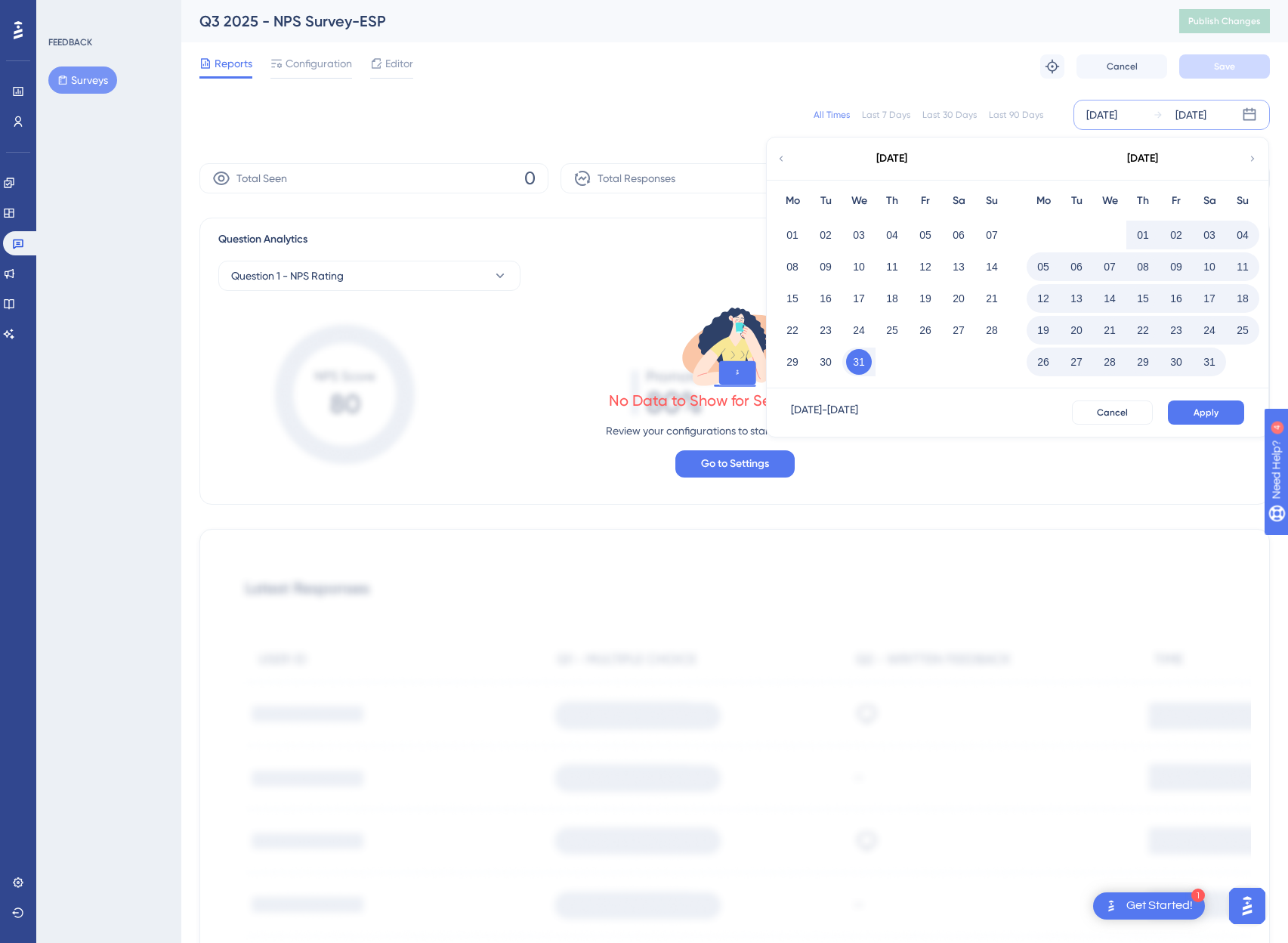
click at [1110, 118] on div "Dec 31 1969" at bounding box center [1102, 115] width 31 height 18
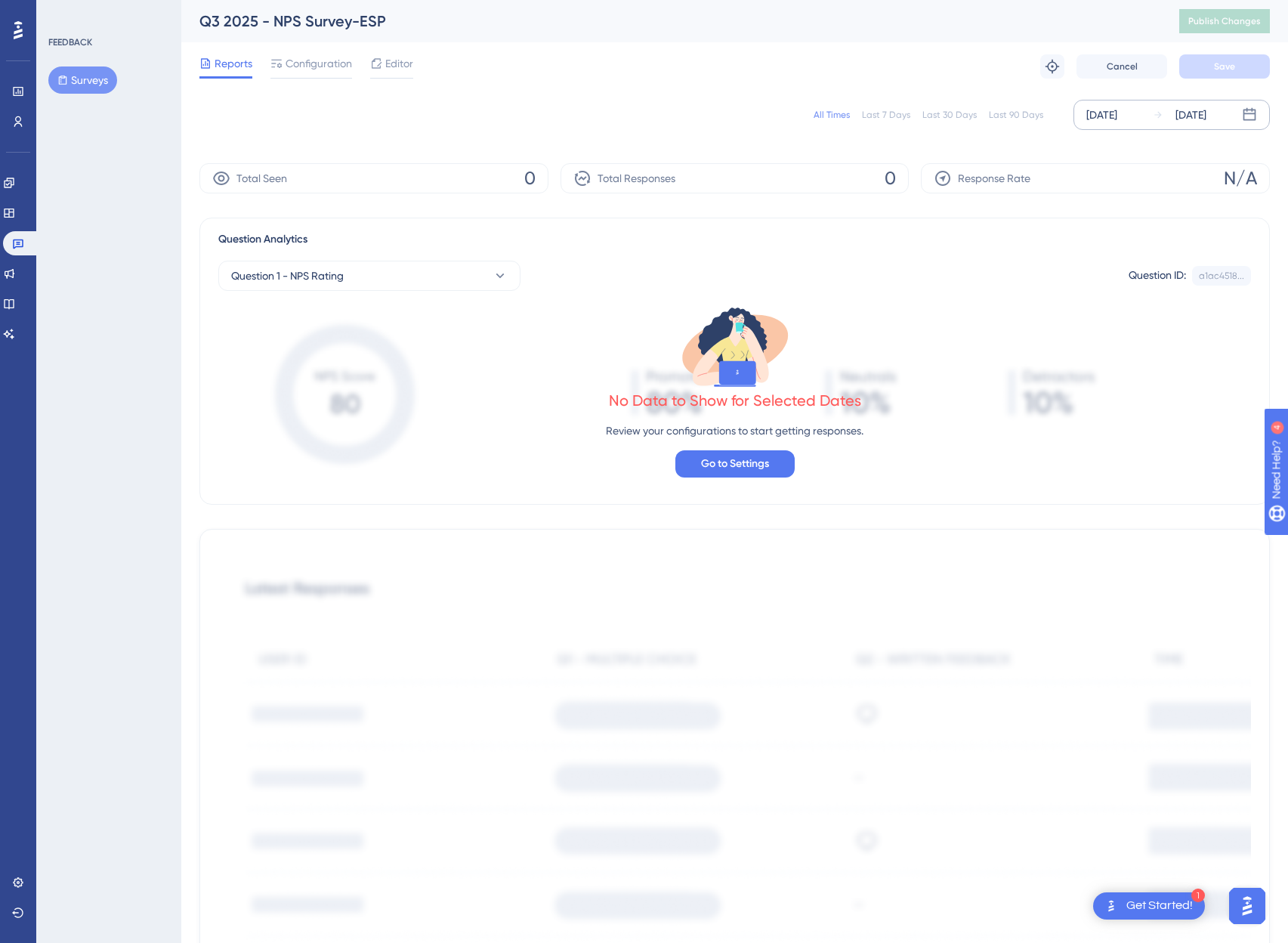
click at [1110, 118] on div "Dec 31 1969" at bounding box center [1102, 115] width 31 height 18
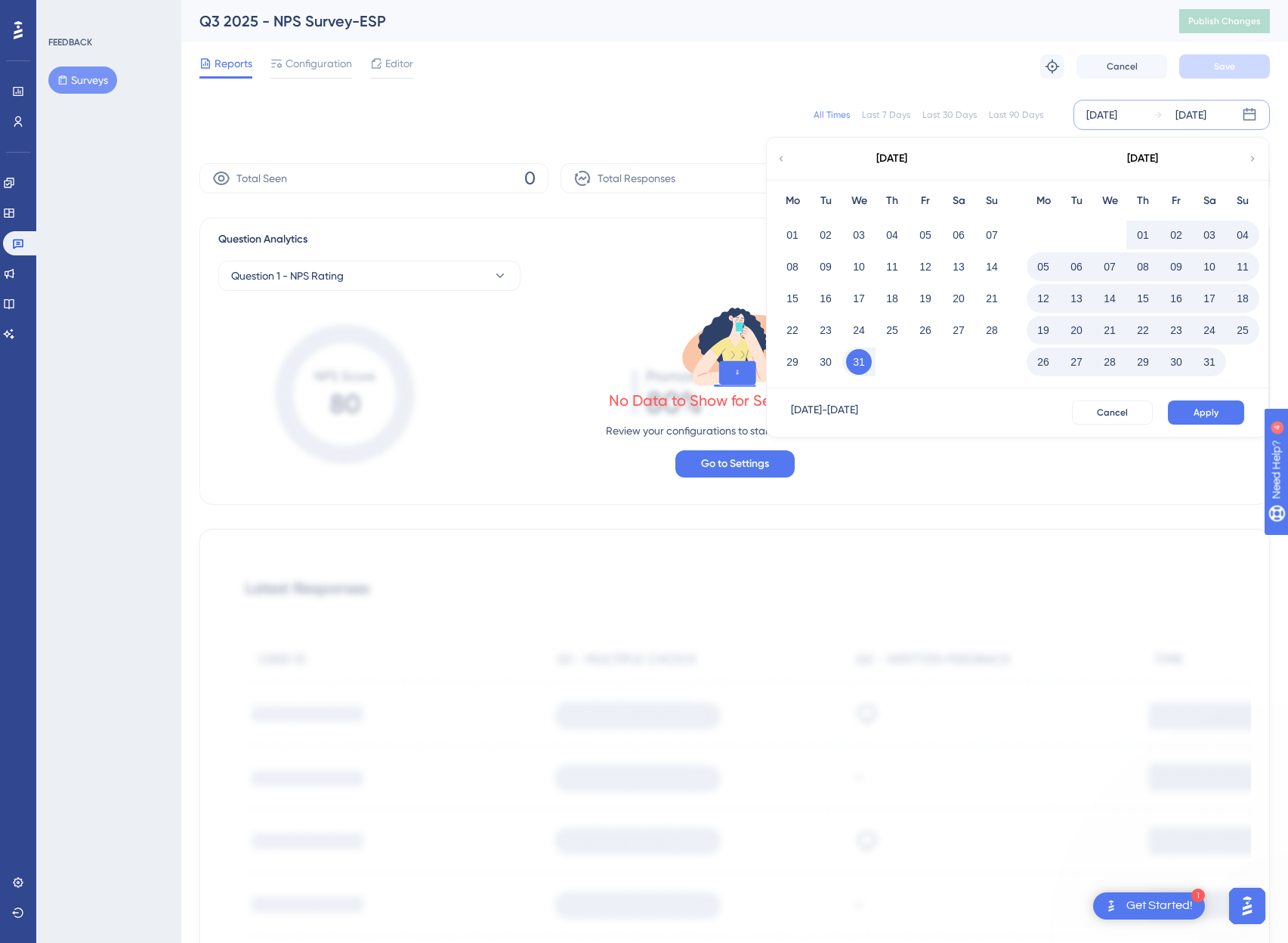
click at [910, 145] on div "December 1969" at bounding box center [892, 158] width 249 height 42
click at [859, 421] on div "Dec 31 1969 - Sep 30 2025" at bounding box center [825, 412] width 68 height 24
click at [1110, 402] on button "Cancel" at bounding box center [1112, 412] width 81 height 24
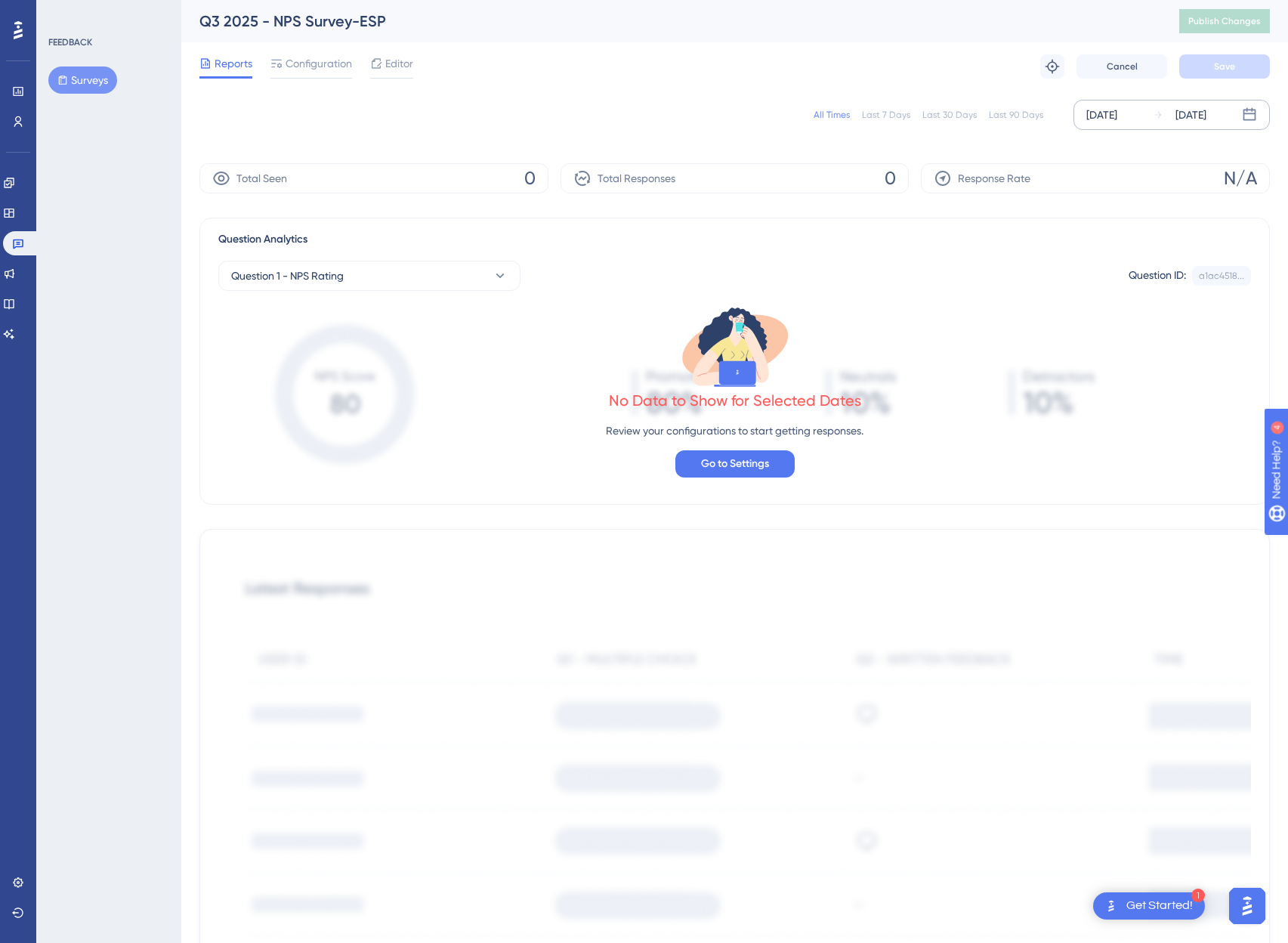
click at [891, 118] on div "Last 7 Days" at bounding box center [886, 115] width 49 height 12
click at [1179, 902] on div "Get Started!" at bounding box center [1159, 905] width 67 height 17
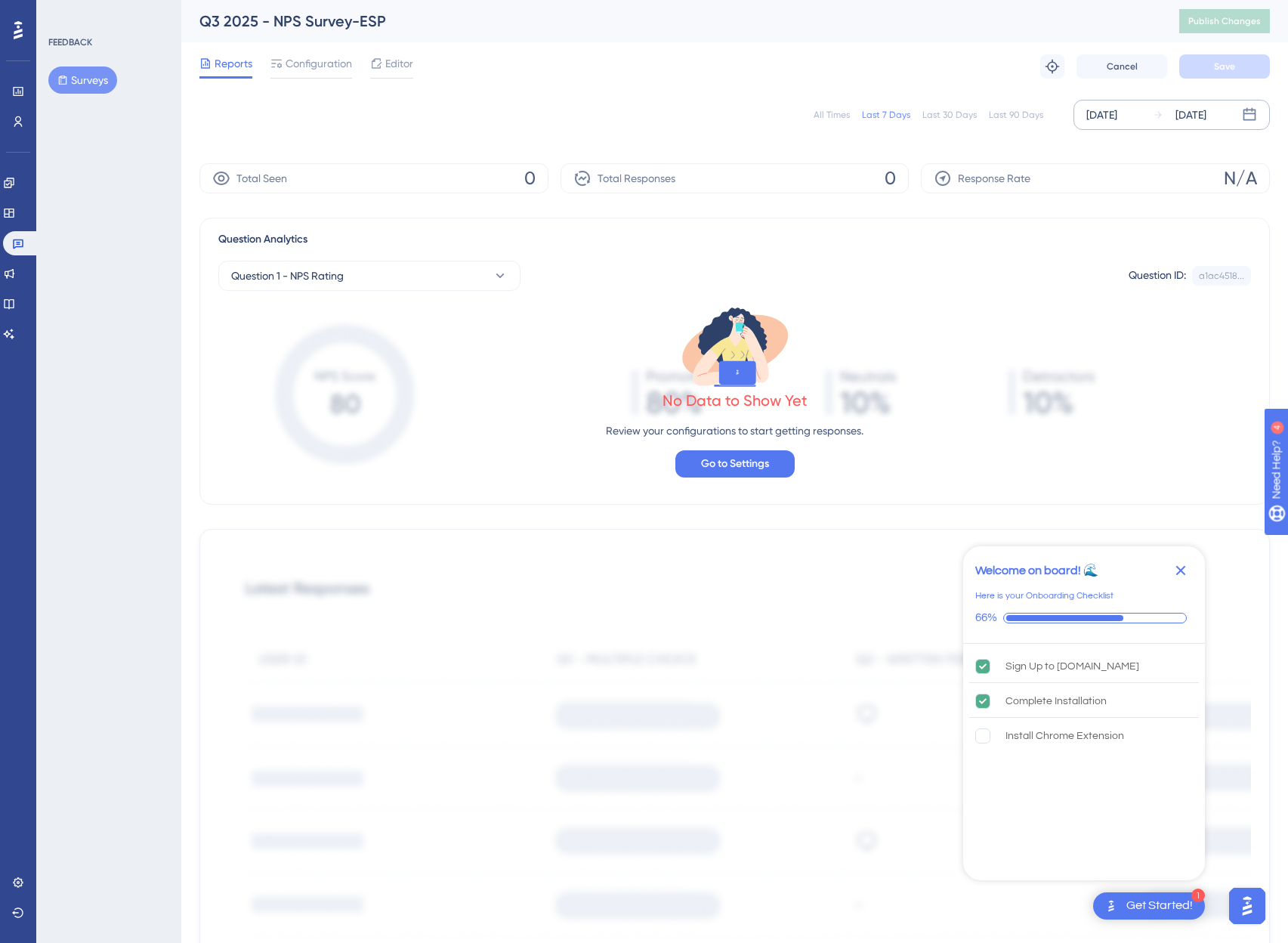
click at [1172, 905] on div "Get Started!" at bounding box center [1159, 905] width 67 height 17
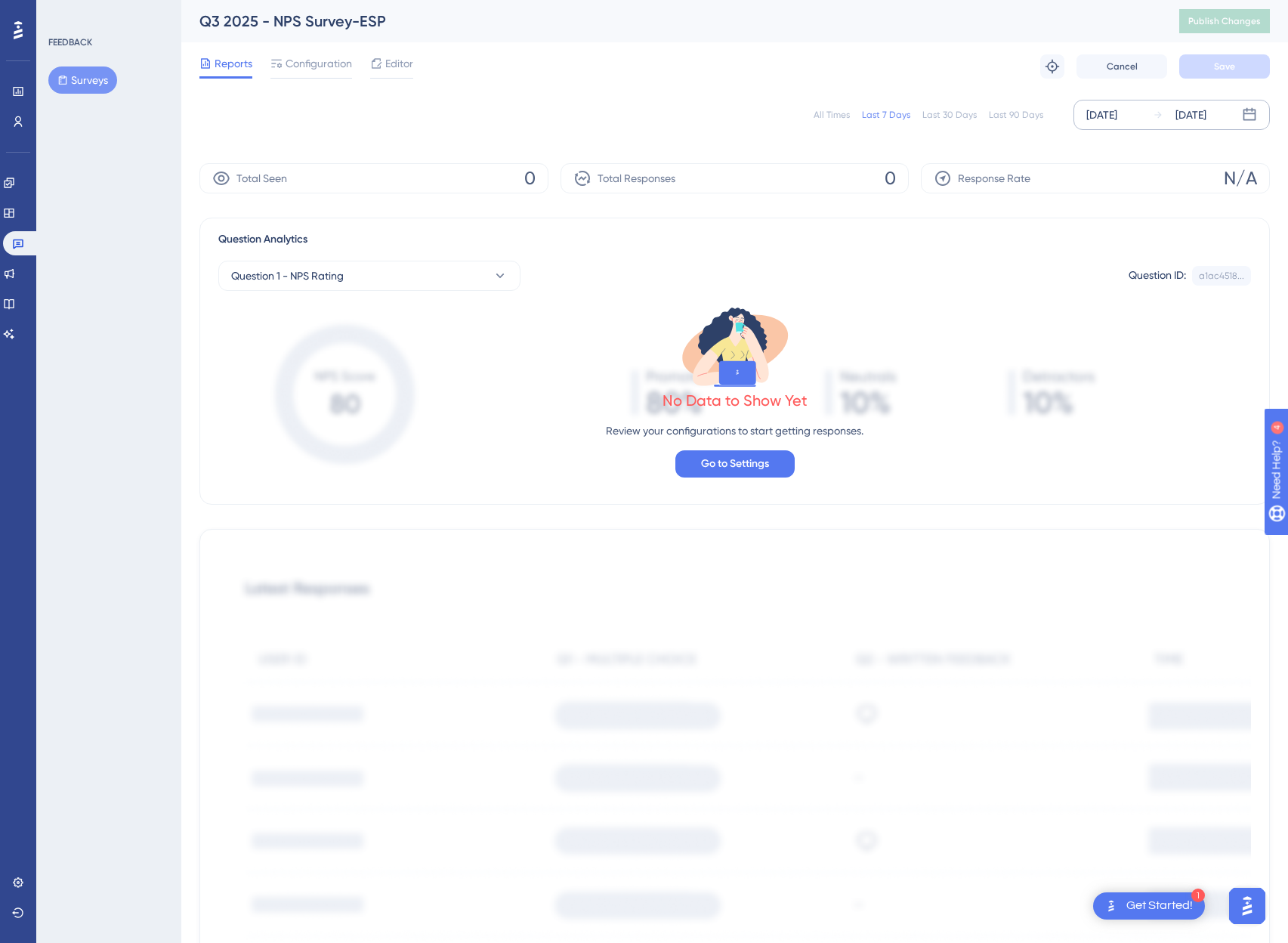
click at [1251, 906] on img "Open AI Assistant Launcher" at bounding box center [1247, 905] width 27 height 27
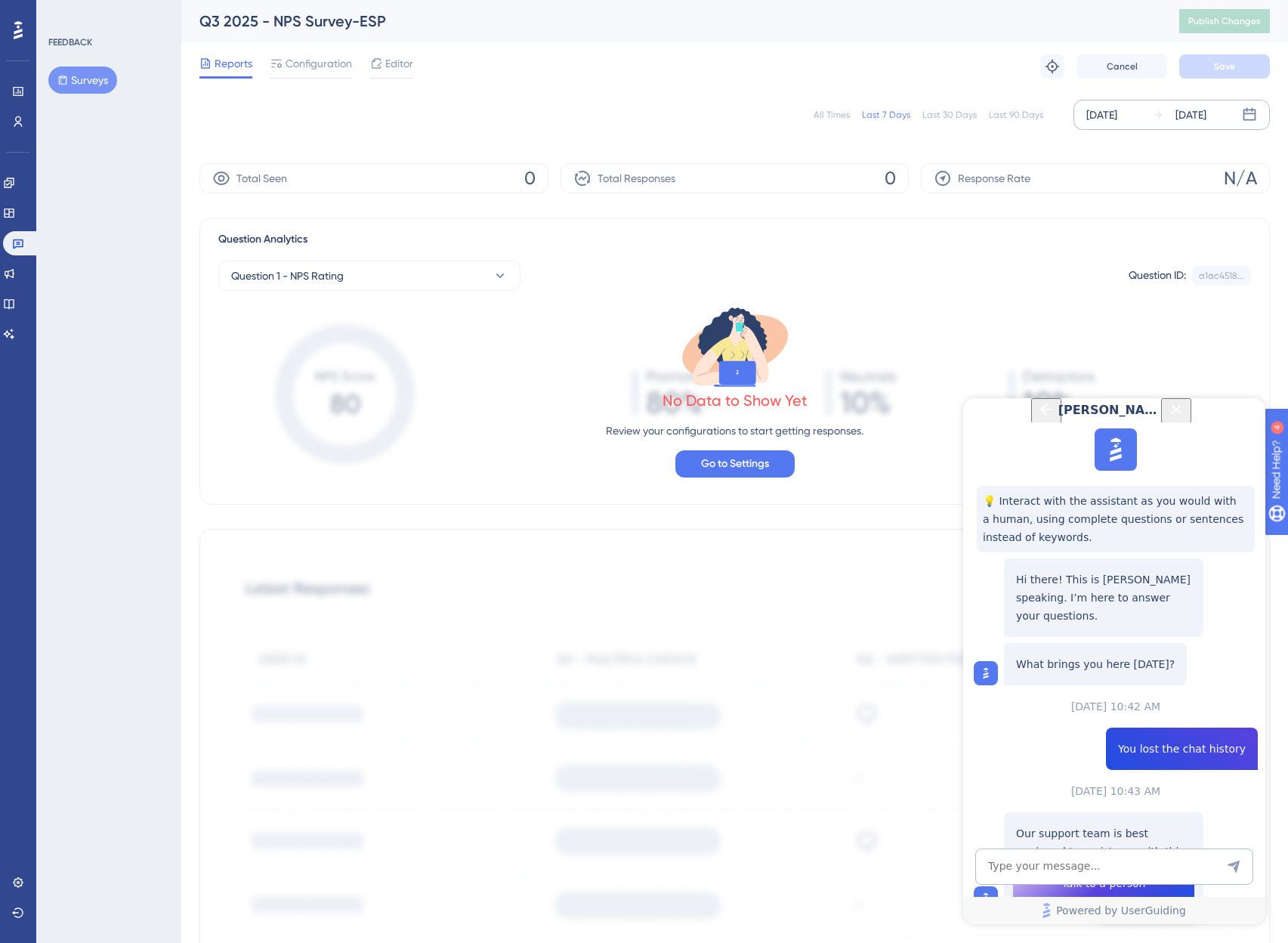
scroll to position [117, 0]
click at [1100, 874] on span "Talk to a person" at bounding box center [1105, 883] width 84 height 18
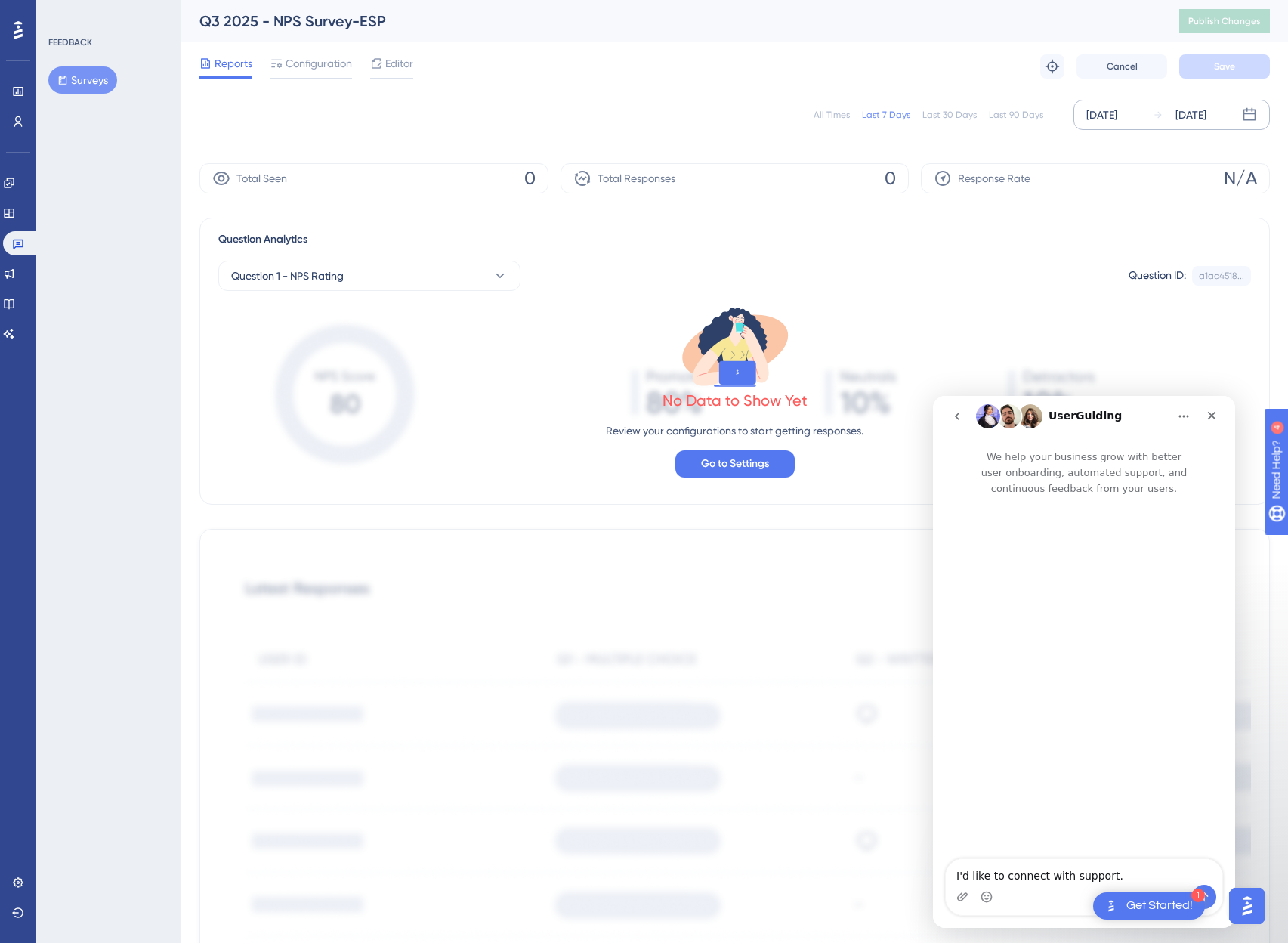
scroll to position [0, 0]
click at [1162, 875] on textarea "I'd like to connect with support." at bounding box center [1085, 871] width 277 height 26
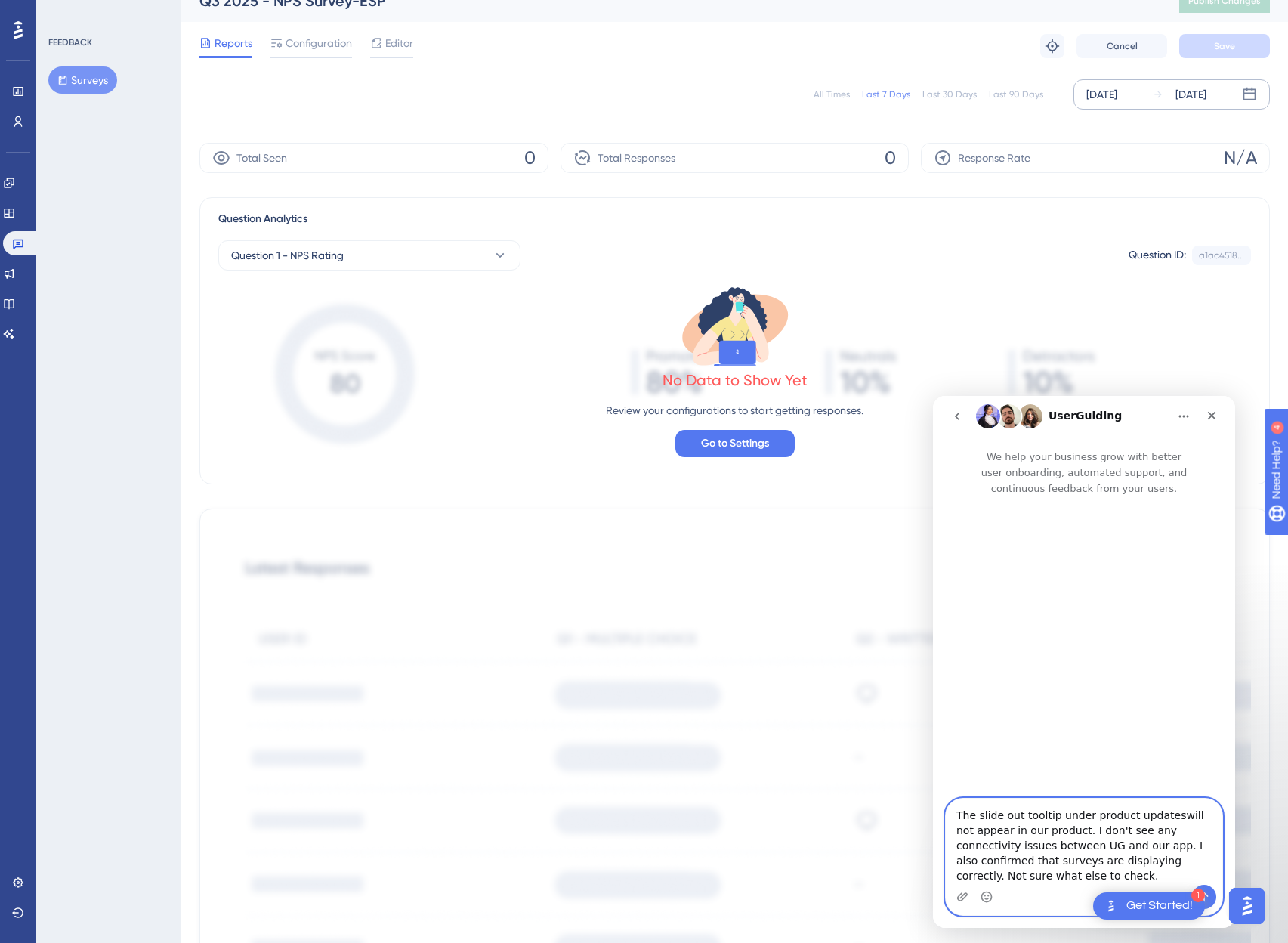
type textarea "The slide out tooltip under product updates will not appear in our product. I d…"
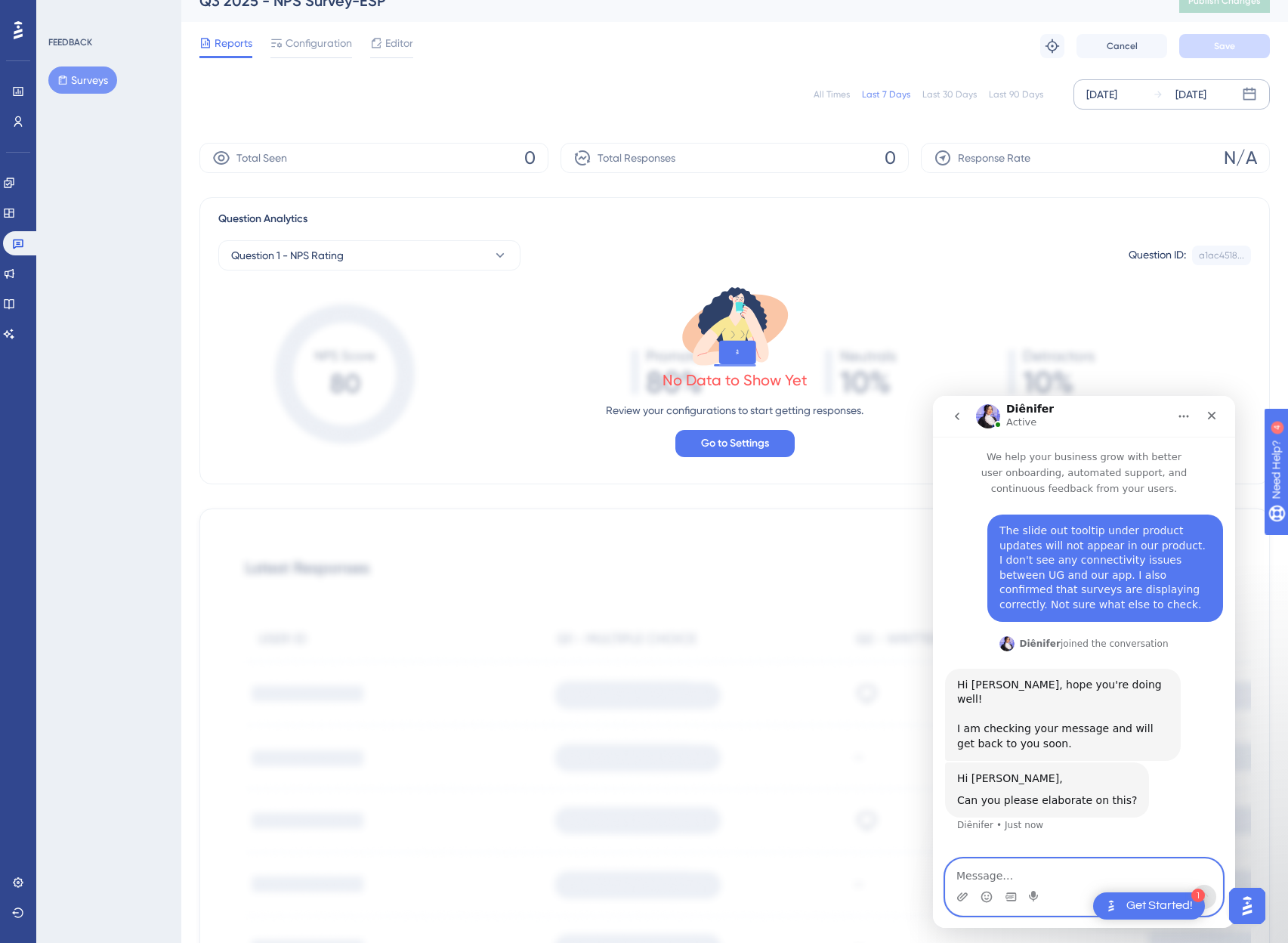
click at [1022, 868] on textarea "Message…" at bounding box center [1085, 871] width 277 height 26
type textarea "What more would you like me to elaborate on?"
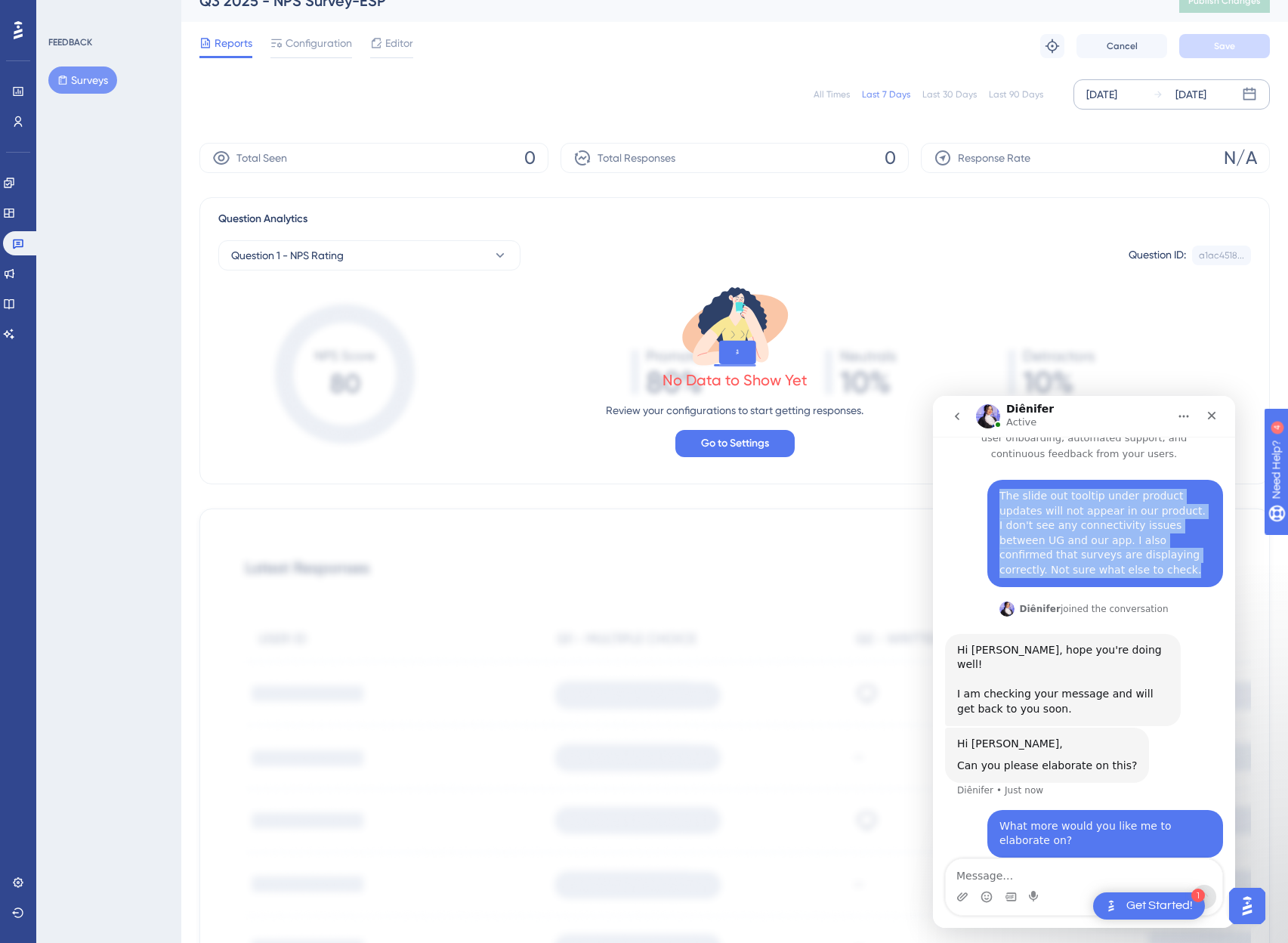
drag, startPoint x: 991, startPoint y: 493, endPoint x: 1168, endPoint y: 566, distance: 191.5
click at [1168, 566] on div "The slide out tooltip under product updates will not appear in our product. I d…" at bounding box center [1106, 534] width 211 height 90
copy div "The slide out tooltip under product updates will not appear in our product. I d…"
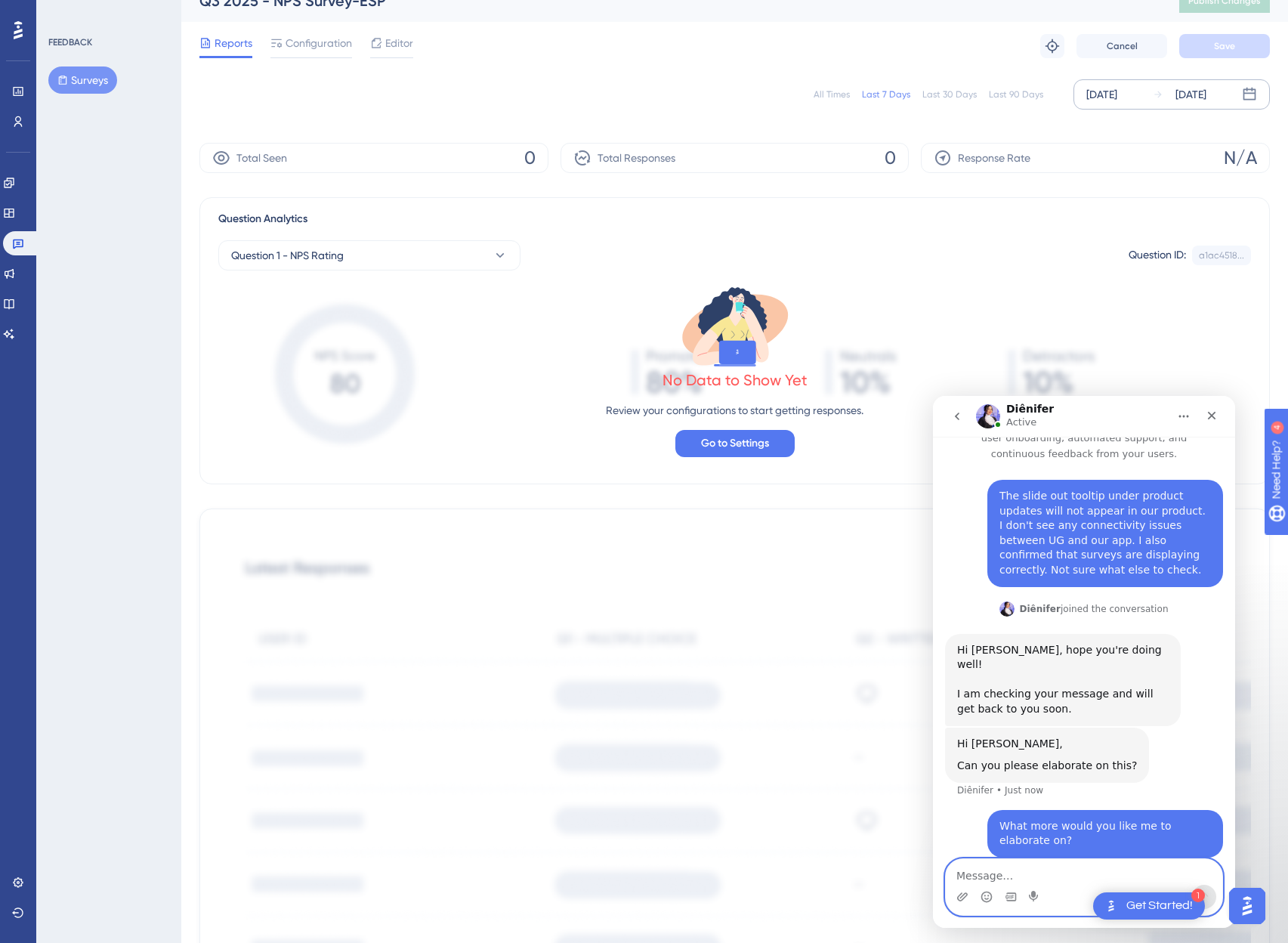
click at [1001, 865] on textarea "Message…" at bounding box center [1085, 871] width 277 height 26
paste textarea "The slide out tooltip under product updates will not appear in our product. I d…"
type textarea "The slide out tooltip under product updates will not appear in our product. I d…"
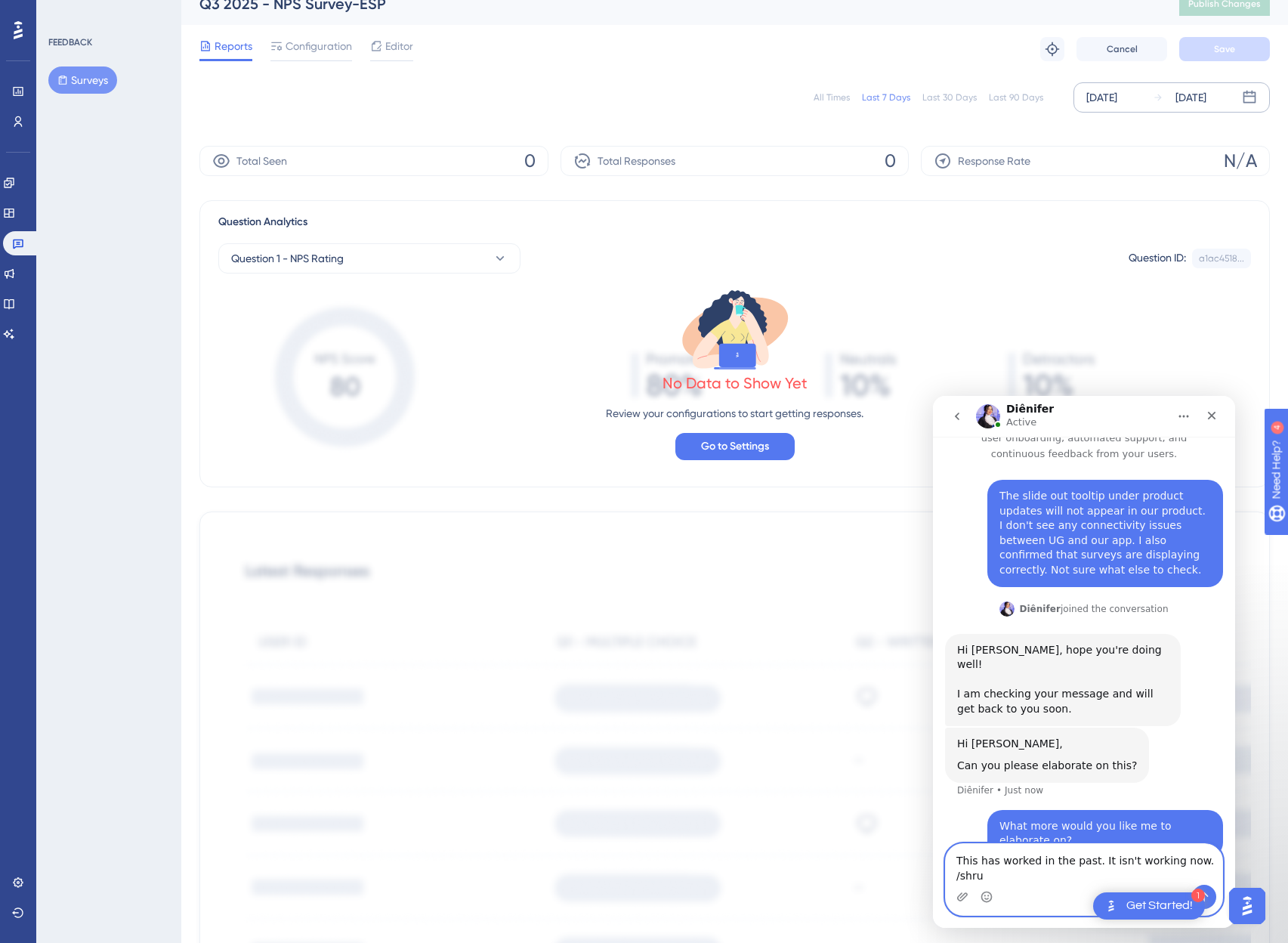
scroll to position [50, 0]
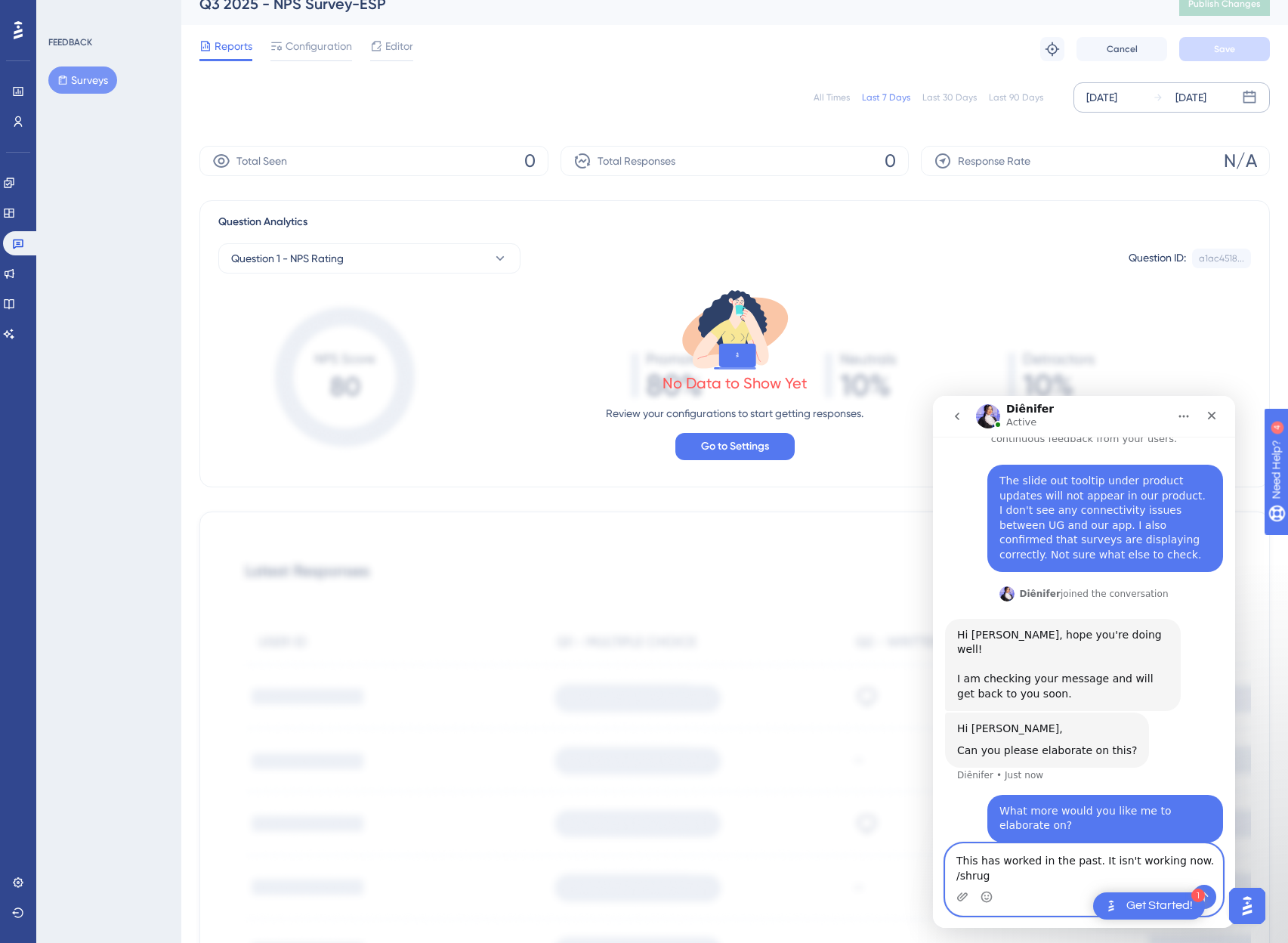
type textarea "This has worked in the past. It isn't working now. ¯\_(ツ)_/¯"
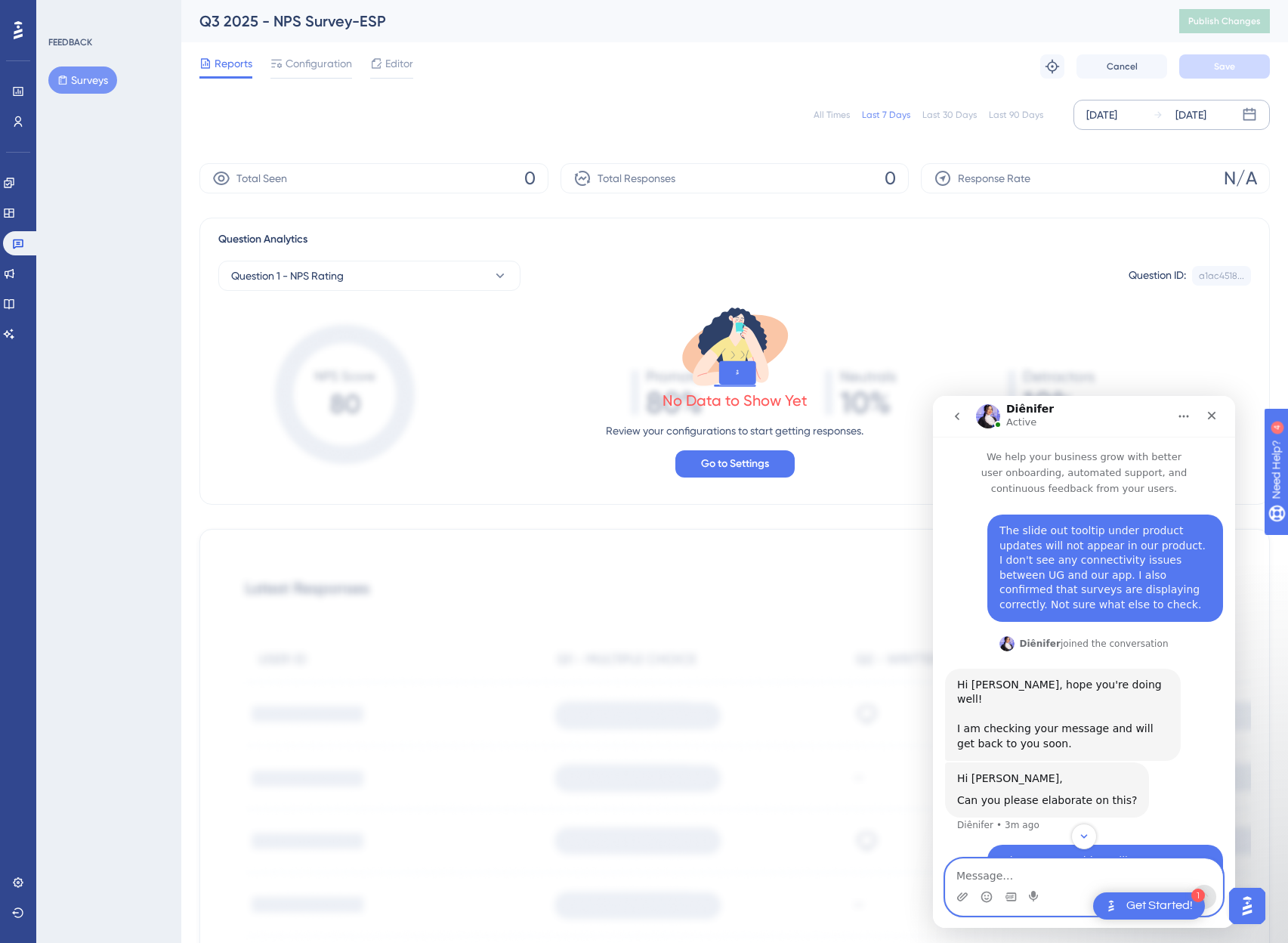
scroll to position [85, 0]
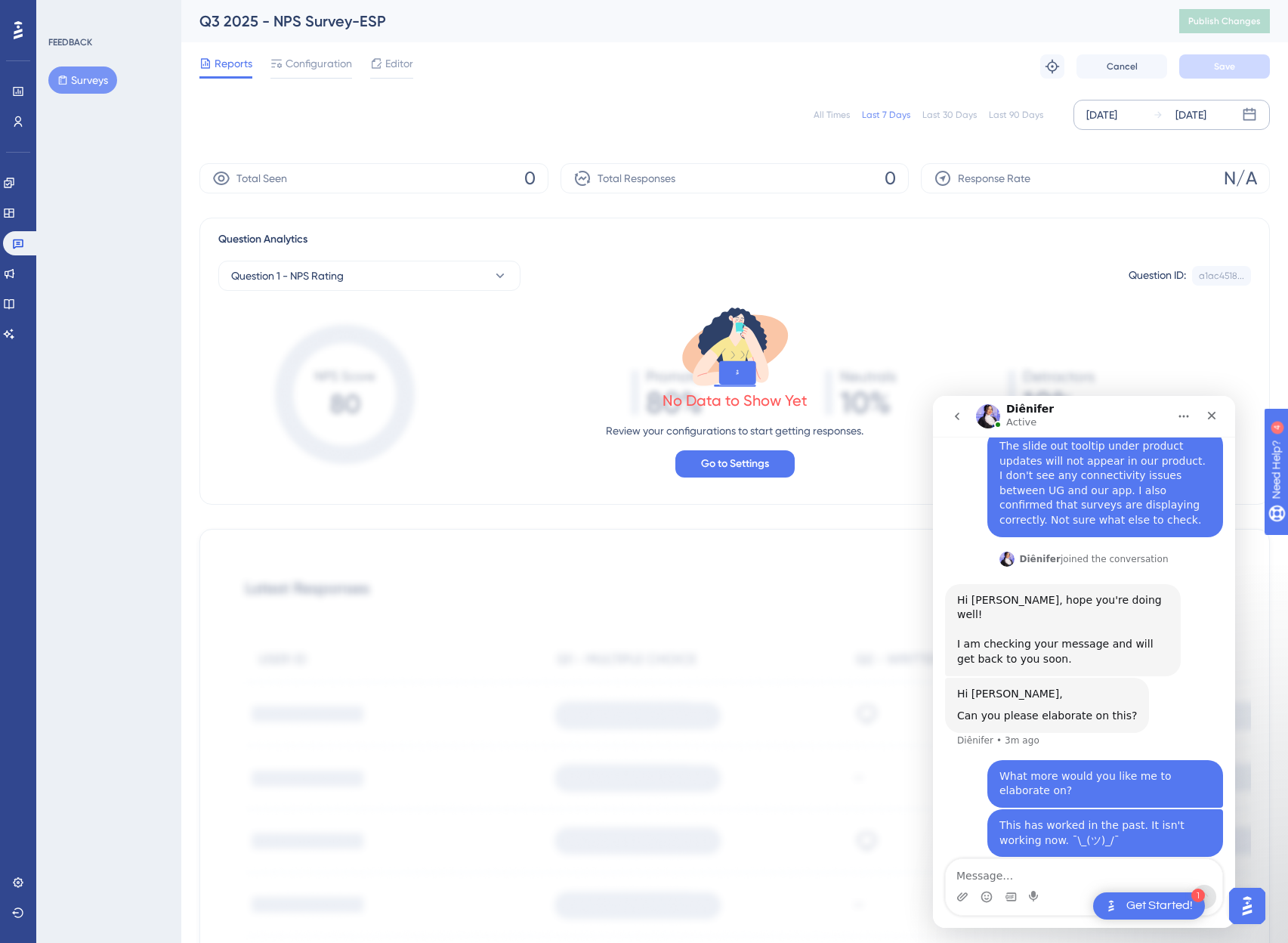
click at [967, 415] on button "go back" at bounding box center [957, 416] width 29 height 29
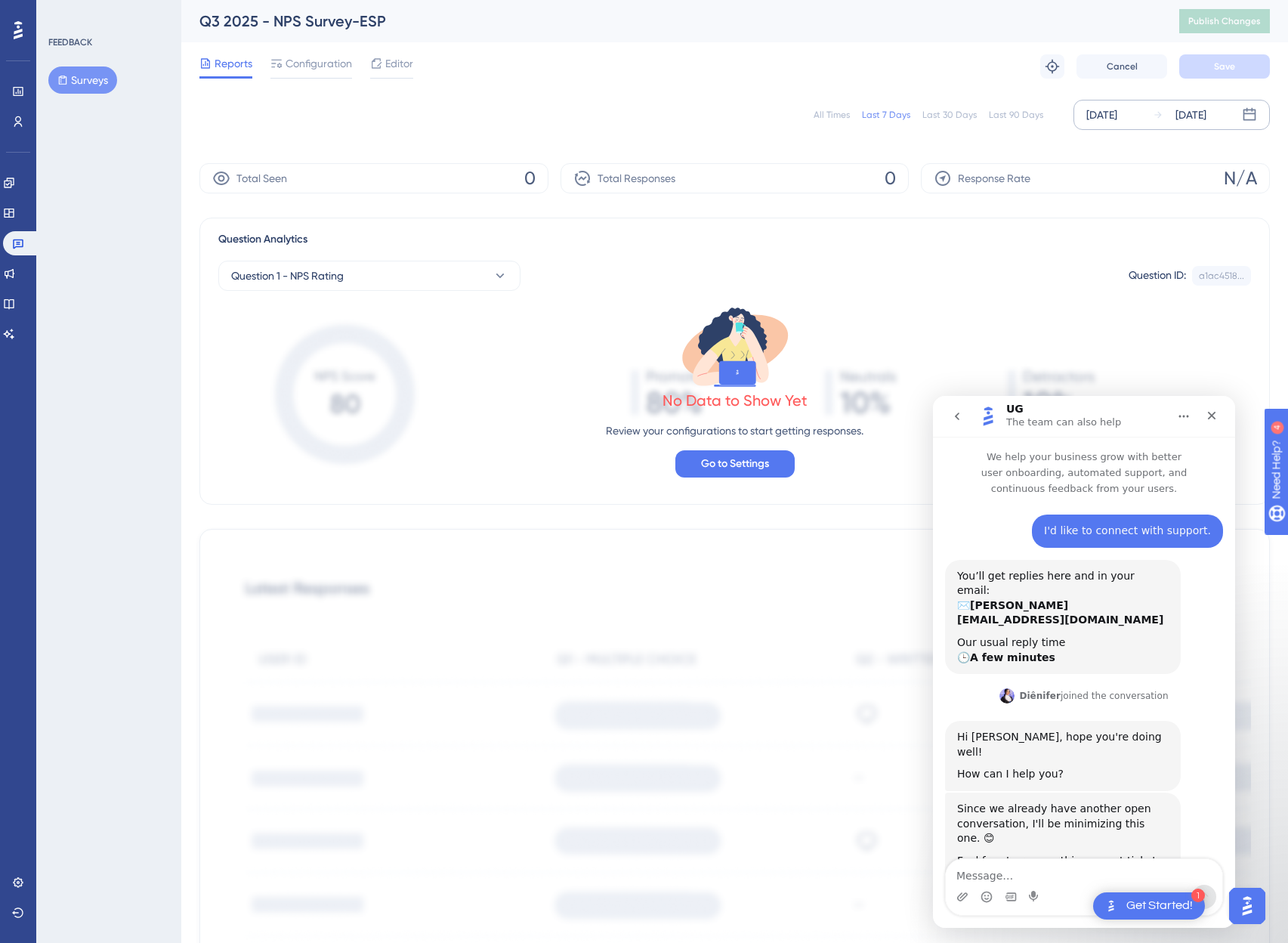
scroll to position [6, 0]
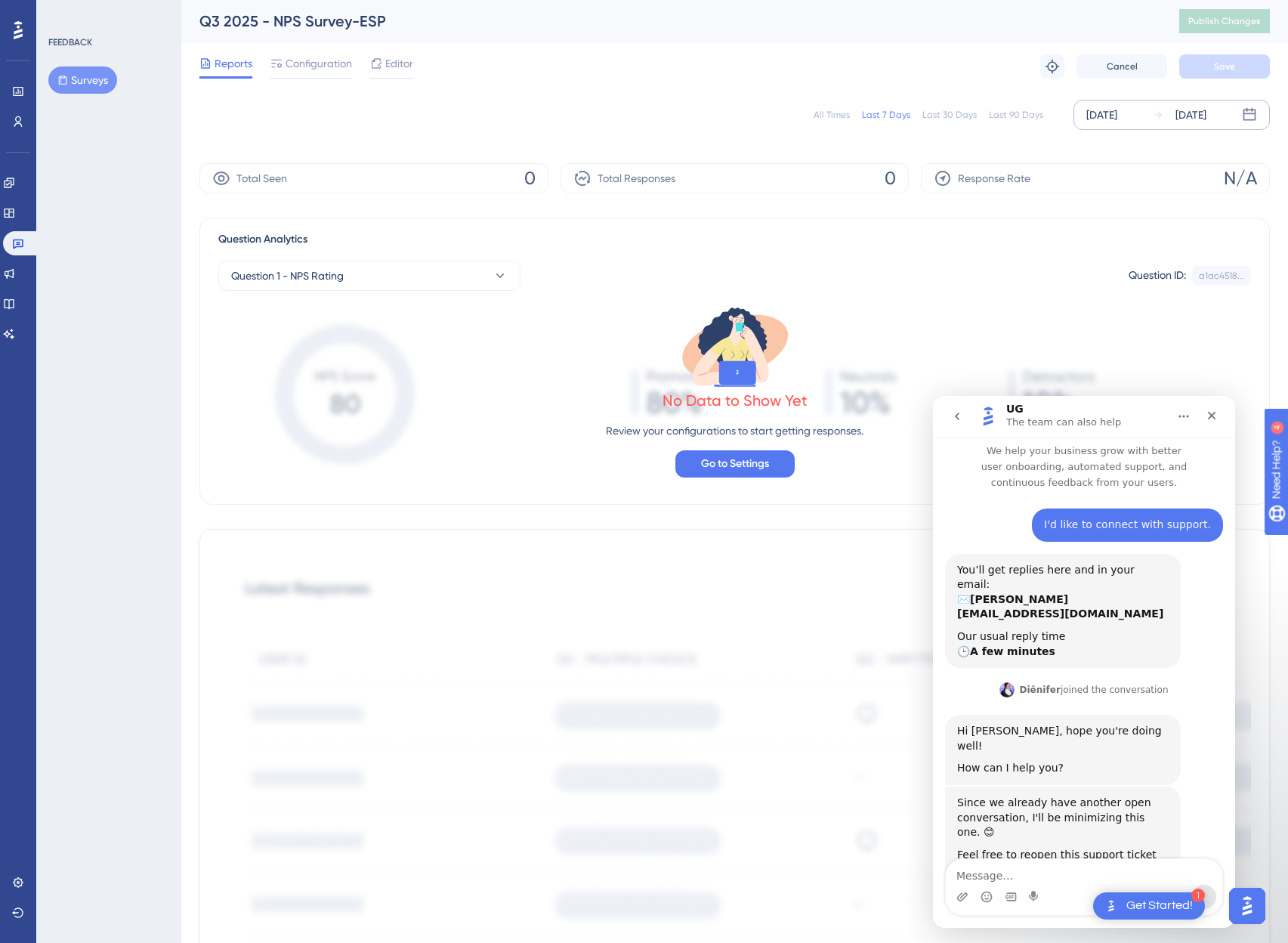
click at [956, 419] on icon "go back" at bounding box center [957, 416] width 12 height 12
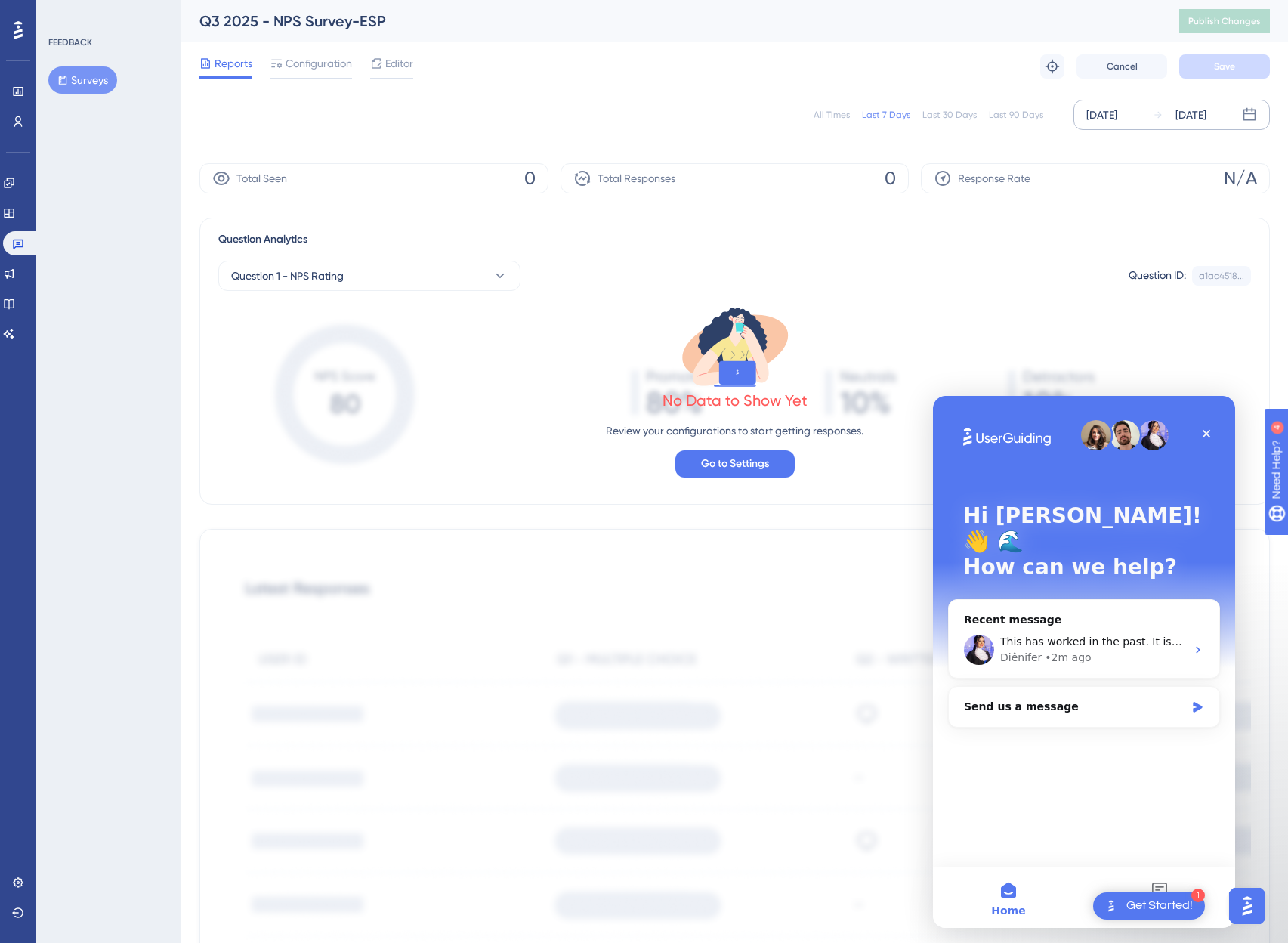
scroll to position [0, 0]
click at [1116, 649] on div "Diênifer • 2m ago" at bounding box center [1093, 657] width 186 height 16
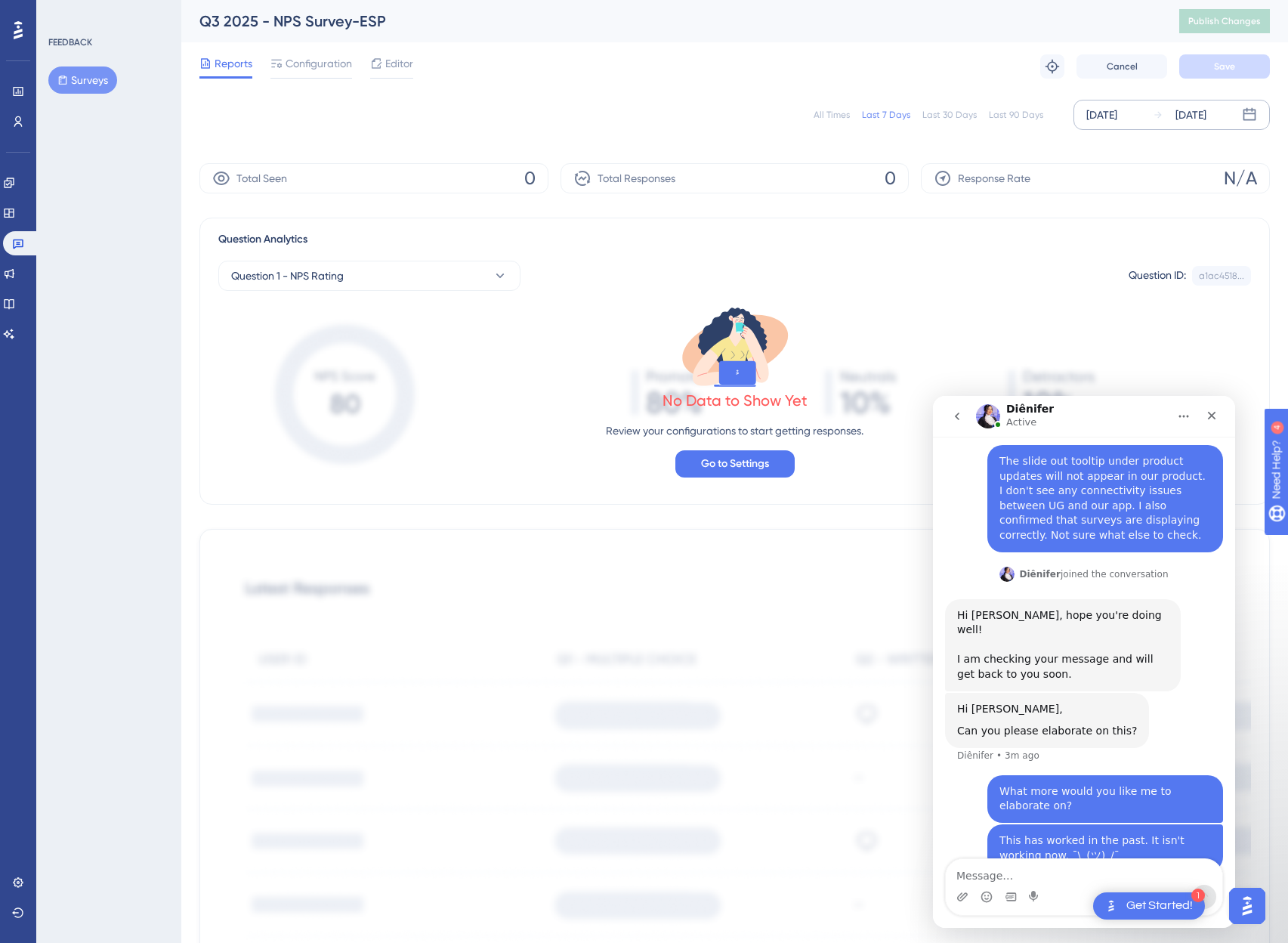
scroll to position [85, 0]
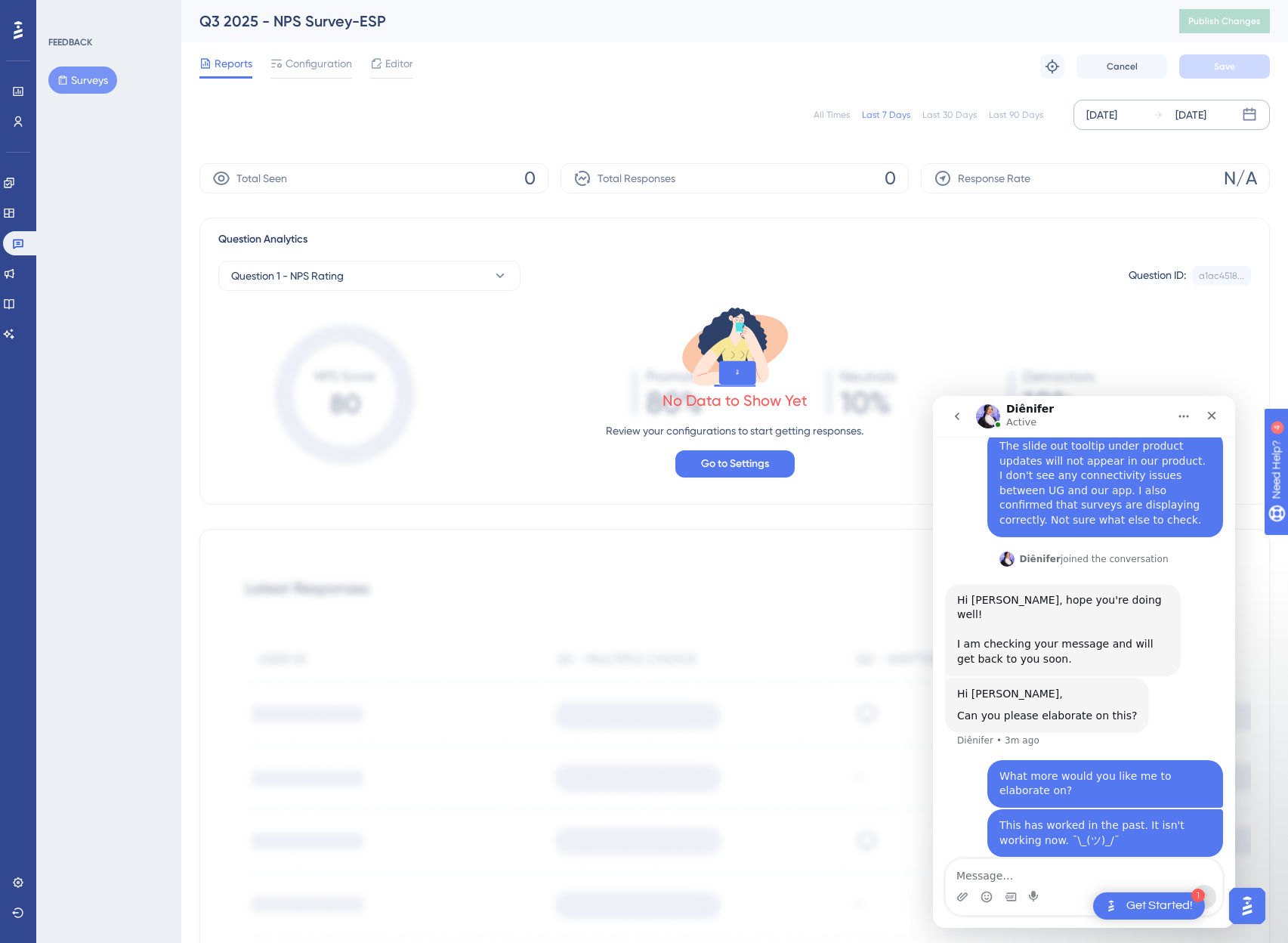
click at [990, 413] on img "Intercom messenger" at bounding box center [988, 416] width 24 height 24
click at [989, 416] on img "Intercom messenger" at bounding box center [988, 416] width 24 height 24
click at [1056, 871] on textarea "Message…" at bounding box center [1085, 871] width 277 height 26
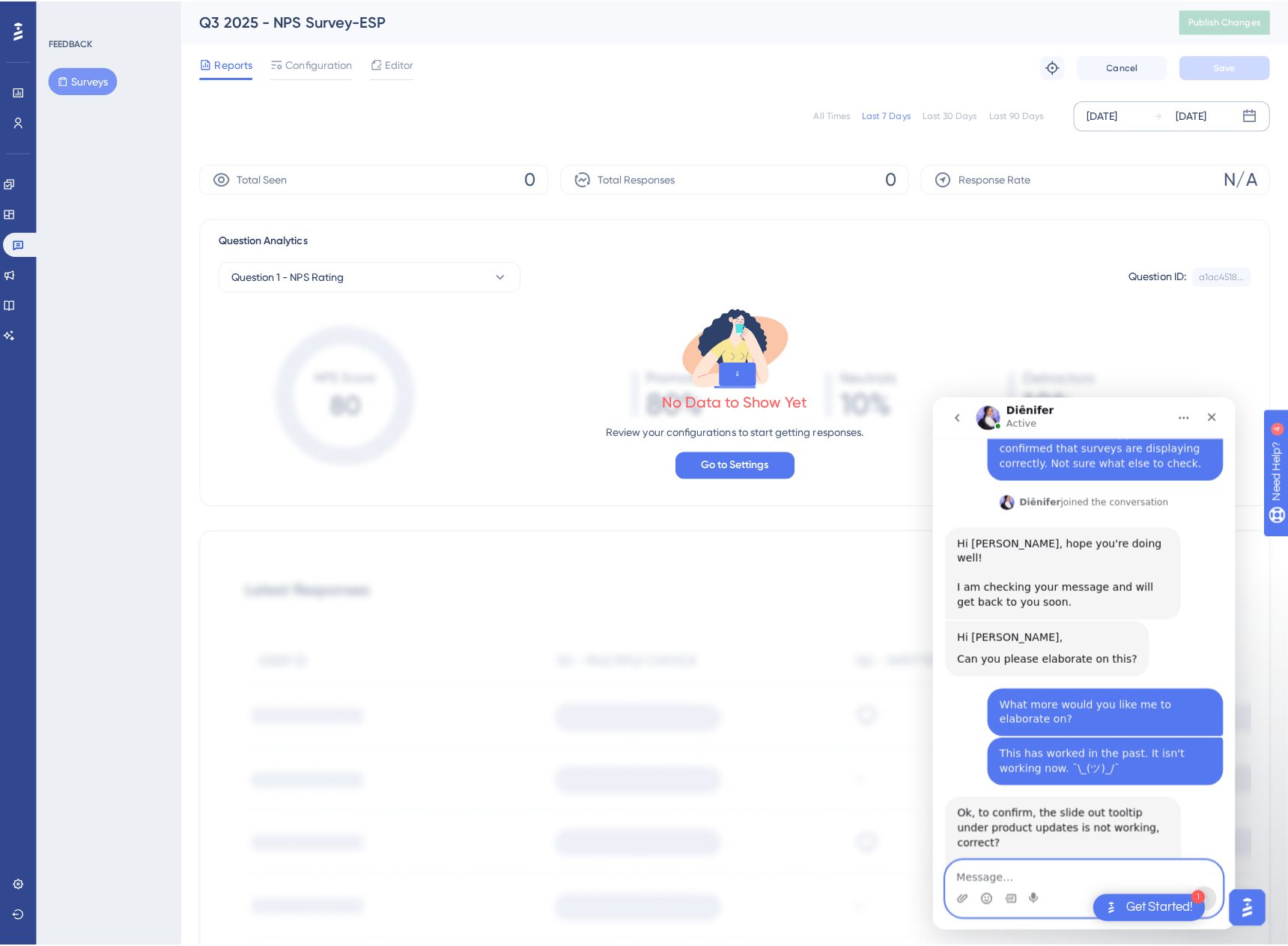
scroll to position [180, 0]
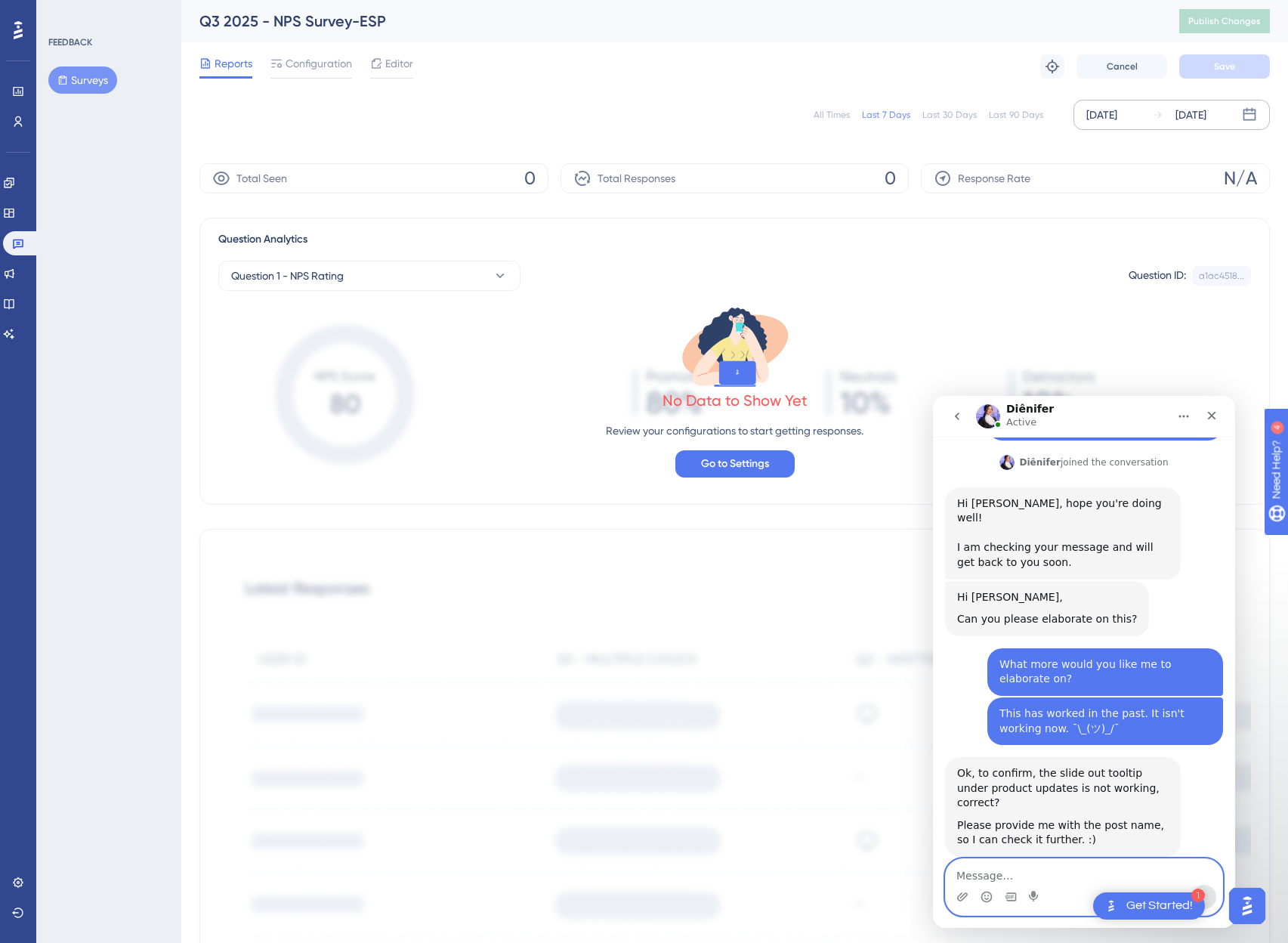
click at [1070, 878] on textarea "Message…" at bounding box center [1085, 871] width 277 height 26
click at [14, 275] on icon at bounding box center [10, 274] width 10 height 10
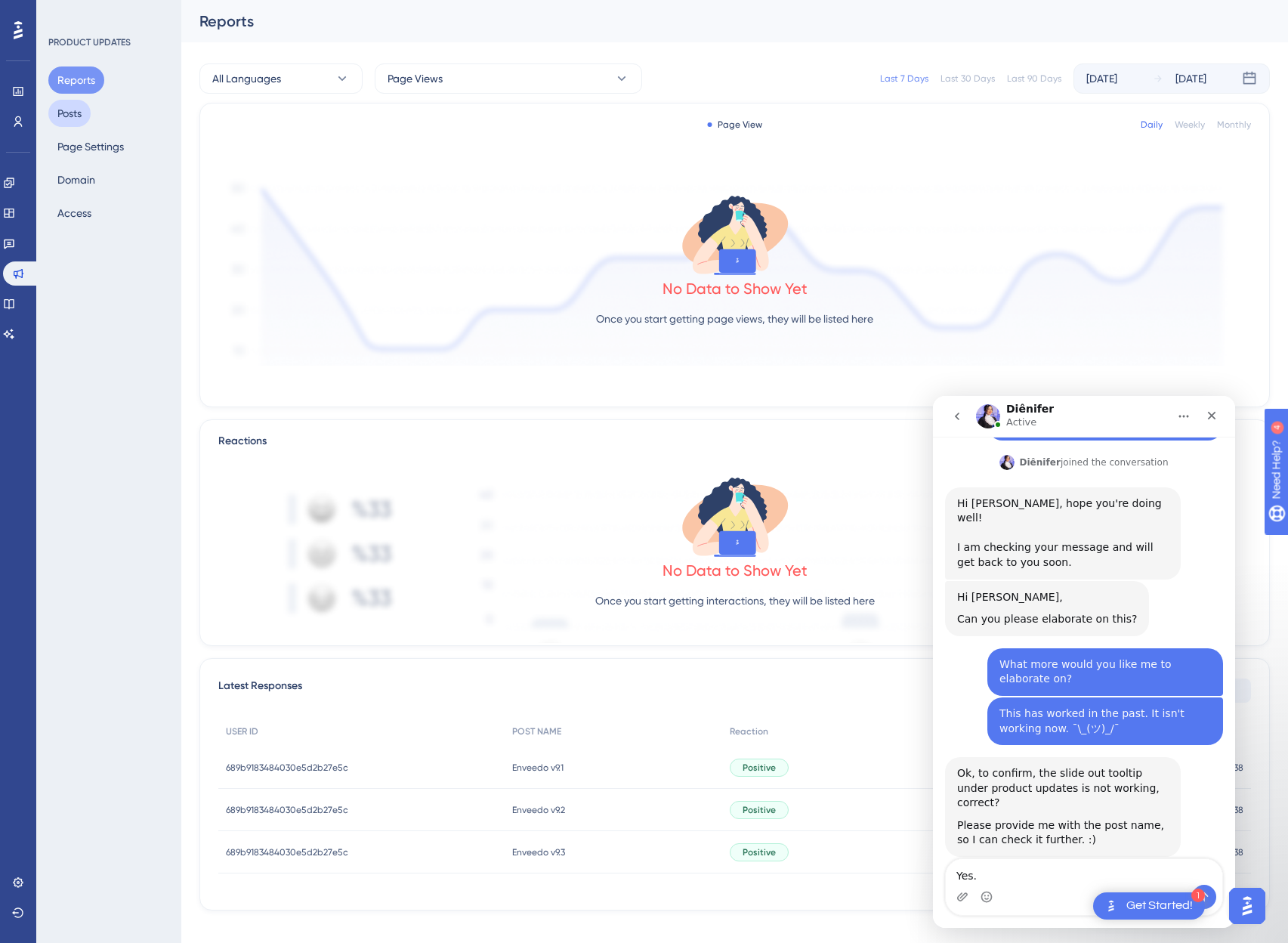
click at [61, 120] on button "Posts" at bounding box center [70, 113] width 42 height 27
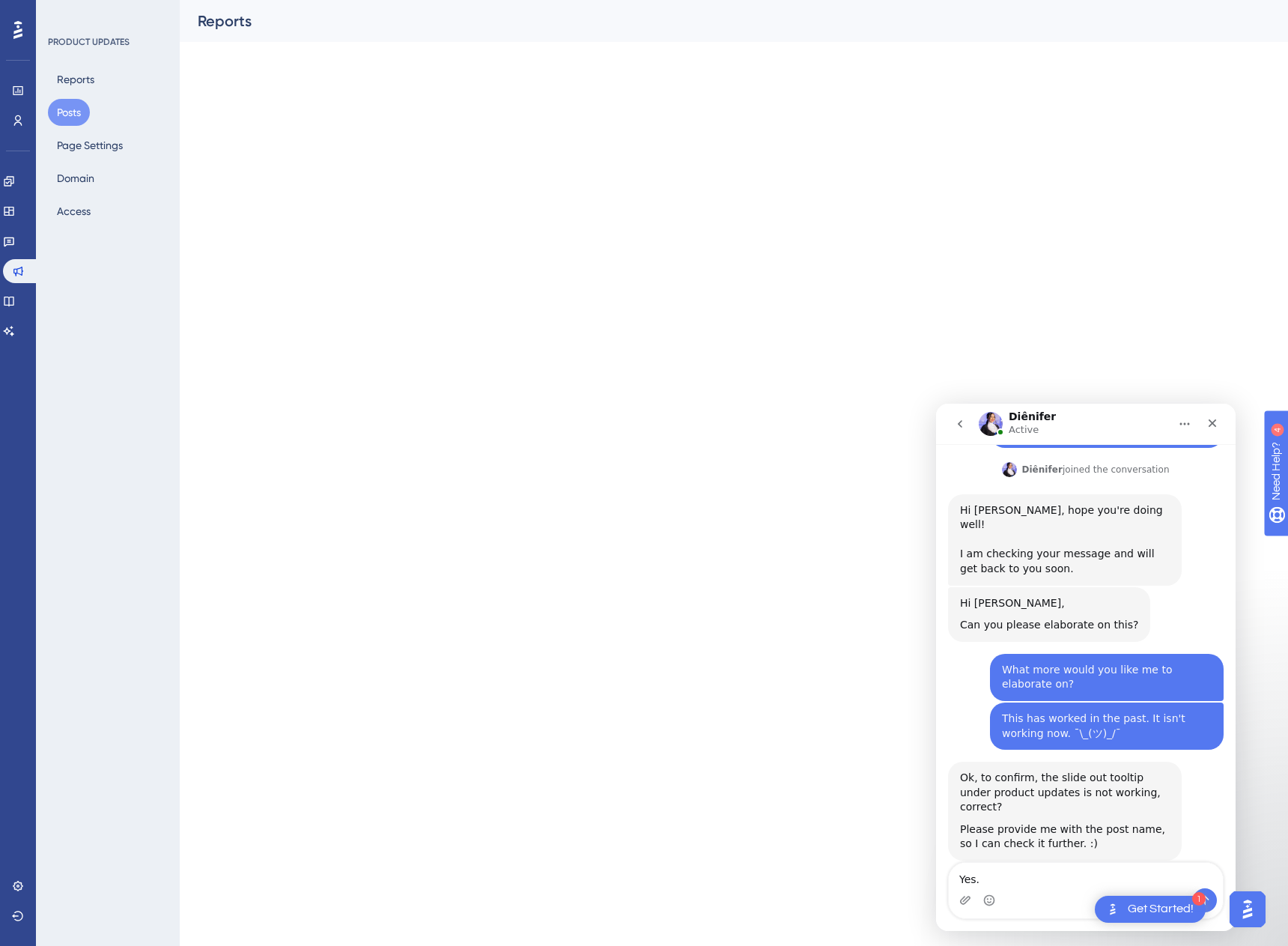
click at [75, 114] on button "Posts" at bounding box center [69, 112] width 41 height 27
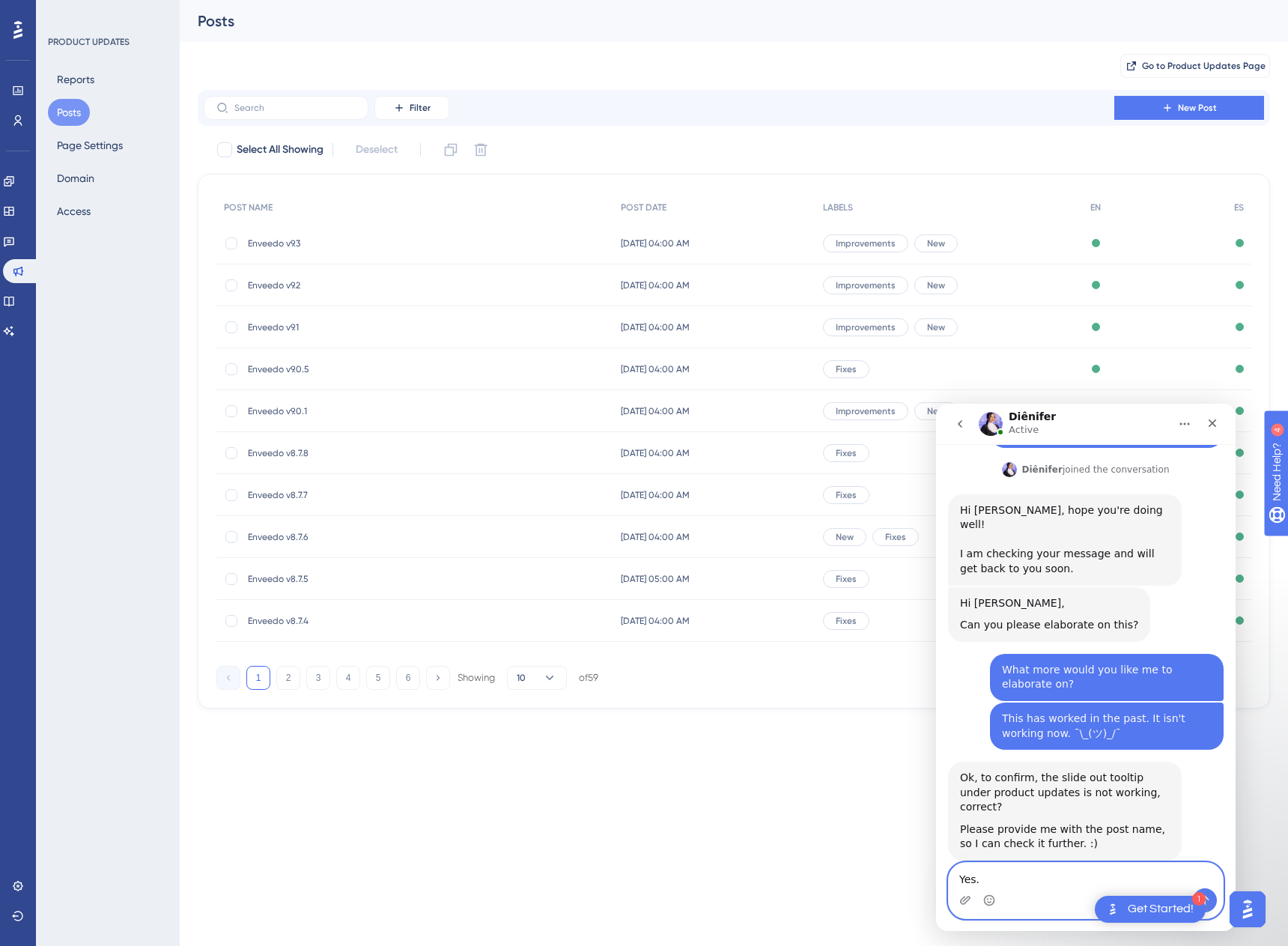
click at [1022, 880] on textarea "Yes." at bounding box center [1086, 876] width 274 height 26
type textarea "Yes. It is "Enveedo v9.3" post date Sept 4"
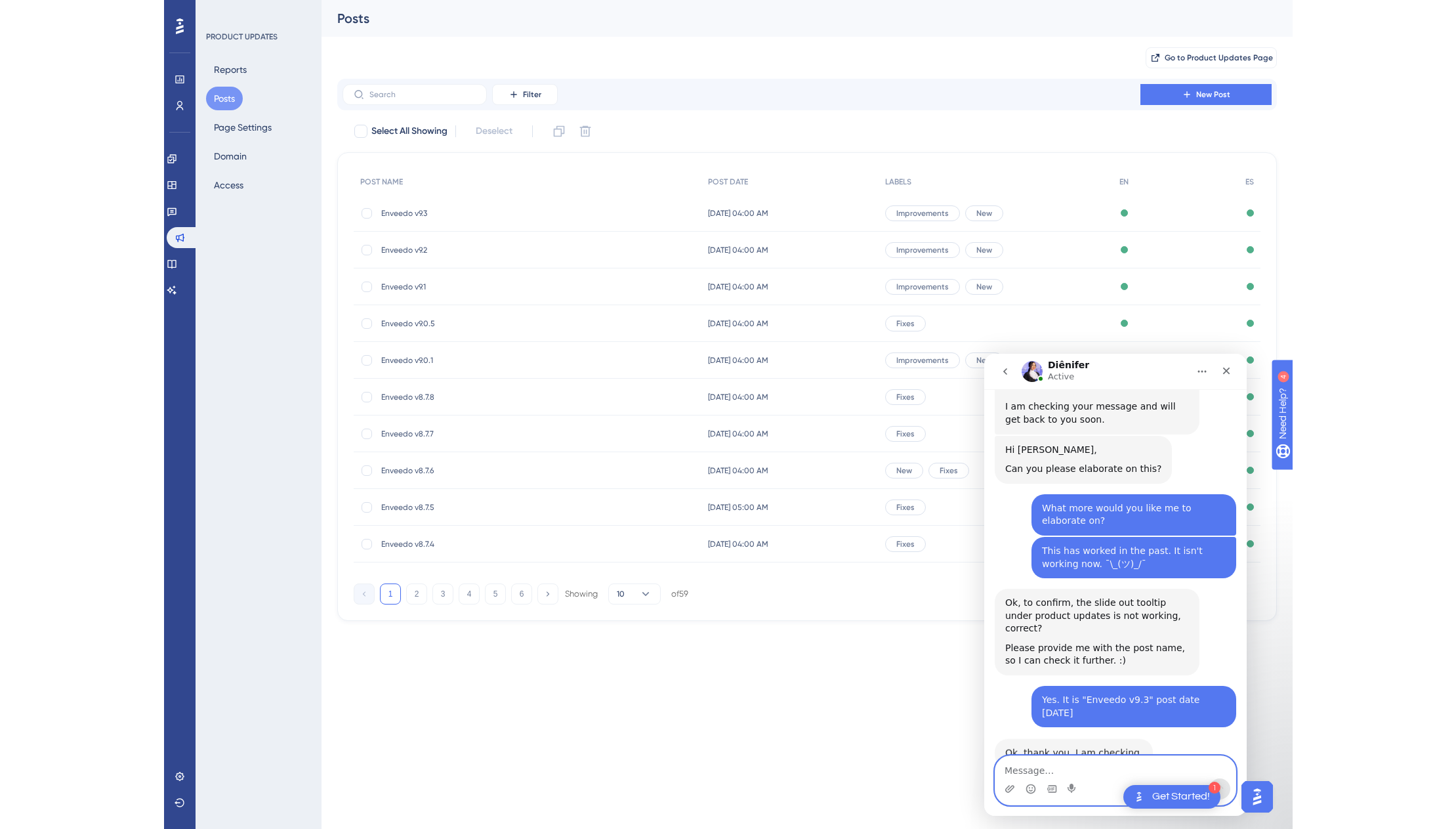
scroll to position [235, 0]
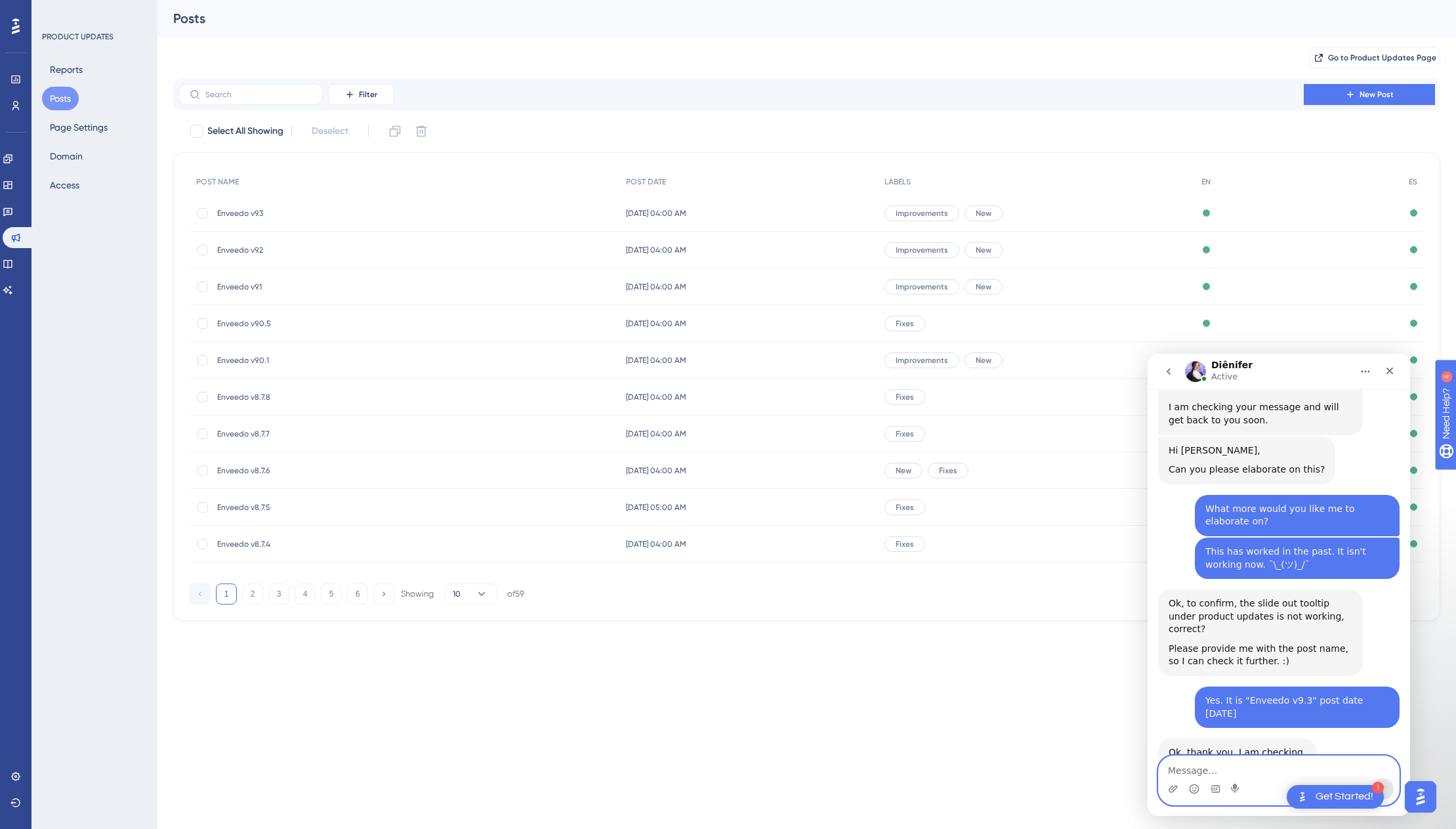
click at [1128, 771] on textarea "Message…" at bounding box center [1280, 768] width 241 height 22
type textarea "A"
type textarea "Hi. Checking back if you found anything."
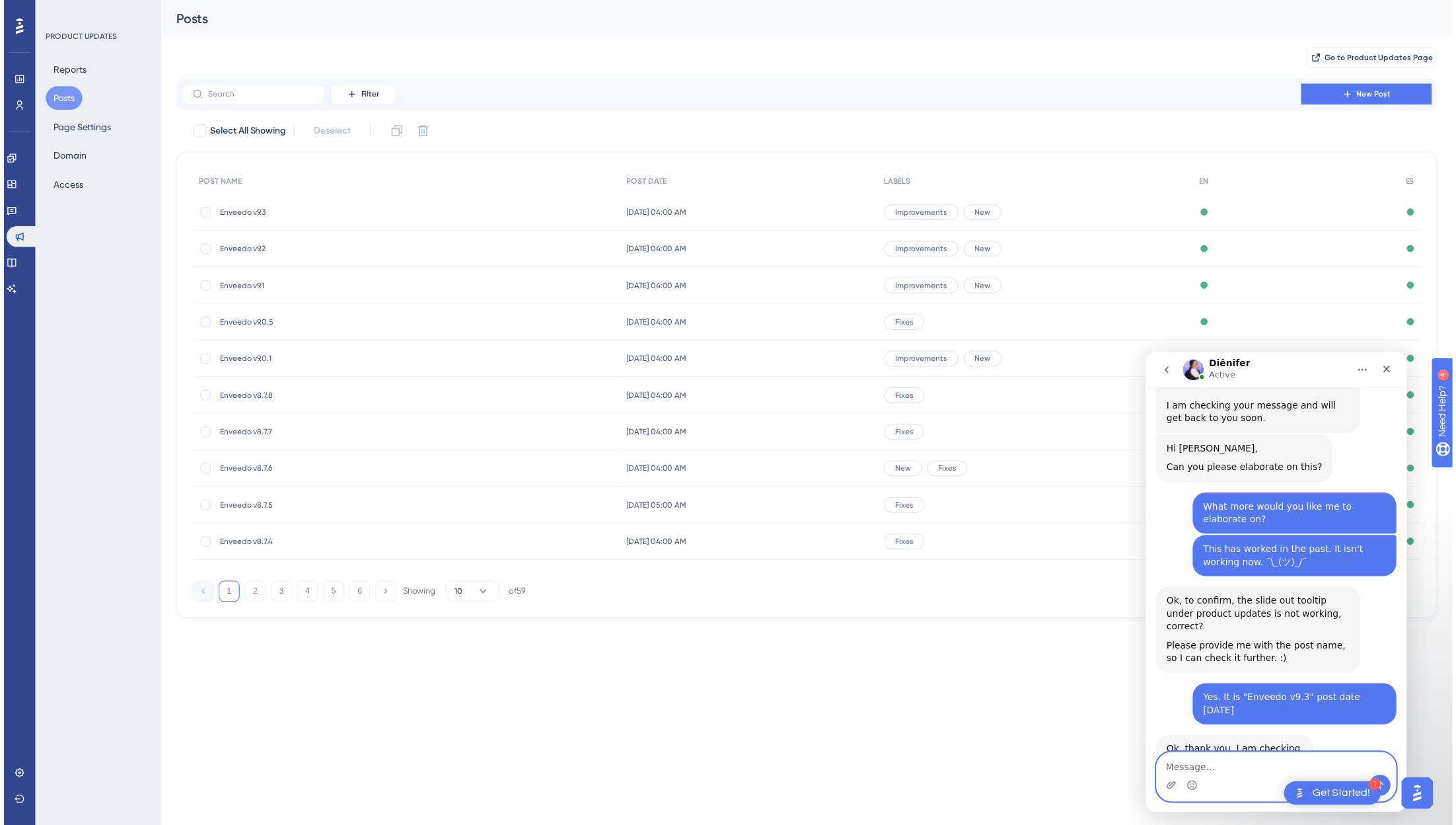
scroll to position [277, 0]
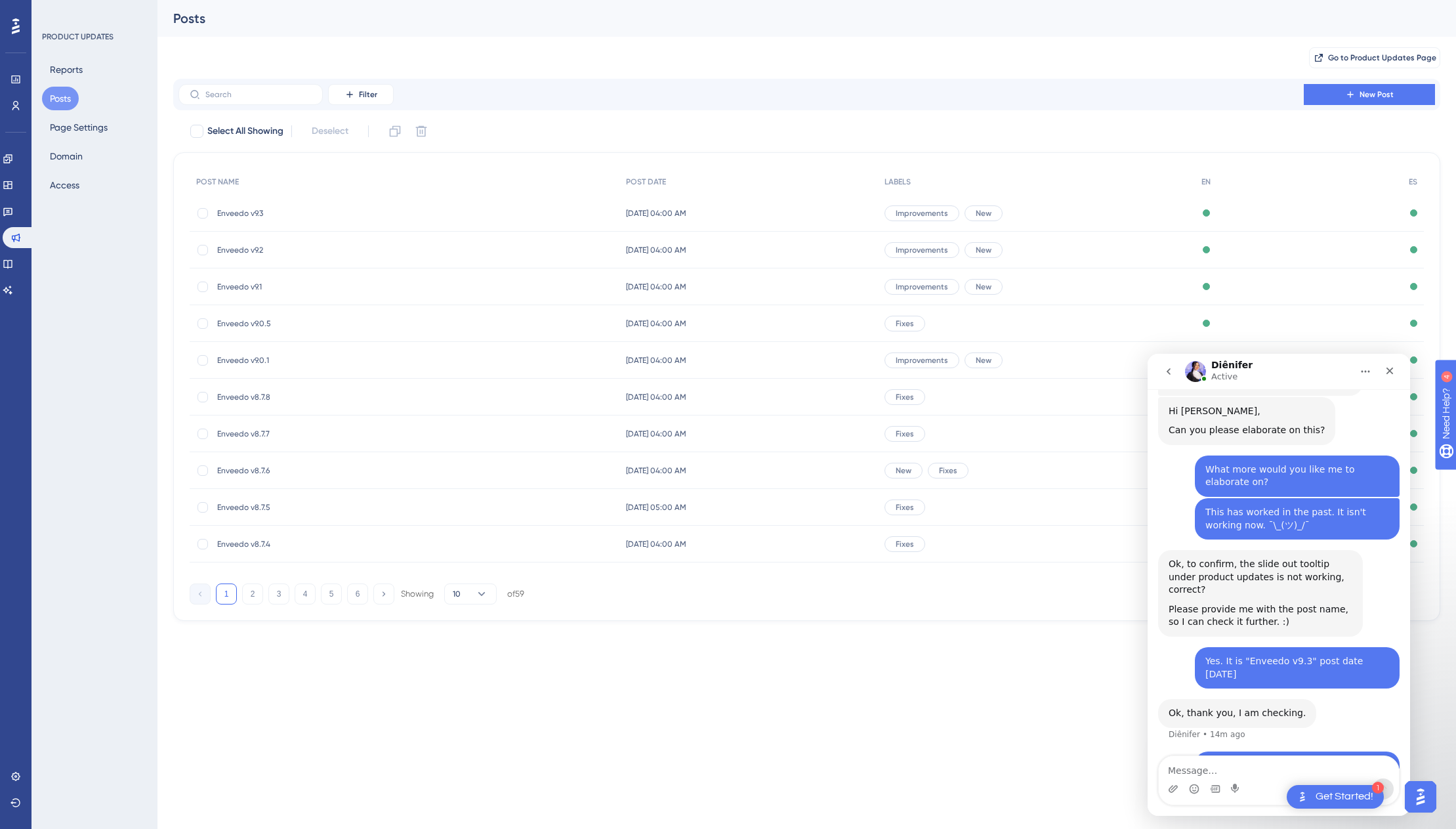
click at [235, 213] on span "Enveedo v9.3" at bounding box center [322, 213] width 210 height 10
click at [246, 0] on html "1 Get Started! Performance Users Engagement Widgets Feedback Product Updates Kn…" at bounding box center [728, 0] width 1456 height 0
click at [1128, 370] on button "Home" at bounding box center [1365, 371] width 25 height 25
click at [1128, 371] on icon "Home" at bounding box center [1365, 371] width 10 height 10
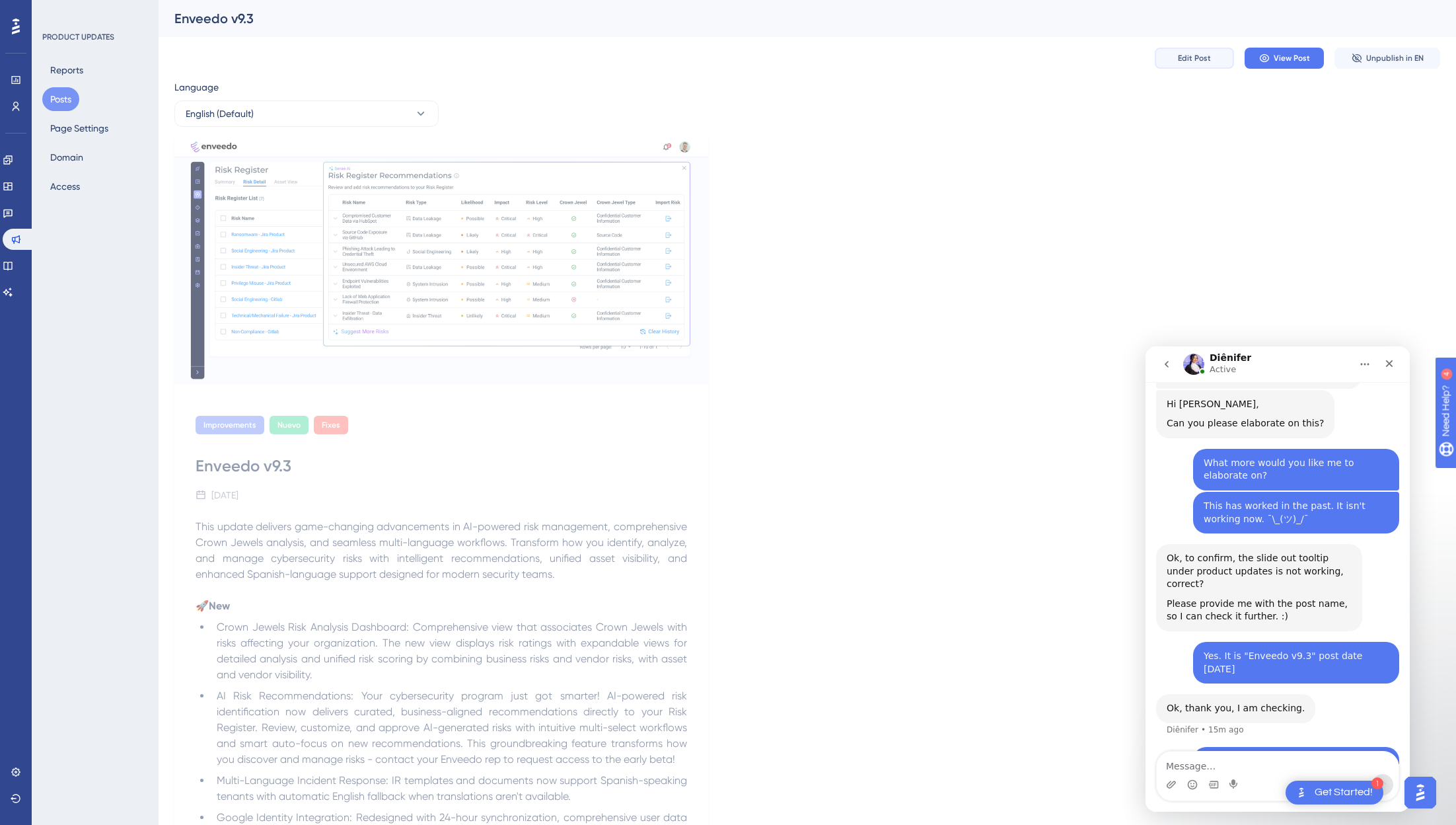
click at [1136, 63] on span "Edit Post" at bounding box center [1194, 58] width 33 height 10
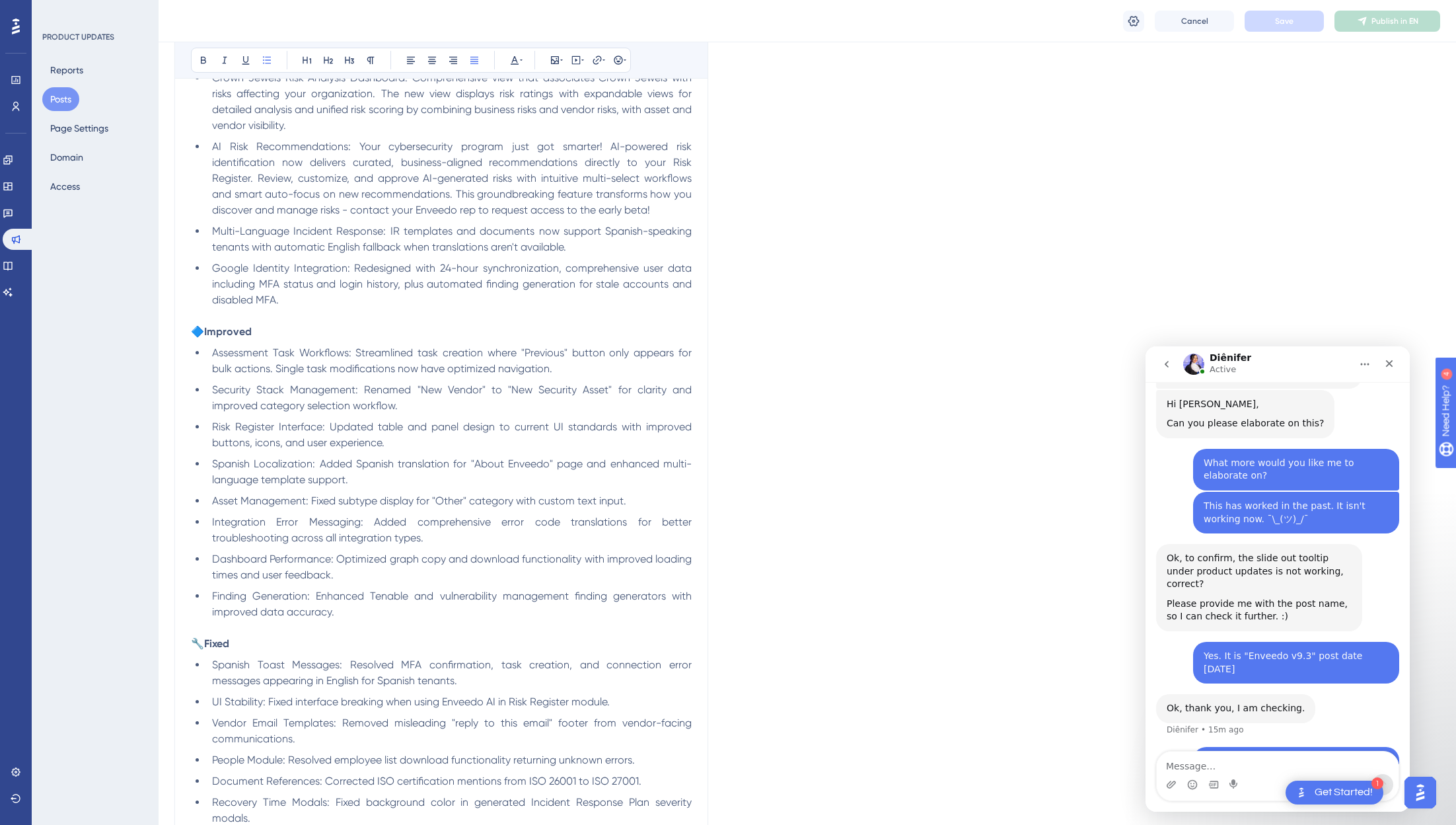
scroll to position [1340, 0]
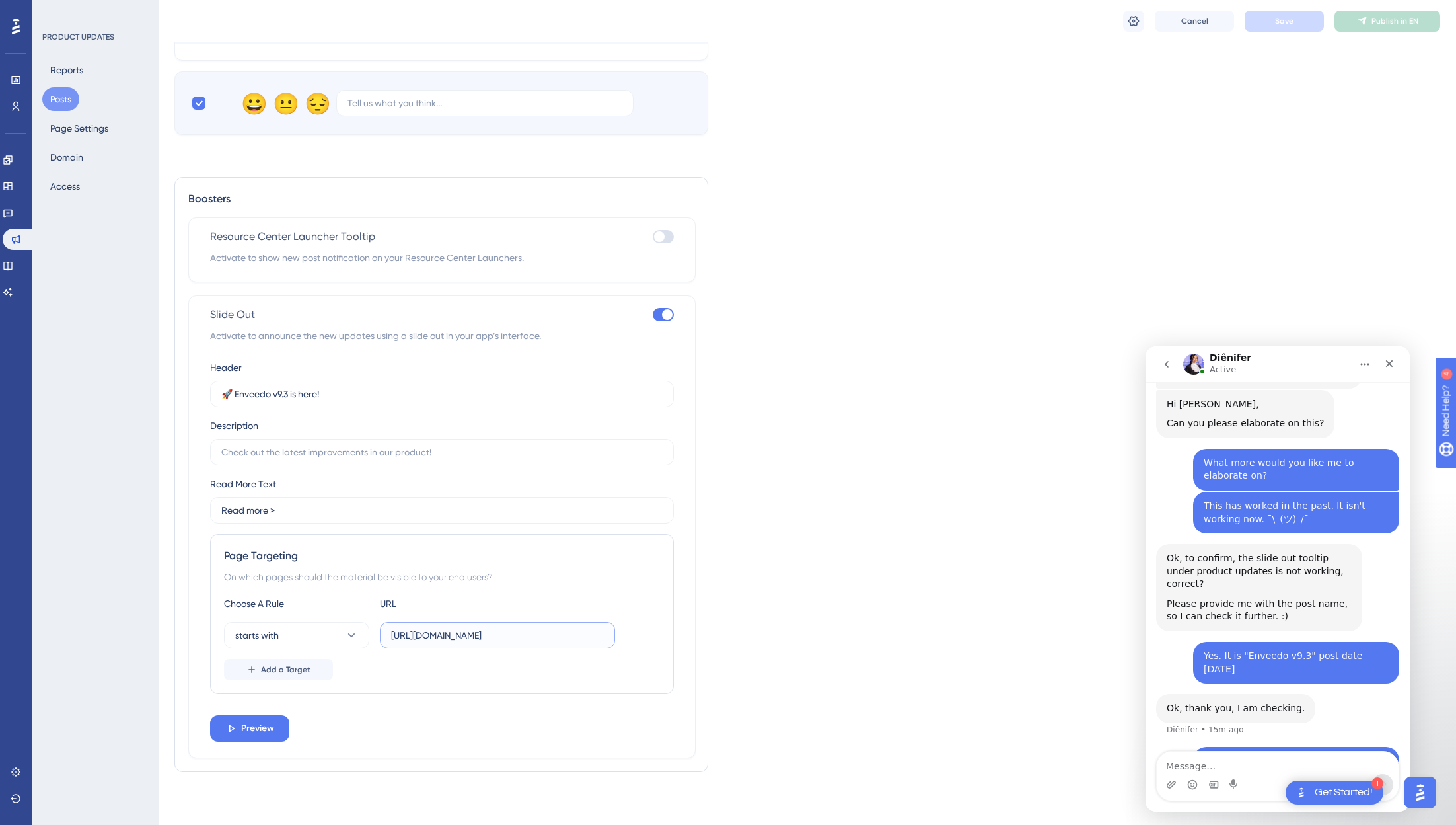
click at [576, 640] on input "[URL][DOMAIN_NAME]" at bounding box center [497, 635] width 212 height 15
click at [52, 100] on button "Posts" at bounding box center [61, 98] width 37 height 24
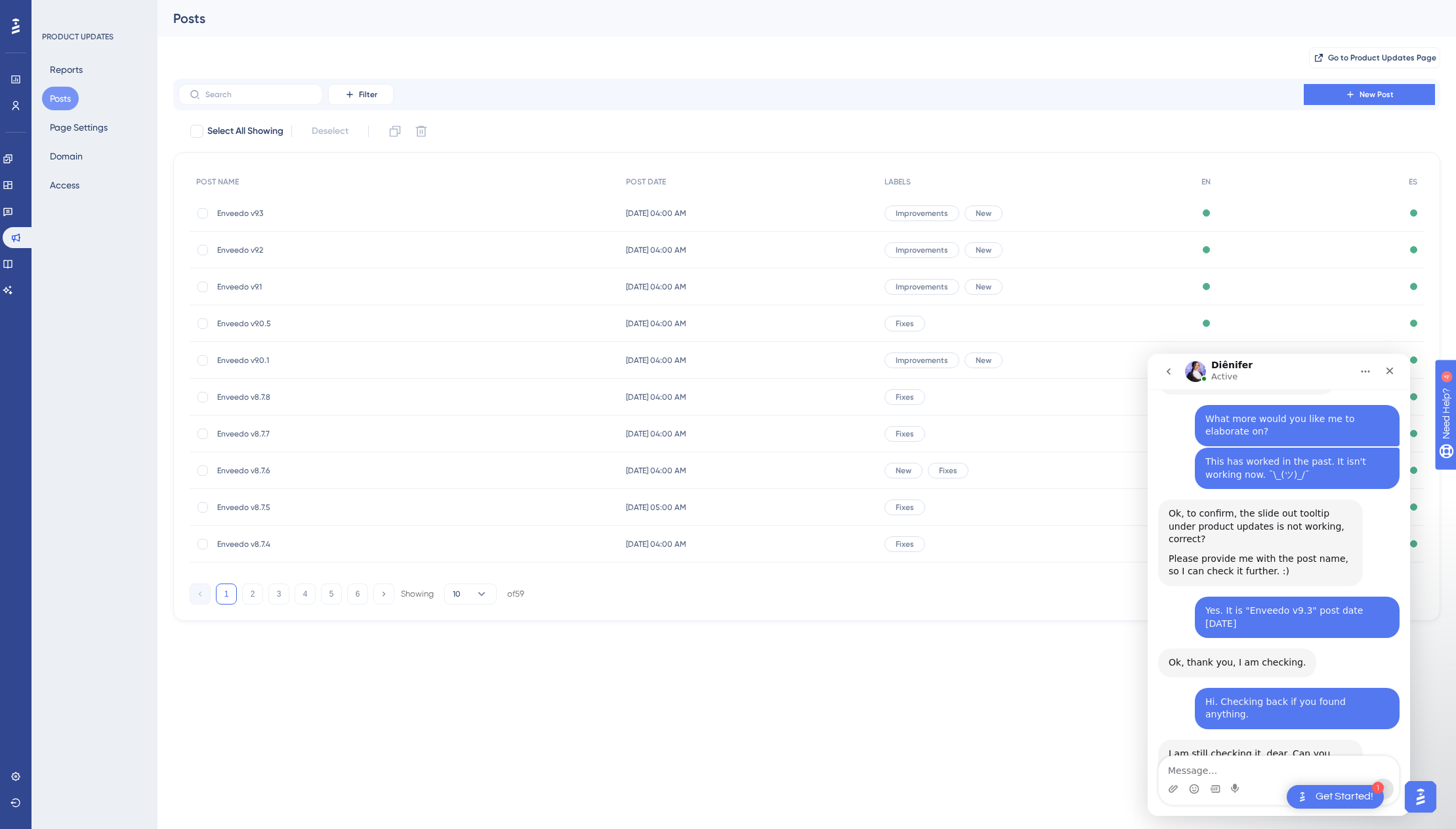
scroll to position [339, 0]
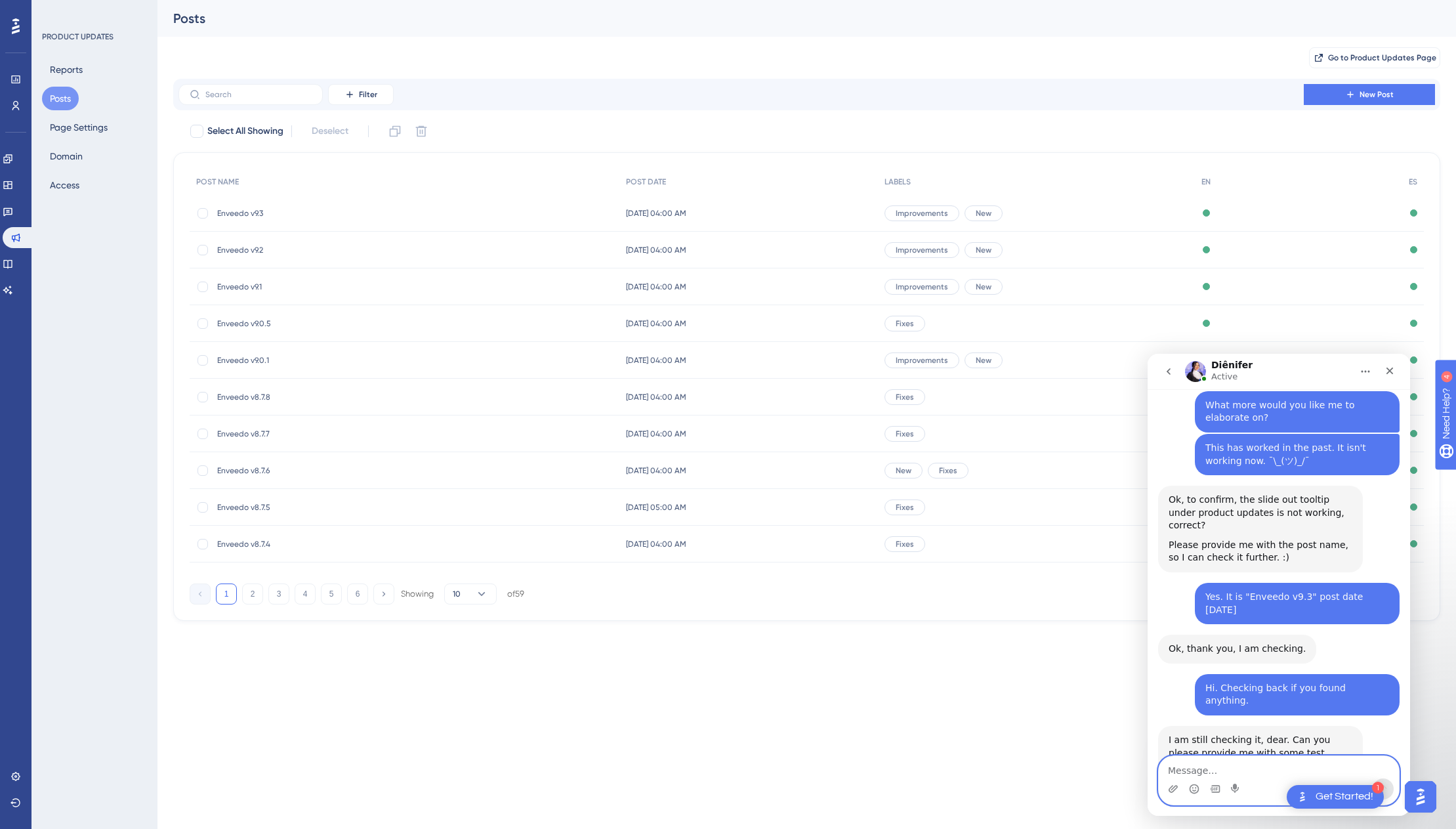
click at [1128, 771] on textarea "Message…" at bounding box center [1280, 768] width 241 height 22
click at [1128, 768] on textarea "Message…" at bounding box center [1280, 768] width 241 height 22
click at [1128, 778] on textarea "Yeah" at bounding box center [1280, 768] width 241 height 22
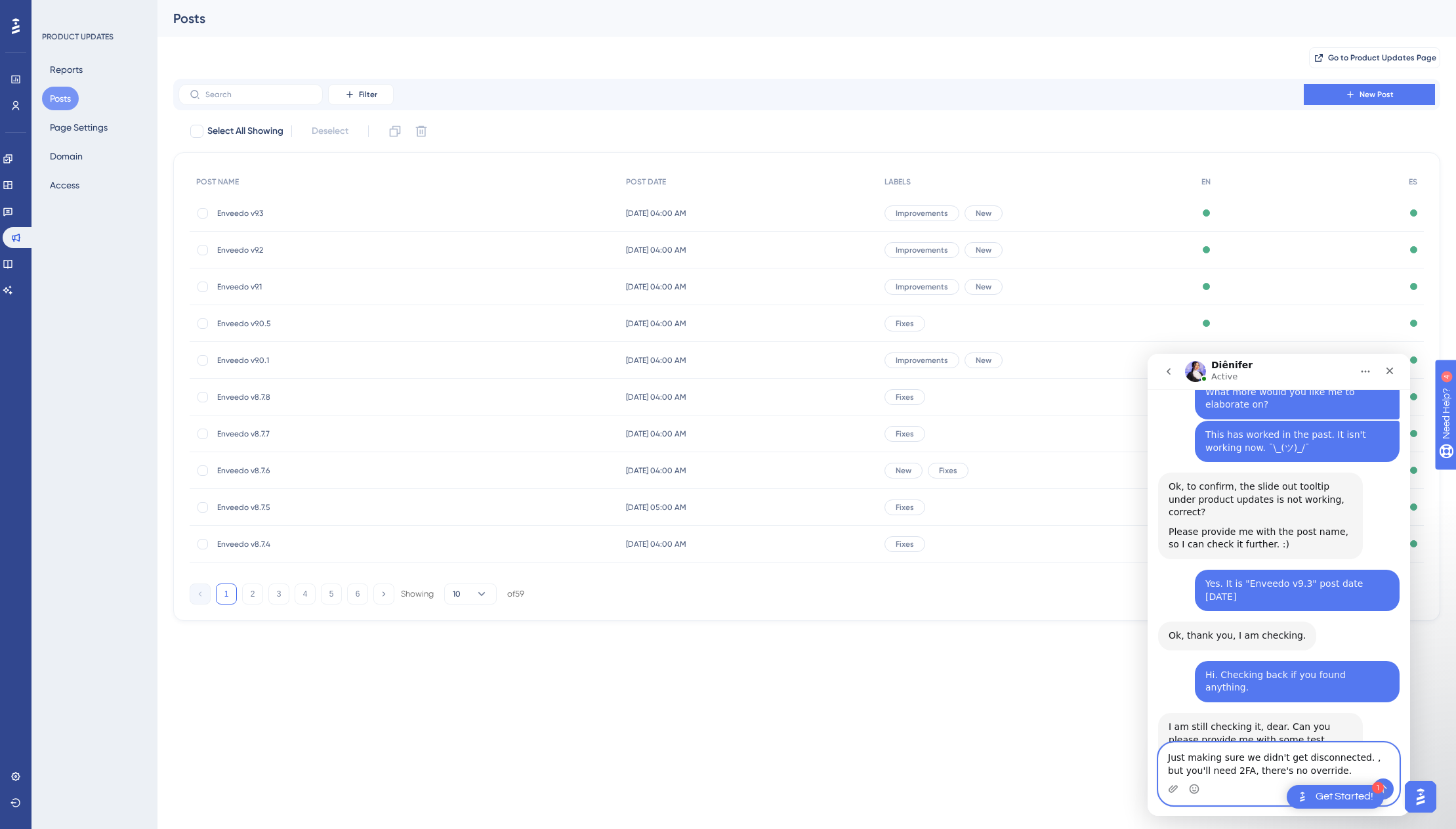
click at [1128, 769] on textarea "Just making sure we didn't get disconnected. , but you'll need 2FA, there's no …" at bounding box center [1280, 761] width 241 height 35
click at [1128, 757] on textarea "Just making sure we didn't get disconnected. , but you'll need 2FA, there's no …" at bounding box center [1280, 761] width 241 height 35
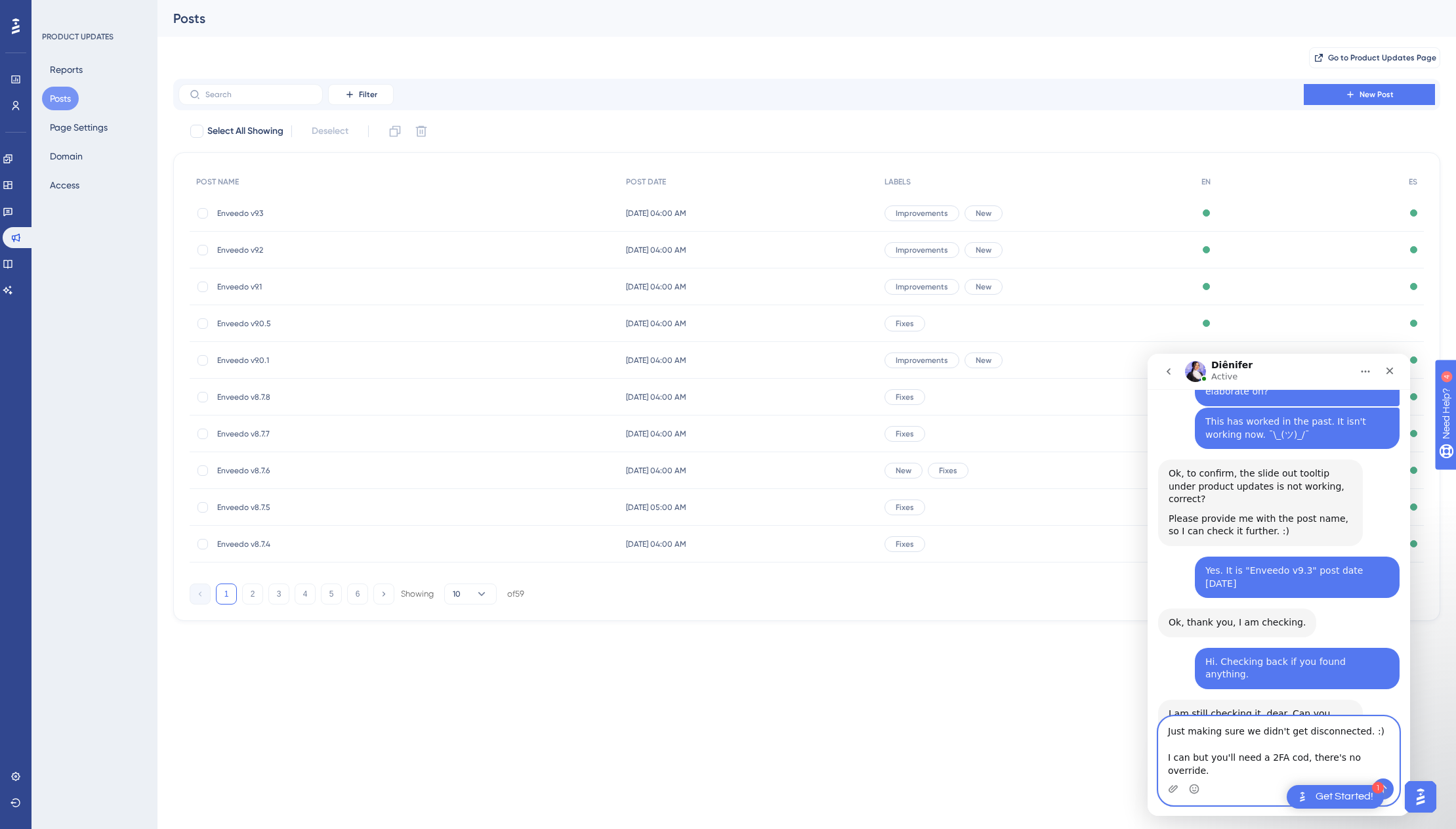
type textarea "Just making sure we didn't get disconnected. :) I can but you'll need a 2FA cod…"
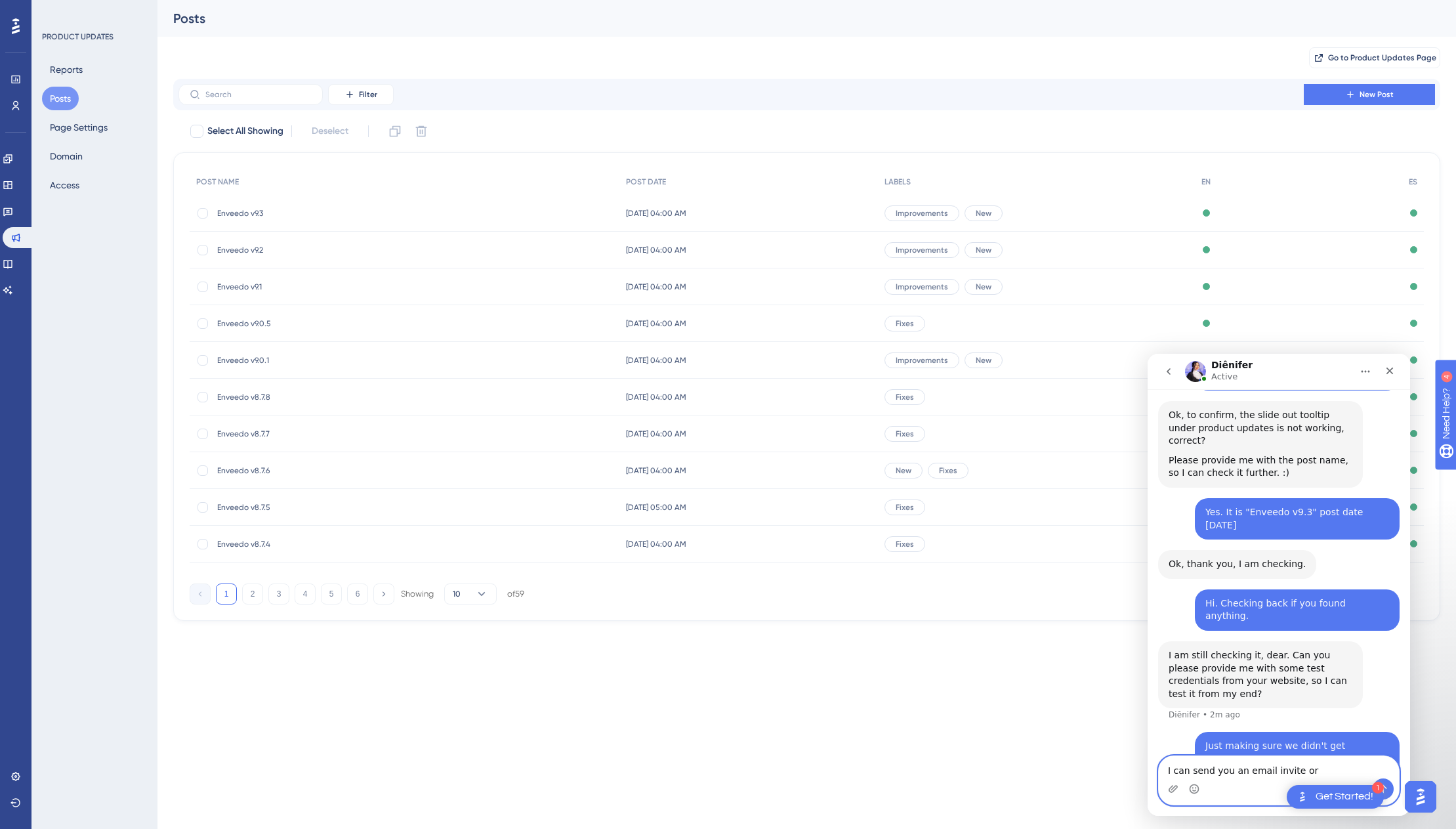
scroll to position [474, 0]
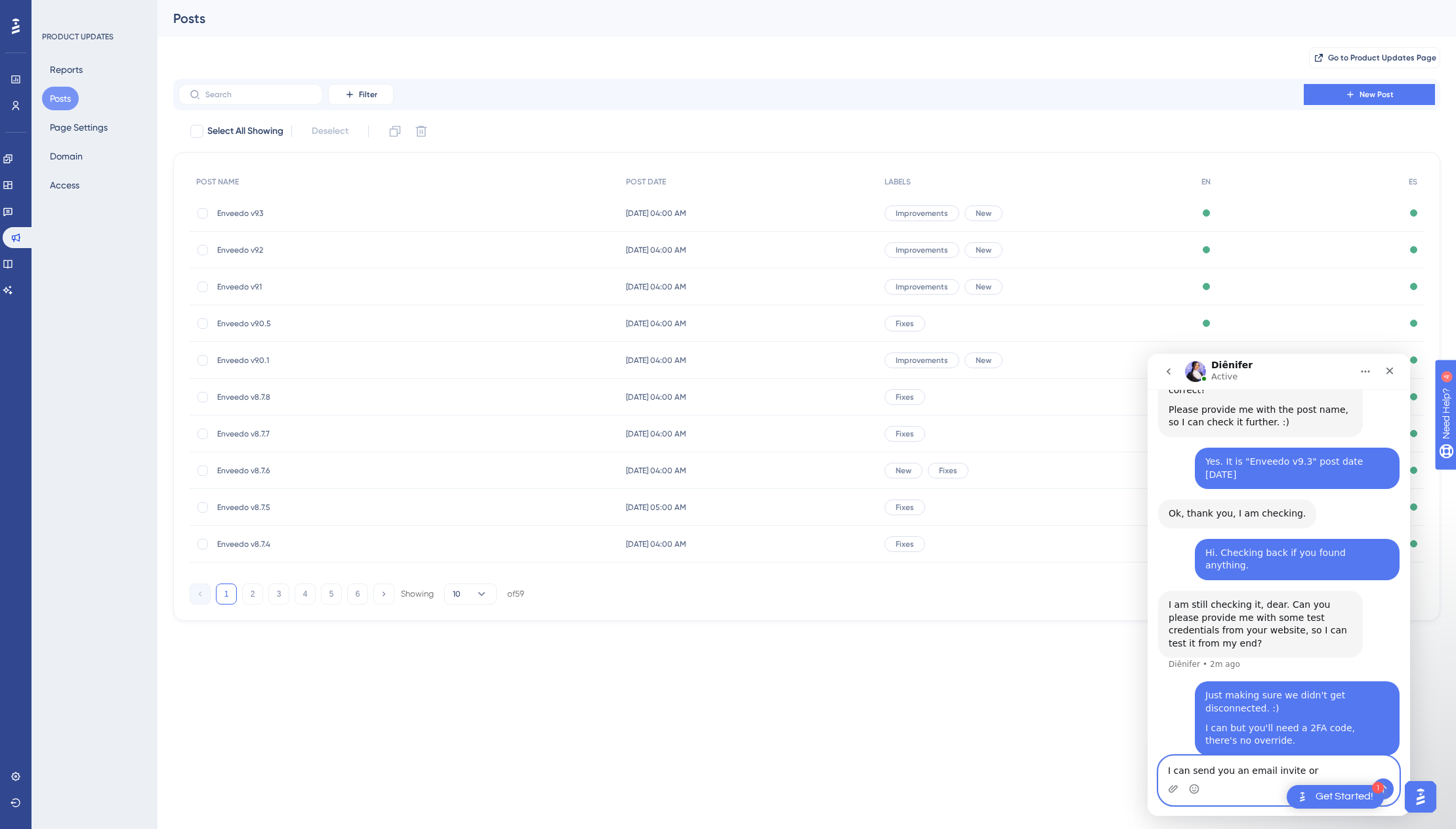
click at [1128, 768] on textarea "I can send you an email invite or" at bounding box center [1280, 768] width 241 height 22
type textarea "Did you make a change?"
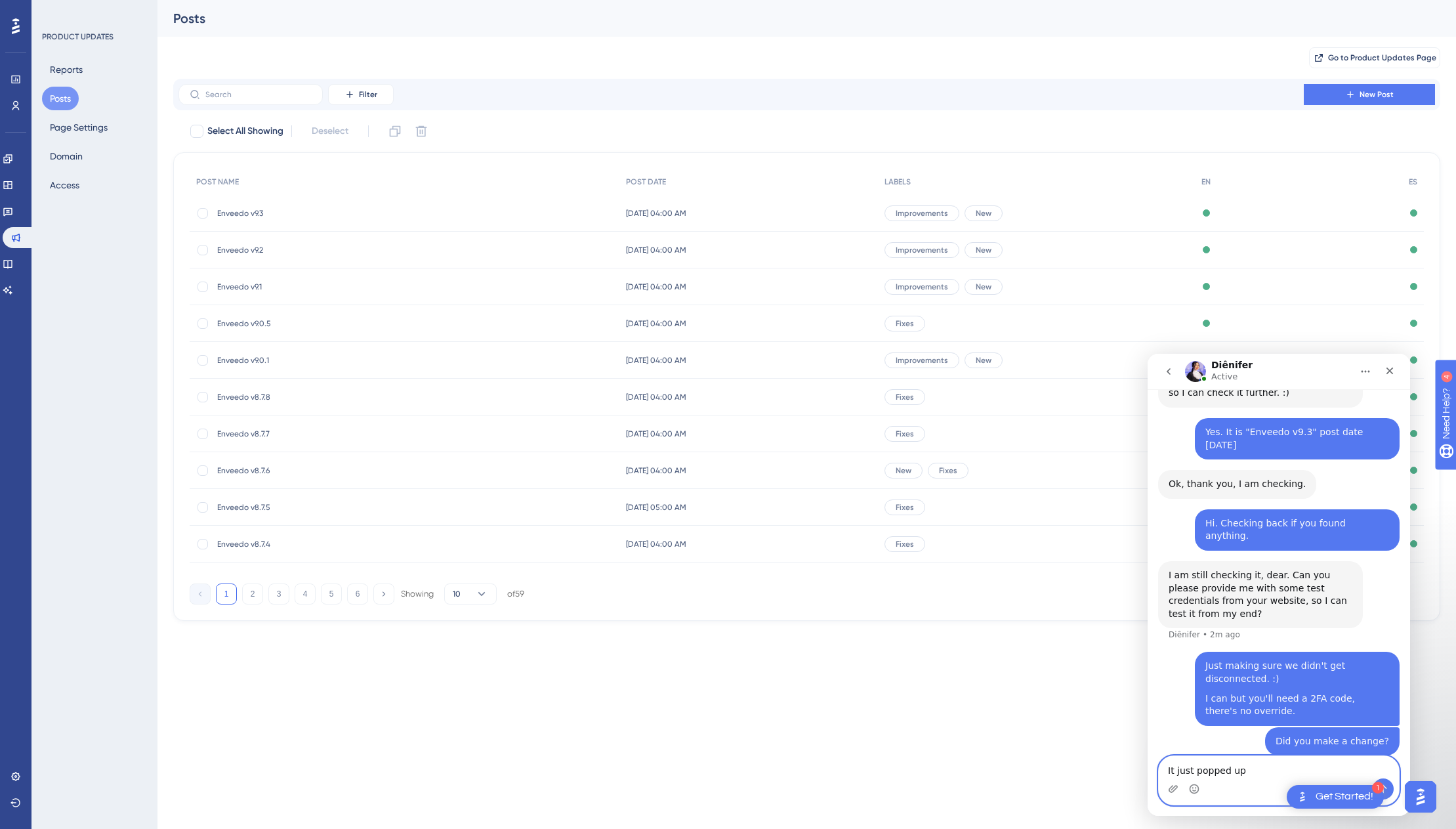
type textarea "It just popped up!"
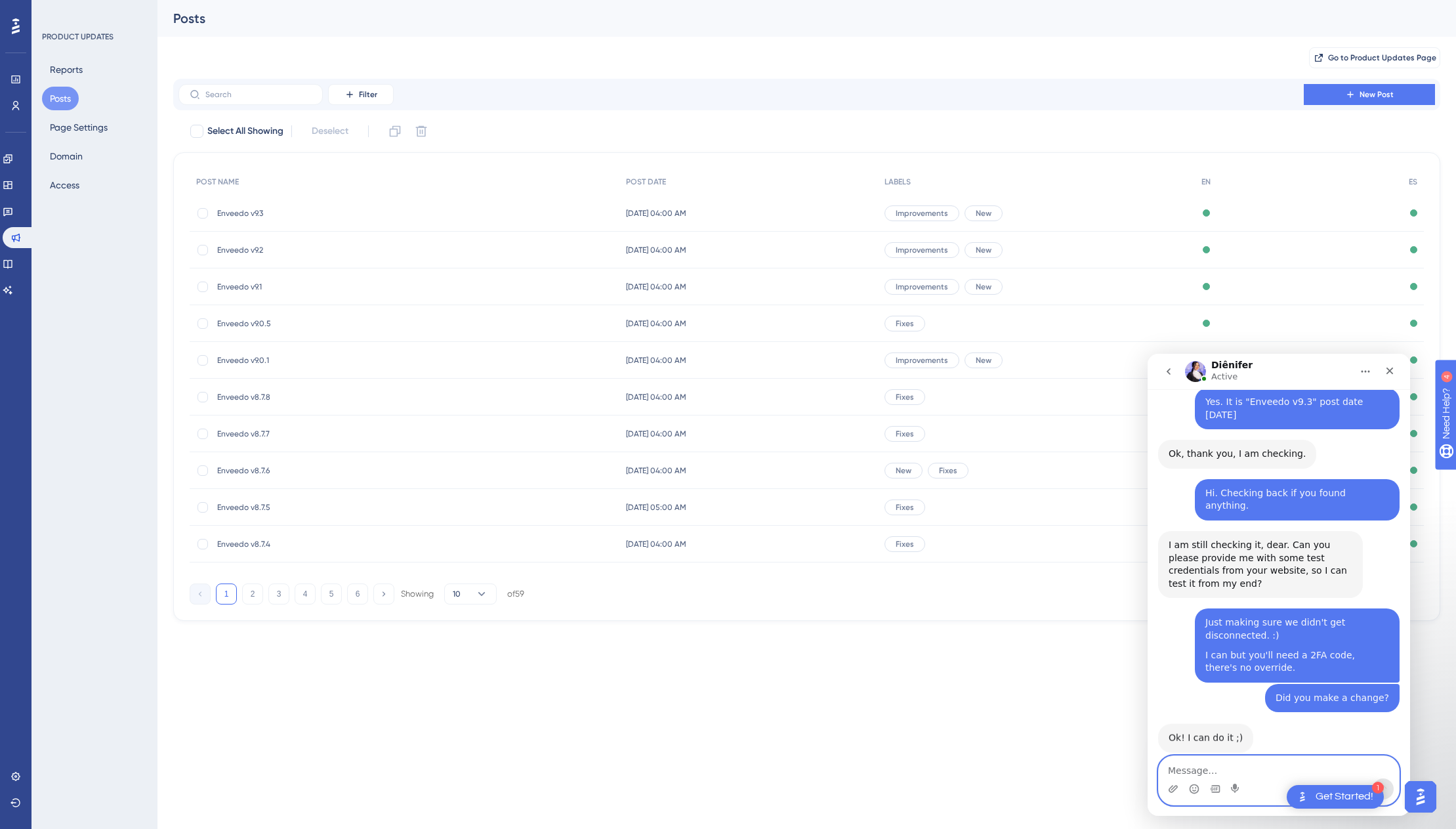
scroll to position [532, 0]
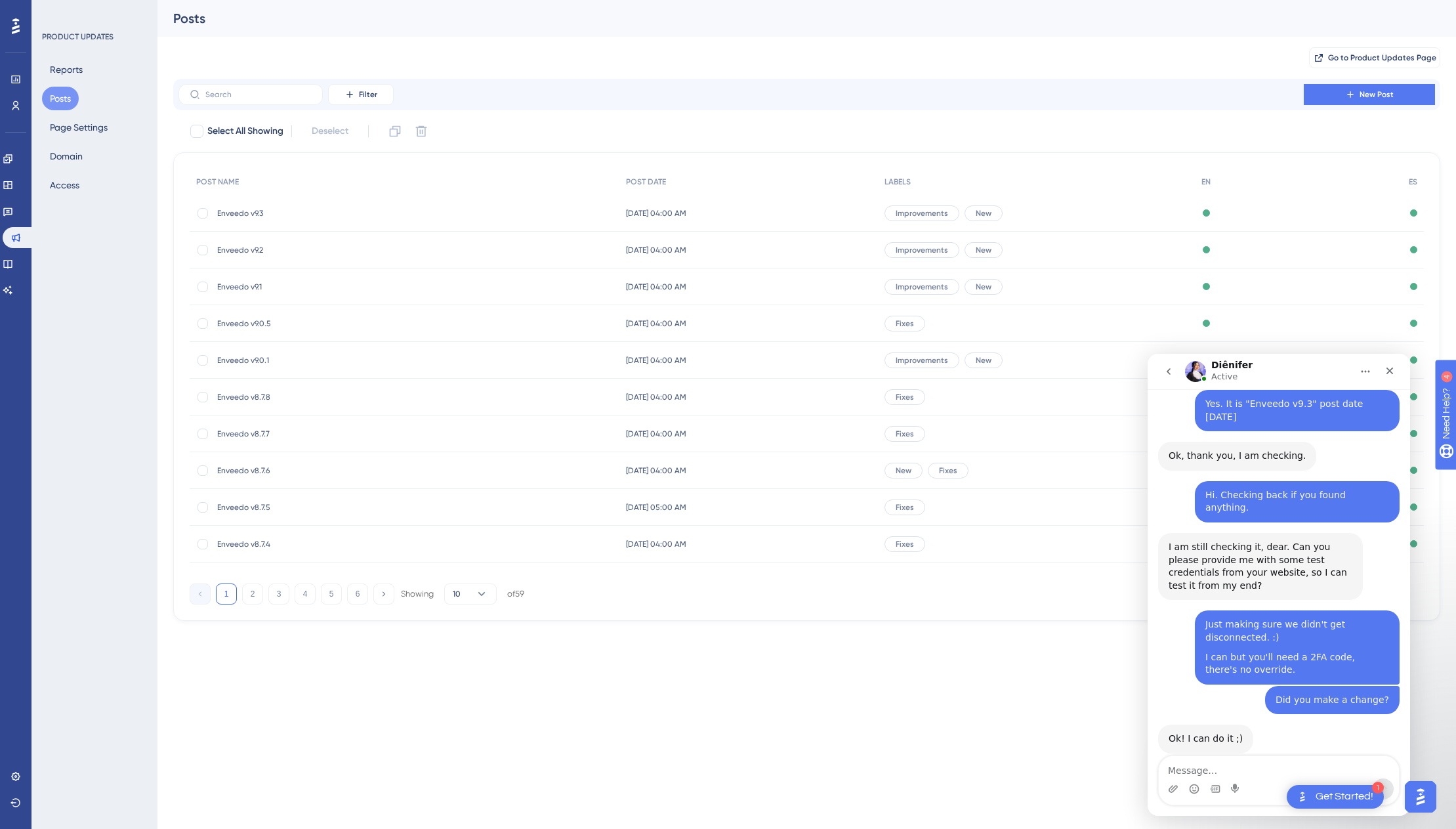
click at [1128, 374] on div "Diênifer Active" at bounding box center [1268, 371] width 167 height 23
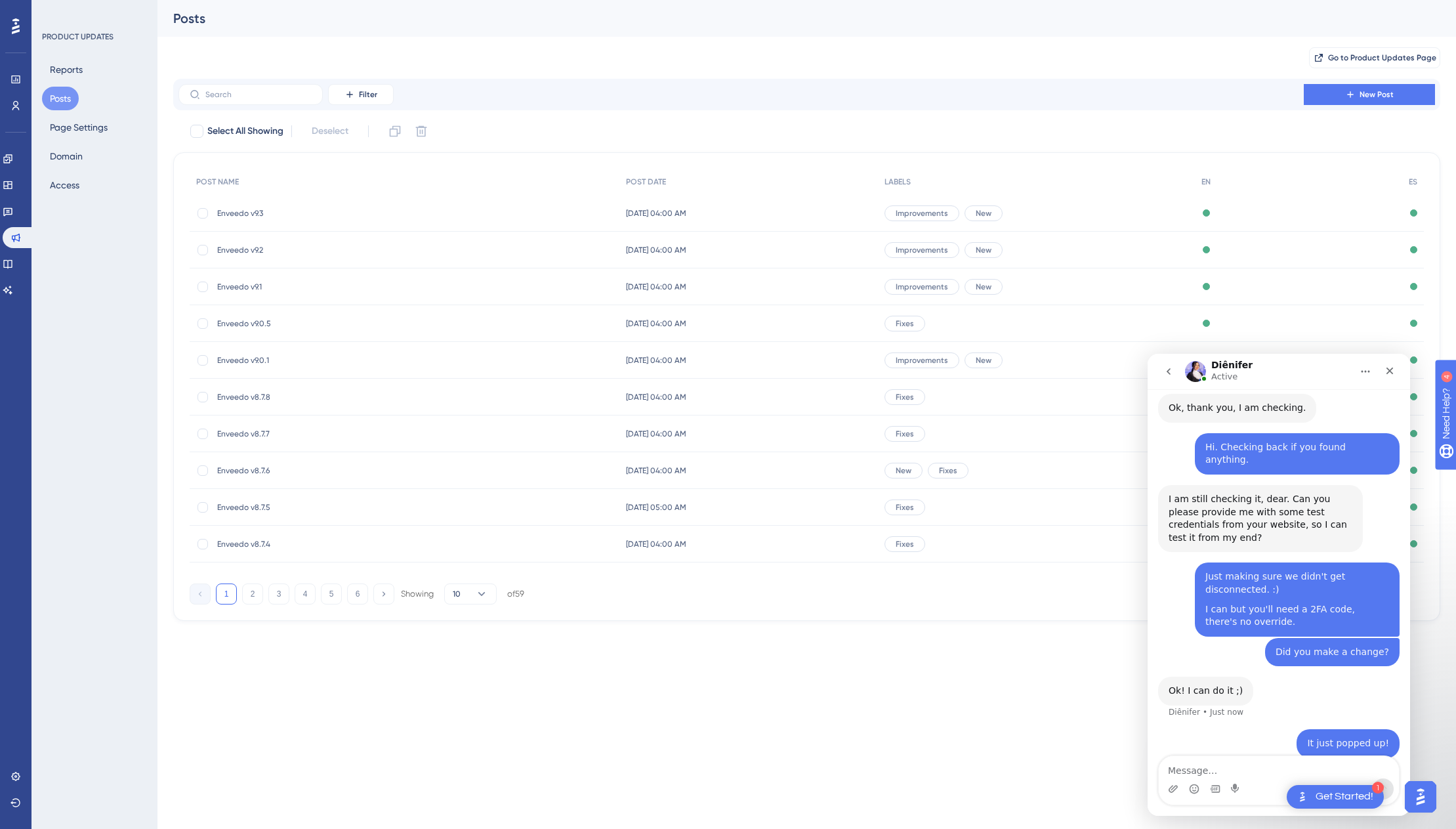
scroll to position [583, 0]
click at [1024, 0] on html "1 Get Started! Performance Users Engagement Widgets Feedback Product Updates Kn…" at bounding box center [728, 0] width 1456 height 0
click at [1128, 367] on div "Close" at bounding box center [1389, 370] width 23 height 23
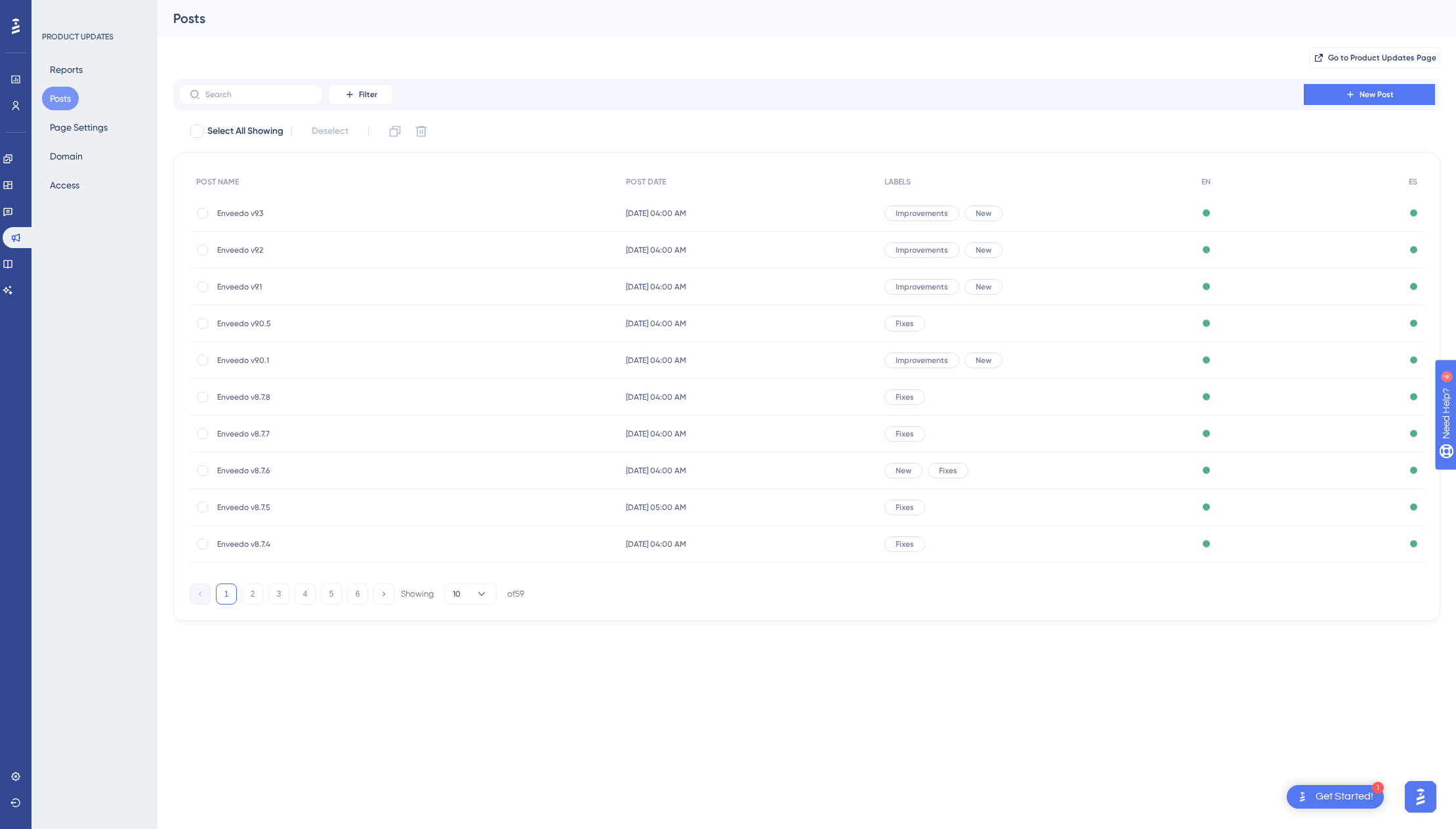
click at [1128, 0] on html "1 Get Started! Performance Users Engagement Widgets Feedback Product Updates Kn…" at bounding box center [728, 0] width 1456 height 0
click at [869, 0] on html "1 Get Started! Performance Users Engagement Widgets Feedback Product Updates Kn…" at bounding box center [728, 0] width 1456 height 0
click at [766, 651] on div "Performance Users Engagement Widgets Feedback Product Updates Knowledge Base AI…" at bounding box center [728, 331] width 1456 height 663
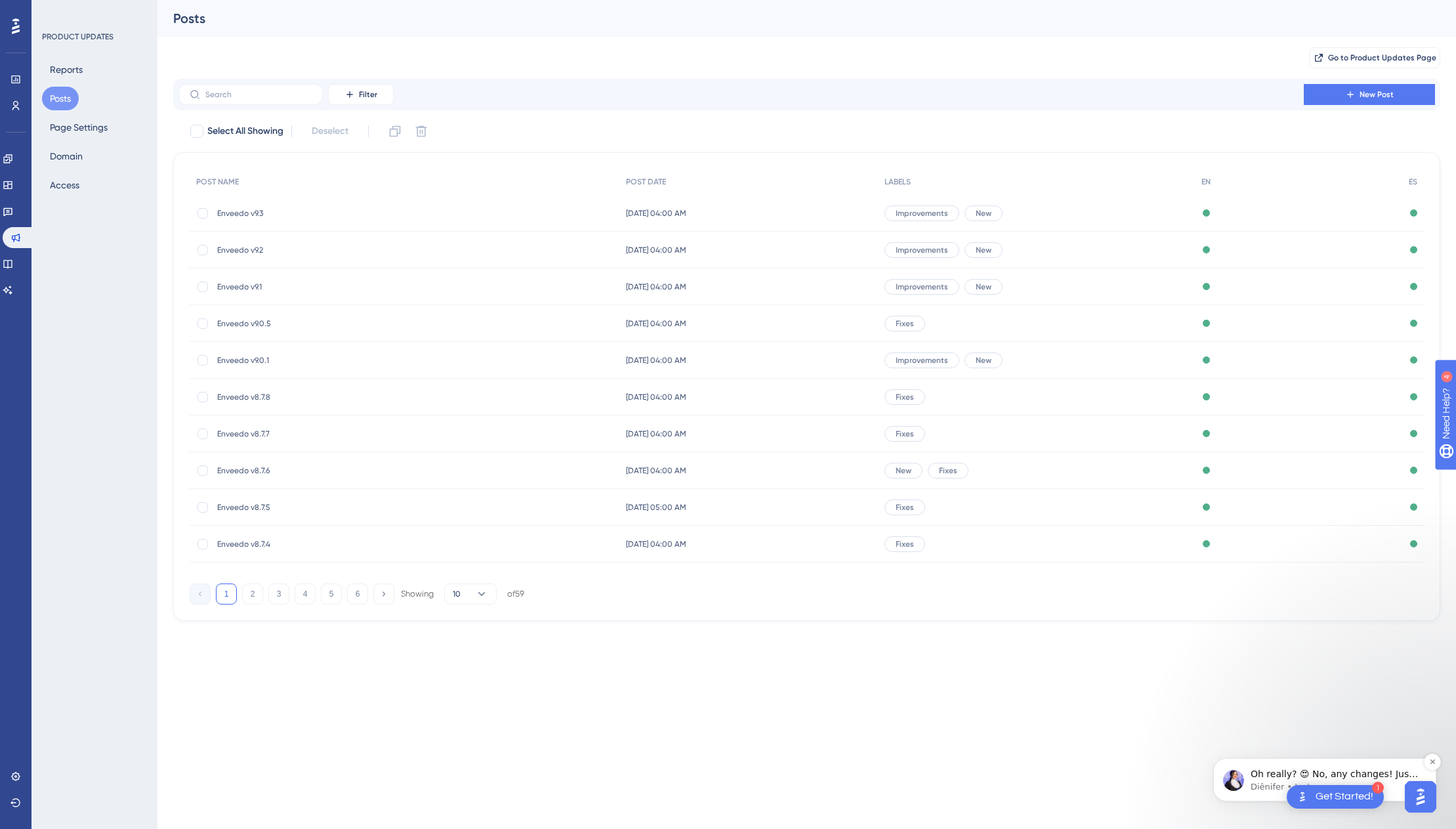
click at [1128, 781] on p "Diênifer • Just now" at bounding box center [1336, 787] width 170 height 12
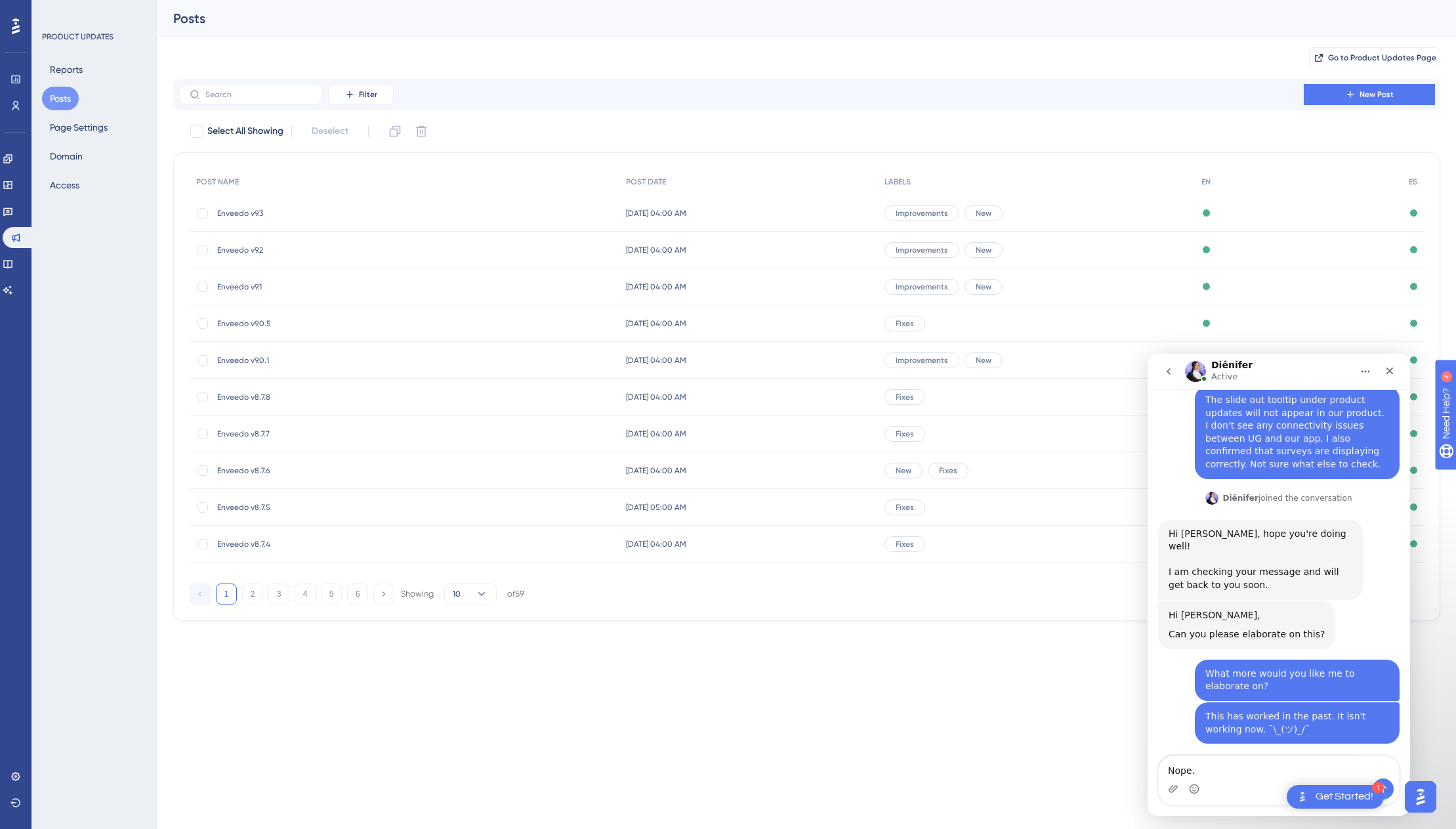
scroll to position [613, 0]
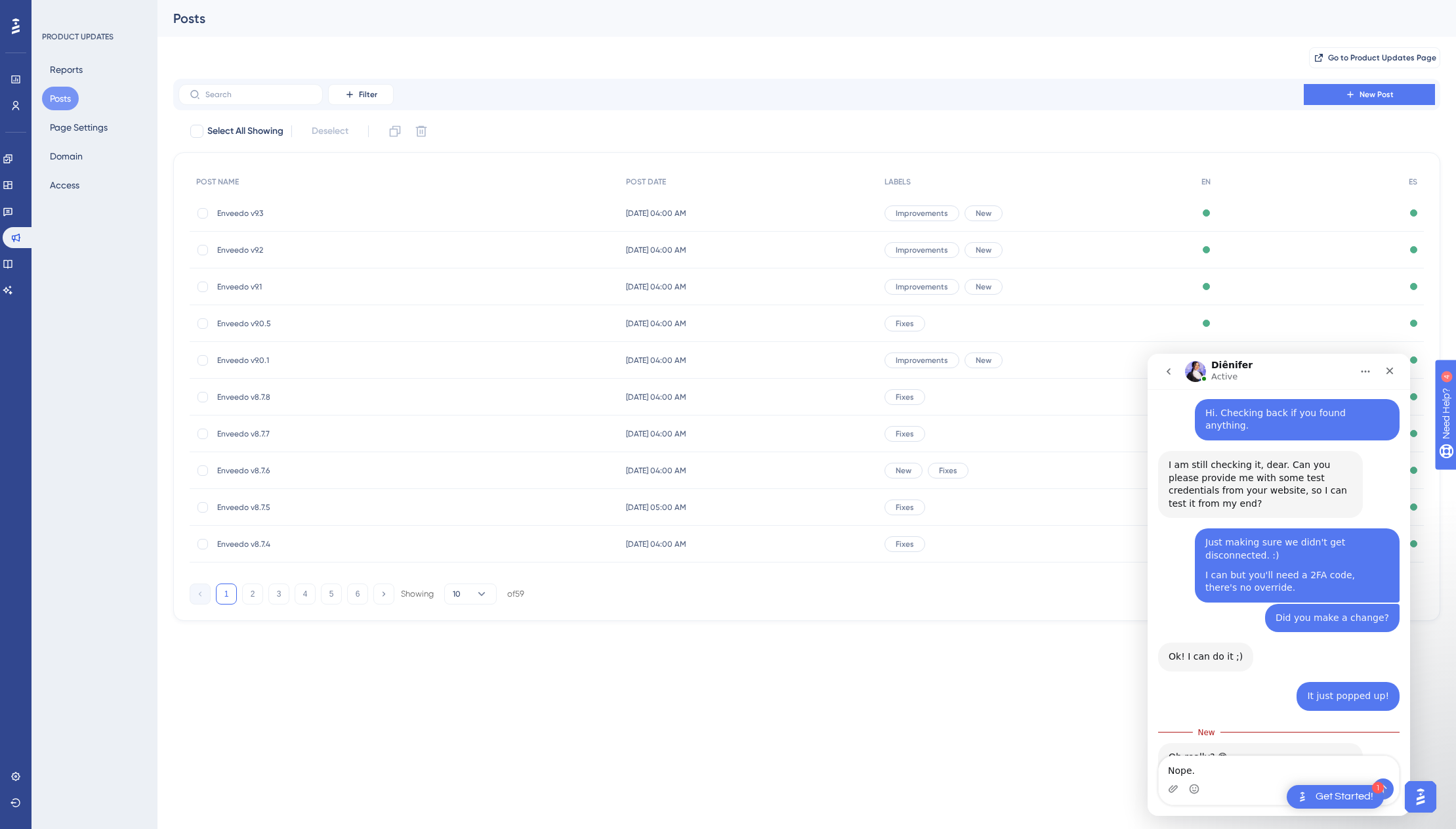
click at [1128, 768] on textarea "N" at bounding box center [1280, 768] width 241 height 22
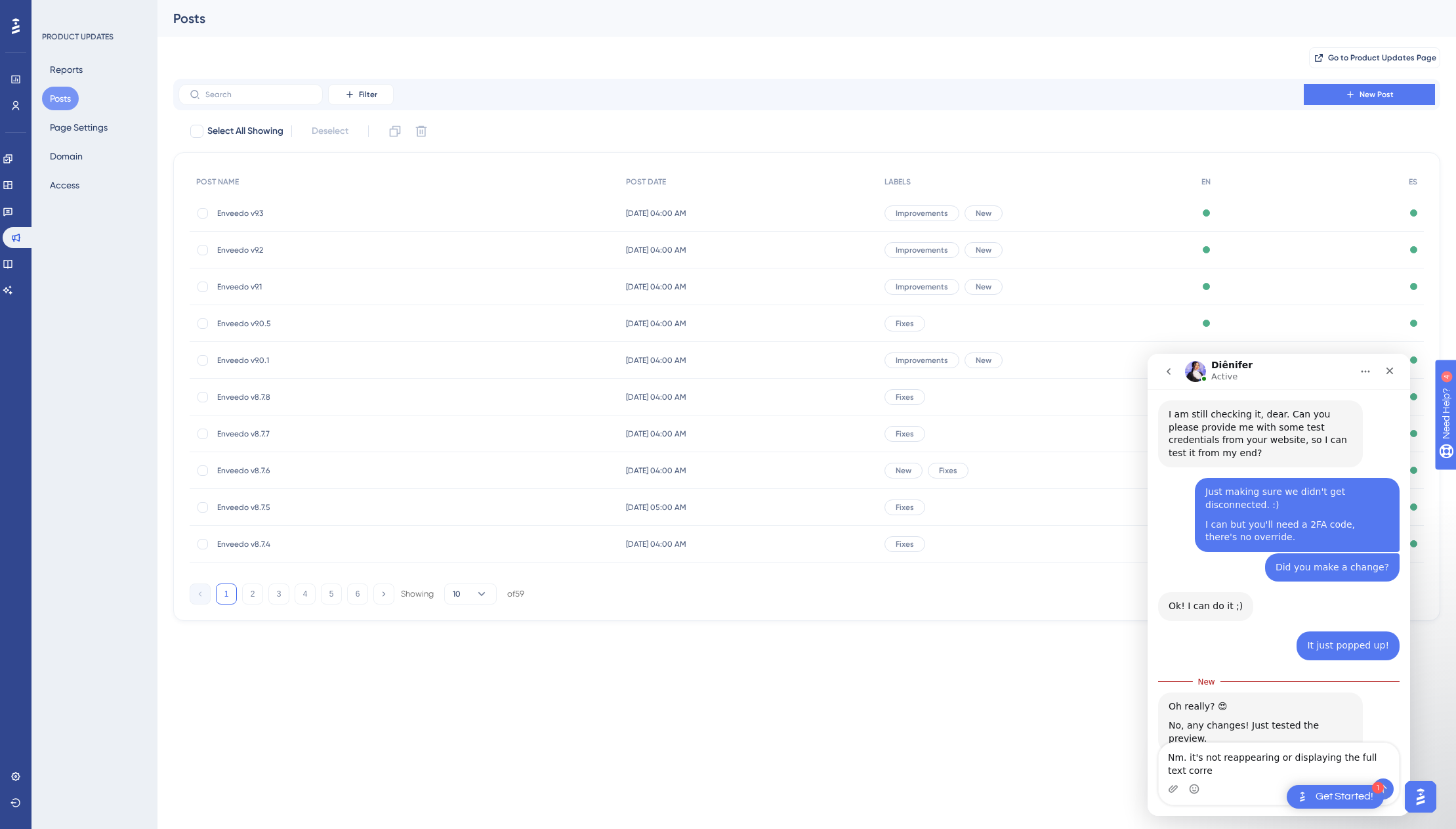
scroll to position [676, 0]
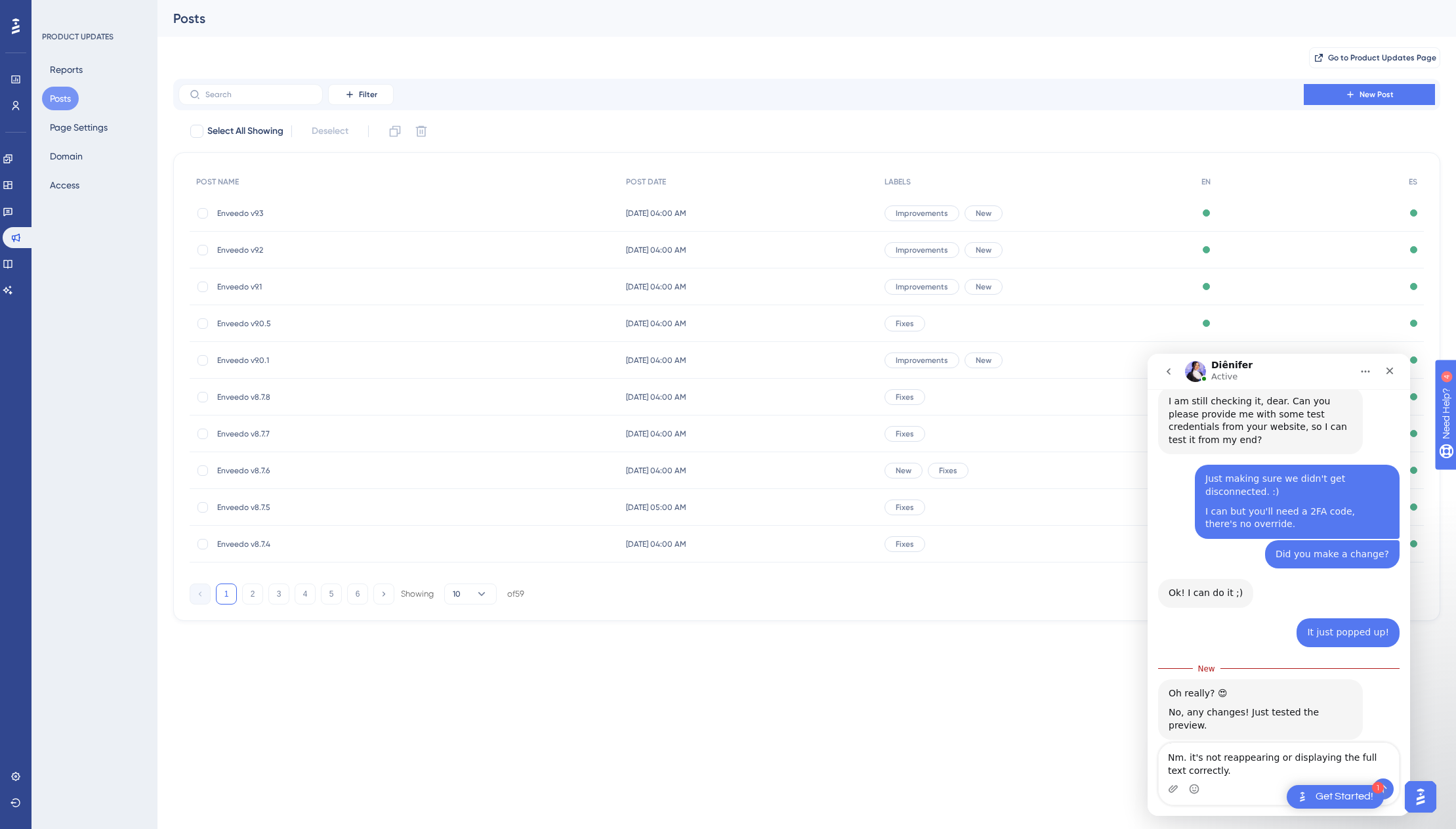
type textarea "Nm. it's not reappearing or displaying the full text correctly."
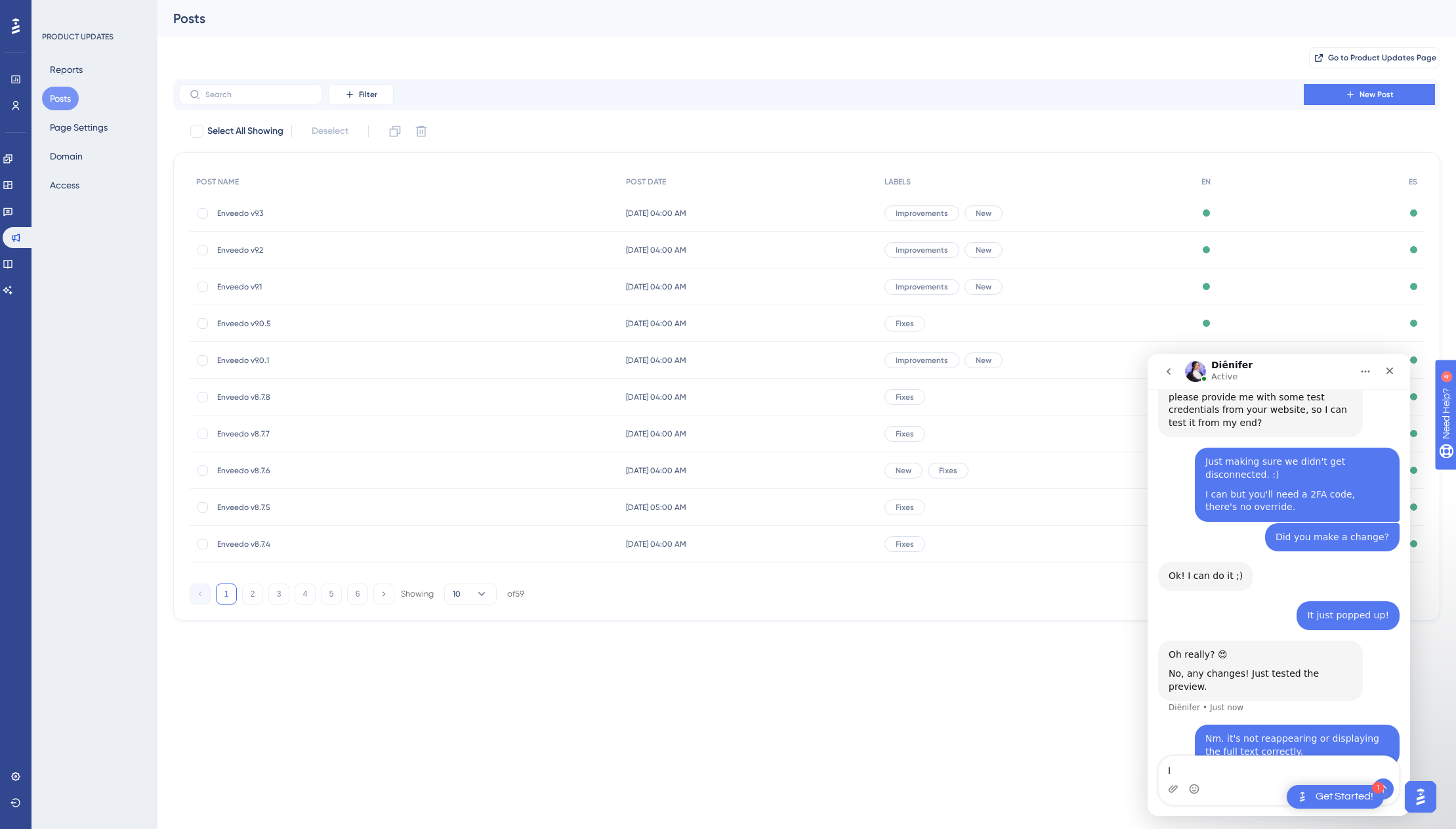
type textarea "I"
type textarea "Let me try"
click at [1128, 771] on textarea "Message…" at bounding box center [1280, 768] width 241 height 22
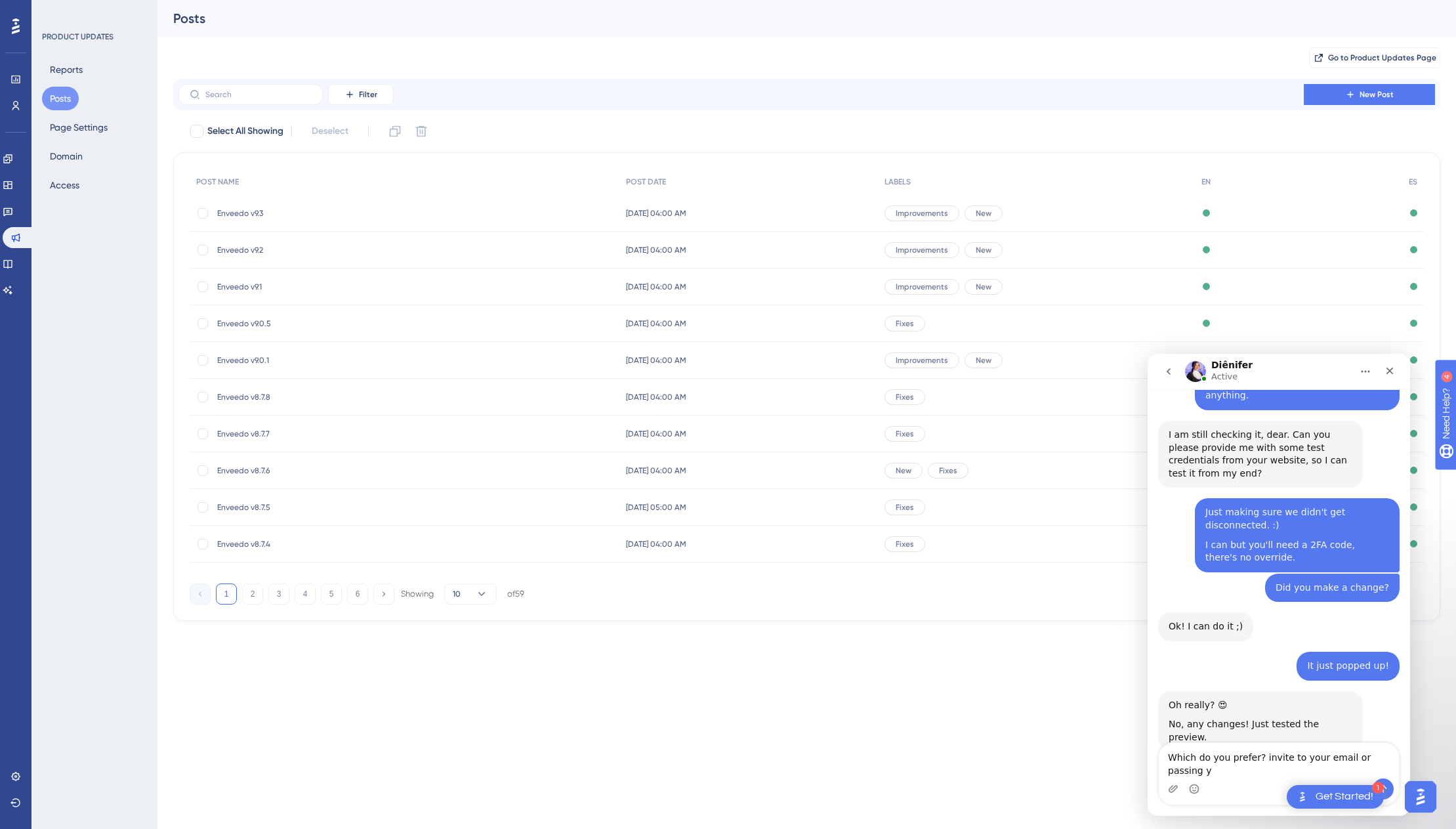
scroll to position [656, 0]
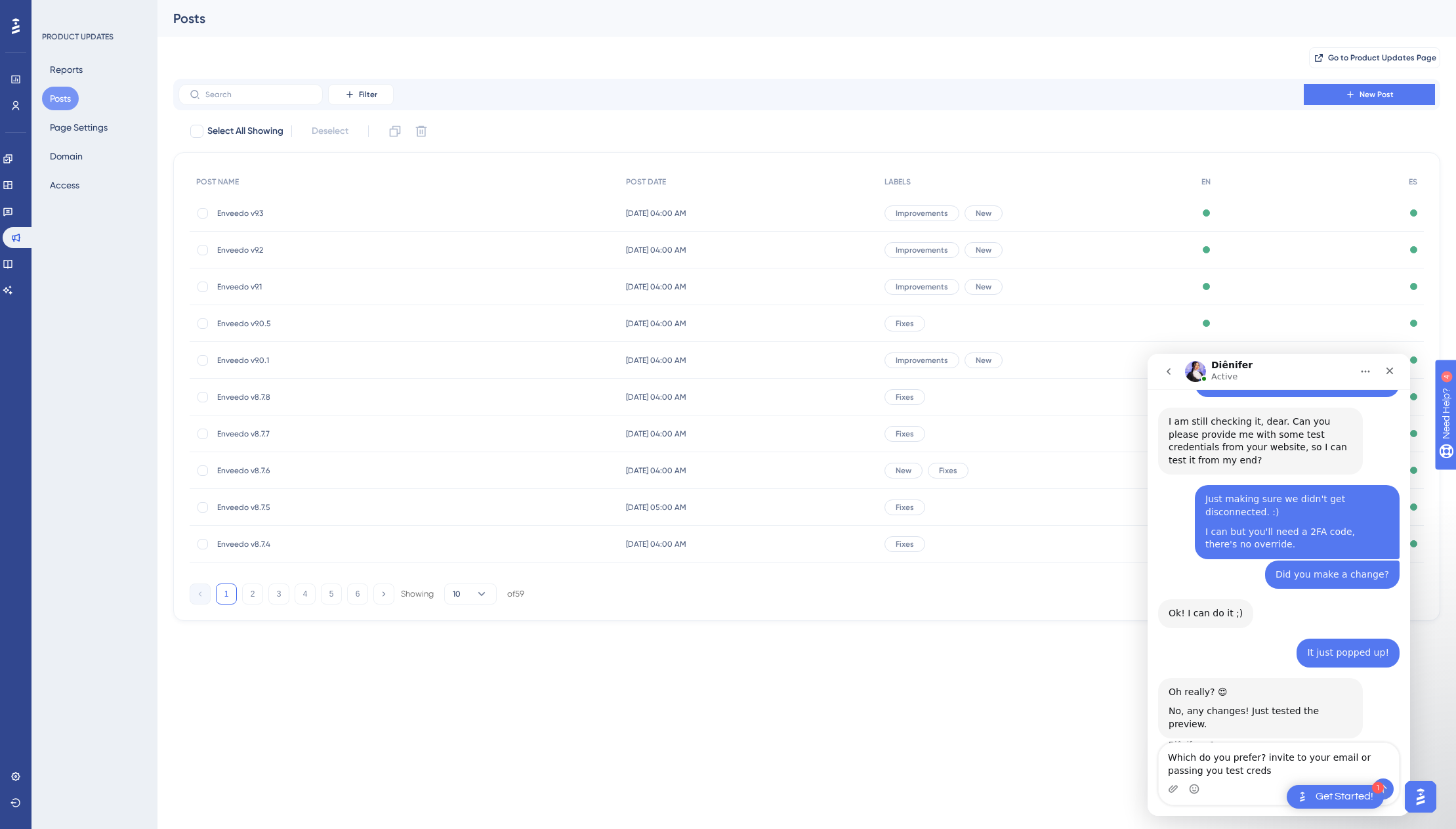
type textarea "Which do you prefer? invite to your email or passing you test creds?"
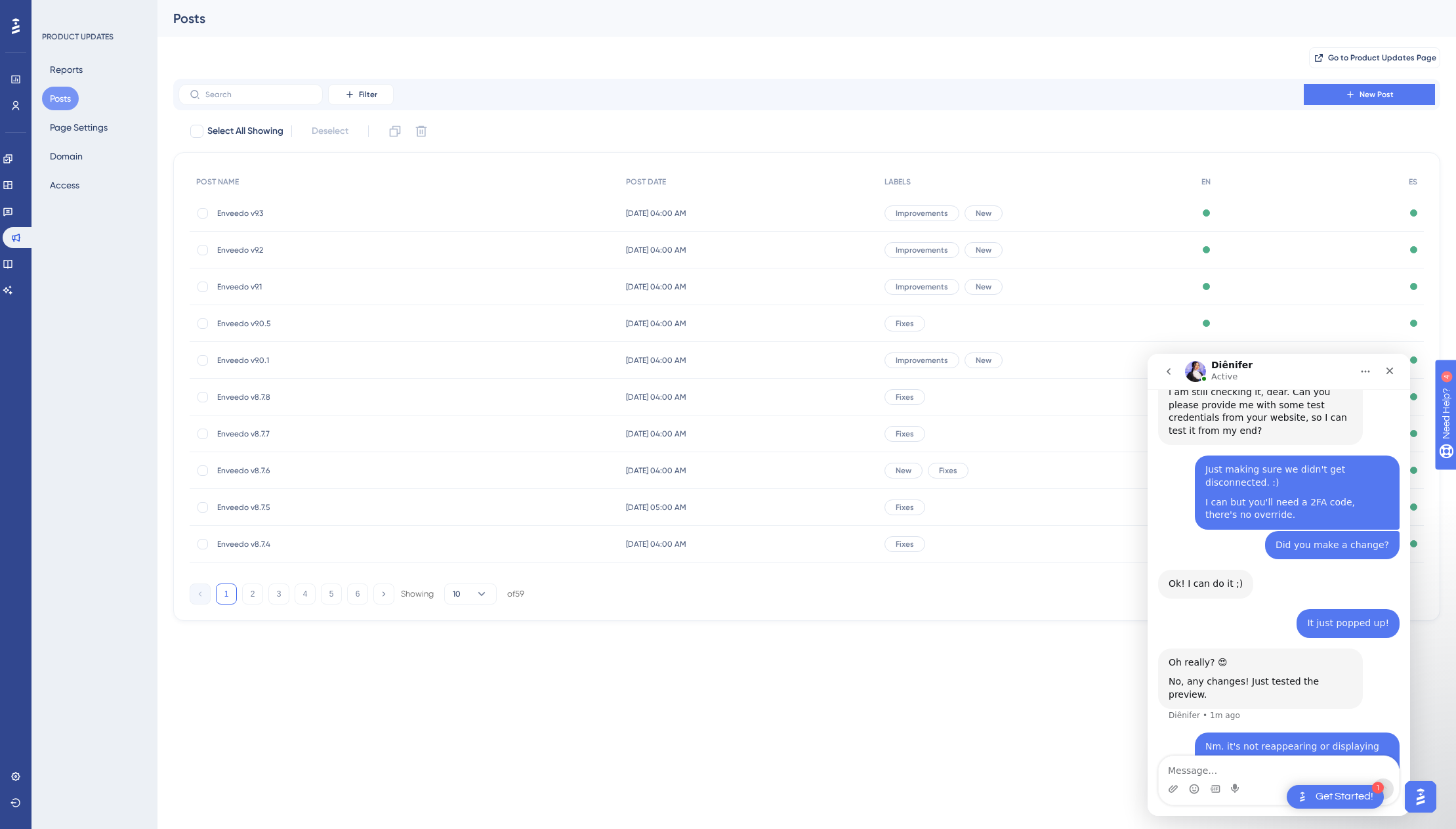
click at [246, 0] on html "1 Get Started! Performance Users Engagement Widgets Feedback Product Updates Kn…" at bounding box center [728, 0] width 1456 height 0
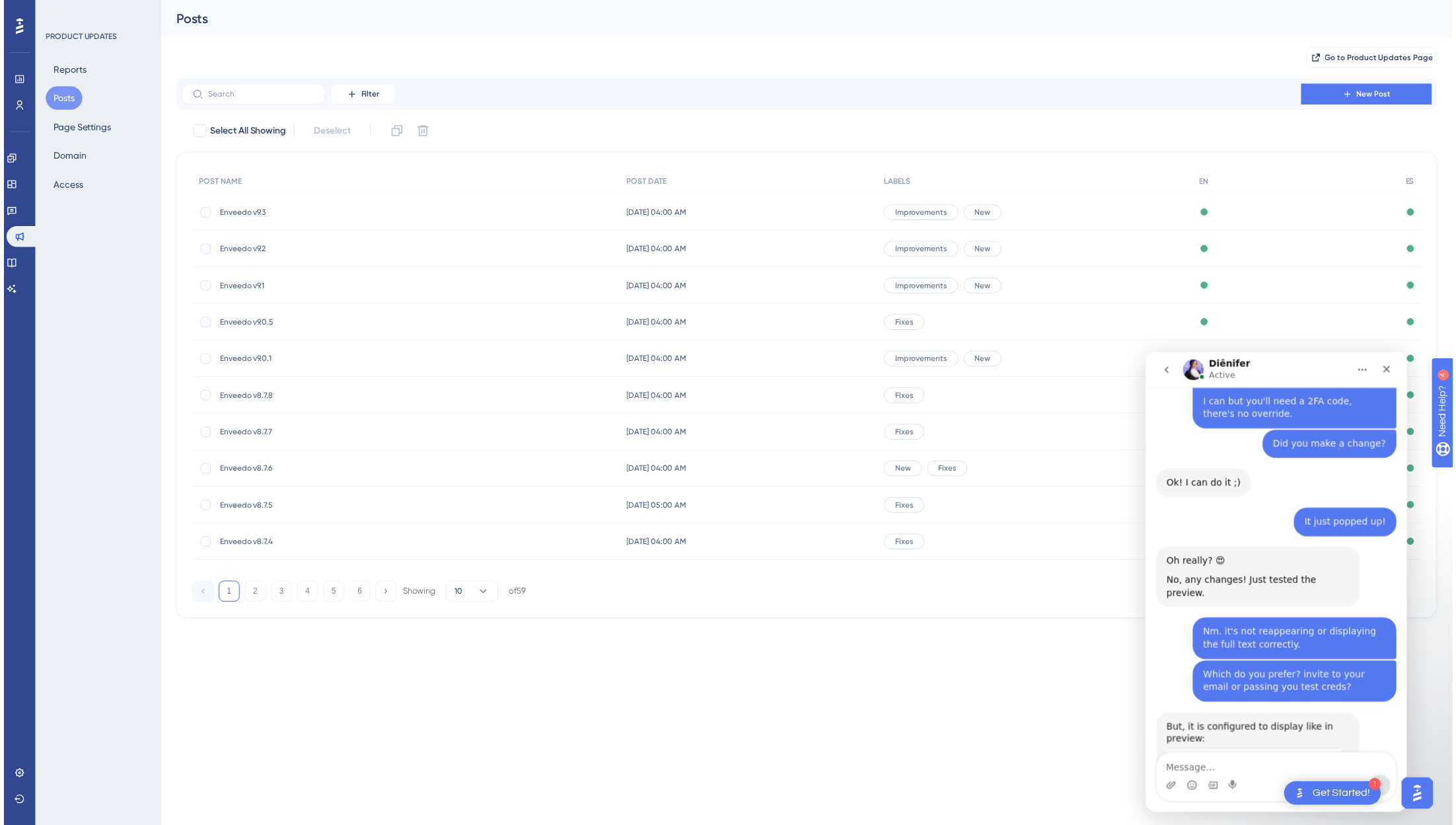
scroll to position [868, 0]
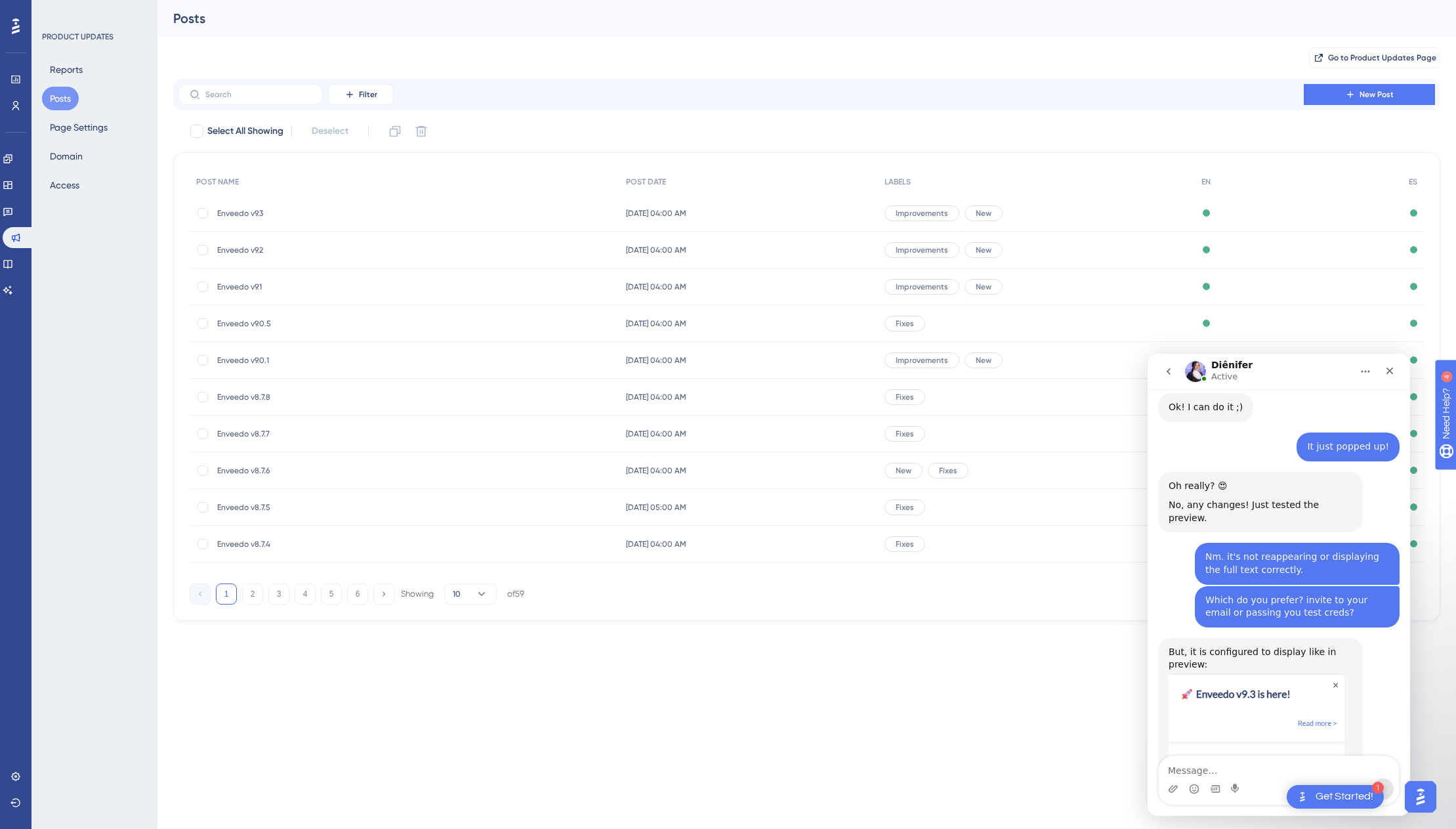
click at [933, 0] on html "1 Get Started! Performance Users Engagement Widgets Feedback Product Updates Kn…" at bounding box center [728, 0] width 1456 height 0
click at [244, 213] on span "Enveedo v9.3" at bounding box center [322, 213] width 210 height 10
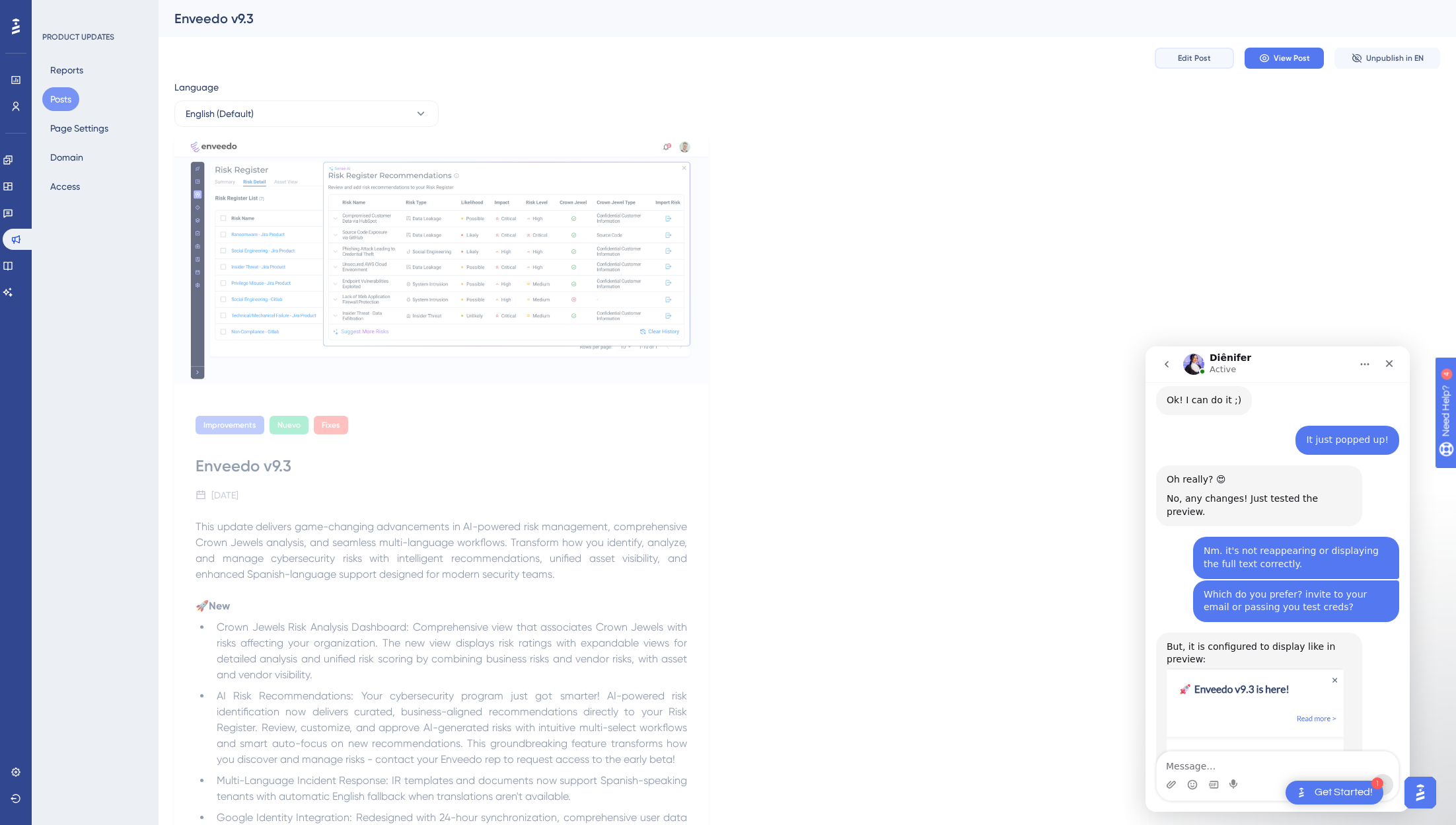
click at [1136, 55] on span "Edit Post" at bounding box center [1194, 58] width 33 height 10
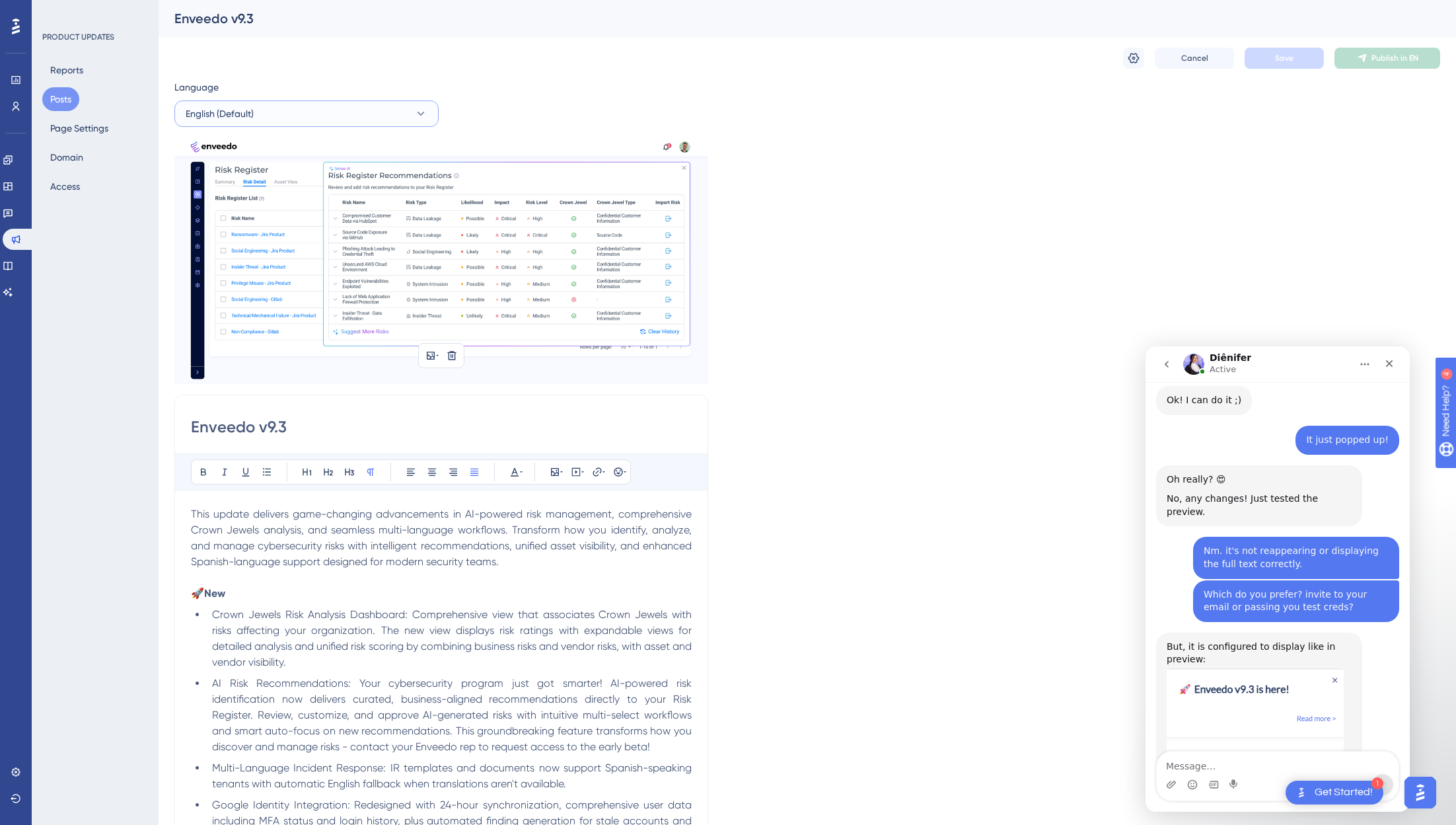
click at [196, 118] on span "English (Default)" at bounding box center [219, 113] width 68 height 16
click at [252, 111] on span "English (Default)" at bounding box center [219, 113] width 68 height 16
click at [1136, 64] on button "Cancel" at bounding box center [1194, 58] width 79 height 21
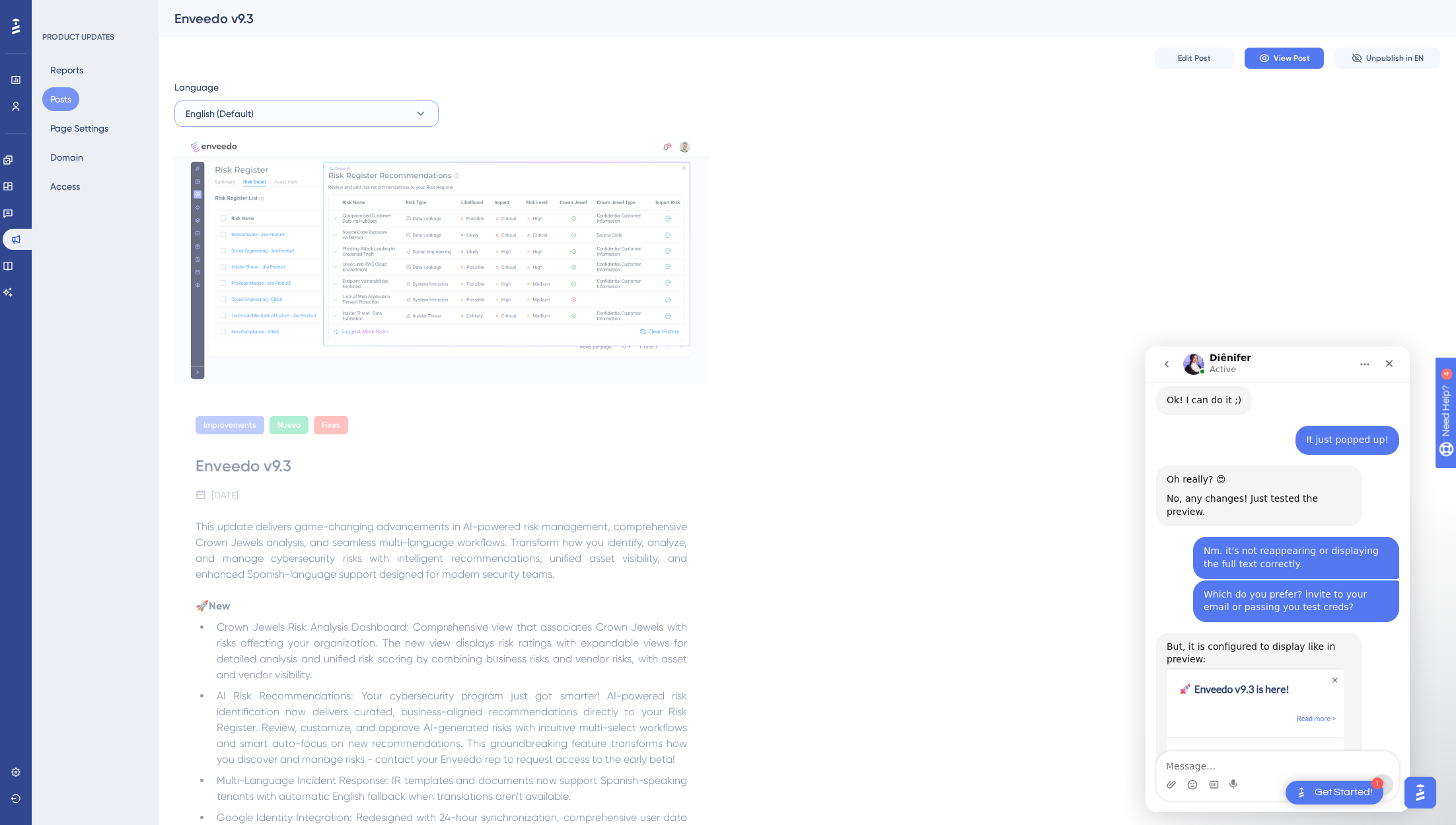
click at [374, 105] on button "English (Default)" at bounding box center [306, 113] width 264 height 26
click at [253, 175] on button "Spanish Spanish Published" at bounding box center [307, 180] width 247 height 26
click at [1136, 63] on span "Edit Post" at bounding box center [1194, 58] width 33 height 10
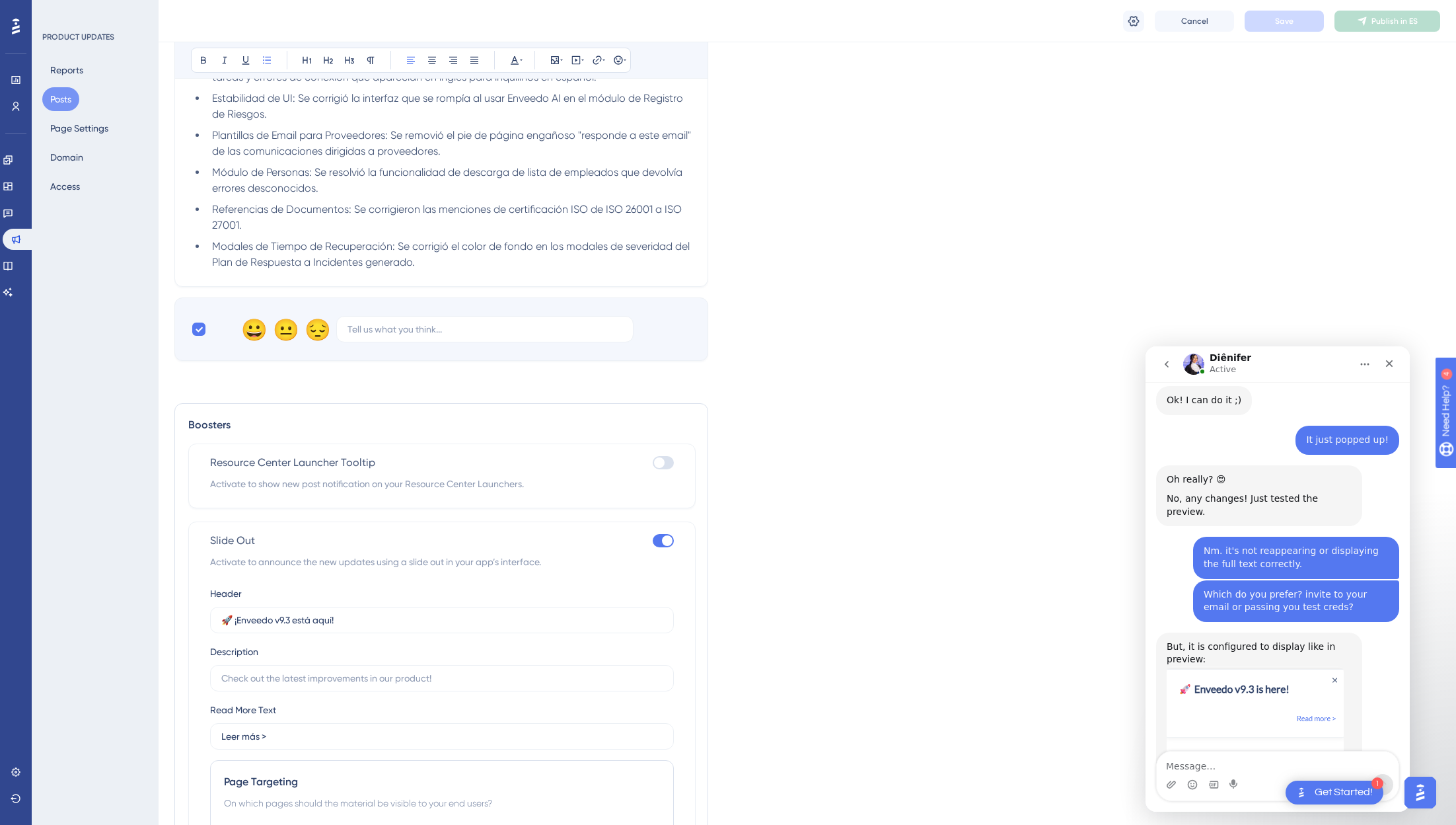
scroll to position [1451, 0]
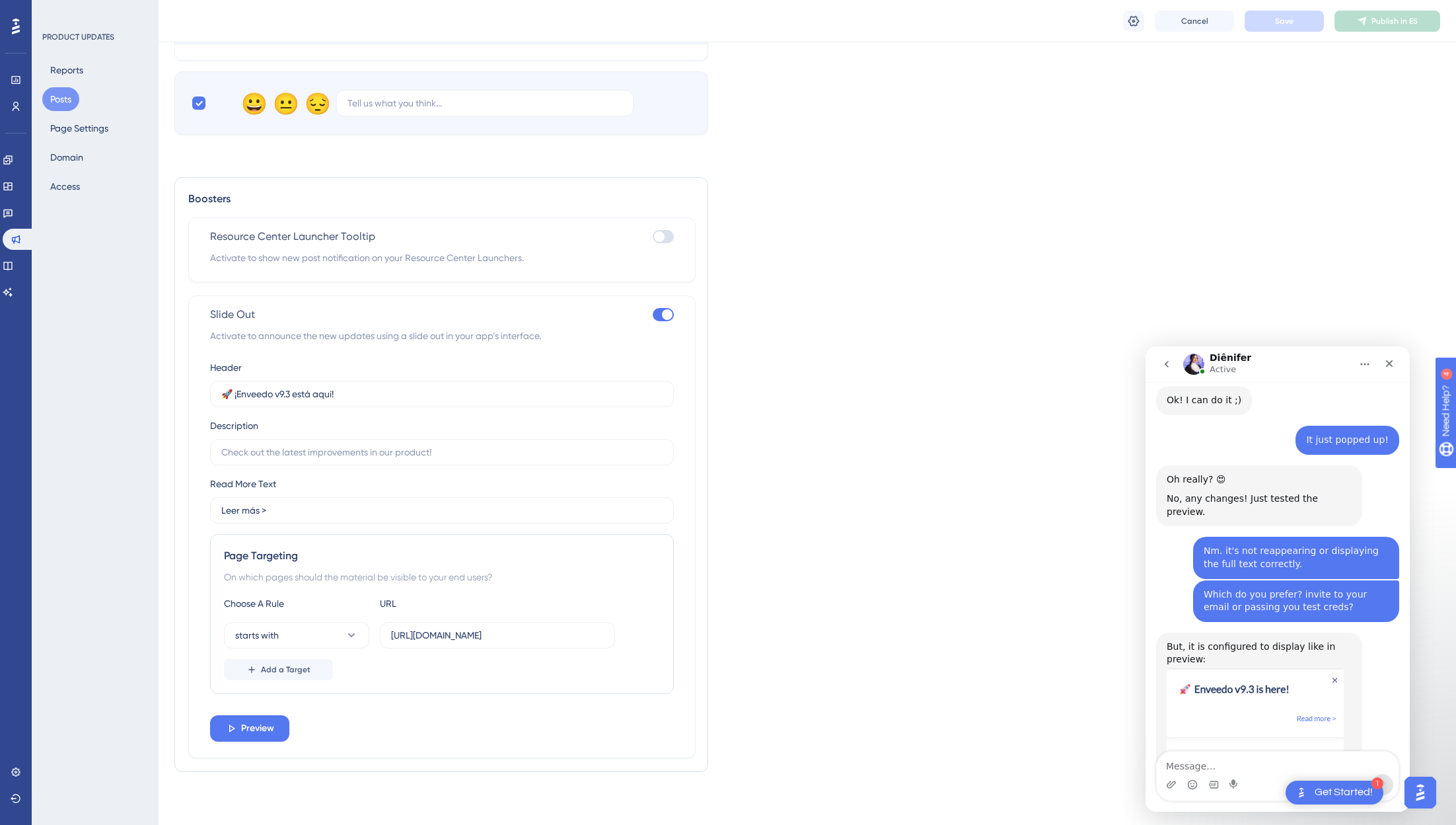
click at [54, 100] on button "Posts" at bounding box center [61, 98] width 37 height 24
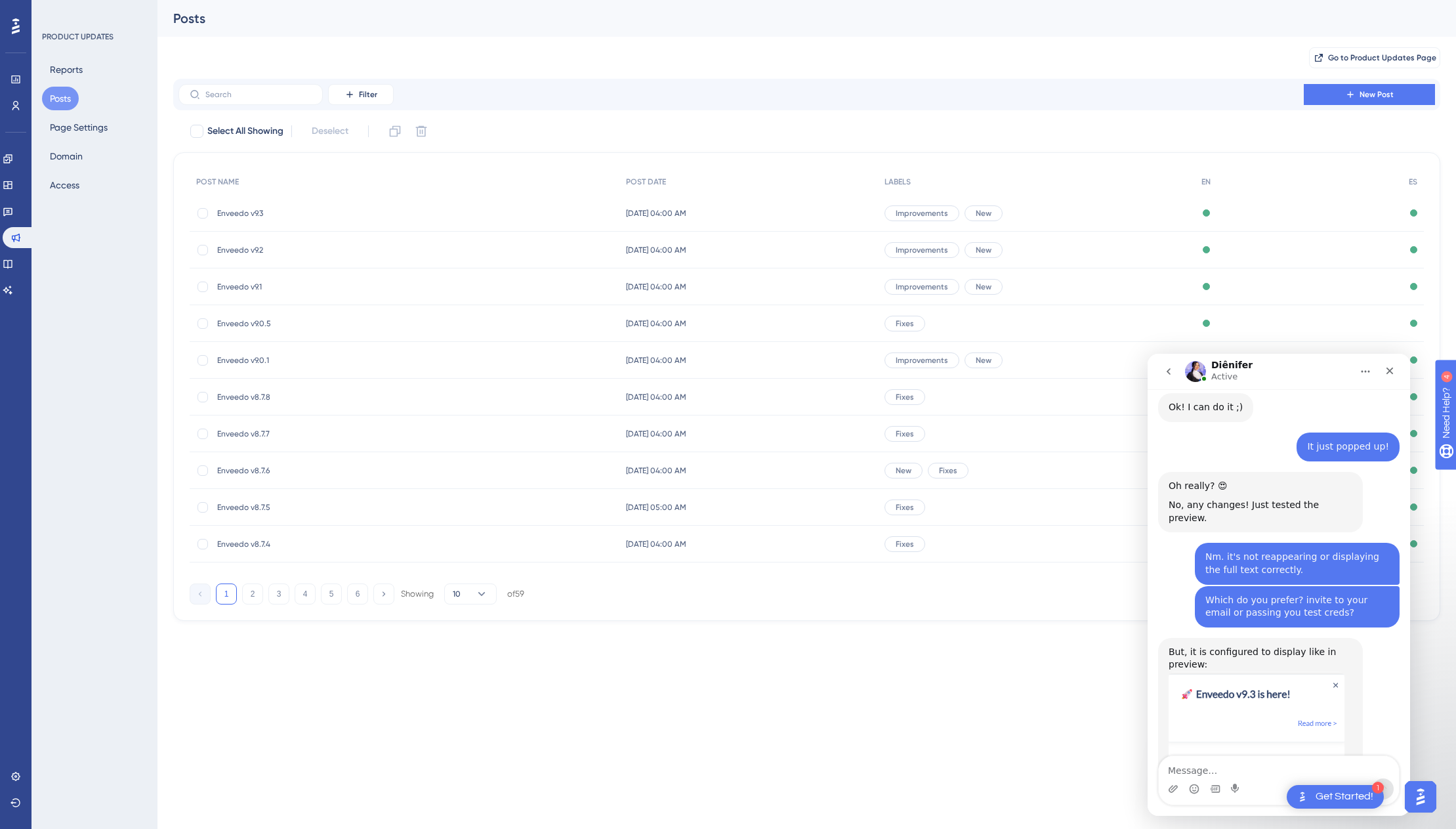
click at [247, 245] on span "Enveedo v9.2" at bounding box center [322, 250] width 210 height 10
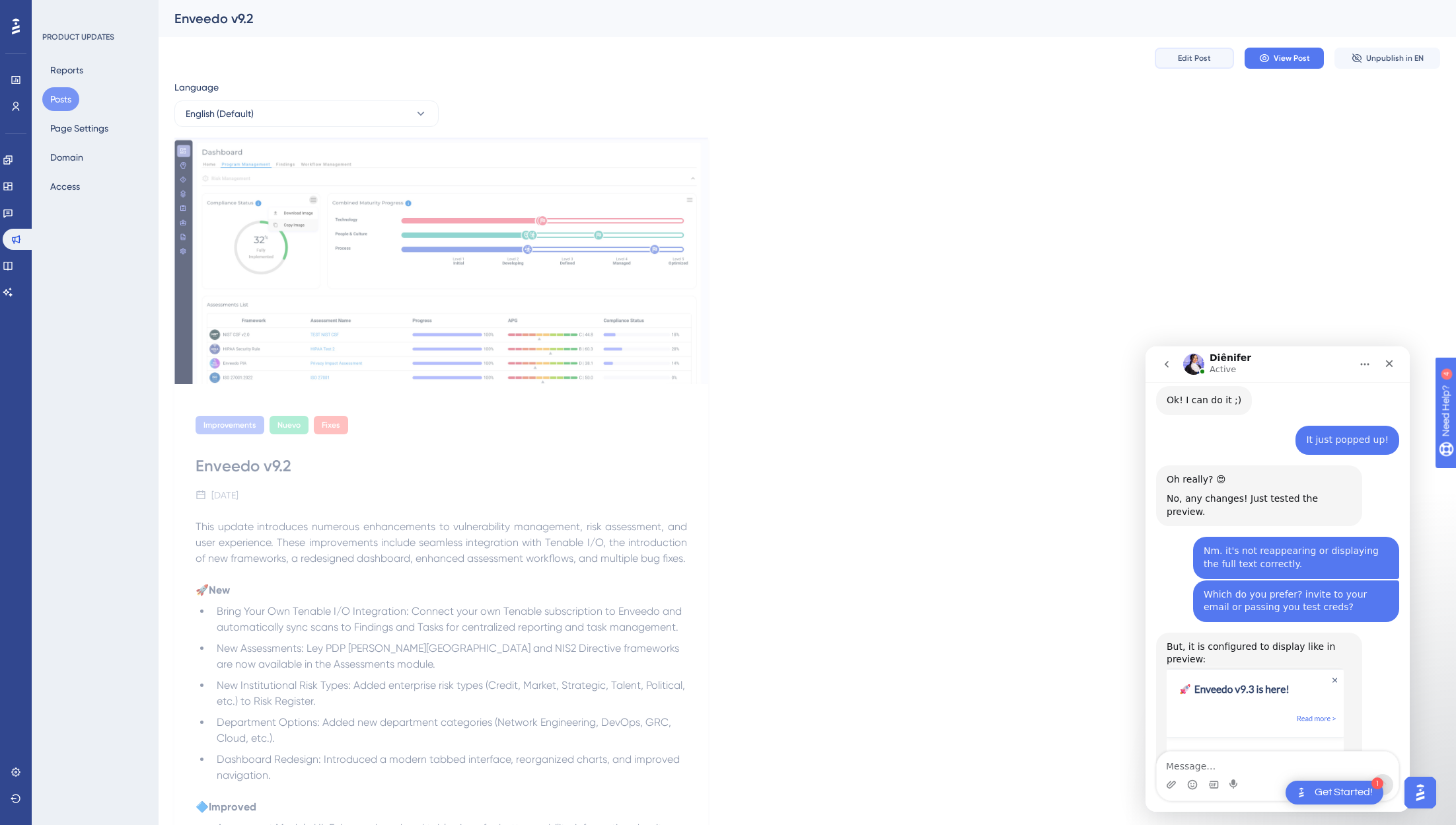
click at [1136, 59] on span "Edit Post" at bounding box center [1194, 58] width 33 height 10
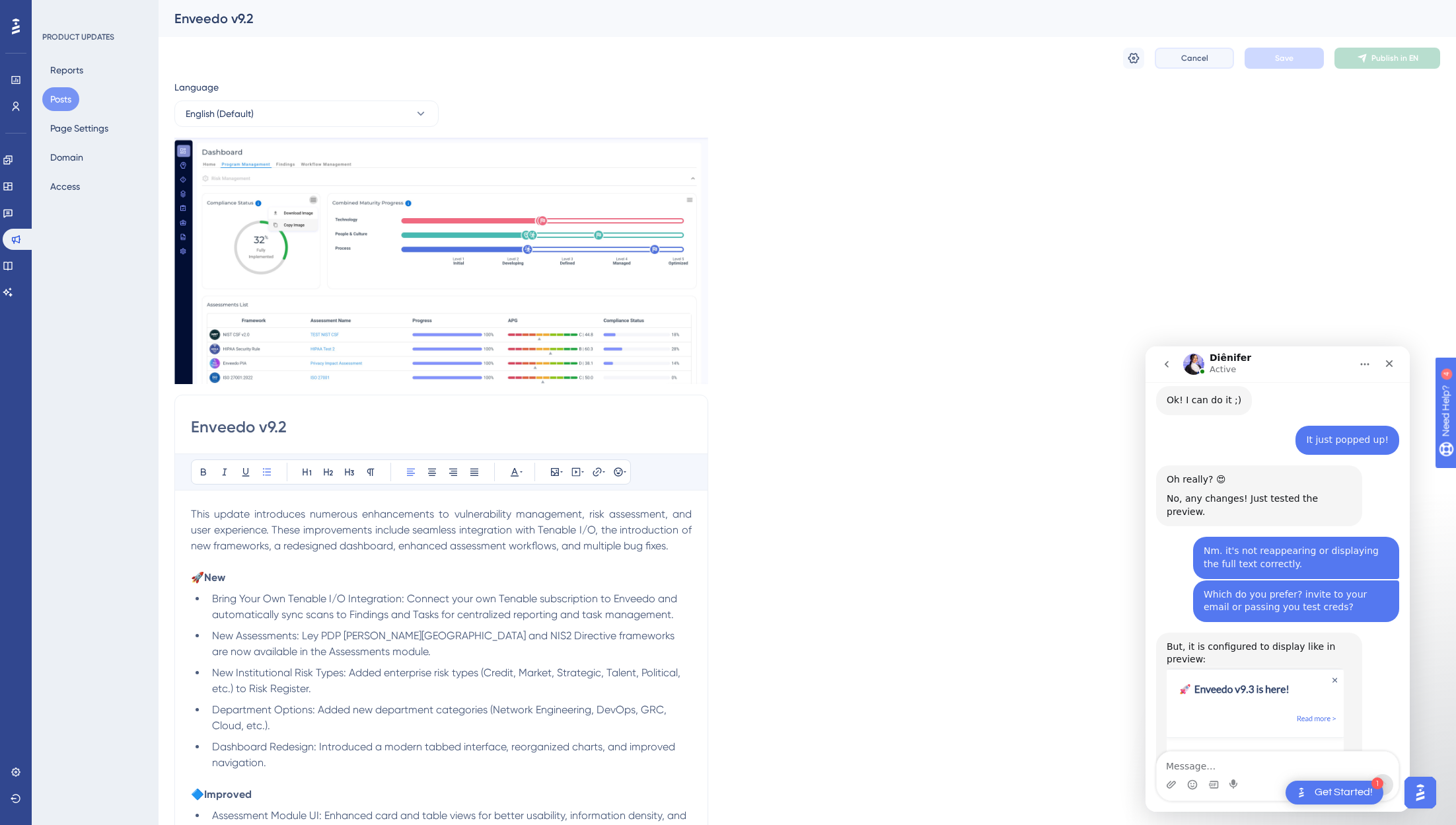
click at [1136, 60] on span "Cancel" at bounding box center [1194, 58] width 27 height 10
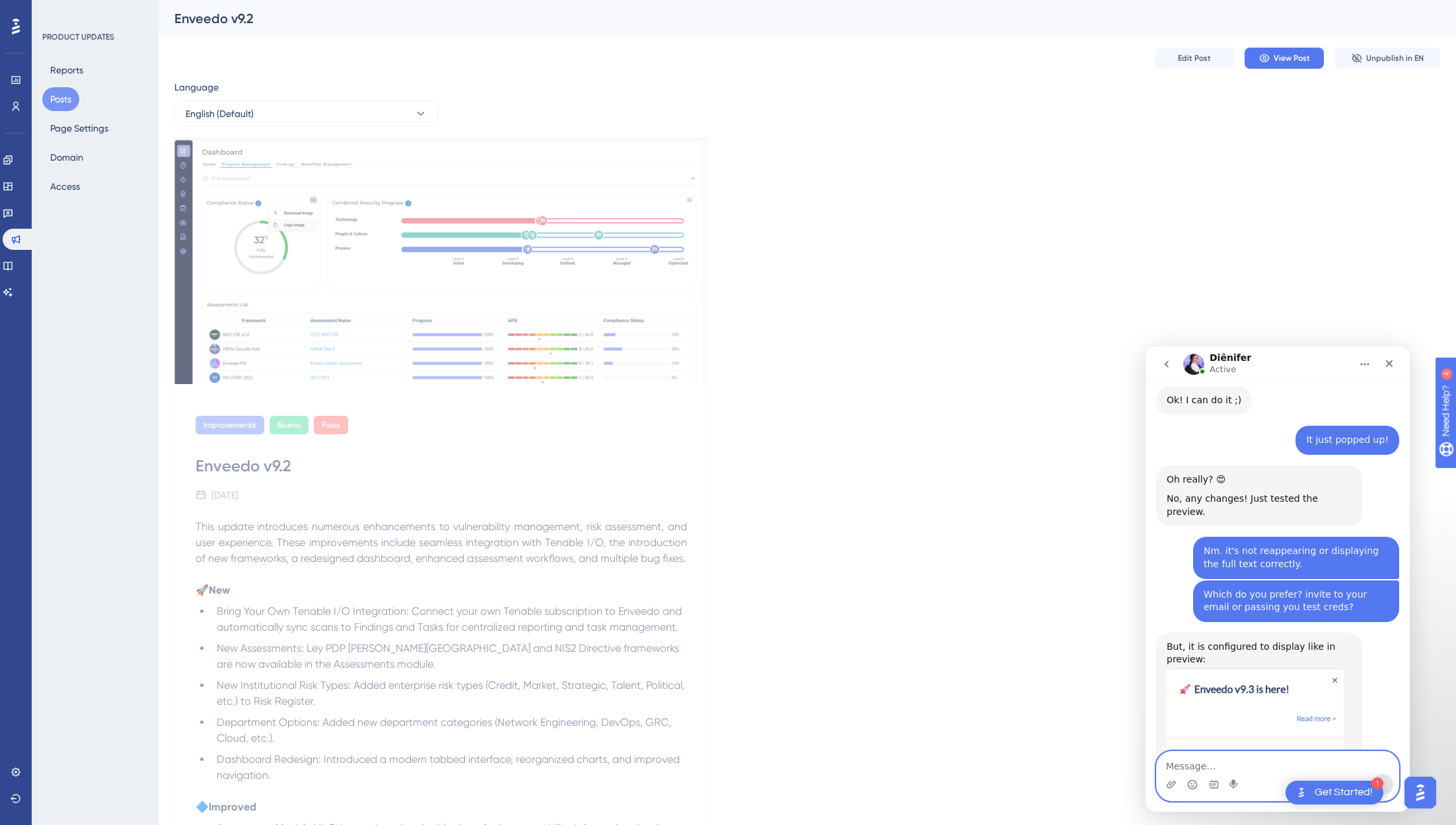
click at [1136, 761] on textarea "Message…" at bounding box center [1277, 762] width 242 height 23
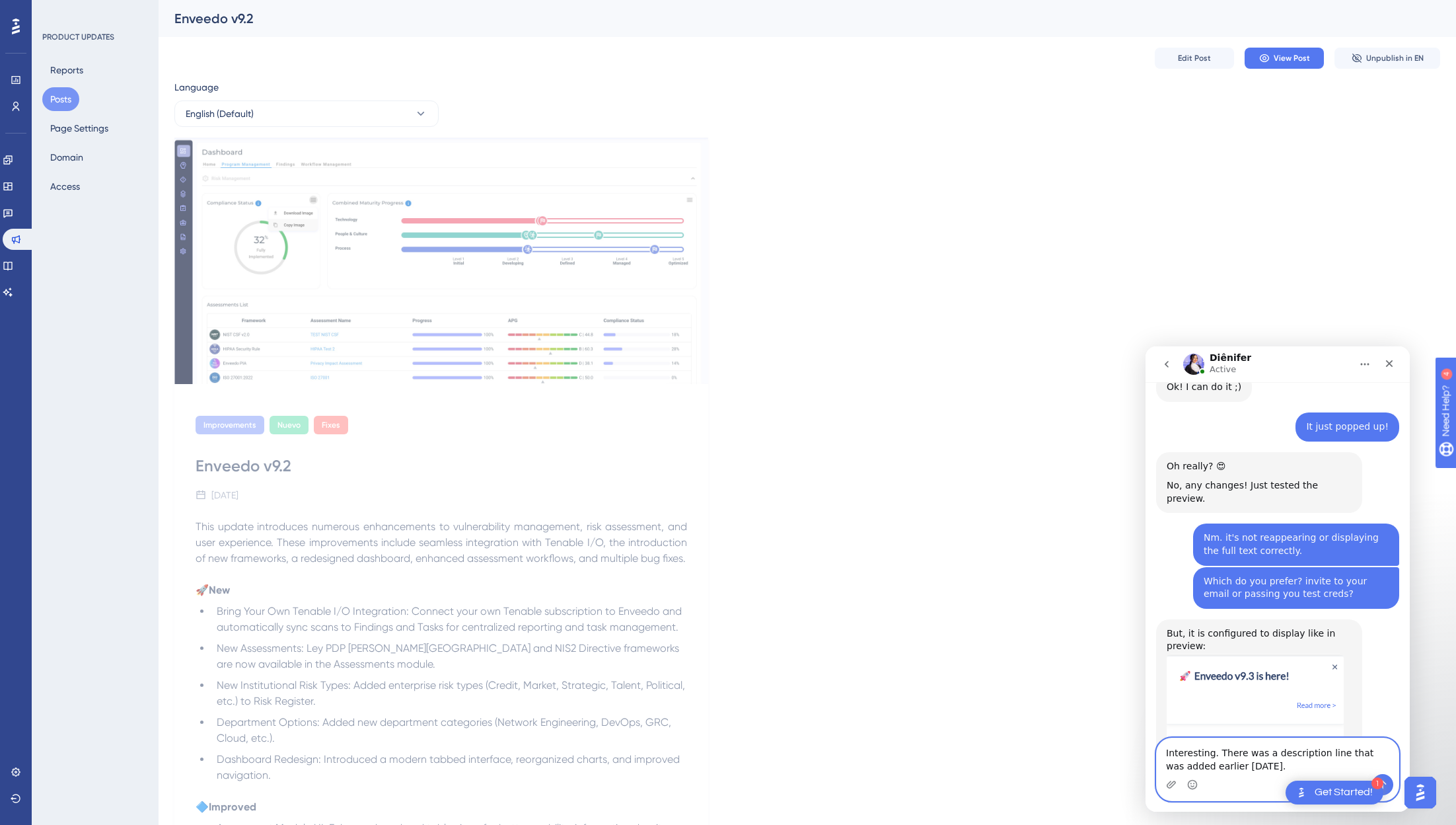
type textarea "Interesting. There was a description line that was added earlier today."
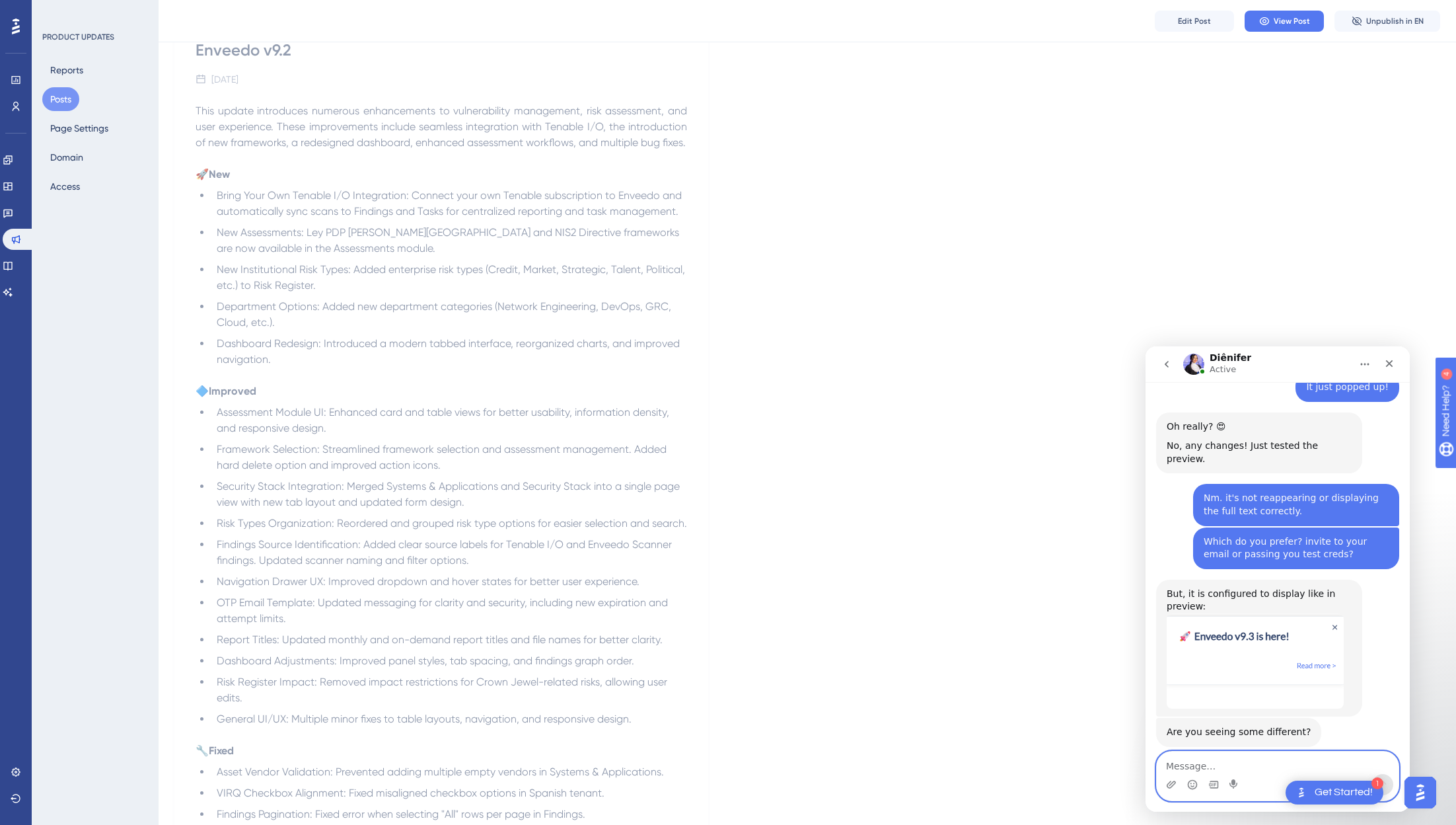
scroll to position [606, 0]
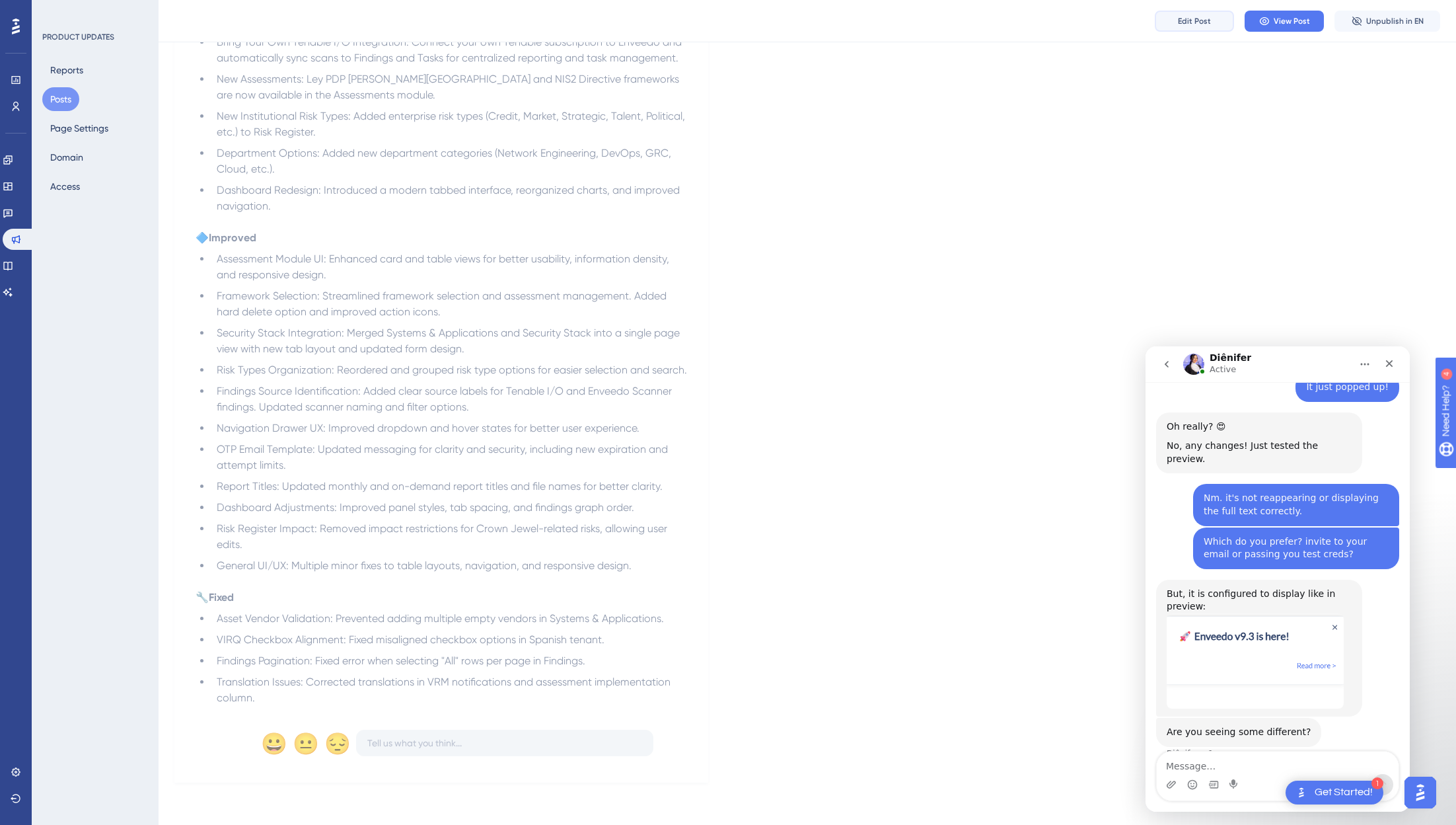
click at [1136, 24] on span "Edit Post" at bounding box center [1194, 21] width 33 height 10
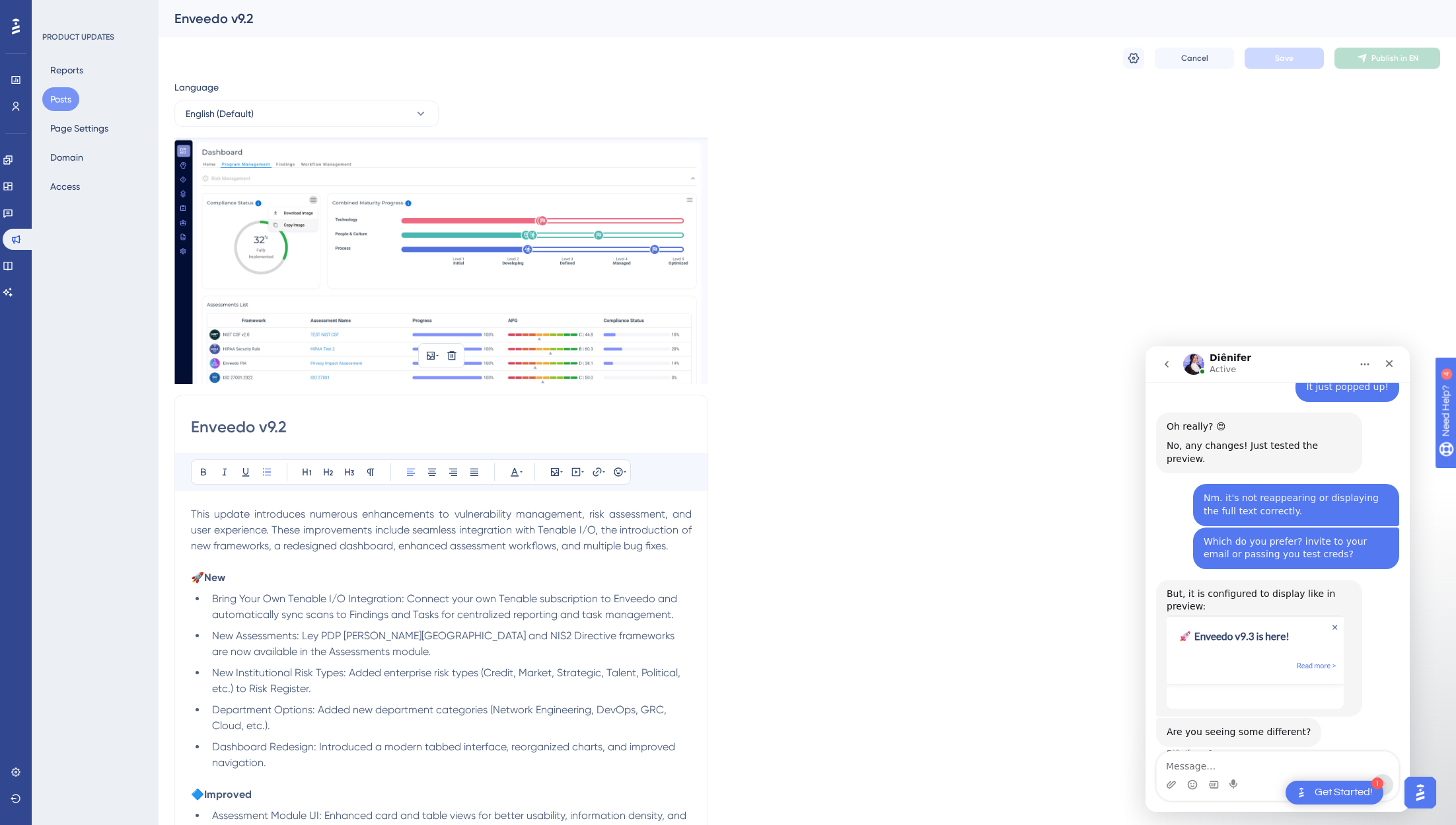
scroll to position [971, 0]
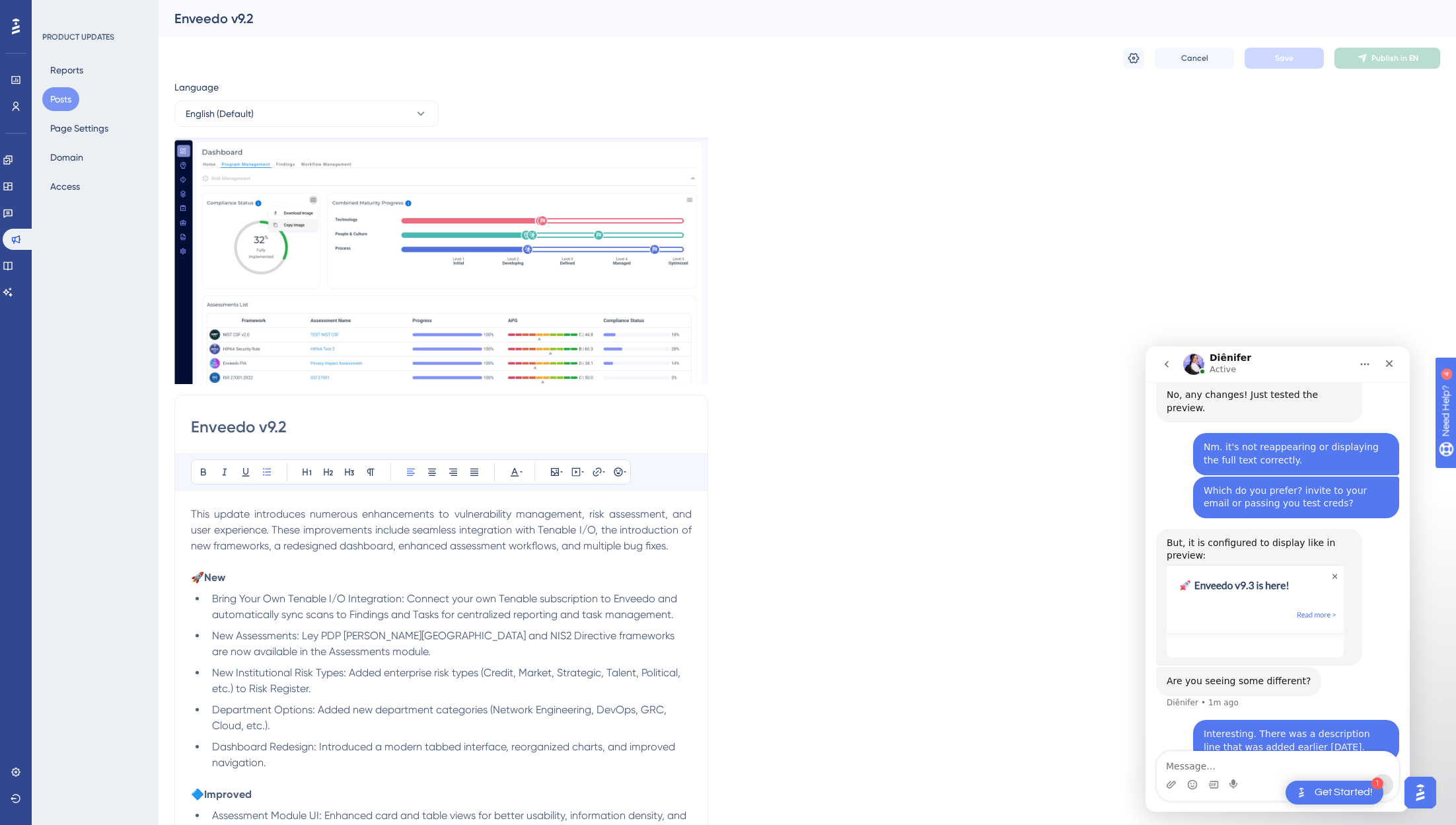
click at [62, 101] on button "Posts" at bounding box center [61, 98] width 37 height 24
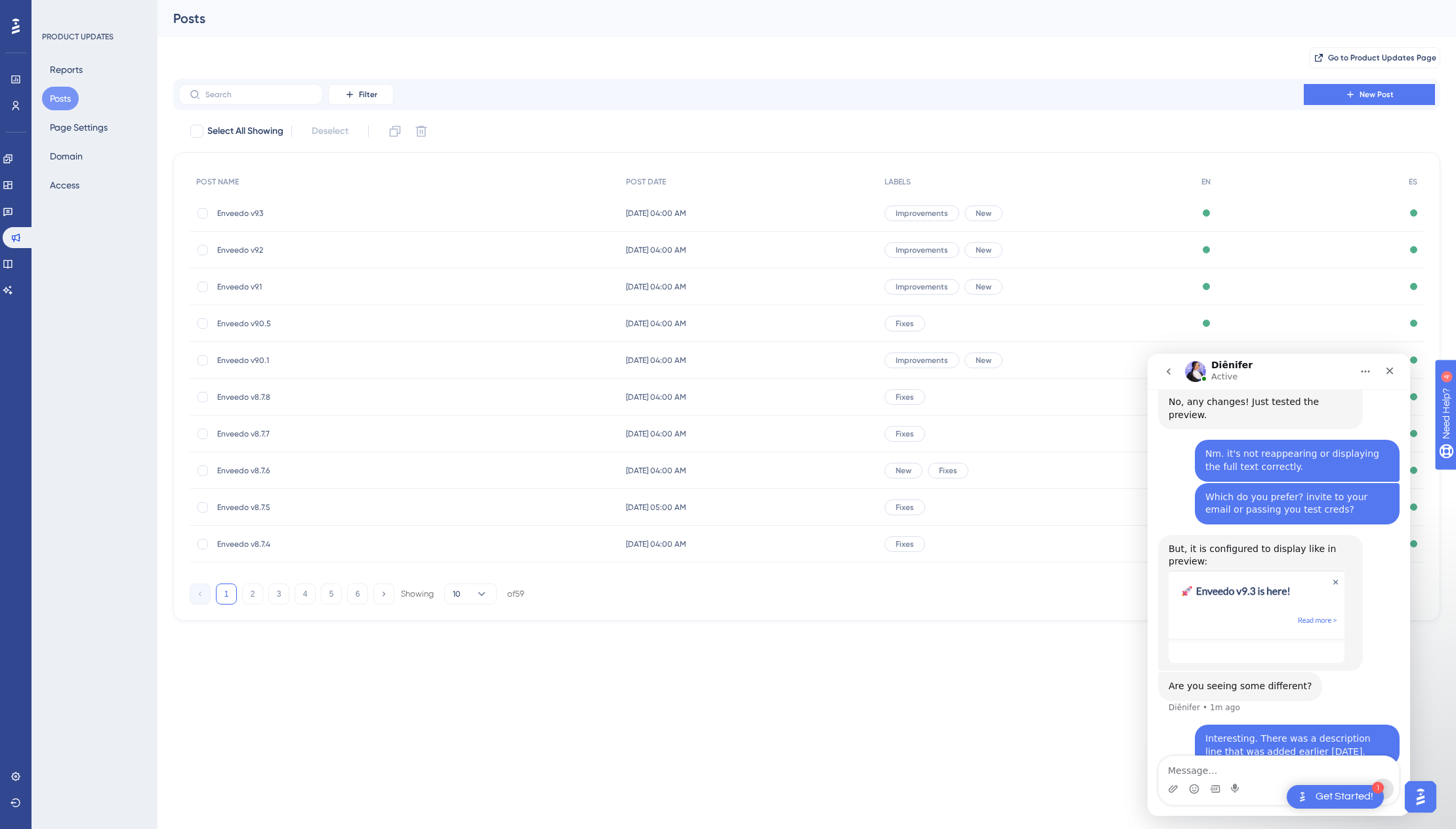
click at [61, 100] on button "Posts" at bounding box center [61, 98] width 36 height 23
click at [233, 214] on span "Enveedo v9.3" at bounding box center [322, 213] width 210 height 10
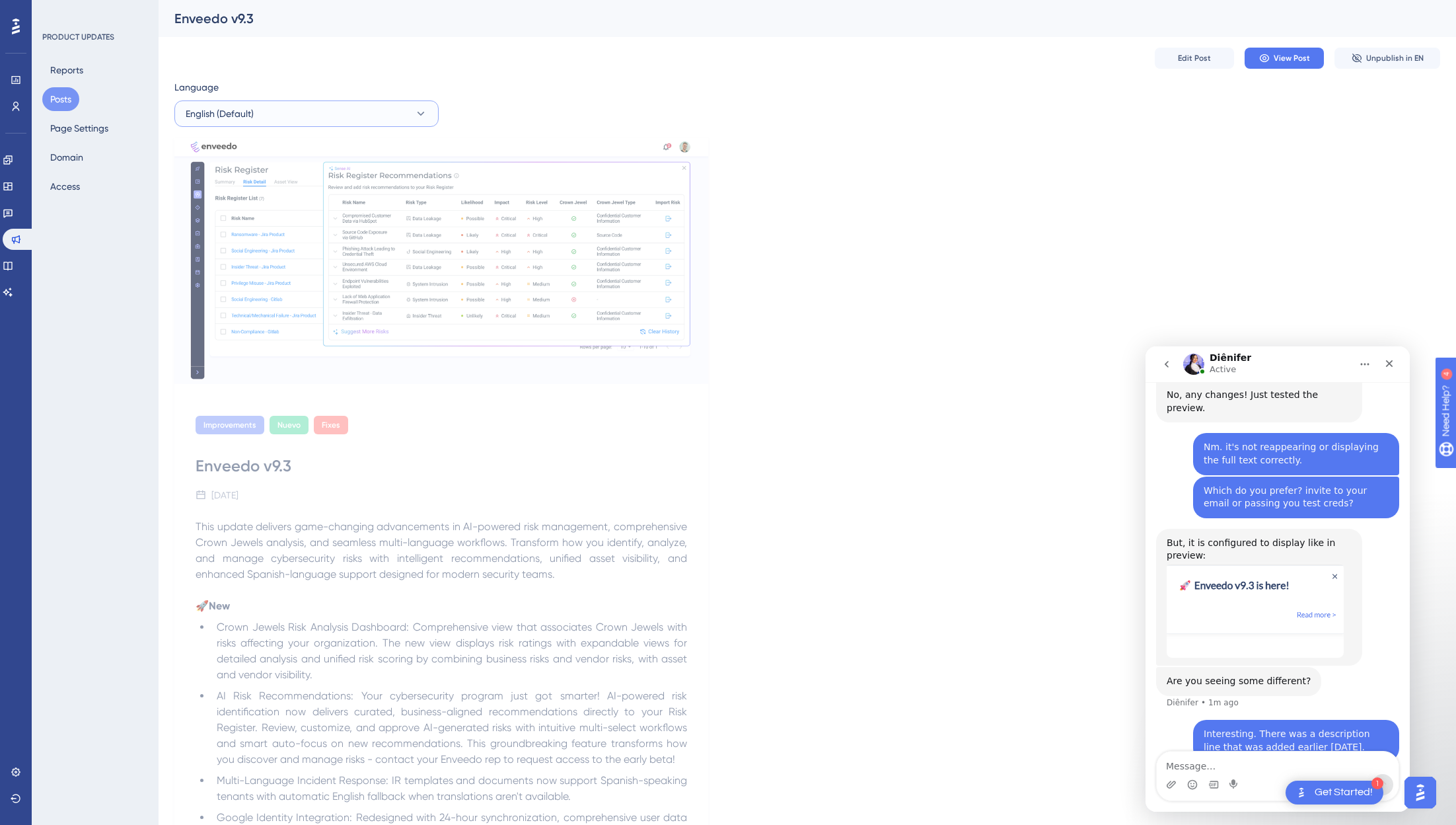
click at [349, 102] on button "English (Default)" at bounding box center [306, 113] width 264 height 26
click at [226, 183] on span "Spanish" at bounding box center [210, 180] width 34 height 16
click at [1136, 45] on div "Edit Post View Post Unpublish in ES" at bounding box center [806, 57] width 1265 height 43
click at [1136, 54] on span "Edit Post" at bounding box center [1194, 58] width 33 height 10
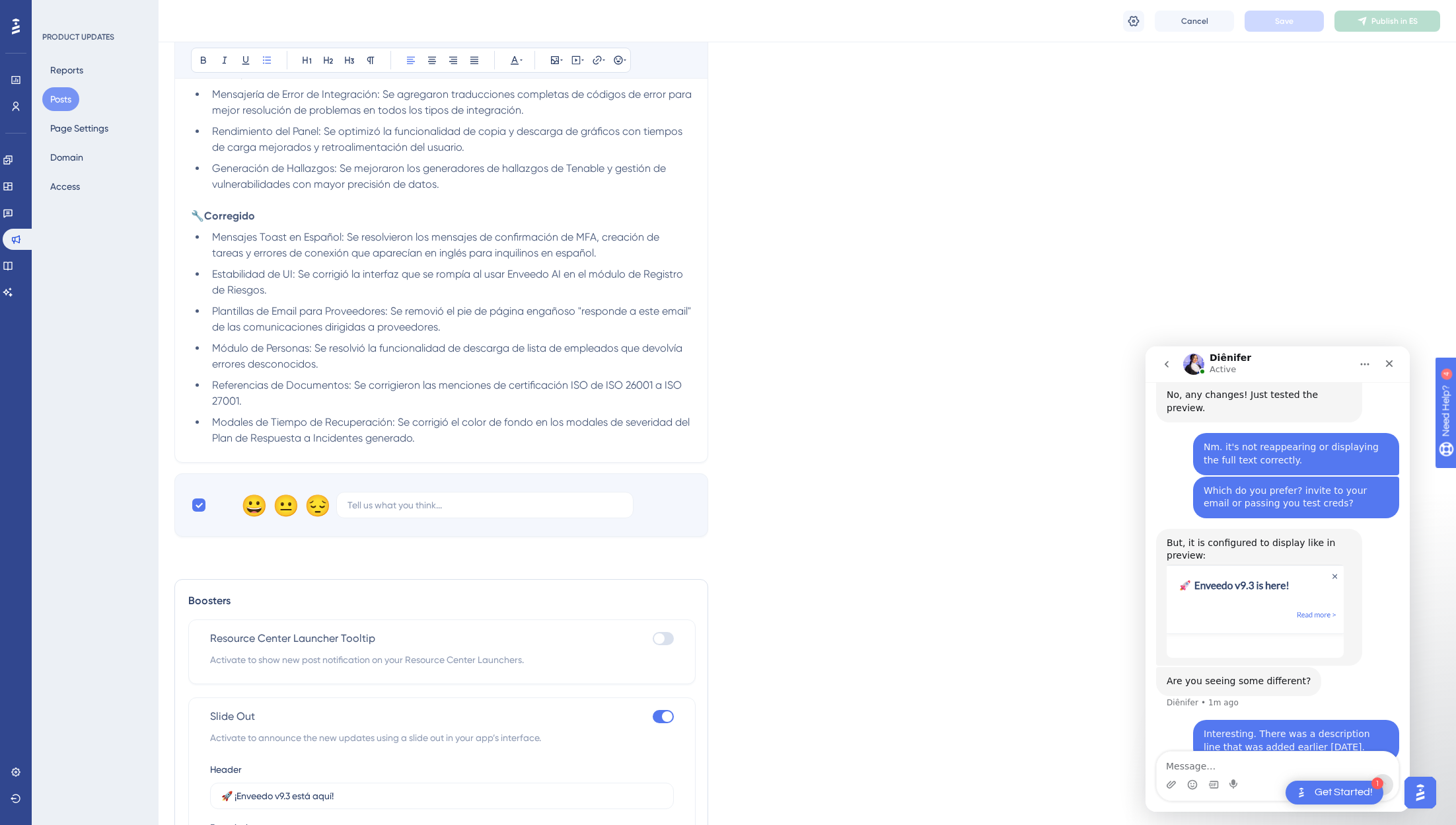
scroll to position [1451, 0]
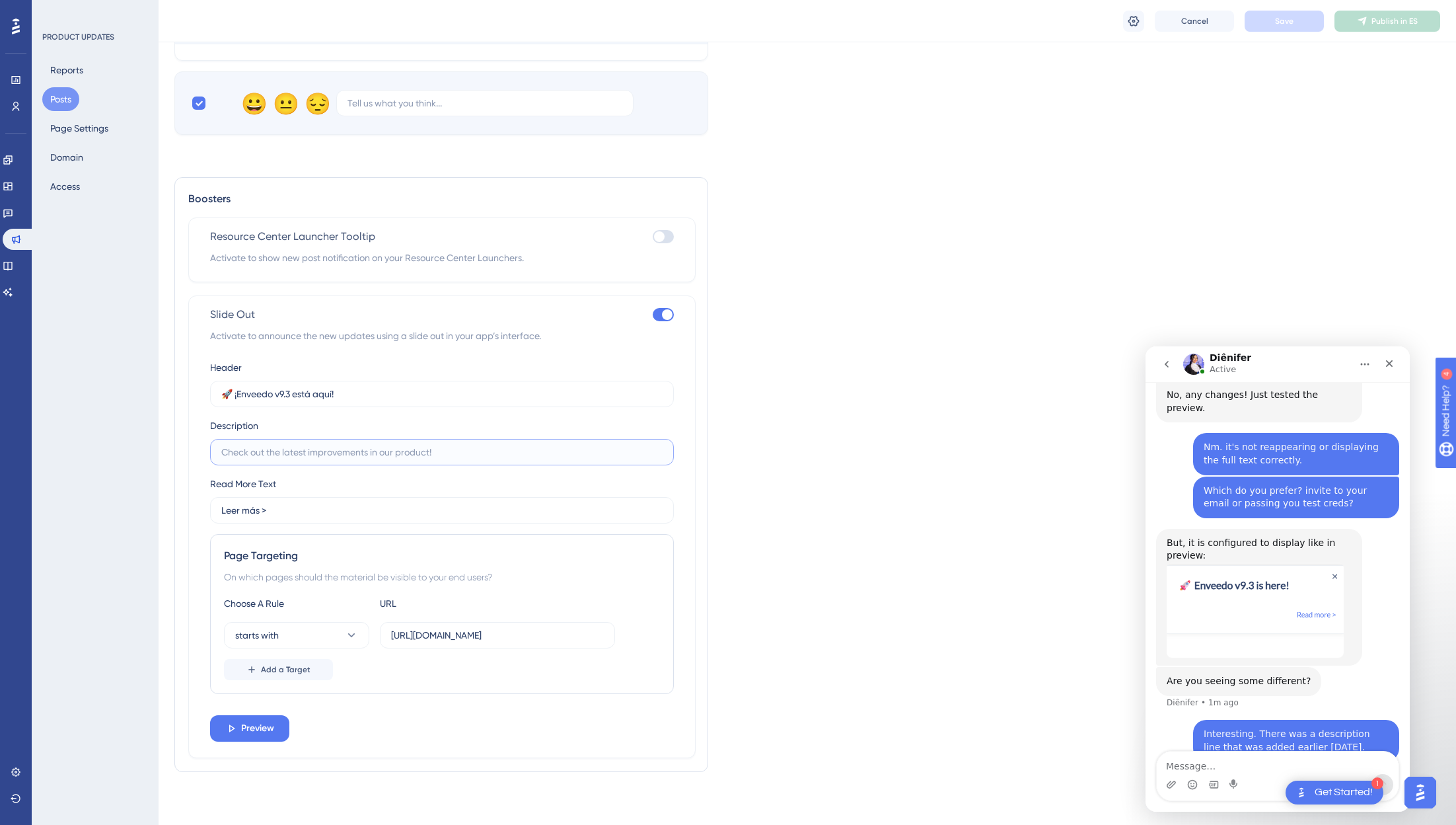
click at [328, 450] on input "text" at bounding box center [442, 451] width 442 height 15
paste input "Registro de Riesgos con IA (beta) llegando. ¡Recomendaciones automatizadas pron…"
type input "Registro de Riesgos con IA (beta) llegando. ¡Recomendaciones automatizadas pron…"
drag, startPoint x: 1392, startPoint y: 360, endPoint x: 2485, endPoint y: 717, distance: 1149.8
click at [1136, 360] on icon "Close" at bounding box center [1389, 363] width 10 height 10
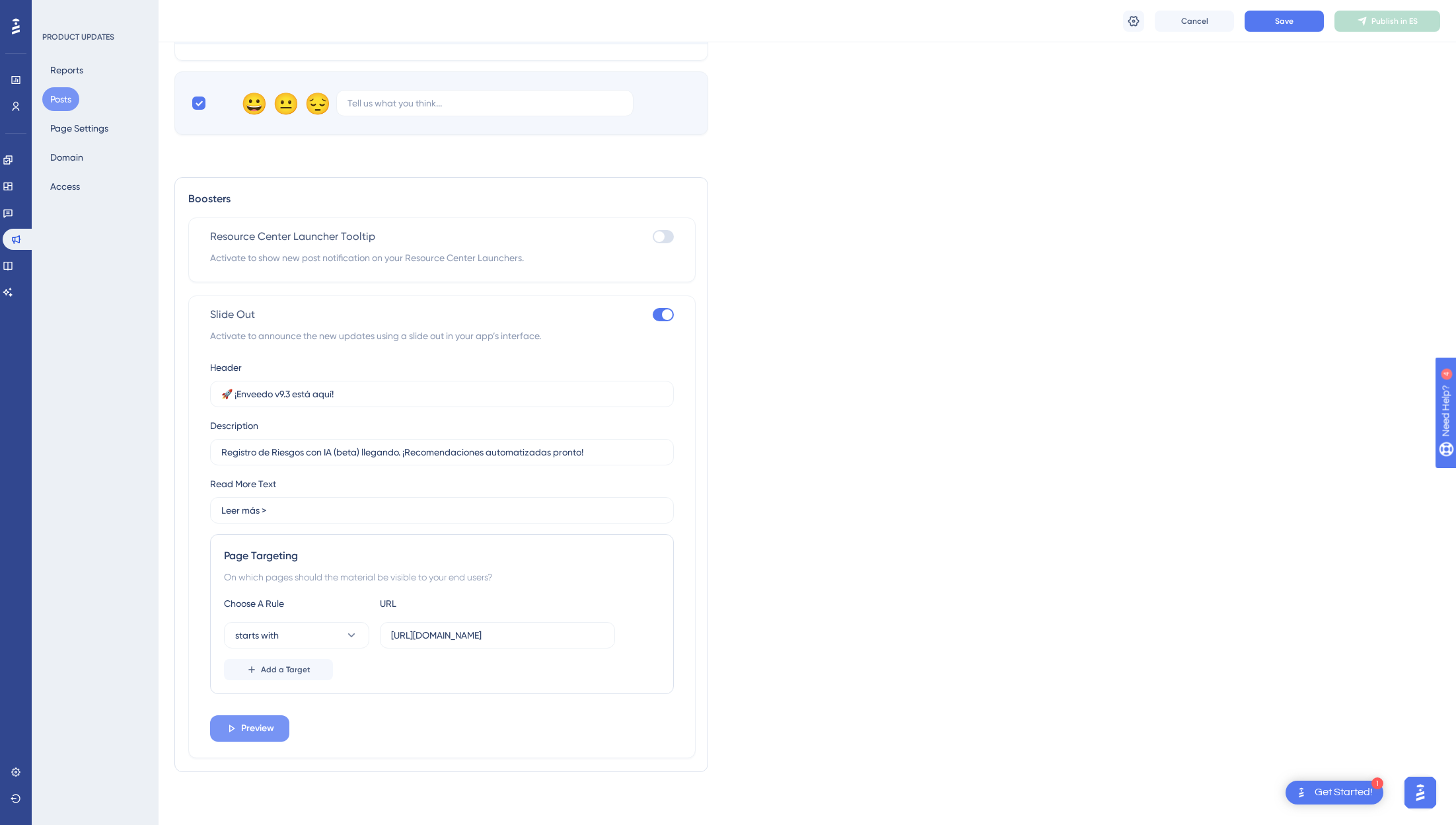
click at [257, 732] on span "Preview" at bounding box center [258, 728] width 33 height 16
click at [261, 728] on span "Preview" at bounding box center [258, 728] width 33 height 16
click at [261, 732] on span "Preview" at bounding box center [258, 728] width 33 height 16
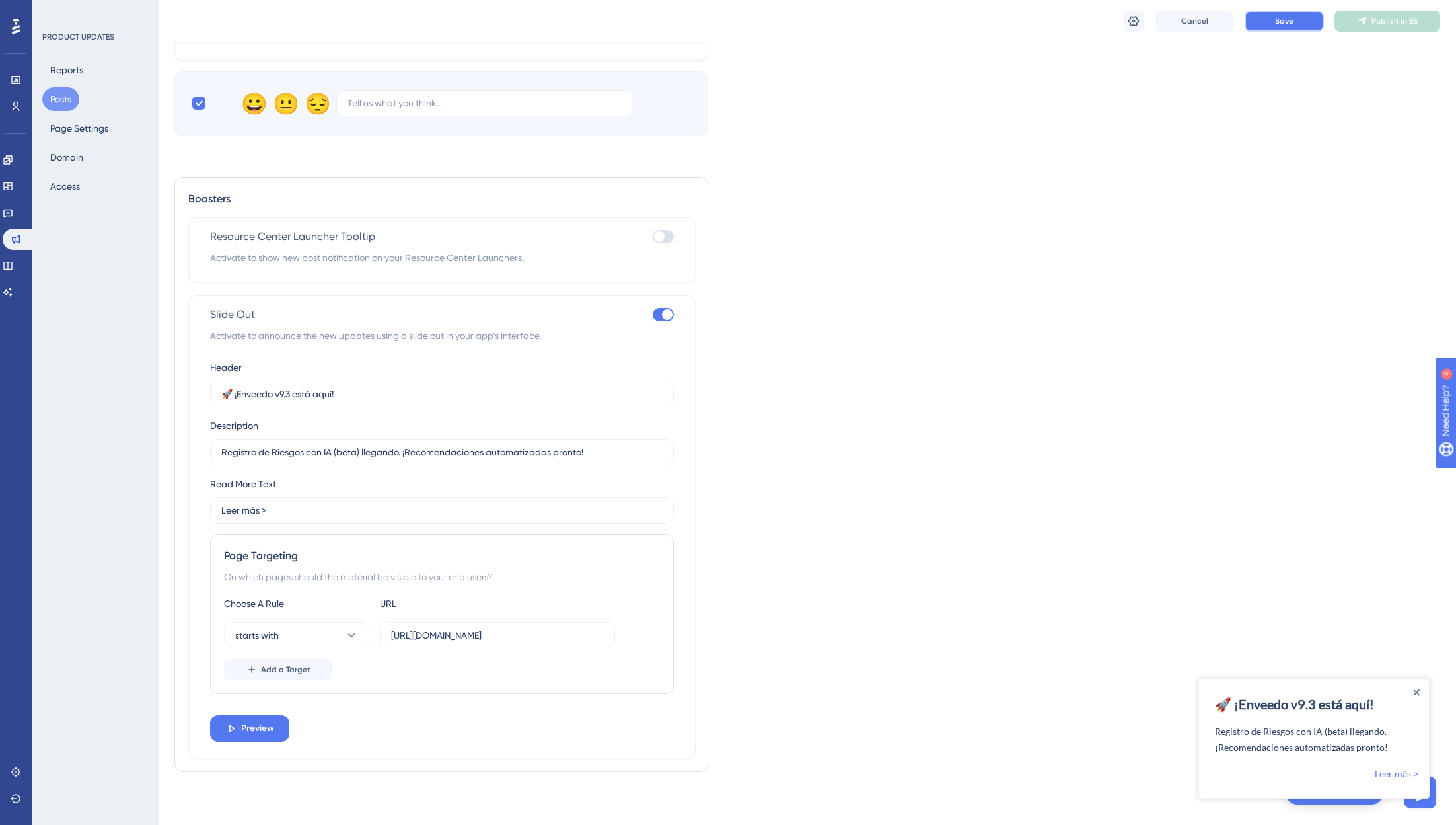
click at [1136, 25] on span "Save" at bounding box center [1284, 21] width 18 height 10
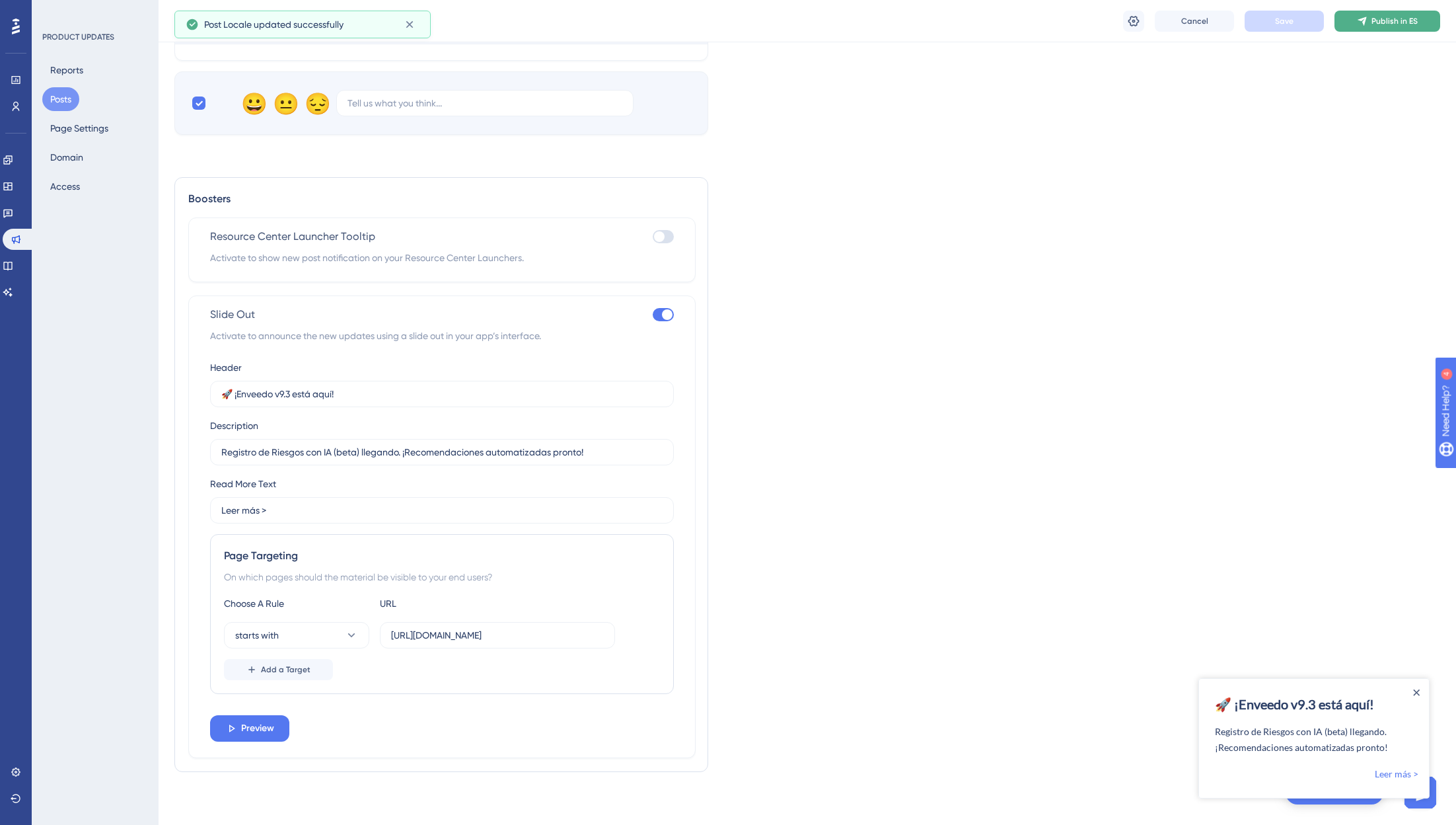
click at [1136, 19] on span "Publish in ES" at bounding box center [1394, 21] width 46 height 10
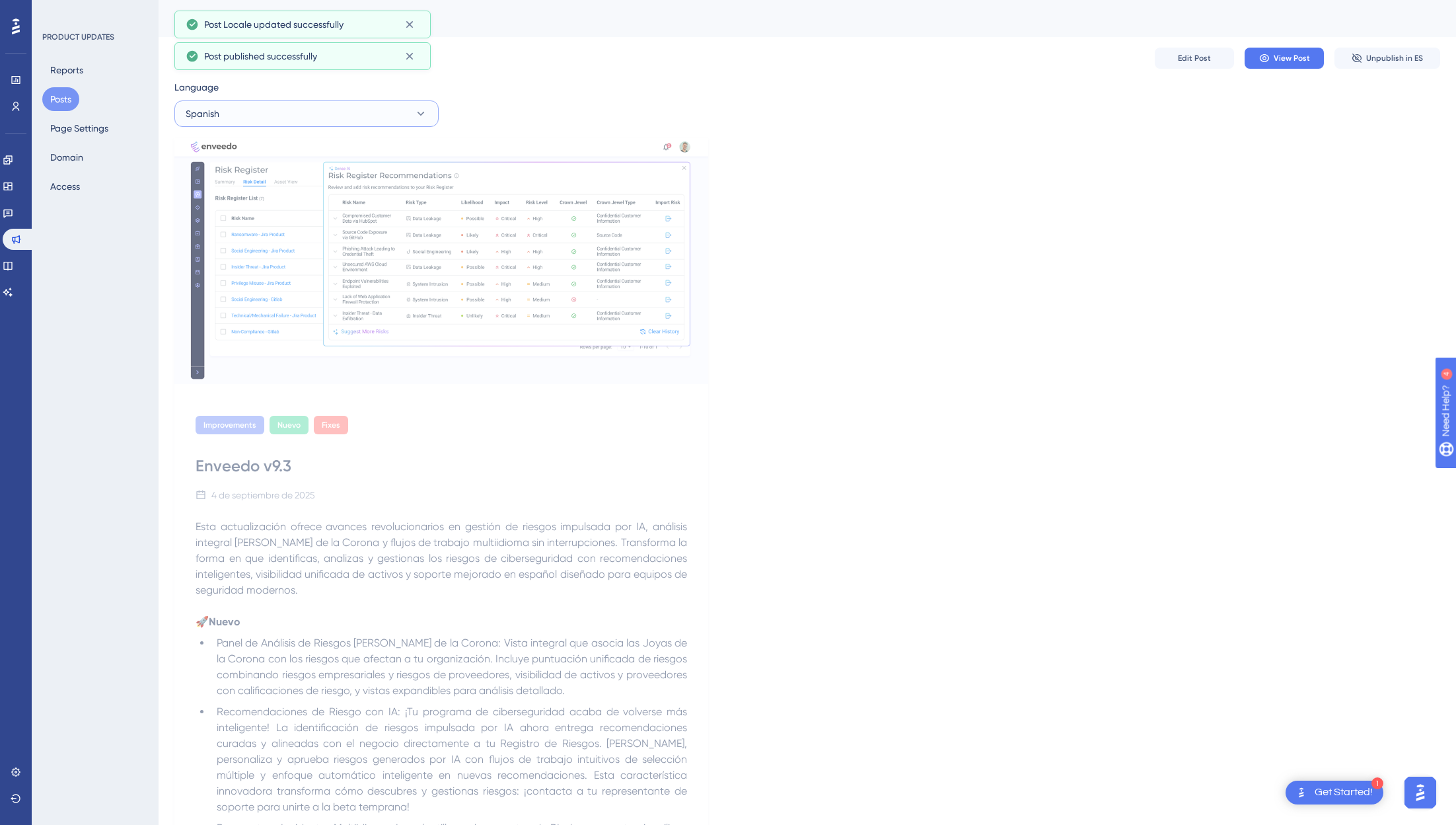
click at [378, 110] on button "Spanish" at bounding box center [306, 113] width 264 height 26
click at [258, 159] on span "English (Default)" at bounding box center [227, 154] width 68 height 16
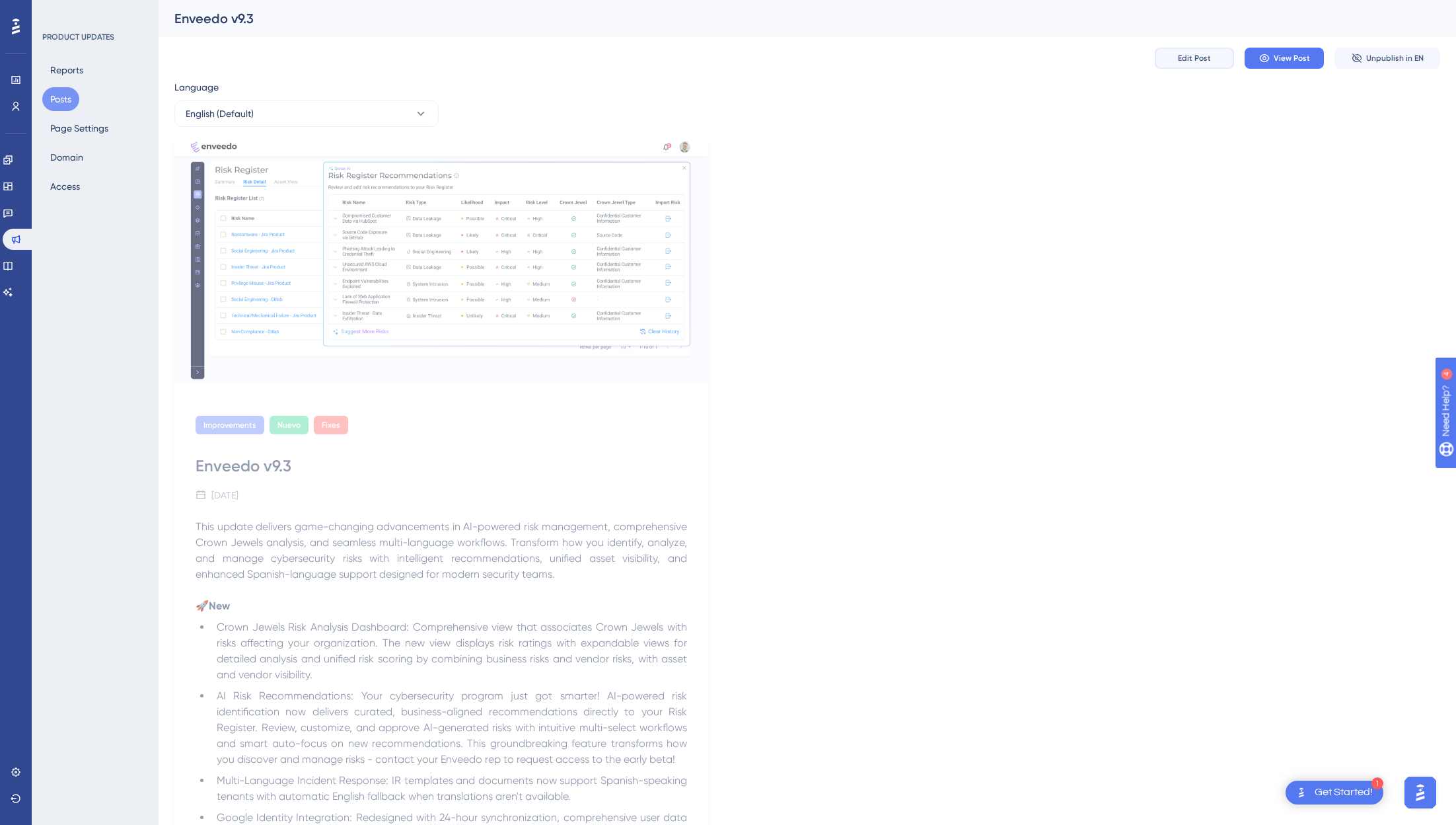
click at [1136, 53] on span "Edit Post" at bounding box center [1194, 58] width 33 height 10
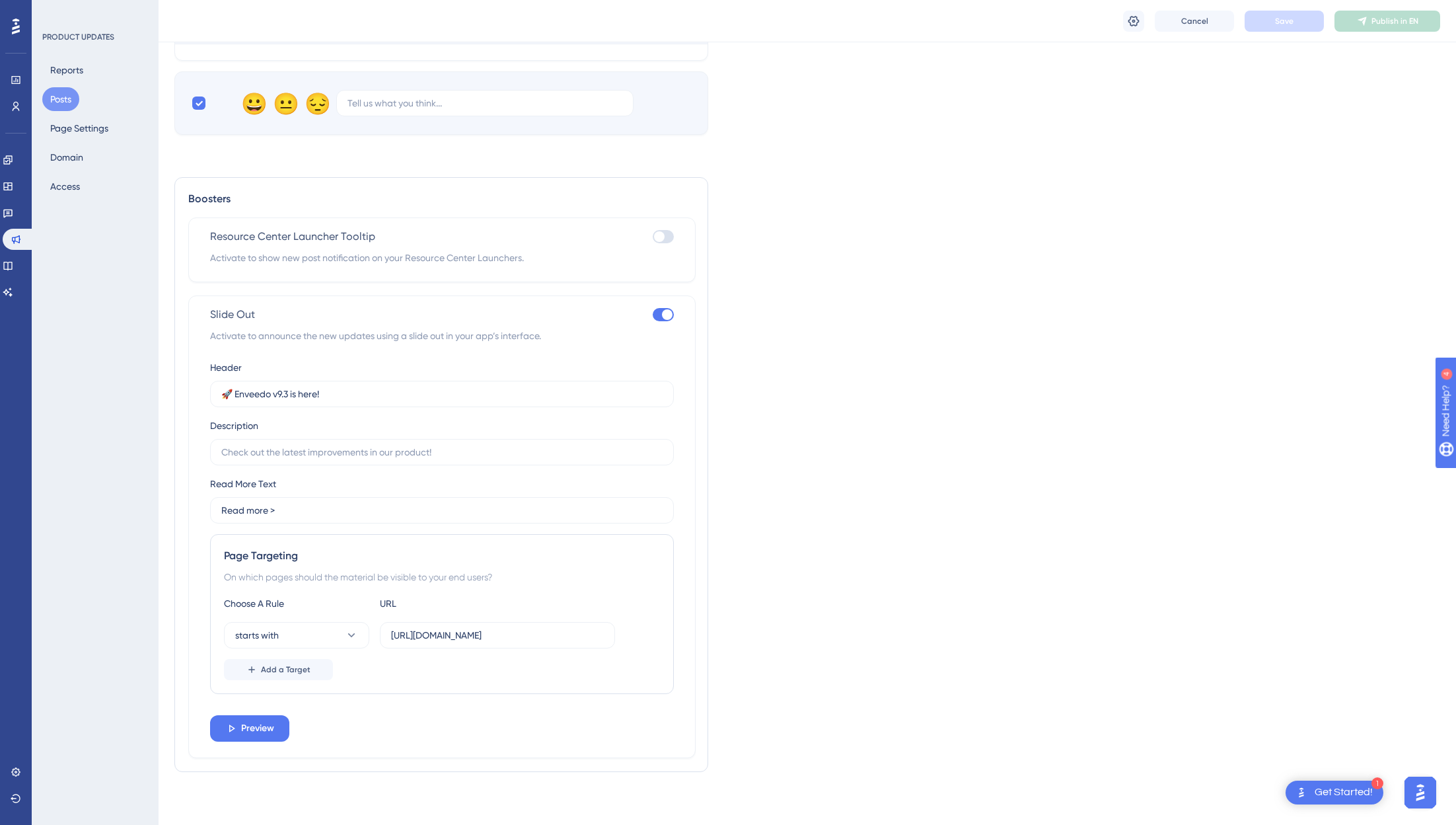
scroll to position [971, 0]
click at [367, 454] on input "text" at bounding box center [442, 451] width 442 height 15
paste input "Our new AI Risk Register (beta) is rolling out. Get automated risk recommendati…"
type input "Our new AI Risk Register (beta) is rolling out. Get automated risk recommendati…"
click at [1136, 17] on span "Save" at bounding box center [1284, 21] width 18 height 10
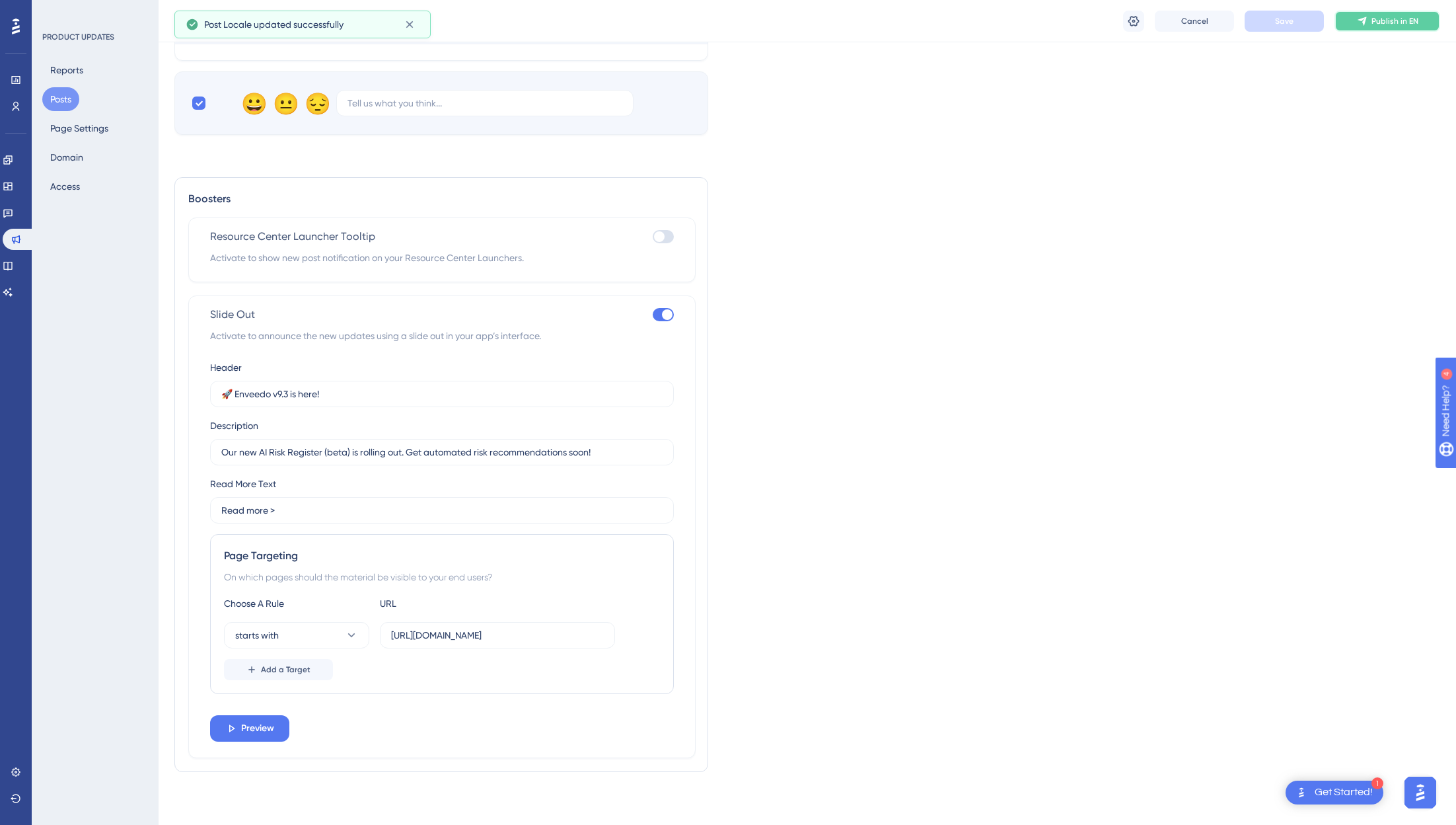
click at [1136, 18] on span "Publish in EN" at bounding box center [1395, 21] width 47 height 10
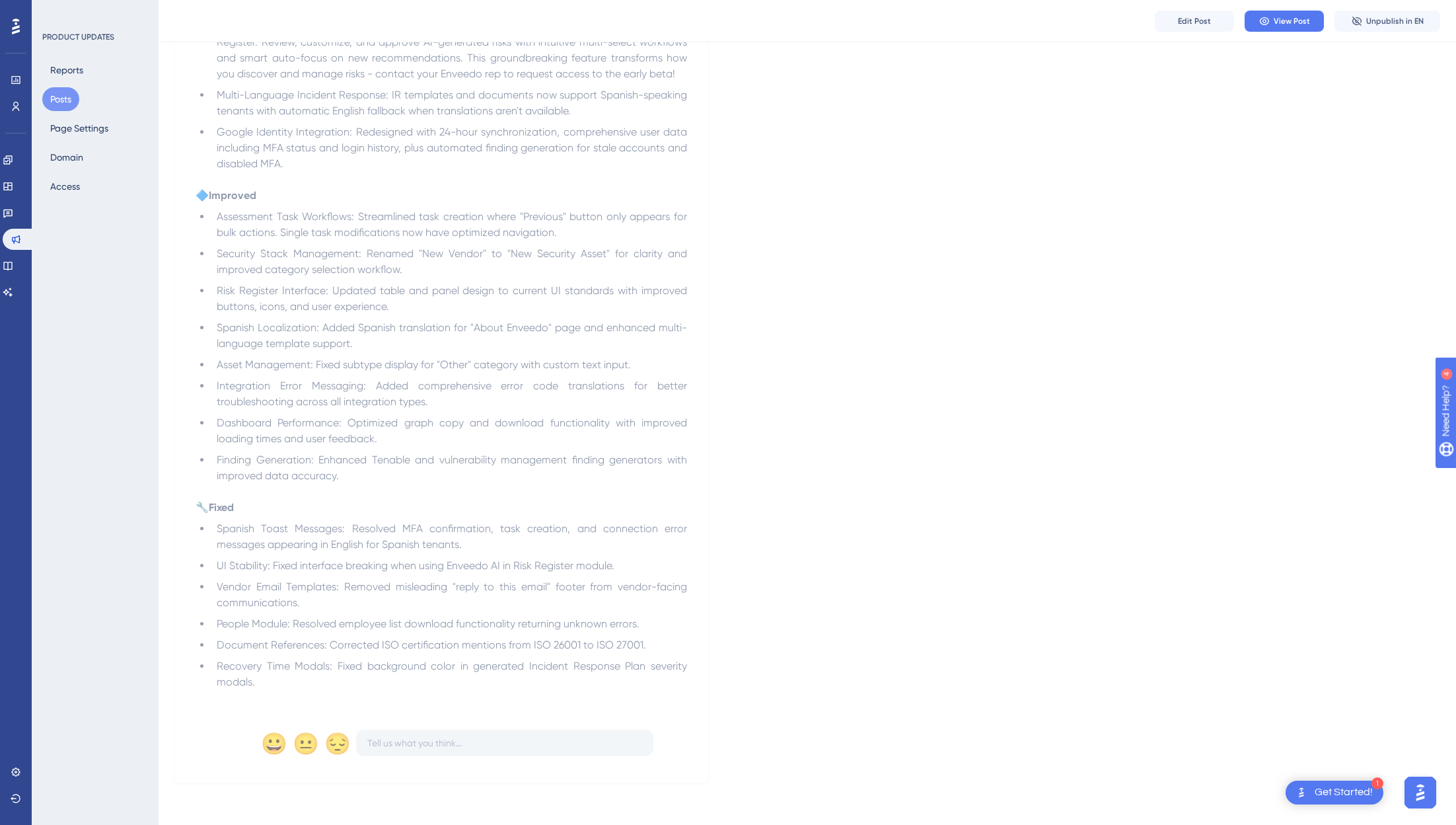
drag, startPoint x: 1420, startPoint y: 795, endPoint x: 2815, endPoint y: 1560, distance: 1591.0
click at [1136, 795] on img "Open AI Assistant Launcher" at bounding box center [1419, 792] width 24 height 24
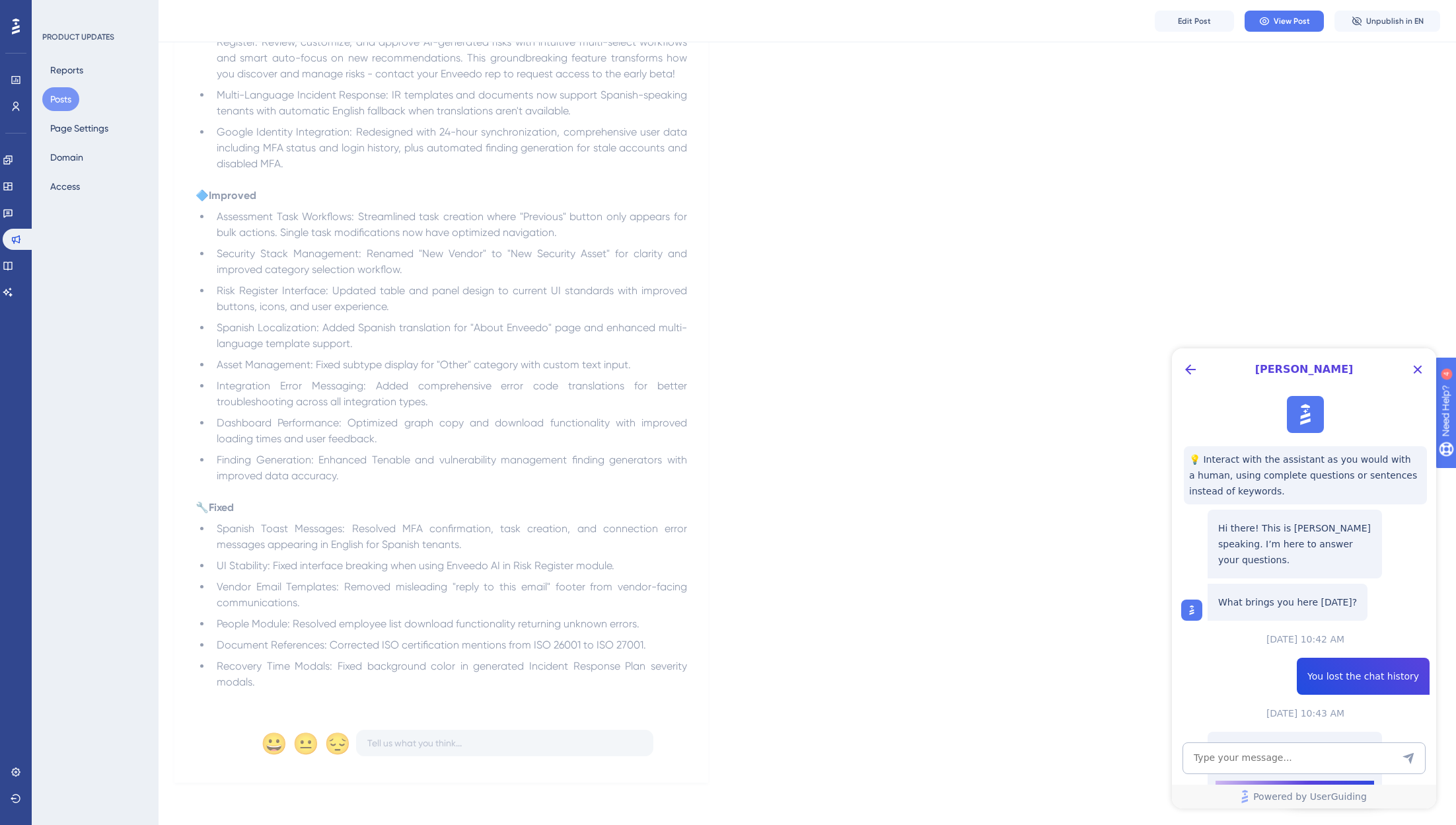
scroll to position [102, 0]
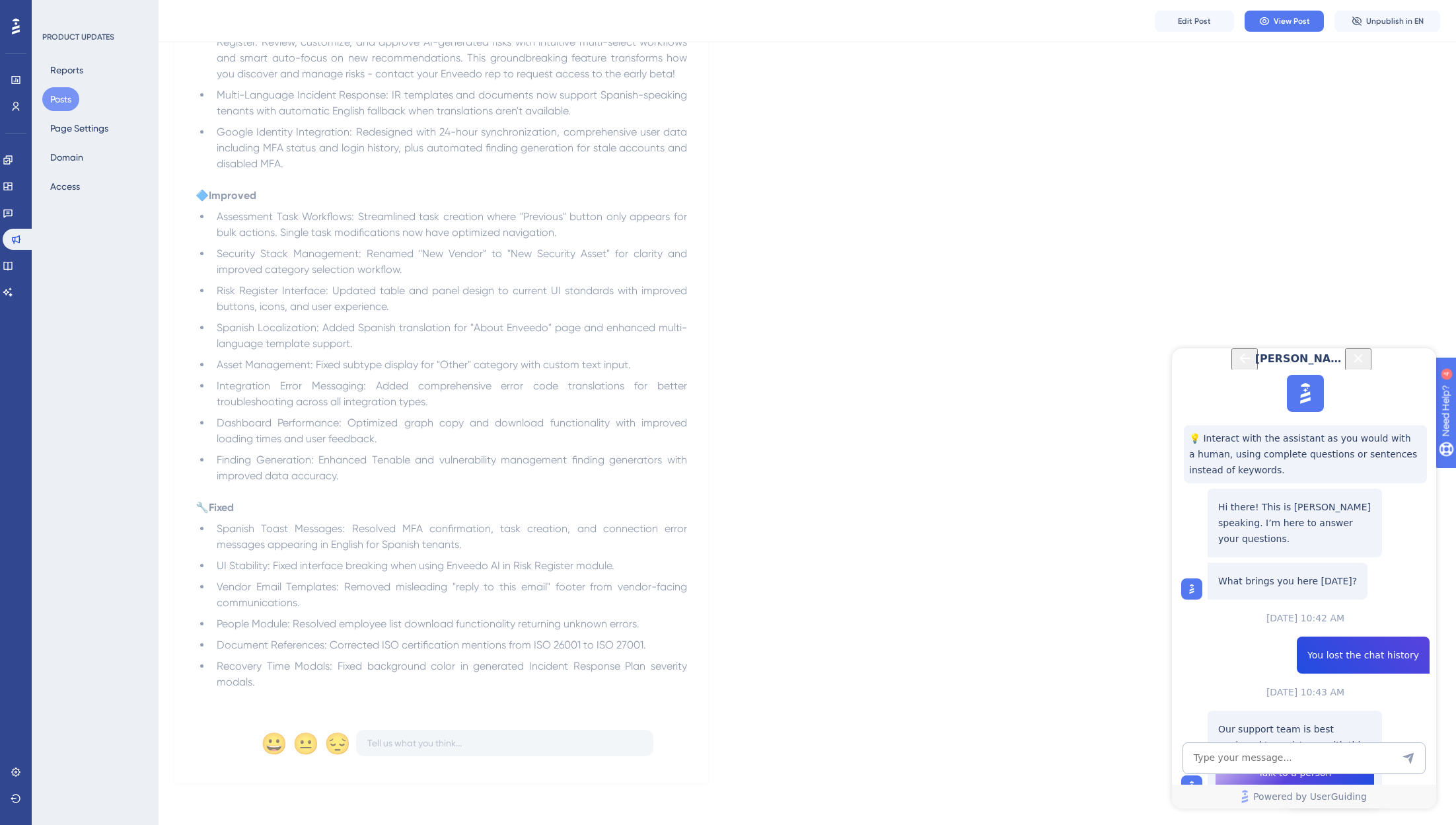
click at [1136, 765] on span "Talk to a person" at bounding box center [1295, 773] width 73 height 16
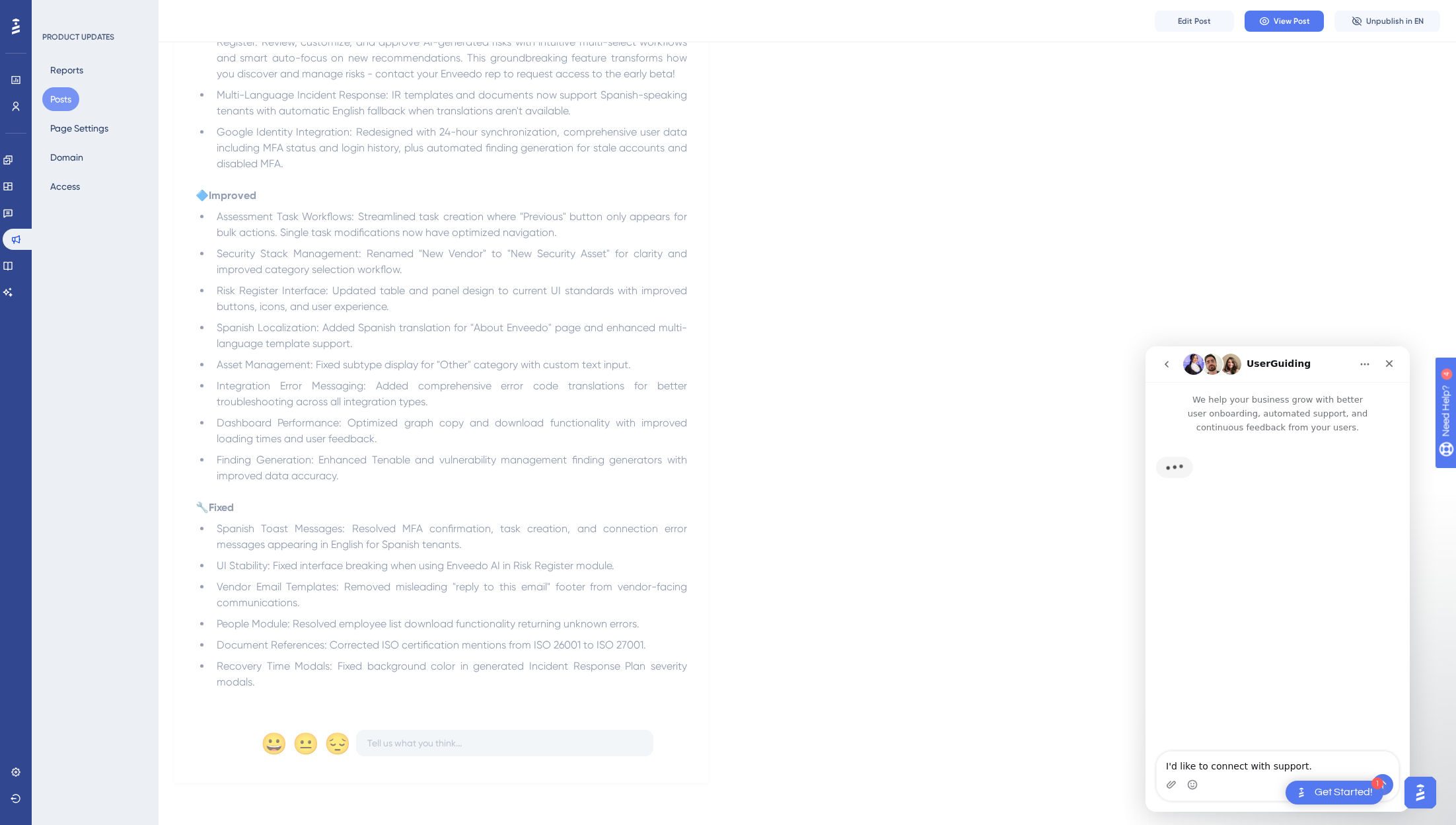
scroll to position [0, 0]
click at [1136, 770] on textarea "I'd like to connect with support." at bounding box center [1277, 762] width 242 height 23
click at [1136, 362] on icon "go back" at bounding box center [1166, 364] width 4 height 7
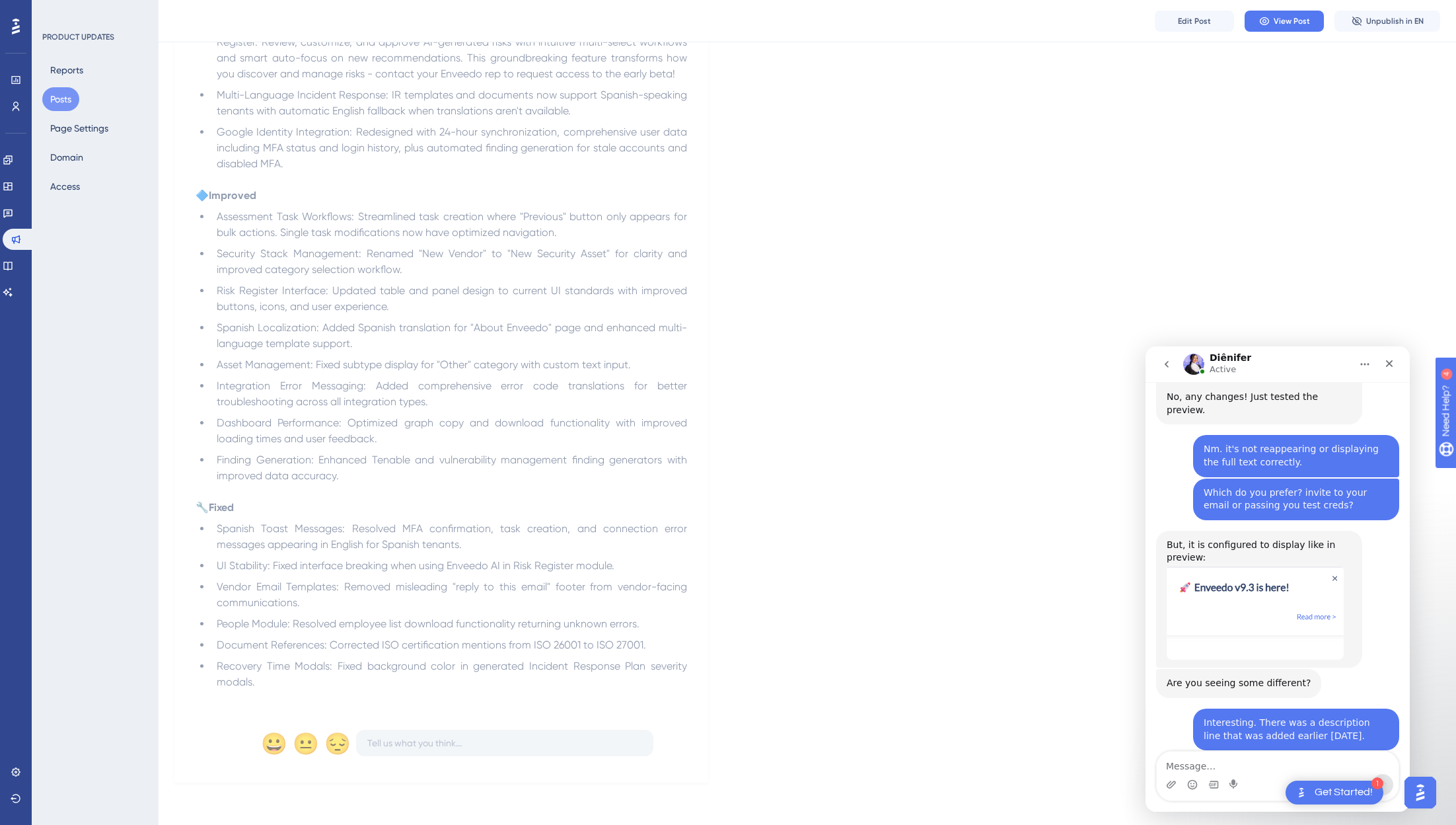
scroll to position [998, 0]
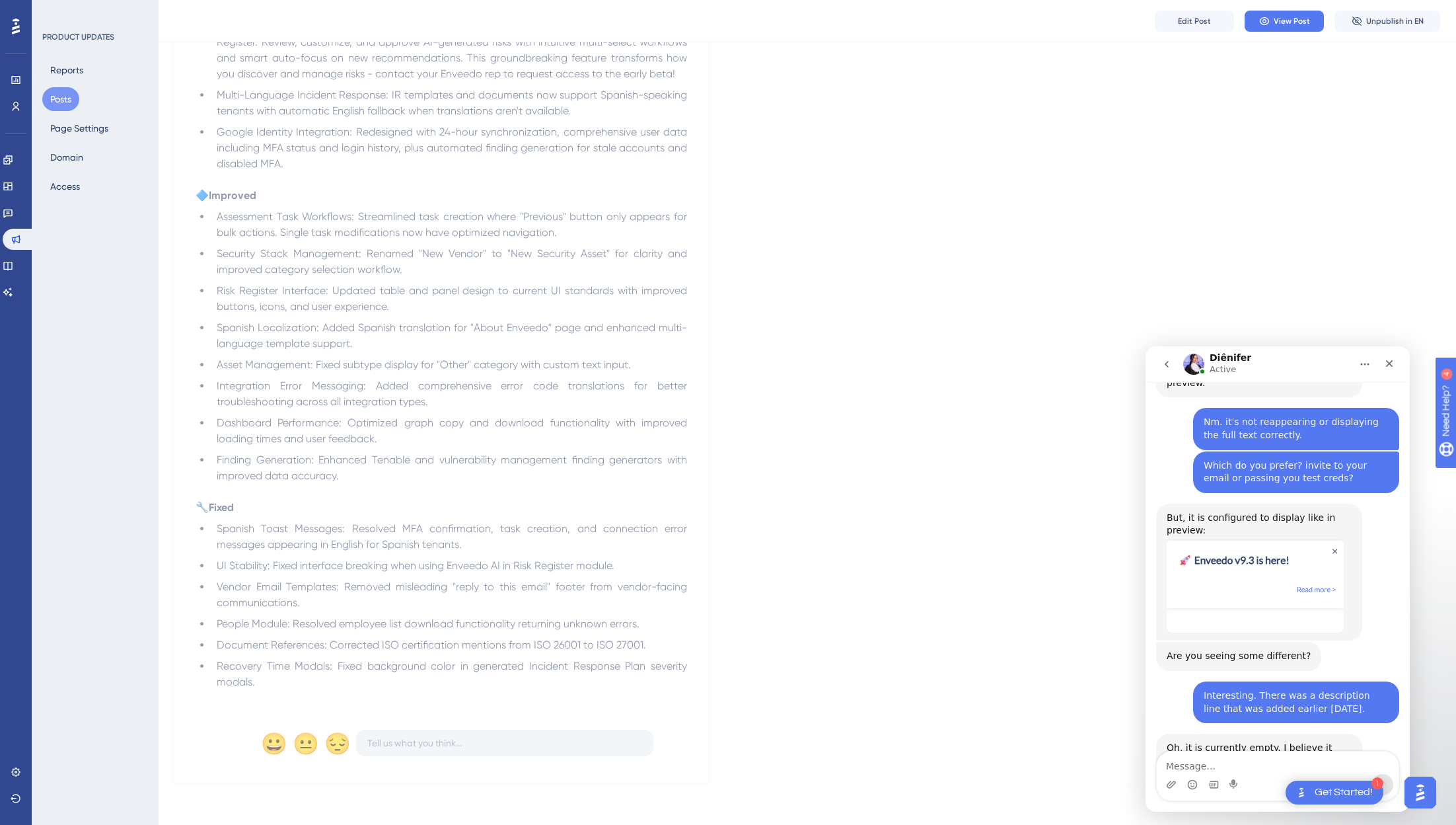
click at [1136, 763] on textarea "Message…" at bounding box center [1277, 762] width 242 height 23
type textarea "It was and it was published. I just re-added it again."
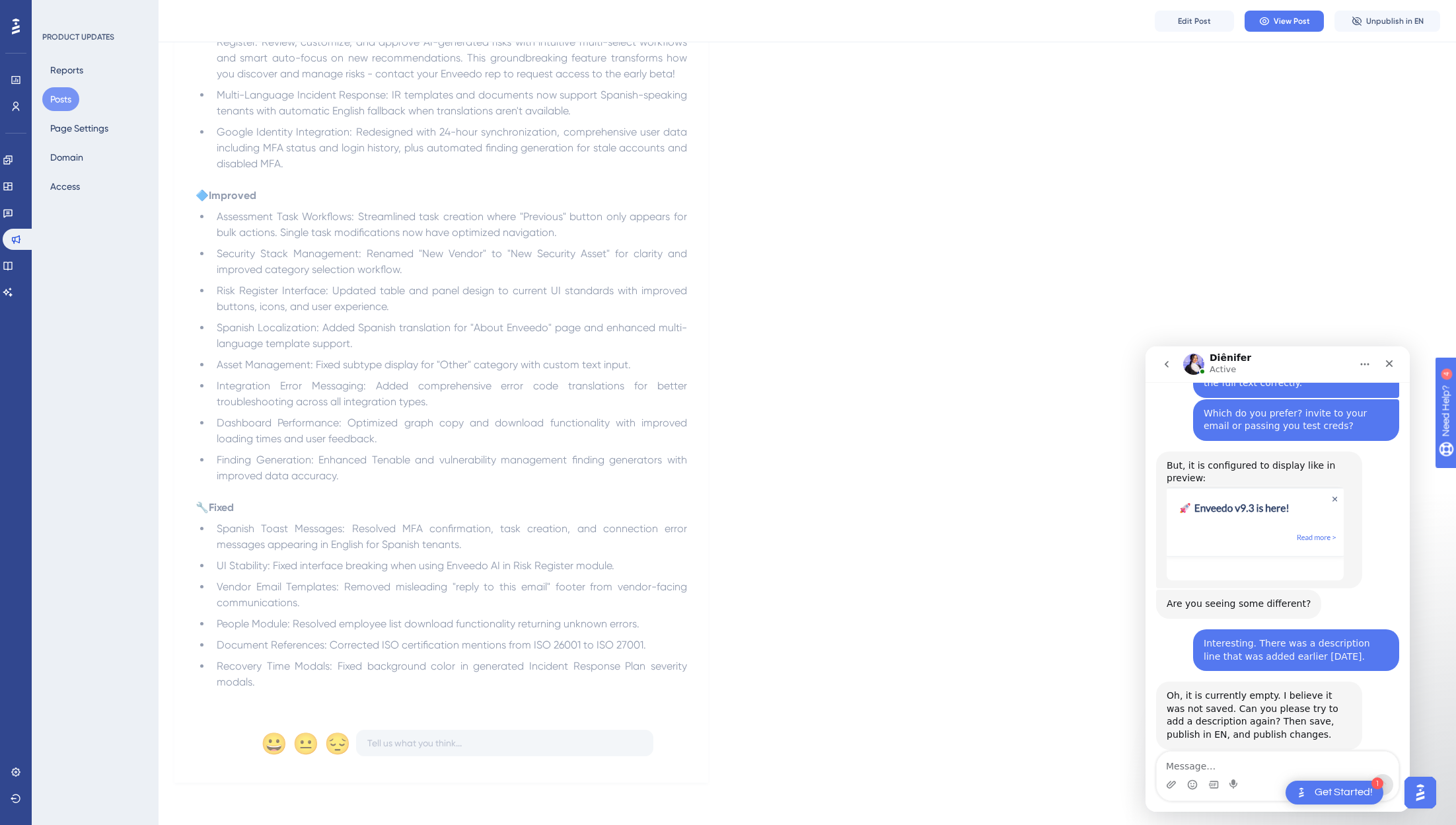
drag, startPoint x: 1303, startPoint y: 98, endPoint x: 1301, endPoint y: 87, distance: 11.2
click at [1136, 97] on div "Improvements Nuevo Fixes Enveedo v9.3 September 4, 2025 This update delivers ga…" at bounding box center [806, 117] width 1265 height 1330
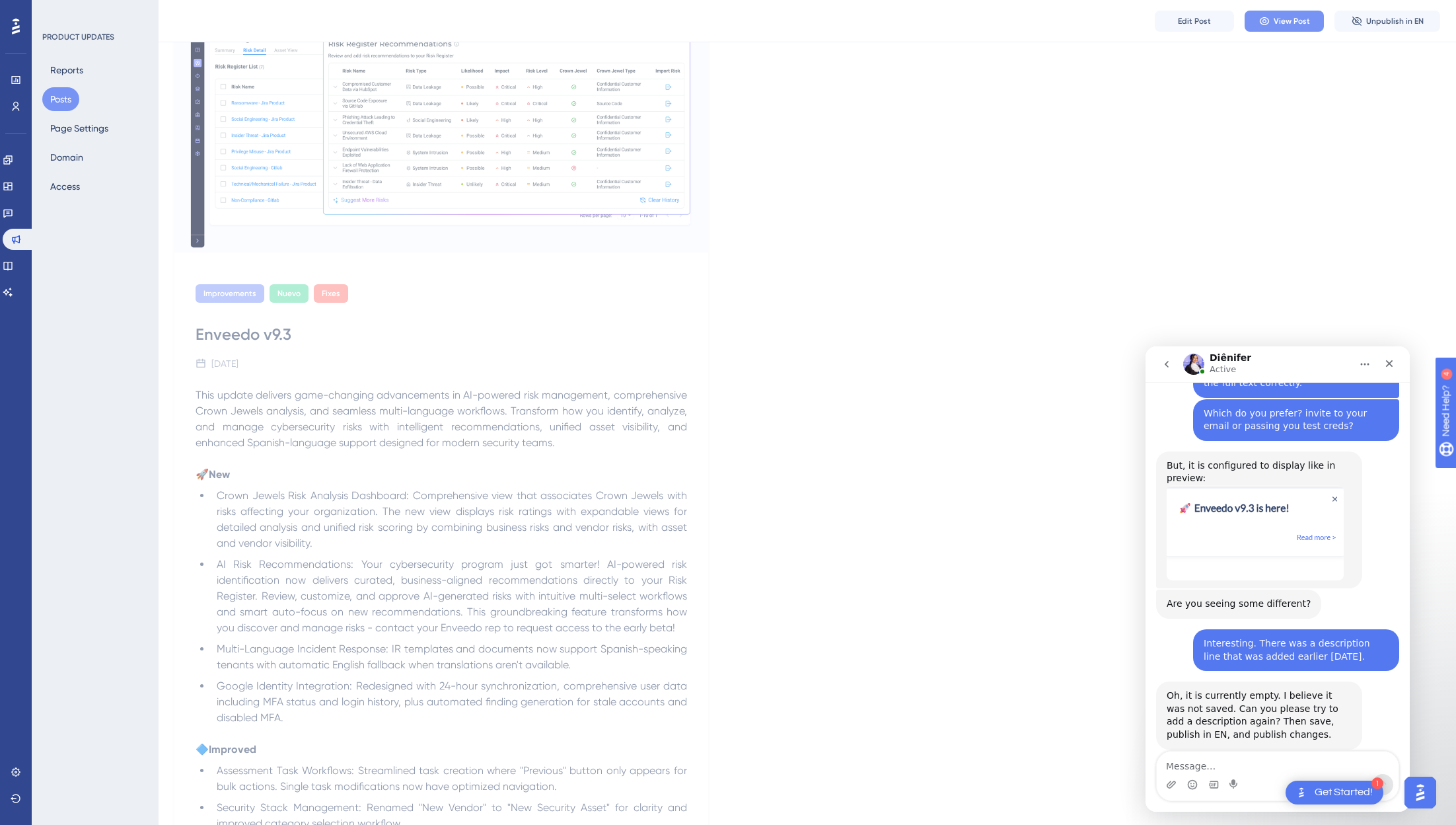
scroll to position [0, 0]
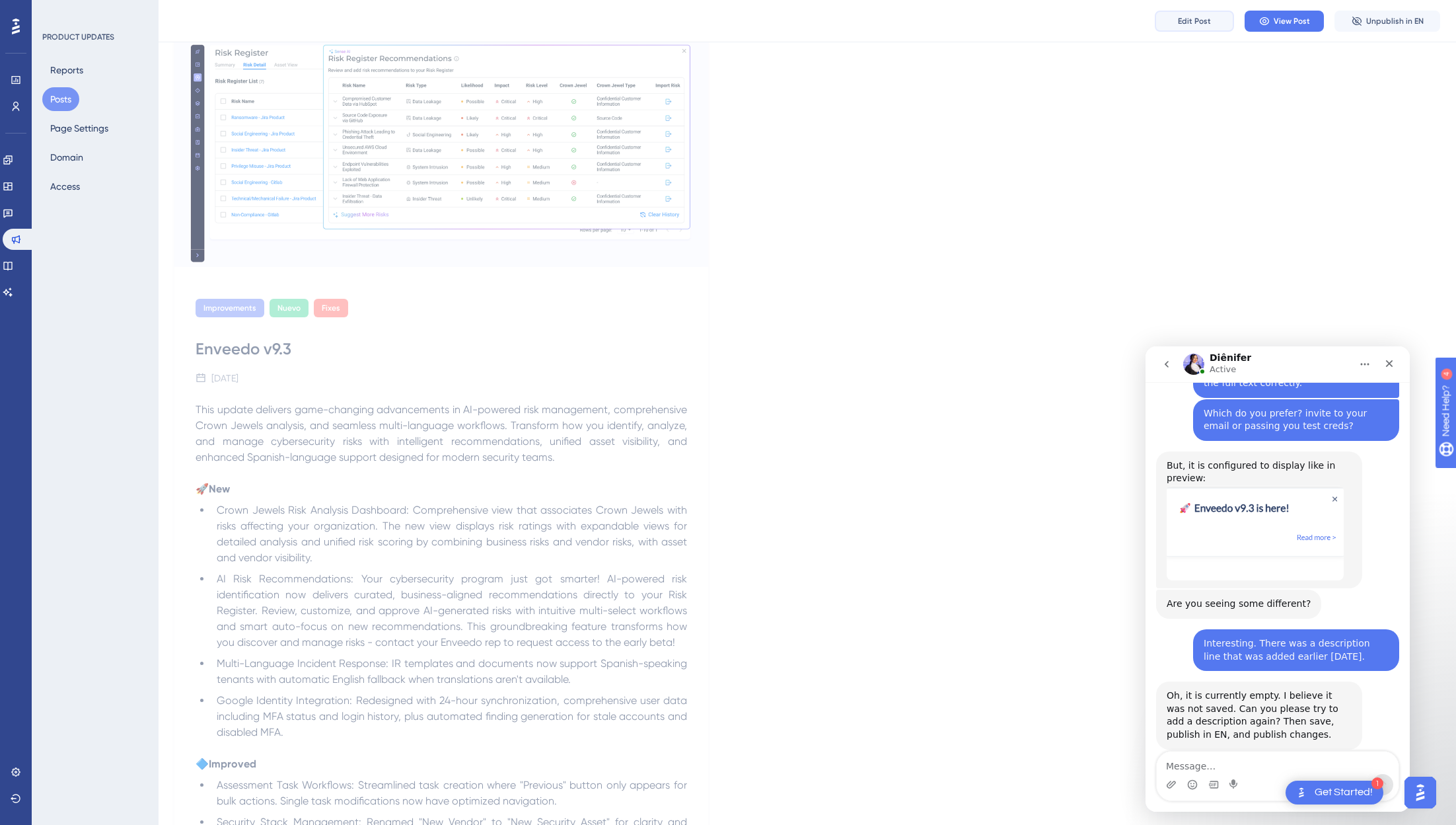
click at [1136, 17] on span "Edit Post" at bounding box center [1194, 21] width 33 height 10
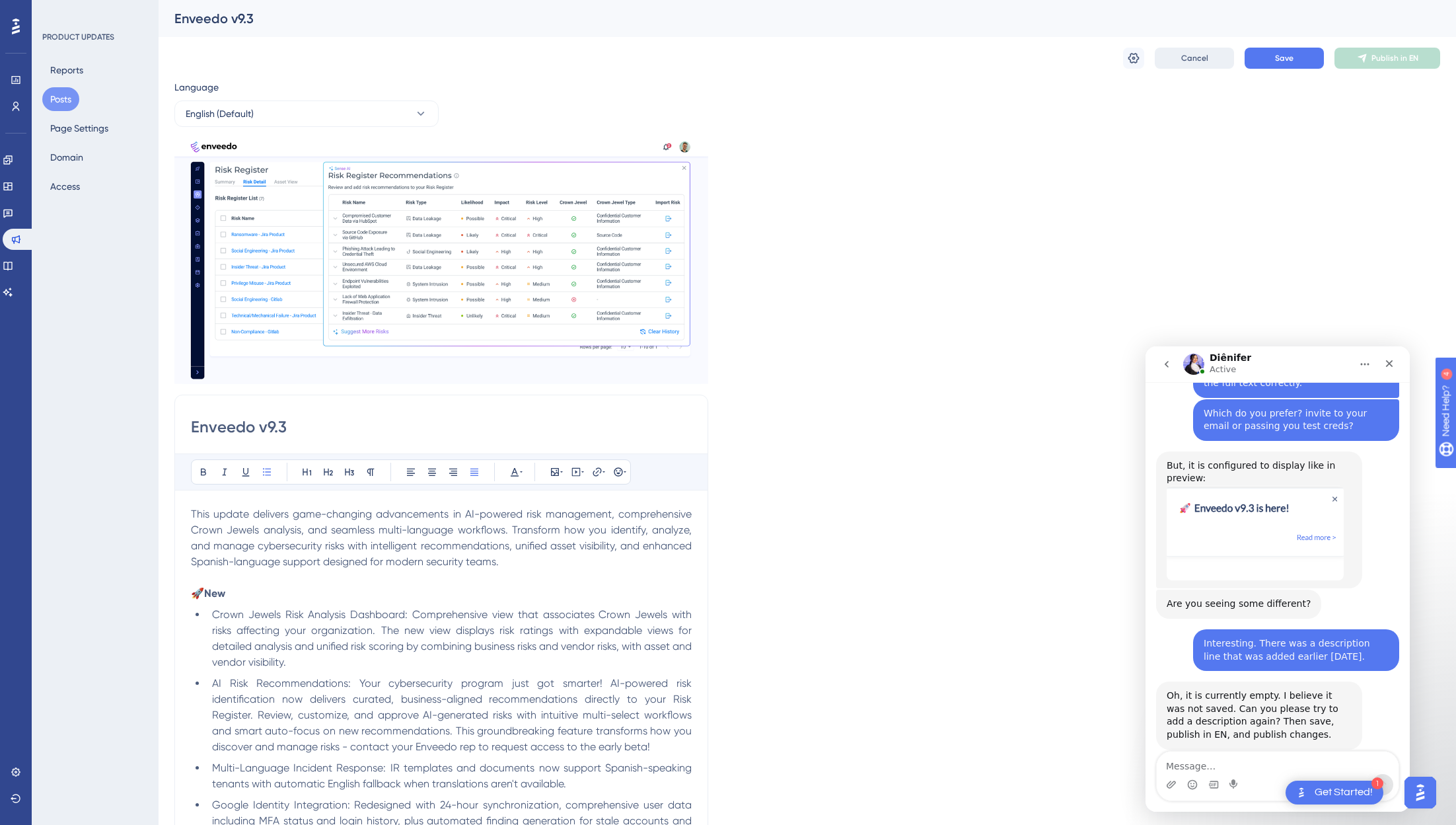
click at [1136, 64] on button "Cancel" at bounding box center [1194, 58] width 79 height 21
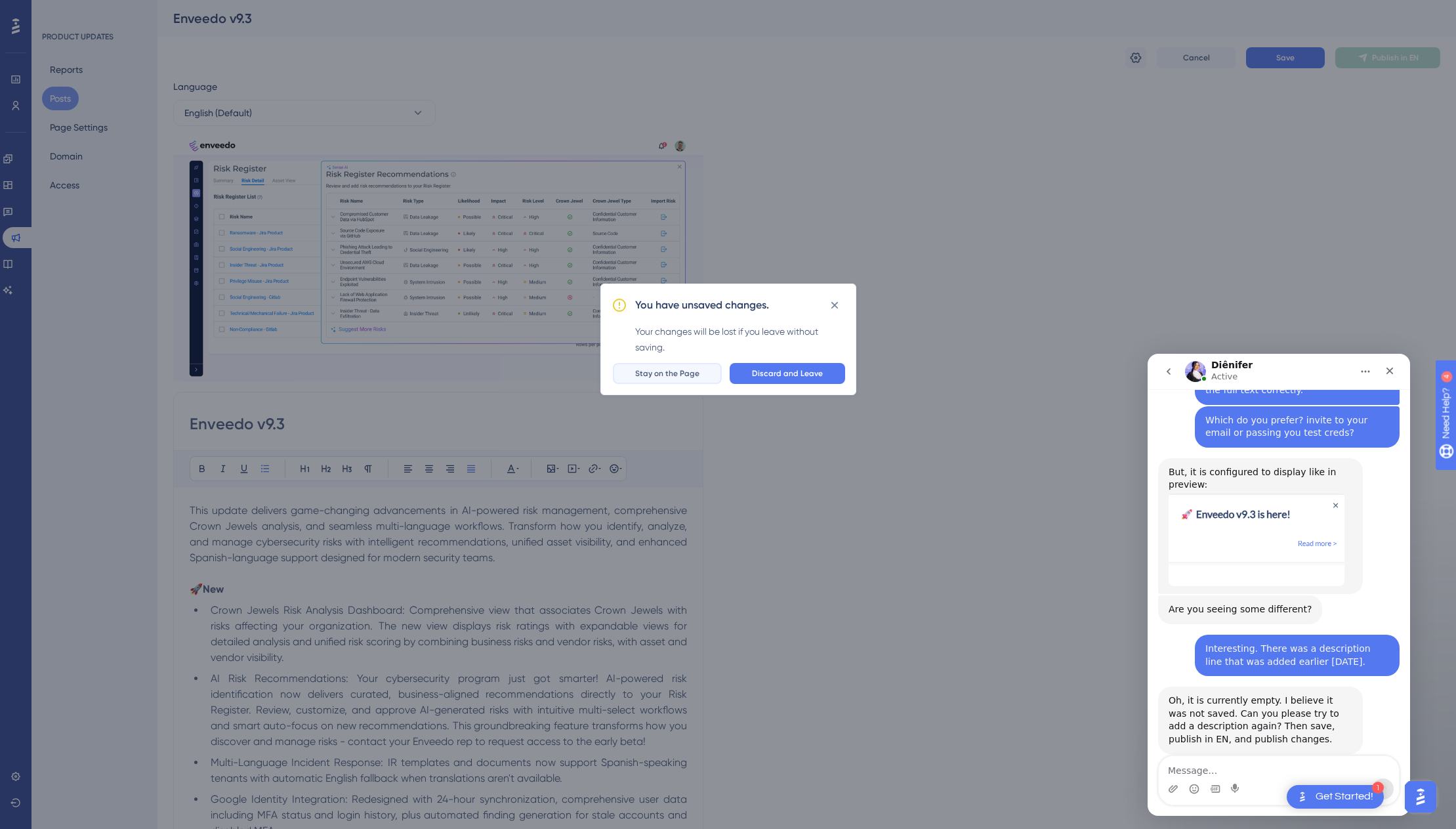
click at [674, 379] on button "Stay on the Page" at bounding box center [667, 373] width 109 height 21
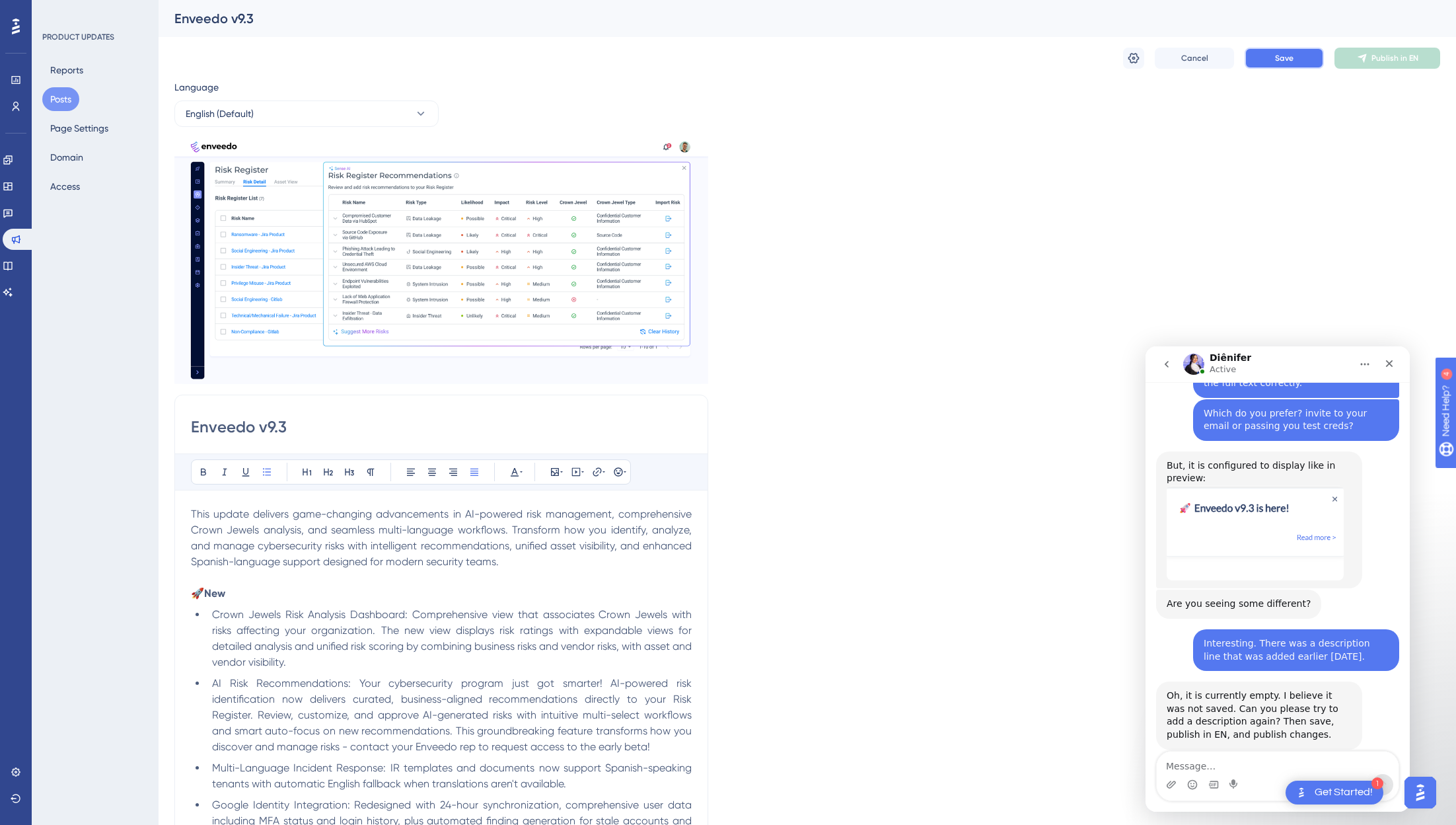
click at [1136, 57] on button "Save" at bounding box center [1284, 58] width 79 height 21
click at [1136, 58] on span "Publish in EN" at bounding box center [1395, 58] width 47 height 10
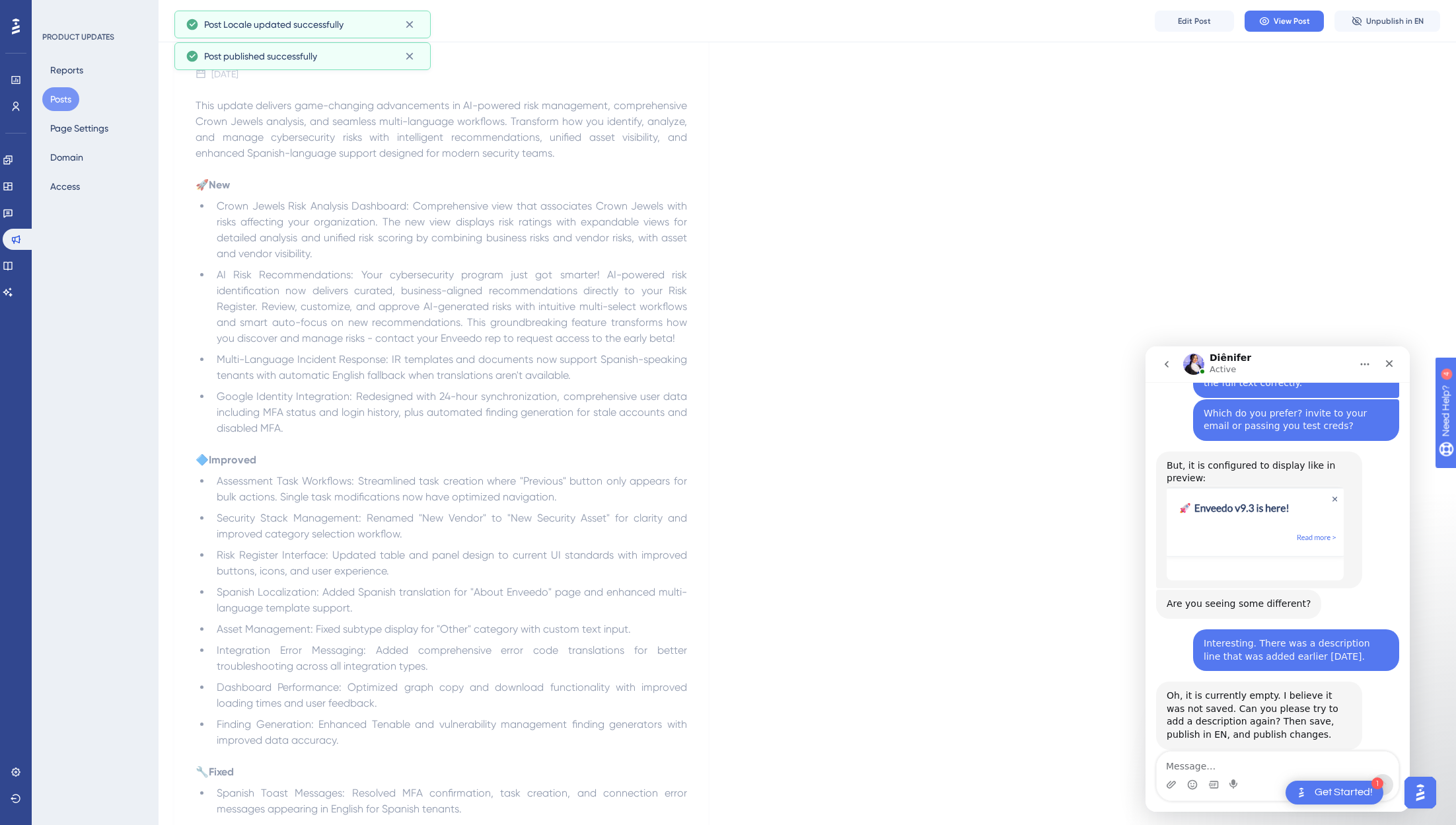
scroll to position [691, 0]
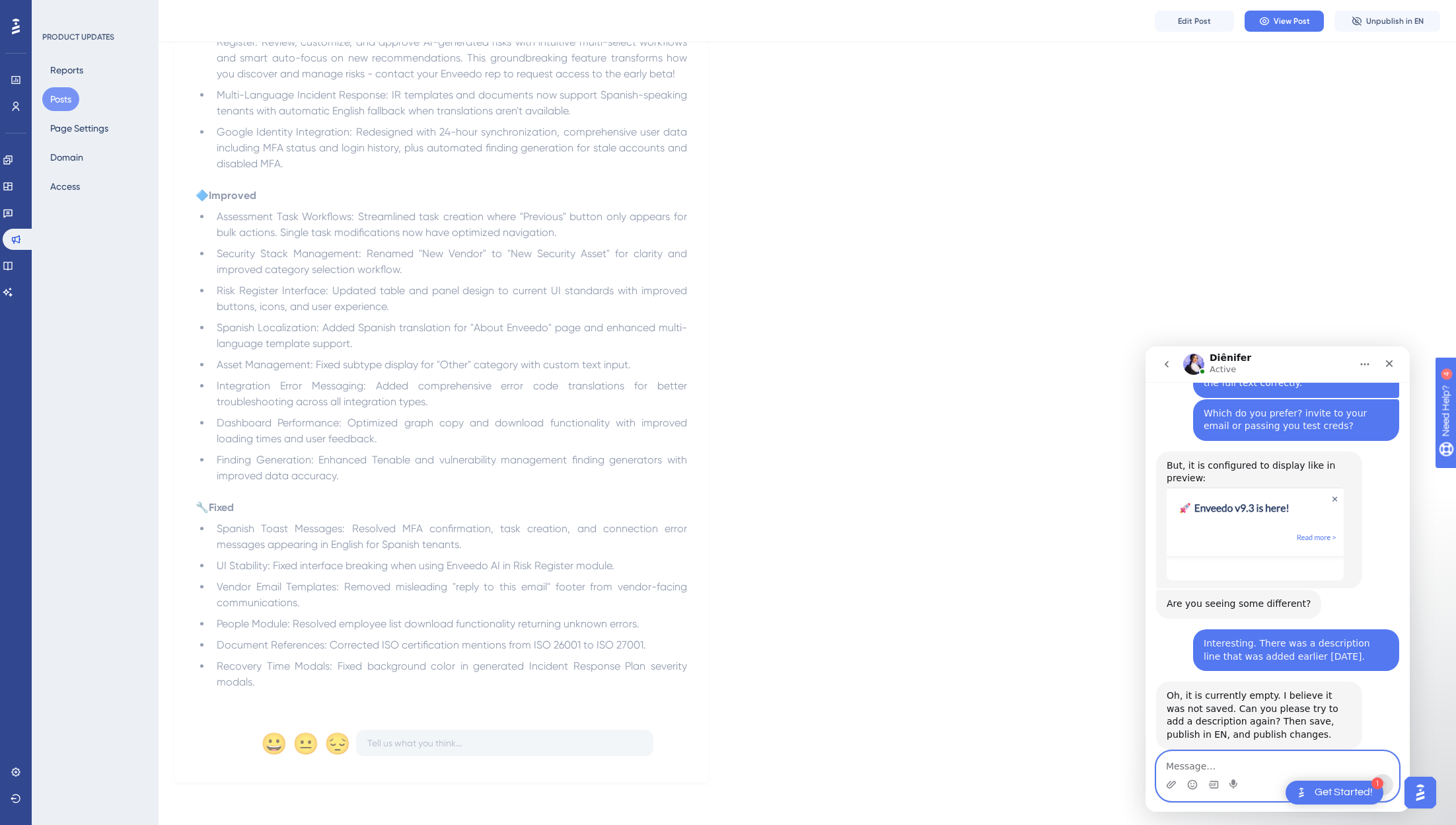
click at [1136, 767] on textarea "Message…" at bounding box center [1277, 762] width 242 height 23
click at [1136, 762] on textarea "Message…" at bounding box center [1277, 762] width 242 height 23
type textarea "still not showing up in the product"
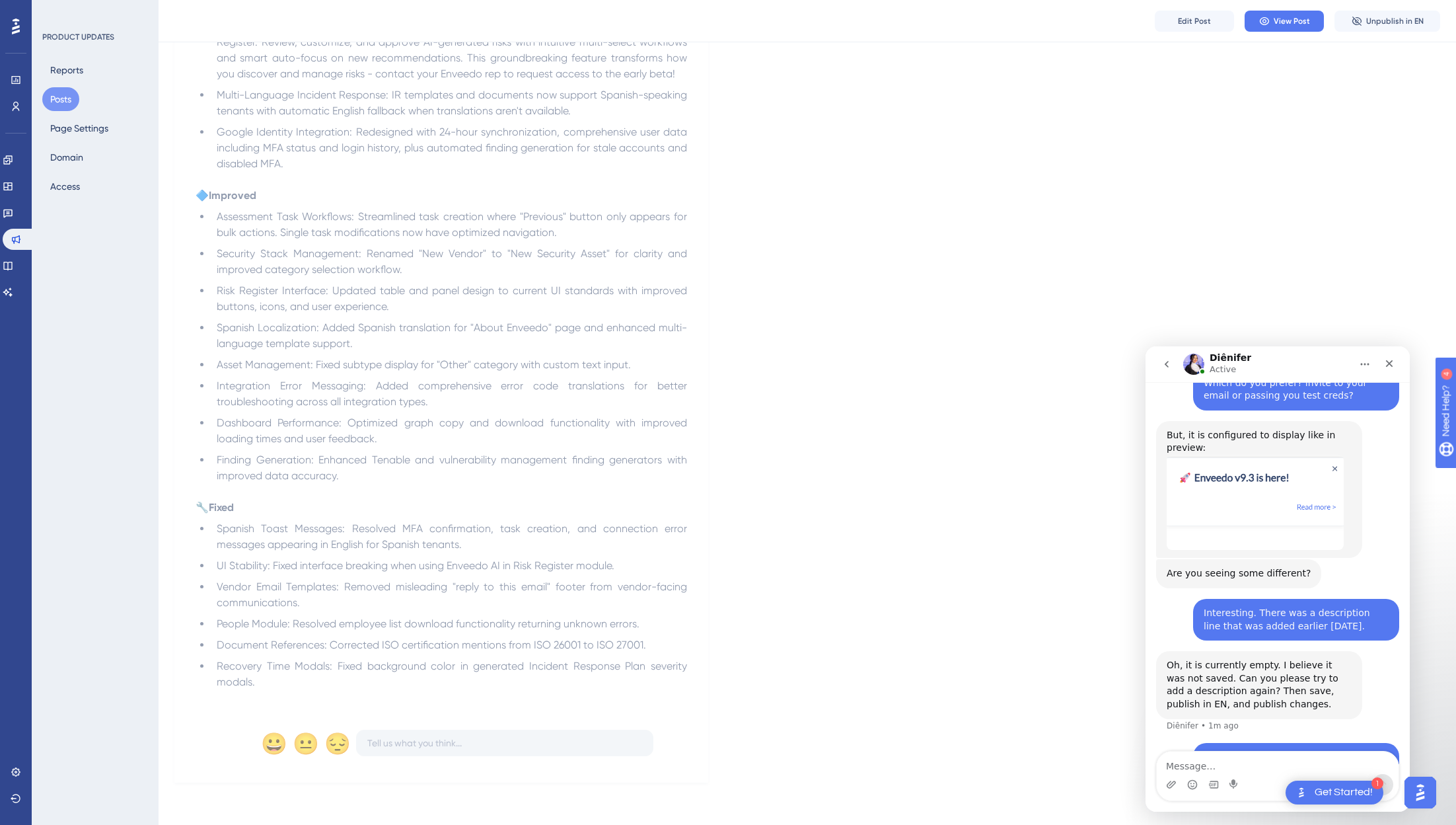
click at [891, 608] on div "Improvements Nuevo Fixes Enveedo v9.3 September 4, 2025 This update delivers ga…" at bounding box center [806, 117] width 1265 height 1330
click at [1136, 762] on textarea "Message…" at bounding box center [1277, 762] width 242 height 23
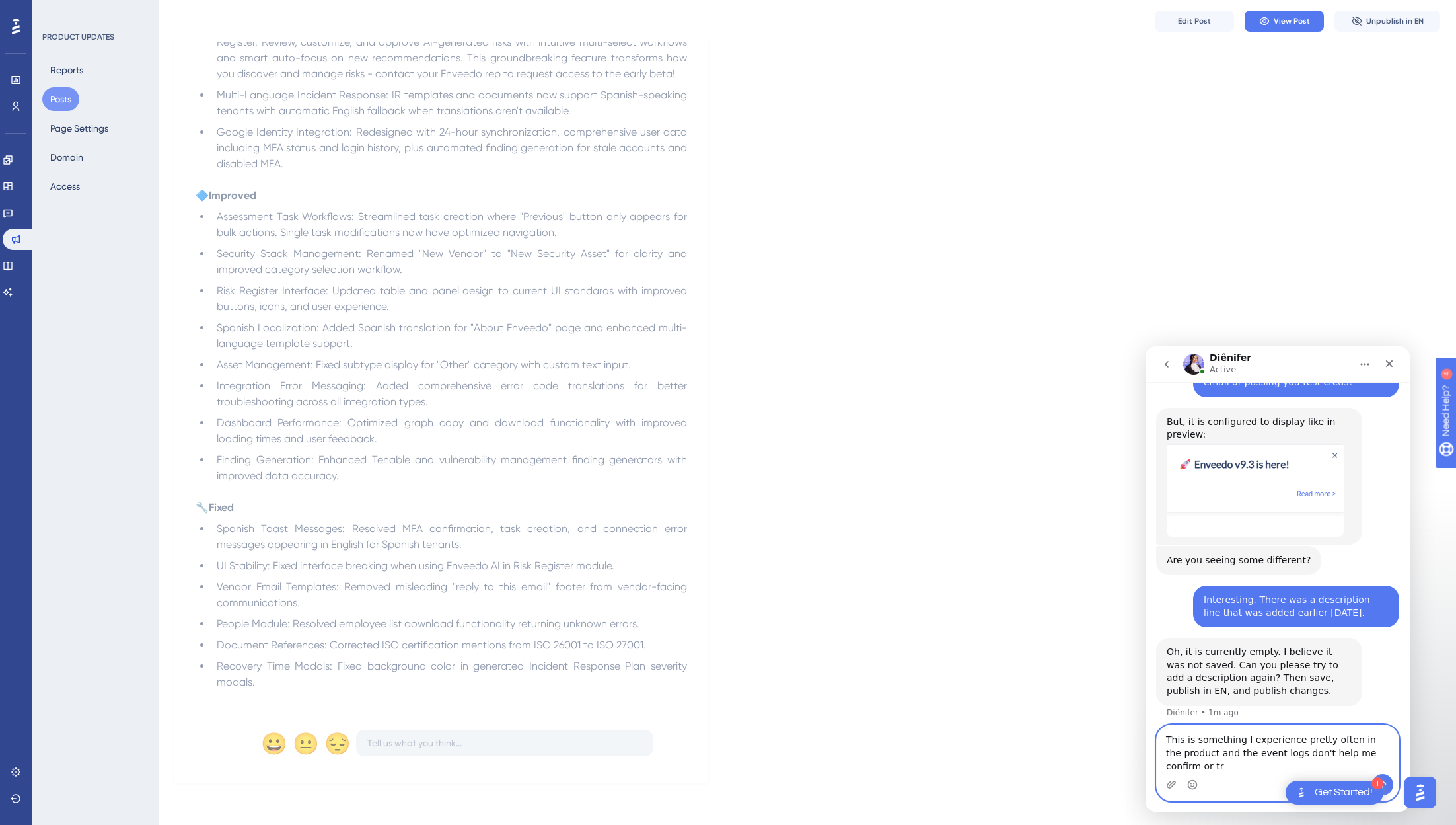
scroll to position [1107, 0]
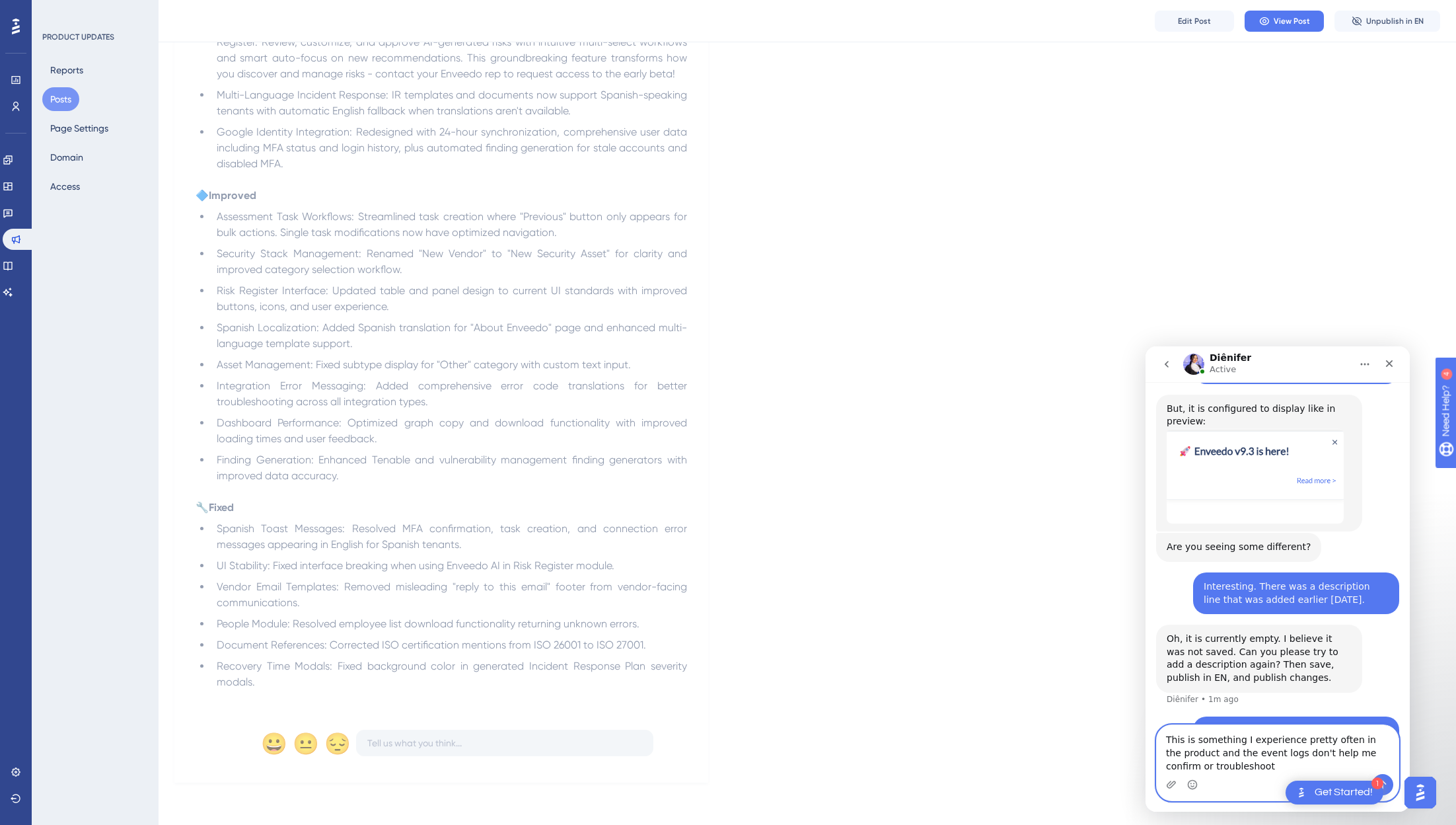
type textarea "This is something I experience pretty often in the product and the event logs d…"
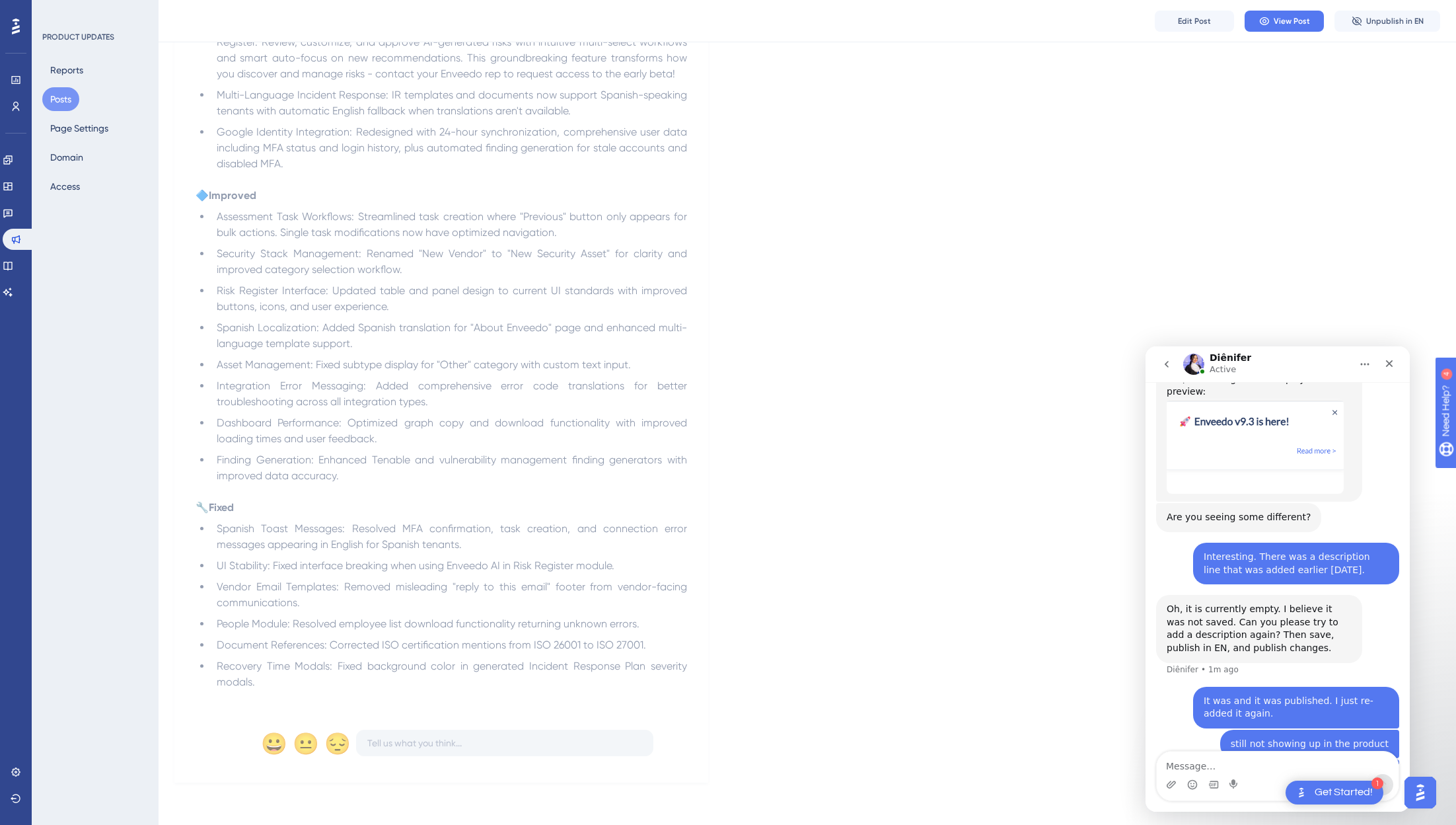
click at [874, 343] on div "Improvements Nuevo Fixes Enveedo v9.3 September 4, 2025 This update delivers ga…" at bounding box center [806, 117] width 1265 height 1330
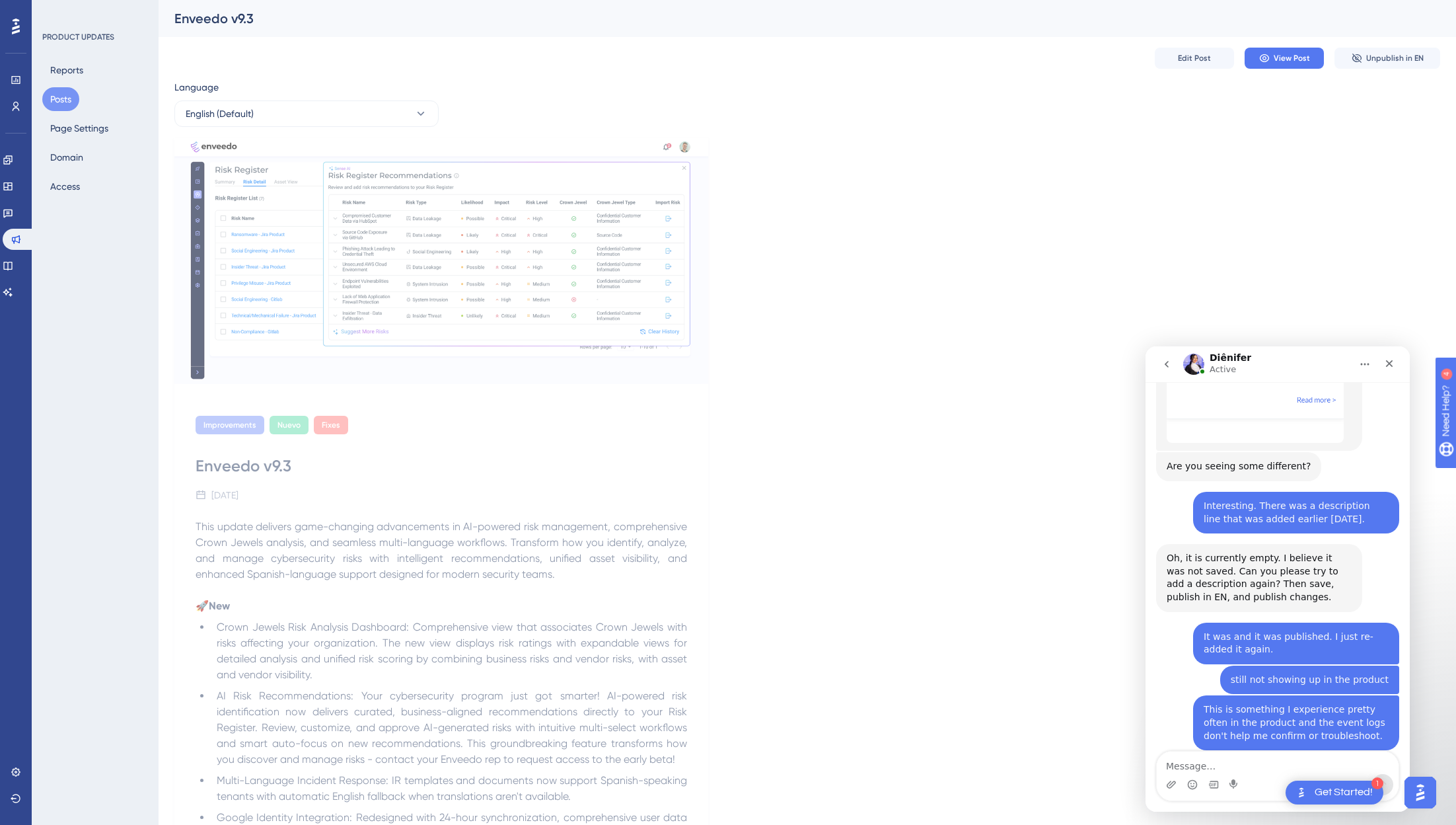
scroll to position [1189, 0]
click at [1136, 768] on textarea "Message…" at bounding box center [1277, 762] width 242 height 23
click at [1136, 119] on div "Language English (Default) Improvements Nuevo Fixes Enveedo v9.3 September 4, 2…" at bounding box center [806, 774] width 1265 height 1389
click at [990, 206] on div "Improvements Nuevo Fixes Enveedo v9.3 September 4, 2025 This update delivers ga…" at bounding box center [806, 802] width 1265 height 1330
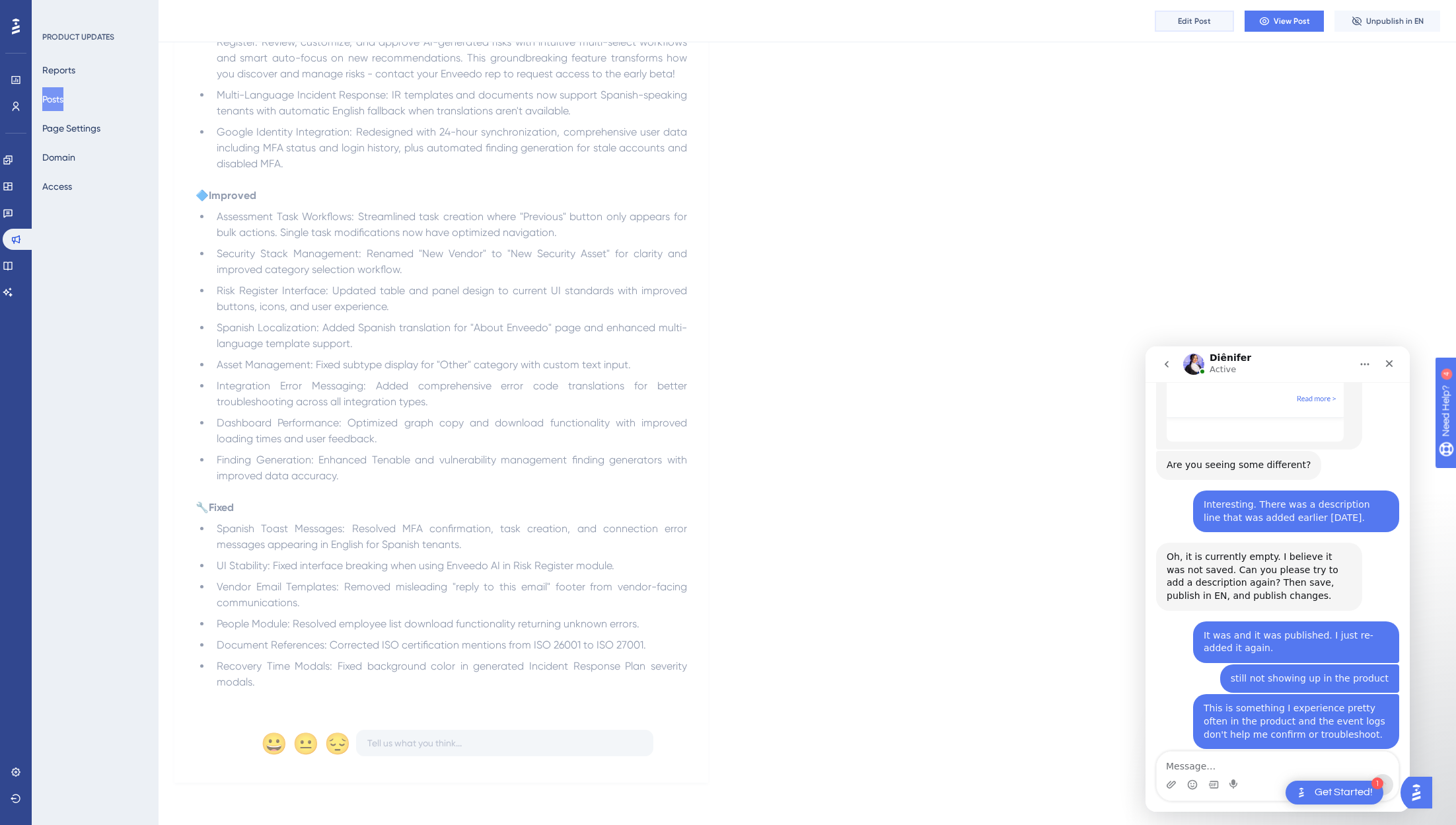
click at [1197, 20] on span "Edit Post" at bounding box center [1194, 21] width 33 height 10
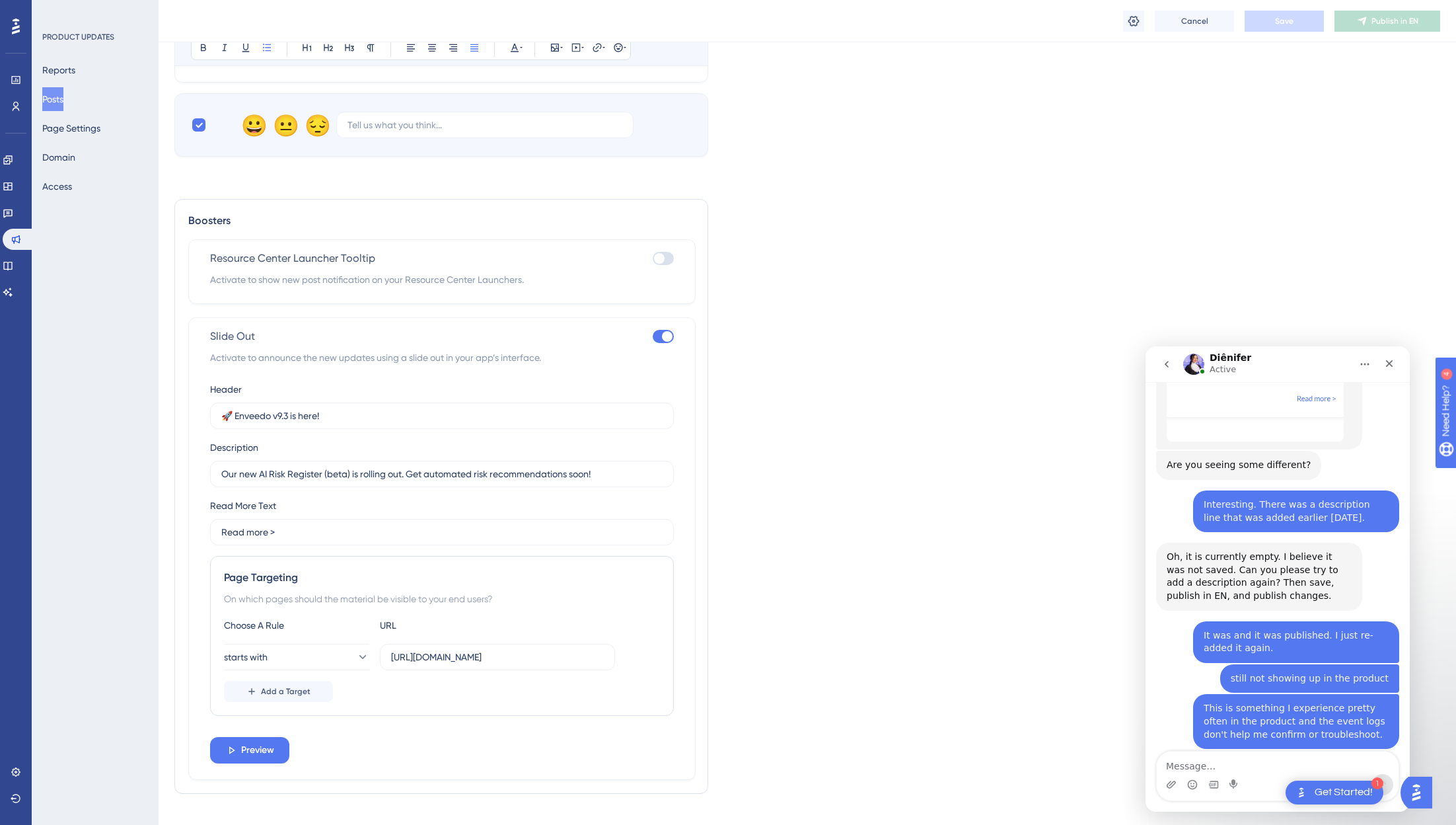
scroll to position [1340, 0]
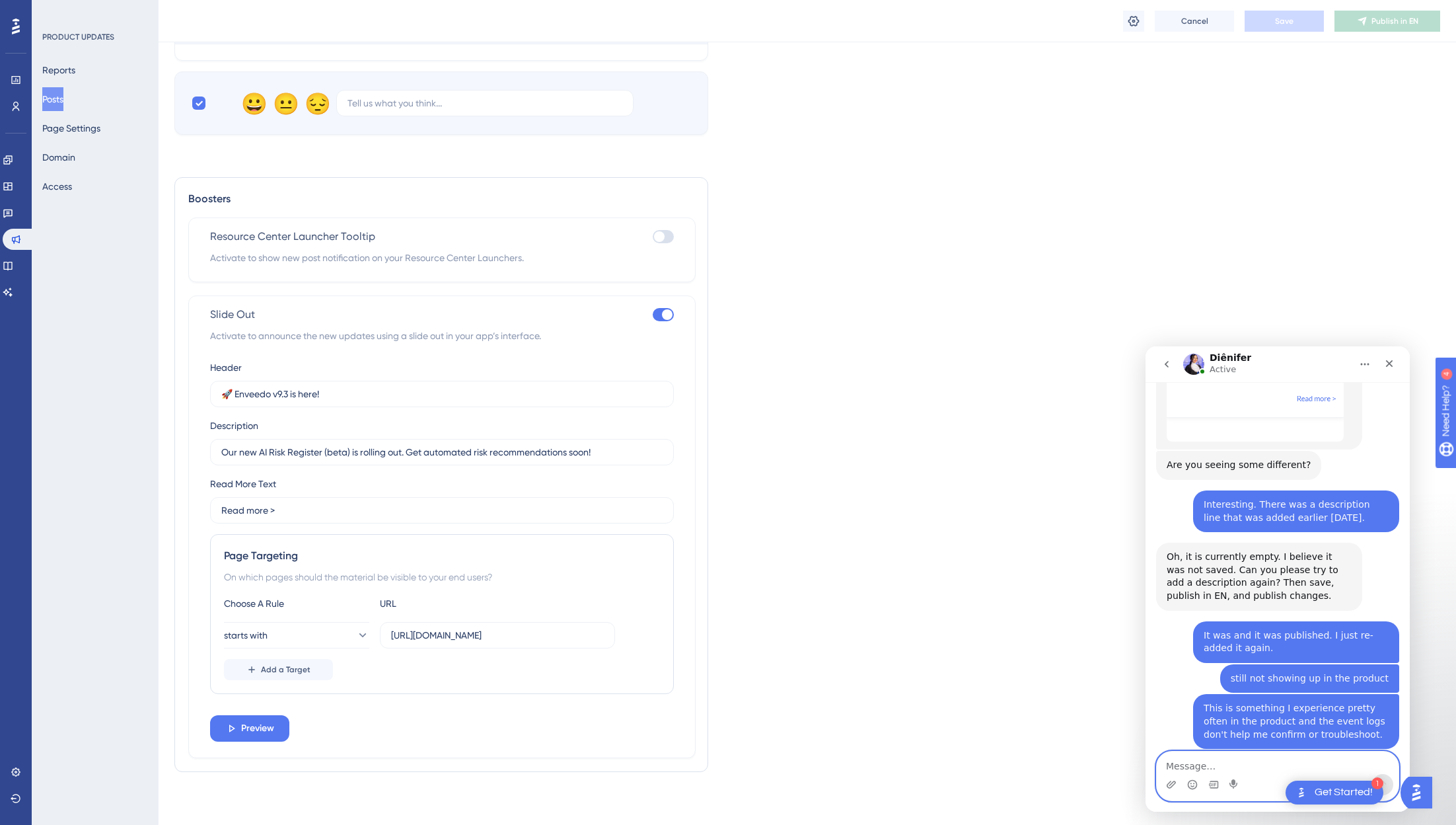
click at [1248, 754] on textarea "Message…" at bounding box center [1277, 762] width 242 height 23
type textarea "Do you see it now?"
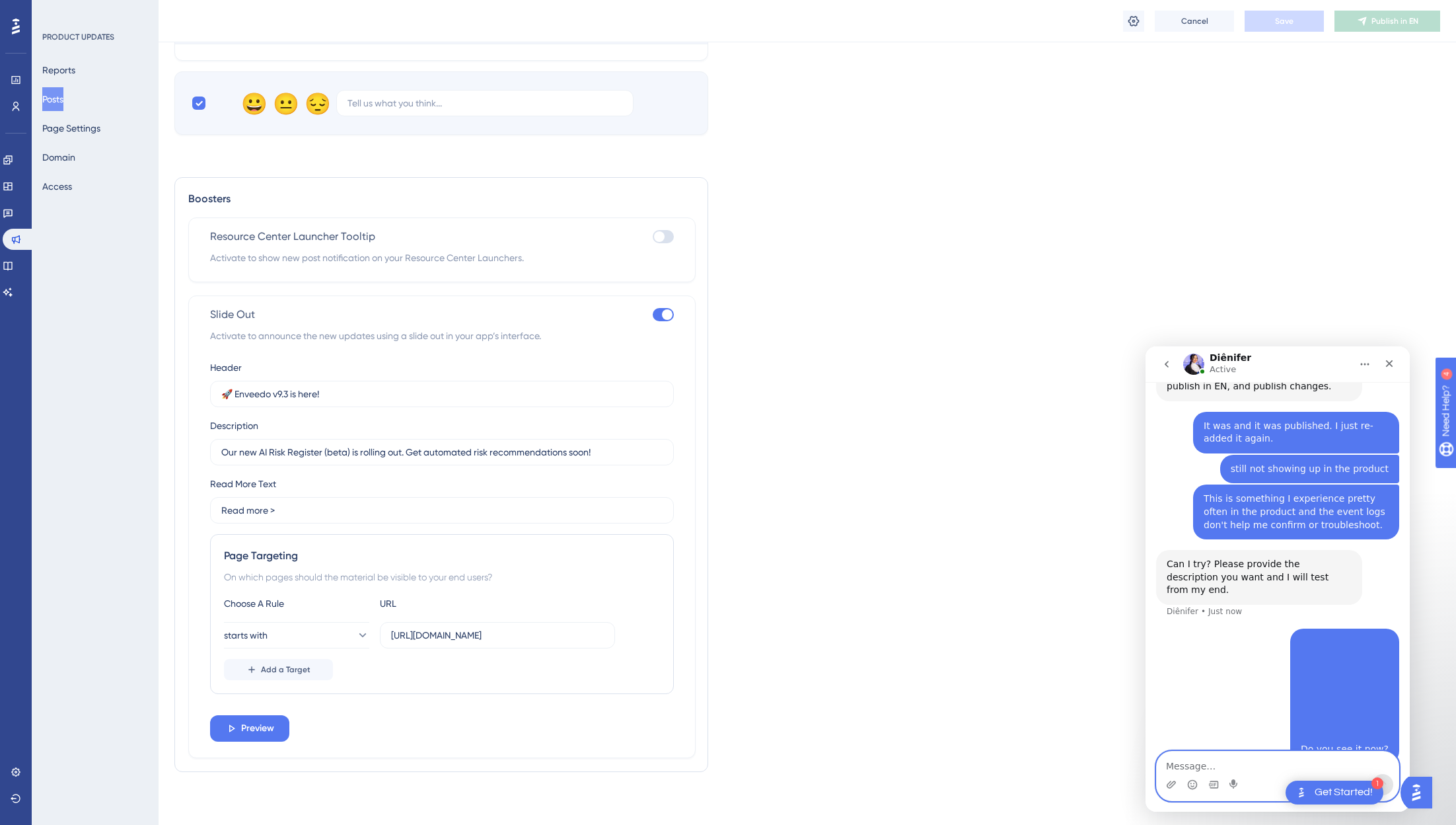
scroll to position [1412, 0]
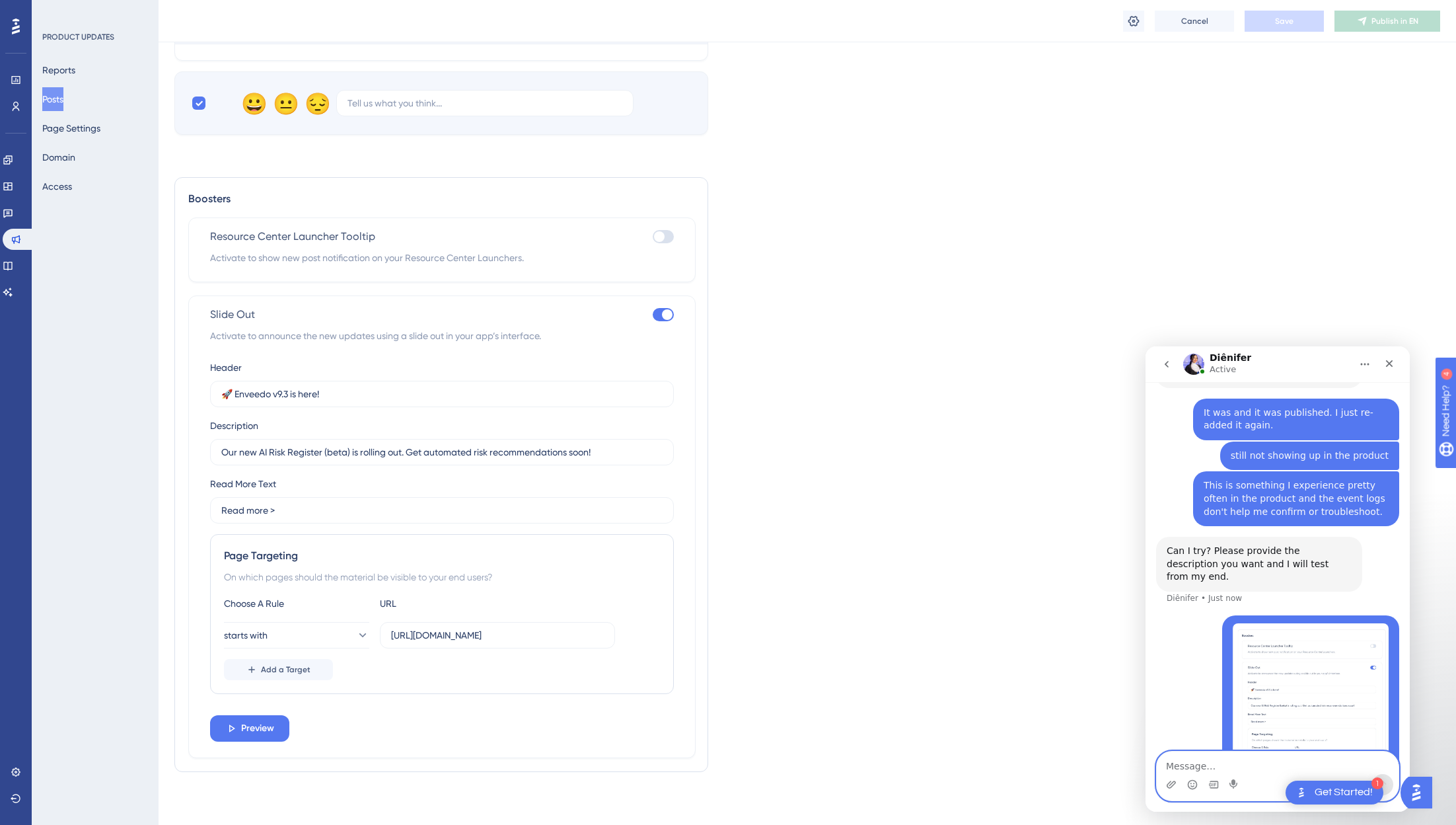
click at [68, 85] on div "Reports Posts Page Settings Domain Access" at bounding box center [96, 128] width 107 height 140
click at [64, 94] on button "Posts" at bounding box center [53, 98] width 21 height 24
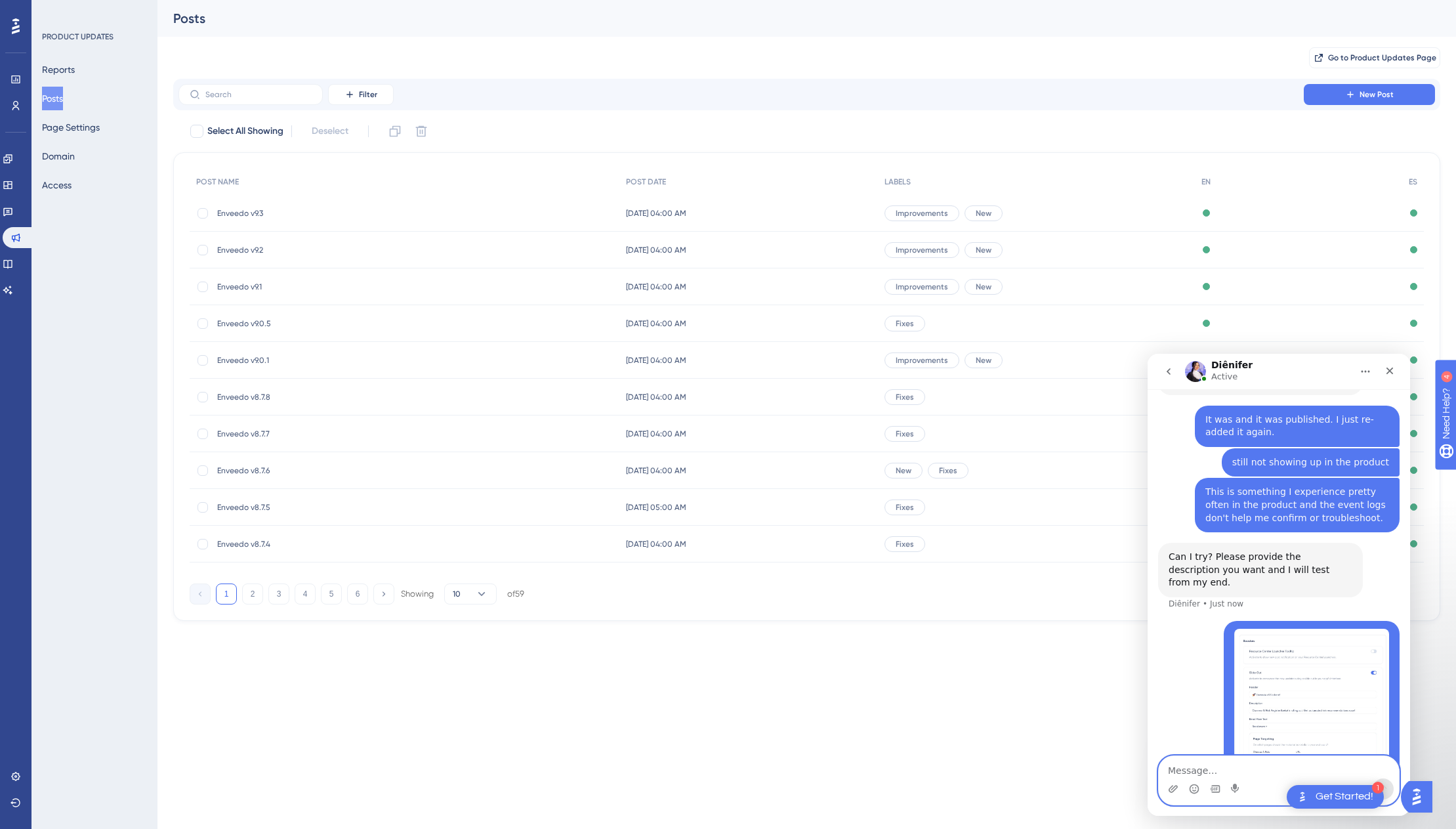
click at [1267, 777] on textarea "Message…" at bounding box center [1280, 768] width 241 height 22
type textarea "I added it back a couple of minutes ago."
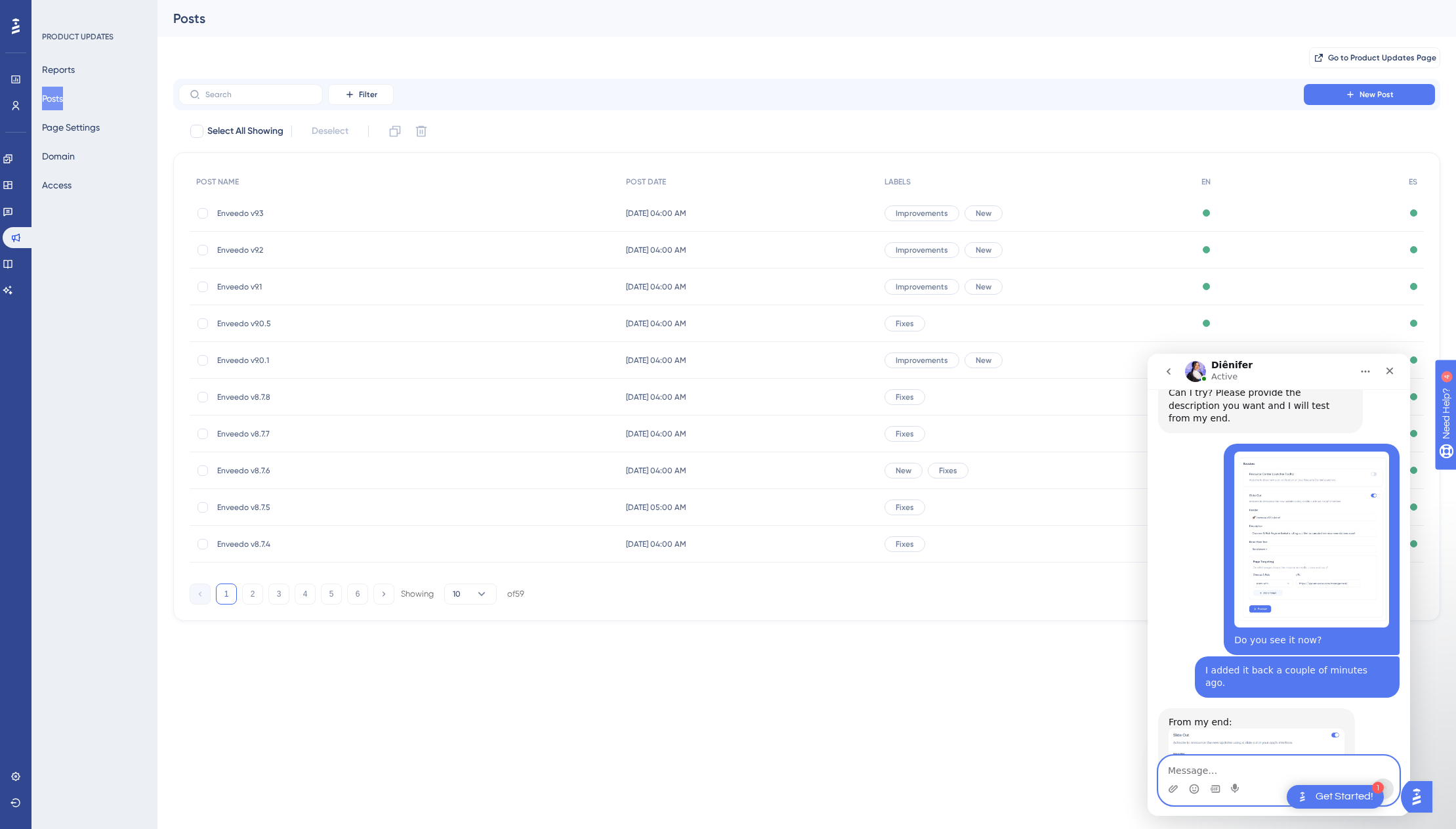
scroll to position [1617, 0]
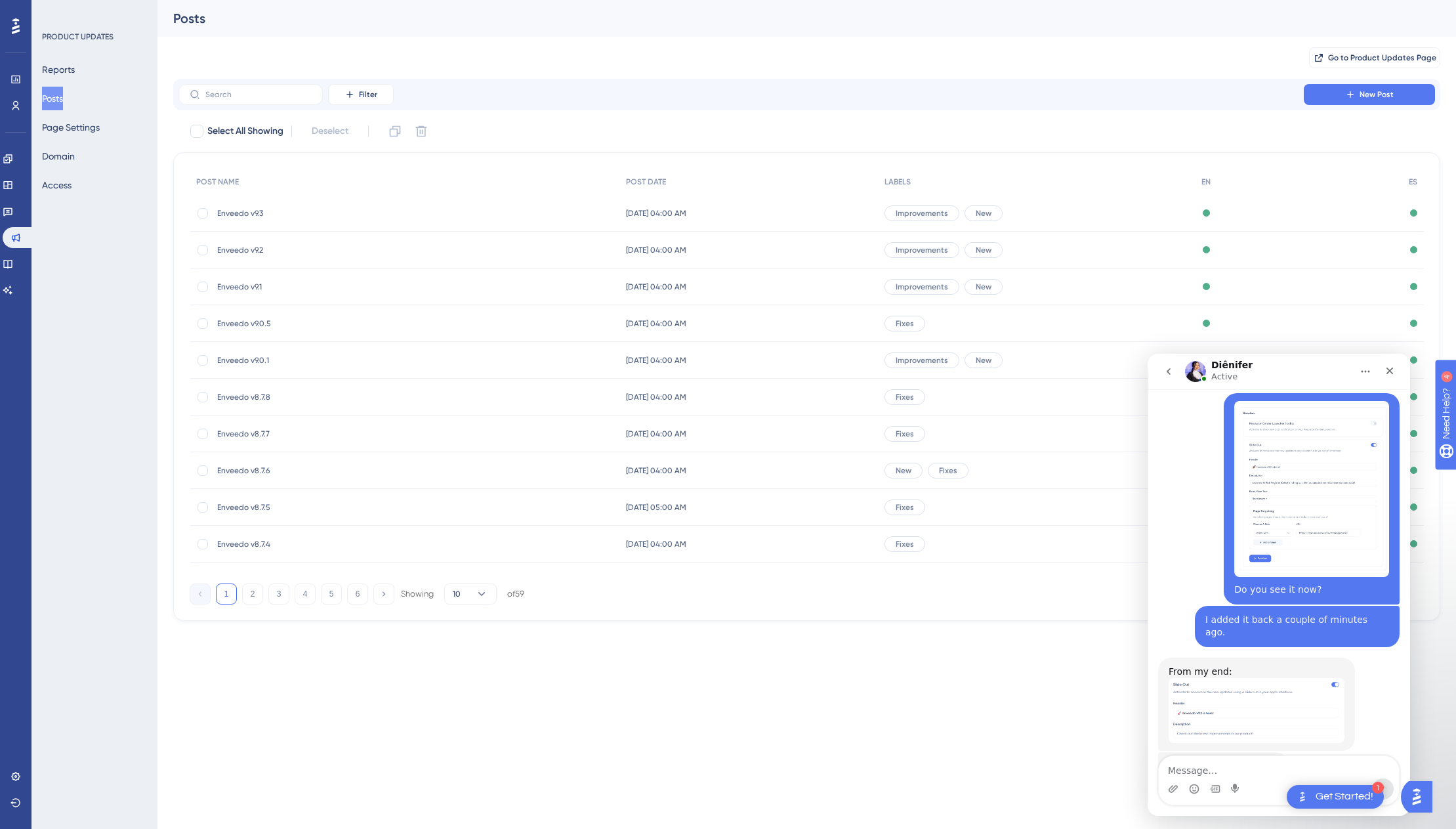
click at [1249, 678] on img "Diênifer says…" at bounding box center [1256, 710] width 176 height 65
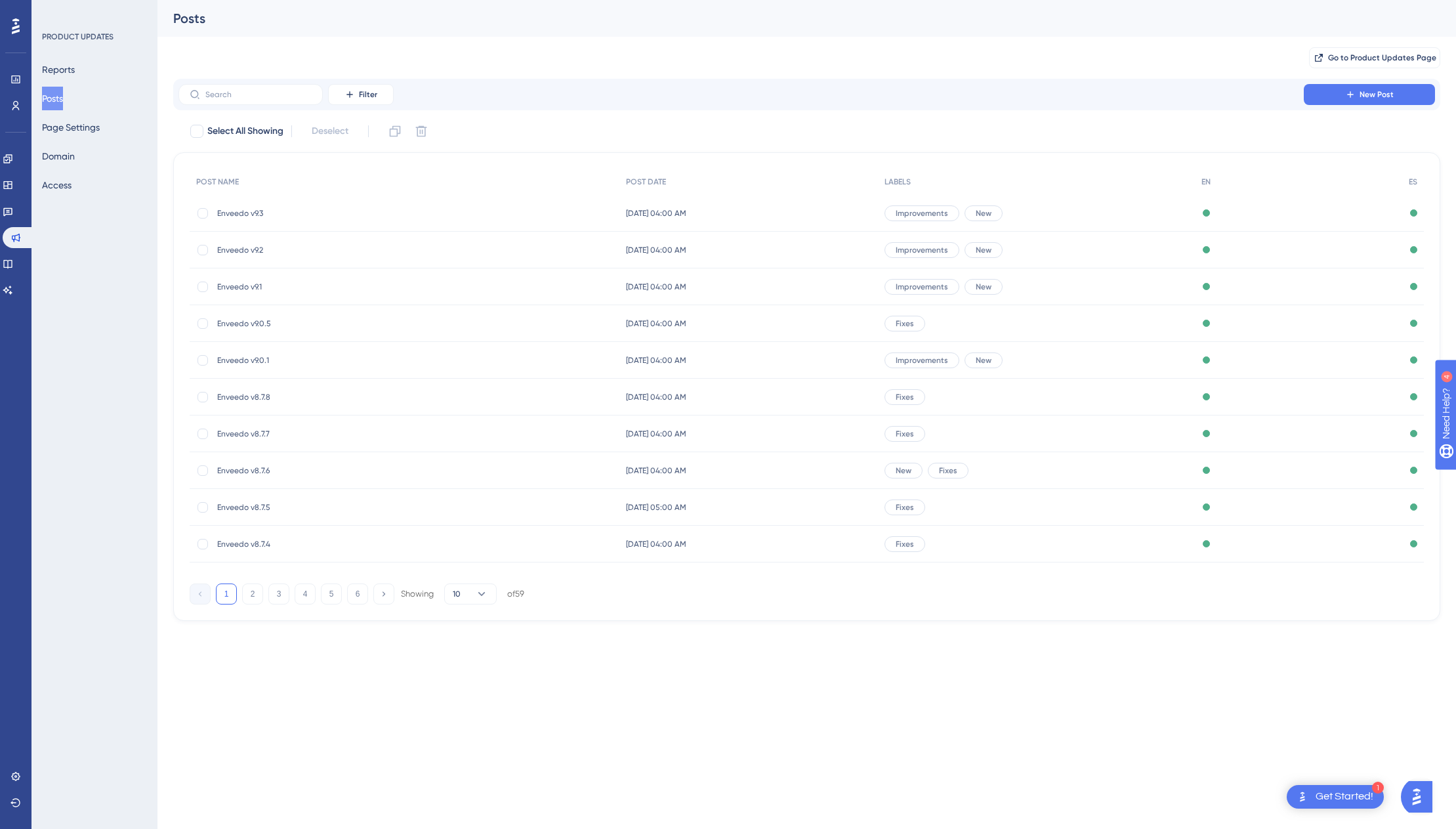
click at [1341, 797] on div "Get Started!" at bounding box center [1344, 797] width 58 height 15
click at [1408, 790] on button "Open AI Assistant Launcher" at bounding box center [1416, 797] width 31 height 31
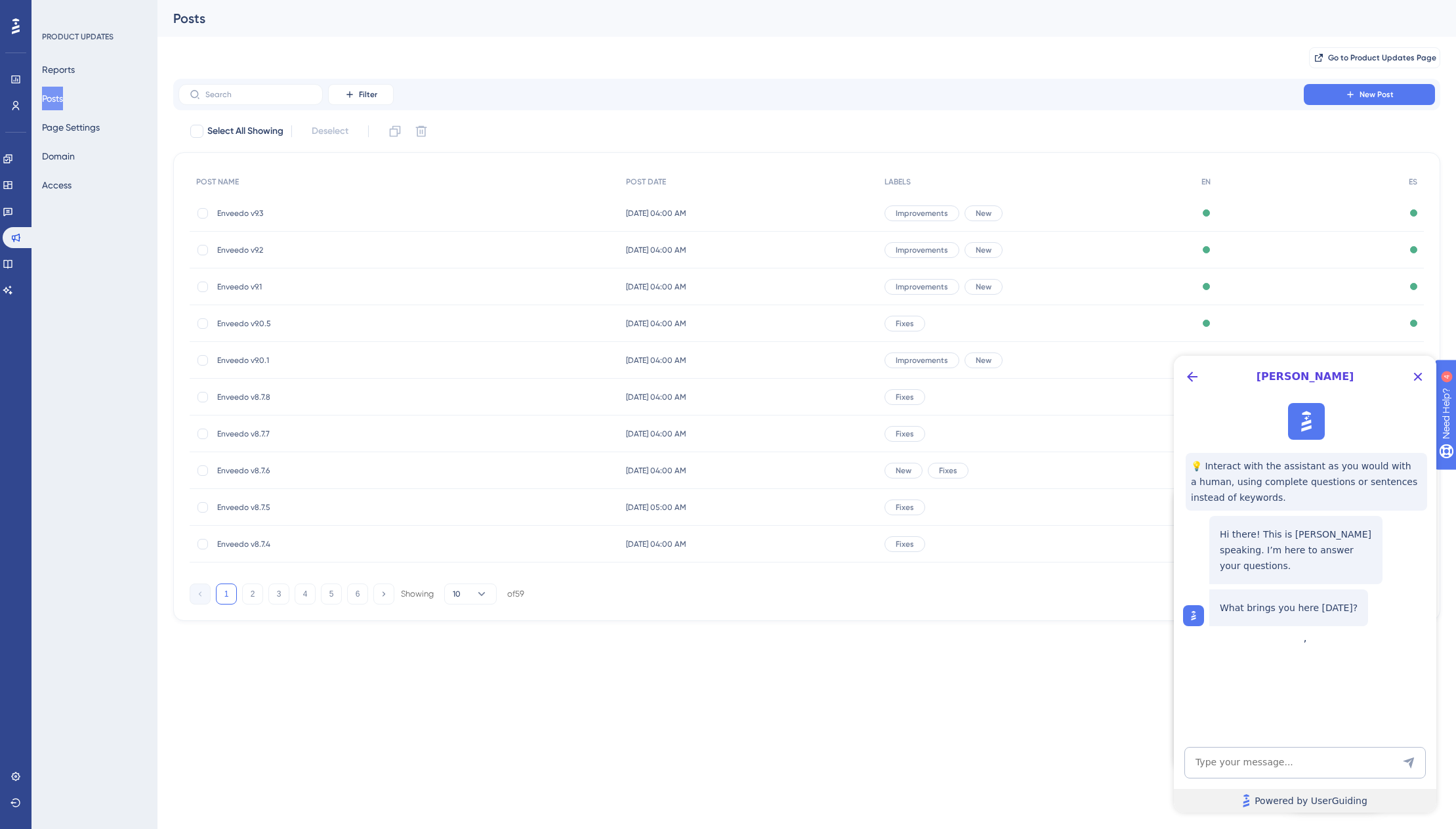
scroll to position [0, 0]
click at [1198, 374] on icon "Back Button" at bounding box center [1192, 376] width 16 height 16
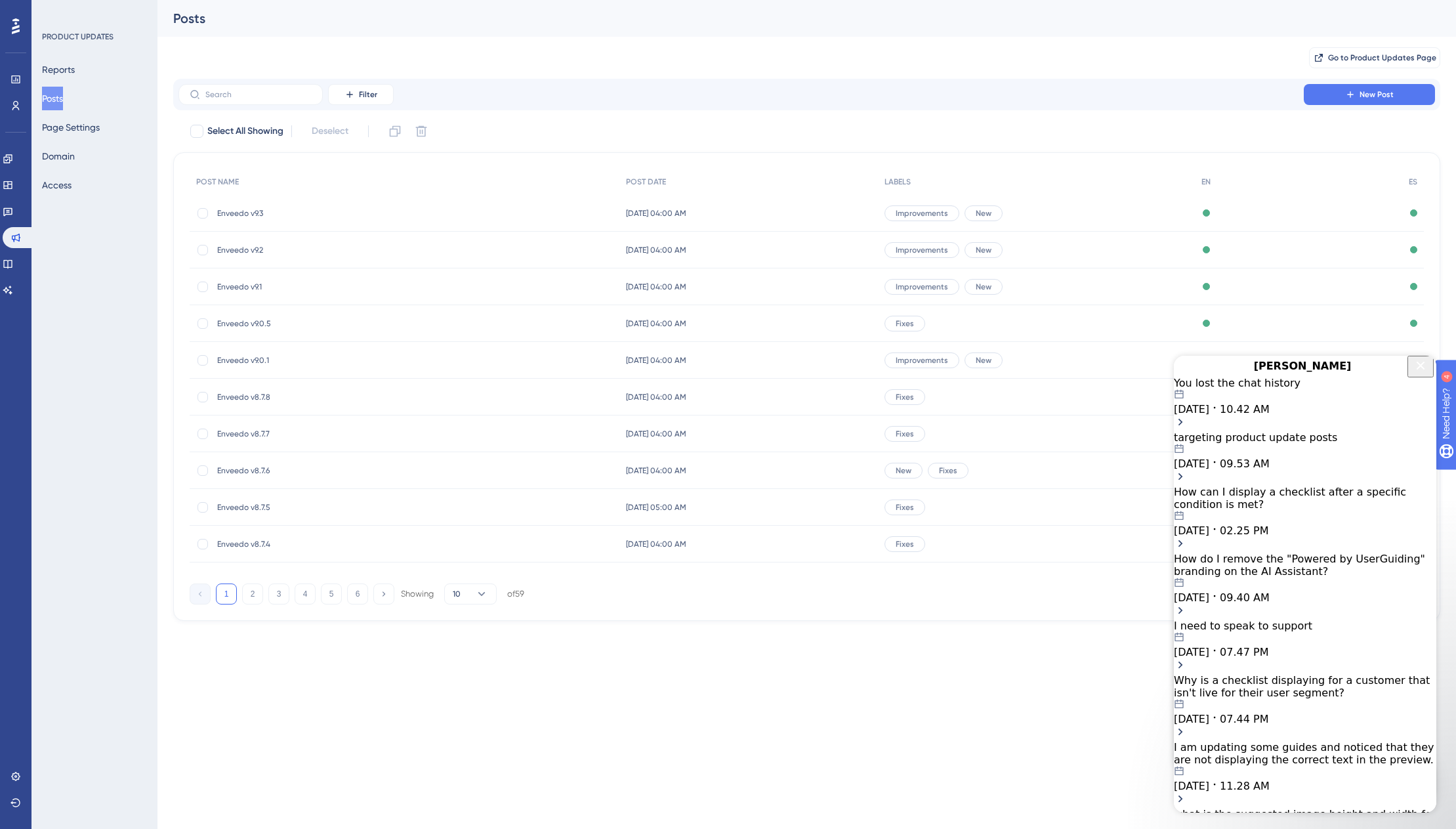
scroll to position [1674, 0]
click at [1425, 374] on icon "Close Button" at bounding box center [1421, 365] width 16 height 16
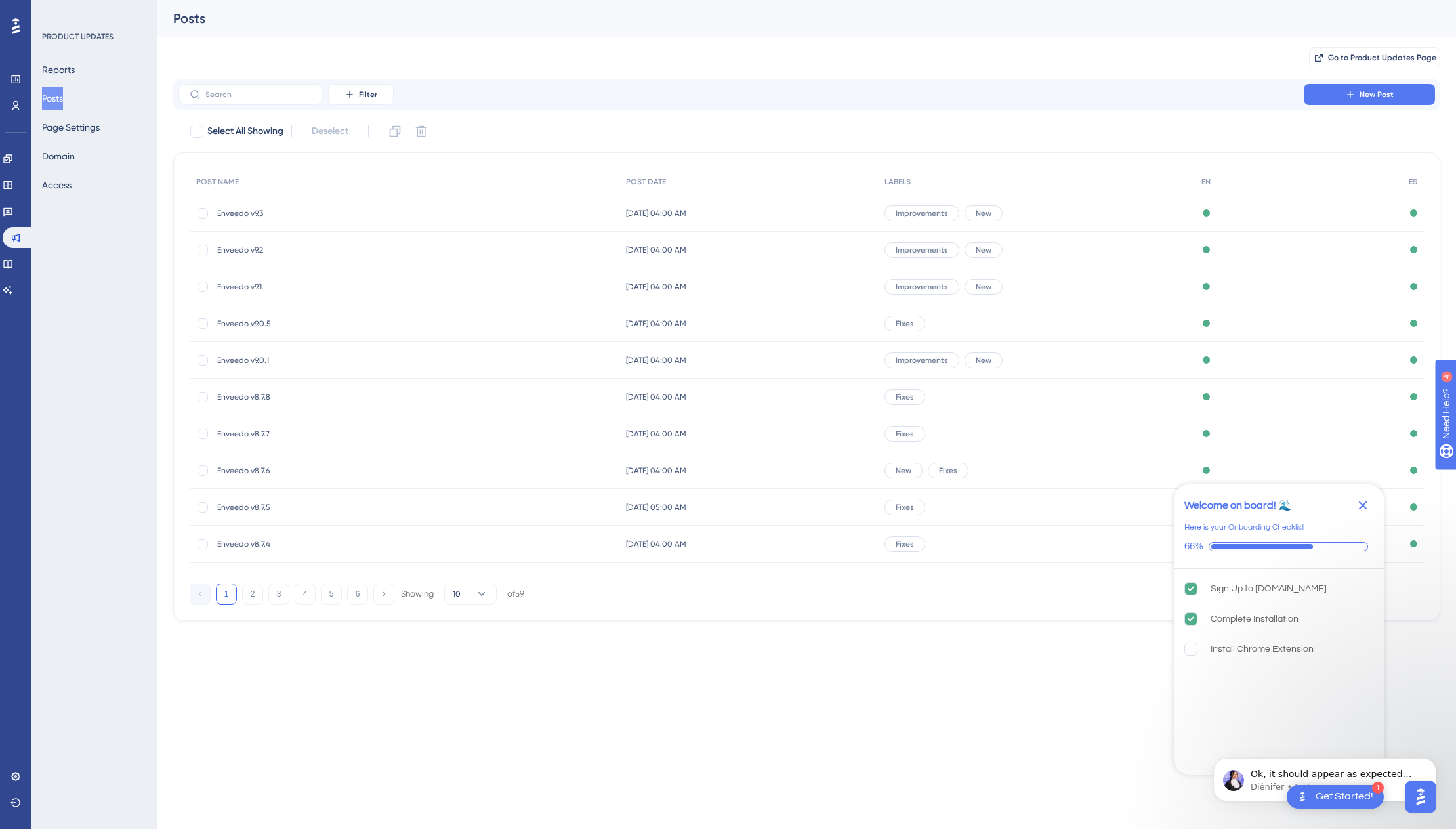
scroll to position [0, 0]
click at [1356, 498] on icon "Close Checklist" at bounding box center [1363, 505] width 16 height 16
click at [1266, 789] on p "Diênifer • Just now" at bounding box center [1336, 787] width 170 height 12
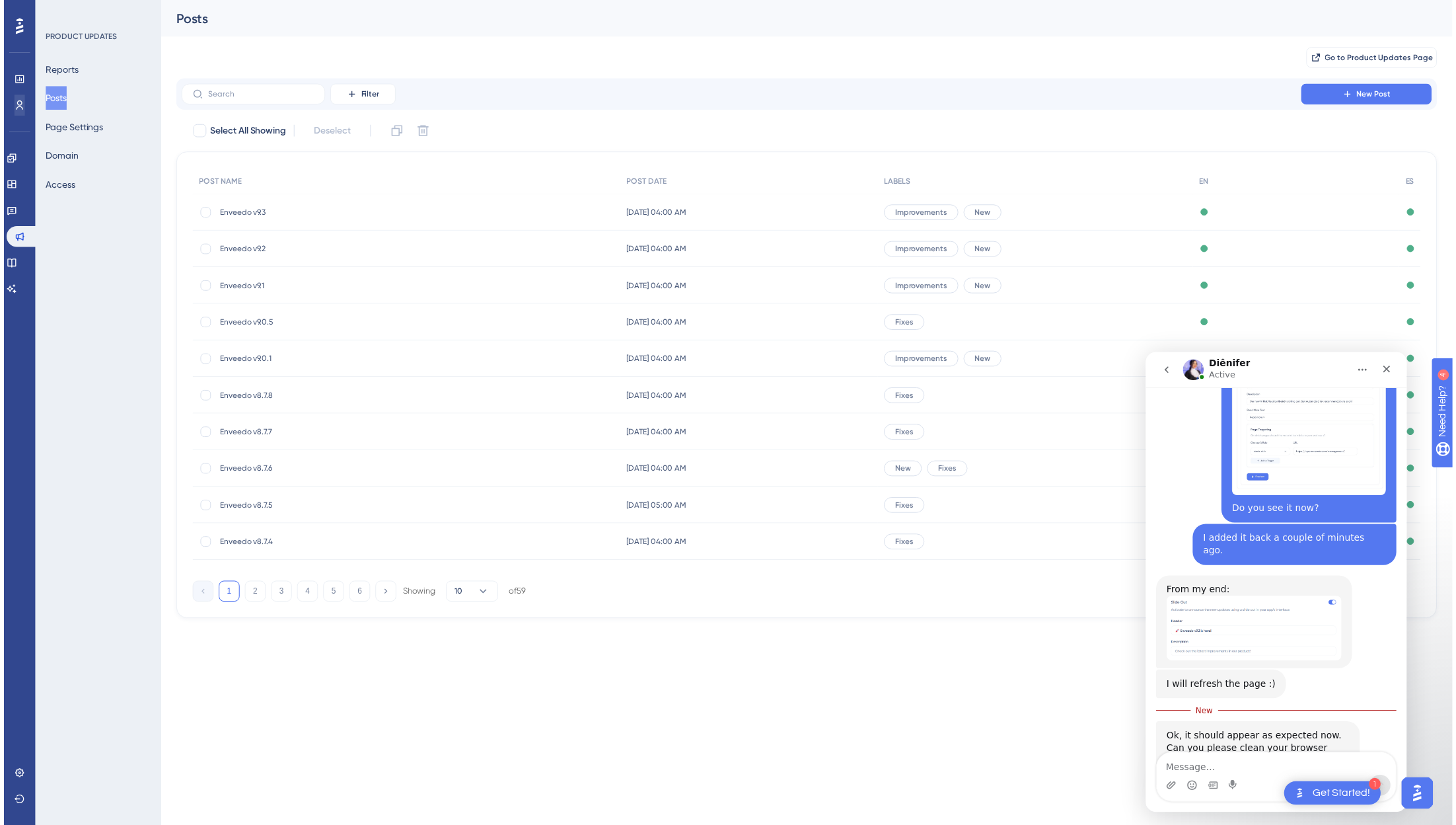
scroll to position [1655, 0]
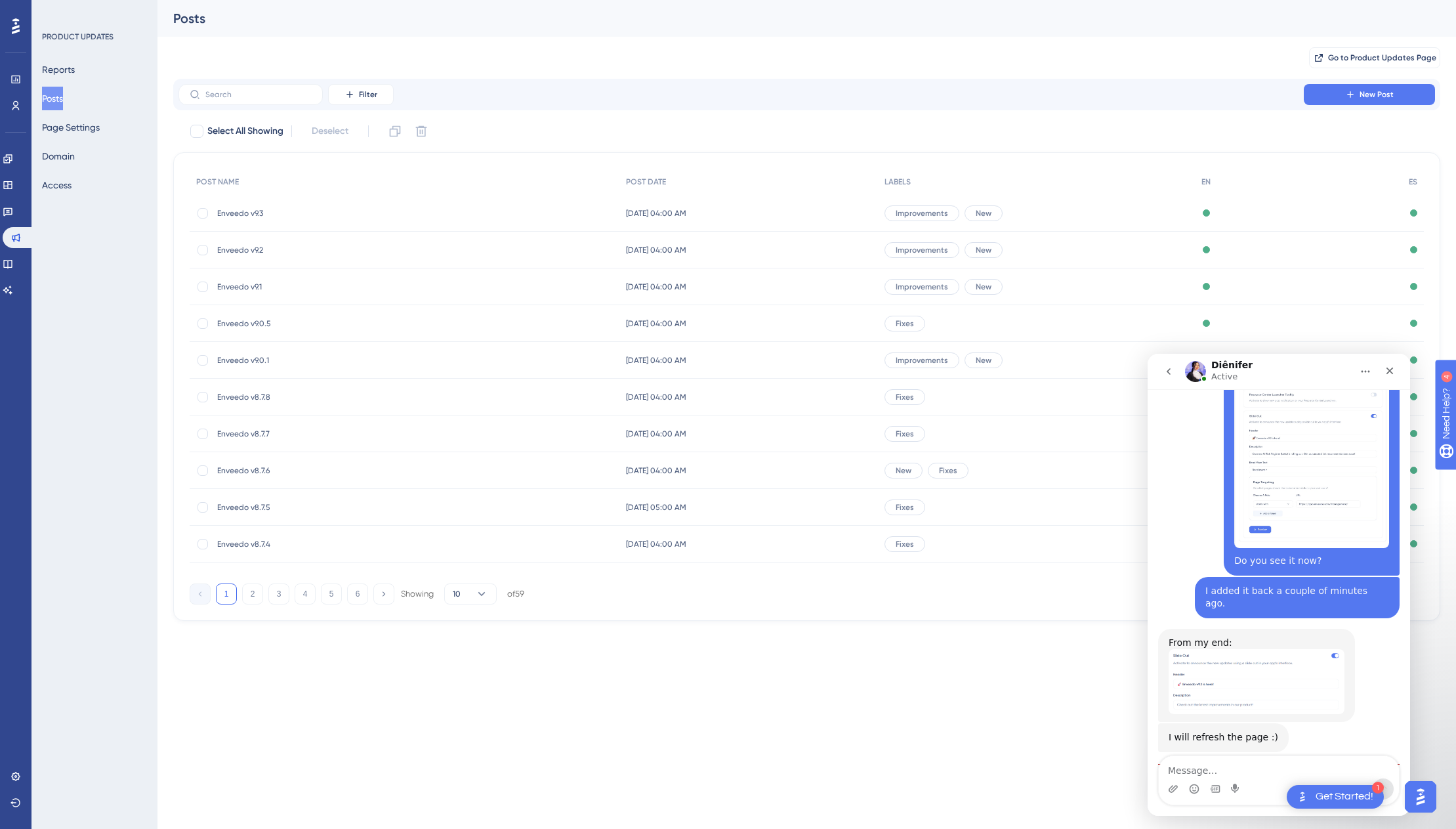
click at [227, 208] on span "Enveedo v9.3" at bounding box center [322, 213] width 210 height 10
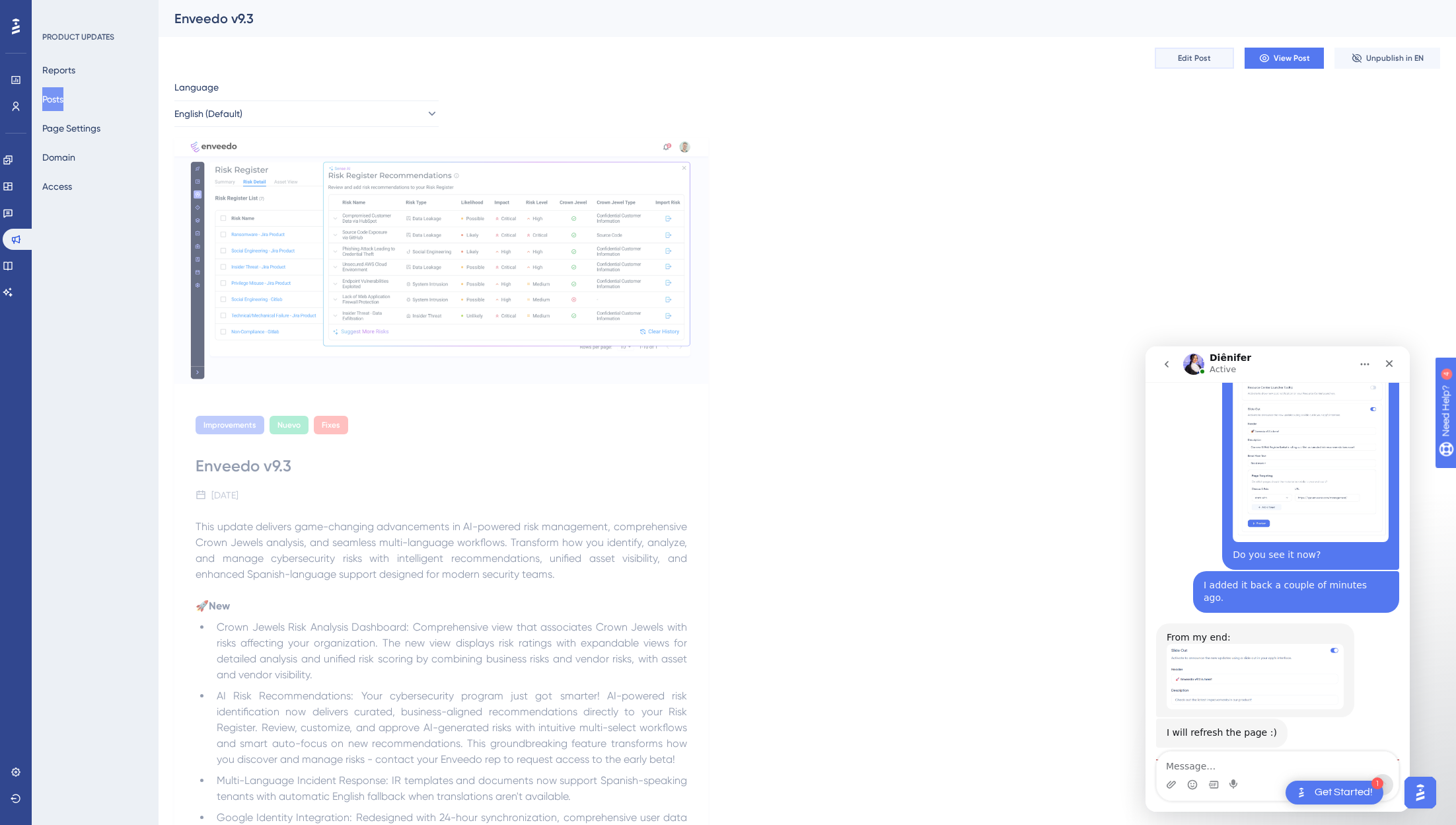
click at [1188, 59] on span "Edit Post" at bounding box center [1194, 58] width 33 height 10
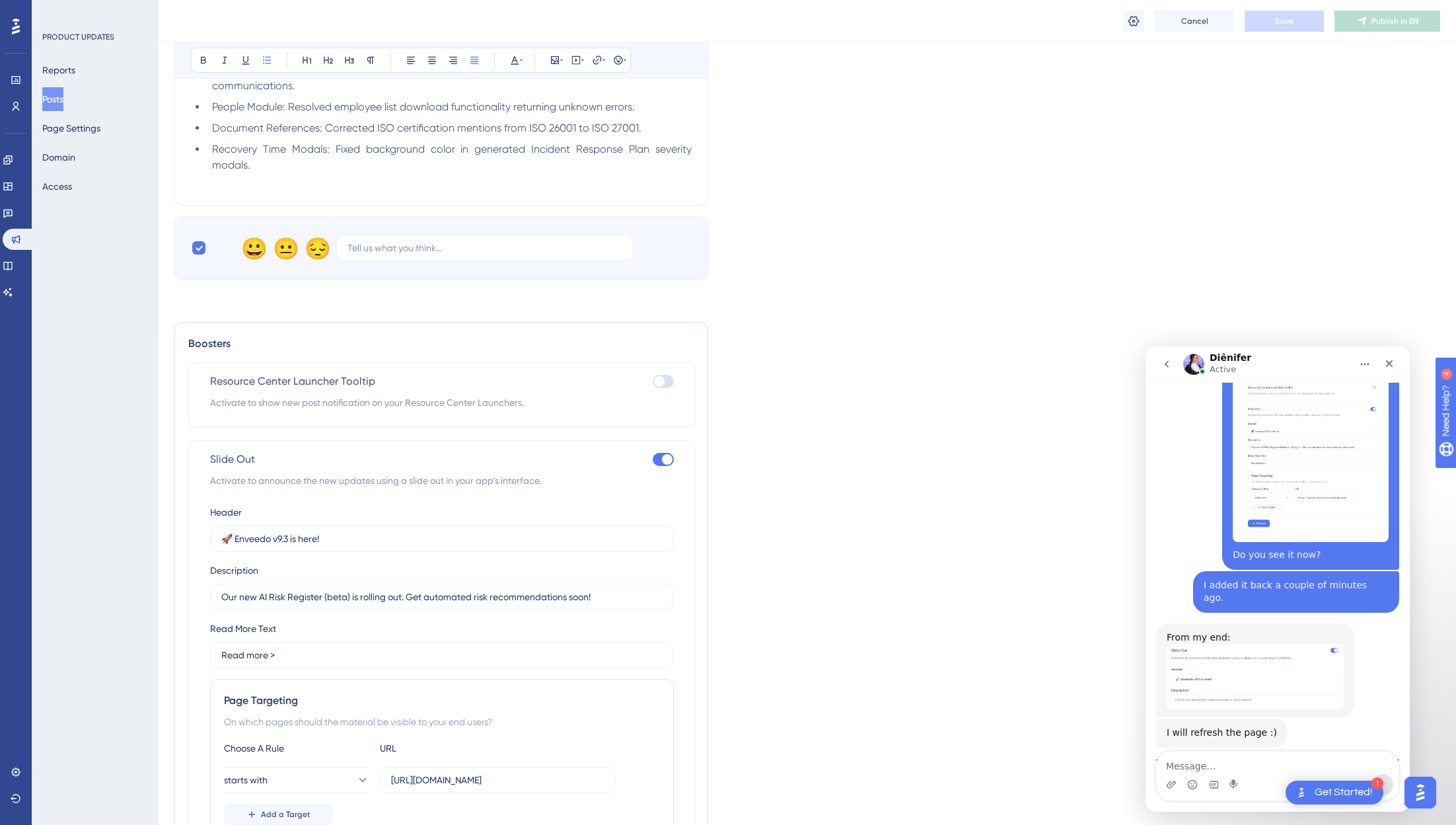
scroll to position [1340, 0]
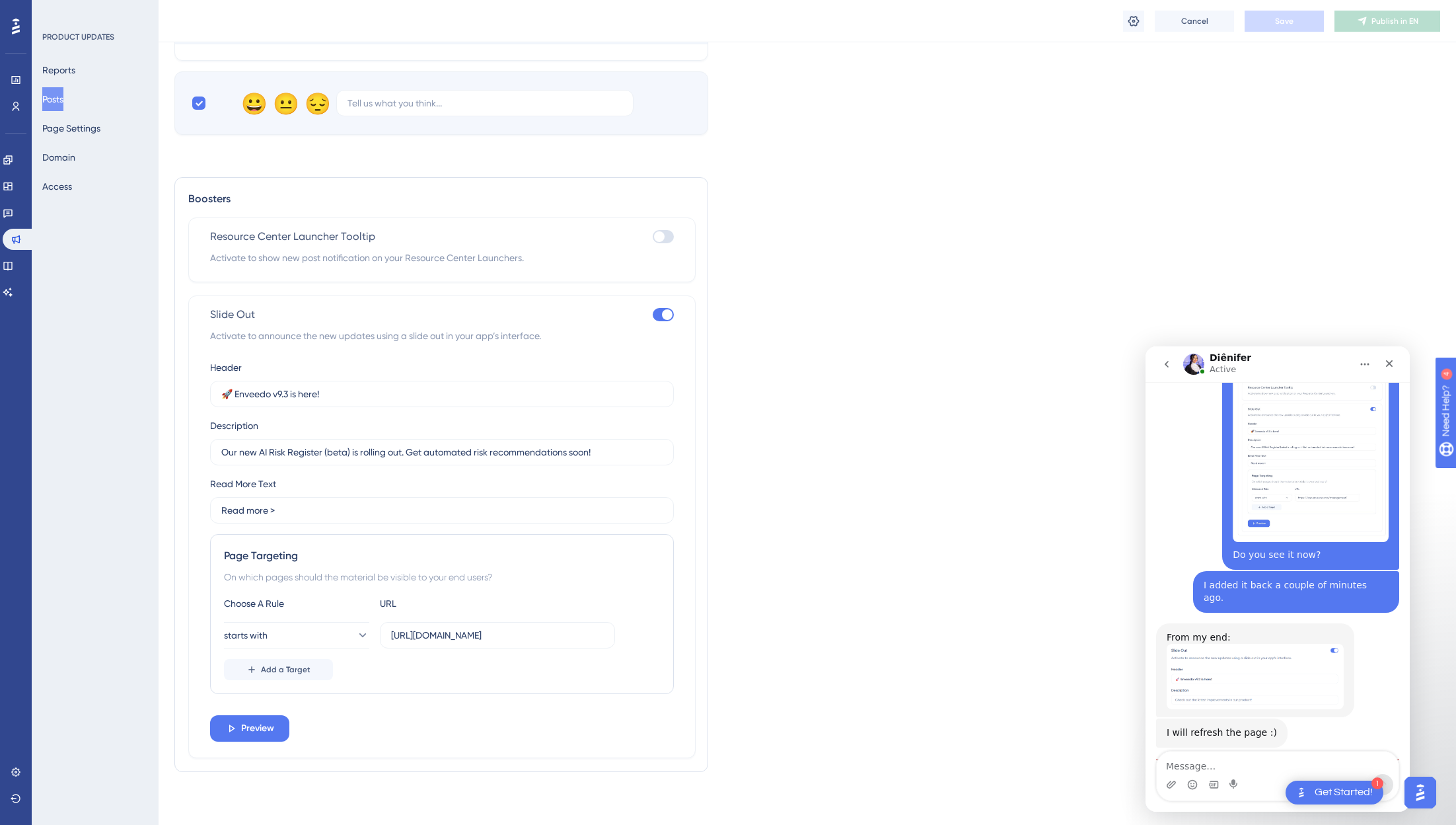
click at [61, 93] on button "Posts" at bounding box center [53, 98] width 21 height 24
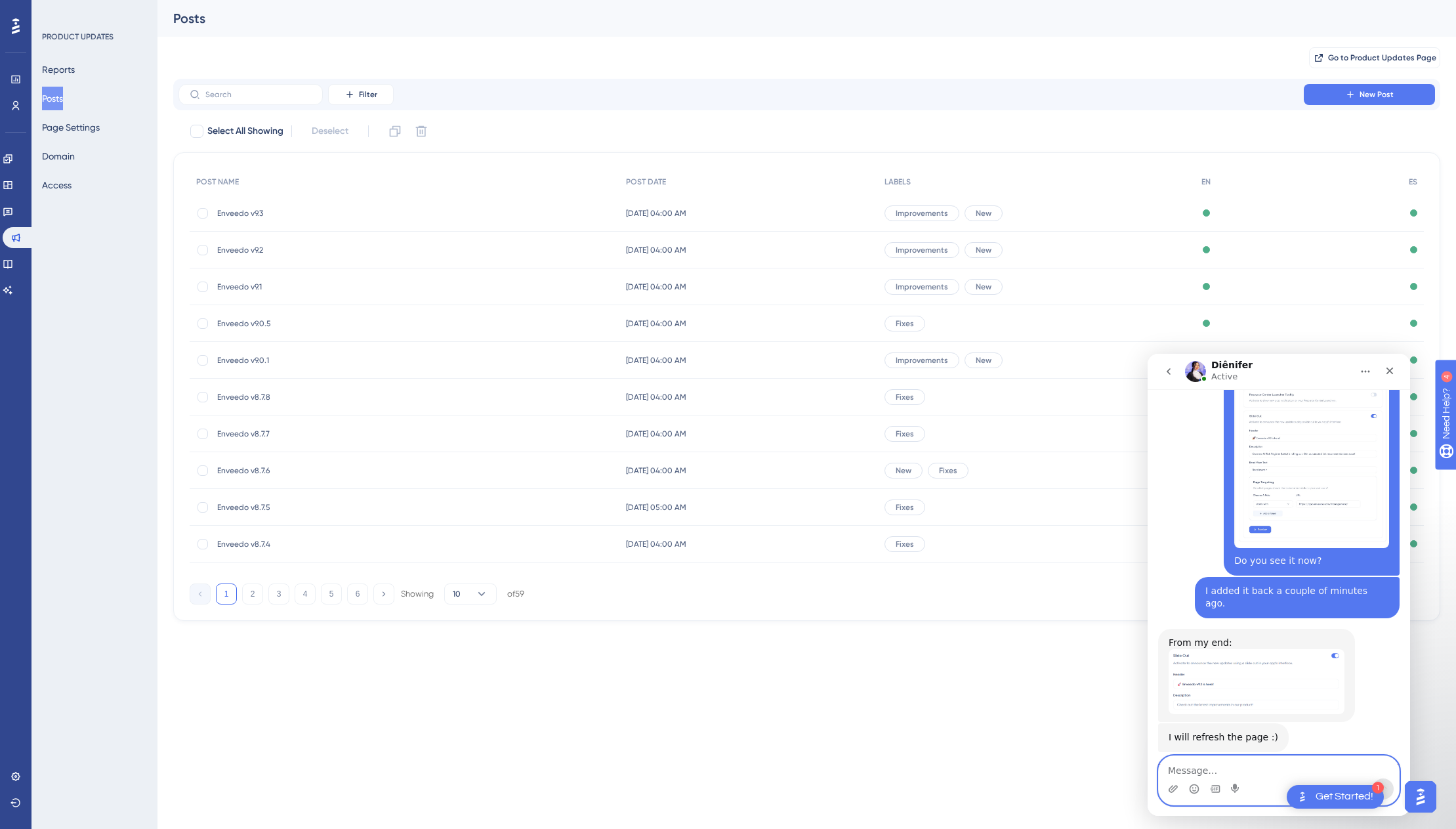
click at [1252, 763] on textarea "Message…" at bounding box center [1280, 768] width 241 height 22
type textarea "Nope. I'm testing in incognito in 2 diff browsers."
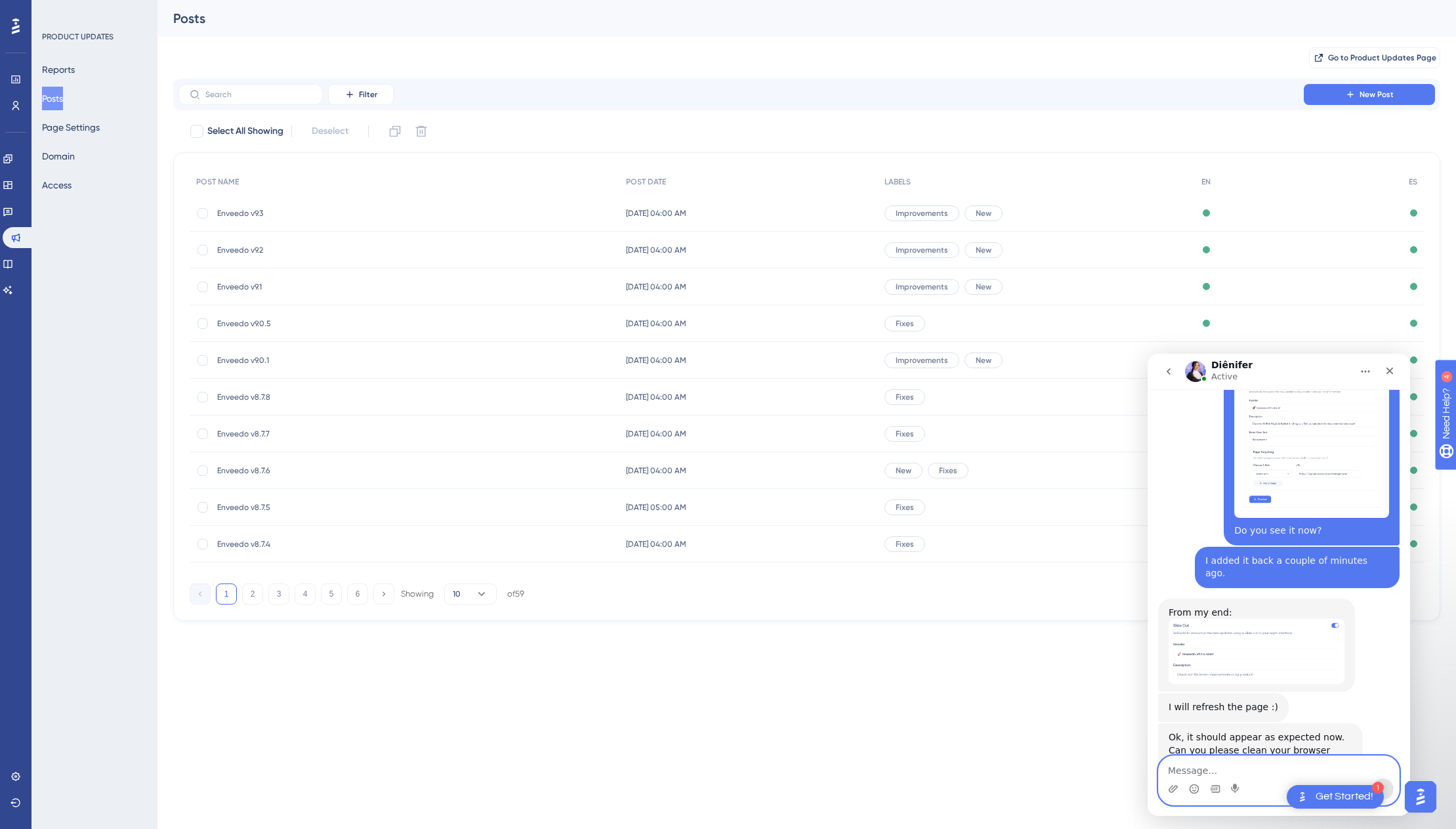
scroll to position [1726, 0]
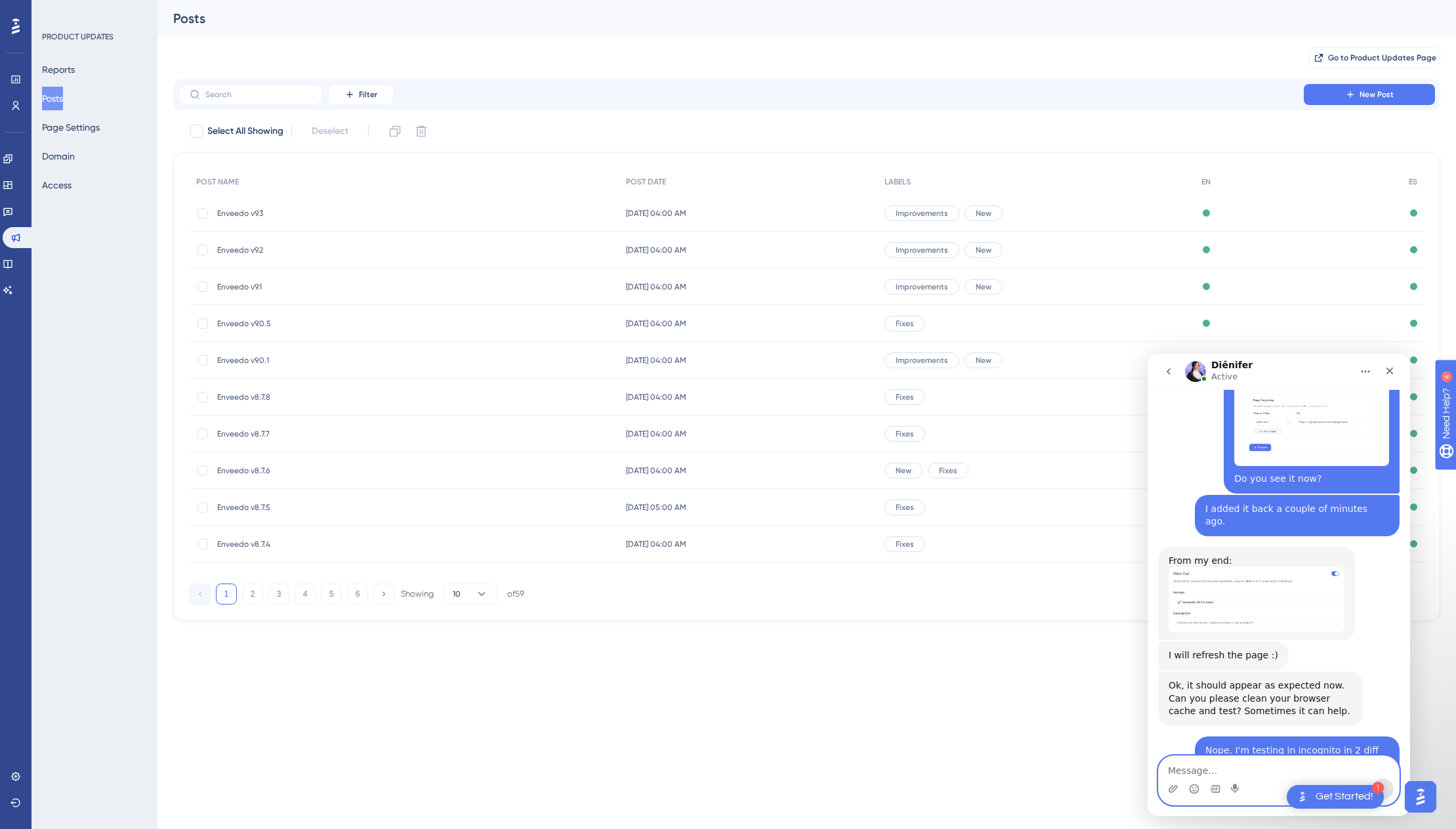
click at [1254, 771] on textarea "Message…" at bounding box center [1280, 768] width 241 height 22
click at [1276, 774] on textarea "Message…" at bounding box center [1280, 768] width 241 height 22
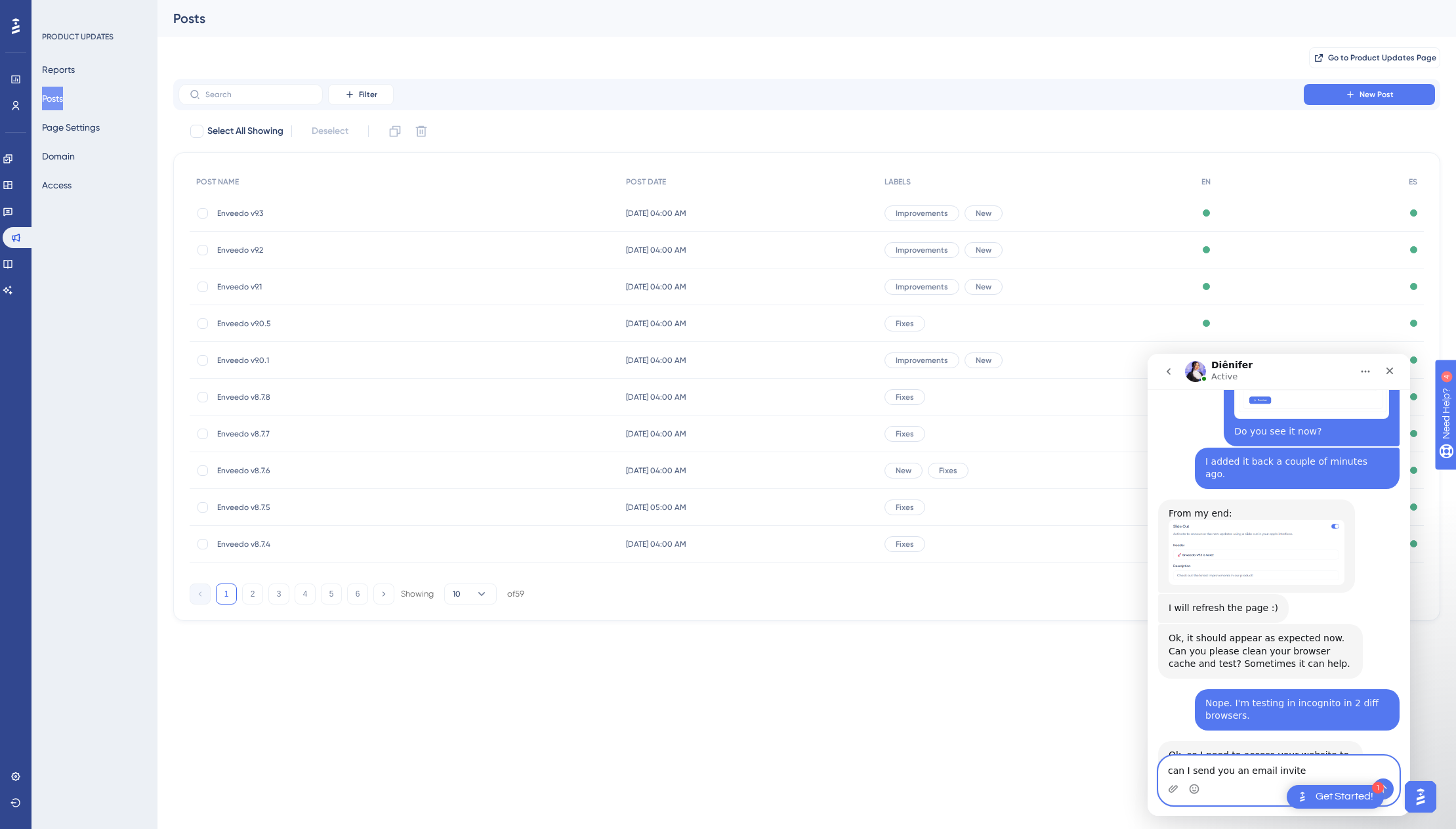
scroll to position [1777, 0]
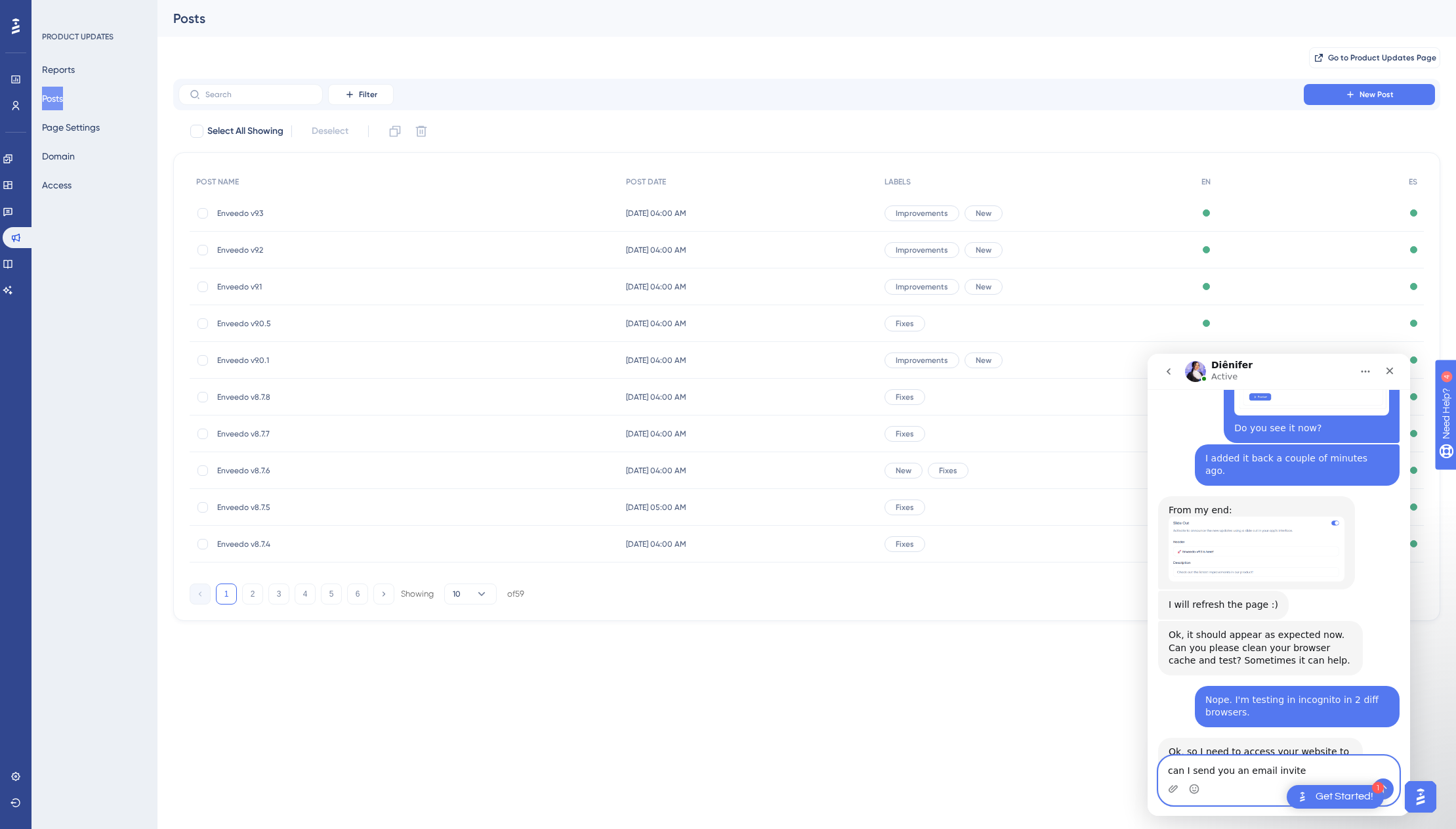
type textarea "can I send you an email invite?"
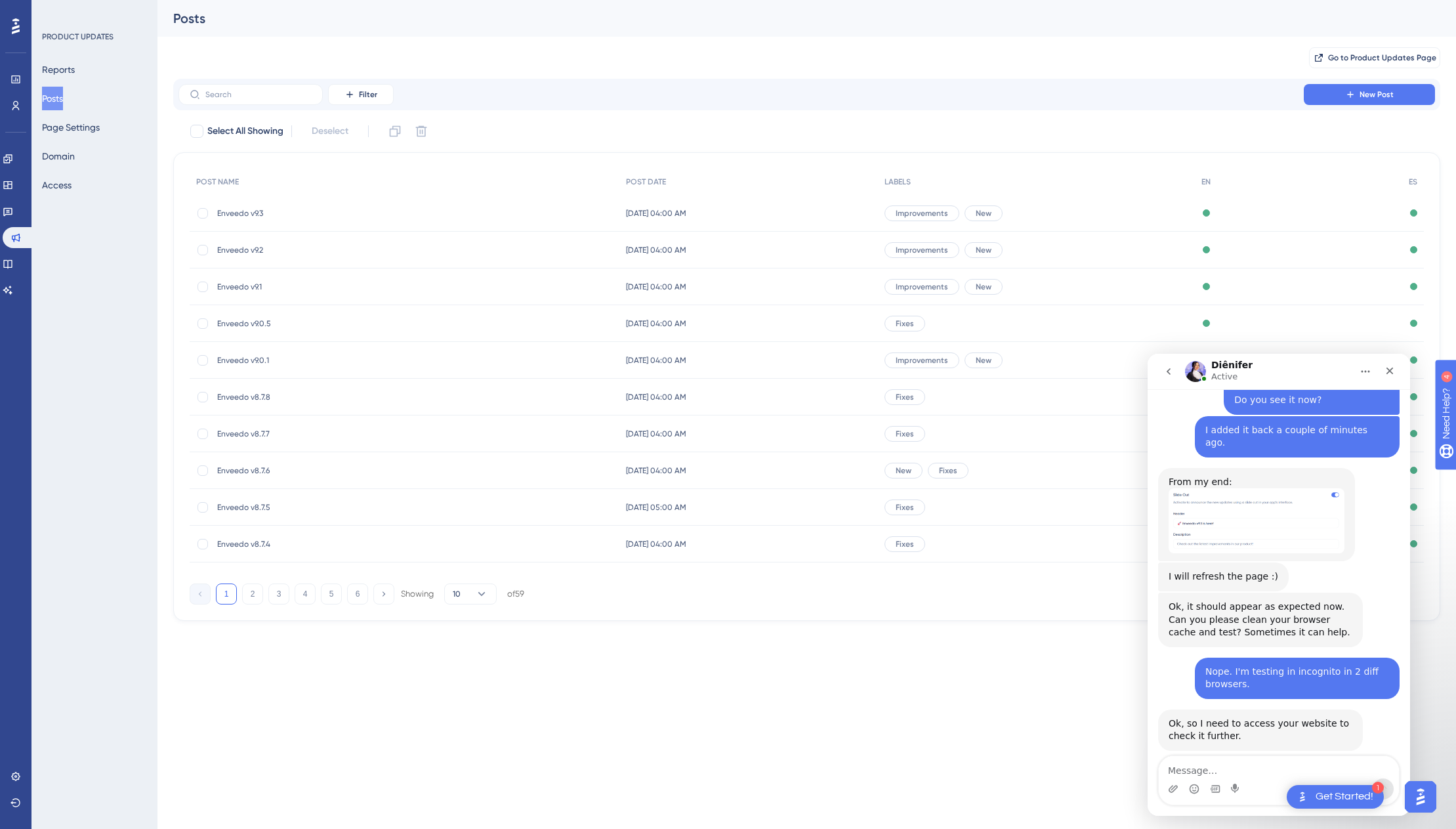
scroll to position [1869, 0]
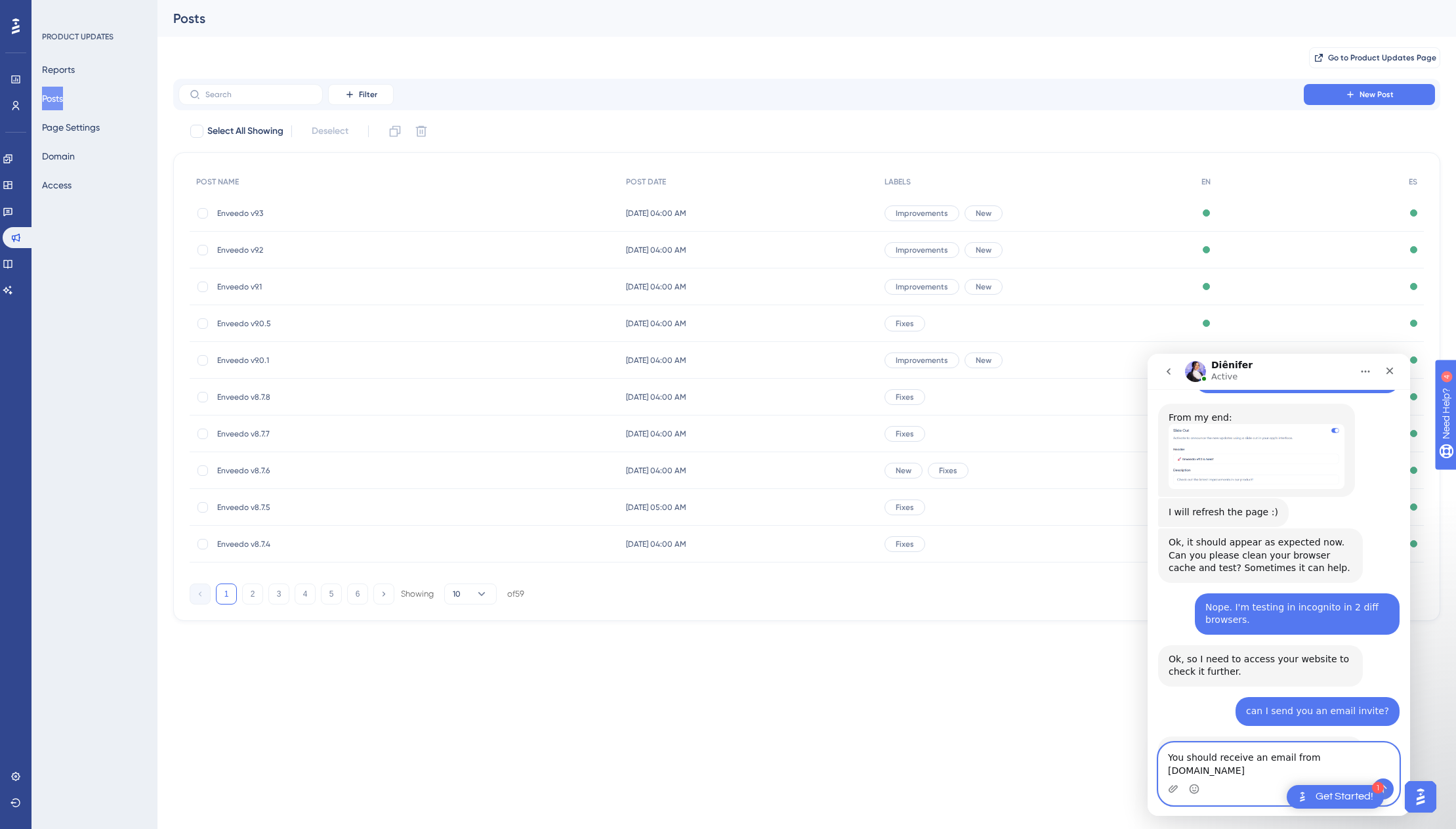
type textarea "You should receive an email from enveedo.com"
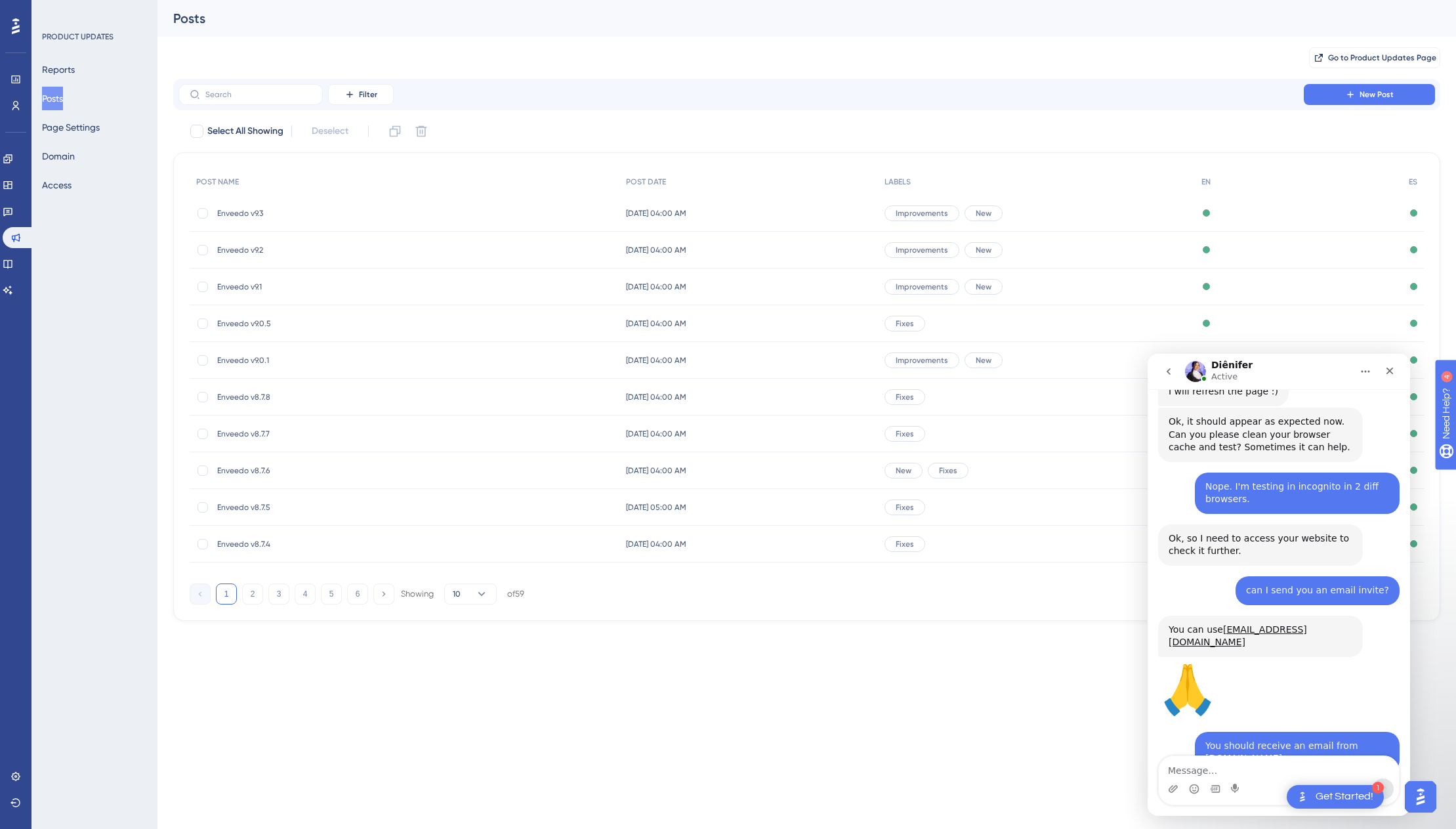
scroll to position [1990, 0]
click at [1205, 768] on textarea "Message…" at bounding box center [1280, 768] width 241 height 22
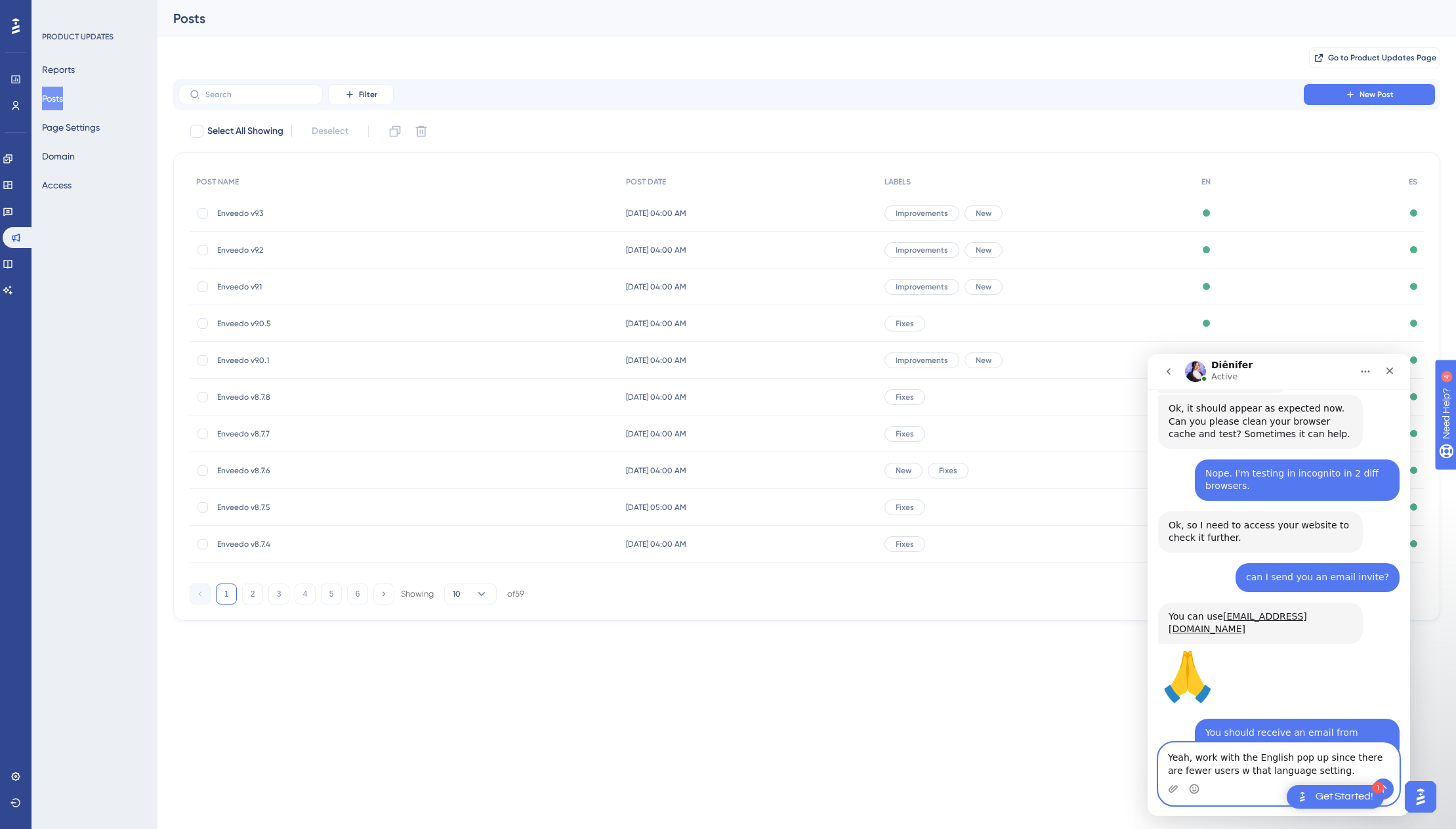
type textarea "Yeah, work with the English pop up since there are fewer users w that language …"
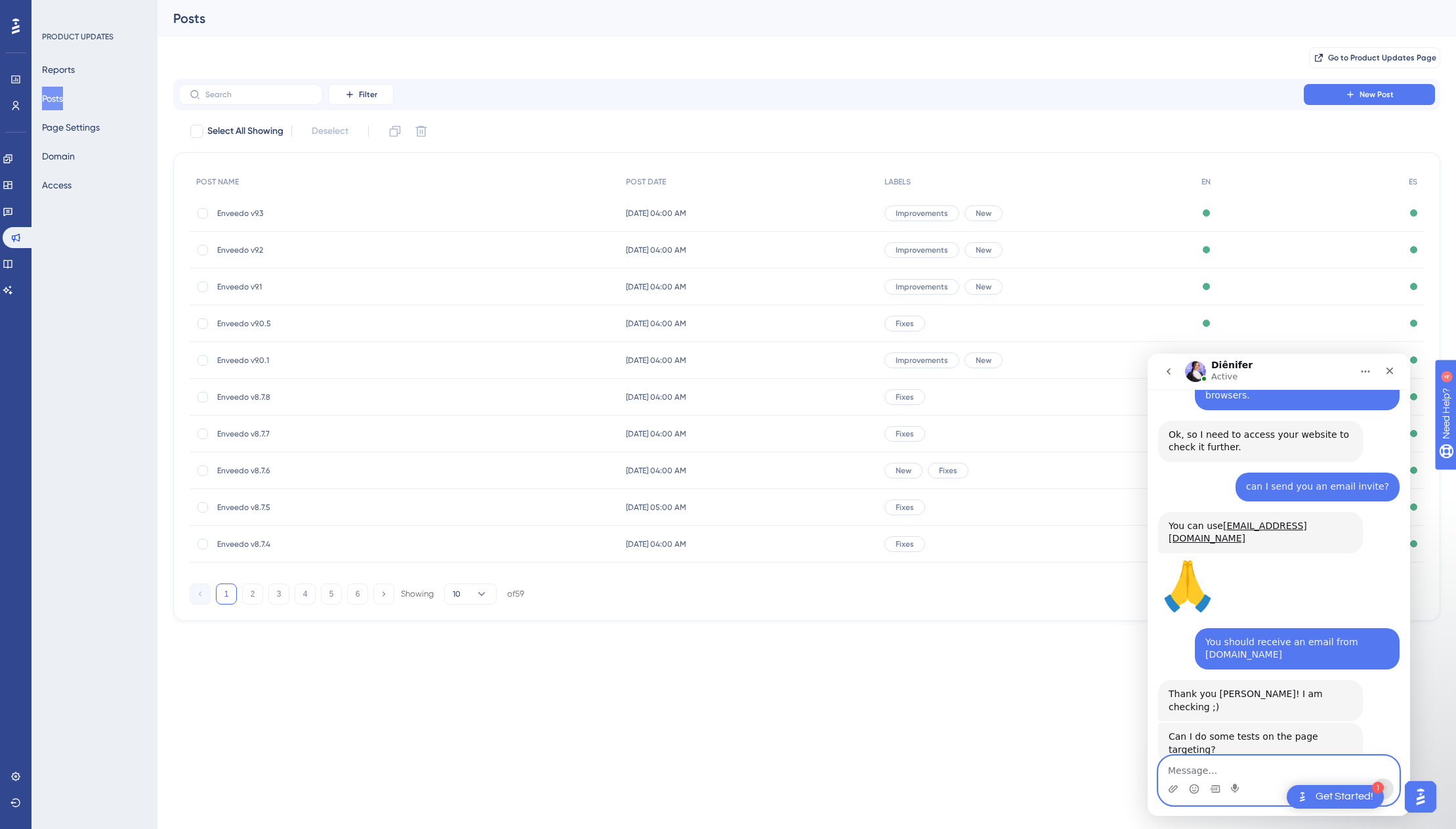
scroll to position [2094, 0]
type textarea "I'm going to make a coffee. Would you like one? hehe"
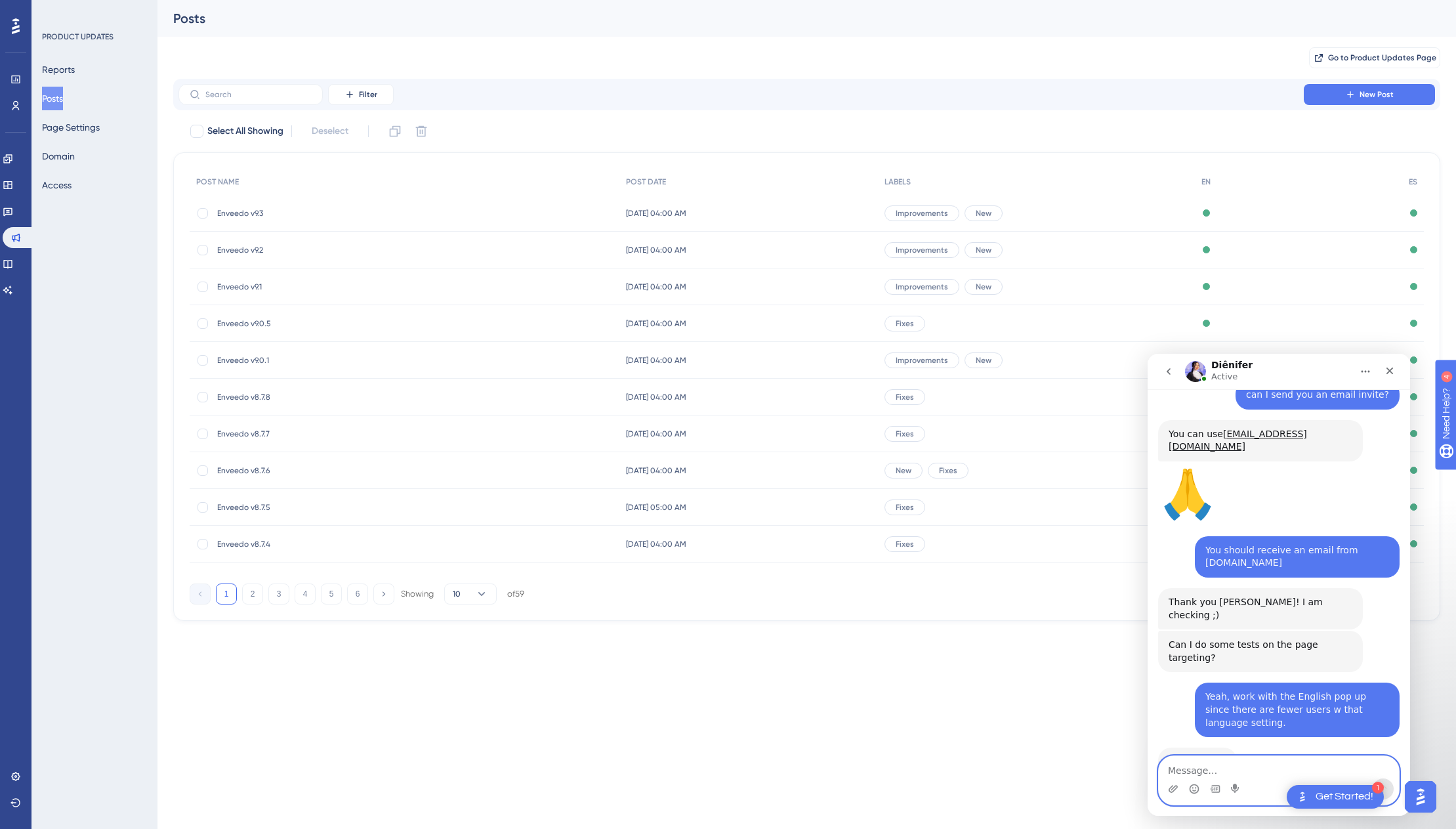
scroll to position [2185, 0]
click at [1194, 787] on icon "Emoji picker" at bounding box center [1194, 789] width 10 height 10
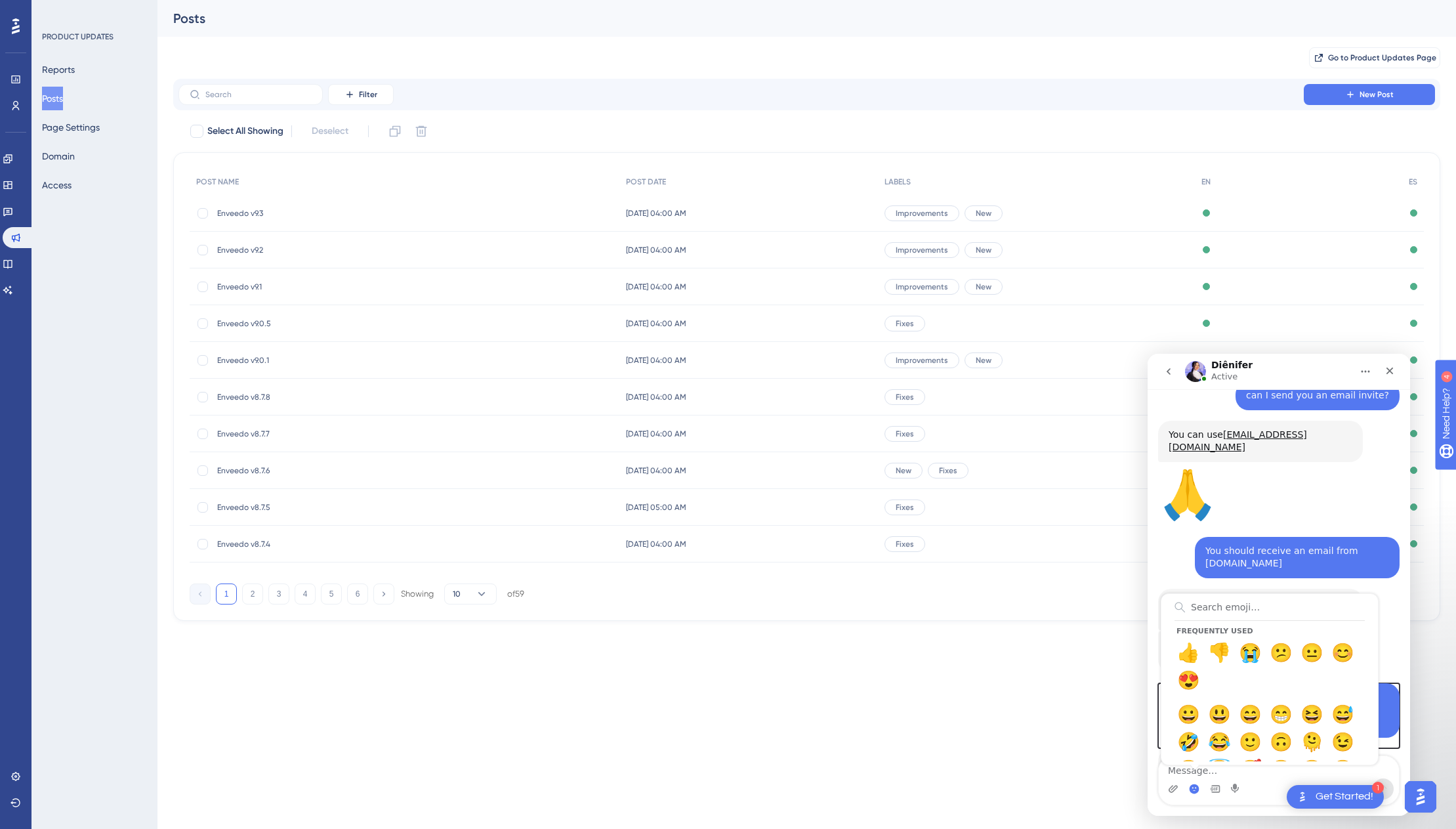
click at [1166, 684] on div "Yeah, work with the English pop up since there are fewer users w that language …" at bounding box center [1279, 716] width 241 height 65
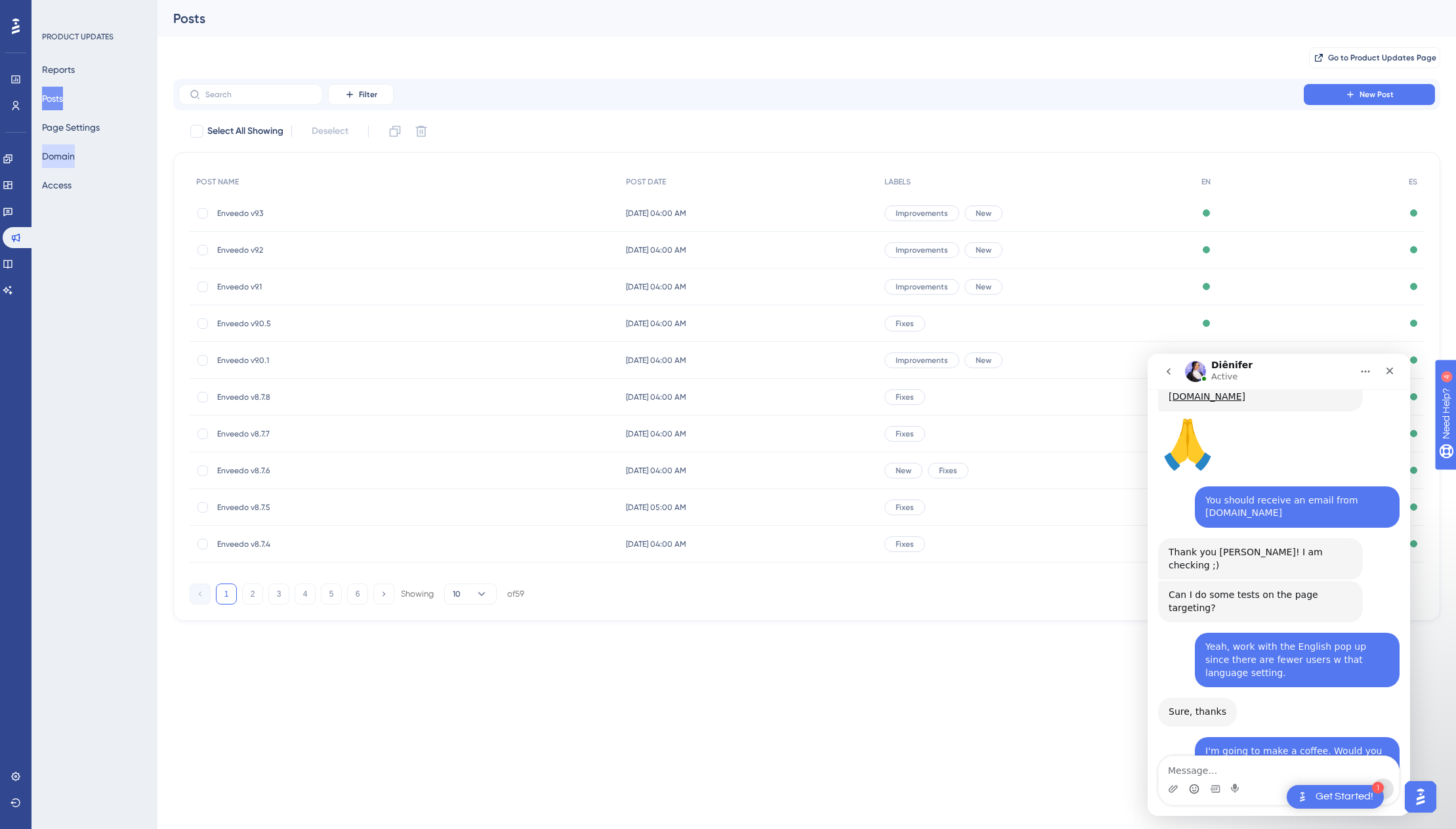
scroll to position [2241, 0]
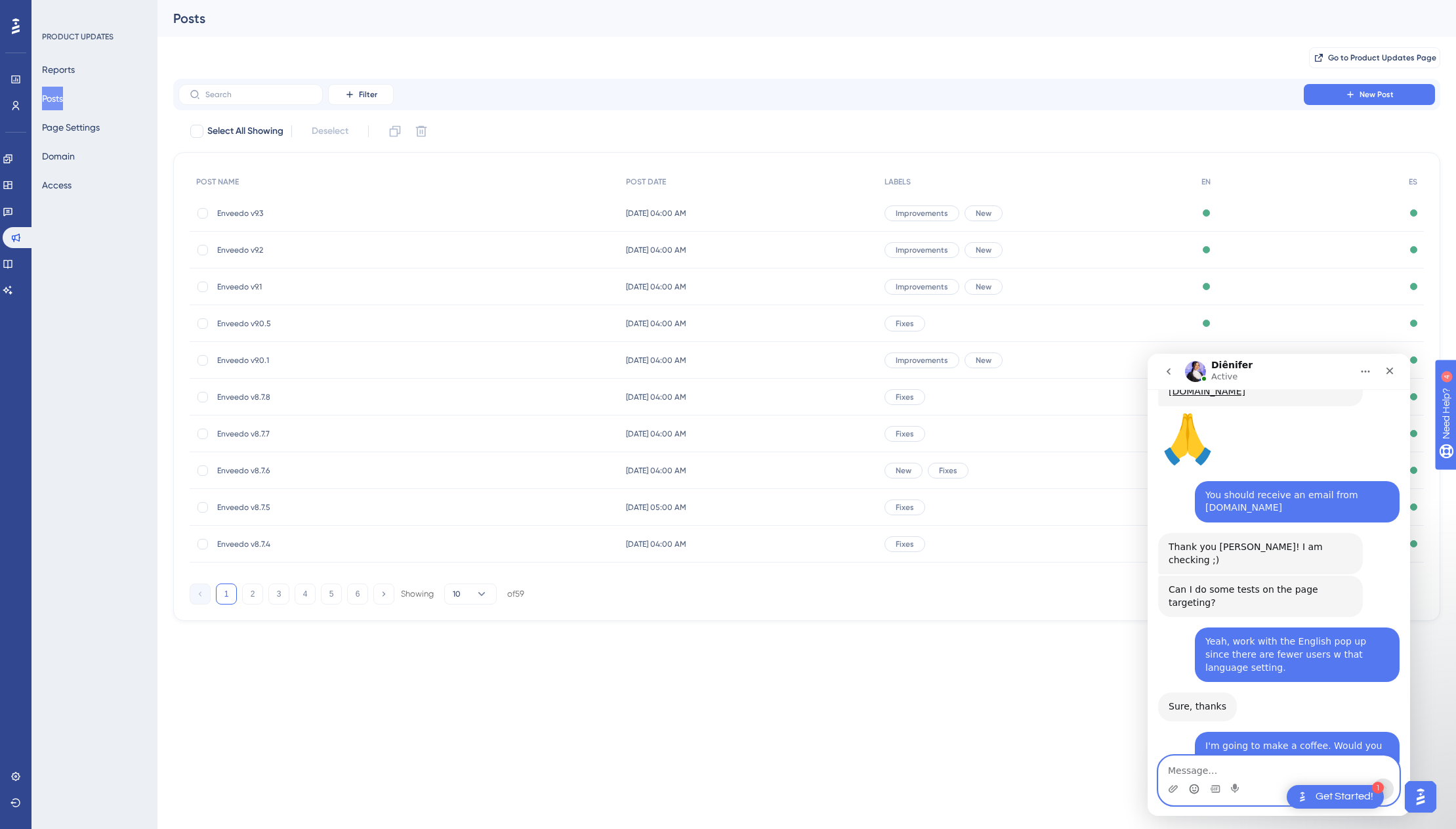
click at [1225, 765] on textarea "Message…" at bounding box center [1280, 768] width 241 height 22
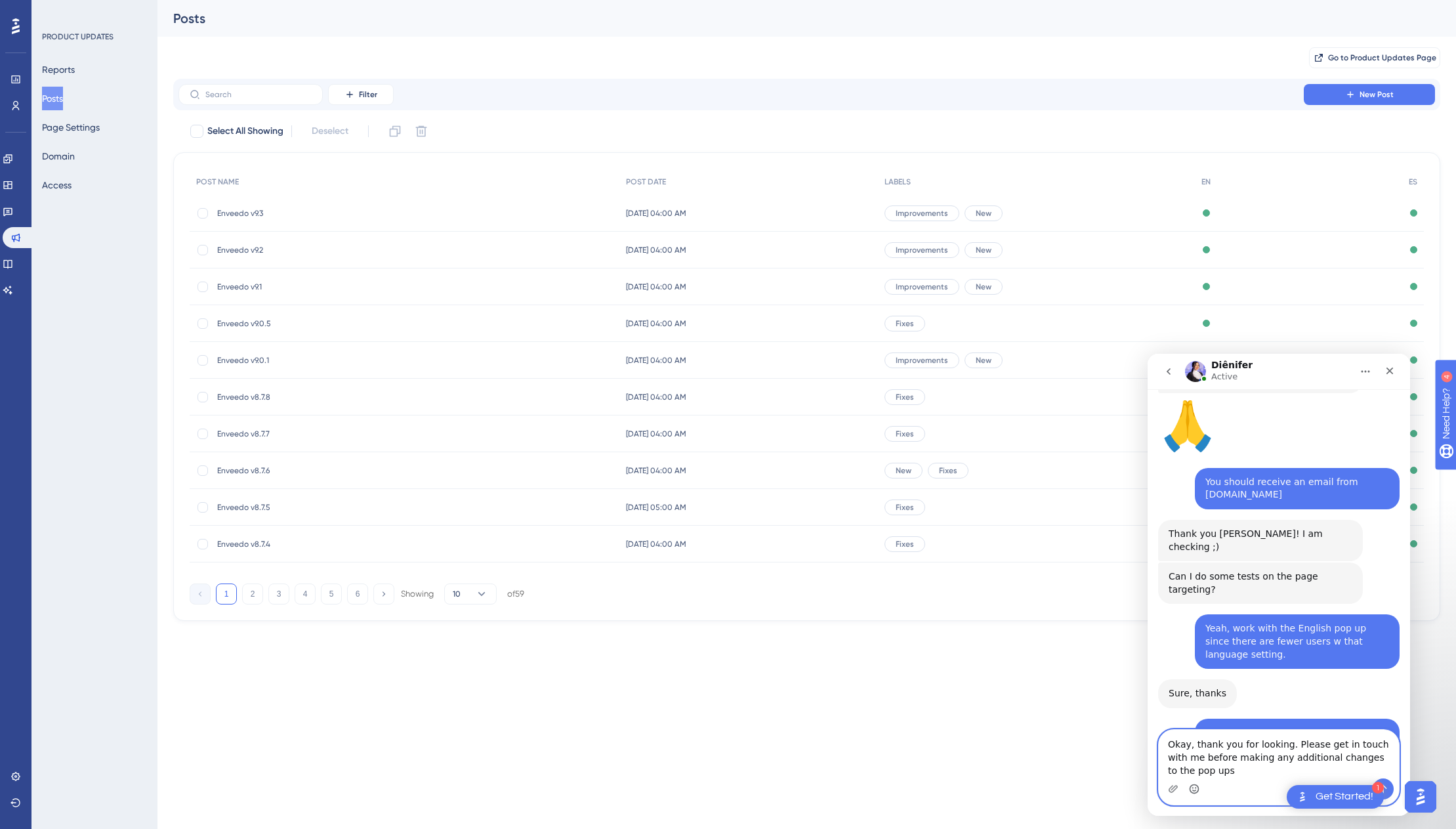
scroll to position [2267, 0]
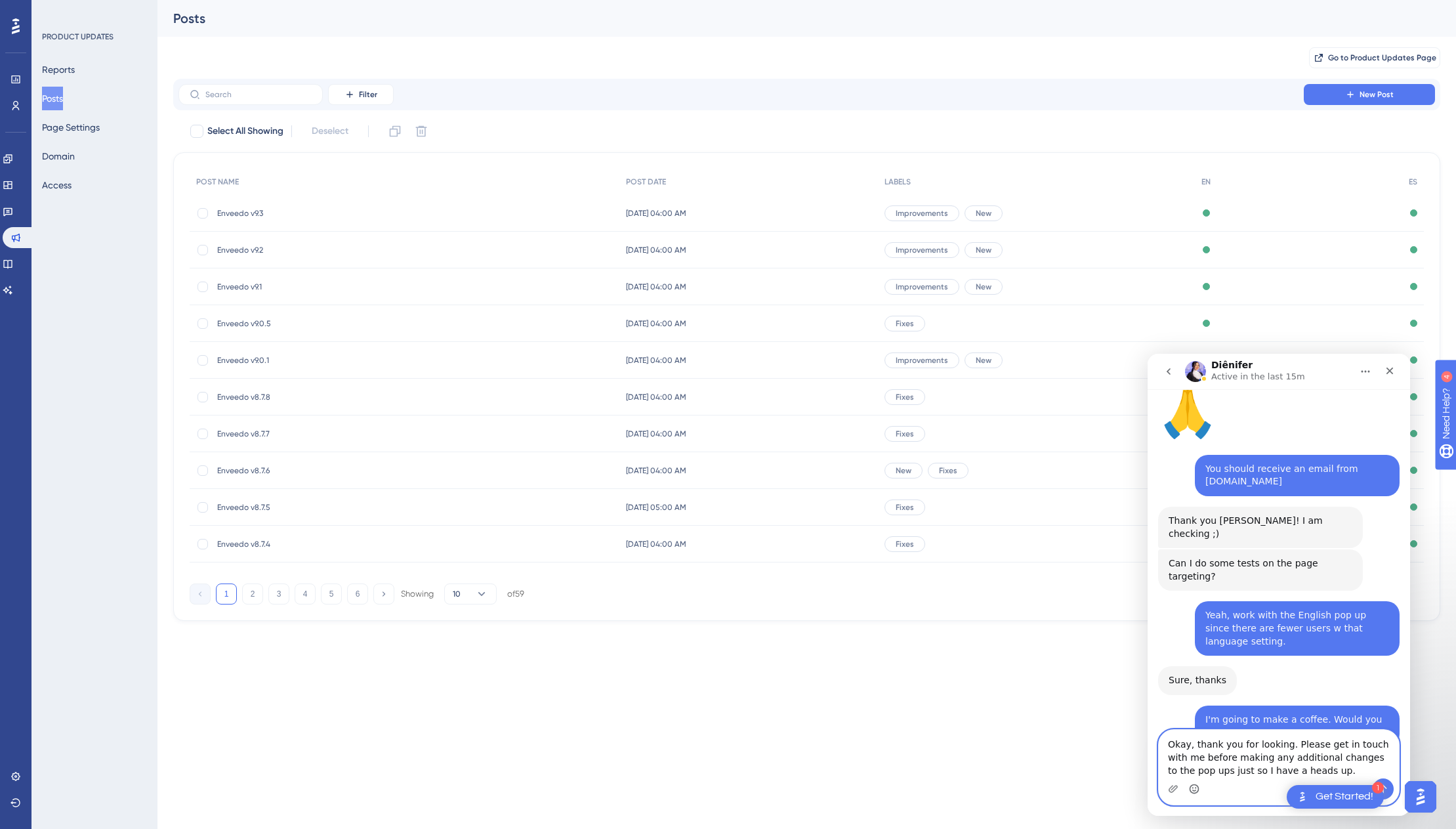
type textarea "Okay, thank you for looking. Please get in touch with me before making any addi…"
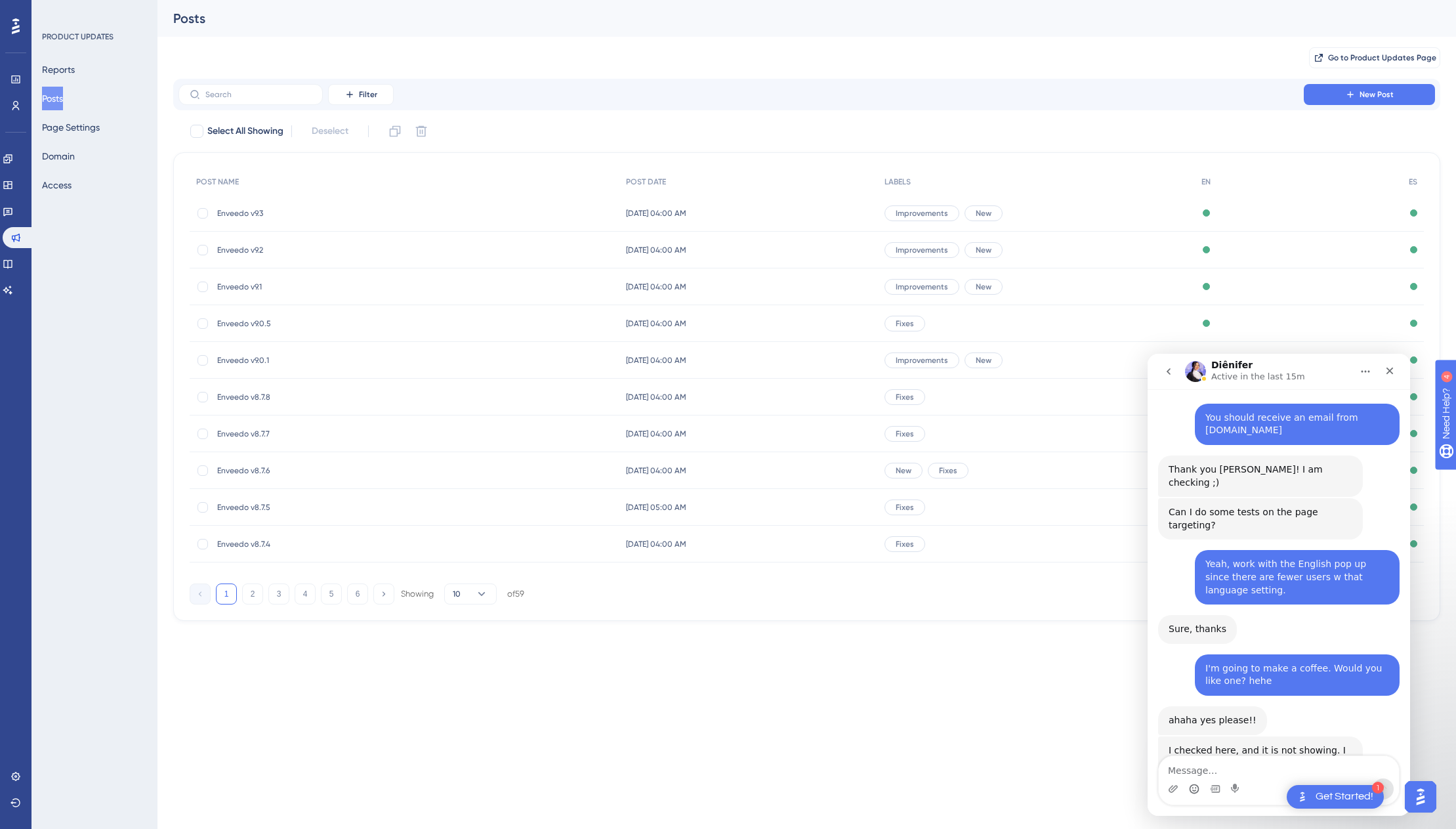
click at [771, 45] on div "Go to Product Updates Page" at bounding box center [806, 57] width 1267 height 42
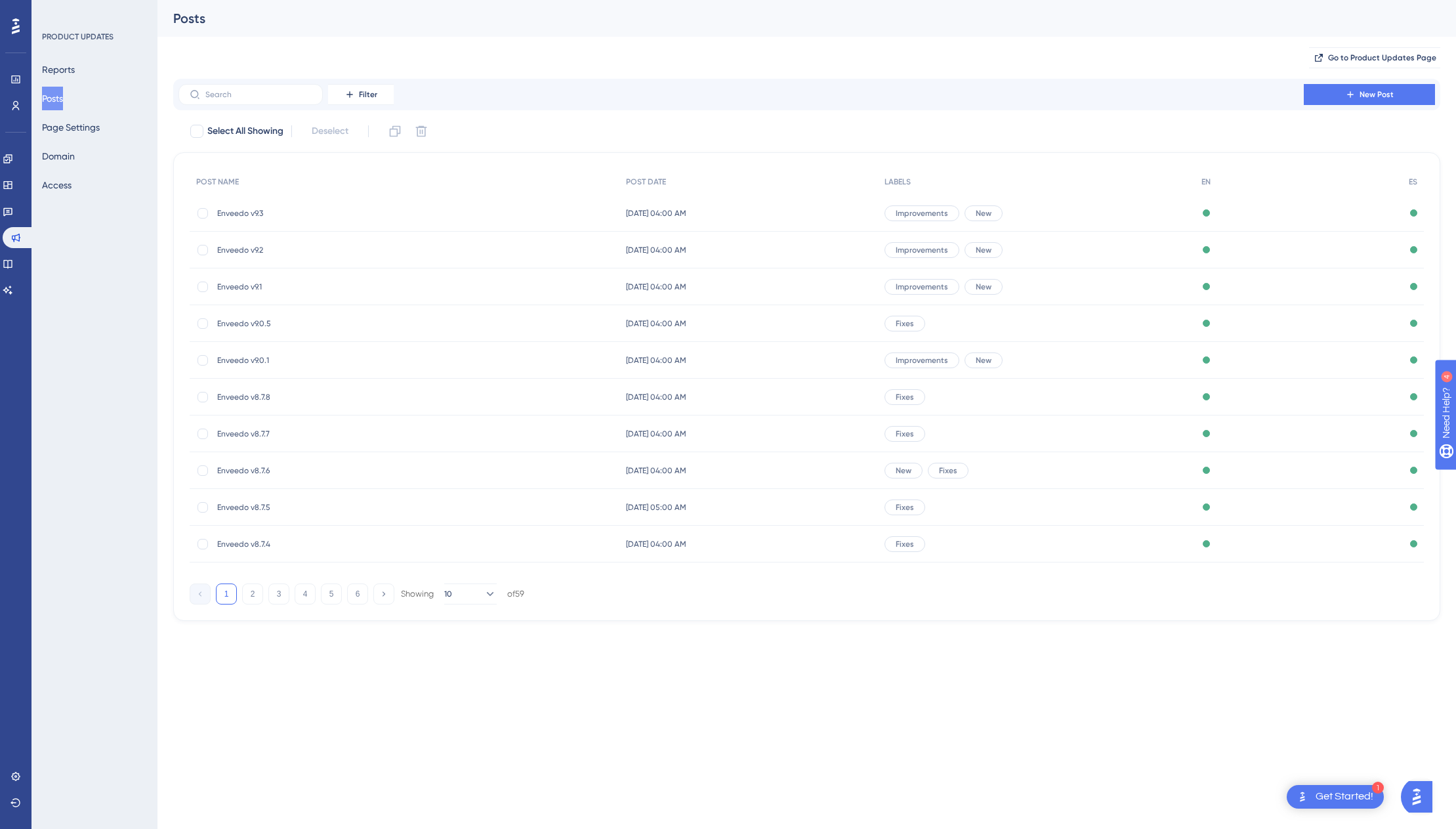
click at [254, 214] on span "Enveedo v9.3" at bounding box center [322, 213] width 210 height 10
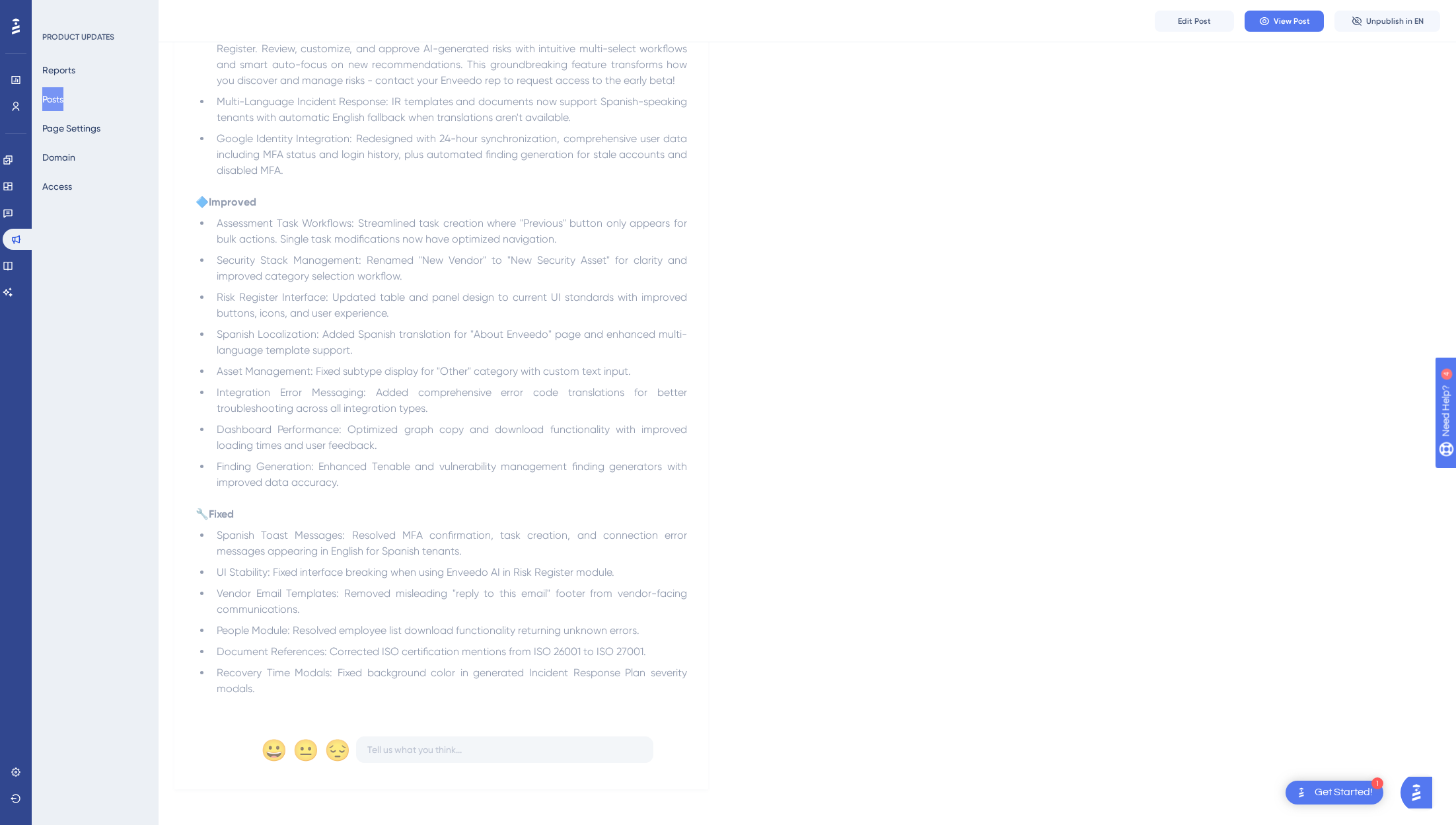
scroll to position [691, 0]
click at [1182, 18] on span "Edit Post" at bounding box center [1194, 21] width 33 height 10
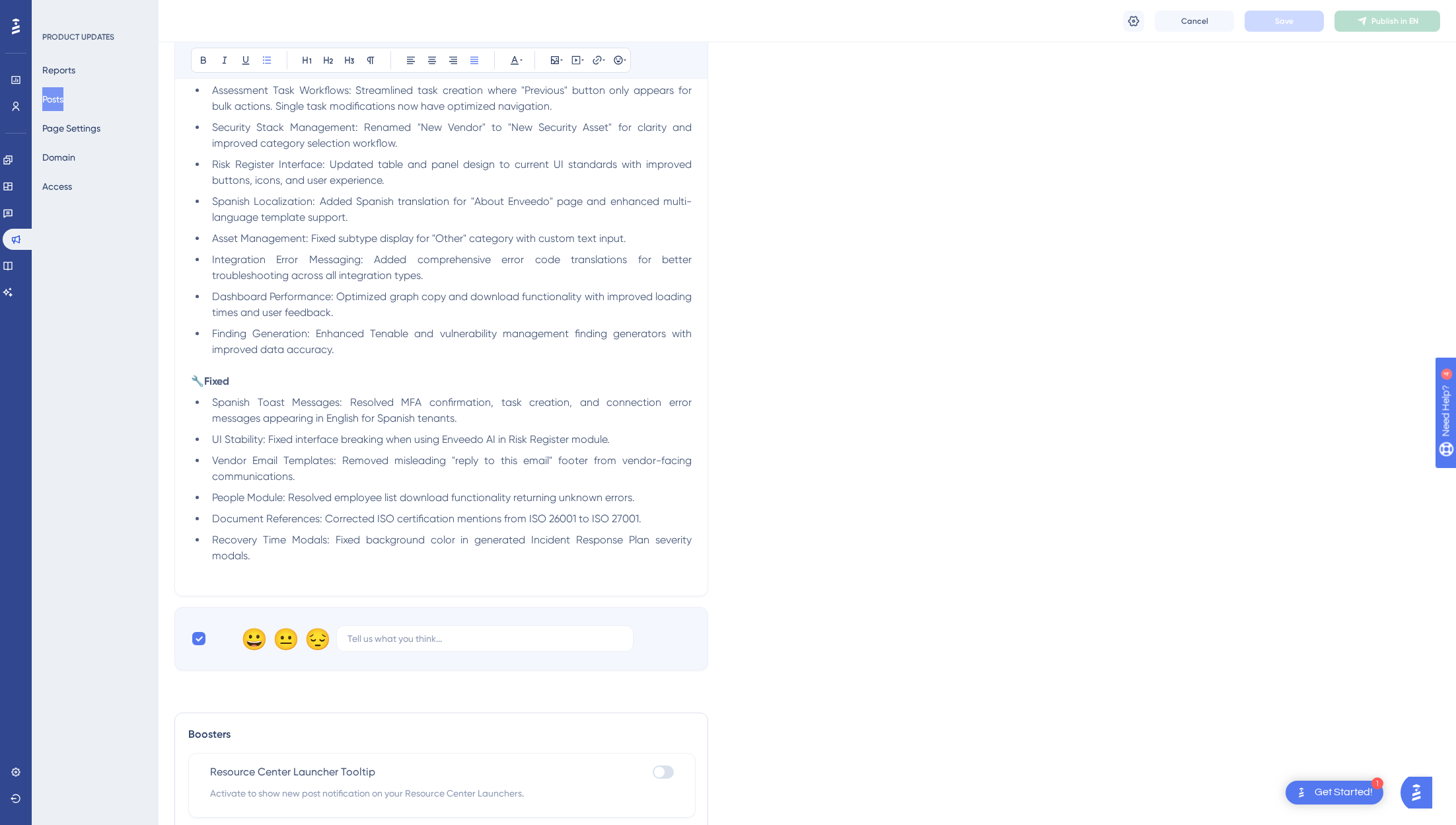
scroll to position [1340, 0]
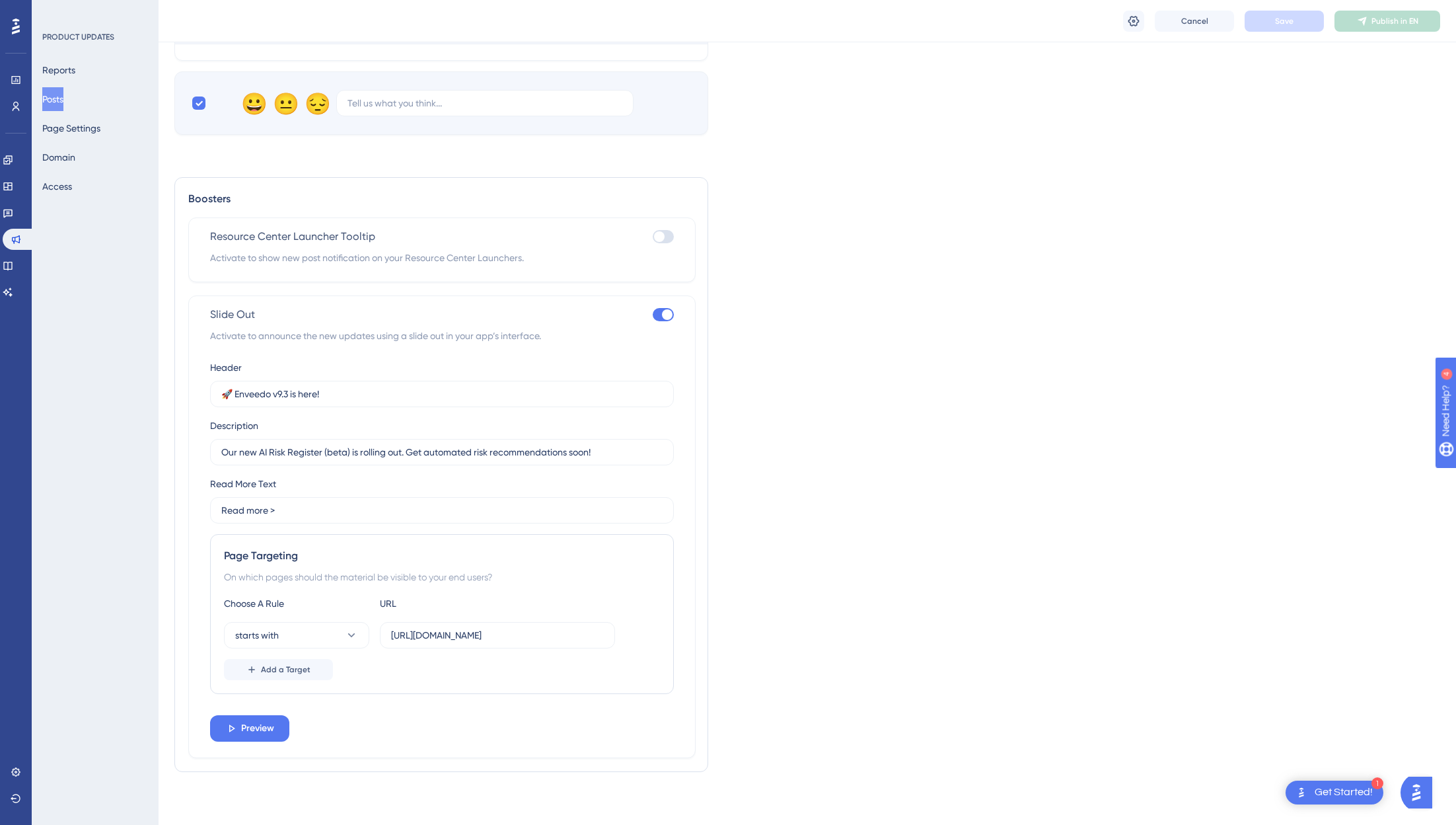
click at [58, 99] on button "Posts" at bounding box center [53, 98] width 21 height 24
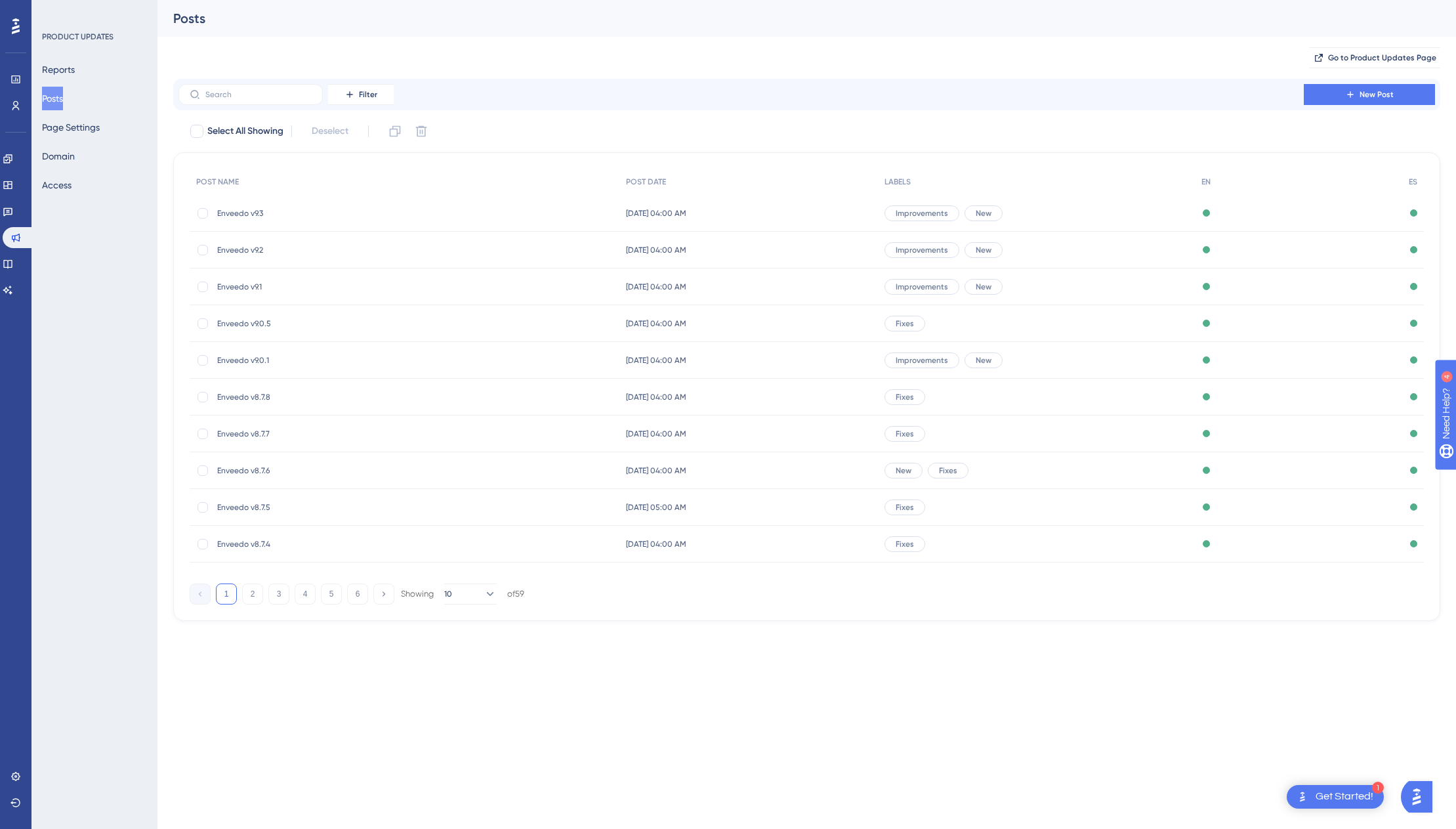
click at [1340, 790] on div "Get Started!" at bounding box center [1344, 797] width 58 height 15
click at [1425, 792] on img "Open AI Assistant Launcher" at bounding box center [1416, 796] width 23 height 23
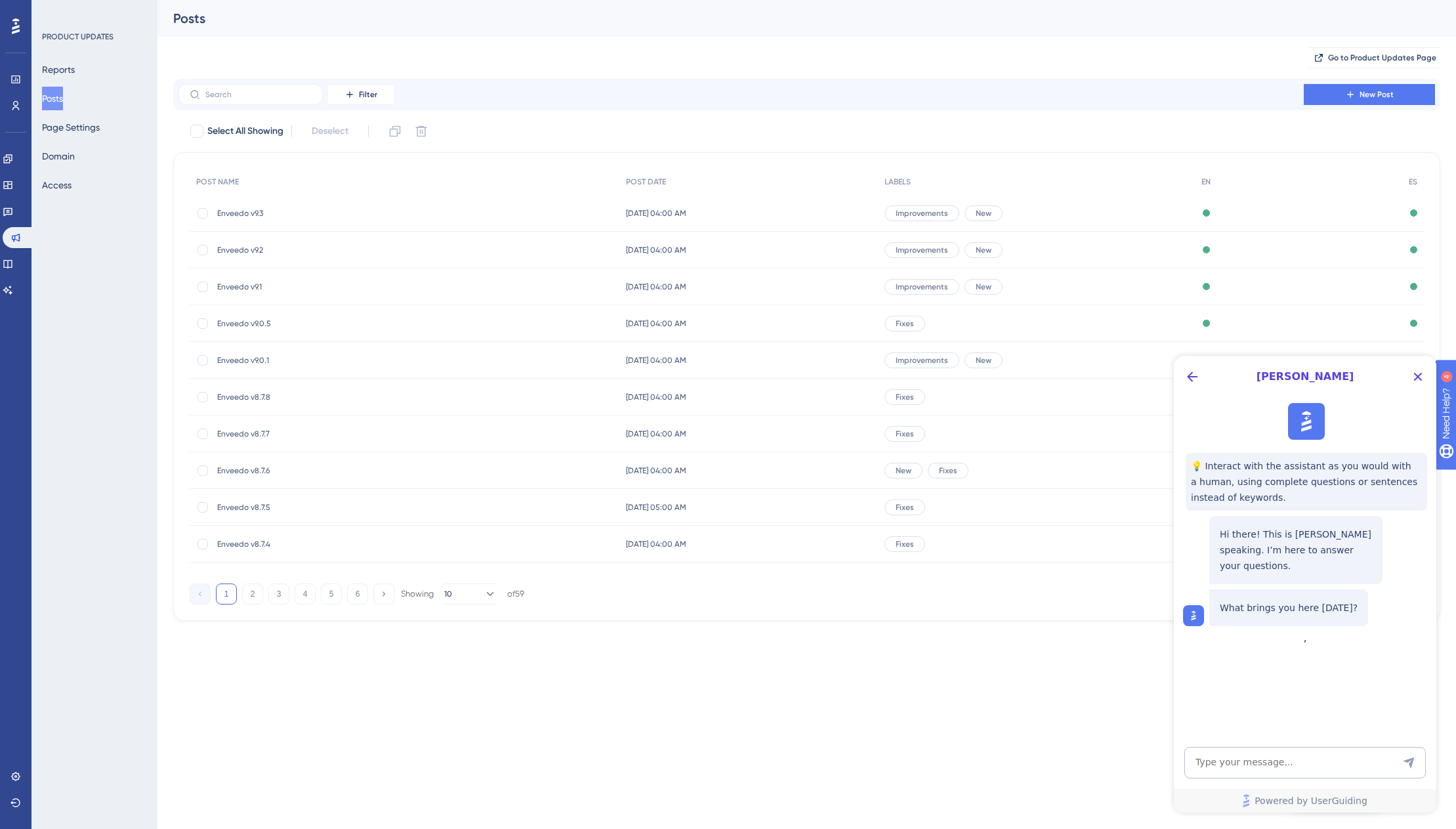
click at [1195, 388] on div "[PERSON_NAME]" at bounding box center [1305, 376] width 262 height 42
click at [1195, 385] on button "Back Button" at bounding box center [1192, 376] width 21 height 21
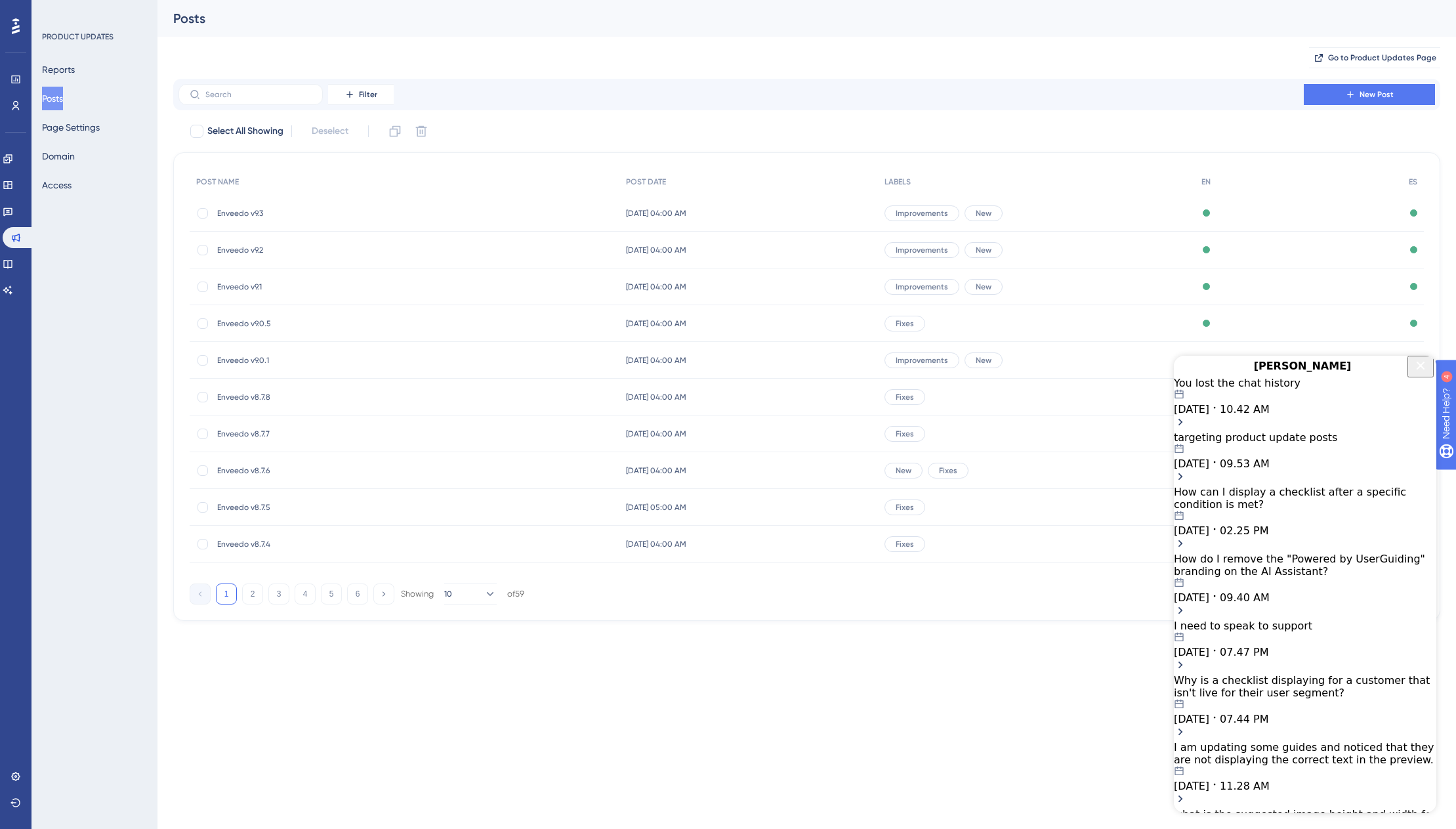
click at [1423, 374] on icon "Close Button" at bounding box center [1421, 365] width 16 height 16
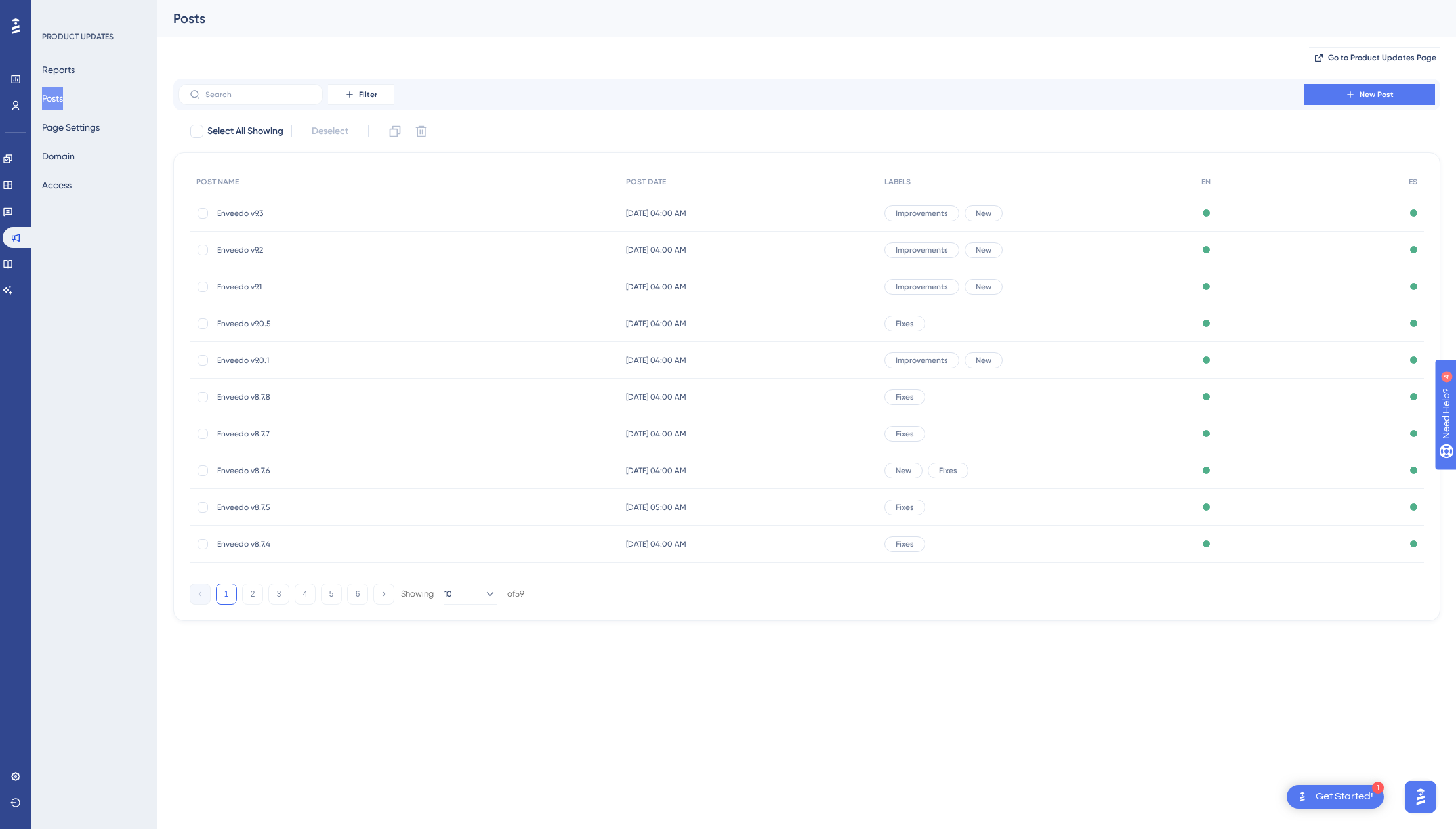
click at [1405, 795] on button "Open AI Assistant Launcher" at bounding box center [1421, 797] width 31 height 31
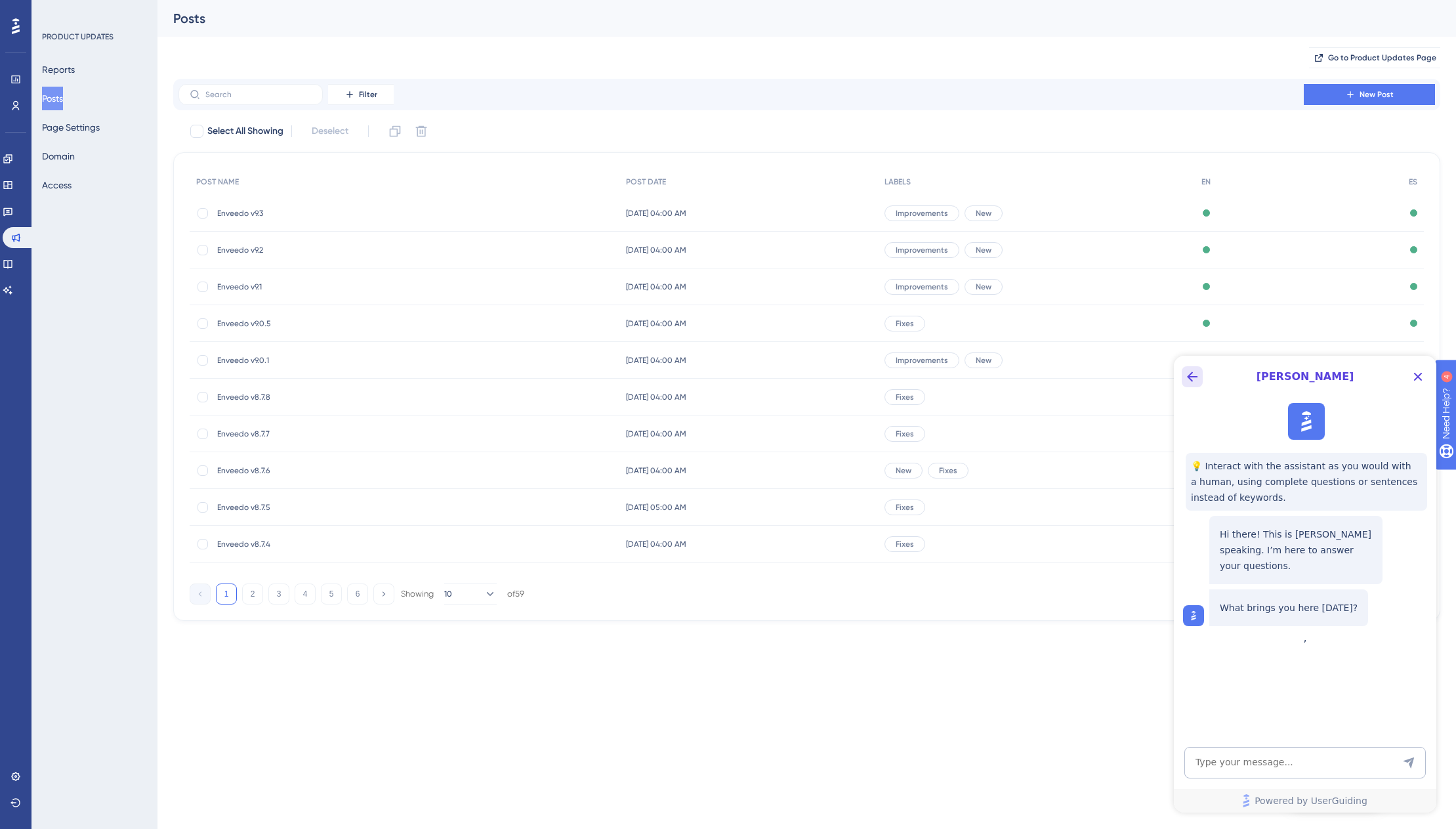
click at [1189, 374] on icon "Back Button" at bounding box center [1192, 376] width 16 height 16
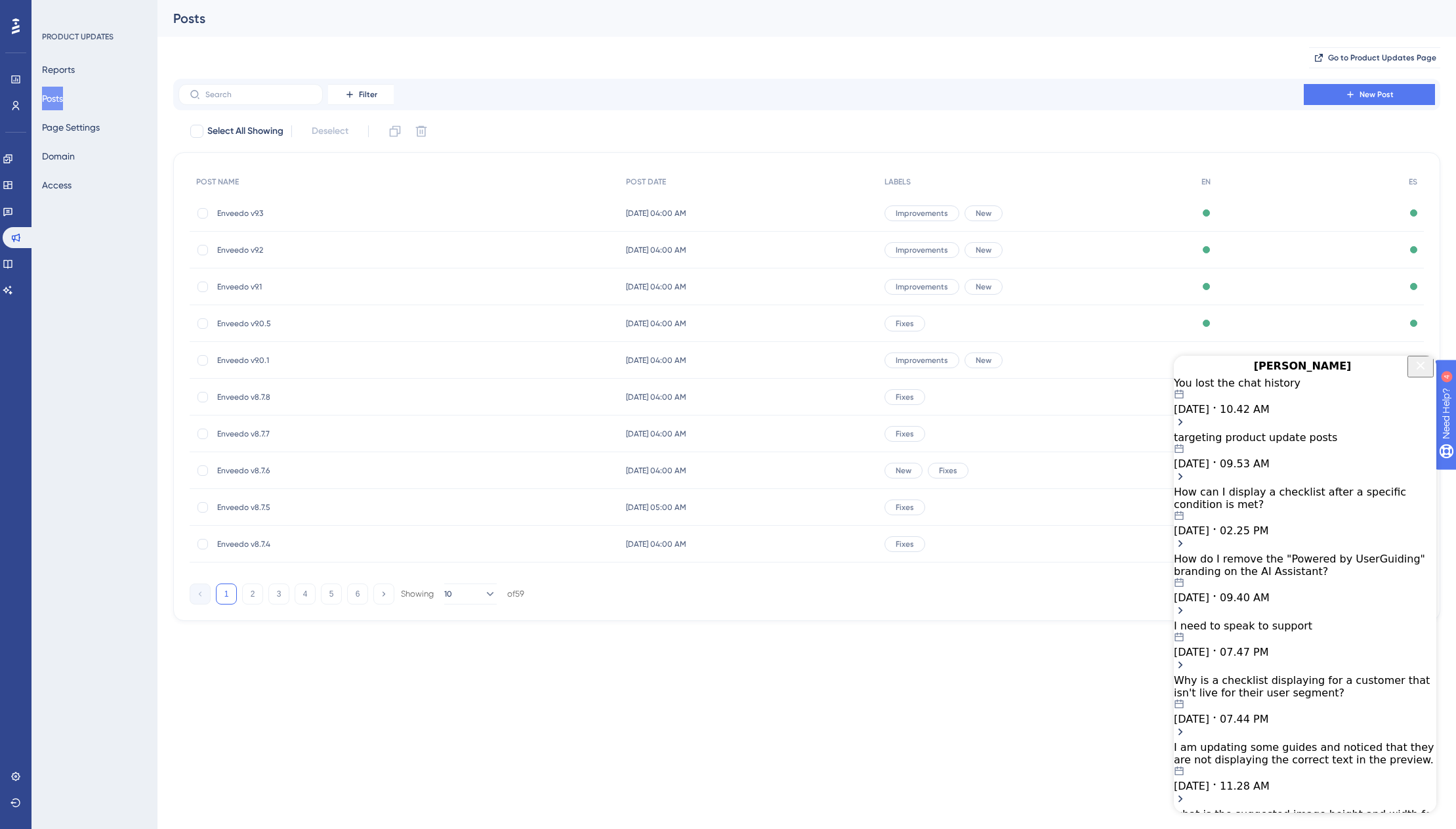
click at [1417, 370] on icon "Close Button" at bounding box center [1421, 365] width 9 height 9
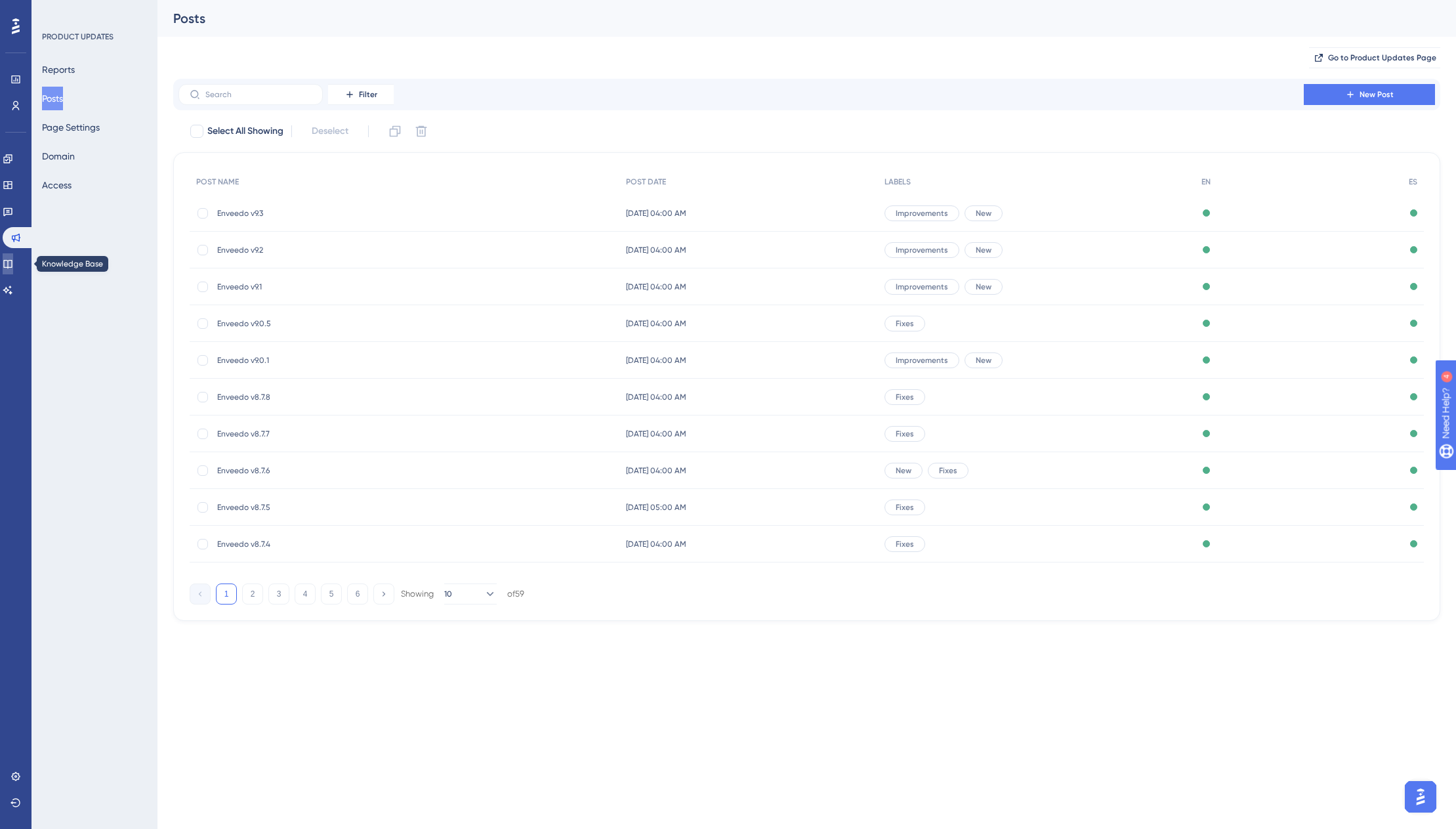
click at [13, 257] on link at bounding box center [8, 264] width 10 height 21
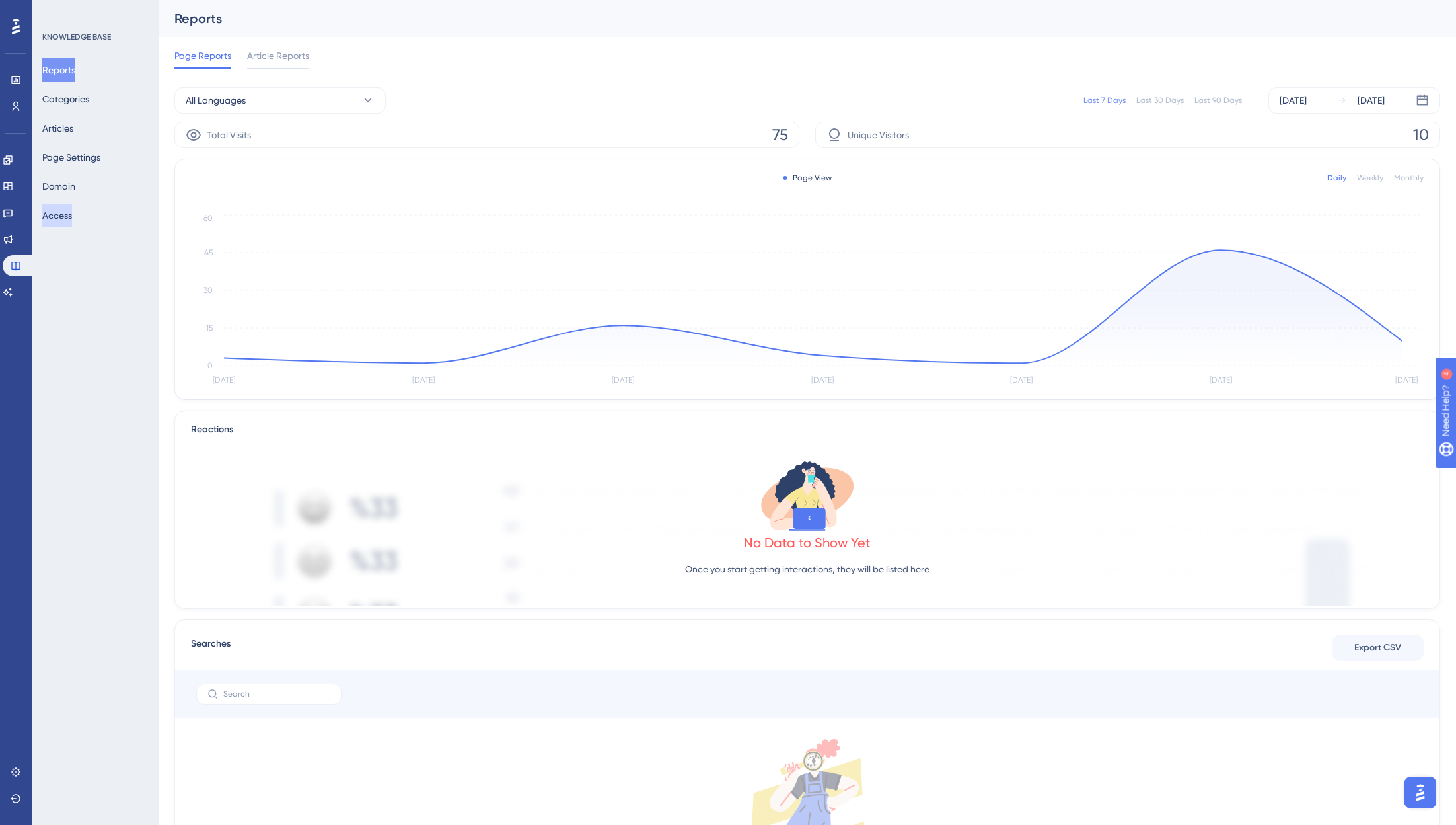
click at [64, 206] on button "Access" at bounding box center [57, 215] width 30 height 24
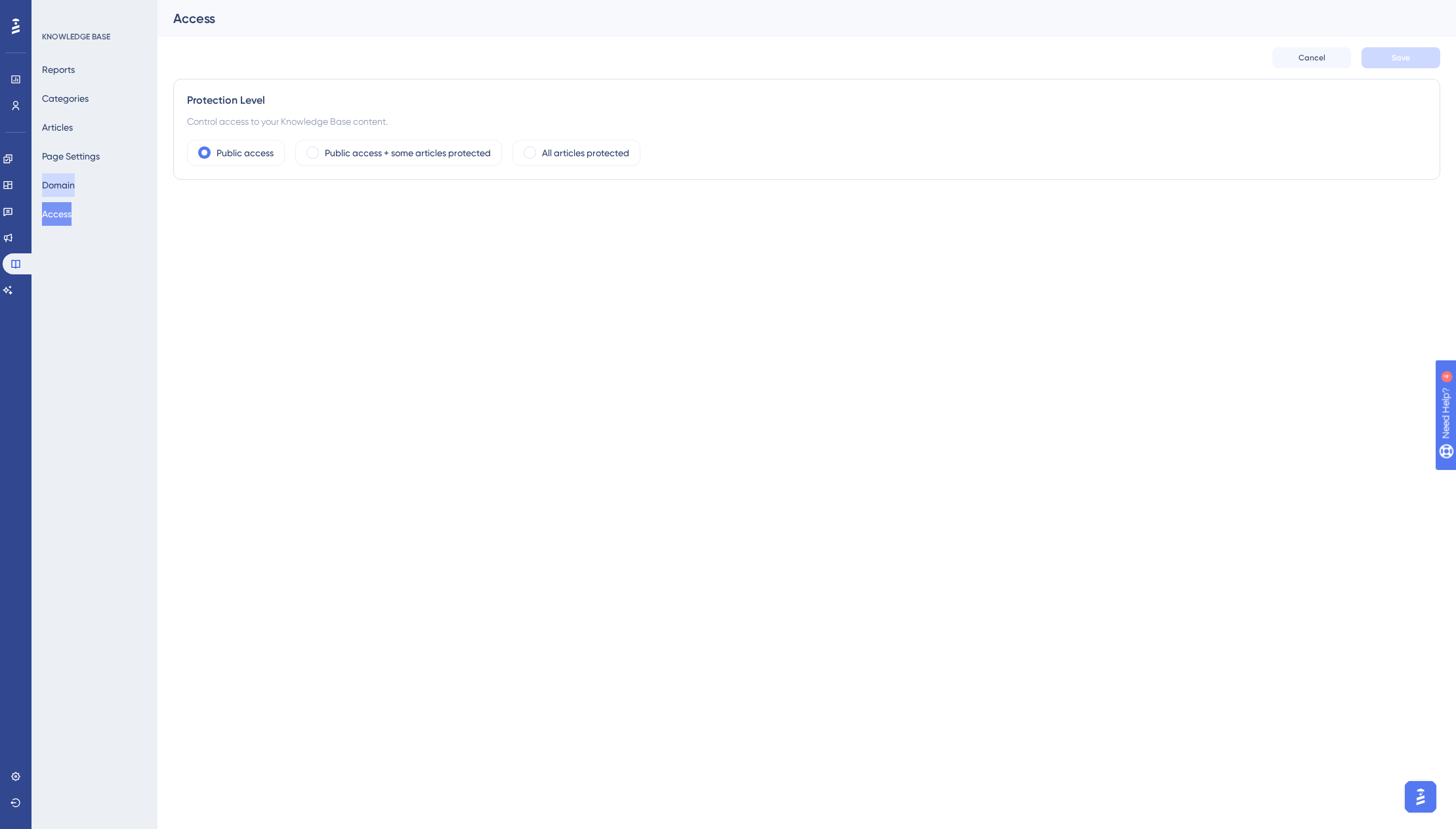
click at [64, 185] on button "Domain" at bounding box center [59, 184] width 33 height 23
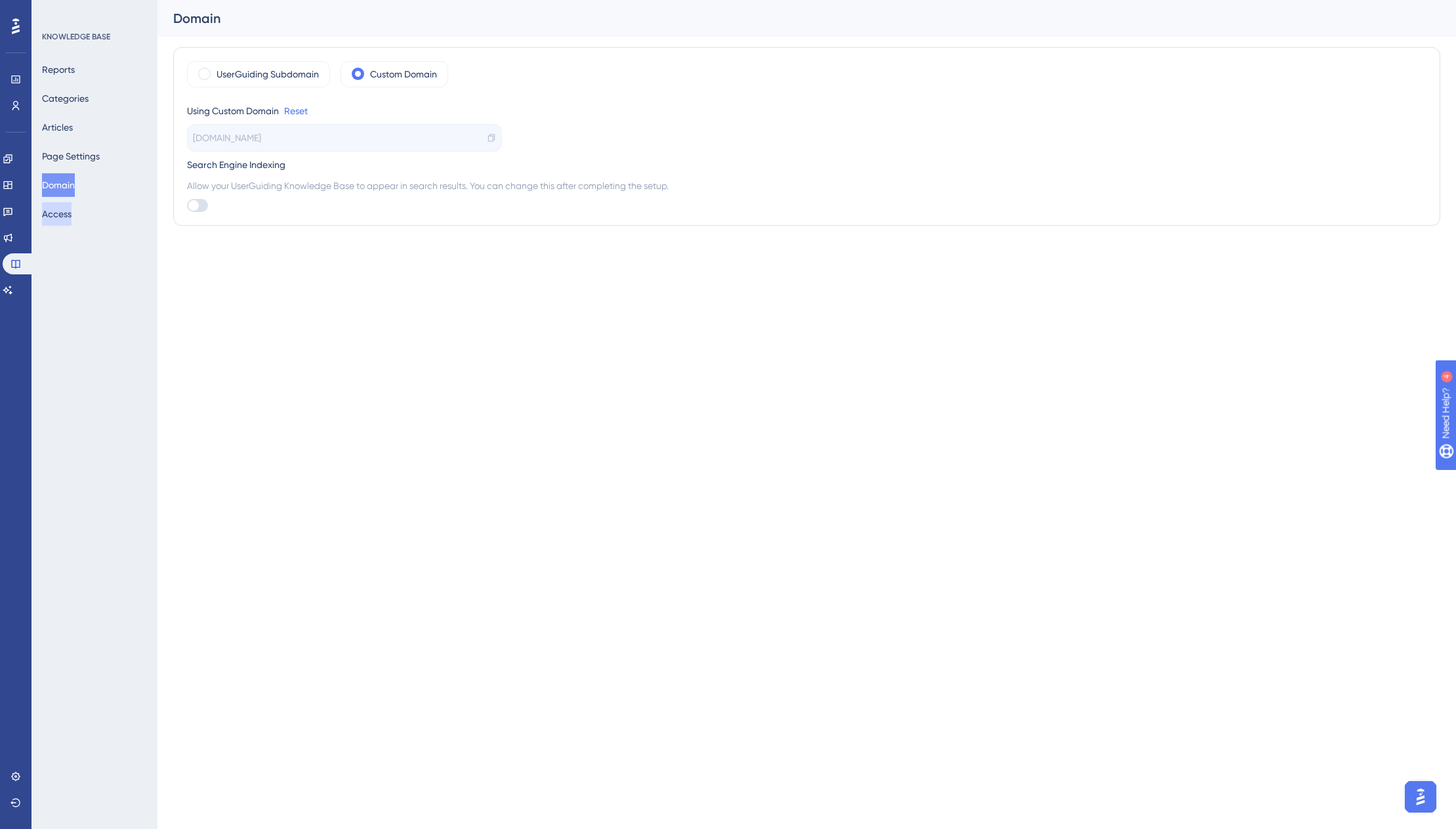
click at [63, 219] on button "Access" at bounding box center [57, 214] width 29 height 23
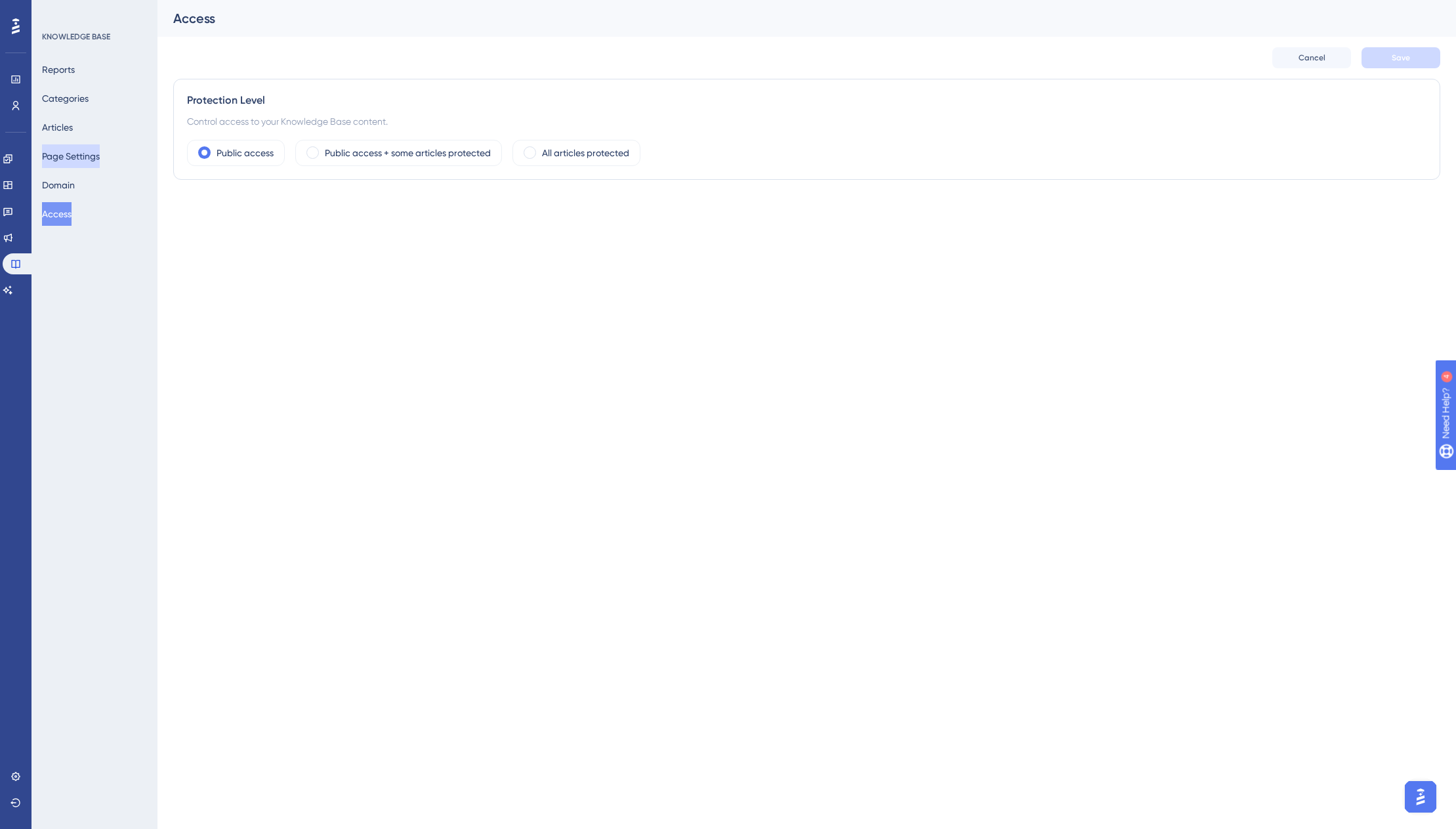
click at [62, 157] on button "Page Settings" at bounding box center [71, 156] width 58 height 23
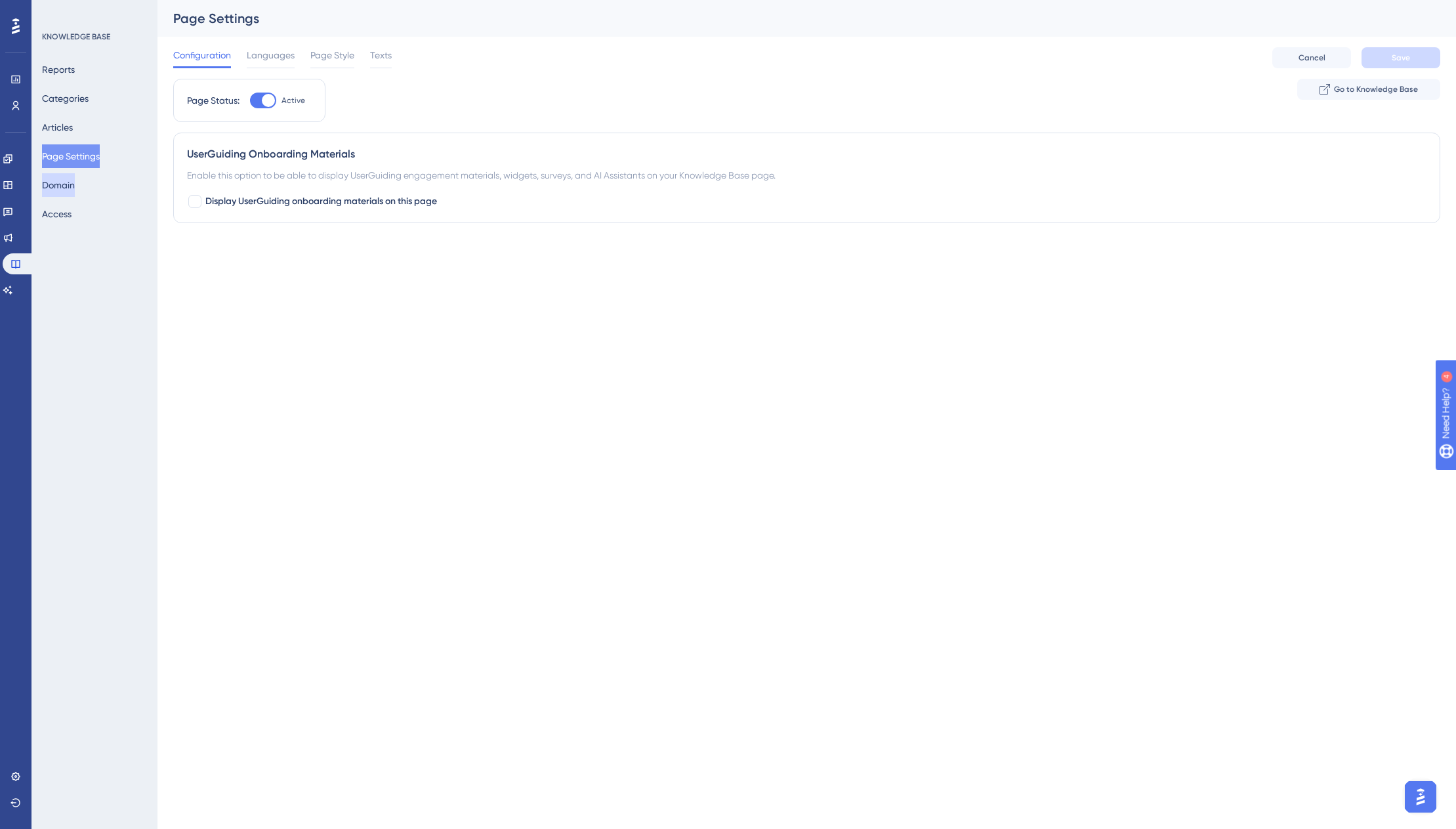
click at [73, 181] on button "Domain" at bounding box center [59, 184] width 33 height 23
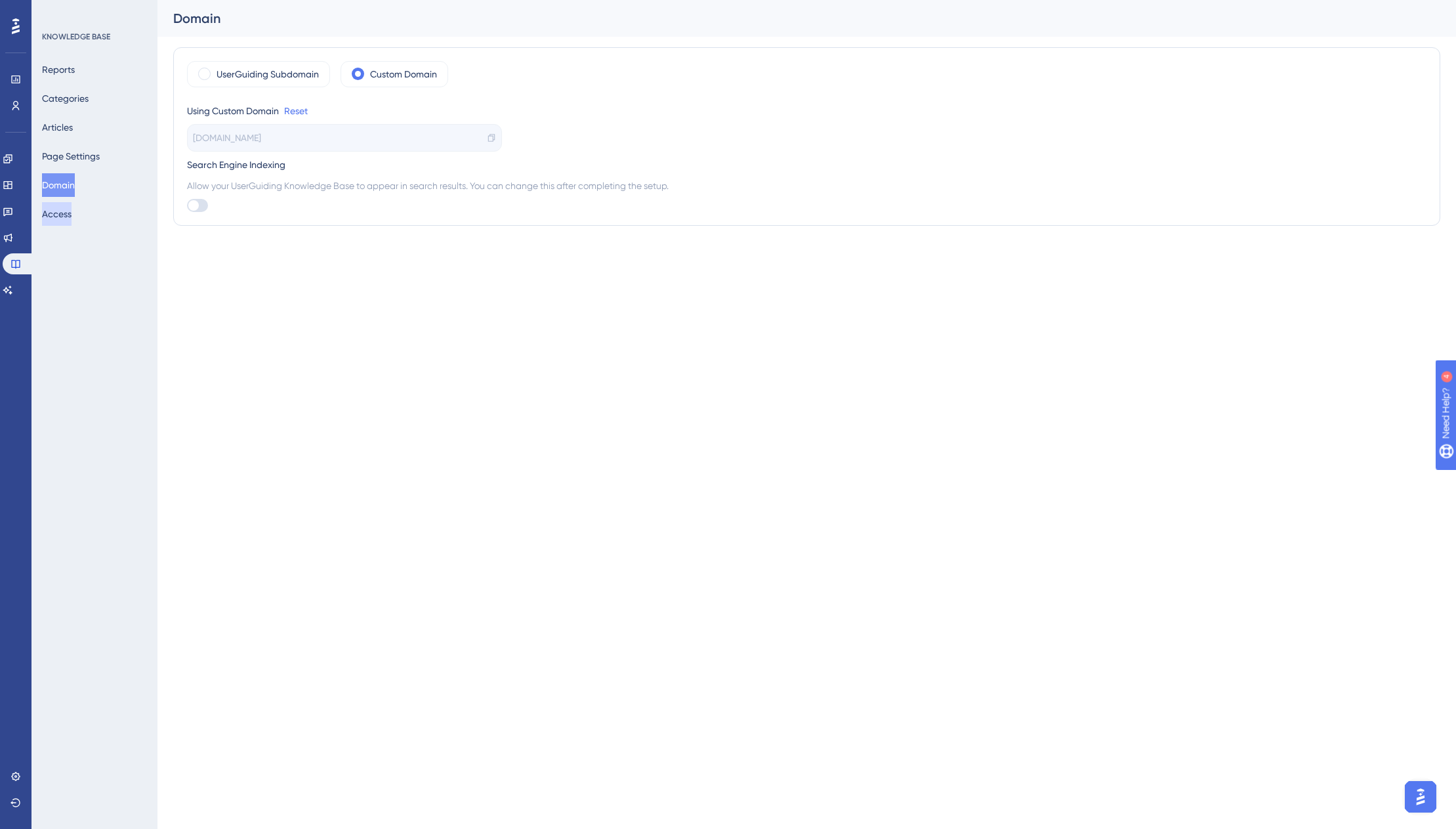
click at [72, 216] on button "Access" at bounding box center [57, 214] width 29 height 23
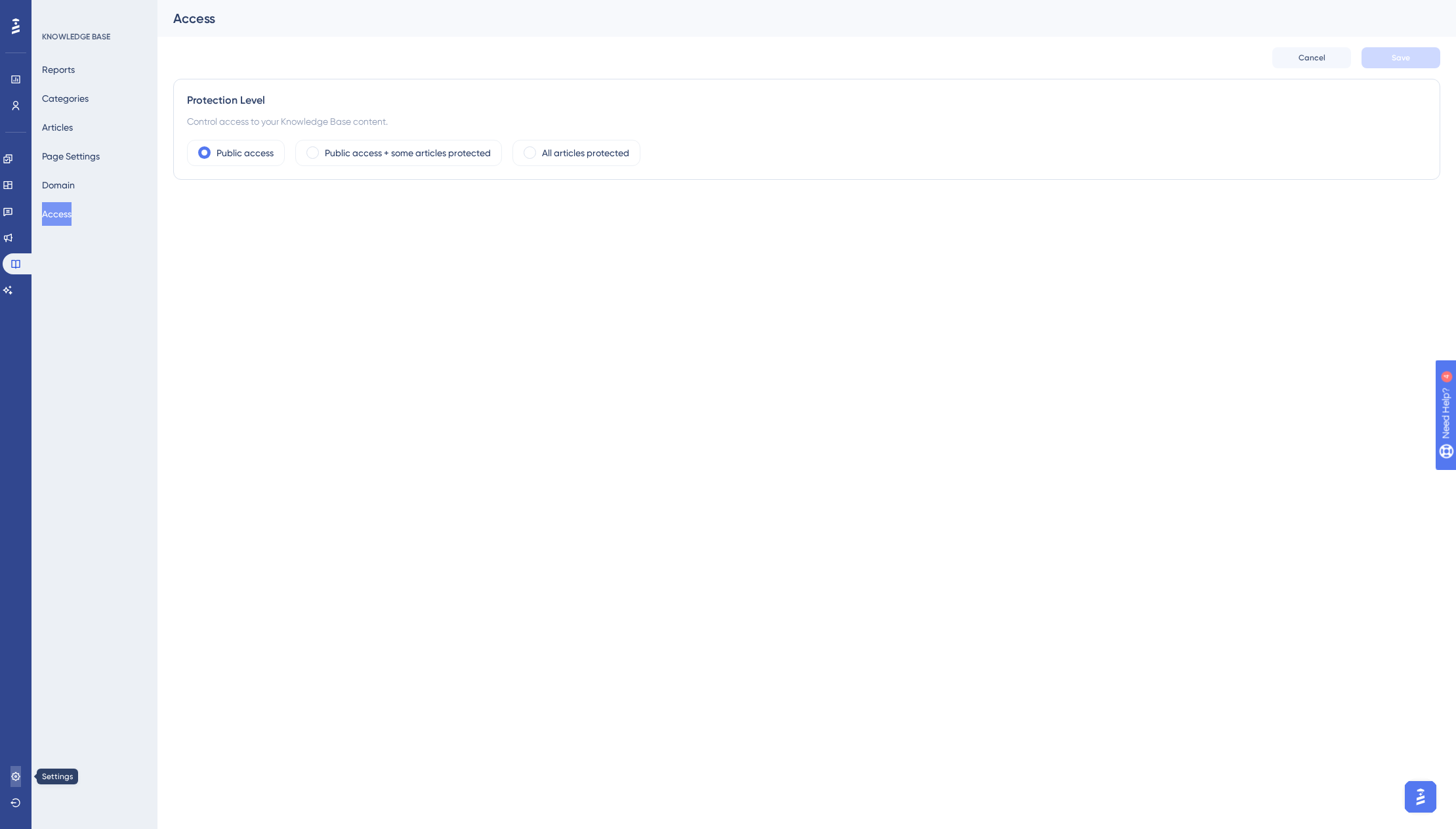
drag, startPoint x: 15, startPoint y: 771, endPoint x: 16, endPoint y: 762, distance: 9.1
click at [15, 771] on icon at bounding box center [16, 776] width 10 height 10
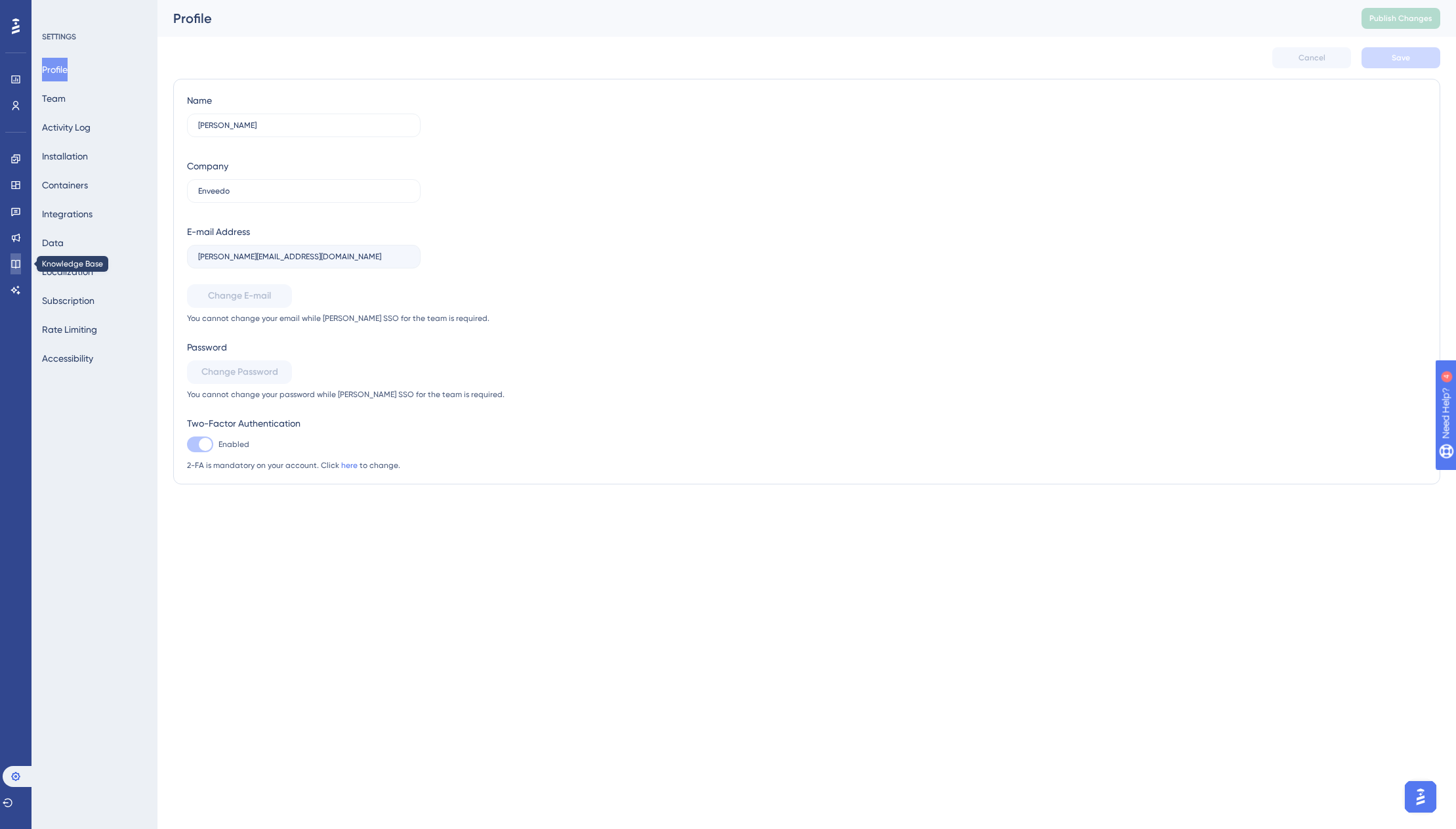
click at [15, 265] on icon at bounding box center [16, 264] width 10 height 10
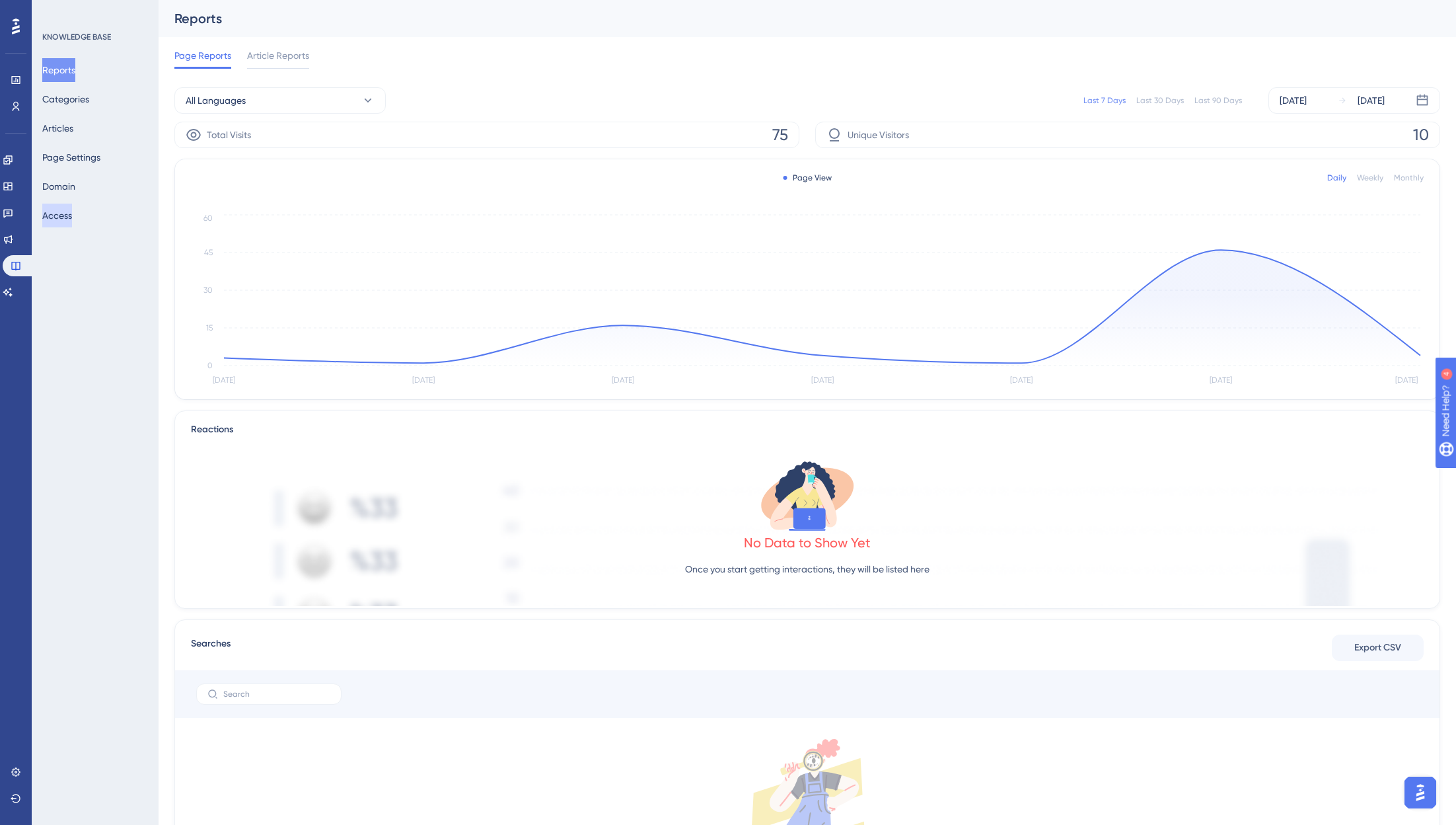
click at [59, 216] on button "Access" at bounding box center [57, 215] width 30 height 24
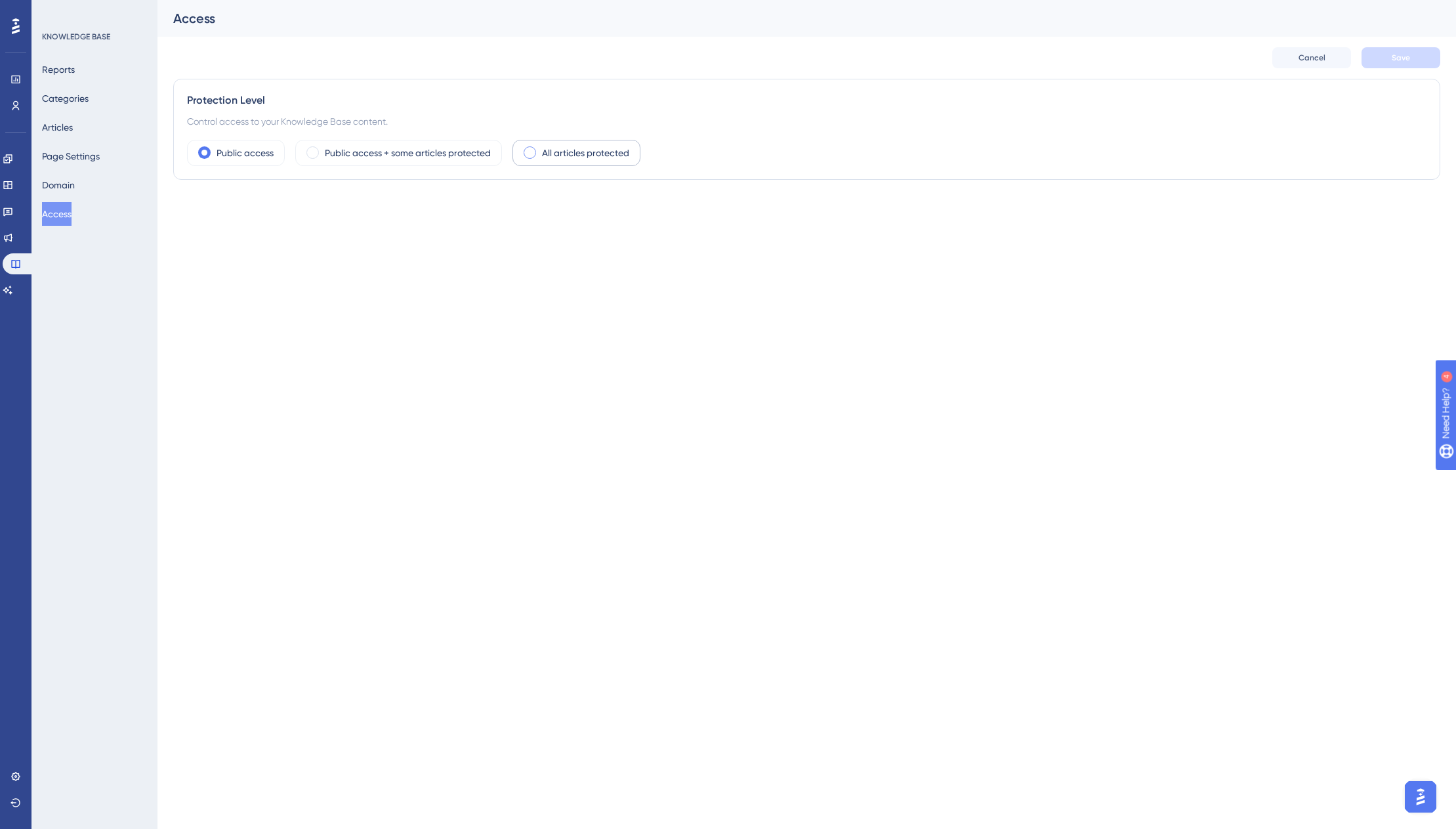
click at [529, 159] on div "All articles protected" at bounding box center [576, 153] width 128 height 26
click at [276, 210] on span "User Identity Verification" at bounding box center [264, 210] width 90 height 10
click at [187, 210] on input "User Identity Verification" at bounding box center [186, 210] width 1 height 1
checkbox input "false"
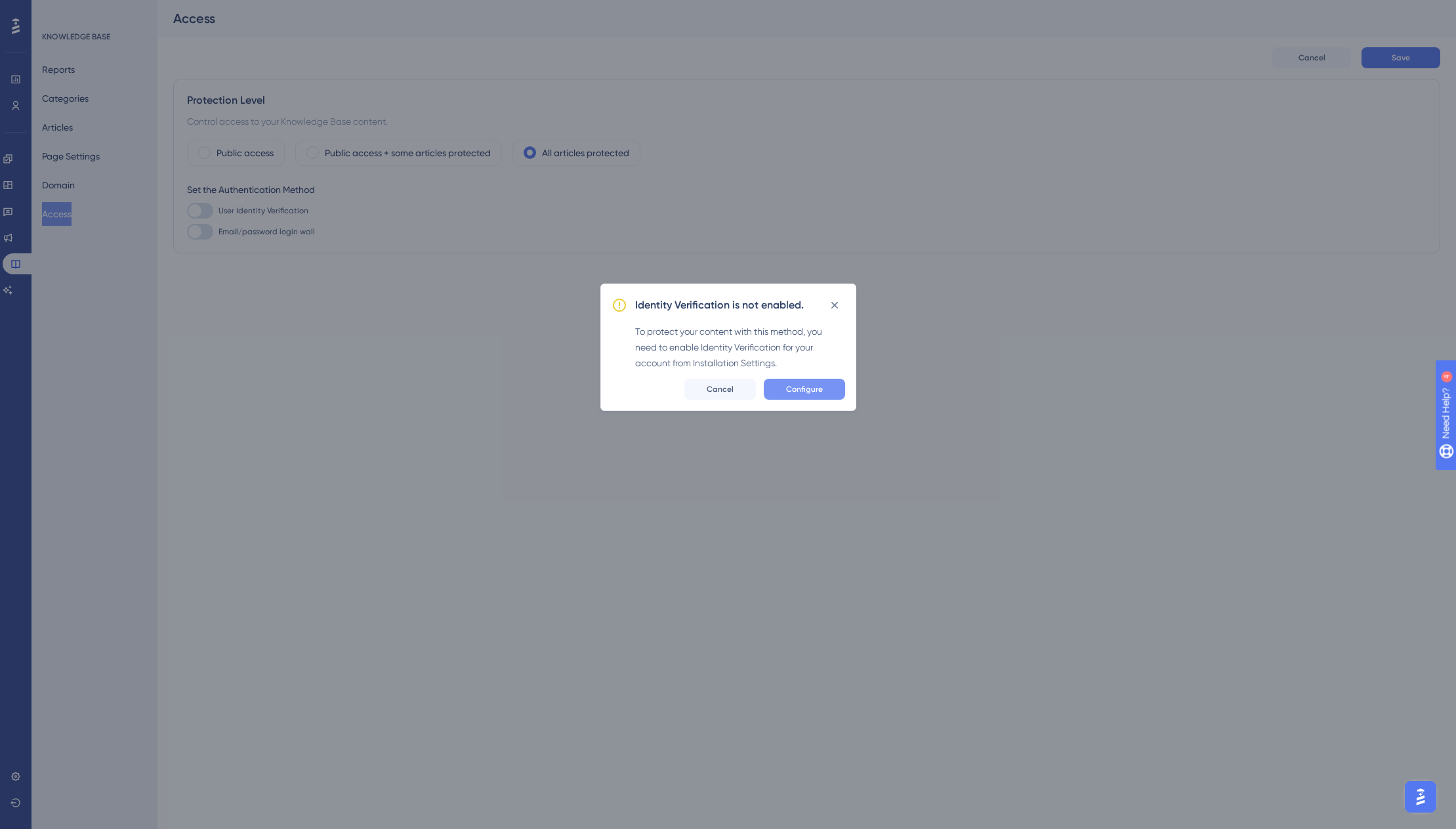
click at [805, 386] on span "Configure" at bounding box center [805, 389] width 36 height 10
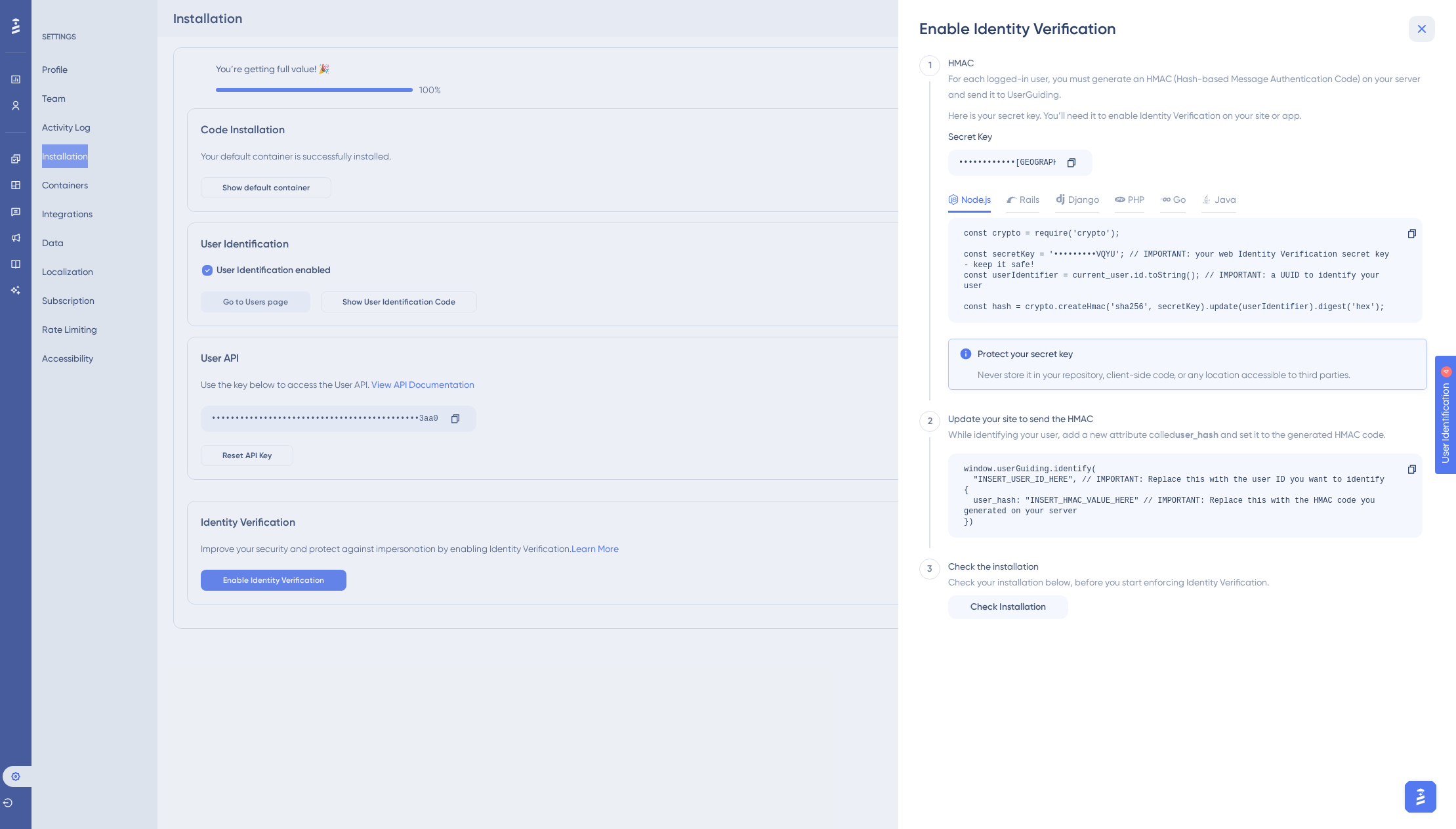
click at [1421, 31] on icon at bounding box center [1422, 29] width 16 height 16
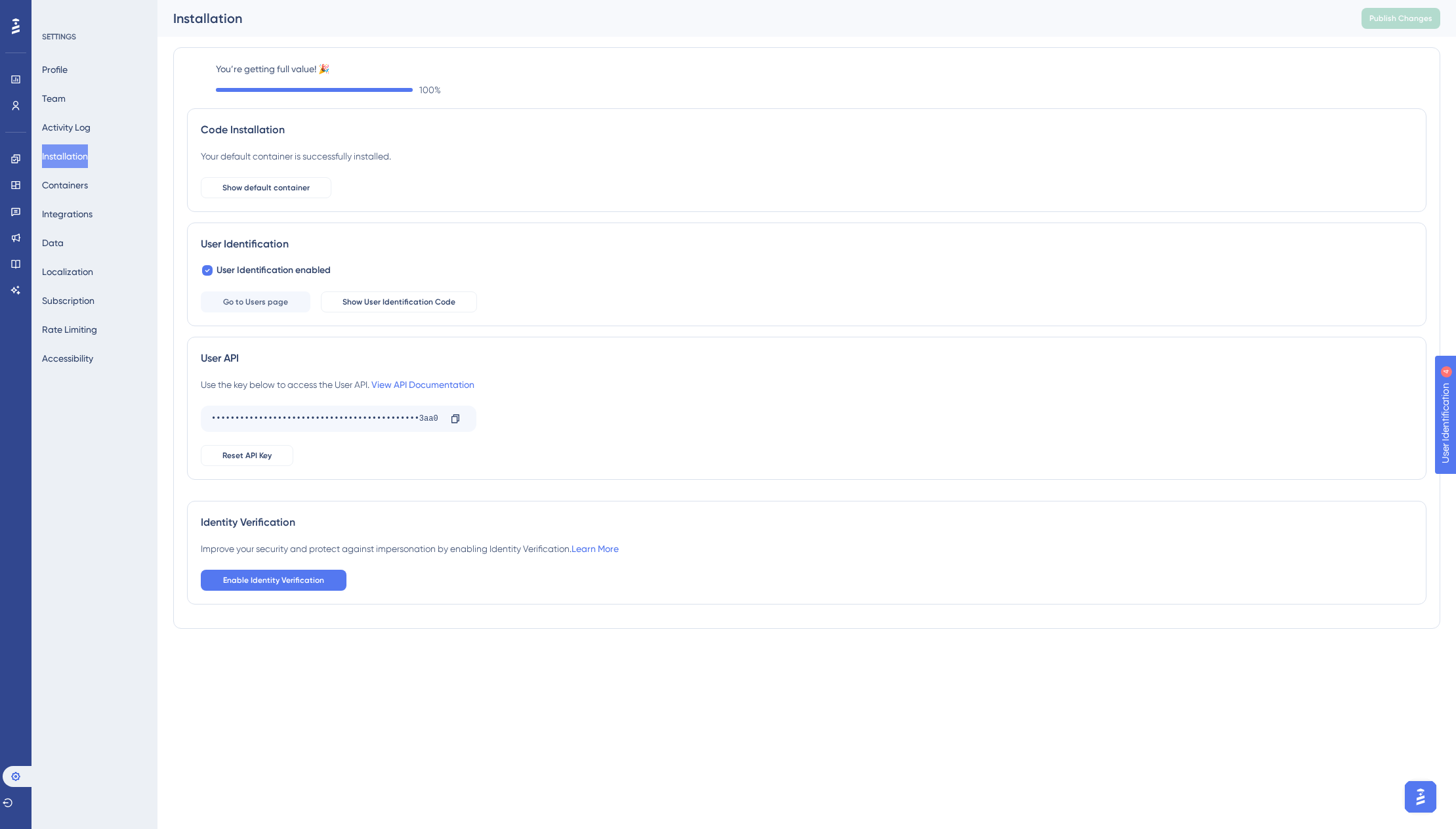
click at [15, 21] on icon at bounding box center [16, 26] width 8 height 17
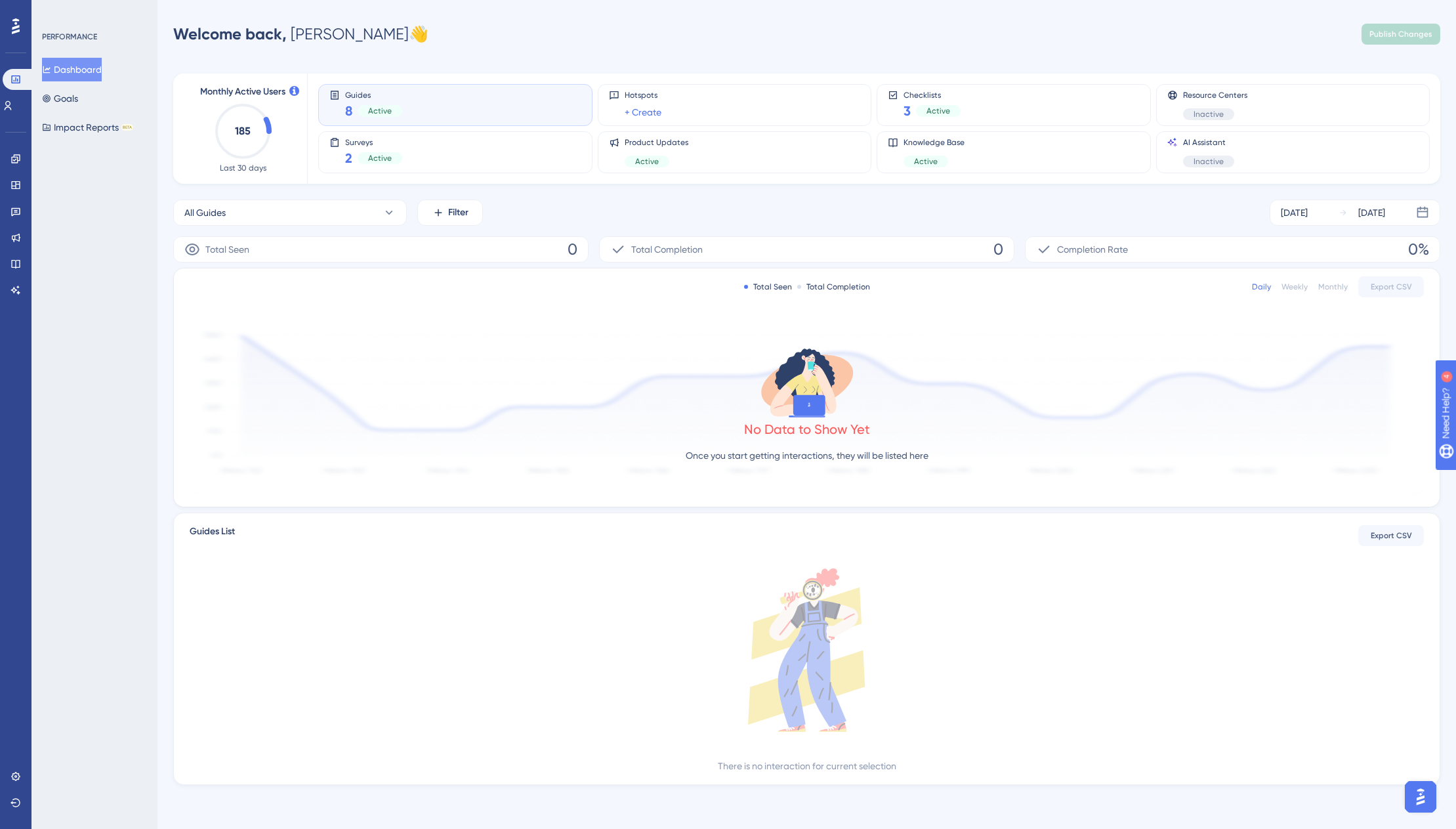
click at [715, 40] on div "Welcome back, Ian 👋 Publish Changes" at bounding box center [806, 34] width 1267 height 26
click at [16, 214] on icon at bounding box center [16, 211] width 10 height 10
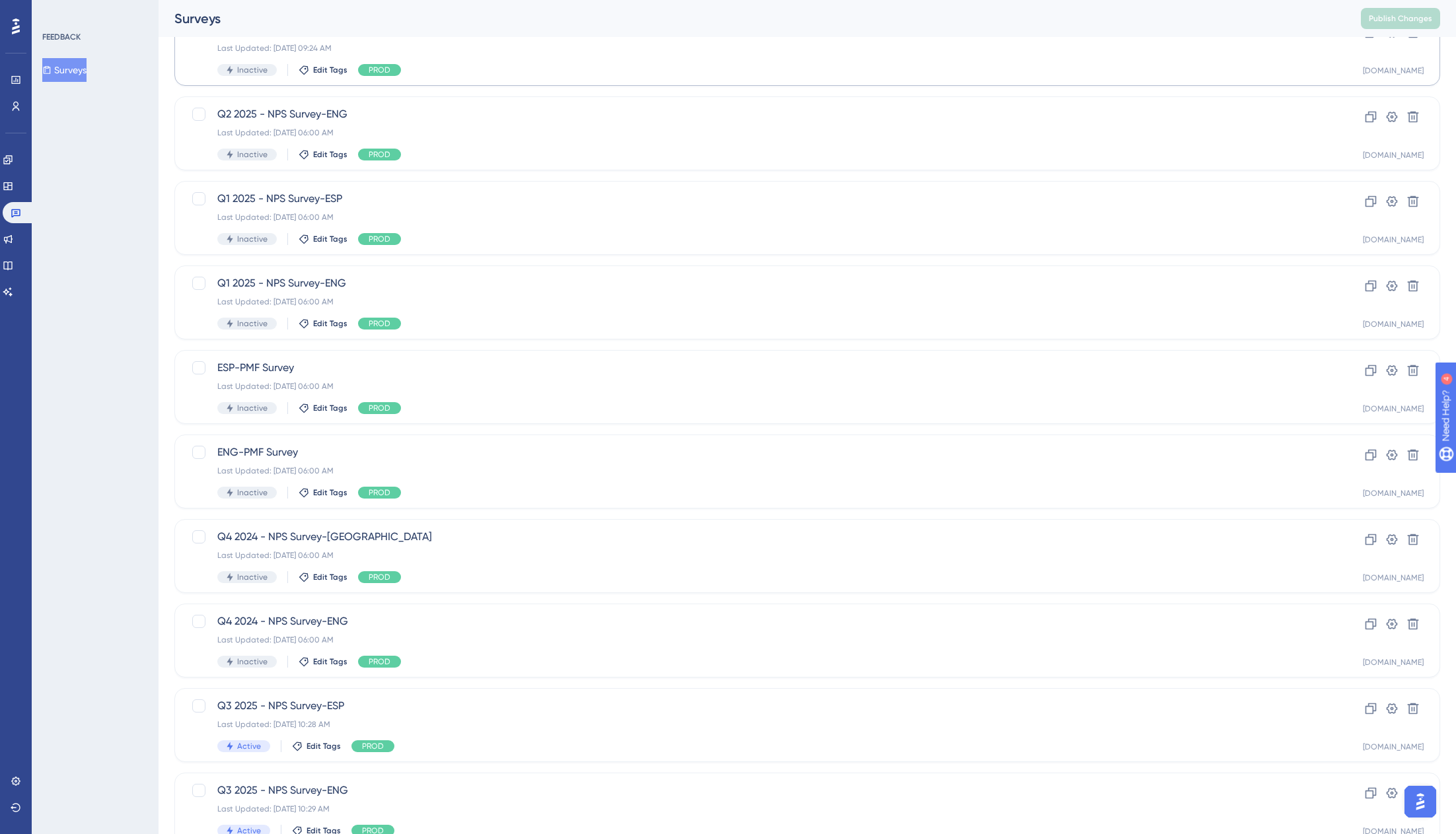
scroll to position [165, 0]
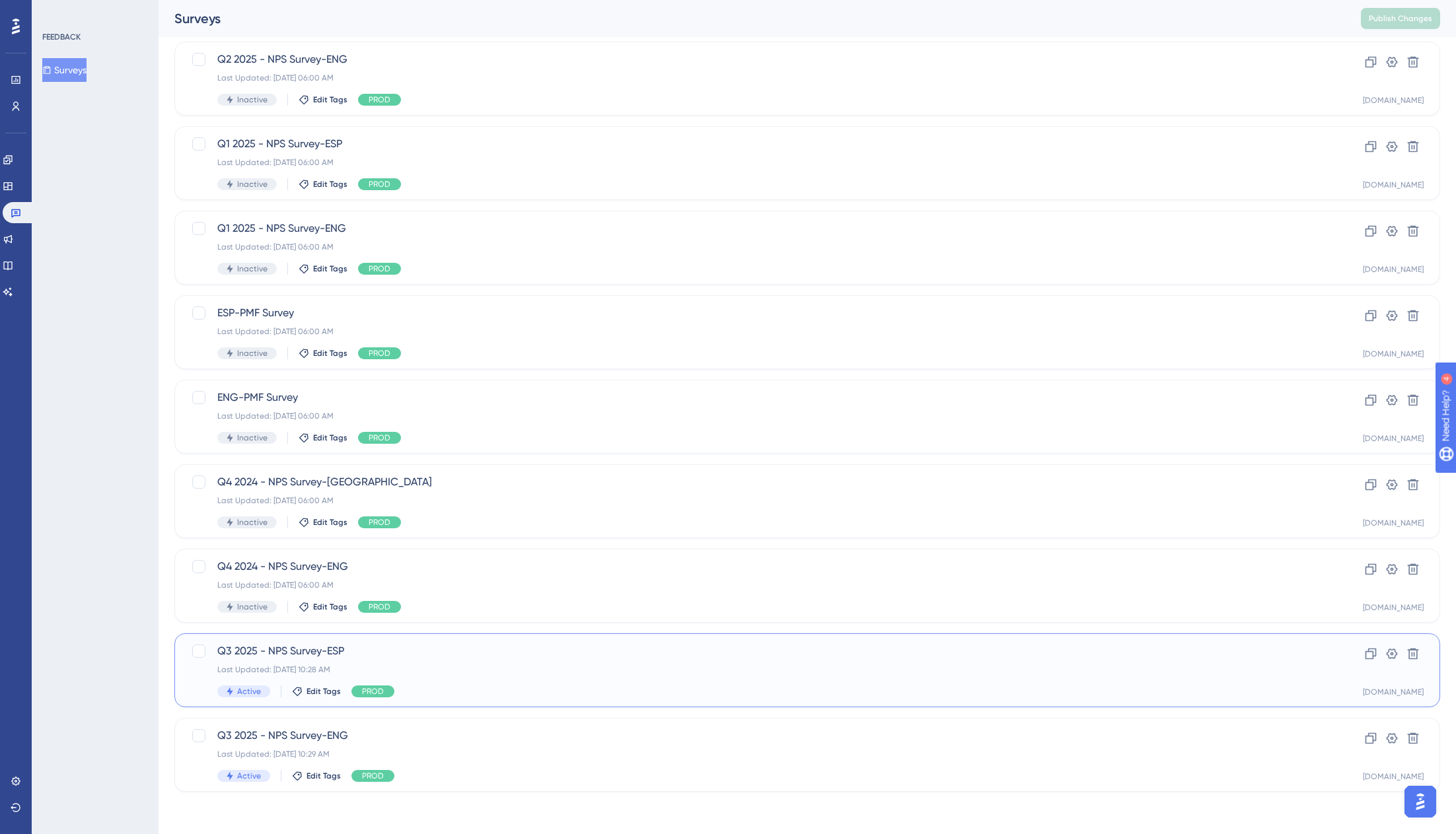
click at [454, 674] on div "Last Updated: [DATE] 10:28 AM" at bounding box center [754, 669] width 1074 height 10
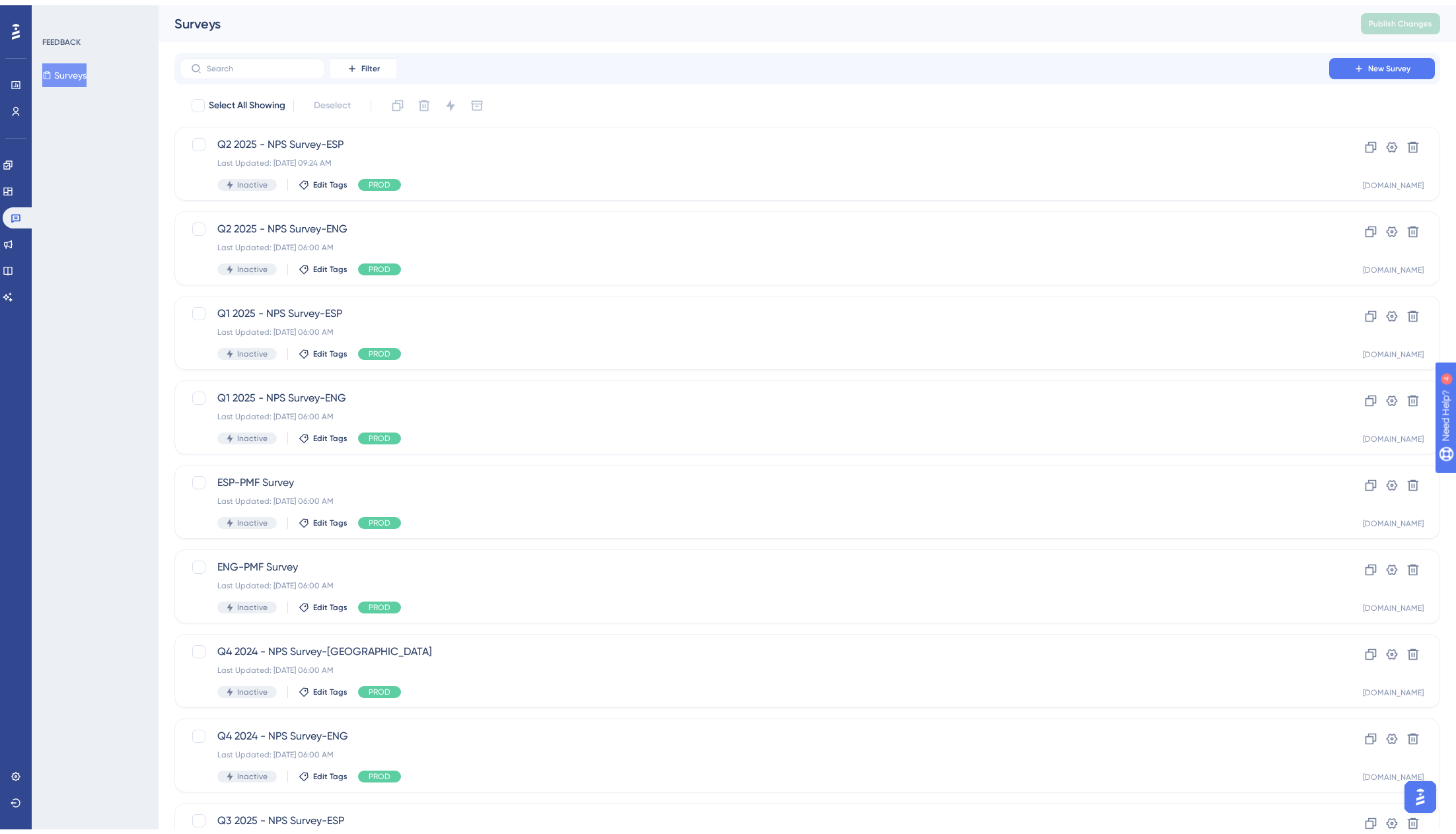
scroll to position [165, 0]
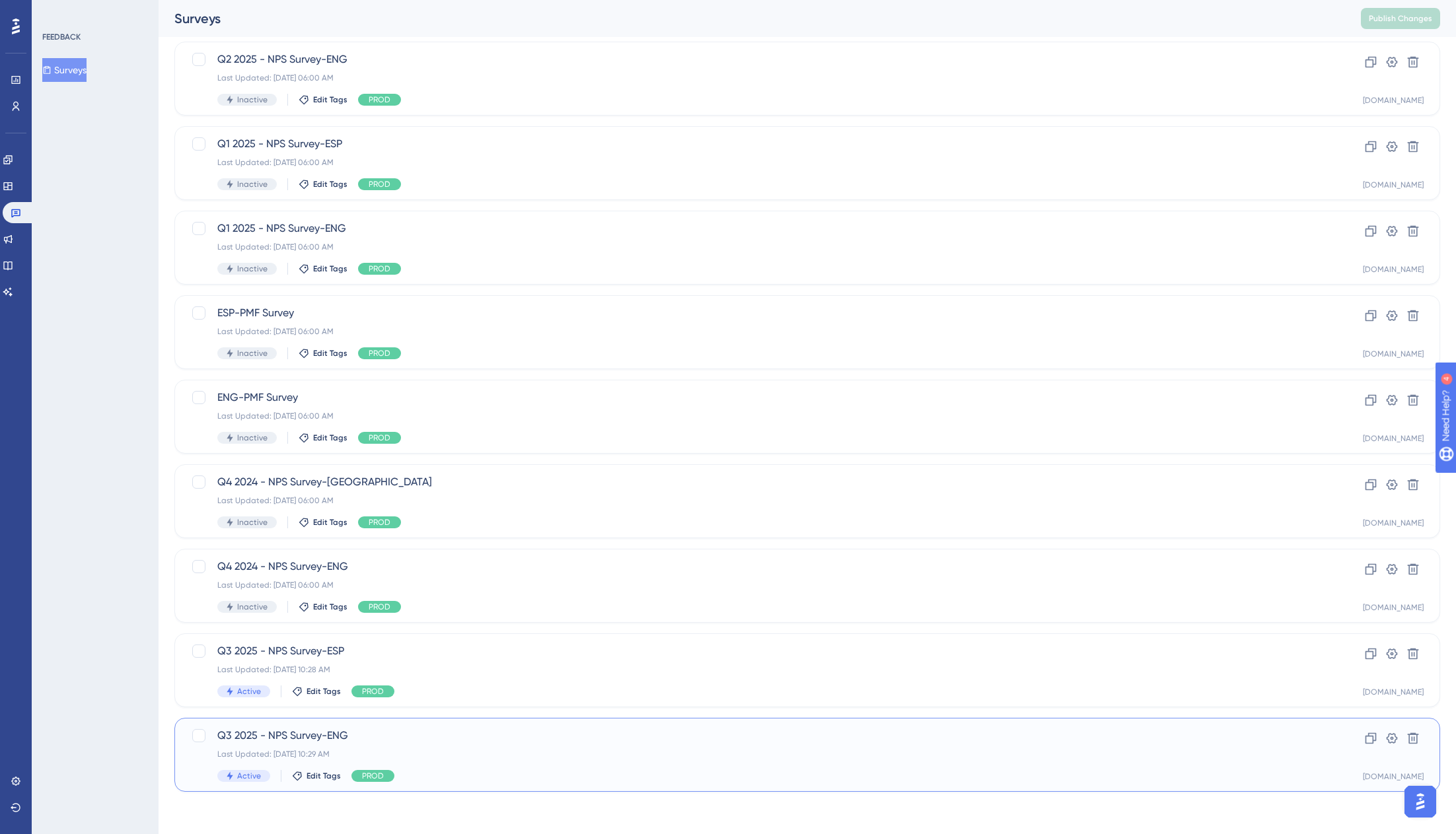
click at [481, 761] on div "Q3 2025 - NPS Survey-ENG Last Updated: Sep 30 2025, 10:29 AM Active Edit Tags P…" at bounding box center [754, 755] width 1074 height 54
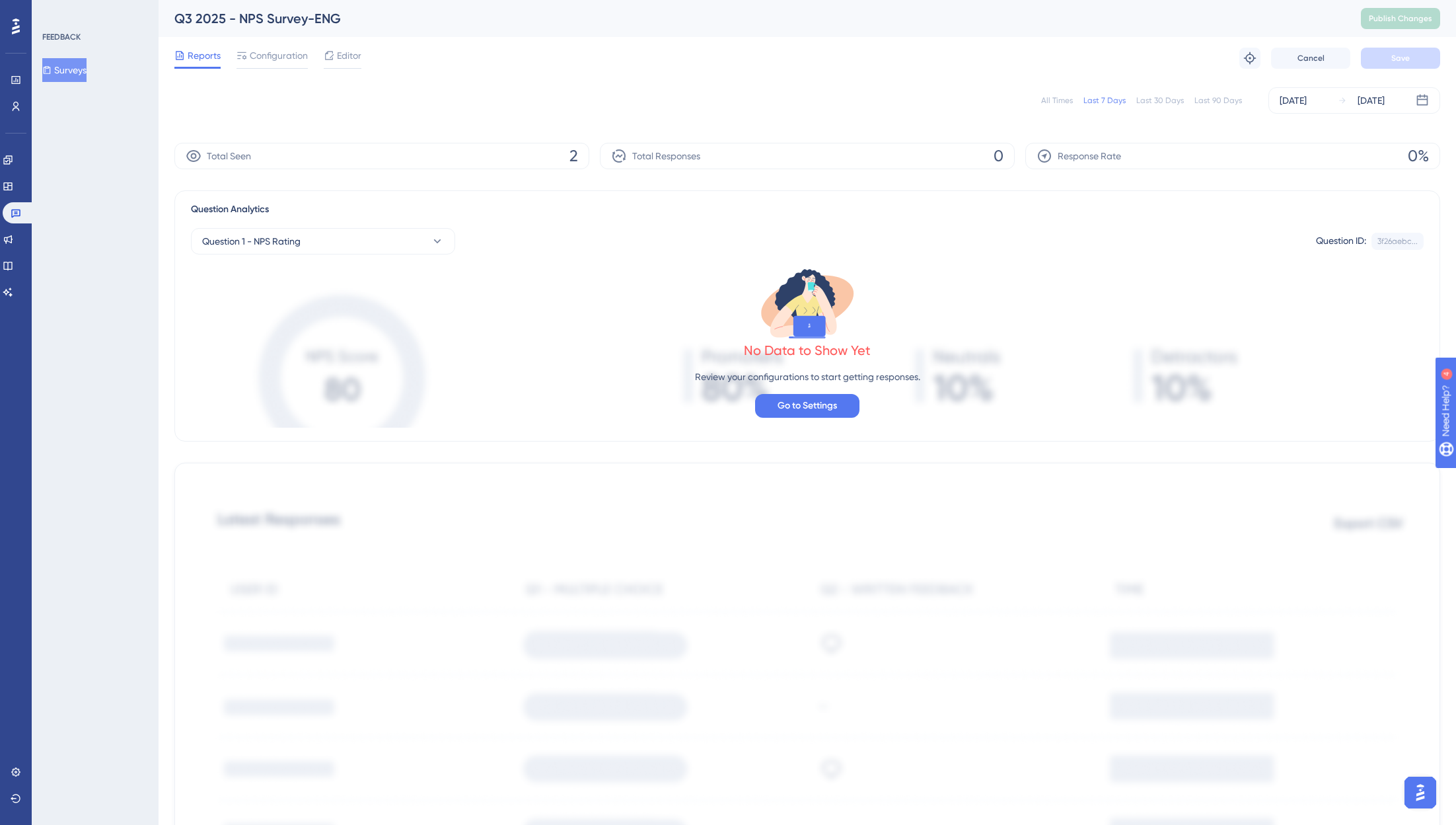
click at [277, 160] on div "Total Seen 2" at bounding box center [381, 156] width 415 height 26
click at [73, 59] on button "Surveys" at bounding box center [64, 70] width 44 height 24
click at [84, 77] on button "Surveys" at bounding box center [64, 70] width 44 height 24
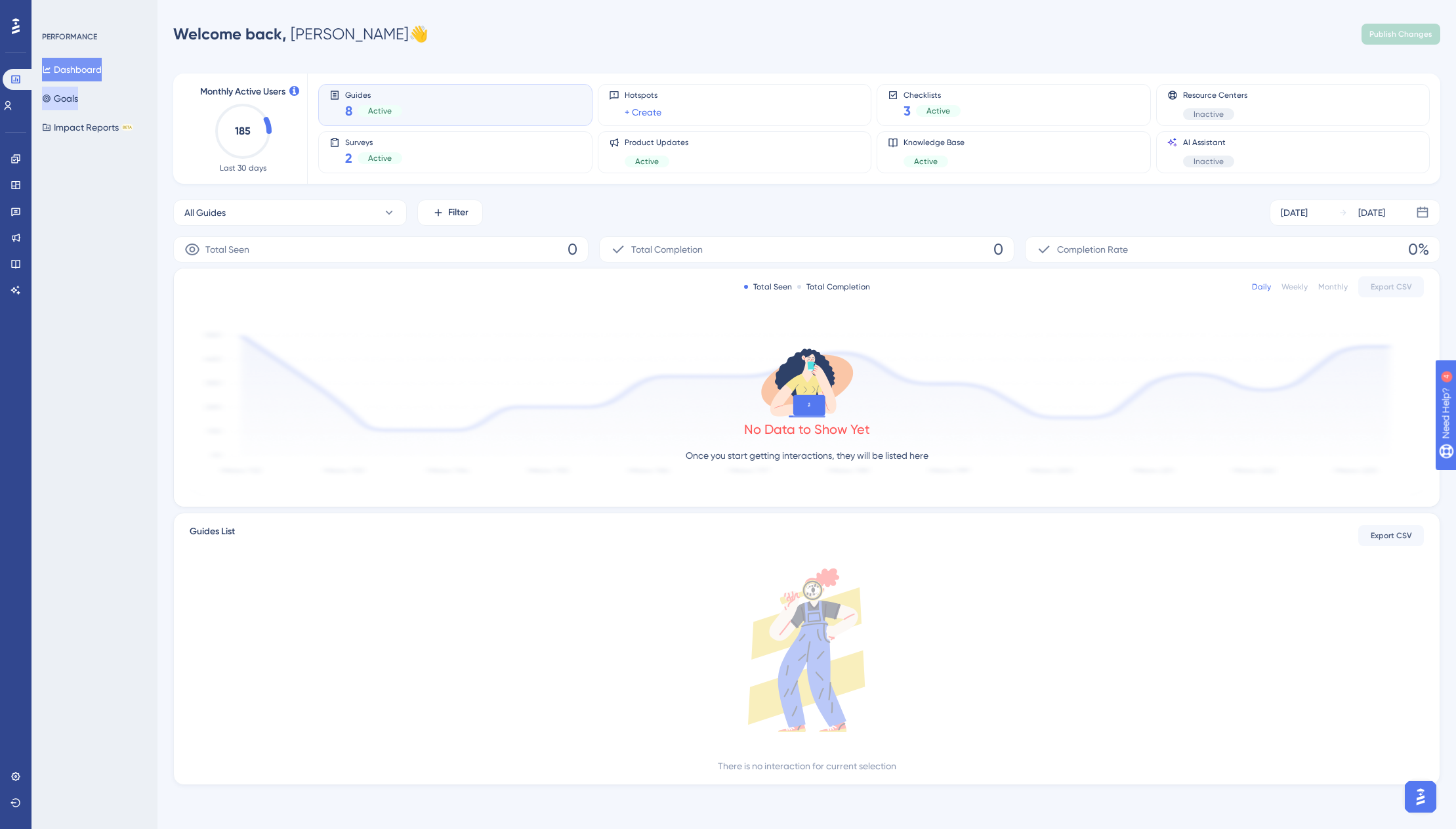
click at [78, 98] on button "Goals" at bounding box center [61, 98] width 36 height 23
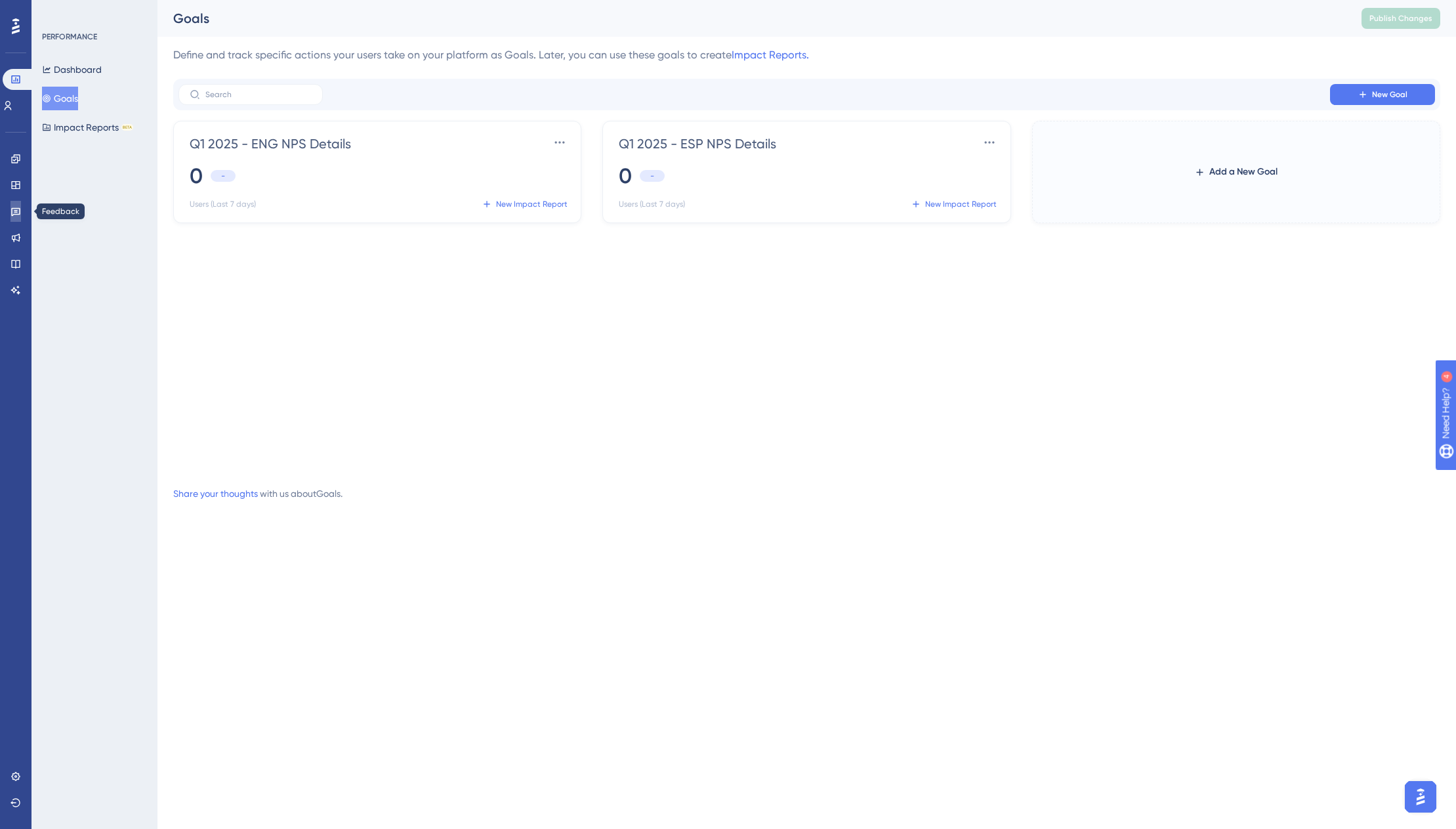
click at [20, 216] on link at bounding box center [16, 211] width 10 height 21
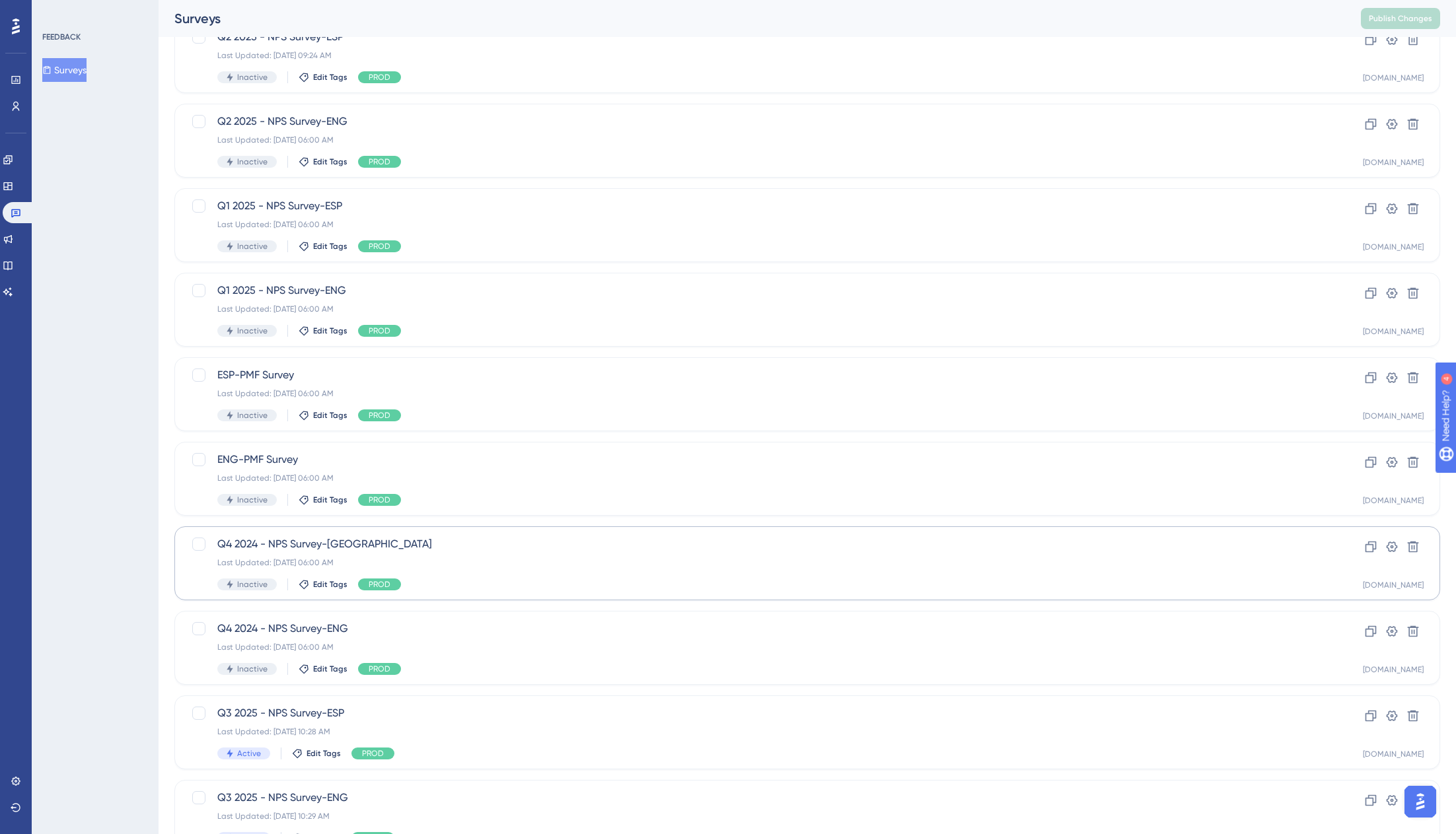
scroll to position [165, 0]
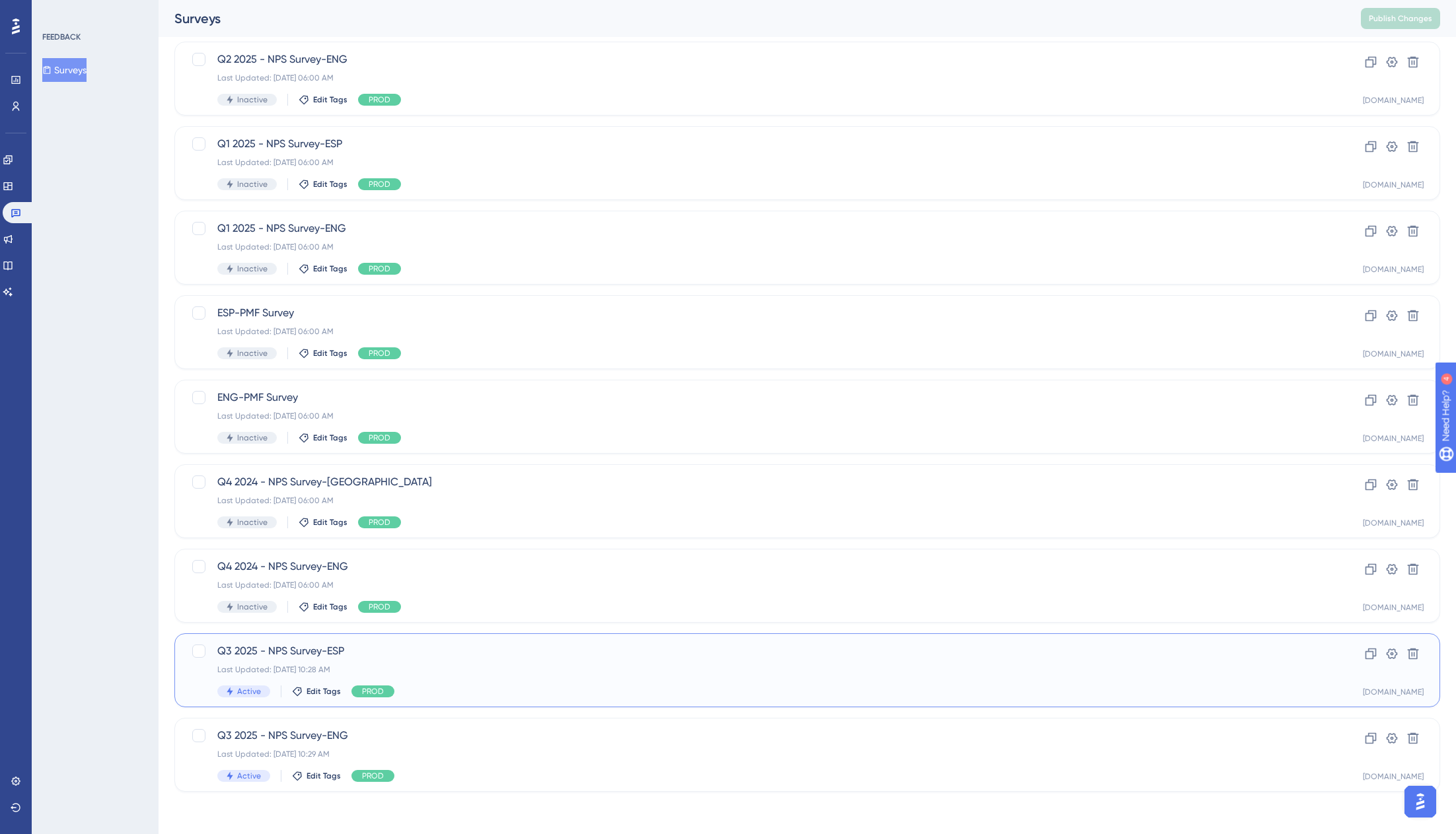
click at [333, 649] on span "Q3 2025 - NPS Survey-ESP" at bounding box center [754, 651] width 1074 height 16
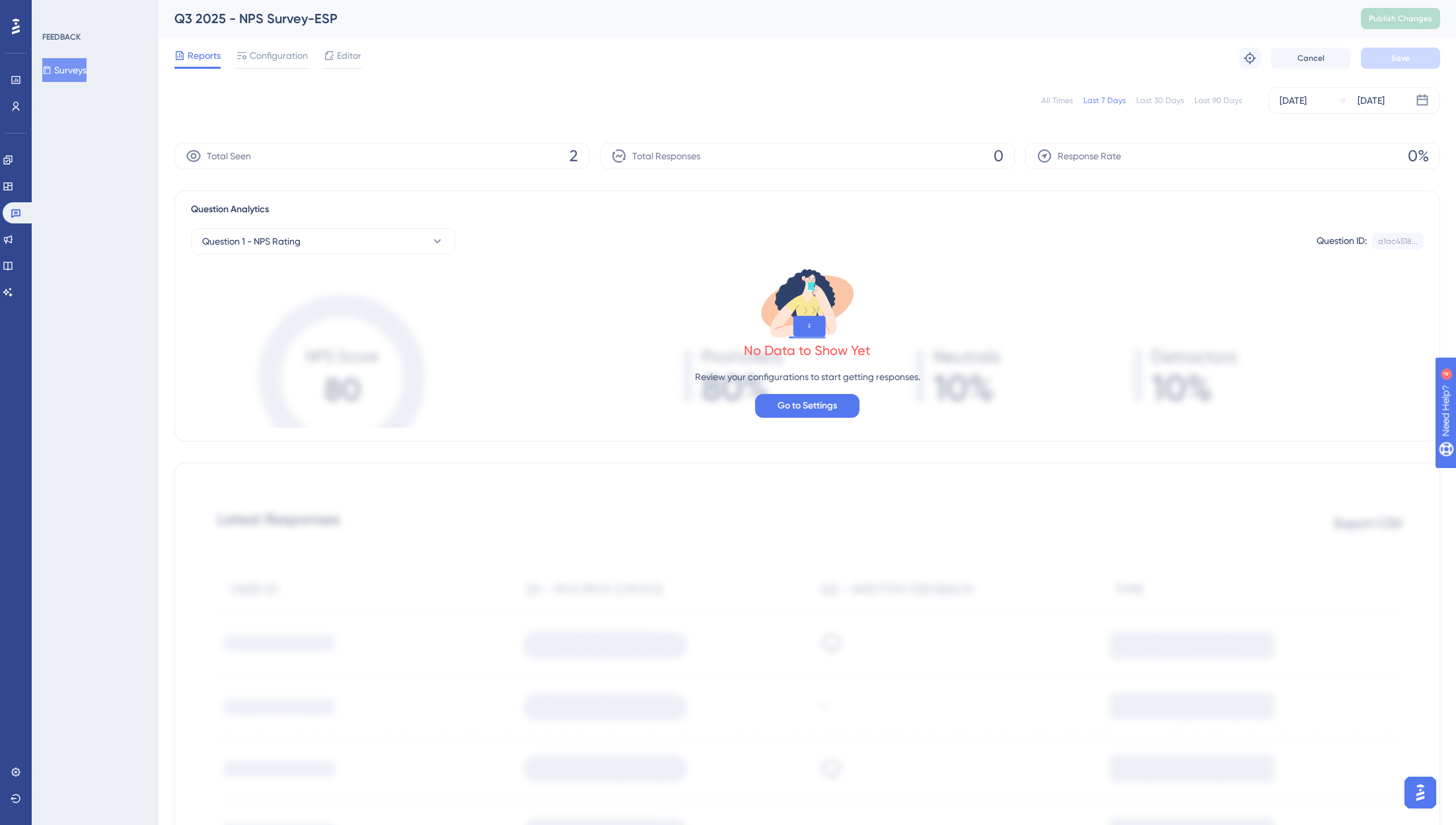
click at [326, 145] on div "Total Seen 2" at bounding box center [381, 156] width 415 height 26
click at [583, 157] on div "Total Seen 2" at bounding box center [381, 156] width 415 height 26
click at [272, 54] on span "Configuration" at bounding box center [279, 56] width 58 height 16
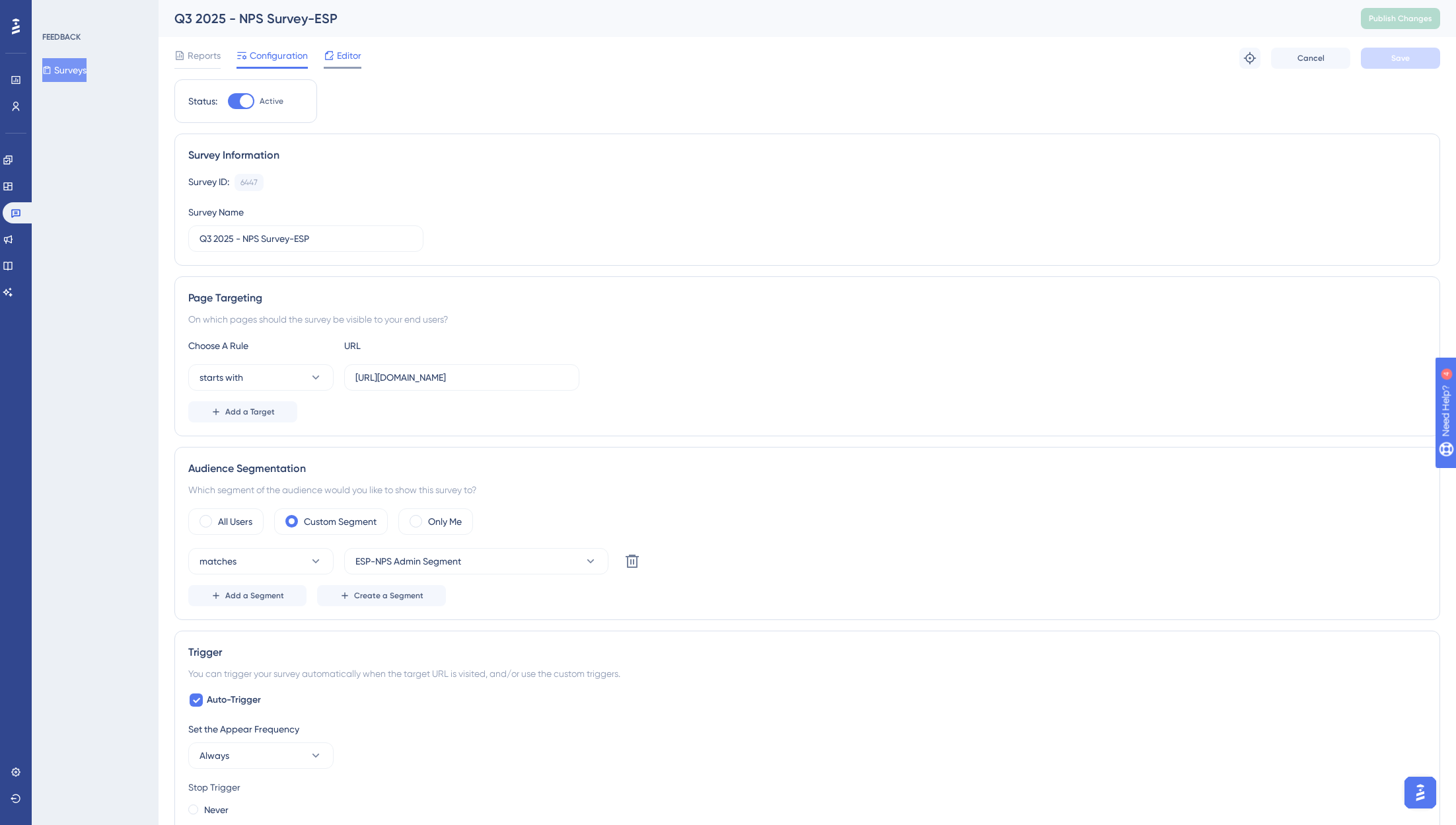
click at [340, 62] on span "Editor" at bounding box center [349, 56] width 24 height 16
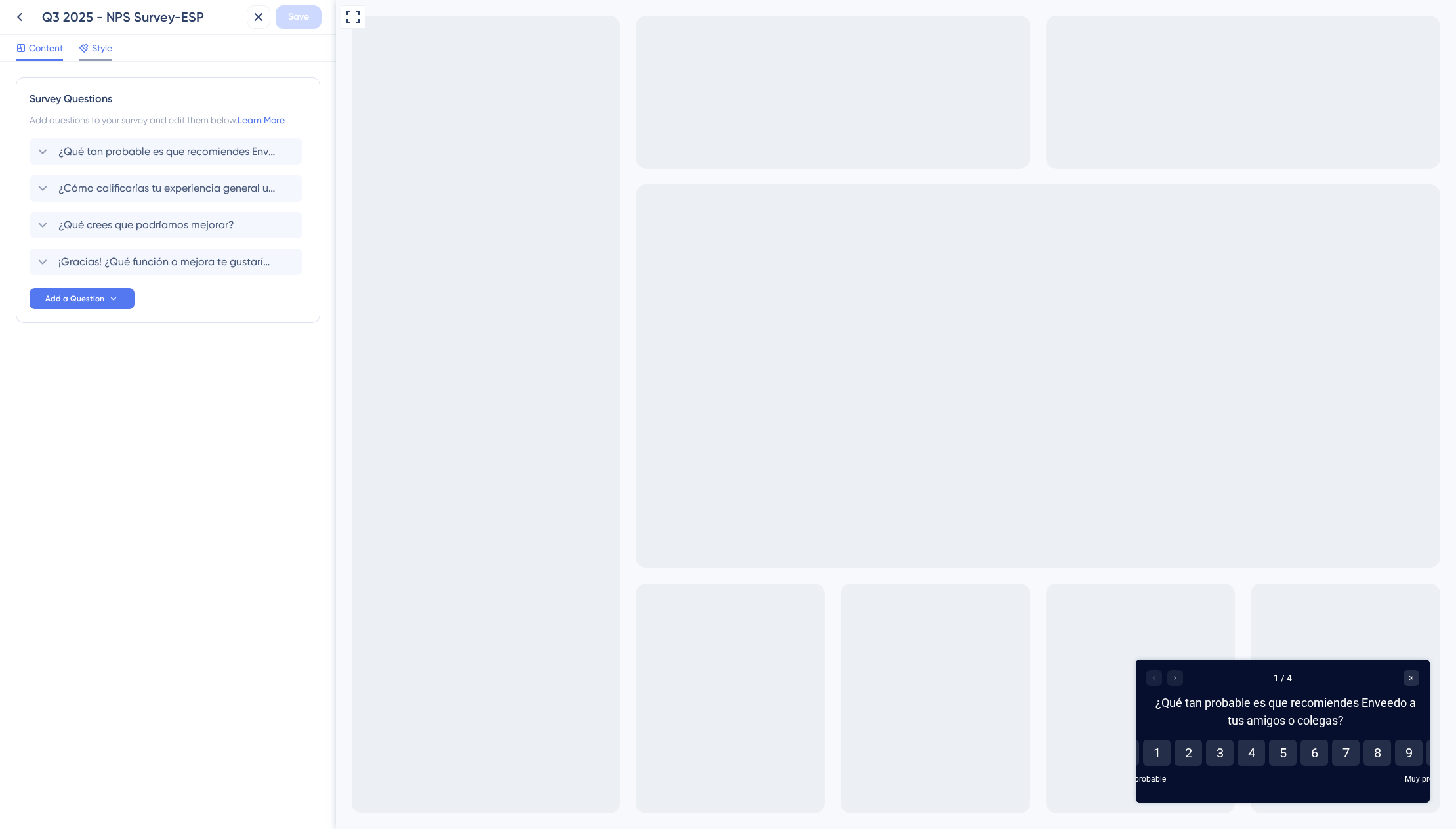
click at [85, 45] on icon at bounding box center [84, 48] width 9 height 9
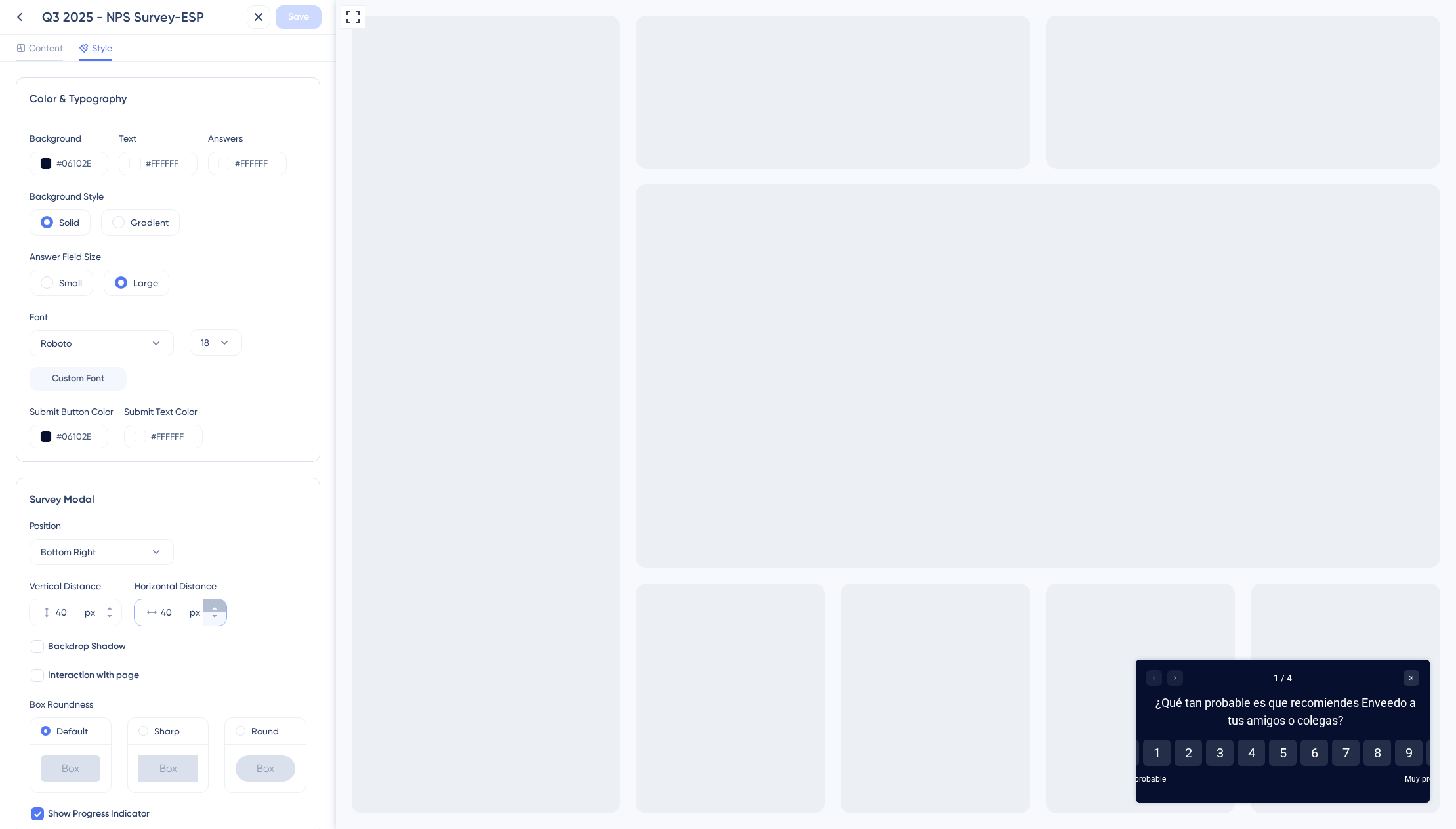
click at [212, 607] on icon at bounding box center [214, 608] width 8 height 8
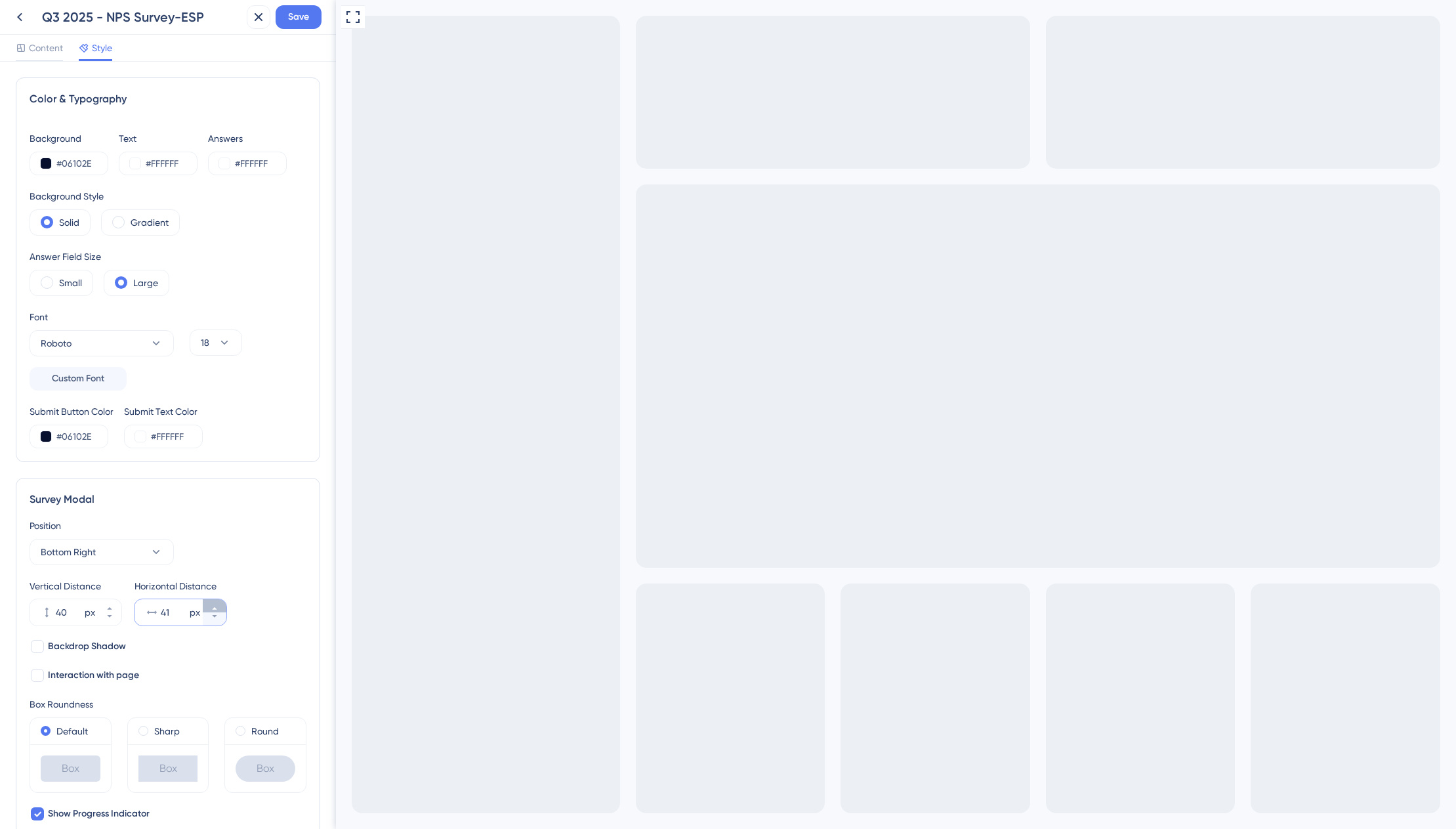
click at [212, 607] on icon at bounding box center [214, 608] width 8 height 8
click at [212, 619] on icon at bounding box center [214, 616] width 8 height 8
type input "40"
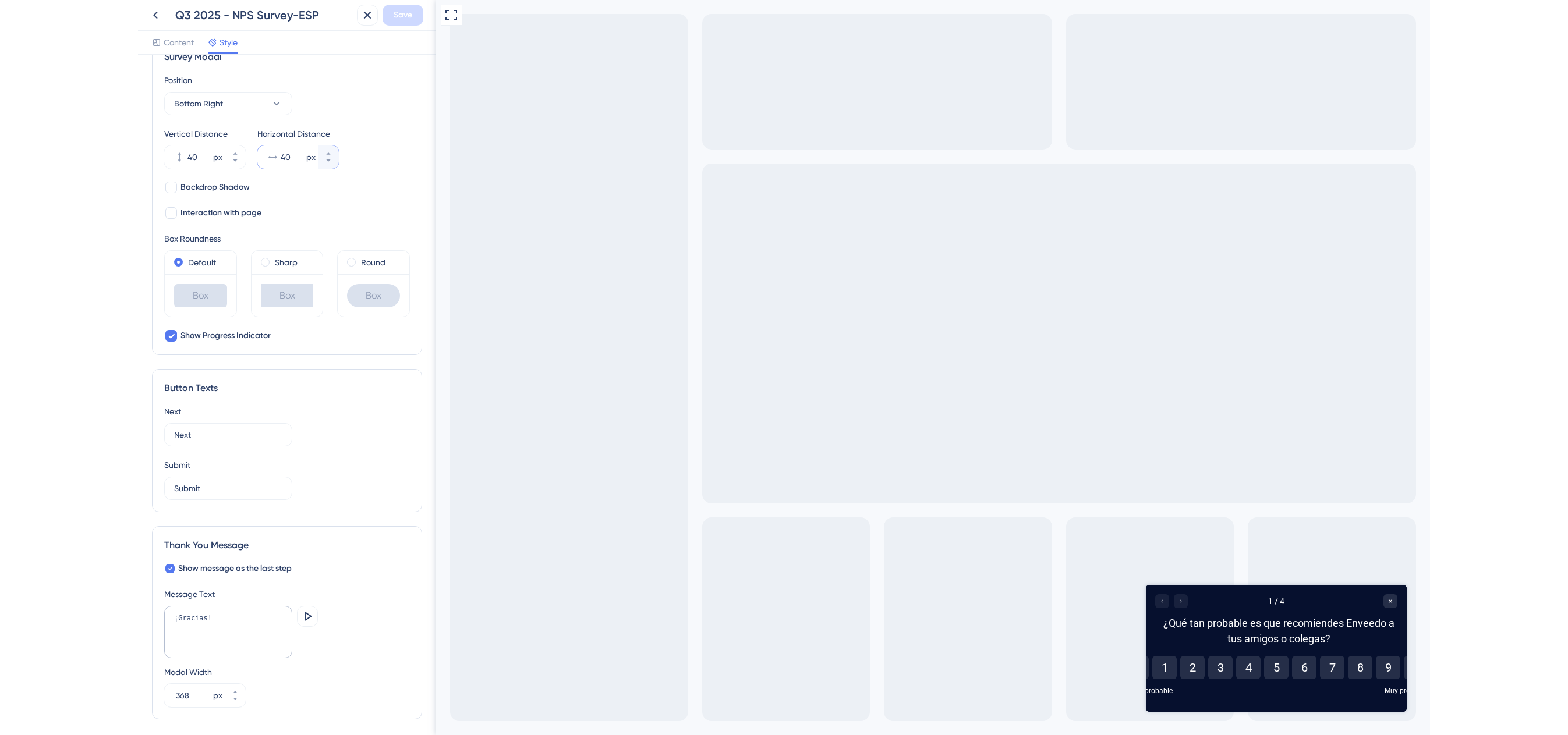
scroll to position [414, 0]
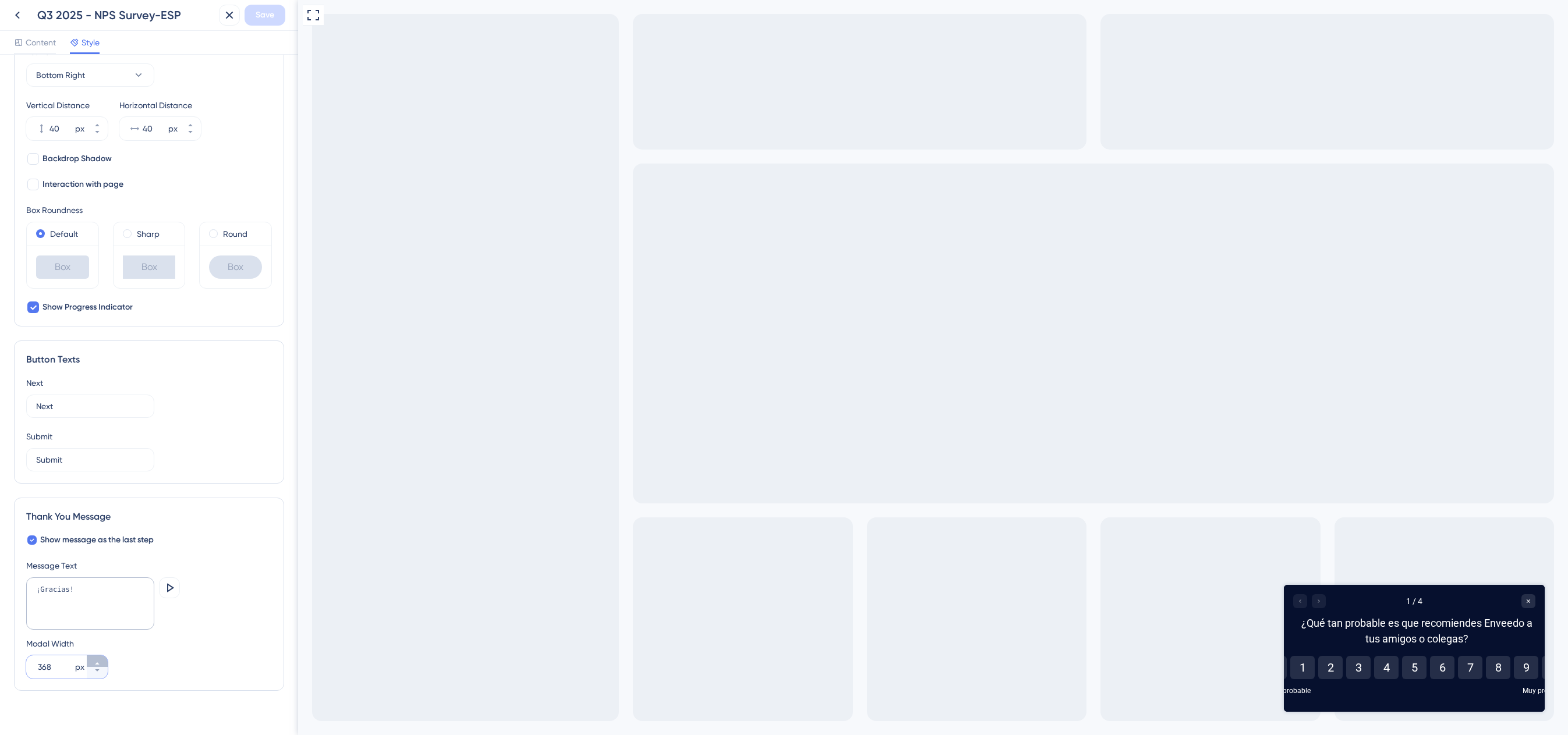
click at [99, 659] on button "368 px" at bounding box center [97, 661] width 21 height 12
click at [99, 659] on button "369 px" at bounding box center [97, 661] width 21 height 12
click at [100, 658] on button "370 px" at bounding box center [97, 661] width 21 height 12
click at [100, 658] on button "371 px" at bounding box center [97, 661] width 21 height 12
click at [100, 658] on button "372 px" at bounding box center [97, 661] width 21 height 12
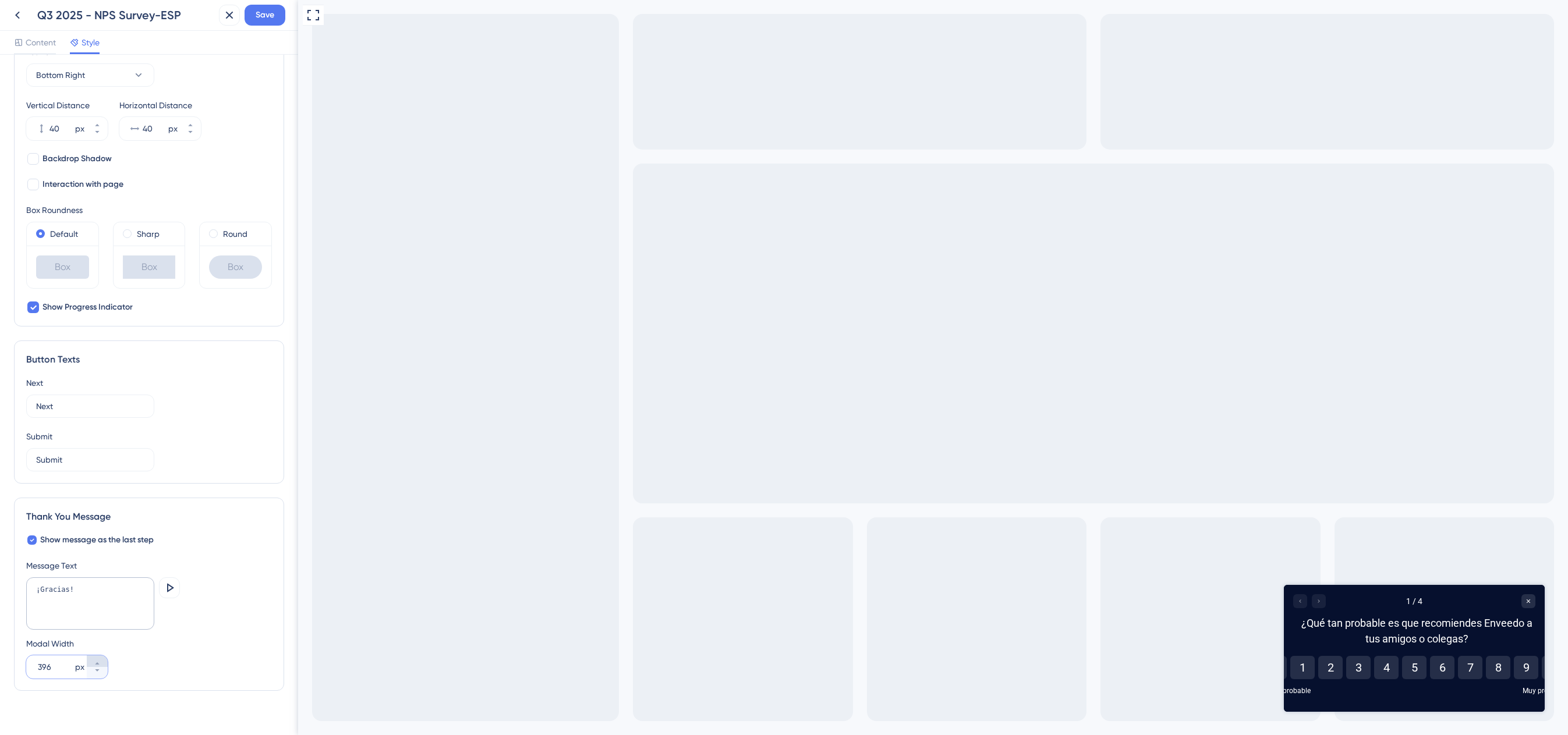
click at [100, 658] on button "396 px" at bounding box center [97, 661] width 21 height 12
type input "397"
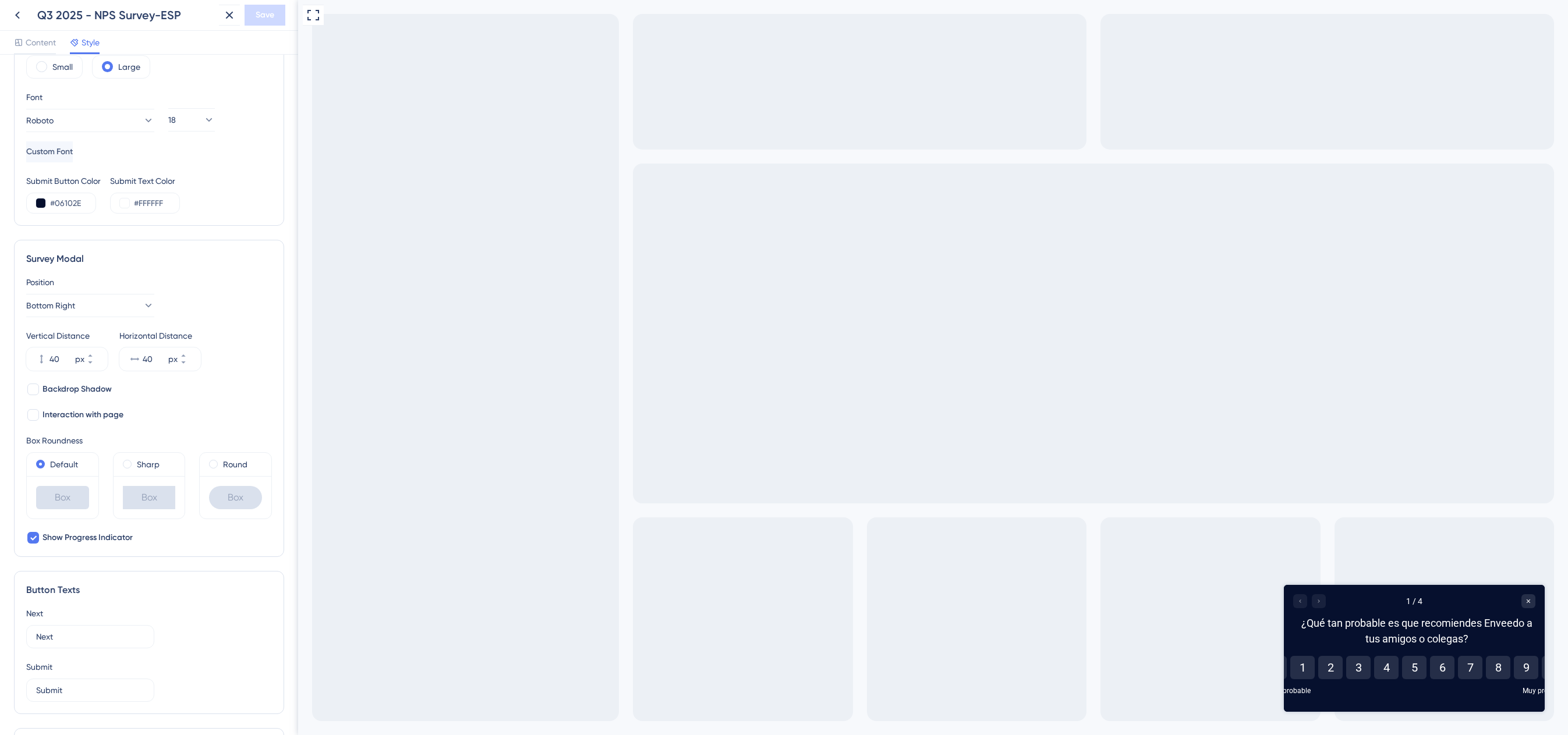
scroll to position [430, 0]
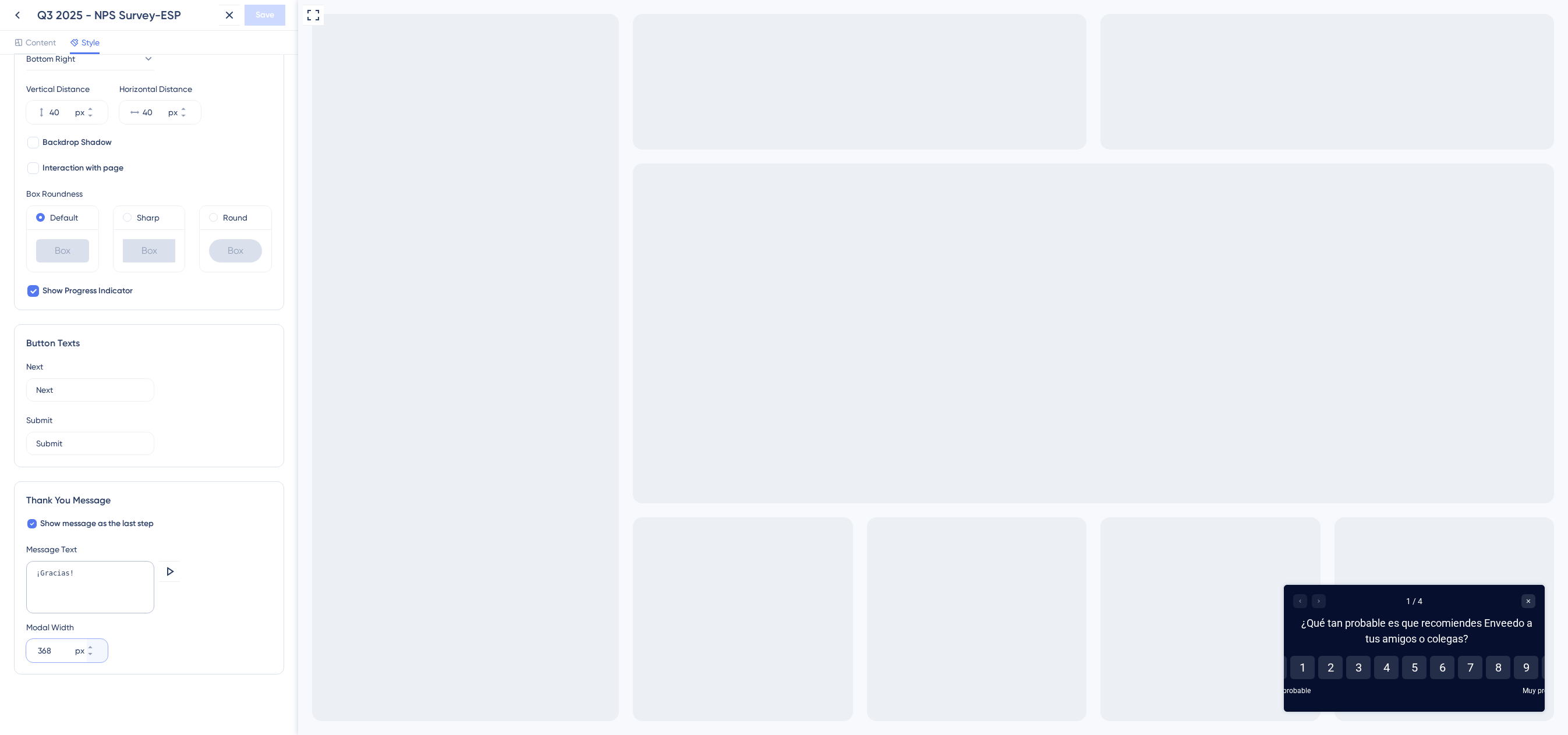
drag, startPoint x: 55, startPoint y: 650, endPoint x: 21, endPoint y: 649, distance: 34.0
click at [21, 649] on div "Thank You Message Show message as the last step Message Text ¡Gracias! Preview …" at bounding box center [149, 578] width 270 height 193
type input "450"
drag, startPoint x: 58, startPoint y: 654, endPoint x: -4, endPoint y: 653, distance: 62.0
click at [0, 0] on html "Q3 2025 - NPS Survey-ESP Save Content Style Color & Typography Background #0610…" at bounding box center [784, 0] width 1568 height 0
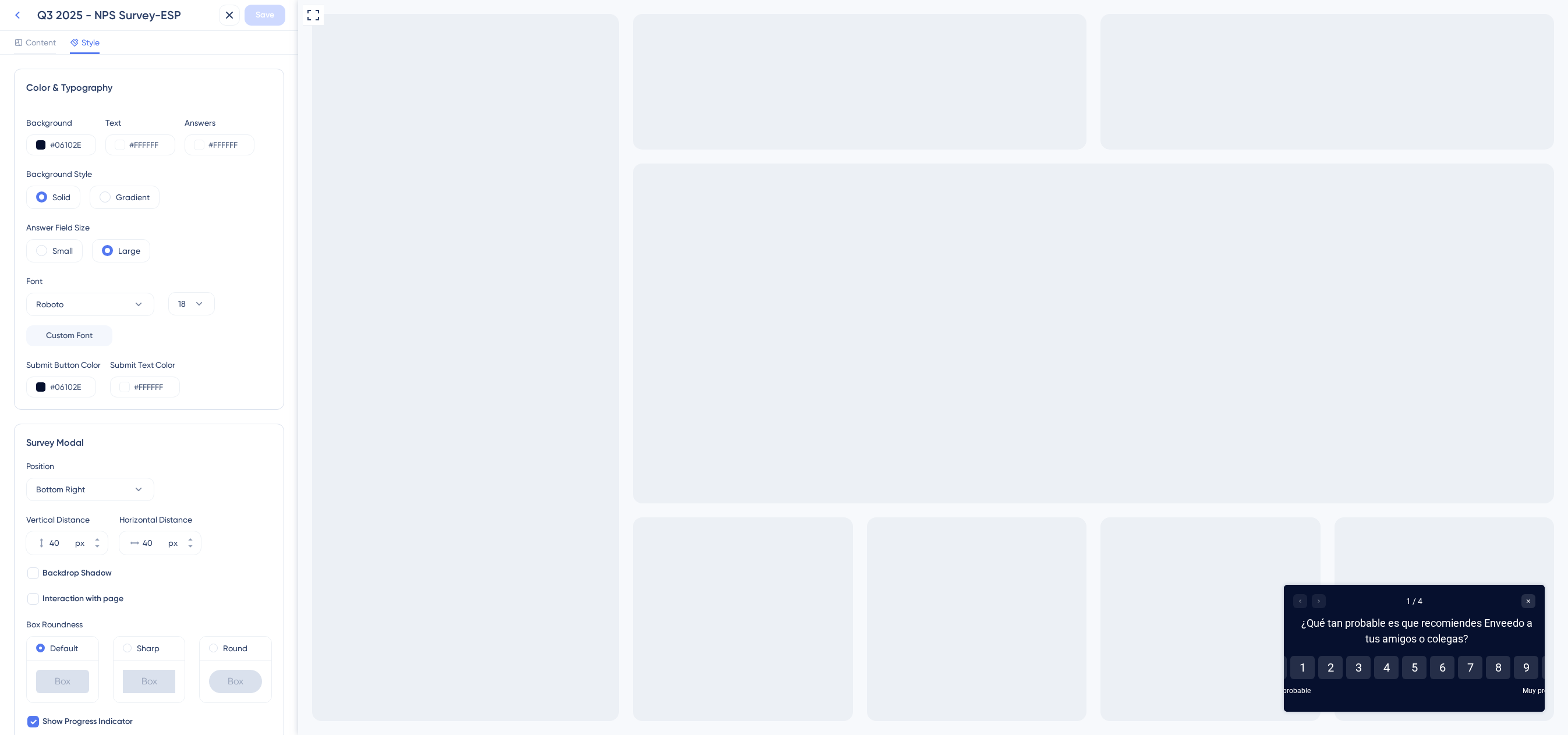
click at [19, 20] on icon at bounding box center [18, 15] width 14 height 14
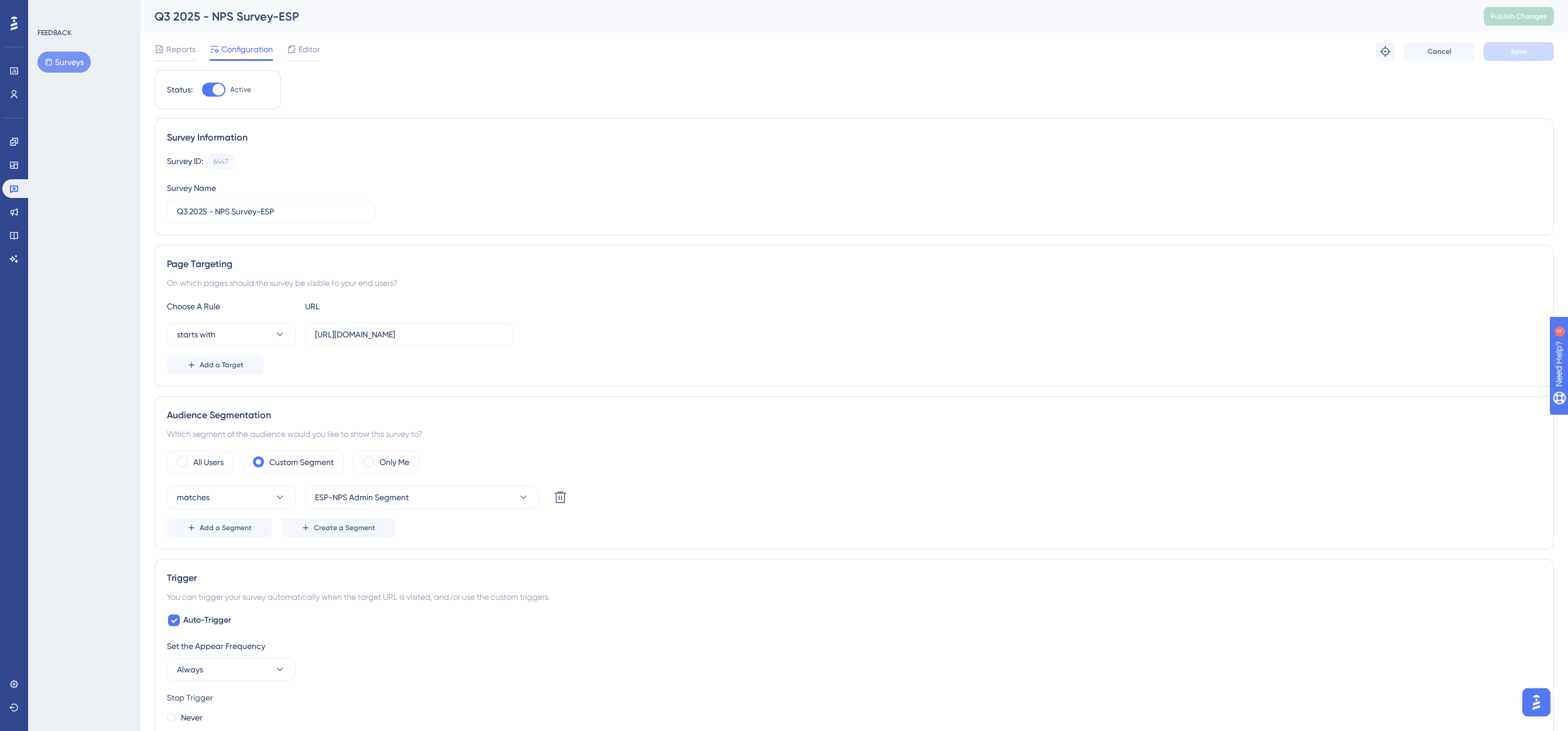
click at [70, 66] on button "Surveys" at bounding box center [64, 62] width 53 height 21
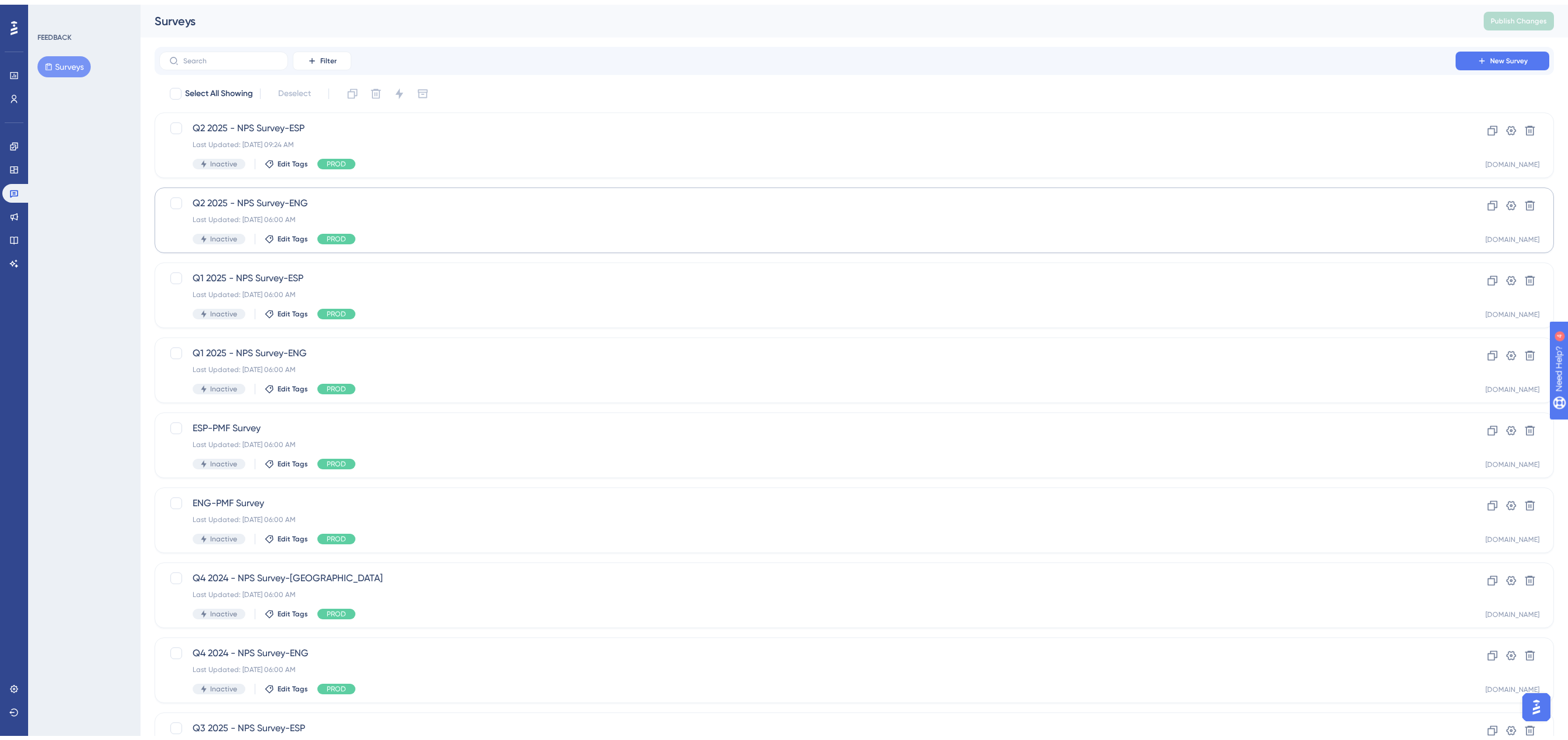
scroll to position [146, 0]
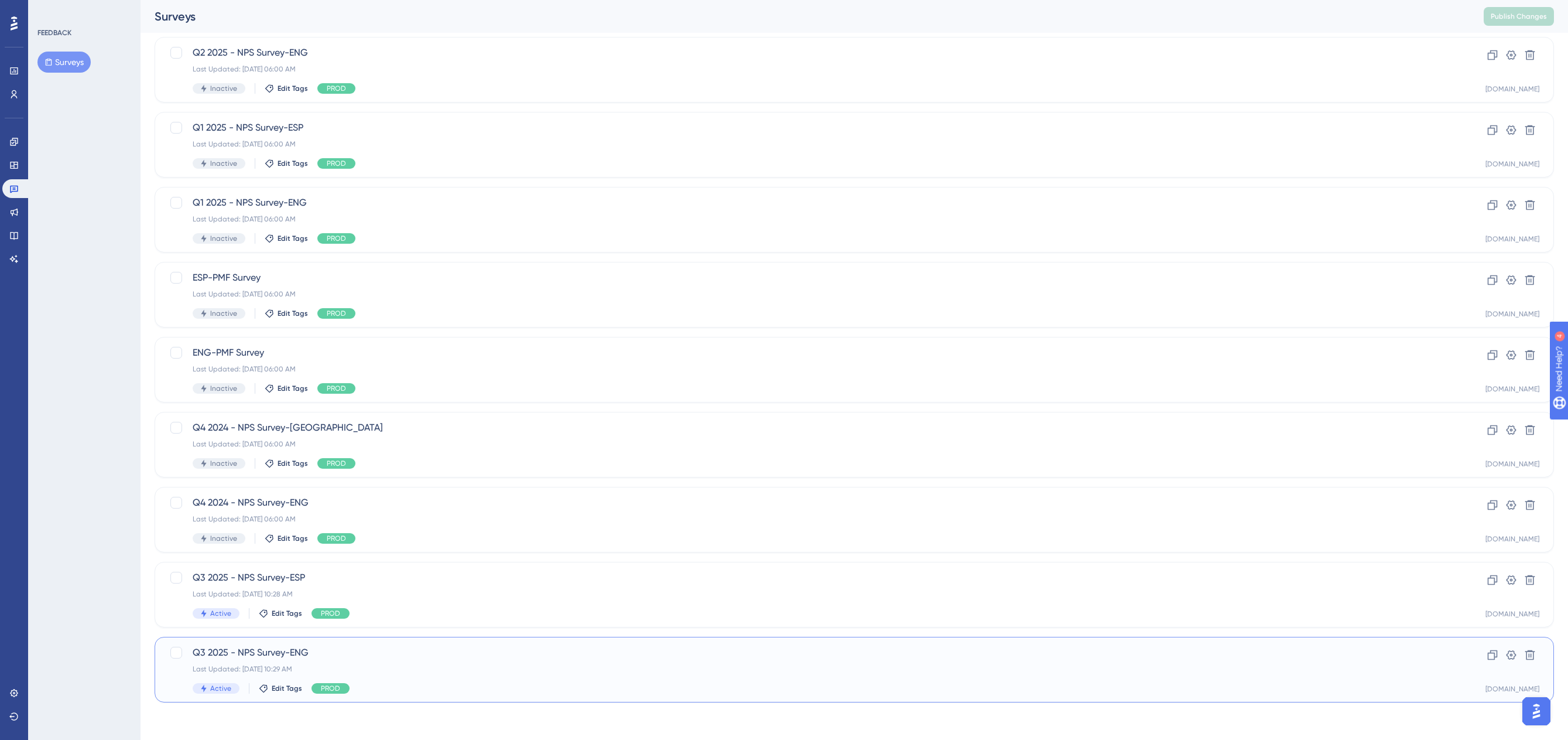
click at [360, 670] on div "Last Updated: [DATE] 10:29 AM" at bounding box center [808, 669] width 1230 height 9
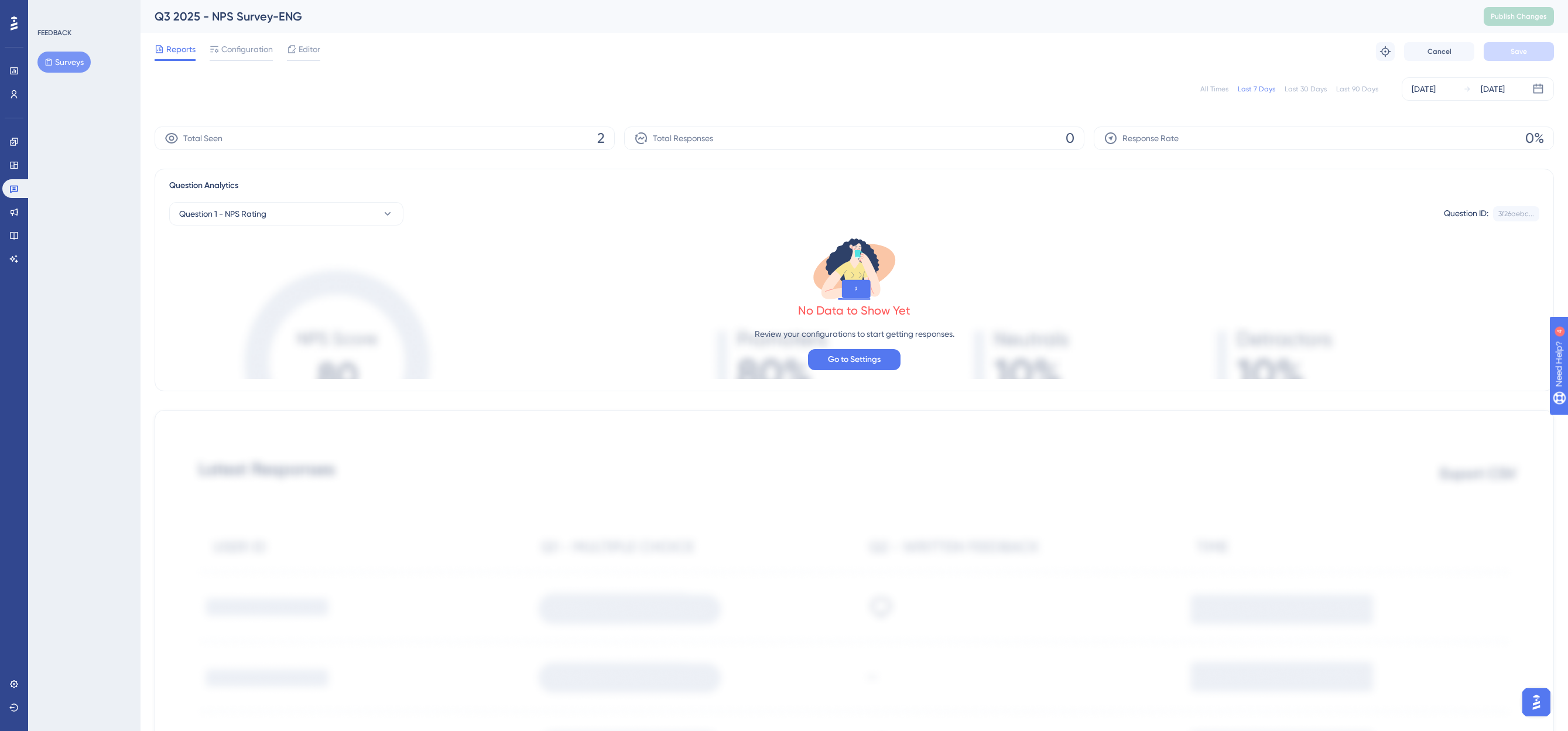
click at [296, 46] on div "Editor" at bounding box center [303, 49] width 33 height 14
click at [298, 0] on html "Performance Users Engagement Widgets Feedback Product Updates Knowledge Base AI…" at bounding box center [784, 0] width 1568 height 0
click at [306, 0] on html "Performance Users Engagement Widgets Feedback Product Updates Knowledge Base AI…" at bounding box center [784, 0] width 1568 height 0
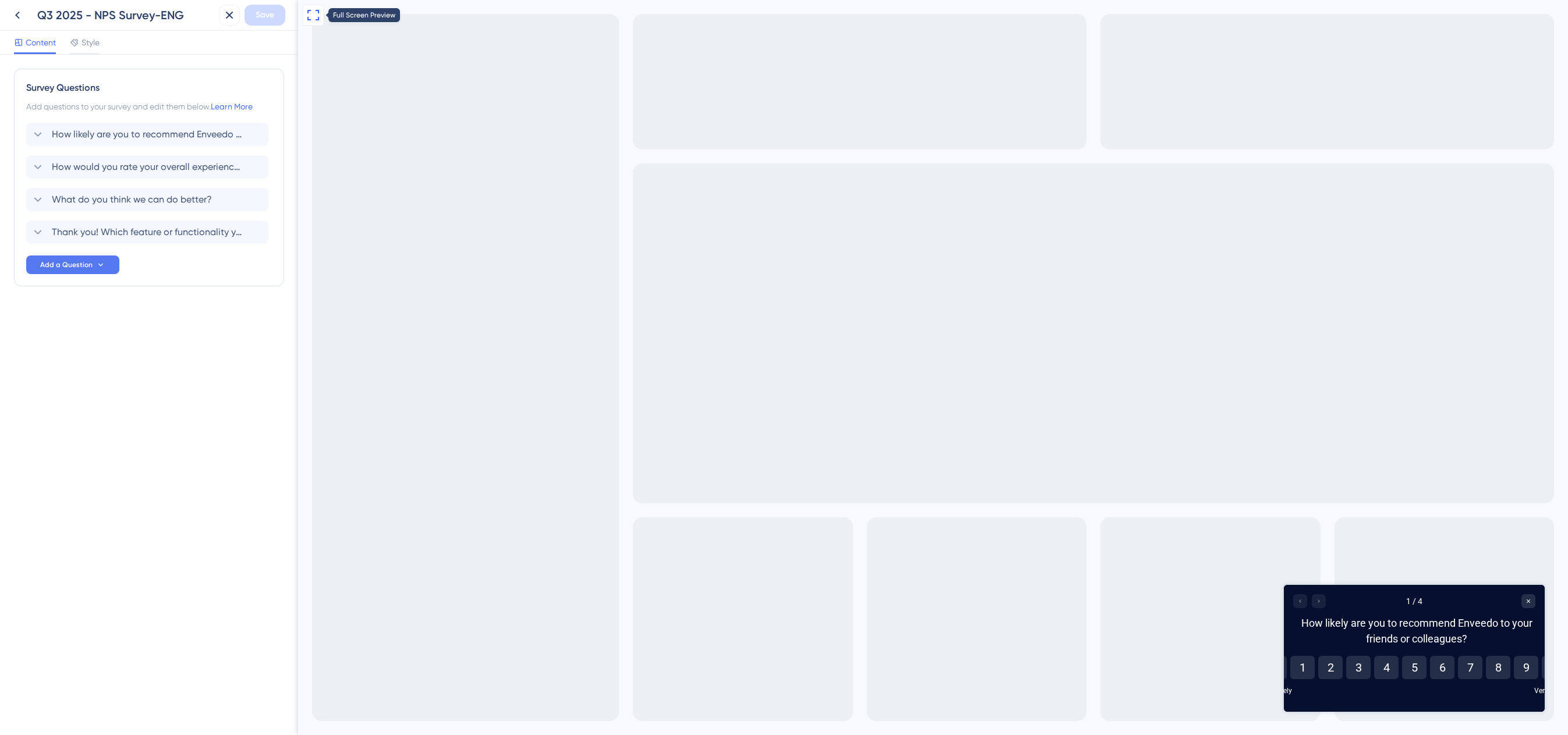
click at [315, 17] on icon at bounding box center [313, 15] width 14 height 14
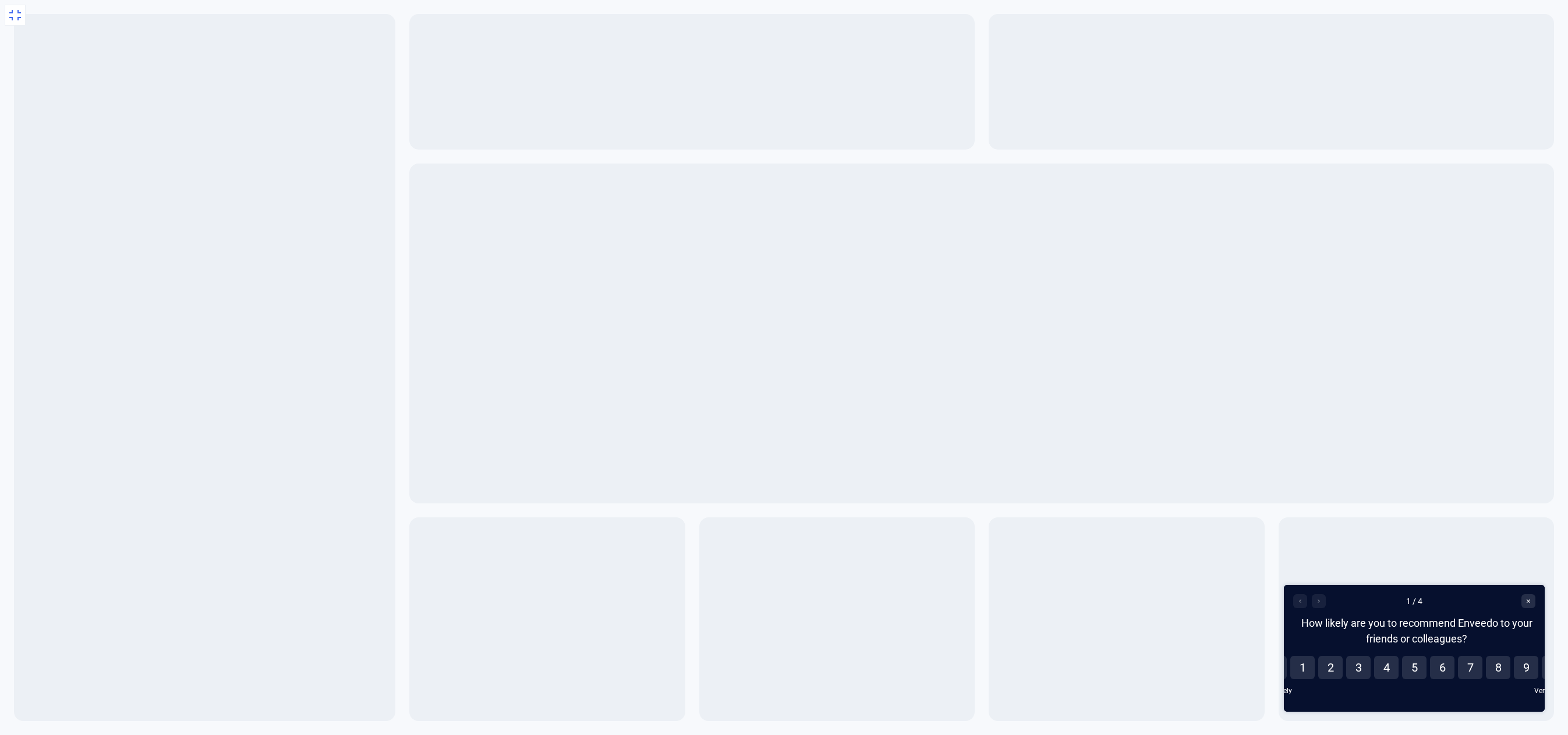
click at [1446, 632] on div "How likely are you to recommend Enveedo to your friends or colleagues?" at bounding box center [1416, 631] width 237 height 31
click at [1443, 667] on button "6" at bounding box center [1442, 667] width 25 height 23
click at [8, 17] on button at bounding box center [15, 15] width 21 height 21
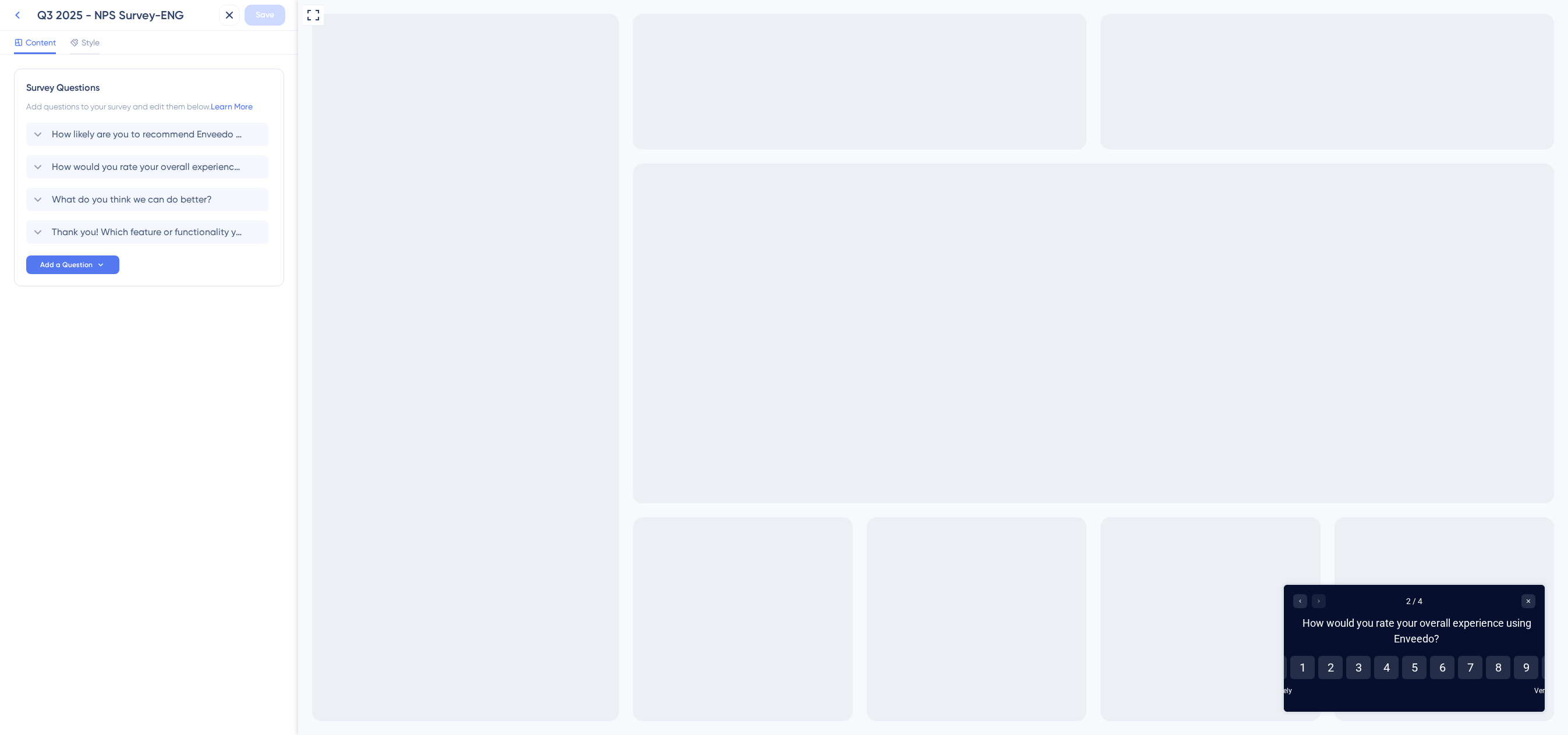
click at [18, 17] on icon at bounding box center [18, 15] width 5 height 8
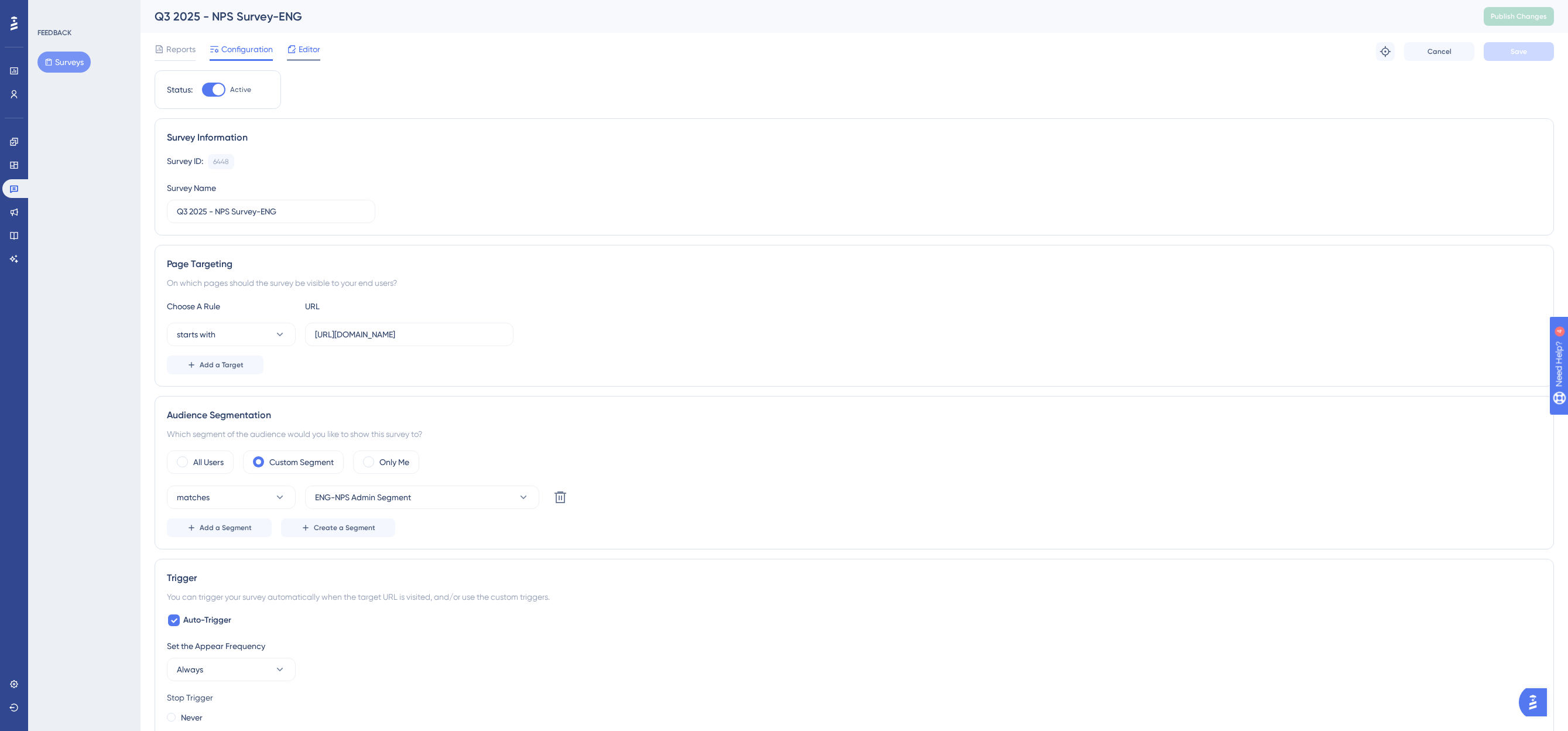
click at [302, 46] on span "Editor" at bounding box center [310, 49] width 22 height 14
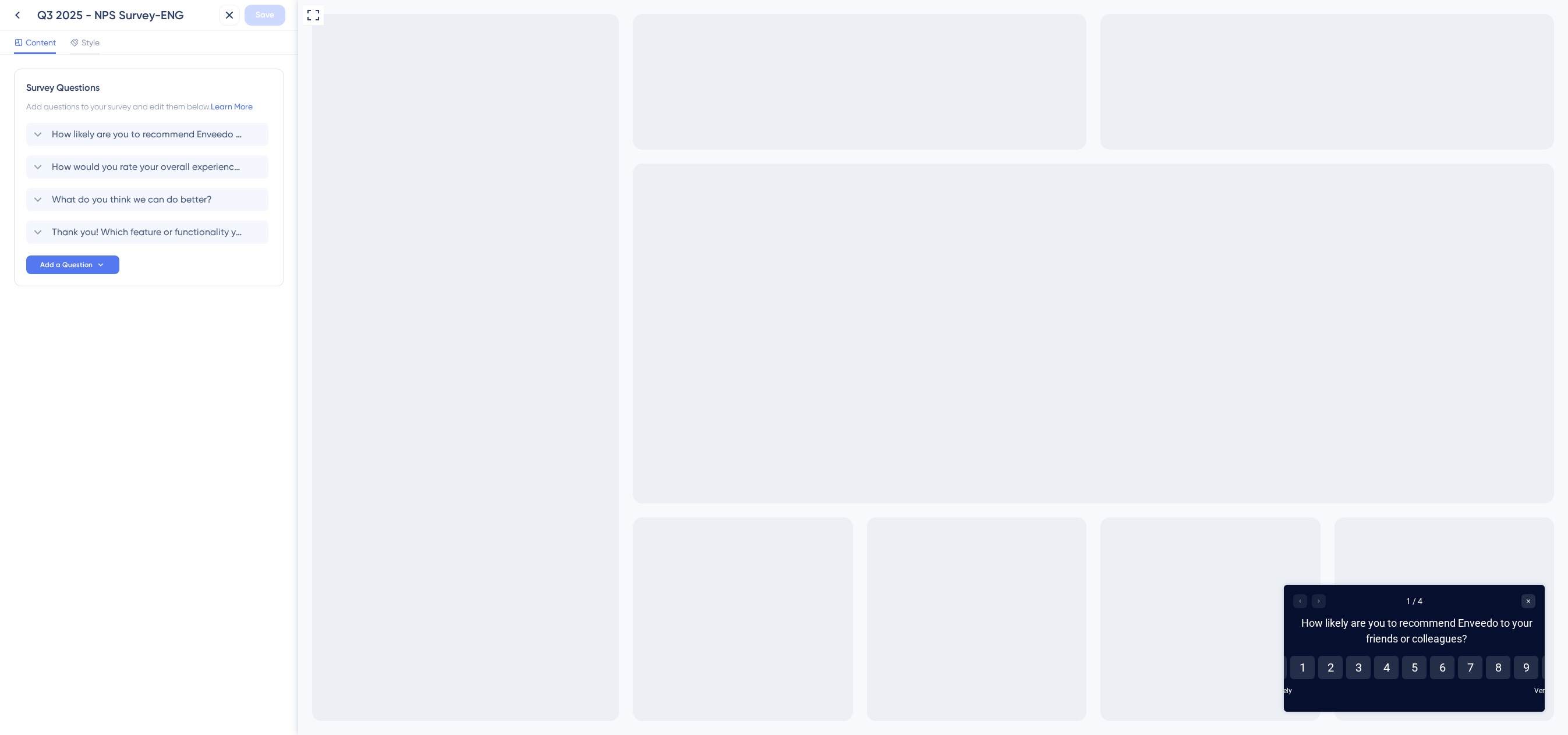
click at [100, 44] on div "Content Style" at bounding box center [149, 42] width 298 height 24
click at [91, 43] on span "Style" at bounding box center [91, 42] width 18 height 14
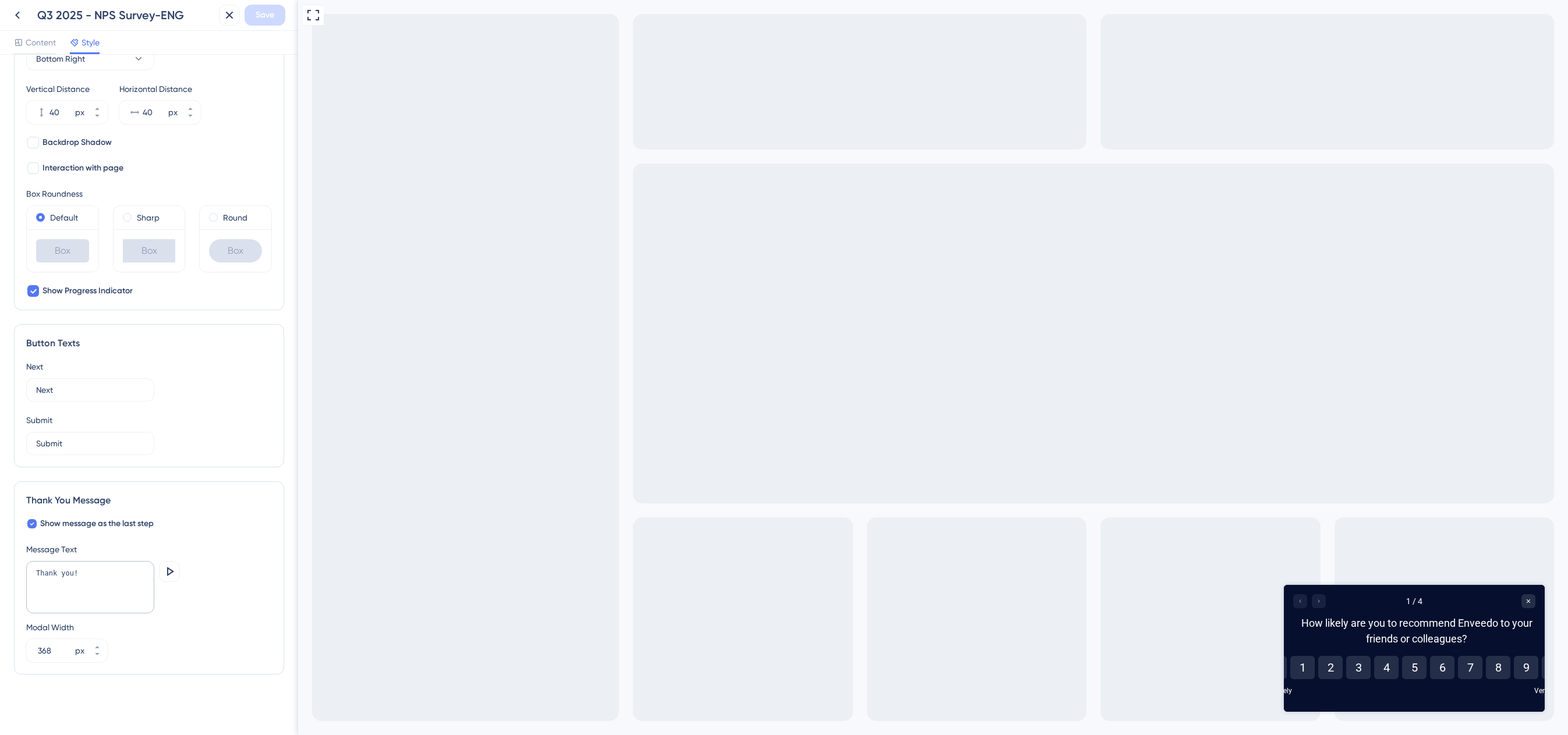
scroll to position [64, 0]
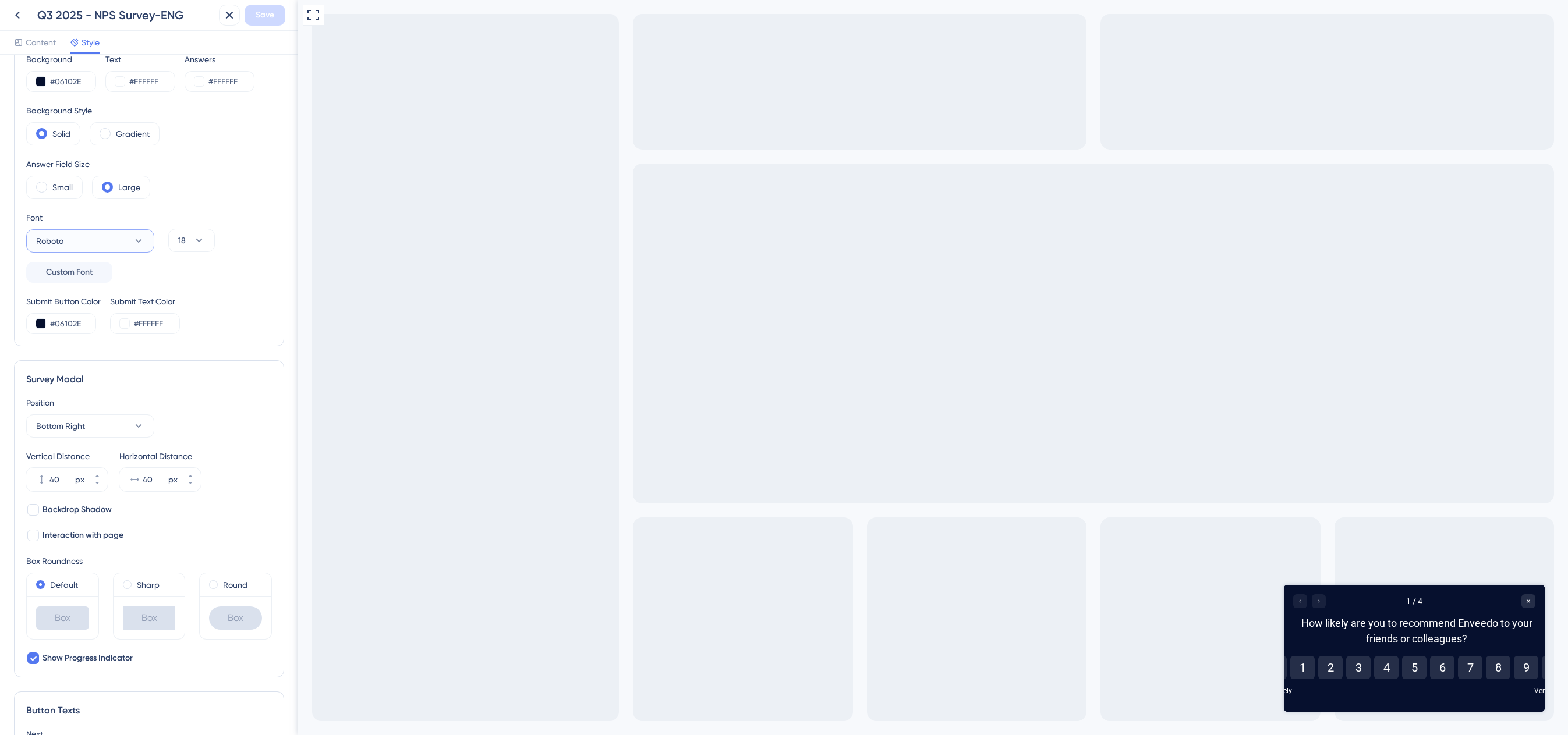
click at [133, 244] on icon at bounding box center [138, 240] width 12 height 12
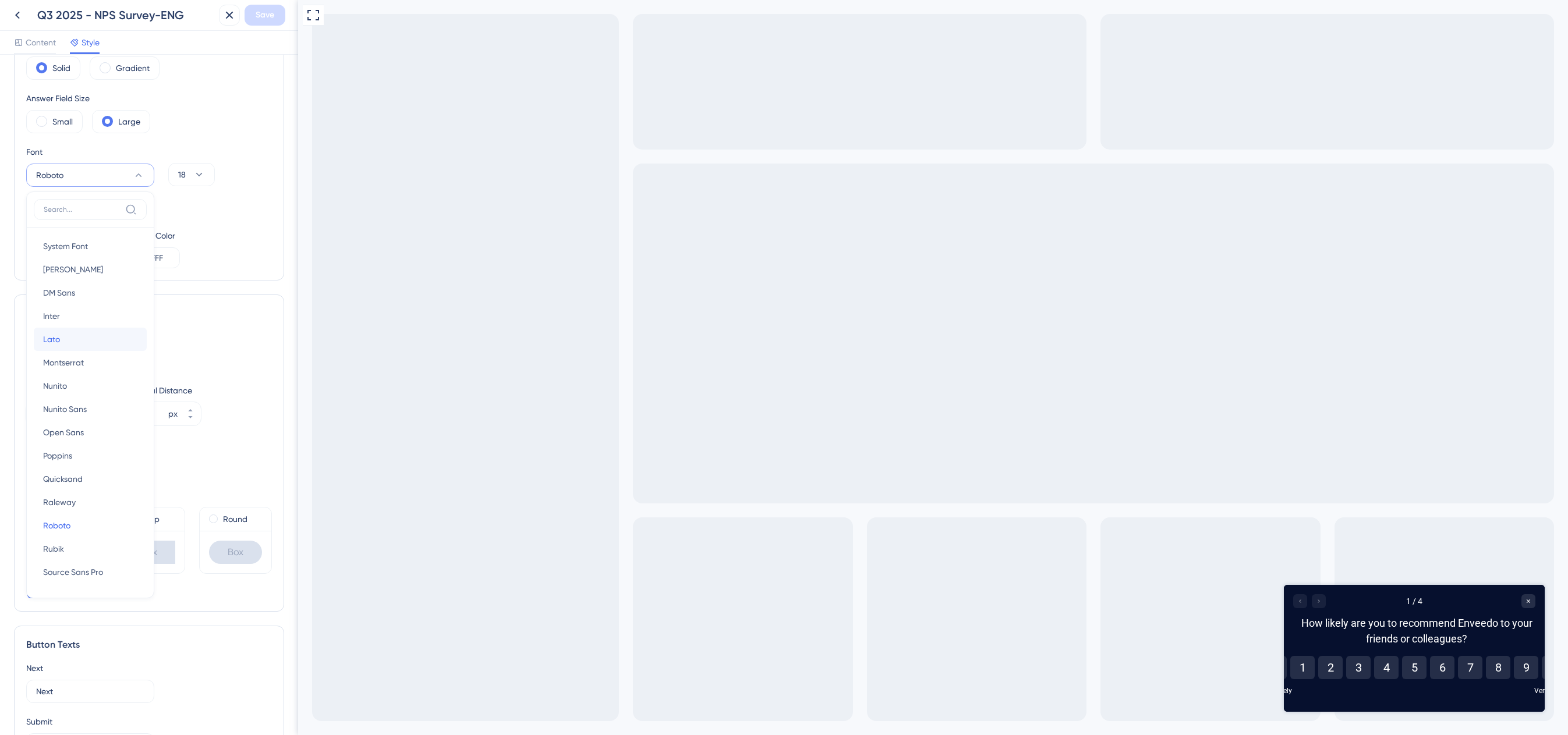
click at [70, 336] on button "Lato Lato" at bounding box center [90, 339] width 113 height 23
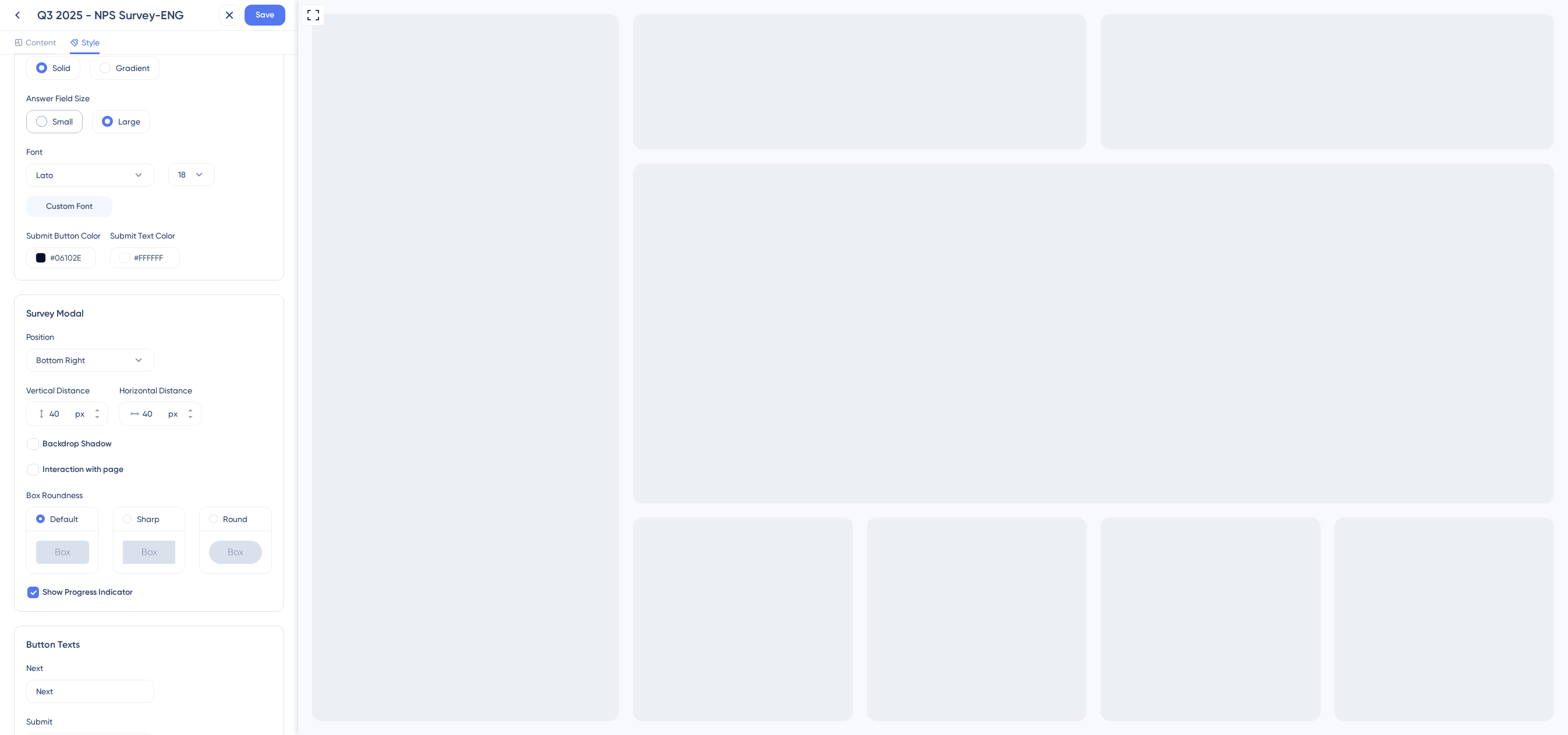
click at [45, 117] on div "Small" at bounding box center [54, 121] width 57 height 23
click at [263, 14] on span "Save" at bounding box center [265, 15] width 18 height 14
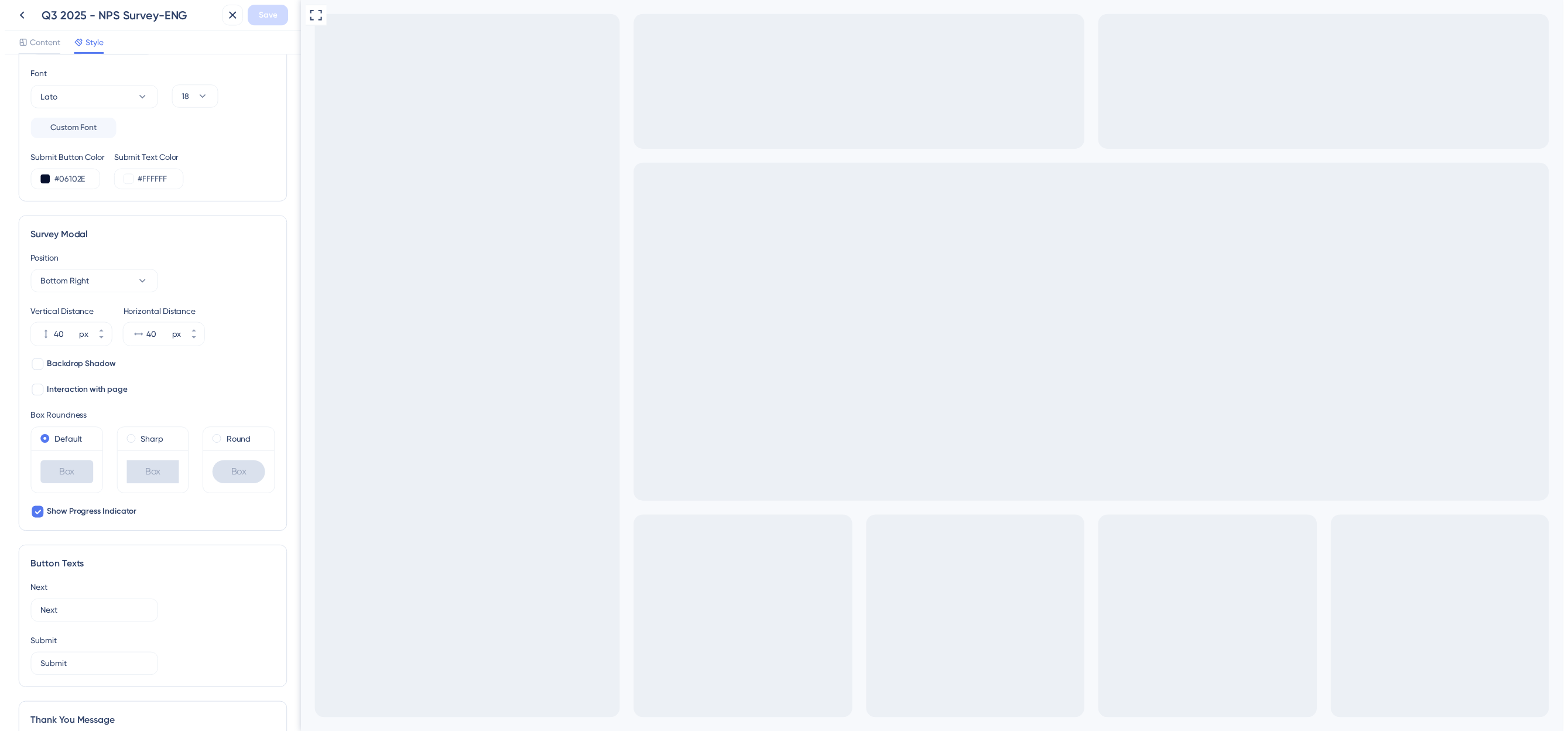
scroll to position [0, 0]
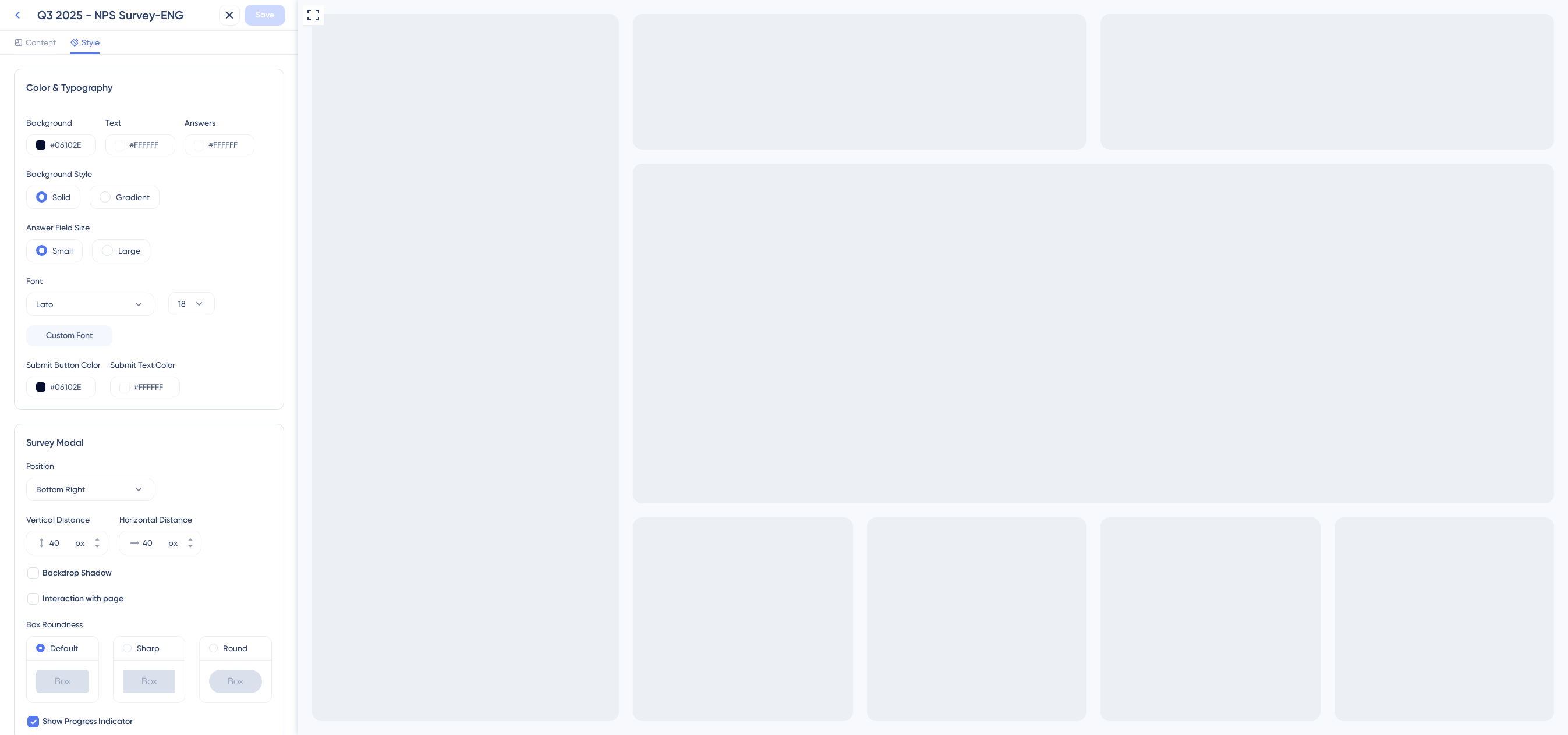
click at [15, 12] on icon at bounding box center [18, 15] width 14 height 14
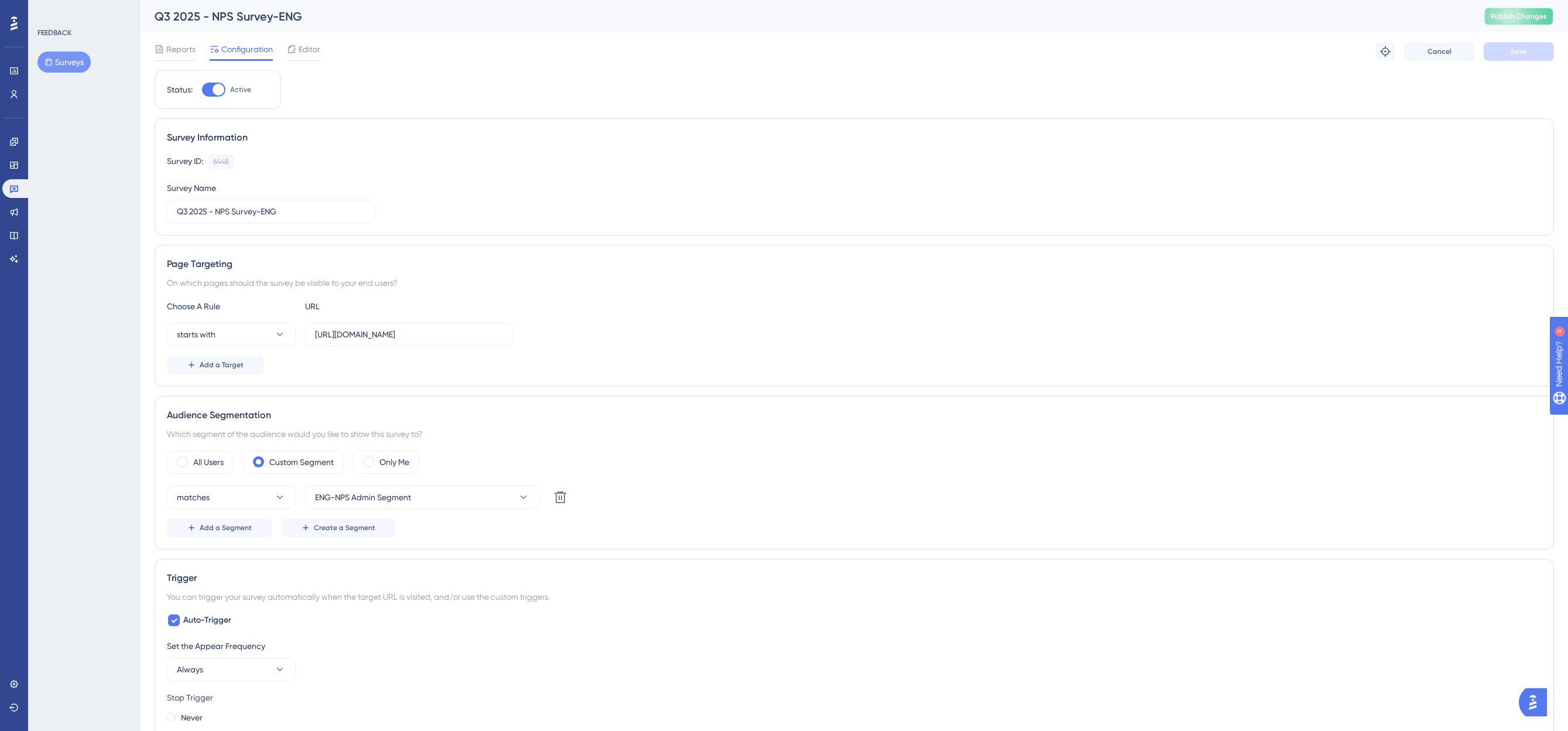
click at [1522, 23] on button "Publish Changes" at bounding box center [1519, 16] width 70 height 19
click at [69, 62] on button "Surveys" at bounding box center [64, 62] width 53 height 21
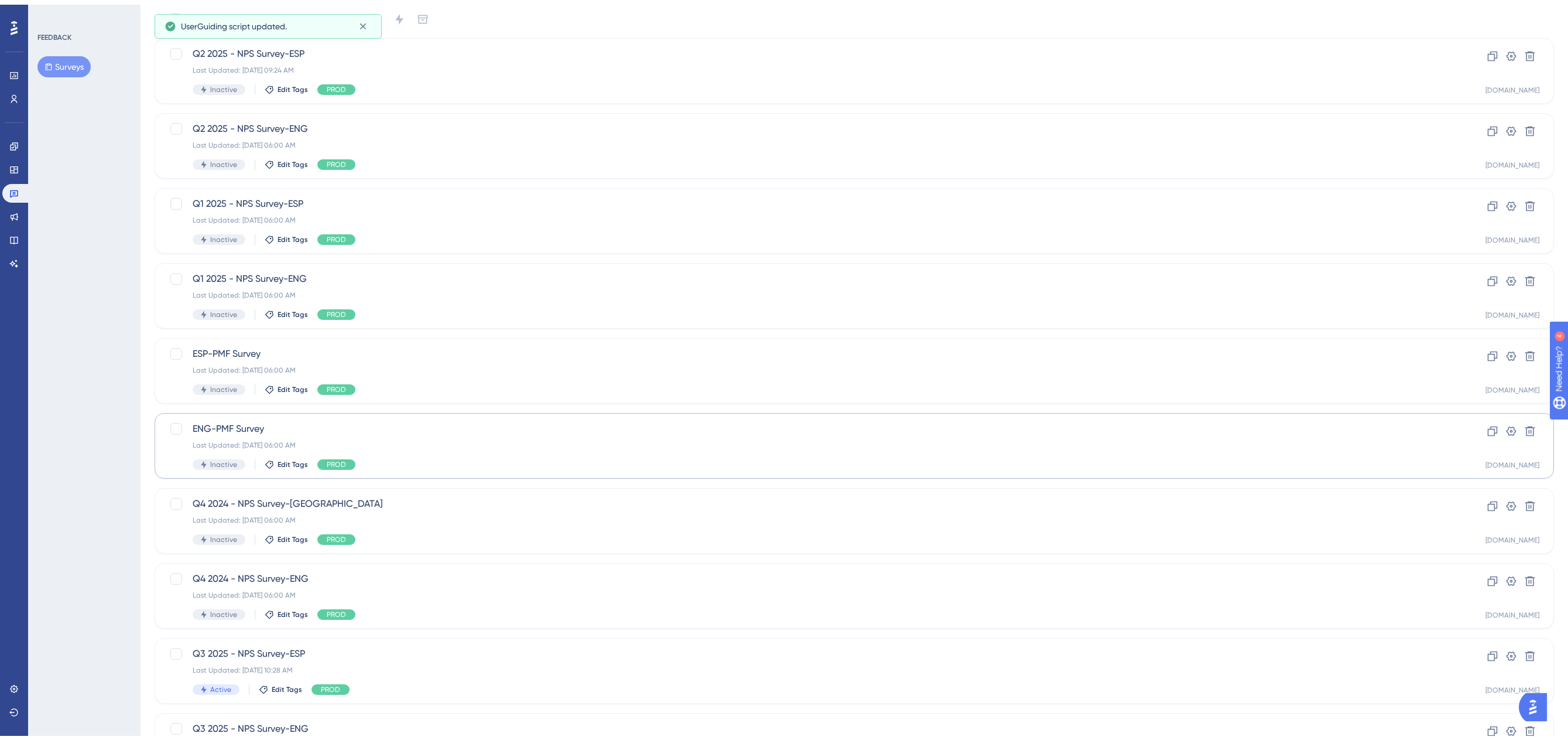
scroll to position [146, 0]
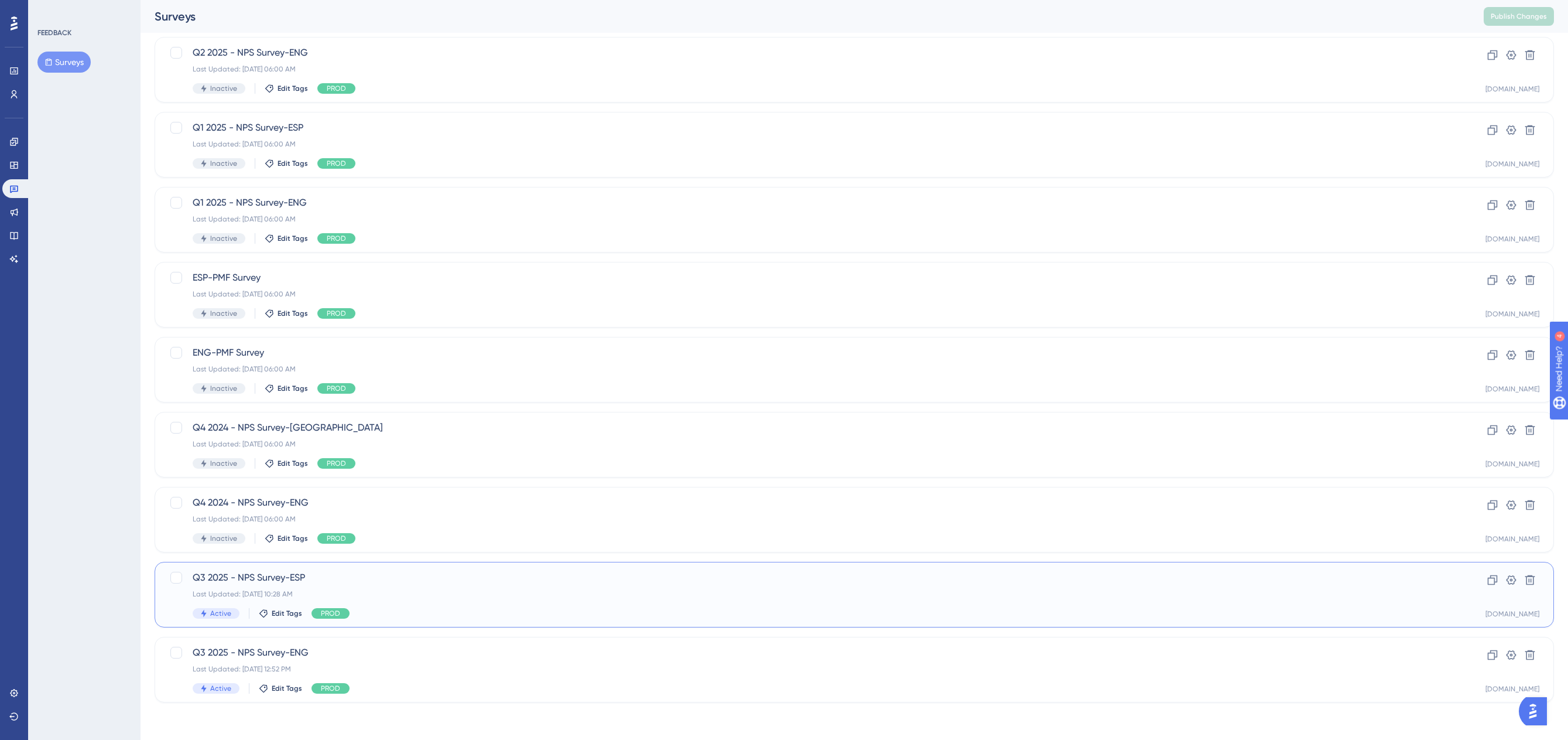
click at [273, 584] on span "Q3 2025 - NPS Survey-ESP" at bounding box center [808, 578] width 1230 height 14
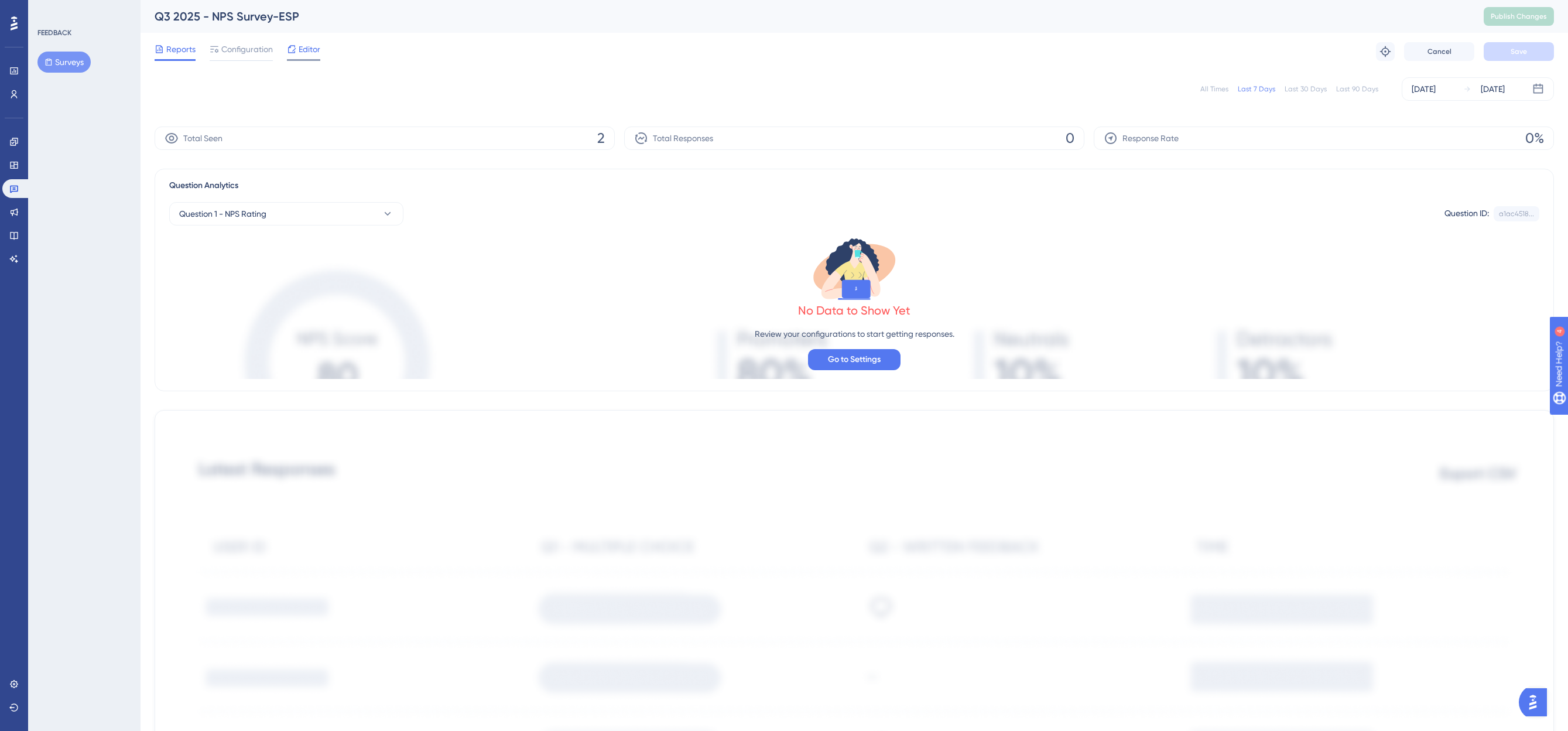
click at [306, 49] on span "Editor" at bounding box center [310, 49] width 22 height 14
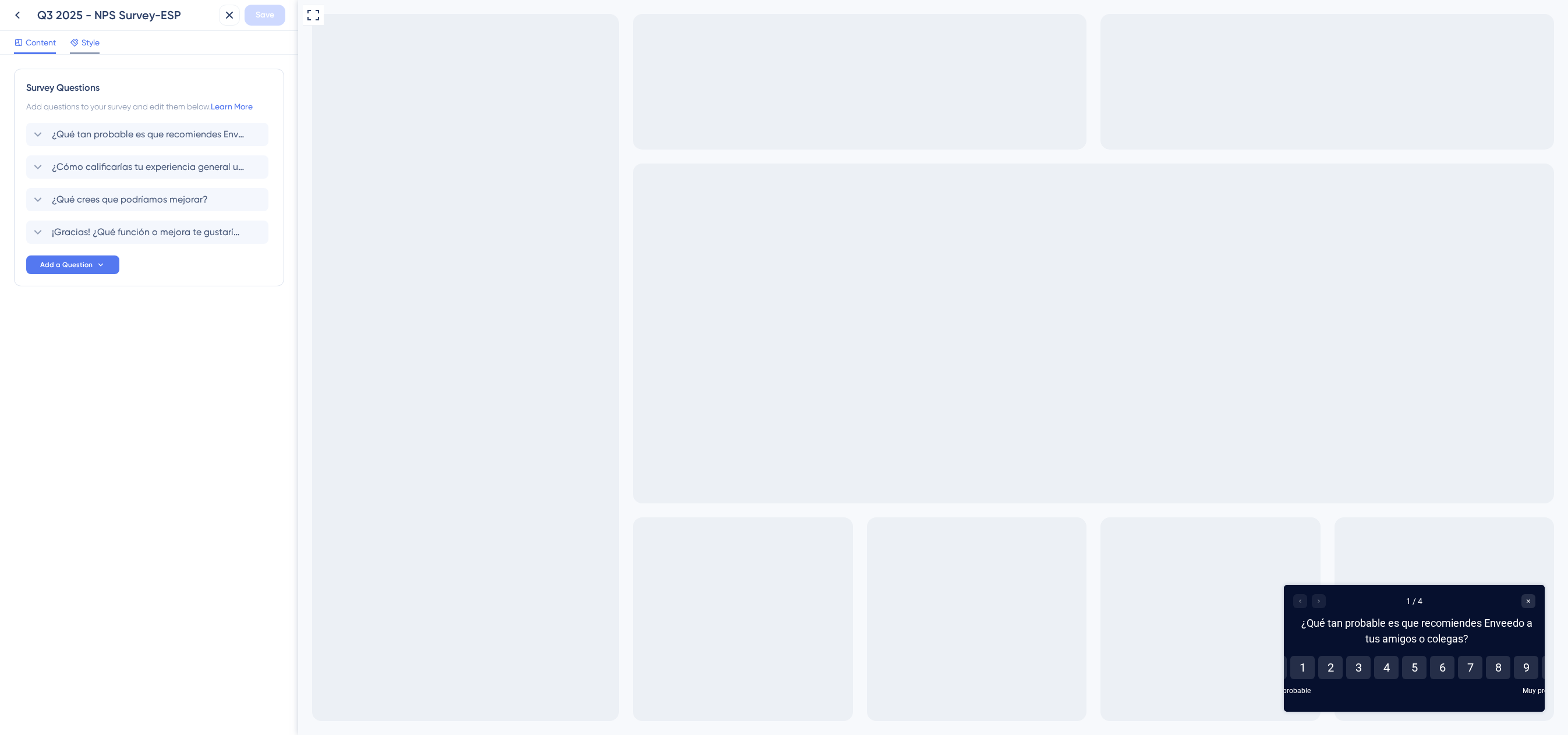
click at [84, 38] on span "Style" at bounding box center [91, 42] width 18 height 14
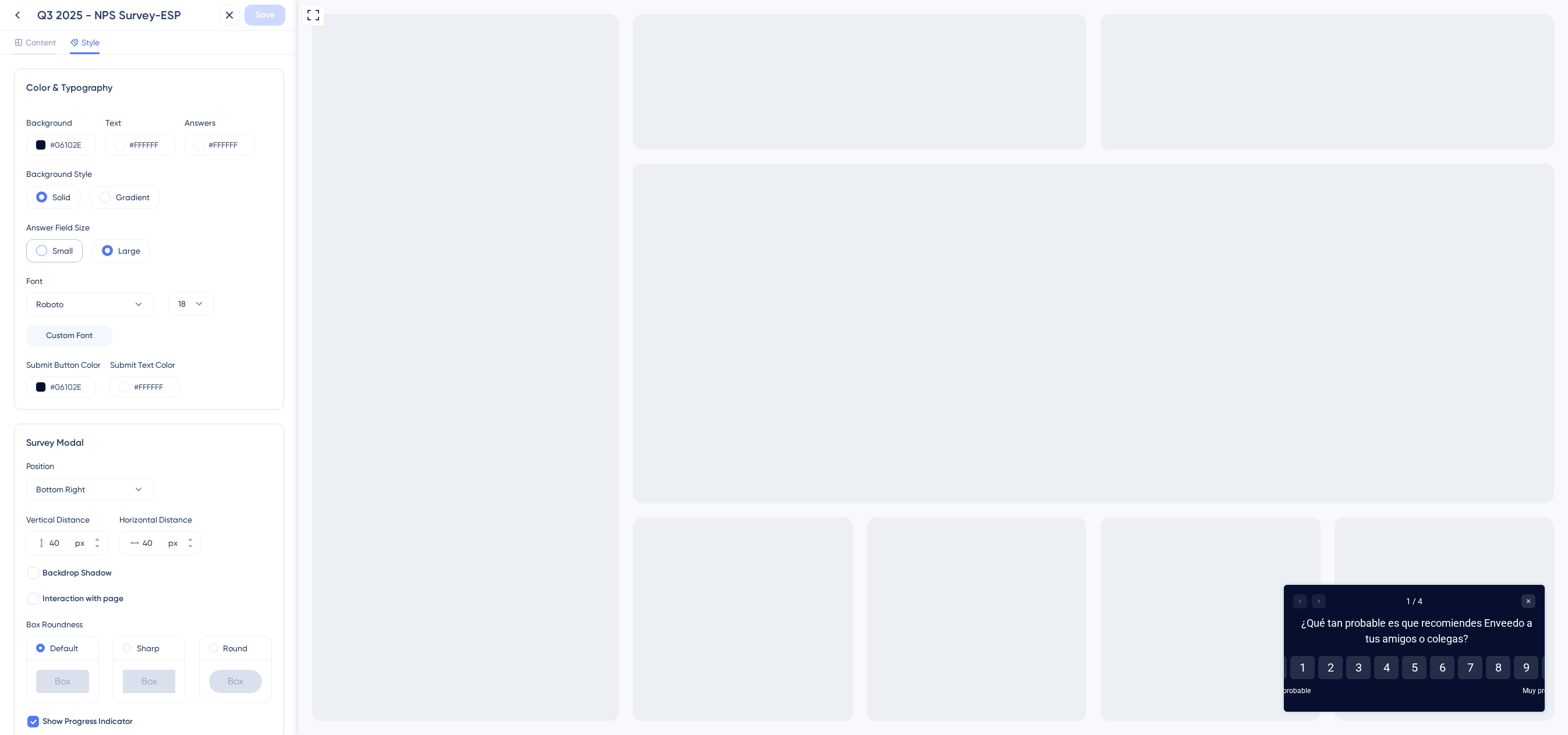
click at [56, 249] on label "Small" at bounding box center [62, 251] width 21 height 14
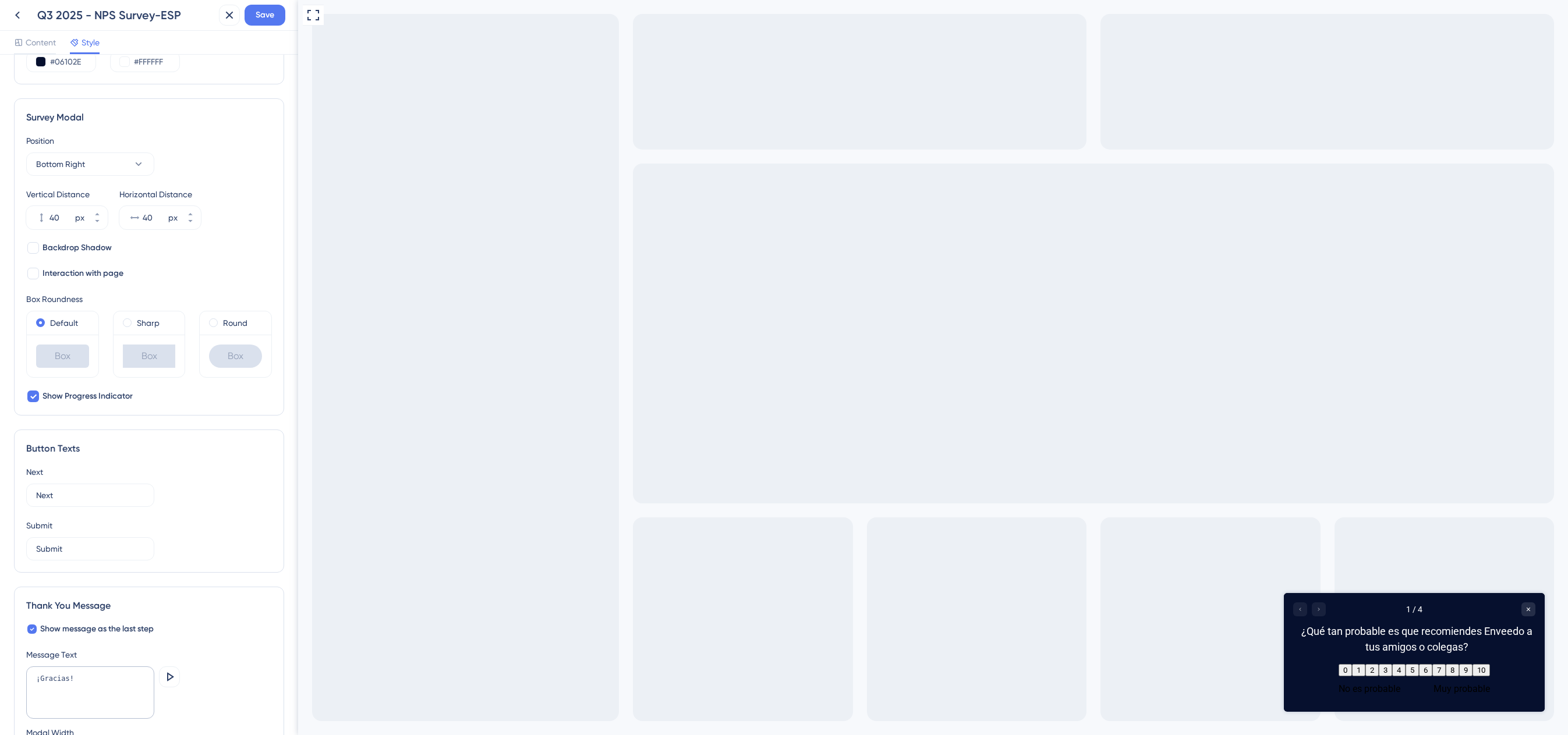
scroll to position [305, 0]
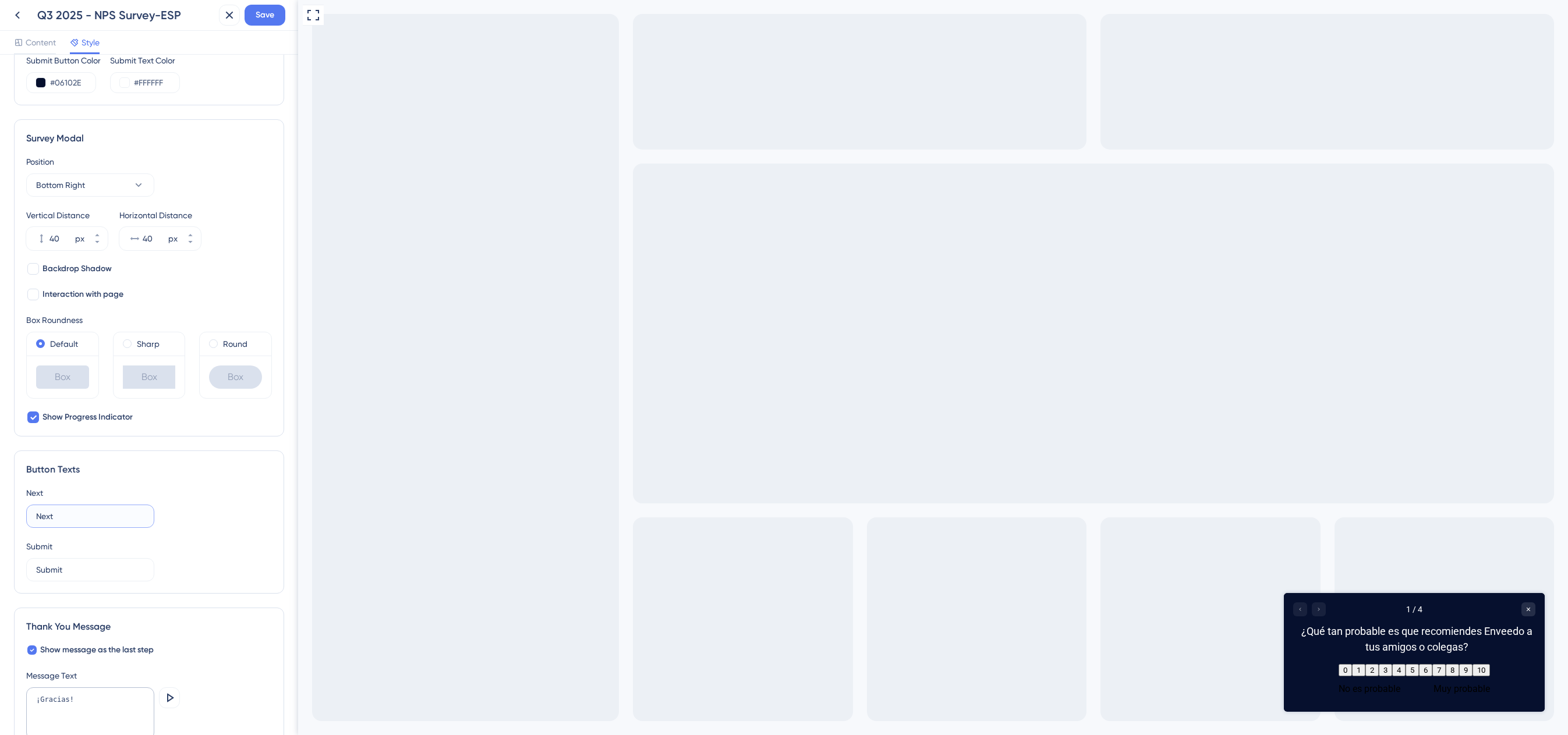
drag, startPoint x: 68, startPoint y: 517, endPoint x: -4, endPoint y: 516, distance: 72.0
click at [0, 0] on html "Q3 2025 - NPS Survey-ESP Save Content Style Color & Typography Background #0610…" at bounding box center [784, 0] width 1568 height 0
click at [159, 497] on div "Next" at bounding box center [149, 493] width 246 height 14
drag, startPoint x: 92, startPoint y: 526, endPoint x: 74, endPoint y: 516, distance: 20.6
click at [74, 516] on label "Next" at bounding box center [90, 516] width 128 height 23
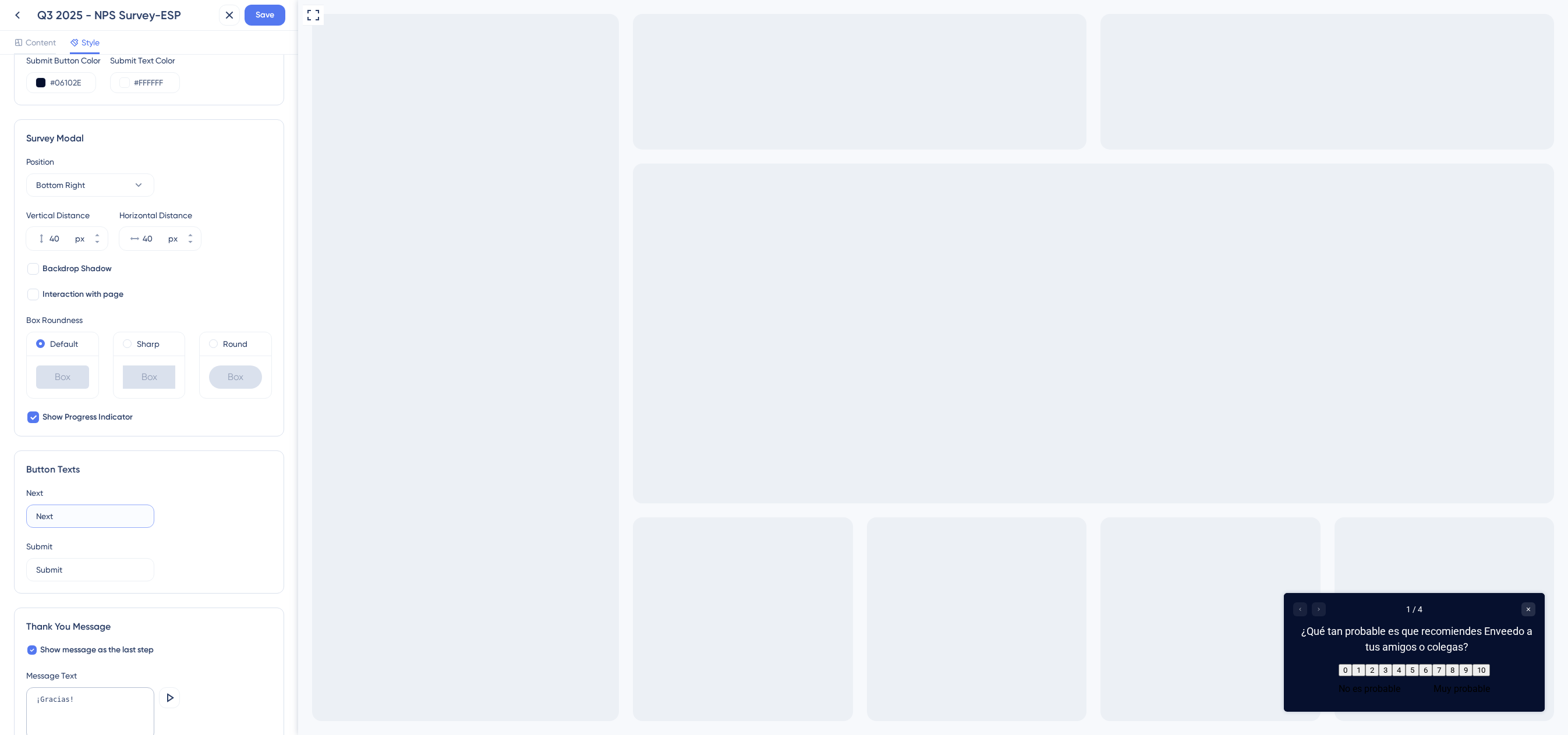
click at [74, 516] on input "Next" at bounding box center [90, 516] width 108 height 13
click at [49, 516] on input "Next" at bounding box center [90, 516] width 108 height 13
paste input "Siguiente"
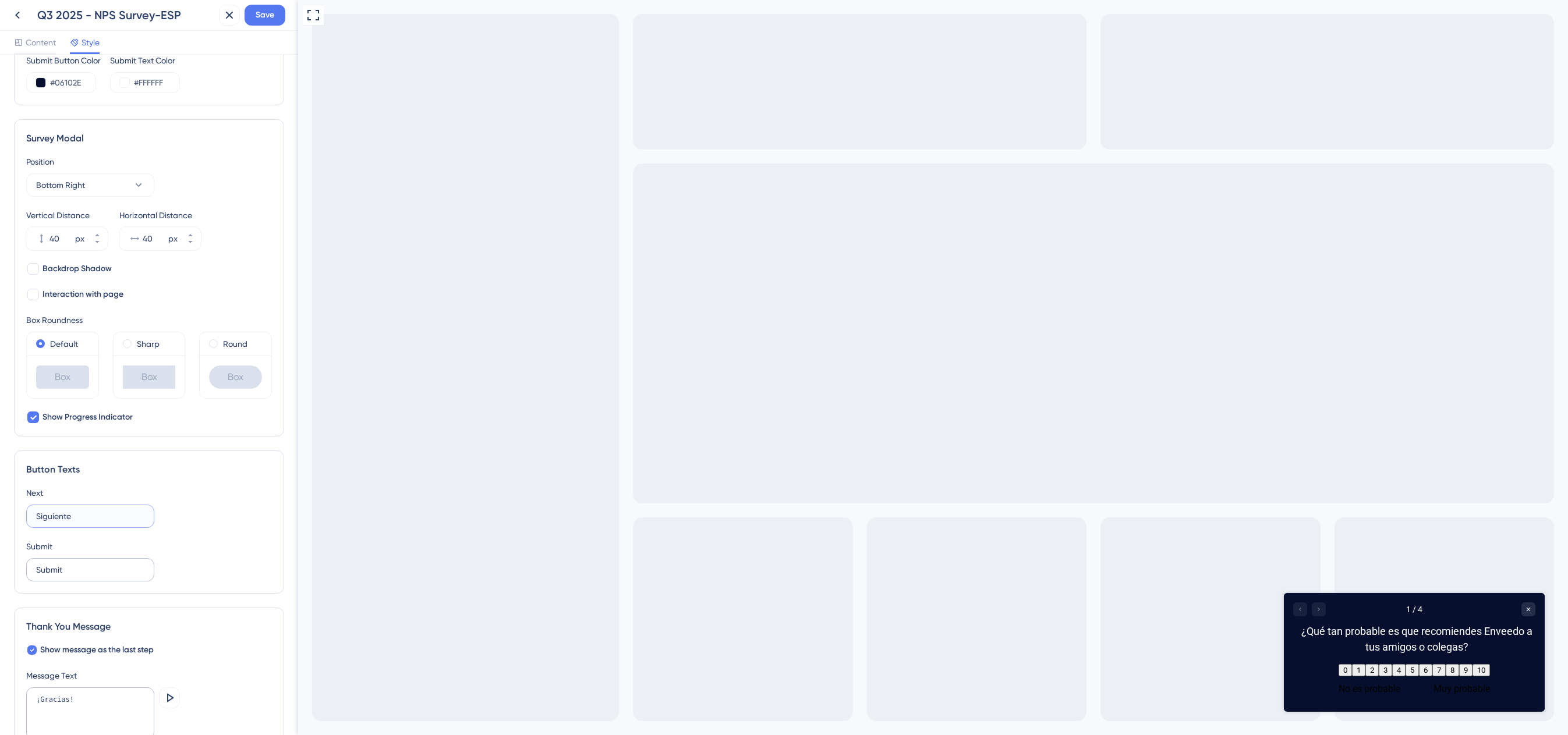
type input "Siguiente"
click at [93, 569] on input "Submit" at bounding box center [90, 569] width 108 height 13
drag, startPoint x: 93, startPoint y: 569, endPoint x: 26, endPoint y: 569, distance: 67.0
click at [26, 569] on label "Submit" at bounding box center [90, 569] width 128 height 23
click at [58, 567] on input "Submit" at bounding box center [90, 569] width 108 height 13
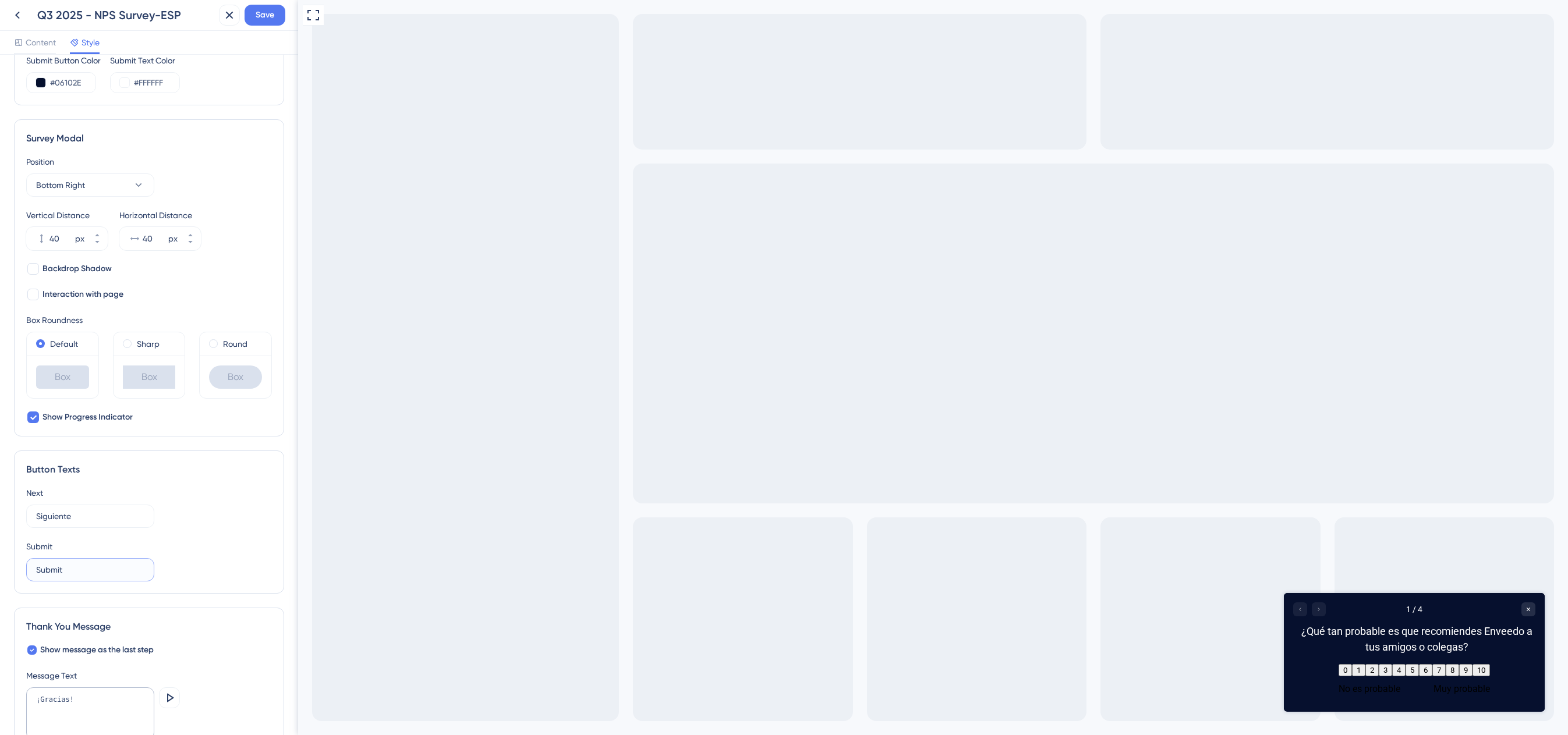
click at [58, 567] on input "Submit" at bounding box center [90, 569] width 108 height 13
paste input "E"
type input "Enviar"
click at [132, 574] on input "Enviar" at bounding box center [90, 569] width 108 height 13
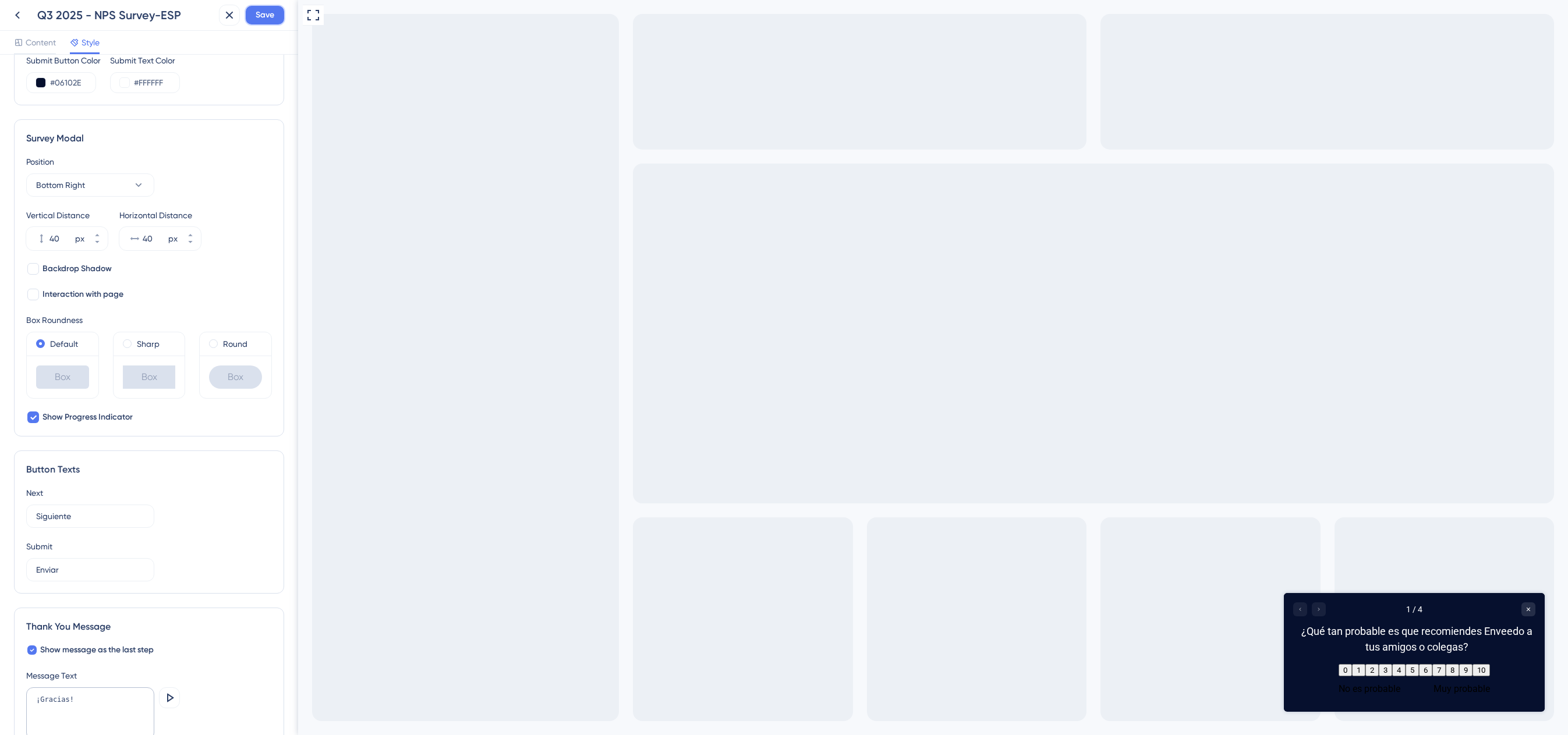
click at [259, 13] on span "Save" at bounding box center [265, 15] width 18 height 14
click at [224, 23] on icon at bounding box center [221, 21] width 12 height 12
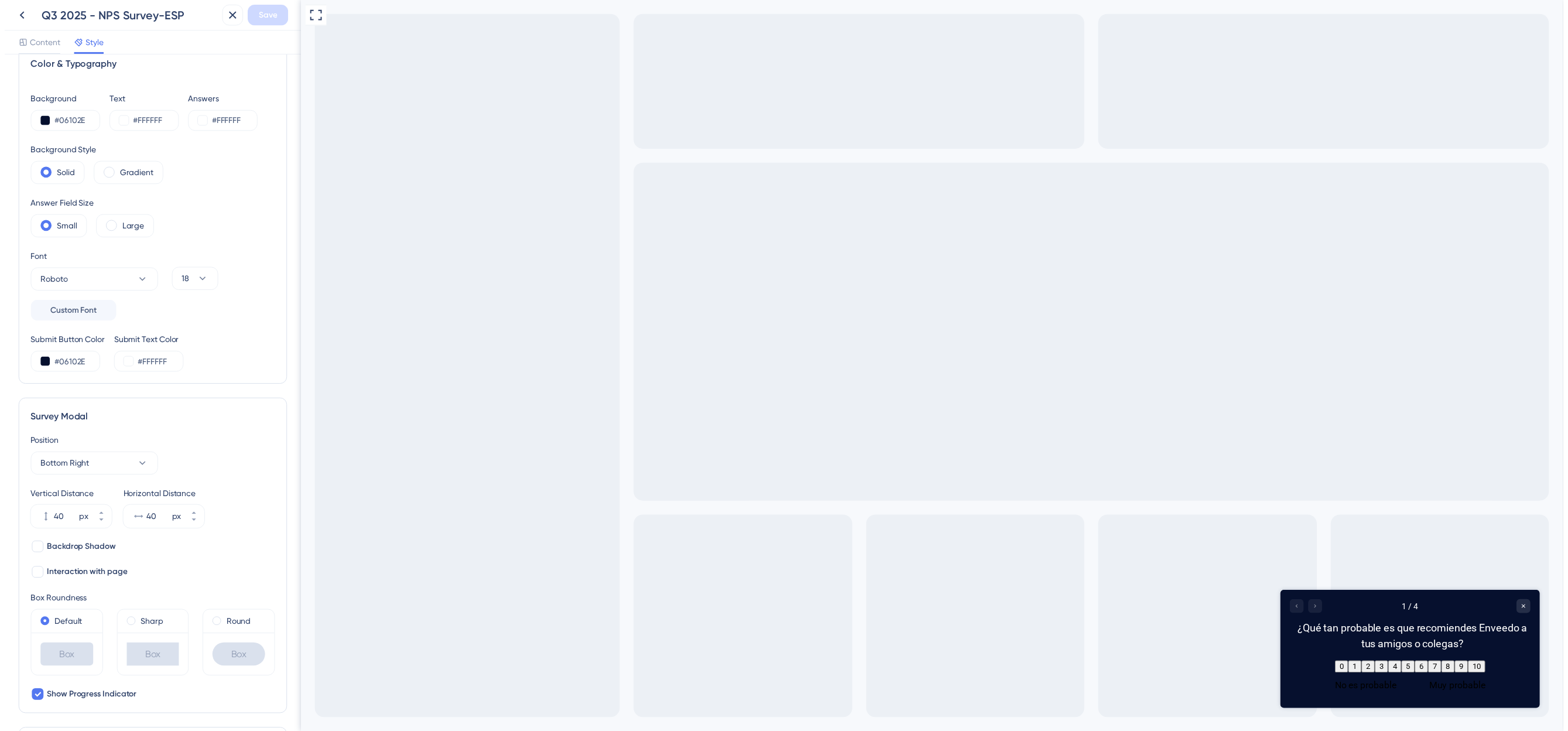
scroll to position [0, 0]
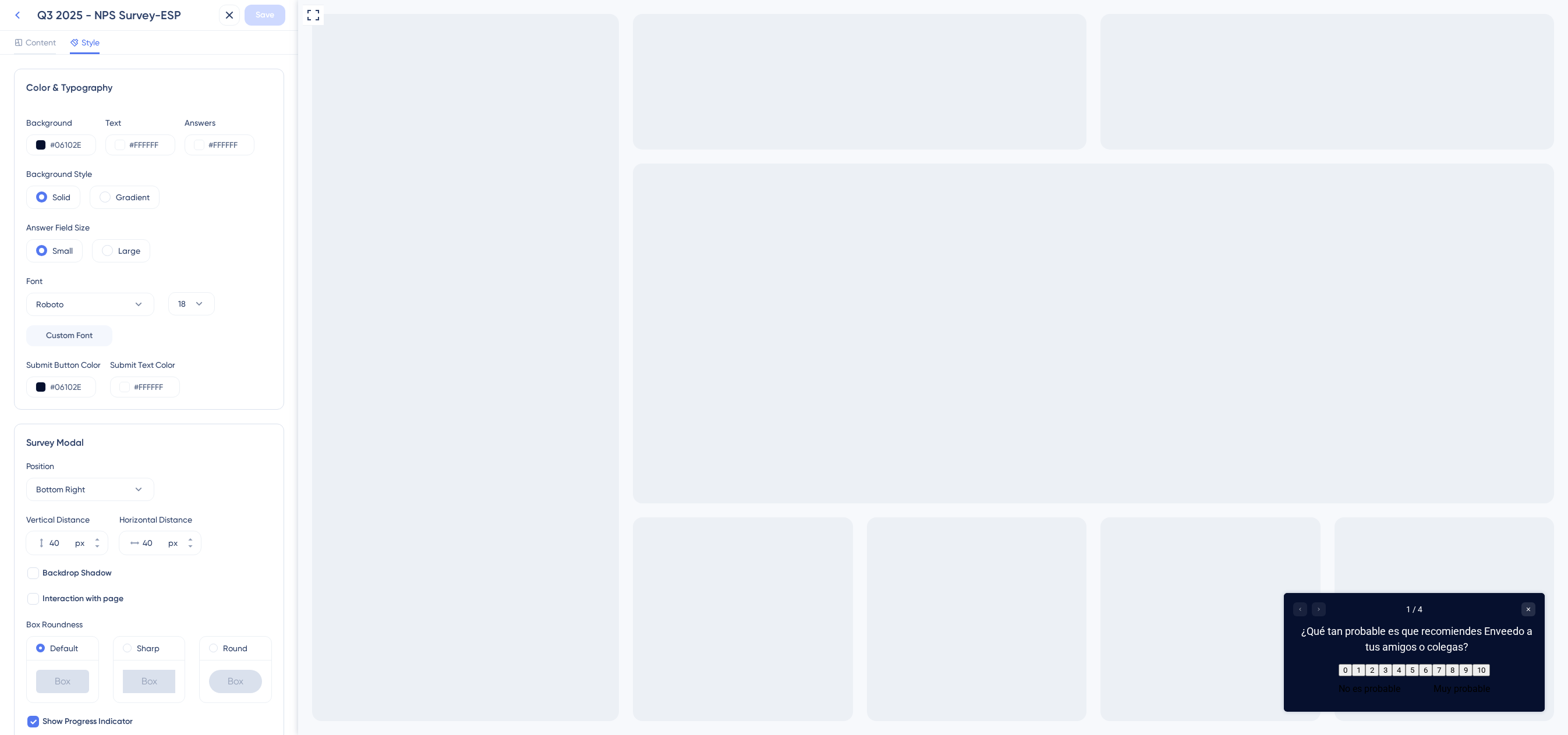
click at [14, 8] on icon at bounding box center [18, 15] width 14 height 14
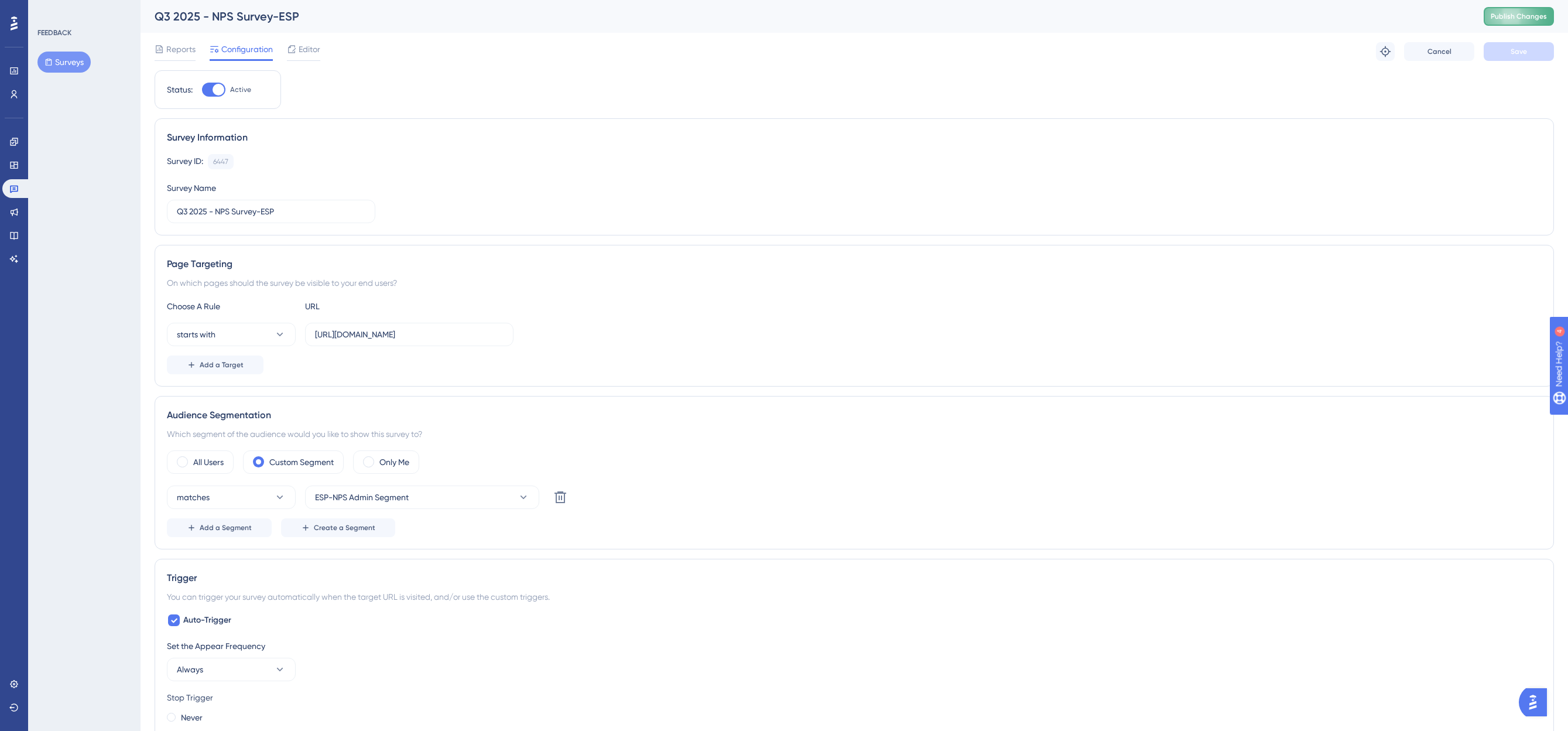
click at [1529, 15] on span "Publish Changes" at bounding box center [1519, 16] width 56 height 9
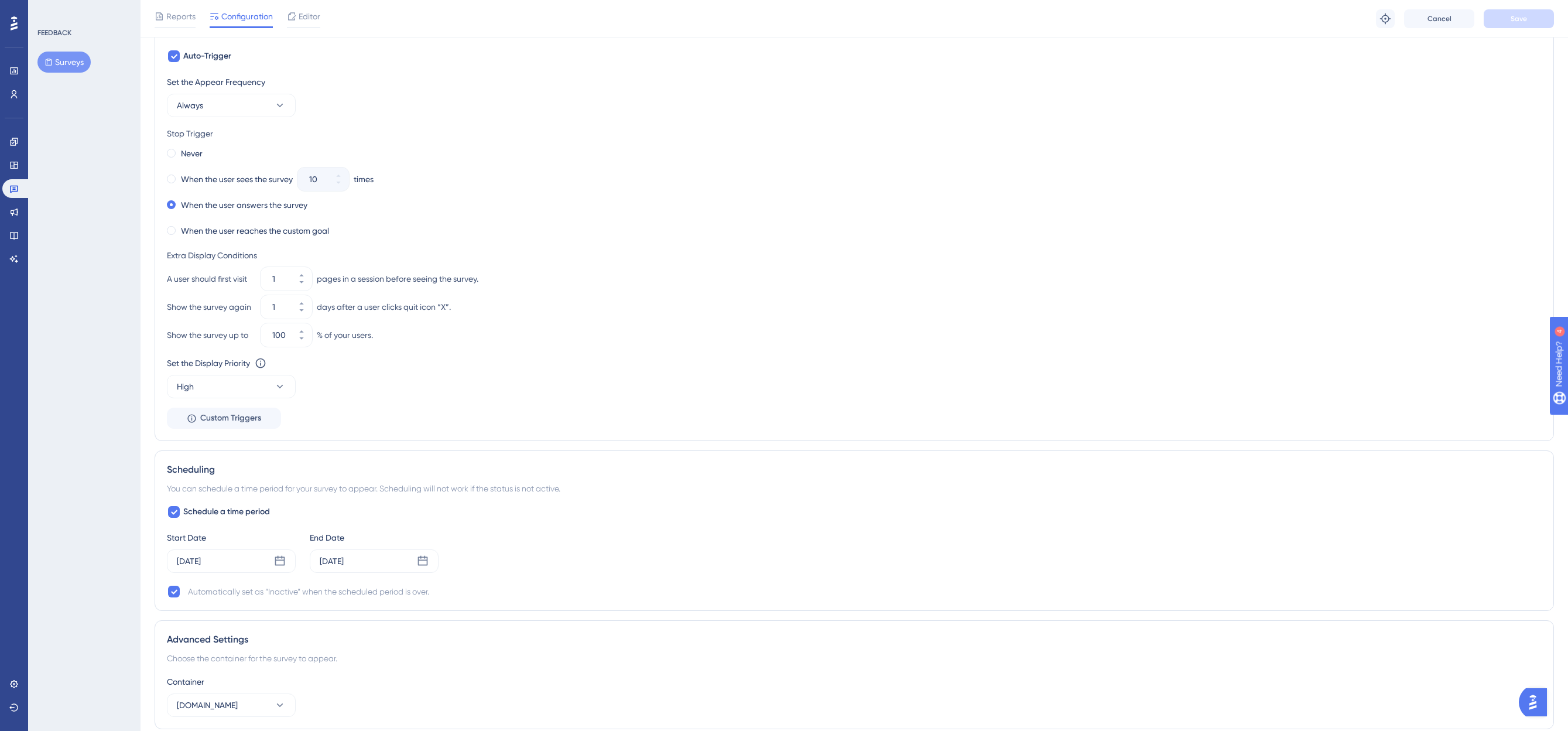
scroll to position [508, 0]
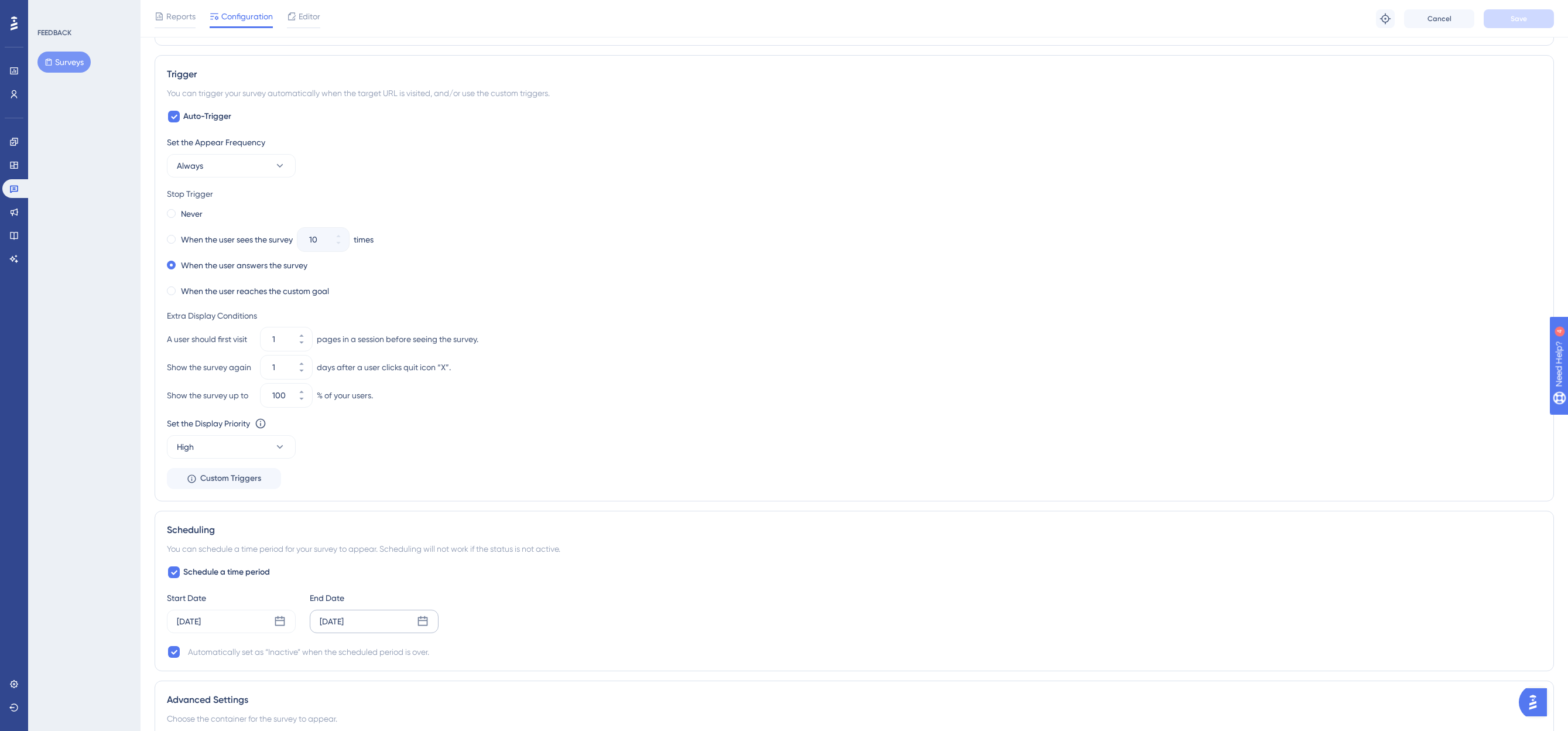
click at [378, 622] on div "[DATE]" at bounding box center [374, 621] width 129 height 23
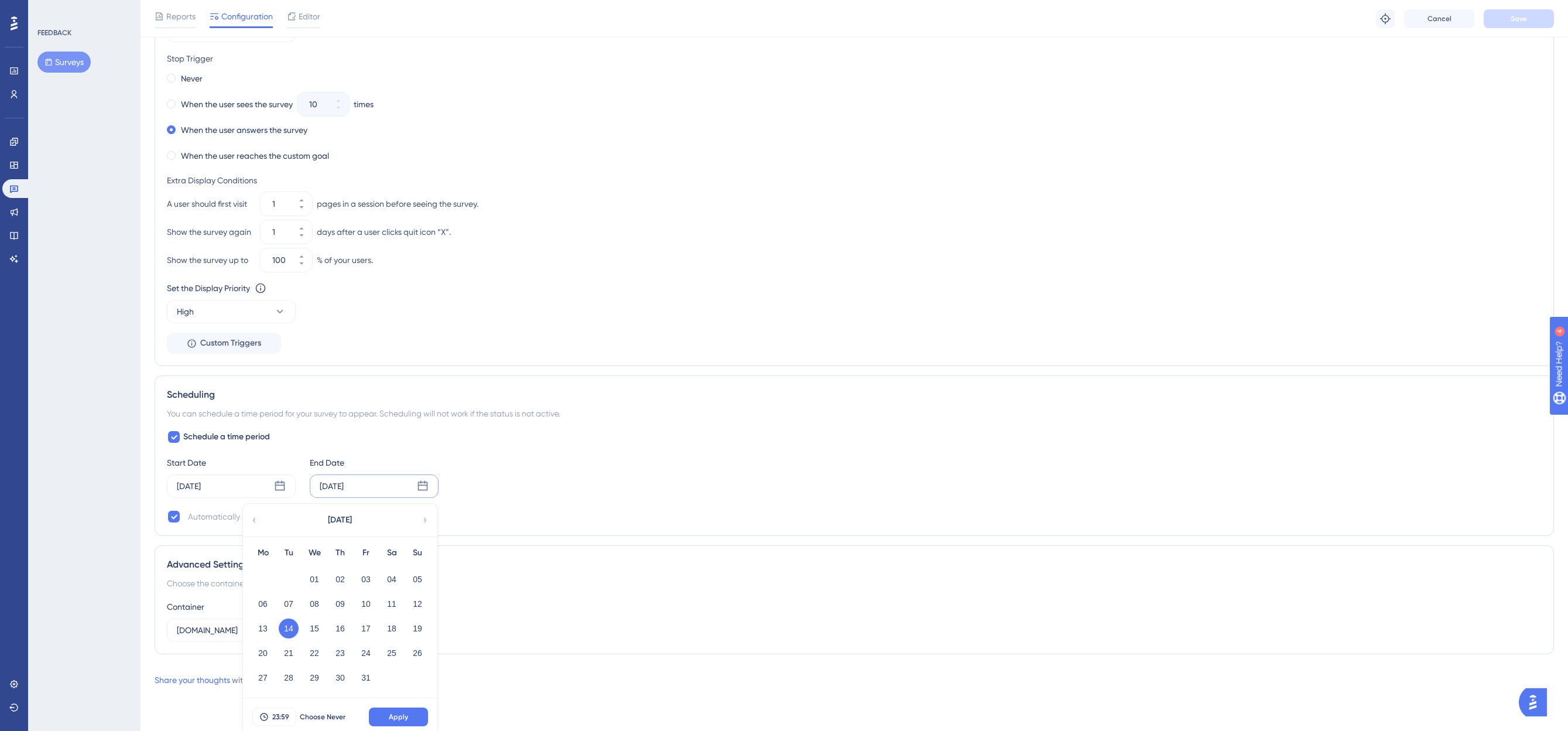
click at [618, 619] on div "Container [DOMAIN_NAME]" at bounding box center [854, 621] width 1375 height 42
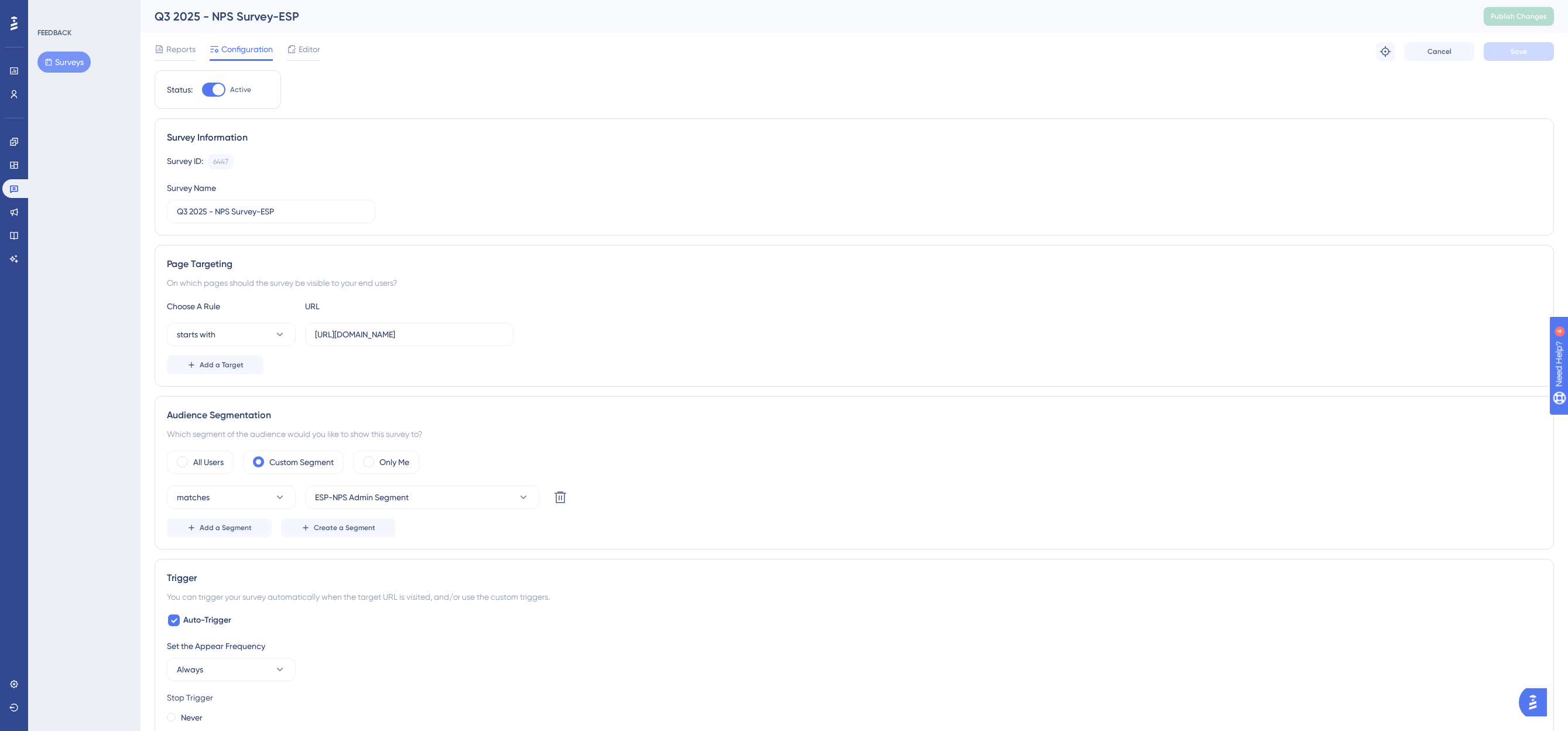
click at [64, 62] on button "Surveys" at bounding box center [64, 62] width 53 height 21
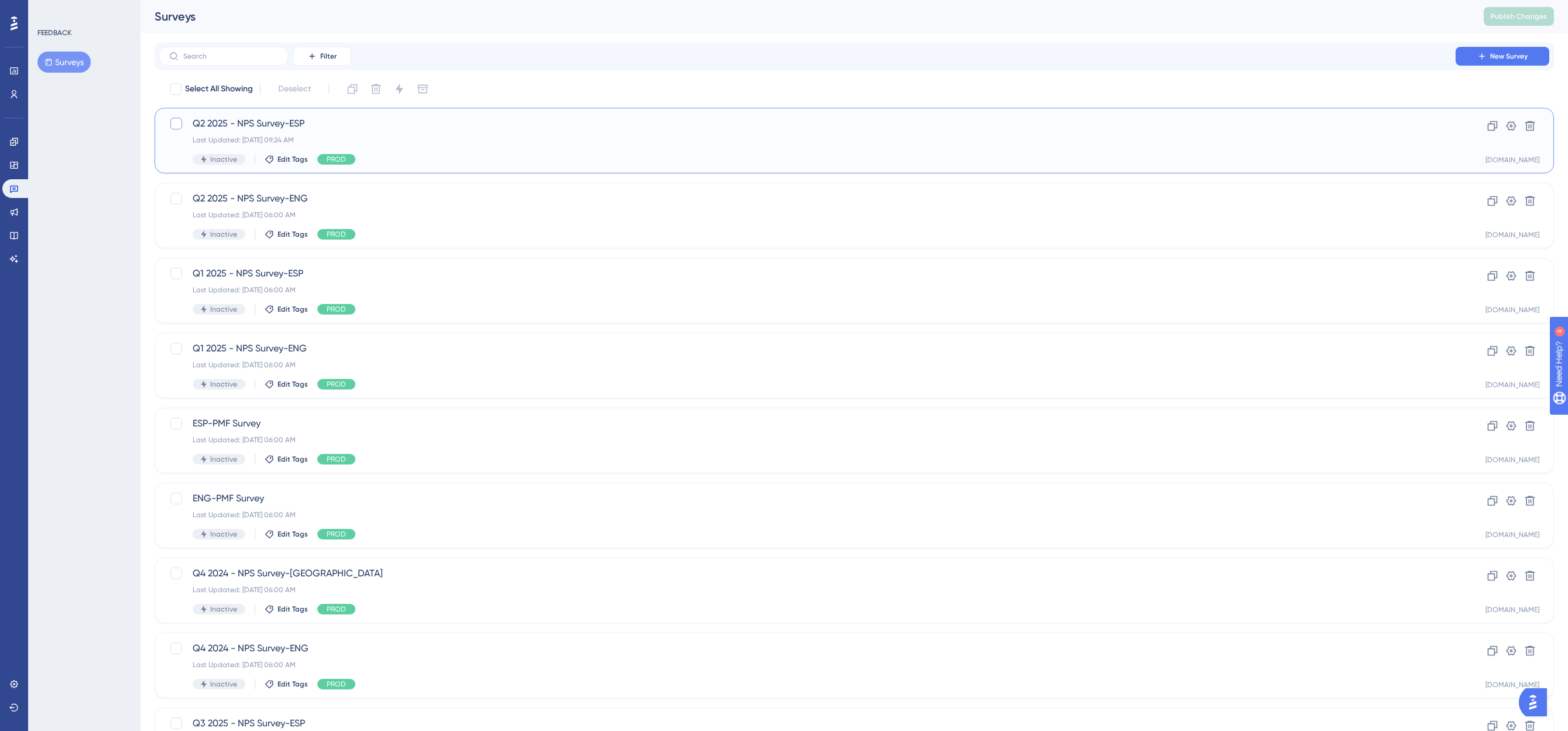
click at [171, 124] on div at bounding box center [176, 123] width 12 height 12
click at [174, 123] on icon at bounding box center [176, 124] width 7 height 9
checkbox input "false"
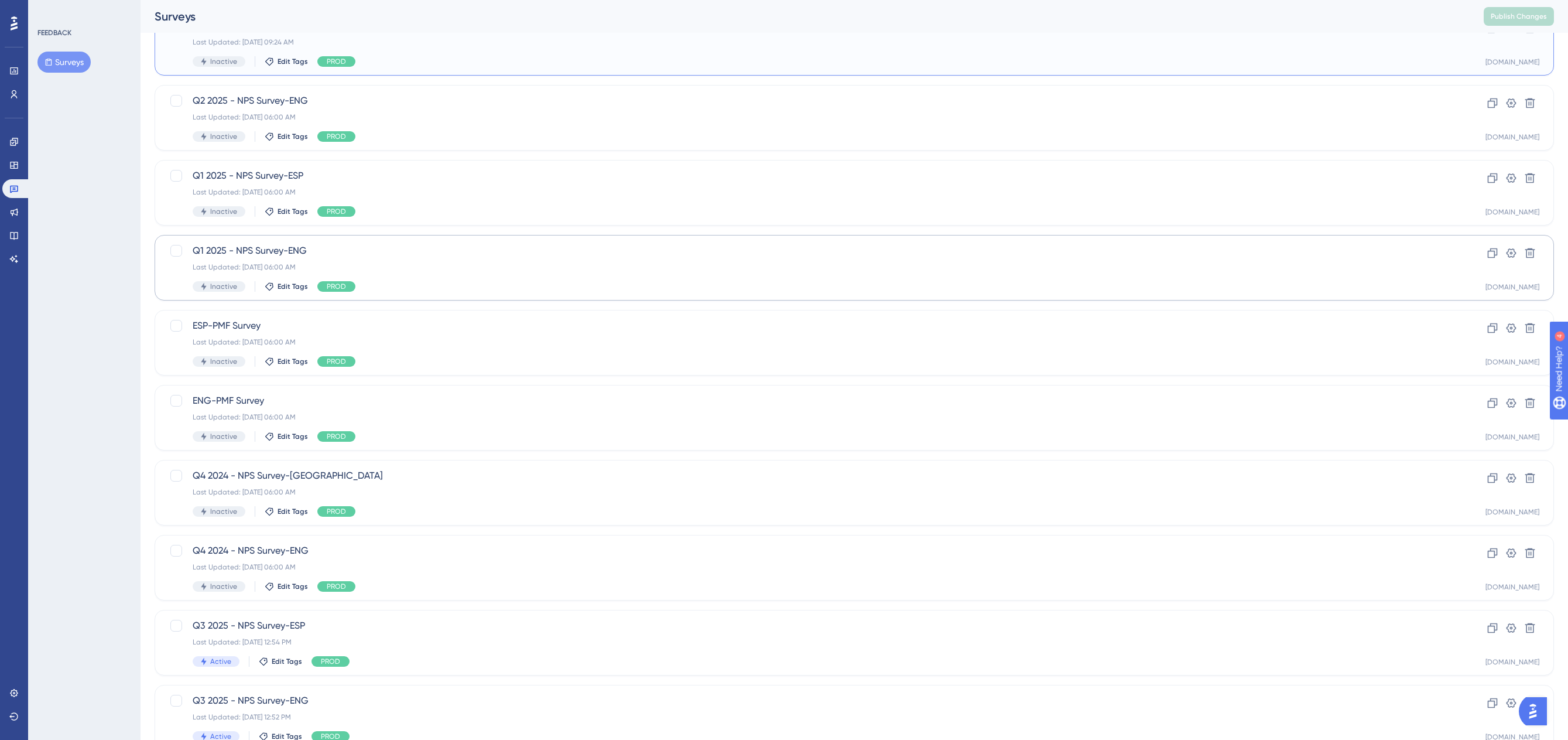
scroll to position [146, 0]
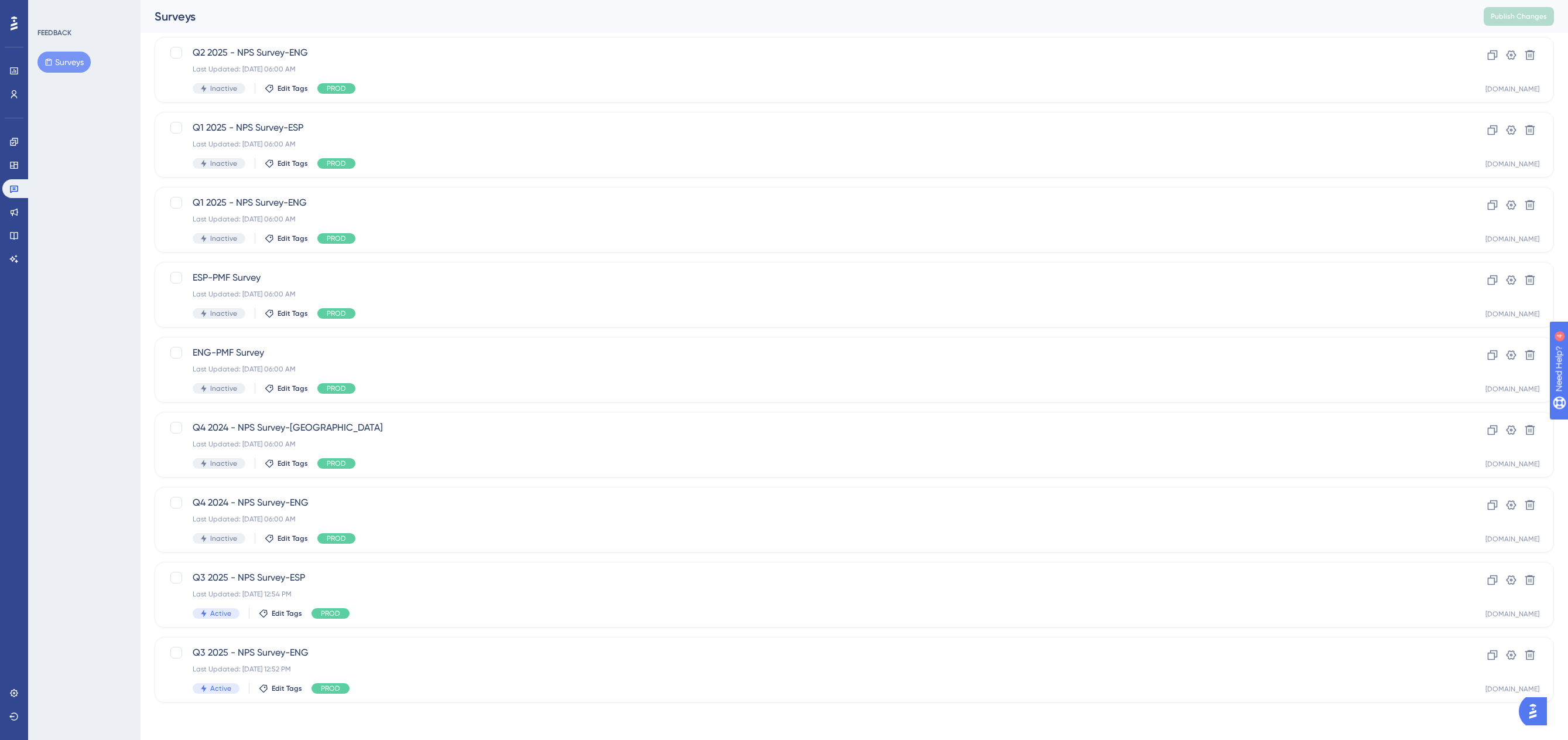
click at [6, 23] on div at bounding box center [14, 23] width 19 height 19
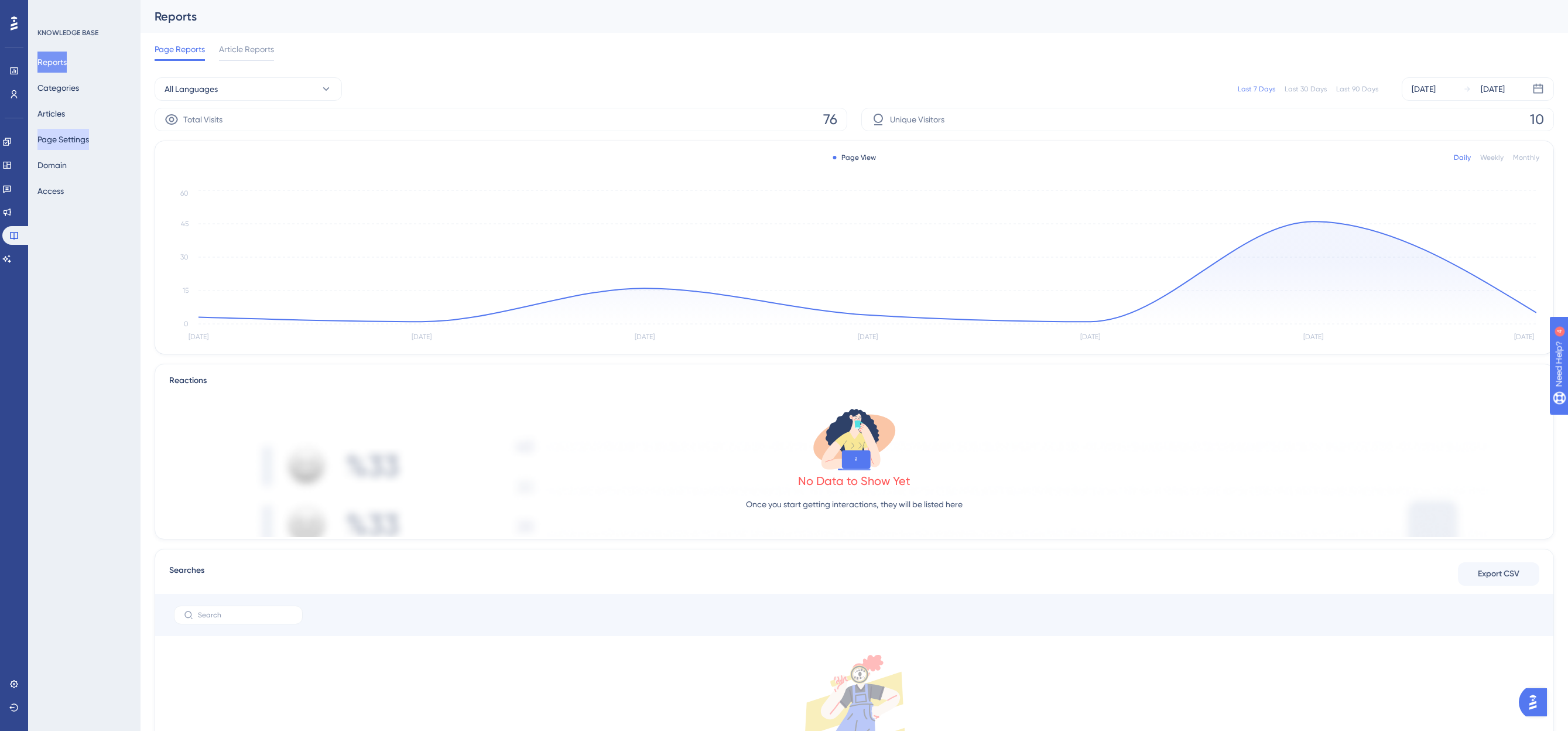
click at [59, 142] on button "Page Settings" at bounding box center [63, 139] width 52 height 21
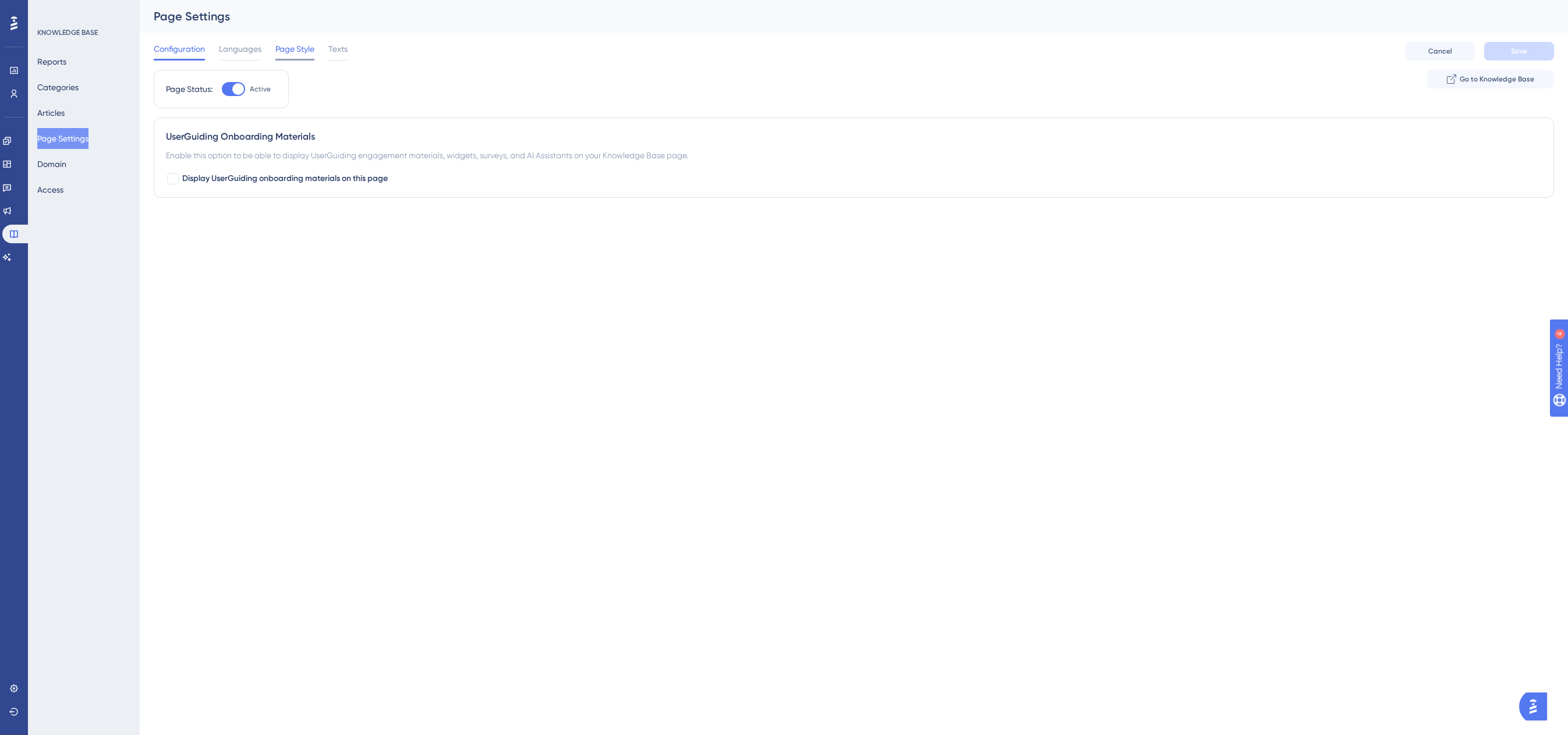
click at [289, 48] on span "Page Style" at bounding box center [295, 49] width 39 height 14
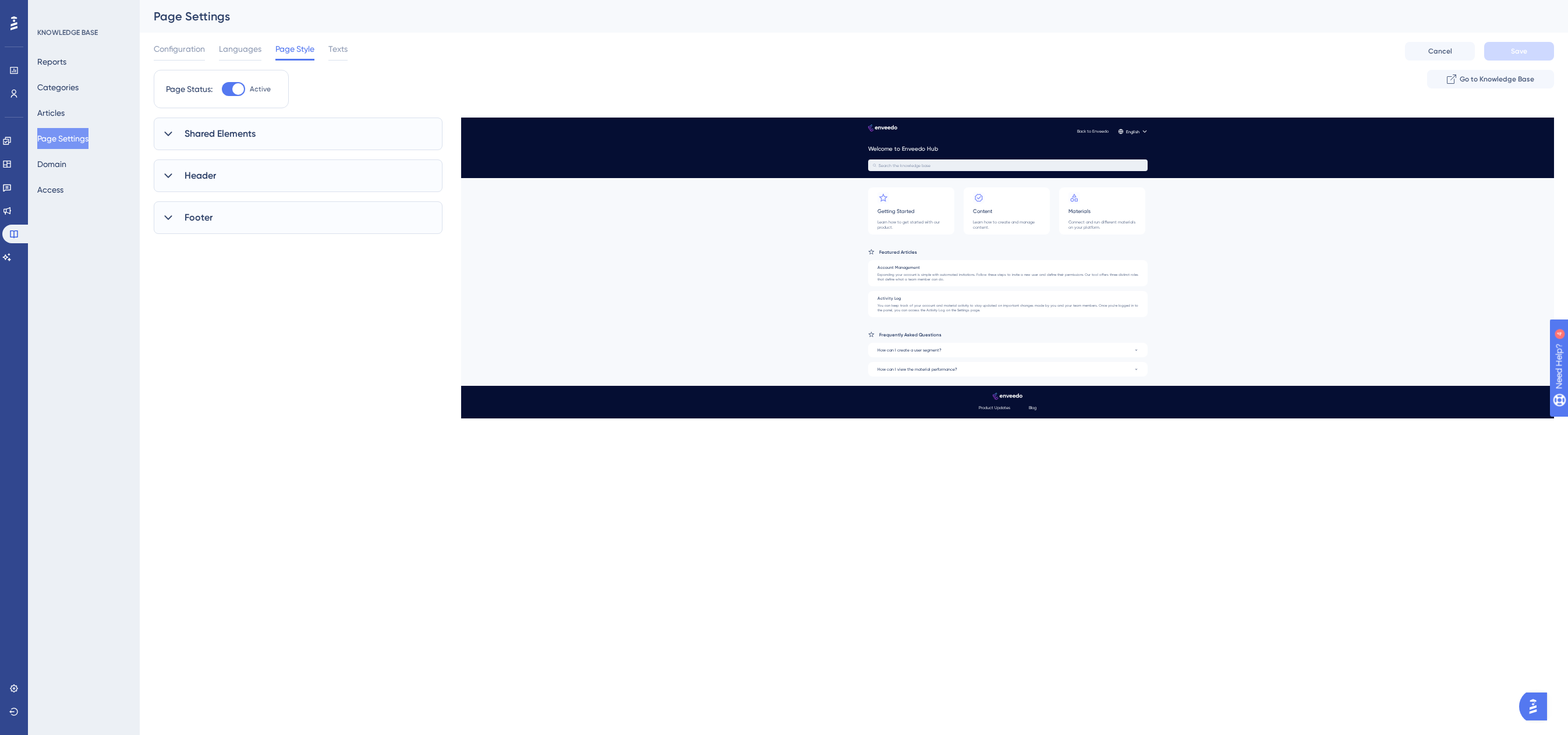
click at [168, 139] on icon at bounding box center [168, 133] width 12 height 12
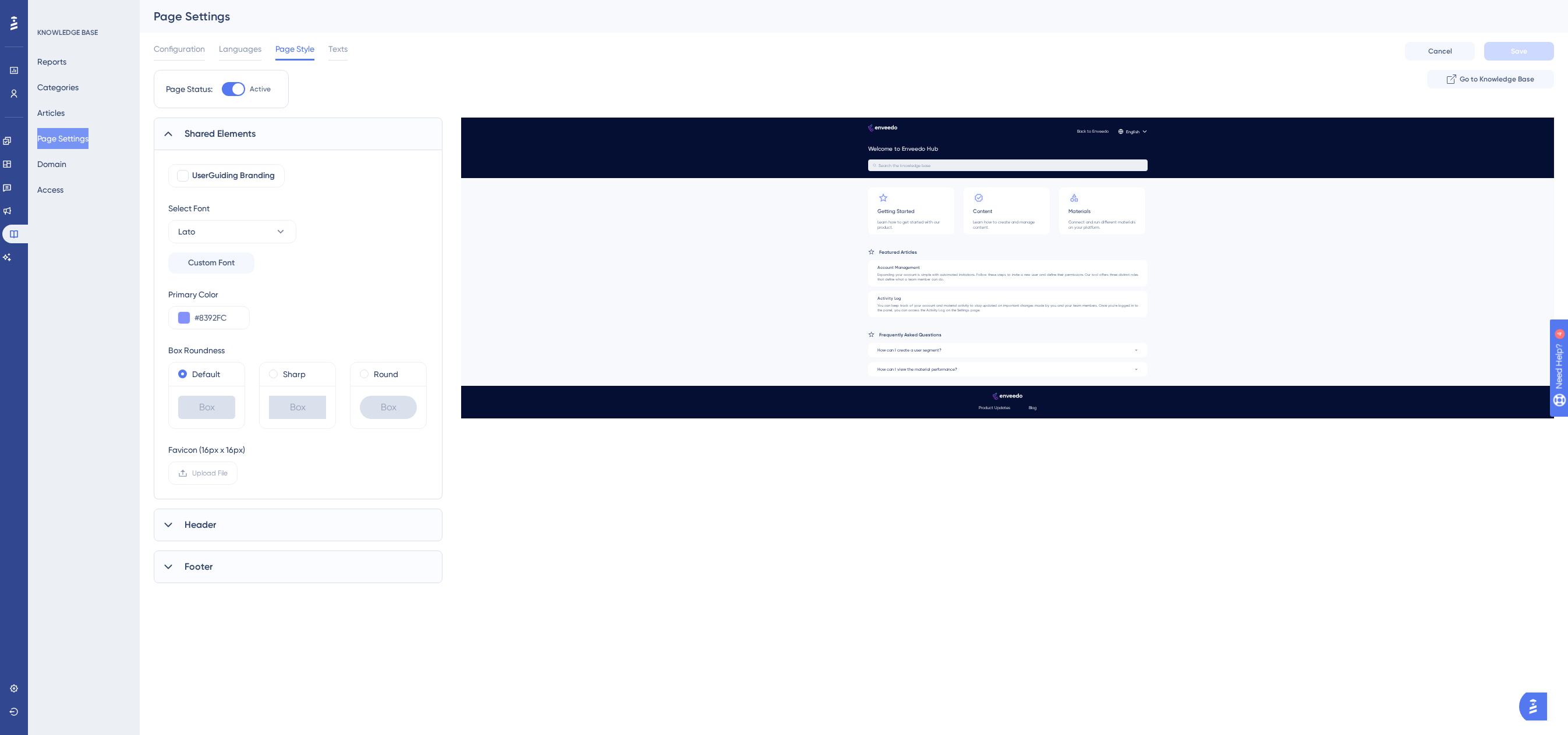
click at [167, 524] on icon at bounding box center [168, 525] width 12 height 12
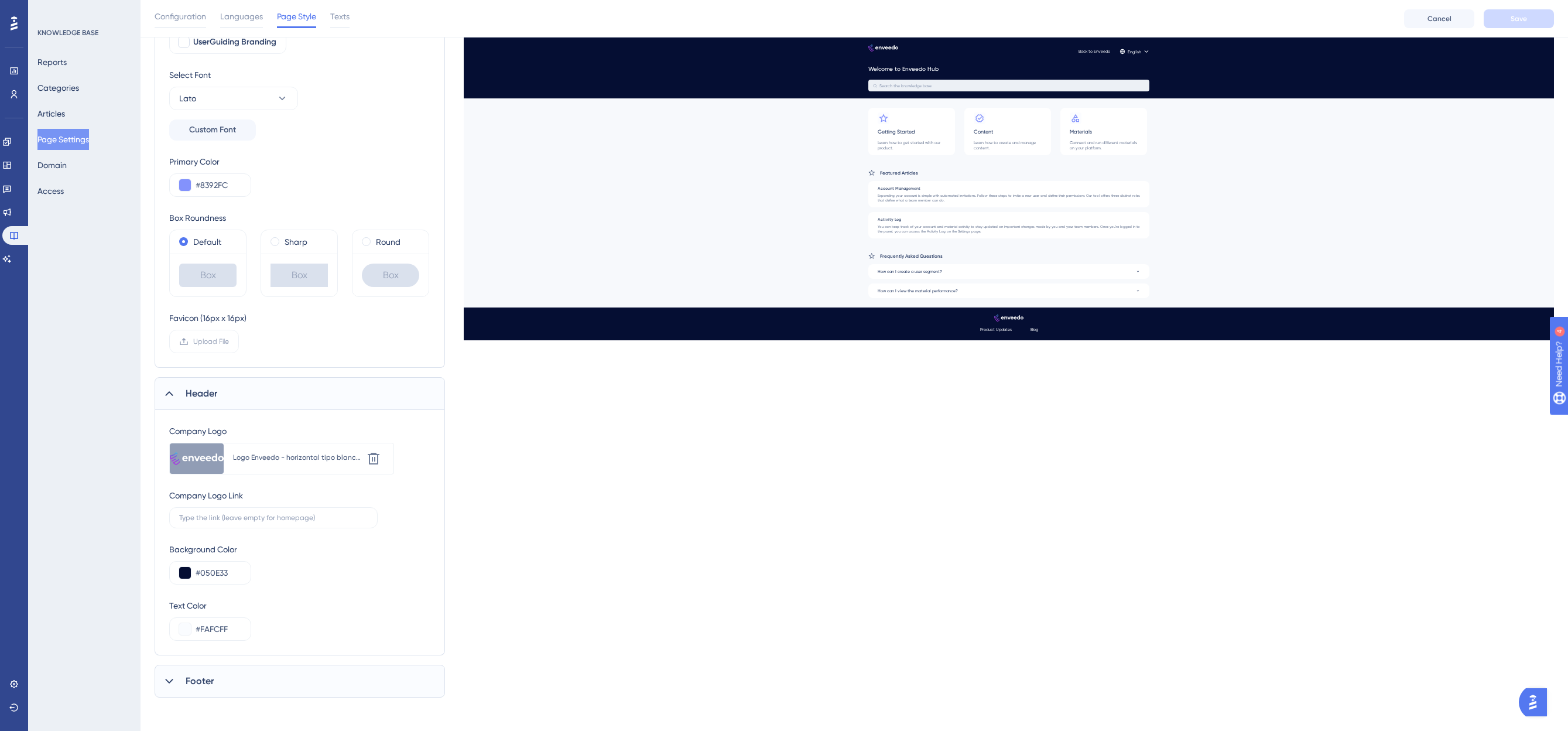
scroll to position [144, 0]
click at [202, 340] on span "Upload File" at bounding box center [211, 337] width 36 height 9
click at [229, 337] on input "Upload File" at bounding box center [229, 337] width 0 height 0
click at [1499, 19] on button "Save" at bounding box center [1519, 19] width 70 height 19
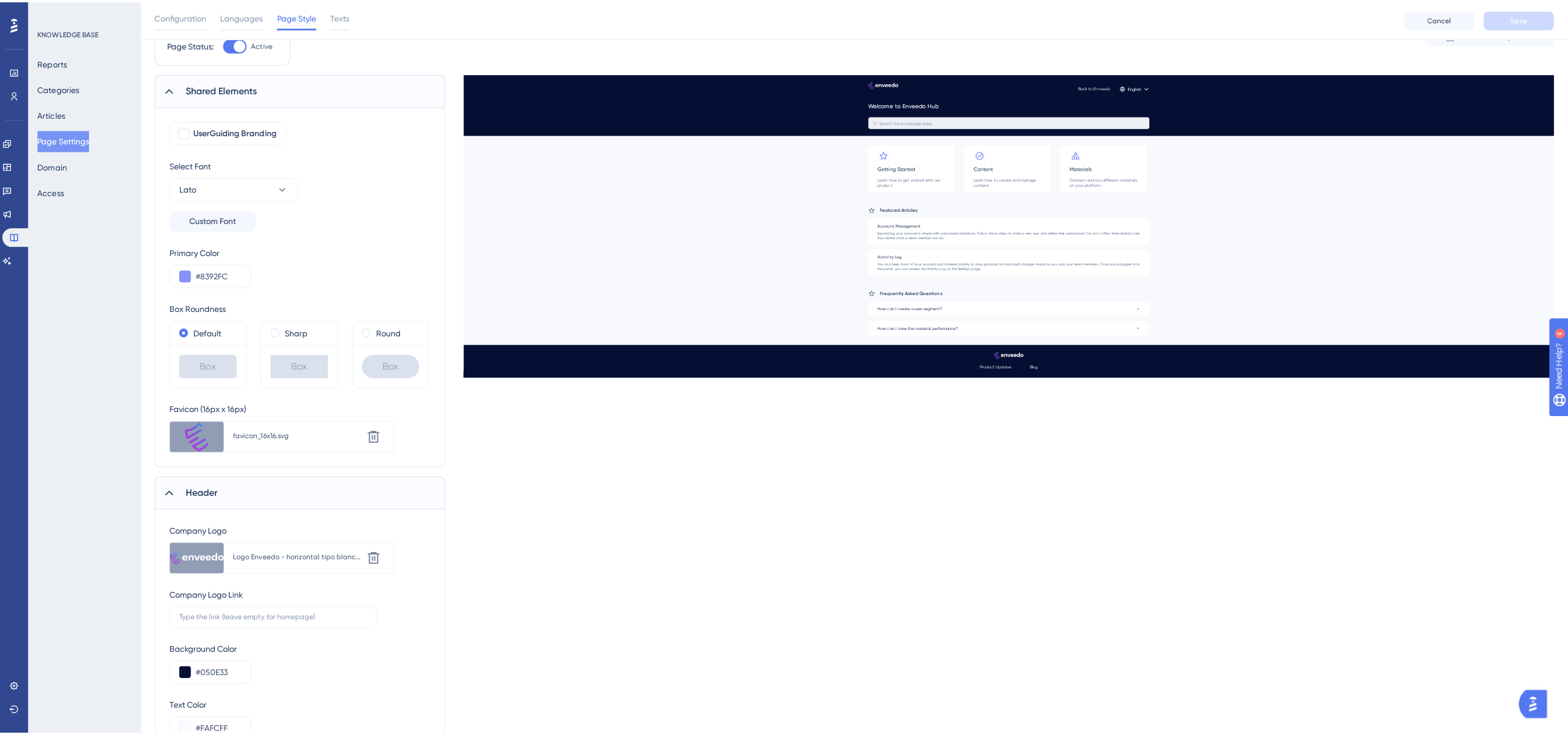
scroll to position [0, 0]
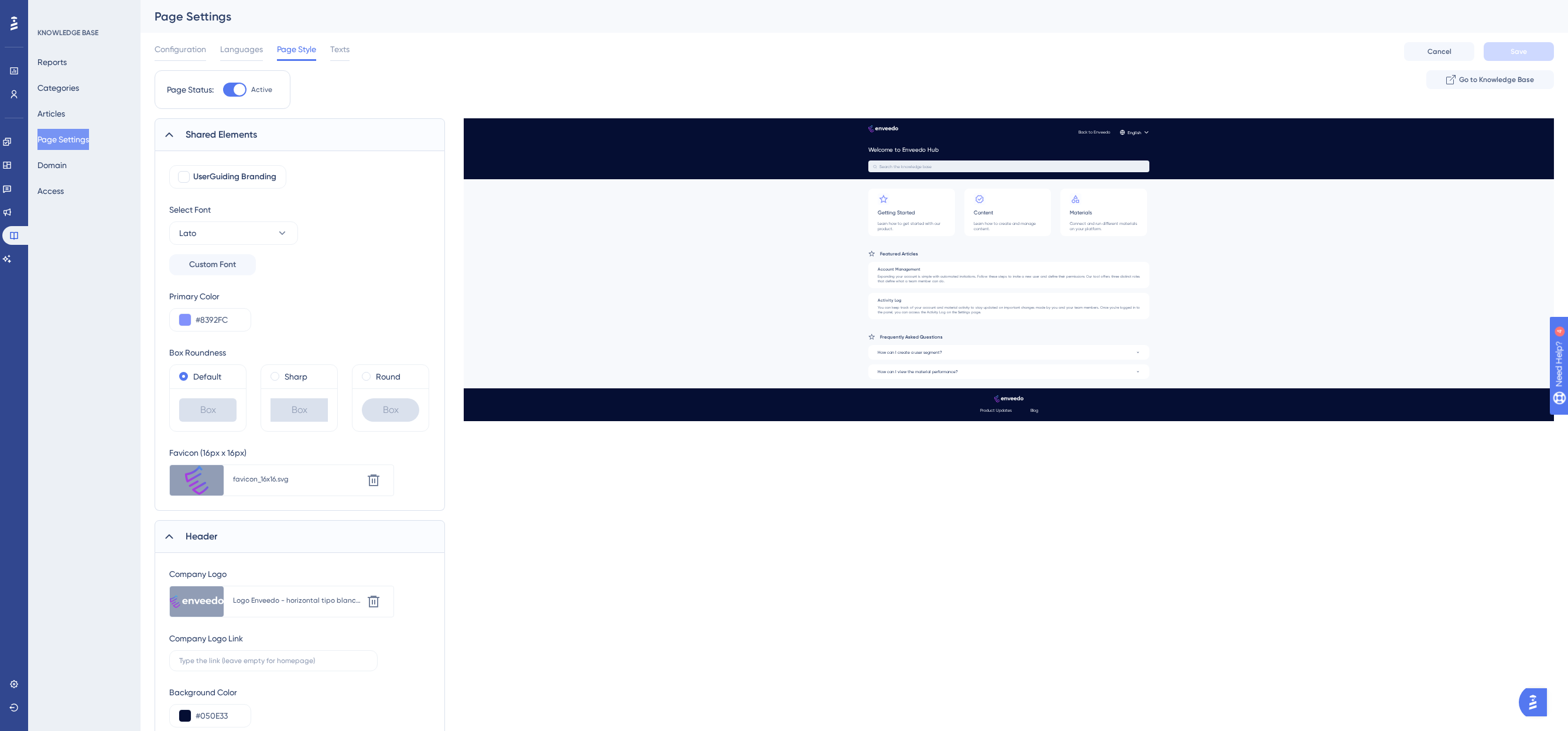
click at [73, 143] on button "Page Settings" at bounding box center [63, 139] width 52 height 21
